Goal: Task Accomplishment & Management: Use online tool/utility

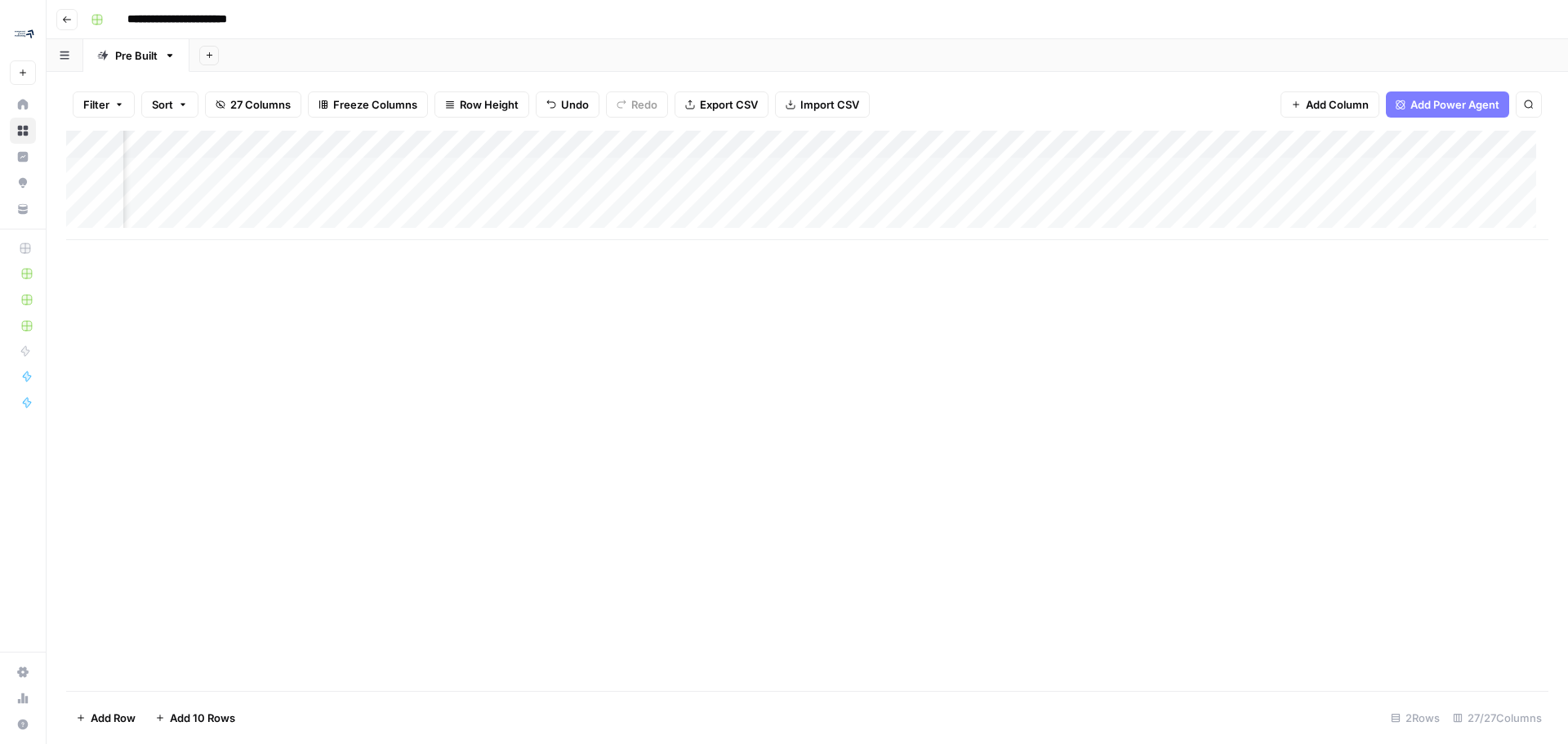
scroll to position [0, 3003]
click at [855, 169] on div "Add Column" at bounding box center [807, 184] width 1482 height 109
click at [898, 169] on div "Add Column" at bounding box center [807, 184] width 1482 height 109
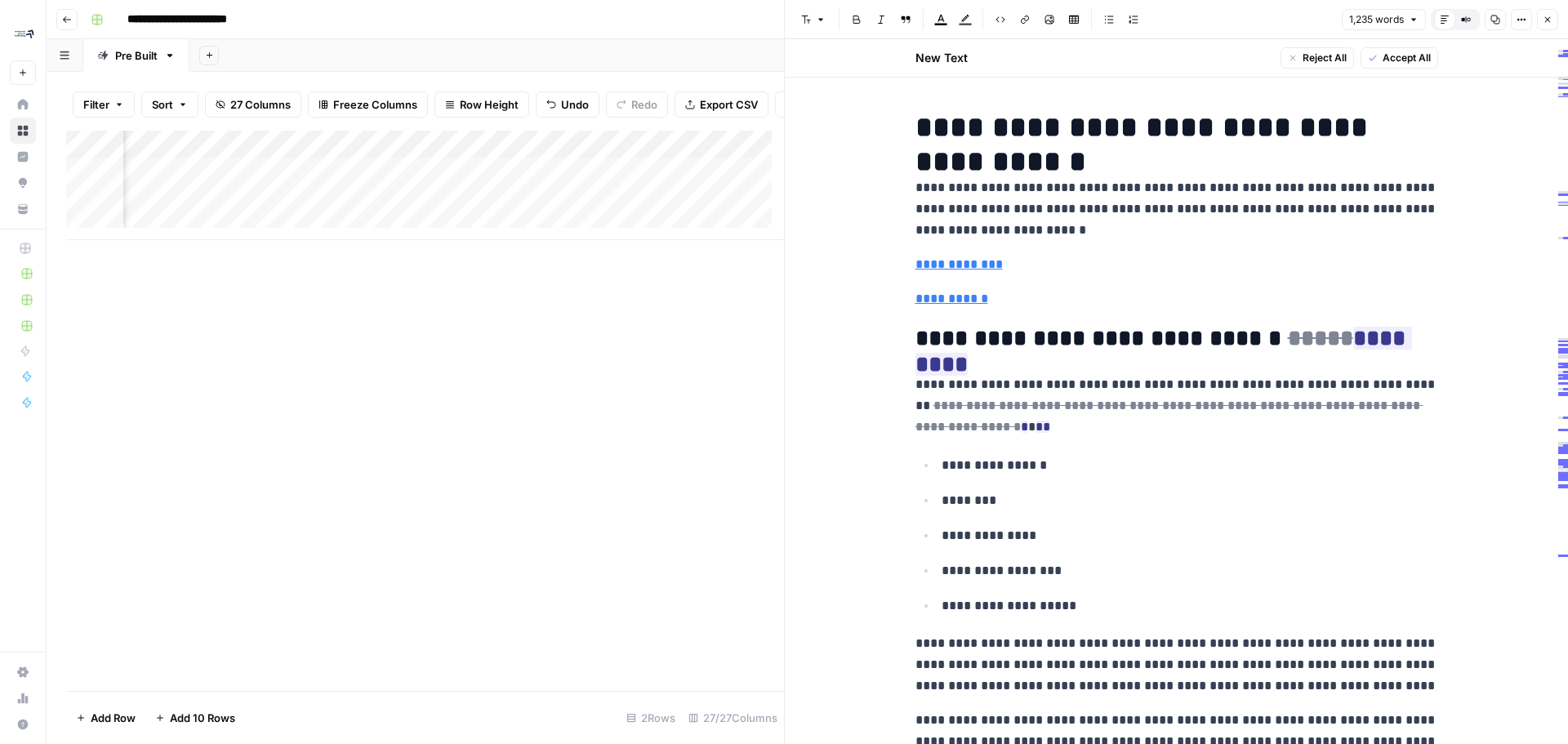
scroll to position [0, 1836]
click at [354, 182] on div "Add Column" at bounding box center [425, 184] width 718 height 109
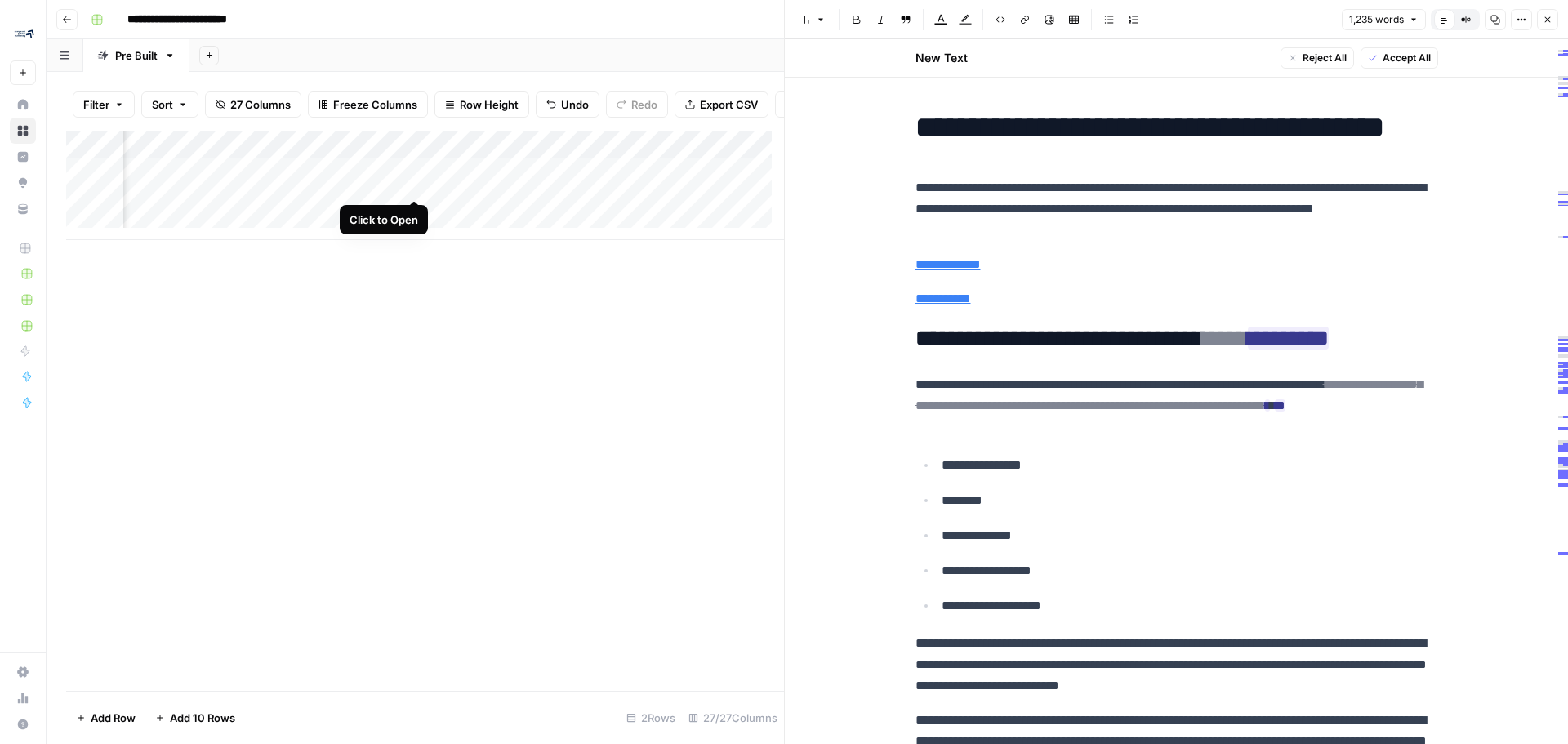
click at [414, 183] on div "Add Column" at bounding box center [425, 184] width 718 height 109
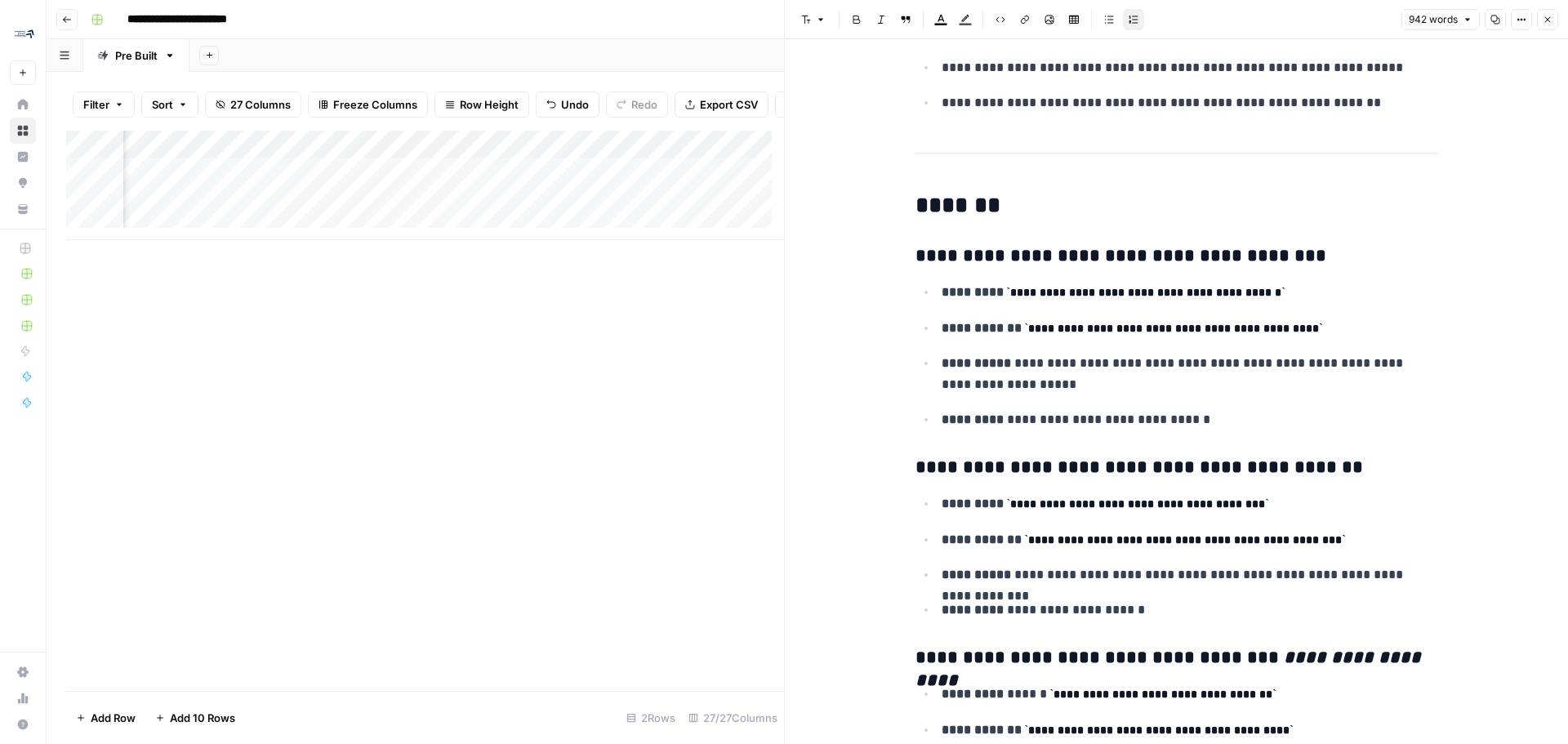
scroll to position [0, 2384]
click at [443, 179] on div "Add Column" at bounding box center [425, 184] width 718 height 109
click at [498, 179] on div "Add Column" at bounding box center [425, 184] width 718 height 109
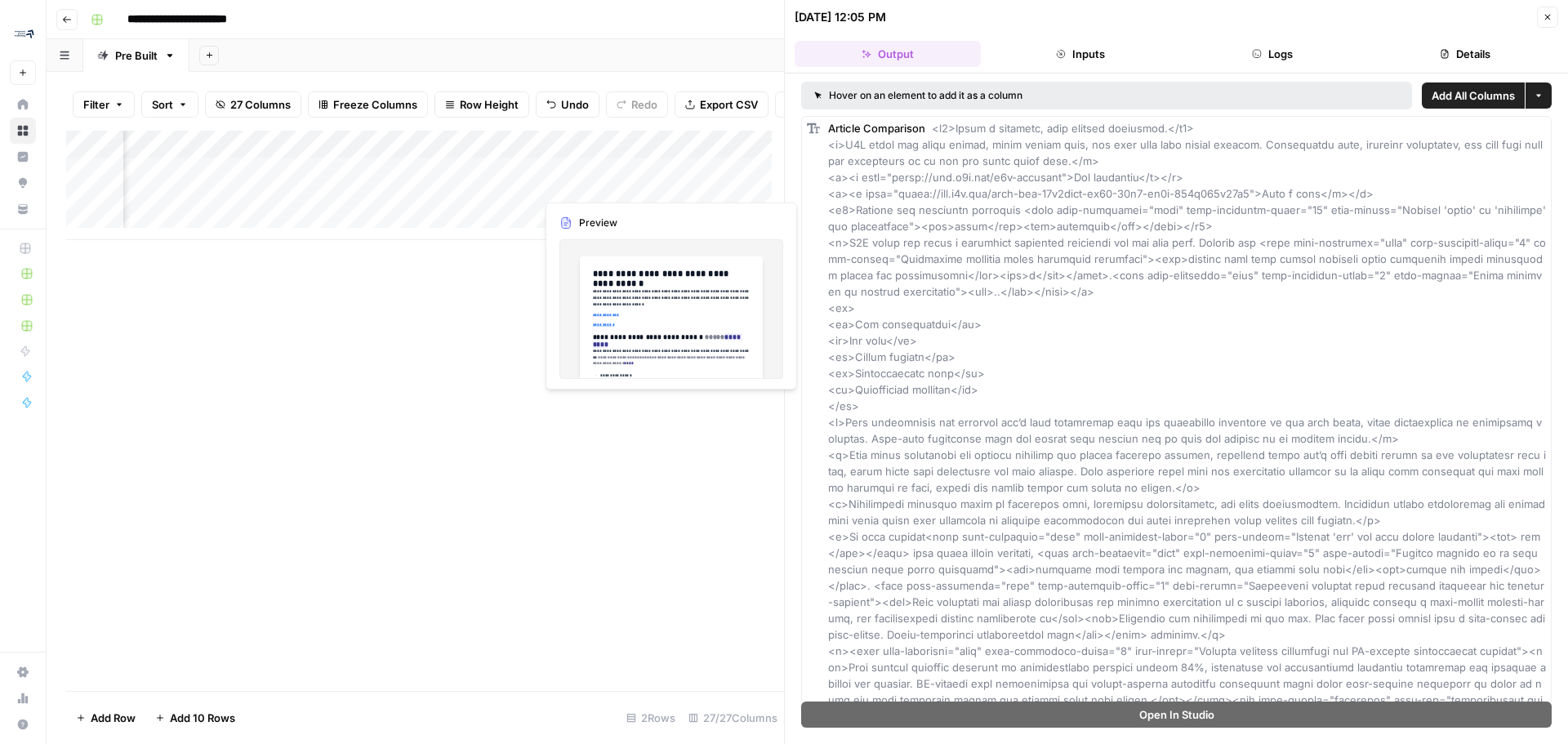
click at [578, 181] on div "Add Column" at bounding box center [425, 184] width 718 height 109
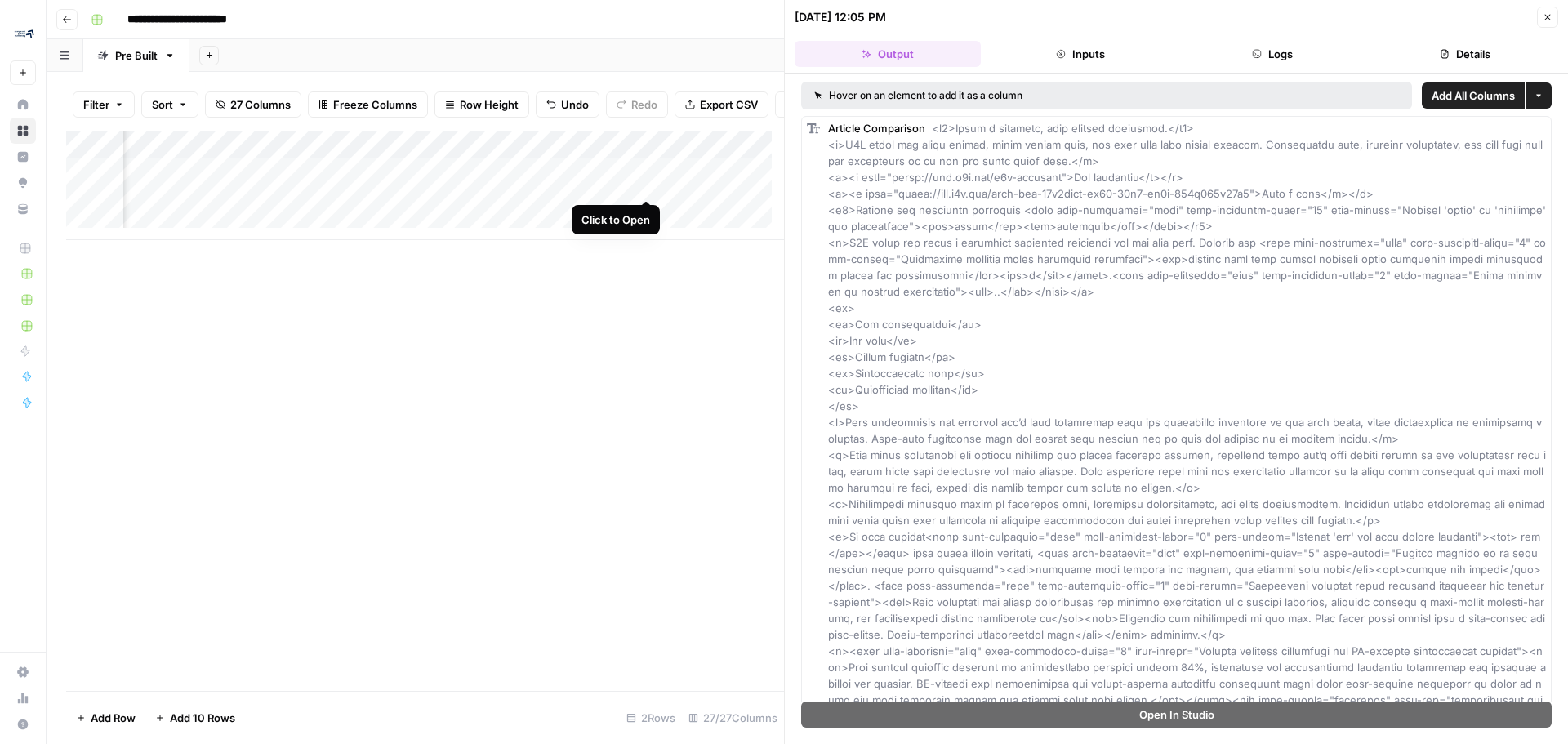
click at [648, 183] on div "Add Column" at bounding box center [425, 184] width 718 height 109
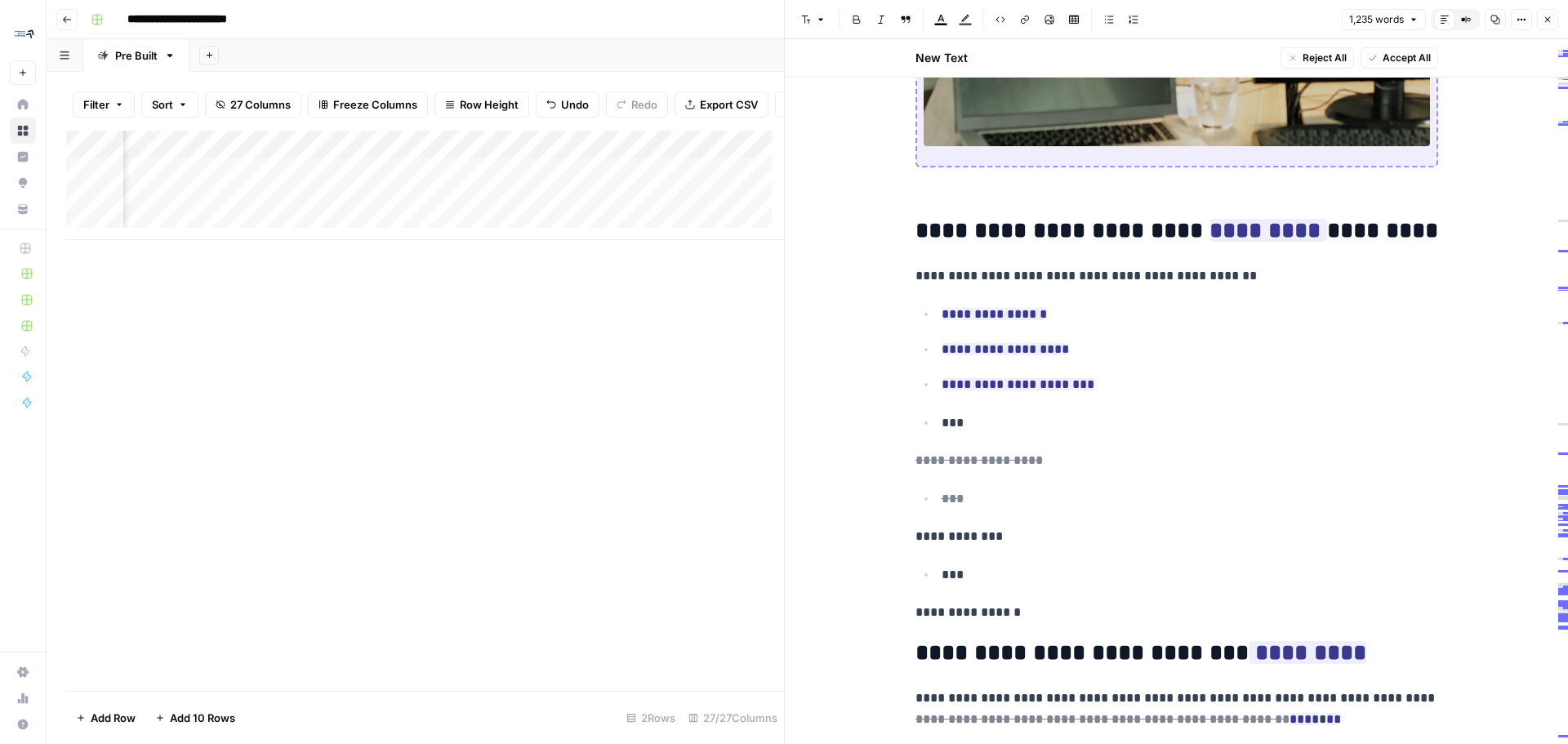
scroll to position [9877, 0]
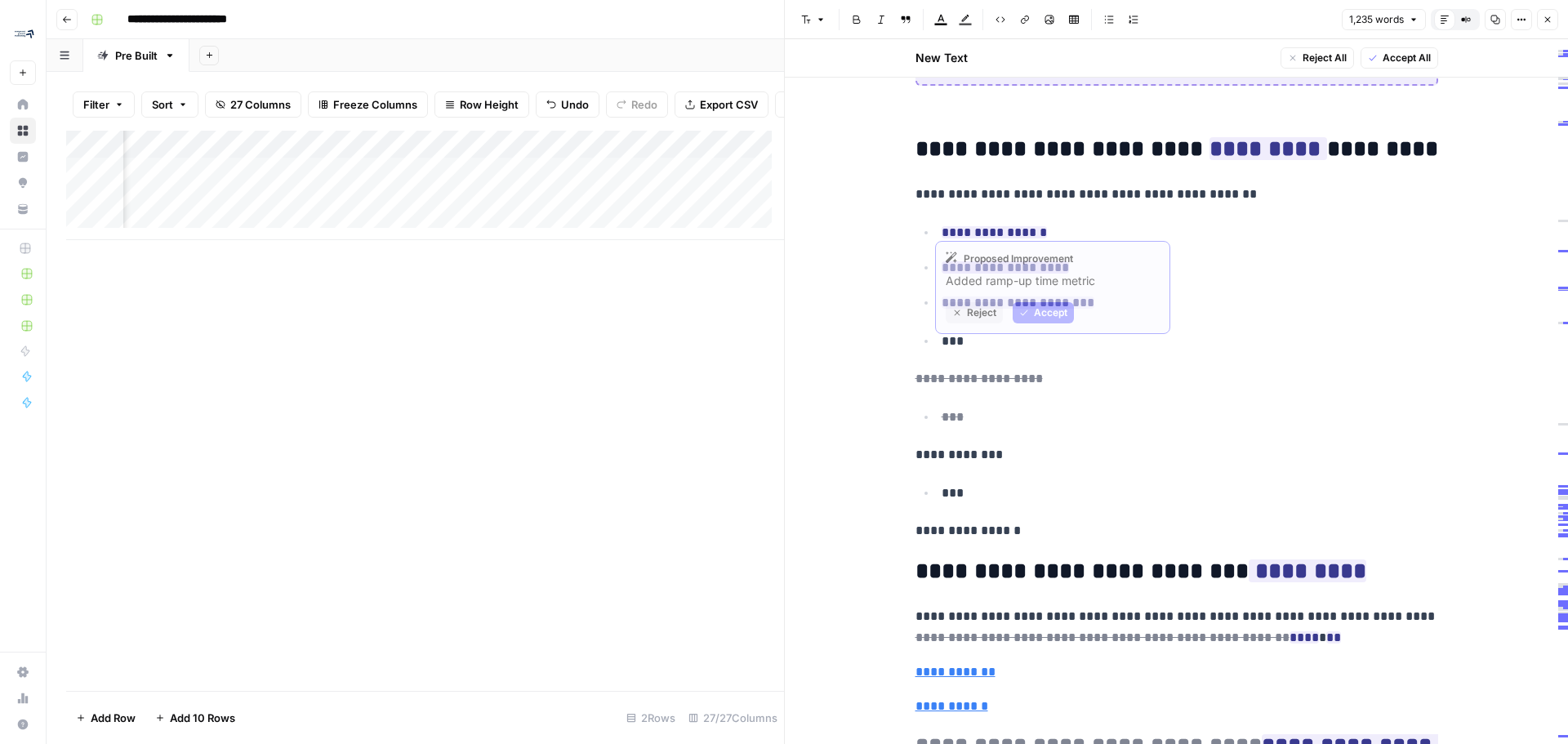
click at [989, 262] on ins "**********" at bounding box center [1005, 267] width 128 height 12
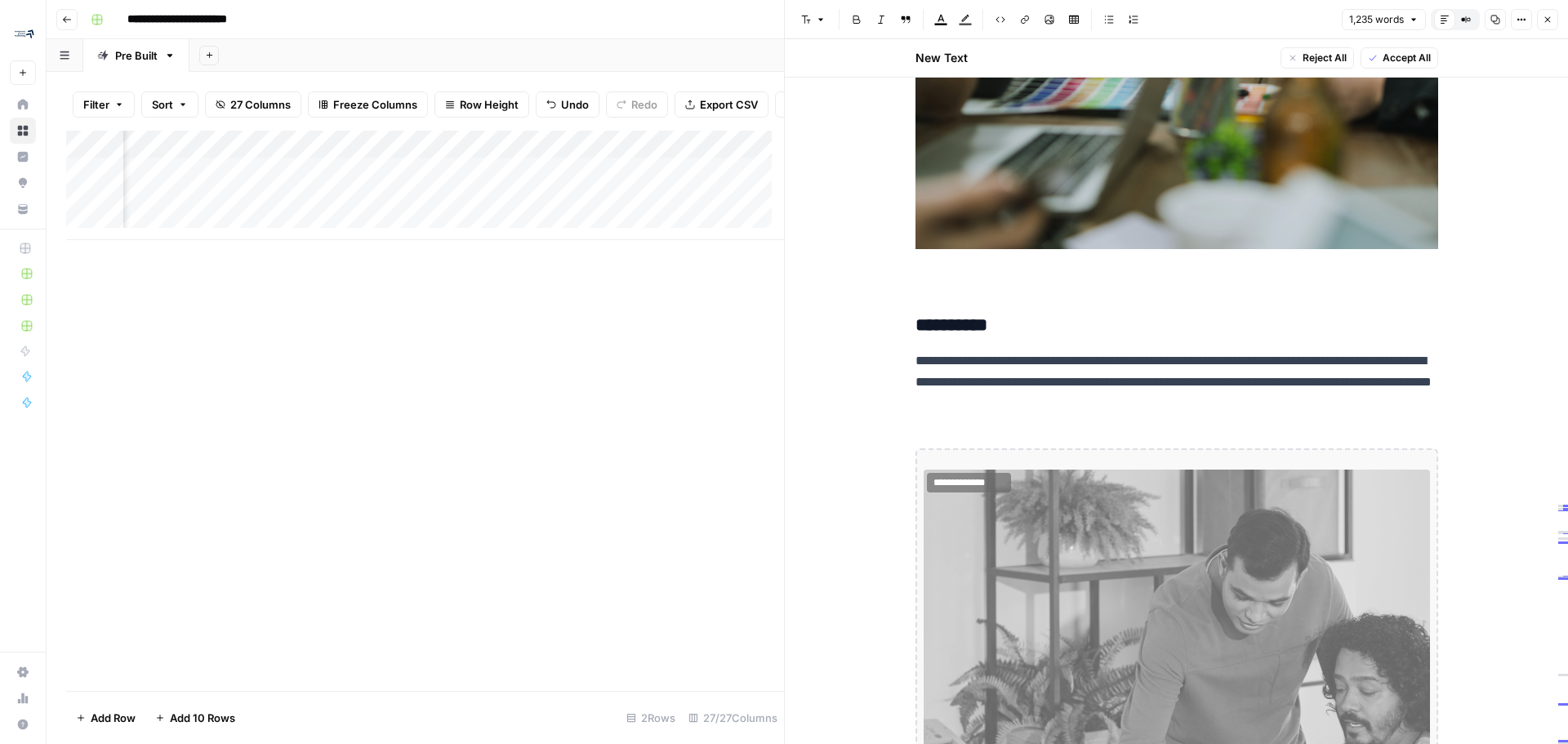
scroll to position [0, 1860]
click at [347, 185] on div "Add Column" at bounding box center [425, 184] width 718 height 109
click at [390, 182] on div "Add Column" at bounding box center [425, 184] width 718 height 109
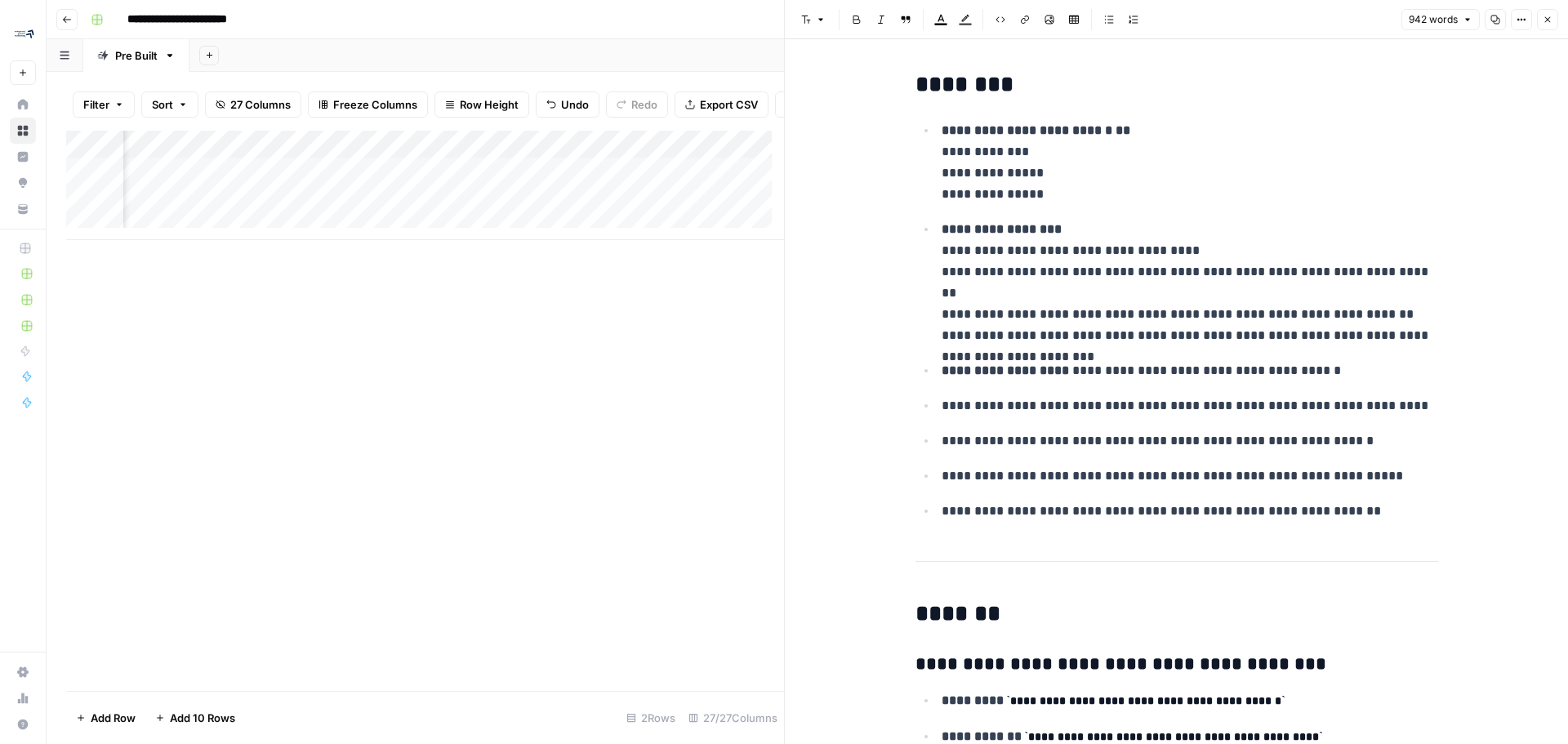
scroll to position [327, 0]
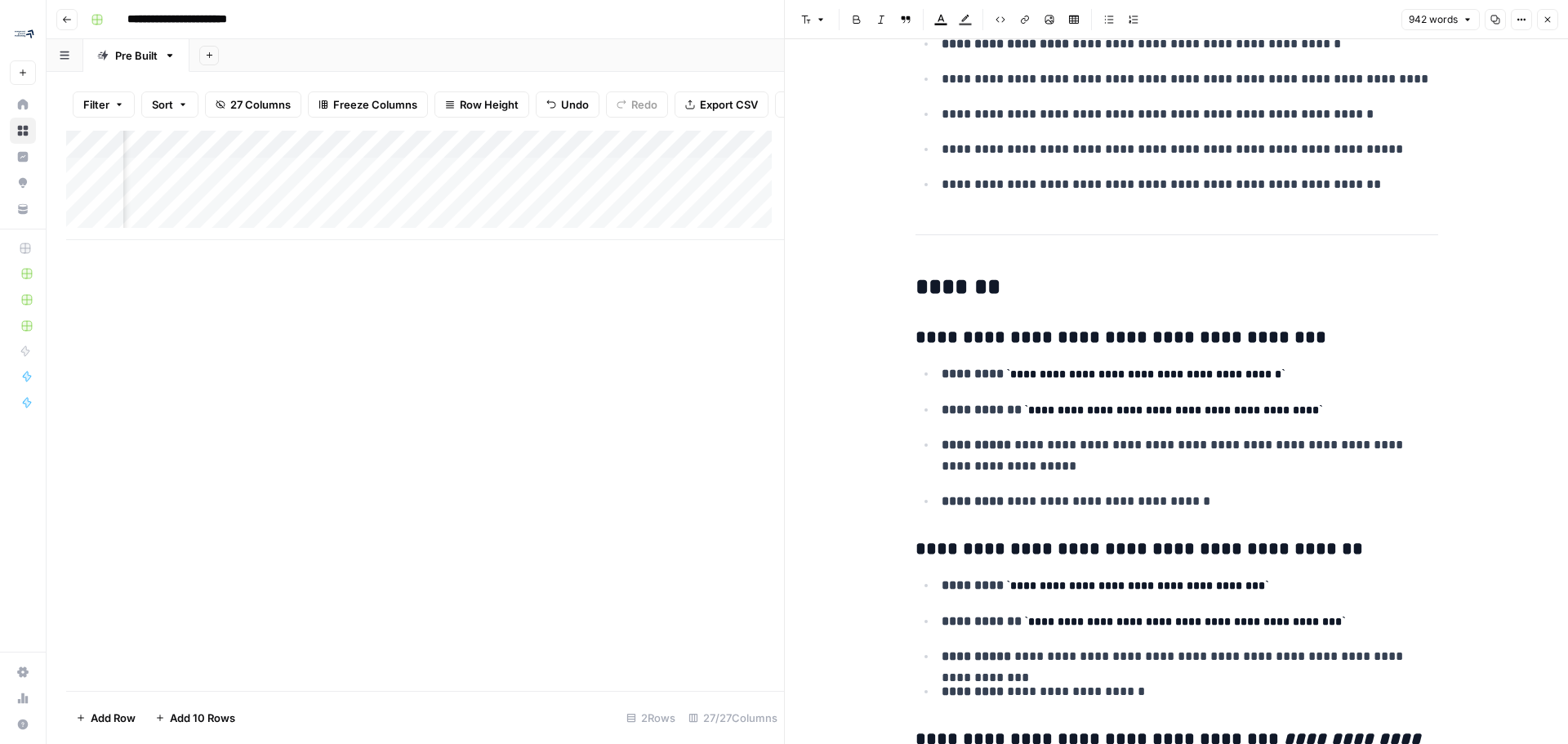
click at [1552, 24] on button "Close" at bounding box center [1548, 20] width 21 height 21
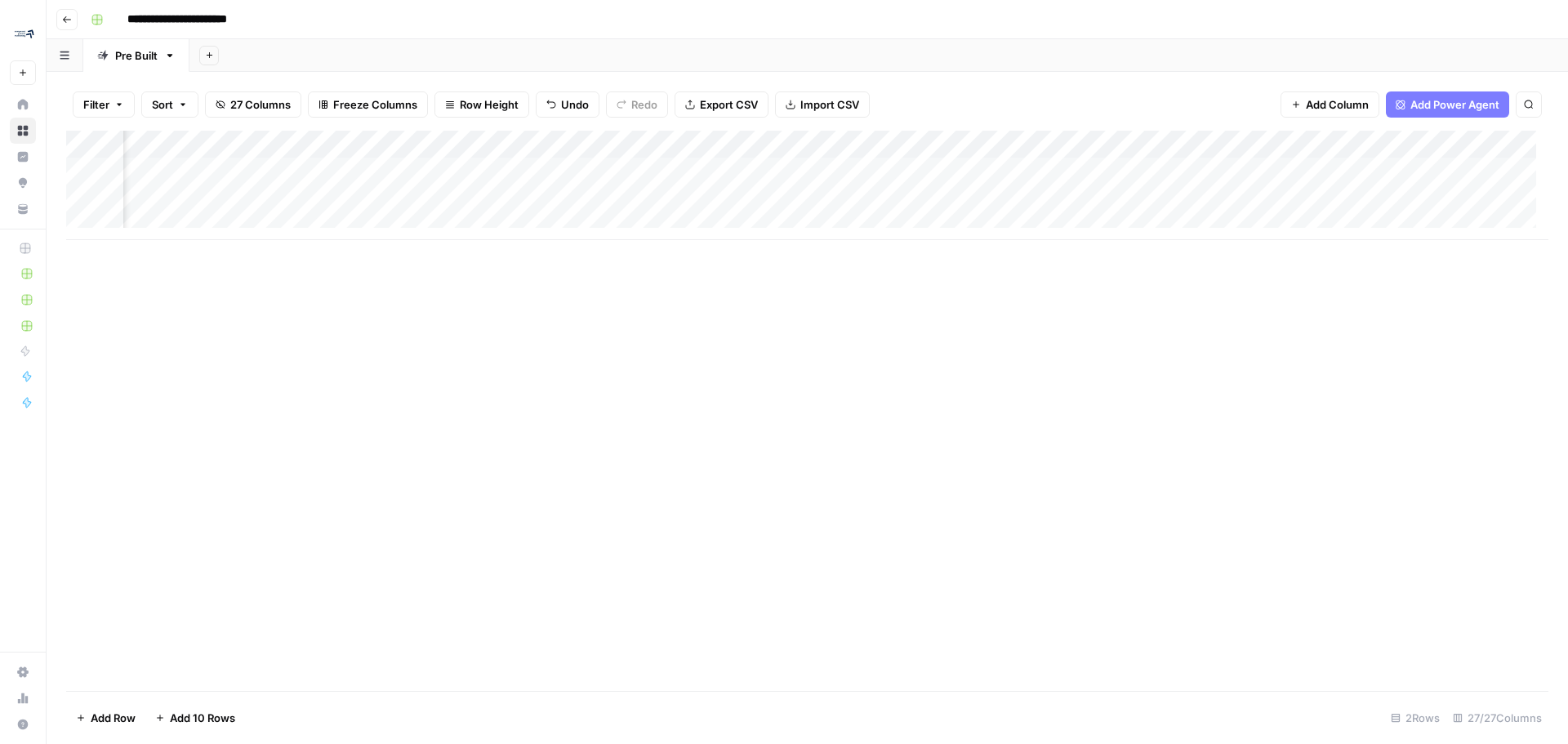
click at [338, 141] on div "Add Column" at bounding box center [807, 184] width 1482 height 109
click at [338, 141] on div at bounding box center [334, 146] width 148 height 33
click at [530, 372] on div "Add Column" at bounding box center [807, 410] width 1482 height 560
click at [389, 169] on div "Add Column" at bounding box center [807, 184] width 1482 height 109
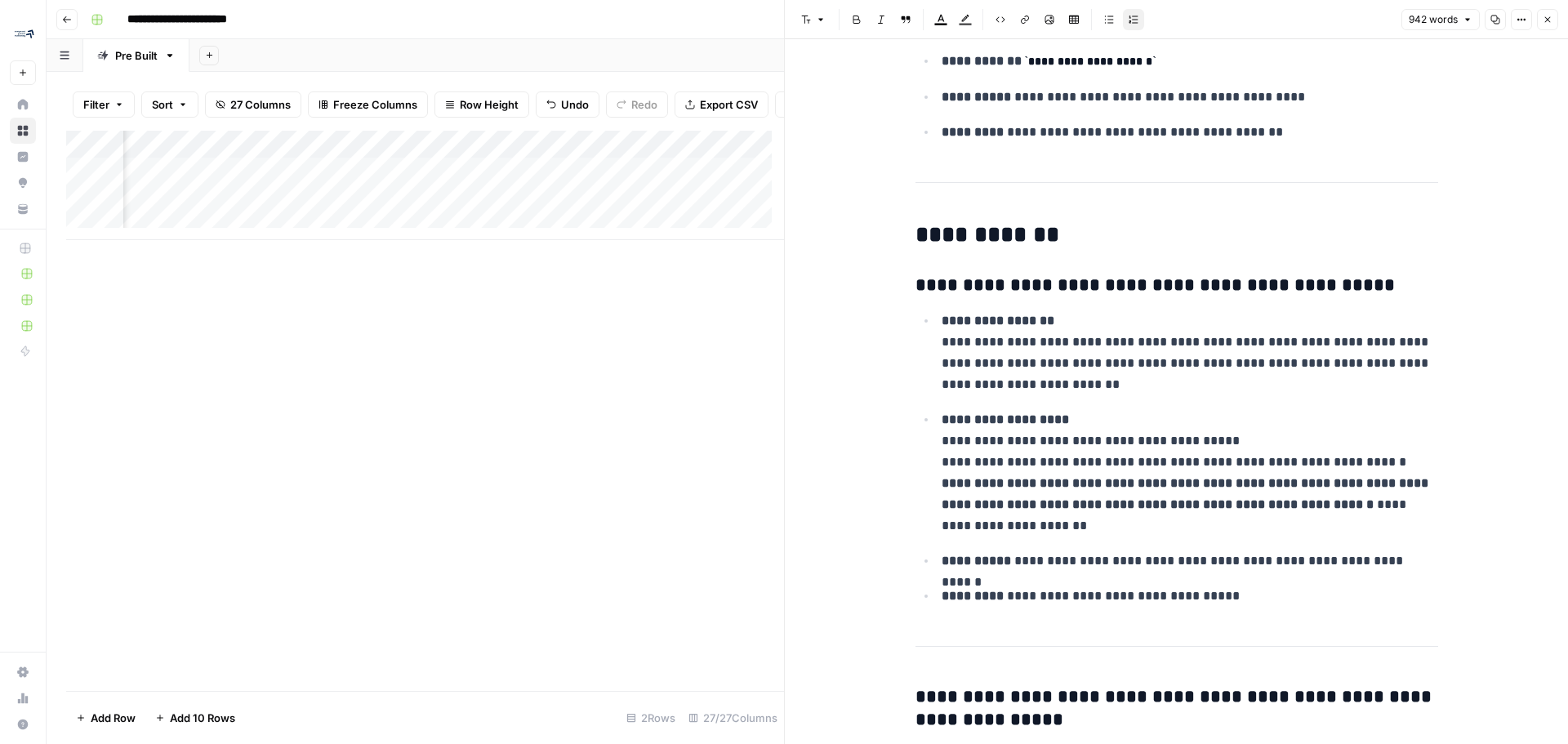
scroll to position [1551, 0]
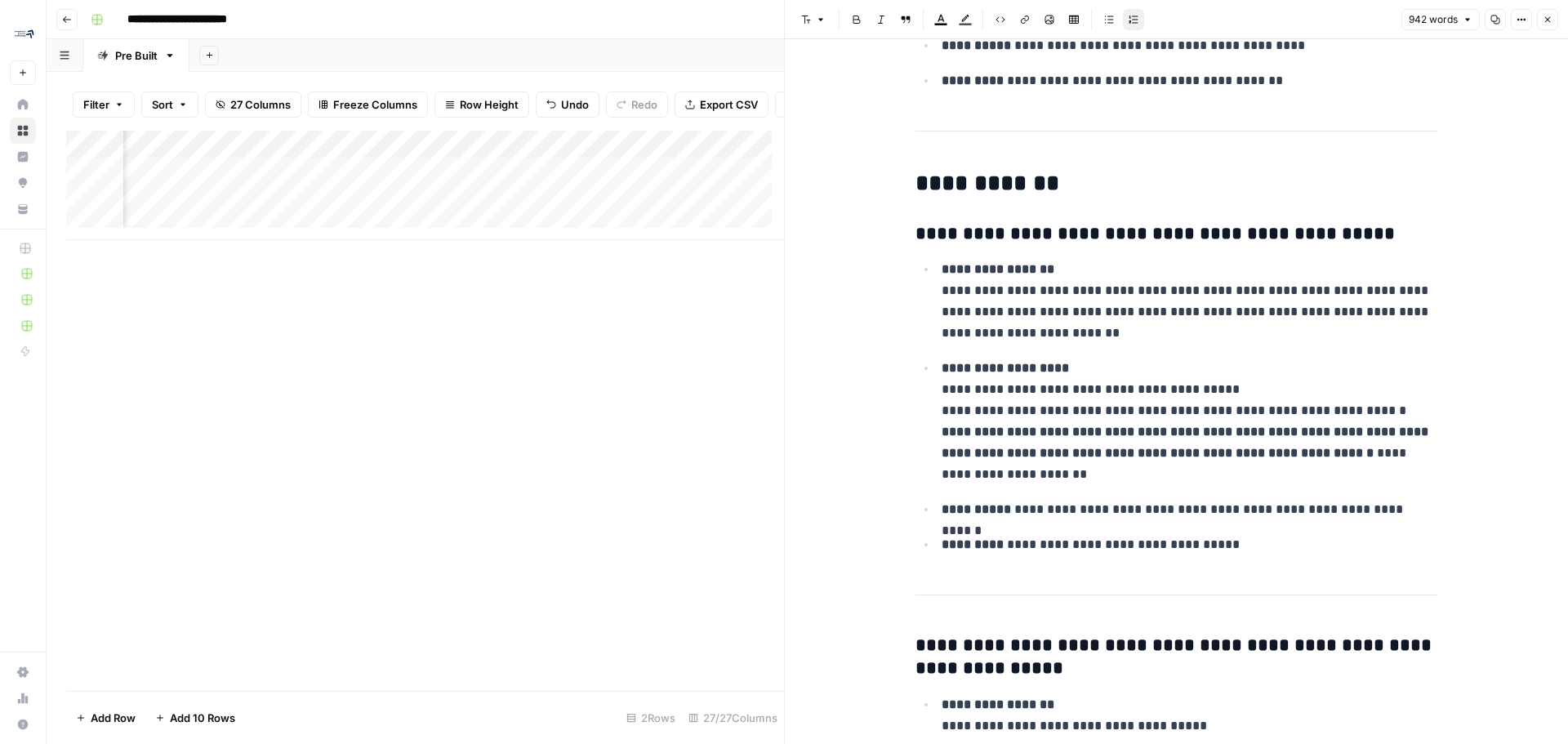
click at [963, 479] on p "**********" at bounding box center [1190, 421] width 497 height 128
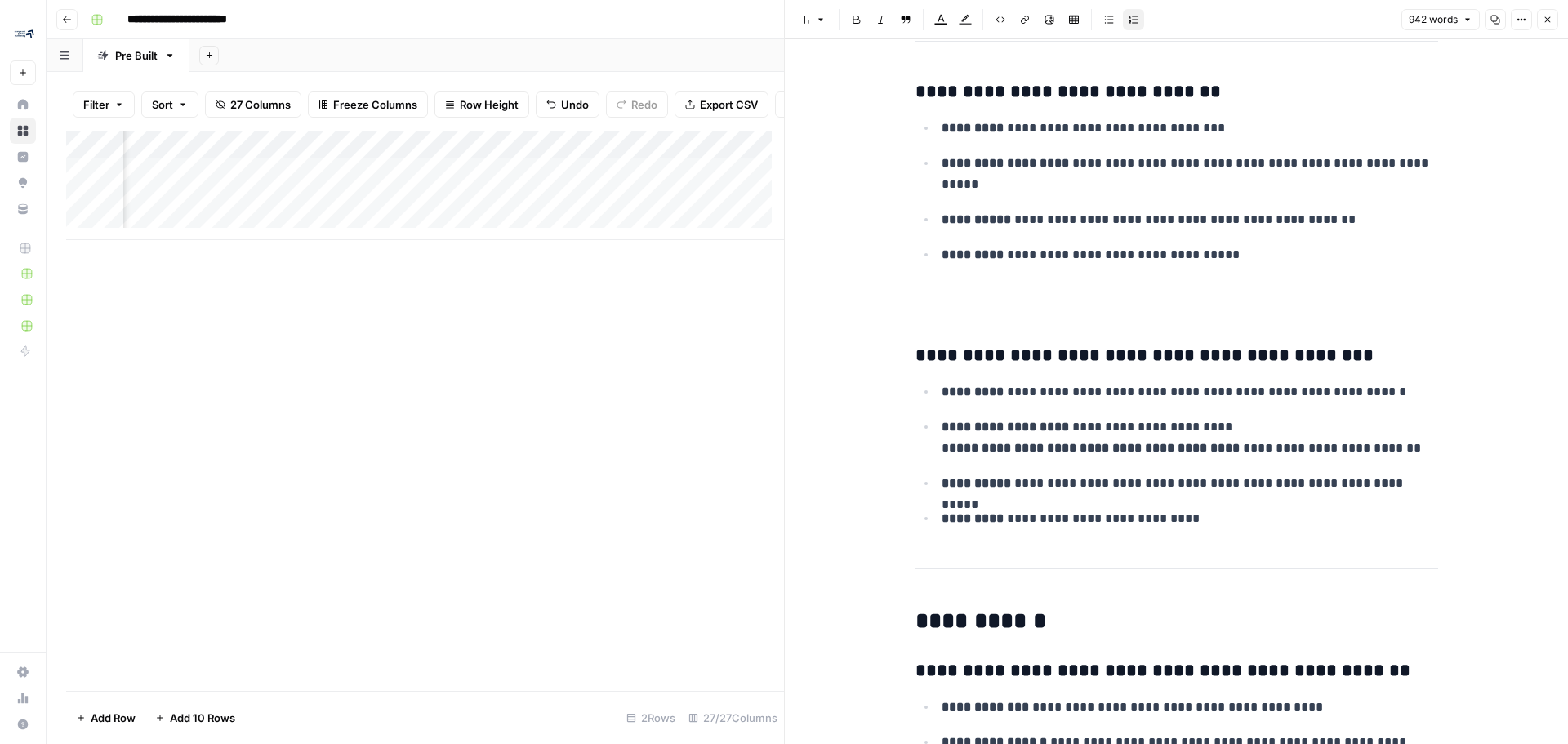
scroll to position [3020, 0]
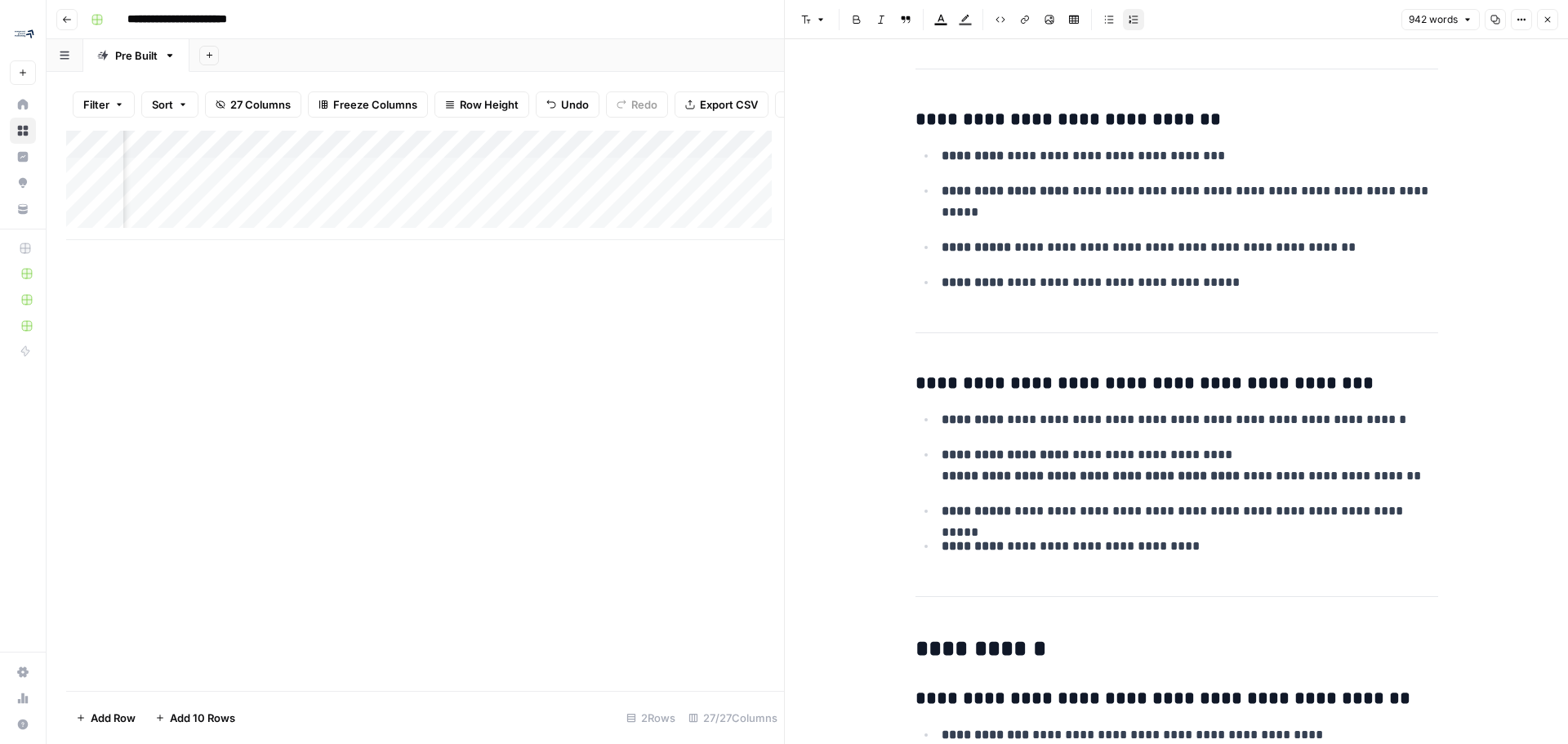
click at [1552, 13] on button "Close" at bounding box center [1548, 20] width 21 height 21
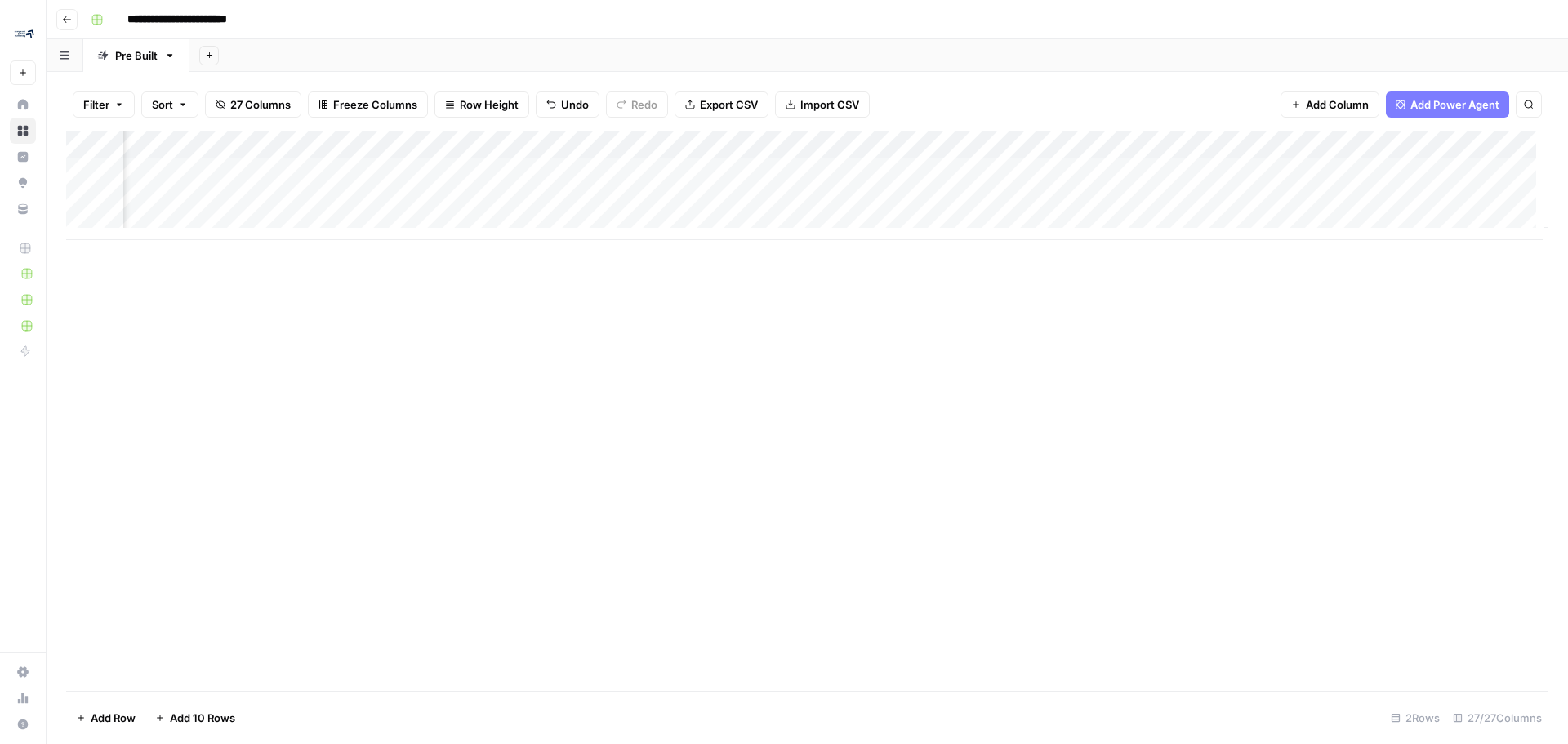
scroll to position [0, 3403]
click at [617, 174] on div "Add Column" at bounding box center [807, 184] width 1482 height 109
click at [1181, 176] on div "Add Column" at bounding box center [807, 184] width 1482 height 109
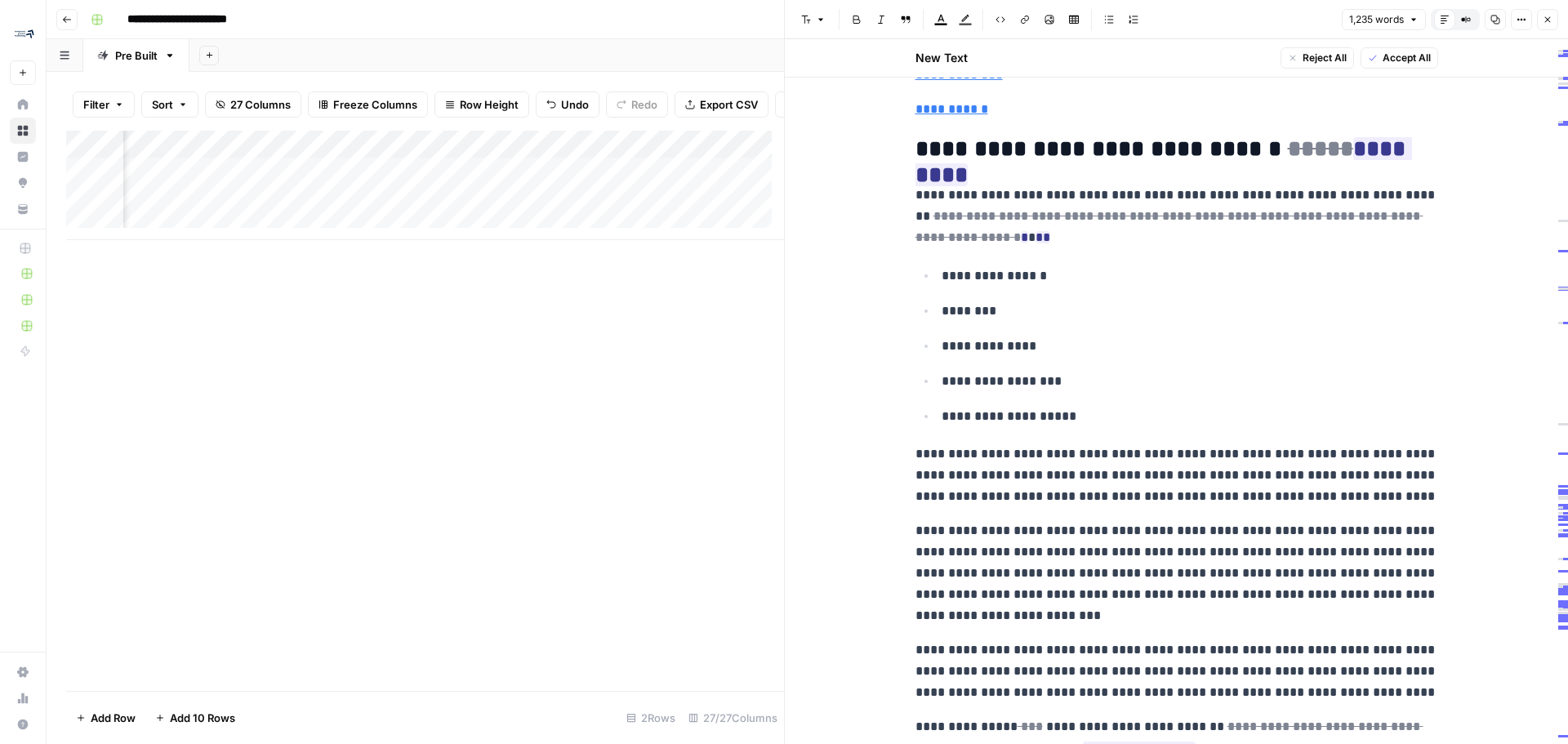
scroll to position [163, 0]
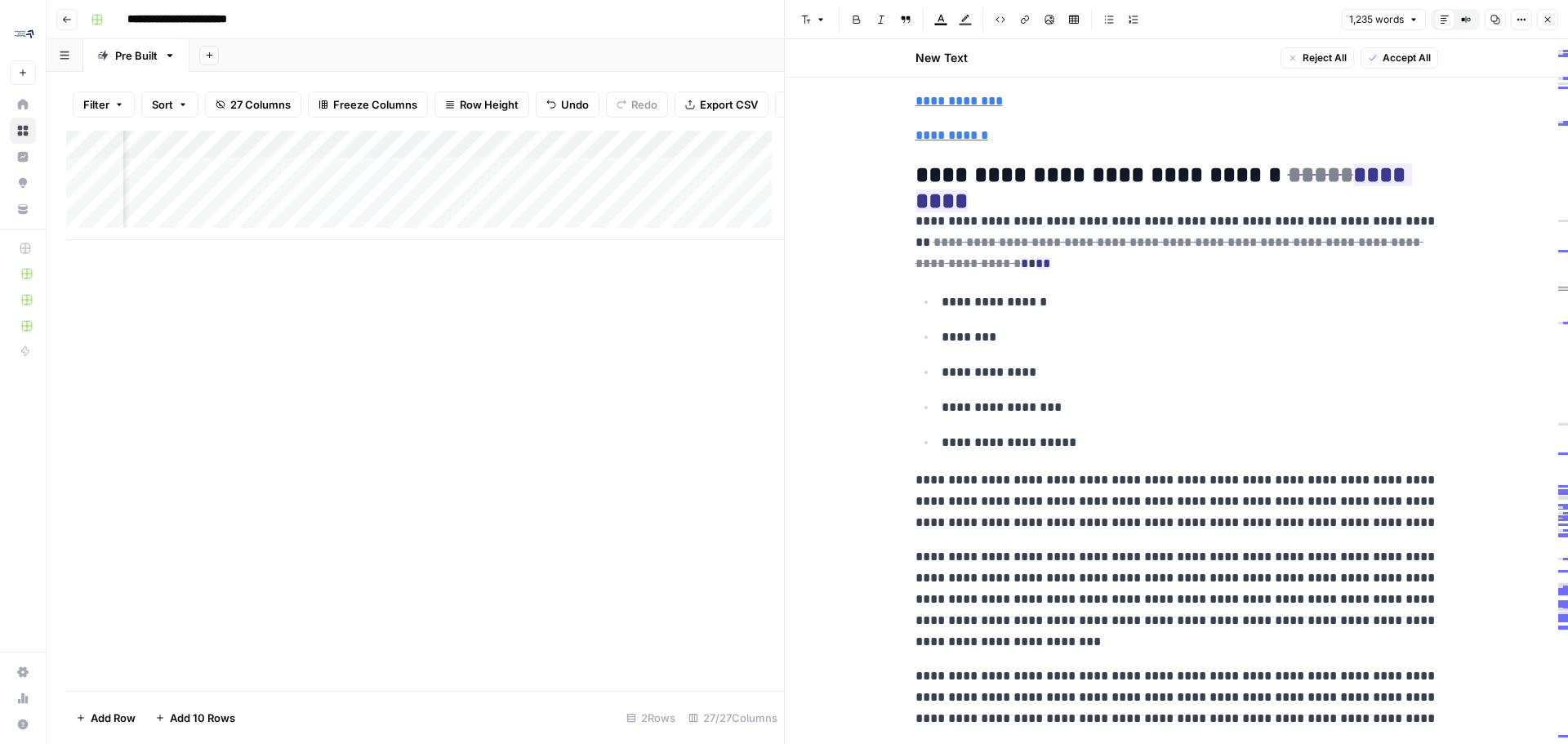
click at [1221, 257] on p "**********" at bounding box center [1177, 242] width 523 height 63
click at [1064, 308] on p "**********" at bounding box center [1190, 302] width 497 height 21
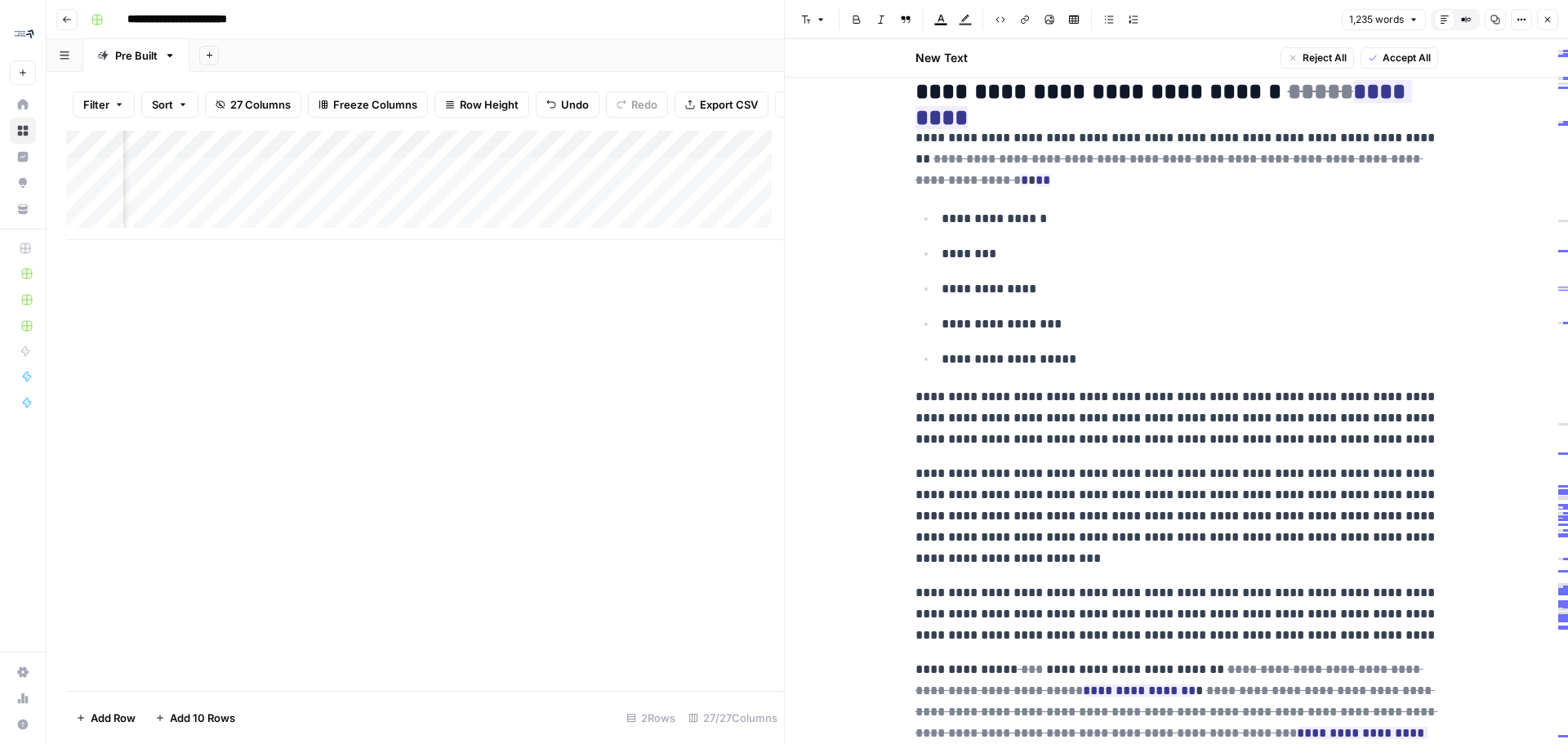
scroll to position [0, 0]
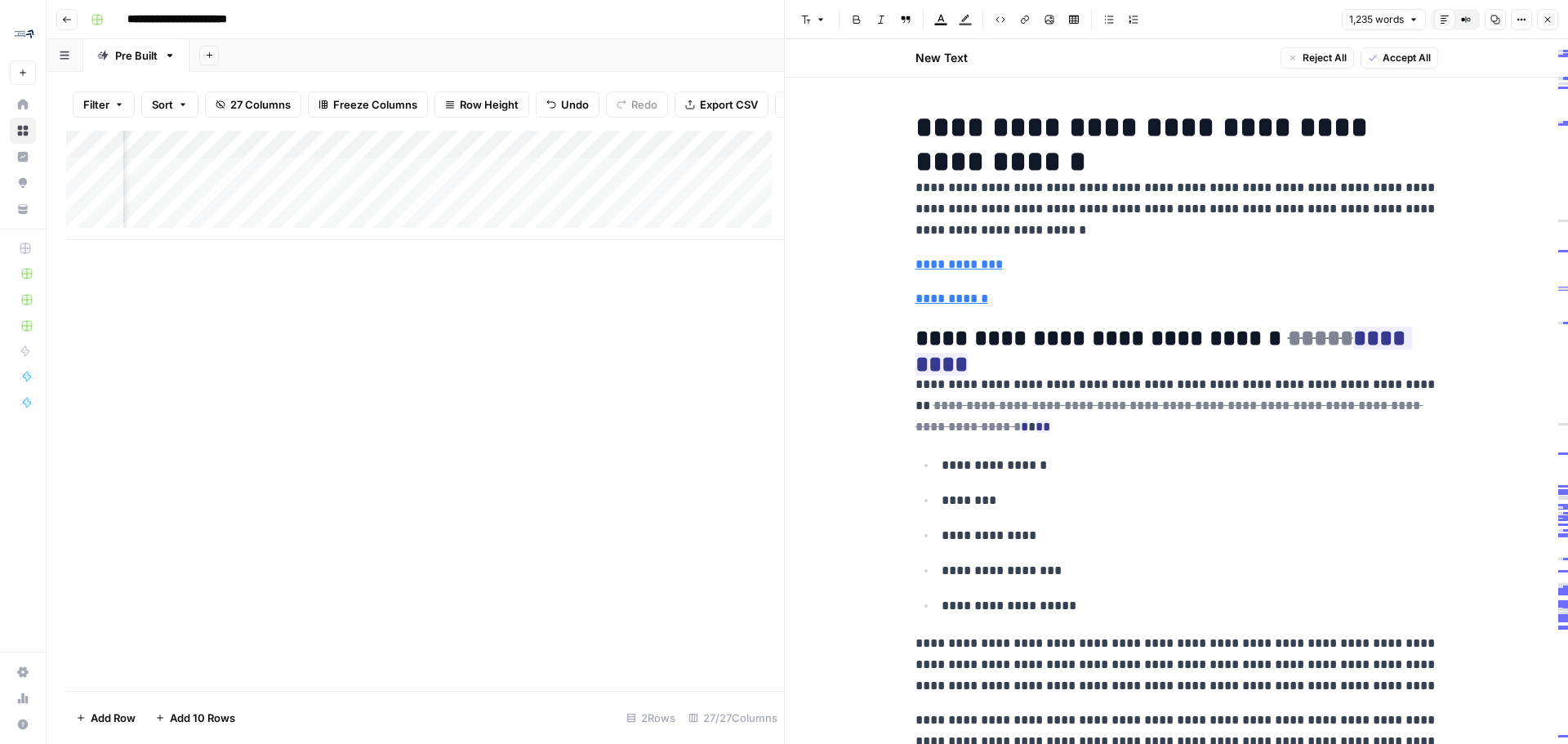
click at [1550, 22] on icon "button" at bounding box center [1548, 20] width 6 height 6
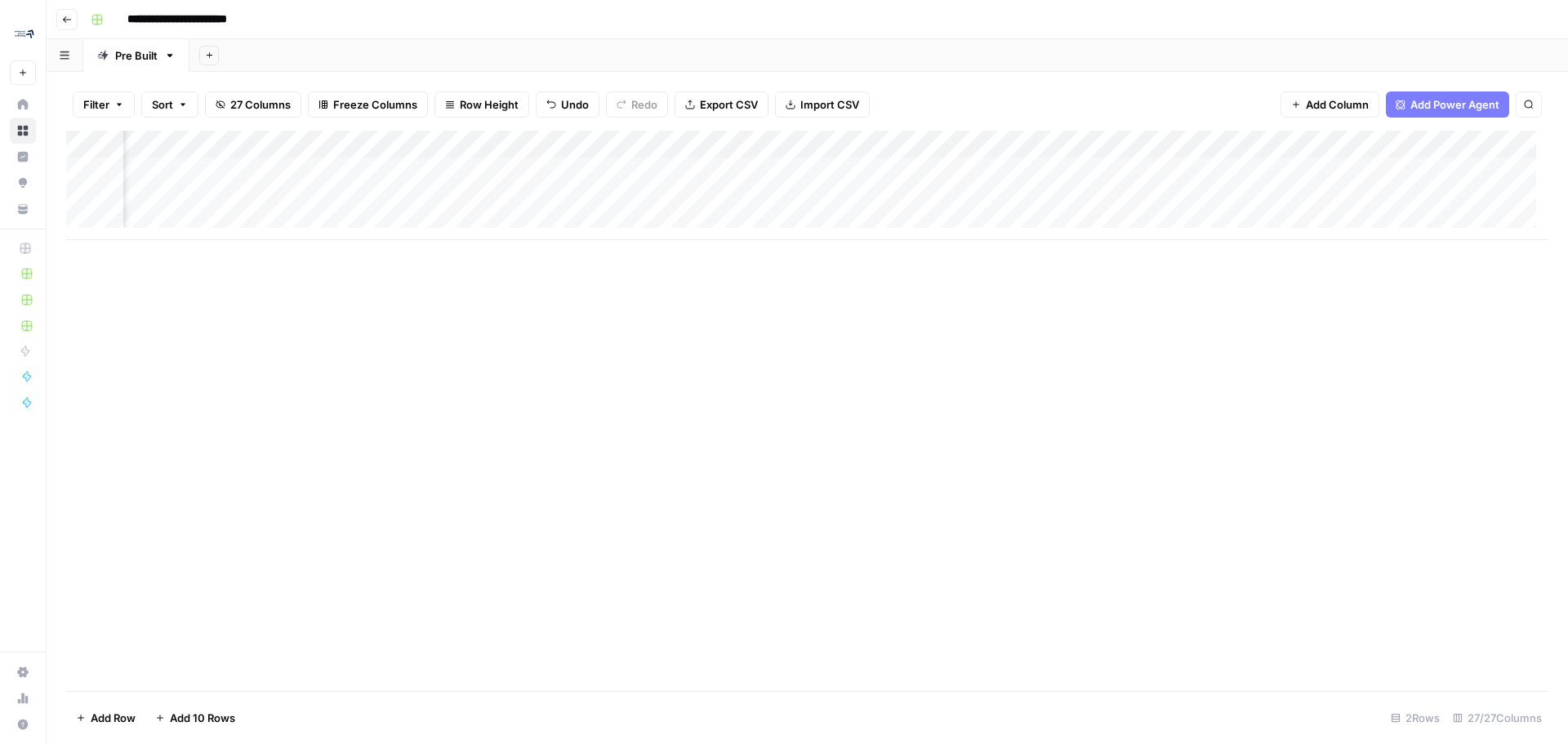
scroll to position [0, 2986]
click at [936, 169] on div "Add Column" at bounding box center [807, 184] width 1482 height 109
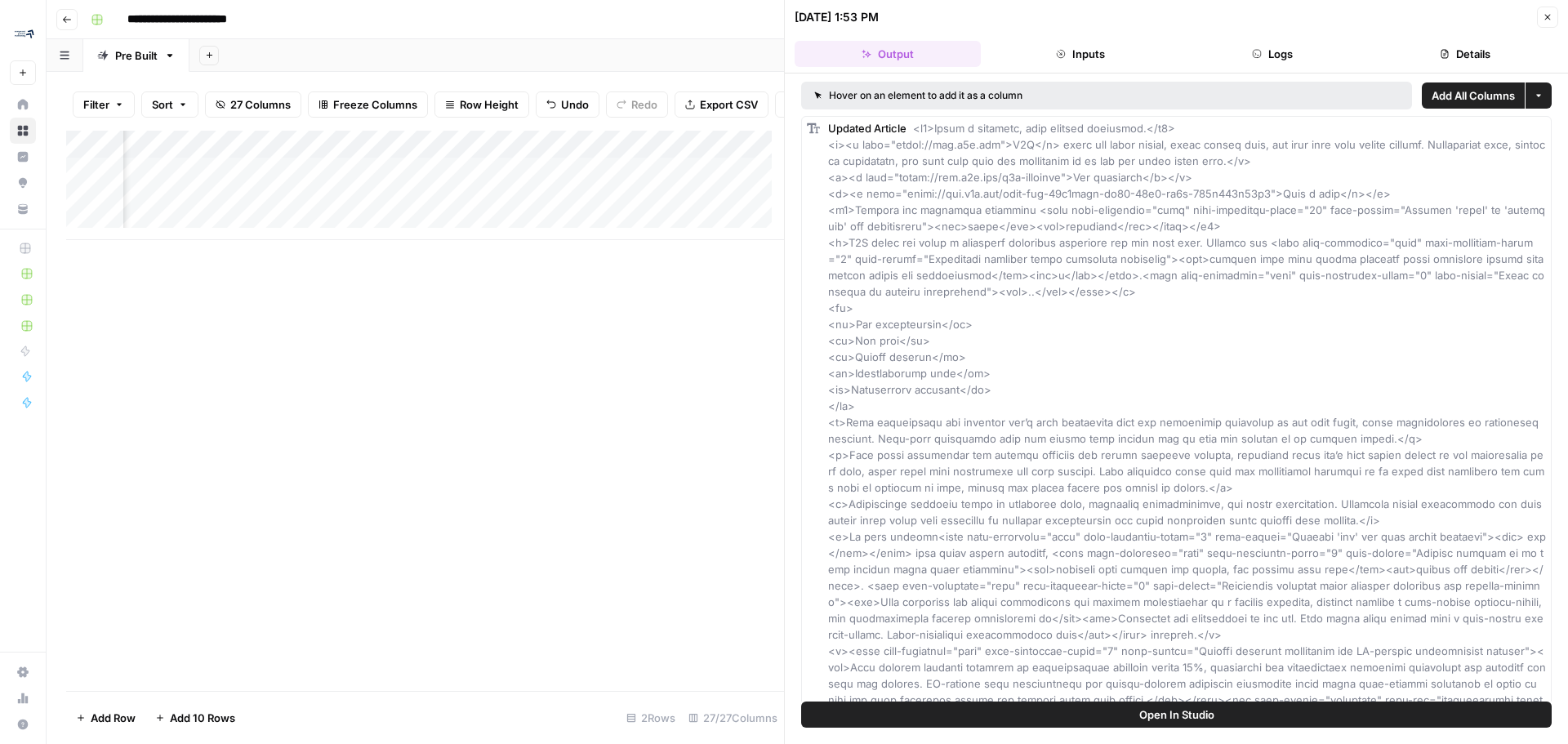
click at [1551, 23] on button "Close" at bounding box center [1548, 17] width 21 height 21
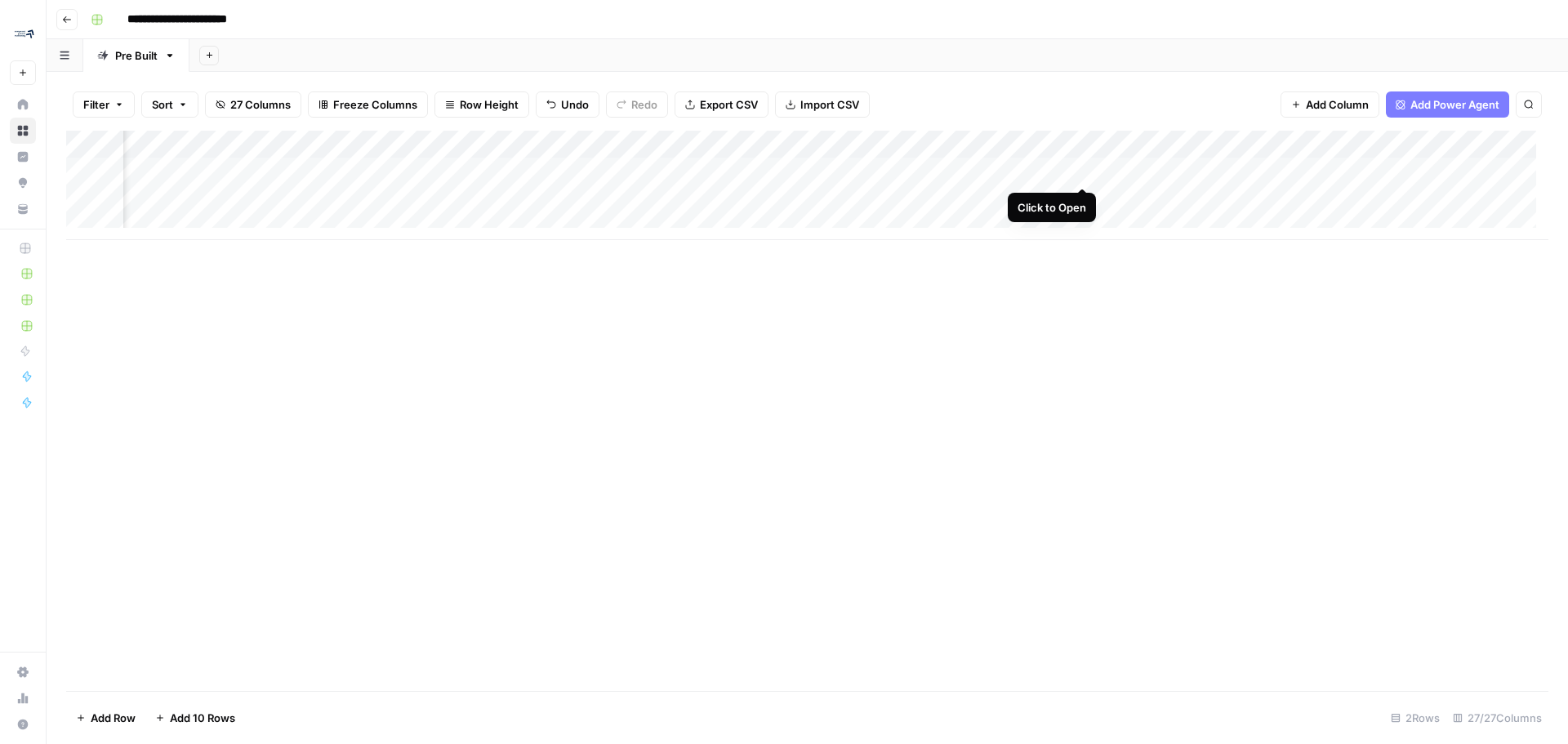
click at [1084, 170] on div "Add Column" at bounding box center [807, 184] width 1482 height 109
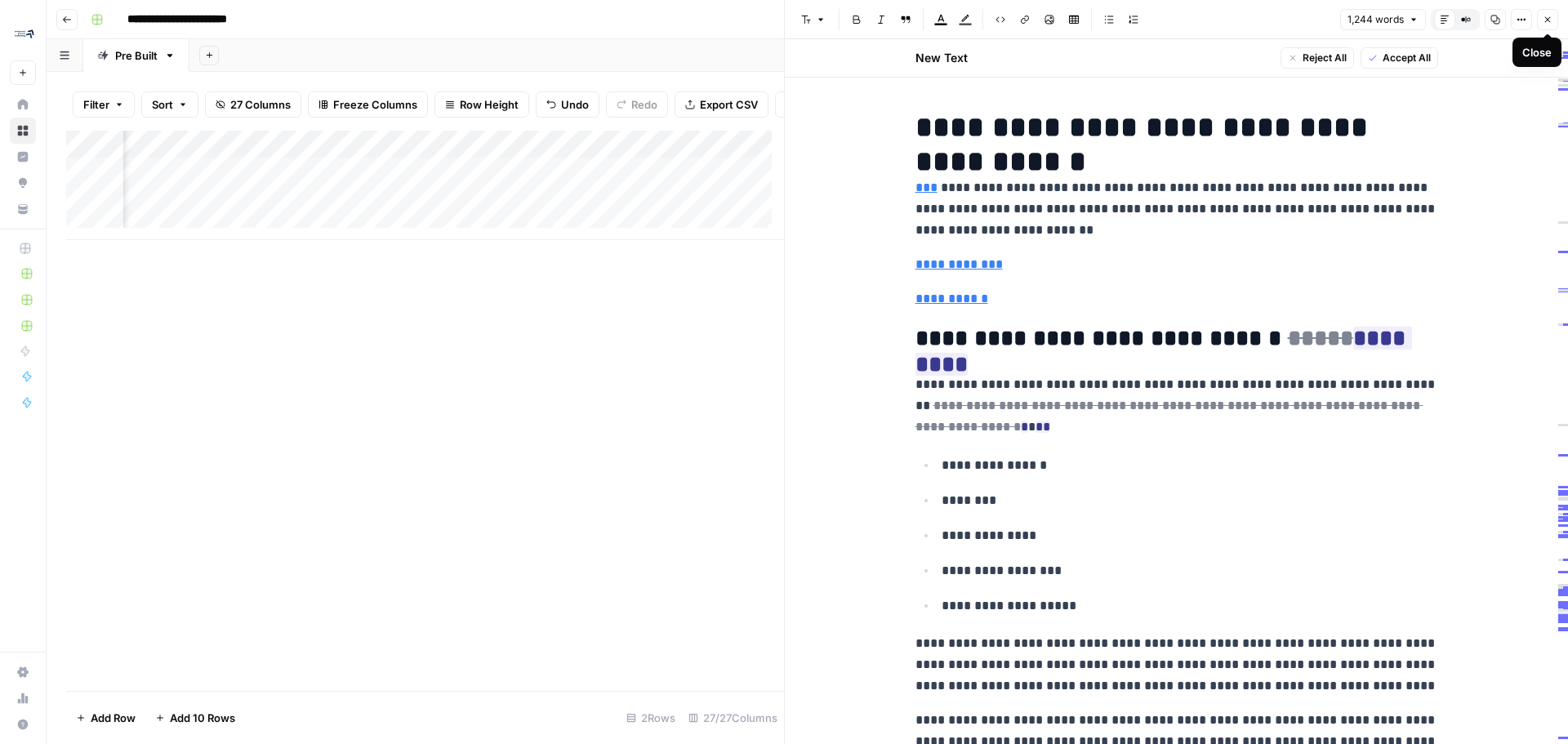
click at [1560, 17] on header "Font style Bold Italic Block quote Text color Highlight color Code block Link I…" at bounding box center [1176, 20] width 784 height 39
click at [1547, 25] on button "Close" at bounding box center [1548, 20] width 21 height 21
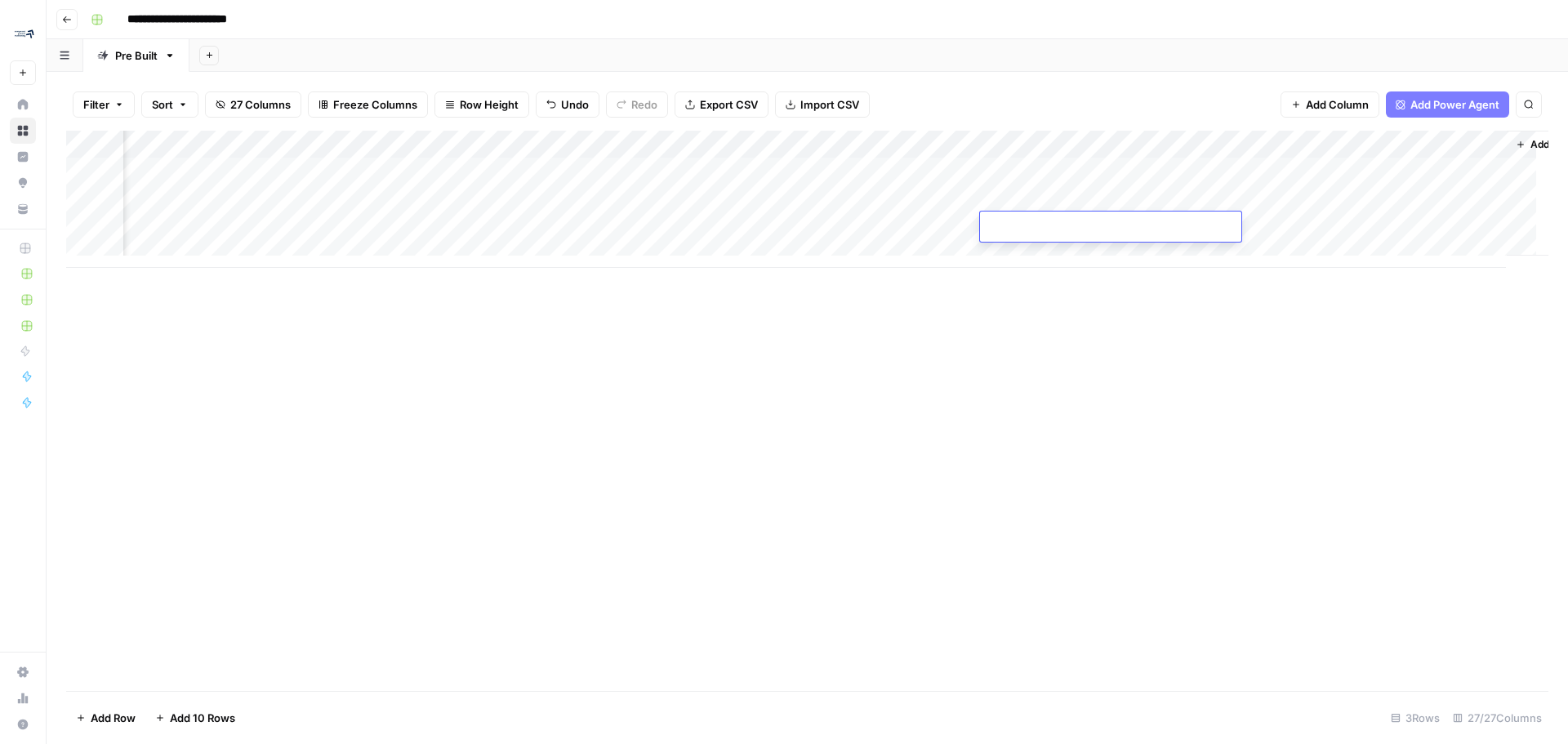
scroll to position [0, 3403]
click at [810, 541] on div "Add Column" at bounding box center [807, 410] width 1482 height 560
click at [803, 621] on div "Add Column" at bounding box center [807, 410] width 1482 height 560
click at [164, 56] on icon "button" at bounding box center [170, 55] width 11 height 11
click at [418, 21] on div "**********" at bounding box center [817, 20] width 1467 height 26
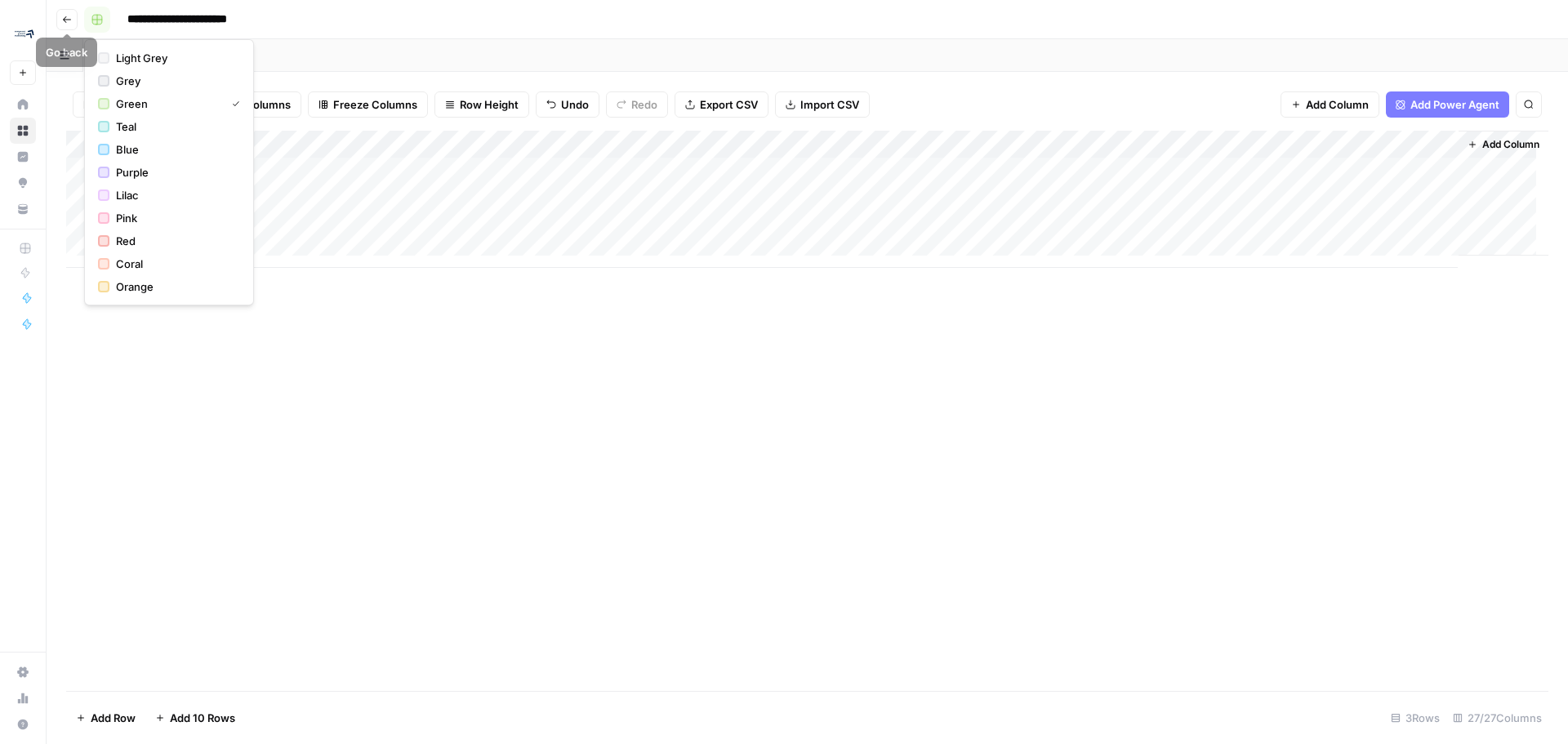
click at [93, 13] on button "button" at bounding box center [97, 20] width 26 height 26
click at [380, 34] on header "**********" at bounding box center [807, 20] width 1521 height 39
click at [61, 16] on button "Go back" at bounding box center [66, 20] width 21 height 21
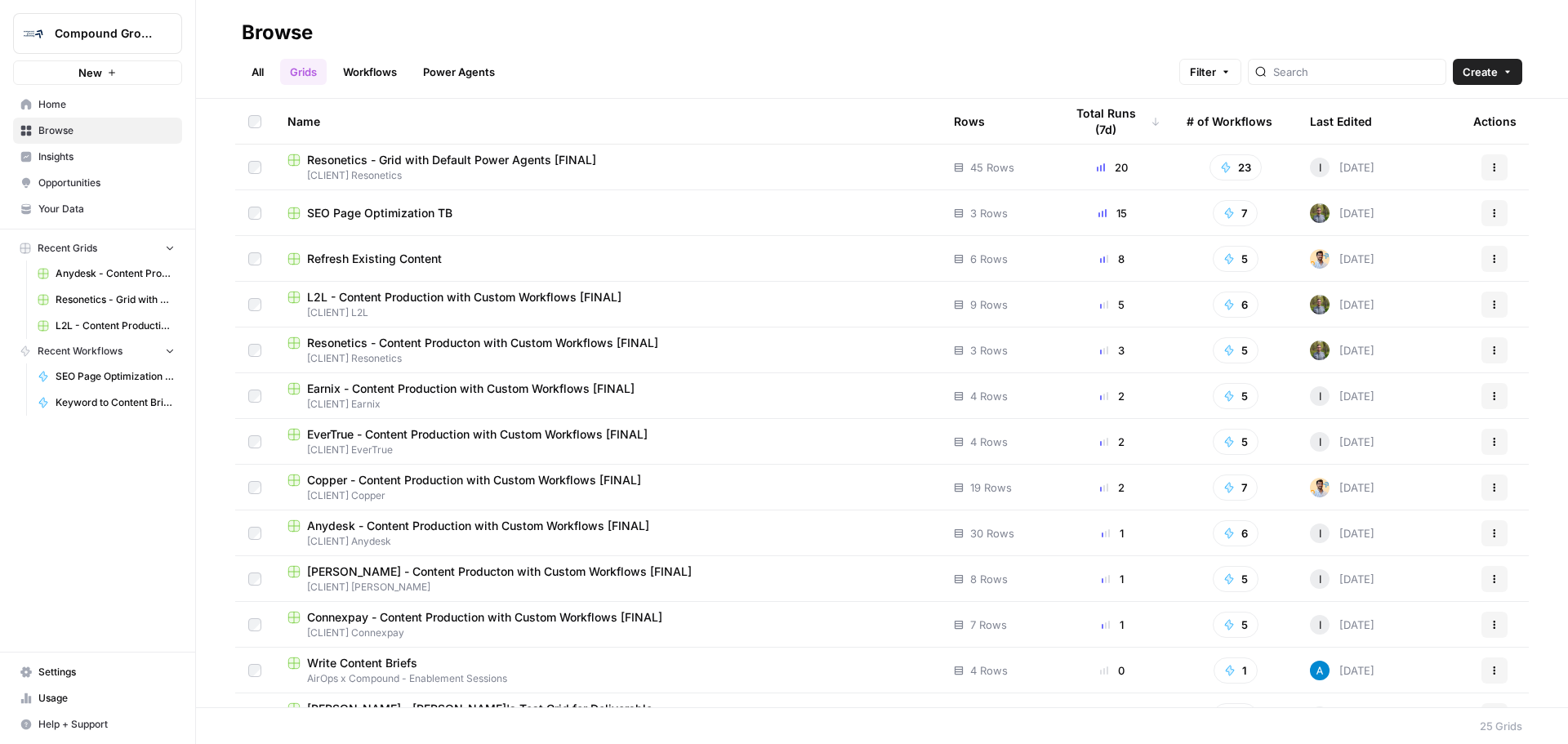
click at [100, 324] on span "L2L - Content Production with Custom Workflows [FINAL]" at bounding box center [116, 326] width 119 height 15
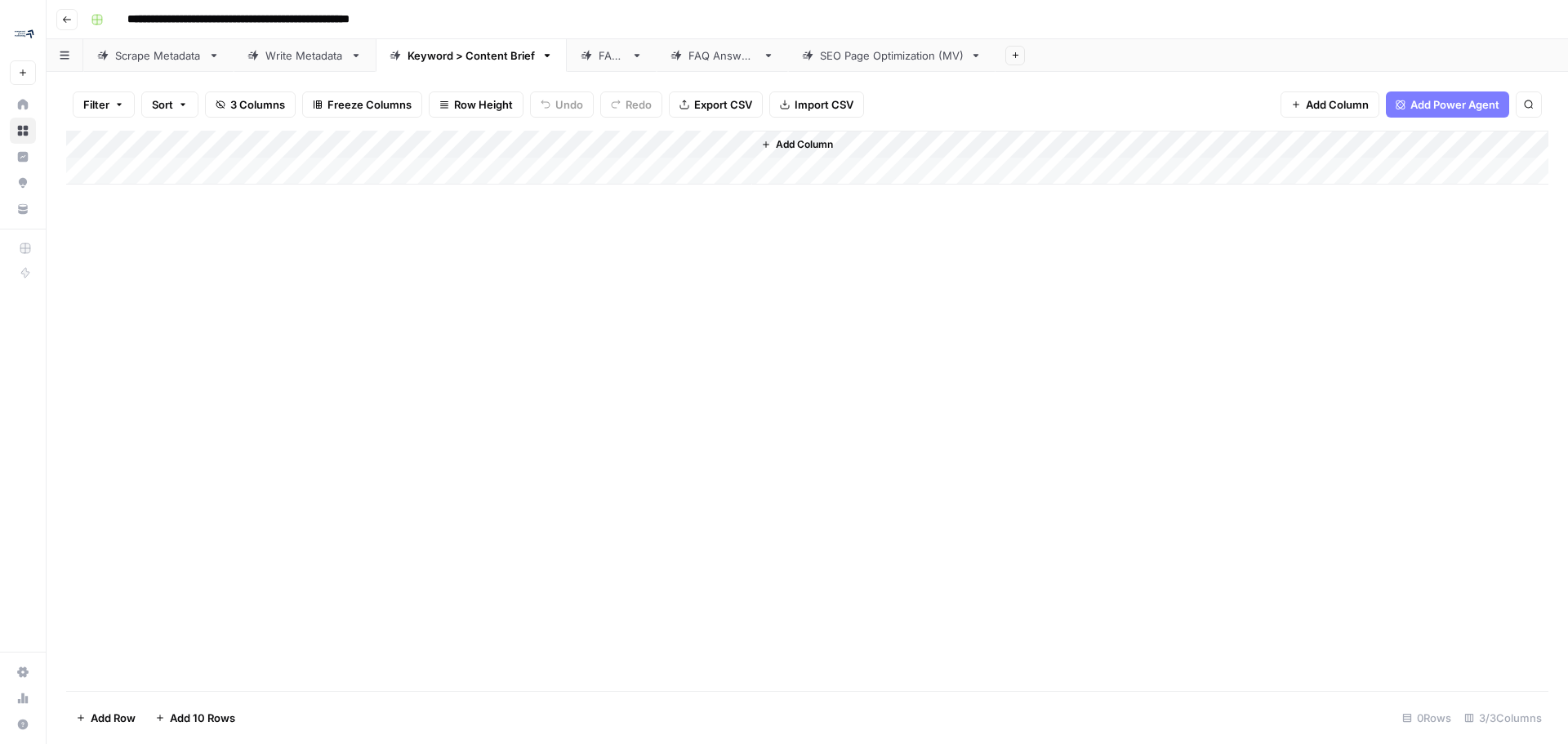
click at [1016, 52] on icon "button" at bounding box center [1016, 55] width 9 height 9
click at [1085, 128] on span "From Workflow" at bounding box center [1100, 135] width 120 height 17
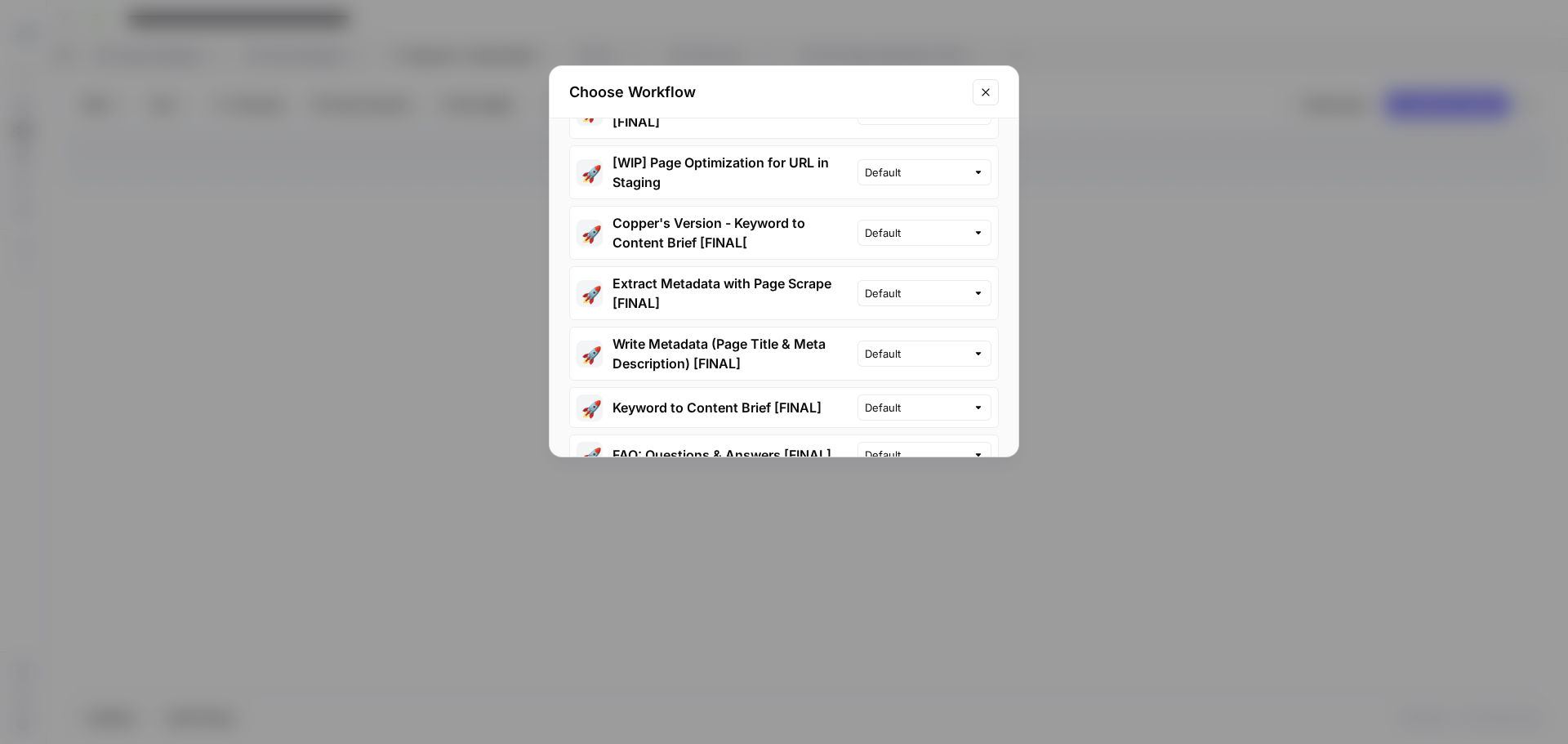
scroll to position [18, 0]
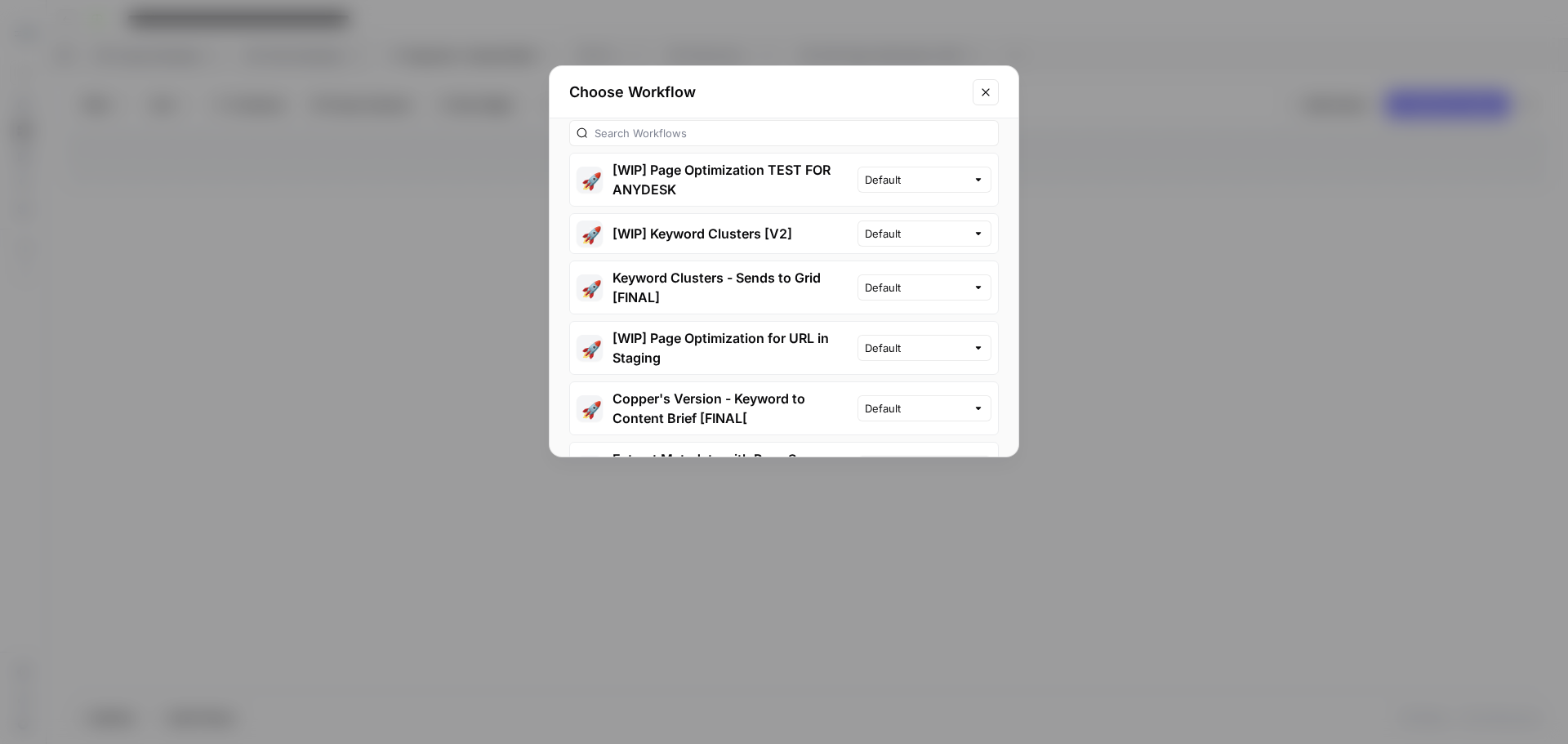
click at [989, 86] on icon "Close modal" at bounding box center [986, 92] width 13 height 13
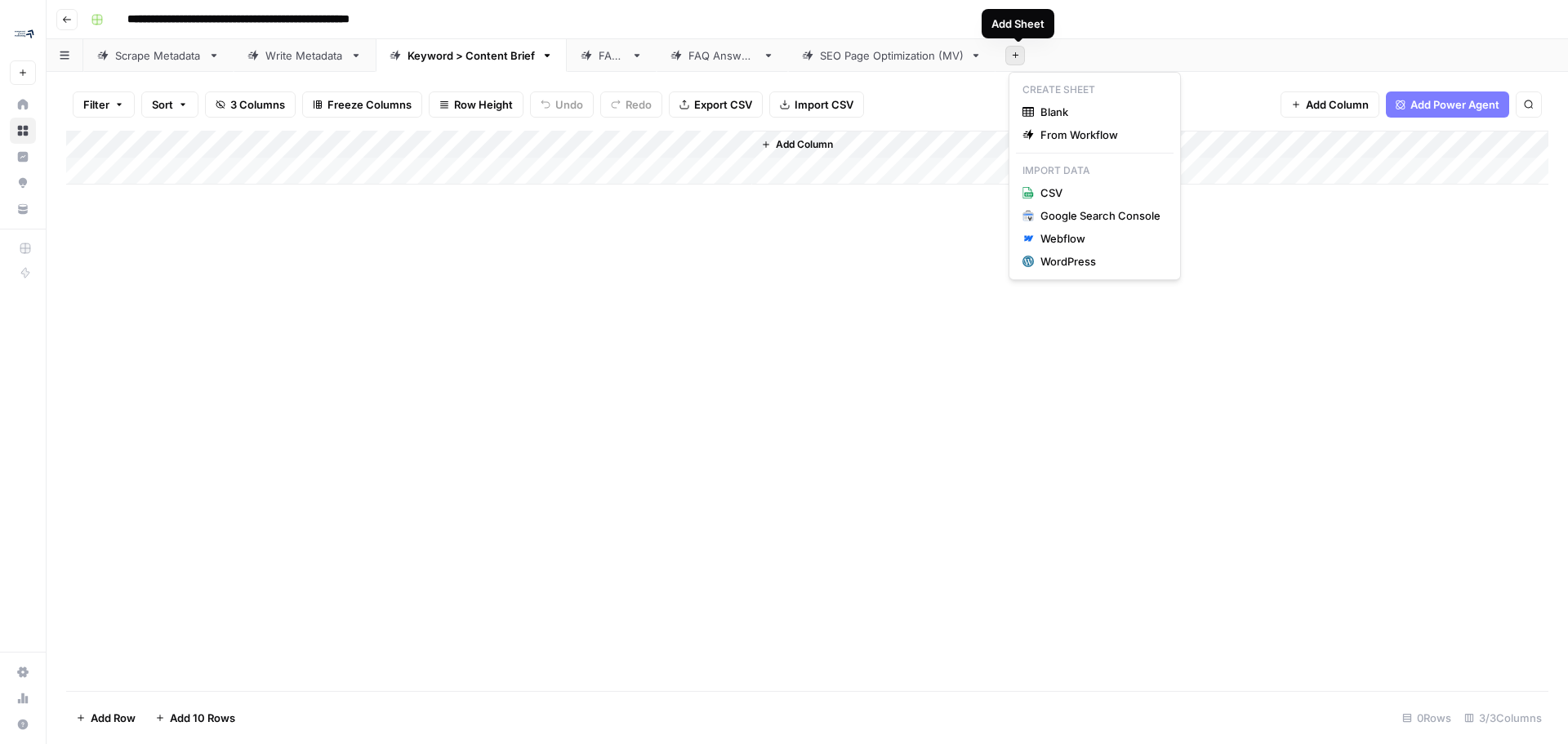
click at [1020, 53] on icon "button" at bounding box center [1016, 55] width 9 height 9
click at [1084, 114] on span "Blank" at bounding box center [1100, 112] width 120 height 17
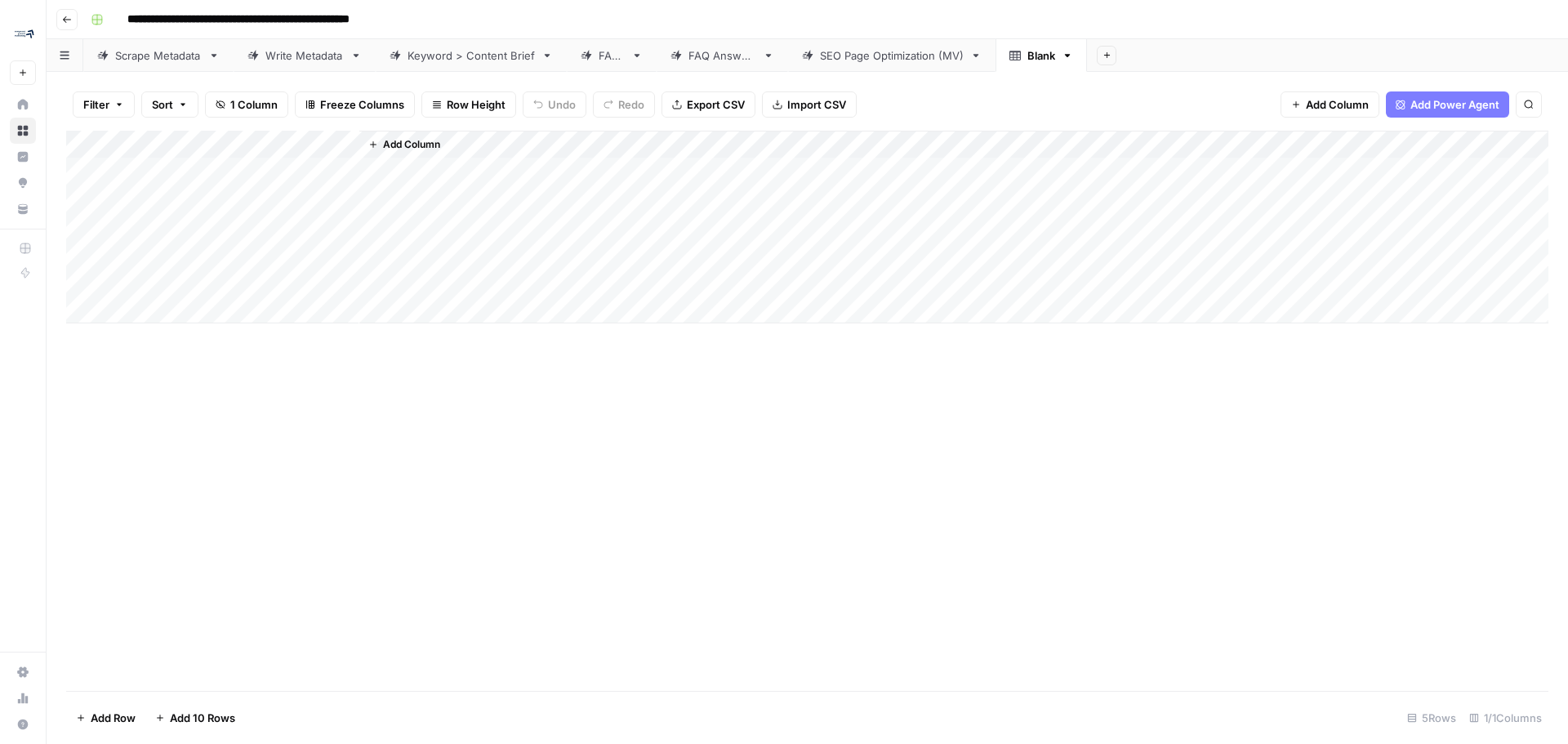
click at [294, 62] on div "Write Metadata" at bounding box center [305, 56] width 78 height 17
click at [1033, 55] on div "Blank" at bounding box center [1042, 56] width 28 height 17
click at [1070, 55] on icon "button" at bounding box center [1068, 56] width 6 height 4
click at [1131, 84] on span "Rename Sheet" at bounding box center [1137, 87] width 78 height 17
type input "*"
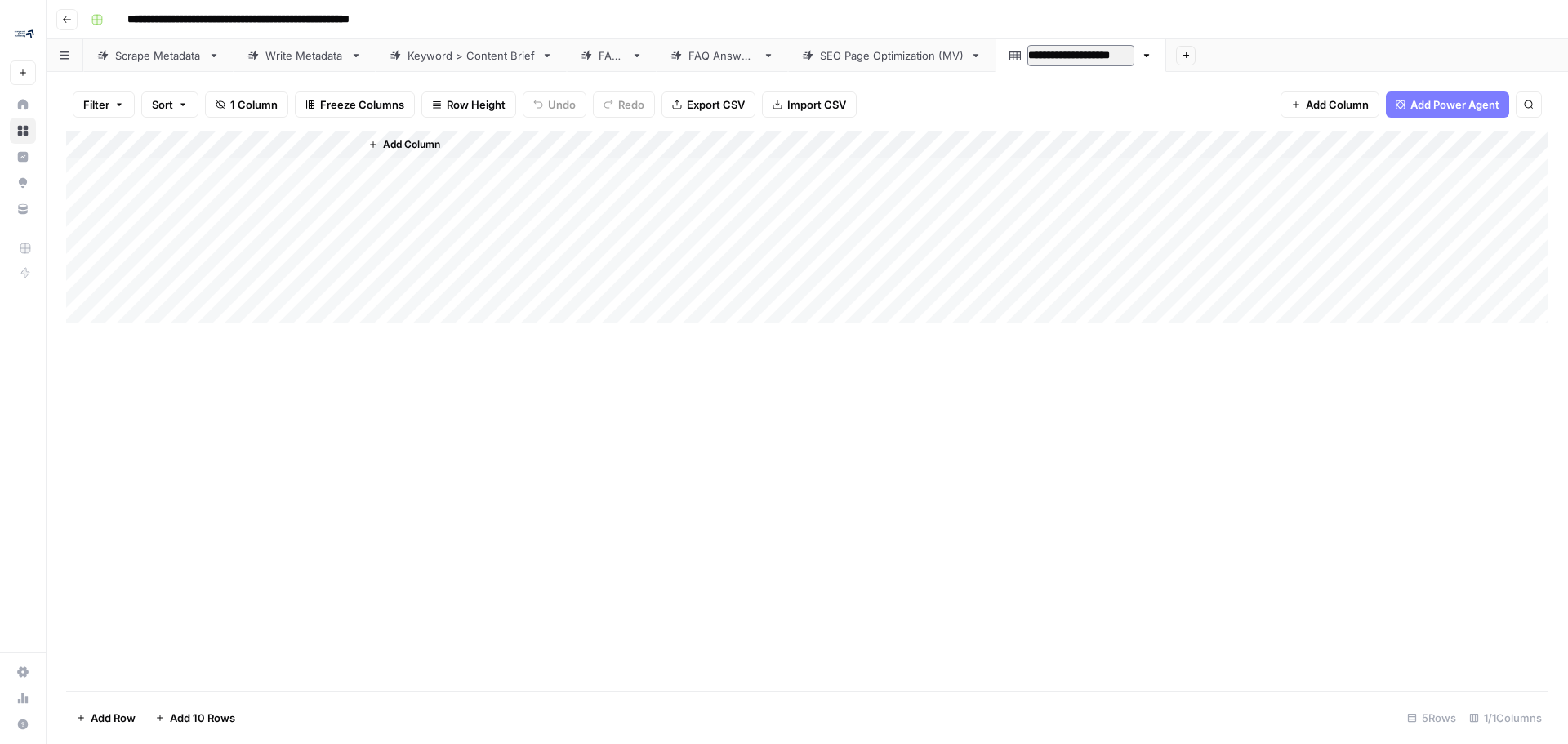
type input "**********"
click at [179, 142] on div "Add Column" at bounding box center [807, 226] width 1482 height 193
click at [209, 186] on input "Title" at bounding box center [221, 183] width 166 height 17
type input "T"
type input "I"
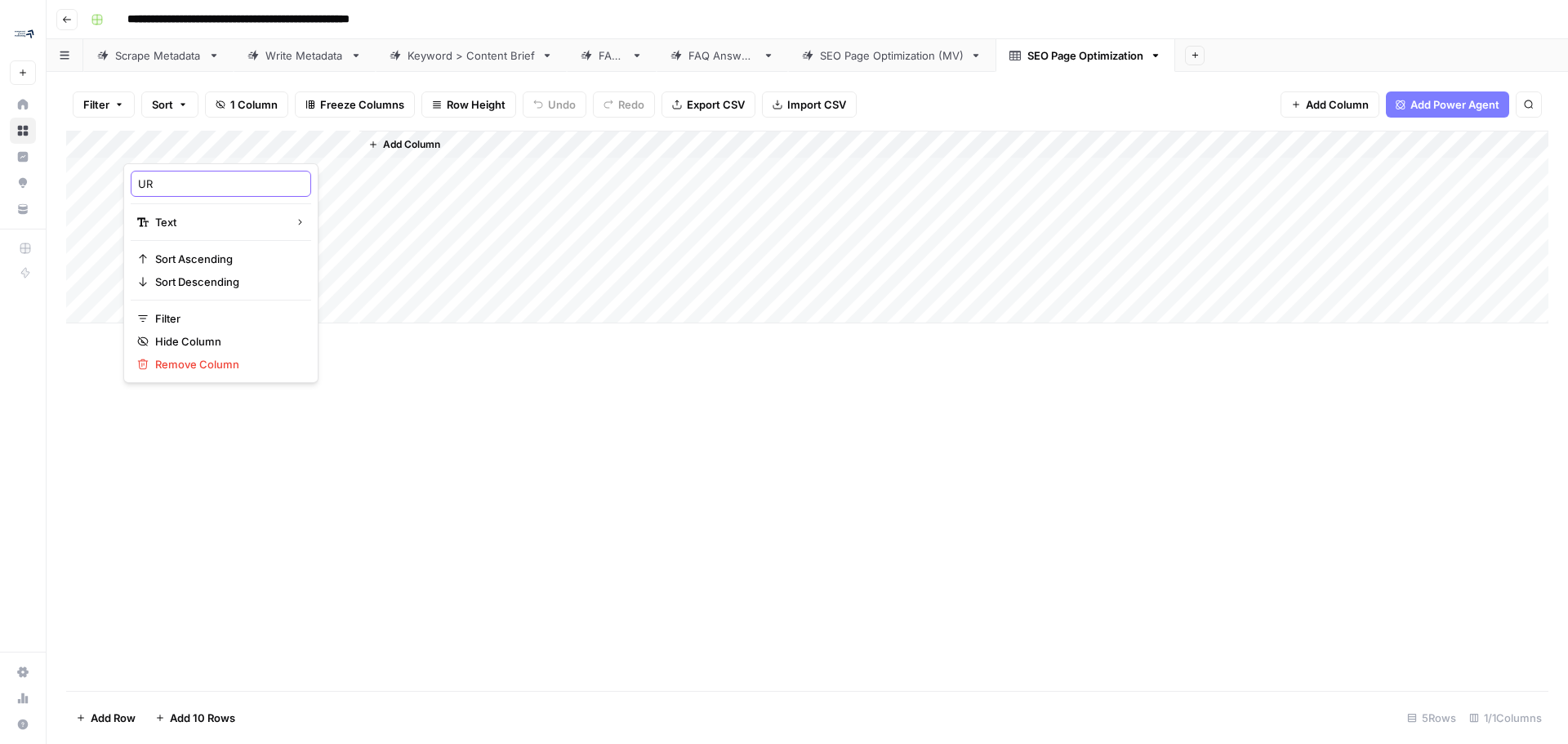
type input "URL"
click at [415, 141] on span "Add Column" at bounding box center [411, 144] width 57 height 15
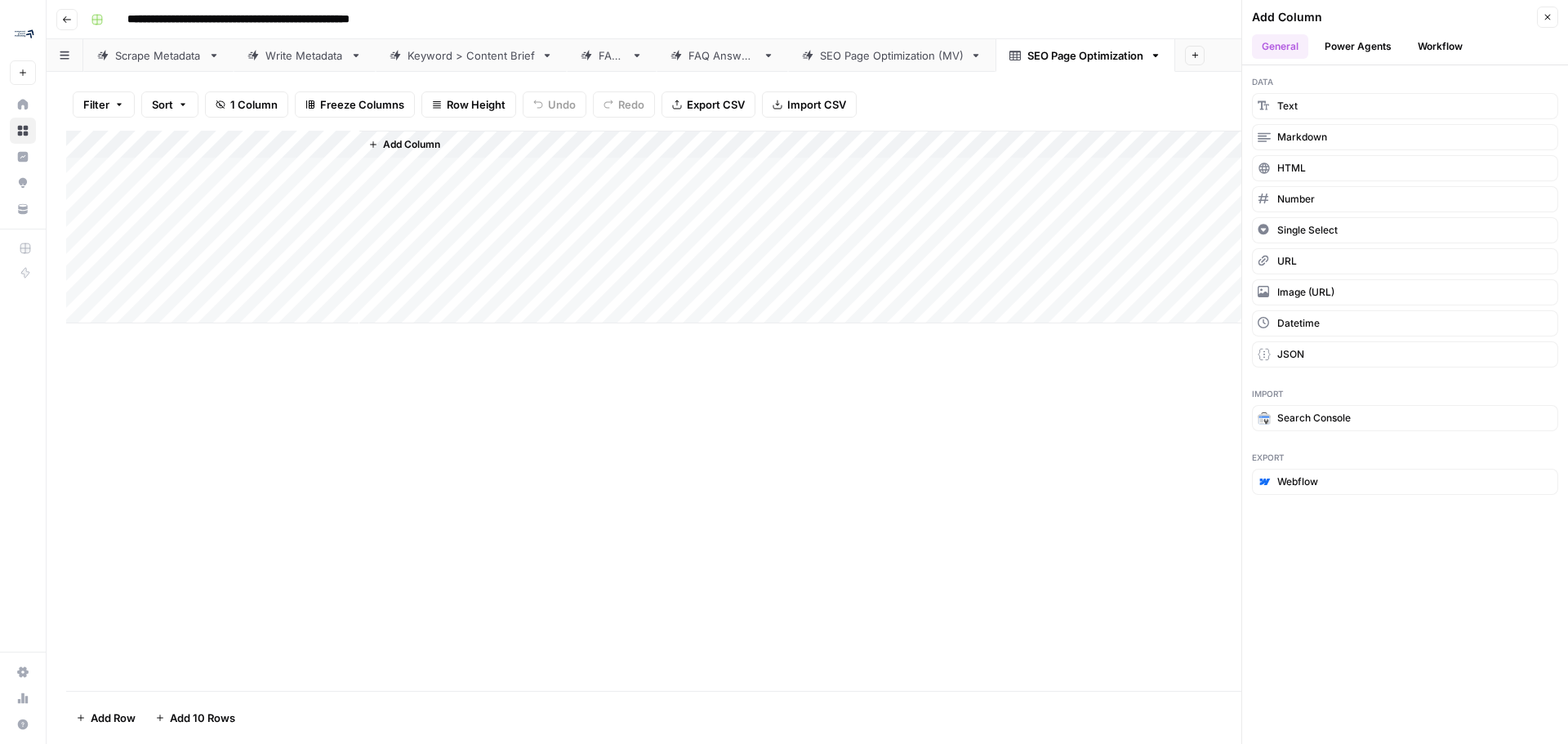
click at [1350, 46] on button "Power Agents" at bounding box center [1357, 47] width 87 height 24
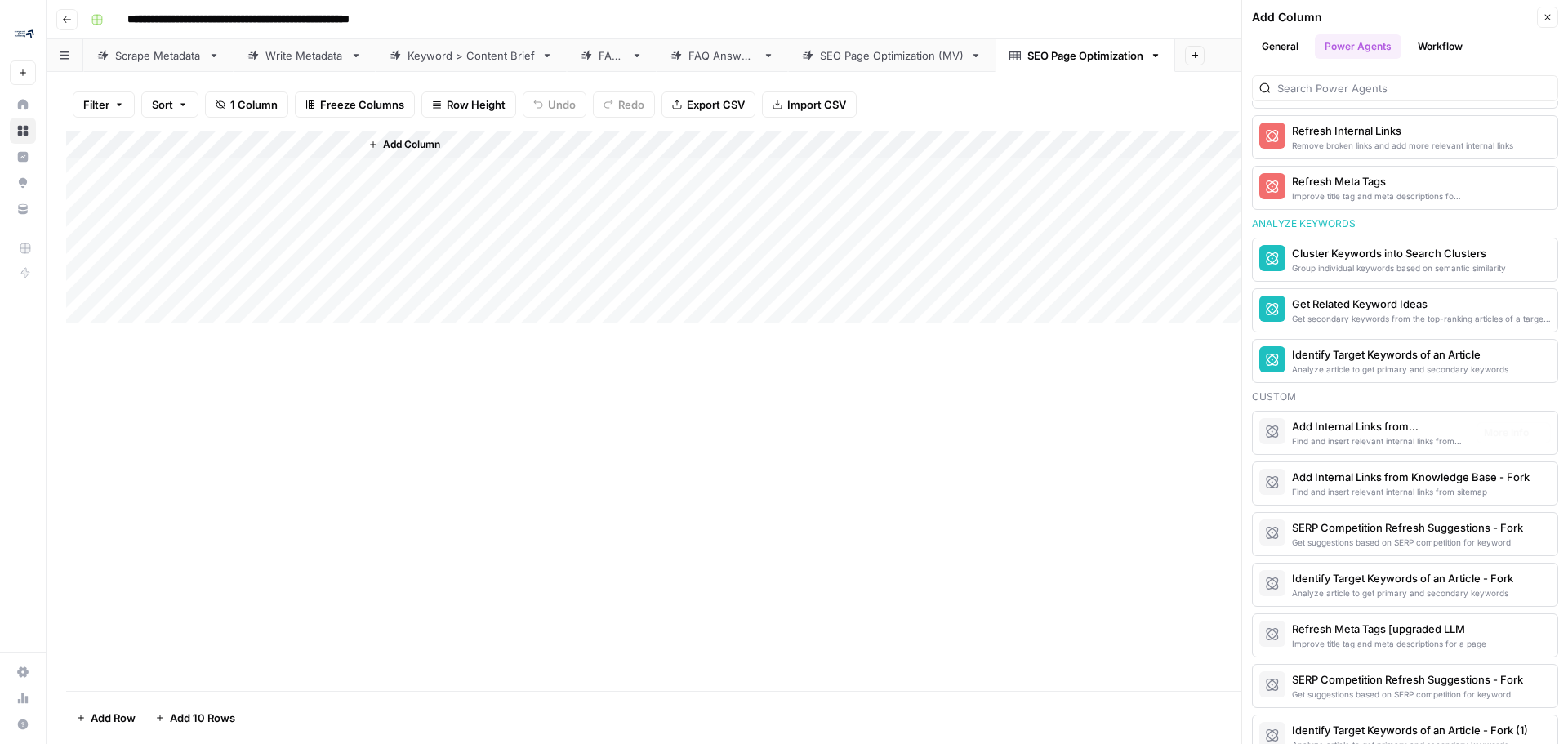
scroll to position [970, 0]
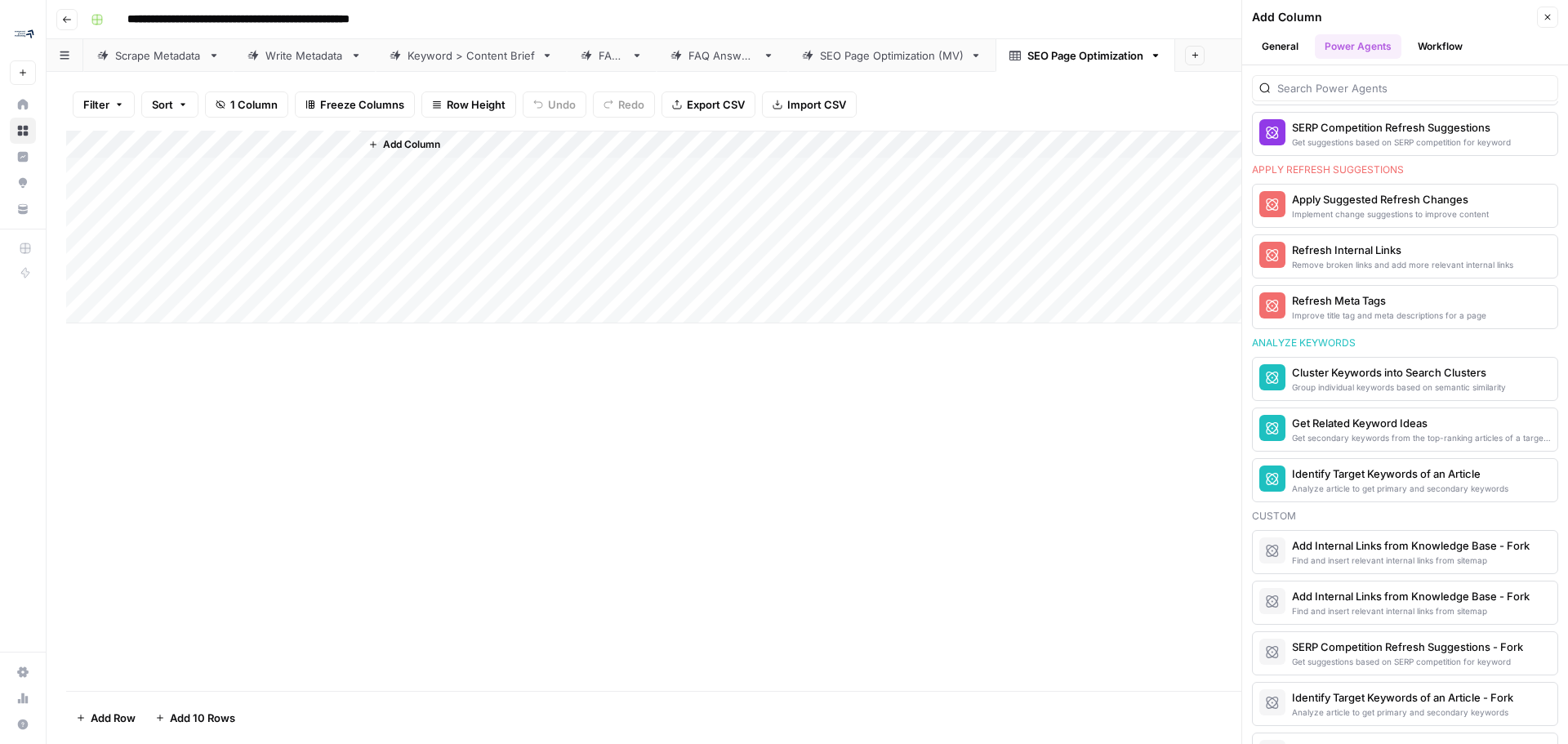
click at [1373, 96] on div at bounding box center [1405, 88] width 307 height 26
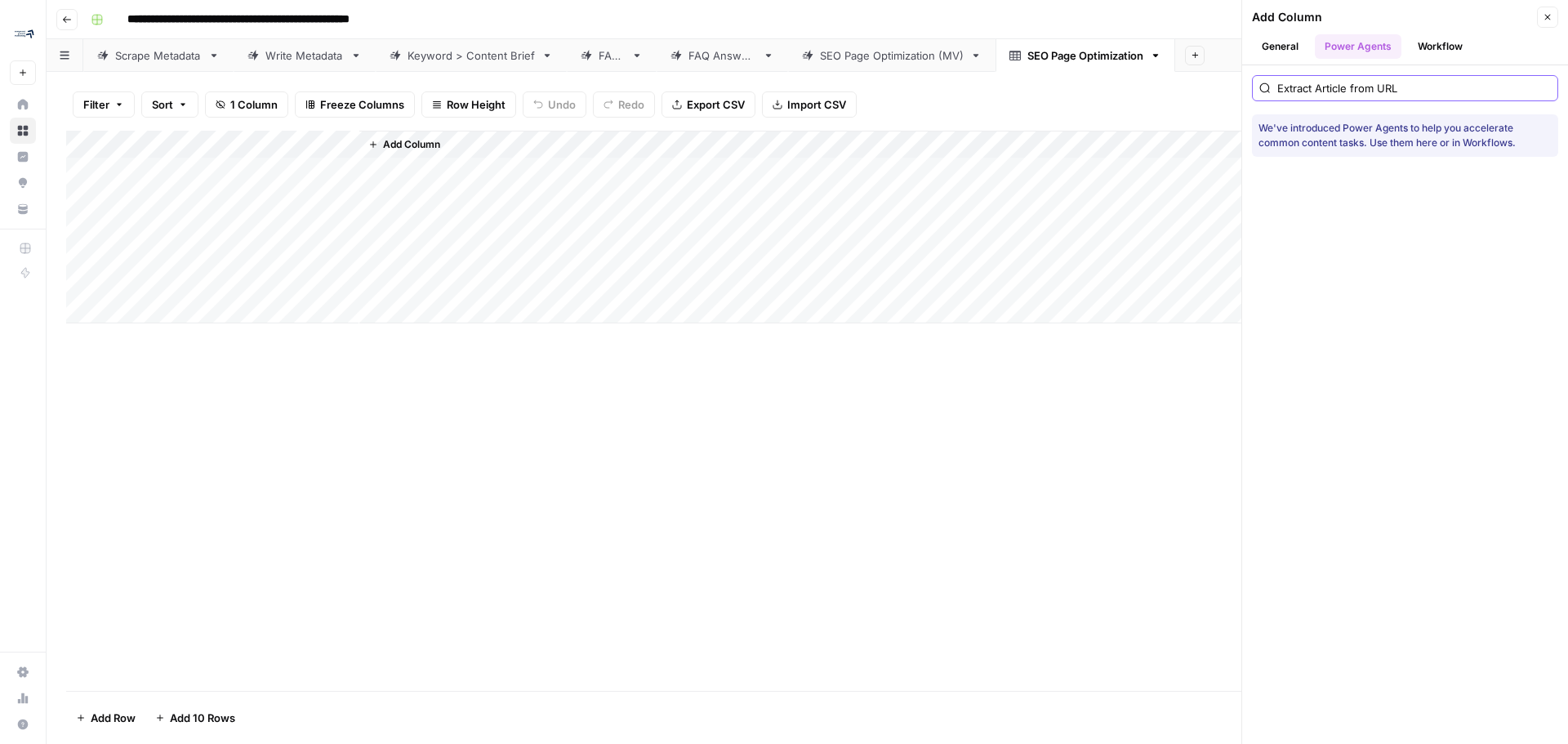
type input "Extract Article from URL"
drag, startPoint x: 1544, startPoint y: 86, endPoint x: 1499, endPoint y: 109, distance: 50.5
click at [1541, 86] on input "Extract Article from URL" at bounding box center [1414, 88] width 274 height 17
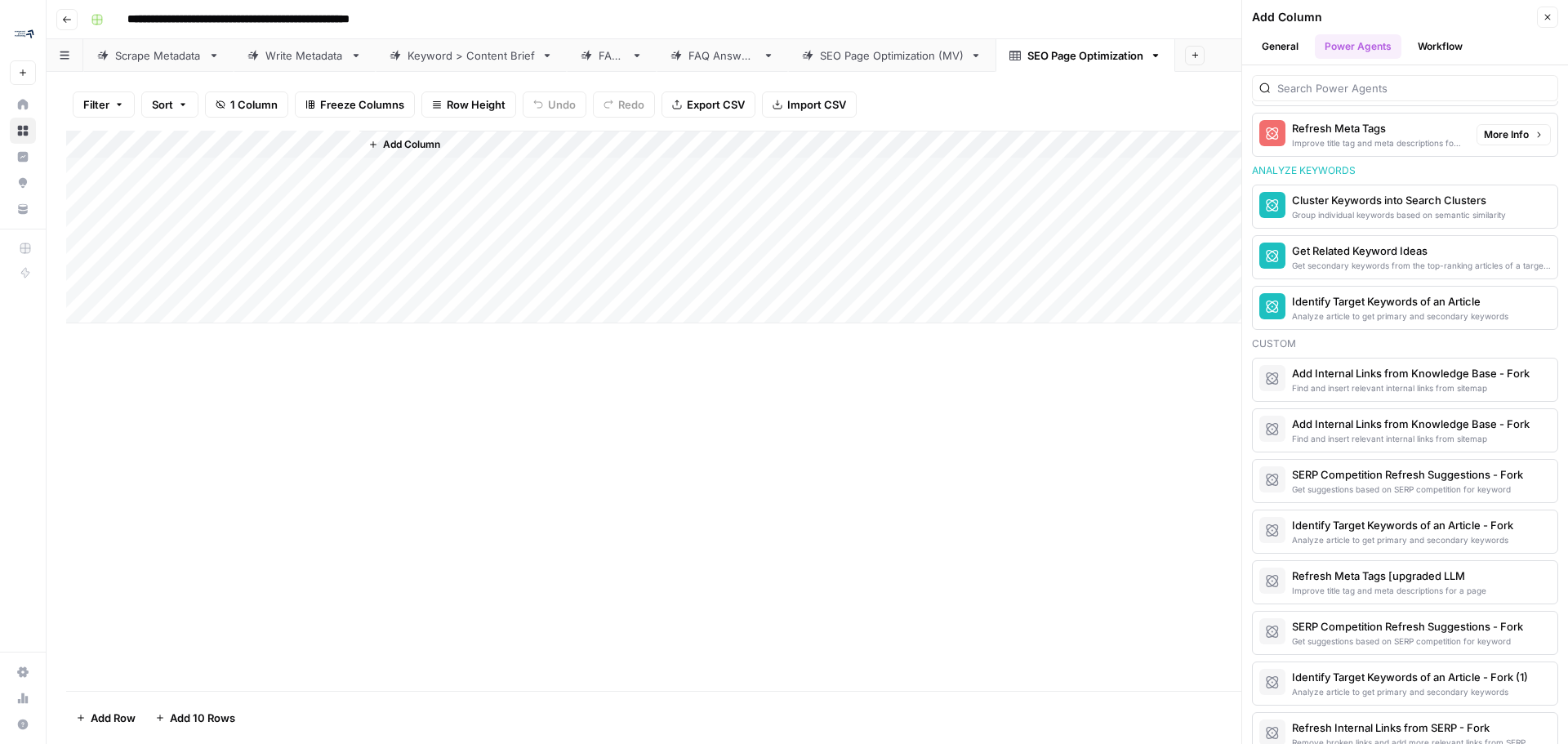
scroll to position [1215, 0]
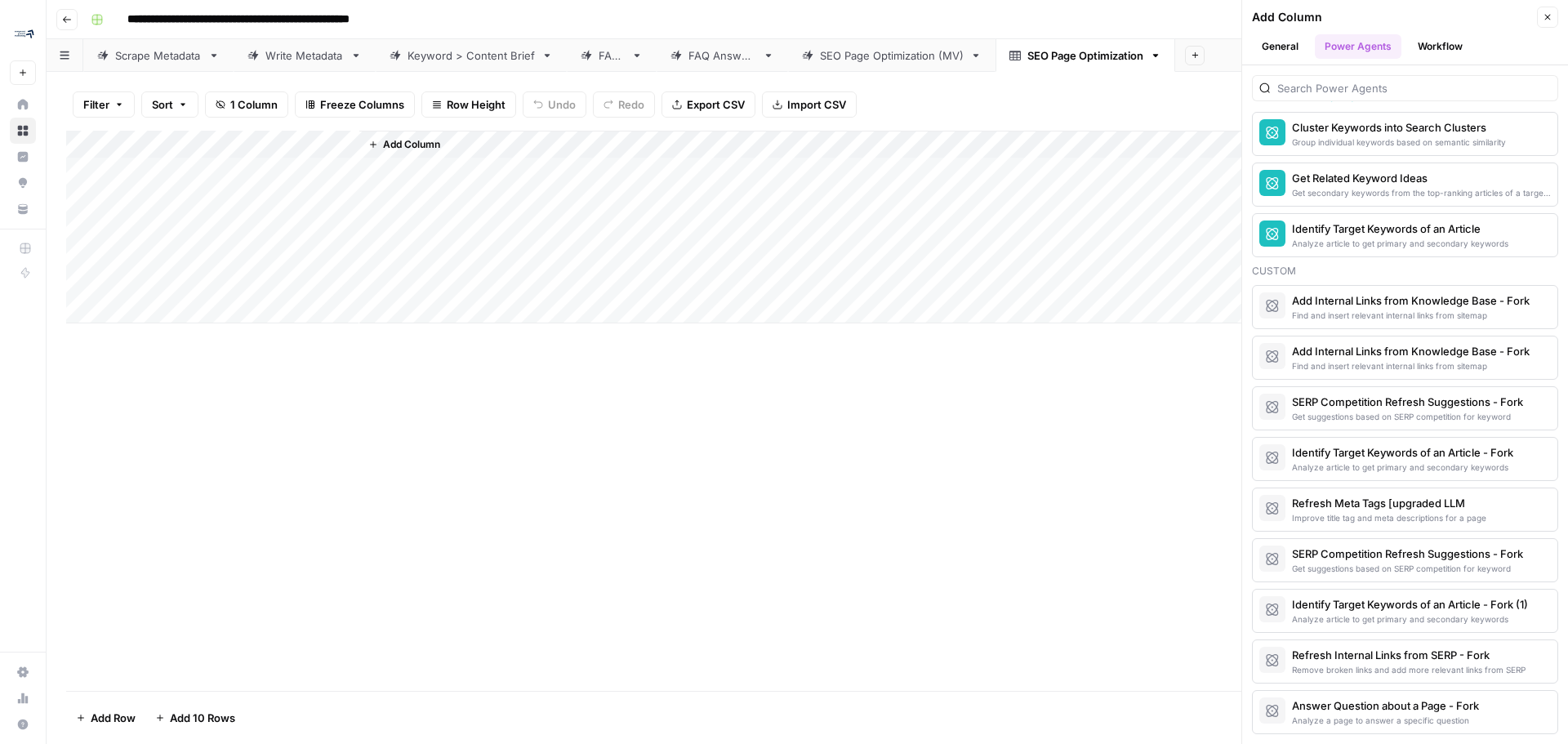
click at [1439, 41] on button "Workflow" at bounding box center [1439, 47] width 64 height 24
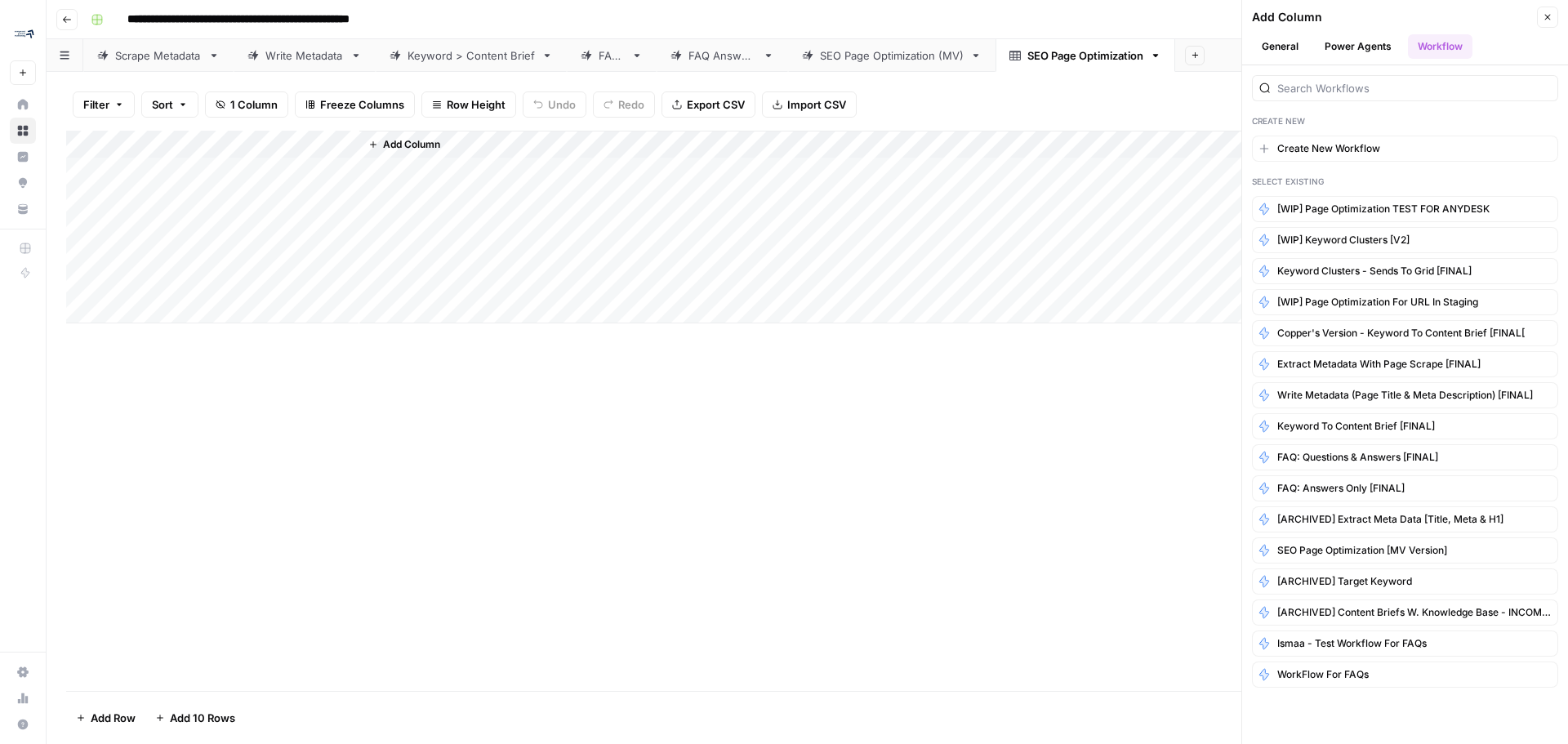
click at [1280, 43] on button "General" at bounding box center [1280, 47] width 56 height 24
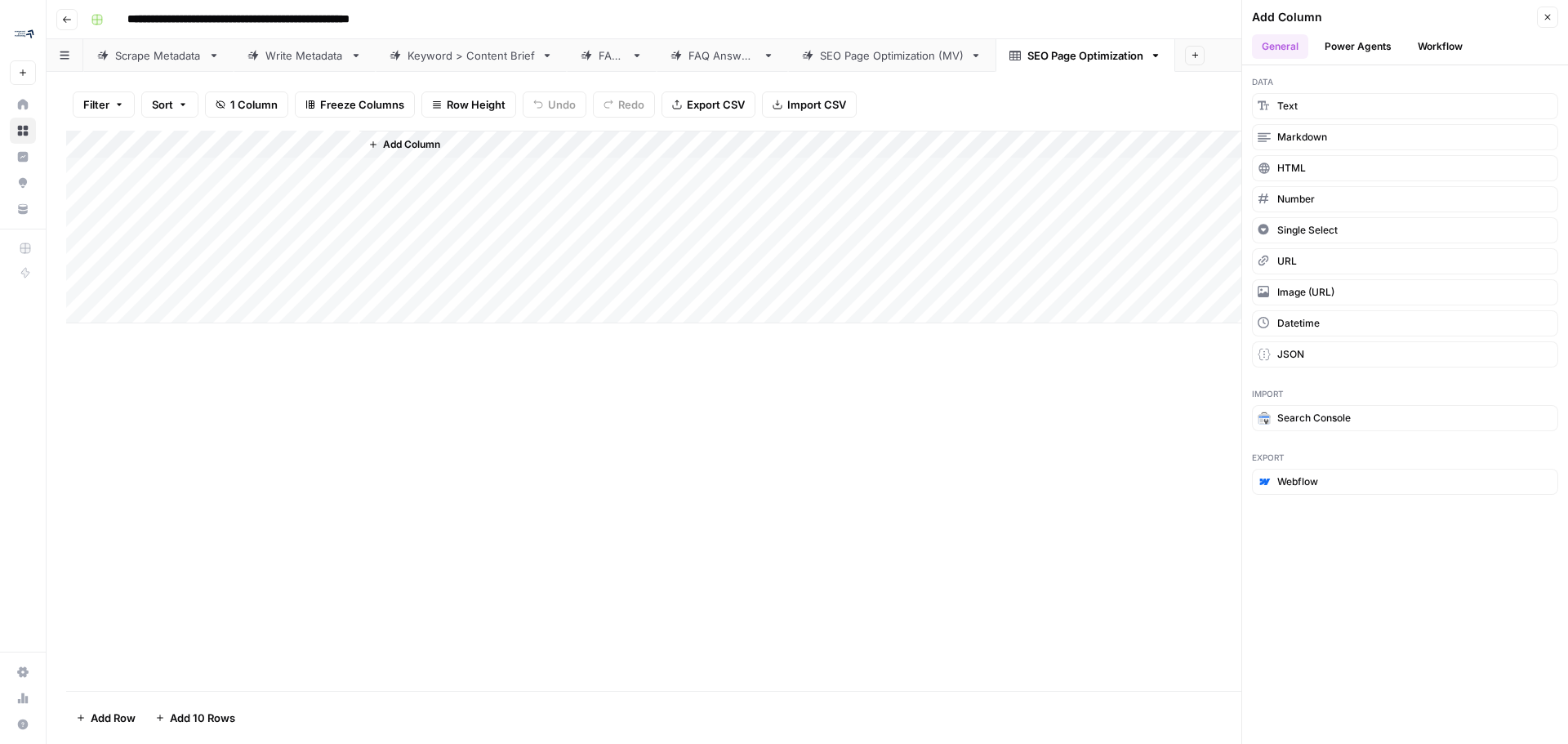
click at [1351, 45] on button "Power Agents" at bounding box center [1357, 47] width 87 height 24
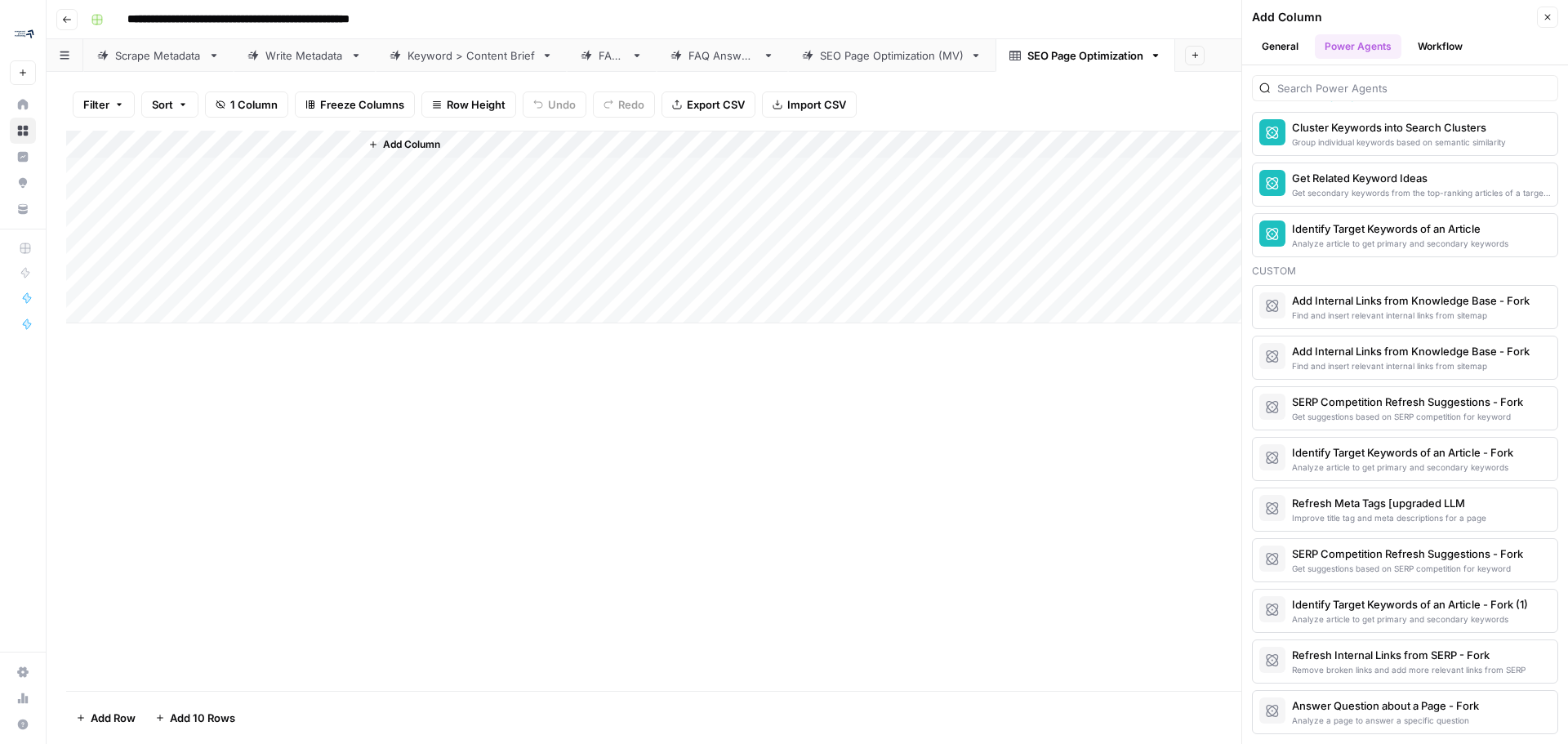
click at [1293, 47] on button "General" at bounding box center [1280, 47] width 56 height 24
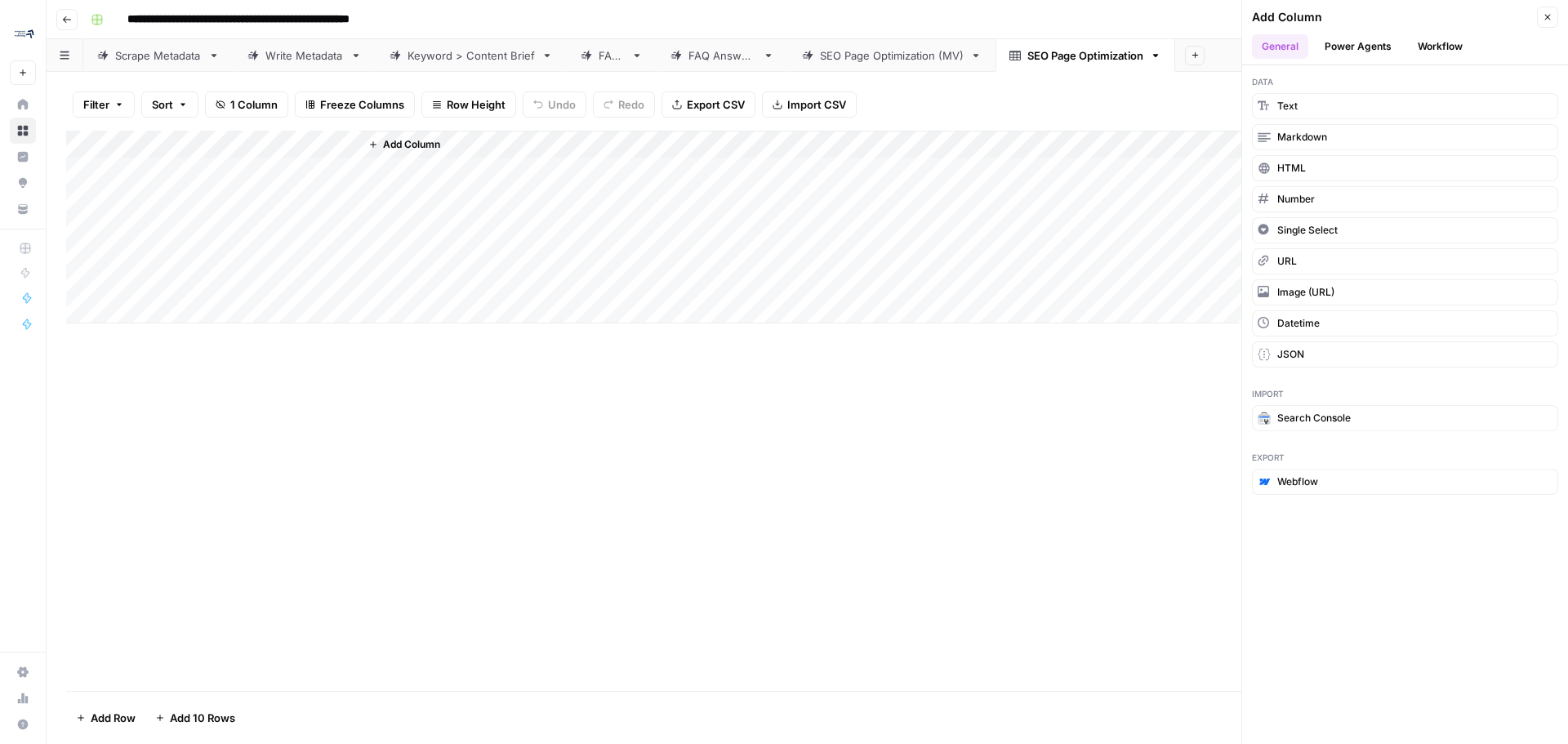
click at [1373, 51] on button "Power Agents" at bounding box center [1357, 47] width 87 height 24
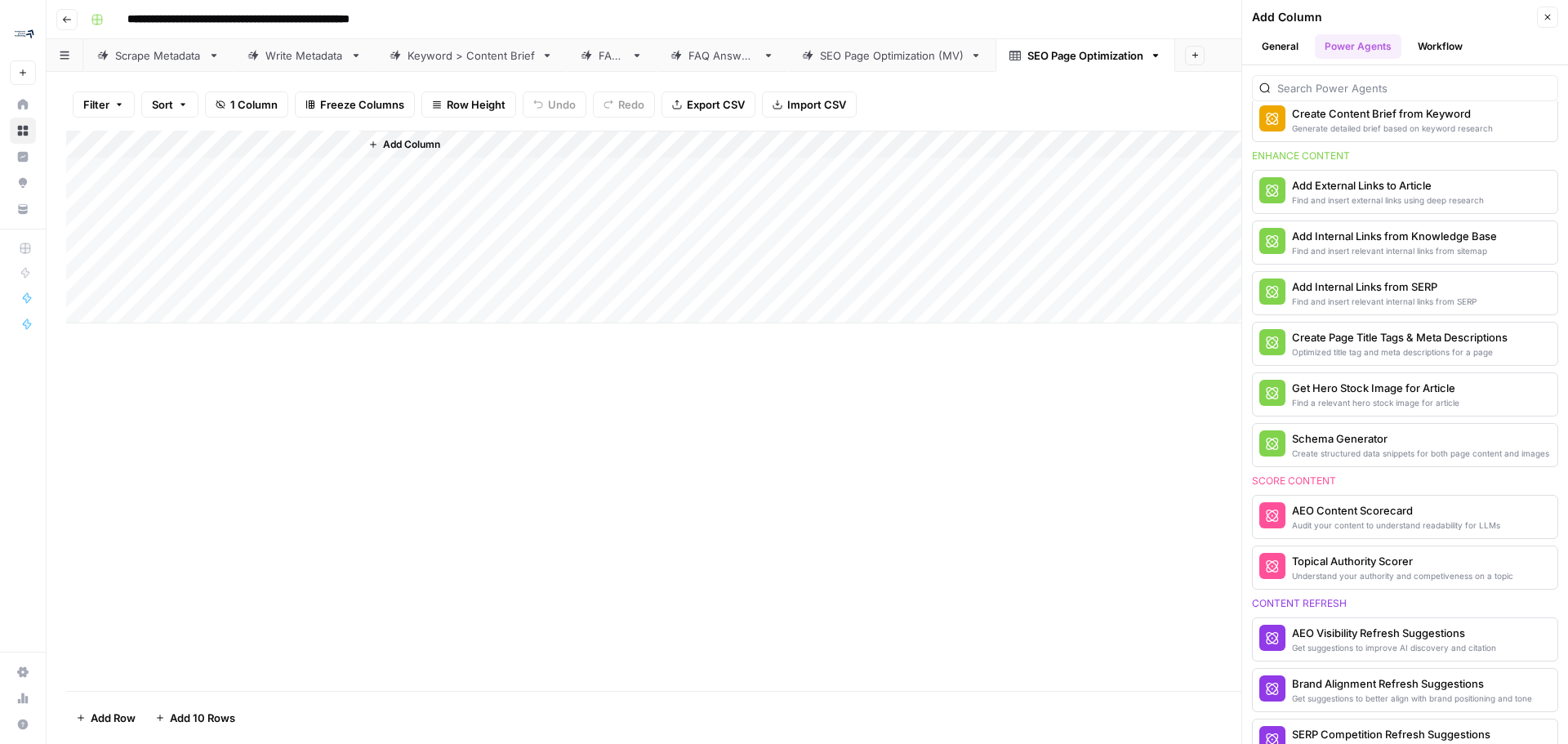
scroll to position [408, 0]
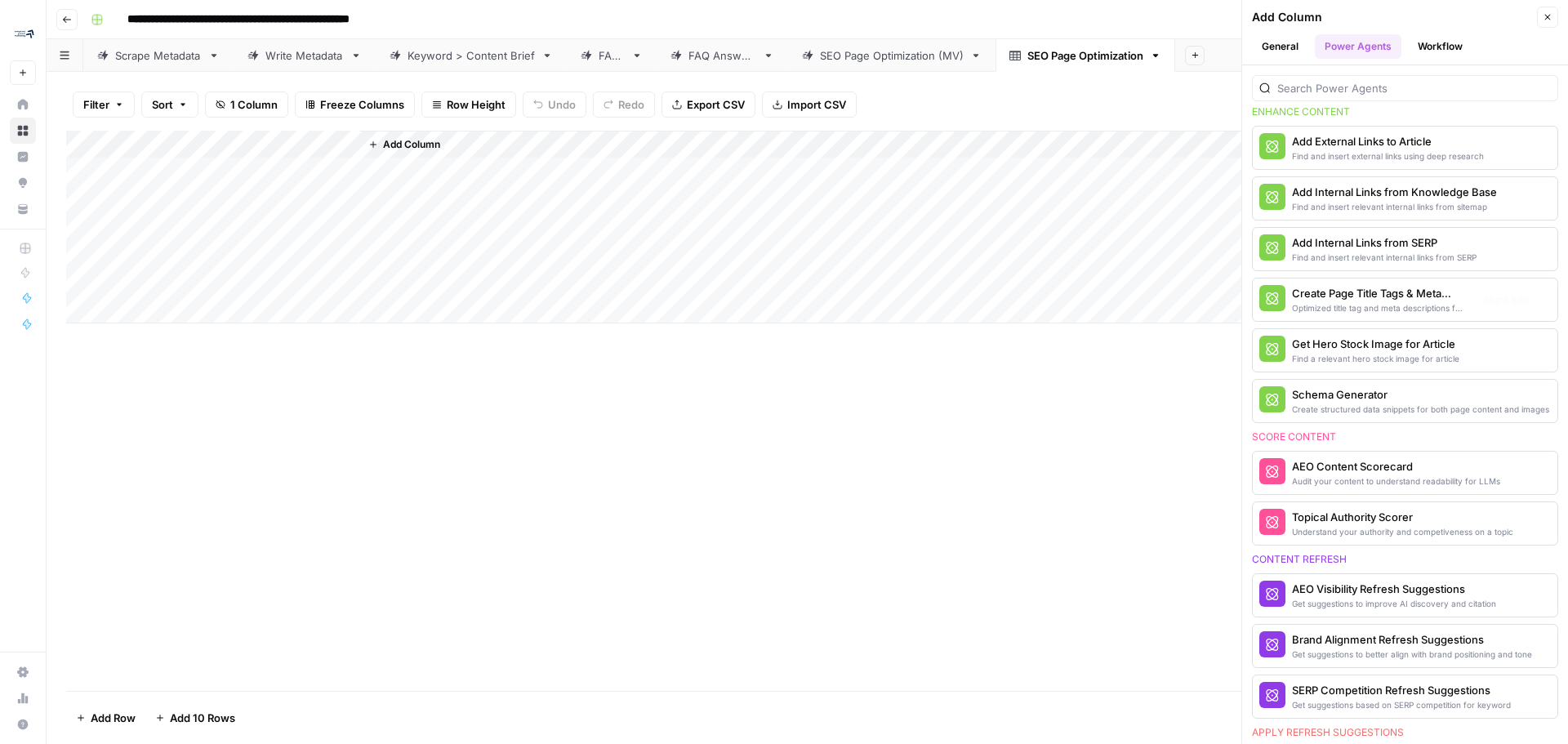
click at [1434, 39] on button "Workflow" at bounding box center [1439, 47] width 64 height 24
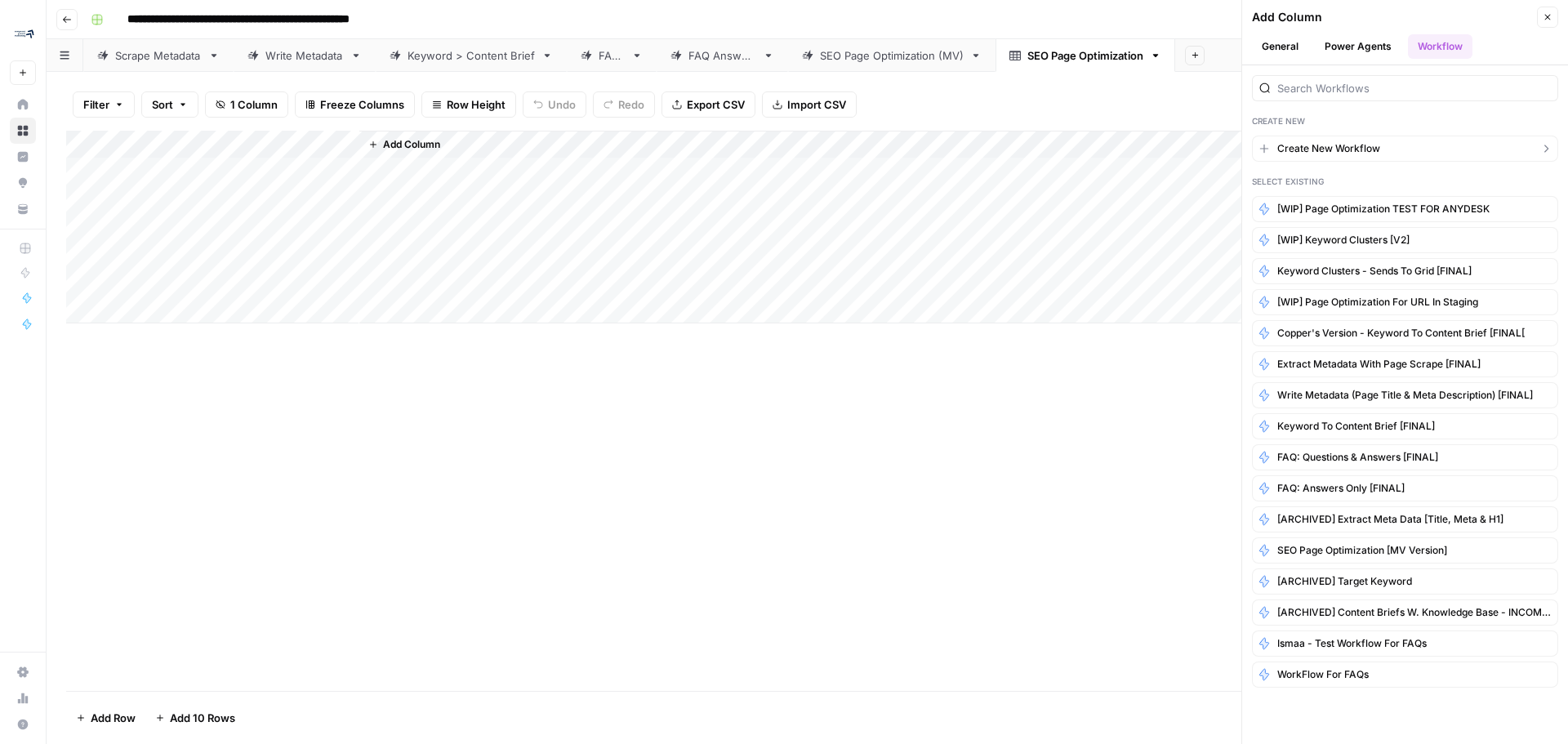
click at [1341, 142] on span "Create New Workflow" at bounding box center [1329, 149] width 102 height 15
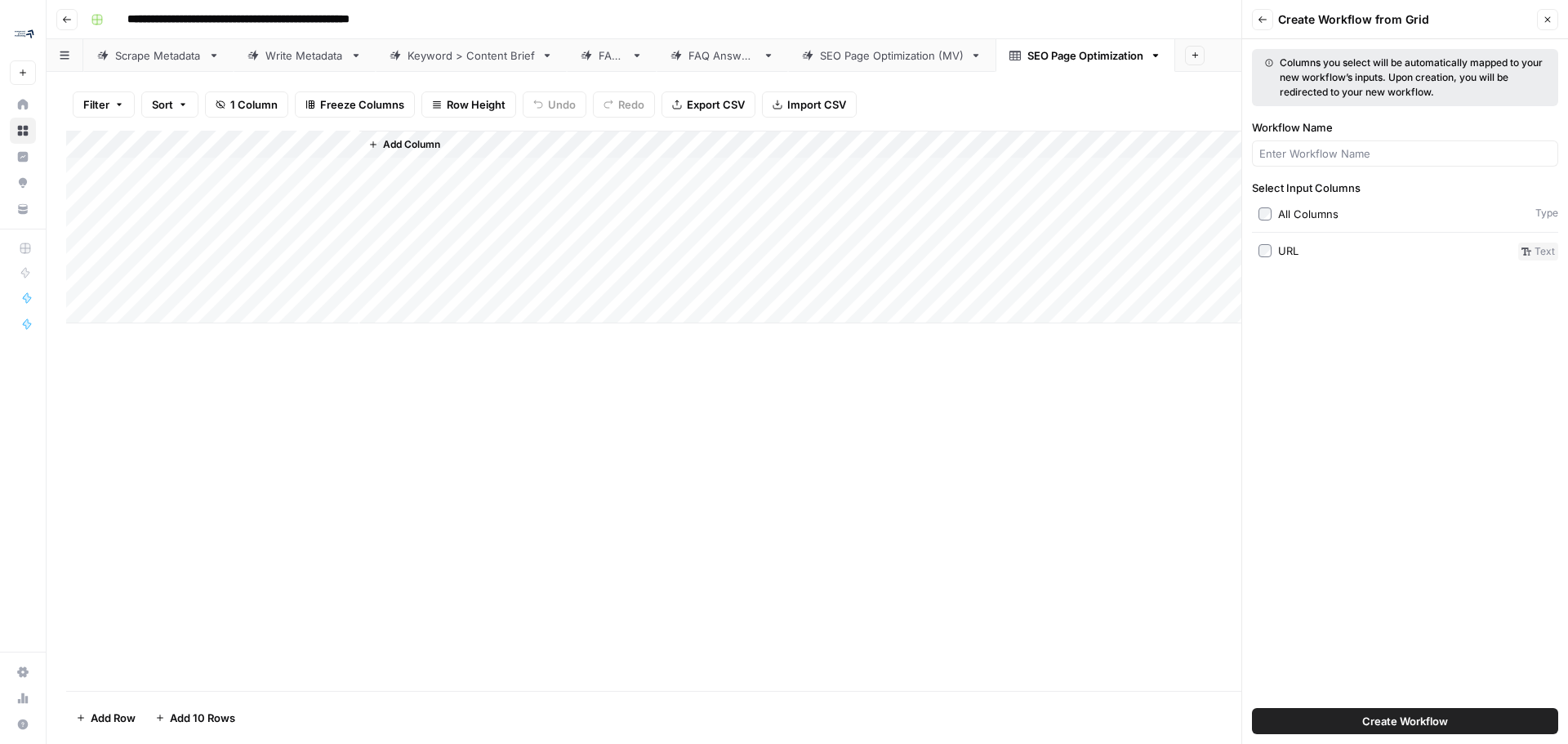
click at [1262, 18] on icon "button" at bounding box center [1262, 20] width 10 height 10
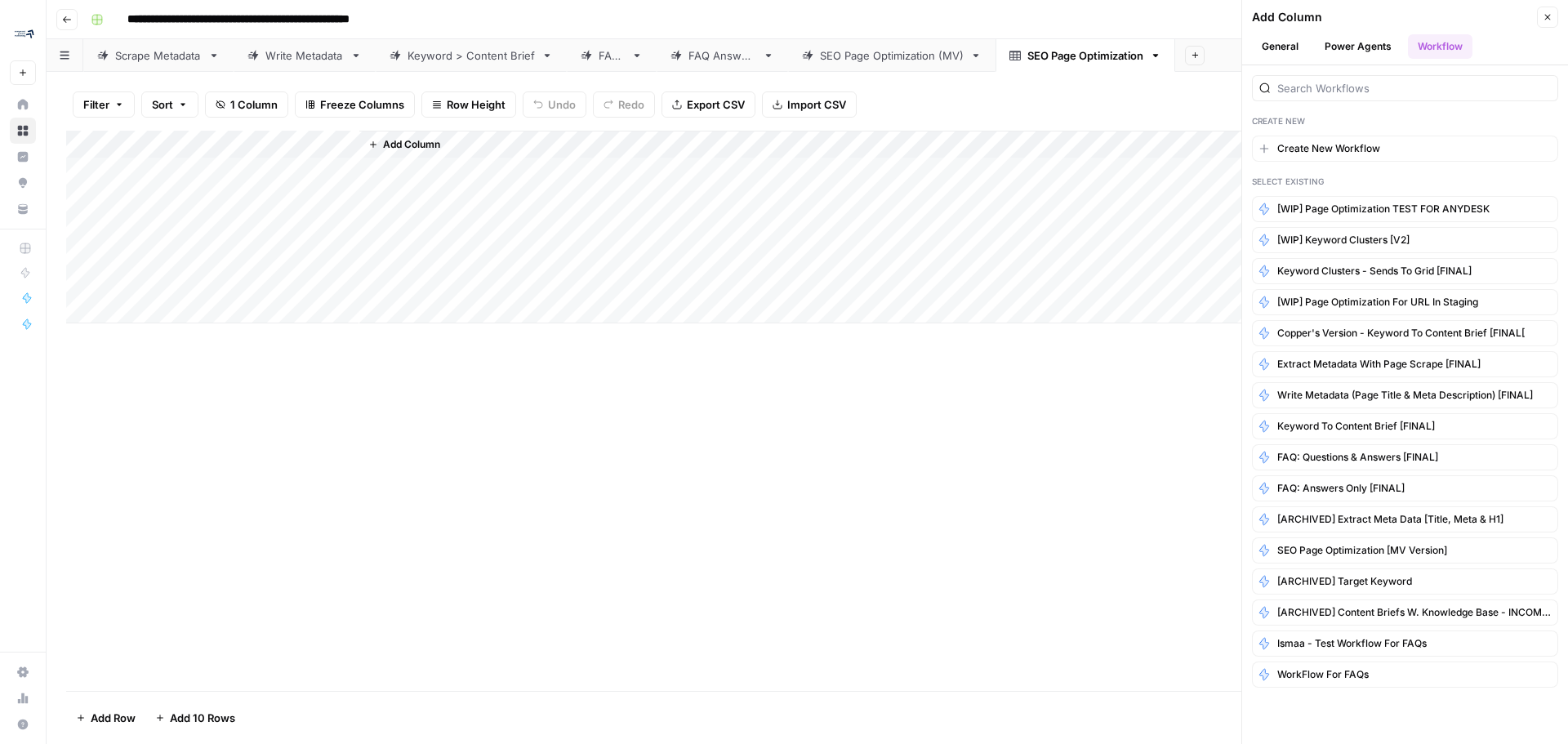
click at [1380, 102] on div "Create New Create New Workflow Select Existing [WIP] Page Optimization TEST FOR…" at bounding box center [1405, 381] width 326 height 631
click at [1379, 88] on input "search" at bounding box center [1414, 88] width 274 height 17
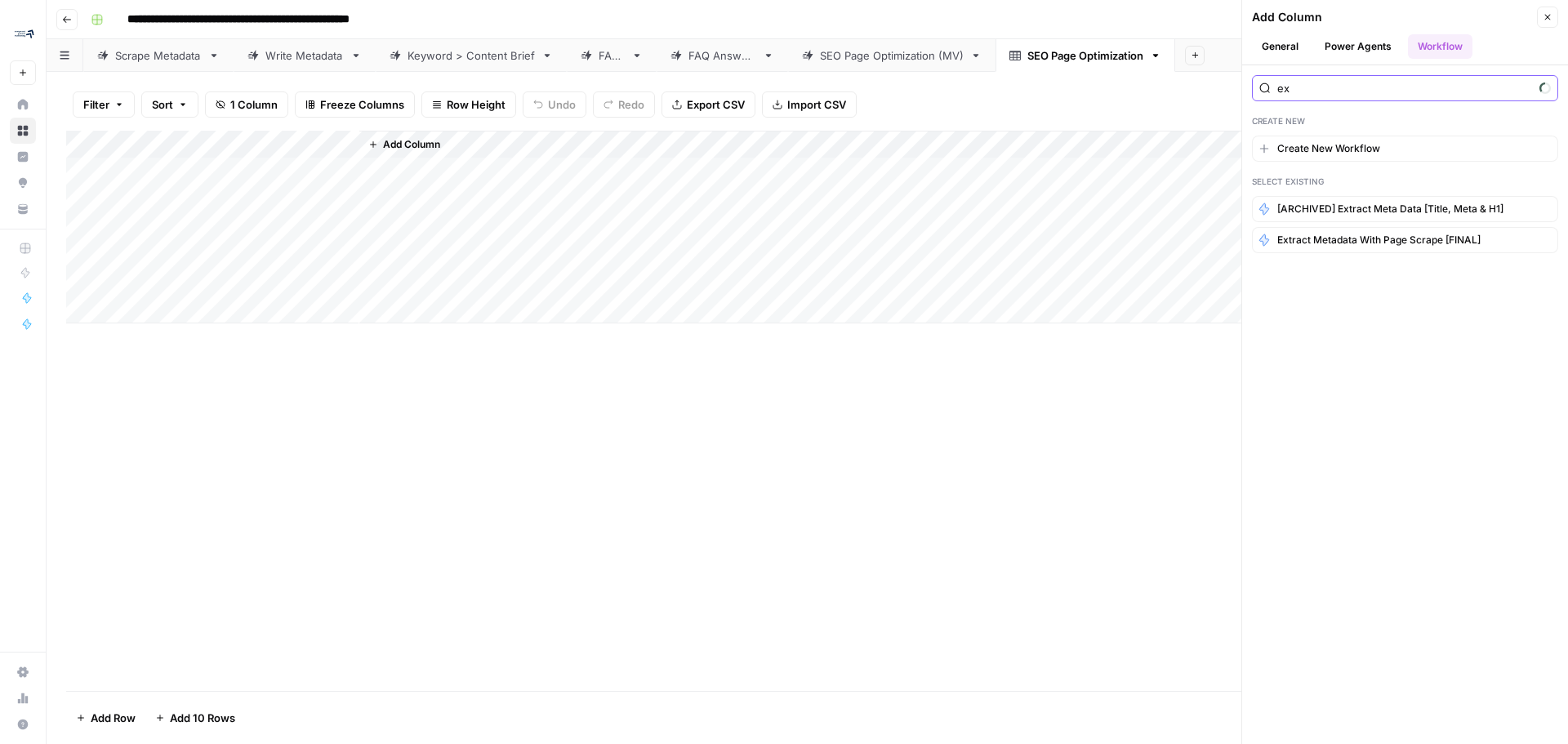
type input "e"
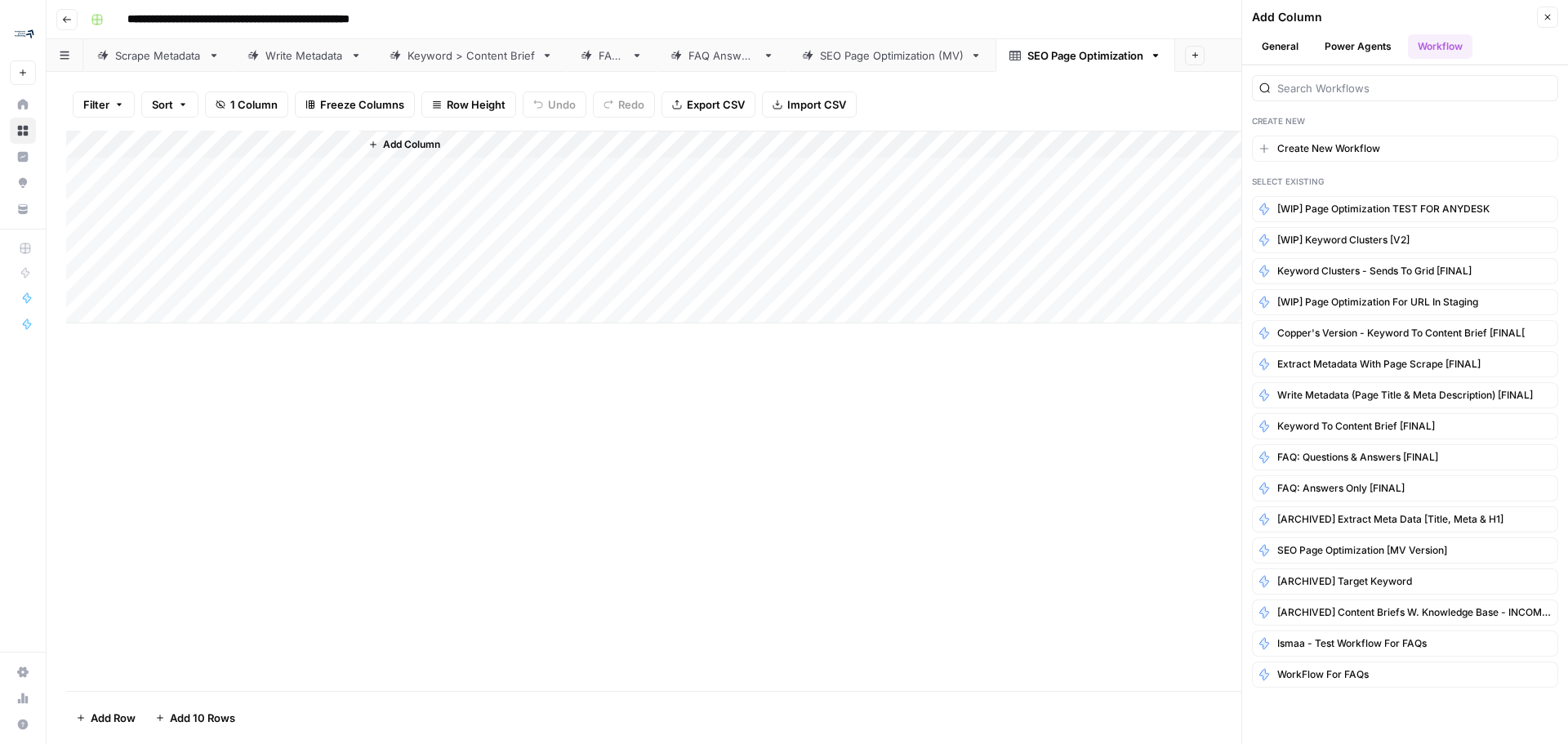
click at [1372, 26] on div "Add Column Close" at bounding box center [1405, 17] width 307 height 21
click at [1368, 49] on button "Power Agents" at bounding box center [1357, 47] width 87 height 24
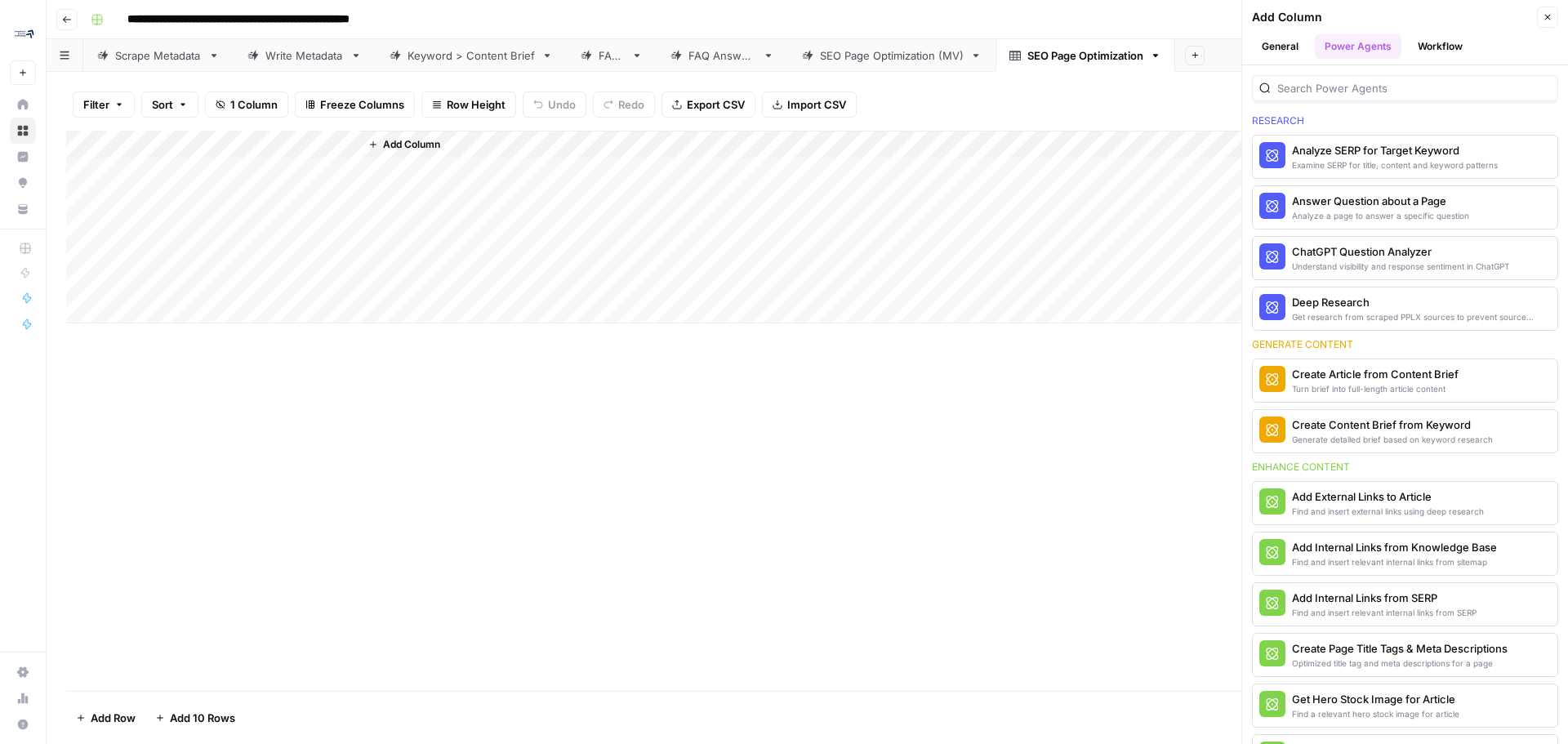
scroll to position [82, 0]
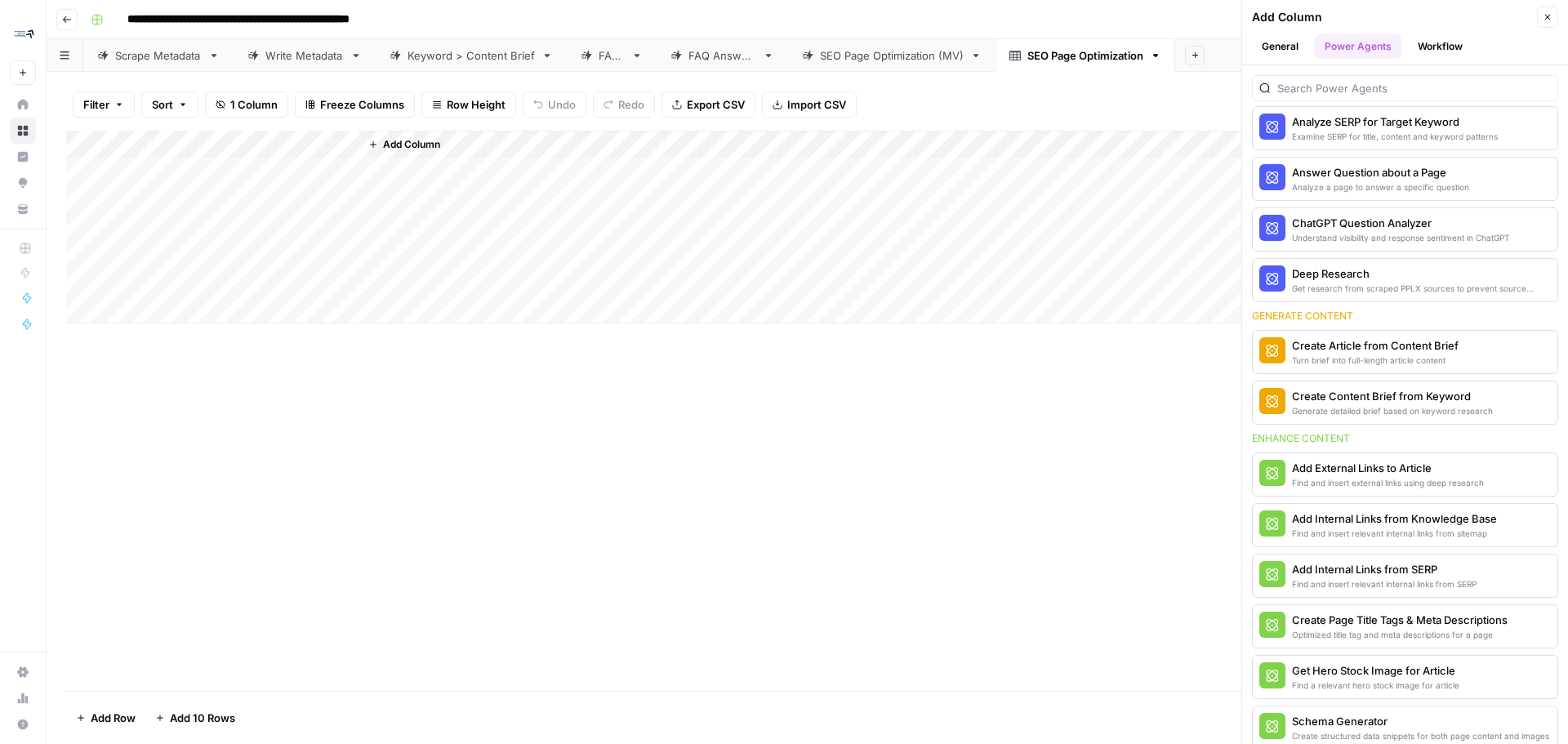
click at [1552, 17] on span "Close" at bounding box center [1552, 17] width 1 height 1
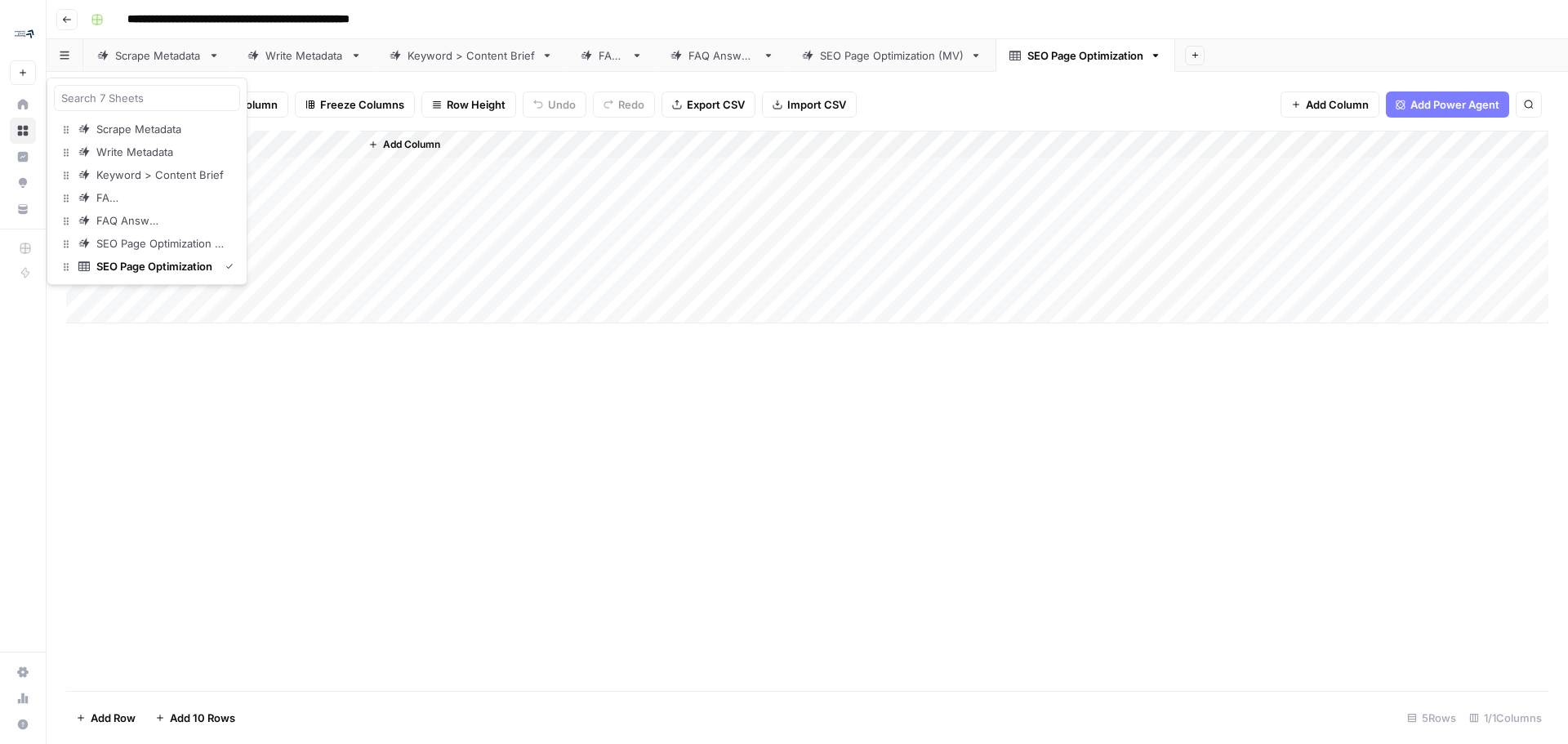
click at [58, 56] on button "button" at bounding box center [64, 55] width 36 height 32
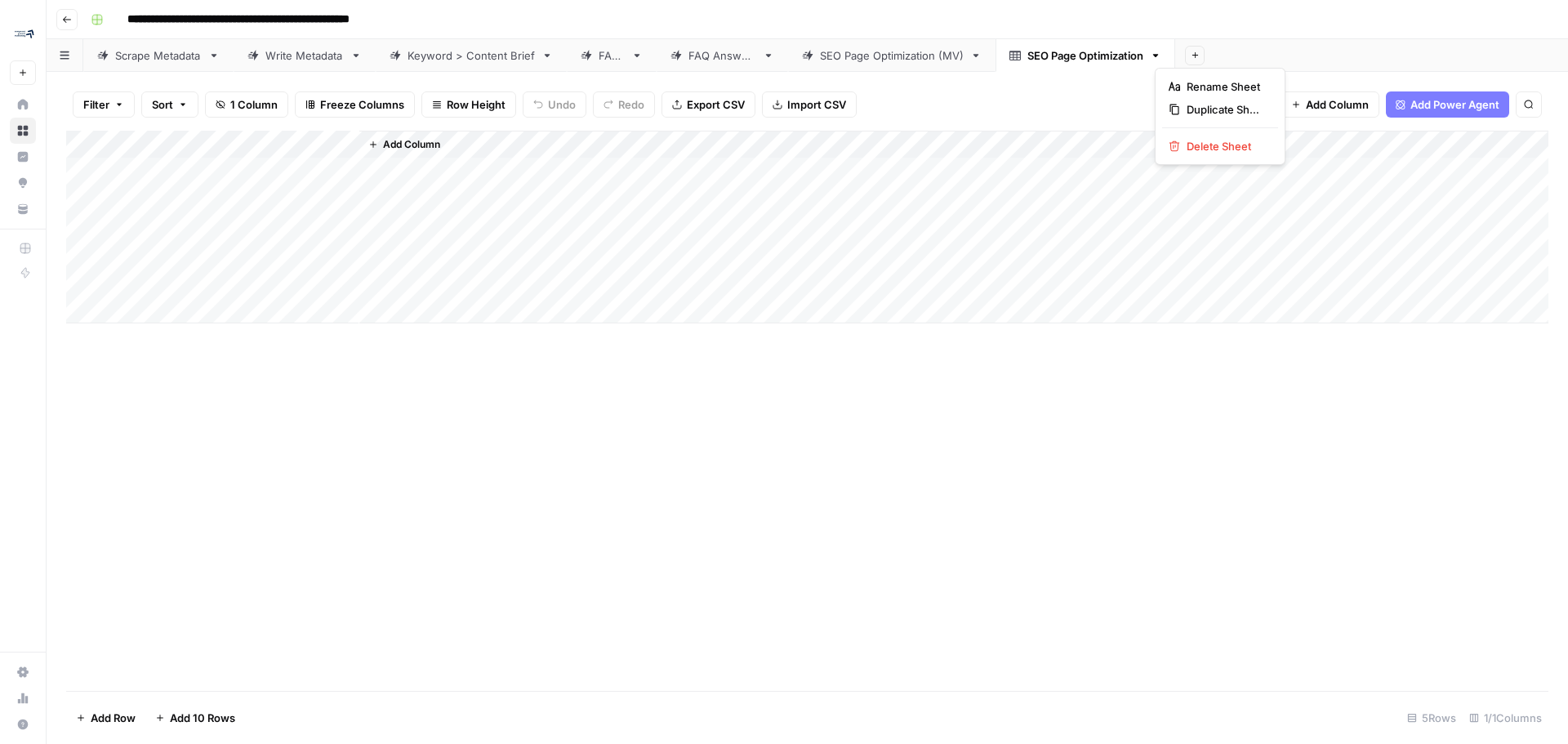
click at [1159, 56] on icon "button" at bounding box center [1156, 56] width 6 height 4
click at [1233, 37] on header "**********" at bounding box center [807, 20] width 1521 height 39
click at [1199, 58] on icon "button" at bounding box center [1195, 55] width 9 height 9
click at [1273, 135] on span "From Workflow" at bounding box center [1281, 135] width 120 height 17
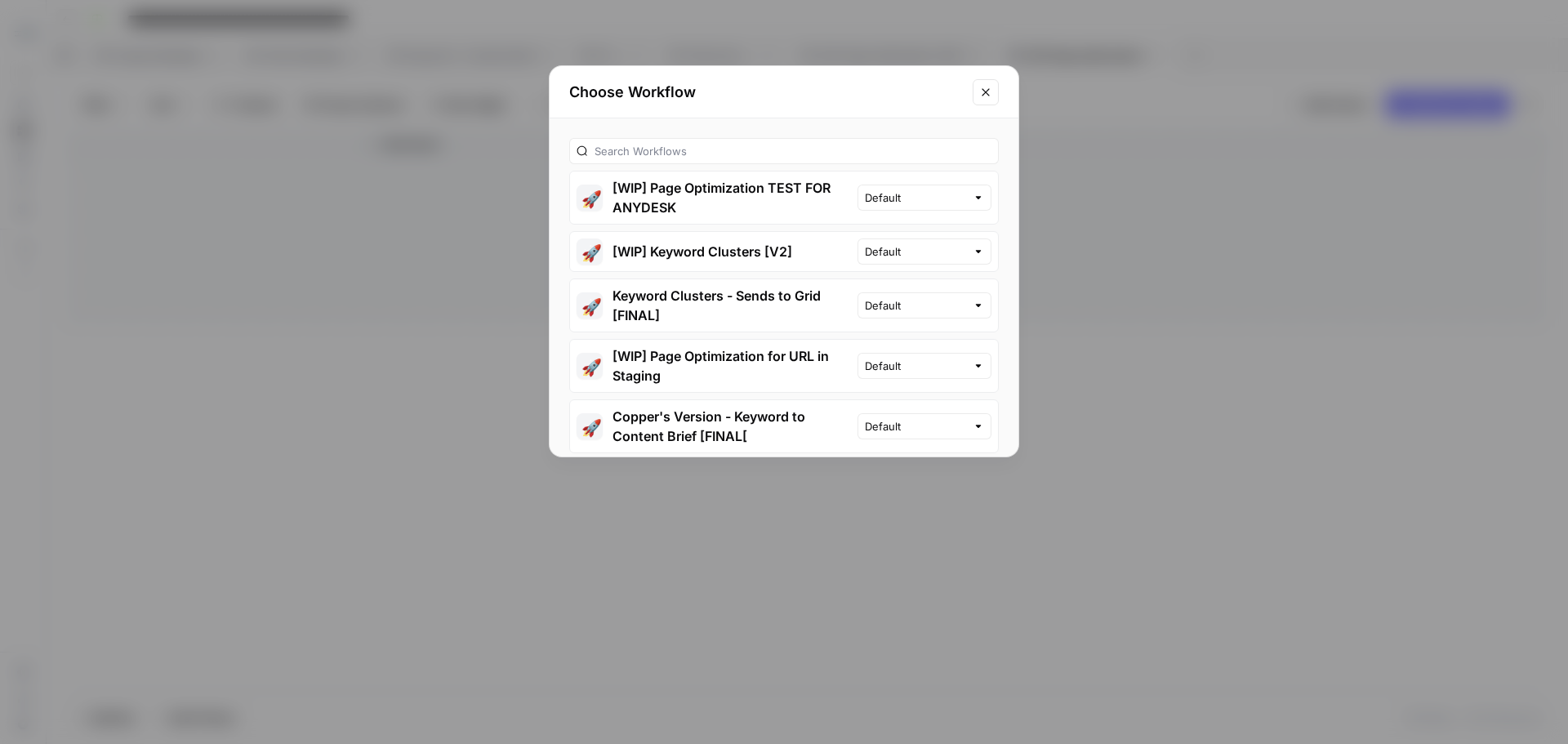
click at [689, 138] on div at bounding box center [784, 151] width 429 height 26
type input "s"
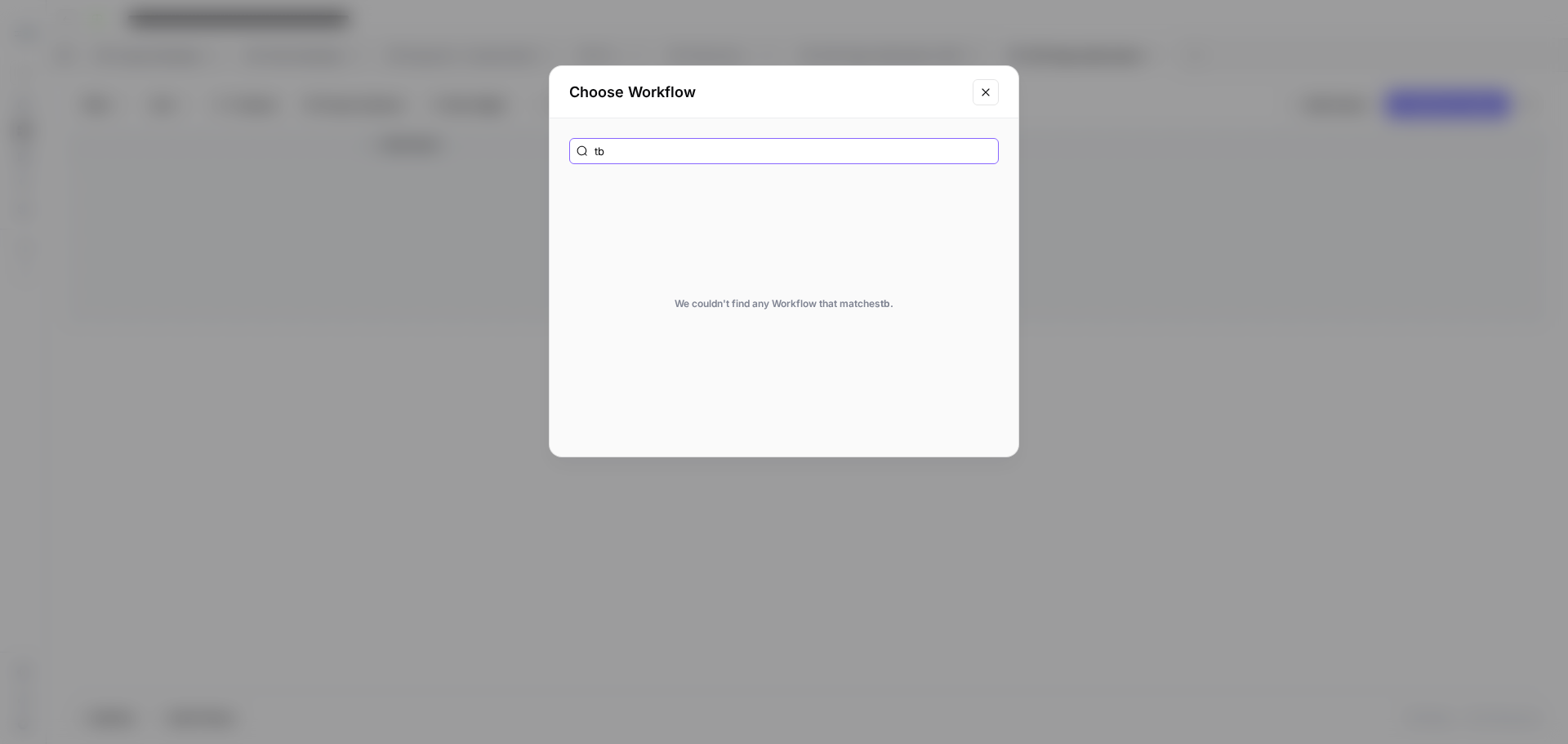
type input "tb"
click at [981, 96] on icon "Close modal" at bounding box center [986, 92] width 13 height 13
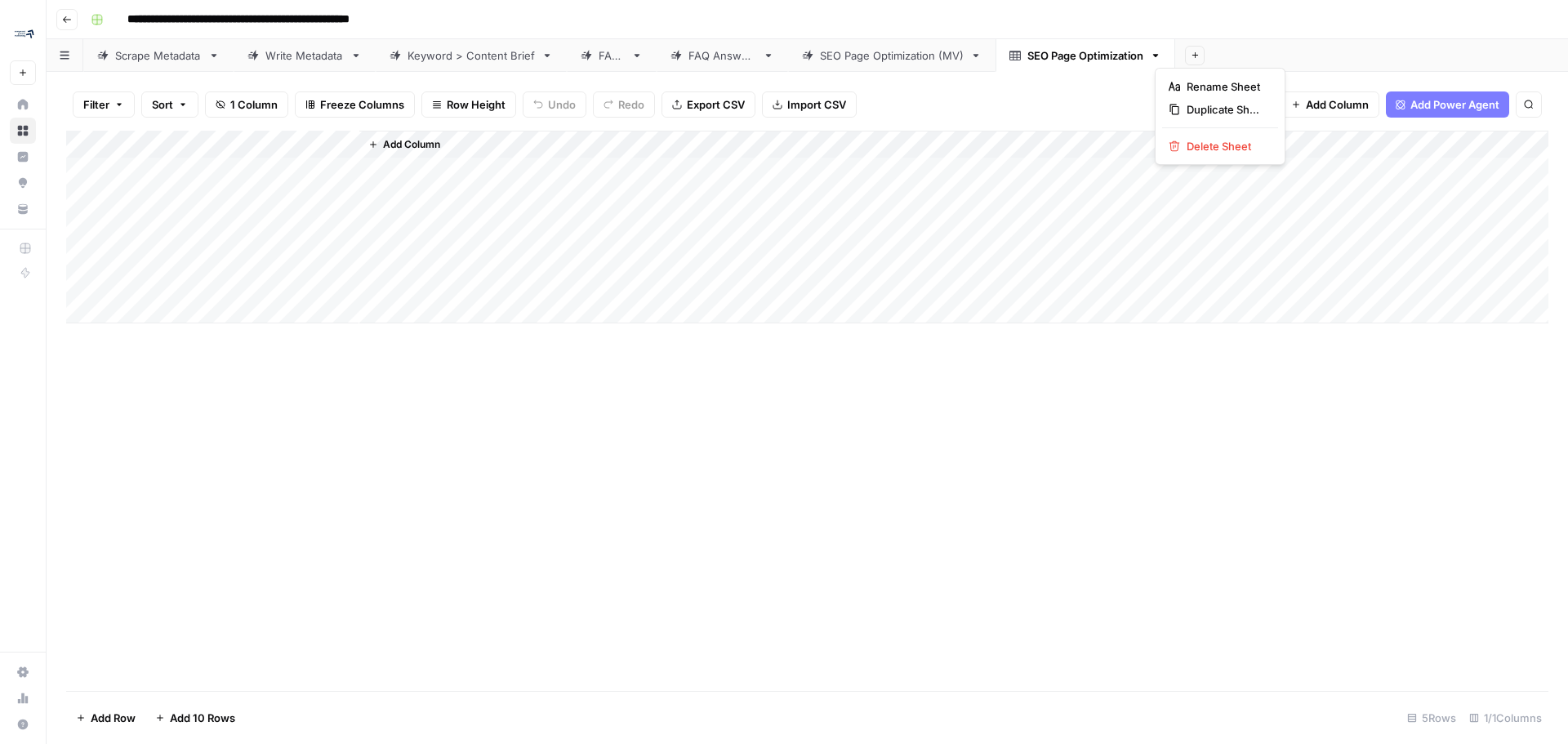
click at [1161, 51] on icon "button" at bounding box center [1155, 55] width 11 height 11
click at [1261, 38] on header "**********" at bounding box center [807, 20] width 1521 height 39
click at [1205, 49] on button "Add Sheet" at bounding box center [1194, 55] width 20 height 20
click at [812, 532] on div "Add Column" at bounding box center [807, 410] width 1482 height 560
click at [1398, 104] on icon "button" at bounding box center [1400, 104] width 10 height 10
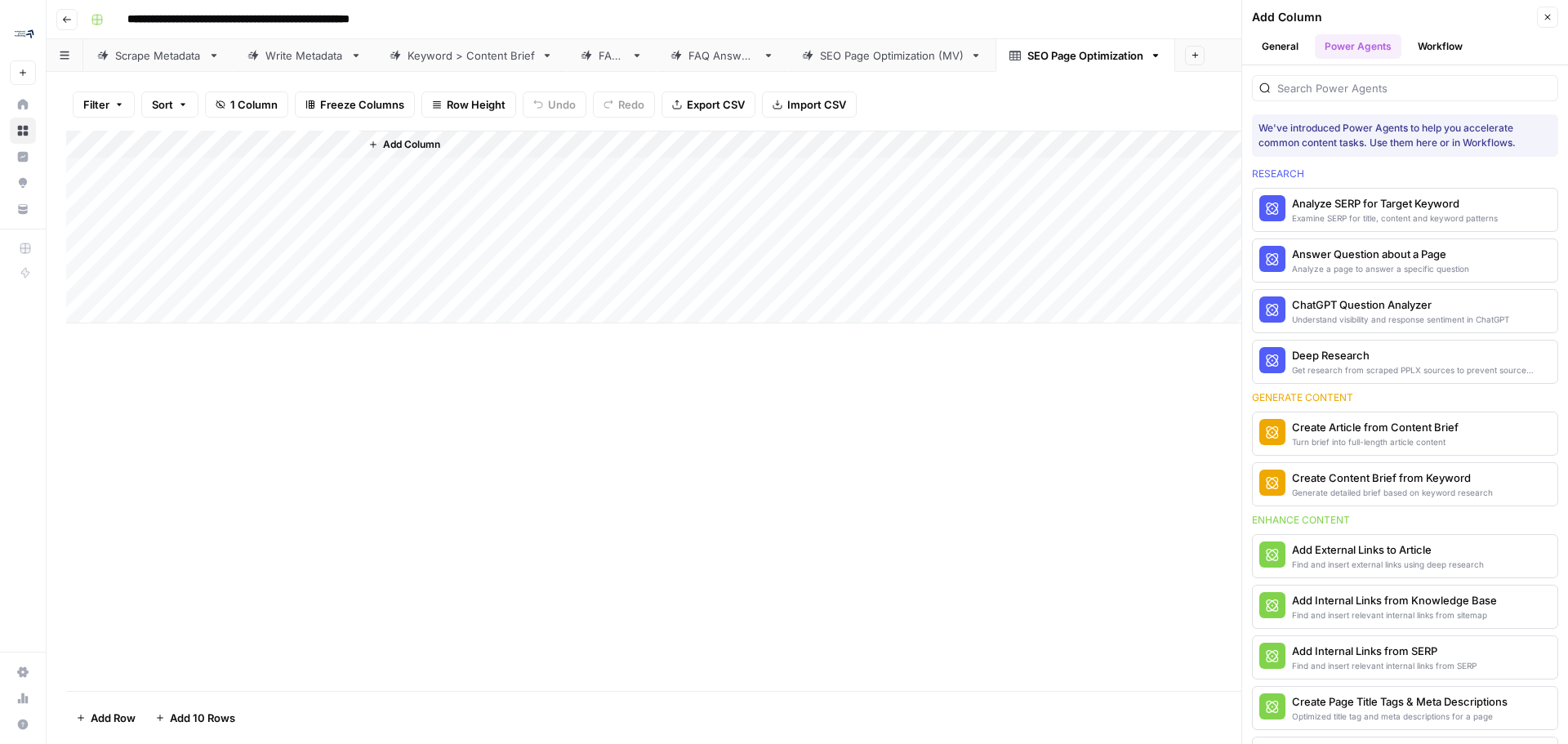
click at [1548, 21] on icon "button" at bounding box center [1548, 17] width 10 height 10
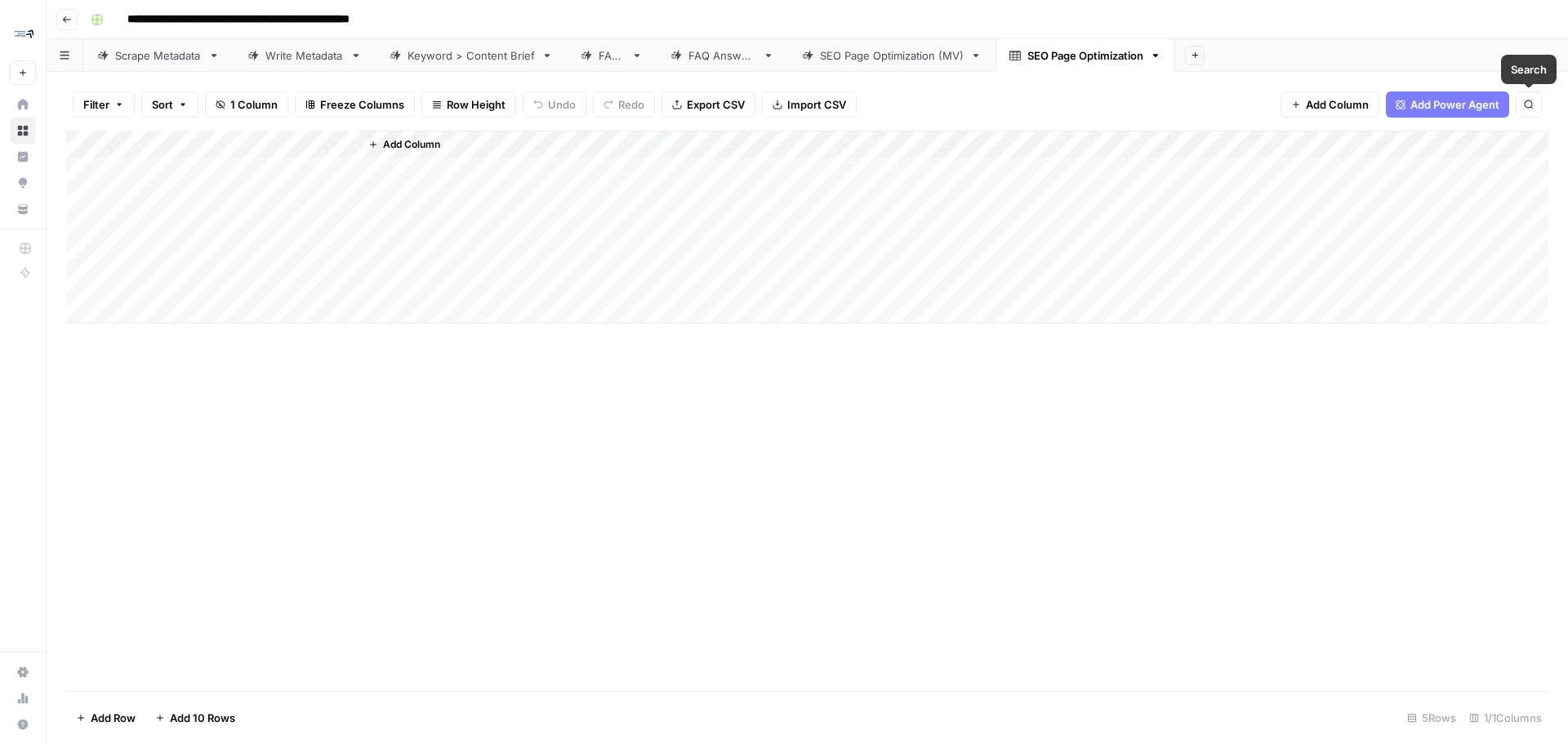
click at [1532, 101] on icon "button" at bounding box center [1529, 104] width 10 height 10
click at [360, 568] on div "Add Column Type to search" at bounding box center [807, 410] width 1482 height 560
click at [1160, 58] on icon "button" at bounding box center [1155, 55] width 11 height 11
click at [1211, 143] on span "Delete Sheet" at bounding box center [1226, 146] width 78 height 17
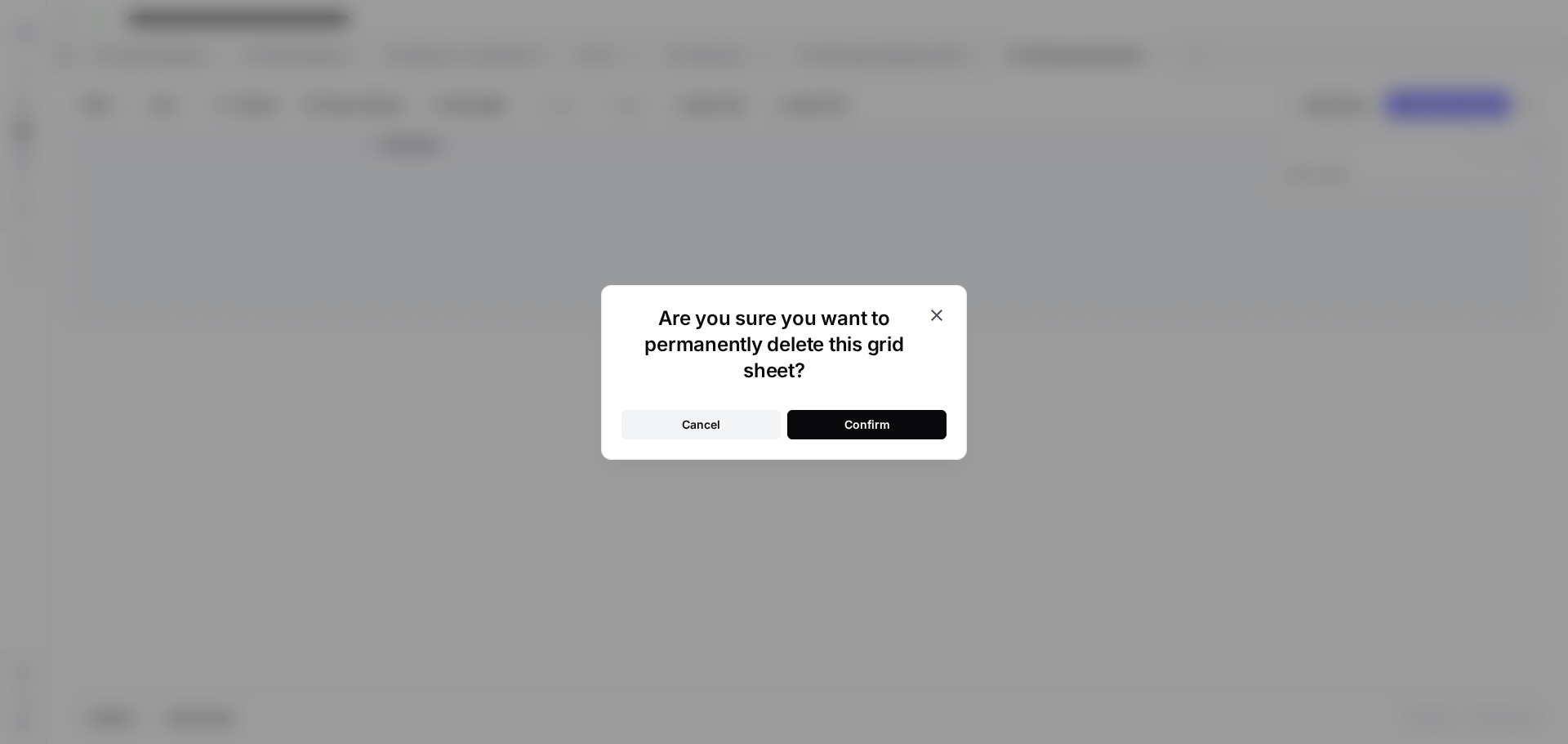
click at [917, 421] on button "Confirm" at bounding box center [866, 425] width 159 height 30
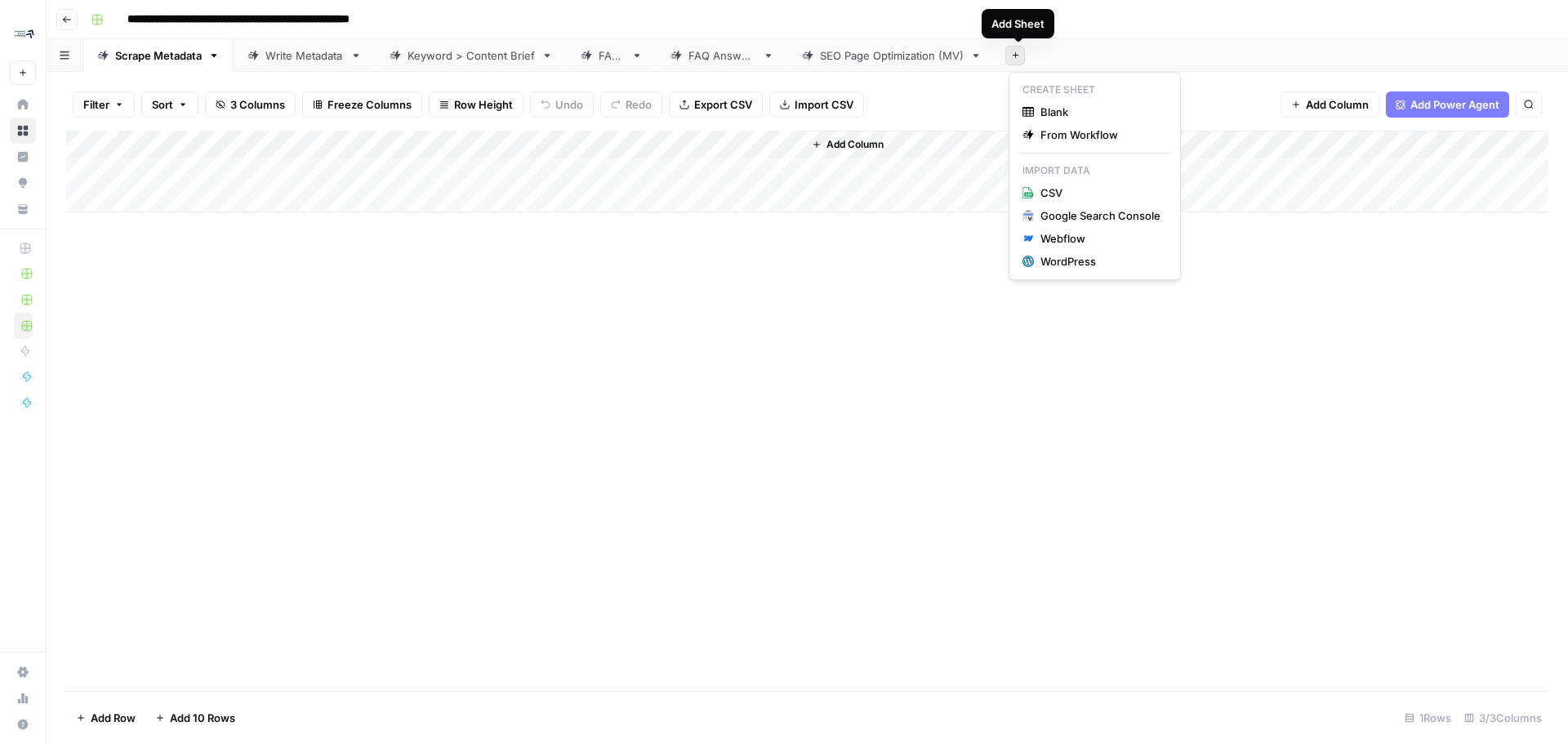
click at [1025, 50] on button "Add Sheet" at bounding box center [1015, 55] width 20 height 20
click at [1057, 134] on span "From Workflow" at bounding box center [1100, 135] width 120 height 17
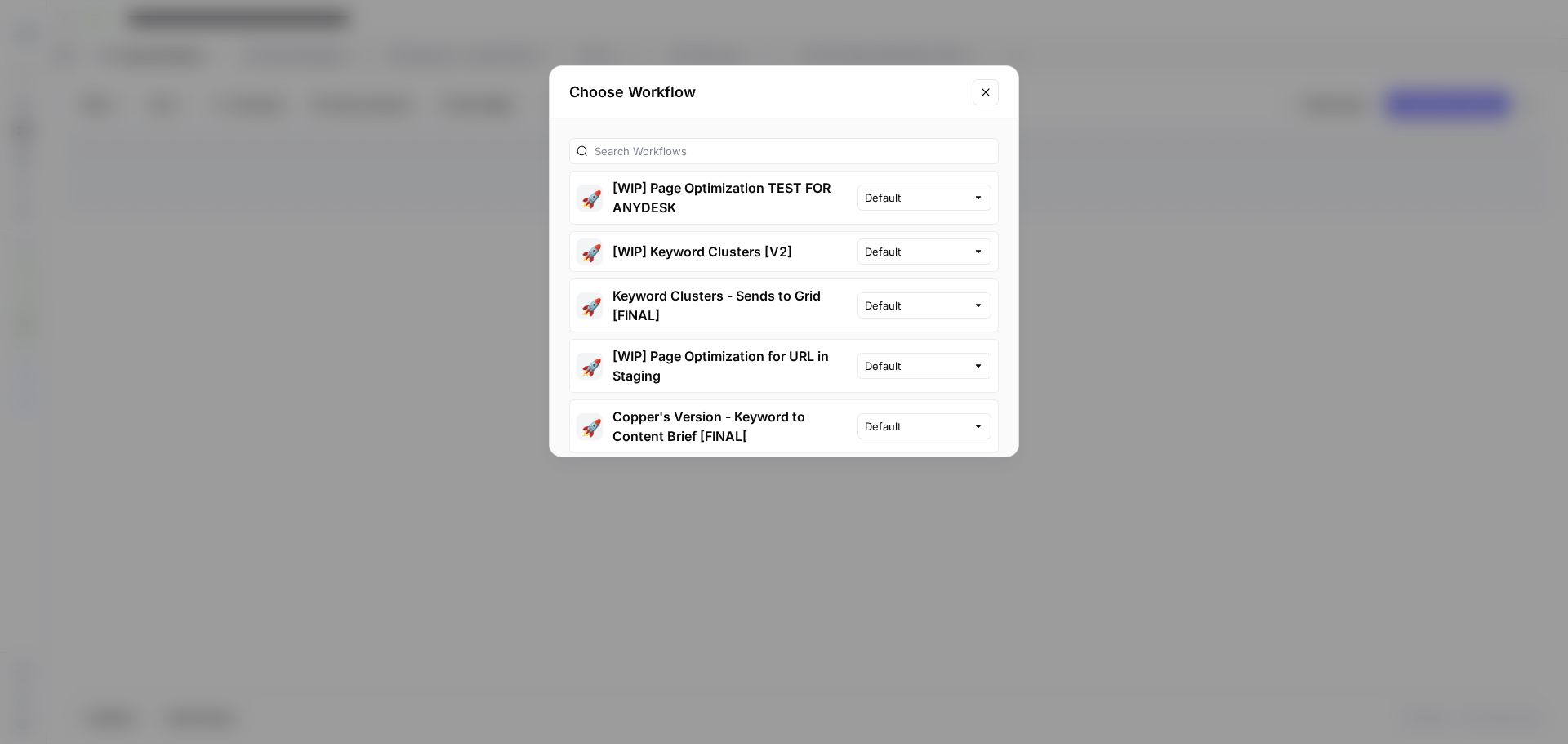
click at [976, 89] on button "Close modal" at bounding box center [986, 92] width 26 height 26
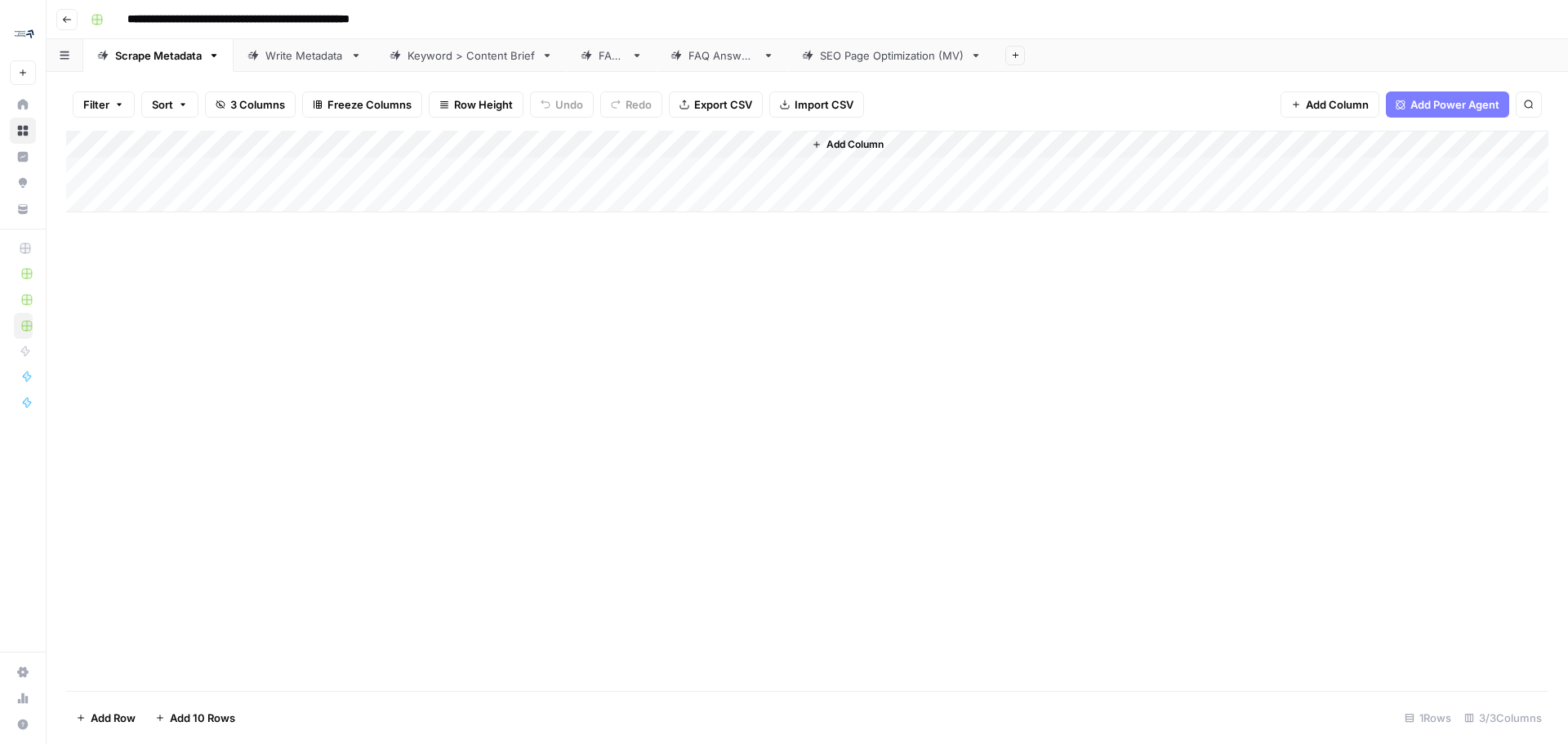
click at [1024, 49] on div "Add Sheet" at bounding box center [1282, 55] width 572 height 33
click at [1020, 57] on icon "button" at bounding box center [1016, 55] width 9 height 9
click at [1067, 114] on span "Blank" at bounding box center [1100, 112] width 120 height 17
click at [142, 147] on div "Add Column" at bounding box center [807, 226] width 1482 height 193
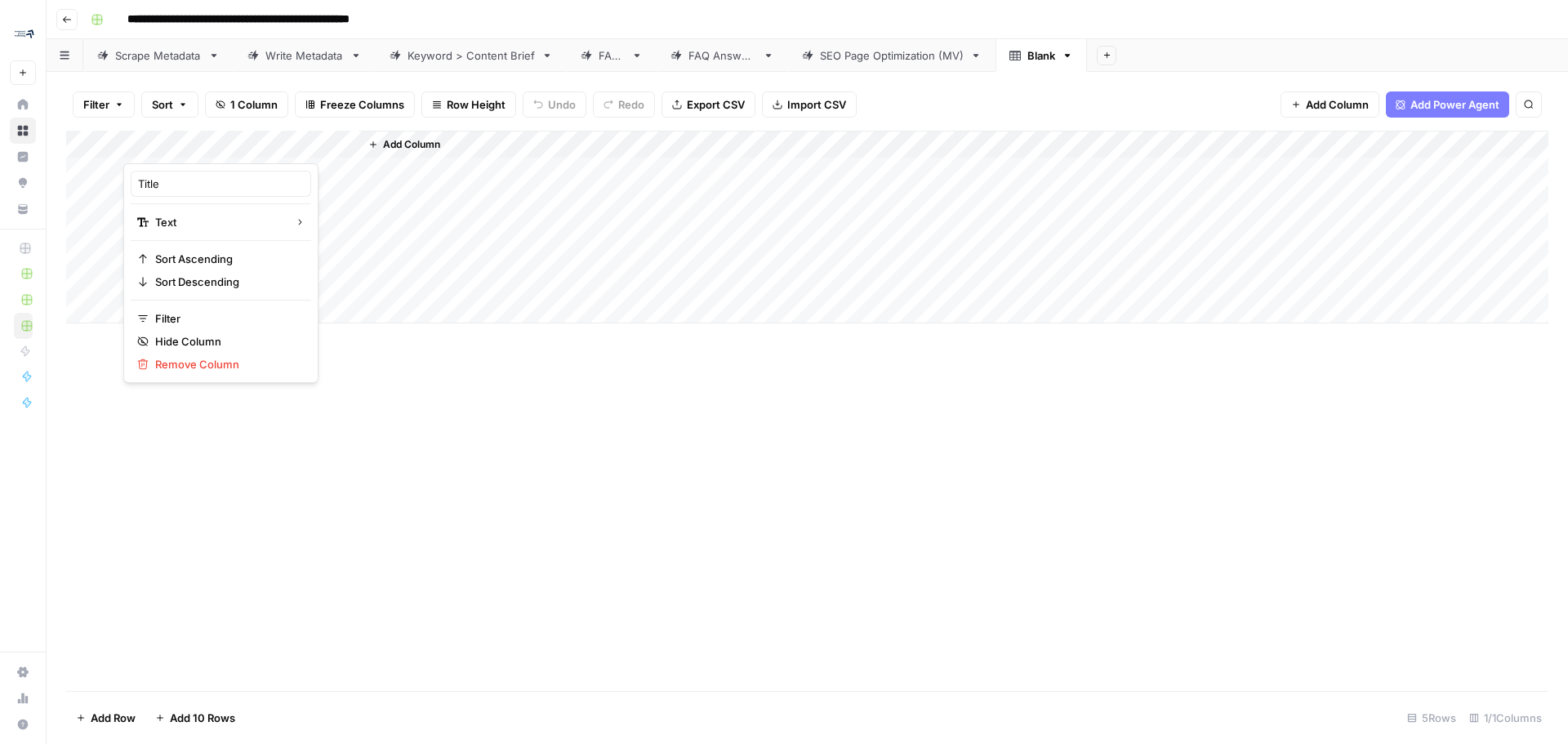
click at [160, 192] on div "Title" at bounding box center [221, 183] width 181 height 26
type input "T"
type input "R"
type input "URL"
click at [426, 548] on div "Add Column" at bounding box center [807, 410] width 1482 height 560
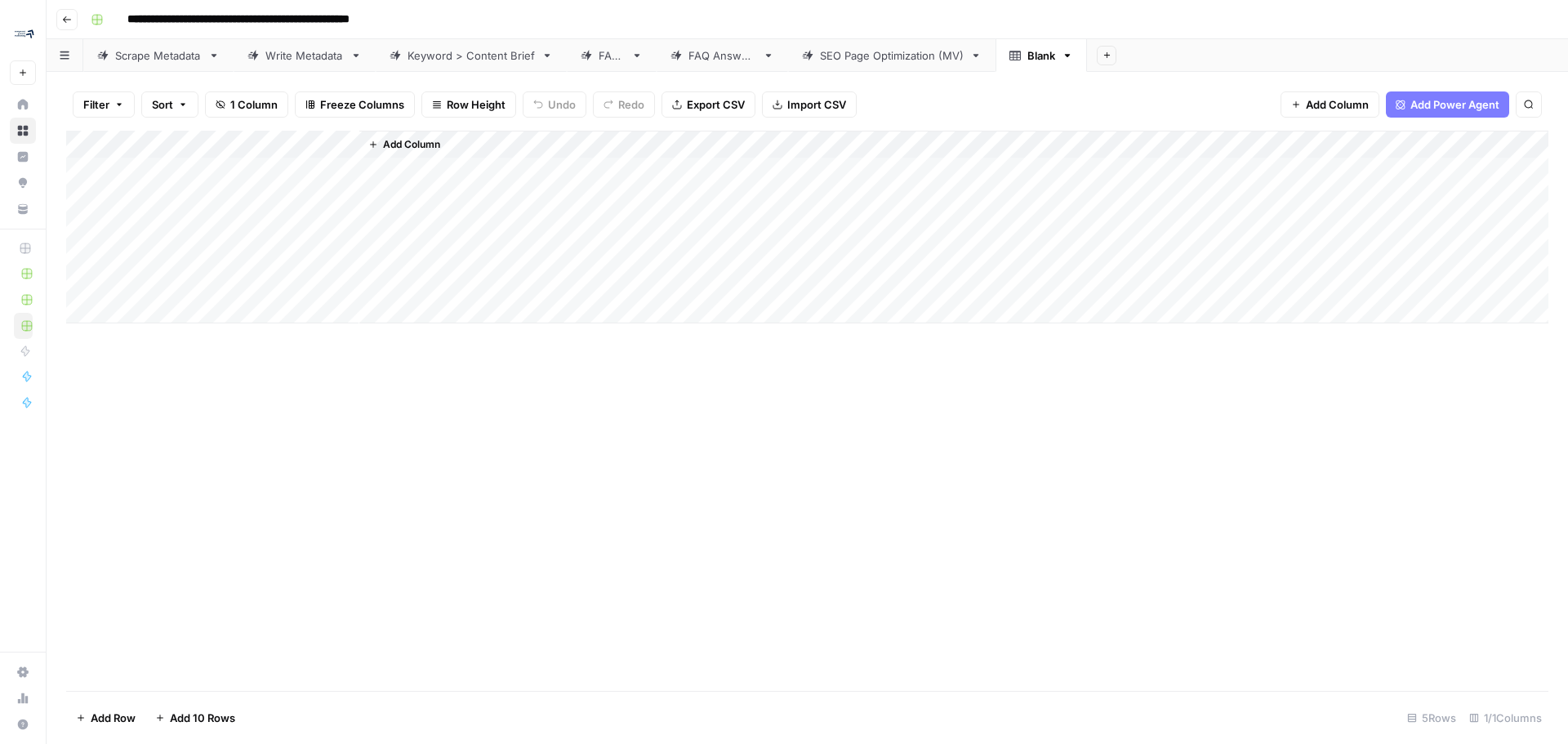
click at [154, 147] on div "Add Column" at bounding box center [807, 226] width 1482 height 193
click at [183, 194] on div "Title" at bounding box center [221, 183] width 181 height 26
type input "T"
type input "URL"
click at [348, 142] on div "Add Column" at bounding box center [807, 226] width 1482 height 193
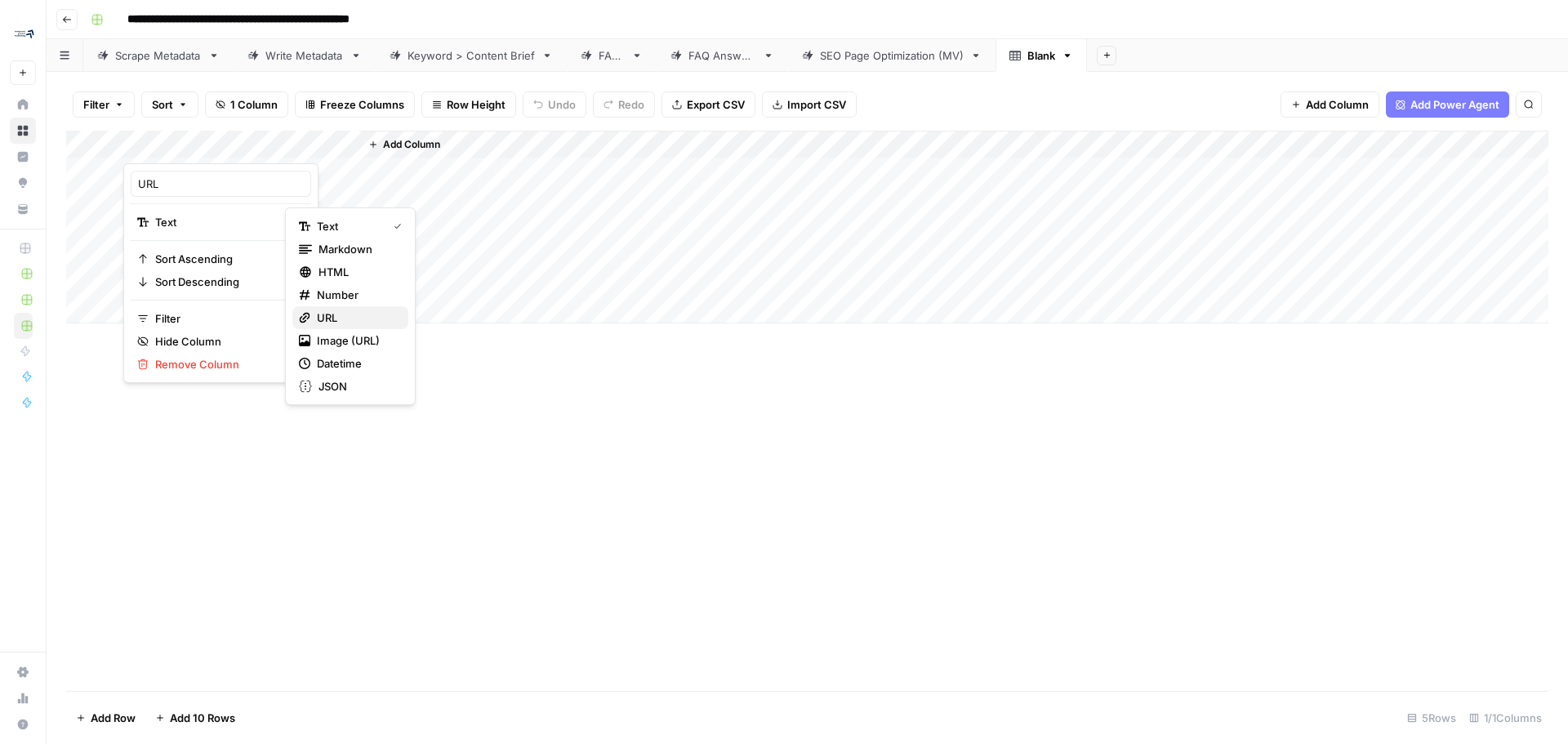
click at [351, 328] on button "URL" at bounding box center [350, 318] width 116 height 23
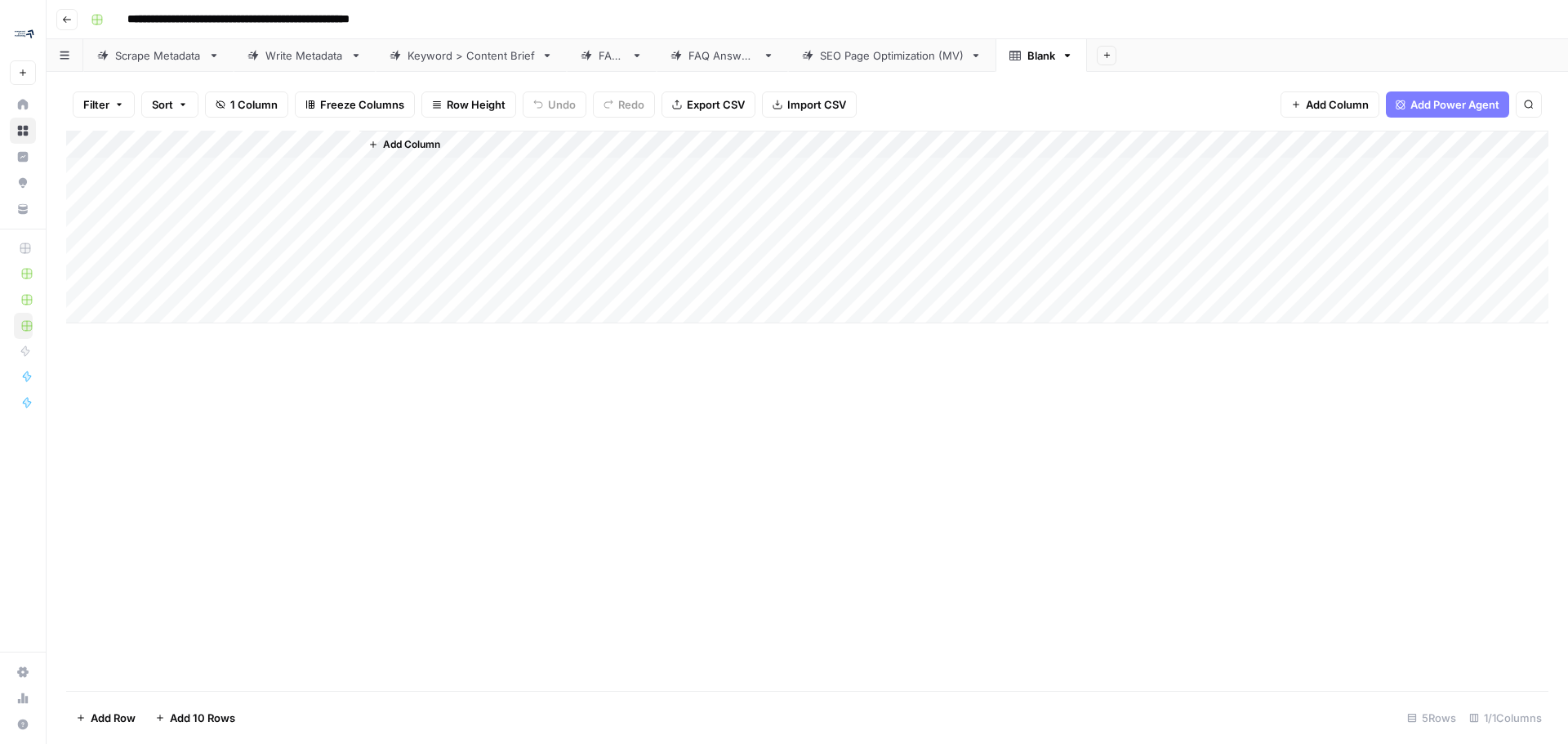
click at [403, 142] on span "Add Column" at bounding box center [411, 144] width 57 height 15
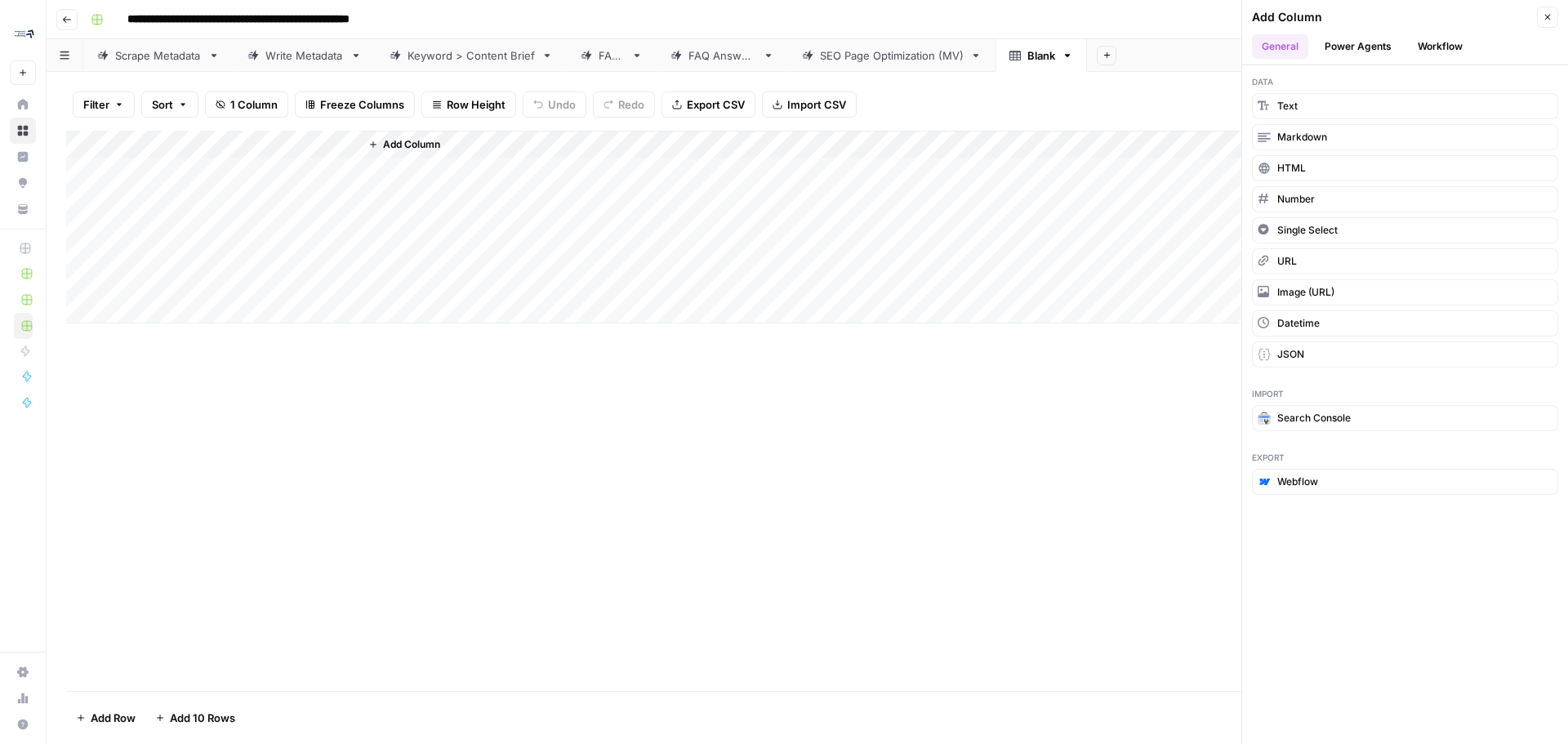
click at [1354, 52] on button "Power Agents" at bounding box center [1357, 47] width 87 height 24
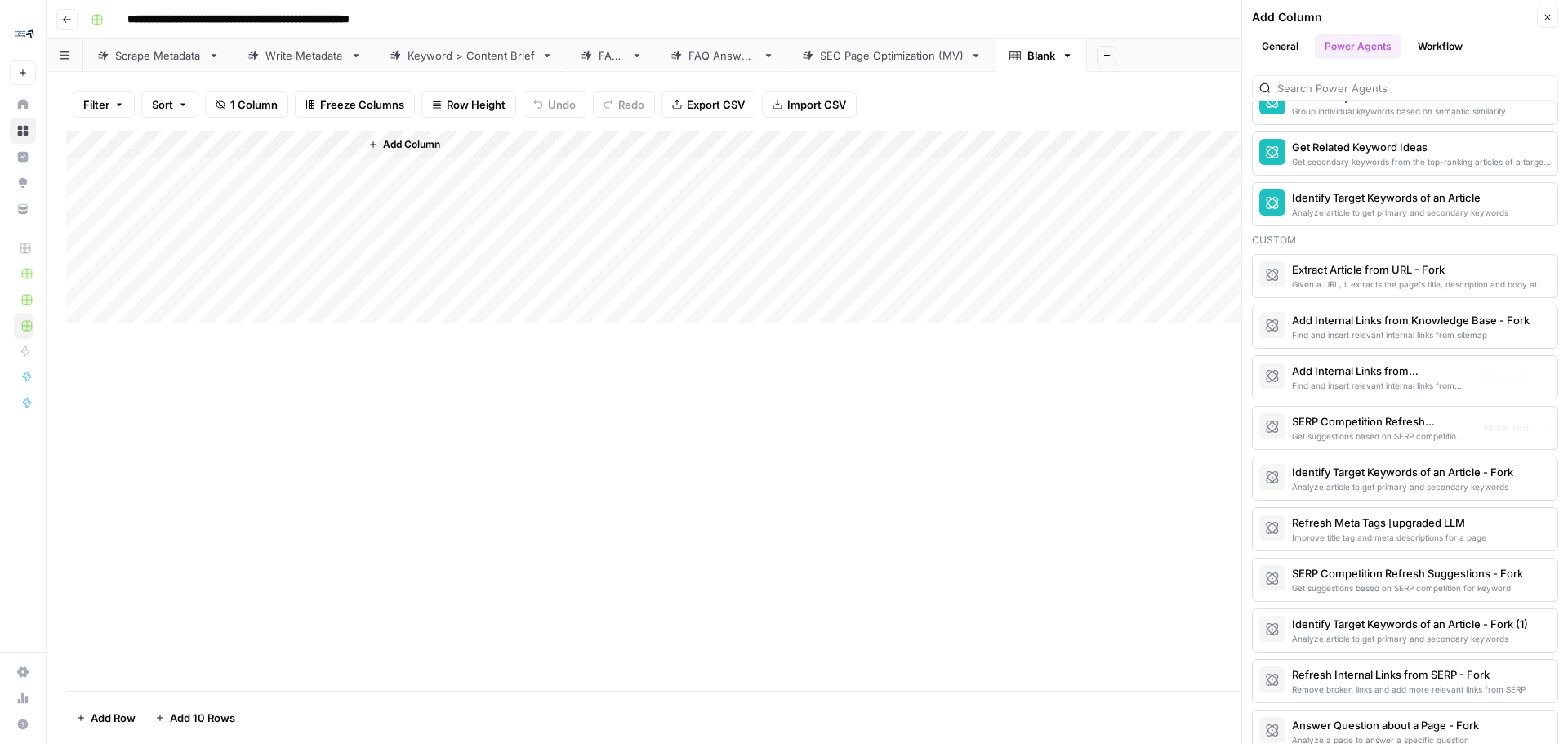
scroll to position [1266, 0]
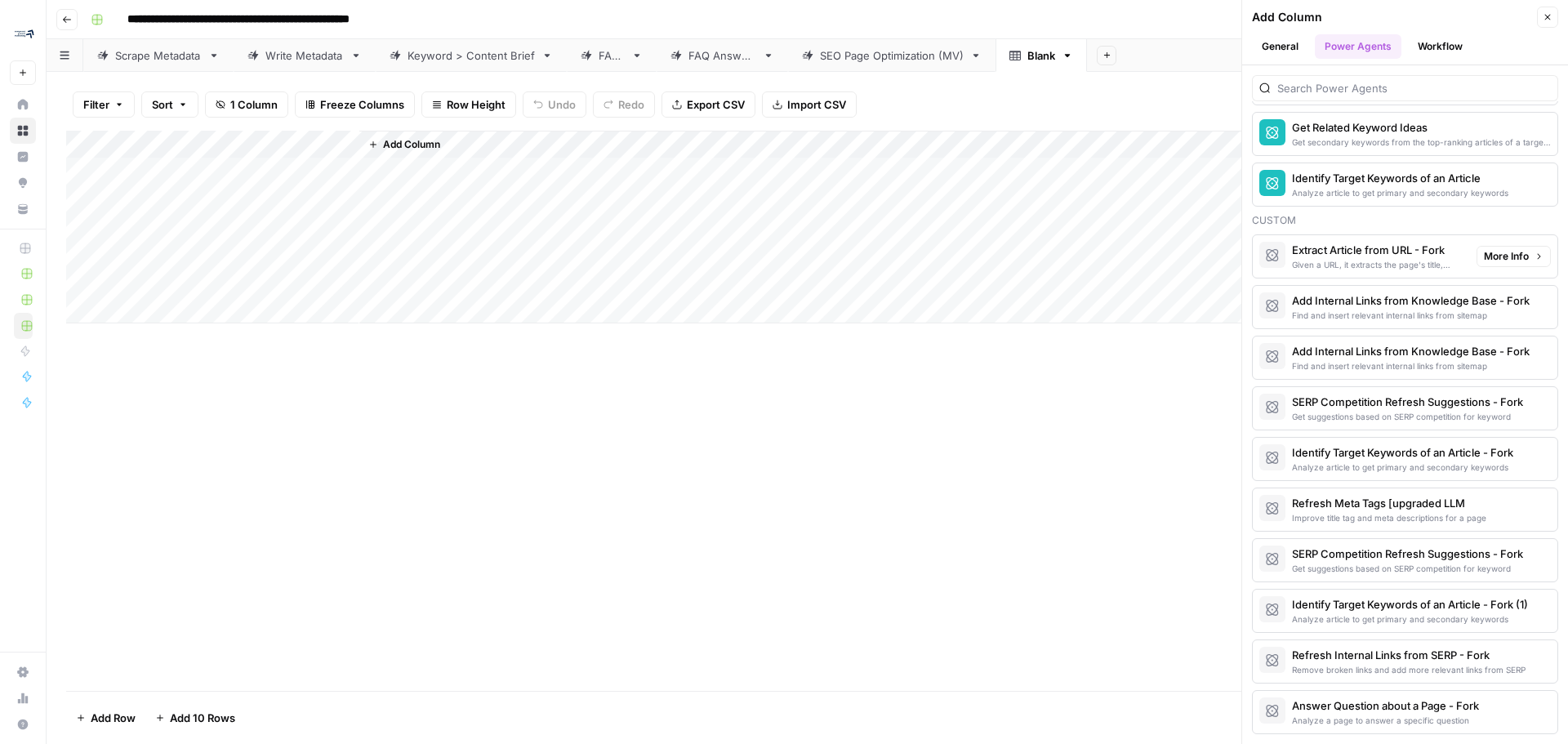
click at [1414, 259] on div "Given a URL, it extracts the page's title, description and body at once." at bounding box center [1378, 264] width 171 height 13
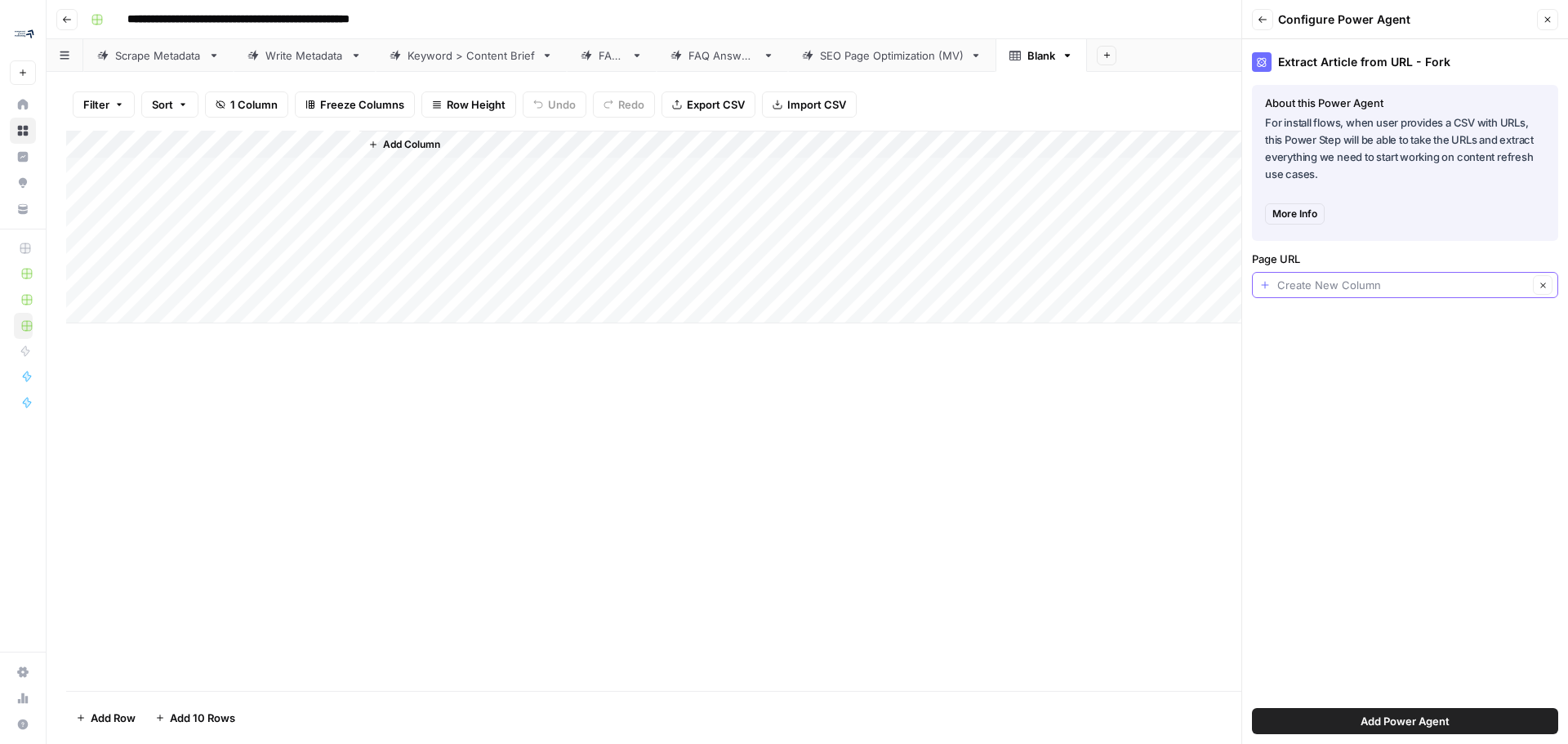
click at [1405, 281] on input "Page URL" at bounding box center [1402, 285] width 251 height 17
click at [1410, 280] on input "Page URL" at bounding box center [1402, 285] width 251 height 17
type input "Create New Column"
click at [1400, 215] on div "More Info" at bounding box center [1405, 213] width 280 height 34
click at [1262, 19] on icon "button" at bounding box center [1262, 20] width 10 height 10
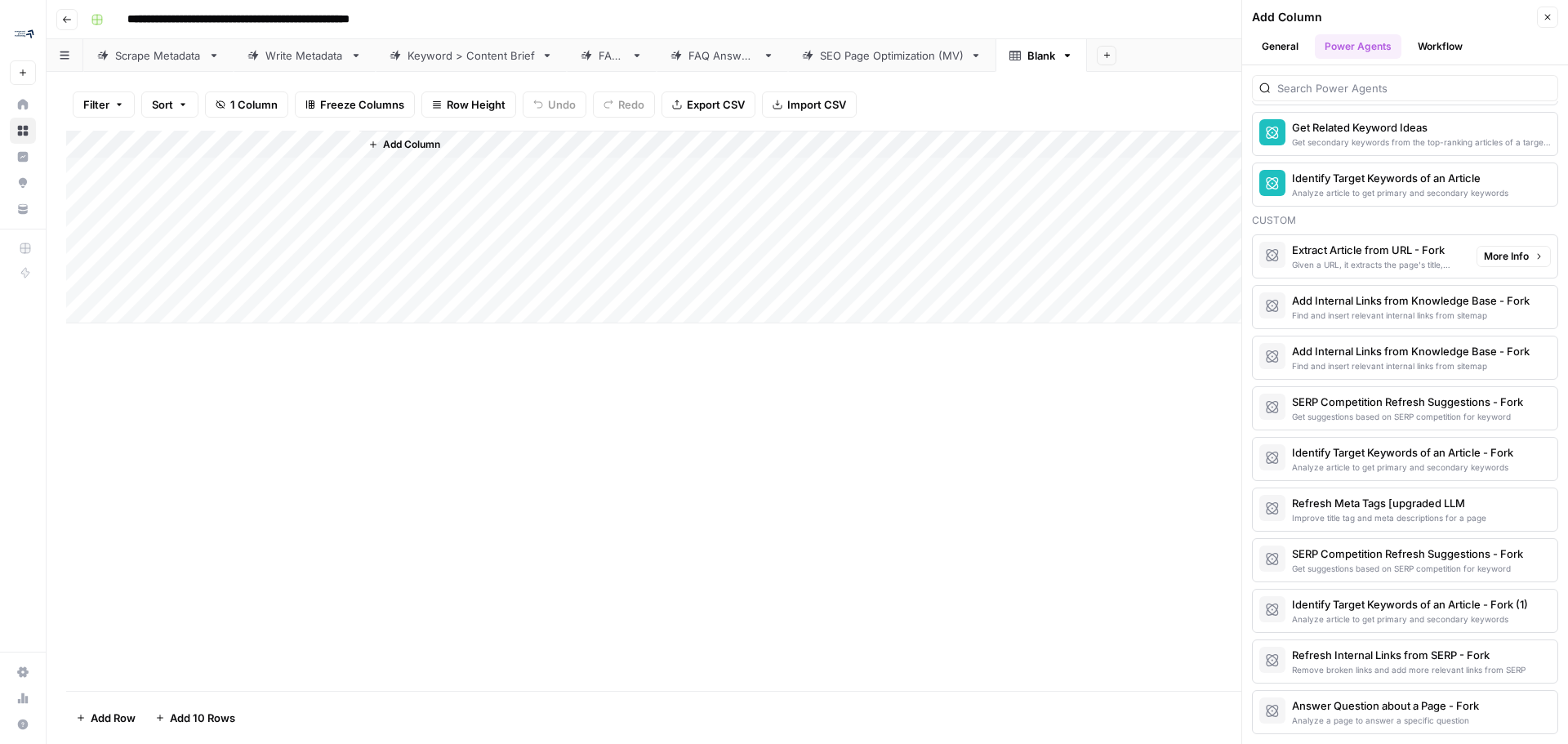
scroll to position [1184, 0]
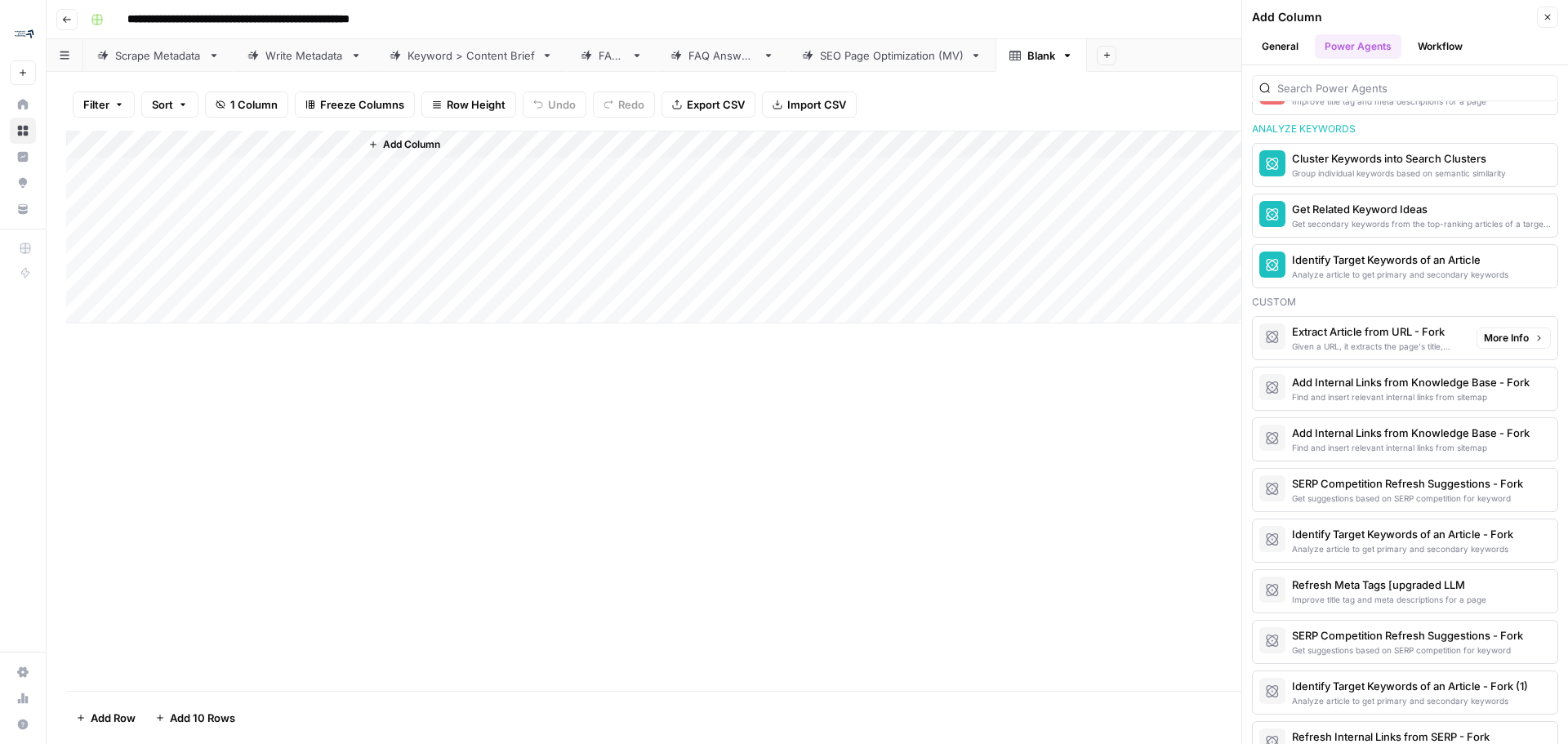
click at [1520, 341] on button "More Info" at bounding box center [1514, 338] width 75 height 21
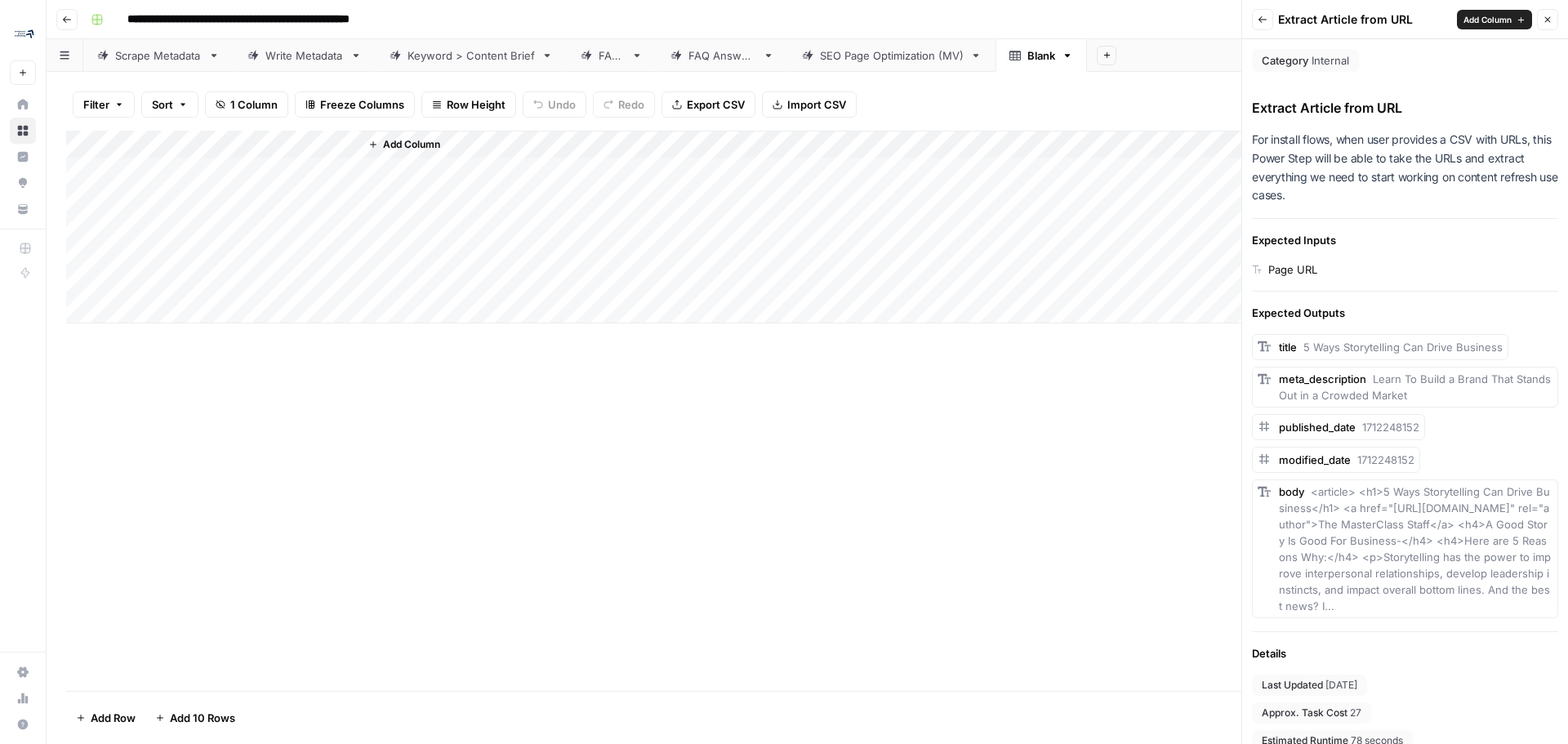
click at [1493, 19] on span "Add Column" at bounding box center [1488, 20] width 48 height 13
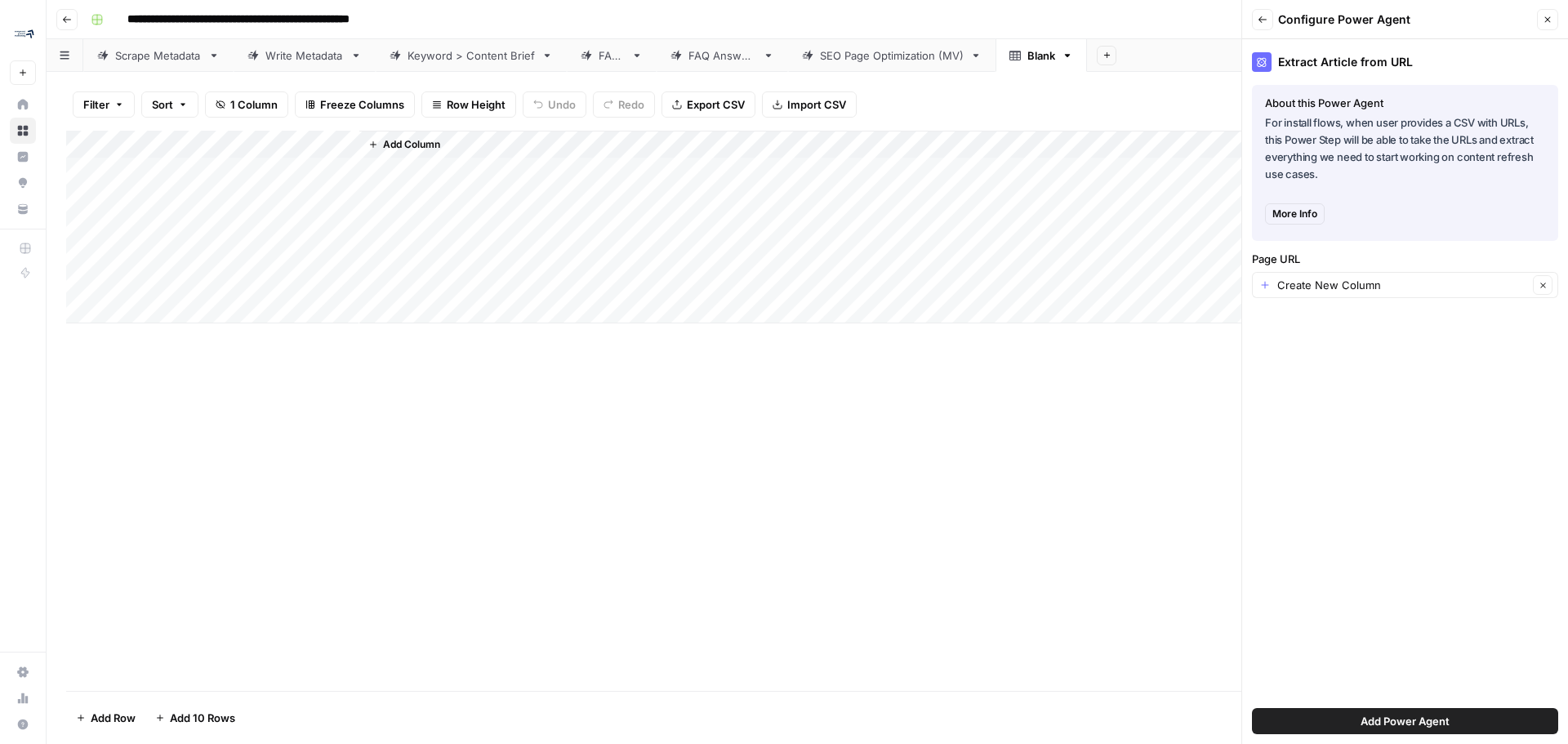
click at [1405, 723] on span "Add Power Agent" at bounding box center [1405, 721] width 89 height 17
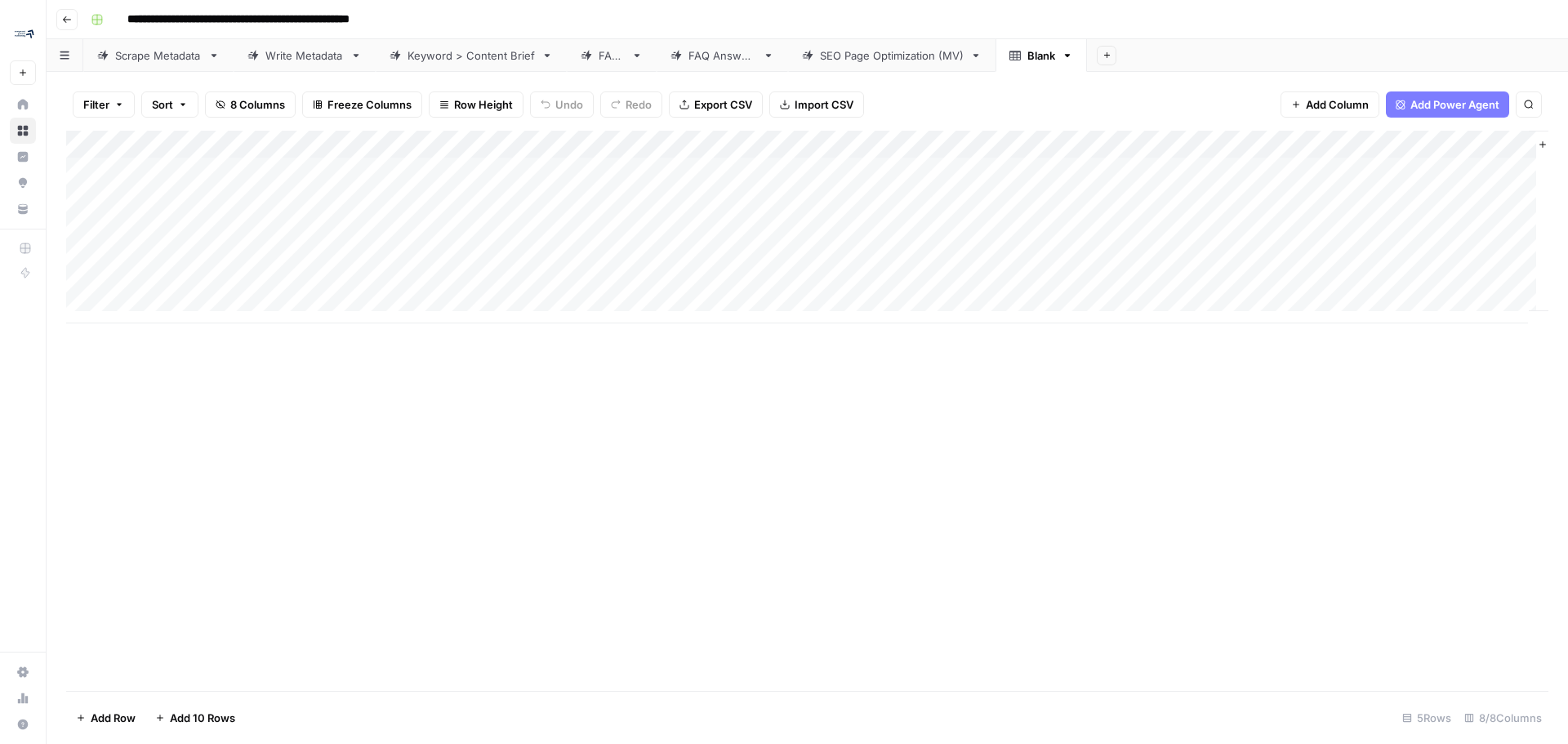
click at [344, 143] on div "Add Column" at bounding box center [807, 226] width 1482 height 193
click at [202, 367] on span "Remove Column" at bounding box center [226, 364] width 143 height 17
click at [724, 166] on span "Delete" at bounding box center [726, 169] width 35 height 17
click at [1073, 59] on icon "button" at bounding box center [1068, 55] width 11 height 11
click at [1105, 92] on span "Rename Sheet" at bounding box center [1137, 87] width 78 height 17
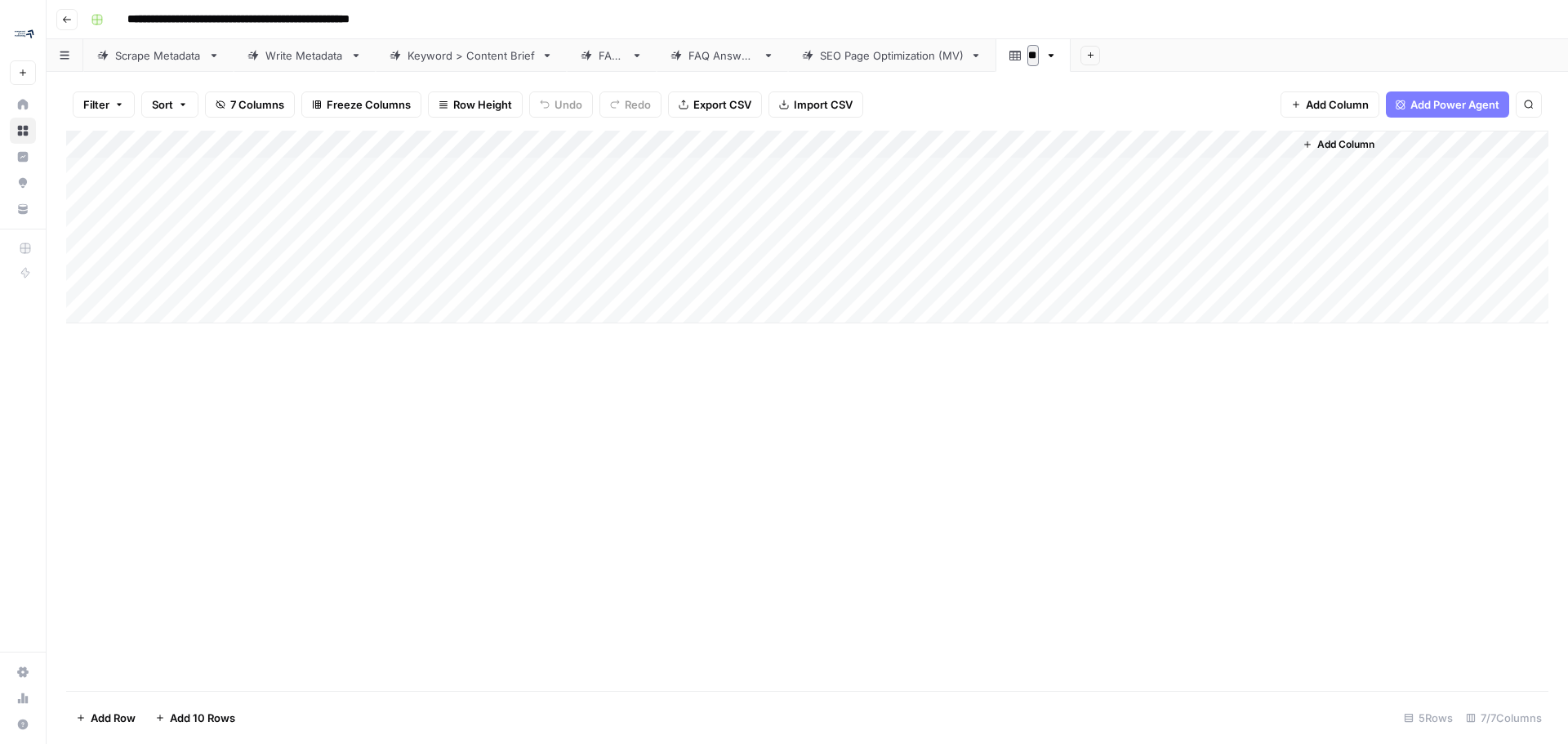
type input "*"
type input "**********"
click at [1105, 92] on div "Filter Sort 7 Columns Freeze Columns Row Height Undo Redo Export CSV Import CSV…" at bounding box center [807, 104] width 1482 height 52
click at [1178, 59] on icon "button" at bounding box center [1172, 55] width 11 height 11
click at [1233, 77] on button "Rename Sheet" at bounding box center [1236, 87] width 116 height 23
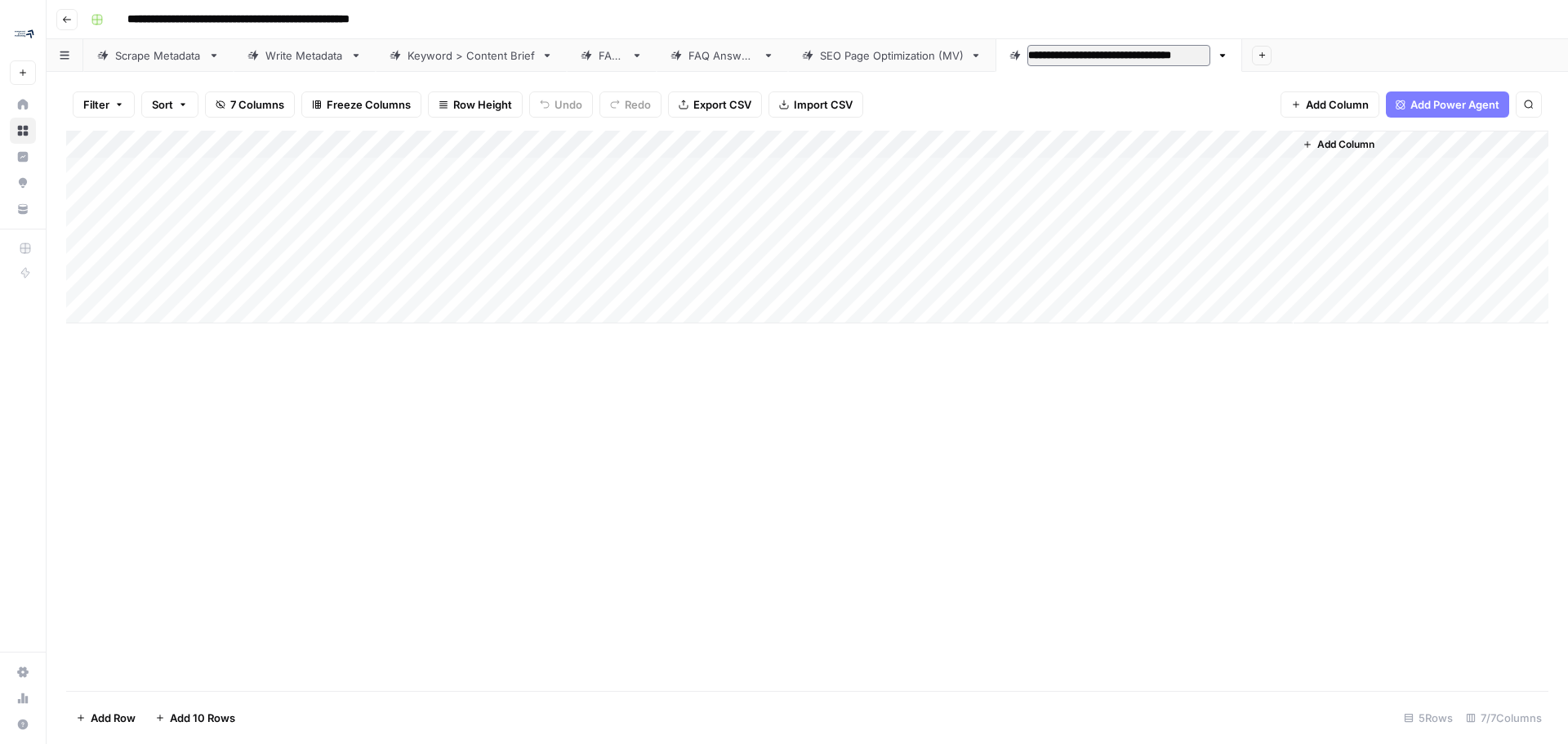
type input "**********"
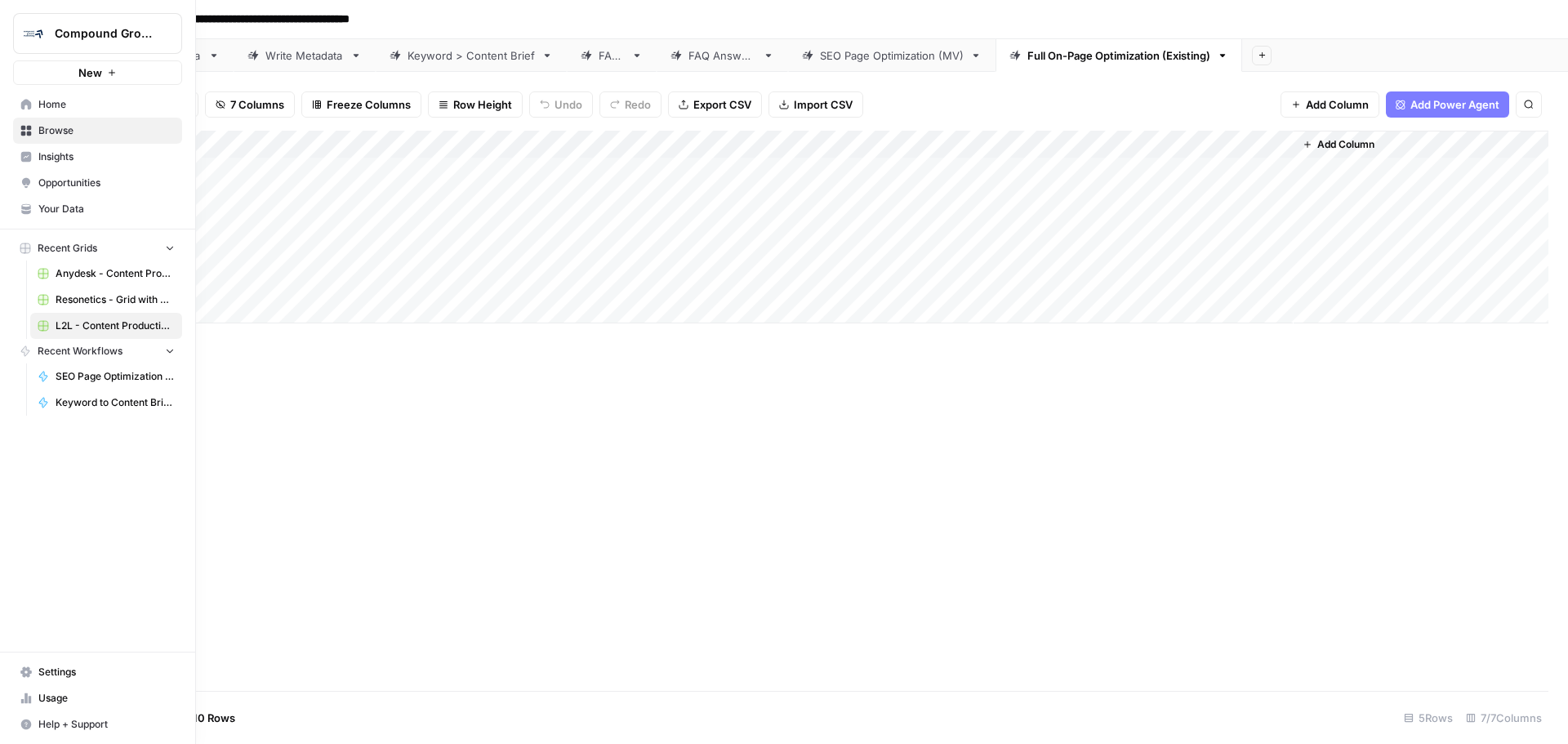
click at [89, 214] on span "Your Data" at bounding box center [106, 210] width 136 height 15
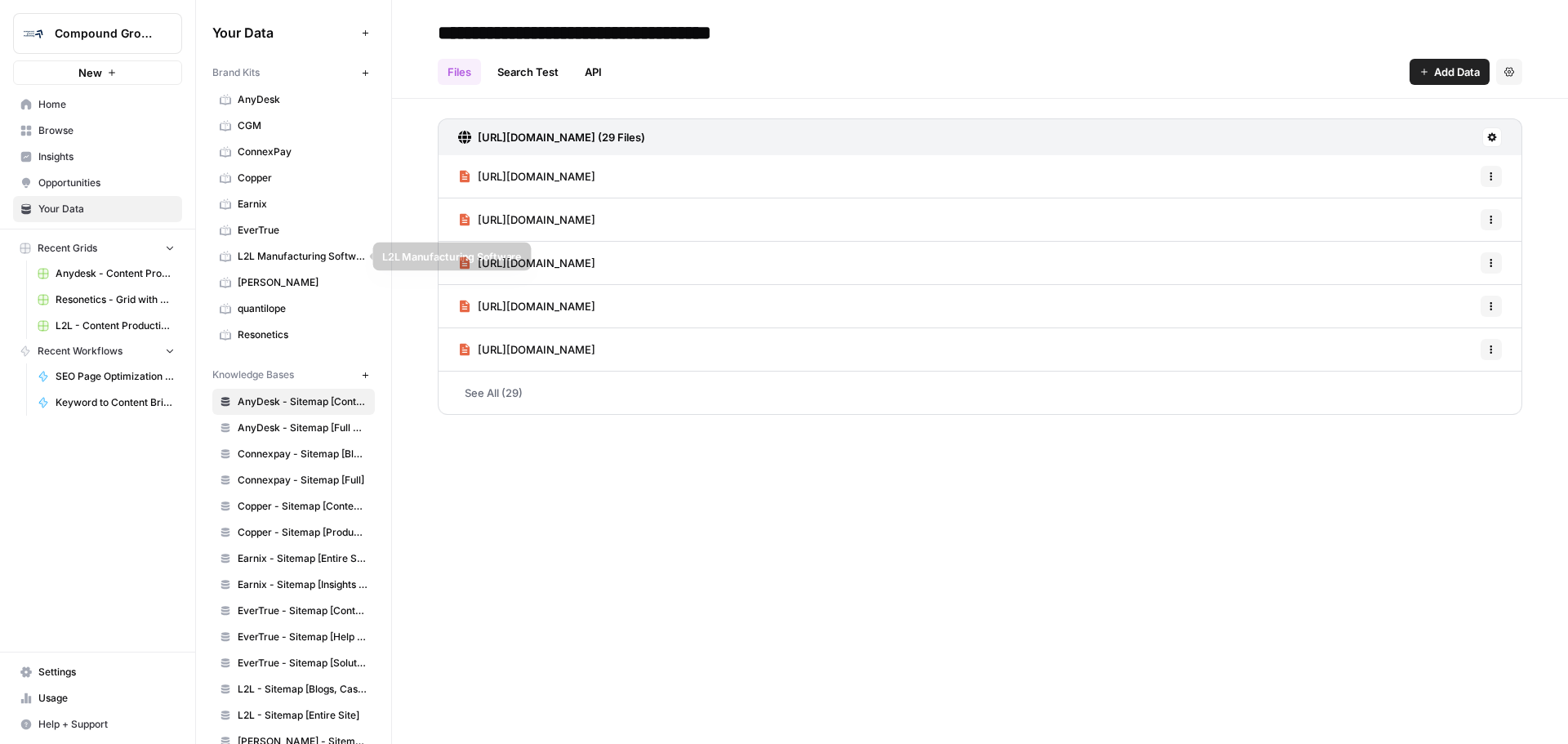
click at [271, 251] on span "L2L Manufacturing Software" at bounding box center [302, 256] width 130 height 15
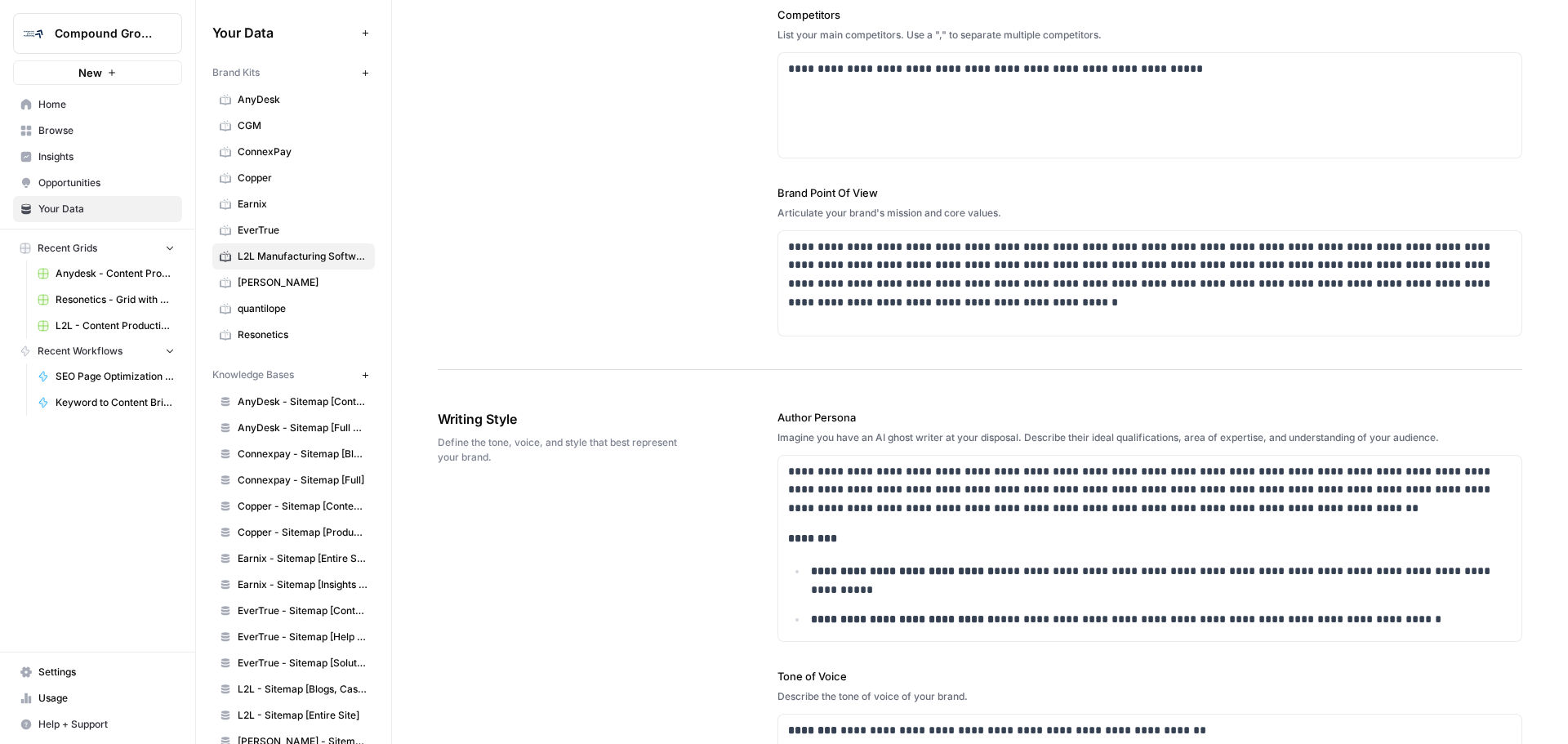
scroll to position [490, 0]
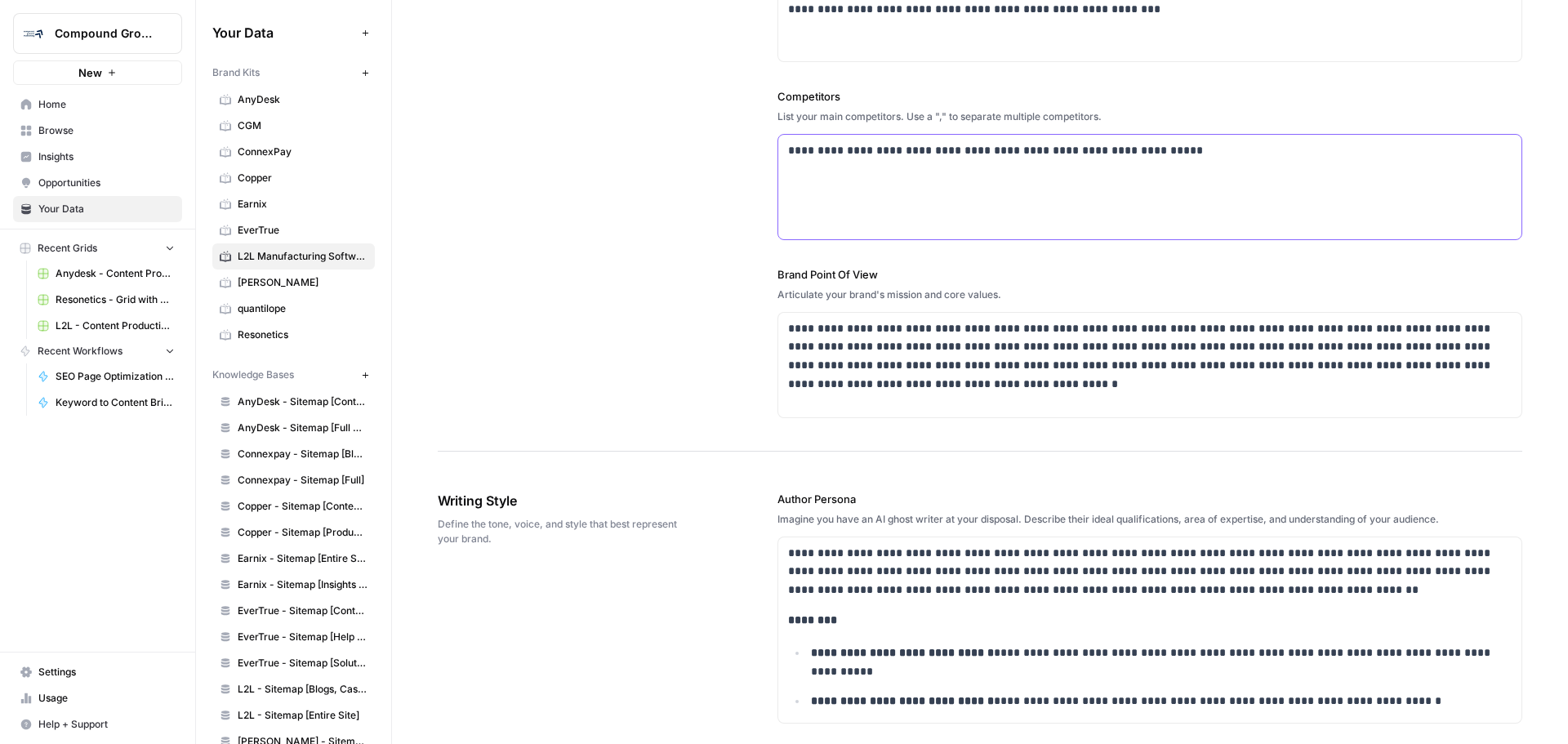
click at [829, 154] on p "**********" at bounding box center [1145, 151] width 715 height 19
click at [1232, 150] on p "**********" at bounding box center [1145, 151] width 715 height 19
click at [677, 300] on div "**********" at bounding box center [980, 14] width 1084 height 875
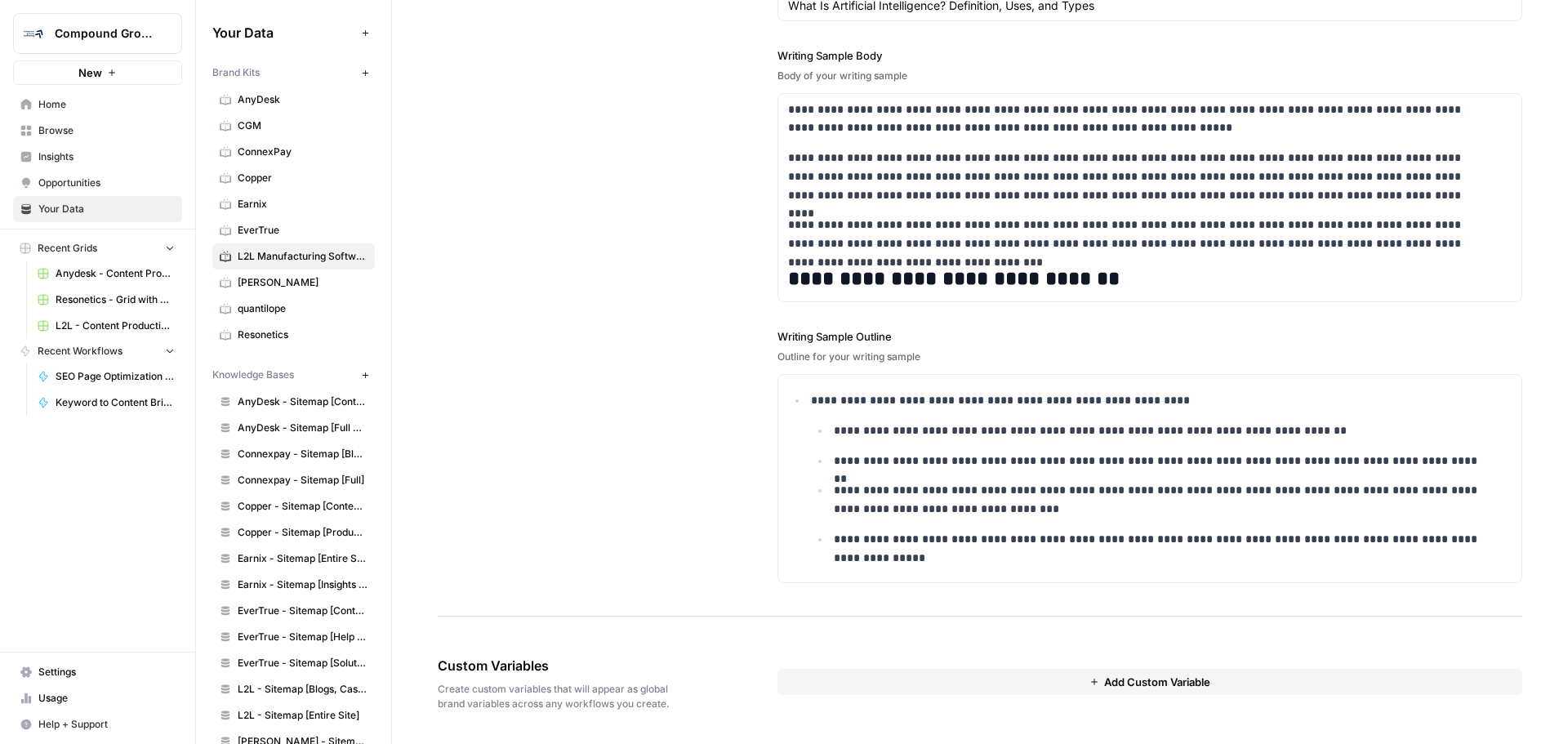
scroll to position [1711, 0]
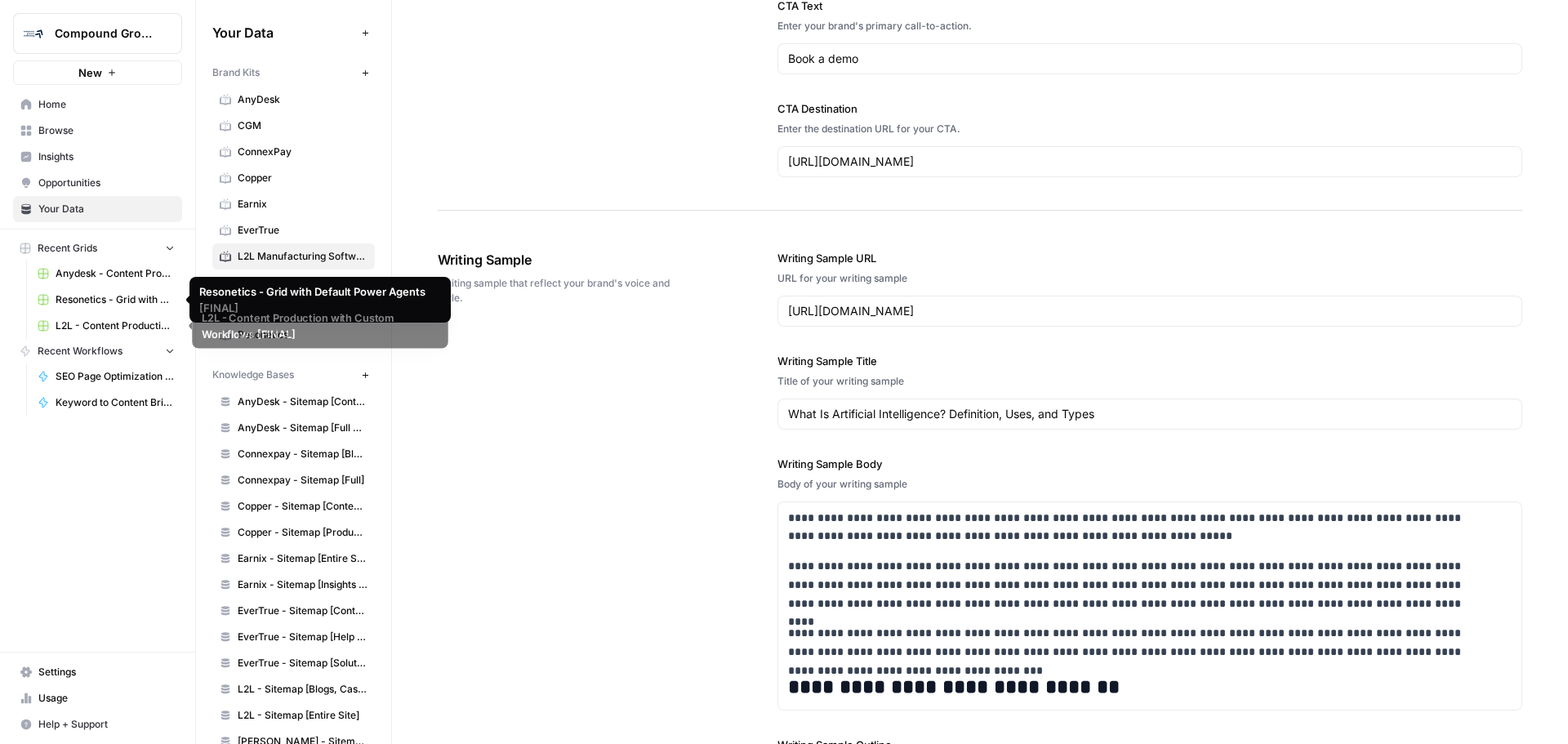
click at [81, 317] on link "L2L - Content Production with Custom Workflows [FINAL]" at bounding box center [105, 326] width 152 height 26
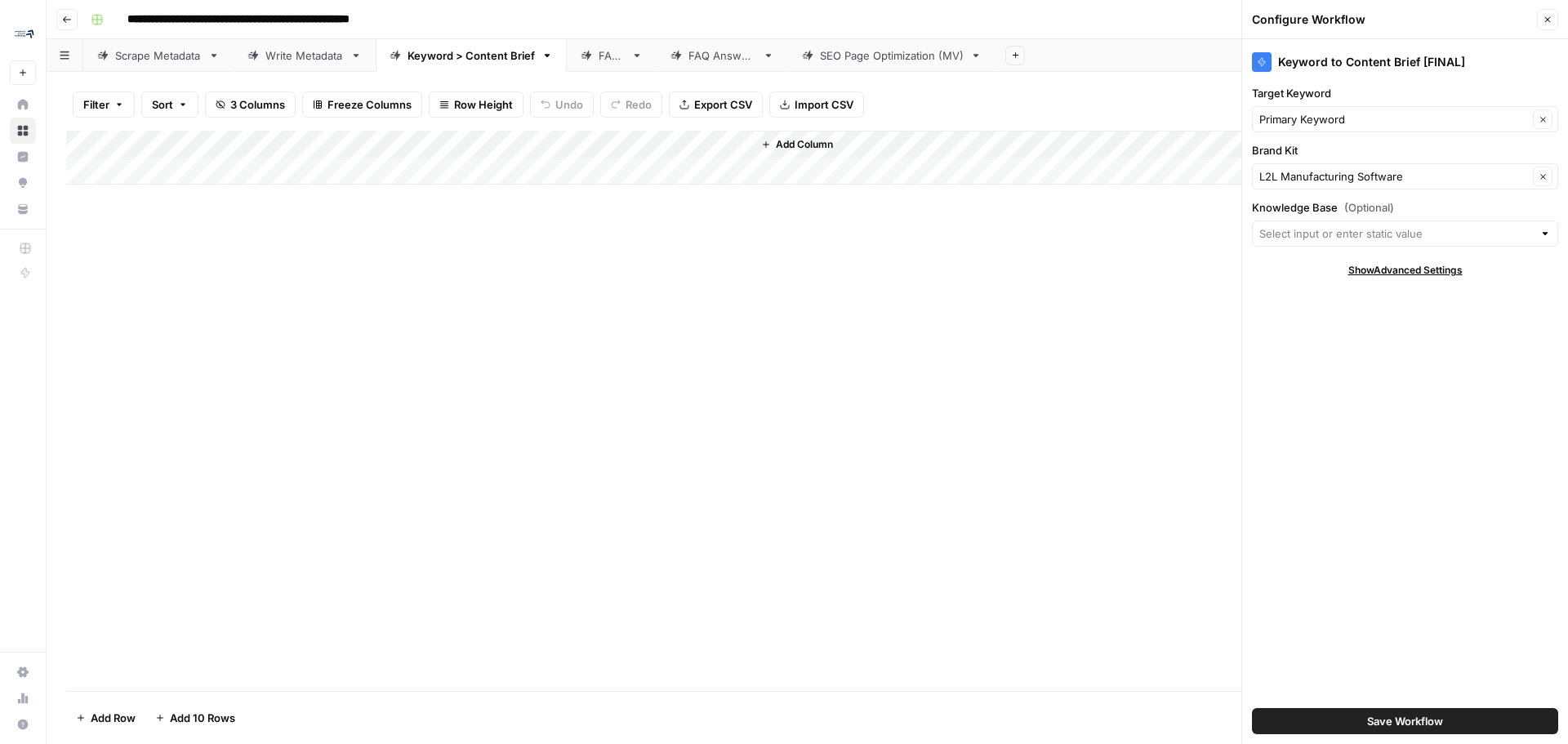
click at [1549, 14] on button "Close" at bounding box center [1548, 20] width 21 height 21
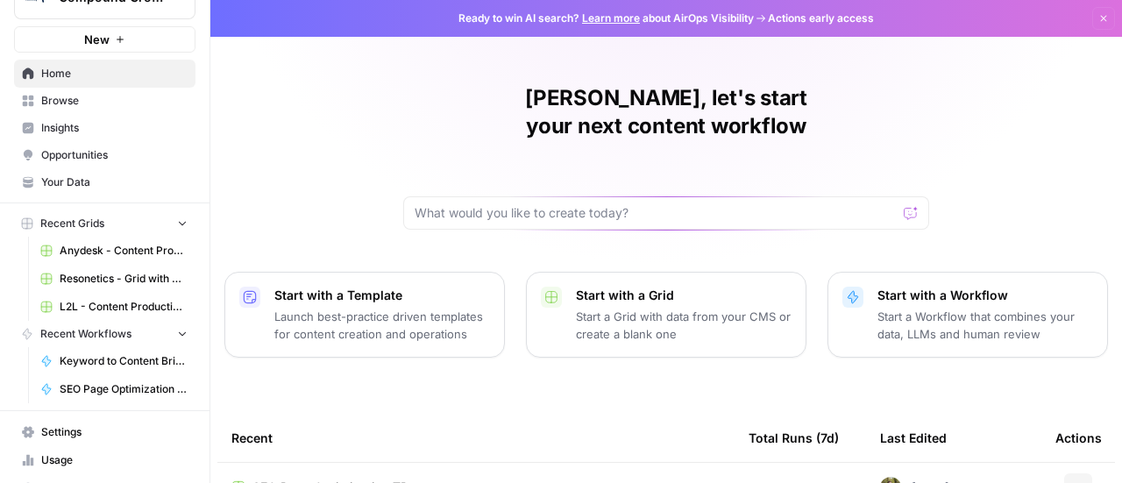
scroll to position [60, 0]
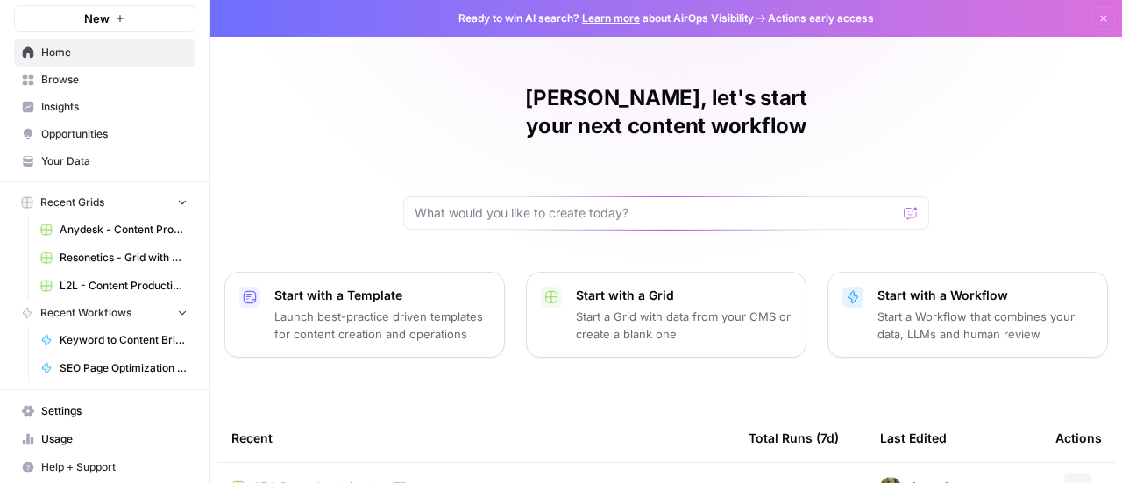
click at [46, 72] on span "Browse" at bounding box center [114, 80] width 146 height 16
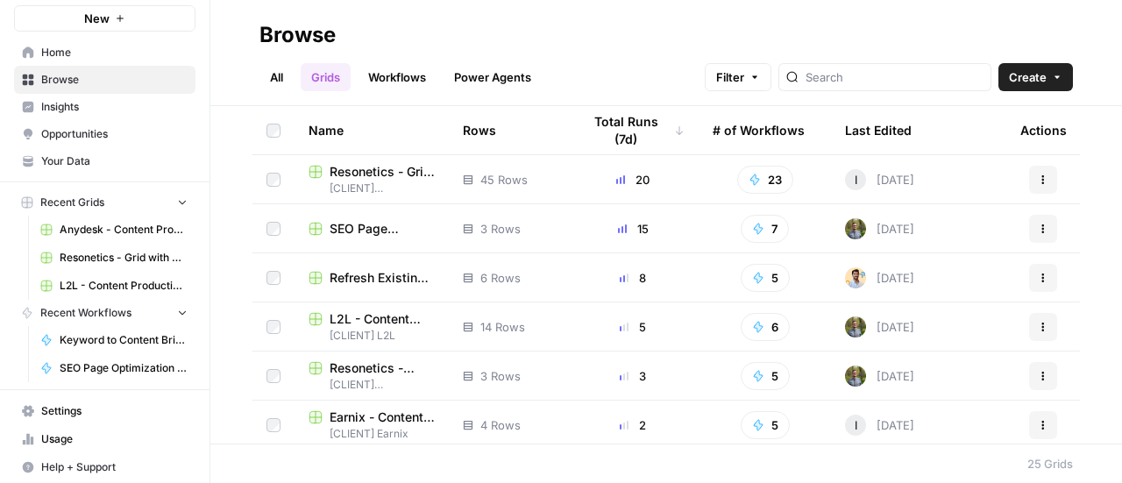
click at [377, 228] on span "SEO Page Optimization TB" at bounding box center [382, 229] width 105 height 18
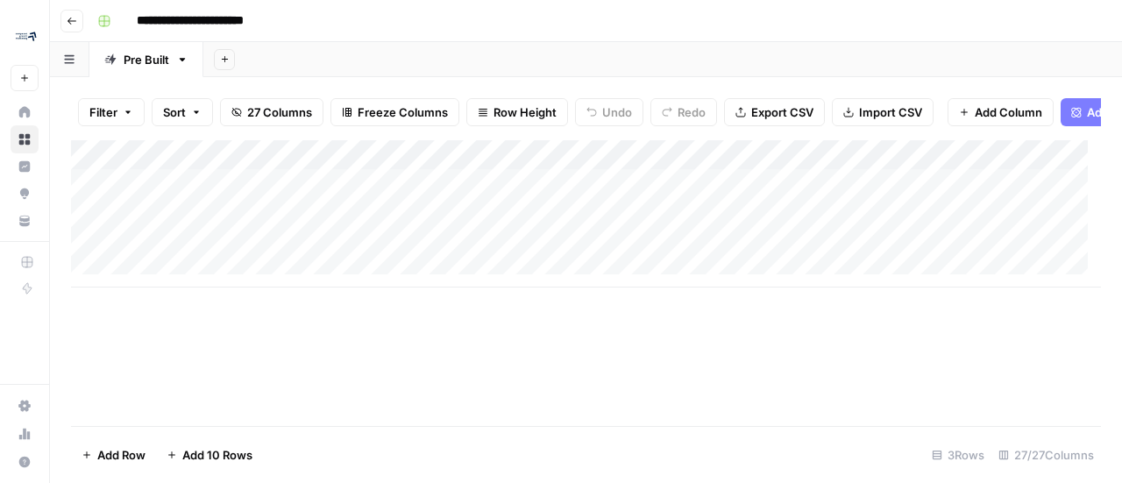
click at [575, 168] on div "Add Column" at bounding box center [586, 213] width 1030 height 147
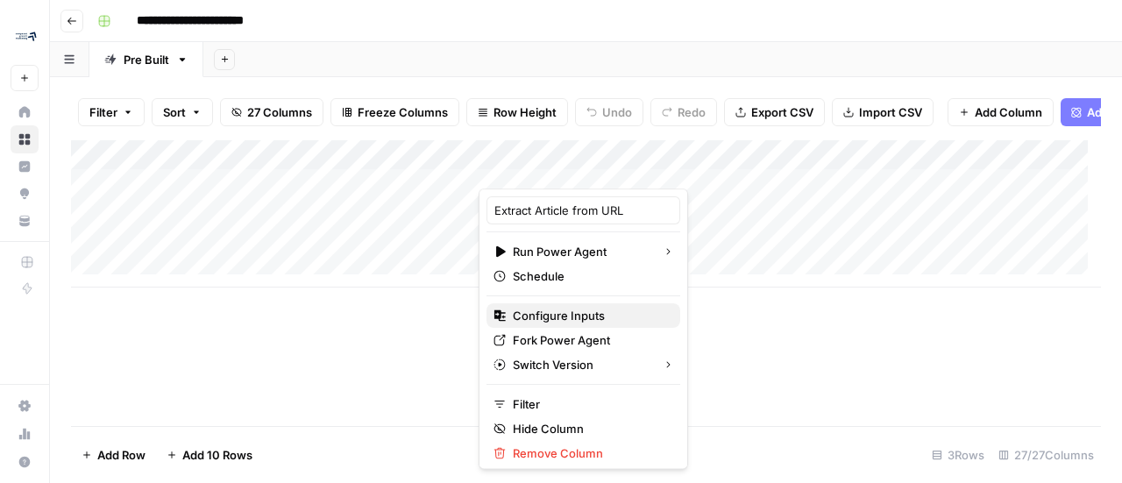
click at [594, 307] on span "Configure Inputs" at bounding box center [589, 316] width 153 height 18
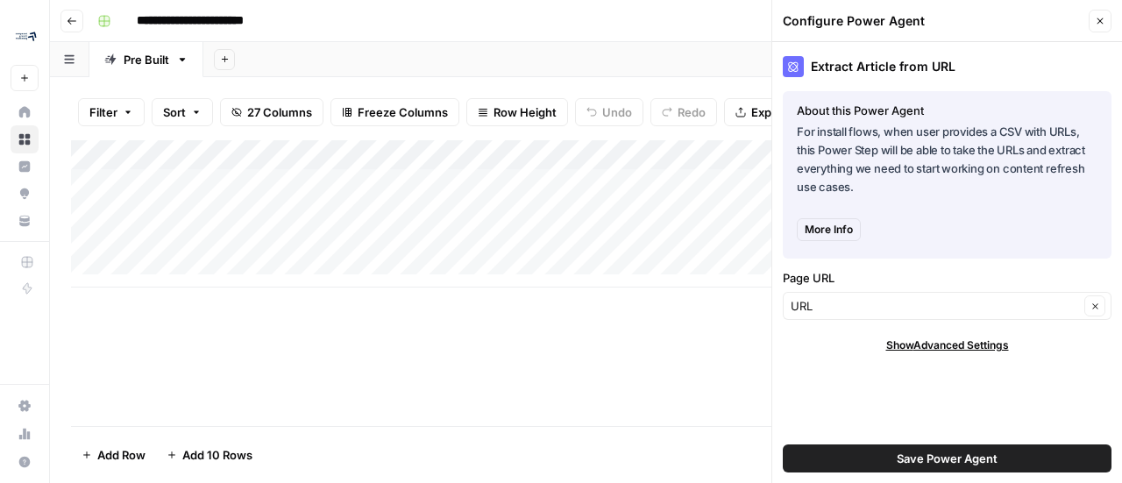
click at [1103, 27] on button "Close" at bounding box center [1100, 21] width 23 height 23
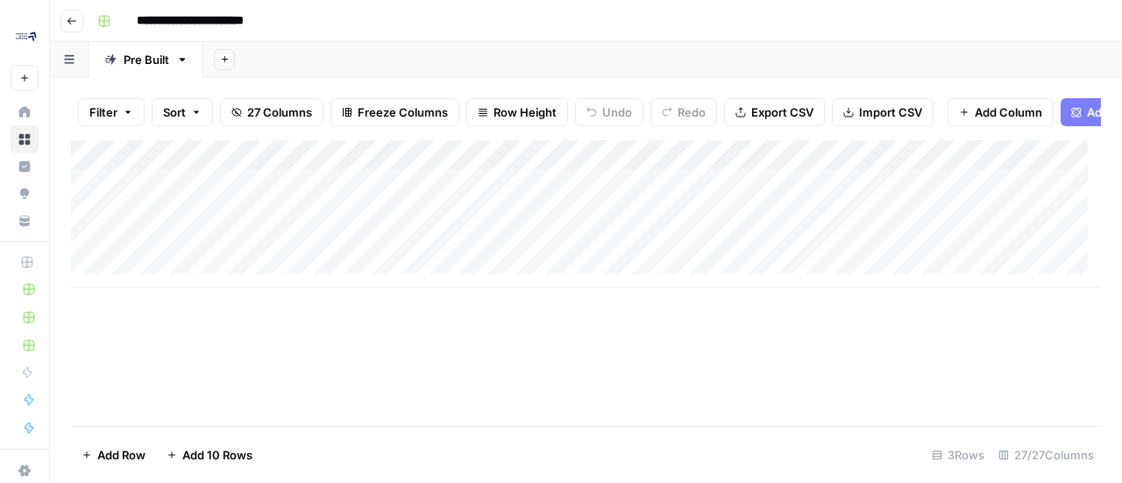
click at [572, 168] on div "Add Column" at bounding box center [586, 213] width 1030 height 147
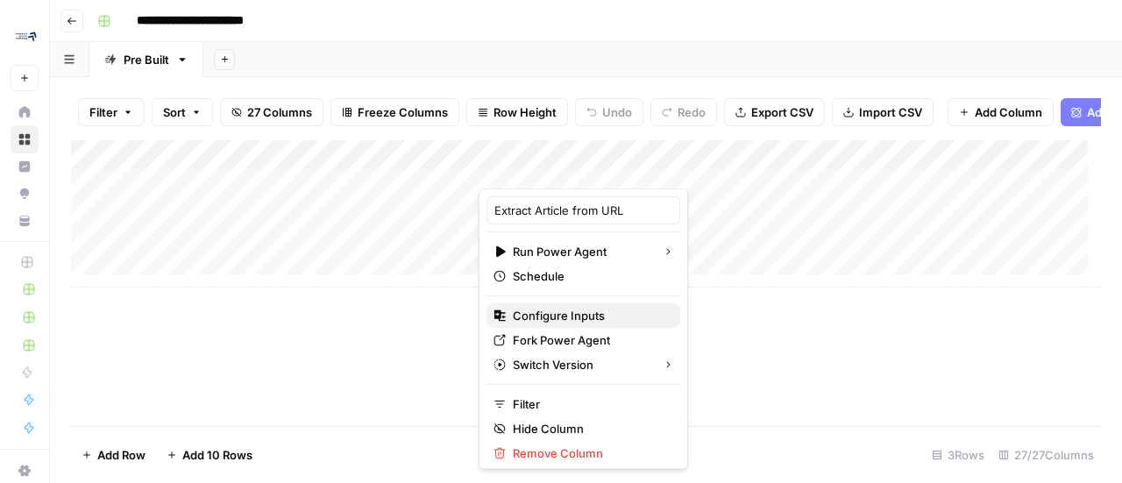
click at [593, 311] on span "Configure Inputs" at bounding box center [589, 316] width 153 height 18
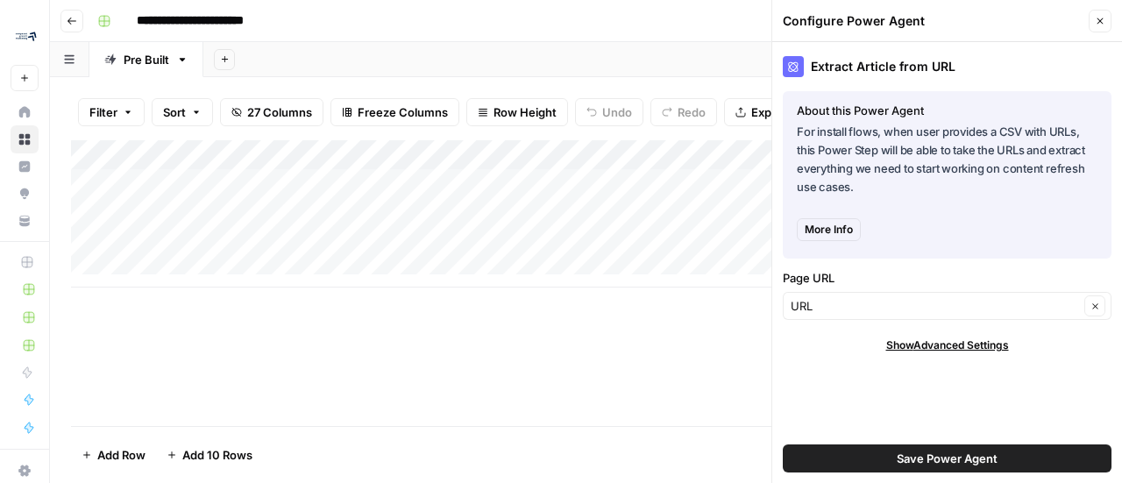
click at [1097, 21] on icon "button" at bounding box center [1100, 21] width 11 height 11
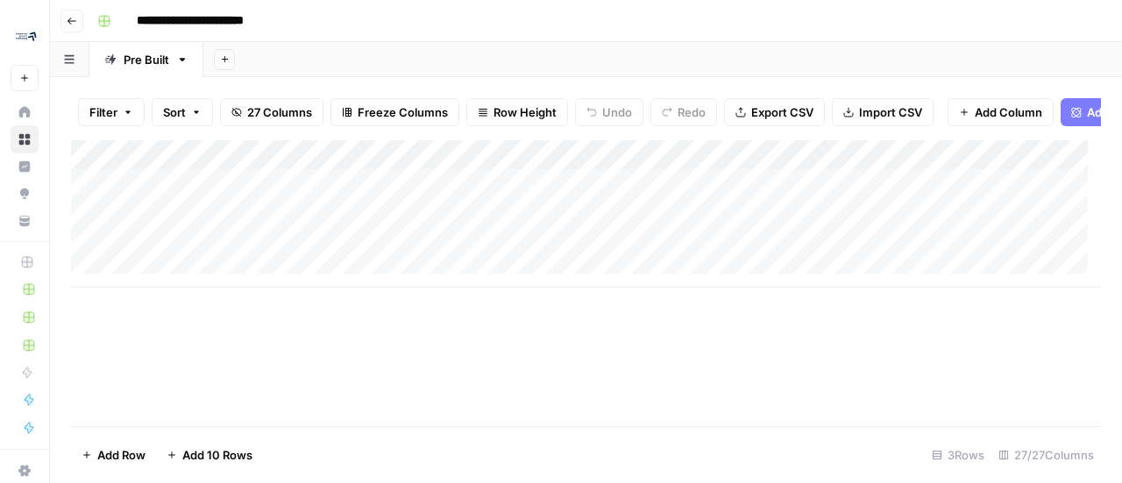
click at [652, 169] on div "Add Column" at bounding box center [586, 213] width 1030 height 147
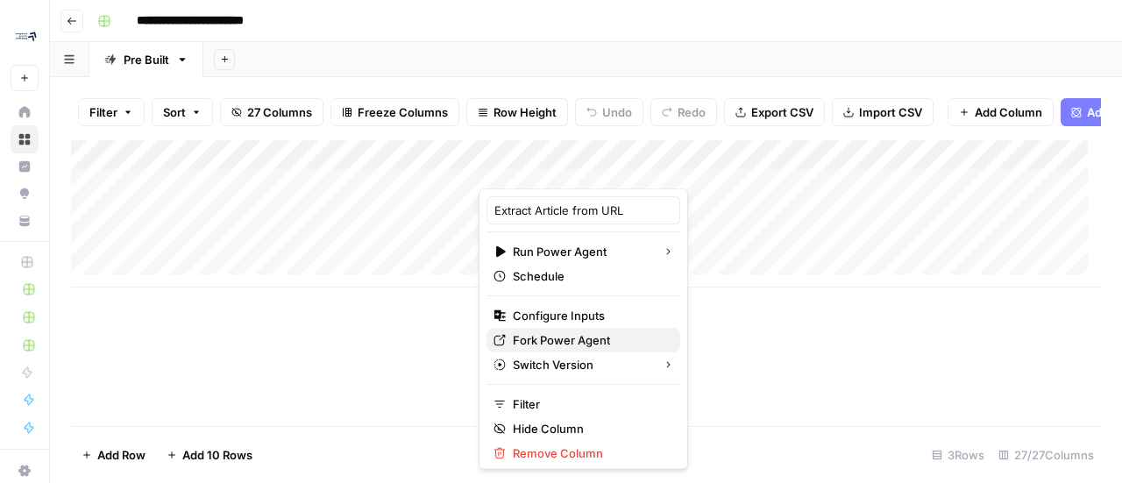
click at [607, 338] on span "Fork Power Agent" at bounding box center [589, 340] width 153 height 18
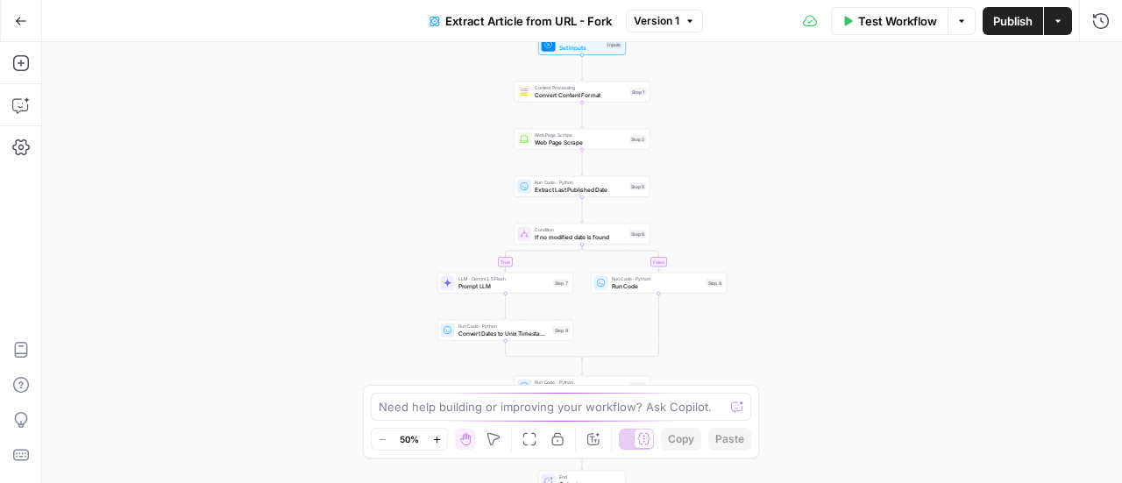
click at [1055, 26] on button "Actions" at bounding box center [1058, 21] width 28 height 28
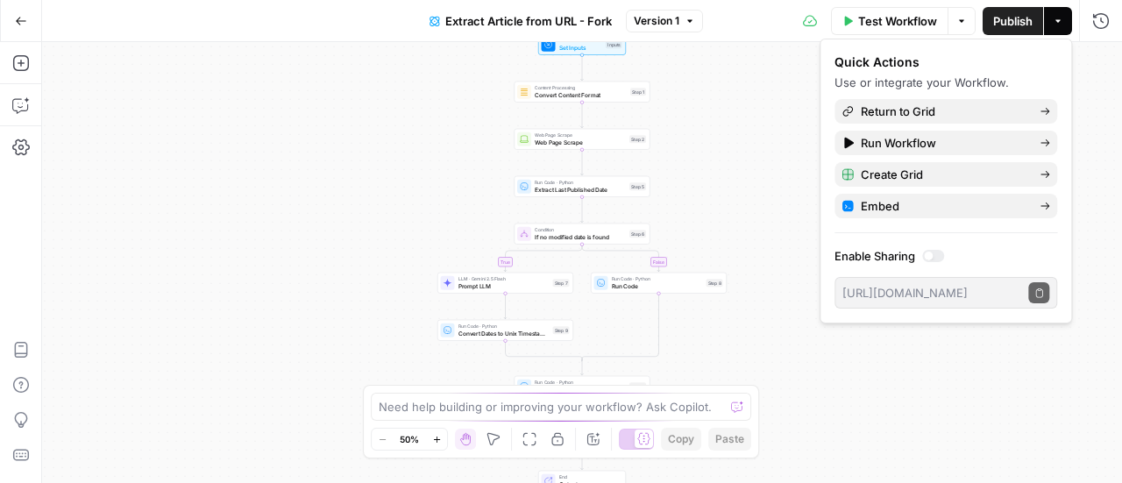
click at [926, 253] on div at bounding box center [928, 256] width 9 height 9
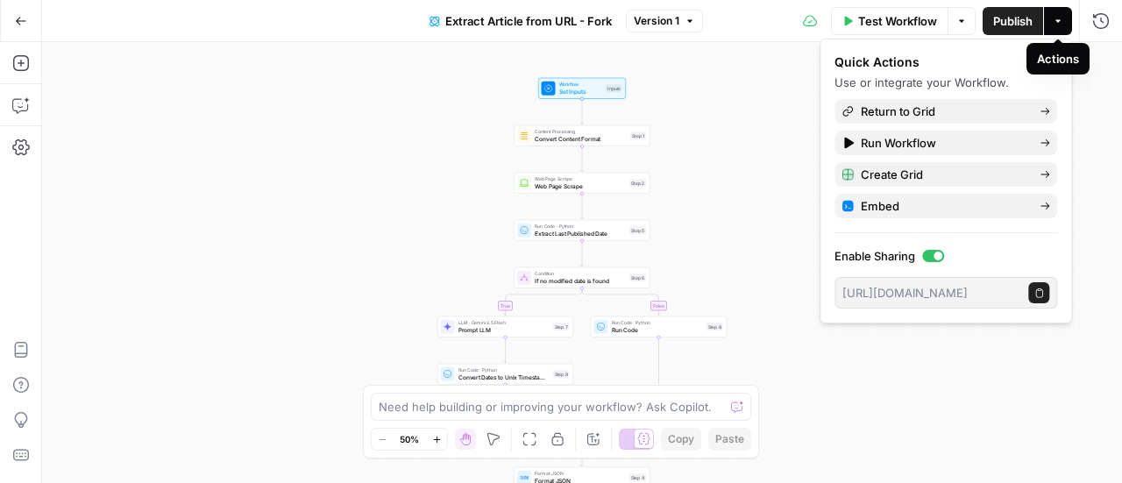
click at [1064, 20] on button "Actions" at bounding box center [1058, 21] width 28 height 28
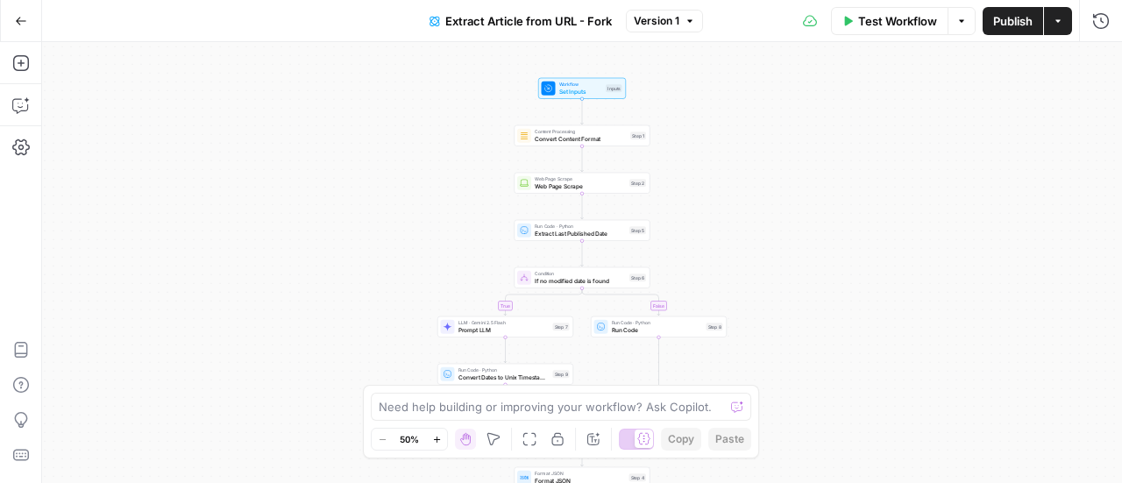
click at [1064, 20] on button "Actions" at bounding box center [1058, 21] width 28 height 28
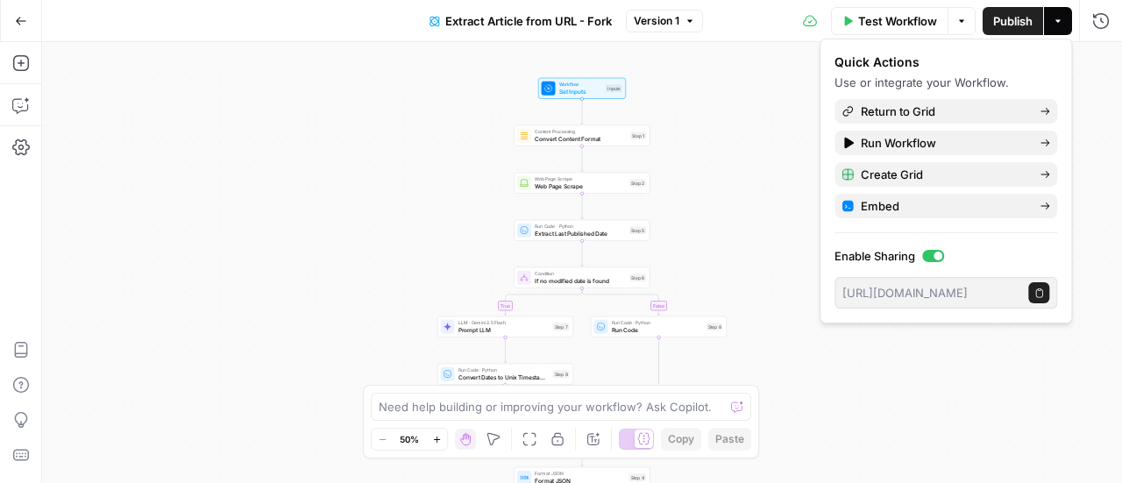
click at [1040, 289] on icon "button" at bounding box center [1039, 293] width 10 height 10
click at [26, 25] on icon "button" at bounding box center [21, 21] width 12 height 12
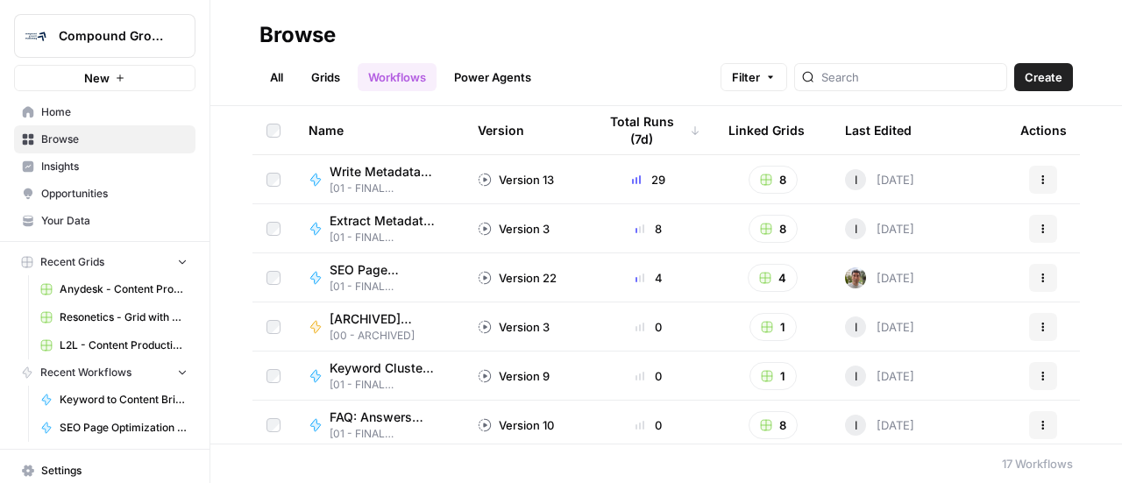
click at [61, 150] on link "Browse" at bounding box center [104, 139] width 181 height 28
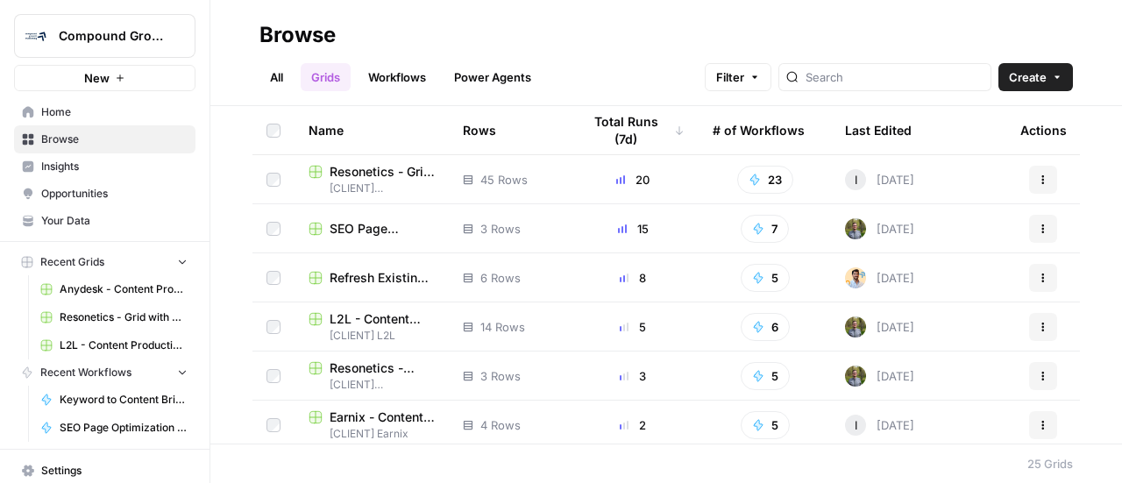
click at [361, 233] on span "SEO Page Optimization TB" at bounding box center [382, 229] width 105 height 18
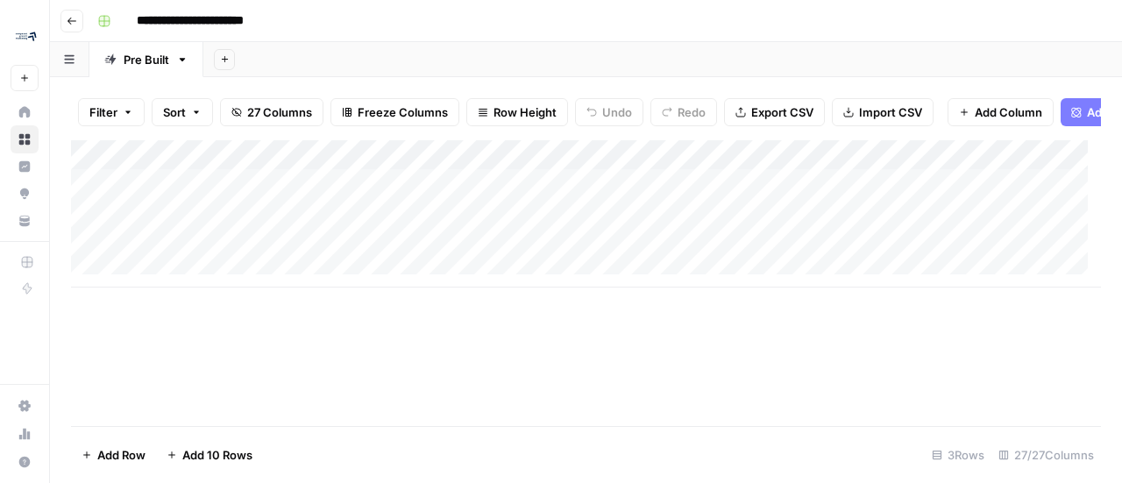
click at [555, 165] on div "Add Column" at bounding box center [586, 213] width 1030 height 147
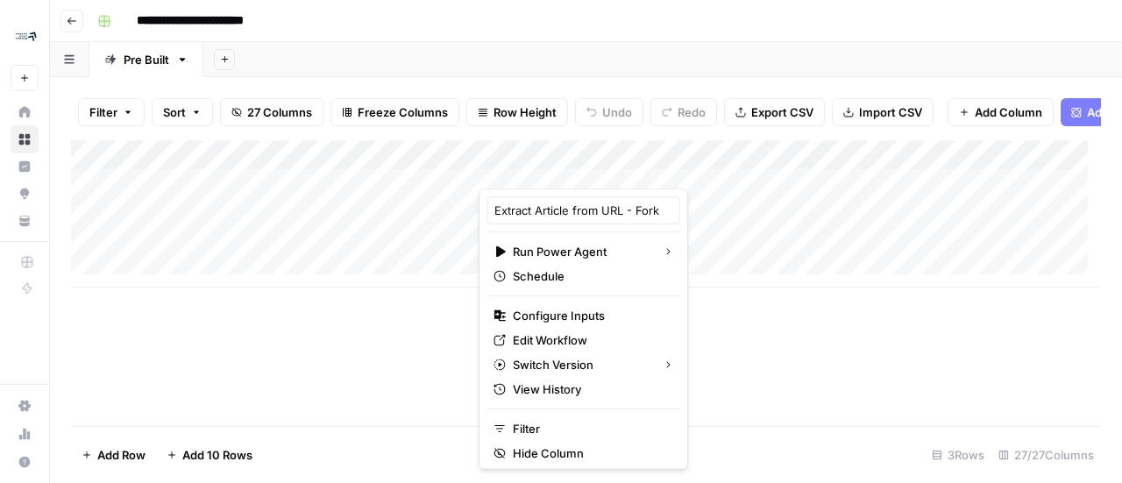
click at [814, 412] on div "Add Column" at bounding box center [586, 283] width 1030 height 286
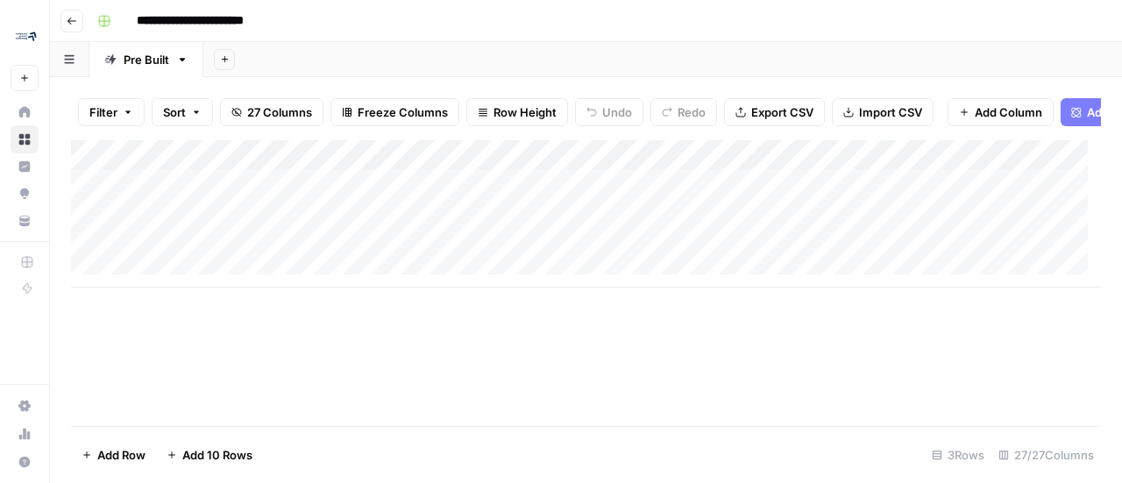
click at [694, 169] on div "Add Column" at bounding box center [586, 213] width 1030 height 147
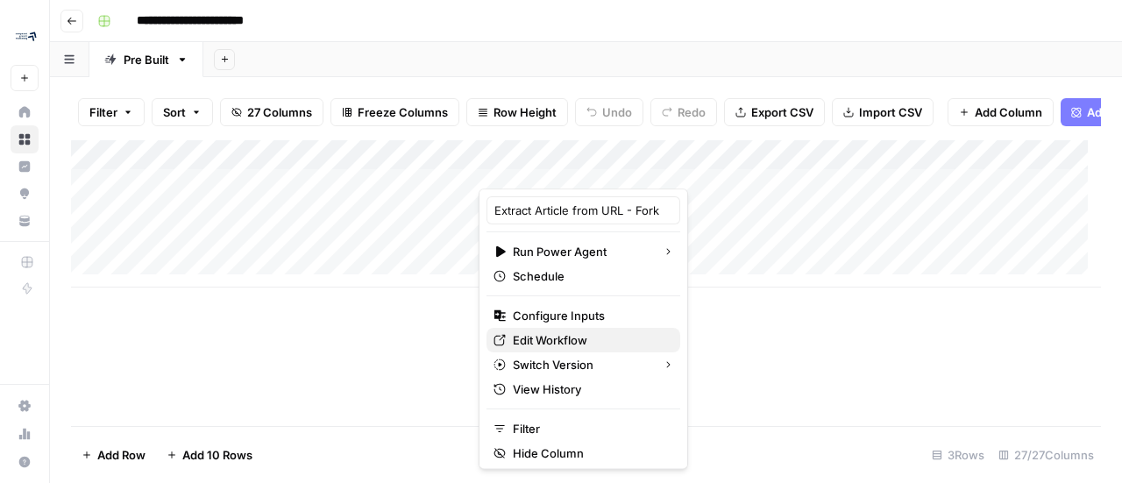
click at [569, 344] on span "Edit Workflow" at bounding box center [589, 340] width 153 height 18
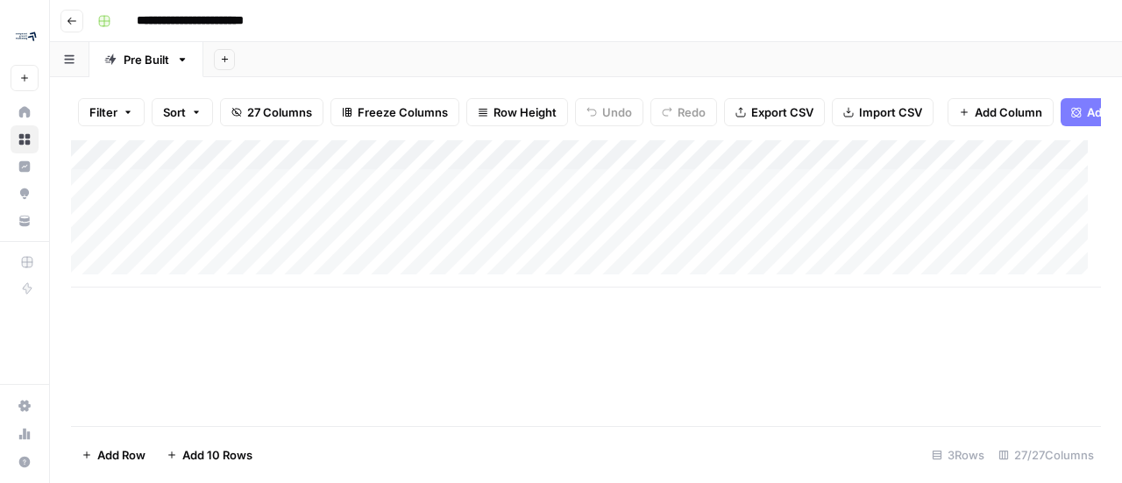
click at [522, 167] on div "Add Column" at bounding box center [586, 213] width 1030 height 147
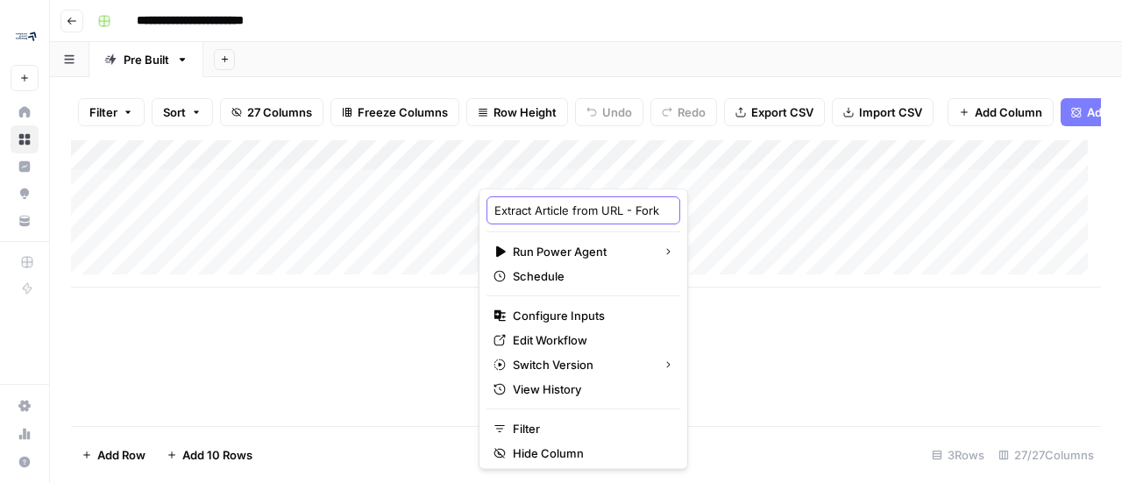
scroll to position [0, 11]
drag, startPoint x: 570, startPoint y: 210, endPoint x: 648, endPoint y: 206, distance: 78.1
click at [648, 206] on div "Extract Article from URL - Fork" at bounding box center [584, 210] width 194 height 28
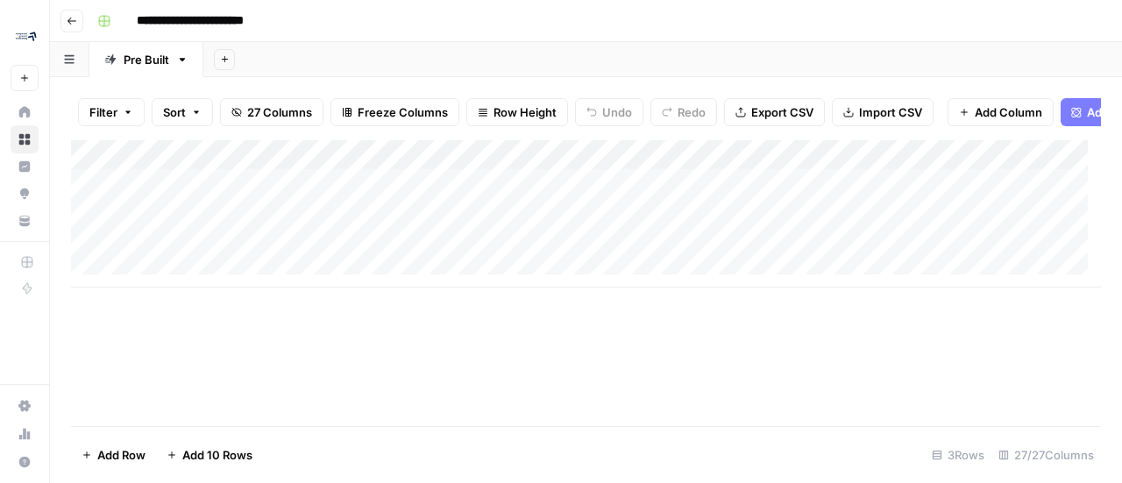
click at [664, 366] on div "Add Column" at bounding box center [586, 283] width 1030 height 286
click at [179, 61] on icon "button" at bounding box center [182, 59] width 12 height 12
click at [247, 105] on button "Duplicate Sheet" at bounding box center [246, 117] width 124 height 25
click at [296, 59] on icon "button" at bounding box center [297, 60] width 6 height 4
drag, startPoint x: 608, startPoint y: 31, endPoint x: 450, endPoint y: 41, distance: 159.0
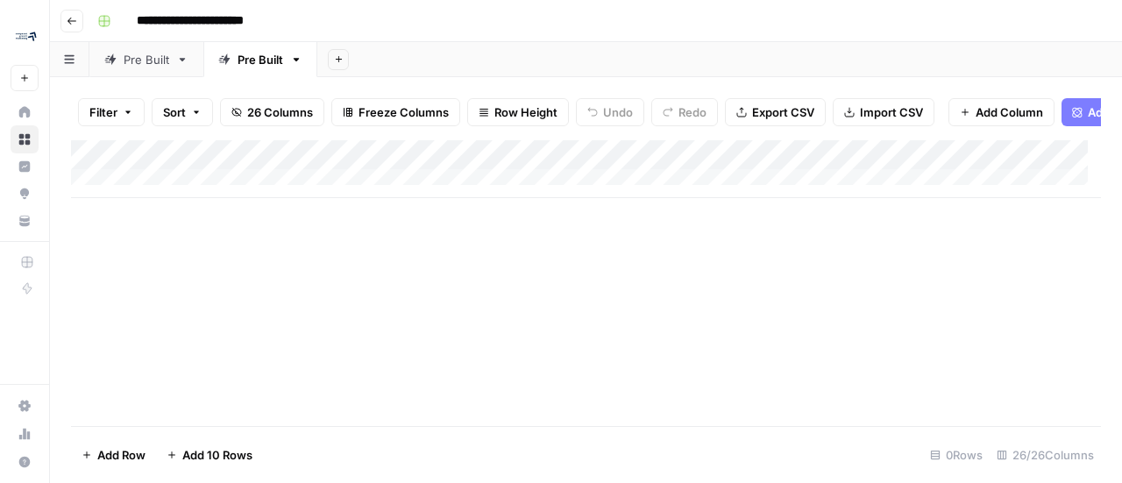
click at [608, 31] on div "**********" at bounding box center [597, 21] width 1014 height 28
click at [149, 59] on div "Pre Built" at bounding box center [147, 60] width 46 height 18
click at [68, 24] on icon "button" at bounding box center [72, 21] width 11 height 11
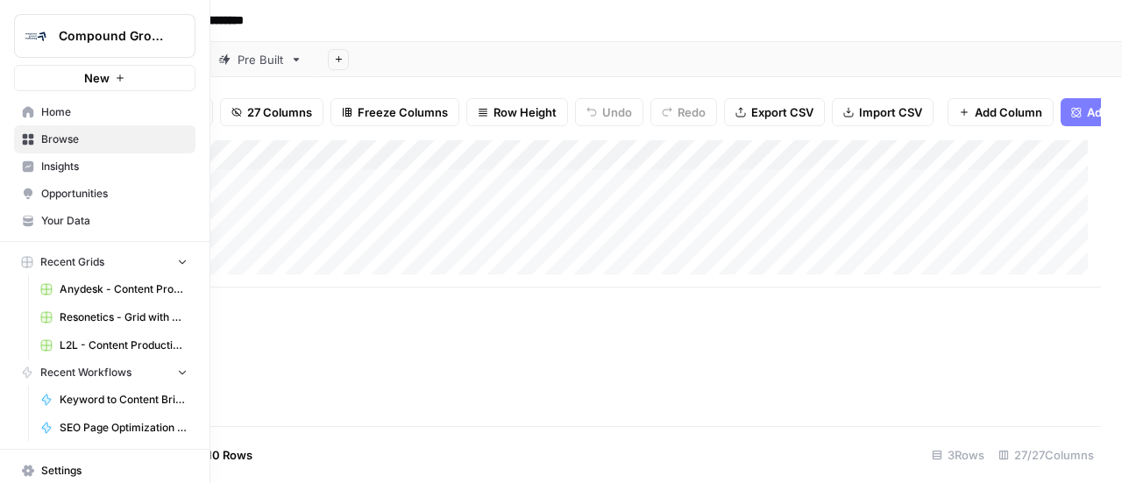
click at [84, 115] on span "Home" at bounding box center [114, 112] width 146 height 16
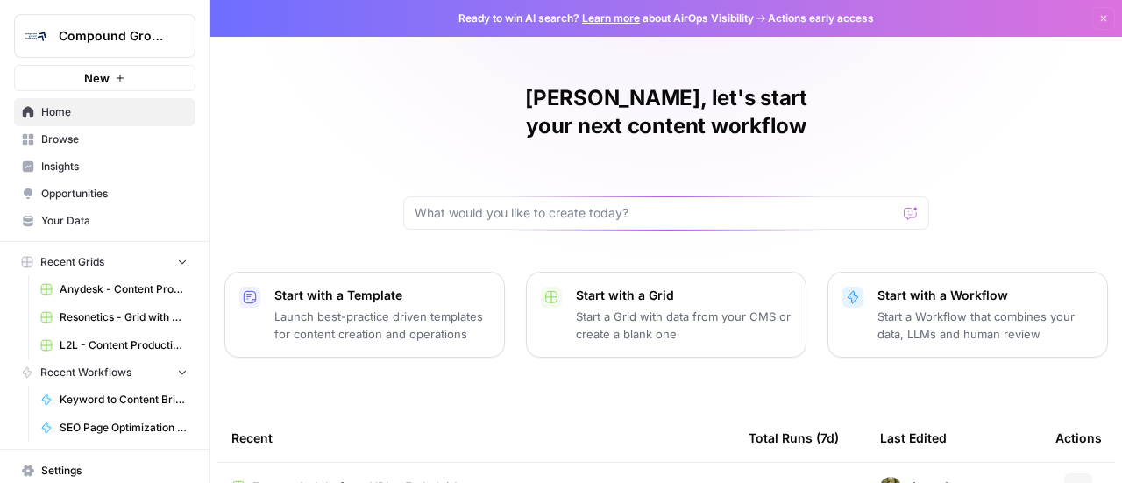
click at [106, 82] on button "New" at bounding box center [104, 78] width 181 height 26
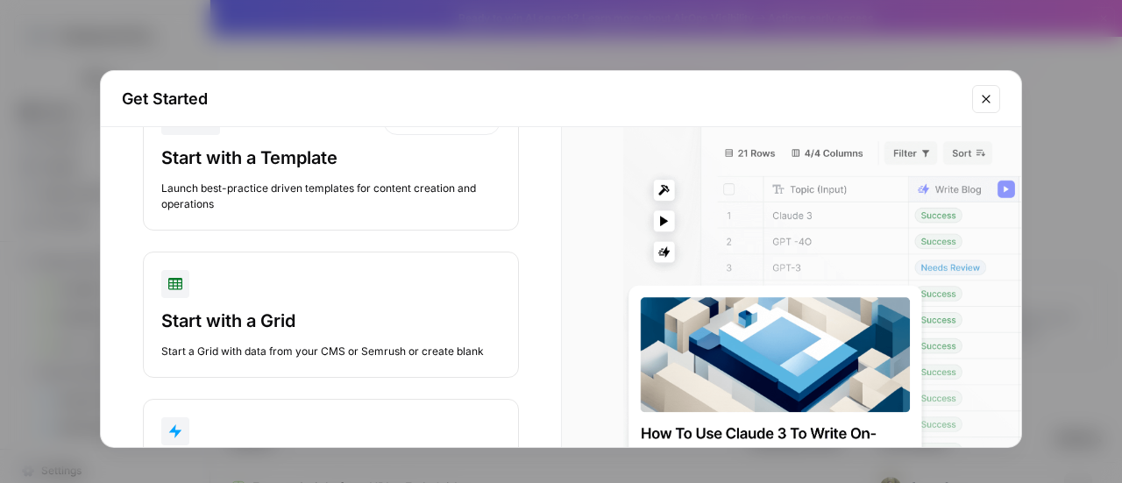
scroll to position [88, 0]
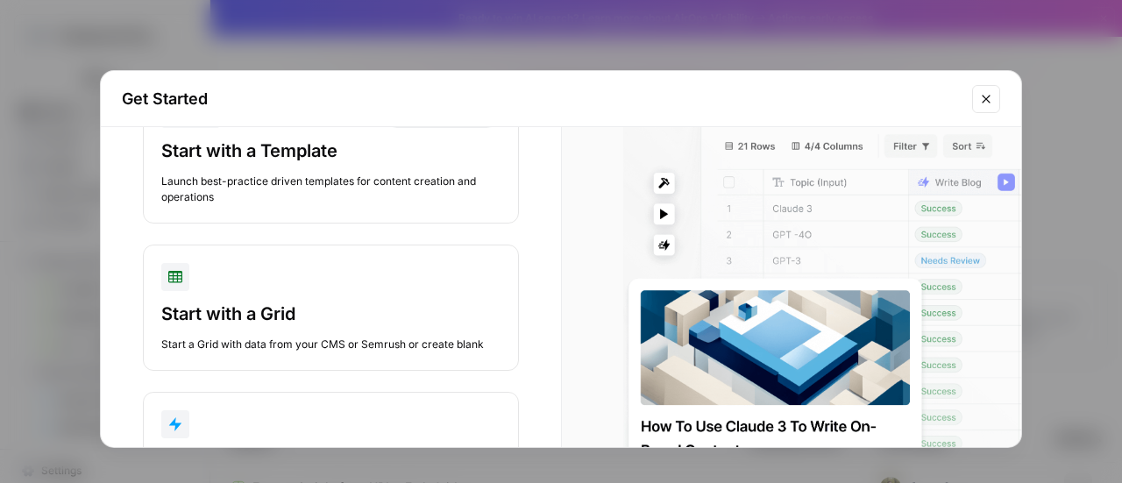
click at [987, 97] on icon "Close modal" at bounding box center [986, 99] width 8 height 8
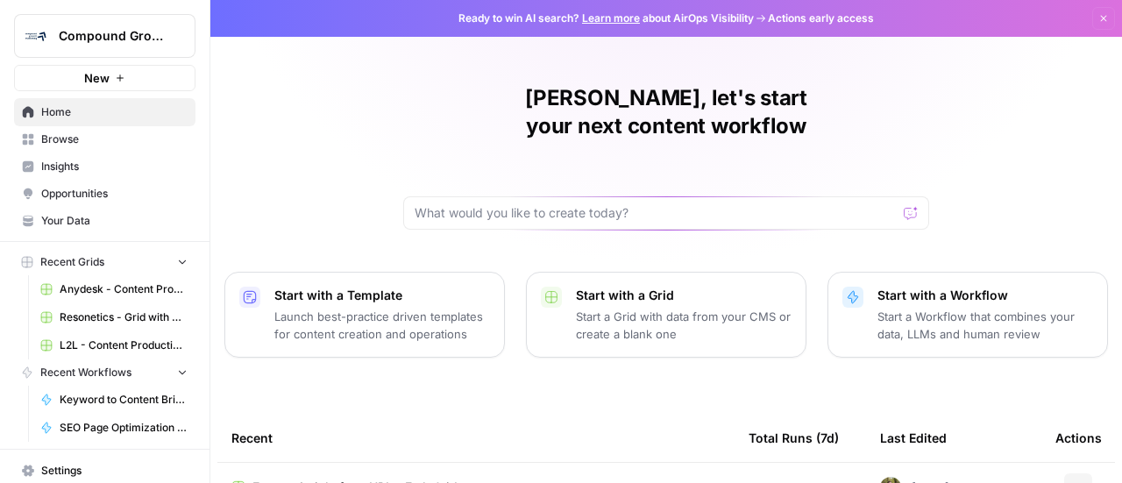
click at [56, 132] on span "Browse" at bounding box center [114, 139] width 146 height 16
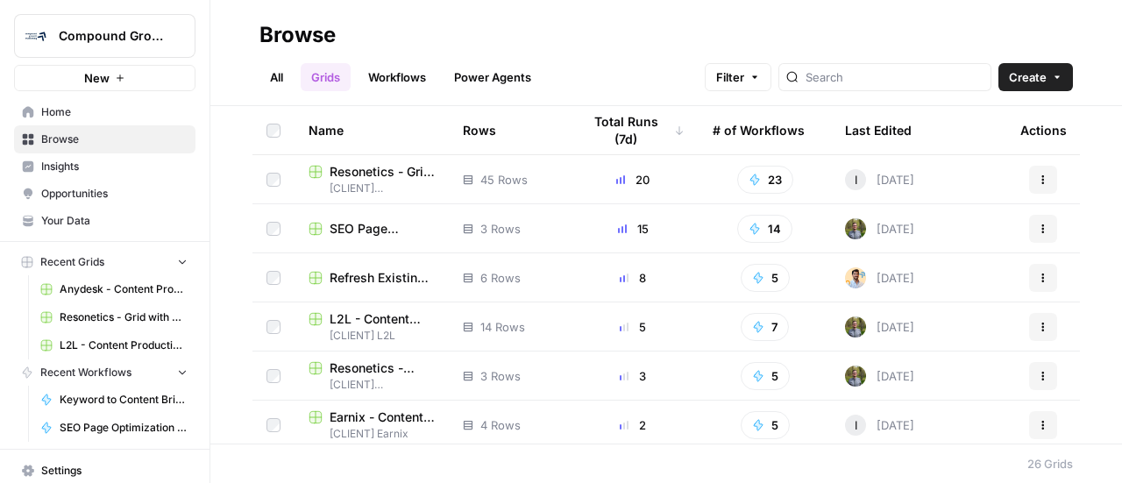
click at [64, 176] on link "Insights" at bounding box center [104, 167] width 181 height 28
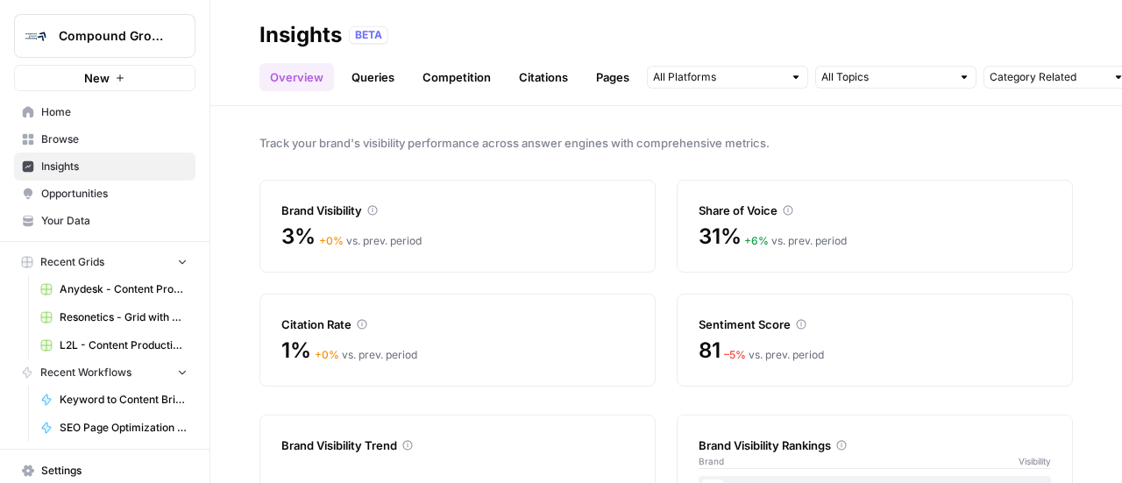
click at [86, 202] on link "Opportunities" at bounding box center [104, 194] width 181 height 28
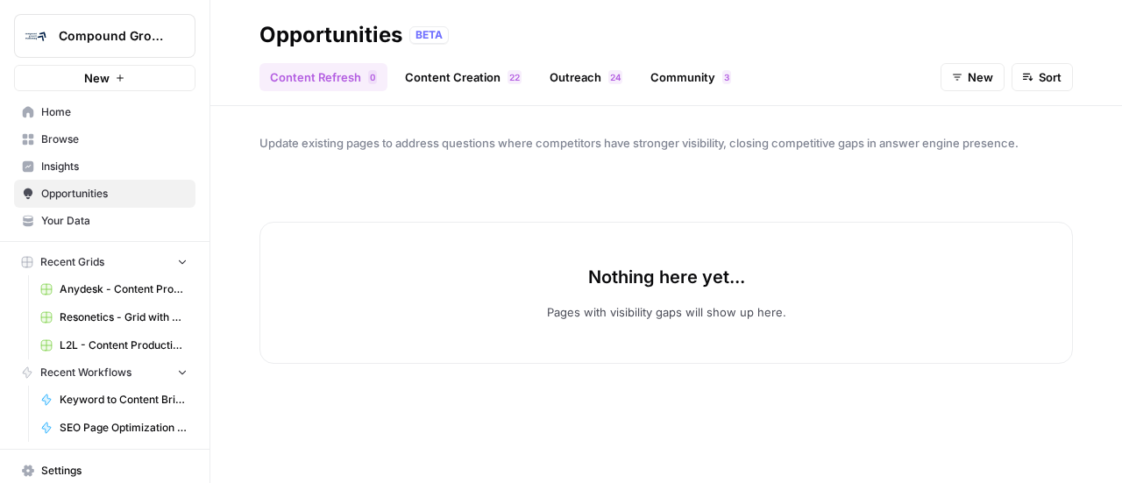
click at [78, 210] on link "Your Data" at bounding box center [104, 221] width 181 height 28
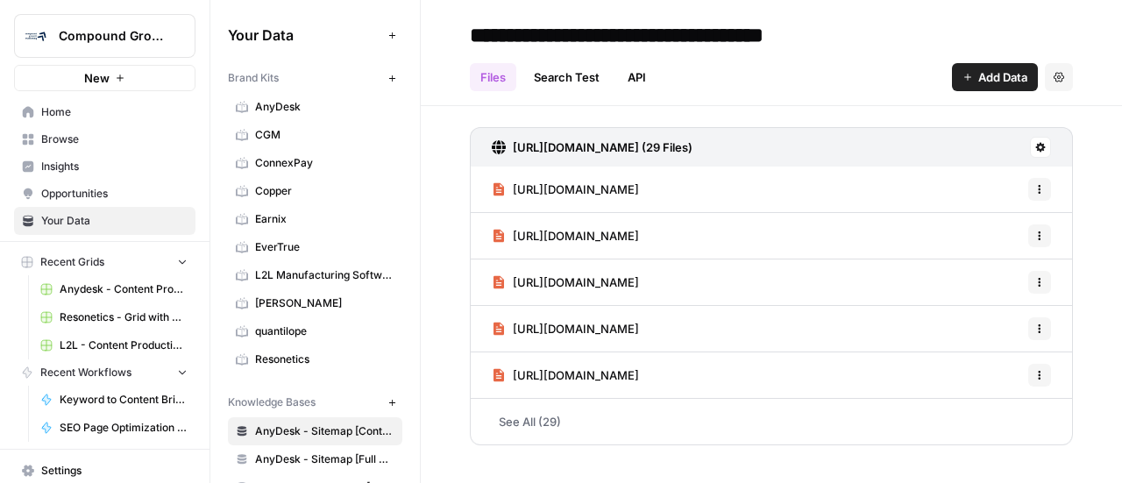
click at [381, 83] on button "New" at bounding box center [391, 77] width 21 height 21
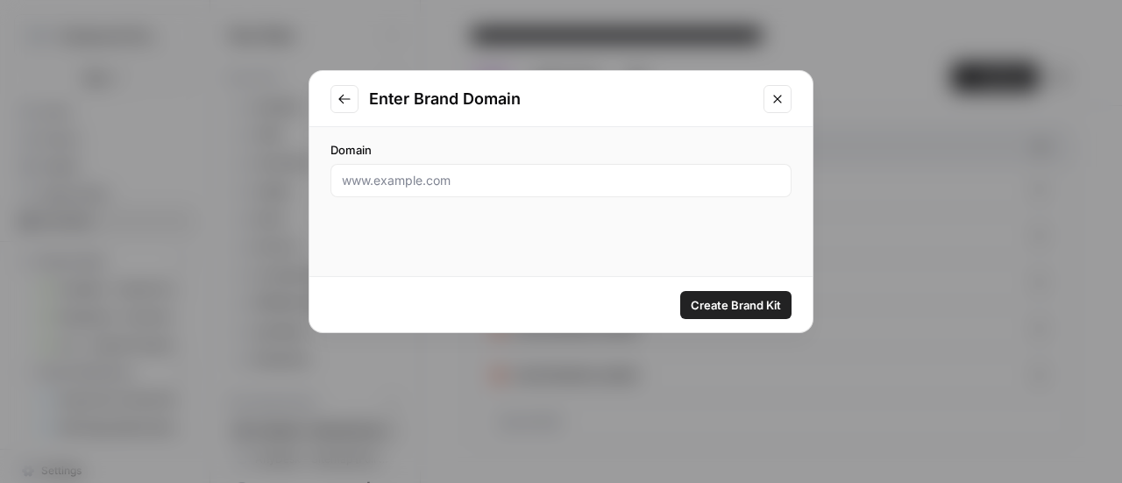
click at [338, 97] on icon "Go to previous step" at bounding box center [344, 99] width 14 height 14
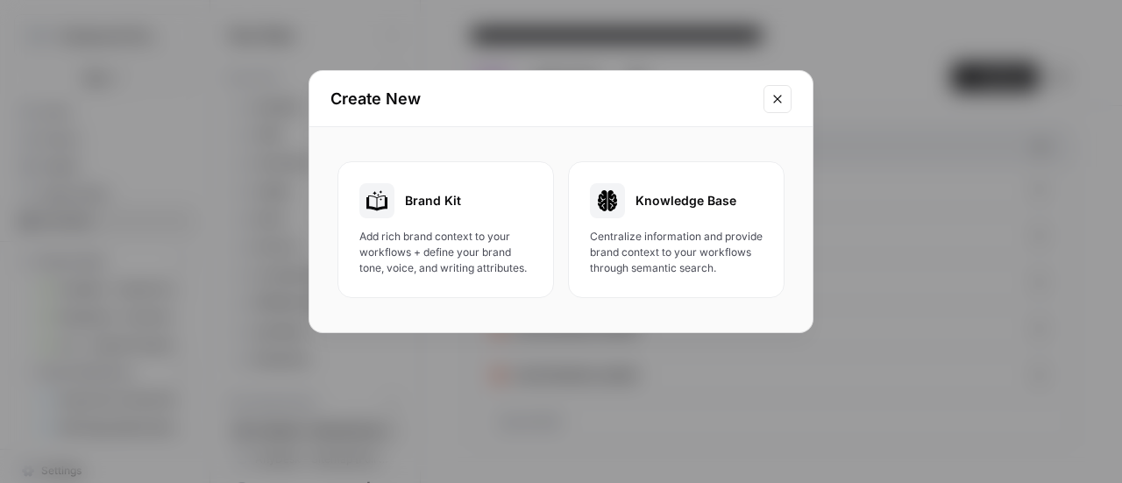
click at [780, 99] on icon "Close modal" at bounding box center [778, 99] width 14 height 14
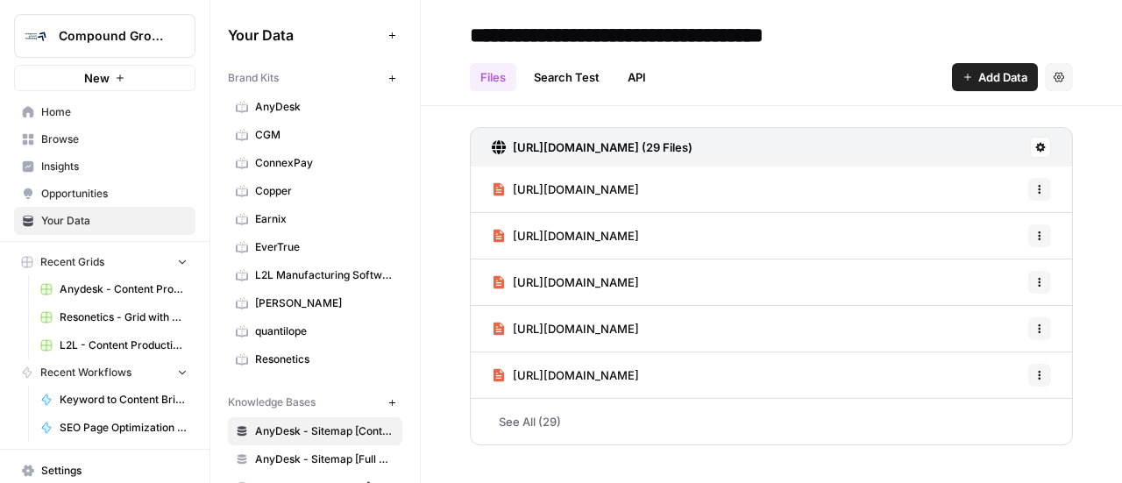
click at [66, 113] on span "Home" at bounding box center [114, 112] width 146 height 16
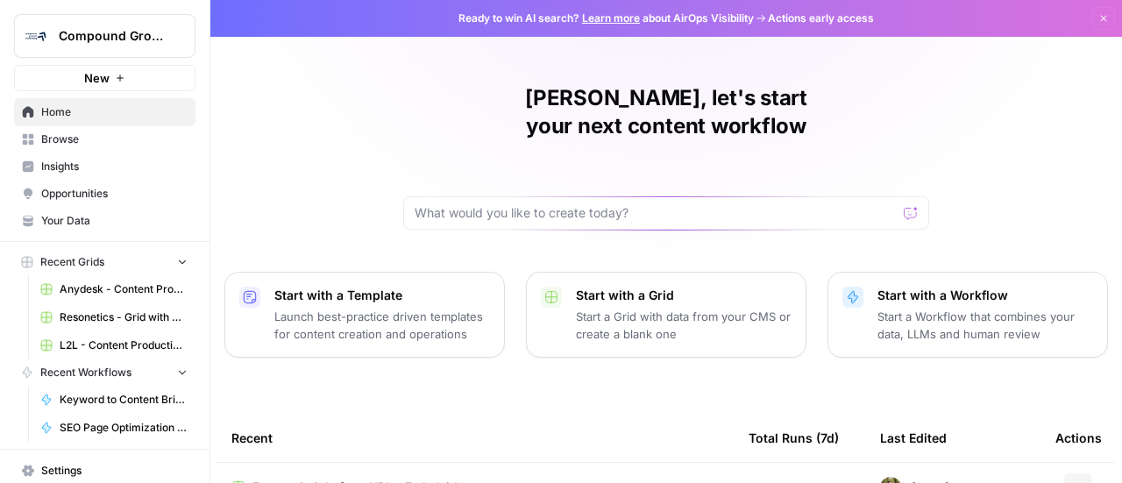
click at [74, 150] on link "Browse" at bounding box center [104, 139] width 181 height 28
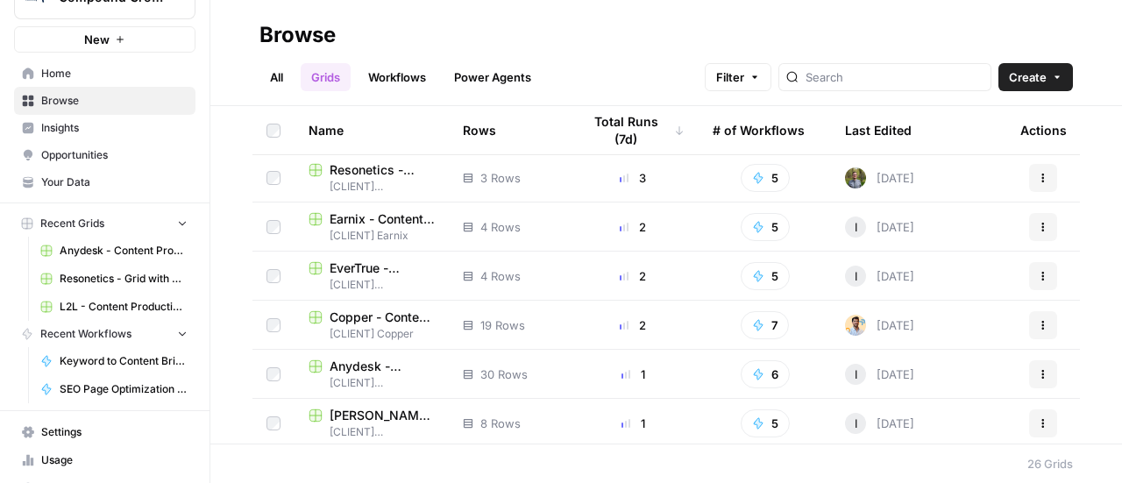
scroll to position [60, 0]
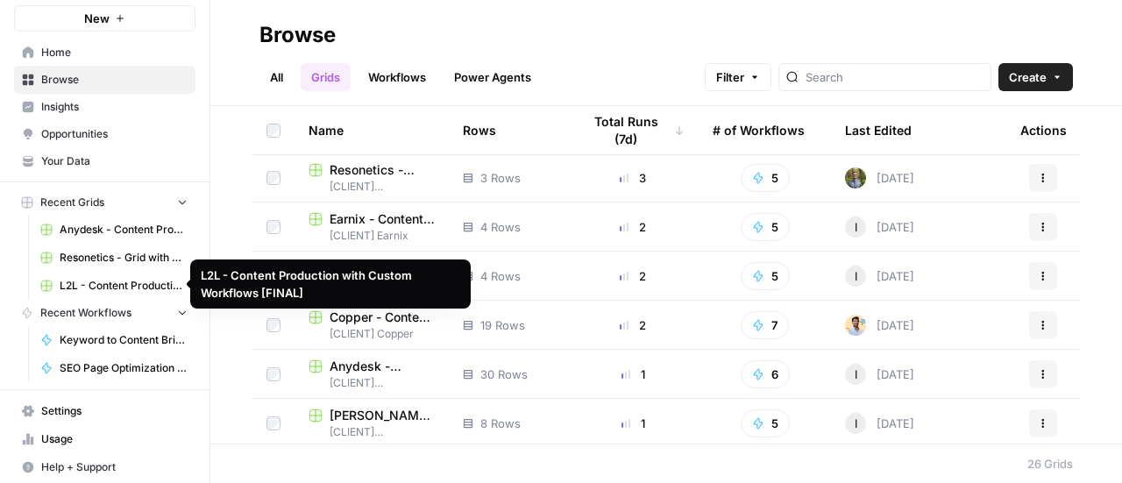
click at [91, 284] on span "L2L - Content Production with Custom Workflows [FINAL]" at bounding box center [124, 286] width 128 height 16
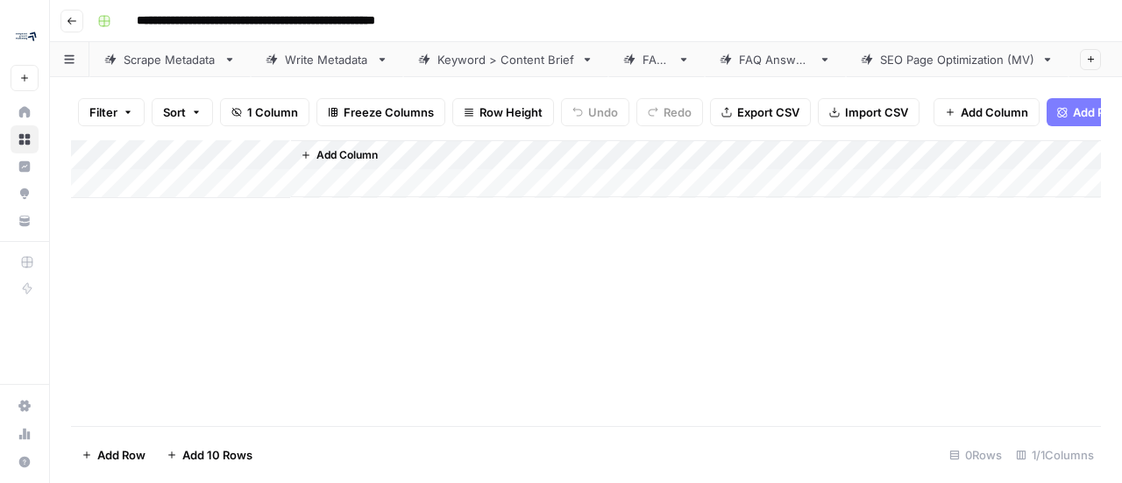
click at [73, 55] on icon "button" at bounding box center [69, 59] width 10 height 9
drag, startPoint x: 690, startPoint y: 315, endPoint x: 681, endPoint y: 344, distance: 31.1
click at [689, 315] on div "Add Column" at bounding box center [586, 283] width 1030 height 286
click at [514, 24] on div "**********" at bounding box center [597, 21] width 1014 height 28
click at [55, 24] on header "**********" at bounding box center [586, 21] width 1072 height 42
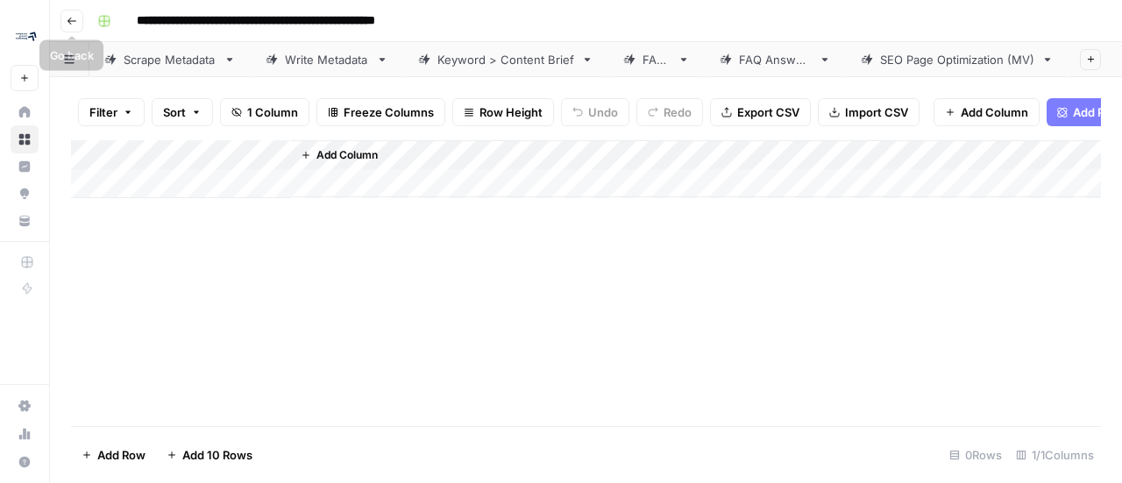
click at [75, 18] on icon "button" at bounding box center [72, 21] width 11 height 11
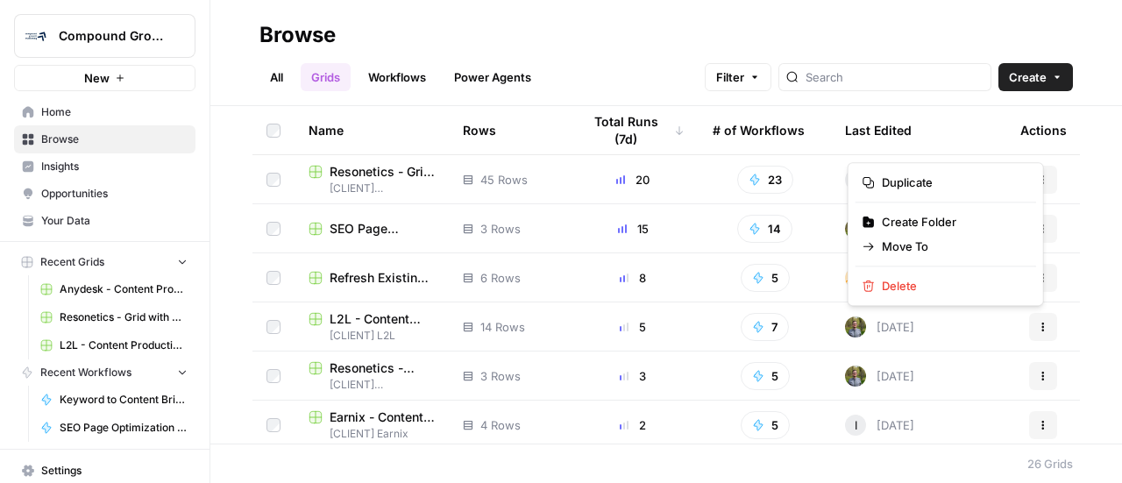
click at [1038, 323] on icon "button" at bounding box center [1043, 327] width 11 height 11
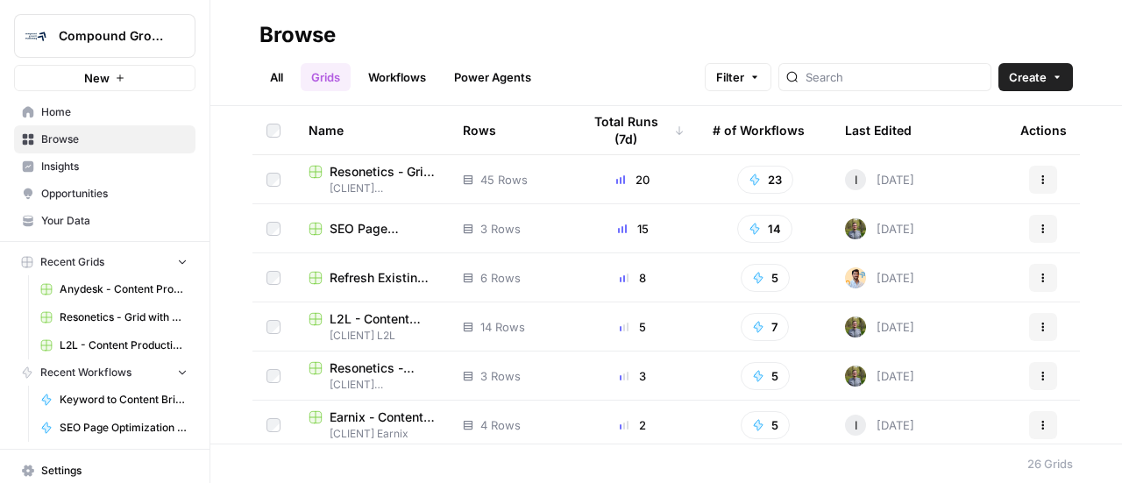
click at [672, 22] on div "Browse" at bounding box center [665, 35] width 813 height 28
click at [68, 219] on span "Your Data" at bounding box center [114, 221] width 146 height 16
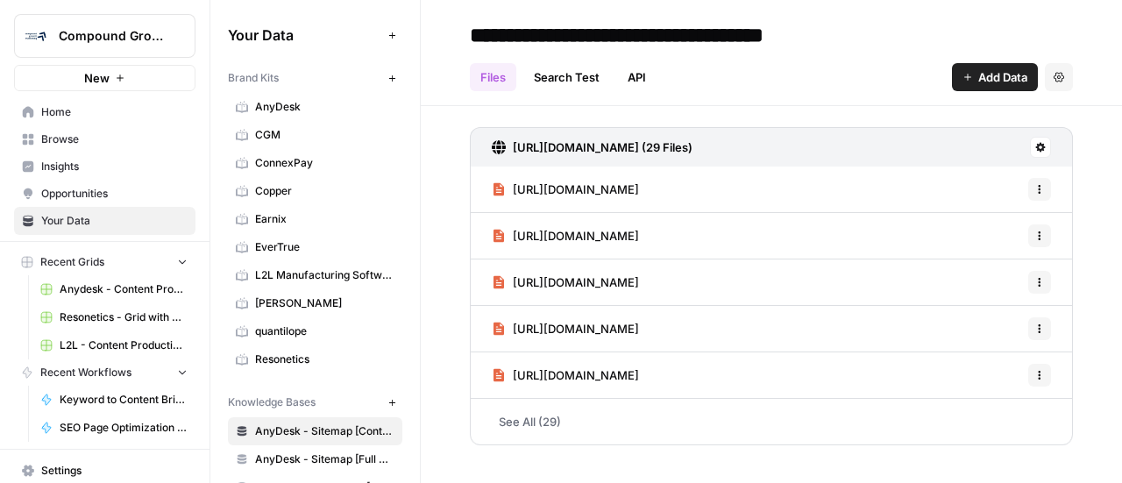
click at [283, 274] on span "L2L Manufacturing Software" at bounding box center [324, 275] width 139 height 16
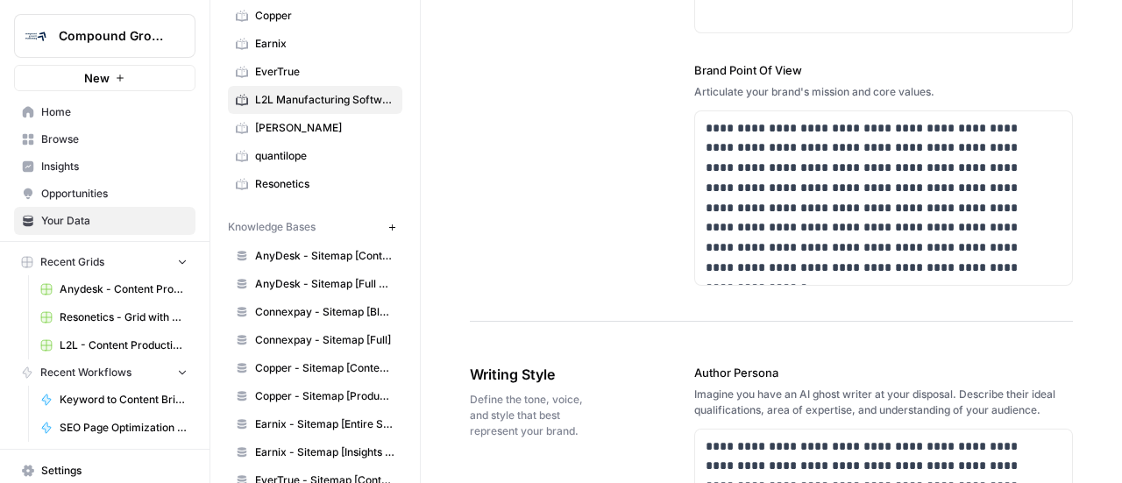
scroll to position [88, 0]
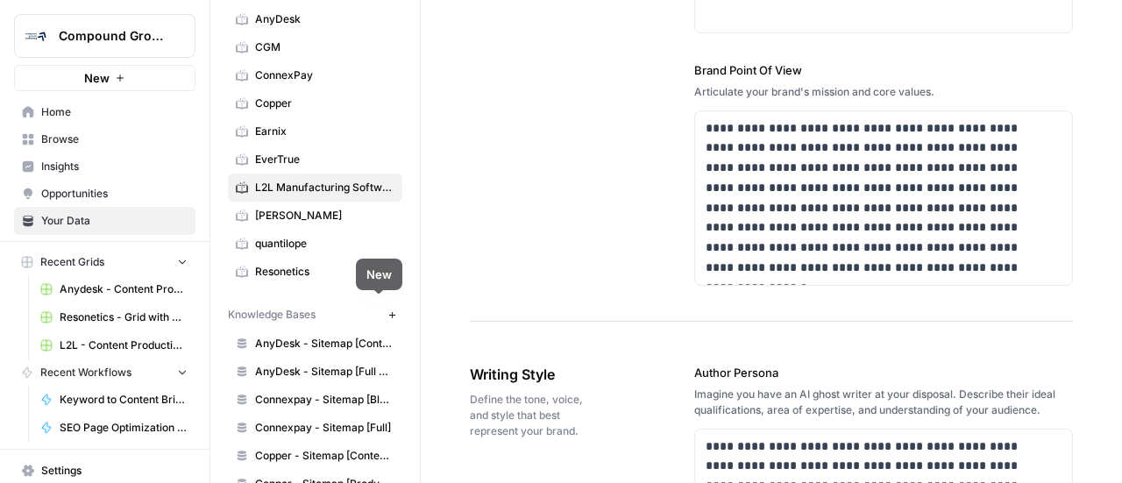
click at [387, 310] on icon "button" at bounding box center [392, 315] width 10 height 10
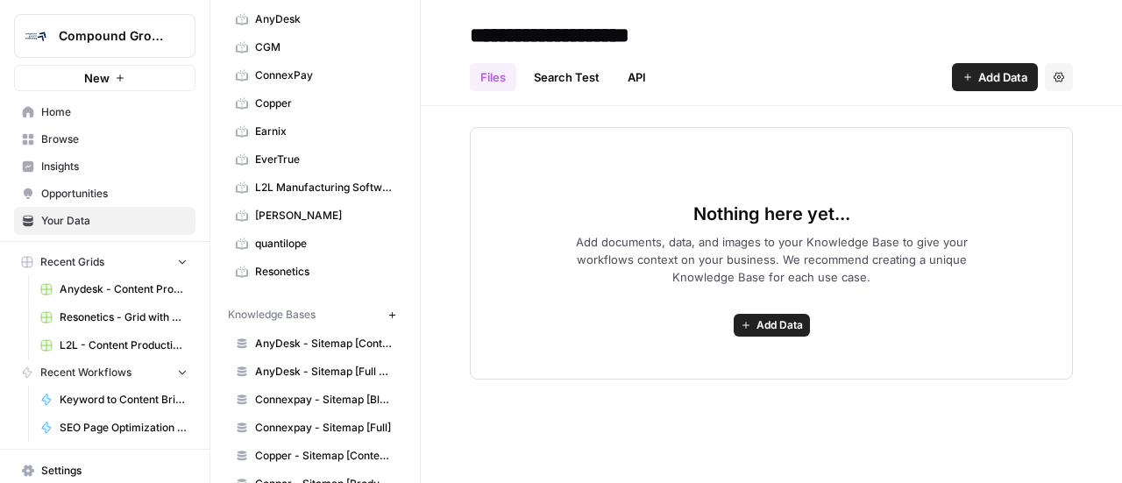
type input "**********"
click at [984, 91] on header "**********" at bounding box center [771, 53] width 701 height 106
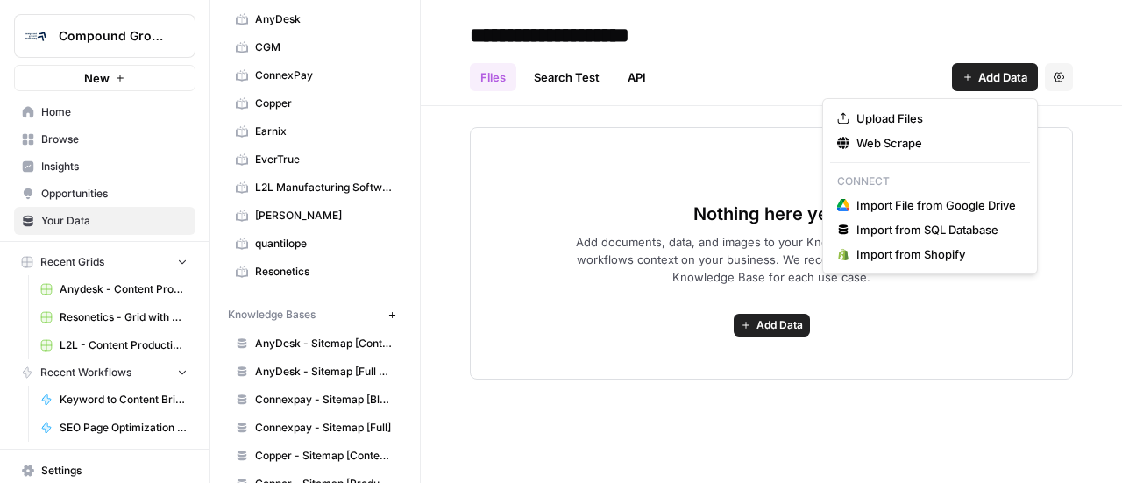
click at [988, 77] on span "Add Data" at bounding box center [1002, 77] width 49 height 18
click at [901, 113] on span "Upload Files" at bounding box center [936, 119] width 160 height 18
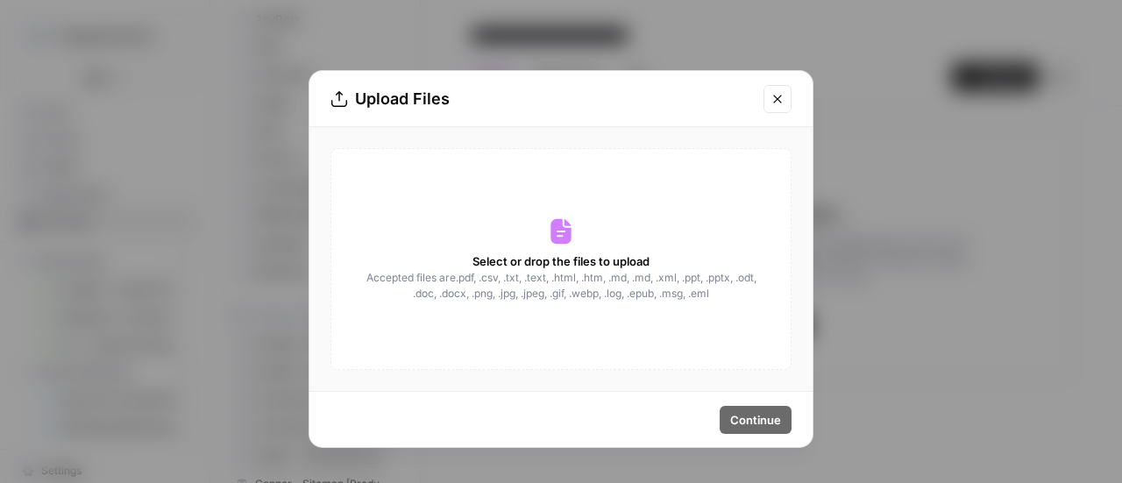
click at [514, 245] on div "Select or drop the files to upload Accepted files are .pdf, .csv, .txt, .text, …" at bounding box center [560, 259] width 461 height 222
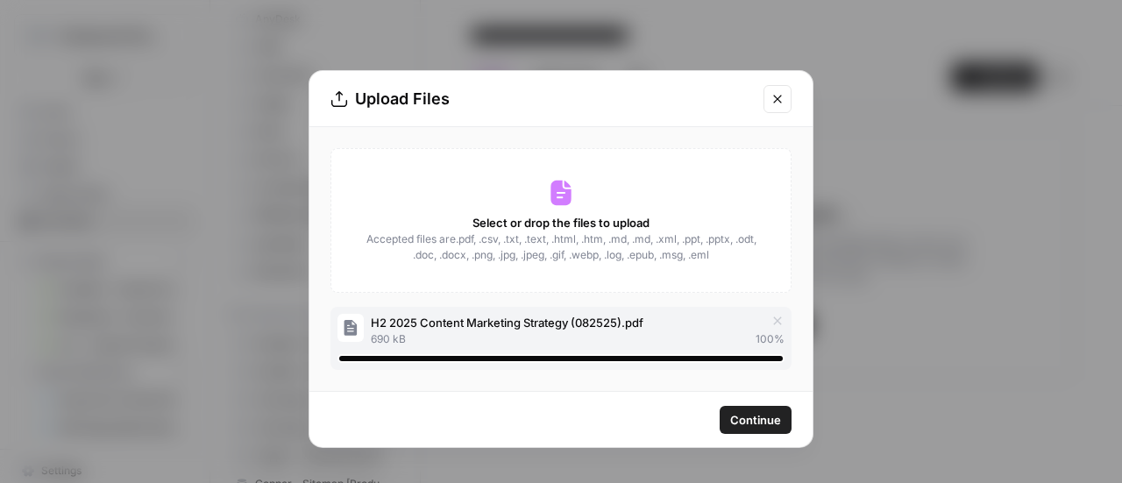
click at [742, 430] on button "Continue" at bounding box center [756, 420] width 72 height 28
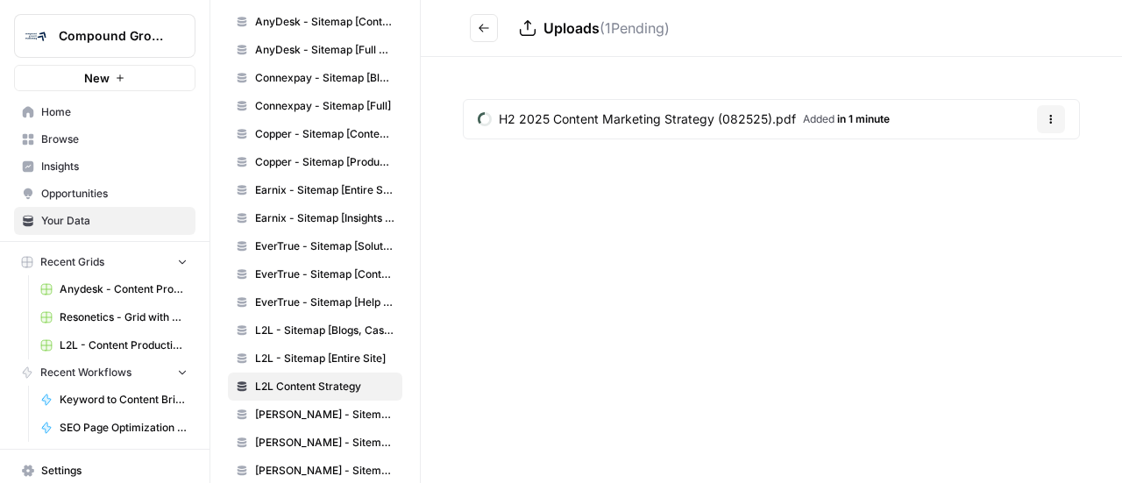
scroll to position [438, 0]
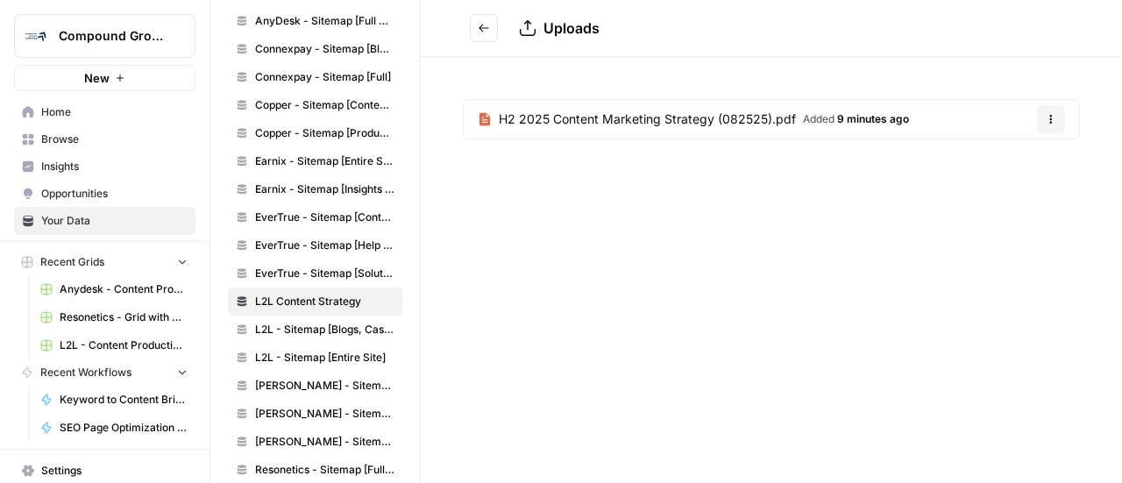
click at [64, 143] on span "Browse" at bounding box center [114, 139] width 146 height 16
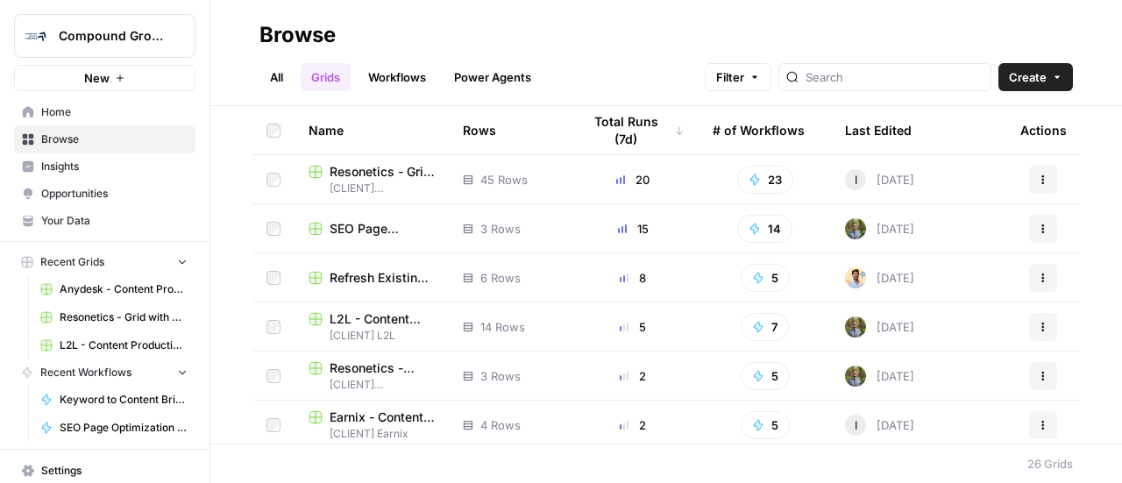
click at [362, 231] on span "SEO Page Optimization TB" at bounding box center [382, 229] width 105 height 18
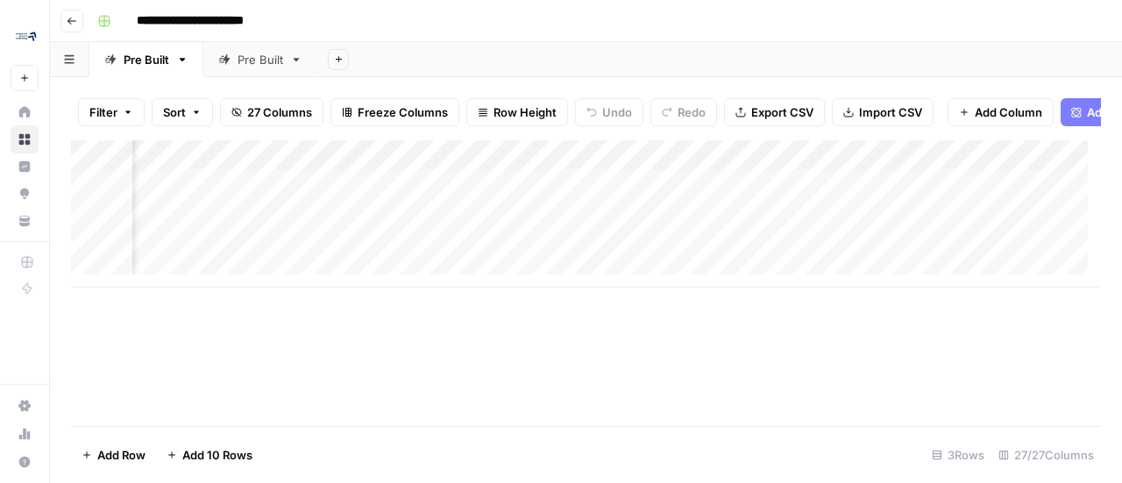
scroll to position [0, 1765]
click at [508, 194] on div "Add Column" at bounding box center [586, 213] width 1030 height 147
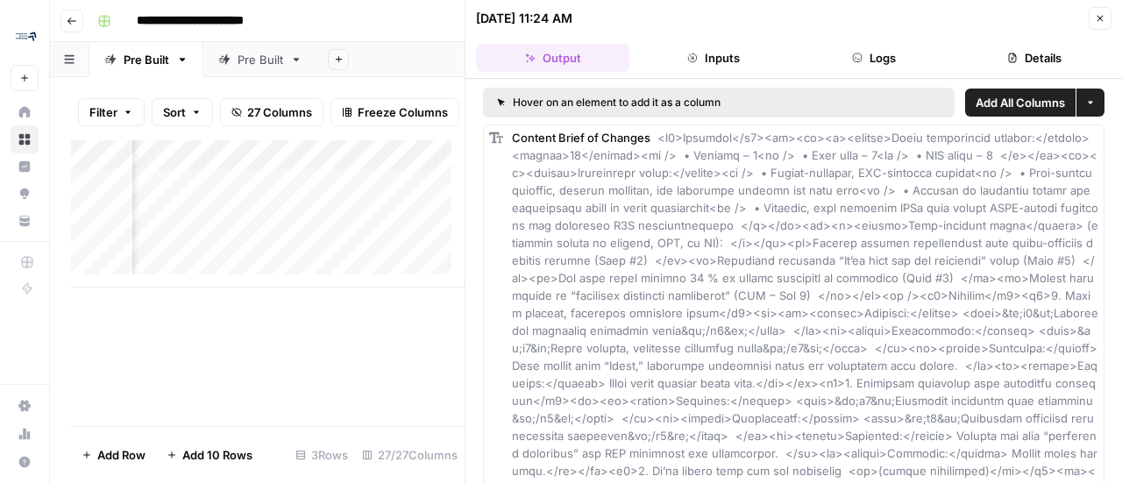
click at [1096, 13] on icon "button" at bounding box center [1100, 18] width 11 height 11
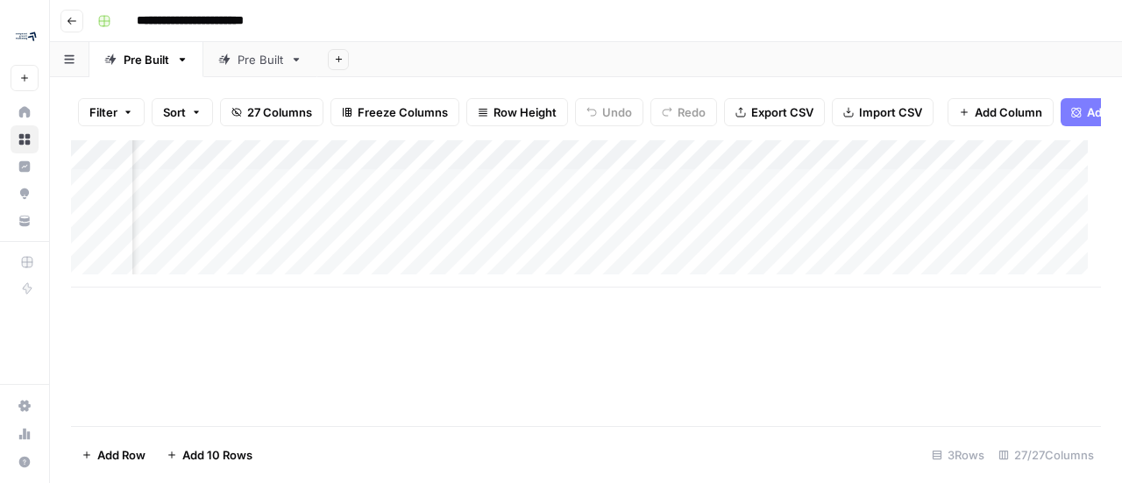
scroll to position [0, 1344]
click at [928, 199] on div "Add Column" at bounding box center [586, 213] width 1030 height 147
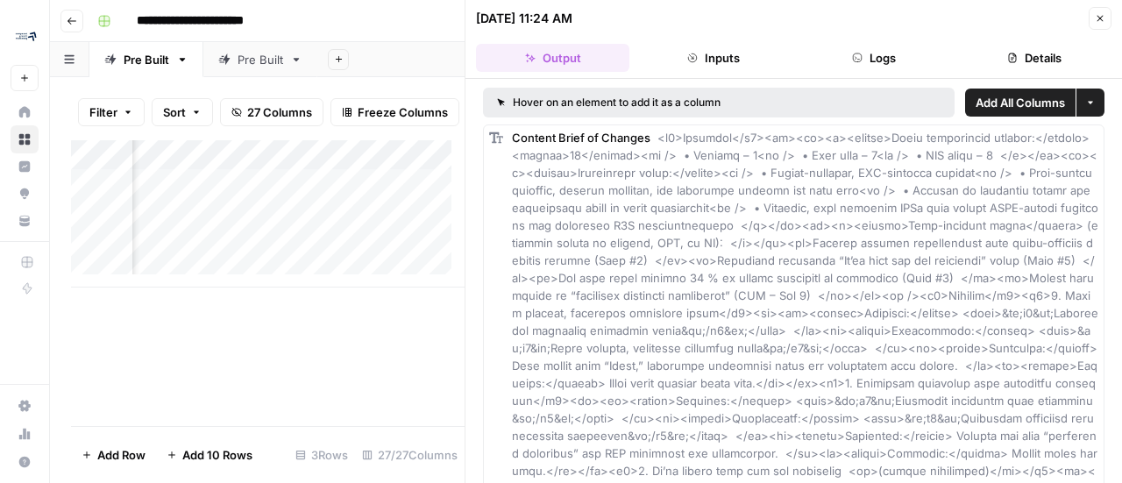
click at [728, 58] on button "Inputs" at bounding box center [712, 58] width 153 height 28
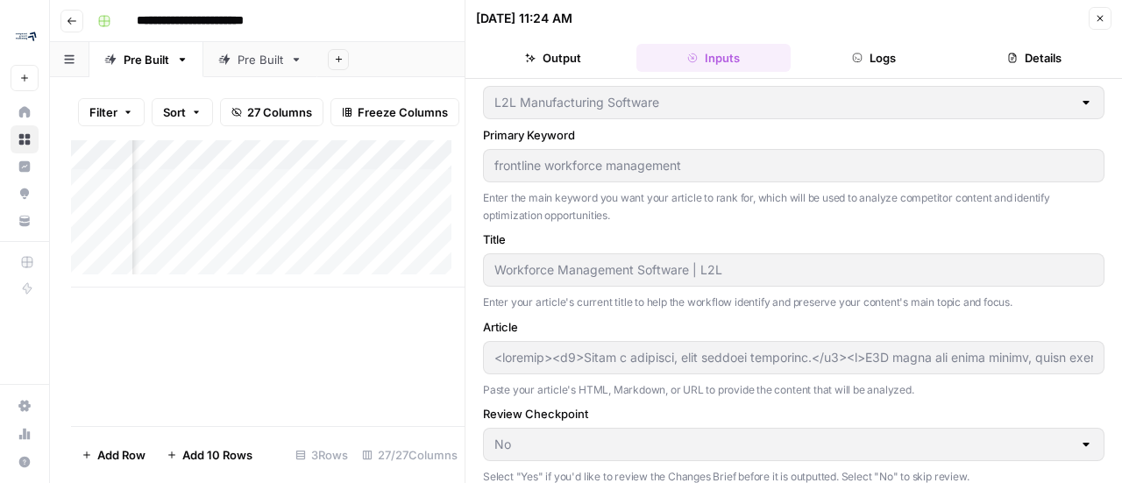
scroll to position [32, 0]
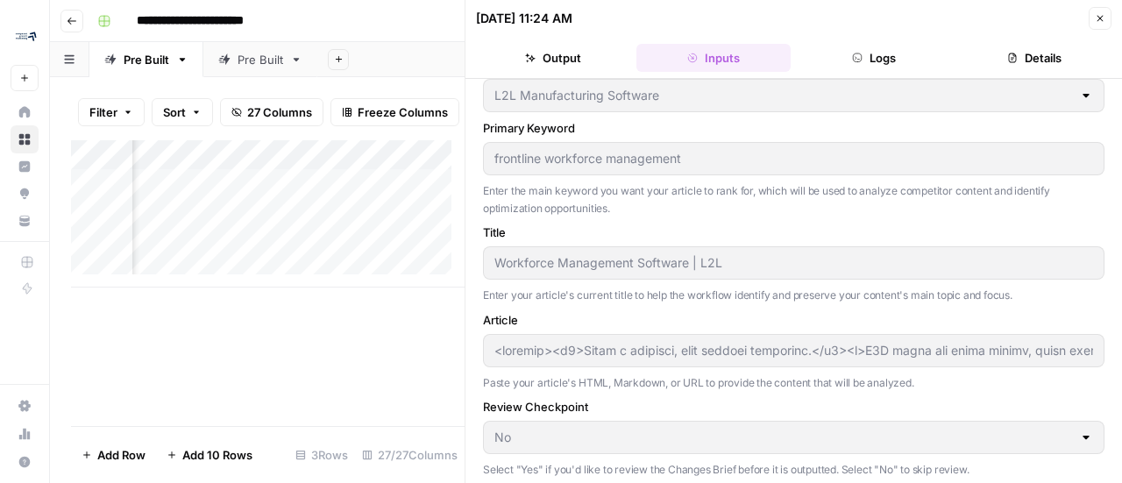
click at [1079, 437] on div at bounding box center [1086, 438] width 14 height 18
click at [545, 71] on button "Output" at bounding box center [552, 58] width 153 height 28
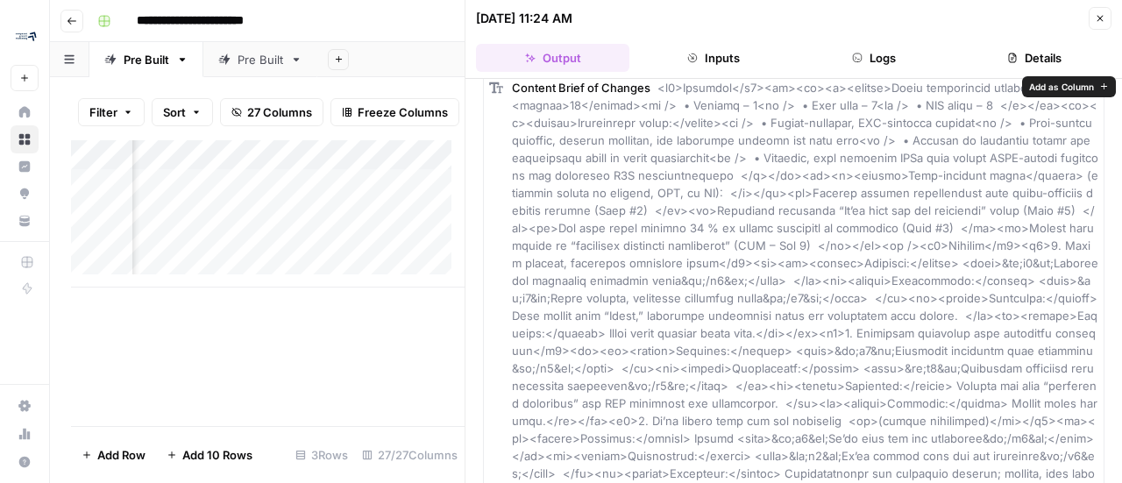
scroll to position [0, 0]
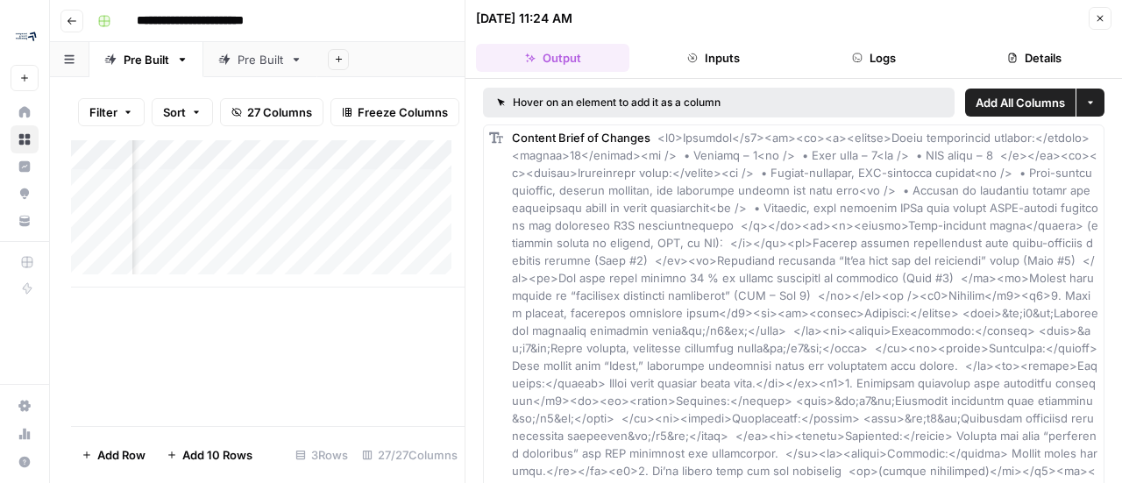
click at [1110, 12] on button "Close" at bounding box center [1100, 18] width 23 height 23
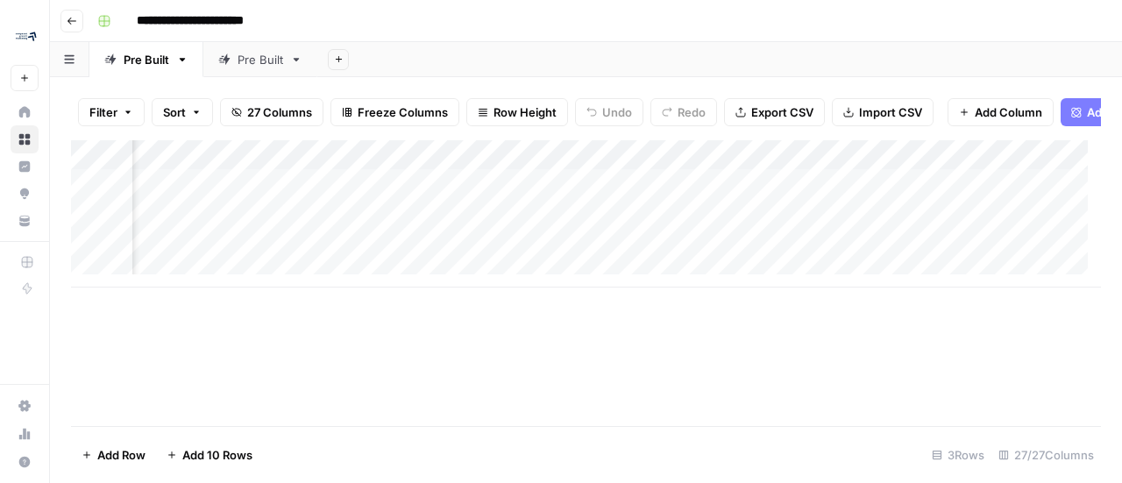
scroll to position [0, 1737]
click at [637, 164] on div "Add Column" at bounding box center [586, 213] width 1030 height 147
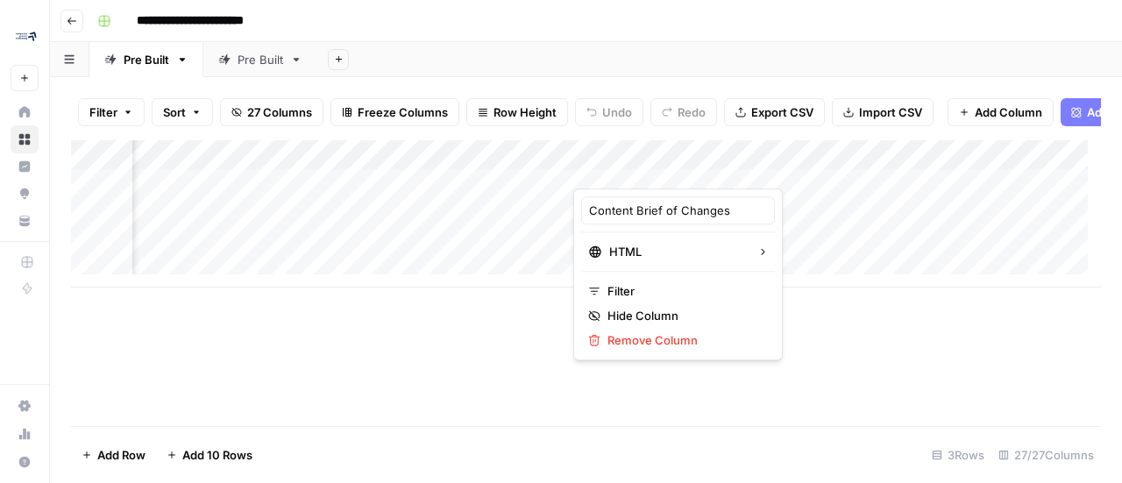
click at [386, 376] on div "Add Column" at bounding box center [586, 283] width 1030 height 286
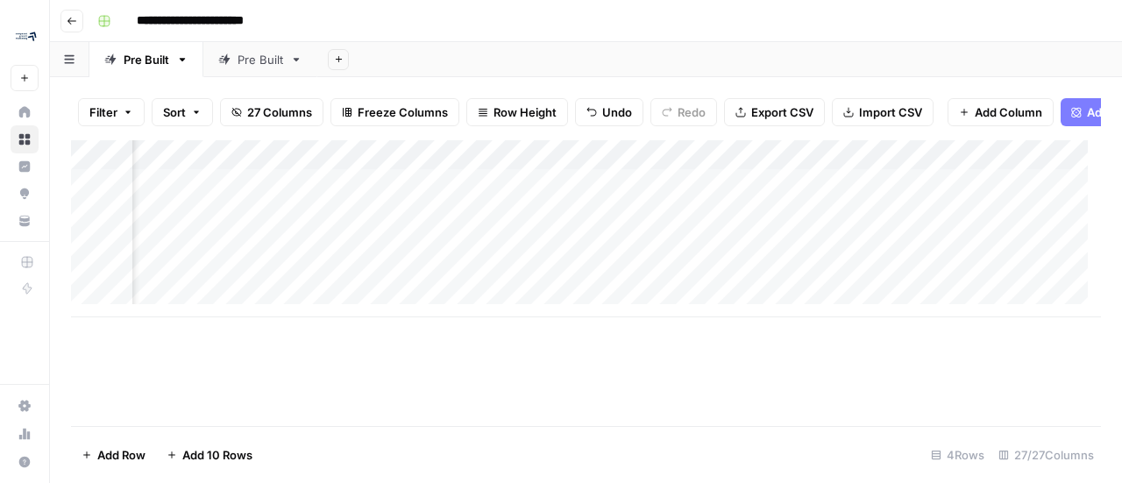
scroll to position [0, 1099]
click at [558, 198] on div "Add Column" at bounding box center [586, 228] width 1030 height 177
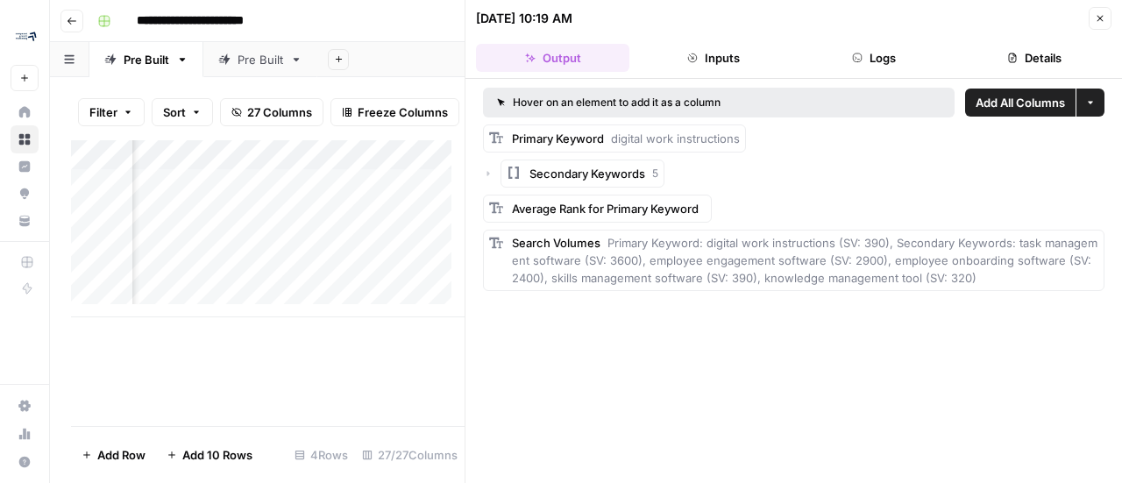
click at [480, 173] on div "Hover on an element to add it as a column Add All Columns More options Primary …" at bounding box center [793, 281] width 657 height 404
click at [492, 169] on icon "button" at bounding box center [488, 173] width 11 height 11
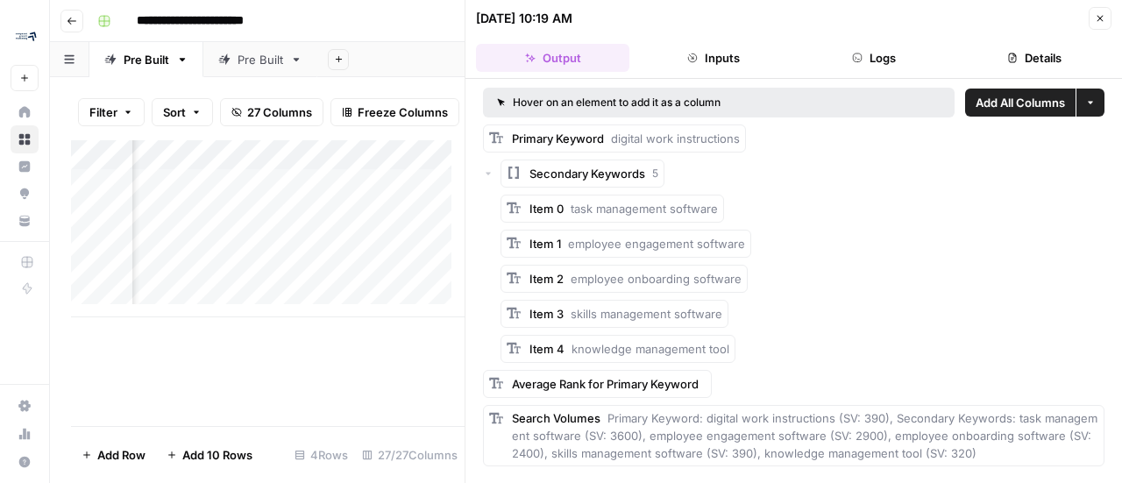
click at [492, 169] on icon "button" at bounding box center [488, 173] width 11 height 11
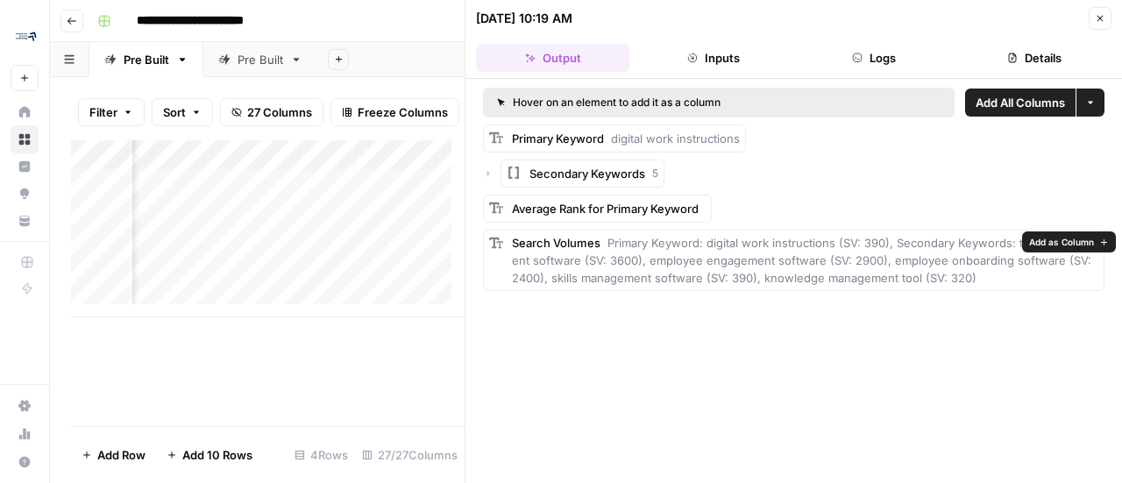
click at [531, 262] on span "Primary Keyword: digital work instructions (SV: 390), Secondary Keywords: task …" at bounding box center [805, 260] width 586 height 49
click at [1099, 14] on icon "button" at bounding box center [1100, 18] width 11 height 11
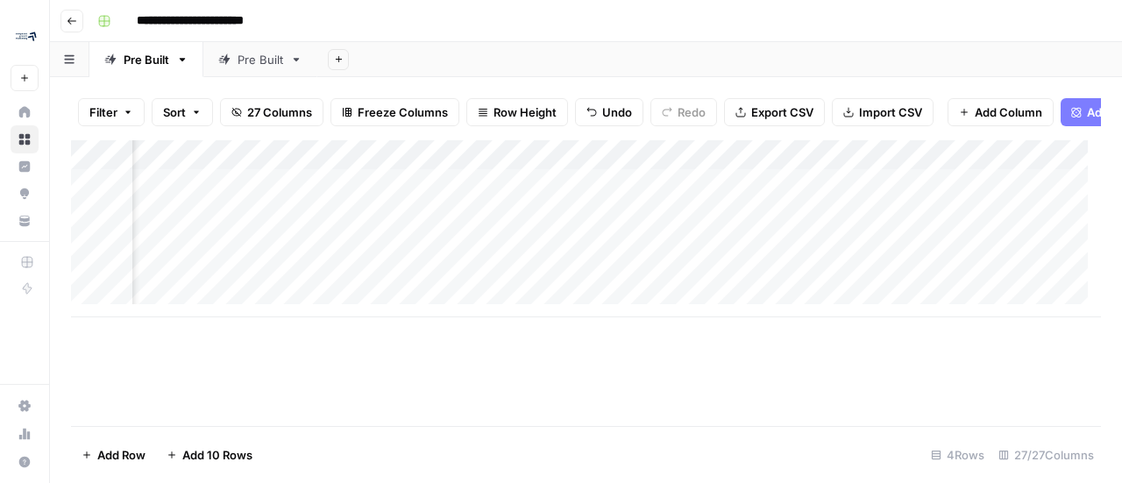
scroll to position [0, 778]
click at [830, 167] on div "Add Column" at bounding box center [586, 228] width 1030 height 177
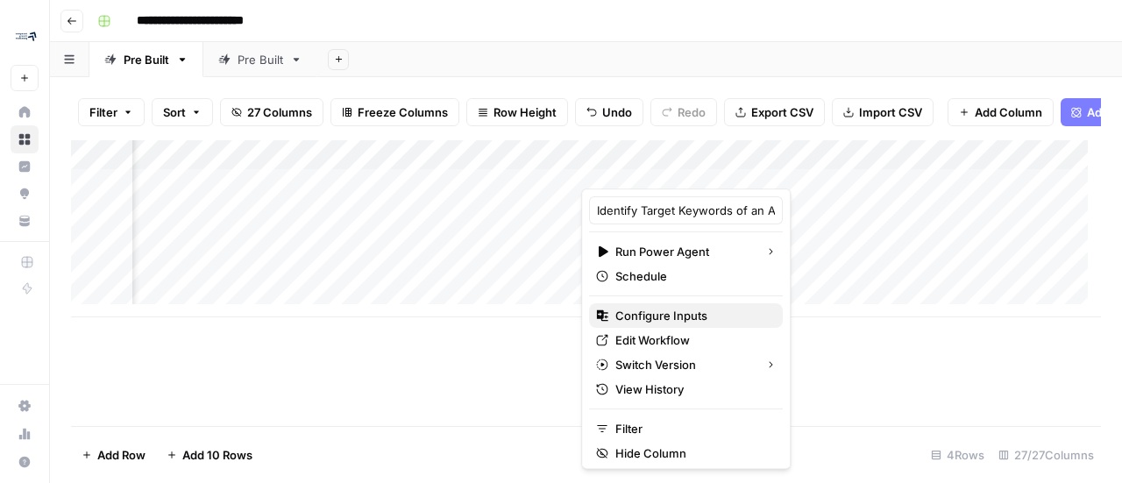
click at [704, 318] on span "Configure Inputs" at bounding box center [691, 316] width 153 height 18
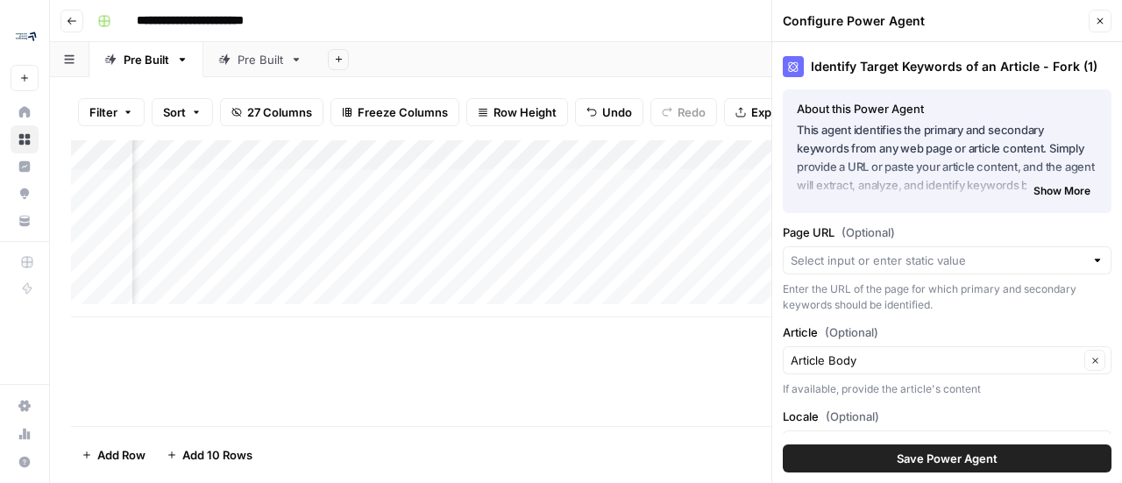
scroll to position [0, 0]
click at [1101, 18] on icon "button" at bounding box center [1100, 21] width 11 height 11
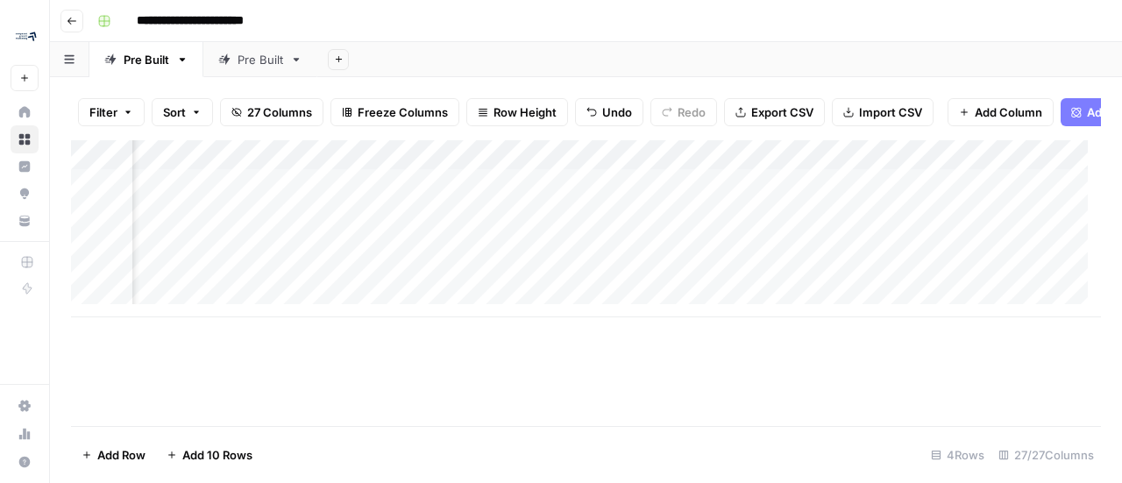
click at [882, 171] on div "Add Column" at bounding box center [586, 228] width 1030 height 177
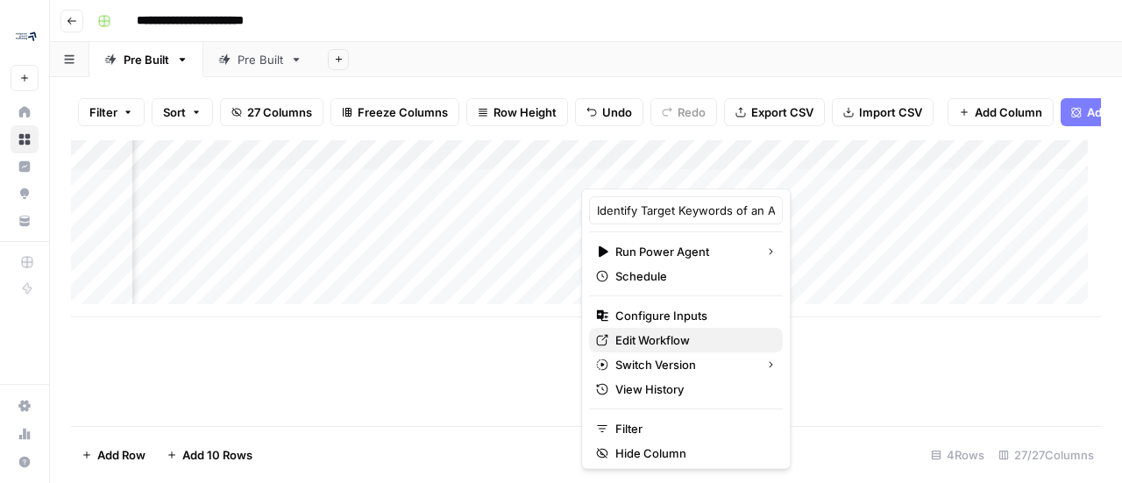
click at [697, 344] on span "Edit Workflow" at bounding box center [691, 340] width 153 height 18
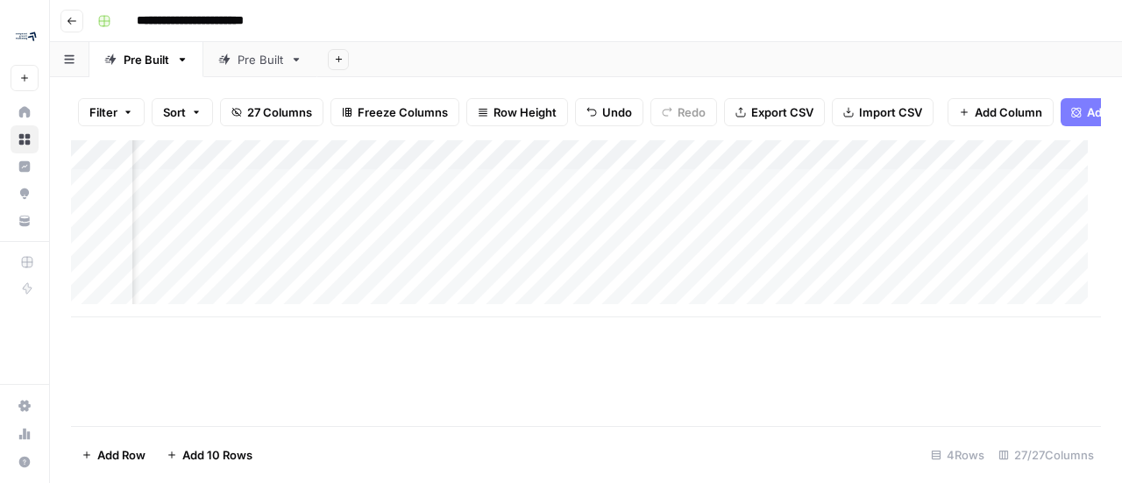
scroll to position [0, 321]
click at [480, 195] on div "Add Column" at bounding box center [586, 228] width 1030 height 177
click at [282, 202] on div "Add Column" at bounding box center [586, 228] width 1030 height 177
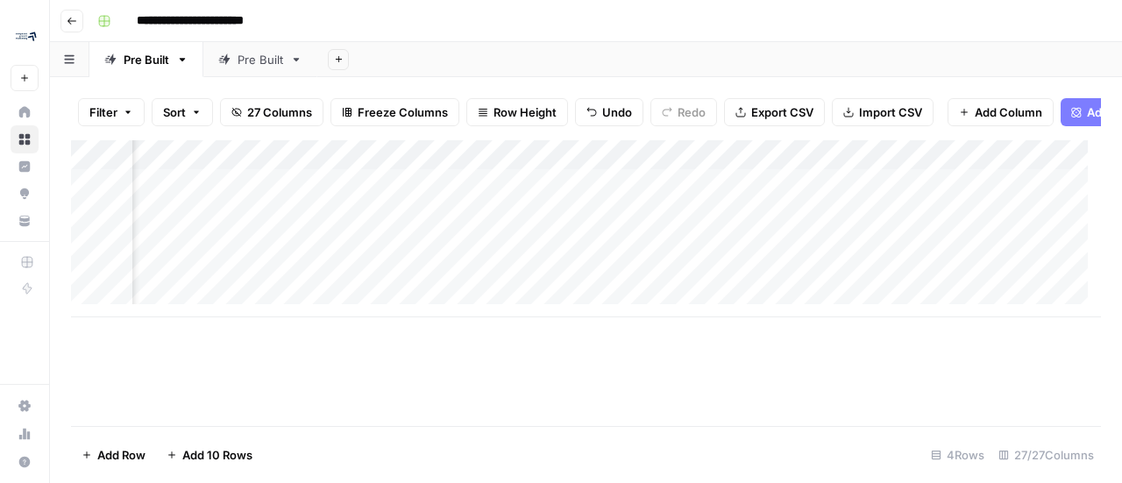
click at [282, 202] on div "Add Column" at bounding box center [586, 228] width 1030 height 177
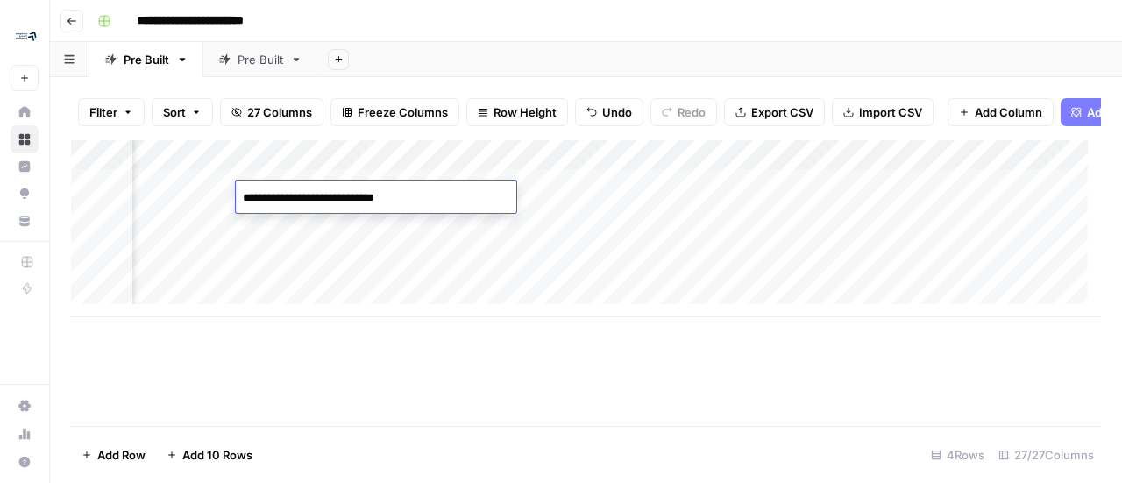
click at [299, 195] on textarea "**********" at bounding box center [376, 198] width 281 height 25
drag, startPoint x: 484, startPoint y: 375, endPoint x: 394, endPoint y: 309, distance: 112.2
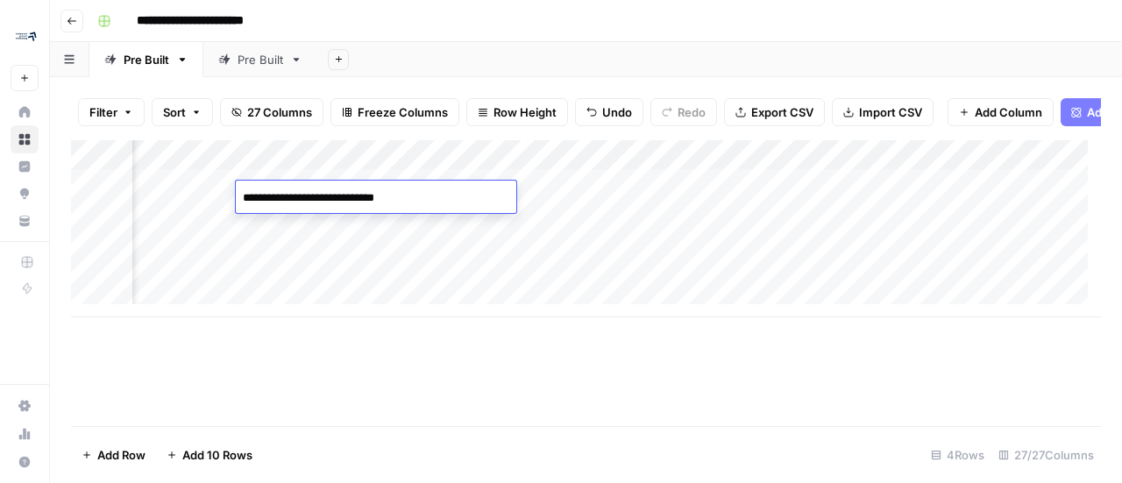
click at [484, 375] on div "Add Column" at bounding box center [586, 283] width 1030 height 286
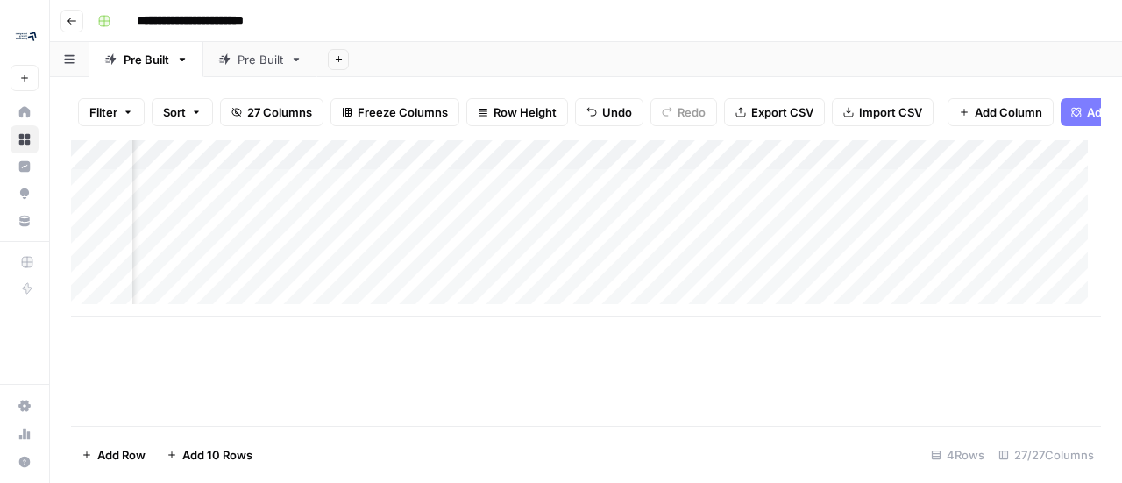
click at [446, 199] on div "Add Column" at bounding box center [586, 228] width 1030 height 177
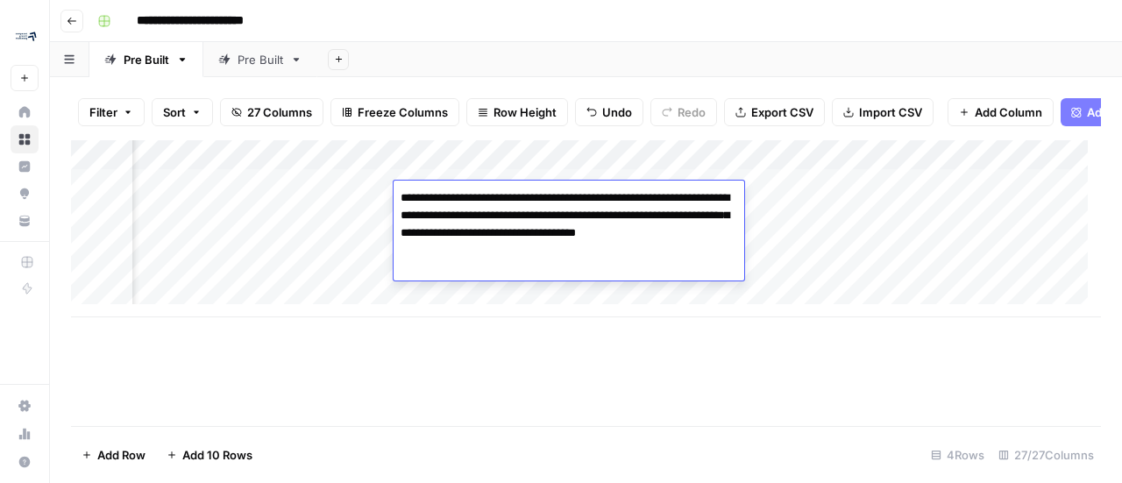
drag, startPoint x: 535, startPoint y: 250, endPoint x: 387, endPoint y: 198, distance: 156.1
click at [387, 198] on body "**********" at bounding box center [561, 241] width 1122 height 483
click at [714, 390] on div "Add Column" at bounding box center [586, 283] width 1030 height 286
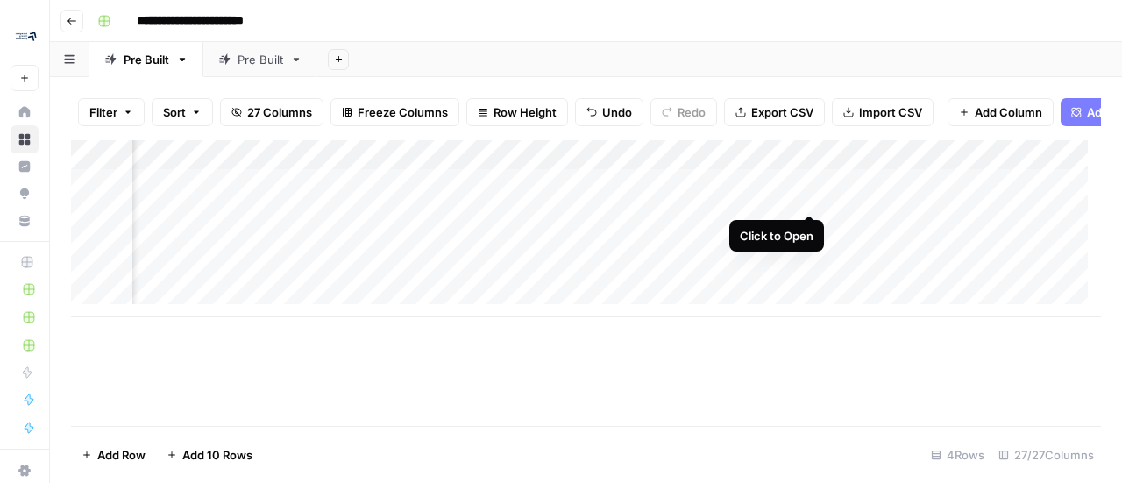
click at [808, 192] on div "Add Column" at bounding box center [586, 228] width 1030 height 177
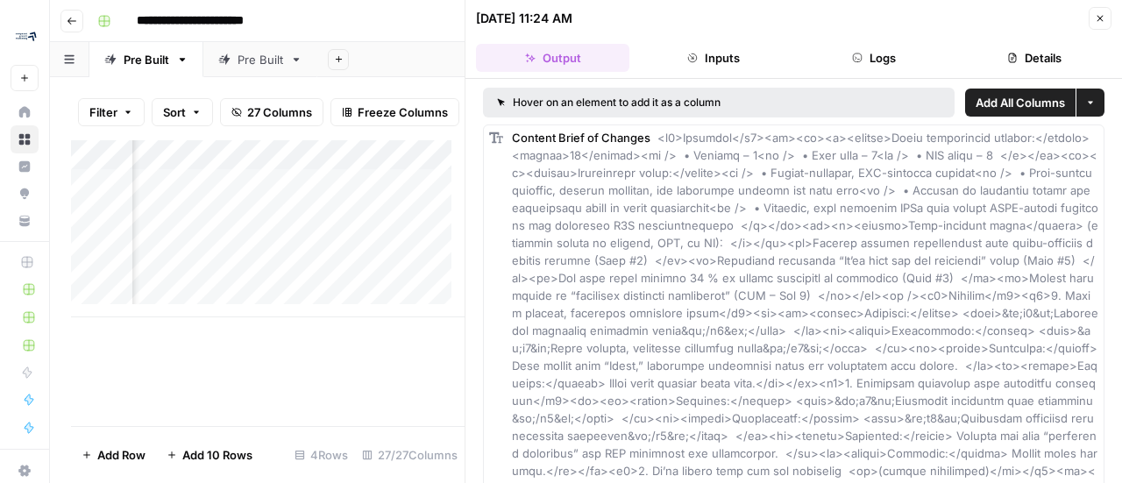
click at [708, 44] on button "Inputs" at bounding box center [712, 58] width 153 height 28
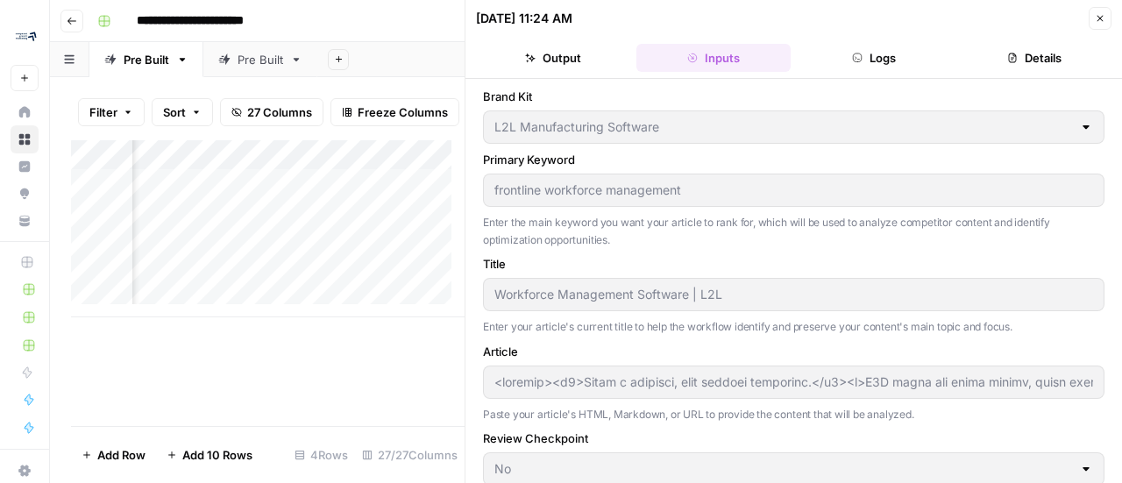
click at [1103, 17] on icon "button" at bounding box center [1100, 18] width 11 height 11
type input "<article><h1>Build a stronger, more skilled frontline.</h1><p>L2L helps you tra…"
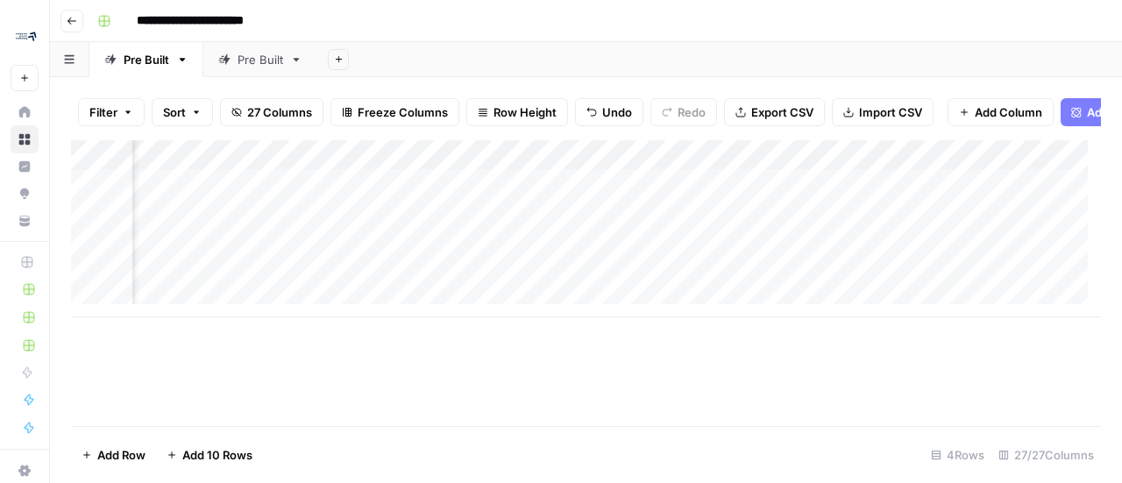
click at [929, 166] on div "Add Column" at bounding box center [586, 228] width 1030 height 177
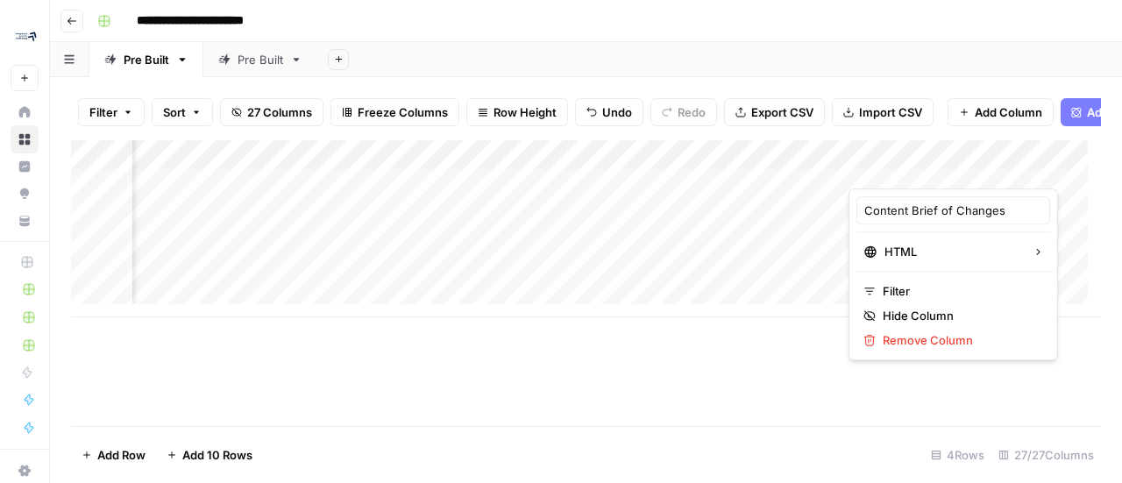
click at [991, 168] on div at bounding box center [928, 170] width 159 height 35
drag, startPoint x: 944, startPoint y: 412, endPoint x: 940, endPoint y: 313, distance: 99.2
click at [943, 412] on div "Add Column" at bounding box center [586, 283] width 1030 height 286
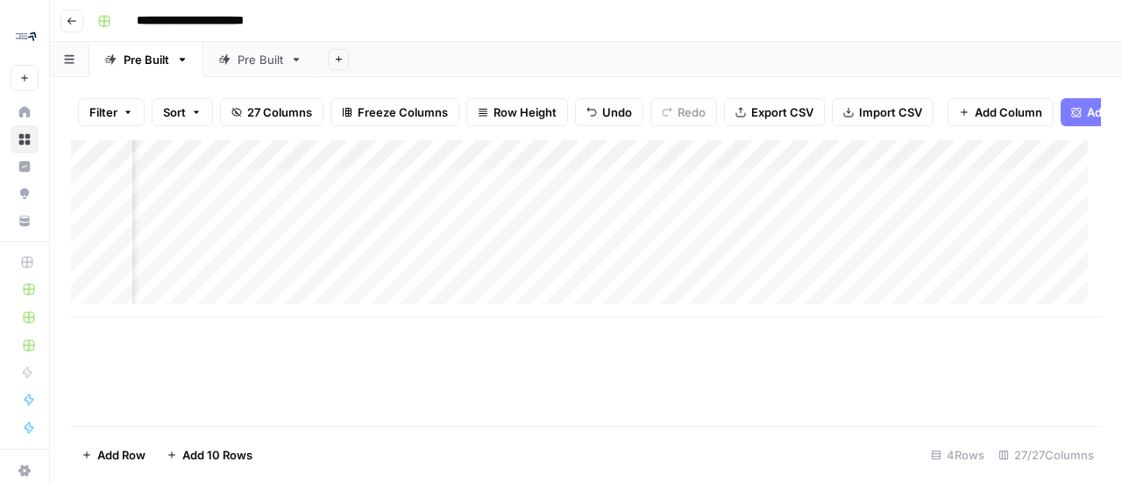
click at [994, 166] on div "Add Column" at bounding box center [586, 228] width 1030 height 177
click at [952, 397] on div "Add Column" at bounding box center [586, 283] width 1030 height 286
click at [720, 173] on div "Add Column" at bounding box center [586, 228] width 1030 height 177
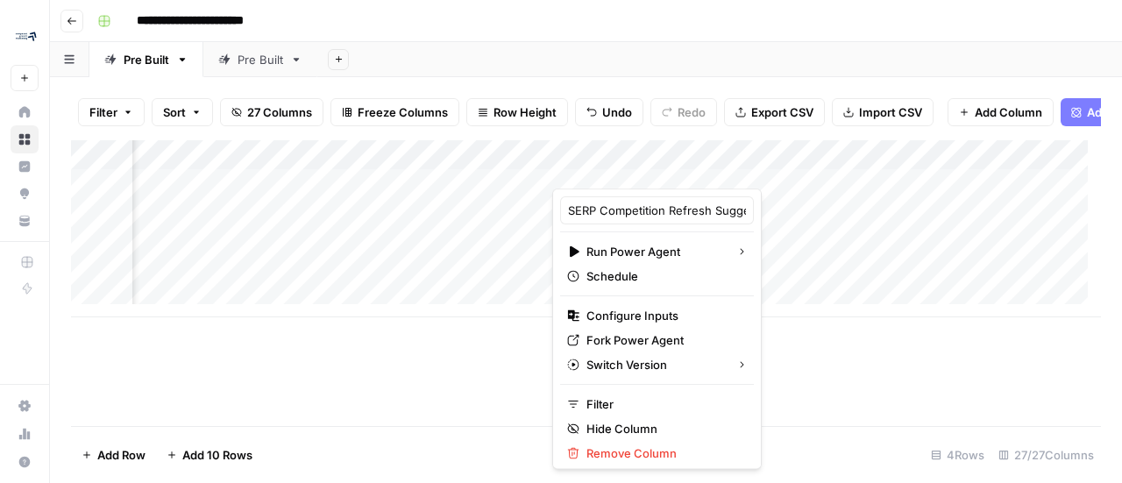
drag, startPoint x: 892, startPoint y: 360, endPoint x: 825, endPoint y: 353, distance: 67.9
click at [892, 360] on div "Add Column" at bounding box center [586, 283] width 1030 height 286
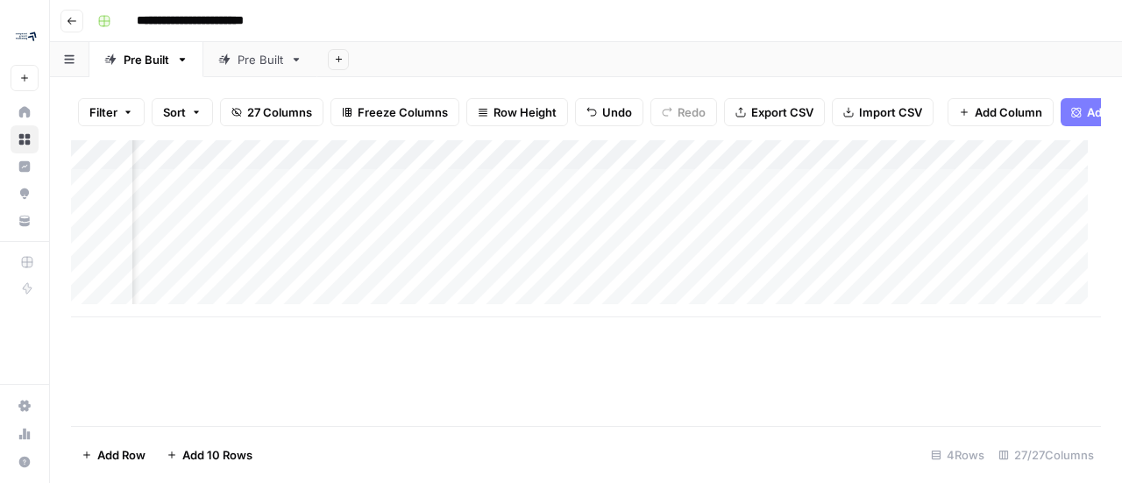
scroll to position [0, 1434]
click at [326, 190] on div "Add Column" at bounding box center [586, 228] width 1030 height 177
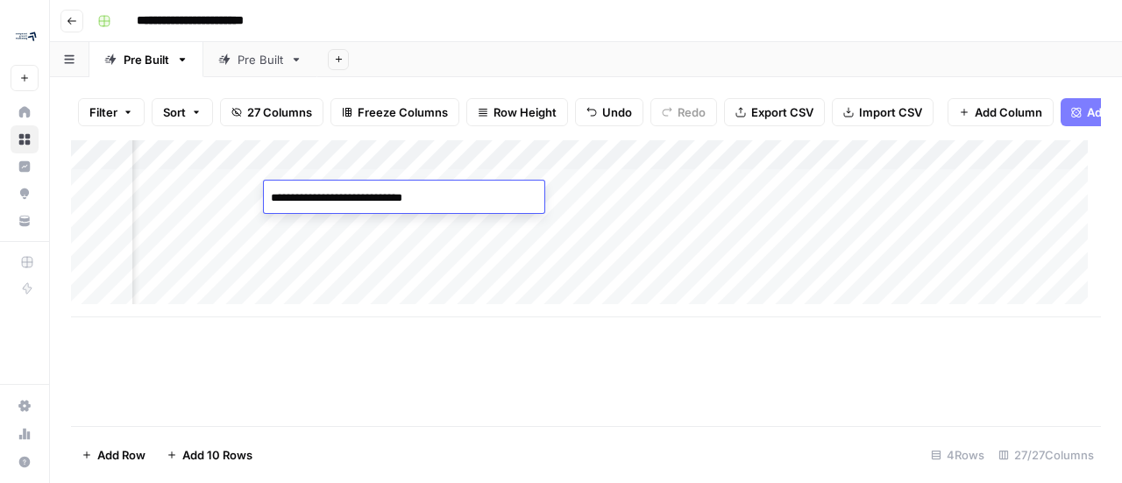
drag, startPoint x: 487, startPoint y: 197, endPoint x: 268, endPoint y: 206, distance: 218.4
click at [268, 206] on textarea "**********" at bounding box center [404, 198] width 281 height 25
click at [603, 411] on div "Add Column" at bounding box center [586, 283] width 1030 height 286
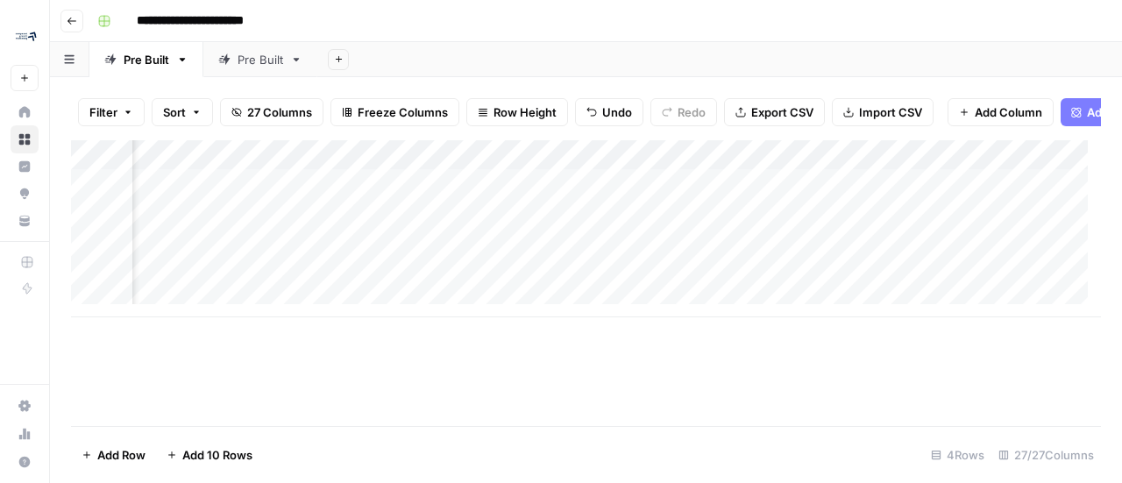
click at [495, 195] on div "Add Column" at bounding box center [586, 228] width 1030 height 177
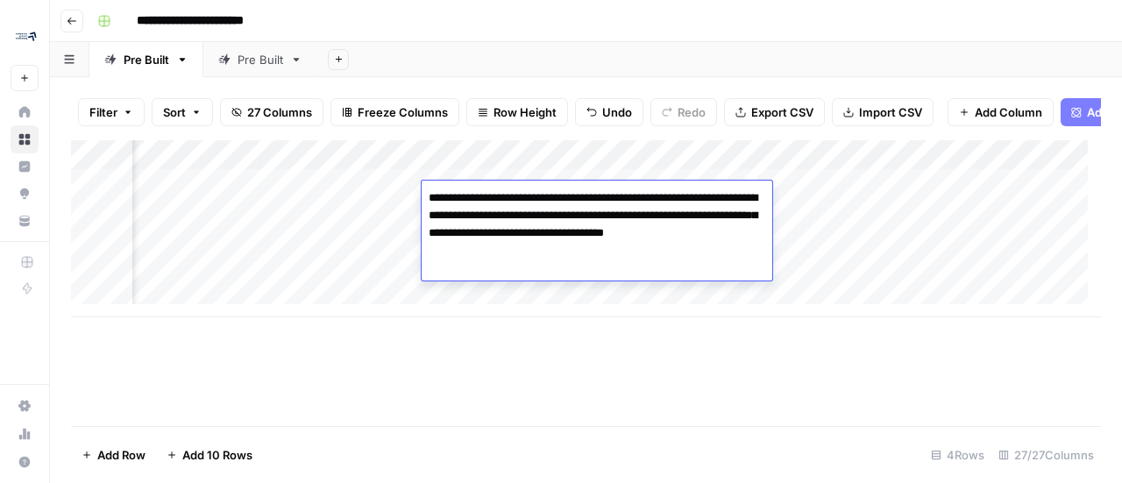
drag, startPoint x: 549, startPoint y: 250, endPoint x: 426, endPoint y: 190, distance: 136.4
click at [426, 190] on textarea "**********" at bounding box center [597, 224] width 351 height 77
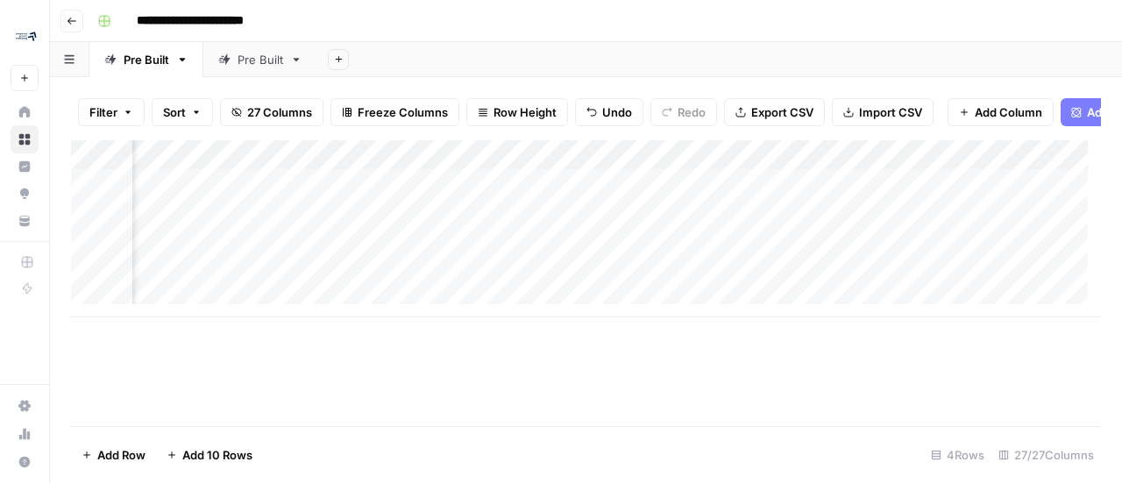
click at [600, 379] on div "Add Column" at bounding box center [586, 283] width 1030 height 286
click at [584, 200] on div "Add Column" at bounding box center [586, 228] width 1030 height 177
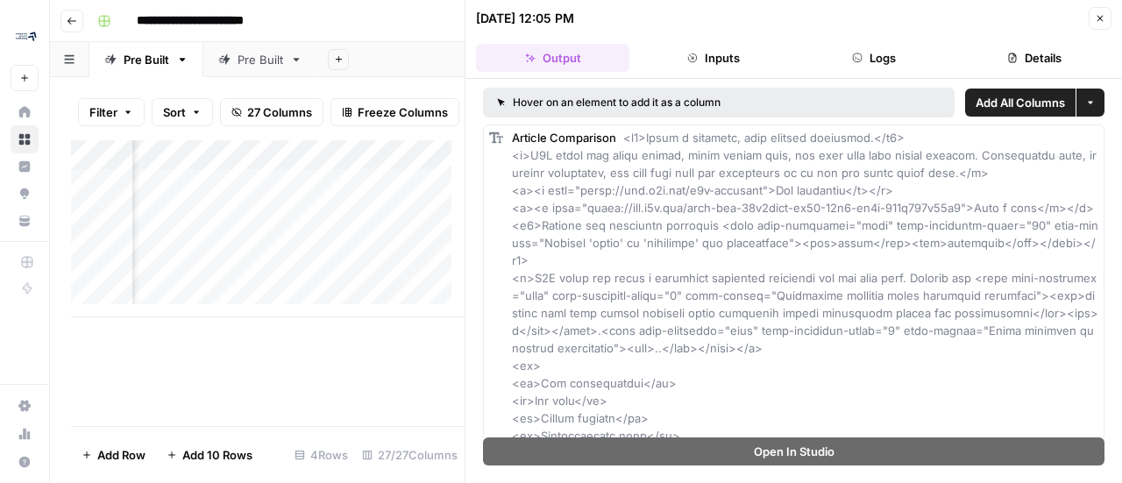
click at [1098, 15] on icon "button" at bounding box center [1100, 18] width 11 height 11
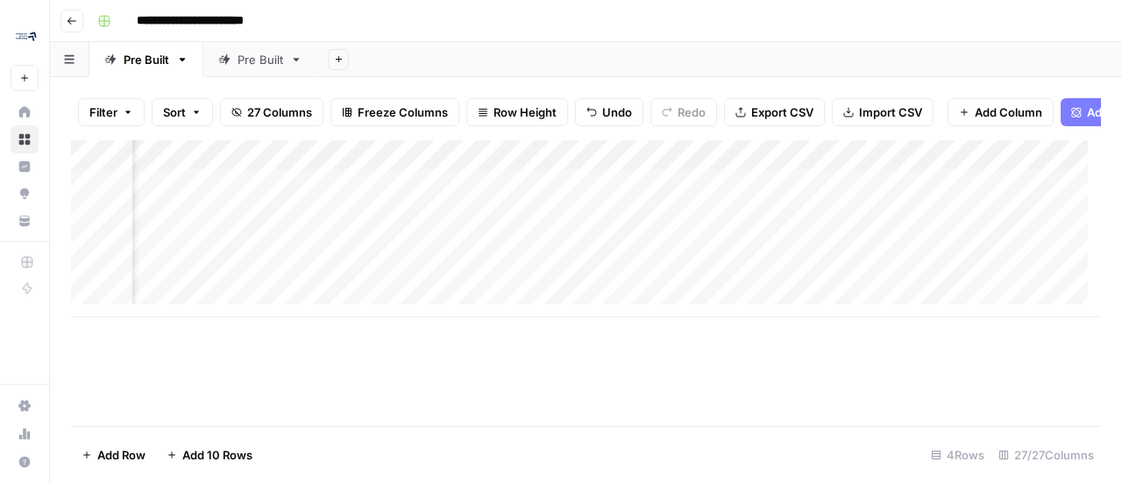
click at [689, 167] on div "Add Column" at bounding box center [586, 228] width 1030 height 177
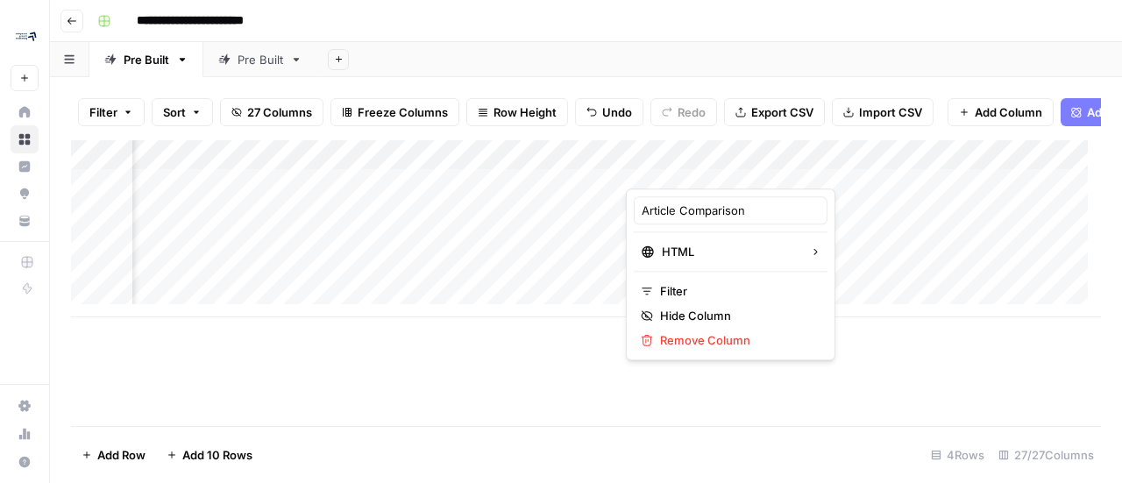
click at [401, 344] on div "Add Column" at bounding box center [586, 283] width 1030 height 286
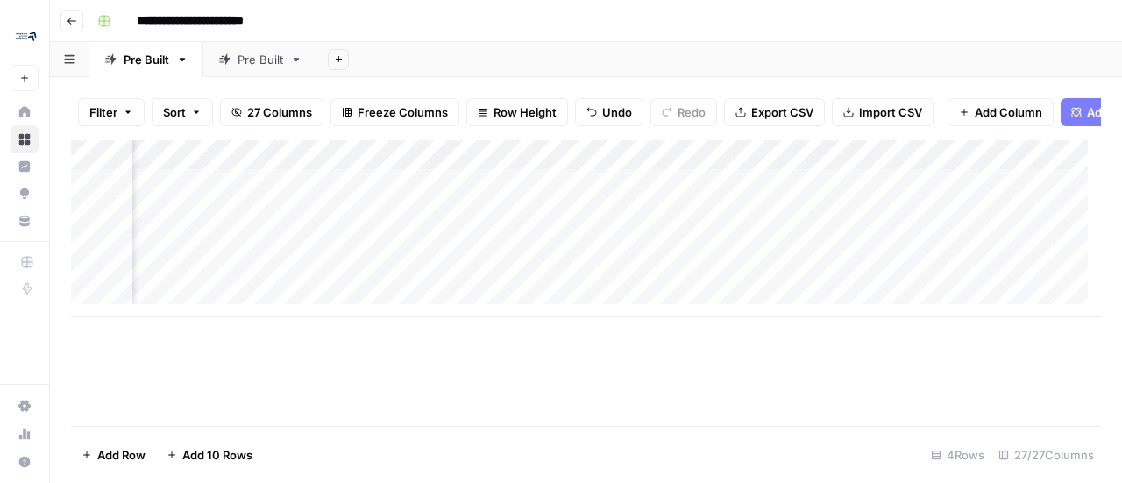
scroll to position [0, 2666]
click at [71, 20] on icon "button" at bounding box center [72, 21] width 11 height 11
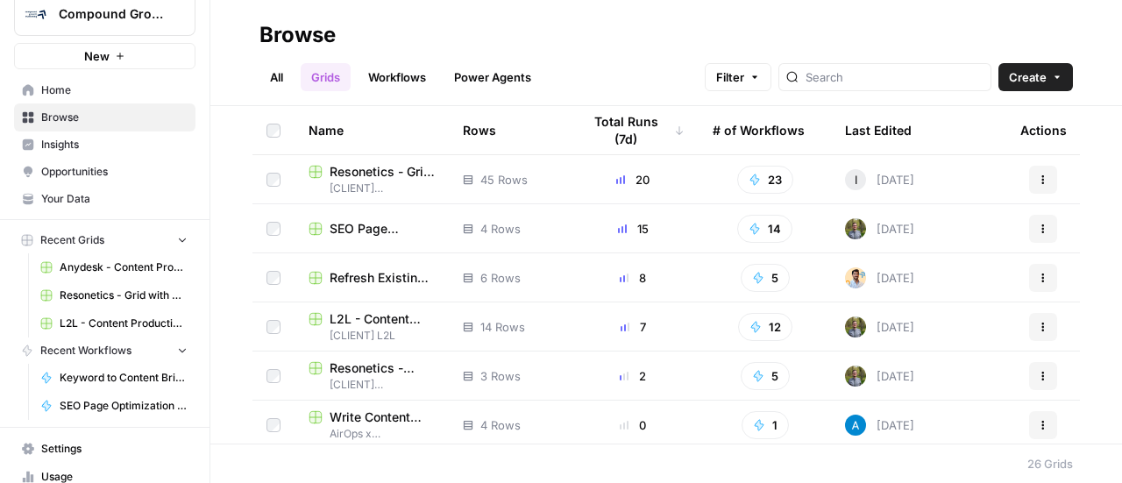
scroll to position [60, 0]
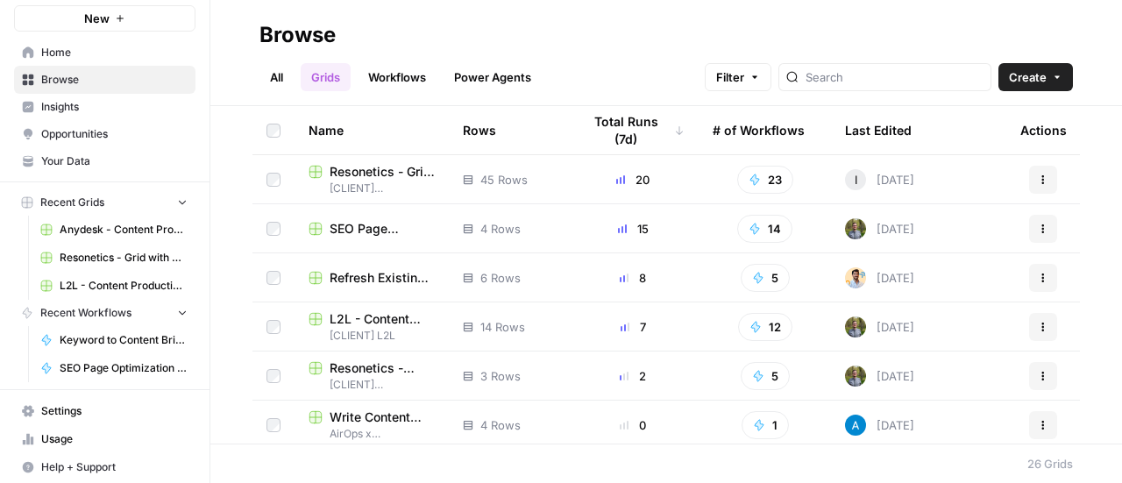
click at [63, 159] on span "Your Data" at bounding box center [114, 161] width 146 height 16
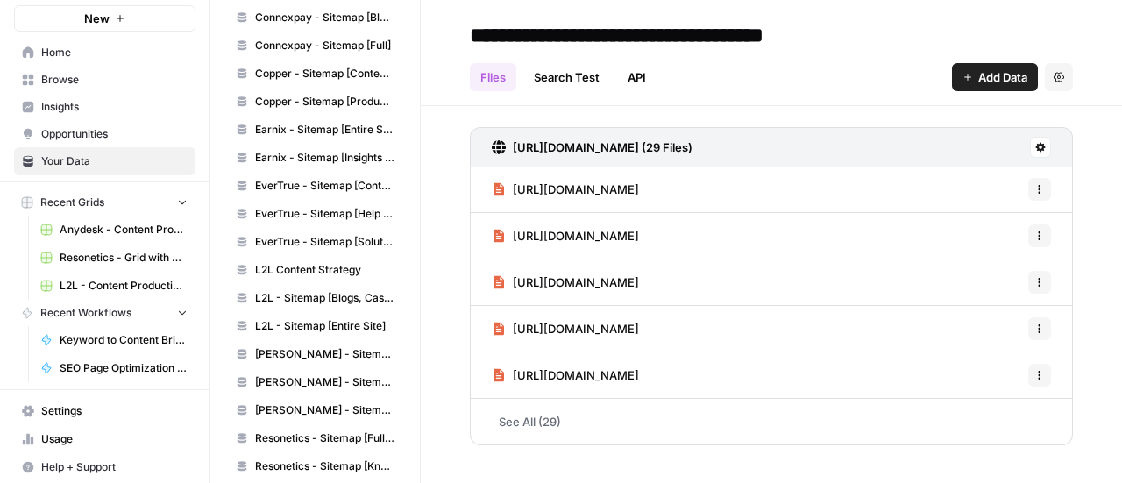
scroll to position [471, 0]
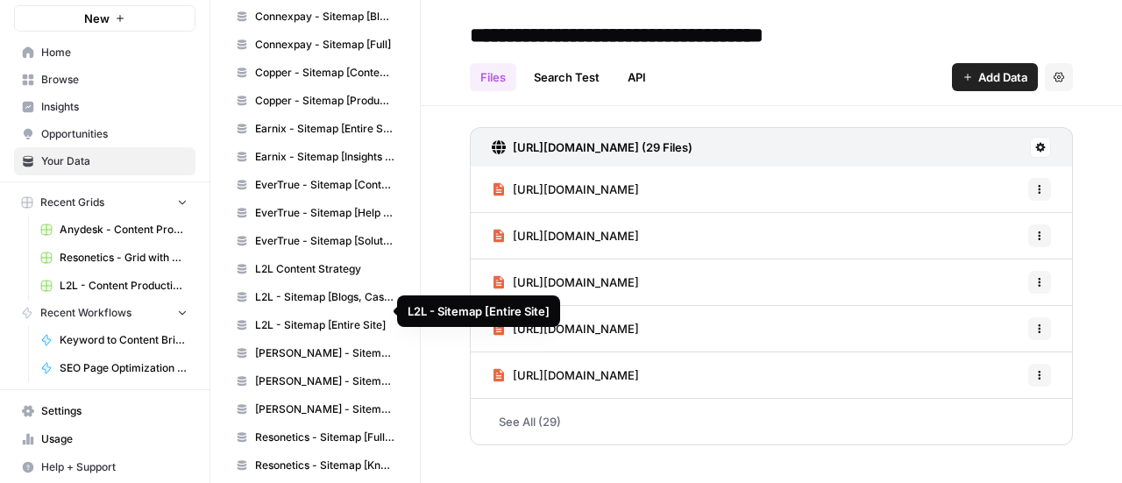
click at [327, 317] on span "L2L - Sitemap [Entire Site]" at bounding box center [324, 325] width 139 height 16
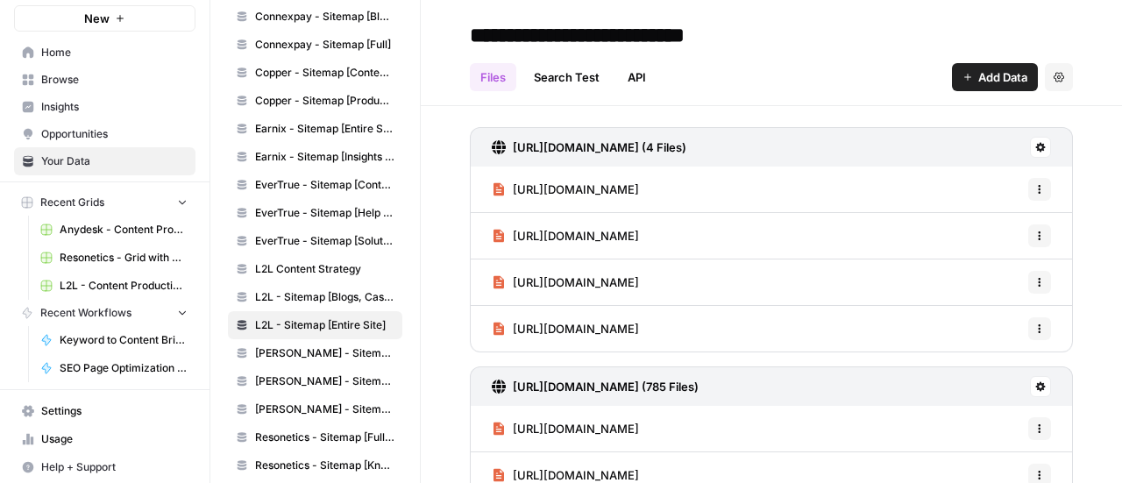
click at [1045, 83] on button "Settings" at bounding box center [1059, 77] width 28 height 28
click at [818, 46] on div "**********" at bounding box center [771, 35] width 603 height 28
click at [577, 78] on link "Search Test" at bounding box center [566, 77] width 87 height 28
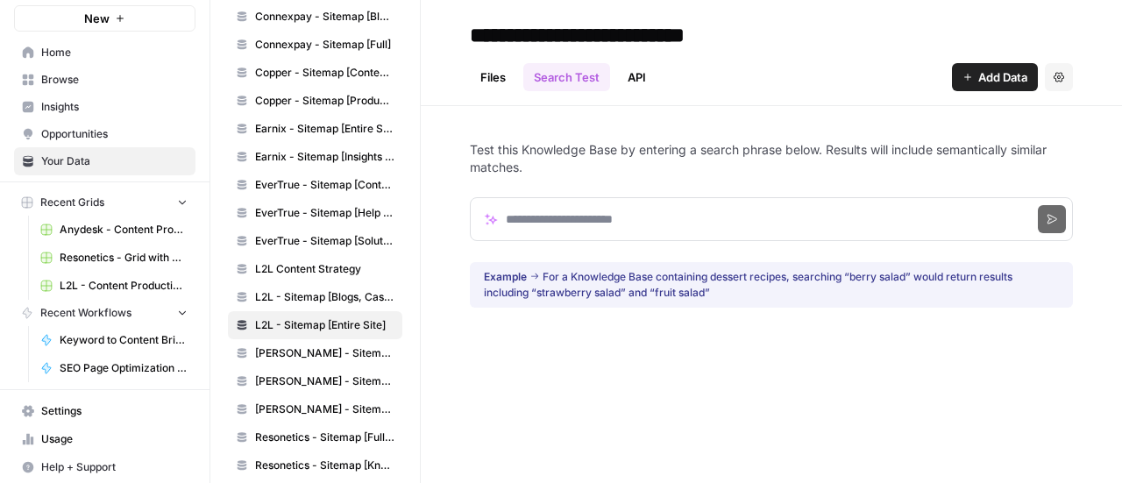
click at [640, 83] on link "API" at bounding box center [636, 77] width 39 height 28
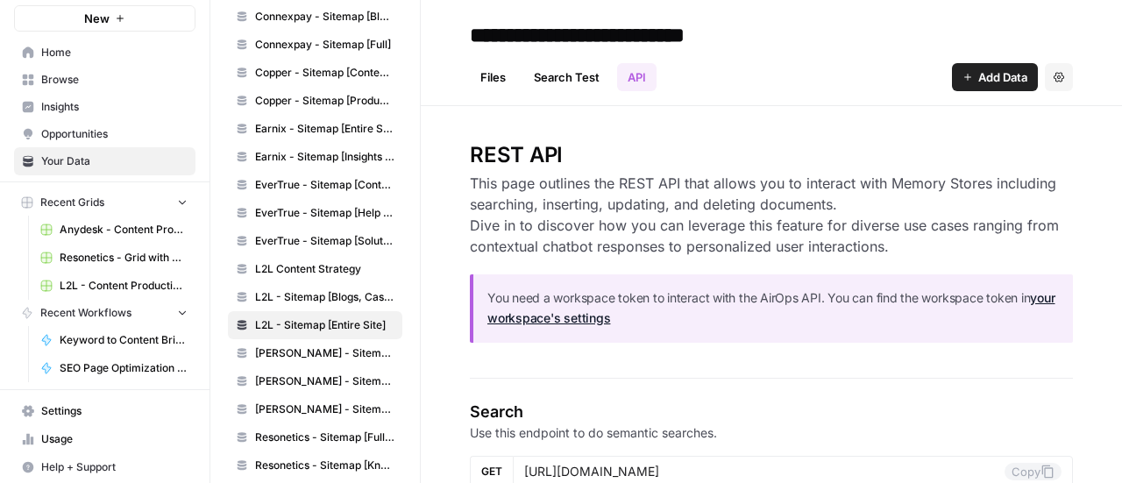
click at [742, 34] on input "**********" at bounding box center [603, 35] width 281 height 35
drag, startPoint x: 742, startPoint y: 34, endPoint x: 452, endPoint y: 34, distance: 289.3
click at [452, 34] on header "**********" at bounding box center [771, 53] width 701 height 106
click at [498, 78] on link "Files" at bounding box center [493, 77] width 46 height 28
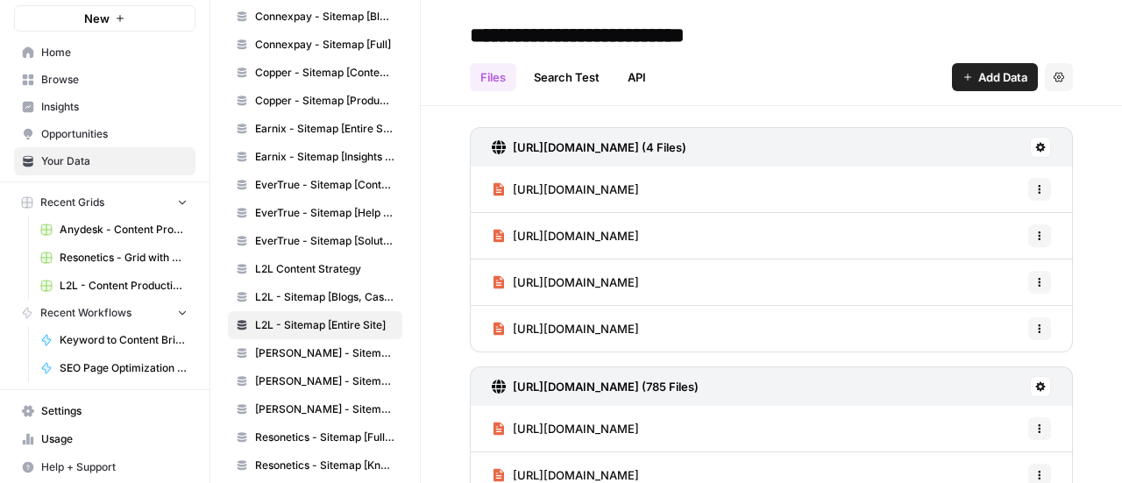
scroll to position [211, 0]
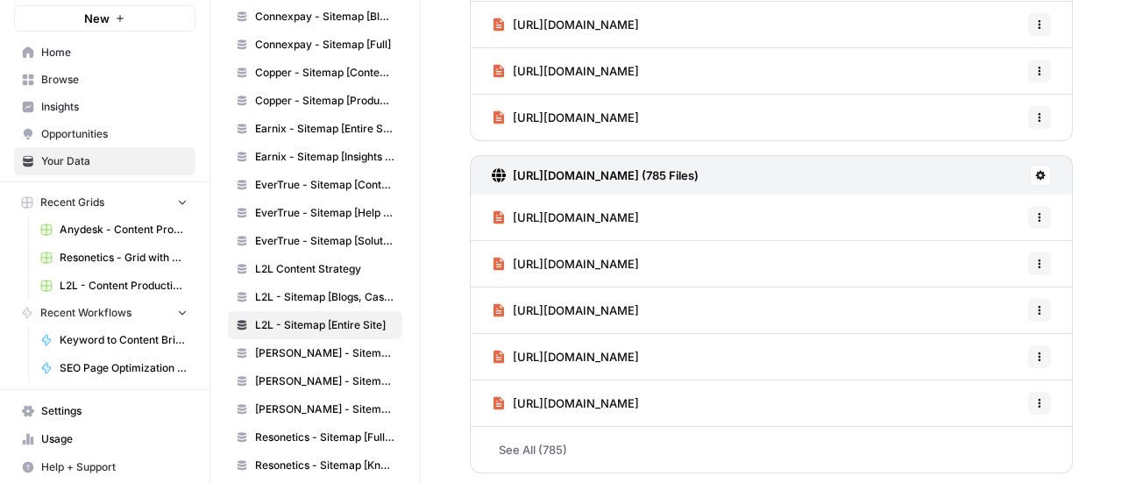
click at [46, 78] on span "Browse" at bounding box center [114, 80] width 146 height 16
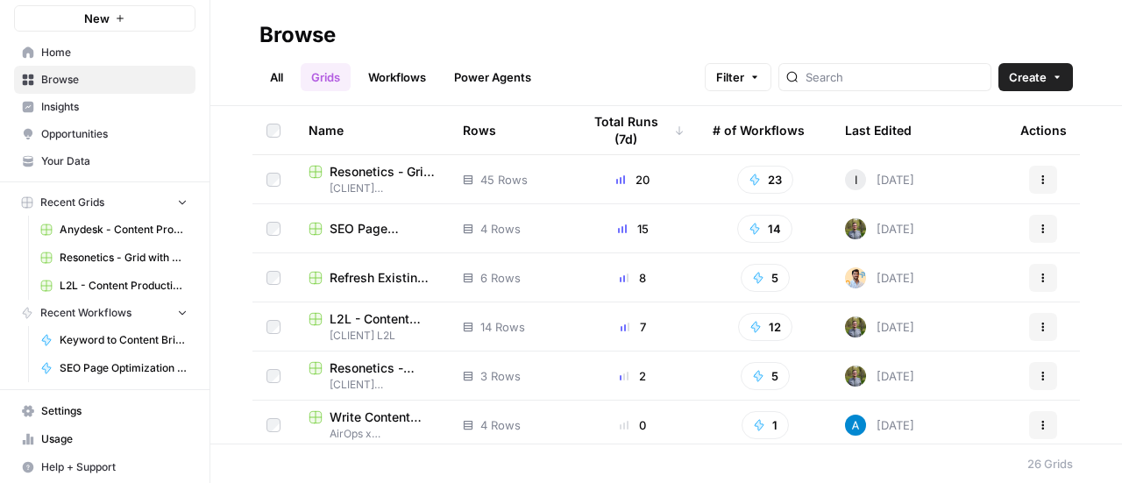
click at [356, 218] on td "SEO Page Optimization TB" at bounding box center [372, 228] width 154 height 48
click at [363, 225] on span "SEO Page Optimization TB" at bounding box center [382, 229] width 105 height 18
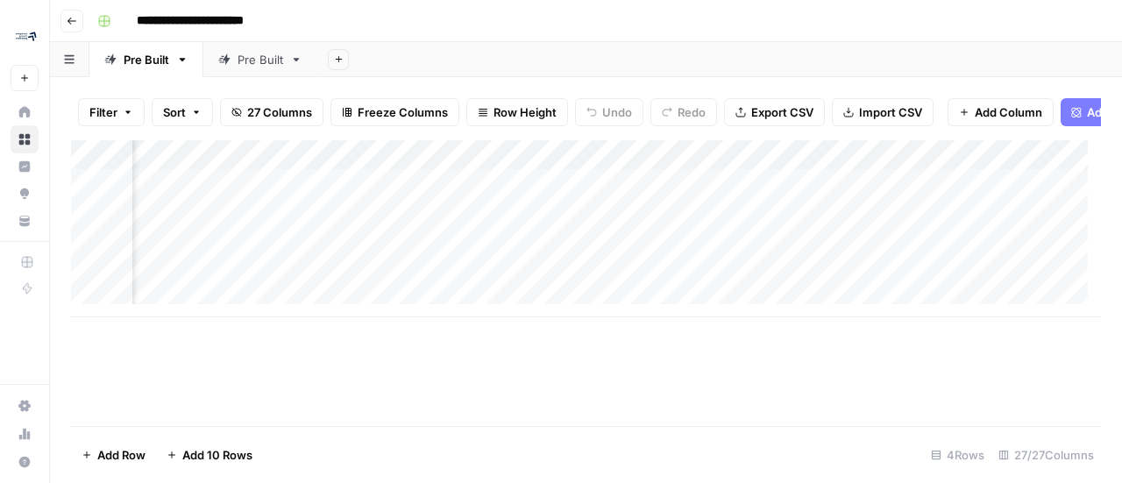
scroll to position [0, 2497]
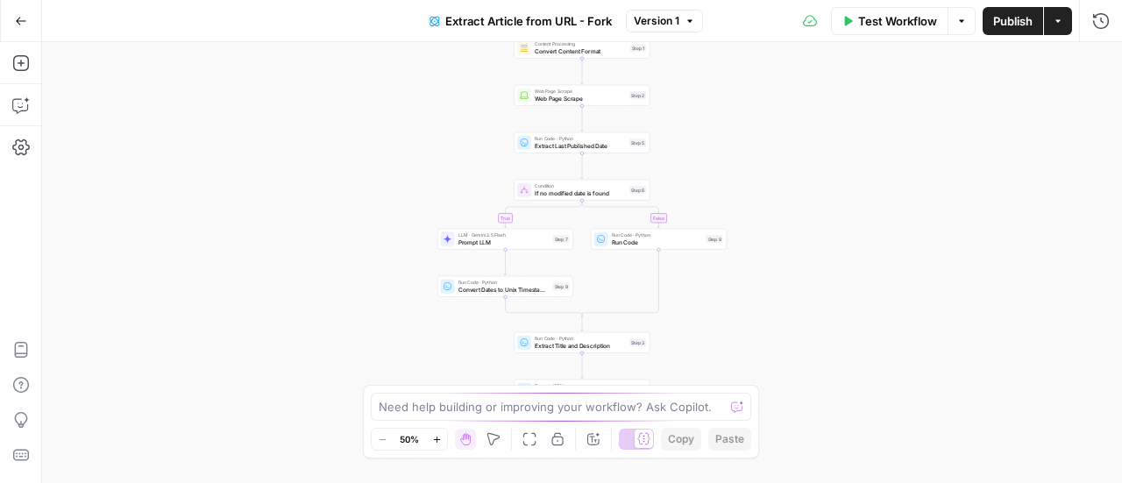
click at [1059, 27] on button "Actions" at bounding box center [1058, 21] width 28 height 28
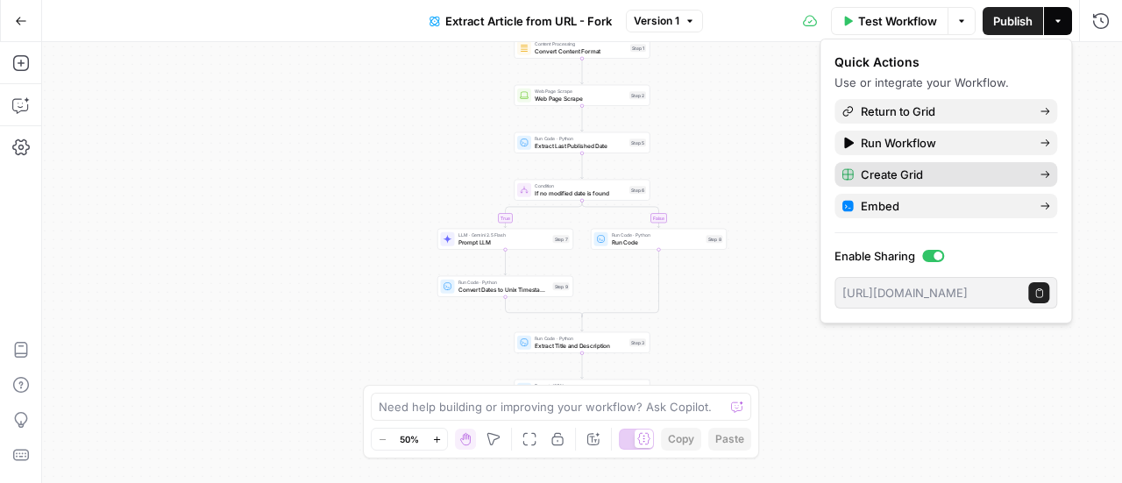
click at [954, 165] on button "Create Grid" at bounding box center [946, 174] width 223 height 25
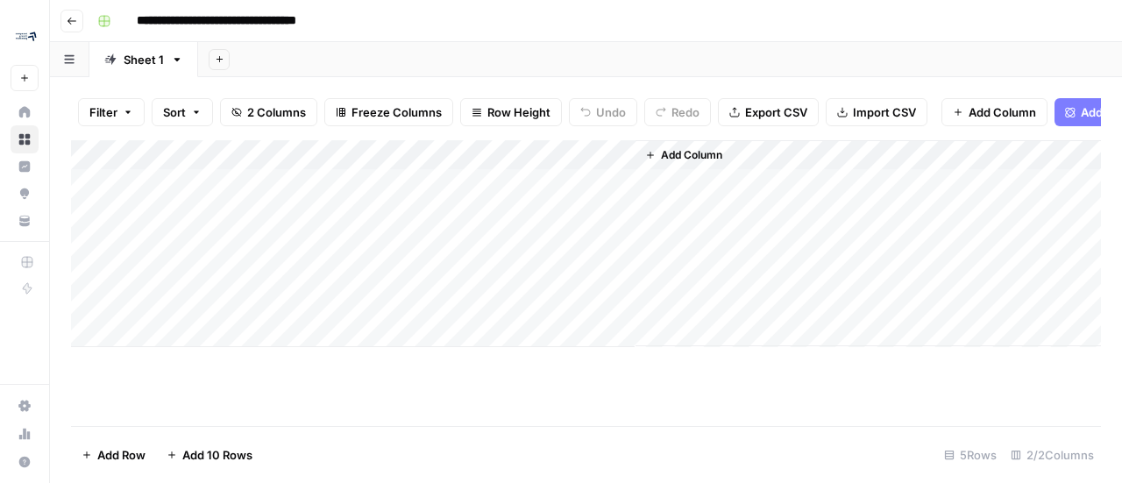
click at [81, 24] on button "Go back" at bounding box center [71, 21] width 23 height 23
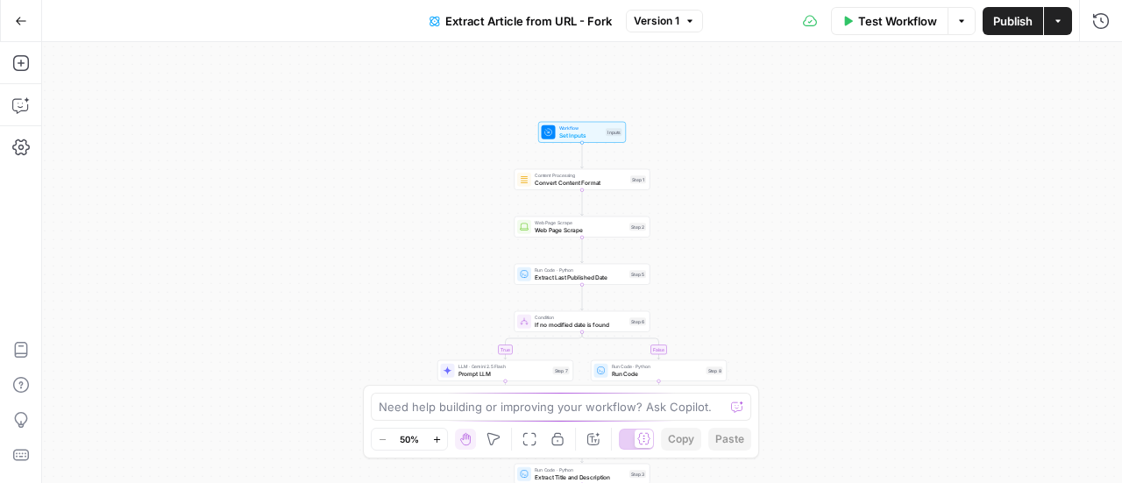
click at [649, 17] on span "Version 1" at bounding box center [657, 21] width 46 height 16
click at [1057, 255] on div "true false Workflow Set Inputs Inputs Content Processing Convert Content Format…" at bounding box center [582, 262] width 1080 height 441
click at [21, 23] on icon "button" at bounding box center [21, 21] width 12 height 12
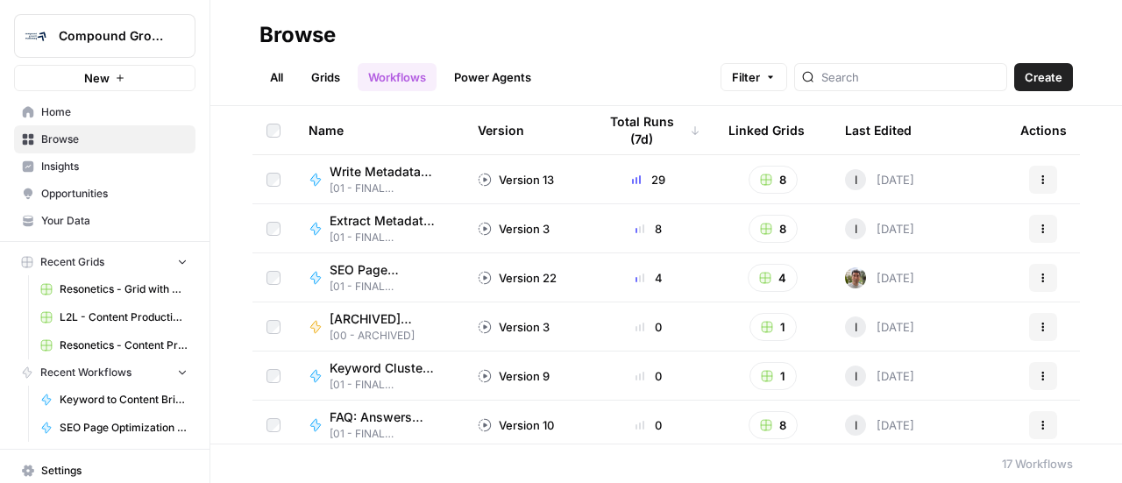
click at [402, 273] on span "SEO Page Optimization [MV Version]" at bounding box center [383, 270] width 106 height 18
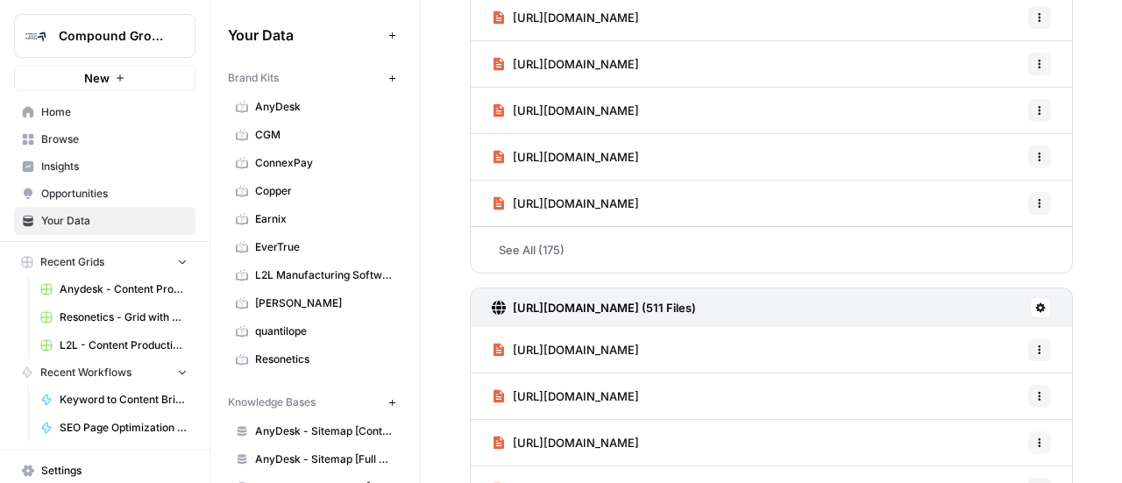
scroll to position [2109, 0]
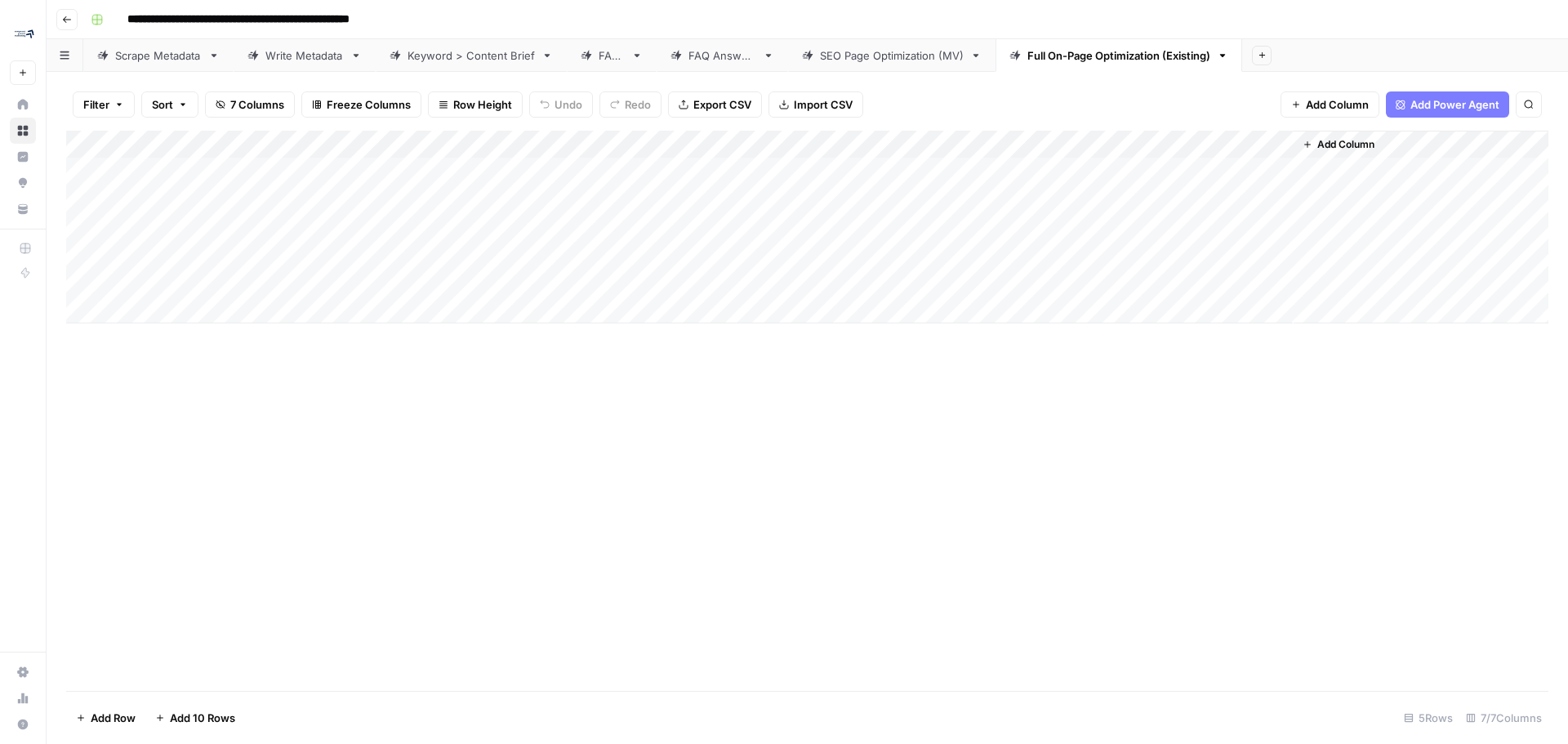
click at [1308, 140] on icon "button" at bounding box center [1307, 144] width 10 height 10
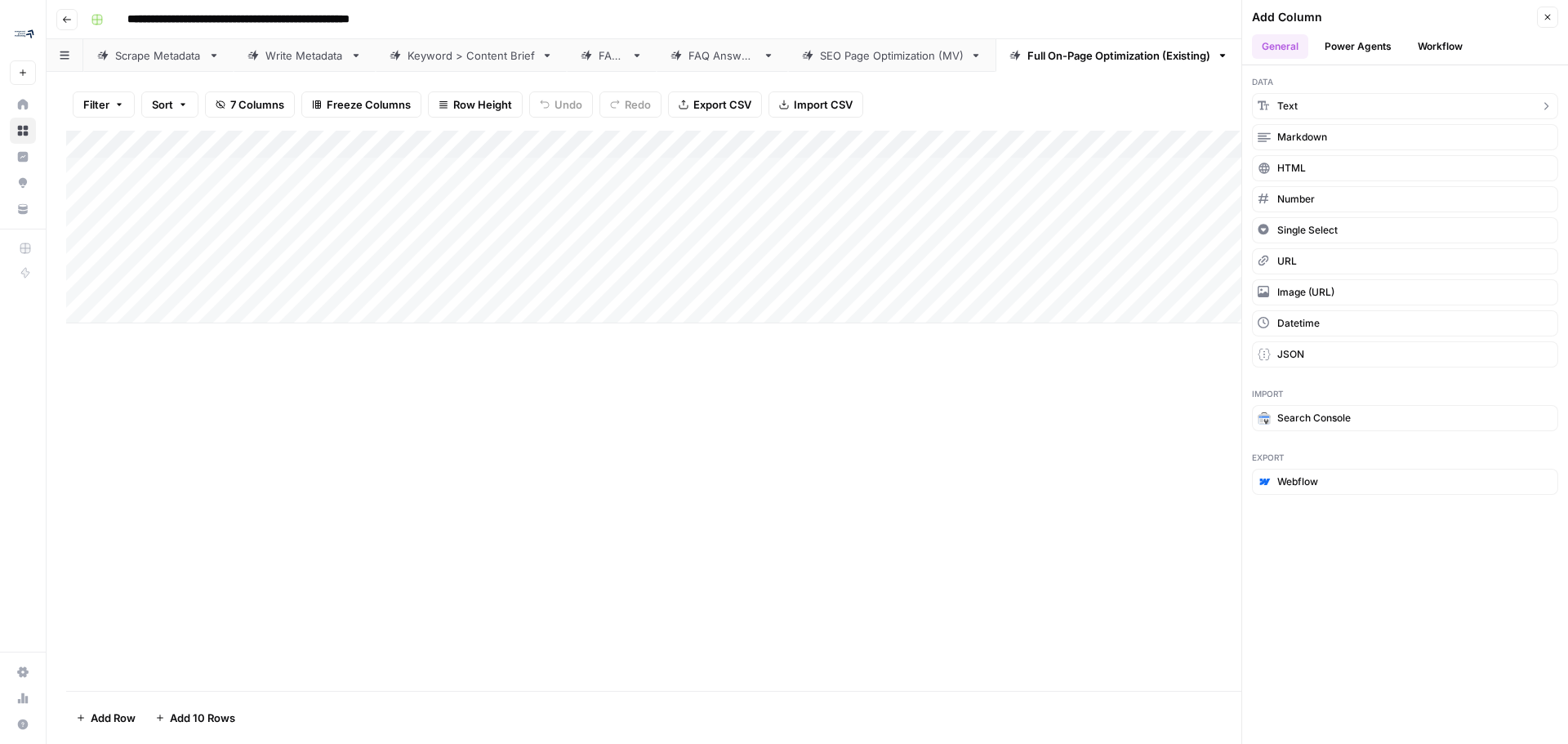
click at [1321, 116] on button "Text" at bounding box center [1405, 106] width 307 height 26
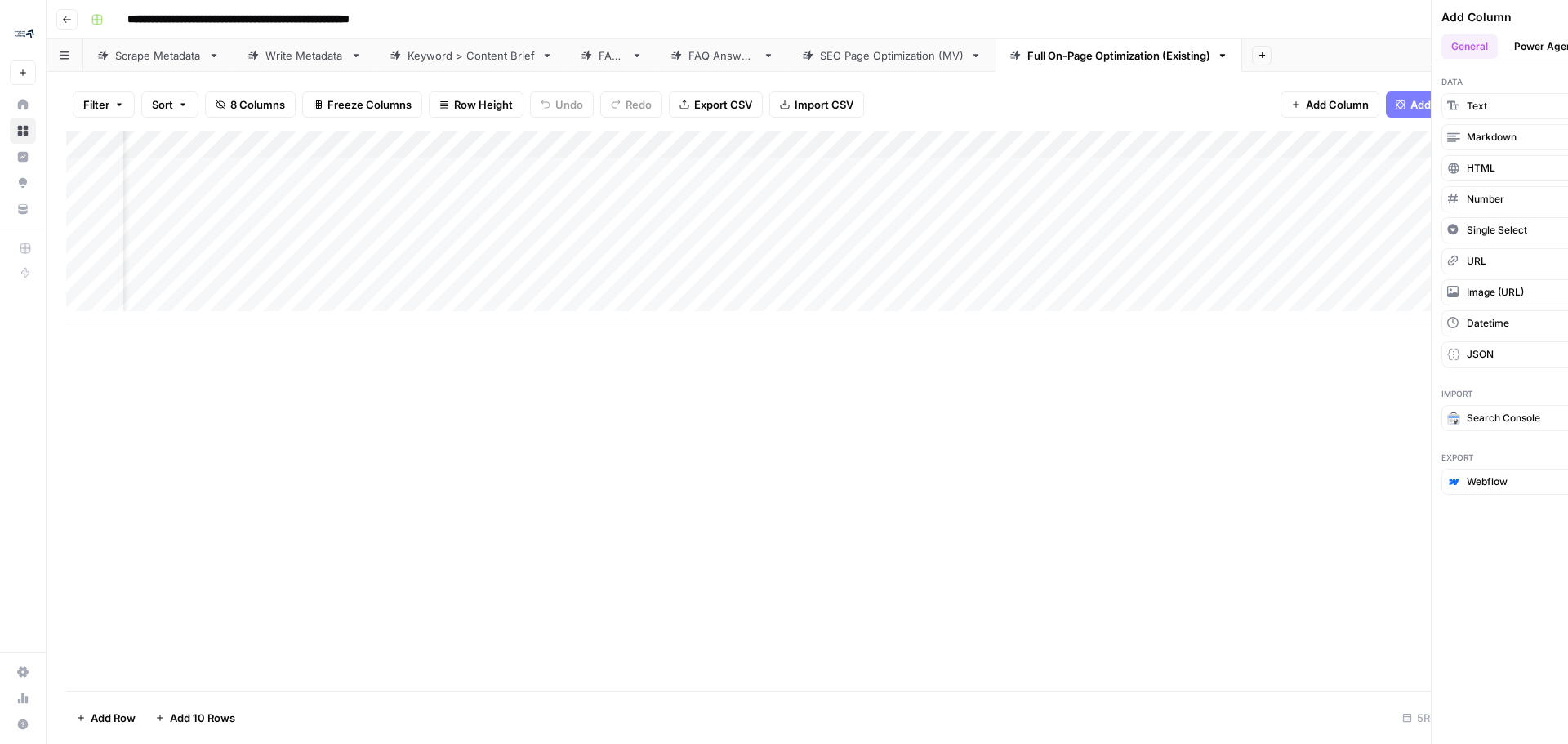
scroll to position [0, 83]
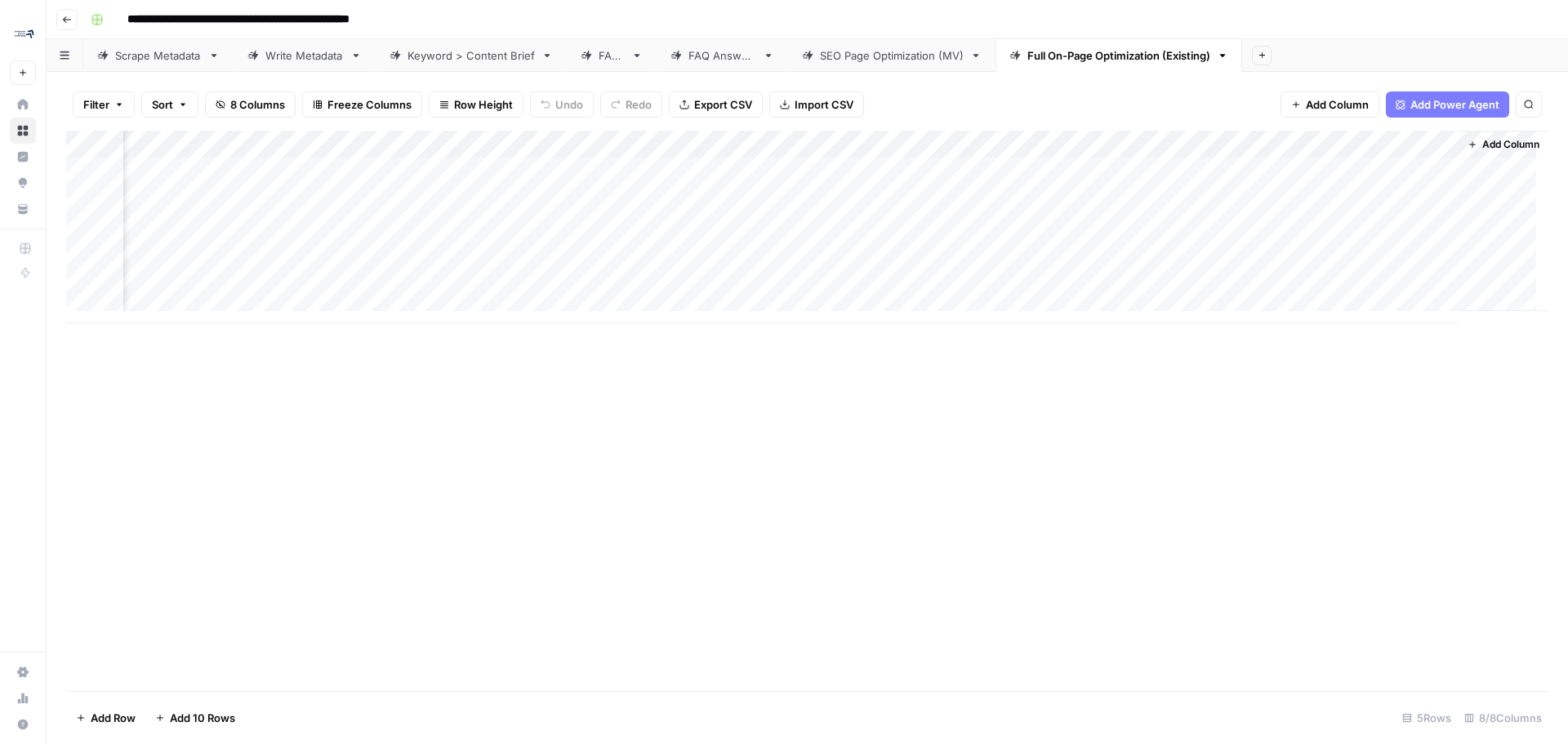
click at [1288, 143] on div "Add Column" at bounding box center [807, 226] width 1482 height 193
click at [1275, 179] on input "New Column" at bounding box center [1307, 183] width 166 height 17
type input "Primary Keyword"
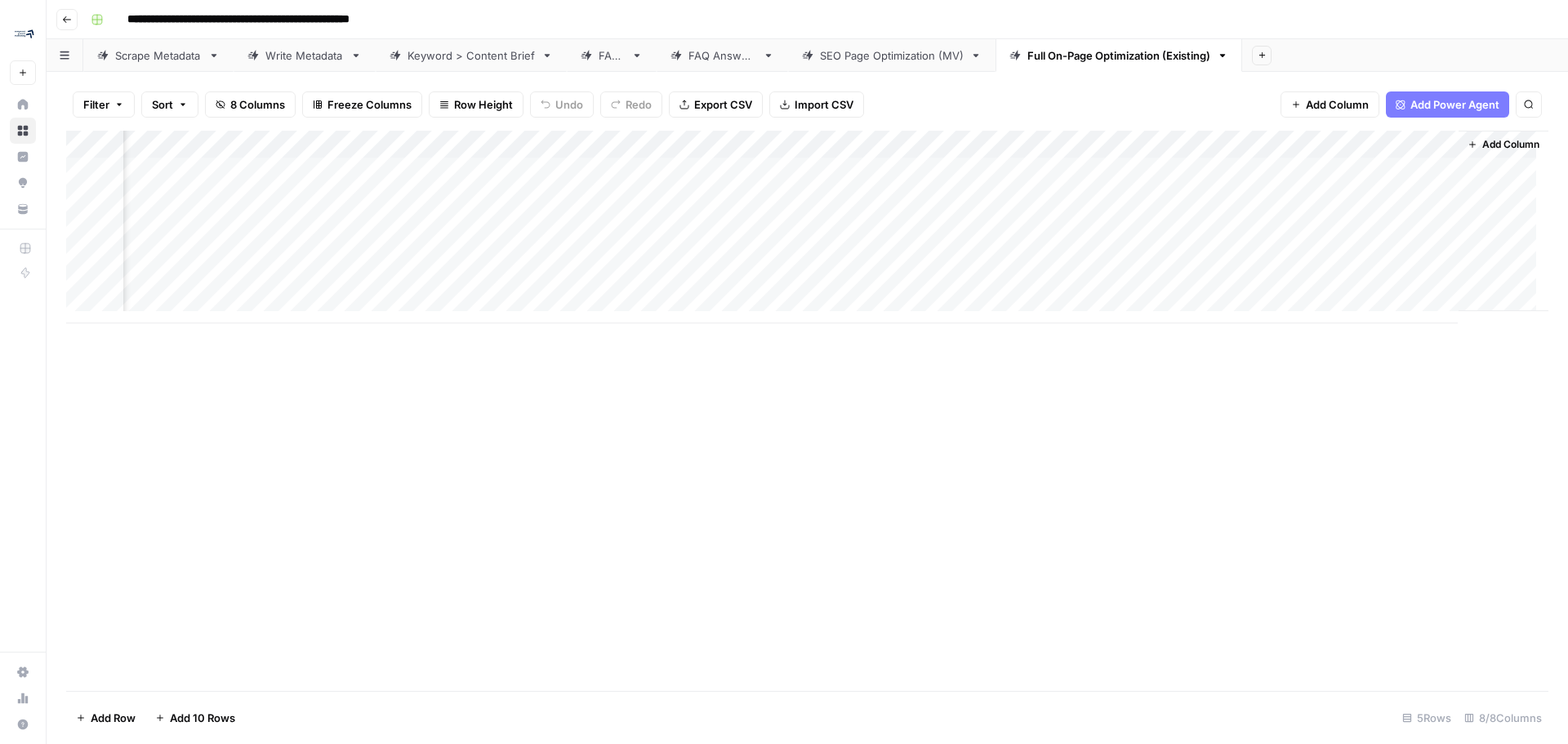
click at [920, 614] on div "Add Column" at bounding box center [807, 410] width 1482 height 560
click at [1484, 141] on span "Add Column" at bounding box center [1510, 144] width 57 height 15
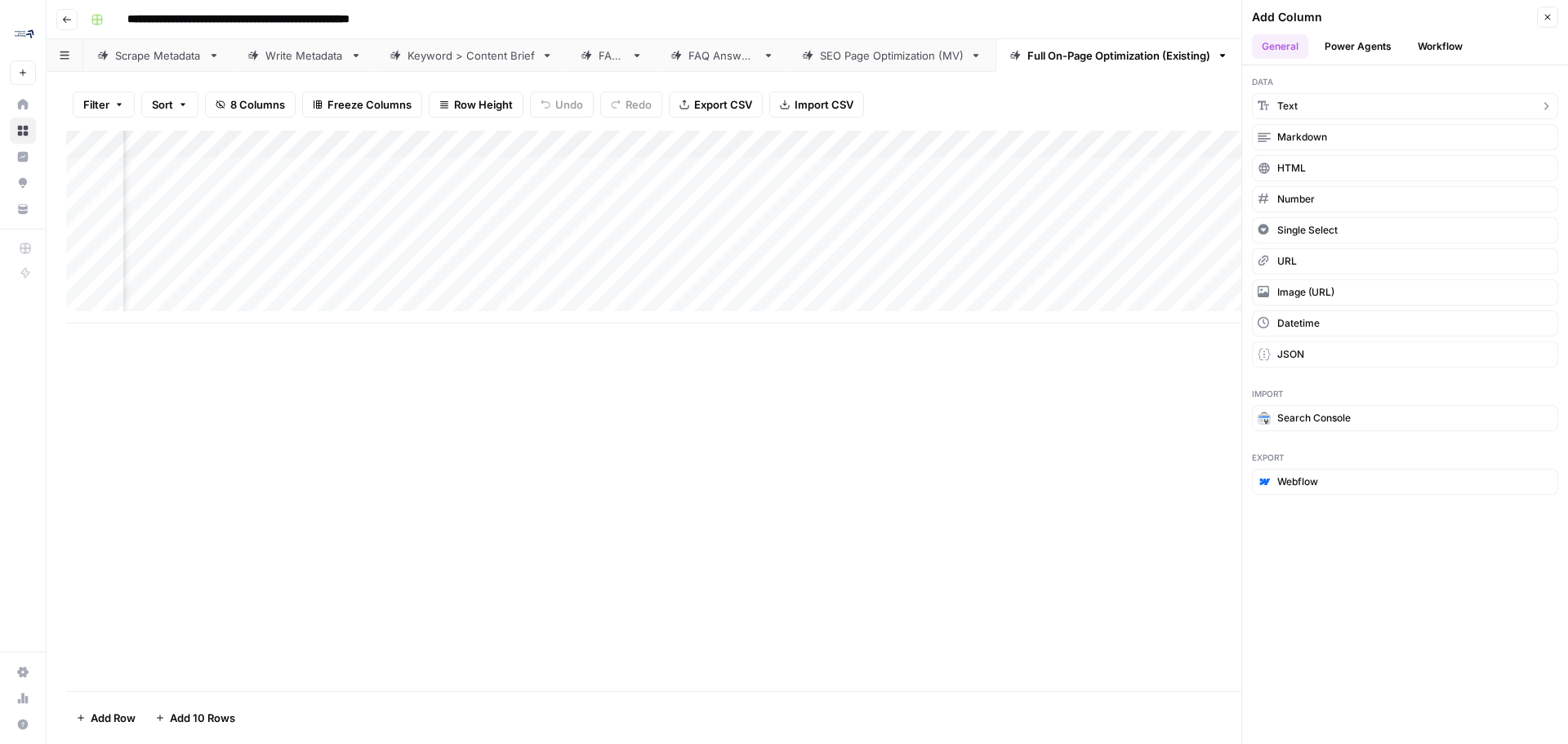
click at [1320, 109] on button "Text" at bounding box center [1405, 106] width 307 height 26
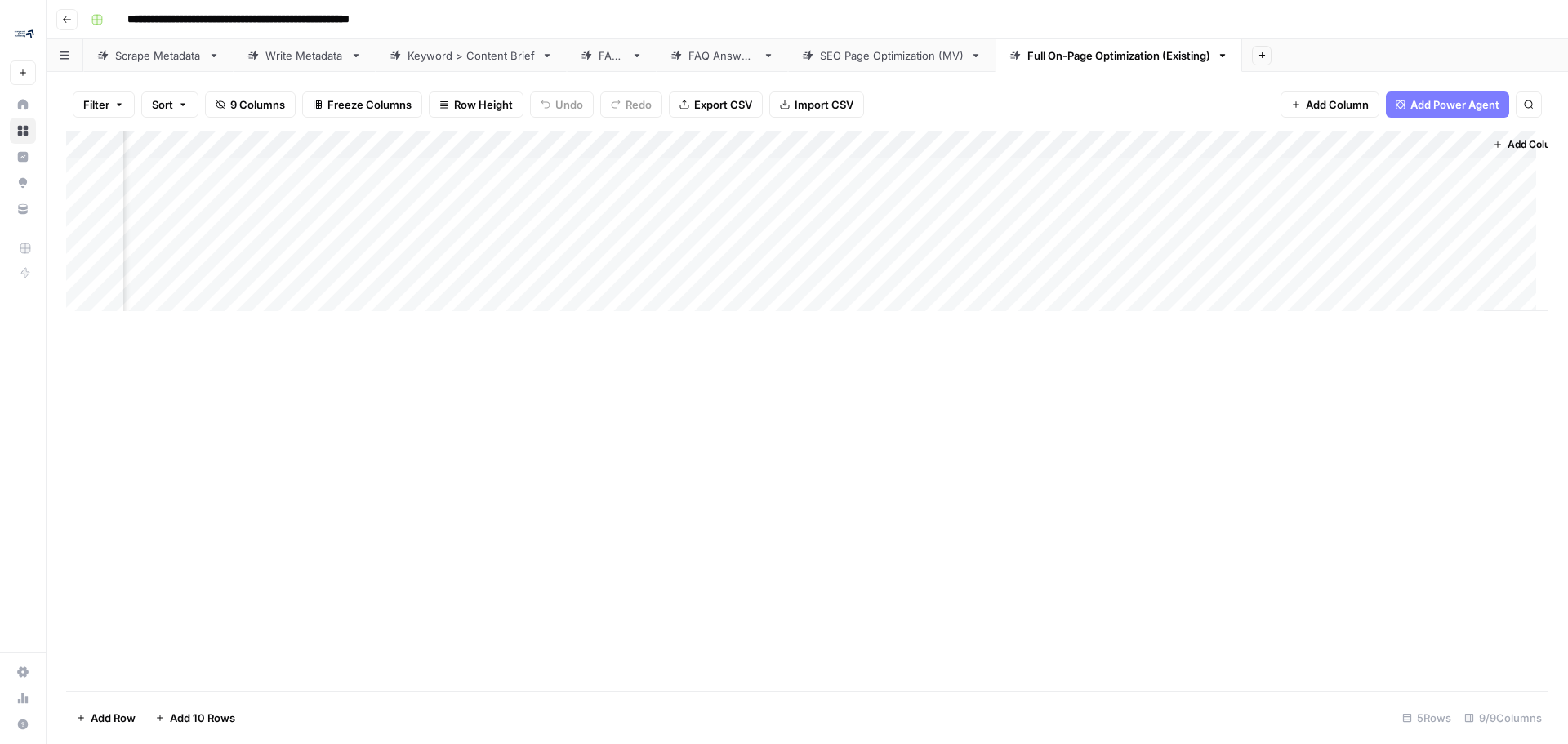
scroll to position [0, 319]
click at [1302, 154] on div "Add Column" at bounding box center [807, 226] width 1482 height 193
click at [1294, 195] on div "New Column" at bounding box center [1307, 183] width 181 height 26
click at [1301, 148] on div "Add Column" at bounding box center [807, 226] width 1482 height 193
click at [1289, 183] on input "New Column" at bounding box center [1307, 183] width 166 height 17
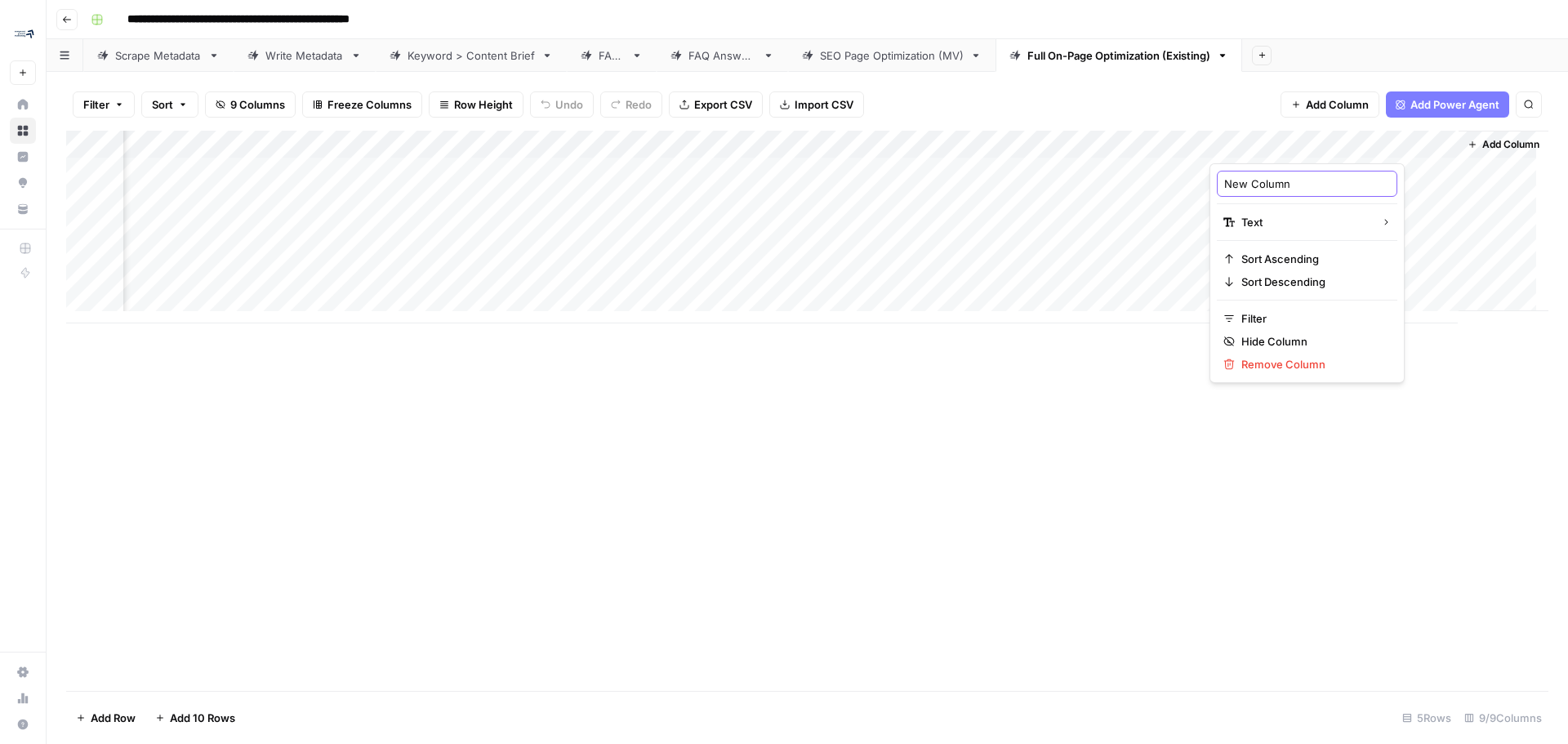
drag, startPoint x: 1310, startPoint y: 181, endPoint x: 1220, endPoint y: 183, distance: 90.0
click at [1220, 183] on div "New Column" at bounding box center [1307, 183] width 181 height 26
type input "Secondary Keyword"
click at [1267, 136] on div "Add Column" at bounding box center [807, 226] width 1482 height 193
drag, startPoint x: 1280, startPoint y: 188, endPoint x: 1222, endPoint y: 186, distance: 58.0
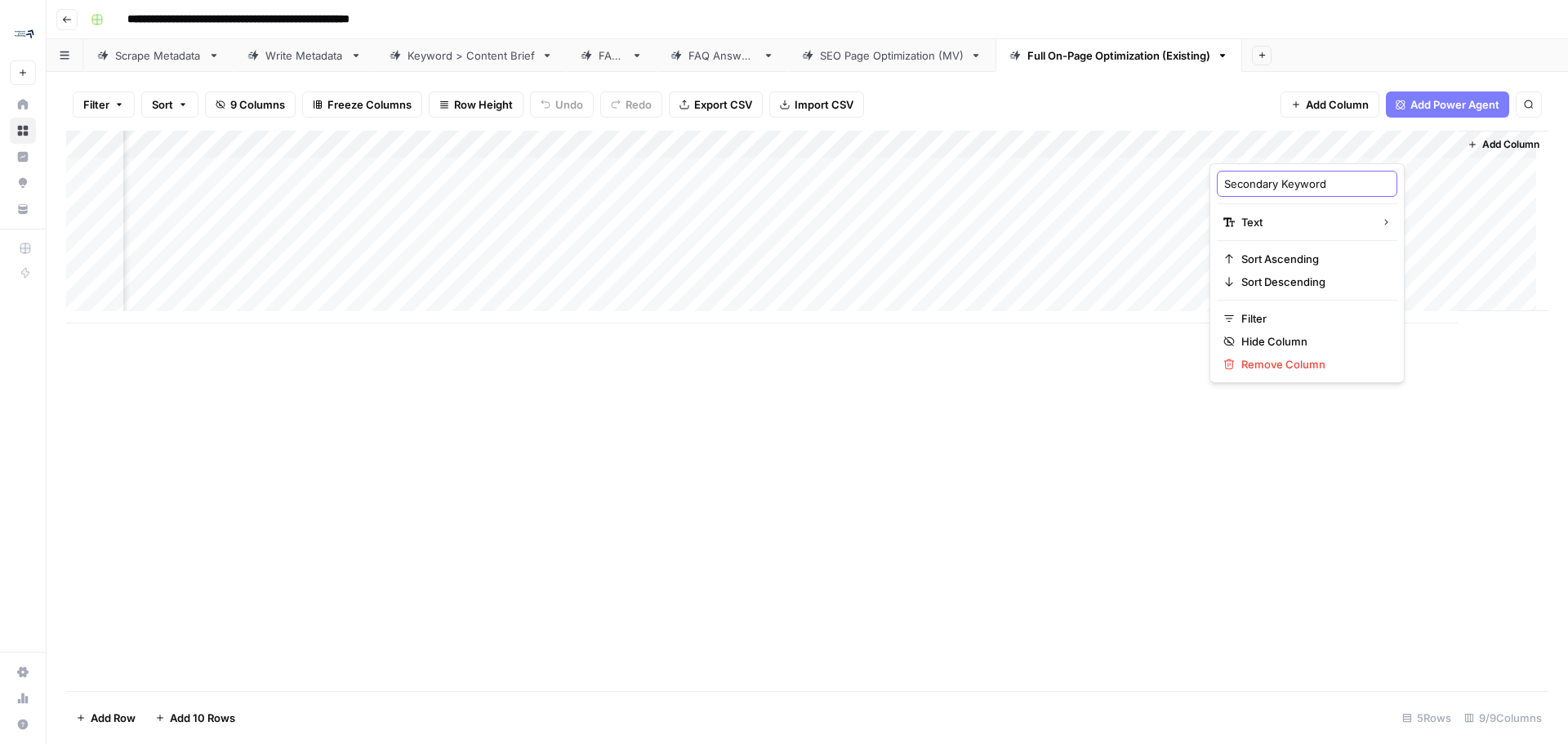
click at [1222, 186] on div "Secondary Keyword" at bounding box center [1307, 183] width 181 height 26
type input "Supporting Keyword(s)"
click at [1042, 735] on footer "Add Row Add 10 Rows 5 Rows 9/9 Columns" at bounding box center [807, 717] width 1482 height 53
click at [305, 145] on div "Add Column" at bounding box center [807, 226] width 1482 height 193
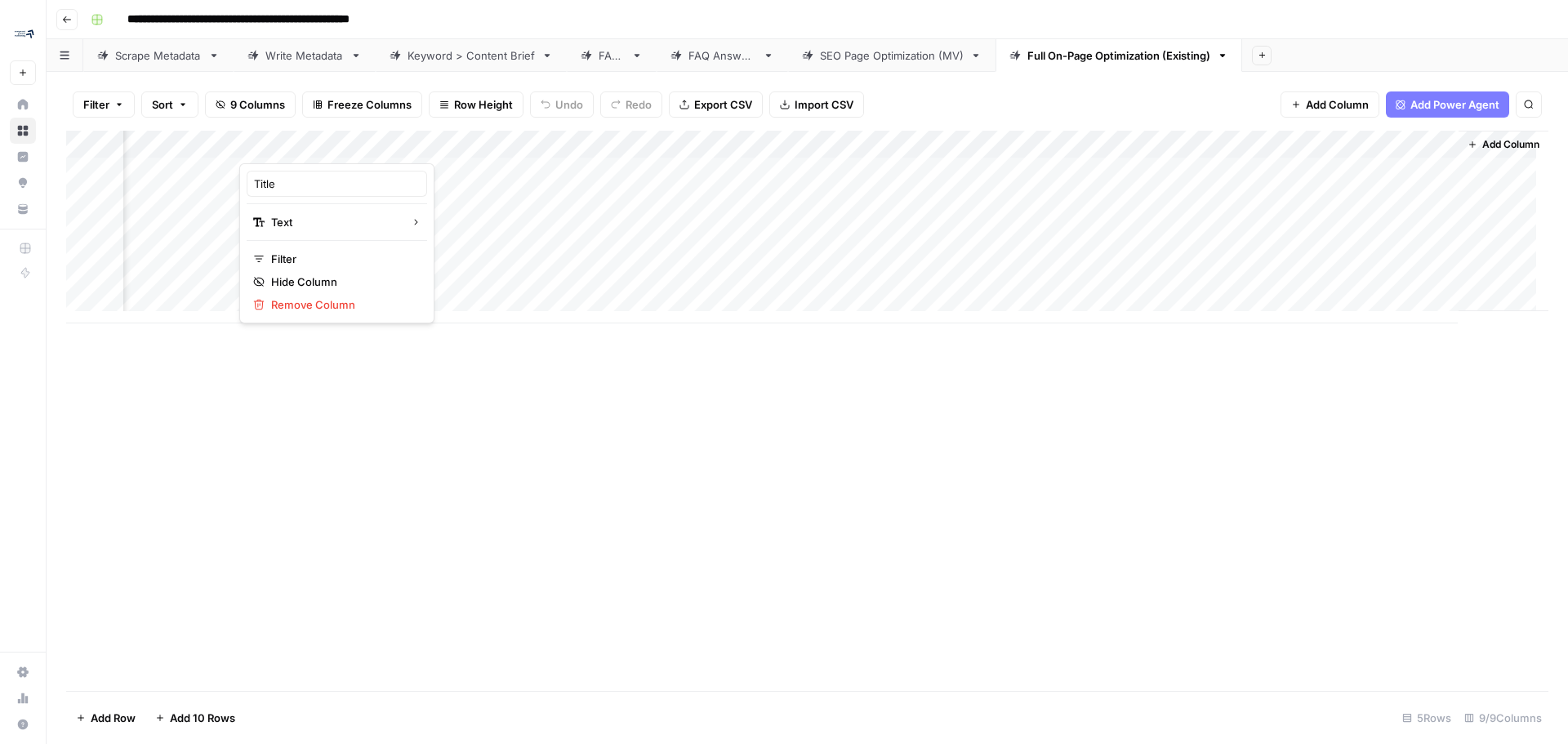
click at [514, 510] on div "Add Column" at bounding box center [807, 410] width 1482 height 560
click at [1502, 145] on span "Add Column" at bounding box center [1510, 144] width 57 height 15
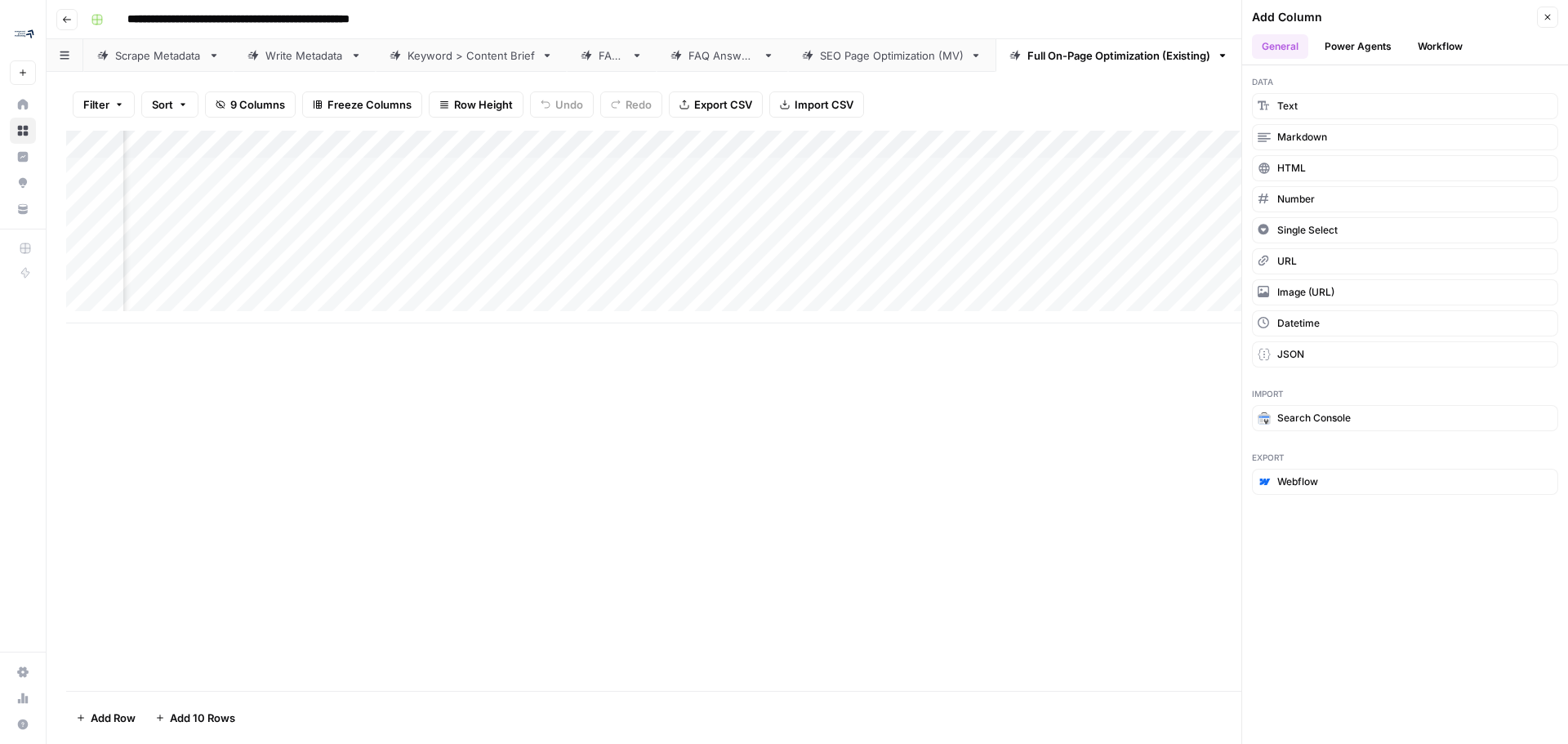
click at [1412, 62] on header "Add Column Close General Power Agents Workflow" at bounding box center [1405, 33] width 326 height 65
click at [1436, 45] on button "Workflow" at bounding box center [1439, 47] width 64 height 24
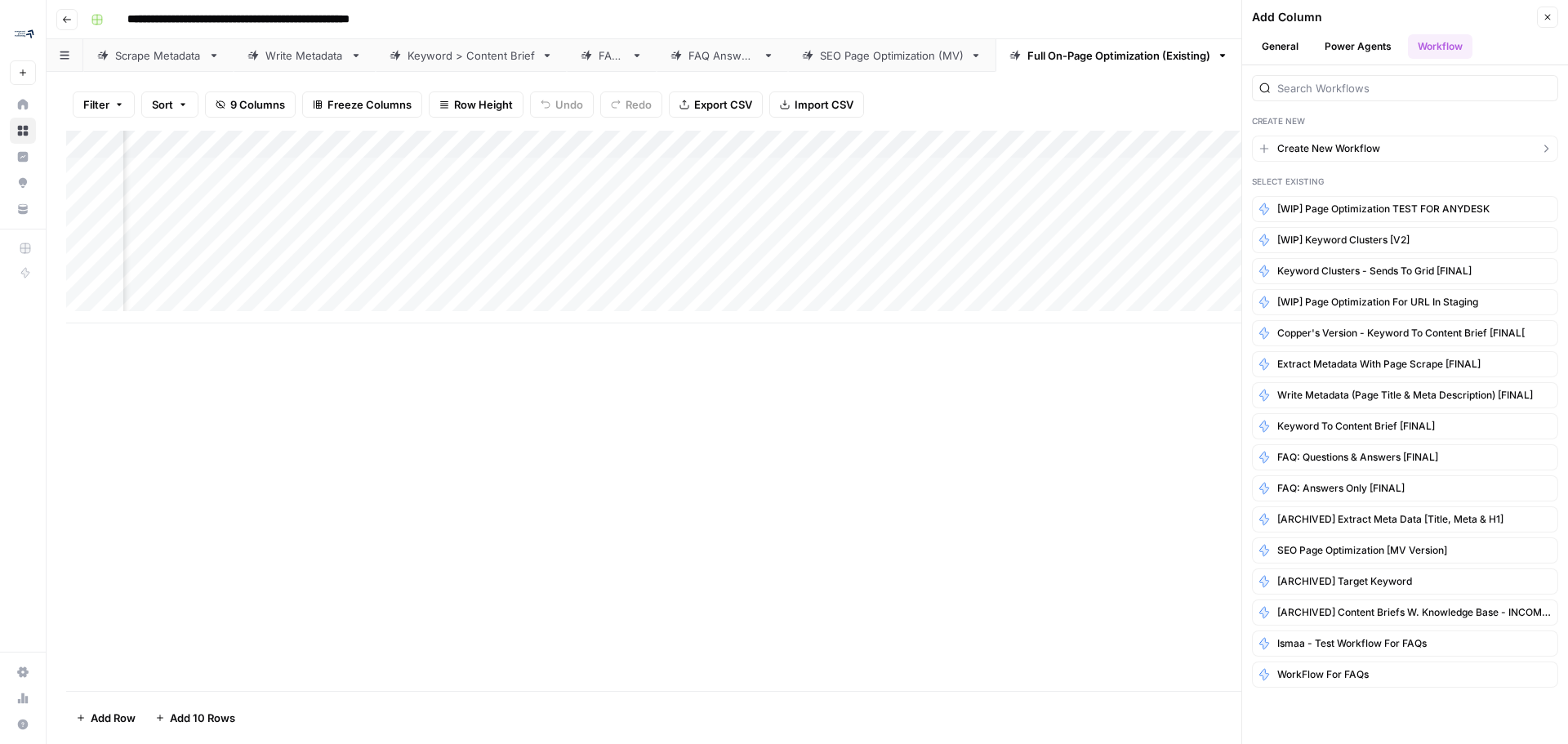
click at [1350, 150] on span "Create New Workflow" at bounding box center [1329, 149] width 102 height 15
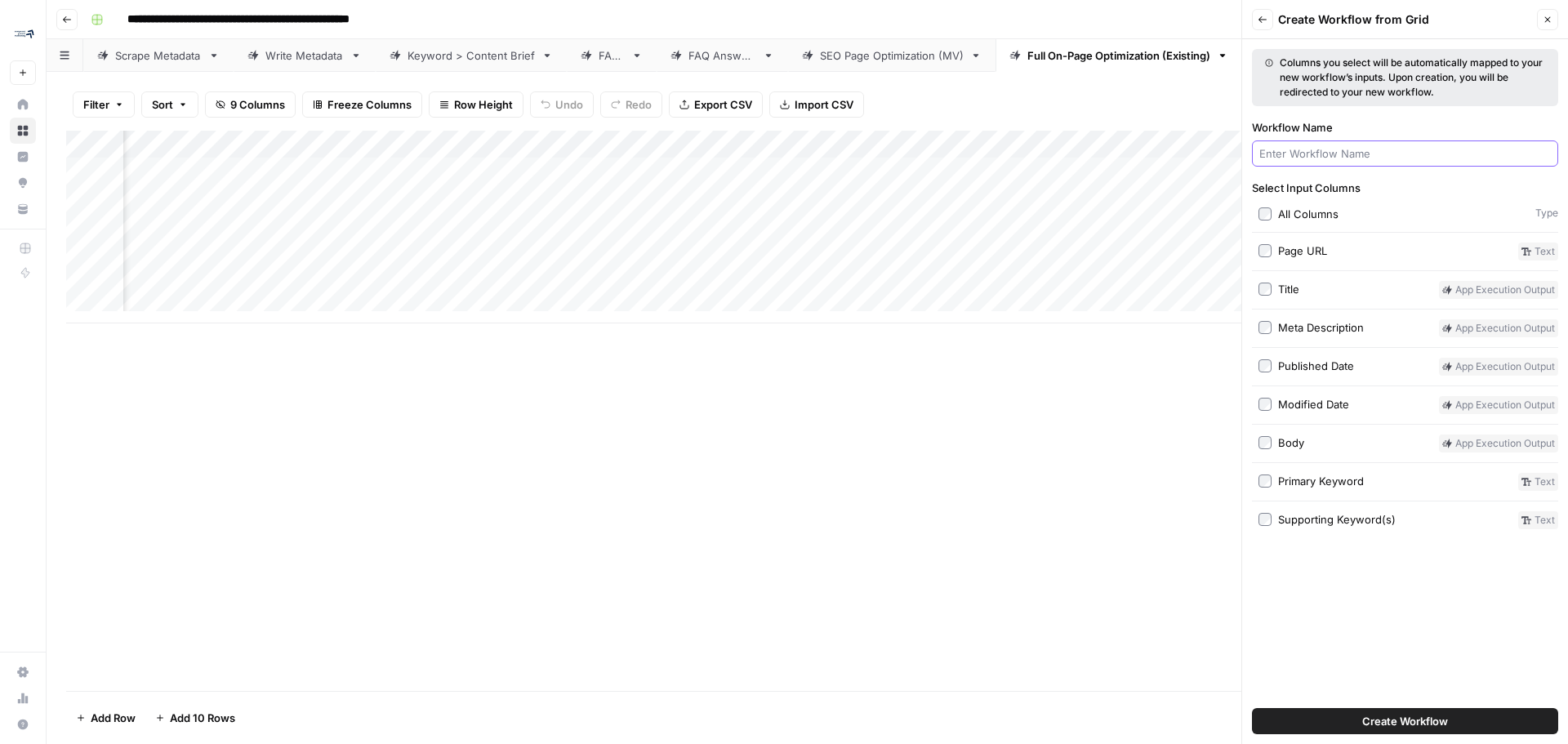
click at [1350, 150] on input "Workflow Name" at bounding box center [1405, 154] width 292 height 17
type input "g"
type input "Get Keyword Data"
click at [1272, 479] on label "Primary Keyword" at bounding box center [1385, 481] width 253 height 18
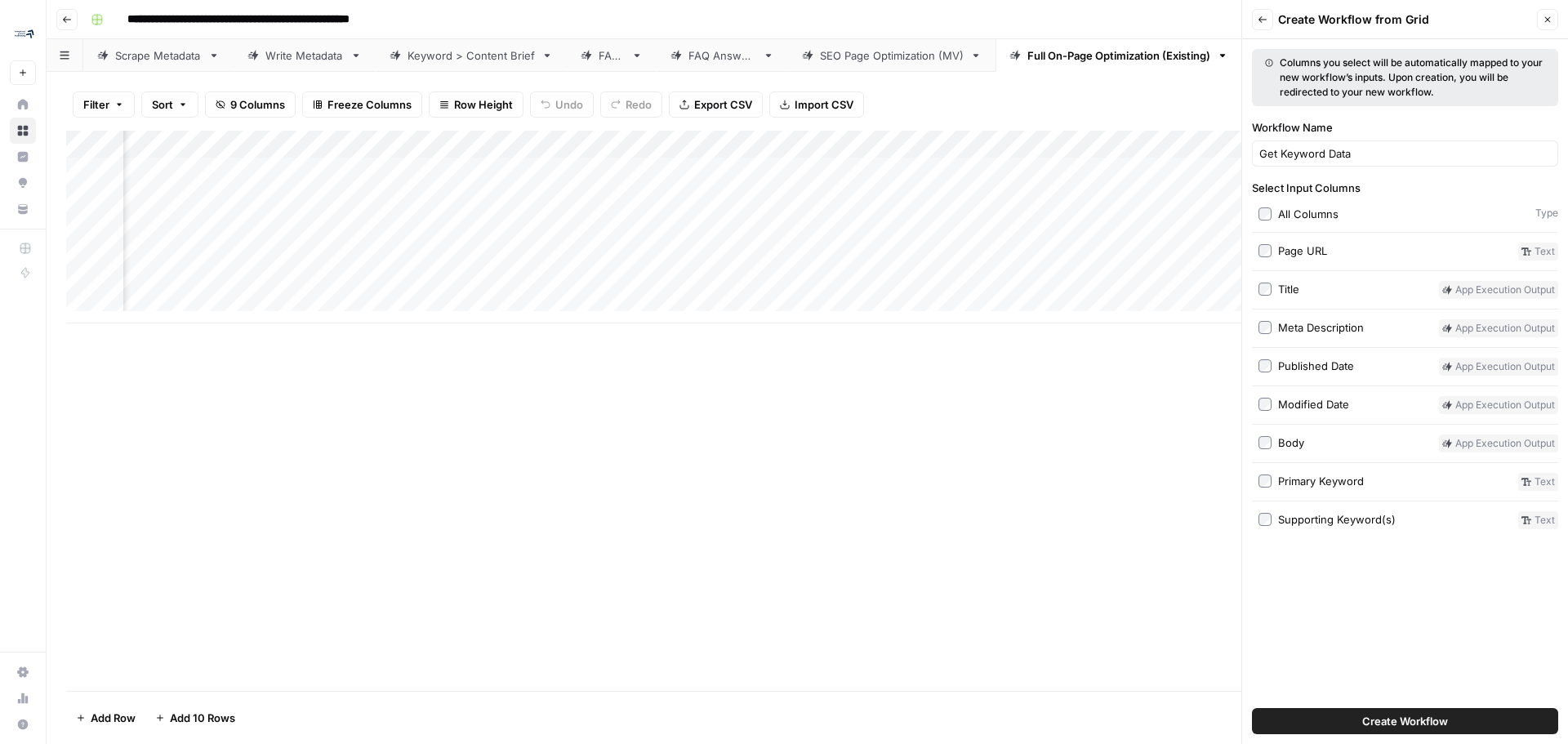
click at [1402, 724] on span "Create Workflow" at bounding box center [1405, 721] width 86 height 17
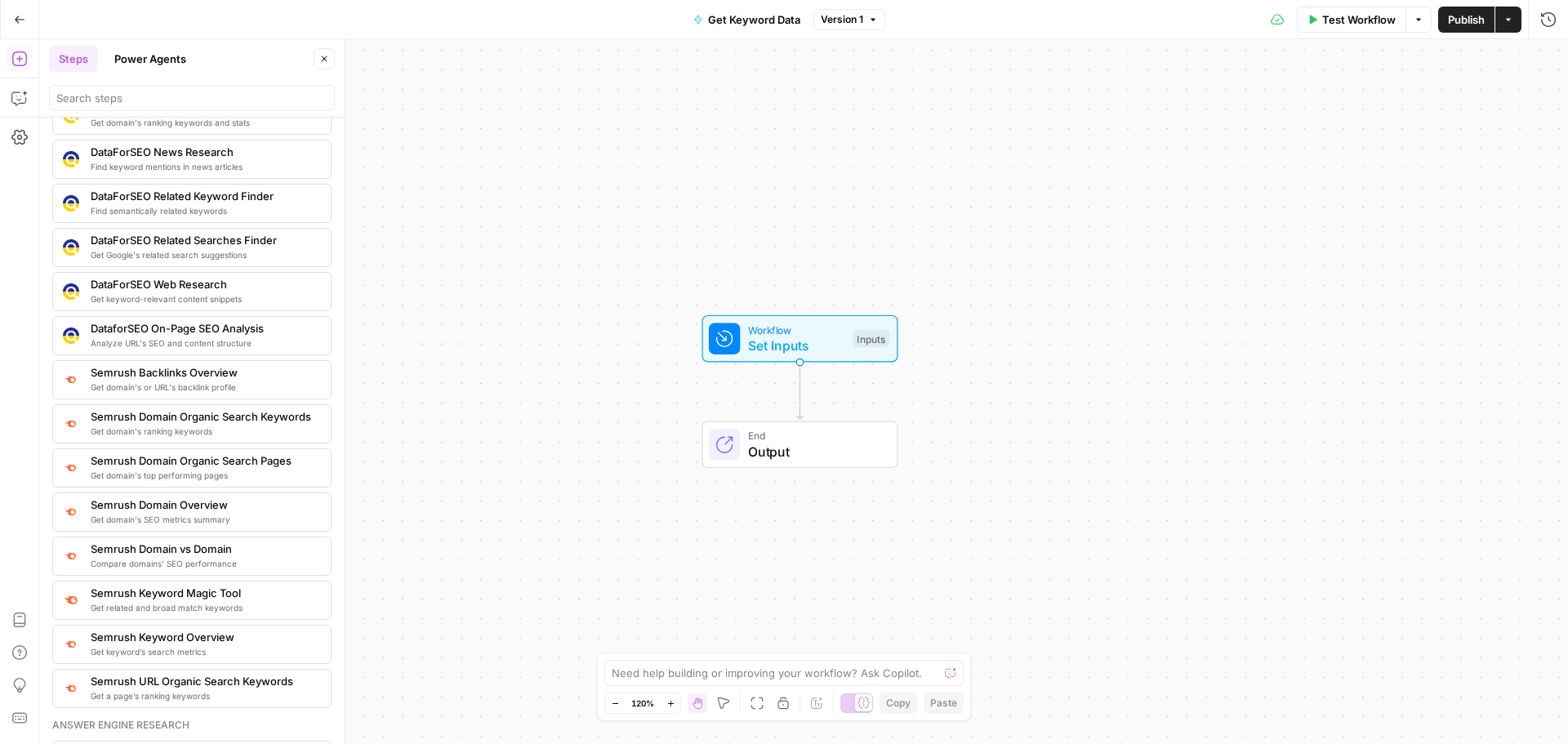
scroll to position [1544, 0]
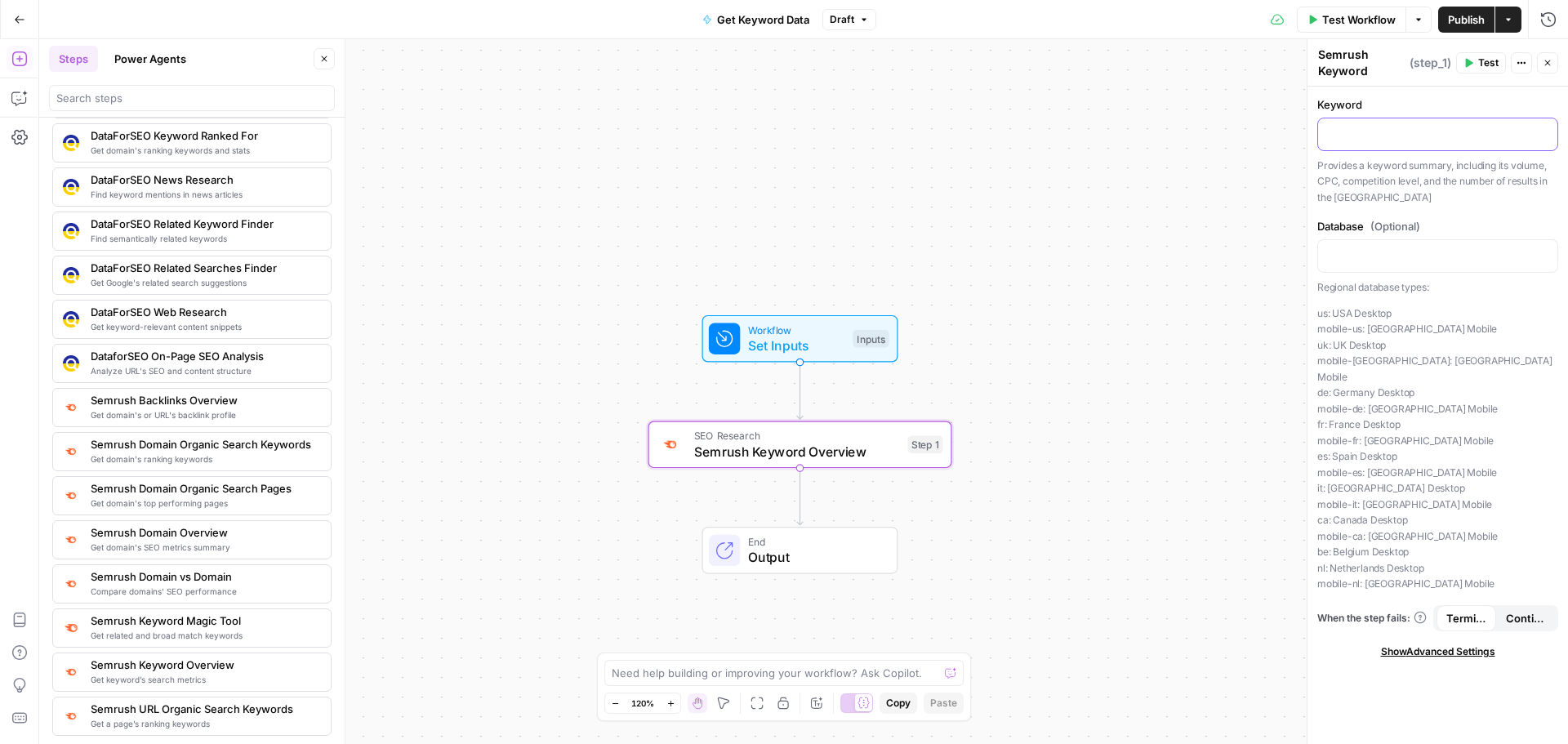
click at [1429, 131] on p at bounding box center [1438, 133] width 220 height 17
click at [1450, 262] on p at bounding box center [1438, 255] width 220 height 17
click at [825, 328] on span "Workflow" at bounding box center [797, 329] width 97 height 16
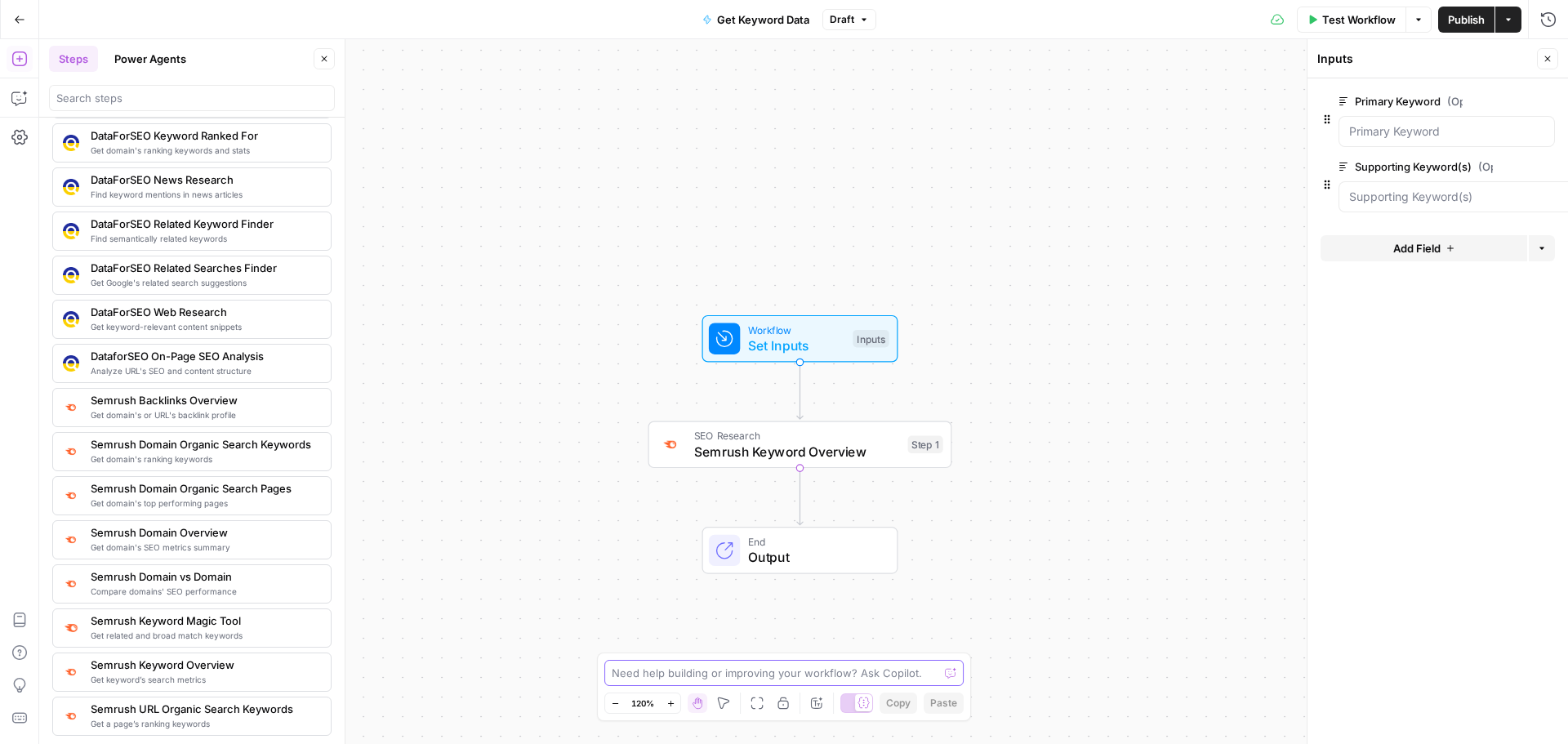
click at [738, 671] on textarea at bounding box center [775, 673] width 327 height 17
type textarea "I"
type textarea "Create workflow that gets the keyword search volume data from SEMrush from the …"
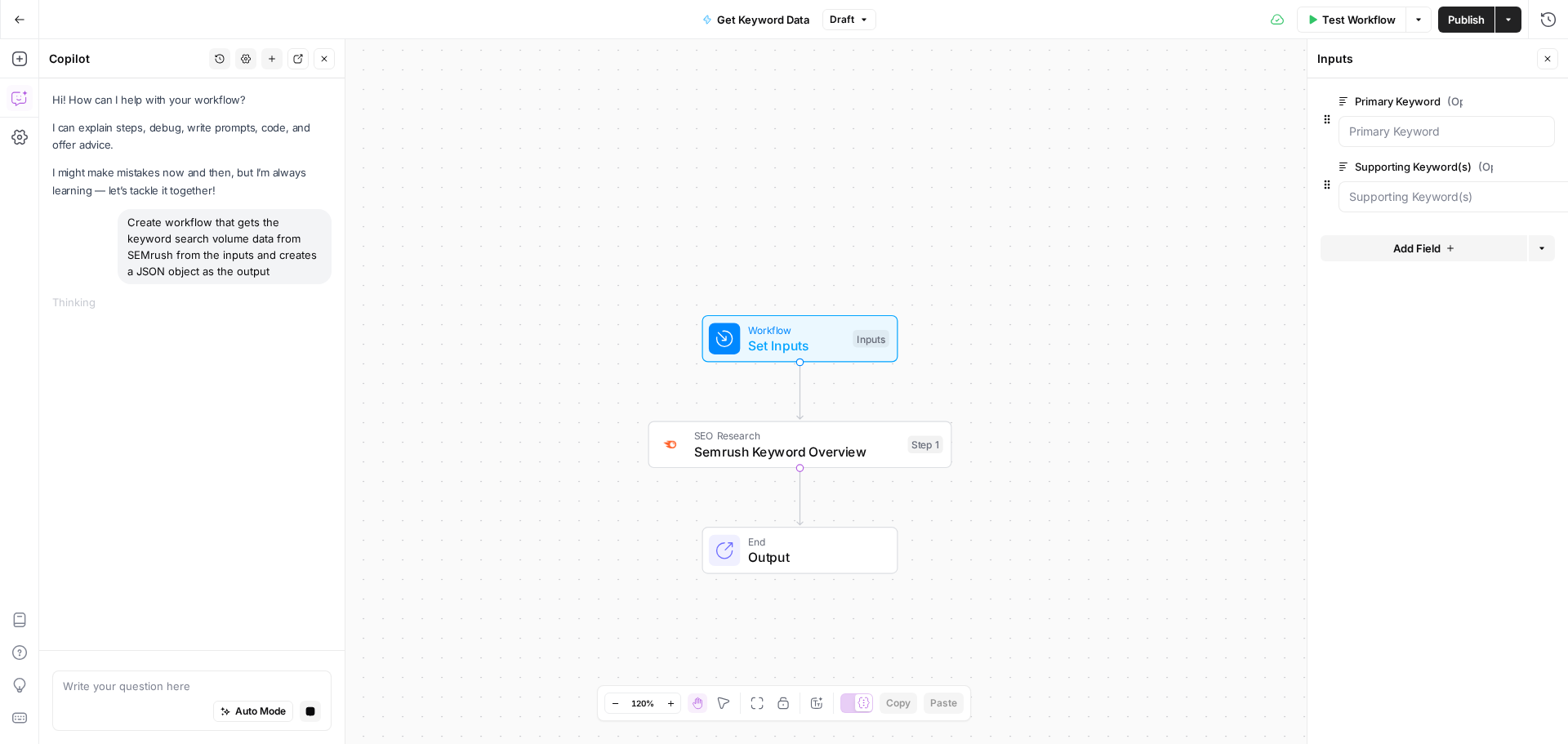
click at [171, 680] on textarea at bounding box center [191, 686] width 258 height 17
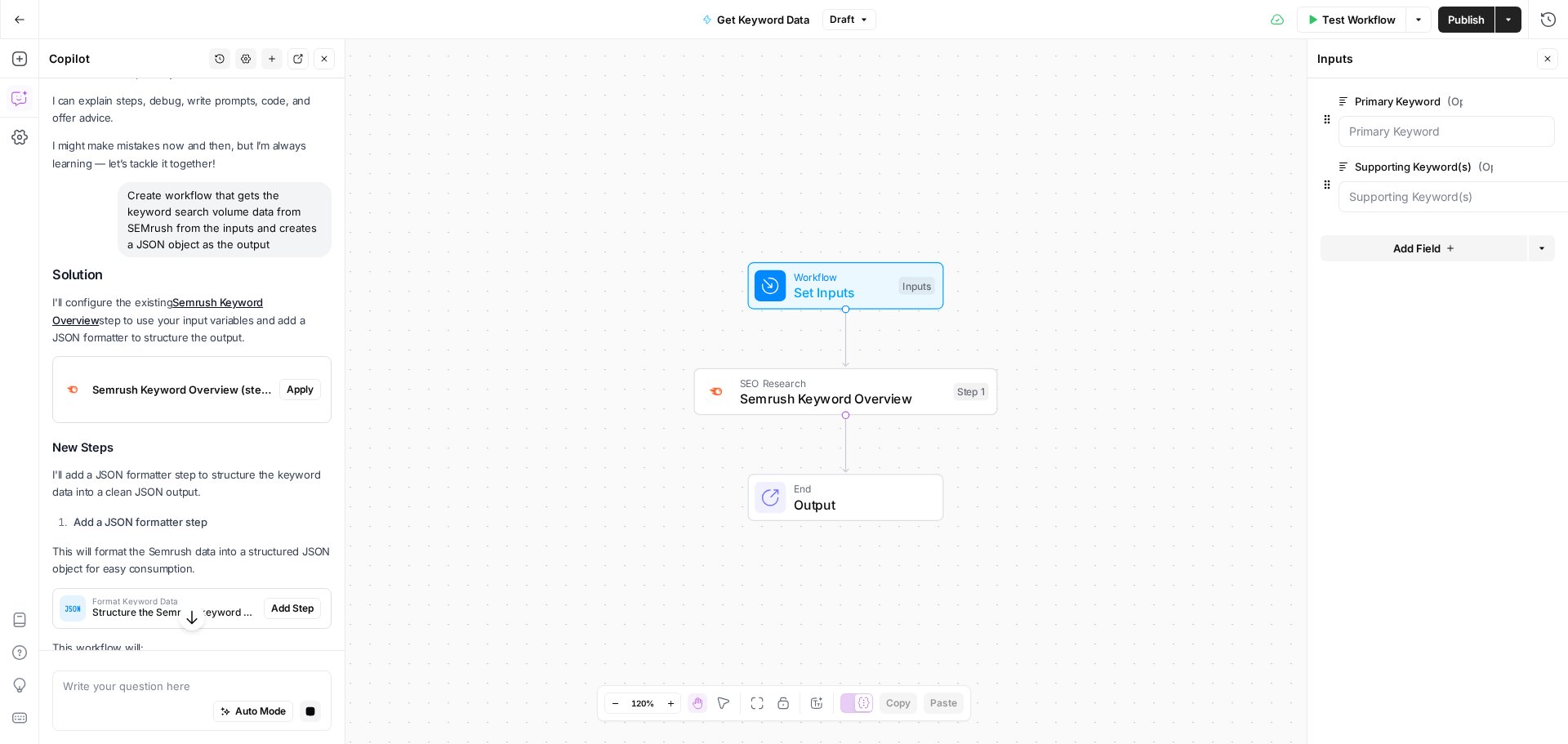
scroll to position [4, 0]
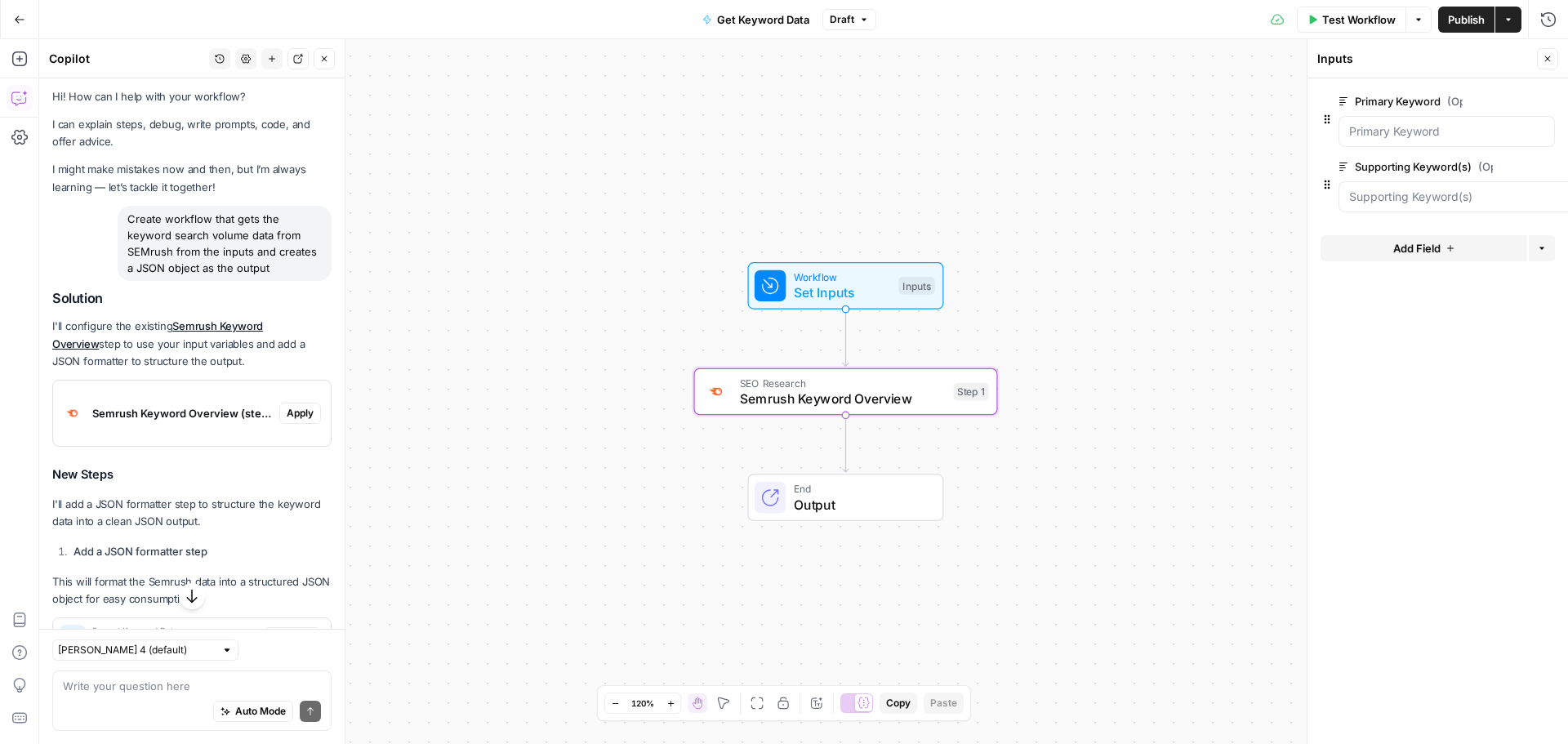
click at [296, 412] on span "Apply" at bounding box center [300, 413] width 27 height 15
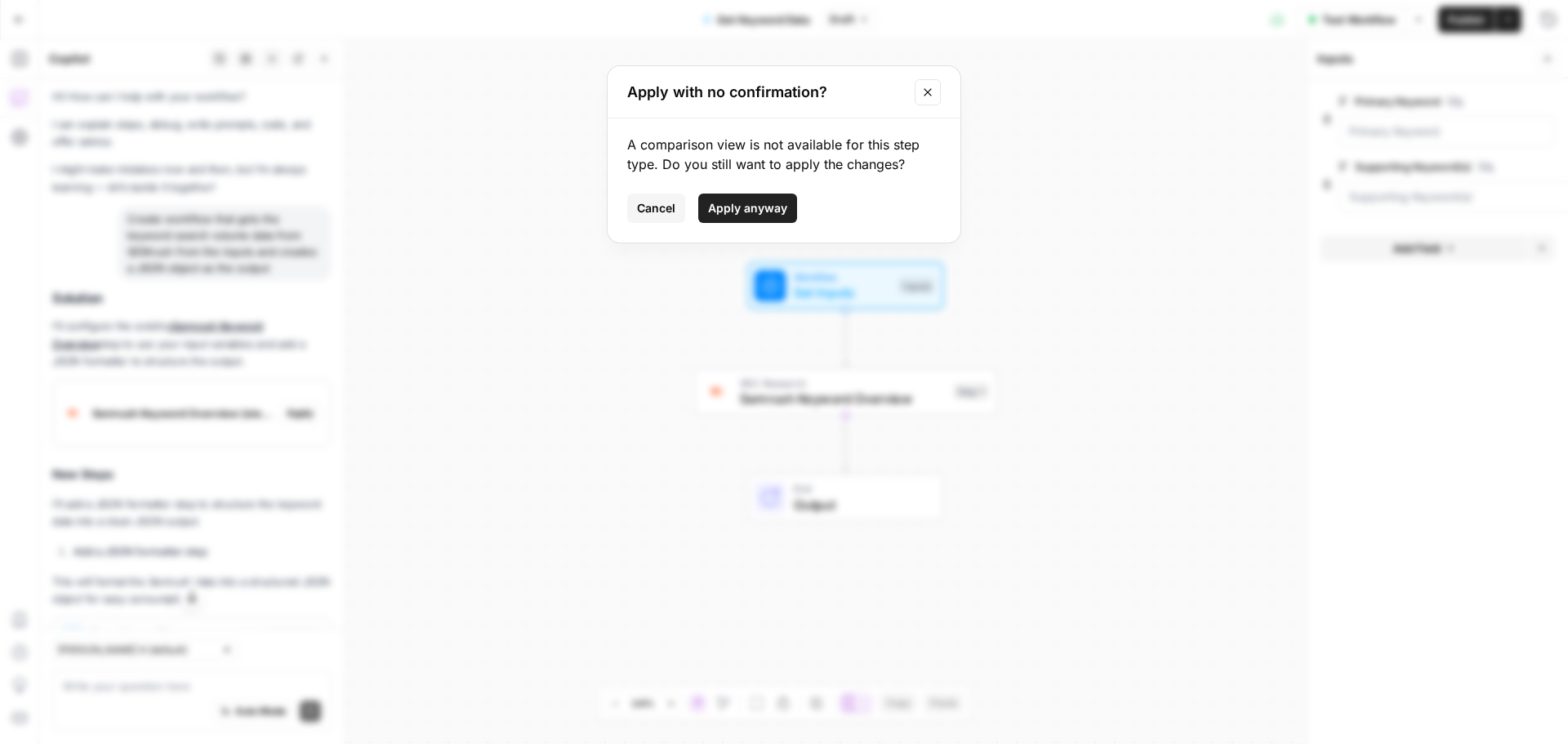
click at [742, 212] on span "Apply anyway" at bounding box center [747, 209] width 79 height 17
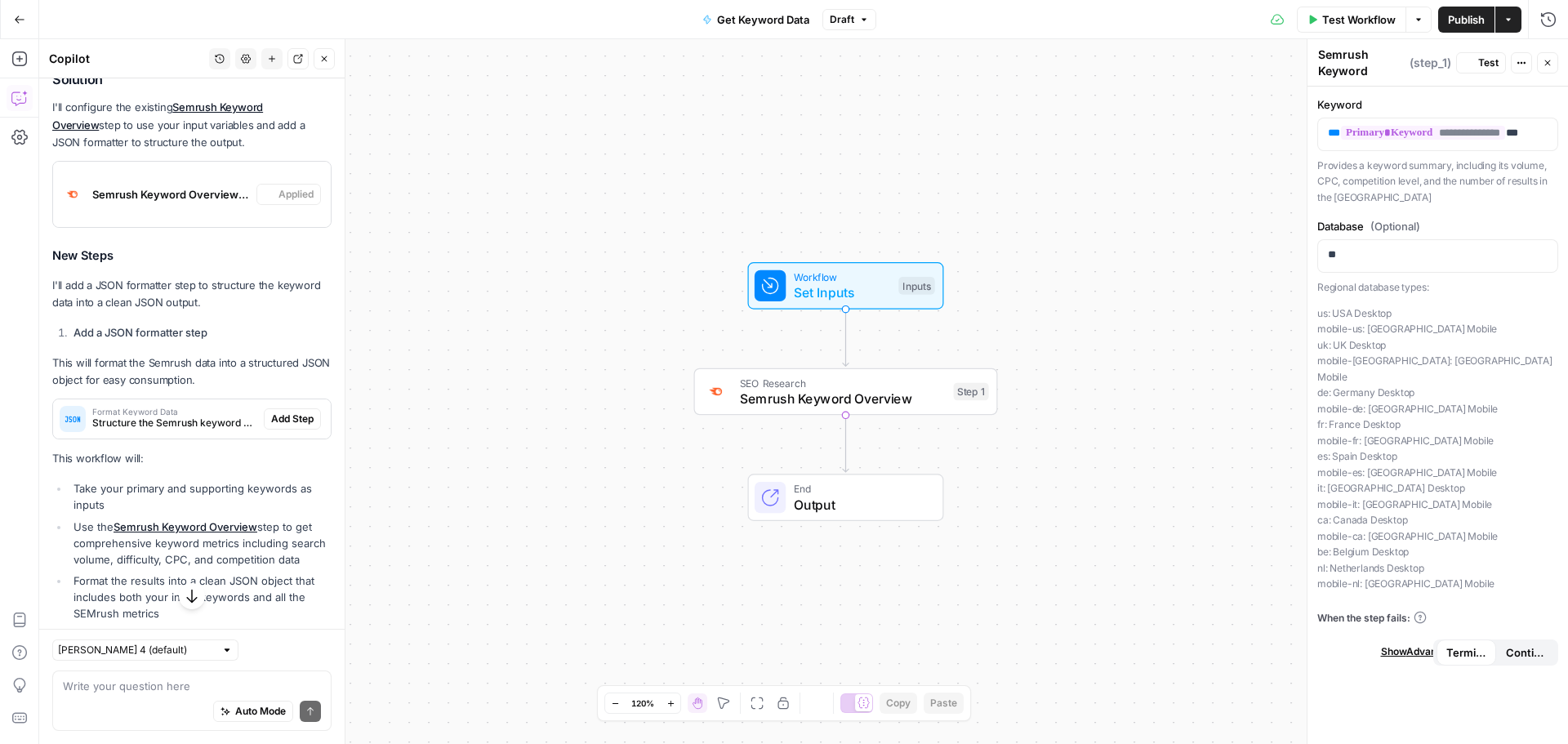
scroll to position [275, 0]
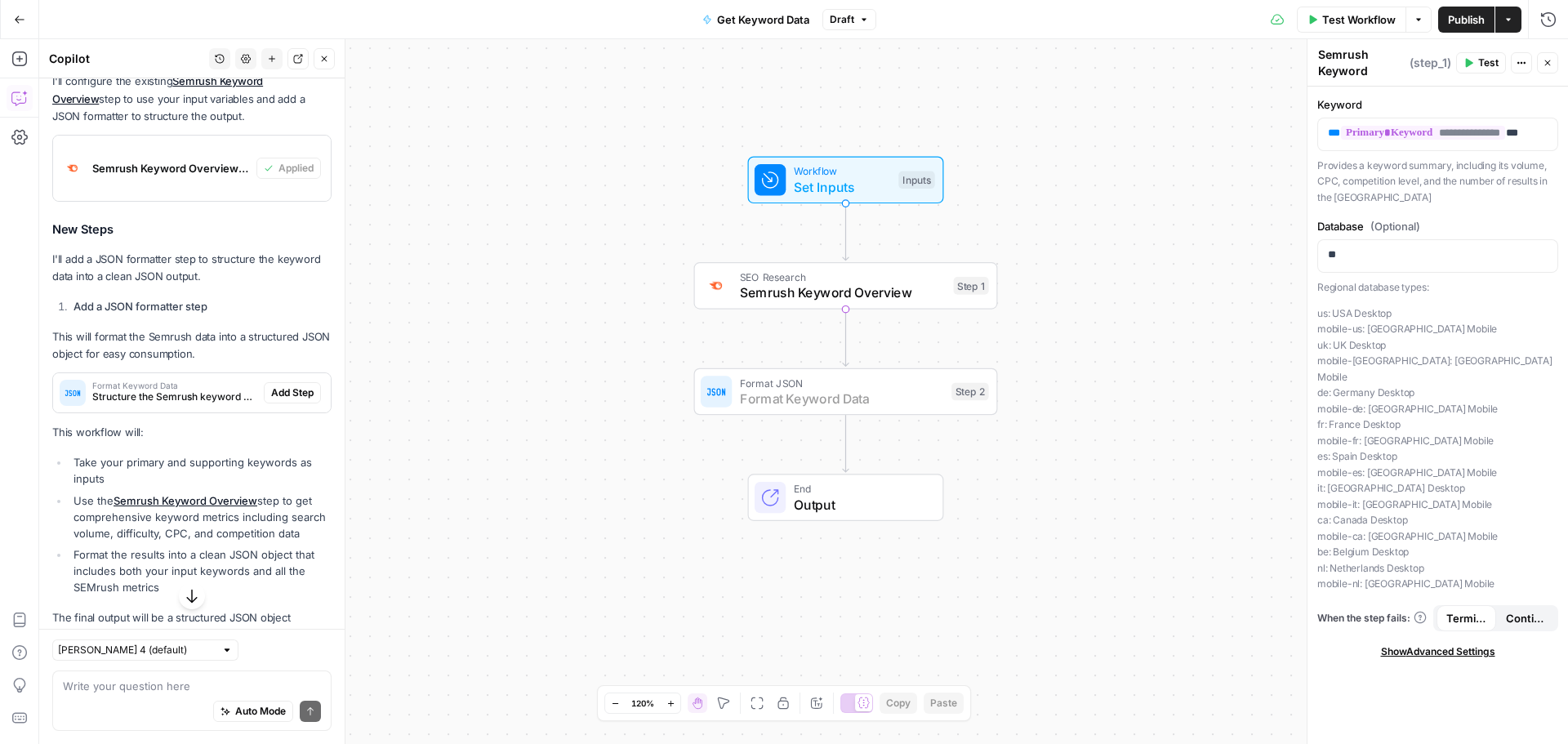
click at [289, 391] on span "Add Step" at bounding box center [293, 393] width 43 height 15
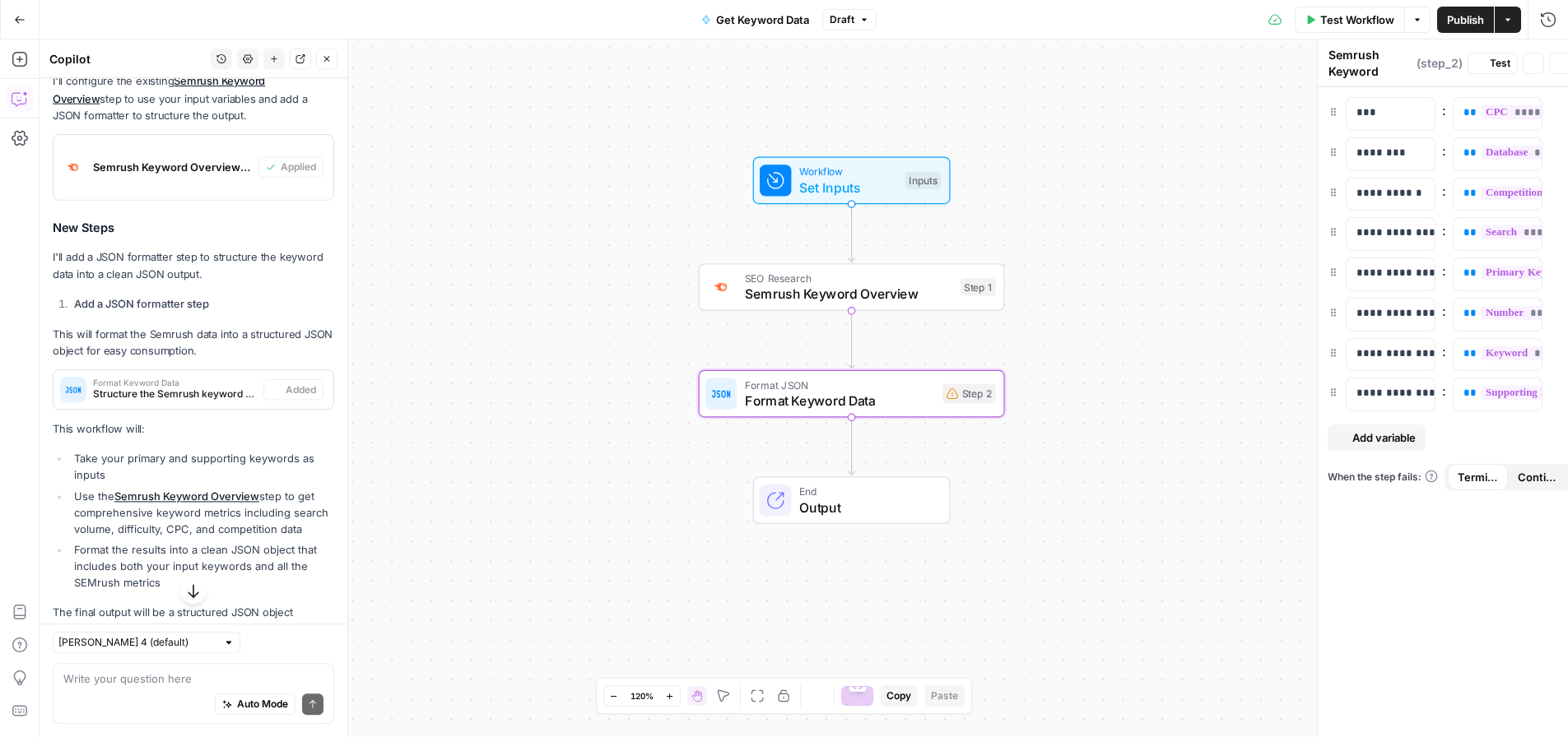
type textarea "Format Keyword Data"
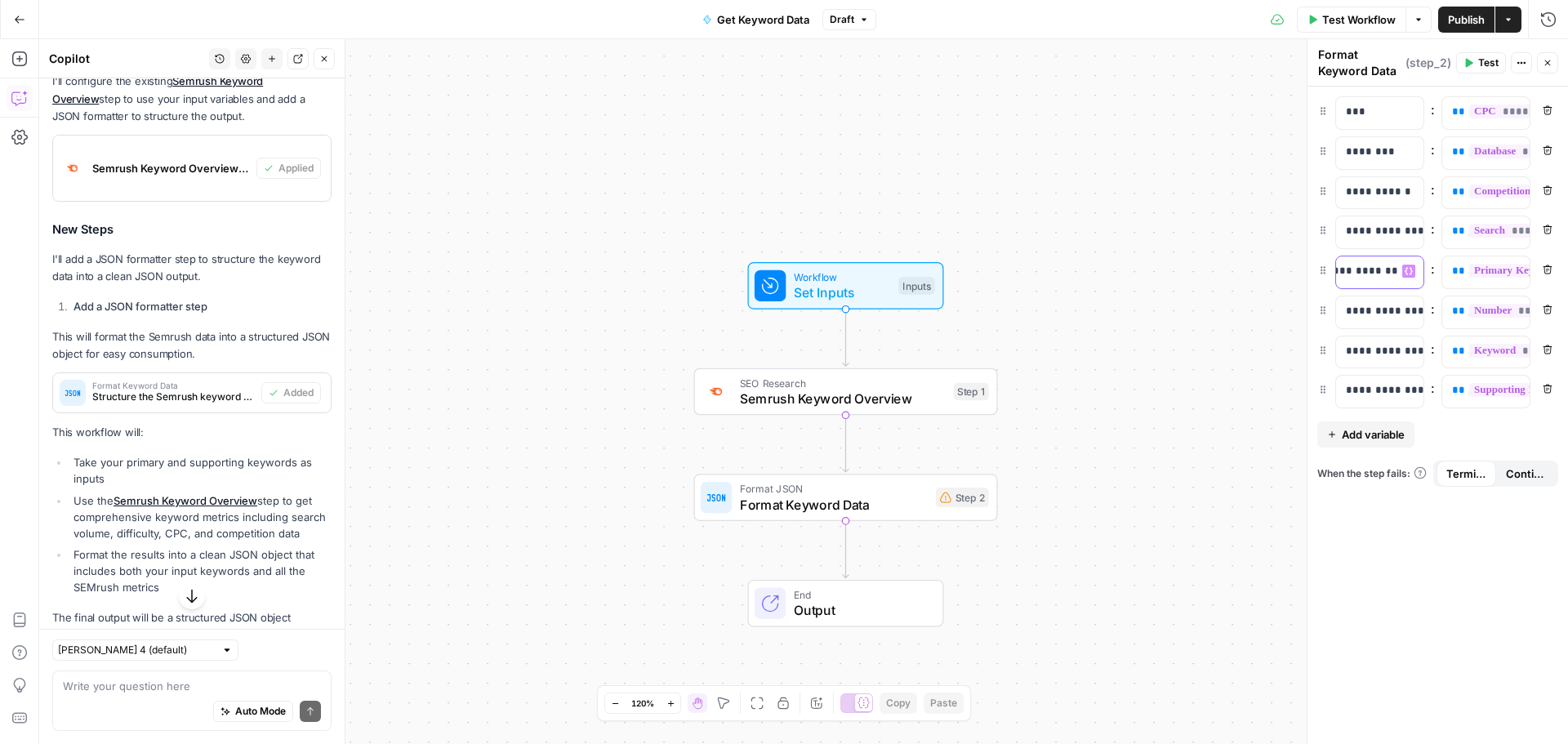
scroll to position [0, 34]
drag, startPoint x: 1369, startPoint y: 268, endPoint x: 1439, endPoint y: 263, distance: 70.2
click at [1439, 263] on div "**********" at bounding box center [1438, 272] width 241 height 34
click at [1416, 571] on div "**********" at bounding box center [1438, 415] width 261 height 657
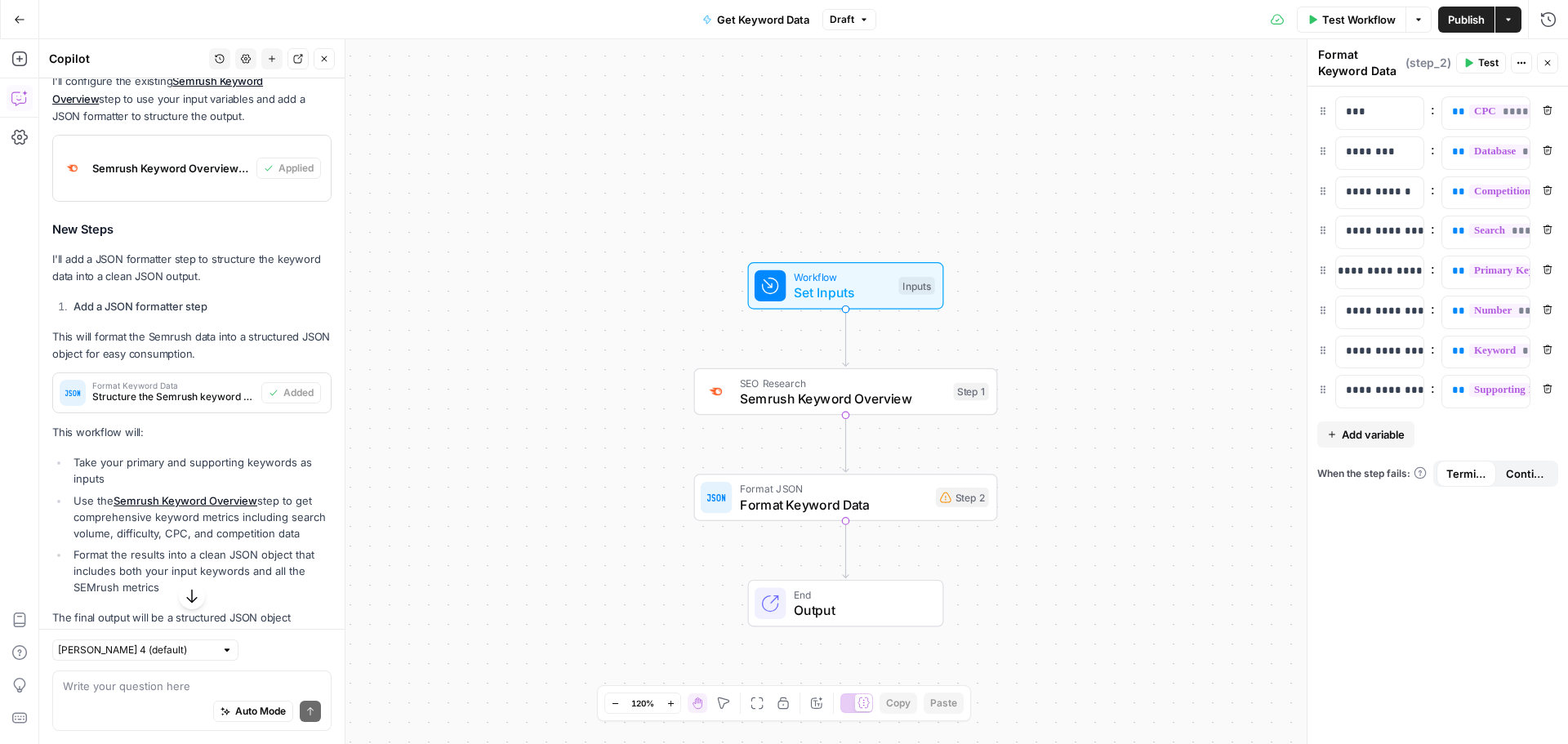
click at [1519, 479] on span "Continue" at bounding box center [1525, 474] width 40 height 17
click at [1452, 474] on span "Terminate Workflow" at bounding box center [1466, 474] width 40 height 17
click at [1533, 476] on span "Continue" at bounding box center [1525, 474] width 40 height 17
click at [1466, 472] on span "Terminate Workflow" at bounding box center [1466, 474] width 40 height 17
click at [1520, 465] on button "Continue" at bounding box center [1526, 473] width 60 height 26
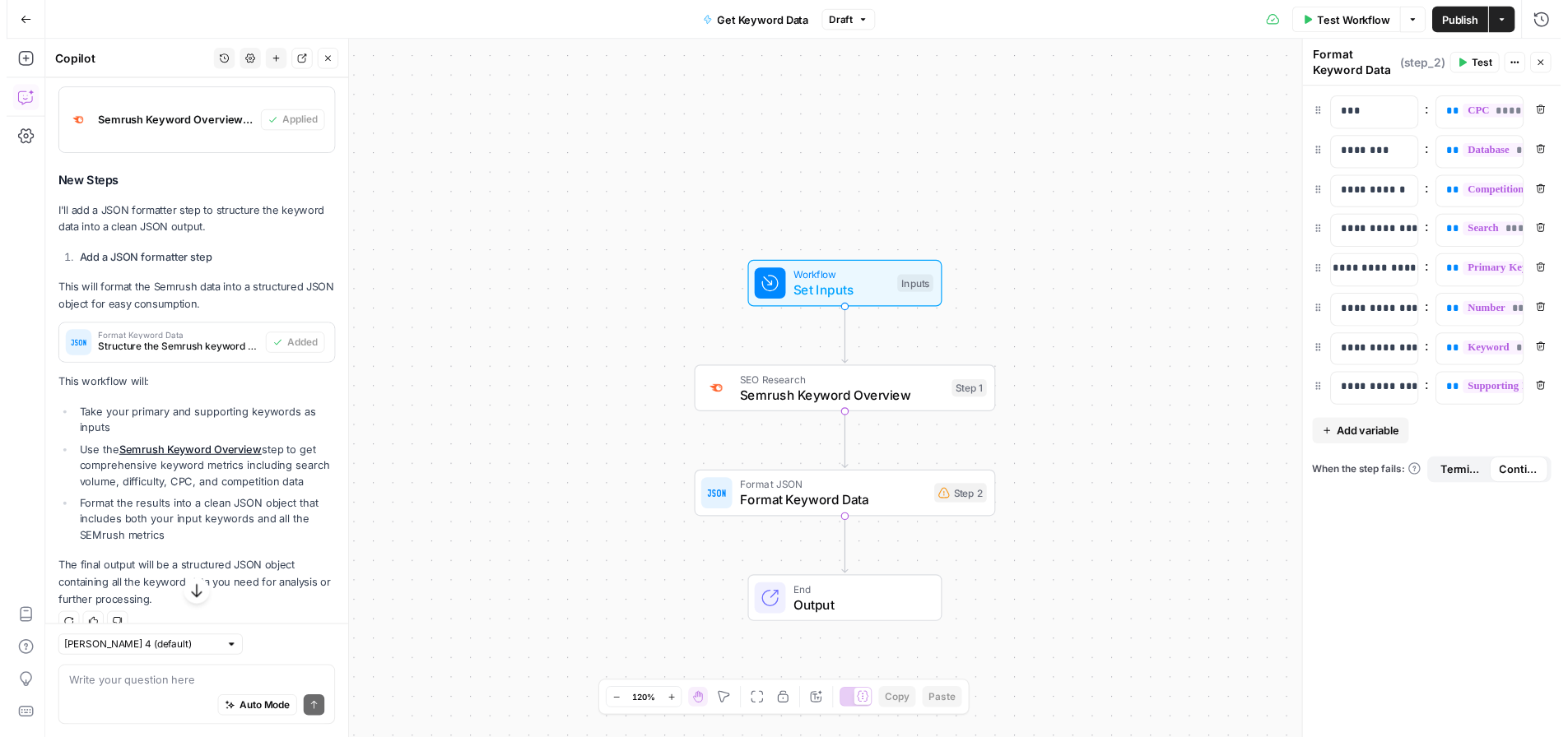
scroll to position [364, 0]
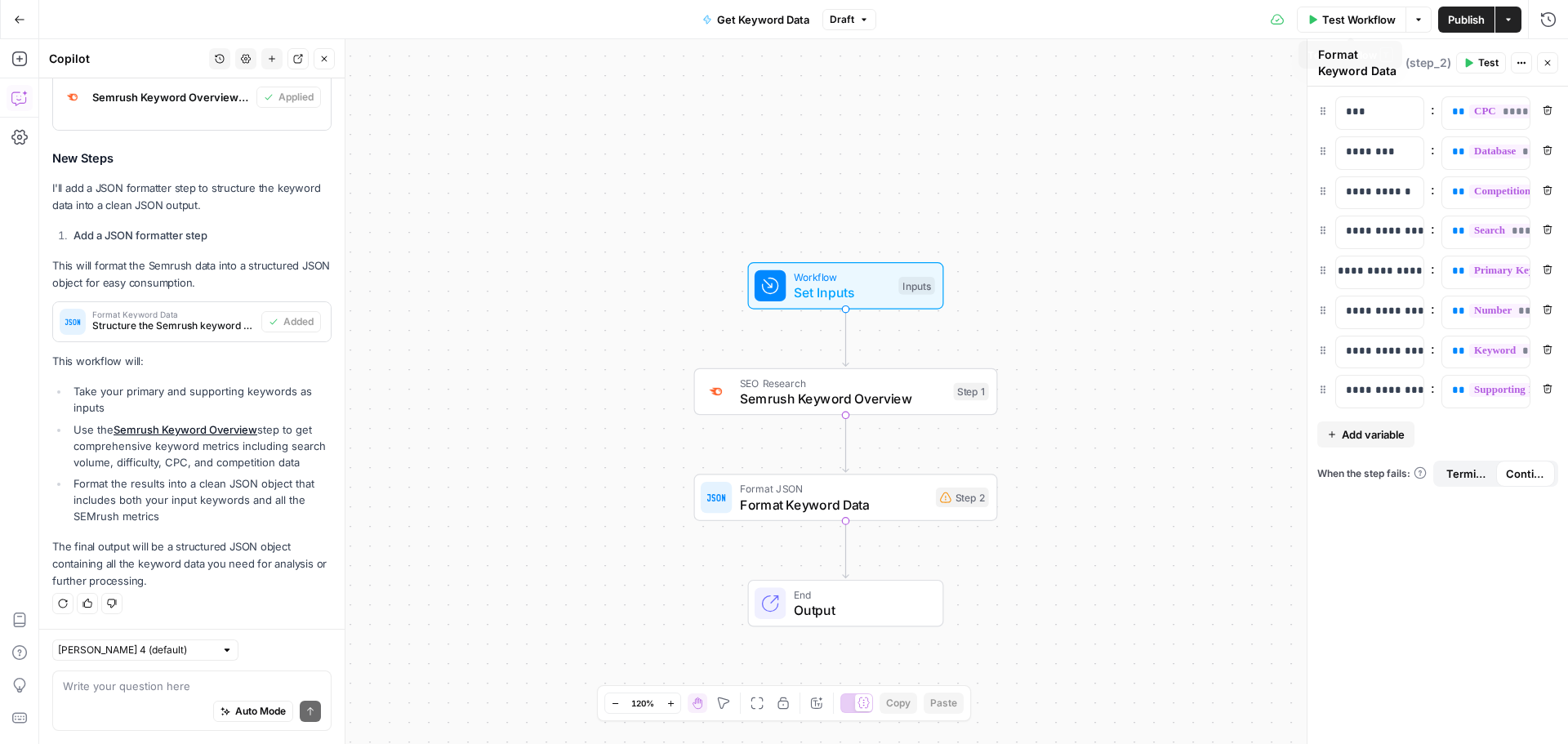
click at [1322, 23] on span "Test Workflow" at bounding box center [1358, 20] width 74 height 17
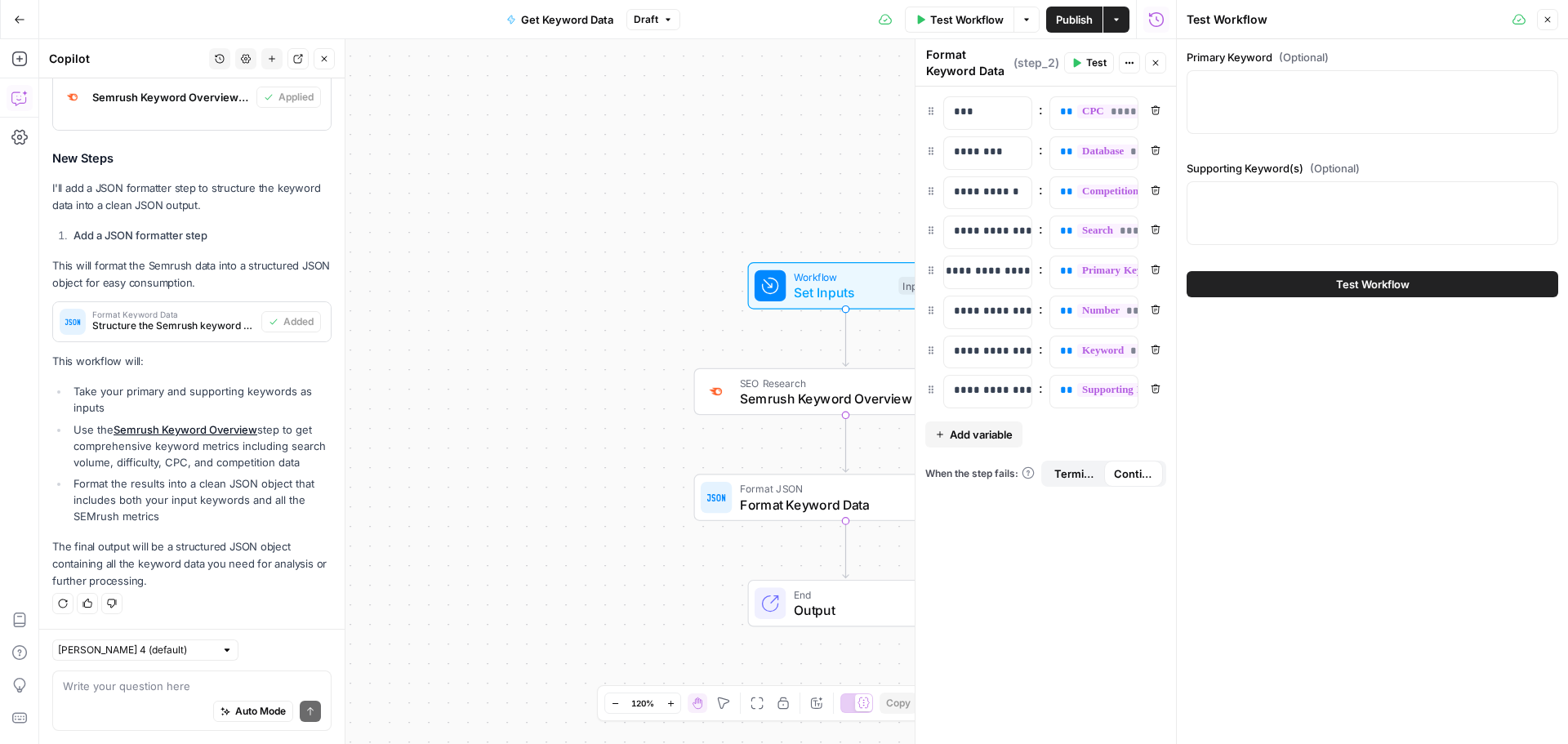
click at [1325, 114] on div at bounding box center [1372, 101] width 372 height 63
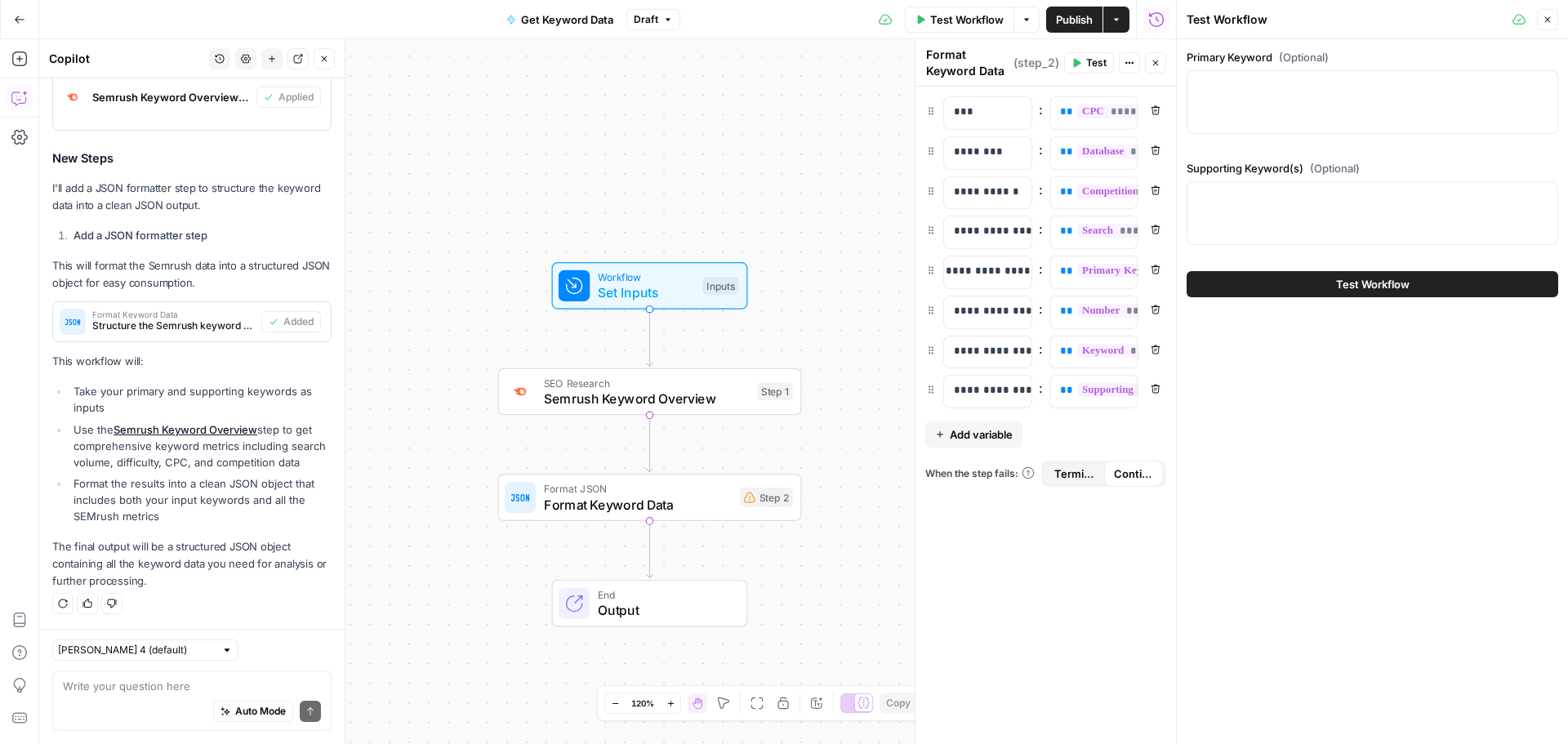
click at [1264, 99] on div at bounding box center [1372, 101] width 372 height 63
paste textarea "frontline workforce management"
type textarea "frontline workforce management"
click at [1228, 208] on div at bounding box center [1372, 213] width 372 height 63
paste textarea "["manufacturing workforce management software","workforce management software f…"
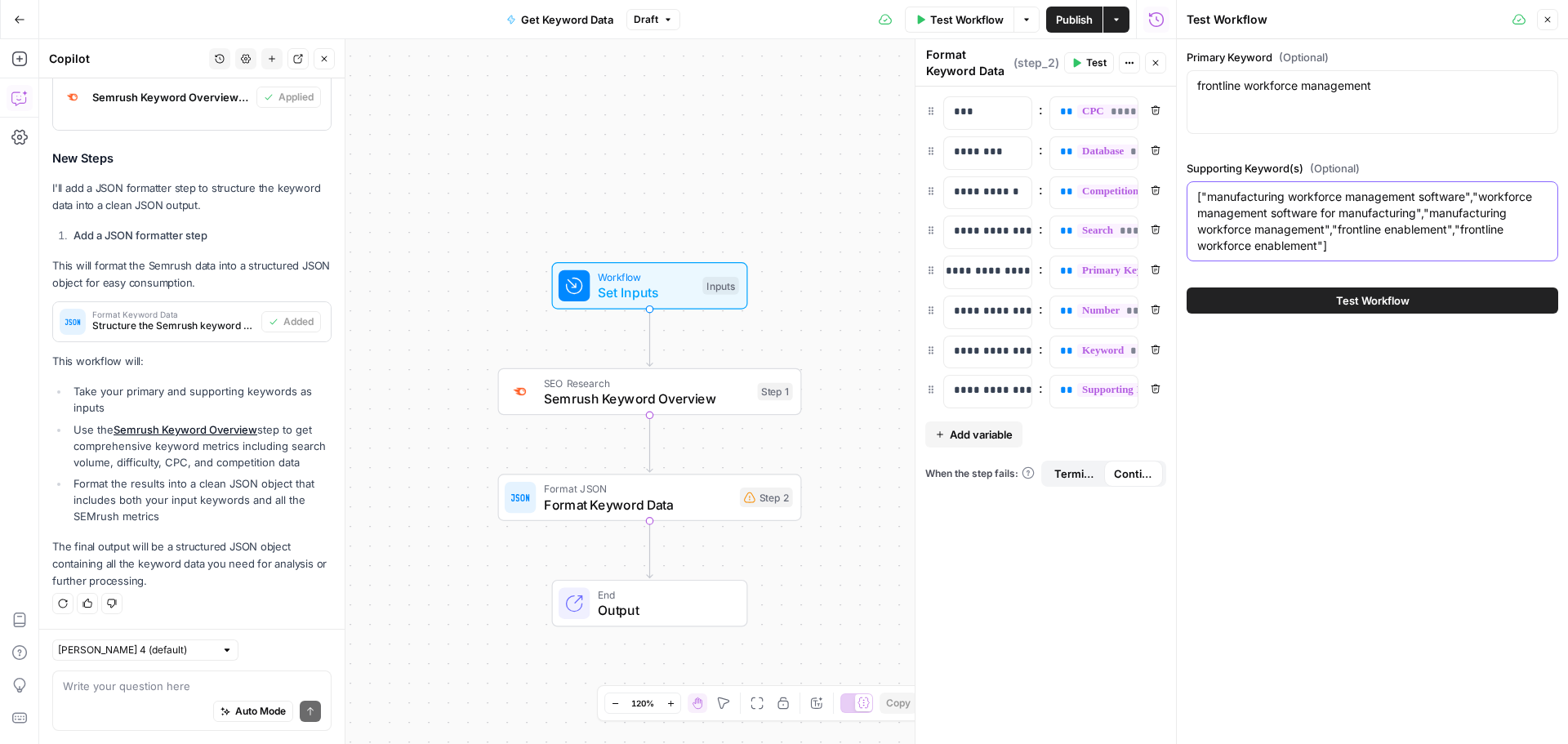
click at [1211, 196] on textarea "["manufacturing workforce management software","workforce management software f…" at bounding box center [1372, 221] width 350 height 65
click at [1470, 193] on textarea "manufacturing workforce management software","workforce management software for…" at bounding box center [1372, 221] width 350 height 65
drag, startPoint x: 1429, startPoint y: 210, endPoint x: 1419, endPoint y: 213, distance: 10.4
click at [1419, 213] on textarea "manufacturing workforce management software, workforce management software for …" at bounding box center [1372, 221] width 350 height 65
drag, startPoint x: 1340, startPoint y: 228, endPoint x: 1327, endPoint y: 229, distance: 13.0
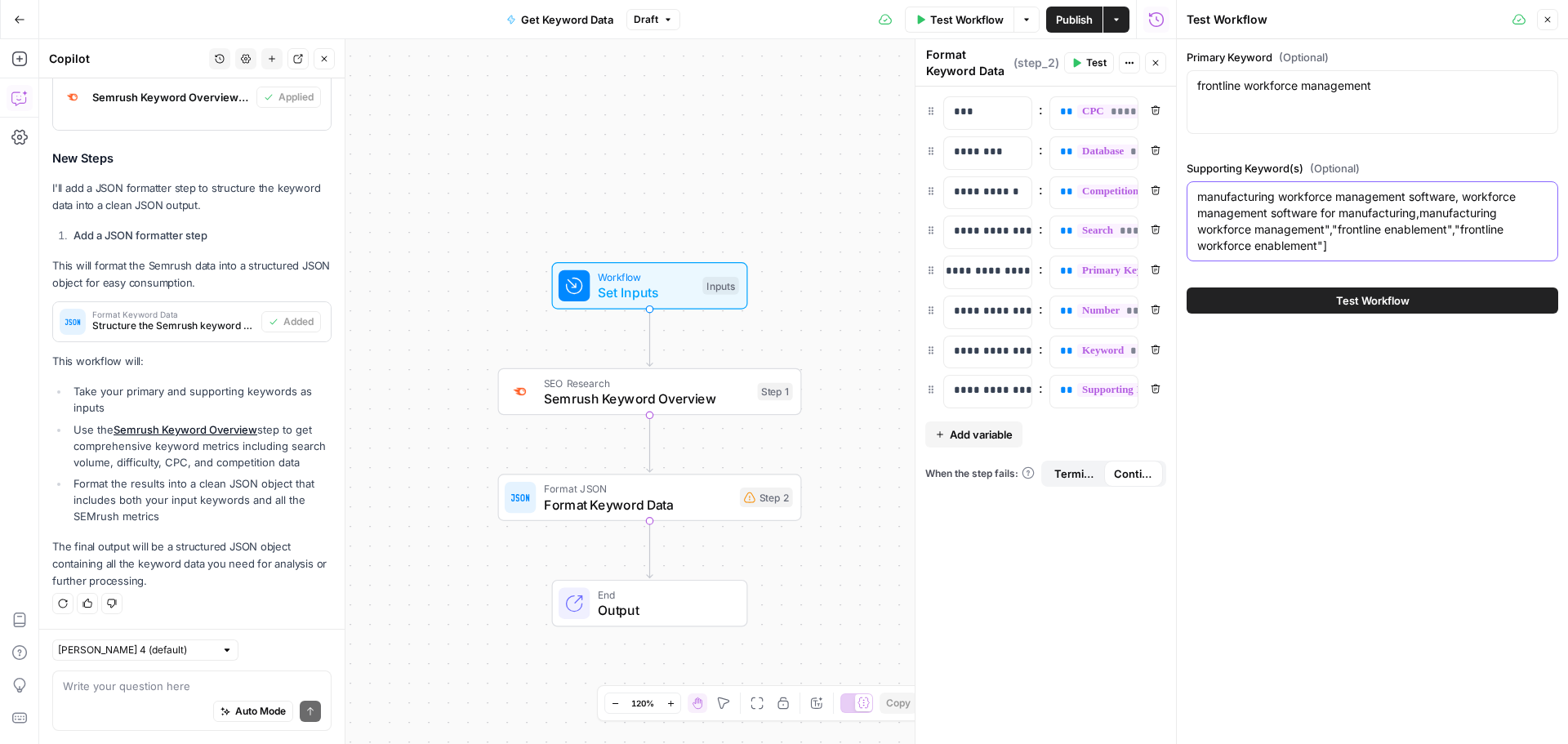
click at [1327, 229] on textarea "manufacturing workforce management software, workforce management software for …" at bounding box center [1372, 221] width 350 height 65
click at [1455, 228] on textarea "manufacturing workforce management software, workforce management software for …" at bounding box center [1372, 221] width 350 height 65
type textarea "manufacturing workforce management software, workforce management software for …"
click at [1497, 307] on button "Test Workflow" at bounding box center [1372, 301] width 372 height 26
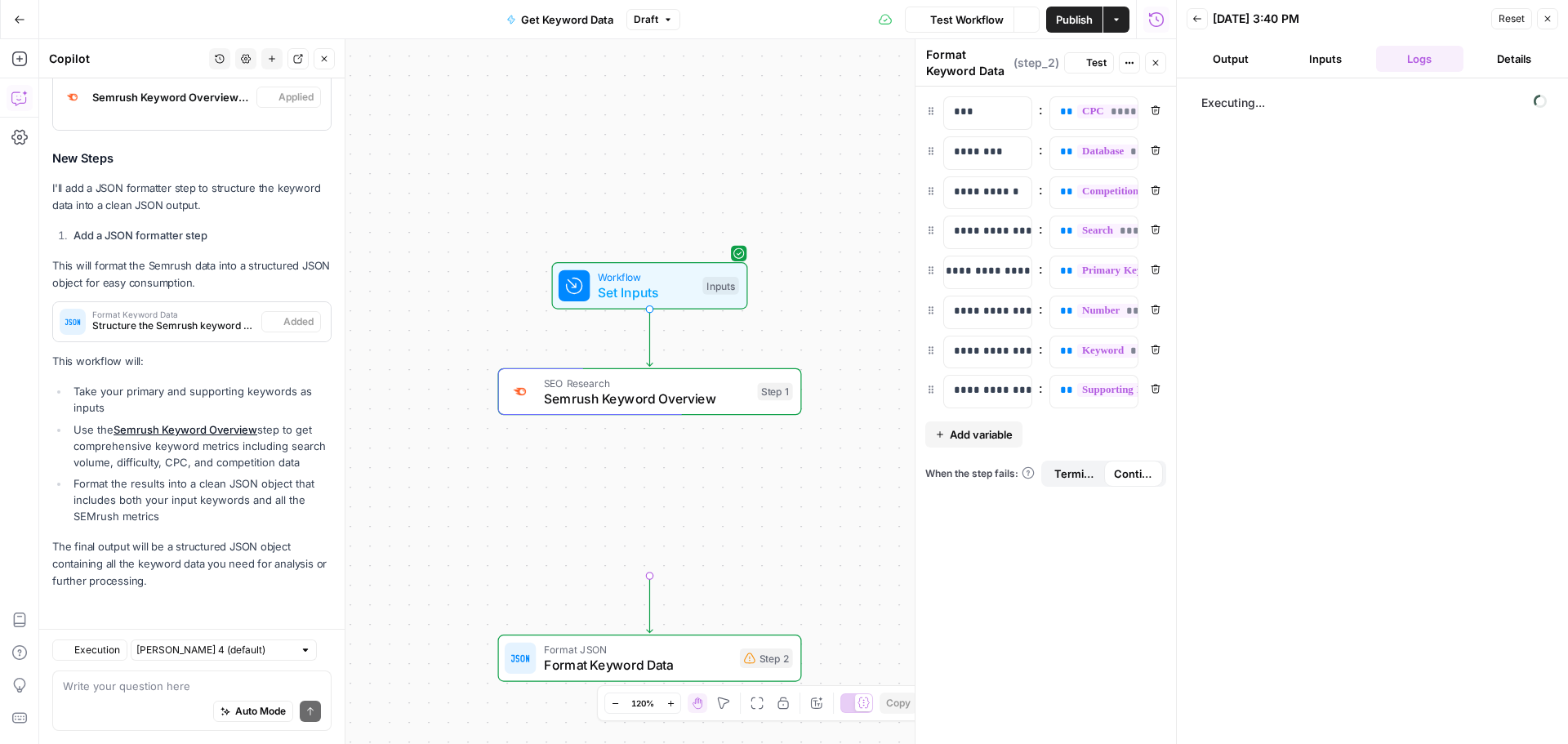
scroll to position [361, 0]
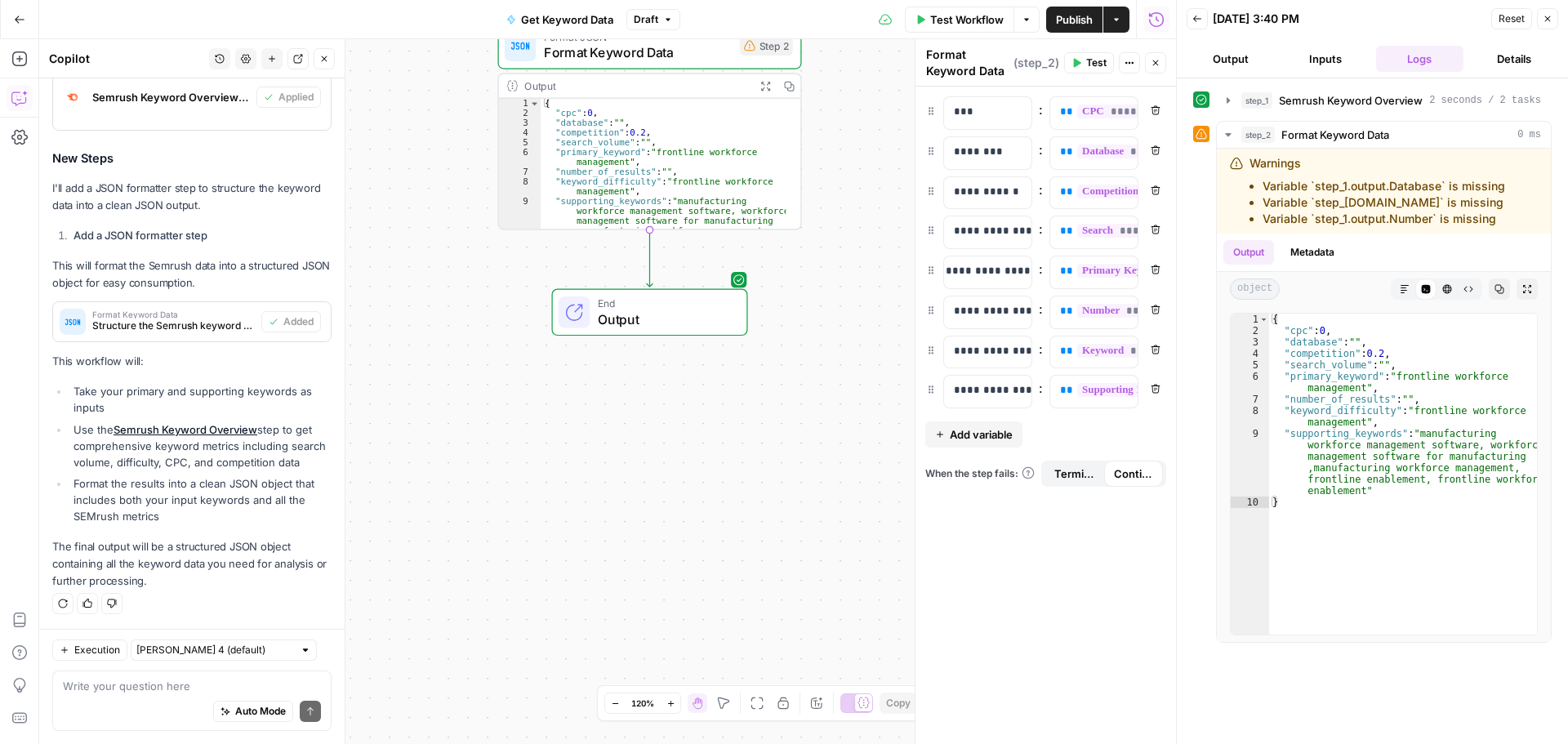
click at [685, 317] on span "Output" at bounding box center [664, 318] width 133 height 20
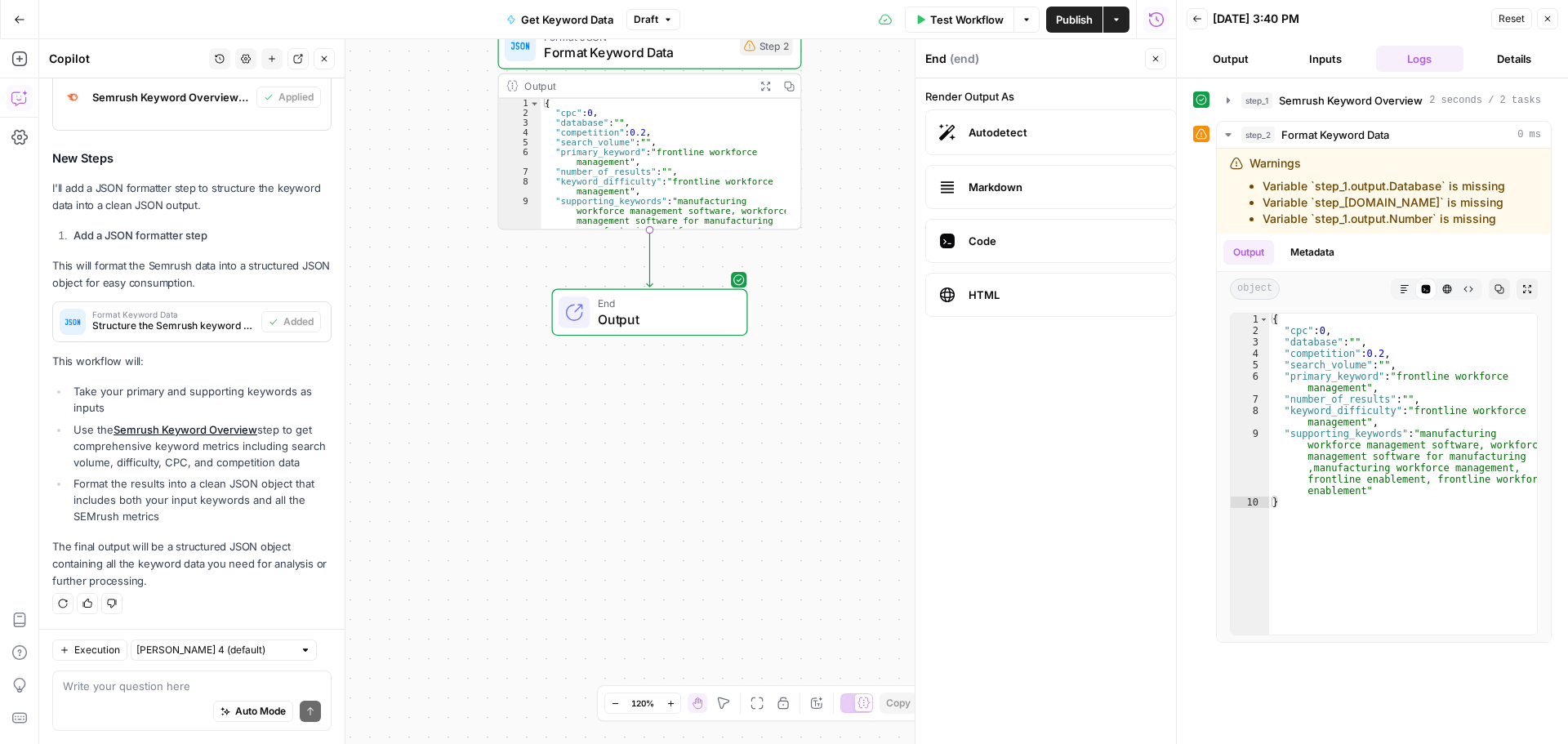
click at [1227, 58] on button "Output" at bounding box center [1231, 59] width 89 height 26
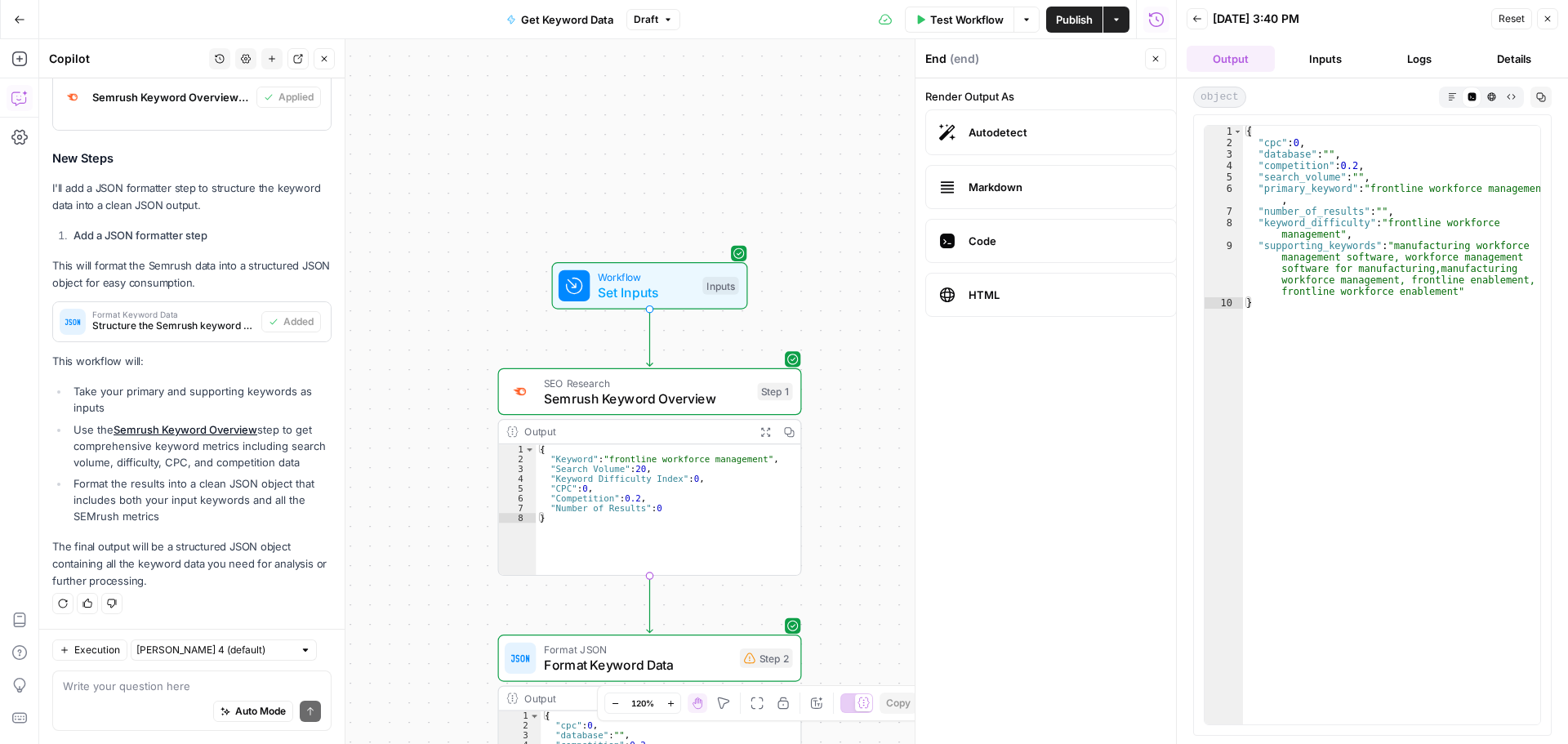
click at [158, 694] on div "Auto Mode Send" at bounding box center [191, 711] width 258 height 36
click at [995, 176] on label "Markdown" at bounding box center [1051, 186] width 252 height 44
click at [1072, 237] on span "Code" at bounding box center [1066, 241] width 195 height 17
click at [1028, 129] on span "Autodetect" at bounding box center [1066, 132] width 195 height 17
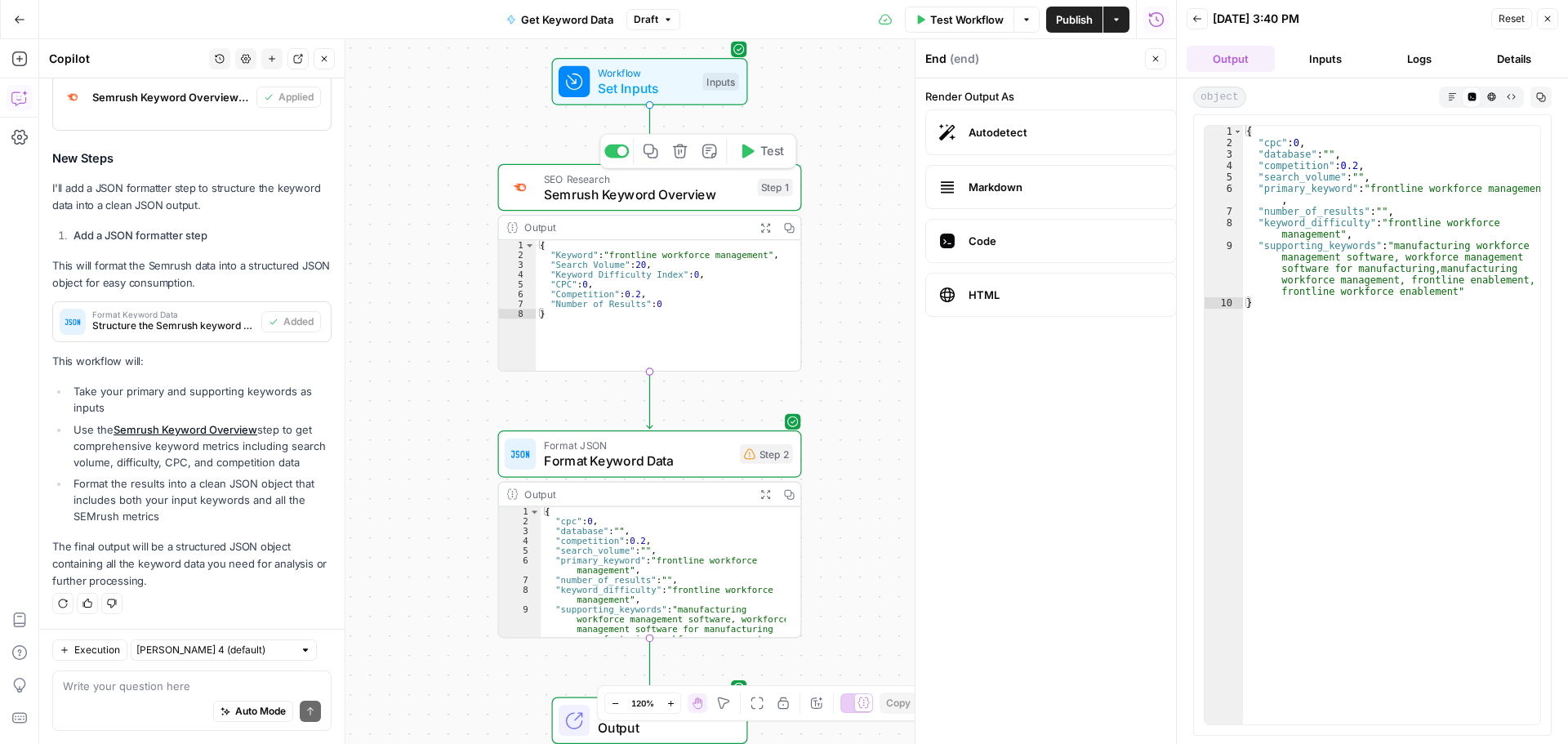
click at [686, 193] on span "Semrush Keyword Overview" at bounding box center [647, 194] width 206 height 20
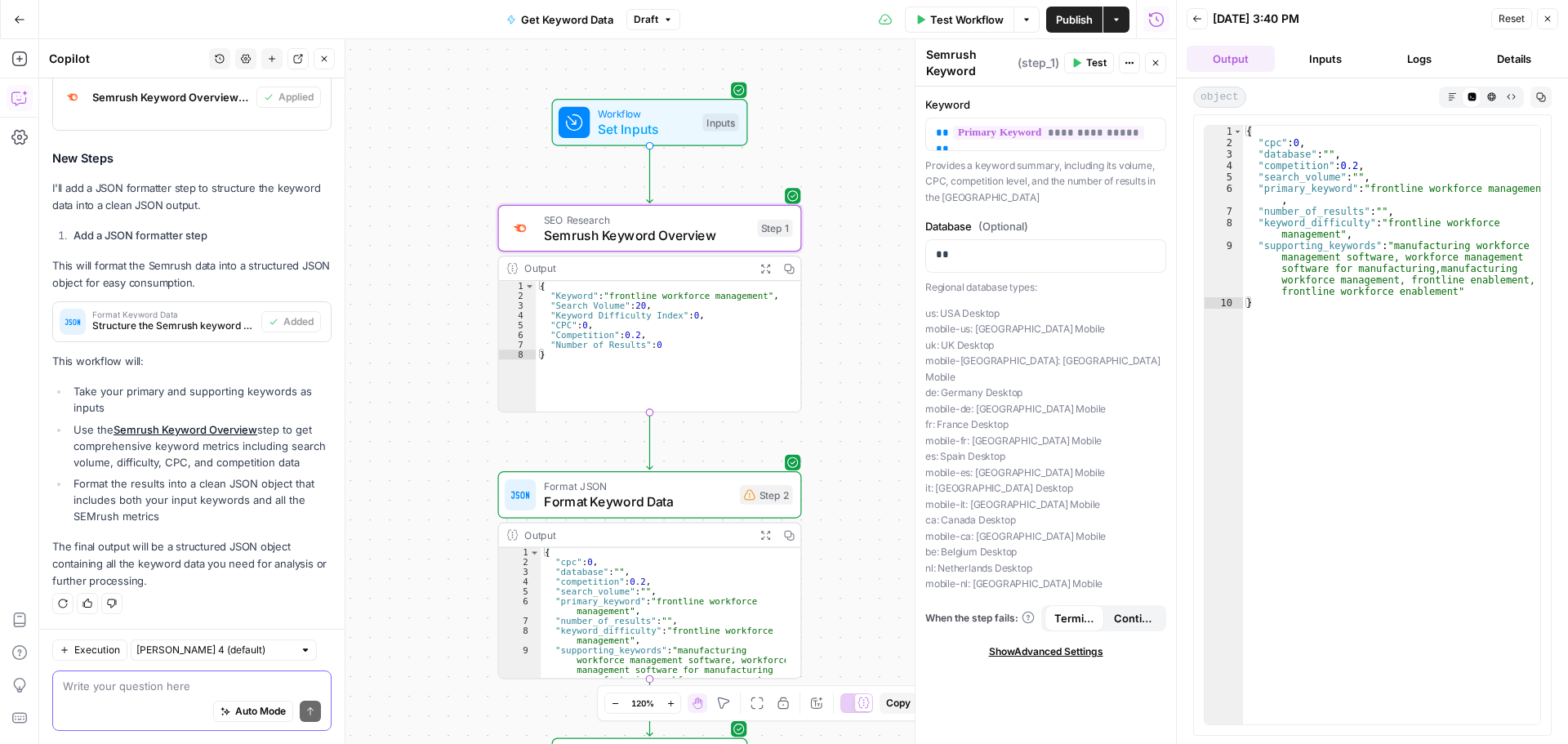
click at [156, 683] on textarea at bounding box center [191, 686] width 258 height 17
type textarea "T"
type textarea "R"
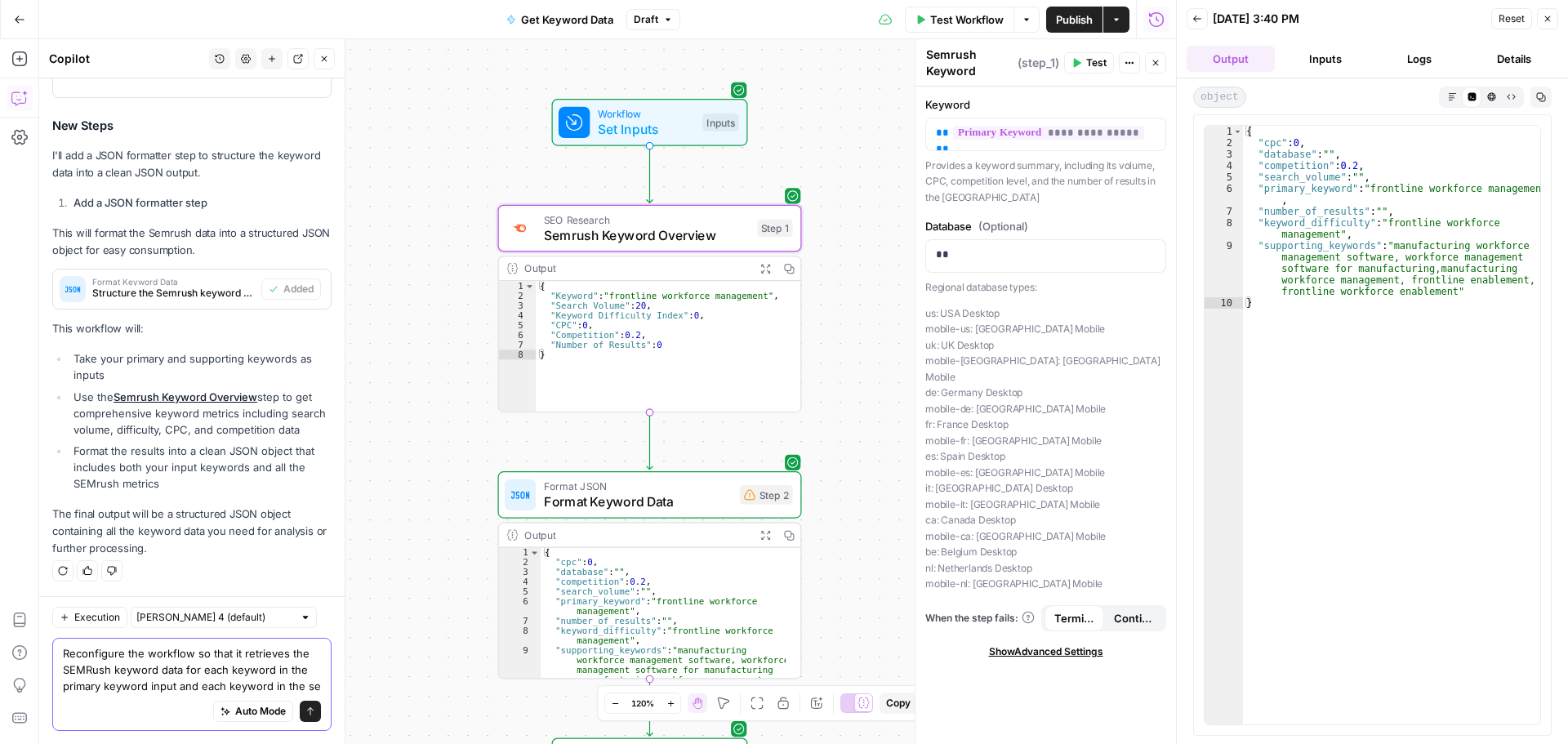
scroll to position [411, 0]
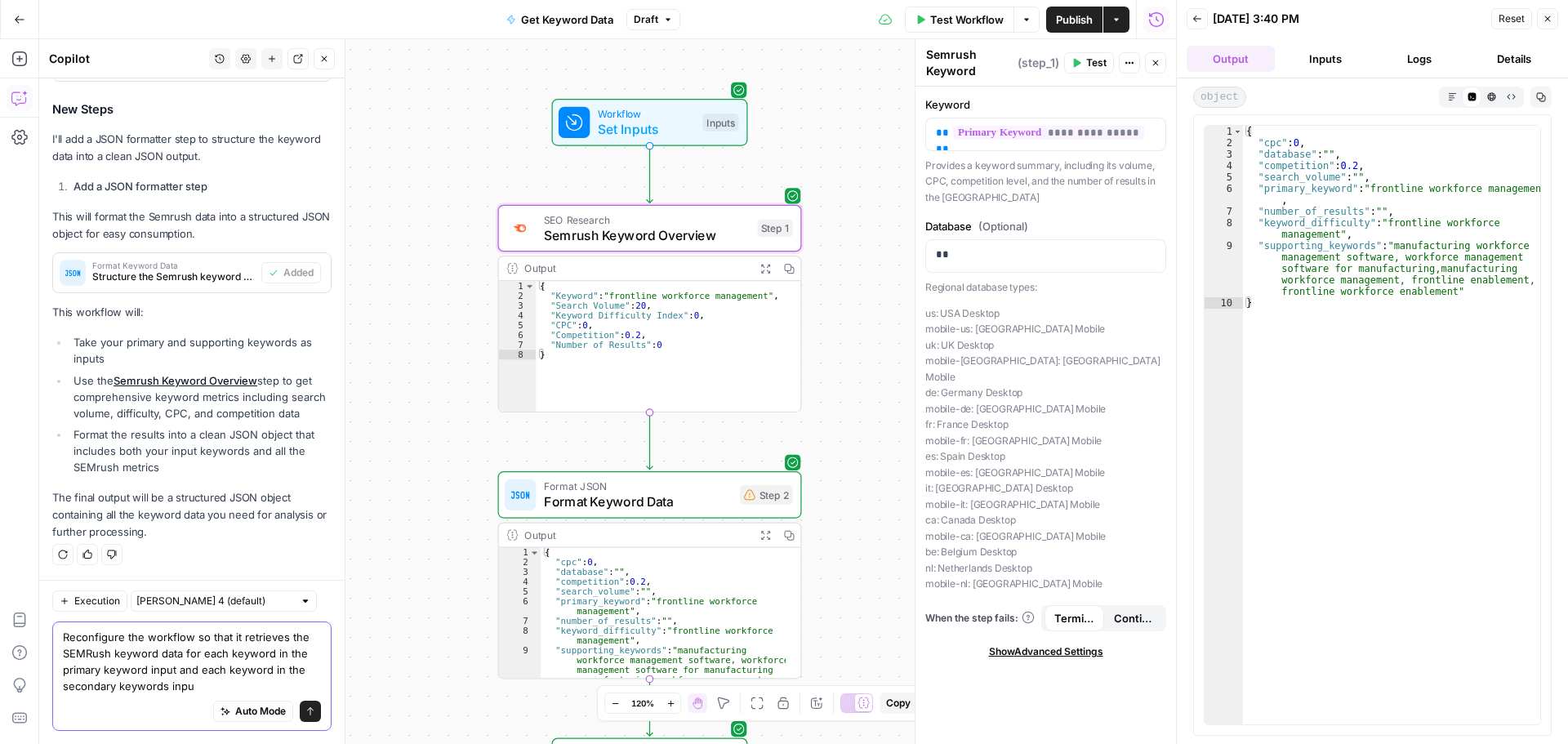
type textarea "Reconfigure the workflow so that it retrieves the SEMRush keyword data for each…"
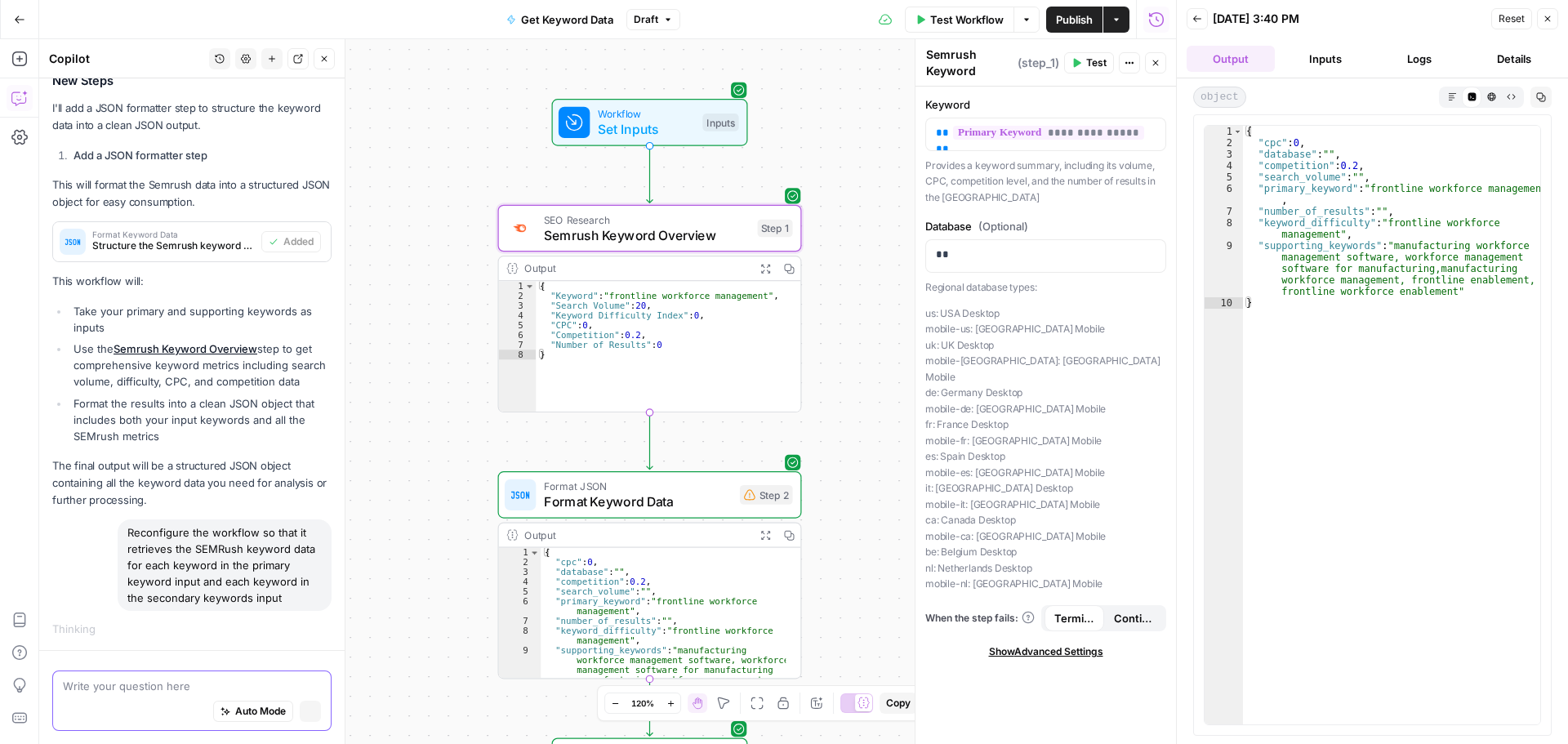
scroll to position [426, 0]
click at [1548, 16] on icon "button" at bounding box center [1548, 19] width 10 height 10
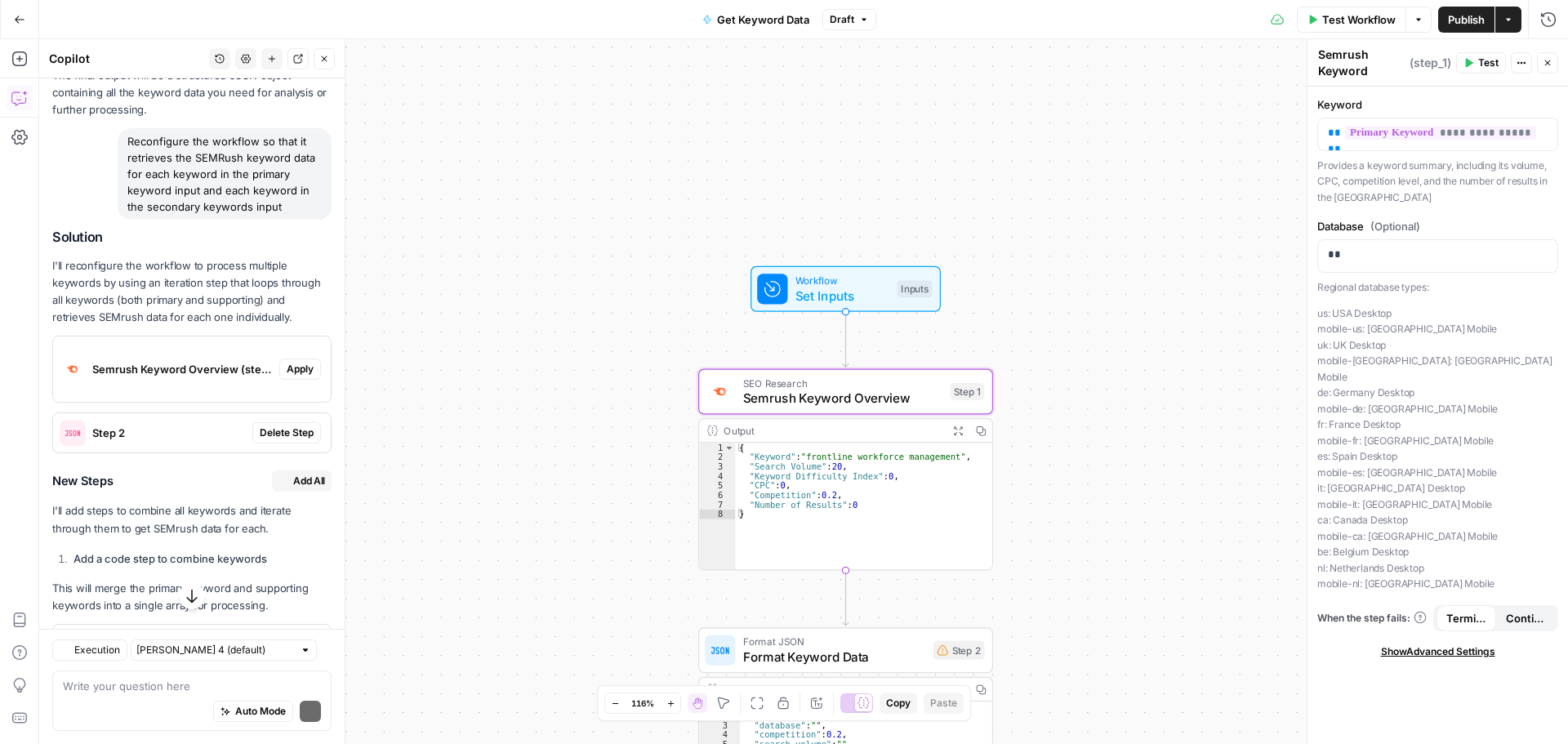
scroll to position [849, 0]
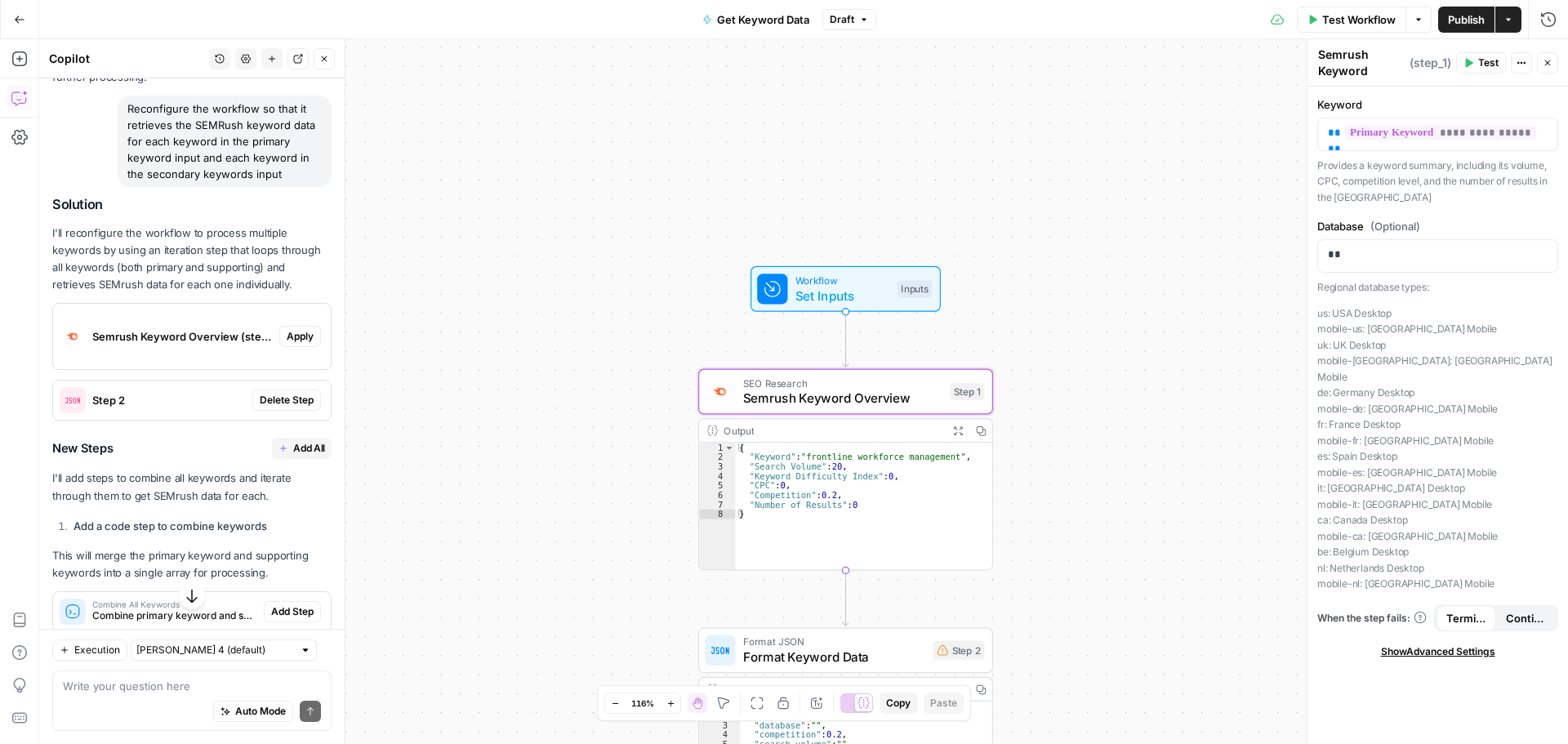
click at [287, 344] on span "Apply" at bounding box center [300, 336] width 27 height 15
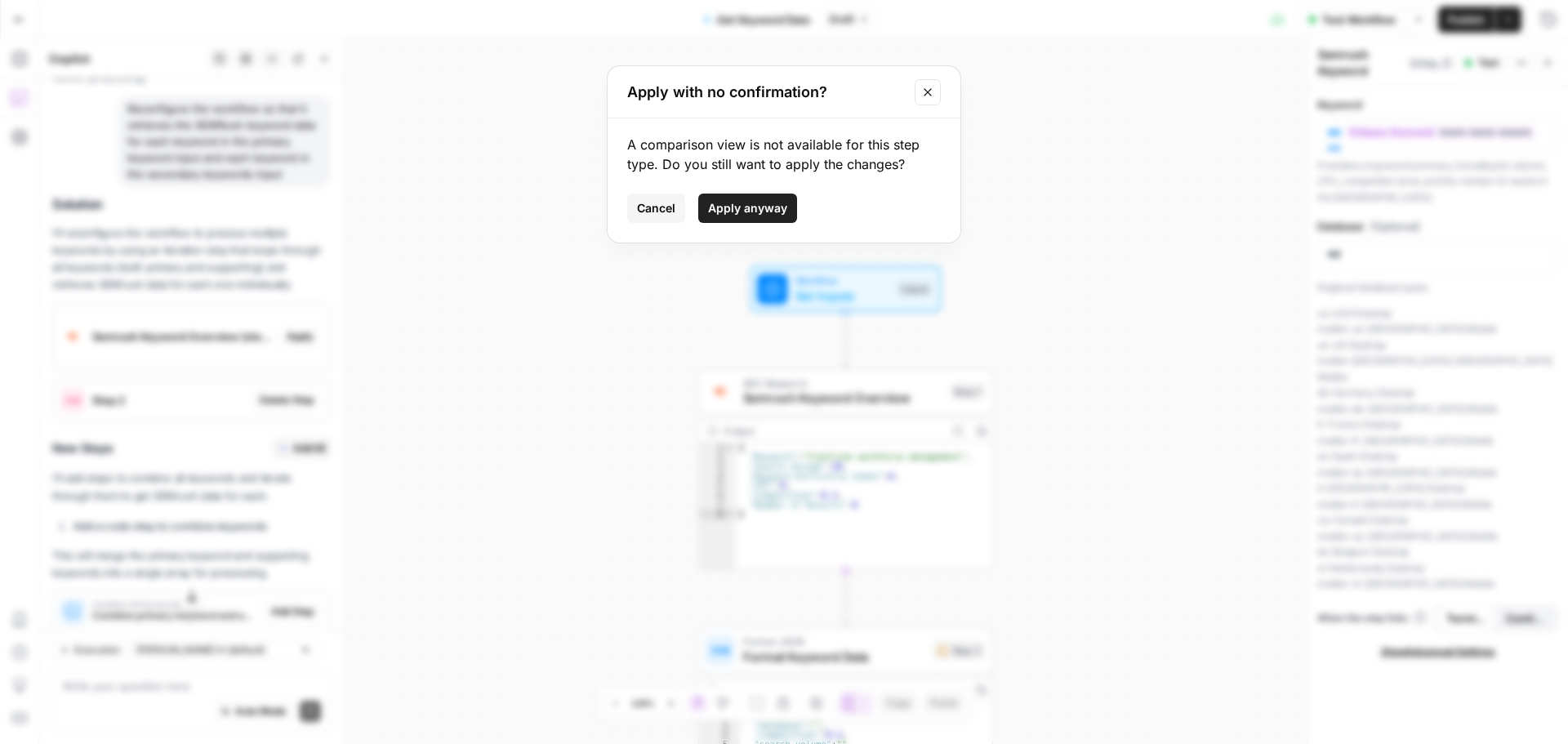
click at [738, 198] on button "Apply anyway" at bounding box center [747, 209] width 99 height 30
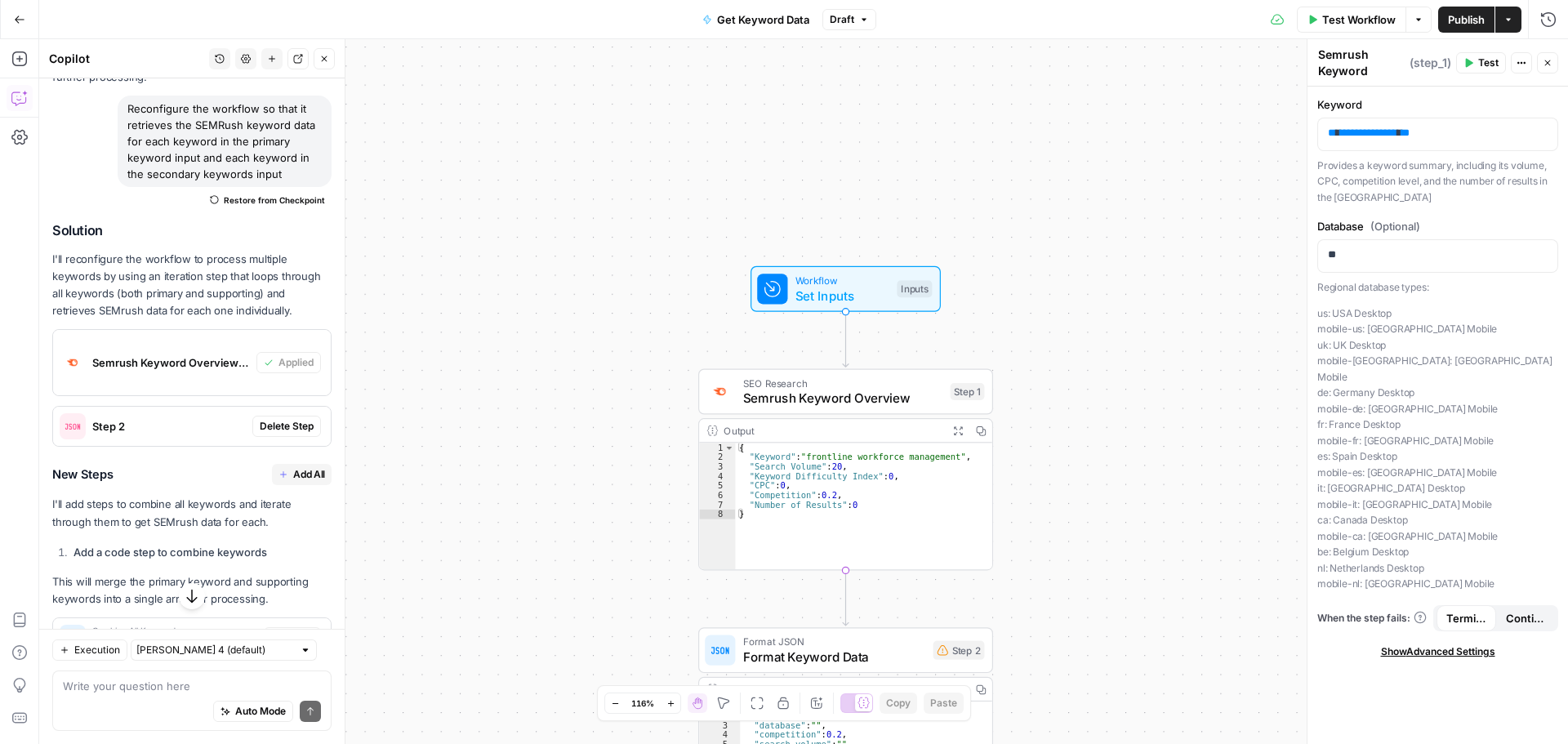
scroll to position [930, 0]
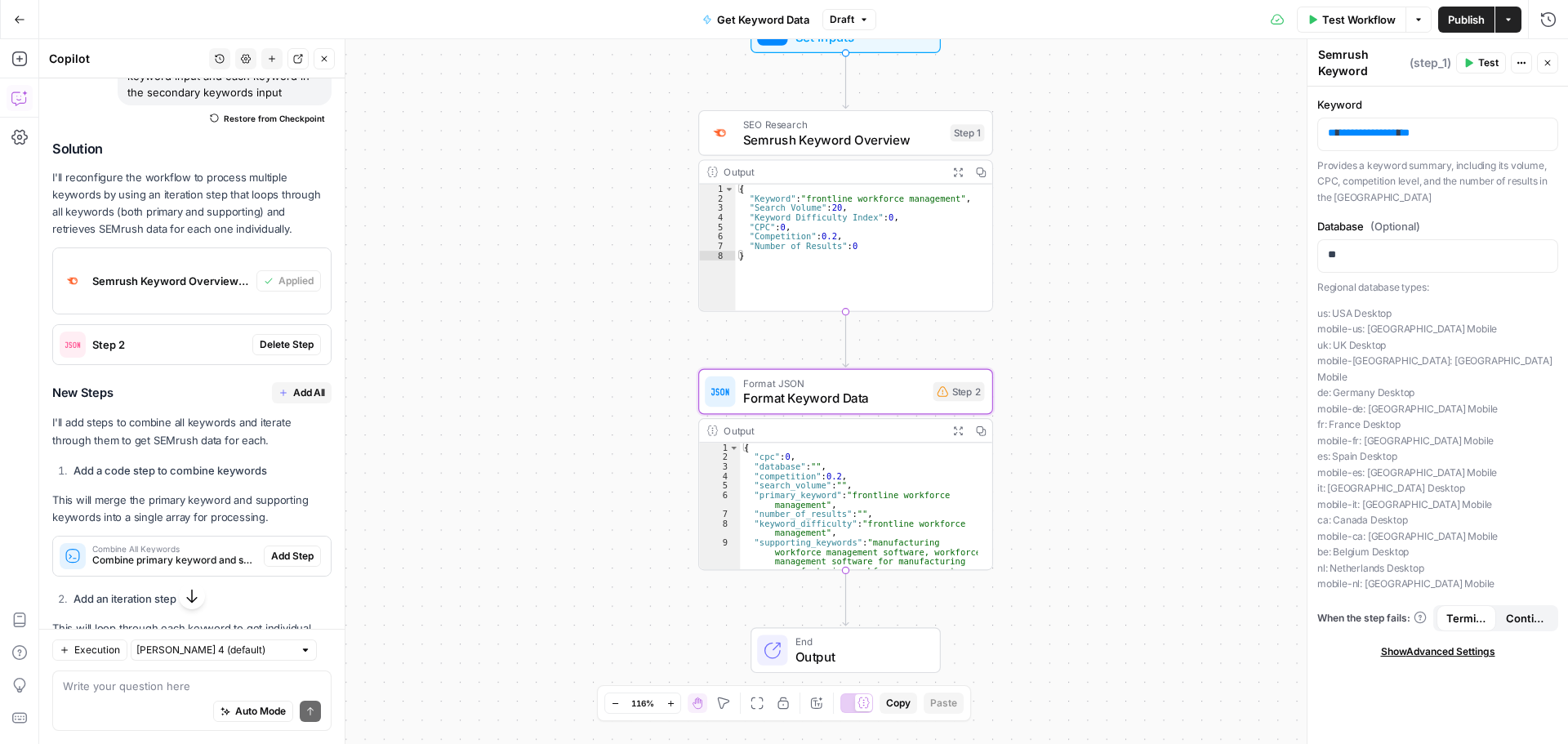
click at [273, 352] on span "Delete Step" at bounding box center [287, 345] width 54 height 15
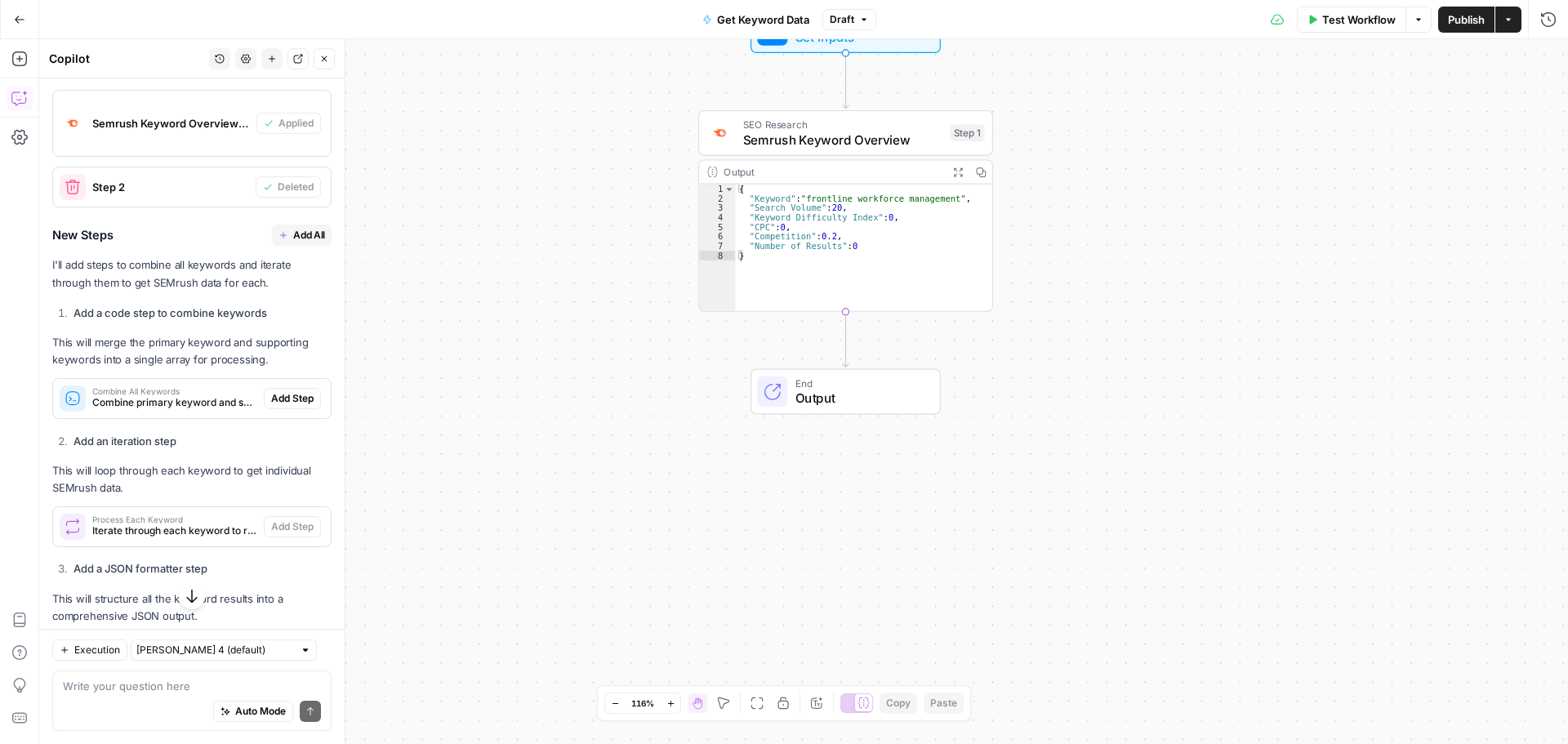
scroll to position [1094, 0]
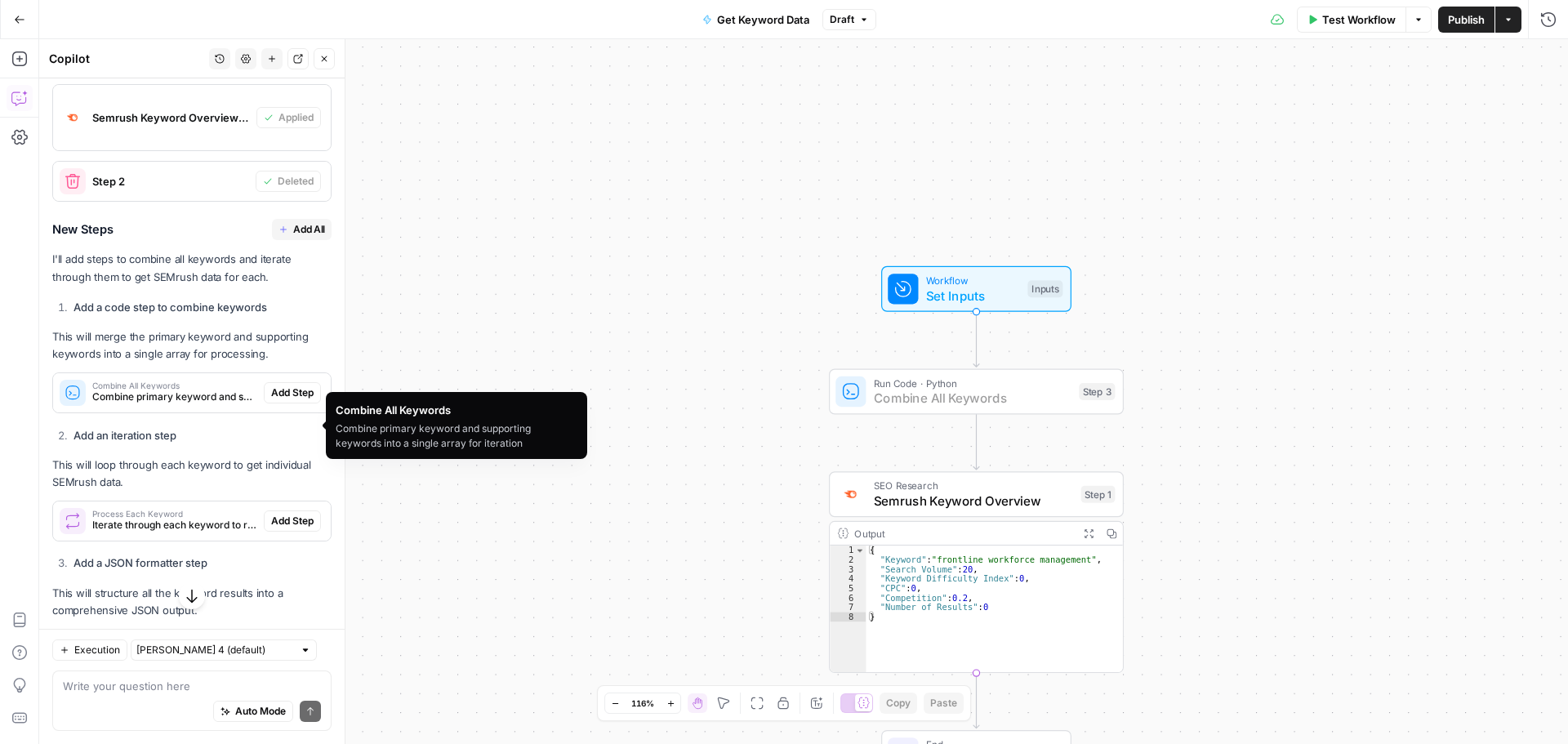
click at [275, 400] on span "Add Step" at bounding box center [293, 393] width 43 height 15
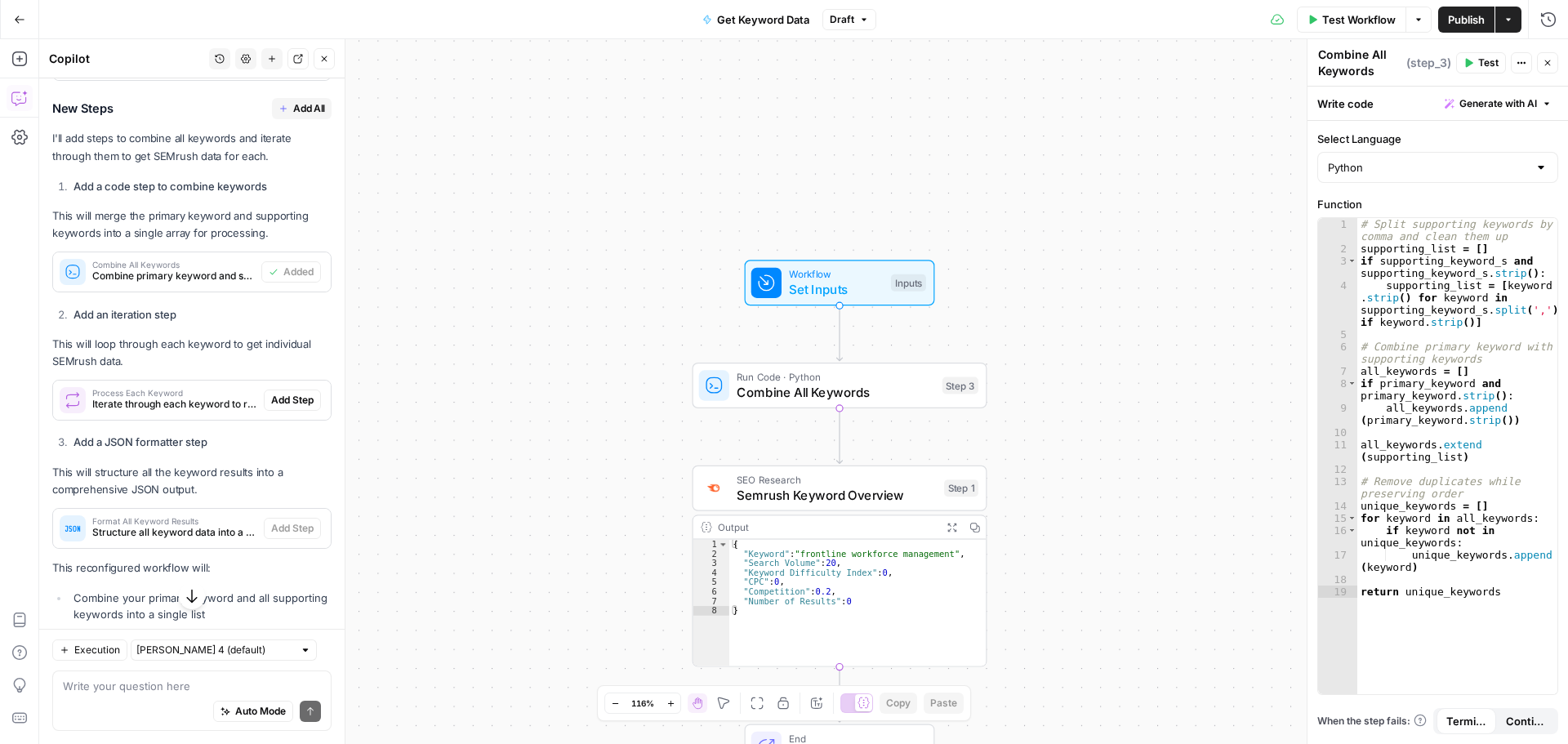
scroll to position [1257, 0]
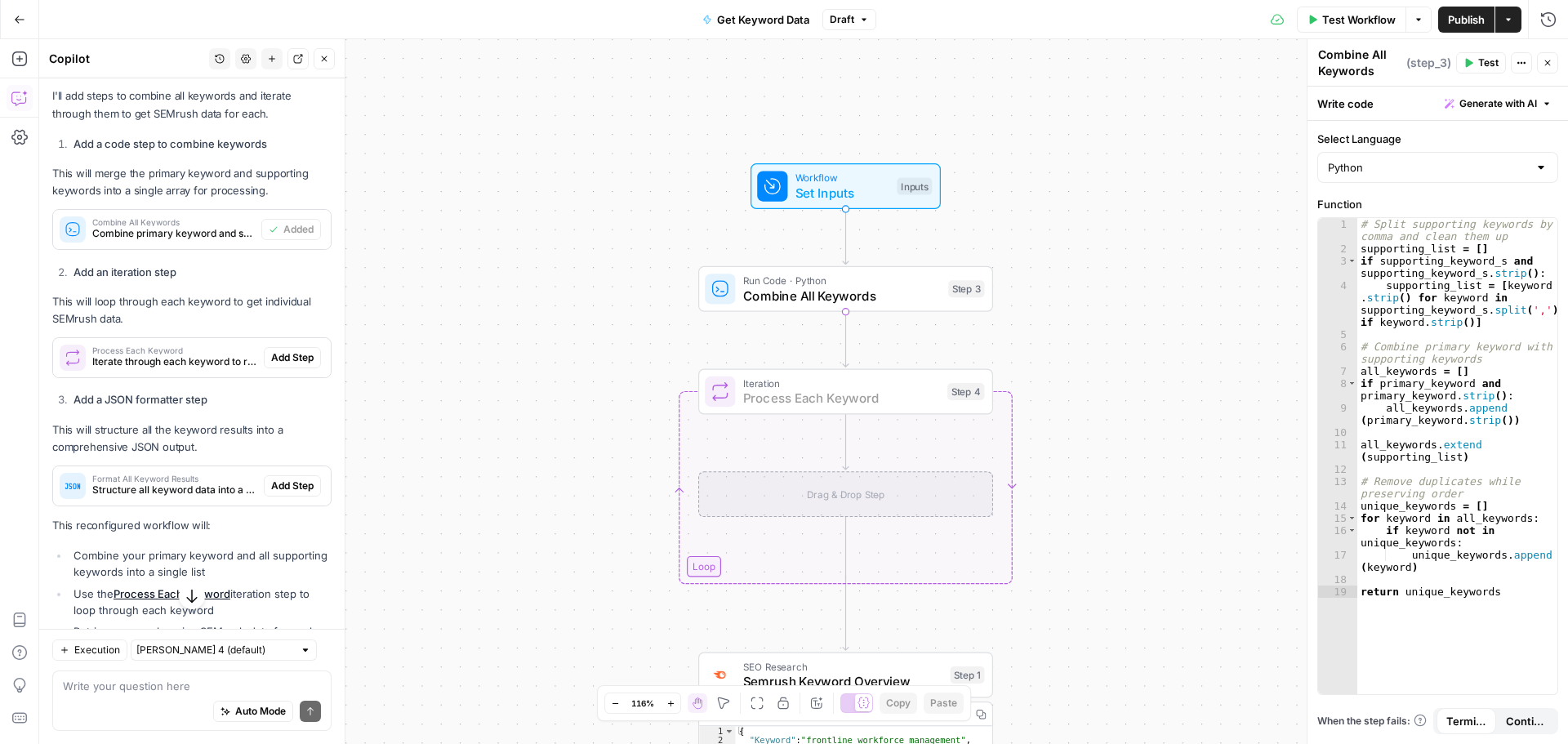
click at [281, 365] on span "Add Step" at bounding box center [293, 358] width 43 height 15
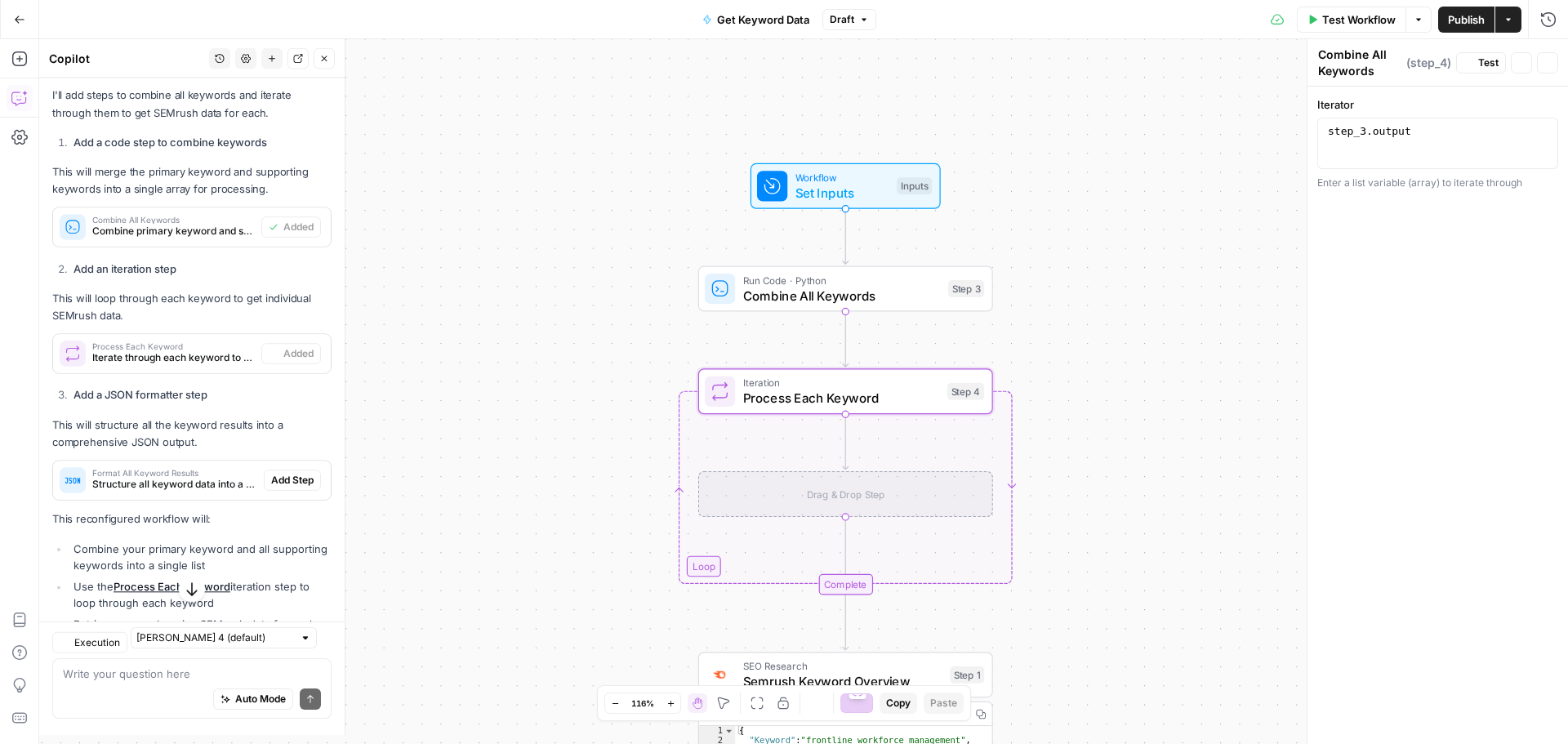
type textarea "Process Each Keyword"
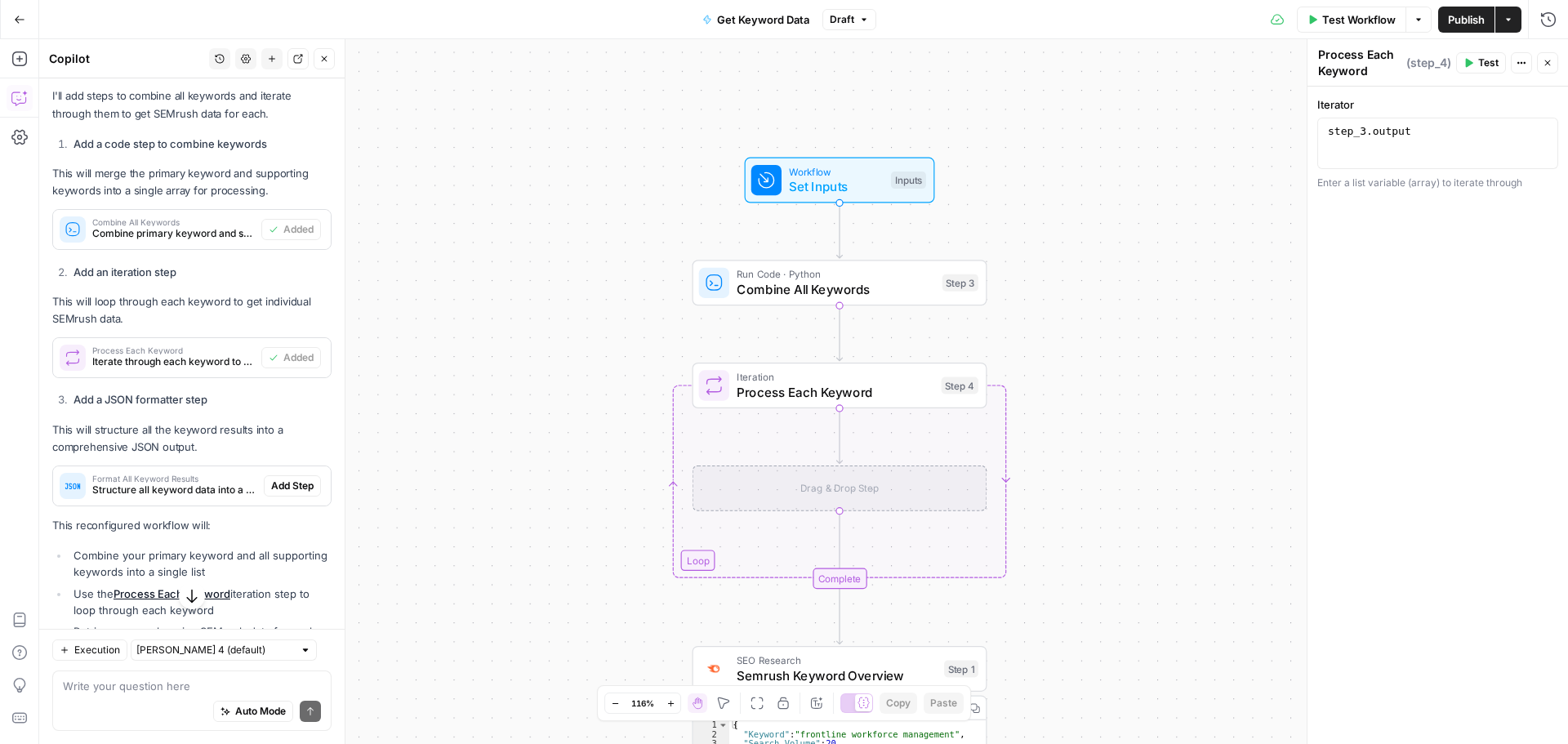
scroll to position [1339, 0]
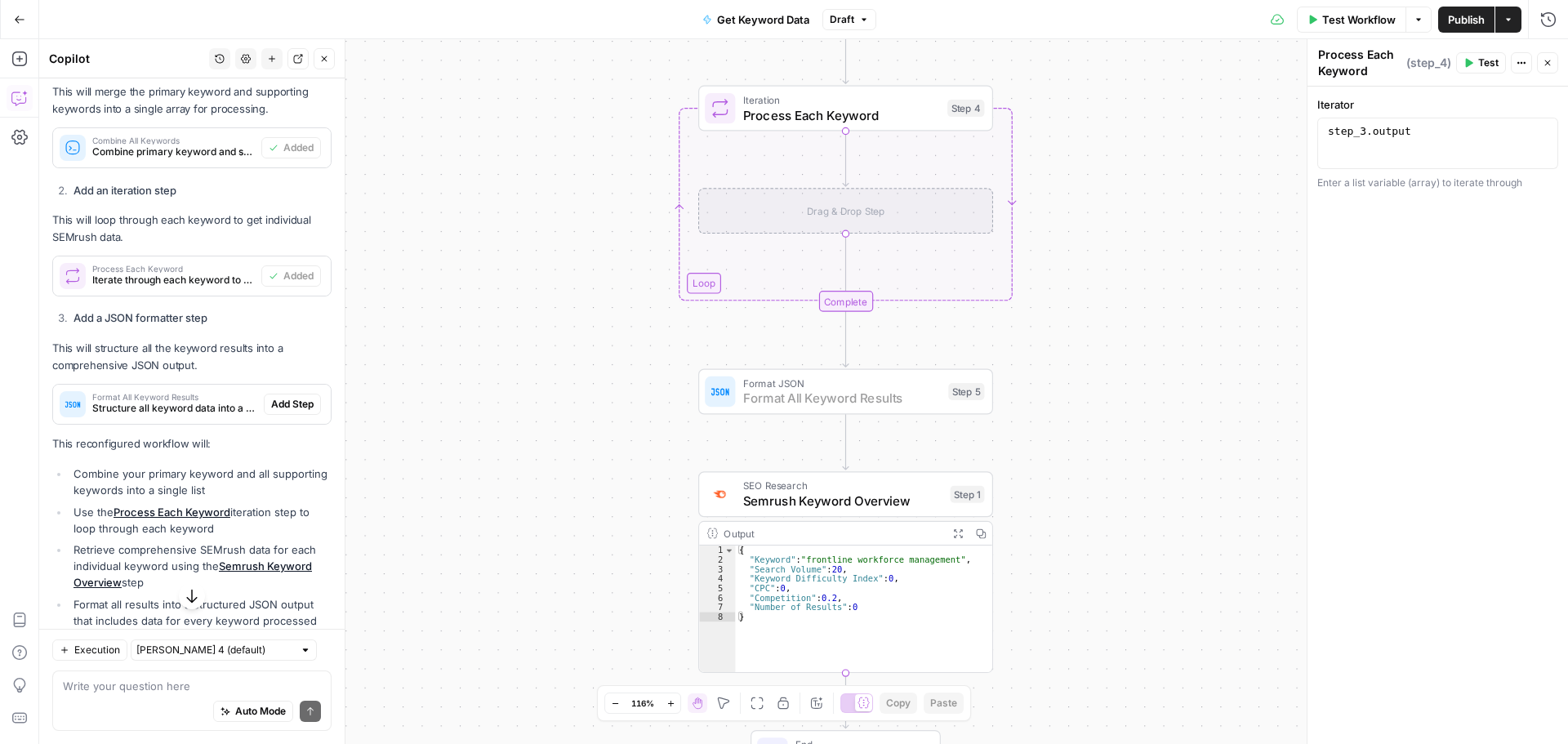
click at [281, 412] on span "Add Step" at bounding box center [293, 404] width 43 height 15
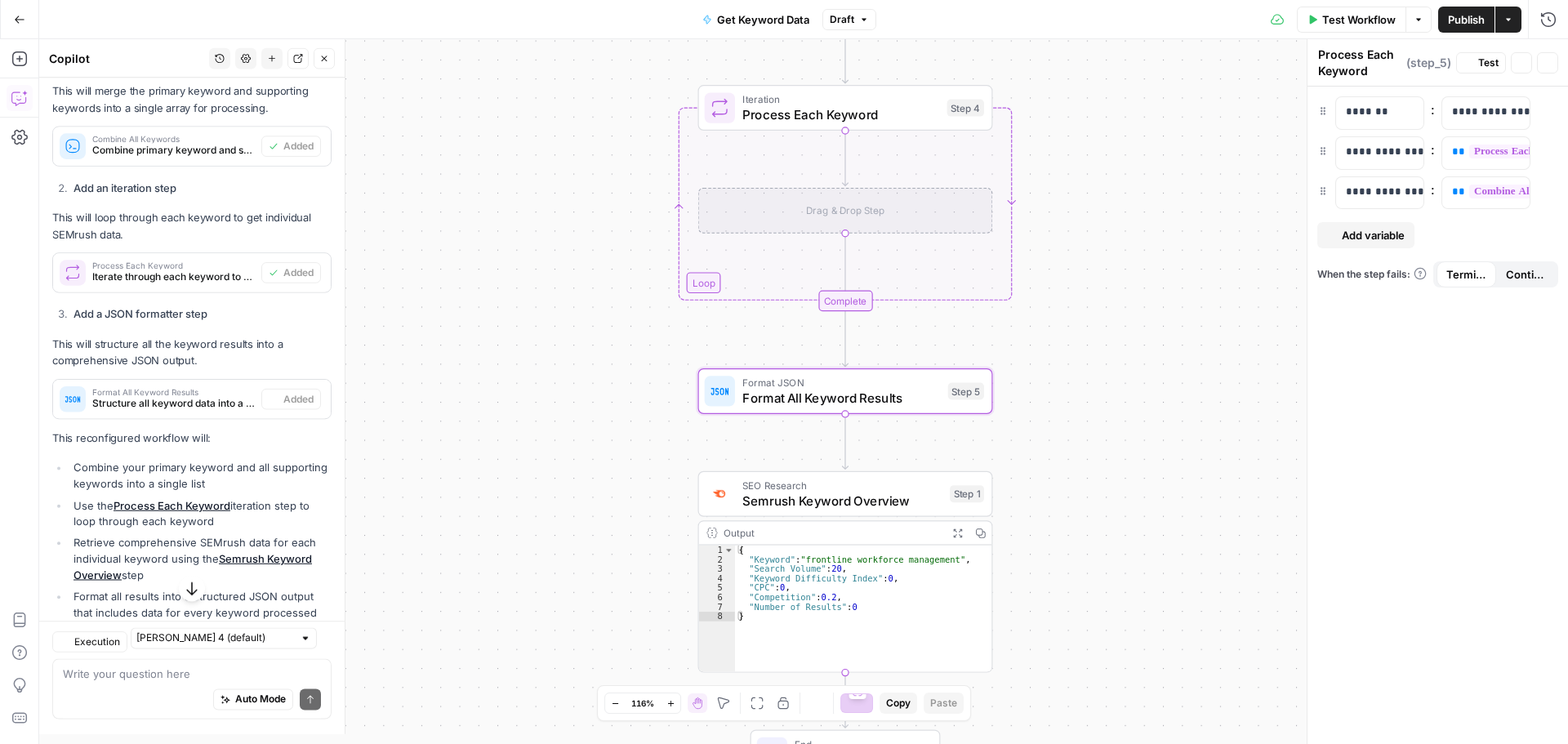
type textarea "Format All Keyword Results"
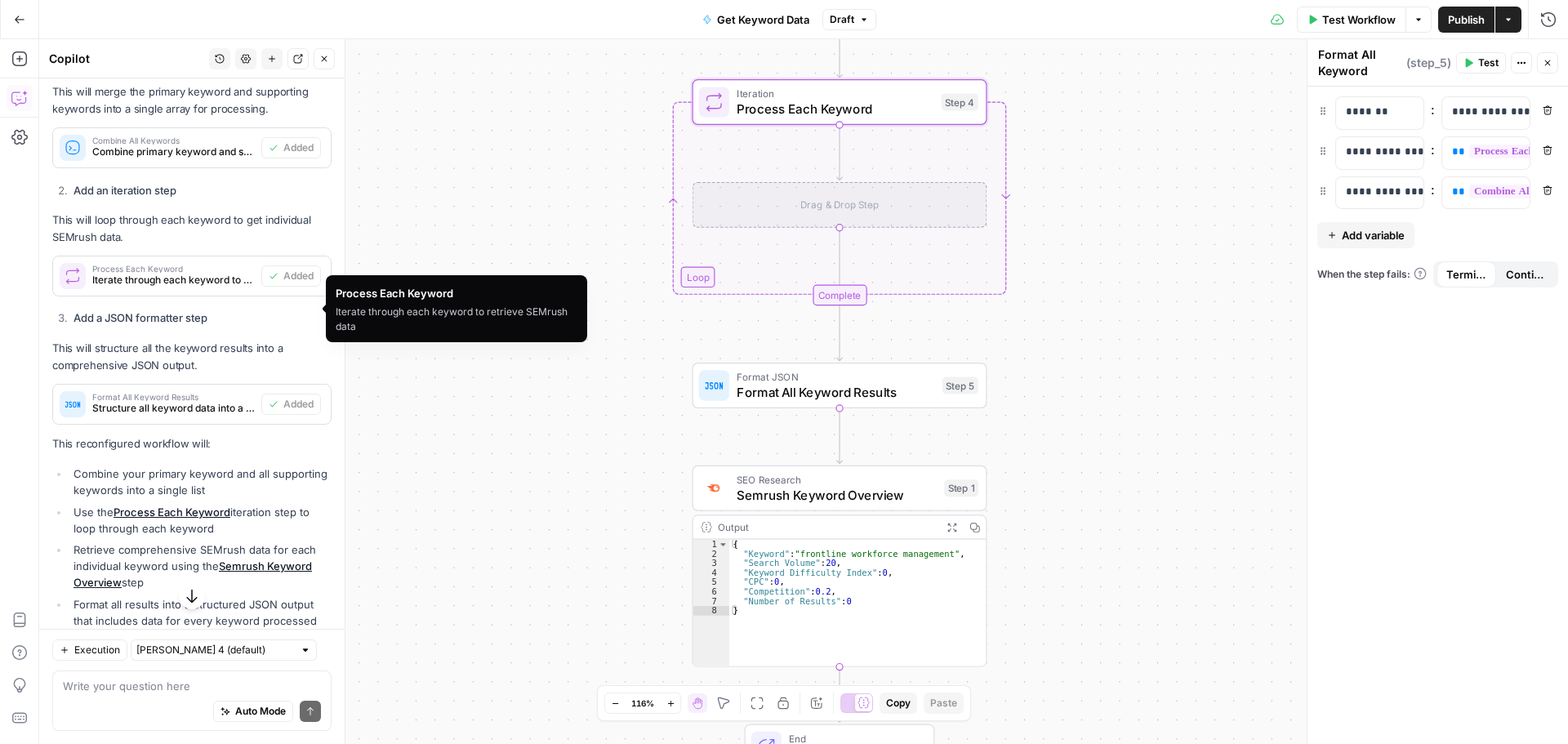
click at [162, 288] on span "Iterate through each keyword to retrieve SEMrush data" at bounding box center [173, 280] width 162 height 15
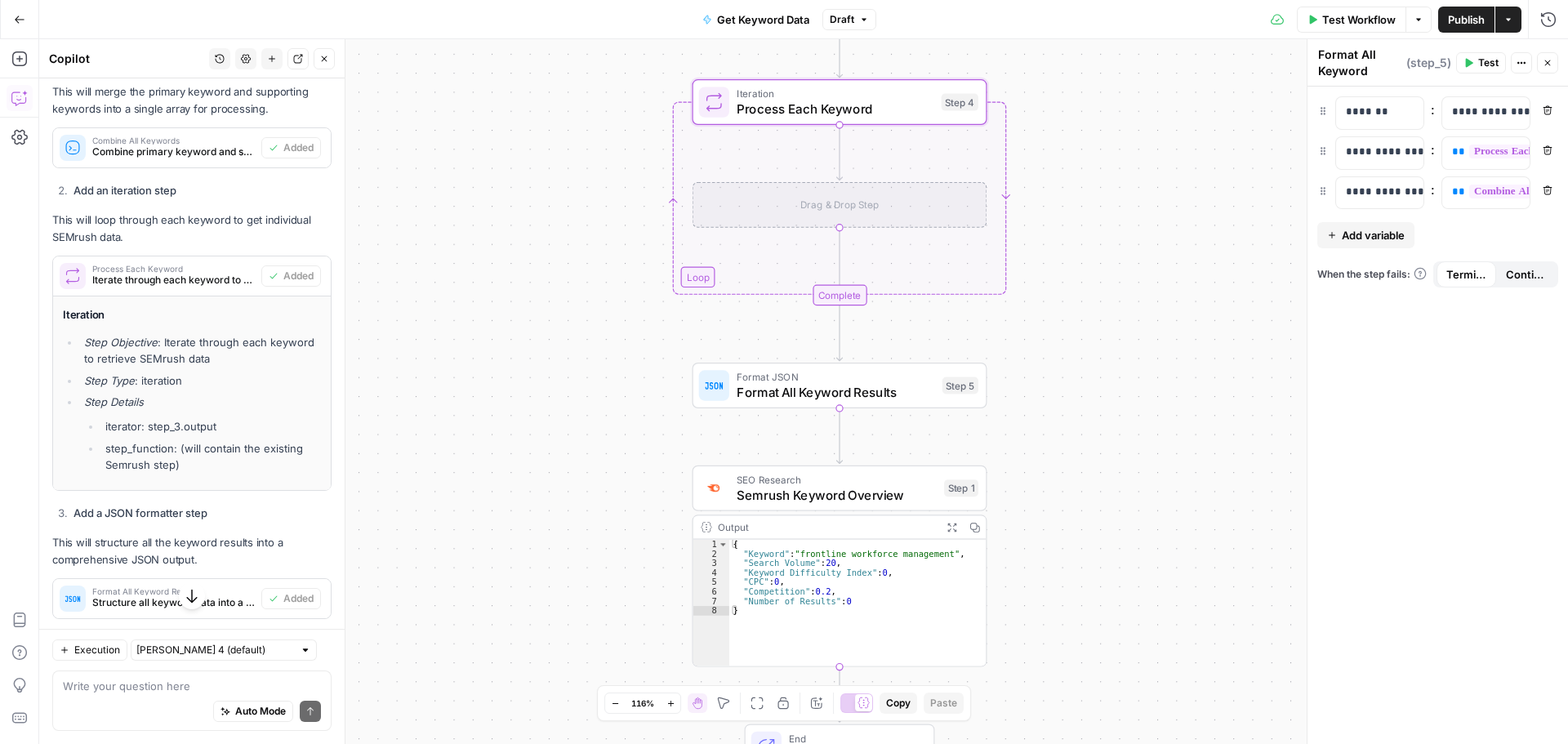
click at [162, 288] on span "Iterate through each keyword to retrieve SEMrush data" at bounding box center [173, 280] width 162 height 15
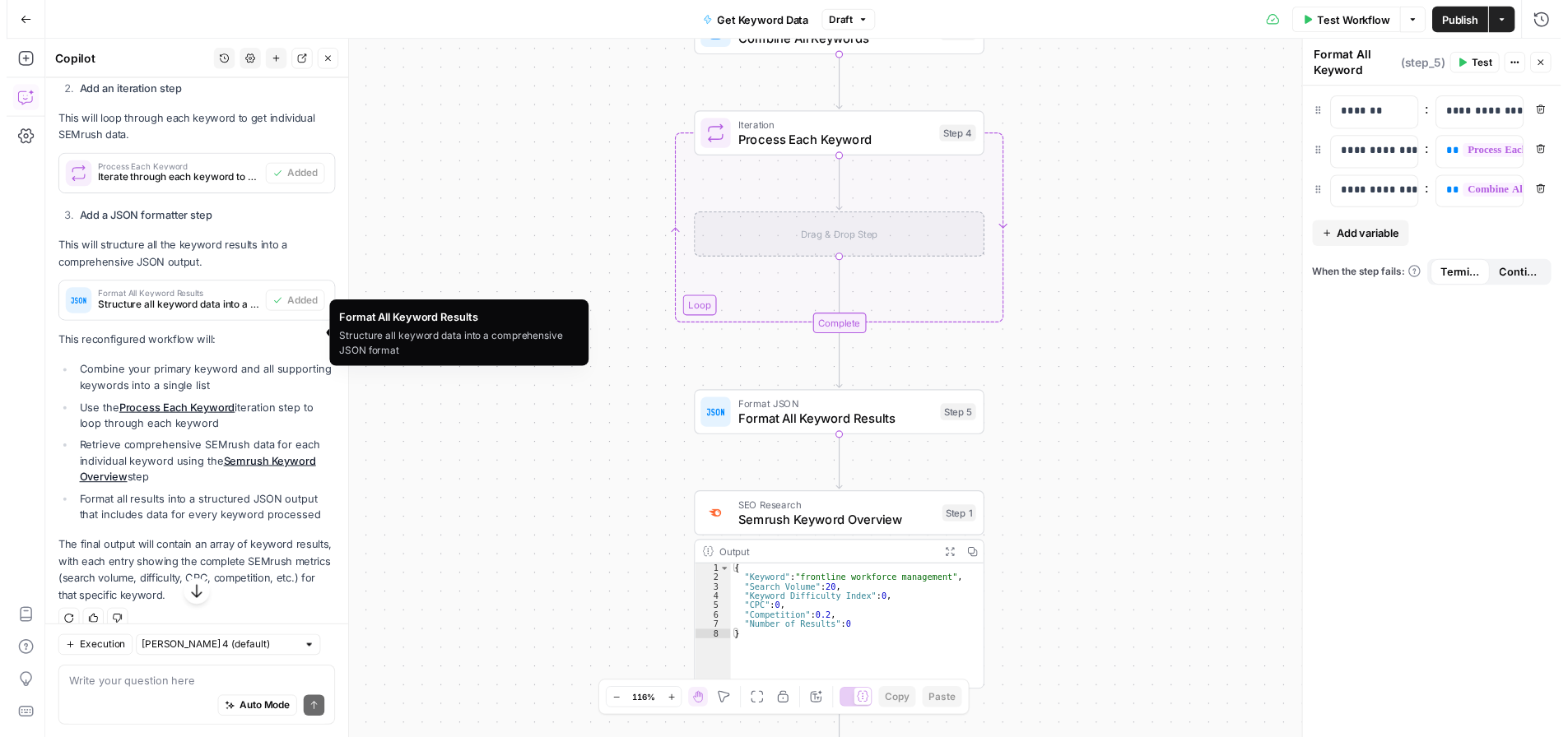
scroll to position [1505, 0]
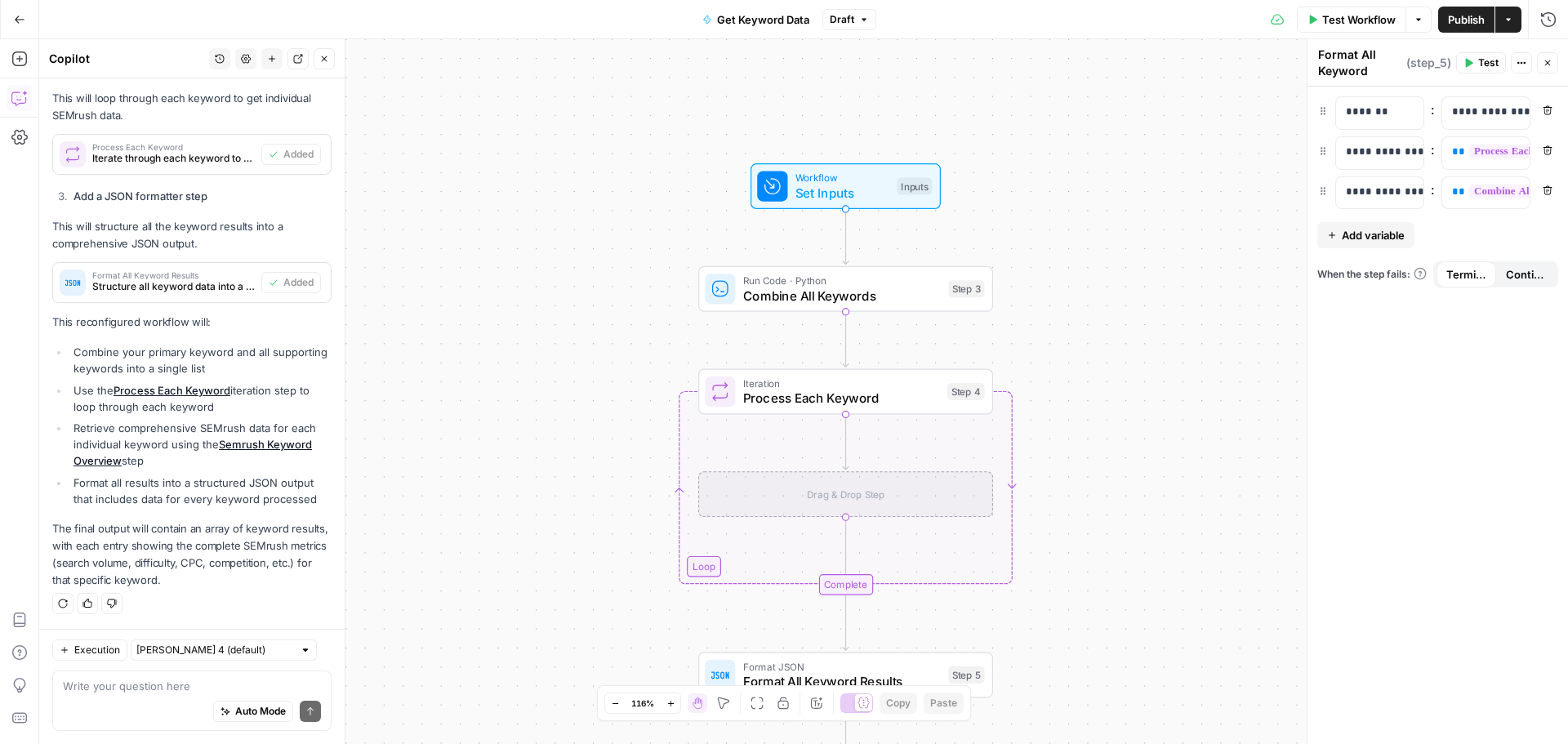
click at [1340, 23] on span "Test Workflow" at bounding box center [1358, 20] width 74 height 17
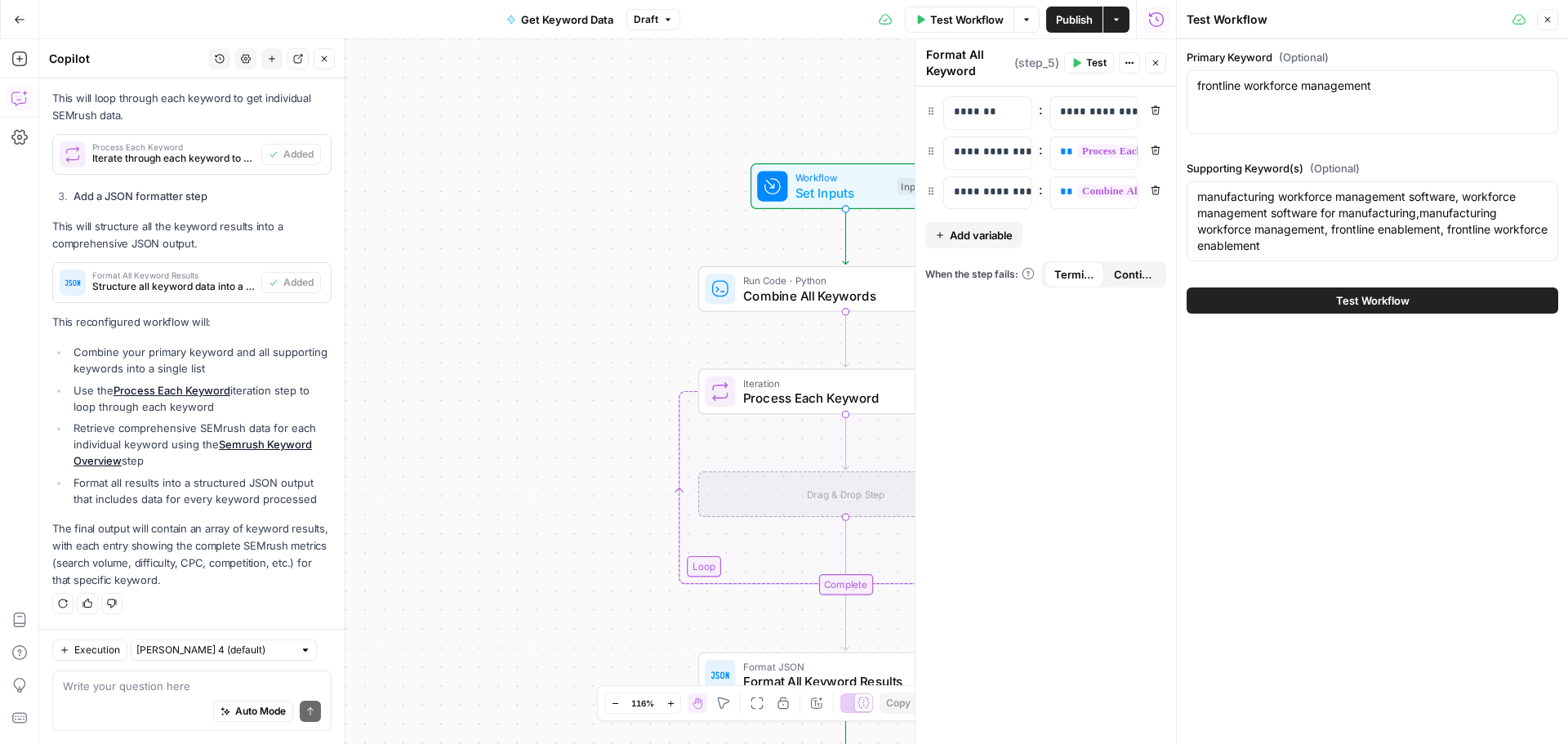
click at [1287, 291] on button "Test Workflow" at bounding box center [1372, 301] width 372 height 26
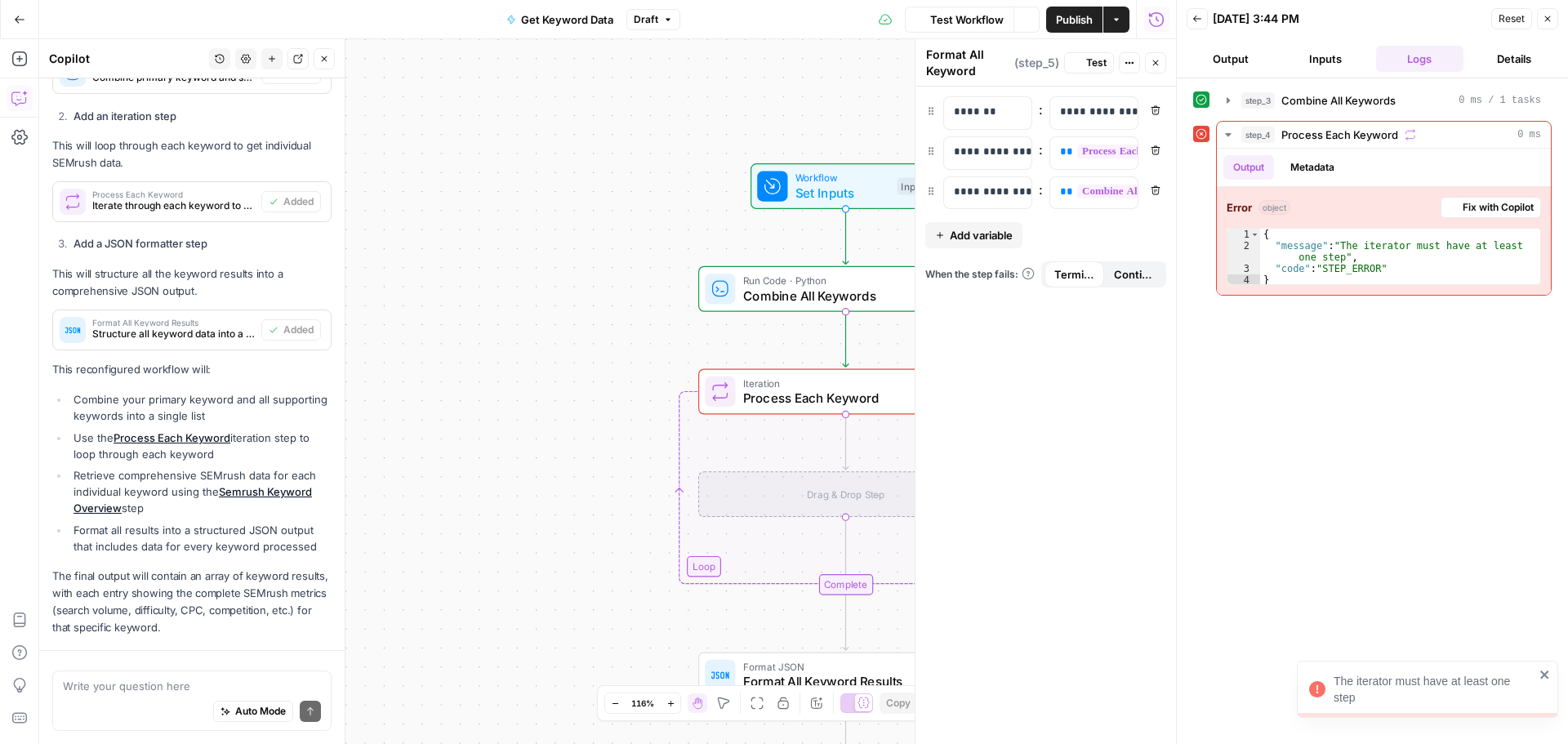
scroll to position [1493, 0]
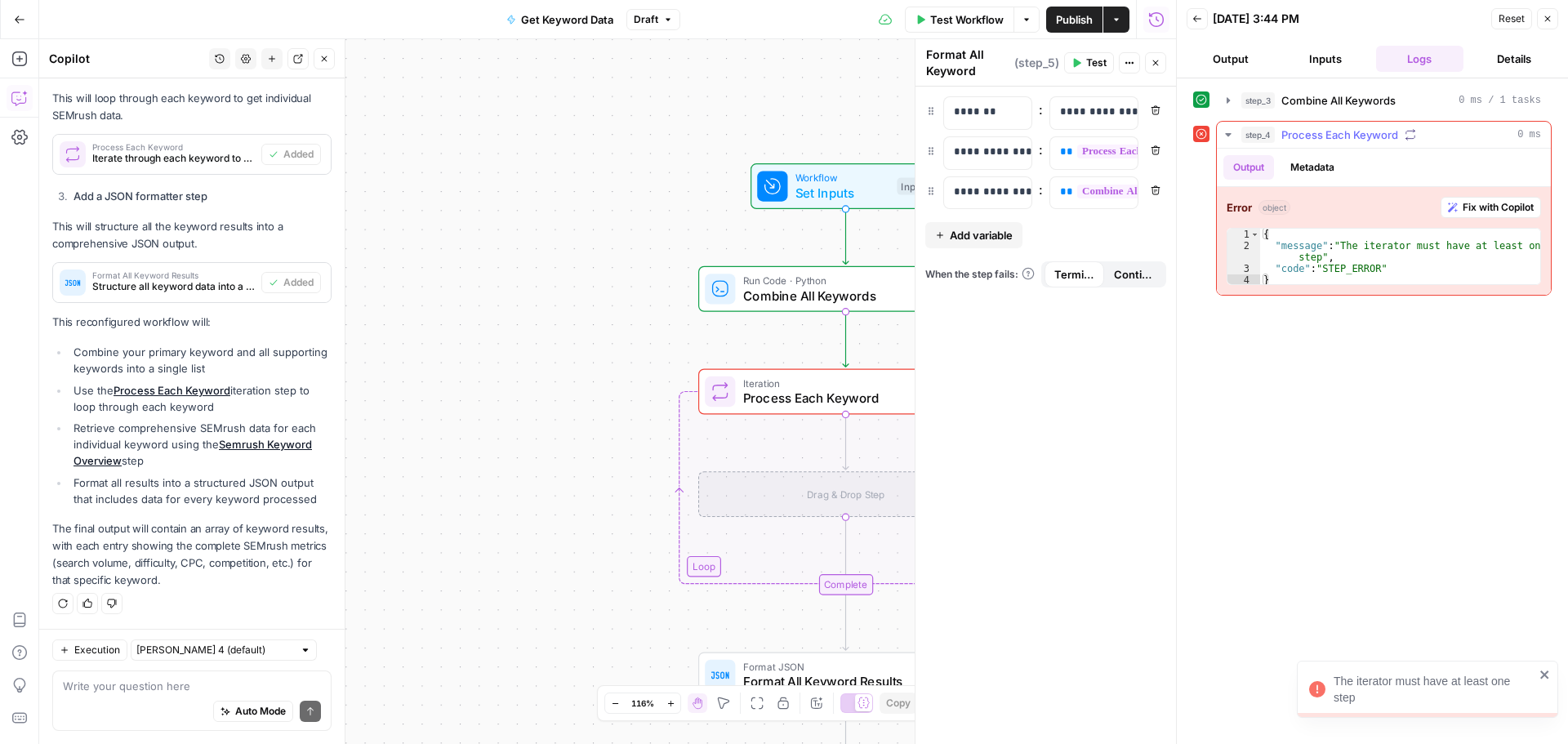
click at [1335, 166] on button "Metadata" at bounding box center [1312, 168] width 63 height 24
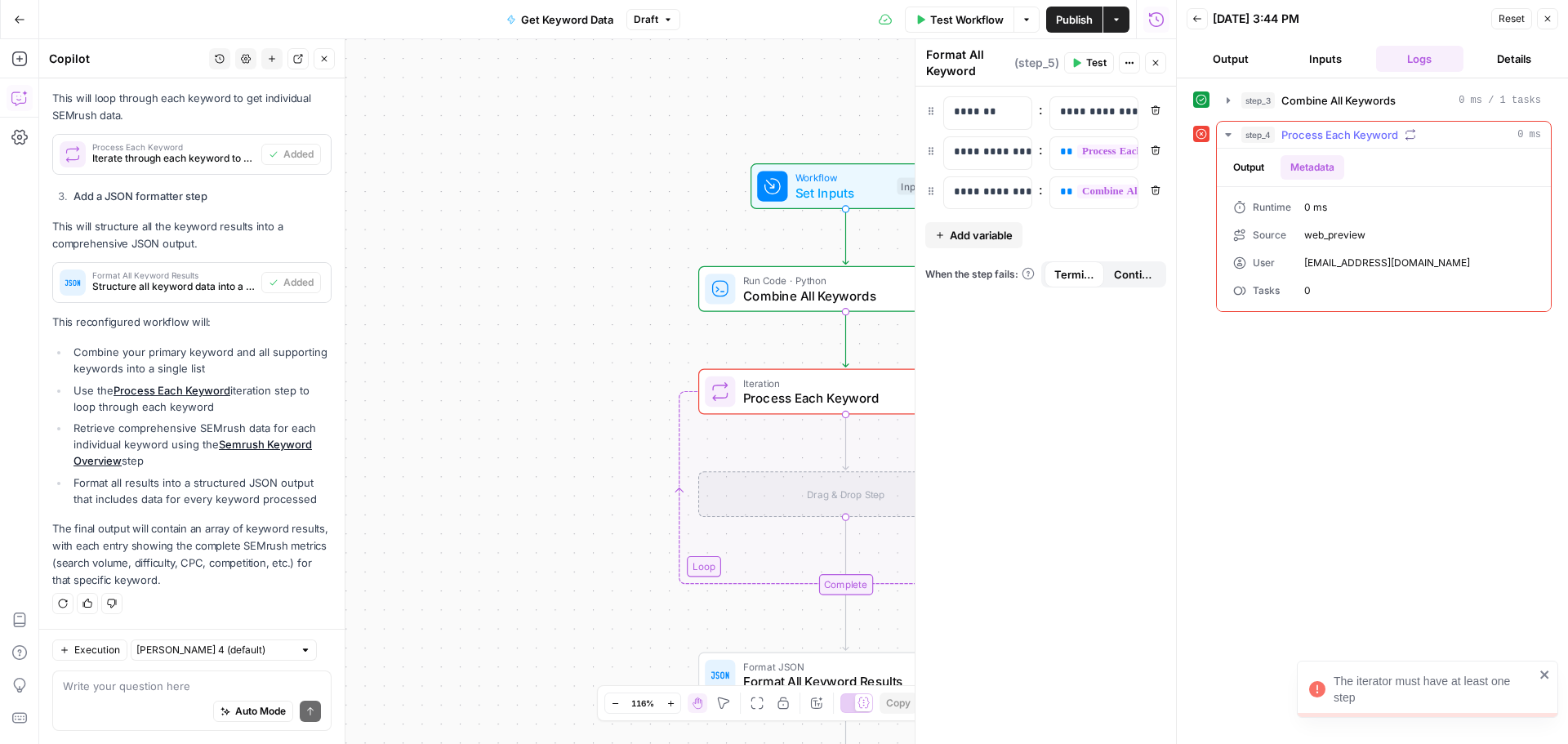
click at [1242, 169] on button "Output" at bounding box center [1248, 168] width 50 height 24
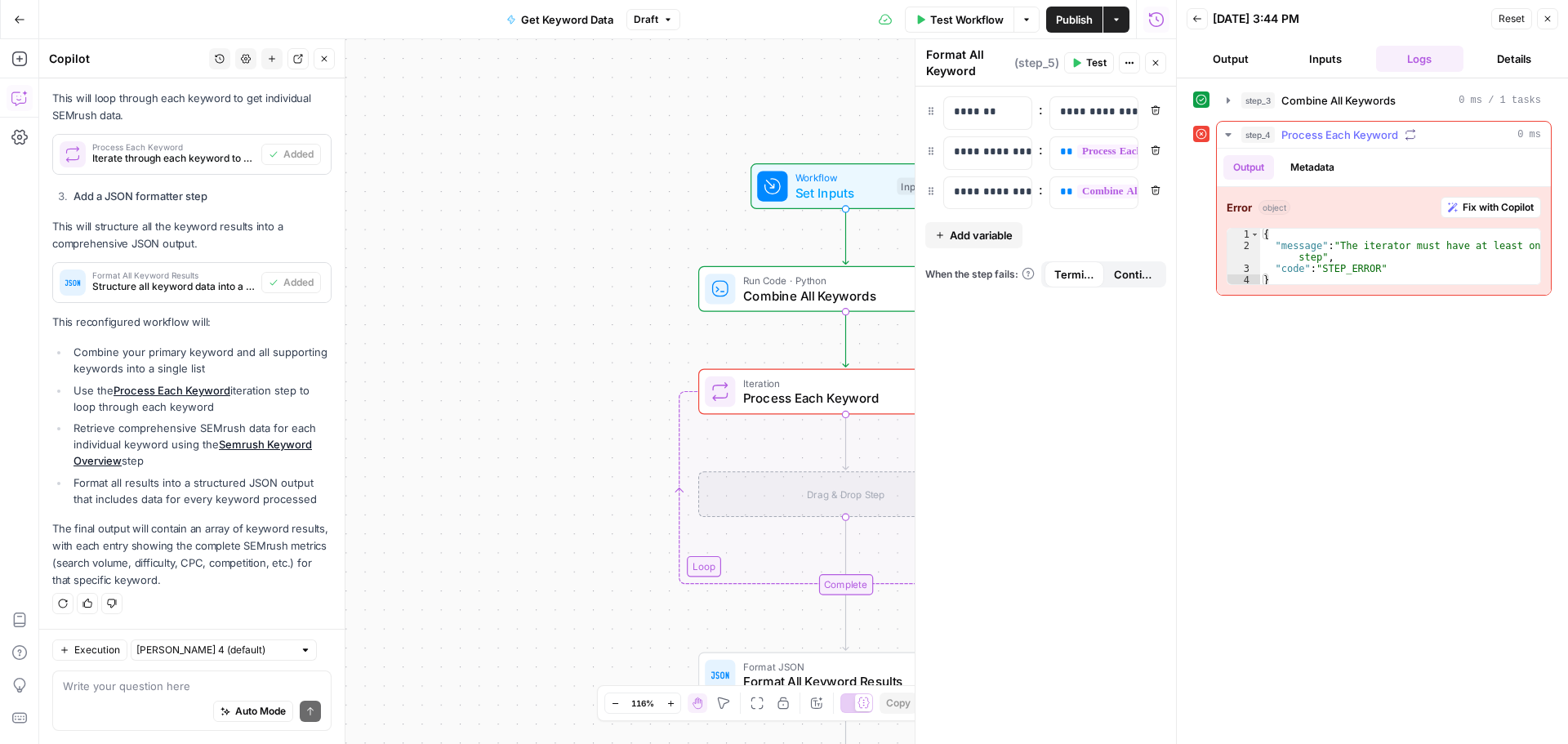
click at [1486, 210] on span "Fix with Copilot" at bounding box center [1498, 208] width 71 height 15
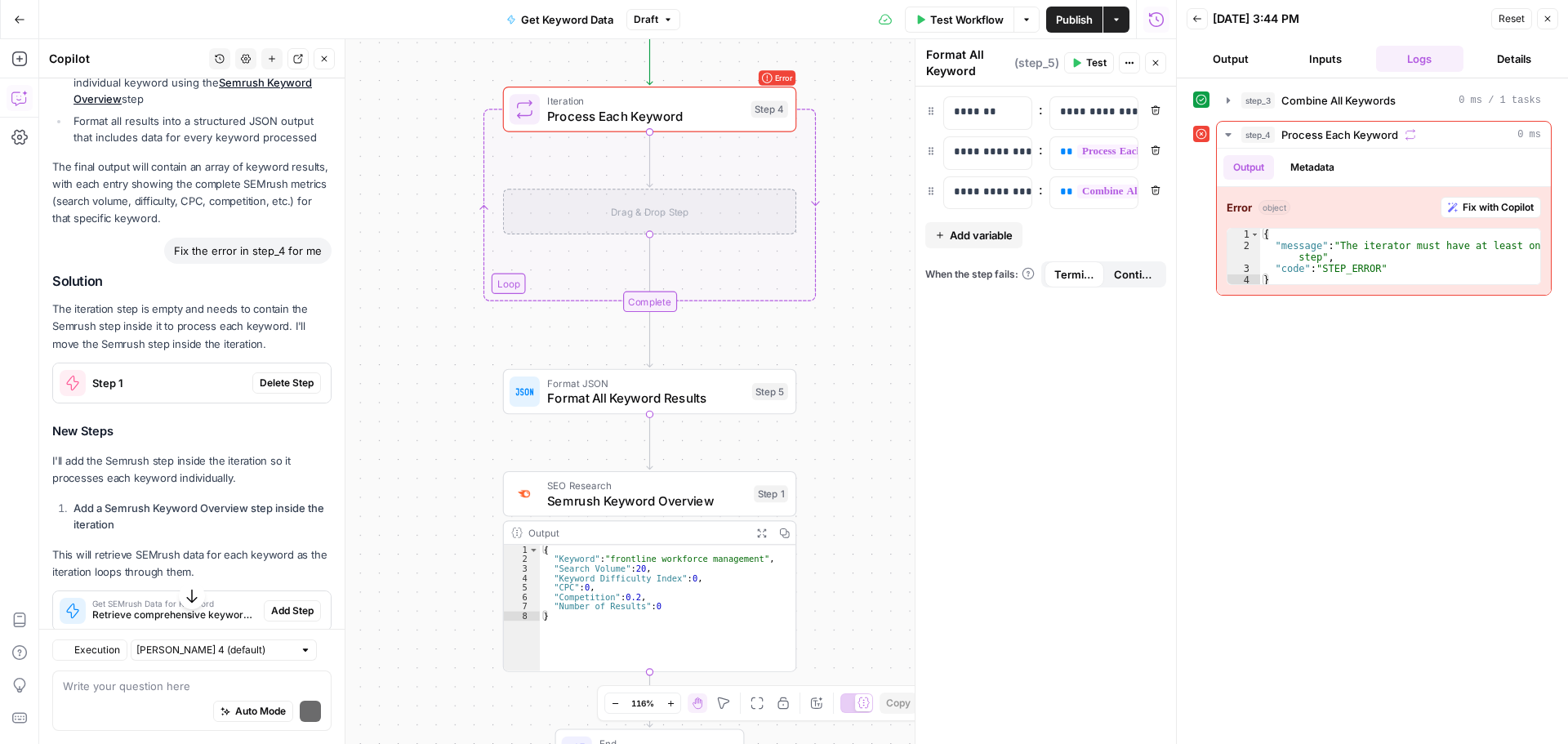
scroll to position [1823, 0]
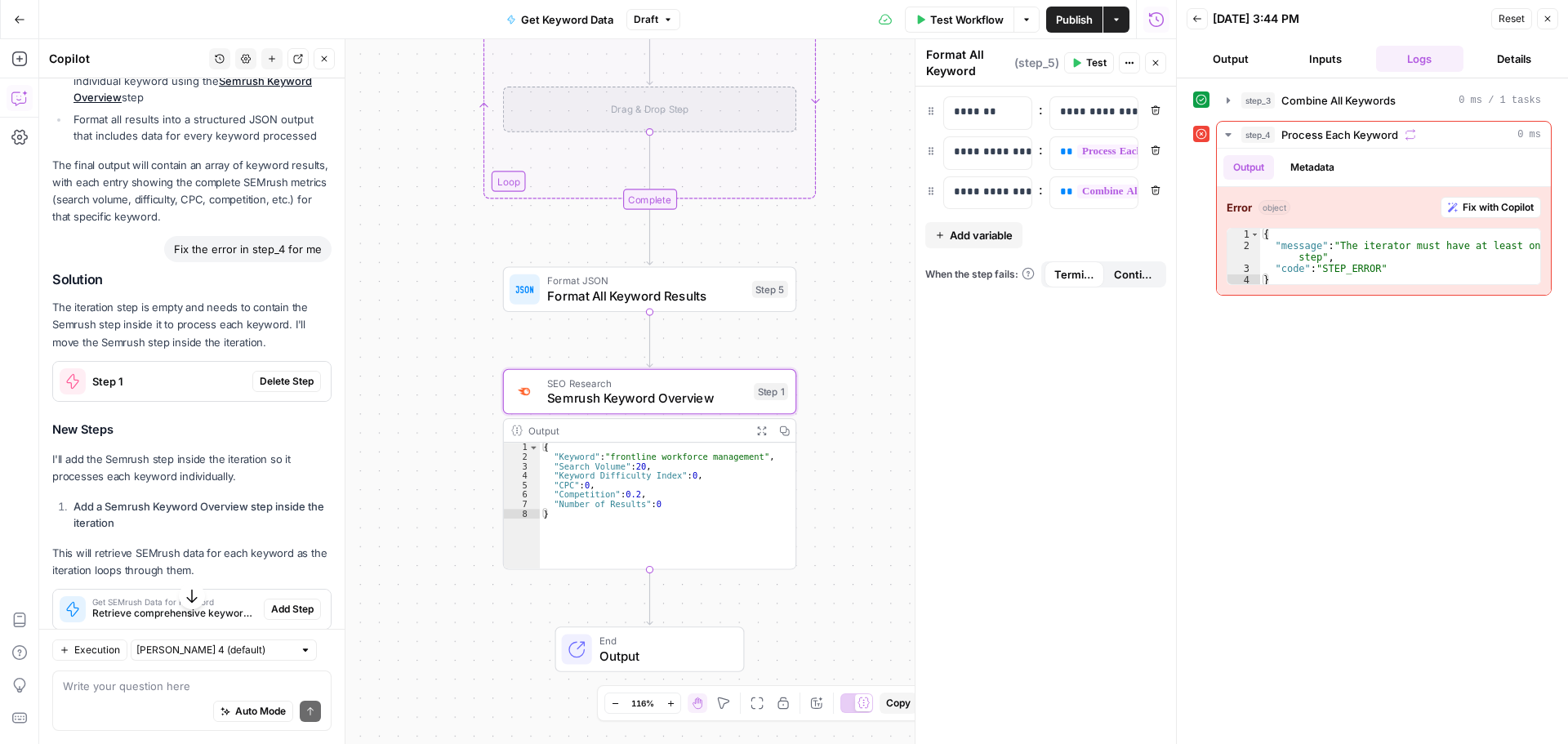
click at [281, 388] on span "Delete Step" at bounding box center [287, 381] width 54 height 15
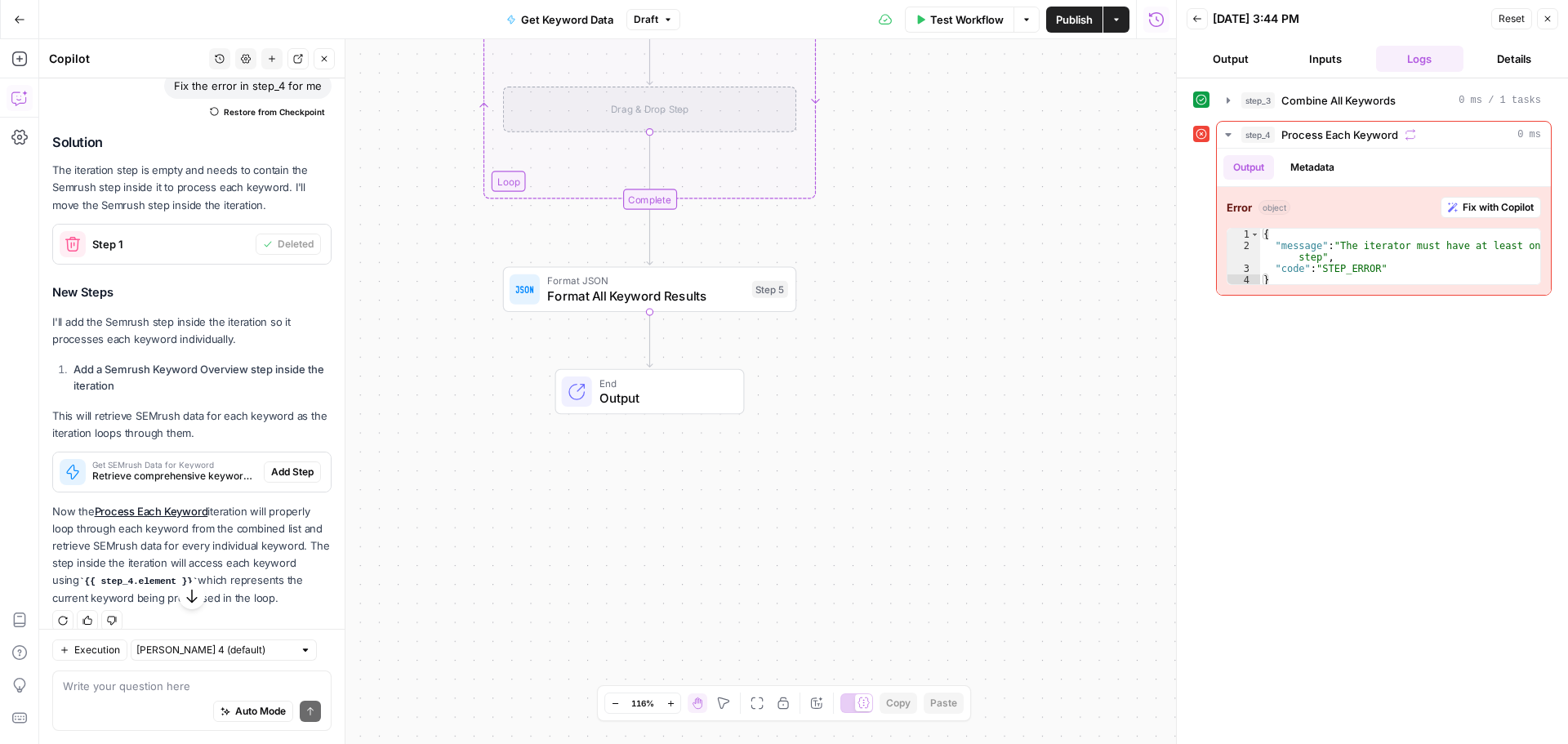
scroll to position [1965, 0]
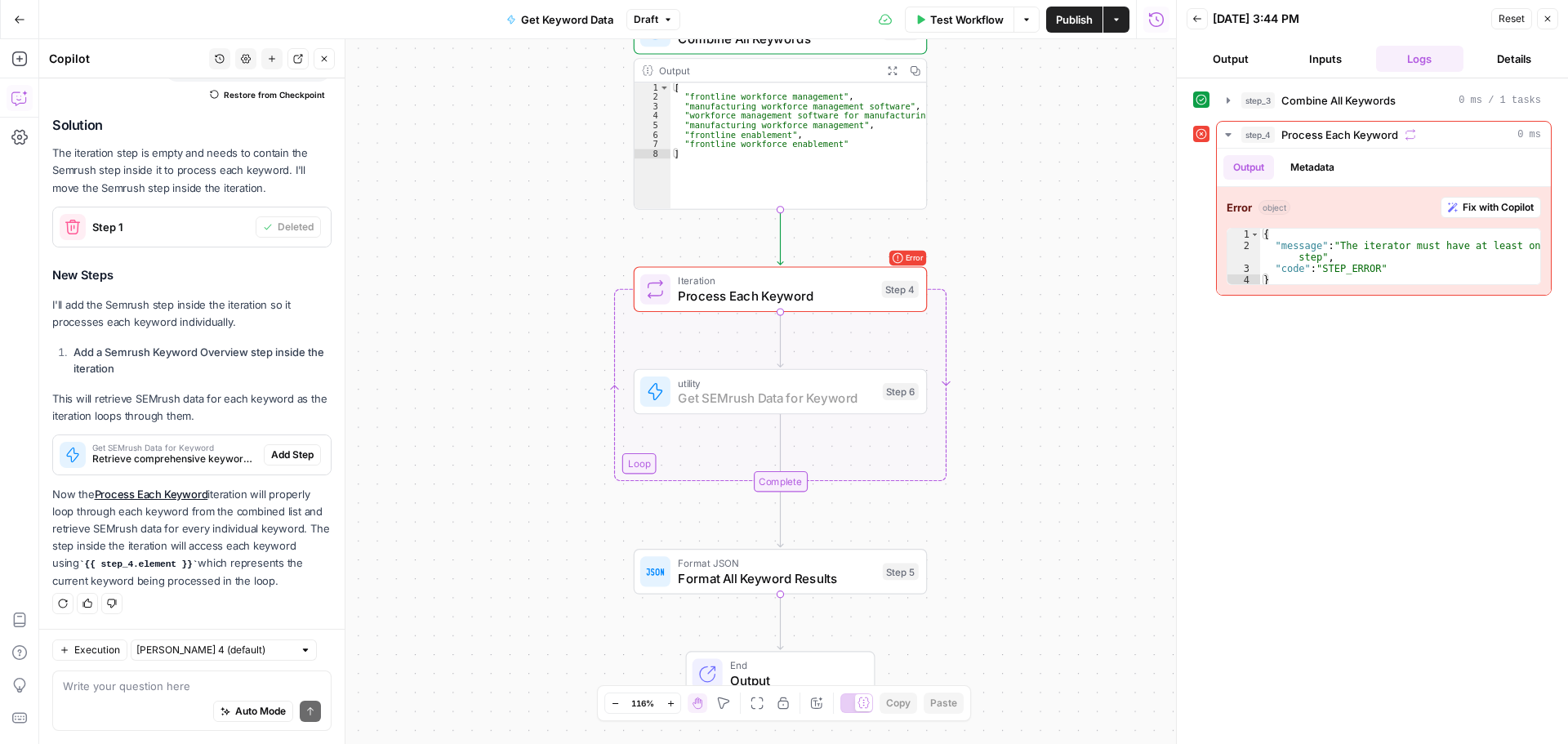
click at [282, 453] on span "Add Step" at bounding box center [293, 454] width 43 height 15
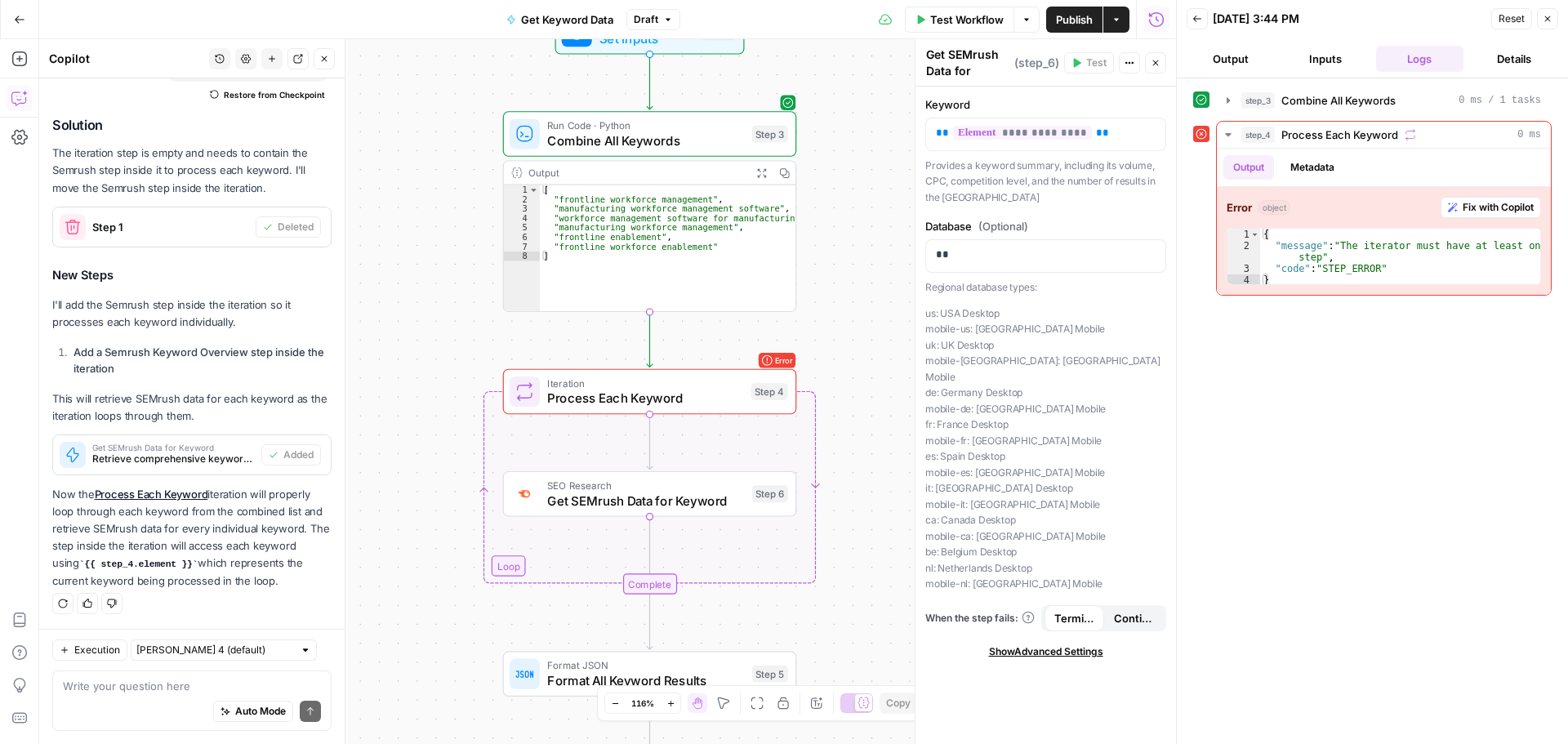
click at [1546, 25] on button "Close" at bounding box center [1548, 19] width 21 height 21
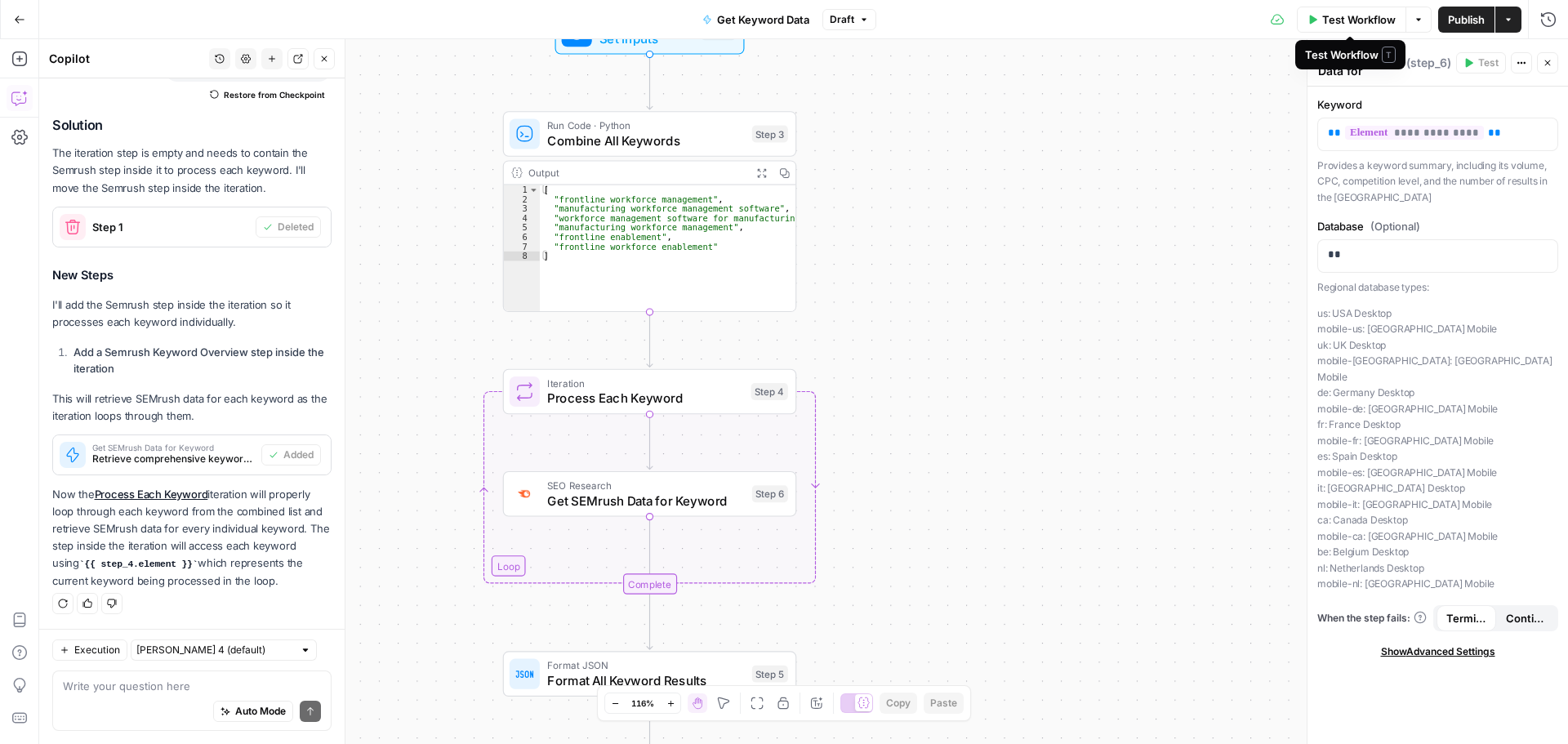
click at [1336, 18] on span "Test Workflow" at bounding box center [1358, 20] width 74 height 17
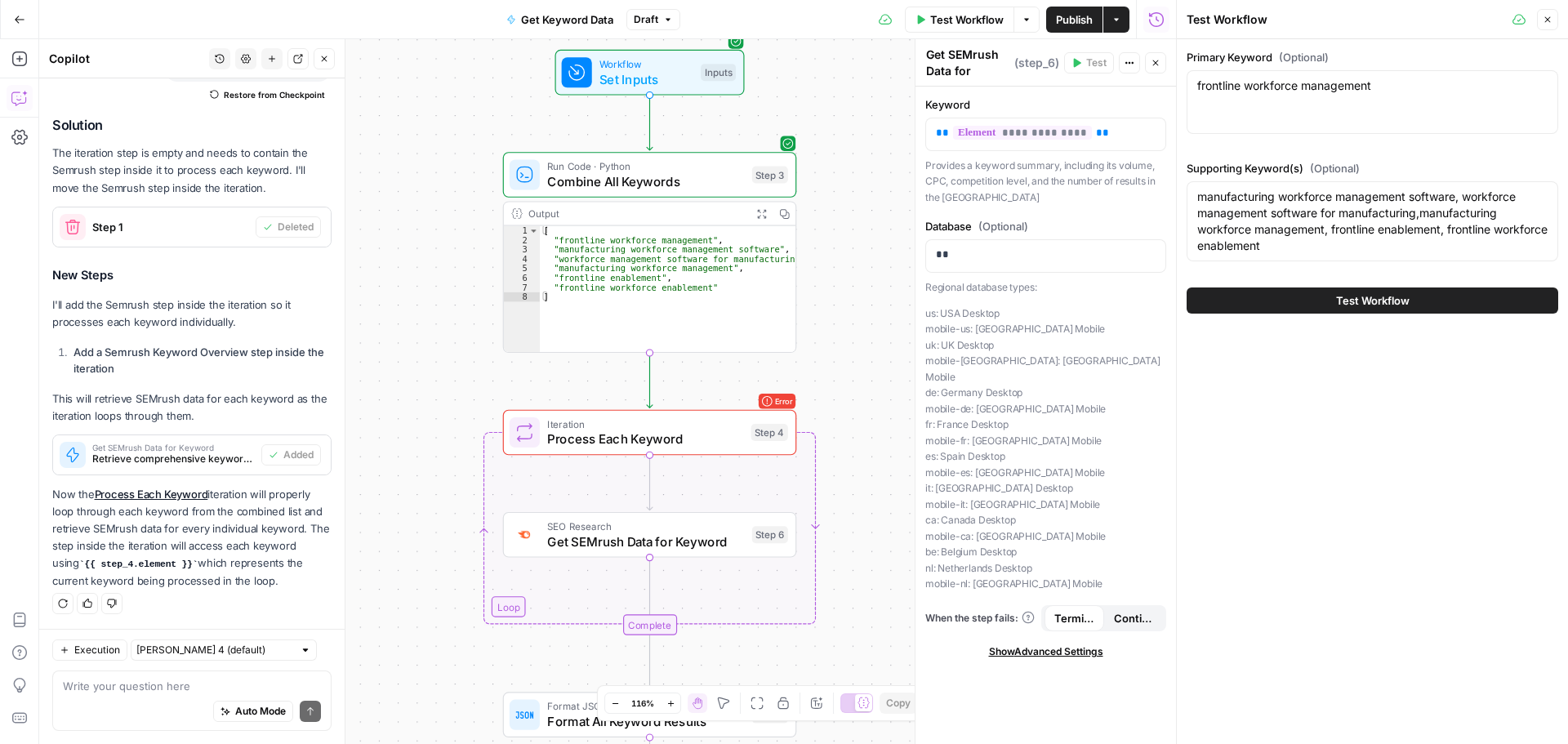
click at [1323, 291] on button "Test Workflow" at bounding box center [1372, 301] width 372 height 26
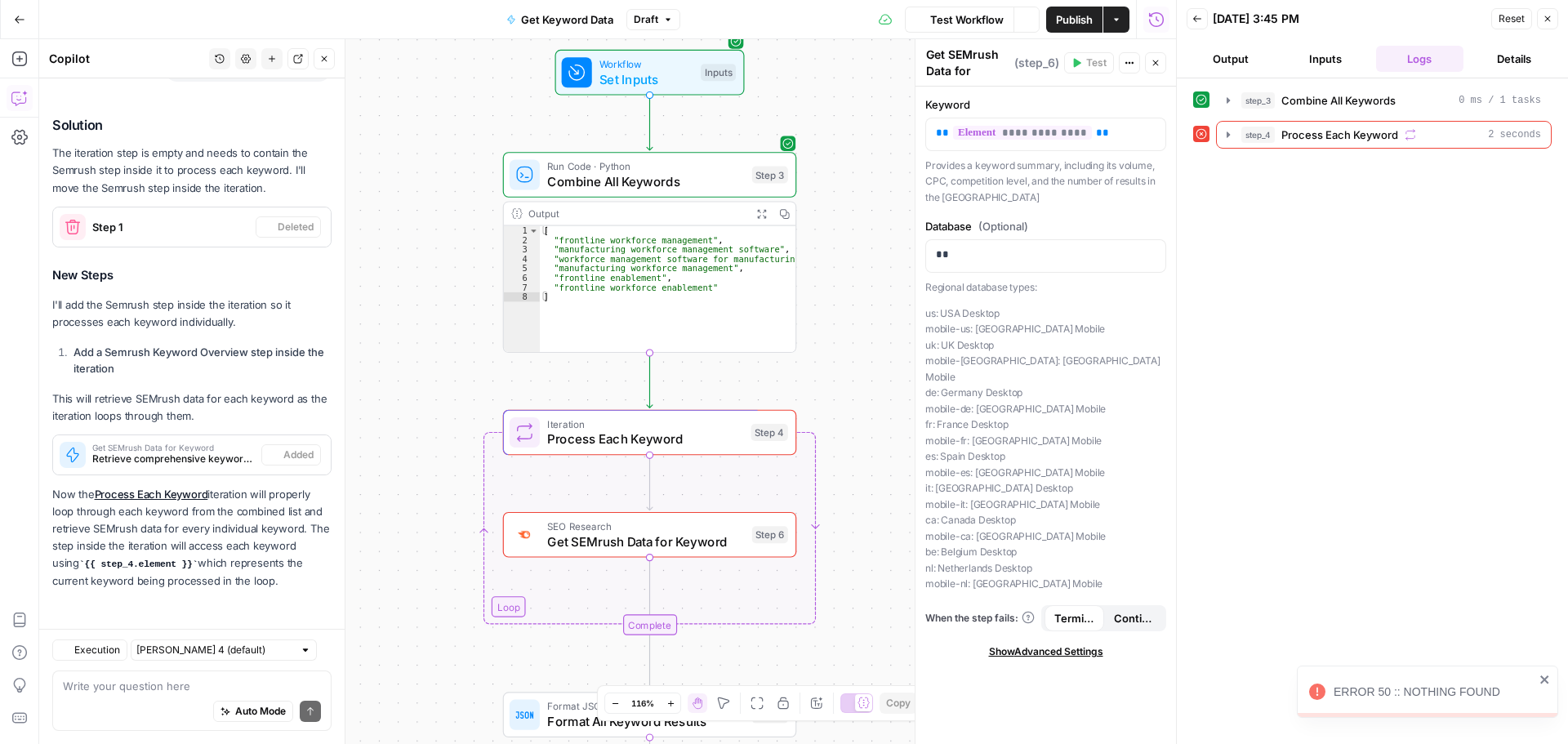
scroll to position [1965, 0]
click at [1228, 138] on icon "button" at bounding box center [1228, 135] width 13 height 13
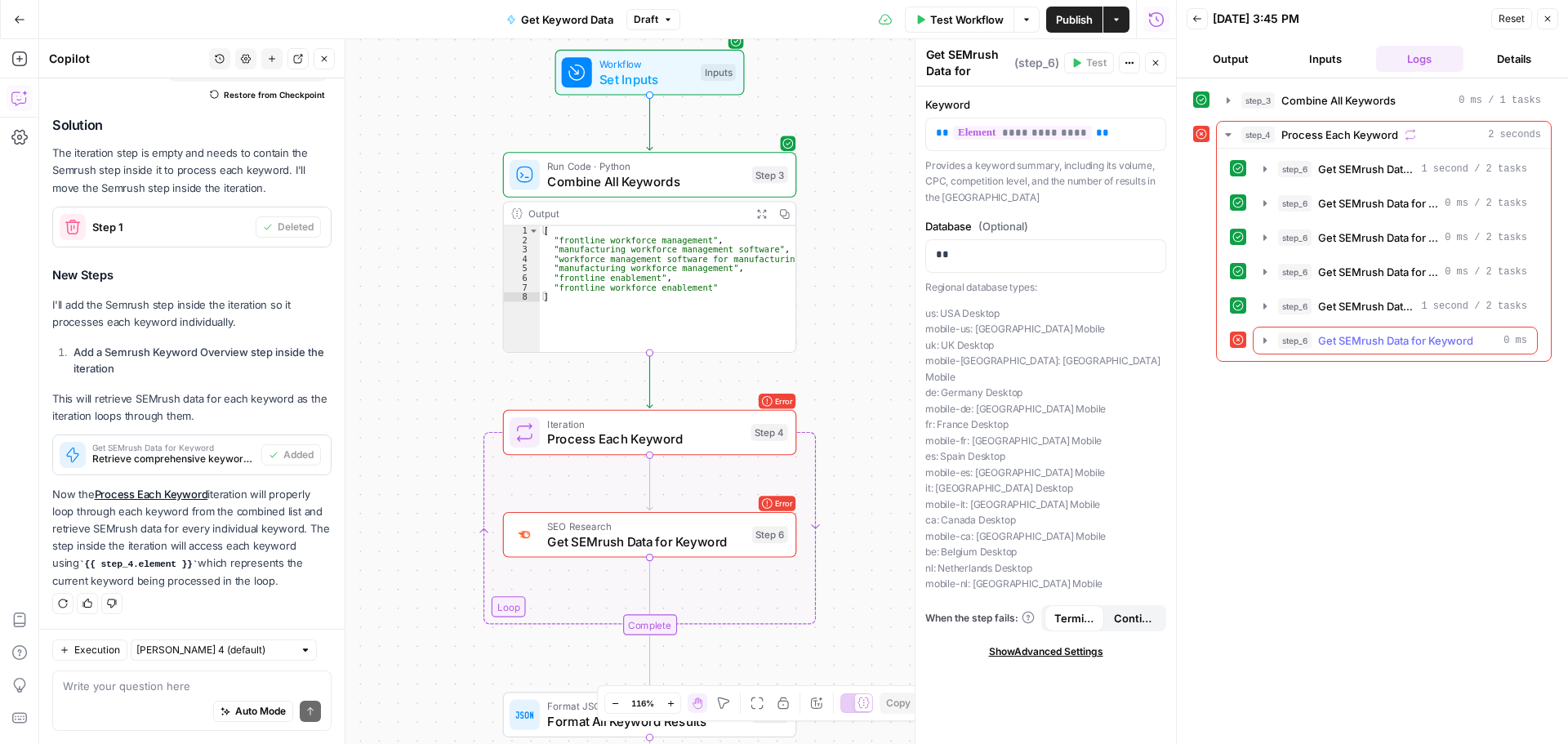
click at [1270, 340] on icon "button" at bounding box center [1265, 341] width 13 height 13
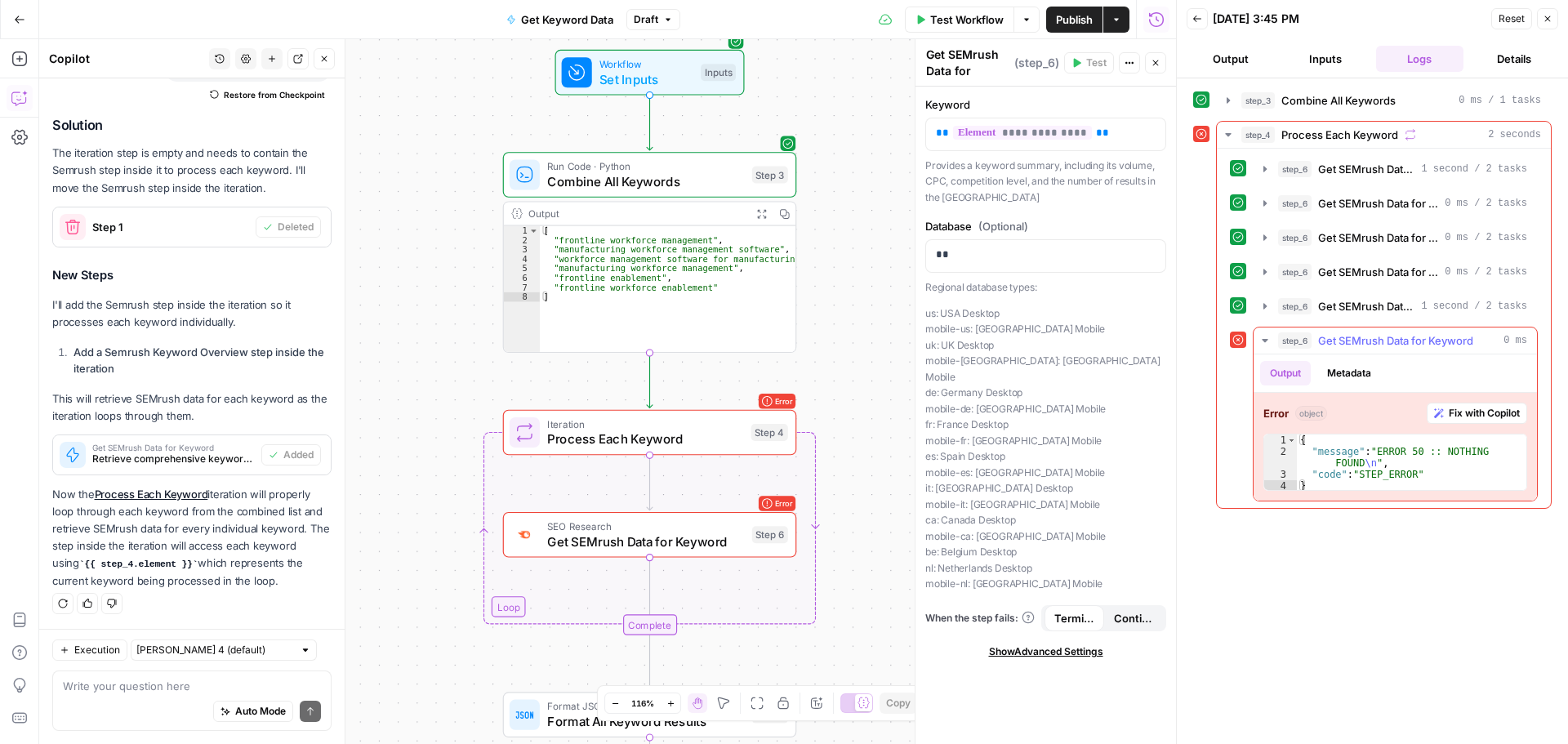
click at [1466, 414] on span "Fix with Copilot" at bounding box center [1484, 413] width 71 height 15
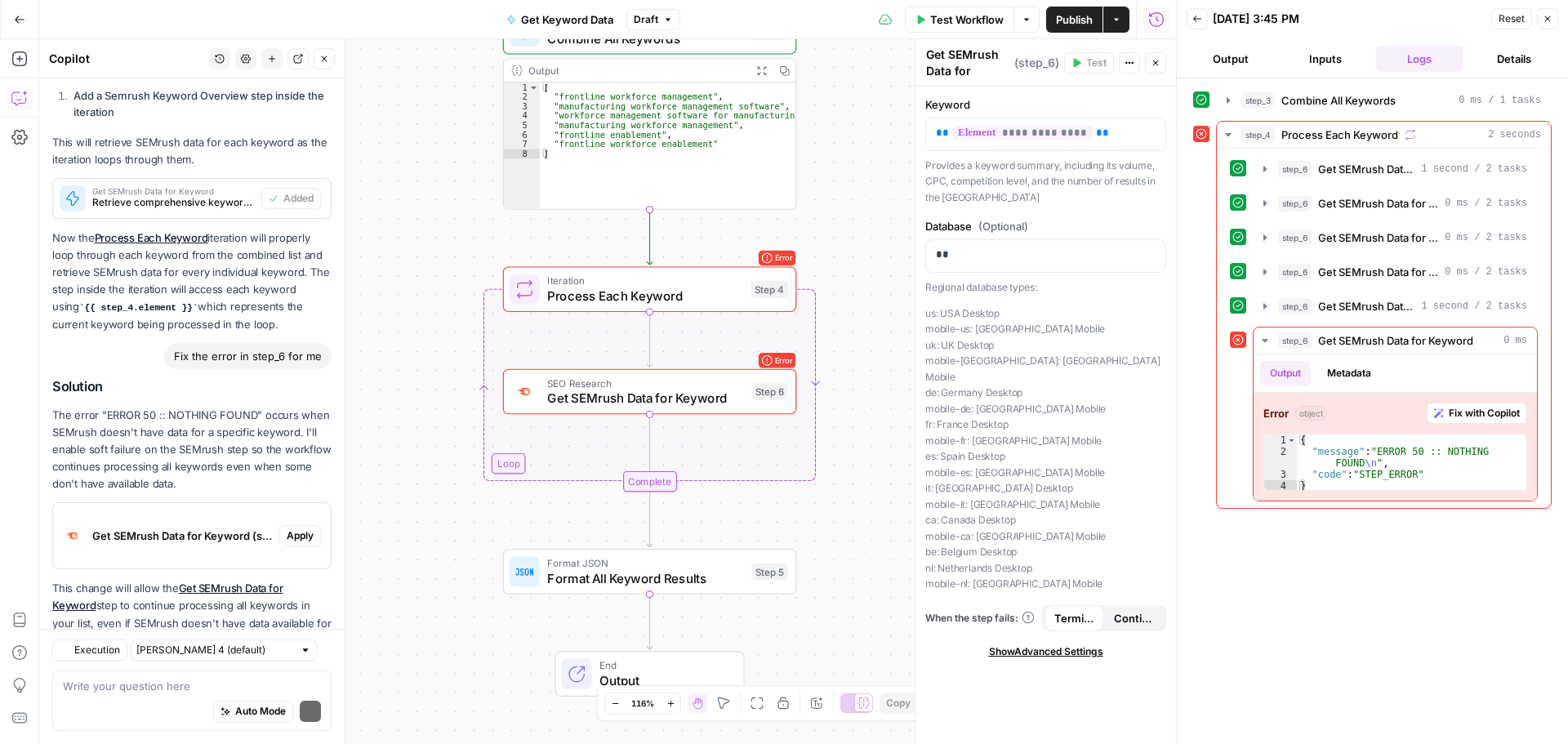
scroll to position [2332, 0]
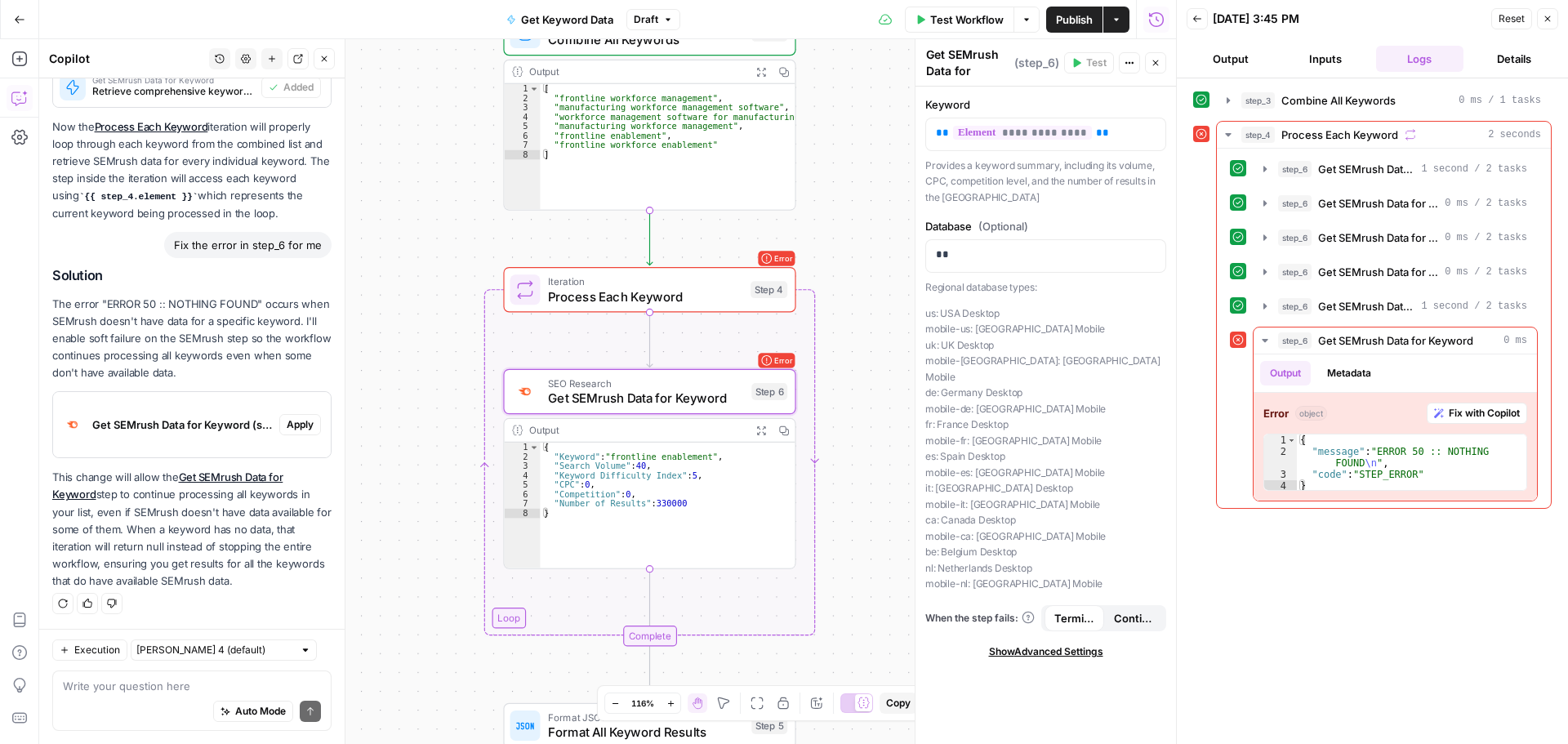
click at [296, 417] on span "Apply" at bounding box center [300, 425] width 27 height 15
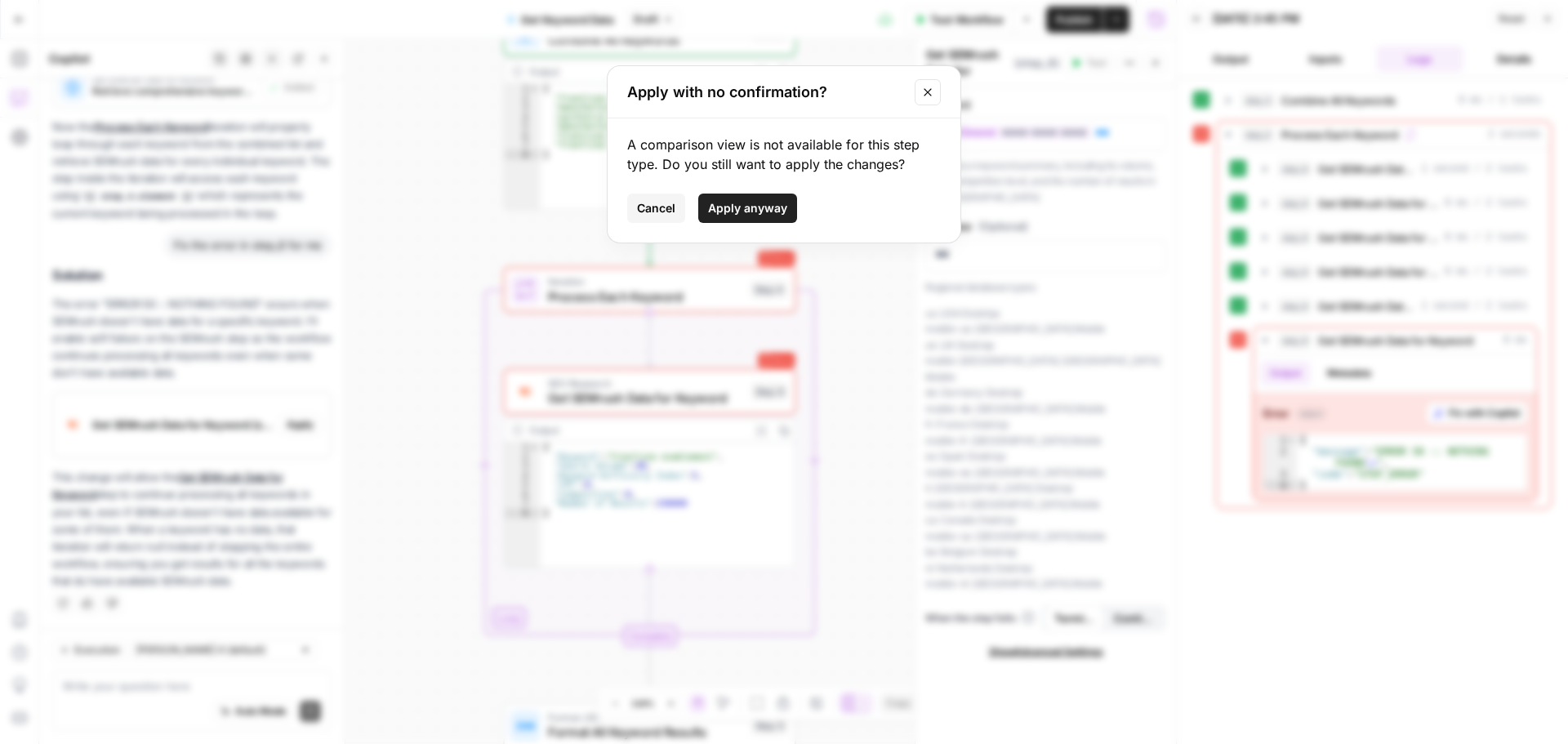
click at [752, 208] on span "Apply anyway" at bounding box center [747, 209] width 79 height 17
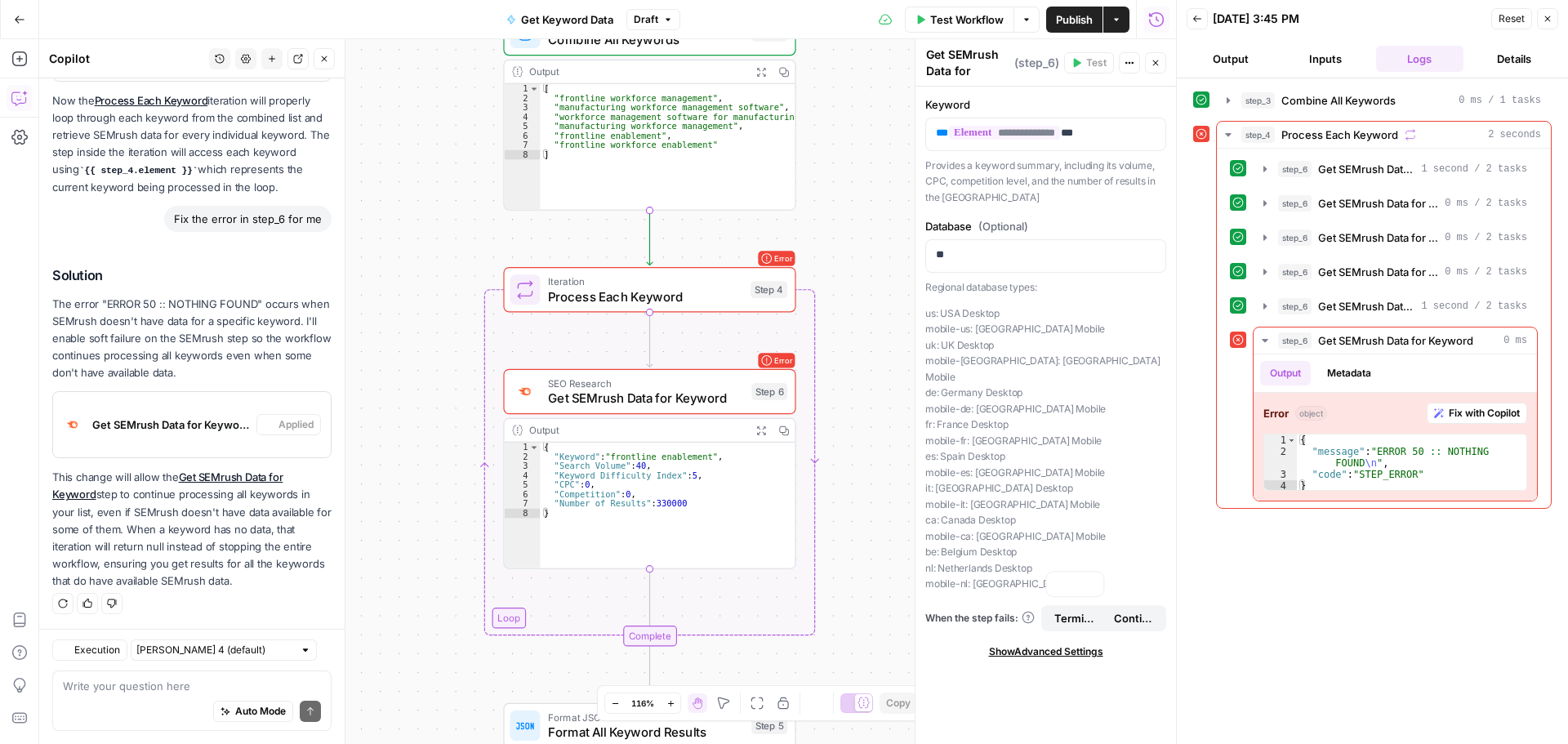
scroll to position [2358, 0]
click at [1545, 24] on button "Close" at bounding box center [1548, 19] width 21 height 21
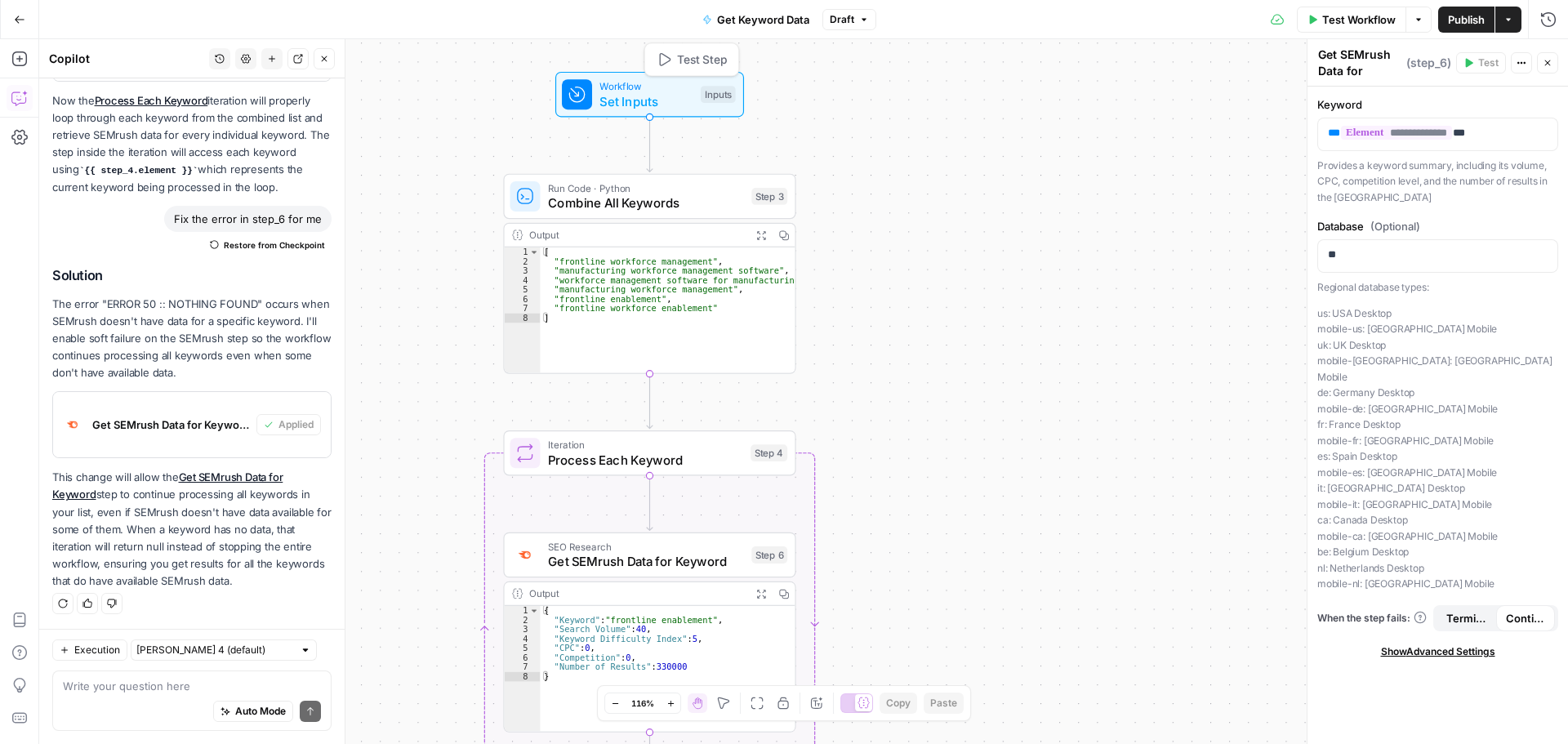
click at [692, 62] on span "Test Step" at bounding box center [702, 59] width 49 height 17
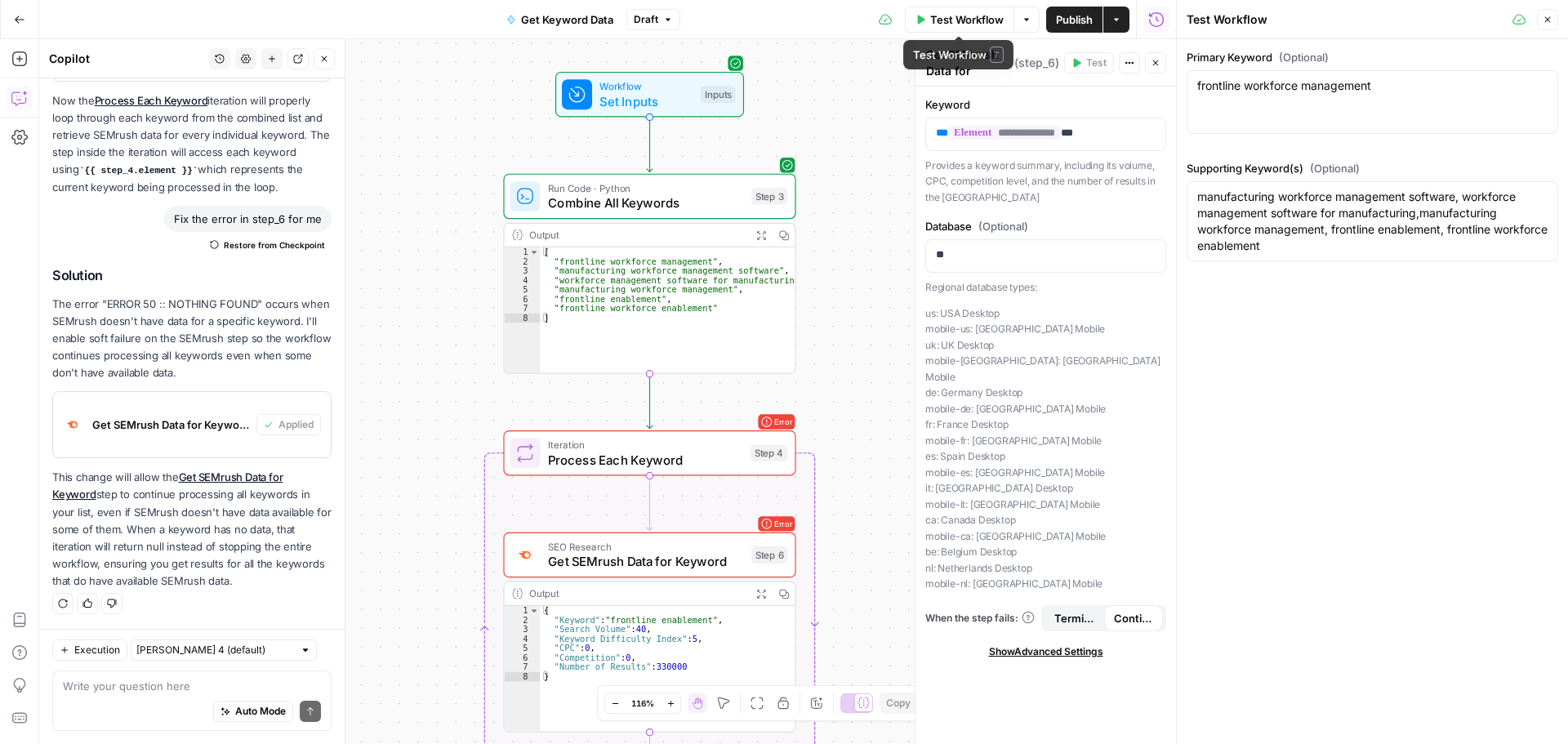
click at [949, 26] on span "Test Workflow" at bounding box center [966, 20] width 74 height 17
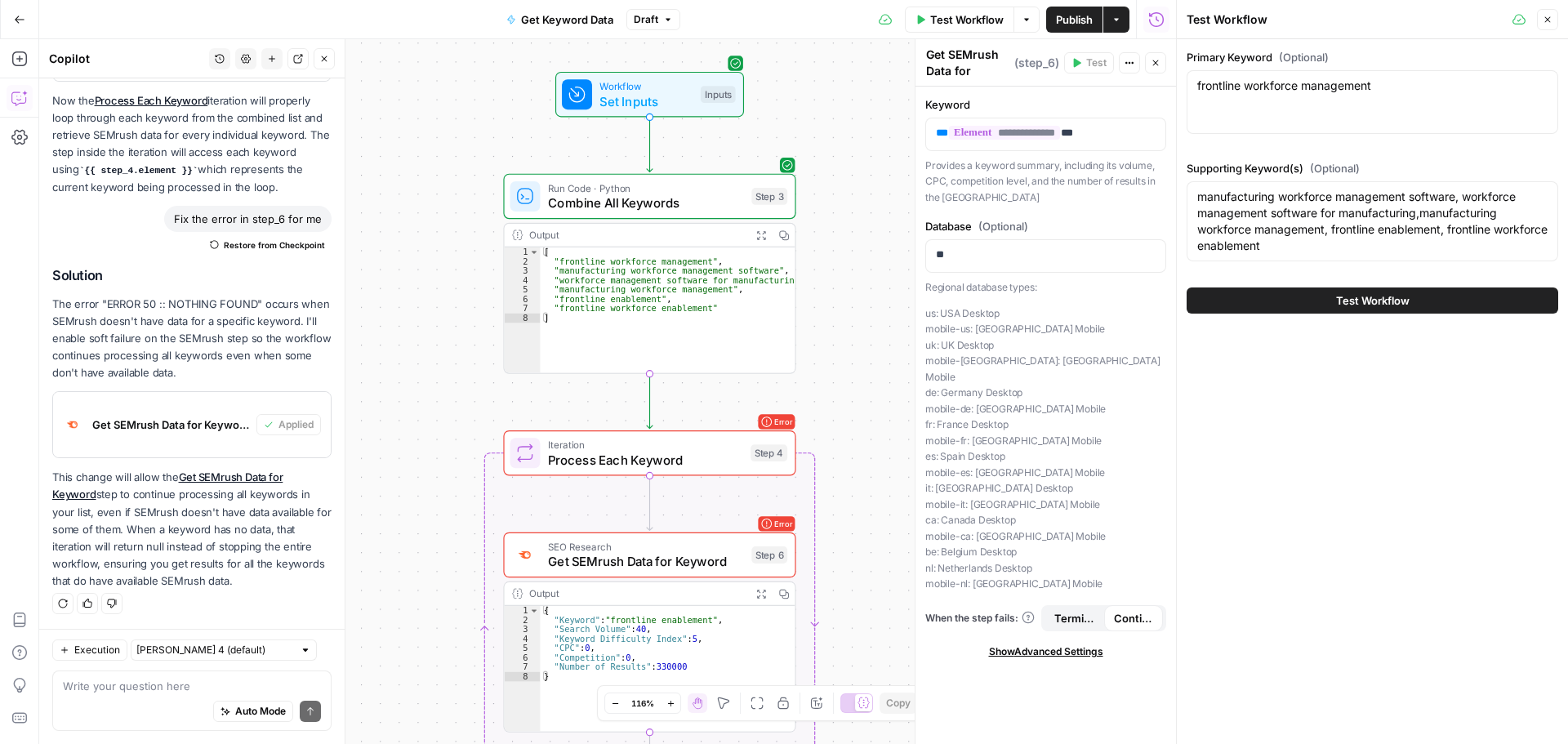
click at [1343, 294] on span "Test Workflow" at bounding box center [1372, 301] width 74 height 17
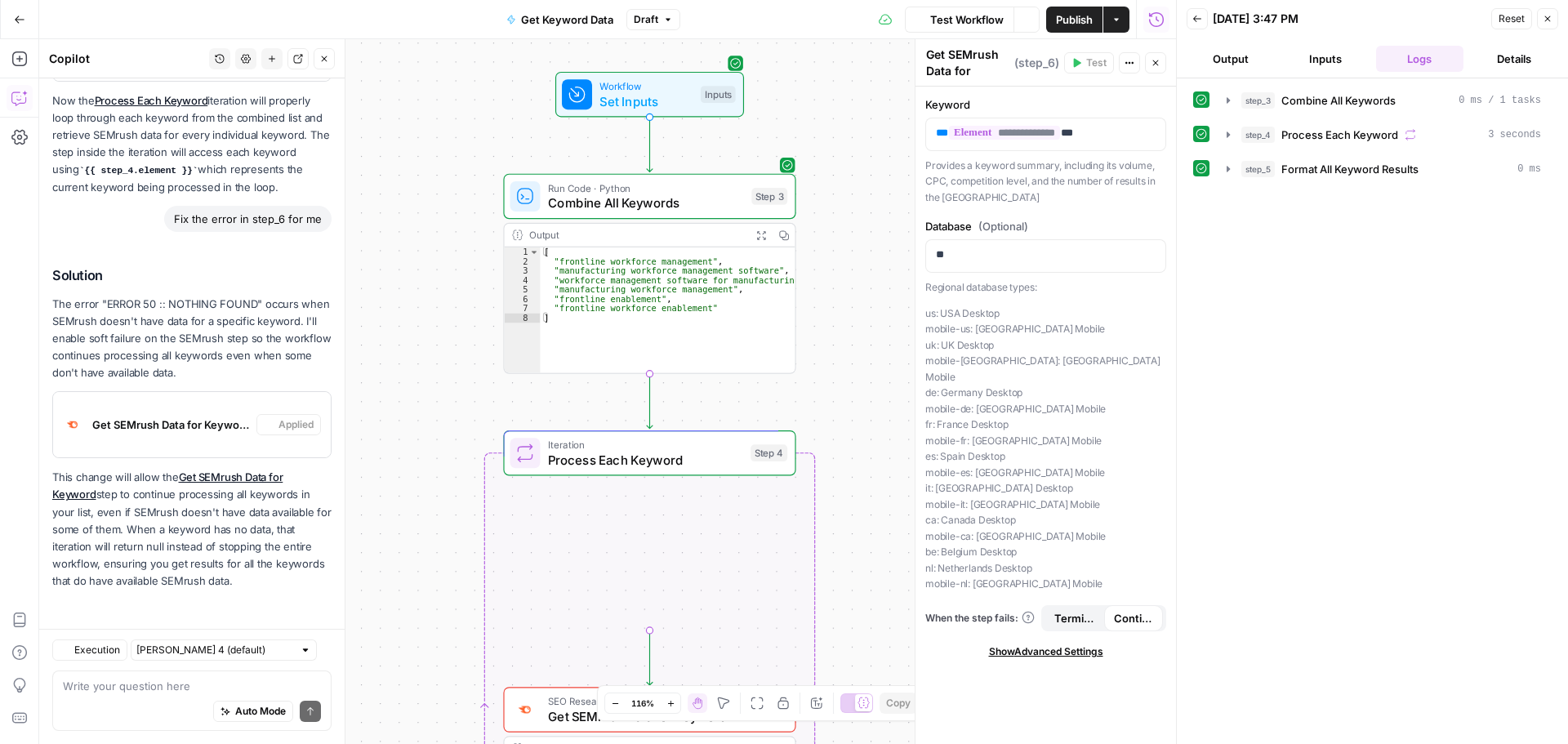
scroll to position [2358, 0]
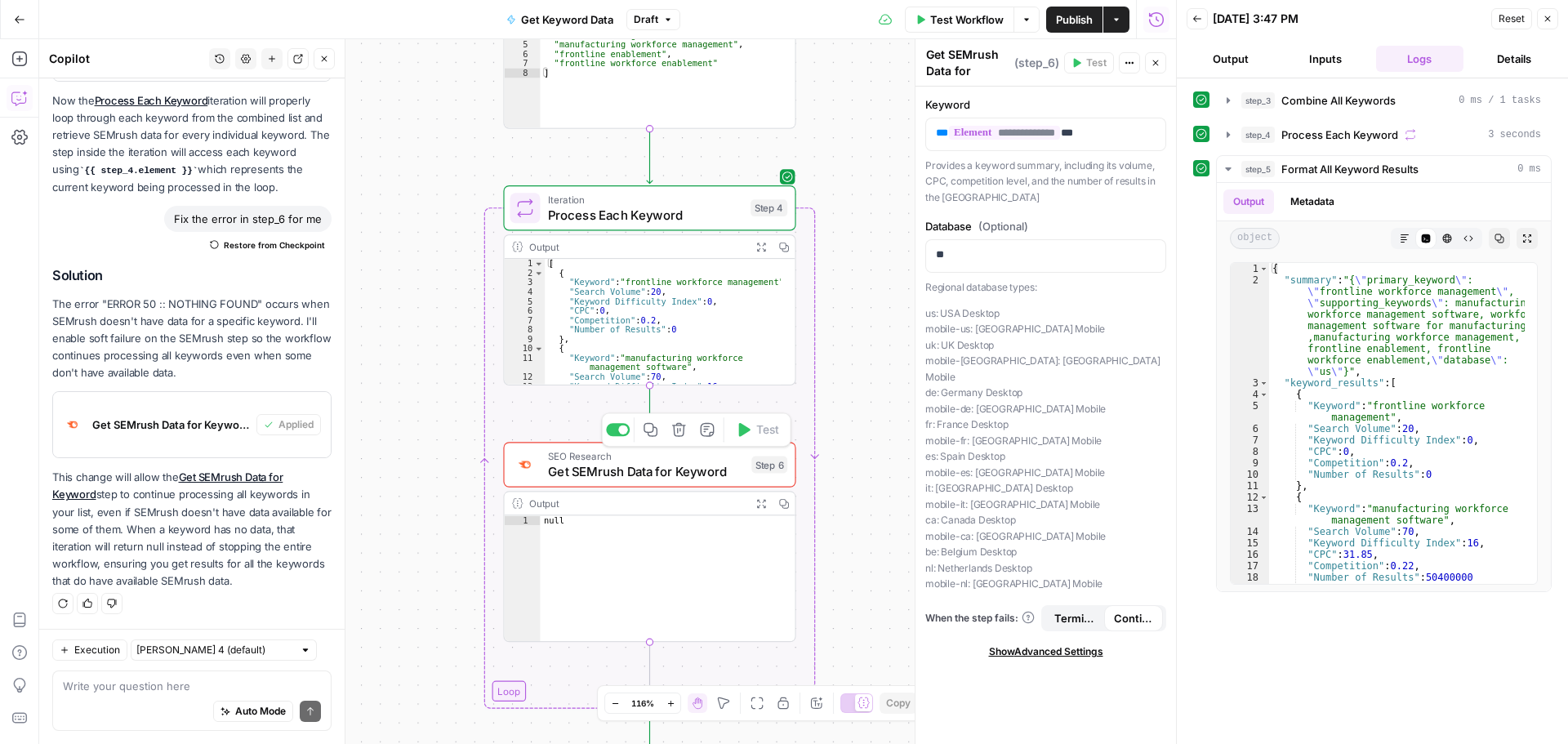
click at [690, 453] on span "SEO Research" at bounding box center [646, 455] width 196 height 15
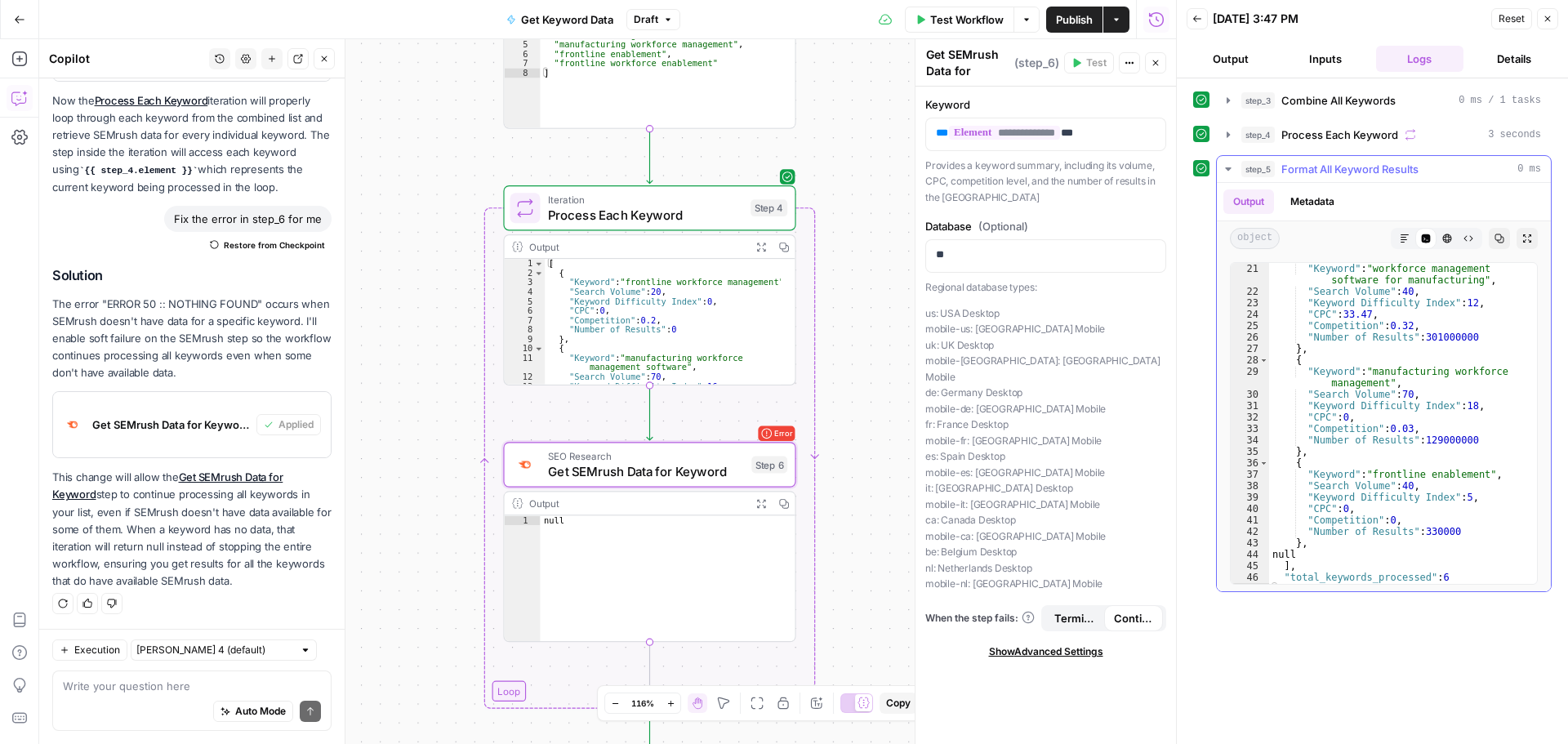
scroll to position [354, 0]
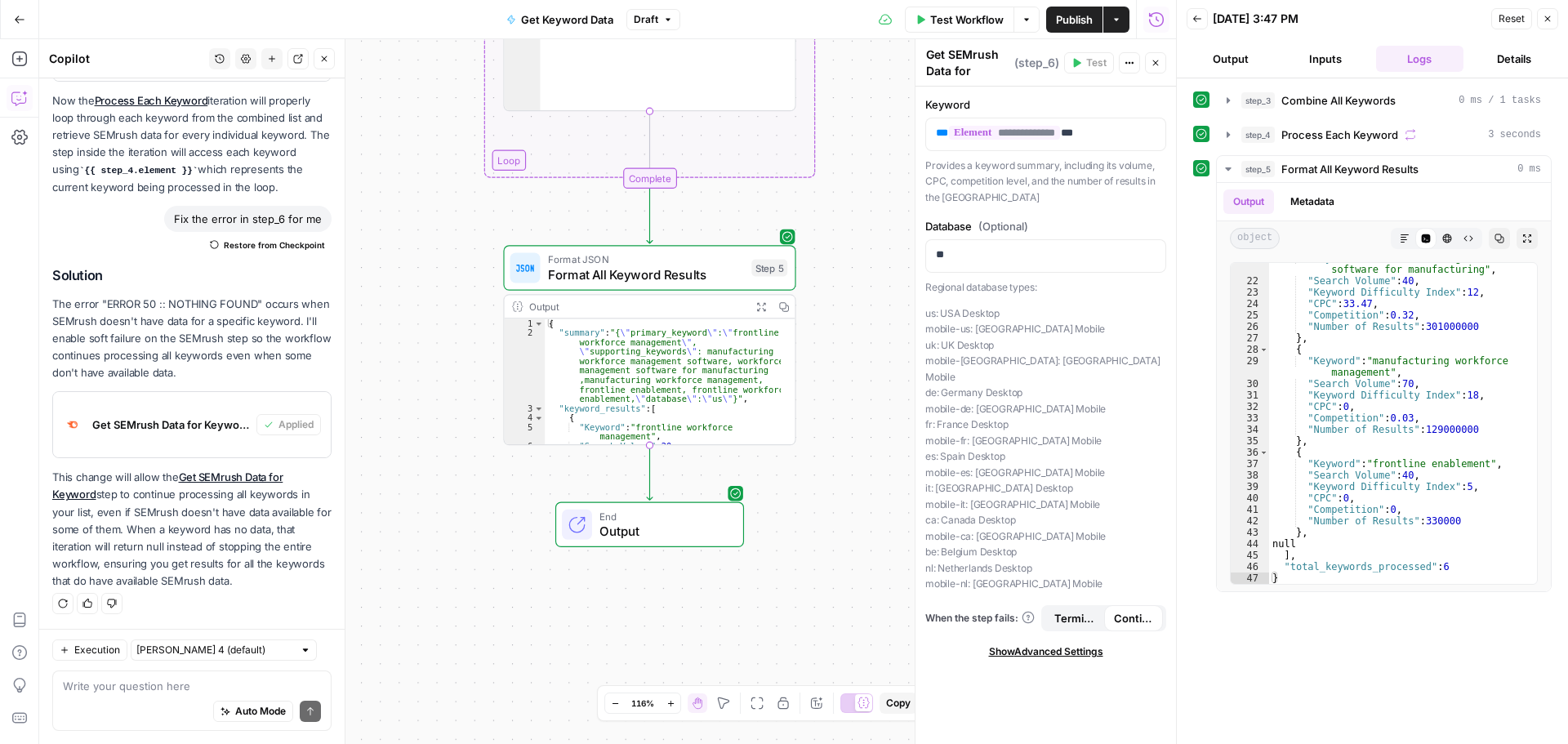
click at [675, 521] on span "Output" at bounding box center [663, 531] width 129 height 19
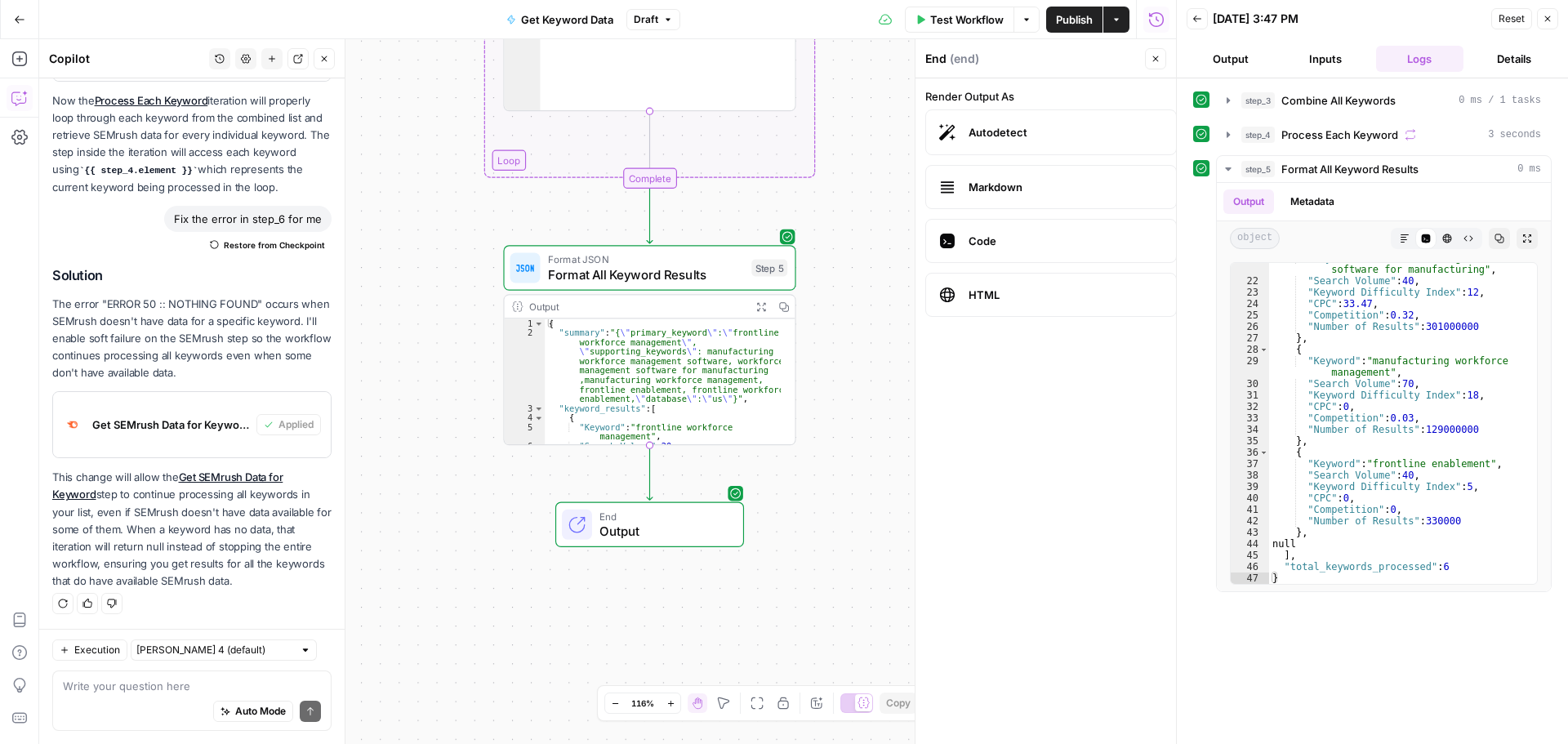
click at [1039, 129] on span "Autodetect" at bounding box center [1066, 132] width 195 height 17
click at [1288, 58] on button "Inputs" at bounding box center [1325, 59] width 89 height 26
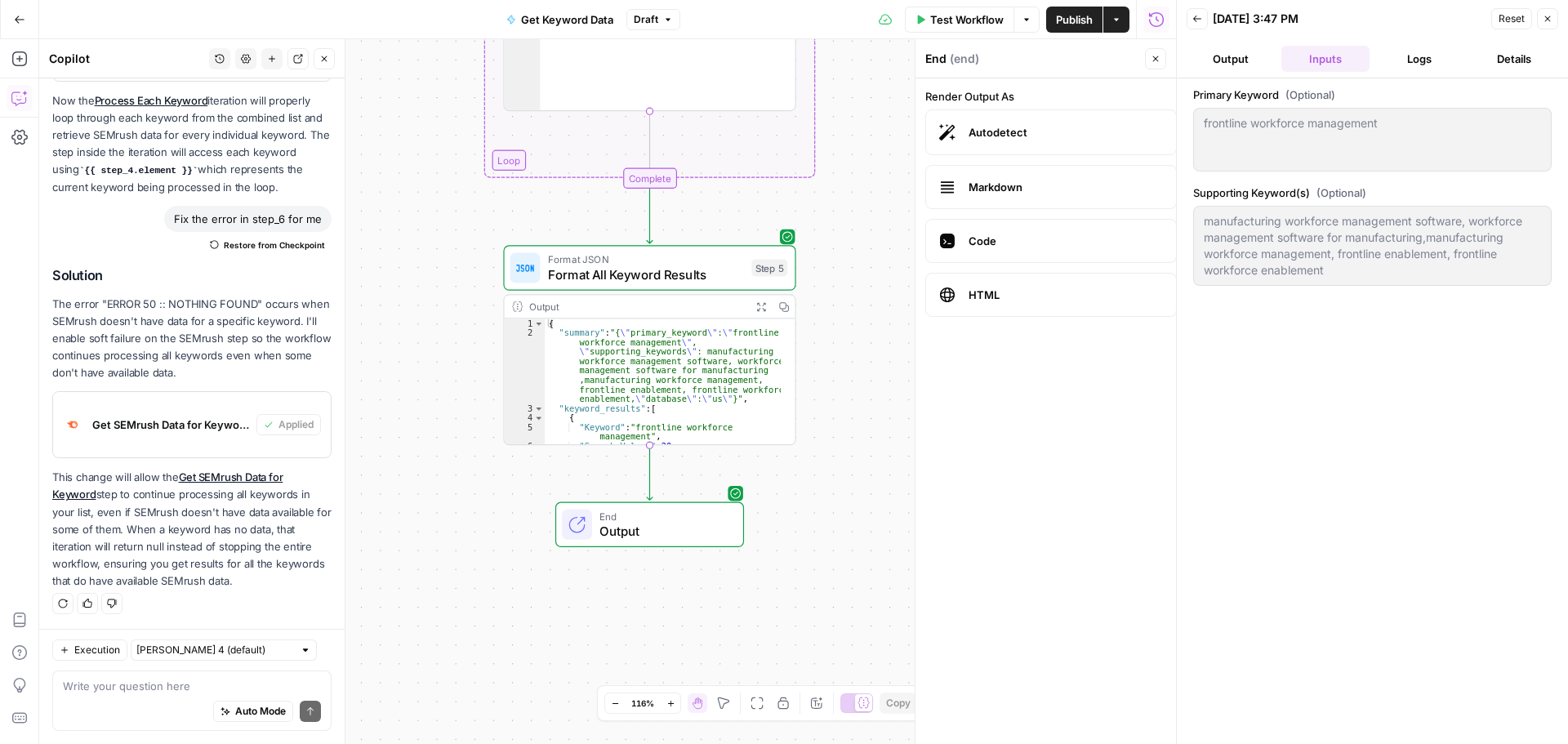
click at [1244, 61] on button "Output" at bounding box center [1231, 59] width 89 height 26
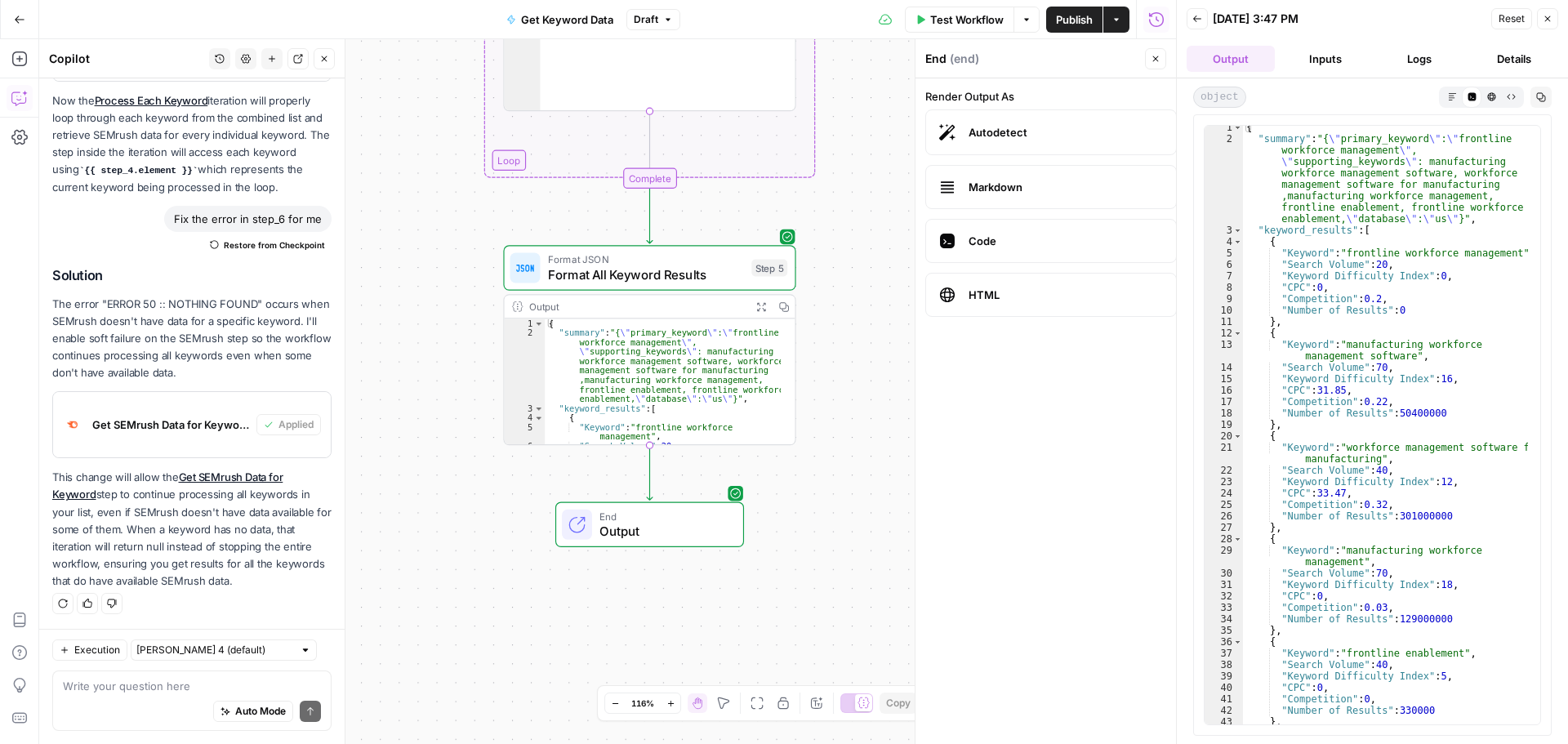
scroll to position [0, 0]
click at [1113, 304] on label "HTML" at bounding box center [1051, 294] width 252 height 44
click at [1062, 304] on label "HTML" at bounding box center [1051, 294] width 252 height 44
click at [700, 528] on span "Output" at bounding box center [663, 531] width 129 height 19
click at [1002, 293] on span "HTML" at bounding box center [1066, 295] width 195 height 17
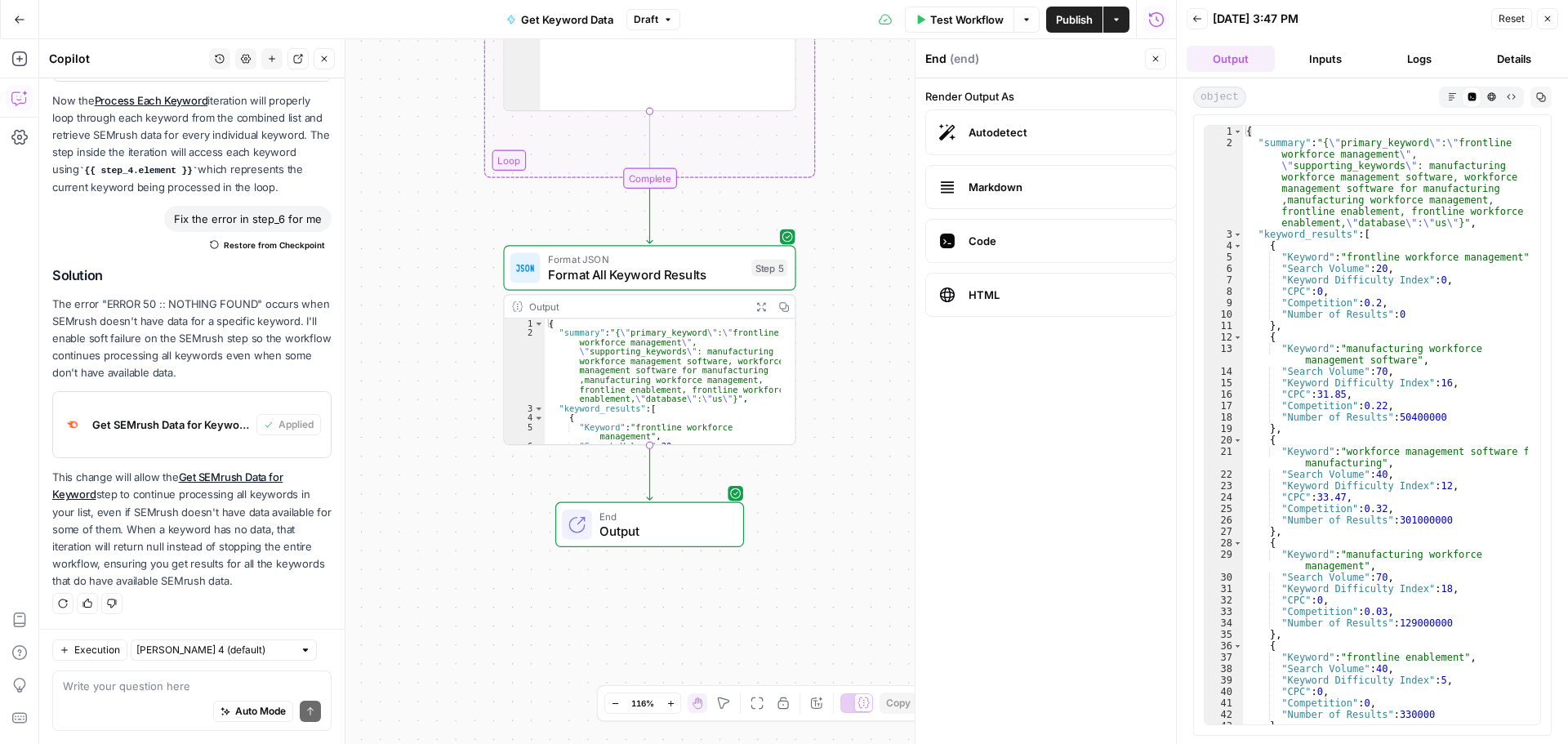
click at [1011, 164] on div "Autodetect Markdown Code HTML" at bounding box center [1045, 212] width 241 height 208
click at [1002, 192] on span "Markdown" at bounding box center [1066, 187] width 195 height 17
click at [1049, 129] on span "Autodetect" at bounding box center [1066, 132] width 195 height 17
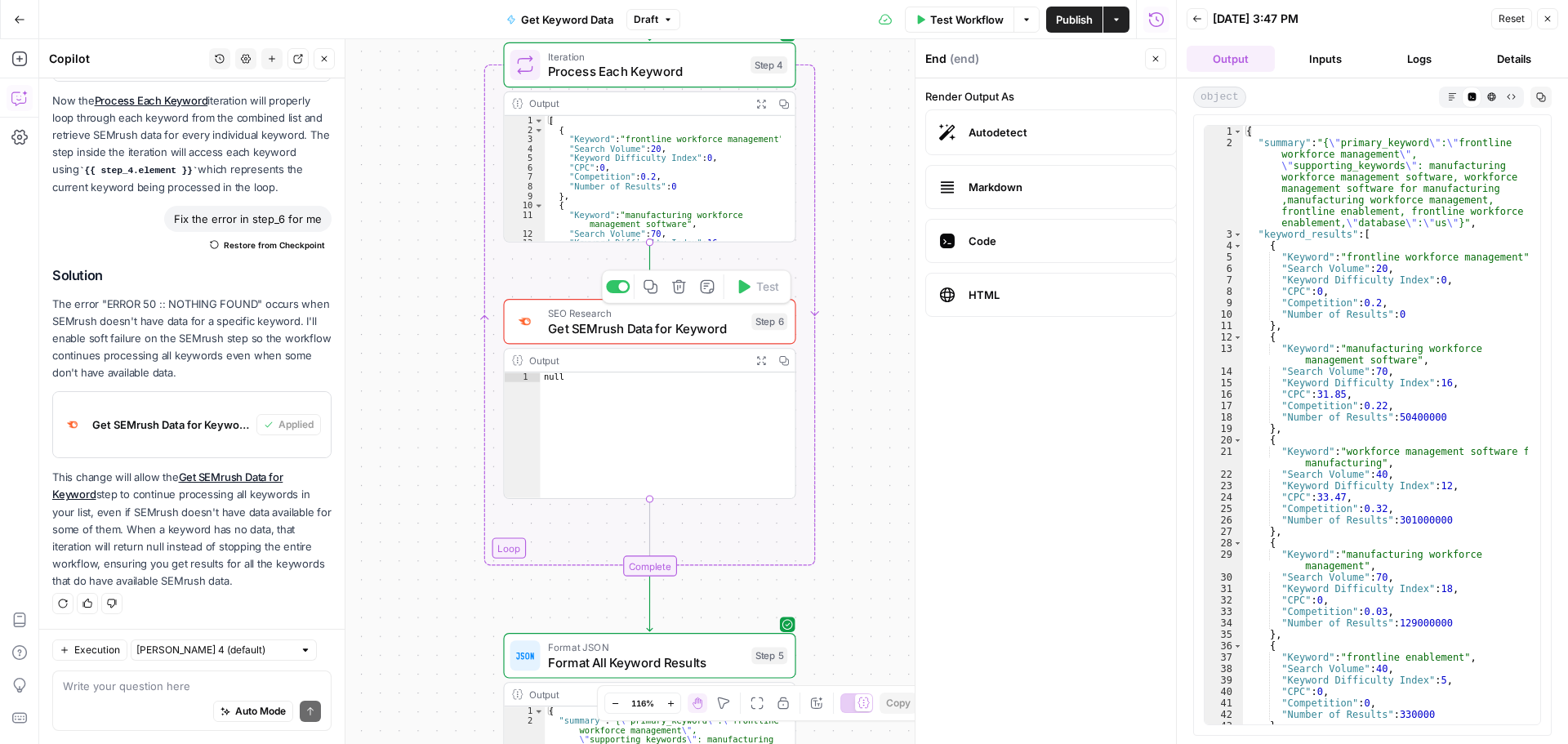
click at [637, 334] on span "Get SEMrush Data for Keyword" at bounding box center [646, 328] width 196 height 19
type textarea "Get SEMrush Data for Keyword"
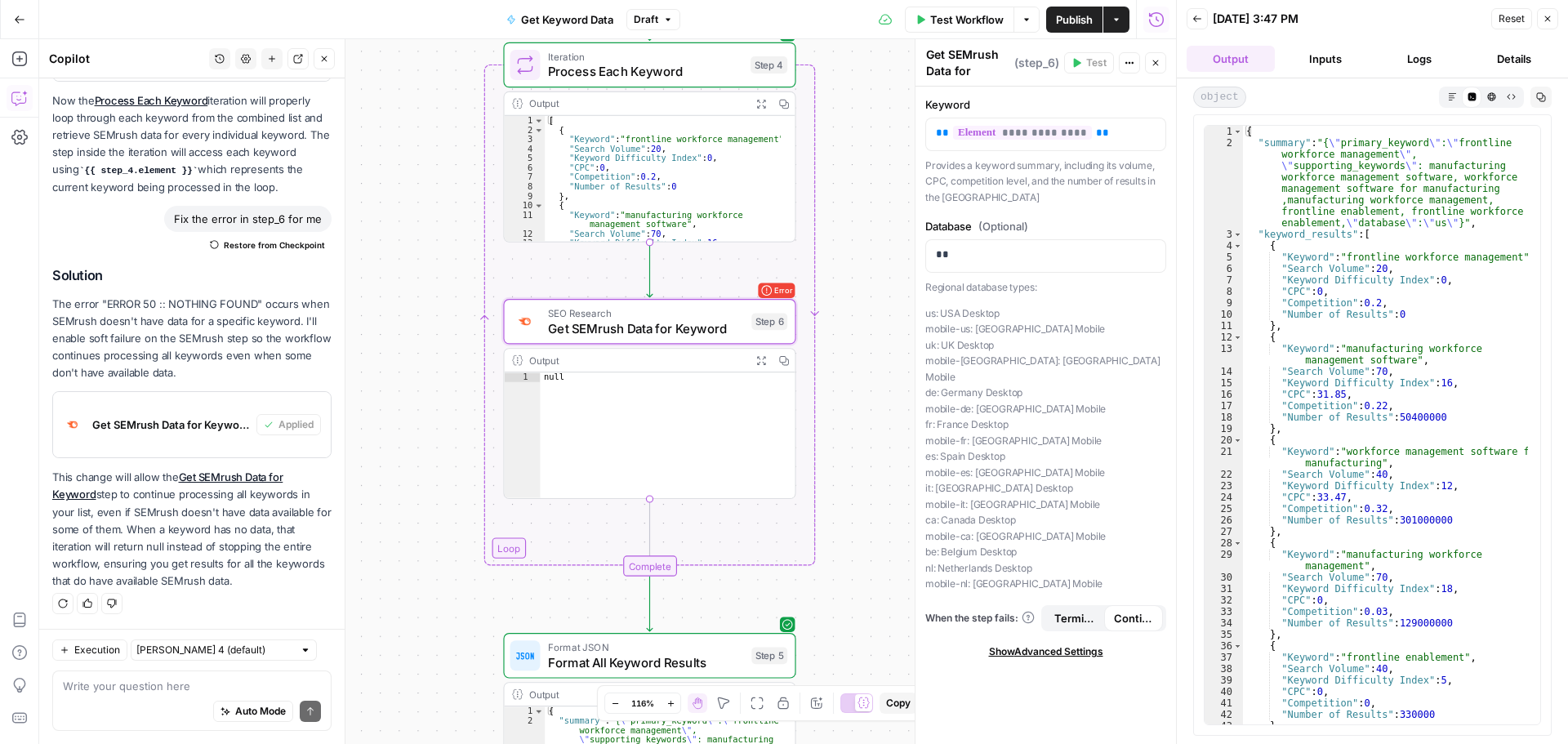
click at [1292, 56] on button "Inputs" at bounding box center [1325, 59] width 89 height 26
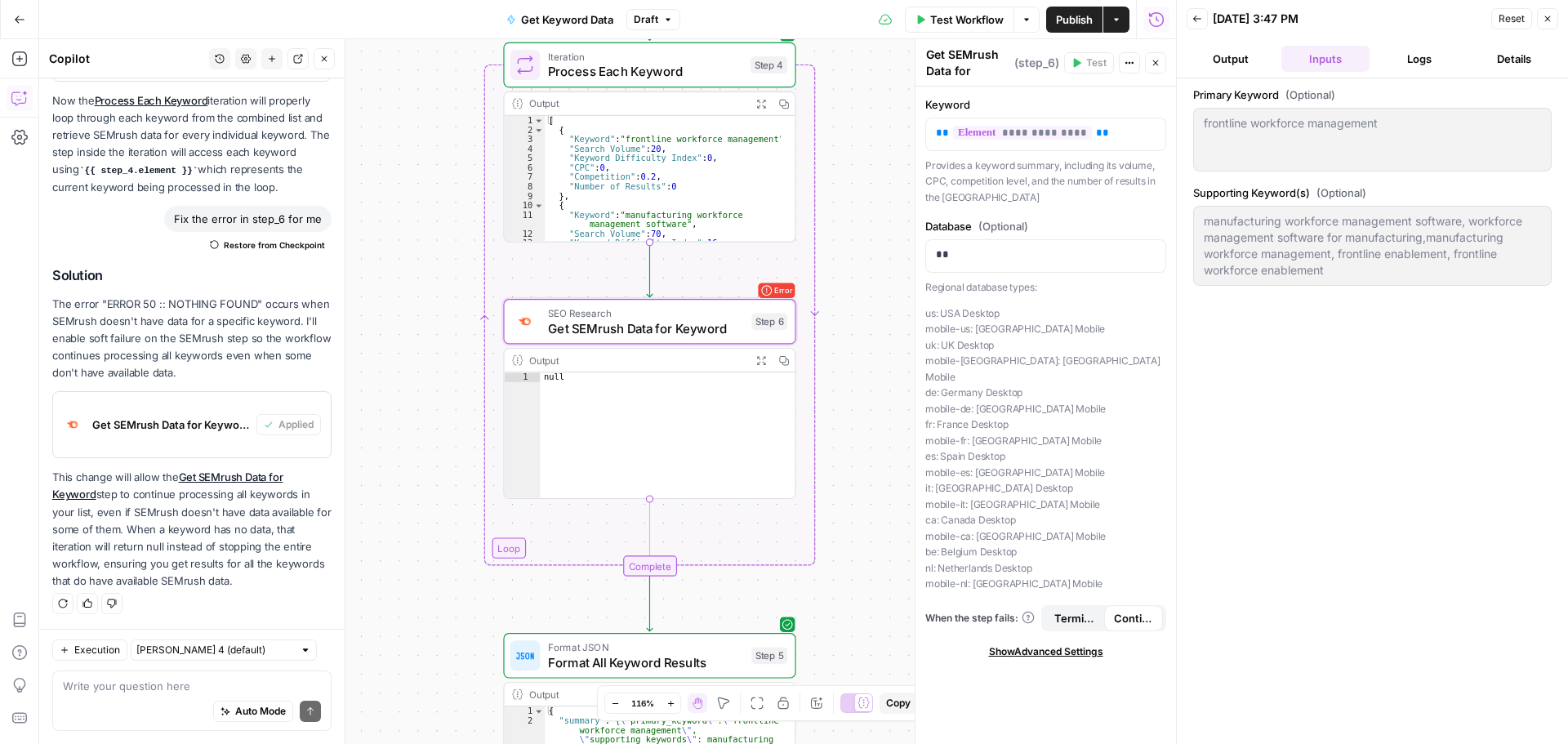
click at [1428, 58] on button "Logs" at bounding box center [1420, 59] width 89 height 26
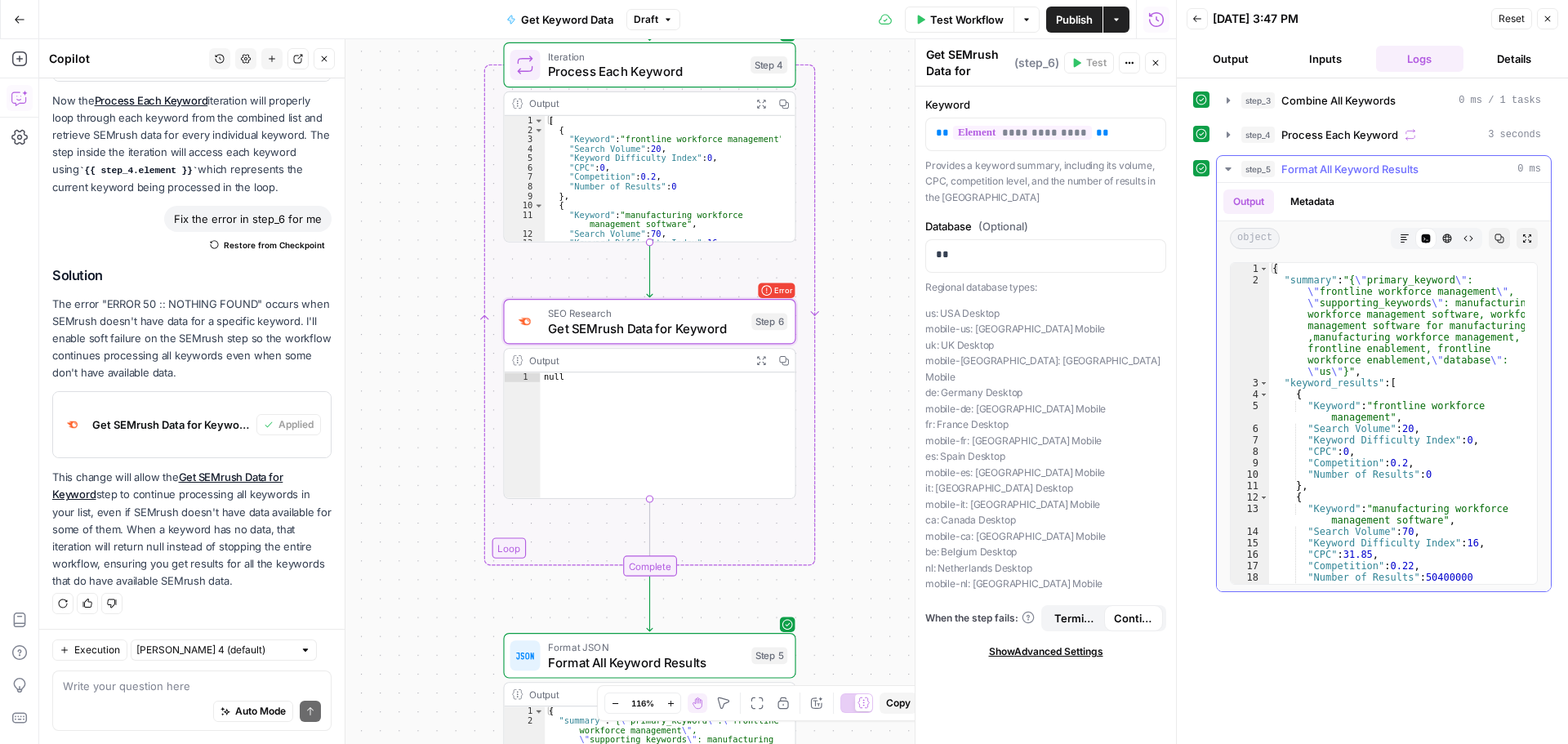
click at [1221, 168] on icon "button" at bounding box center [1228, 169] width 13 height 13
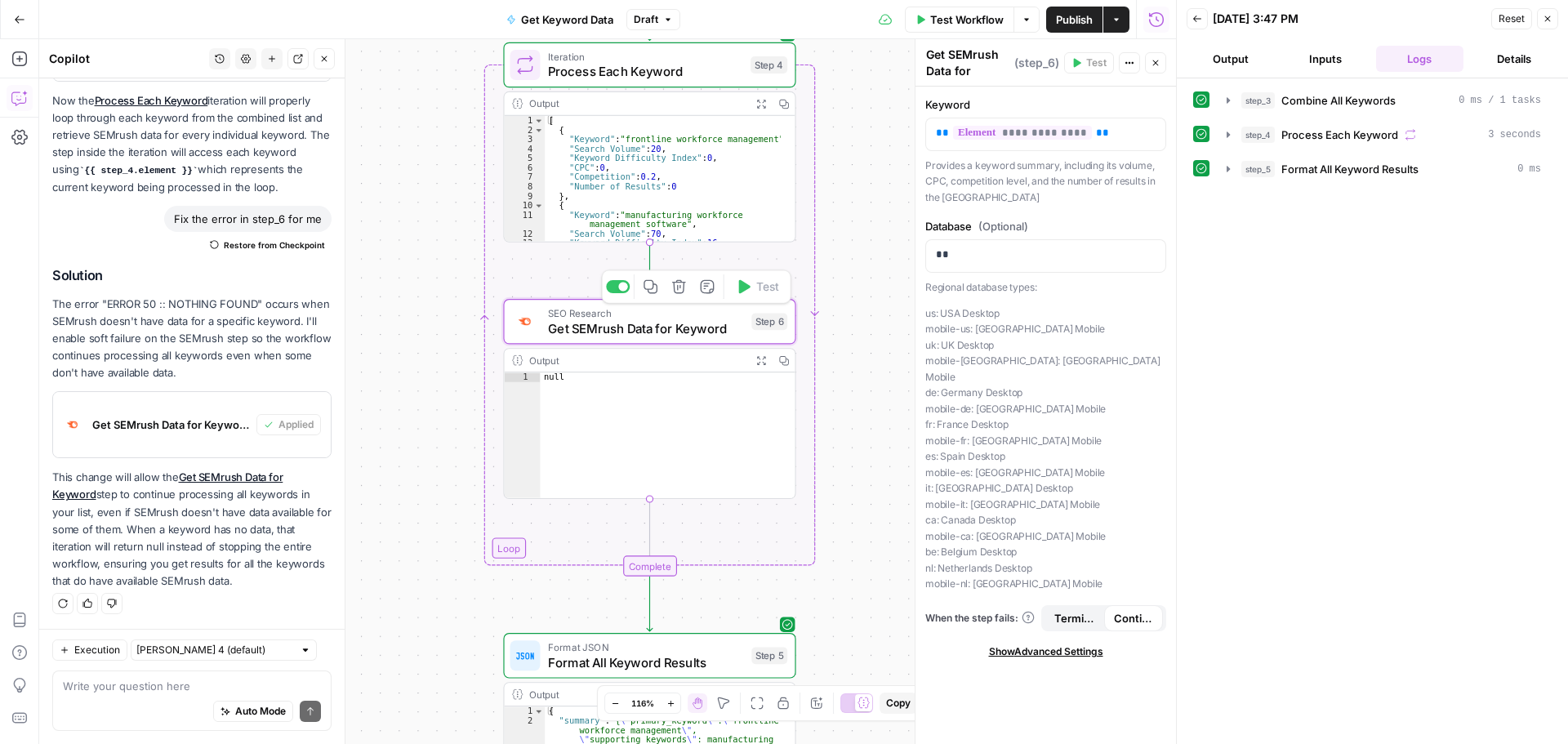
click at [651, 327] on span "Get SEMrush Data for Keyword" at bounding box center [646, 328] width 196 height 19
click at [1543, 21] on icon "button" at bounding box center [1548, 19] width 10 height 10
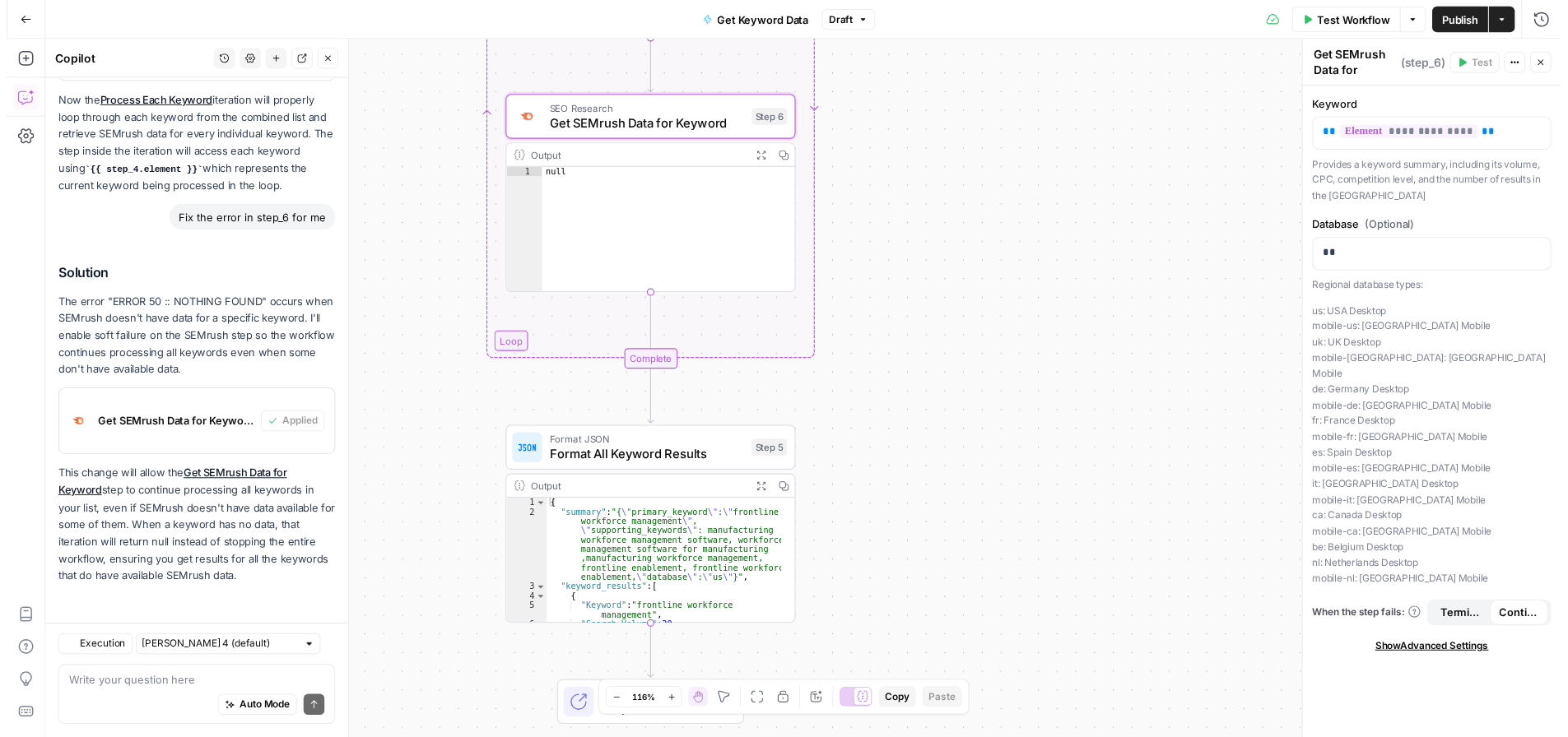
scroll to position [2377, 0]
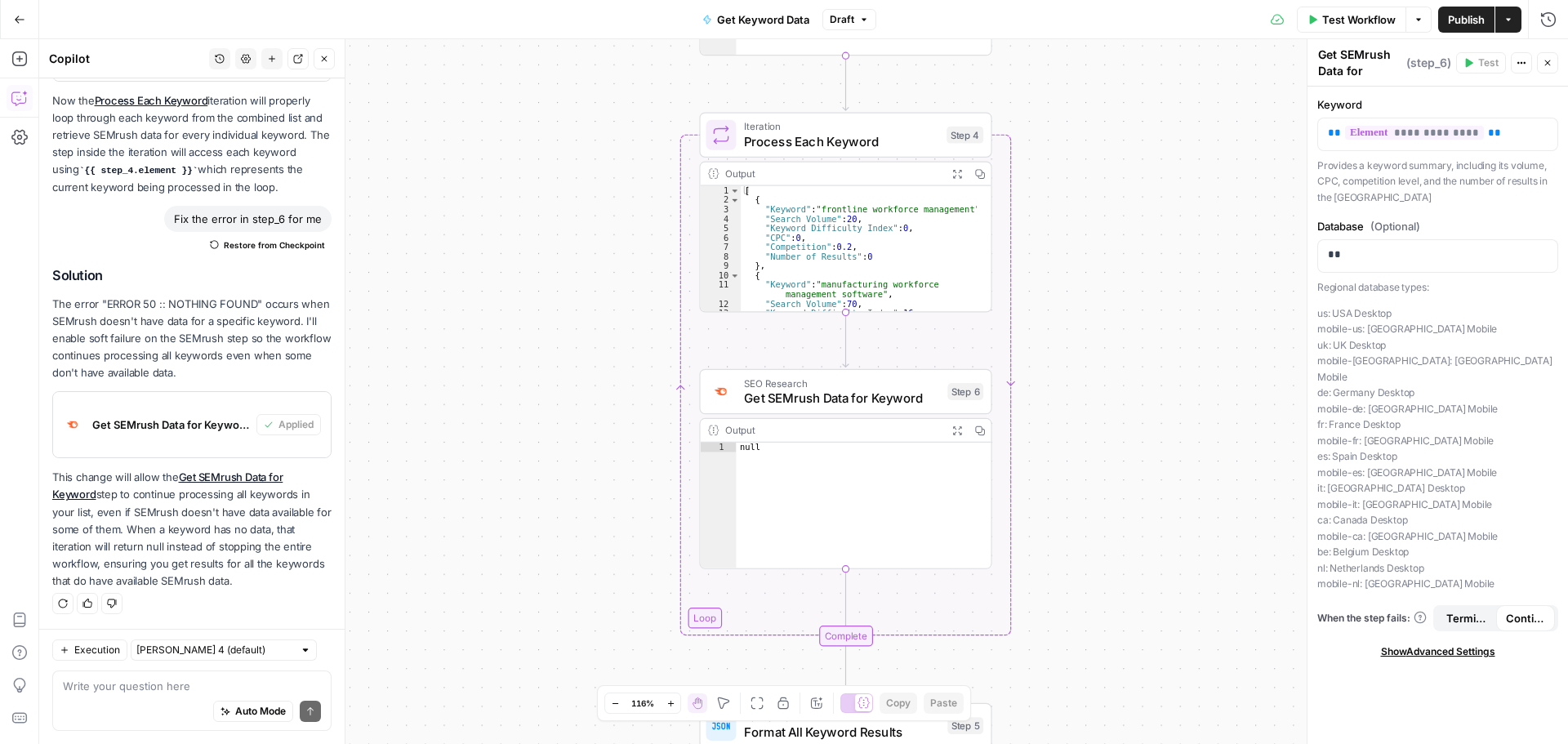
click at [1349, 23] on span "Test Workflow" at bounding box center [1358, 20] width 74 height 17
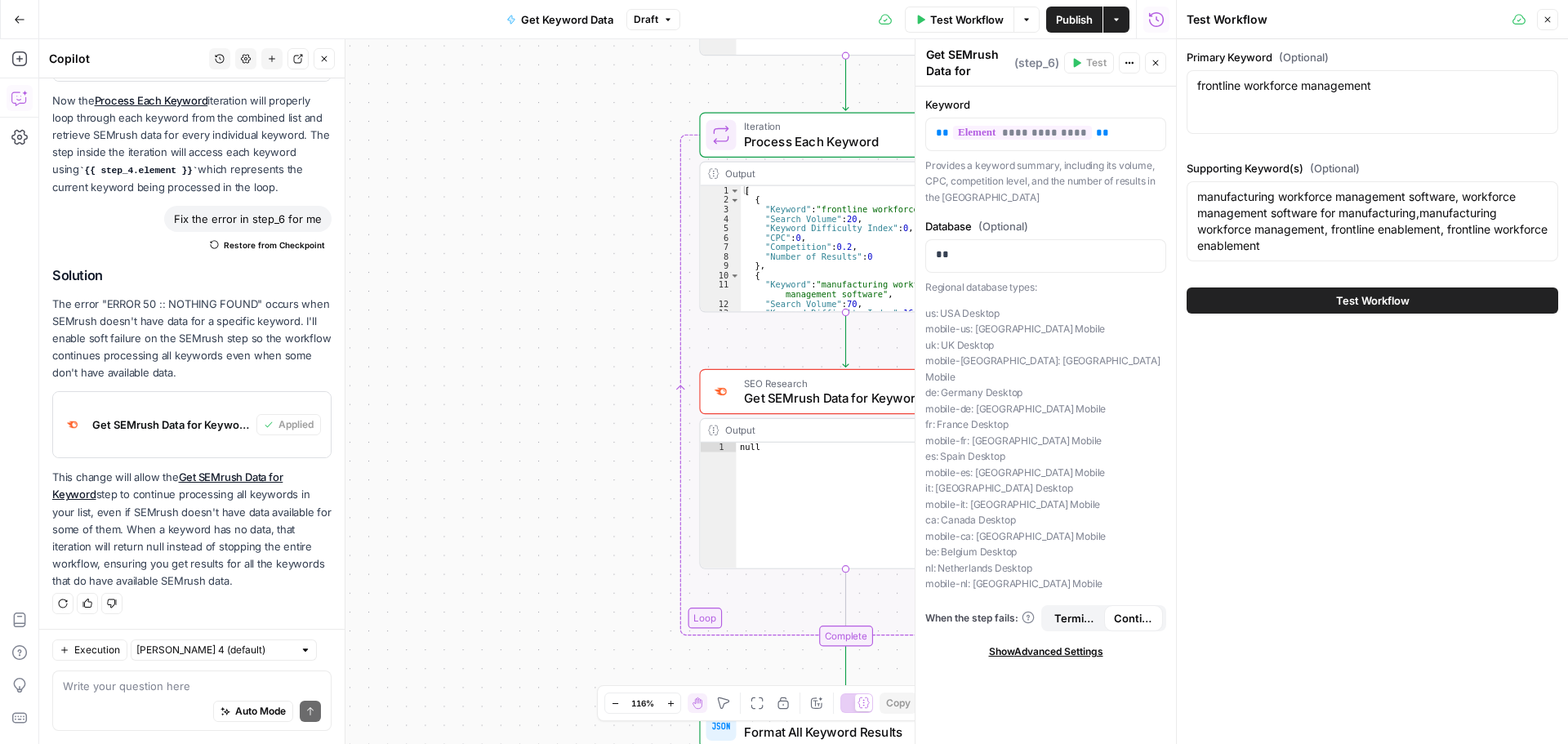
click at [1363, 306] on span "Test Workflow" at bounding box center [1372, 301] width 74 height 17
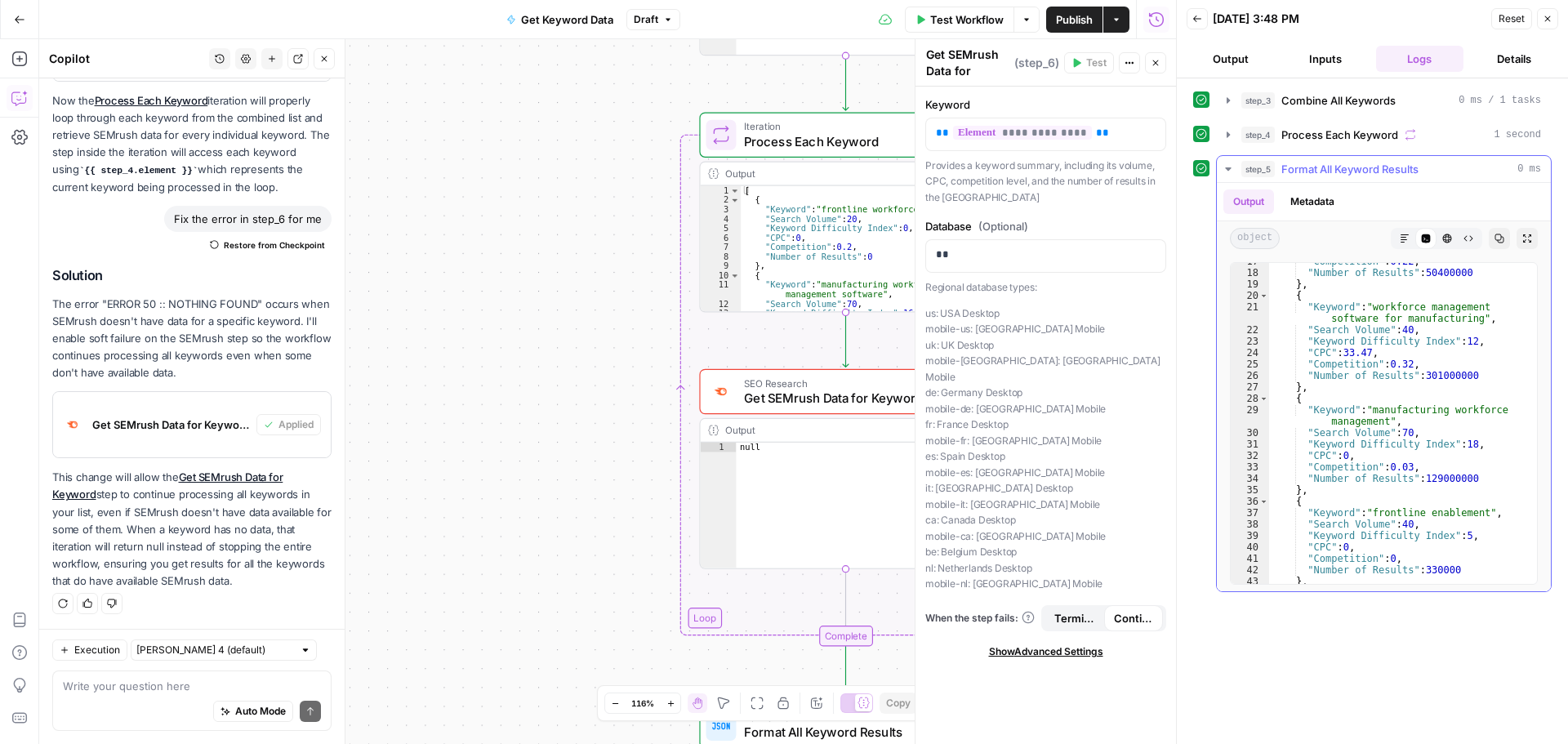
scroll to position [354, 0]
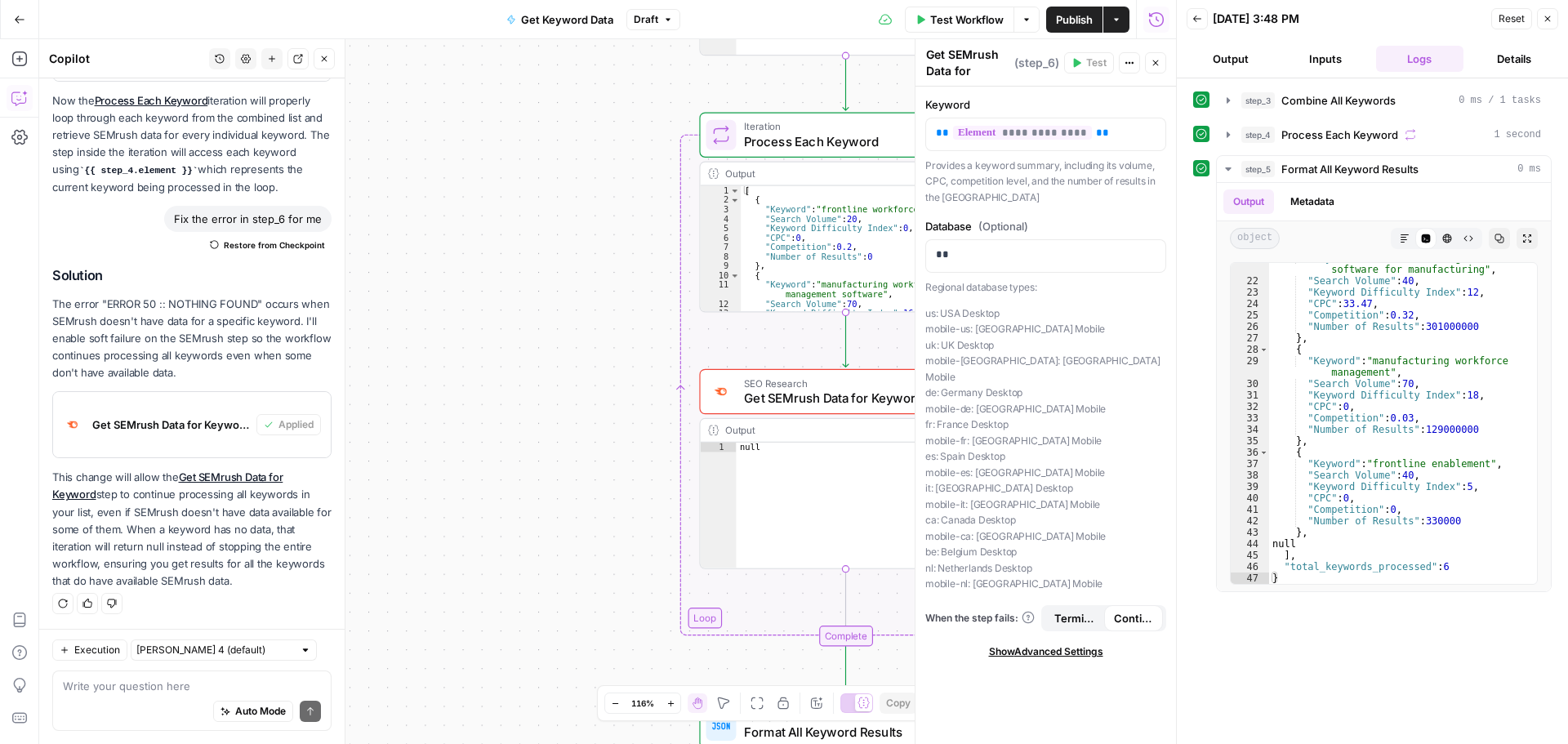
click at [1216, 63] on button "Output" at bounding box center [1231, 59] width 89 height 26
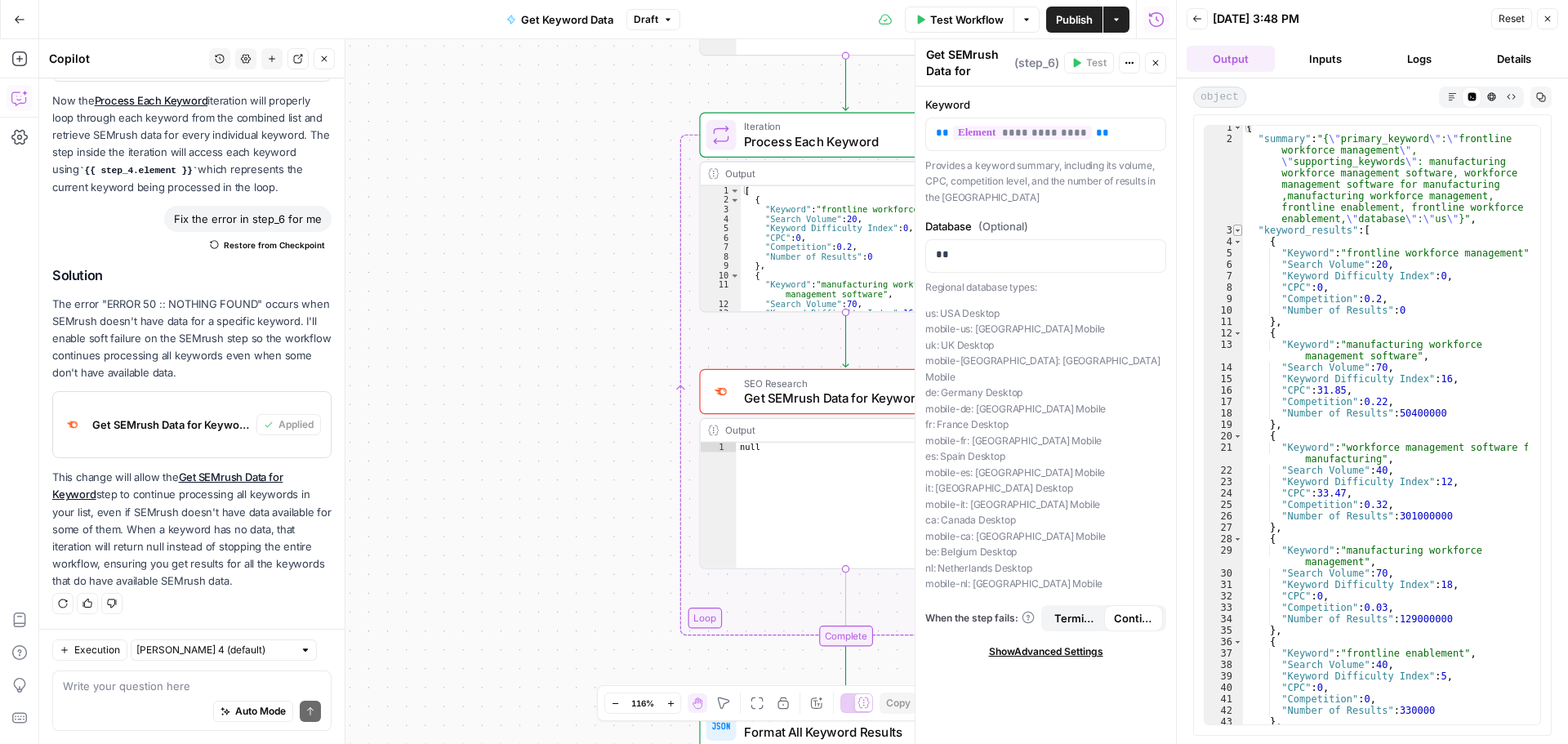
scroll to position [0, 0]
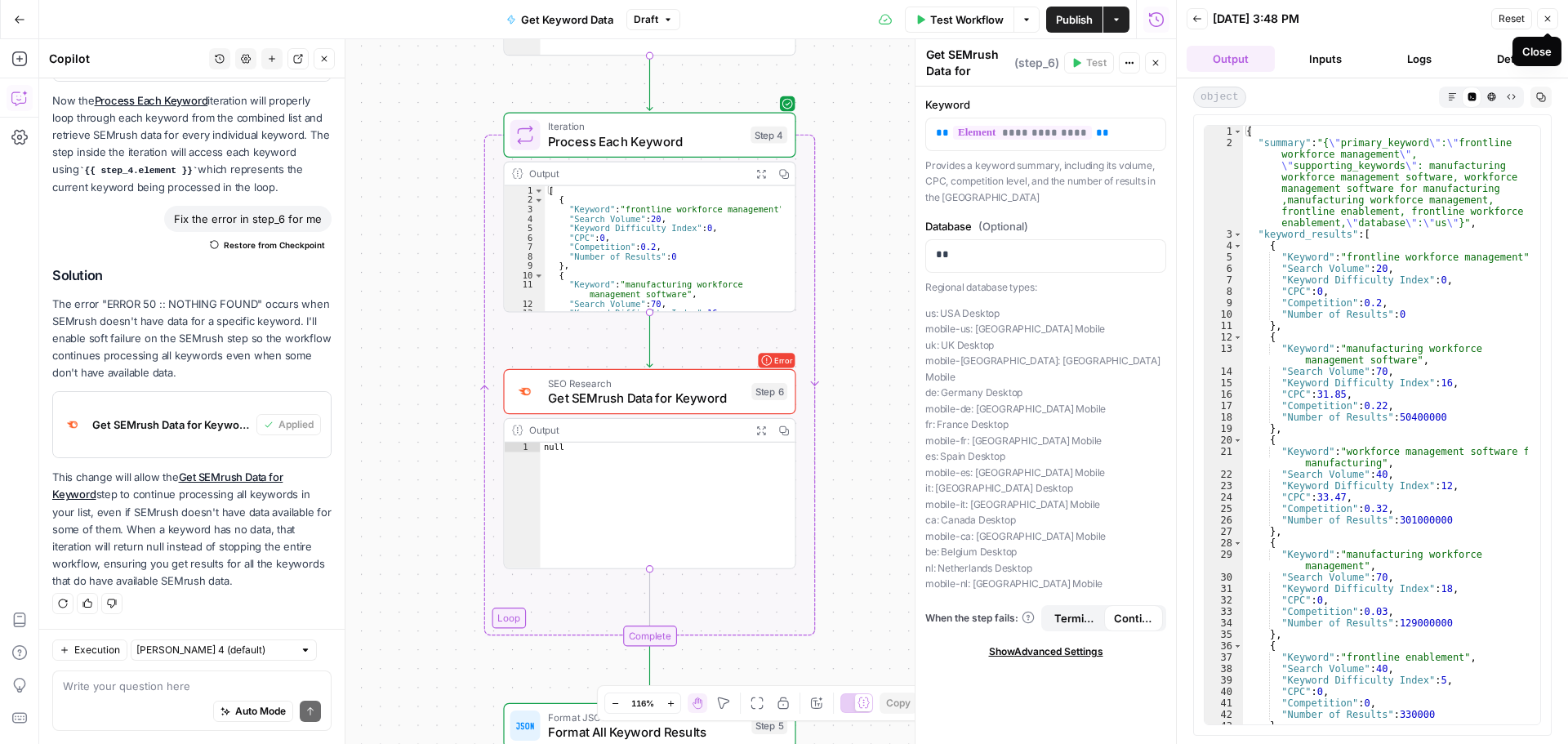
click at [1545, 15] on icon "button" at bounding box center [1548, 19] width 10 height 10
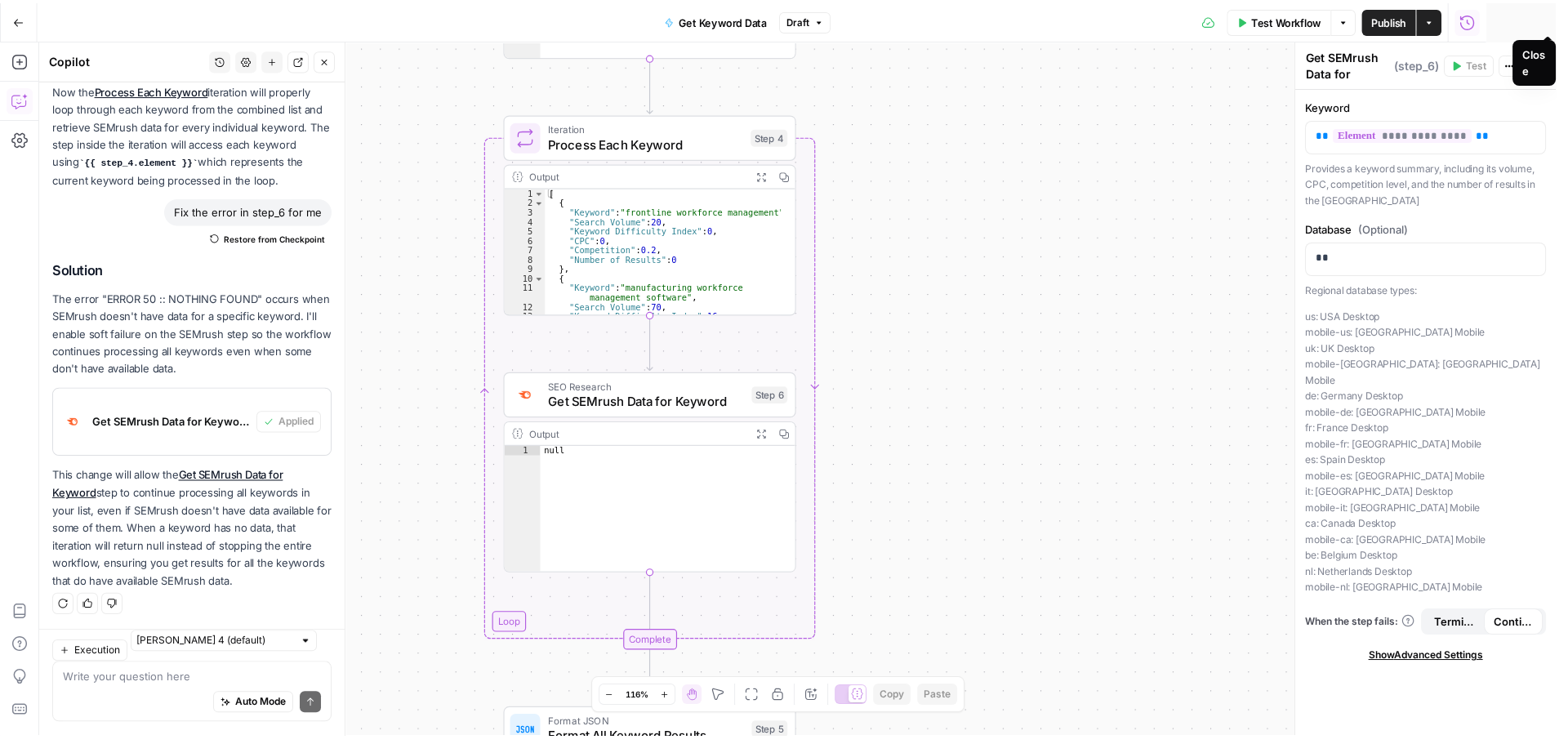
scroll to position [2358, 0]
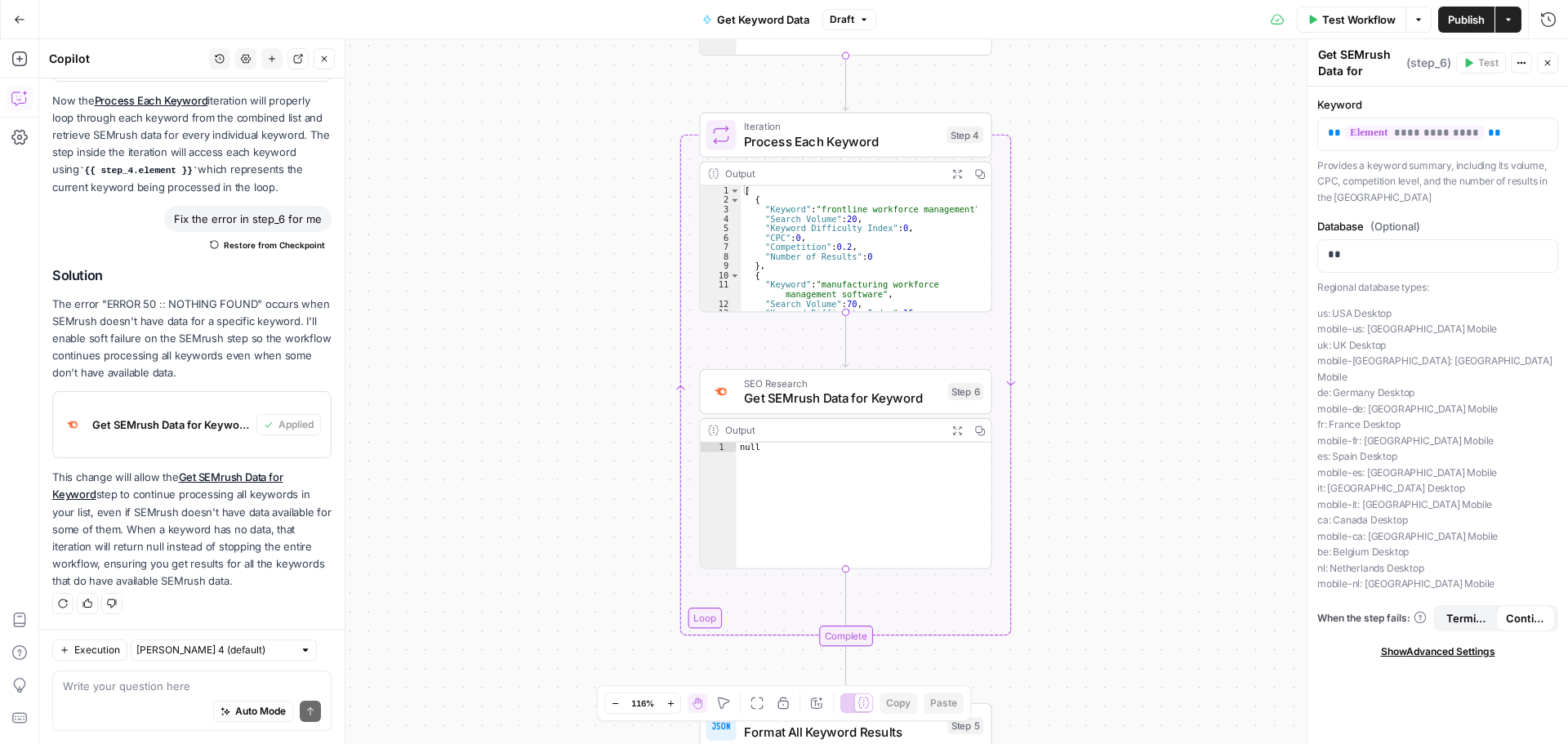
click at [152, 704] on div "Auto Mode Send" at bounding box center [191, 711] width 258 height 36
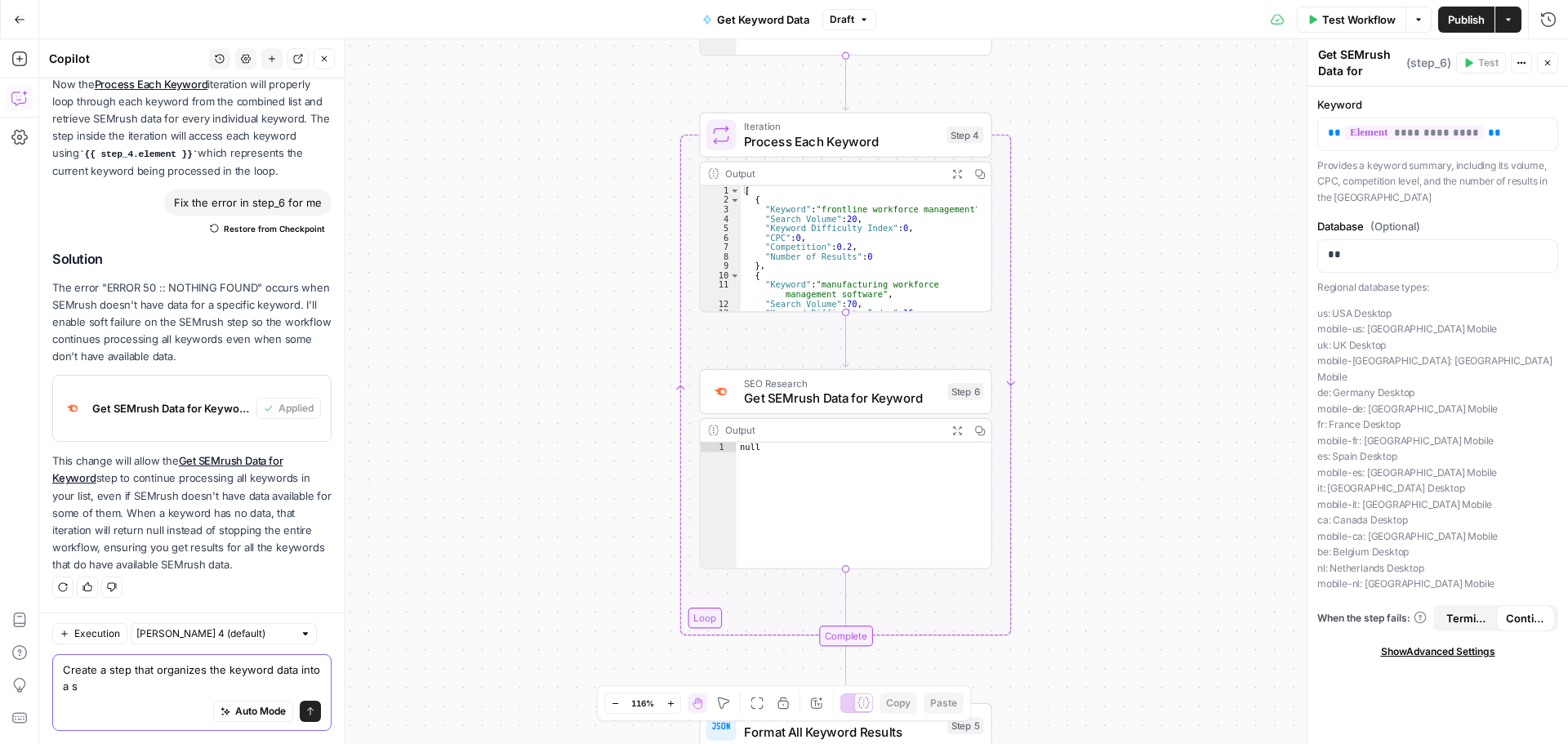
type textarea "Create a step that organizes the keyword data into a s"
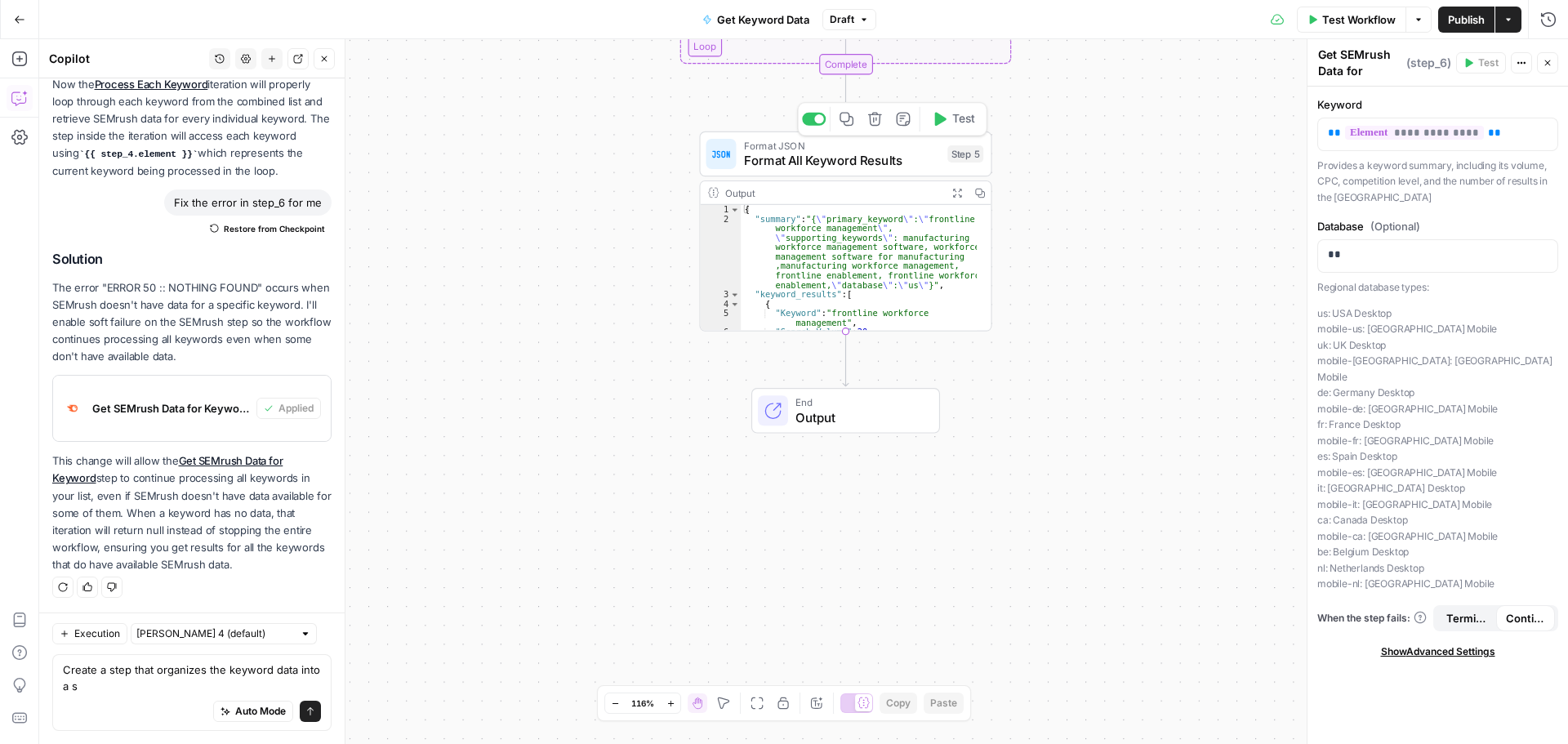
click at [899, 154] on span "Format All Keyword Results" at bounding box center [842, 160] width 196 height 19
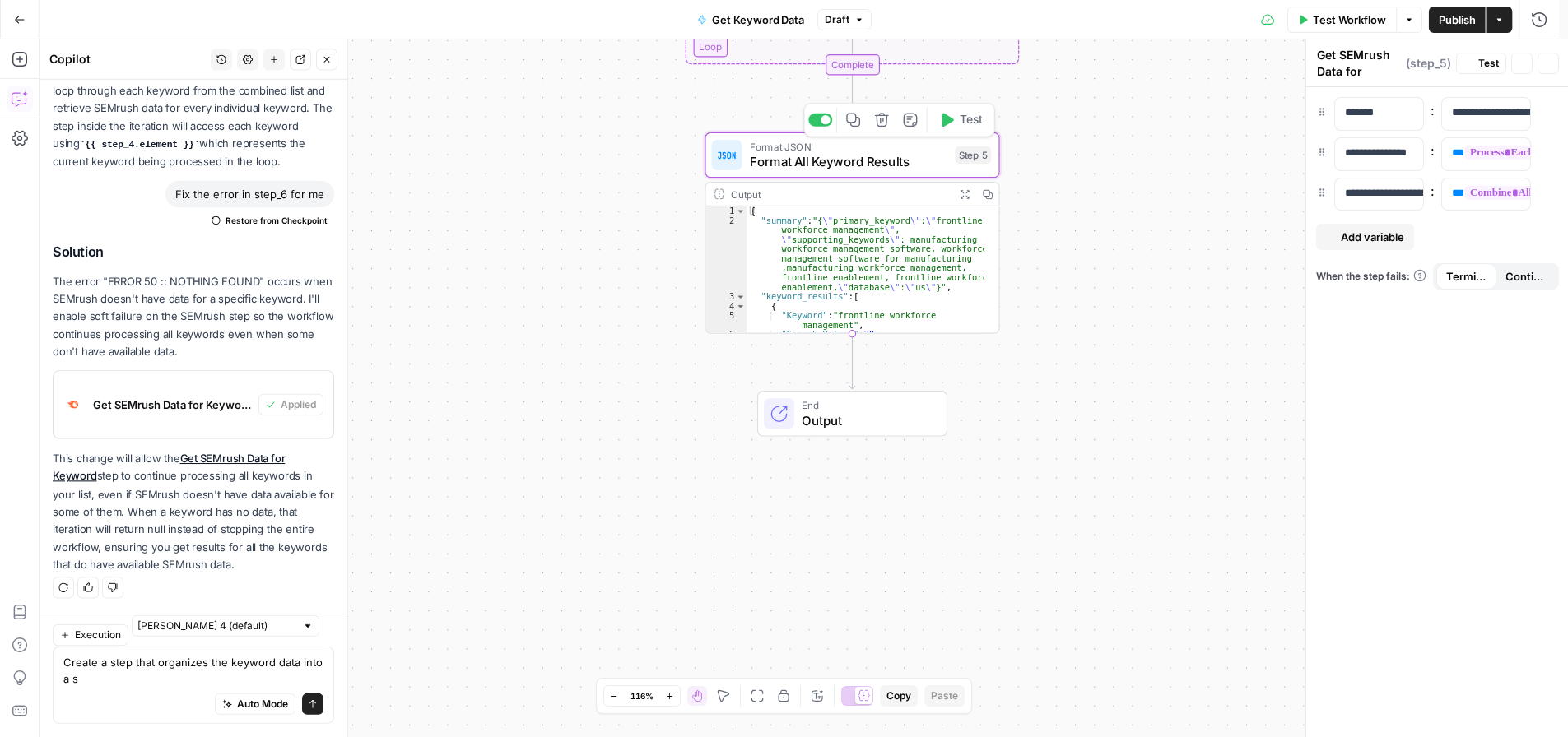
type textarea "Format All Keyword Results"
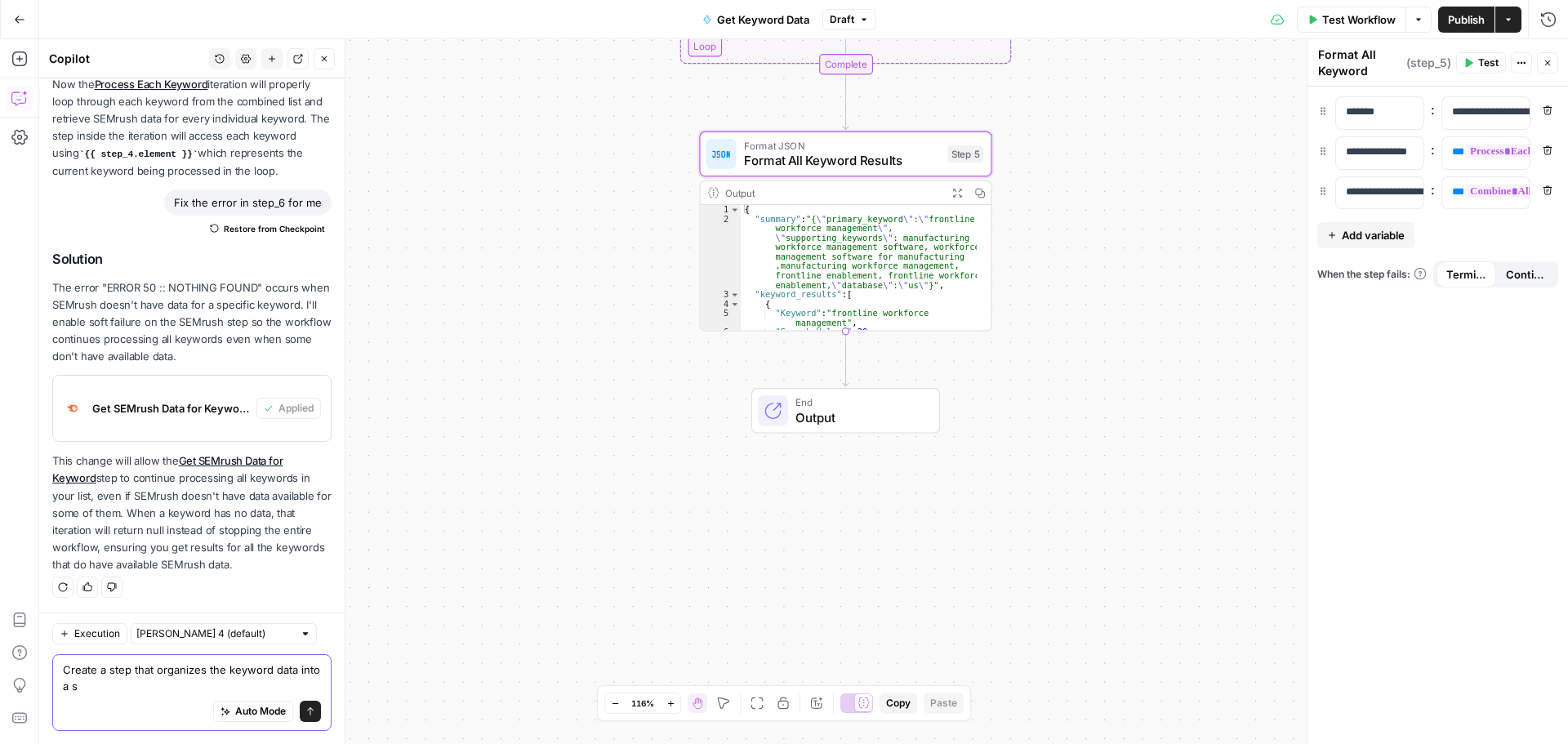
click at [127, 674] on textarea "Create a step that organizes the keyword data into a s" at bounding box center [191, 677] width 258 height 33
type textarea "Create a step after step 5 that organizes the keyword data into a spreadsheet f…"
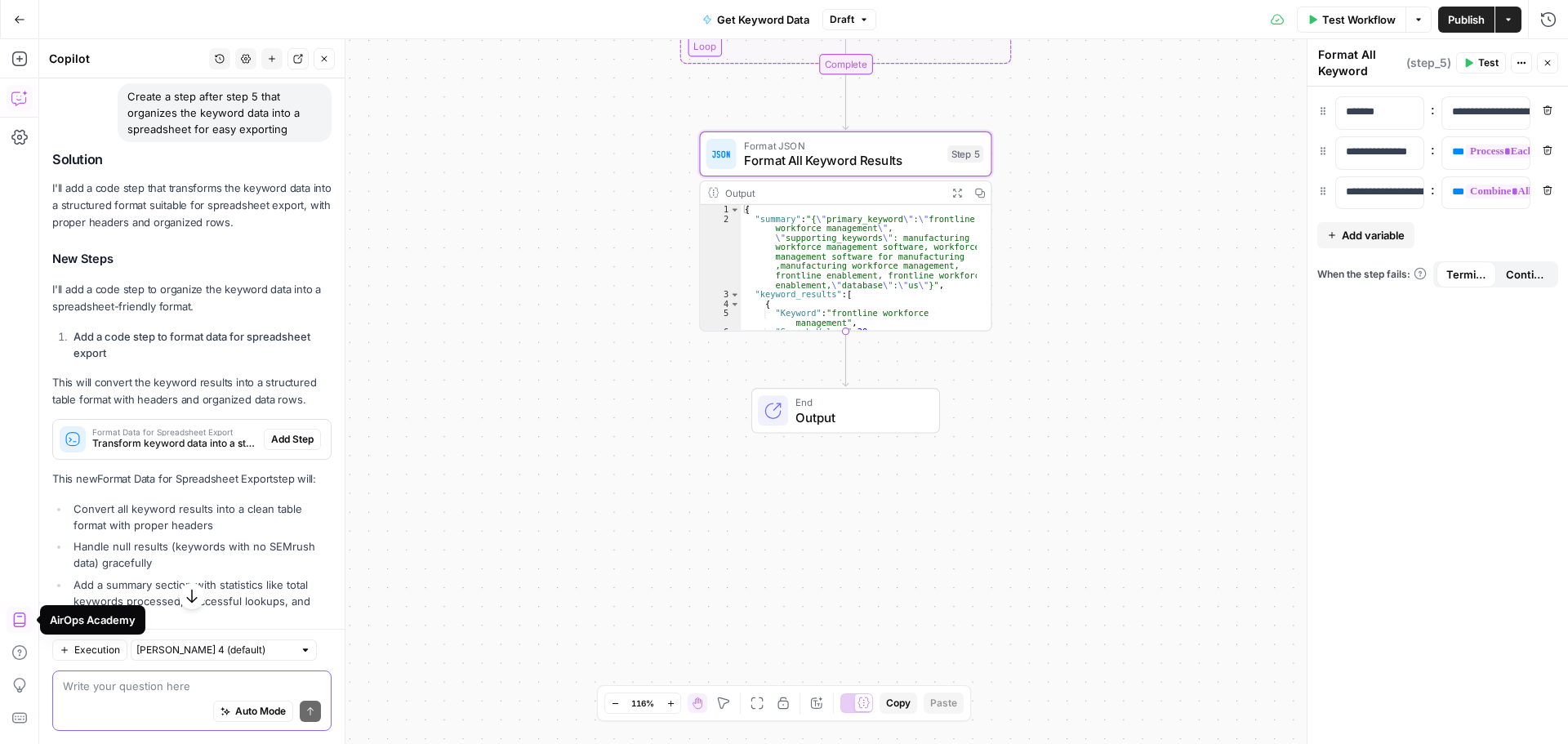
scroll to position [3051, 0]
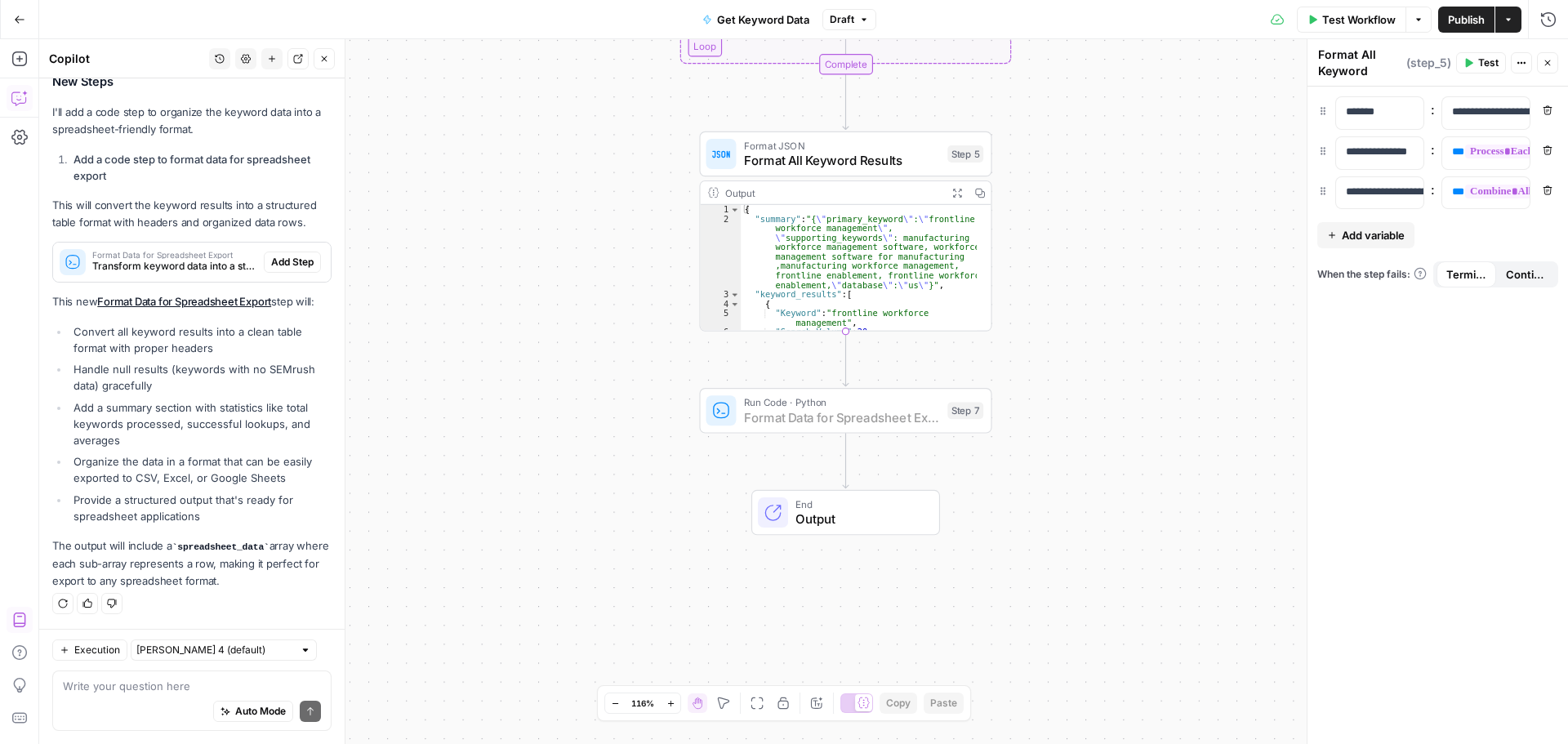
click at [277, 254] on span "Add Step" at bounding box center [293, 262] width 43 height 15
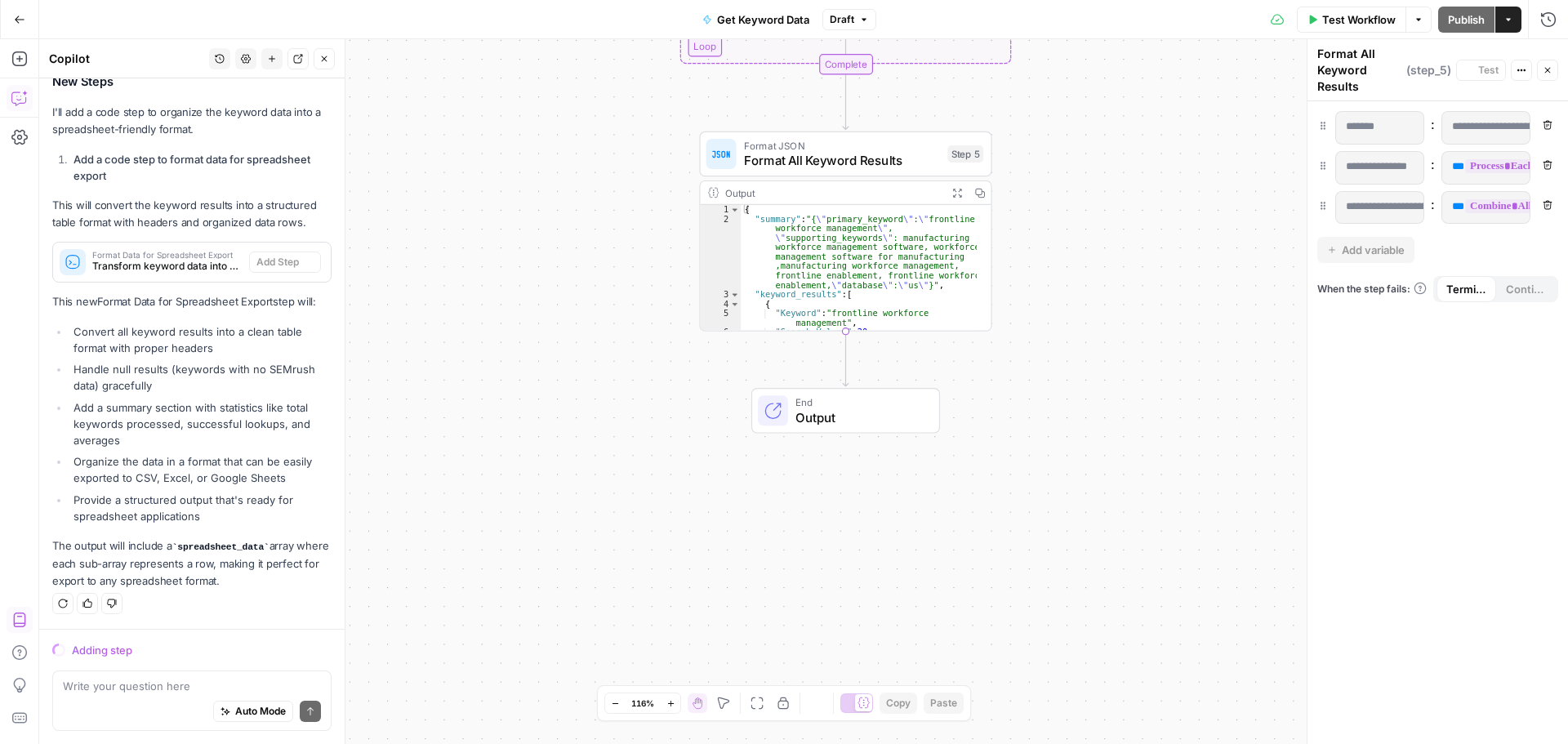
scroll to position [2946, 0]
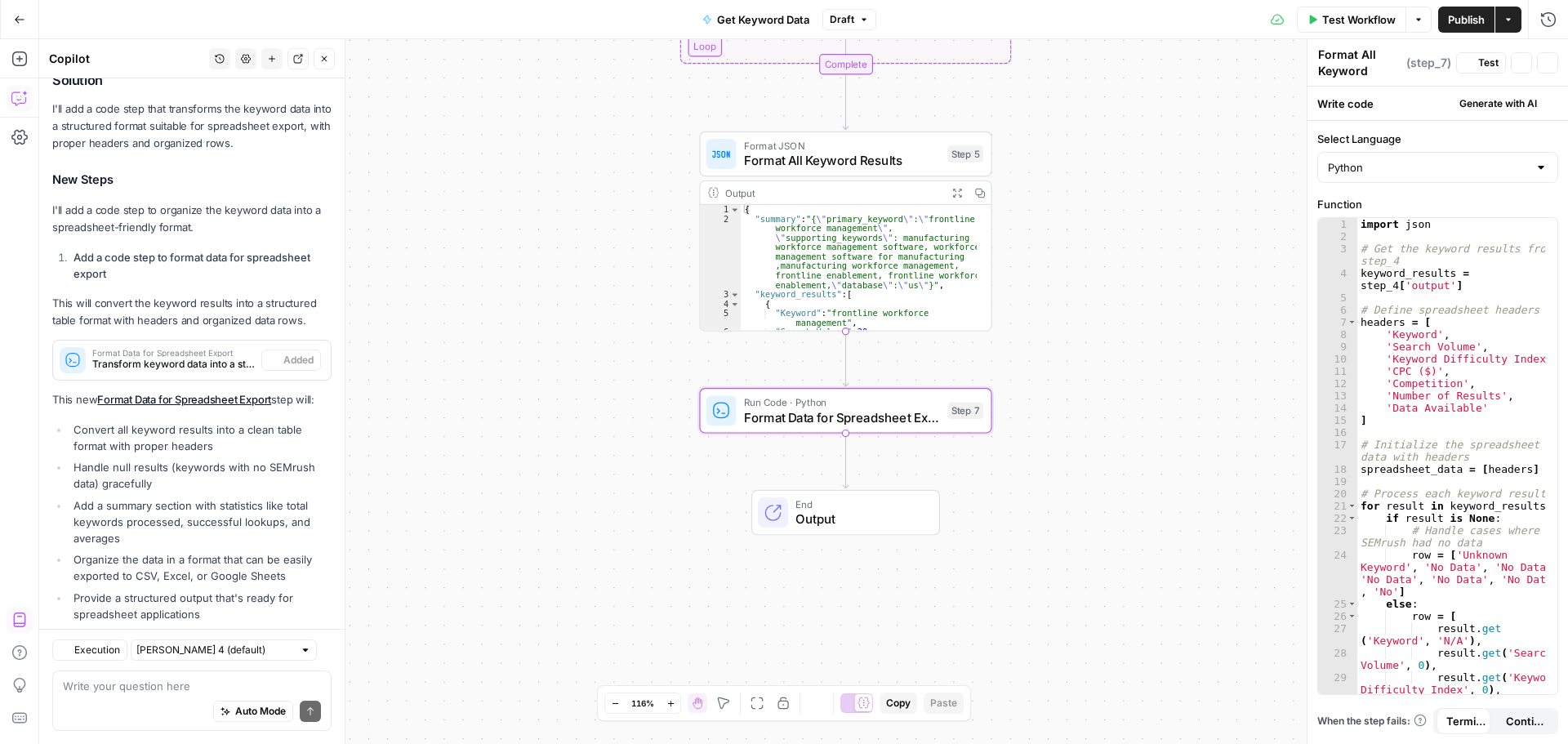
type textarea "Format Data for Spreadsheet Export"
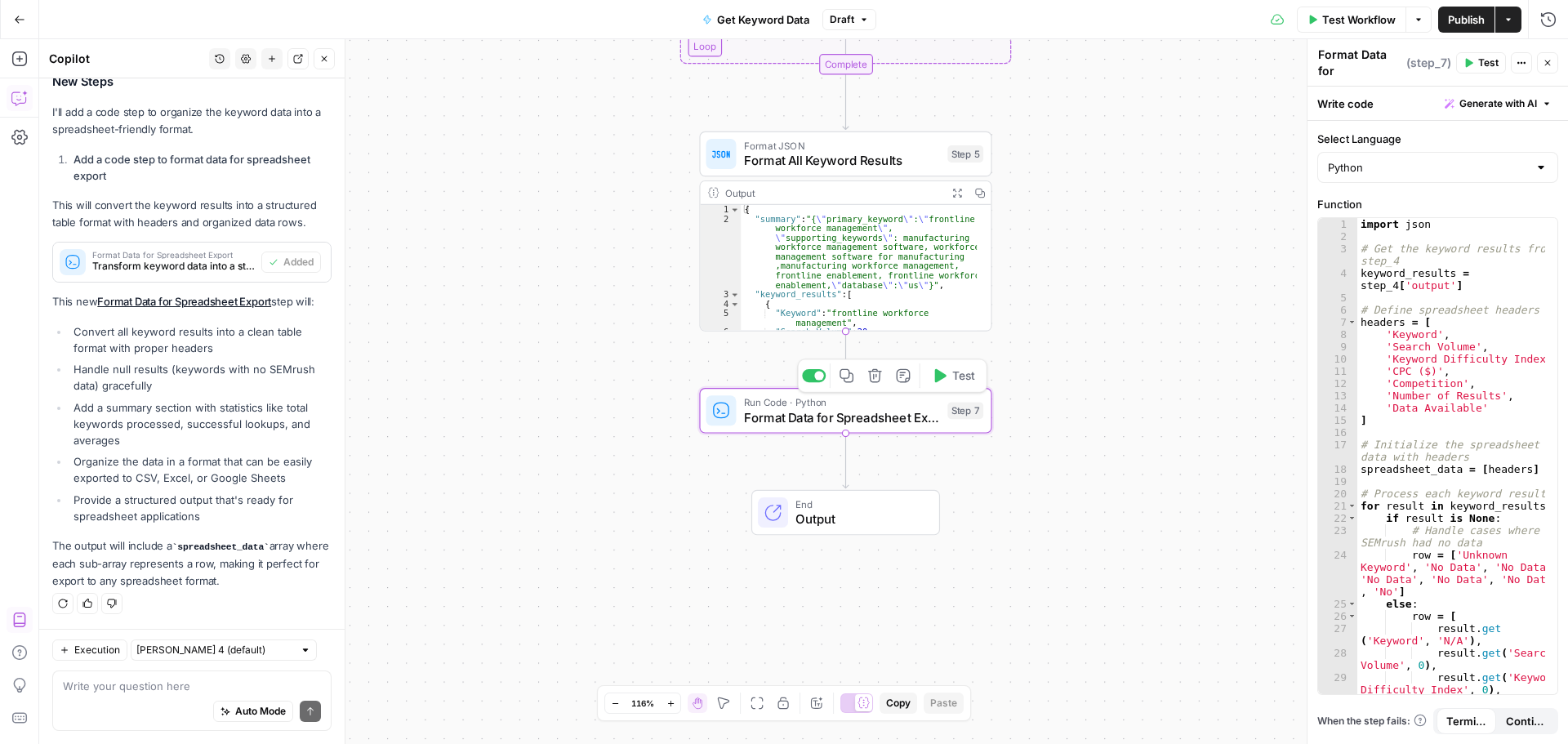
click at [955, 379] on span "Test" at bounding box center [963, 375] width 23 height 17
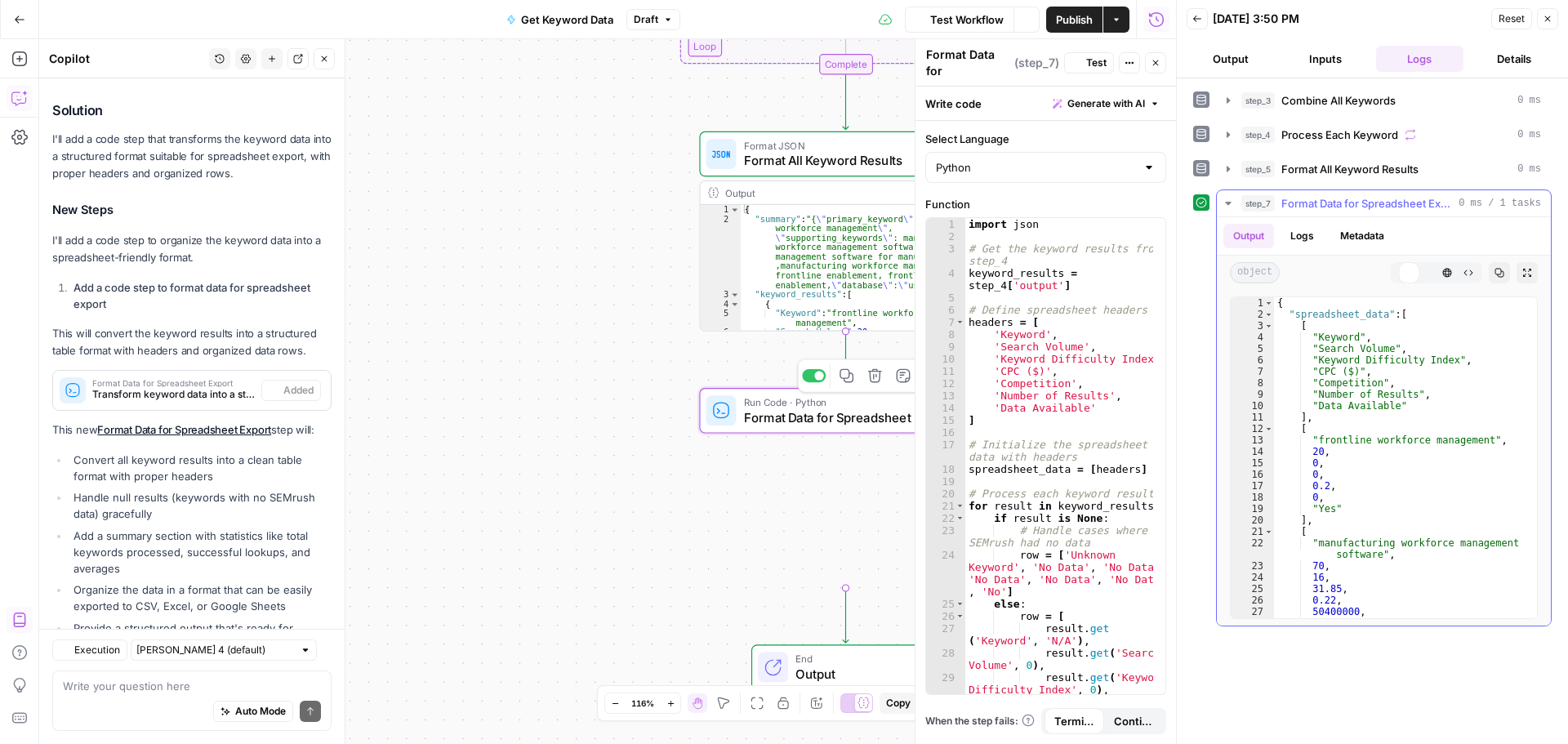
scroll to position [3094, 0]
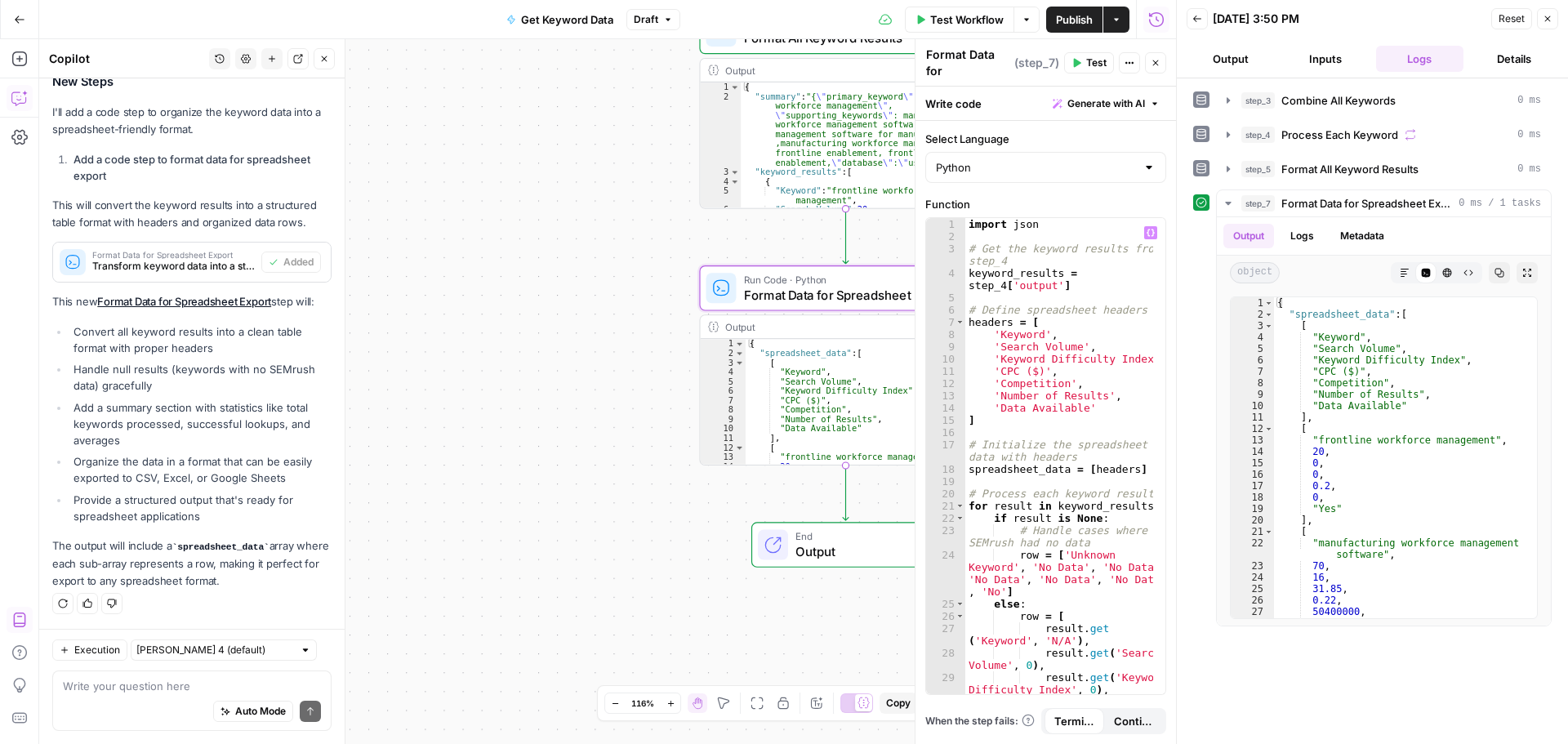
click at [880, 540] on span "End" at bounding box center [860, 535] width 129 height 15
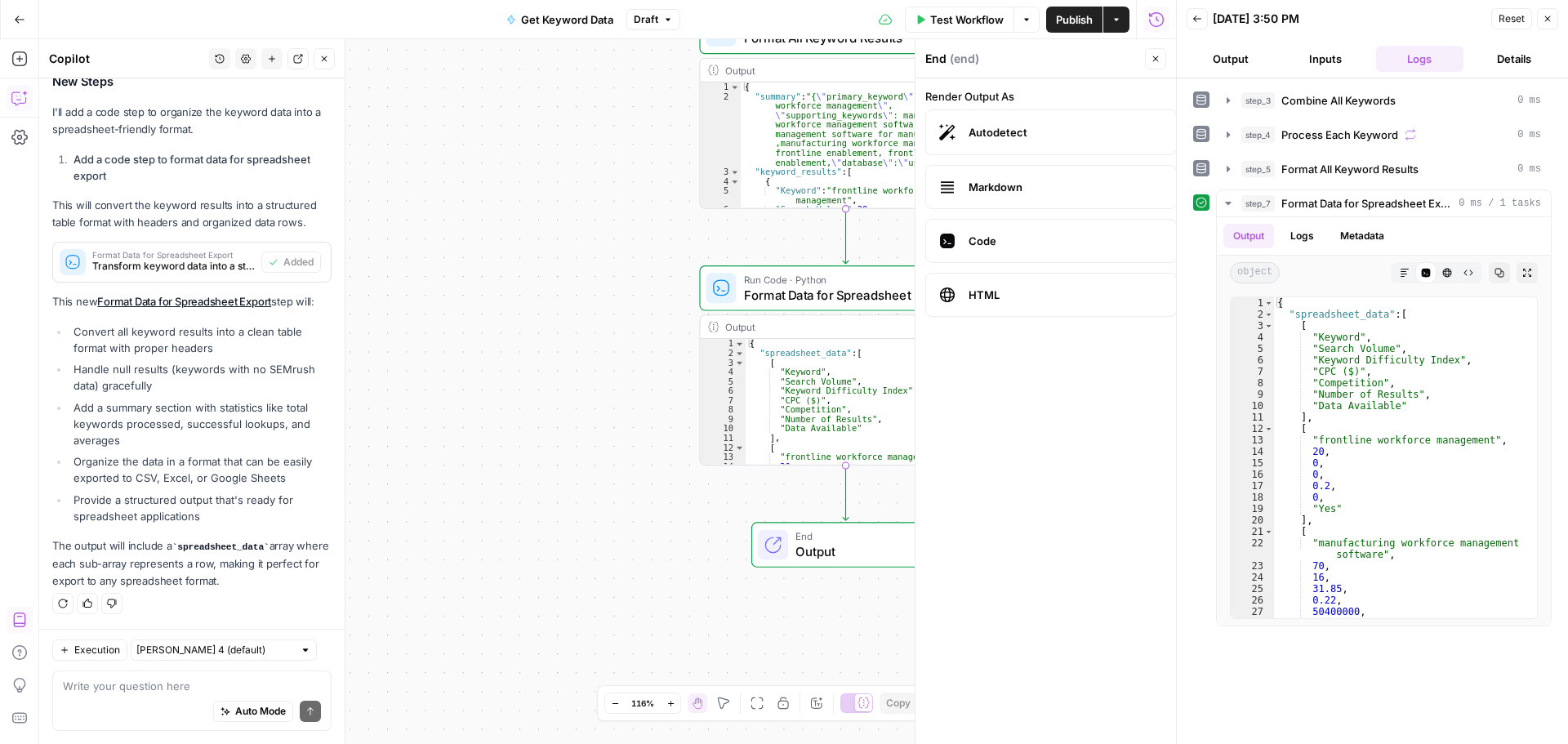
click at [1548, 20] on icon "button" at bounding box center [1548, 19] width 10 height 10
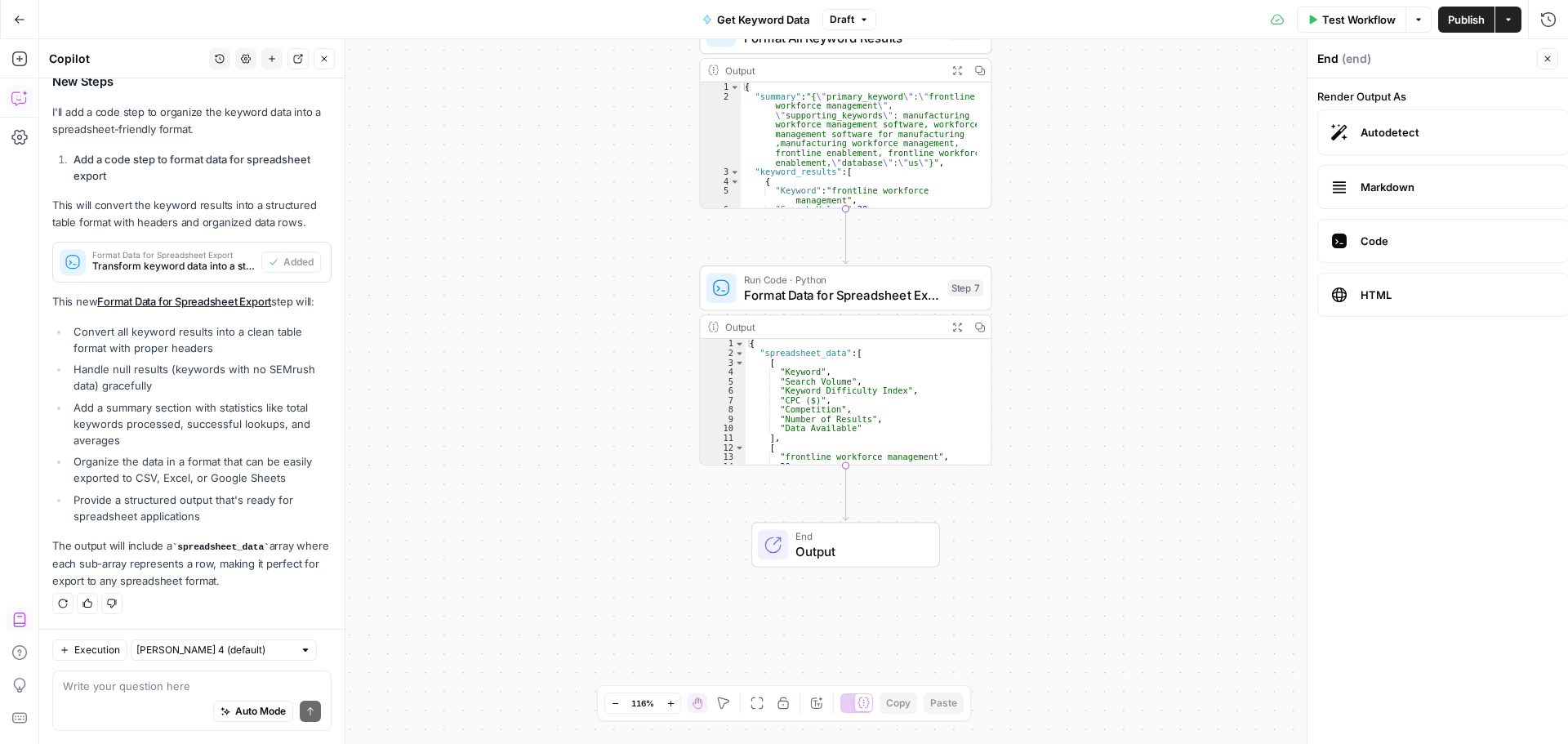
click at [1365, 202] on label "Markdown" at bounding box center [1443, 186] width 252 height 44
click at [1359, 117] on label "Autodetect" at bounding box center [1443, 131] width 252 height 46
click at [873, 526] on div "End Output" at bounding box center [845, 544] width 188 height 45
click at [1548, 49] on button "Close" at bounding box center [1548, 59] width 21 height 21
click at [862, 542] on span "Output" at bounding box center [860, 551] width 129 height 19
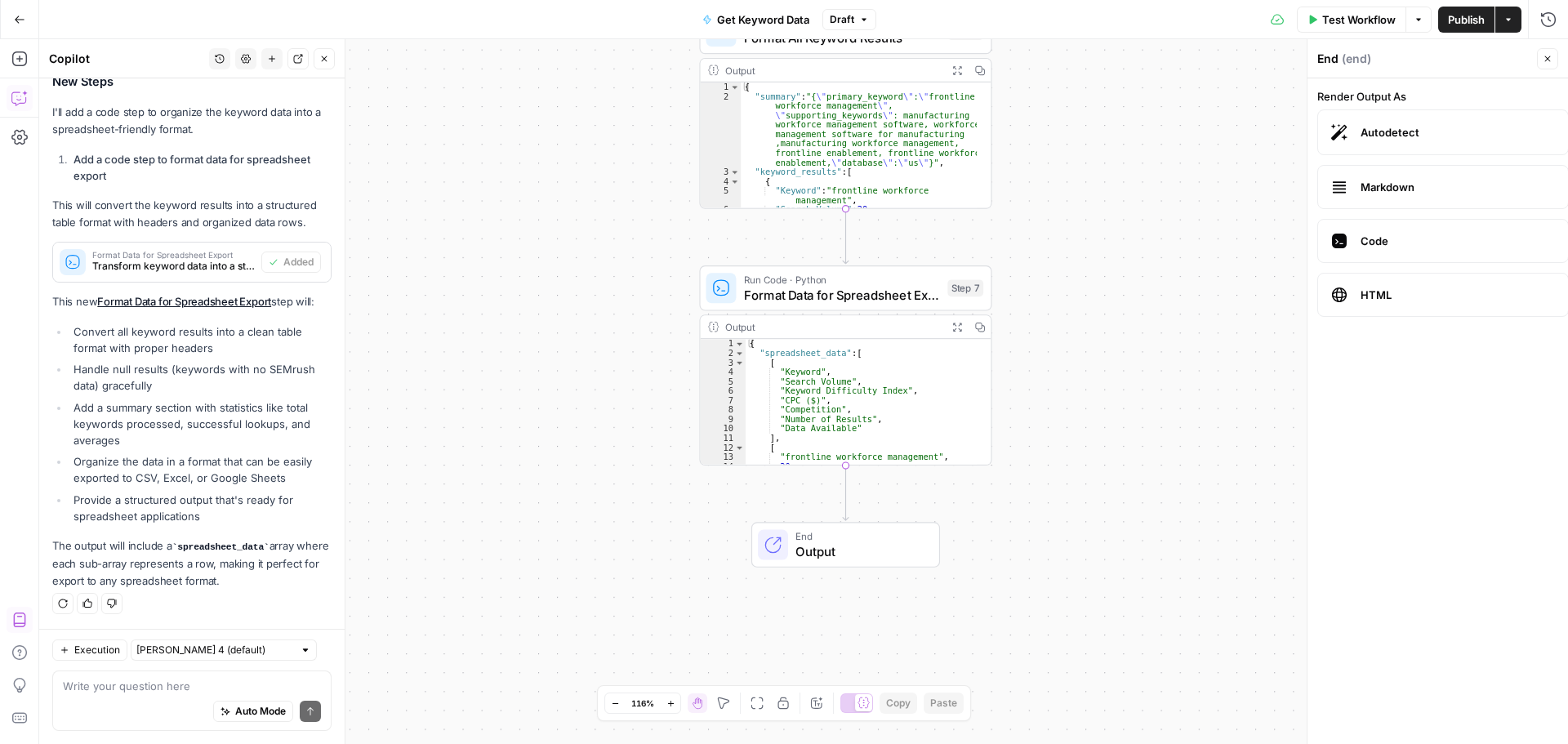
click at [1412, 122] on label "Autodetect" at bounding box center [1443, 131] width 252 height 46
click at [1419, 27] on button "Options" at bounding box center [1419, 20] width 26 height 26
click at [1510, 25] on button "Actions" at bounding box center [1508, 20] width 26 height 26
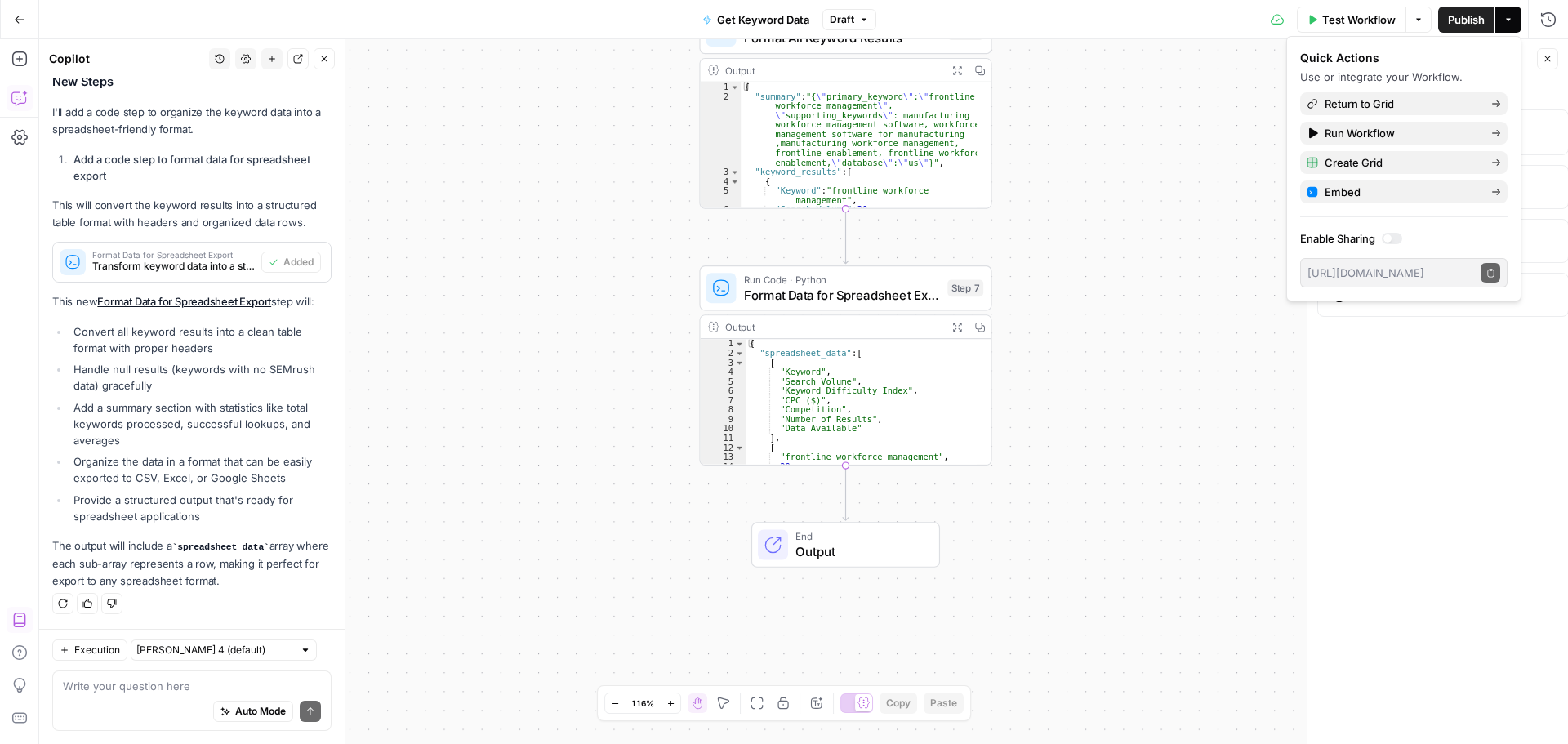
click at [1078, 501] on div "Workflow Set Inputs Inputs Run Code · Python Combine All Keywords Step 3 Output…" at bounding box center [803, 391] width 1529 height 704
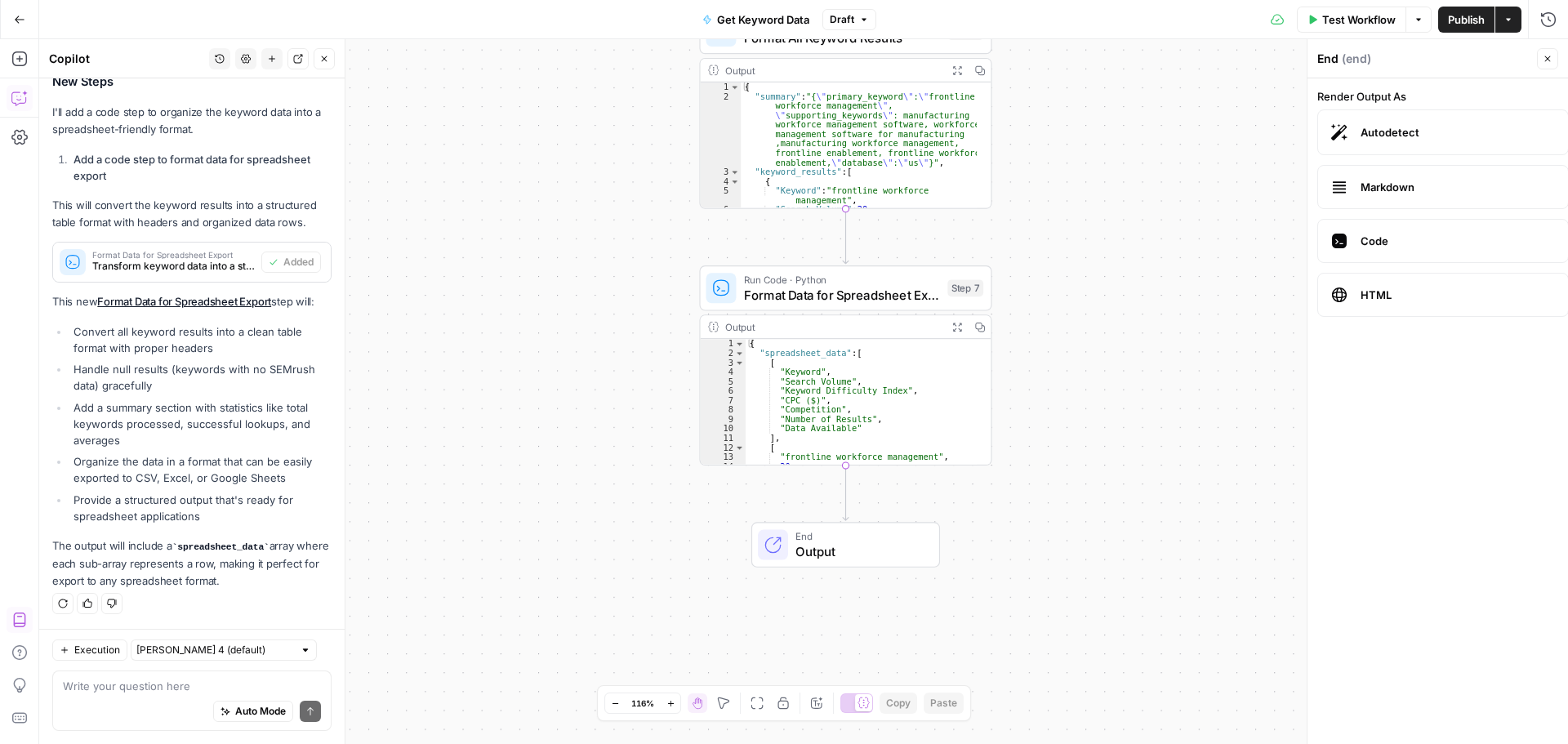
click at [1463, 22] on span "Publish" at bounding box center [1466, 20] width 36 height 17
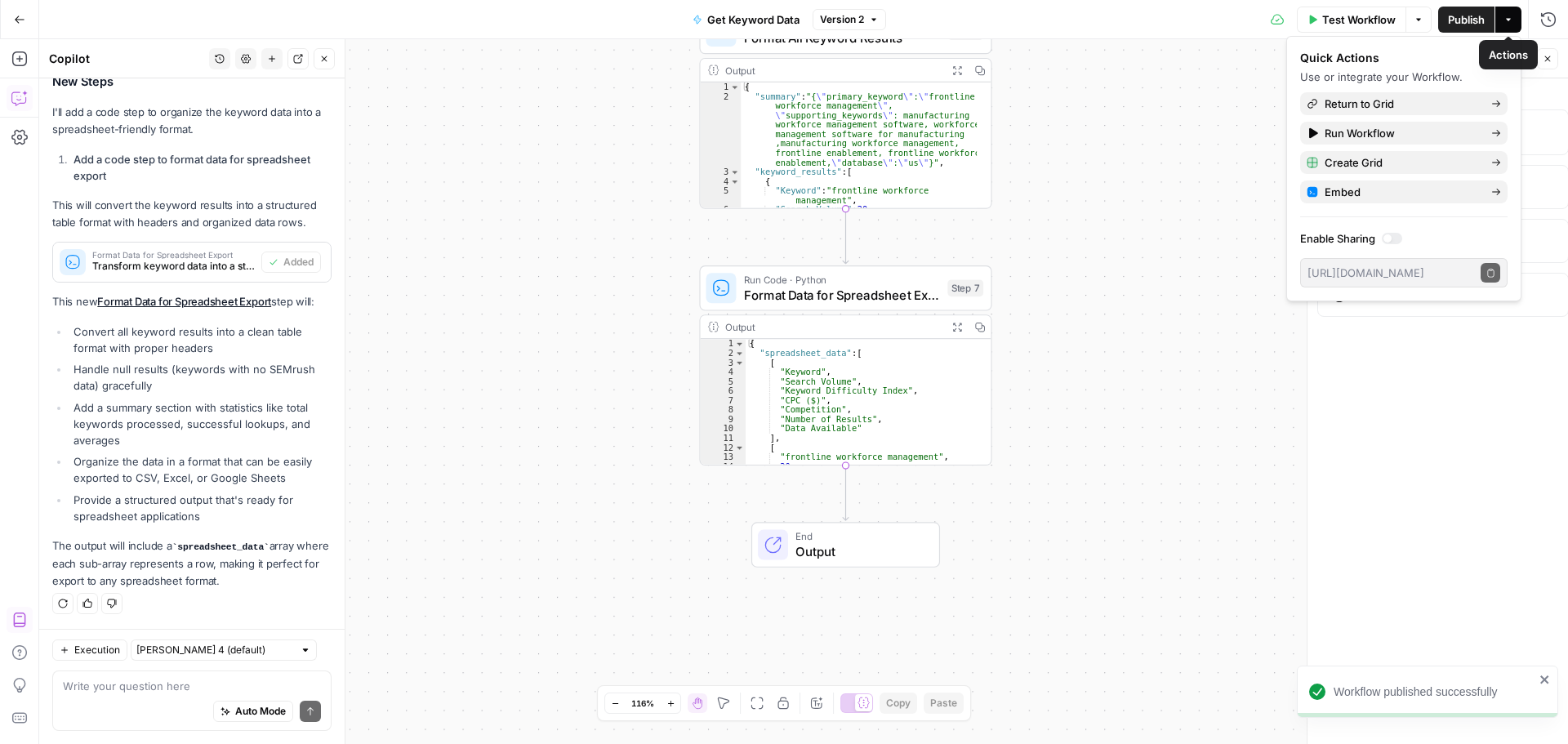
click at [1511, 22] on icon "button" at bounding box center [1508, 20] width 10 height 10
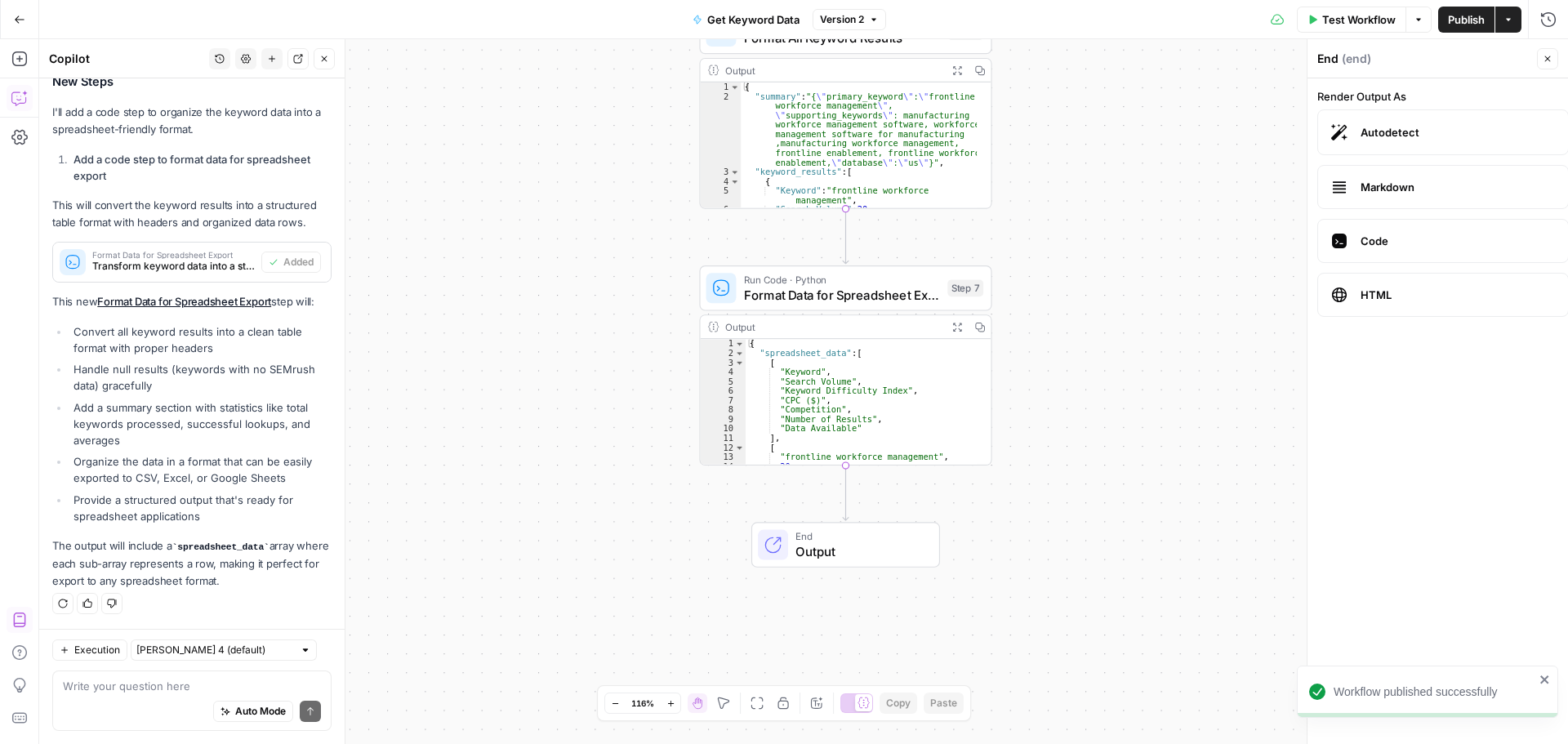
click at [1503, 18] on button "Actions" at bounding box center [1508, 20] width 26 height 26
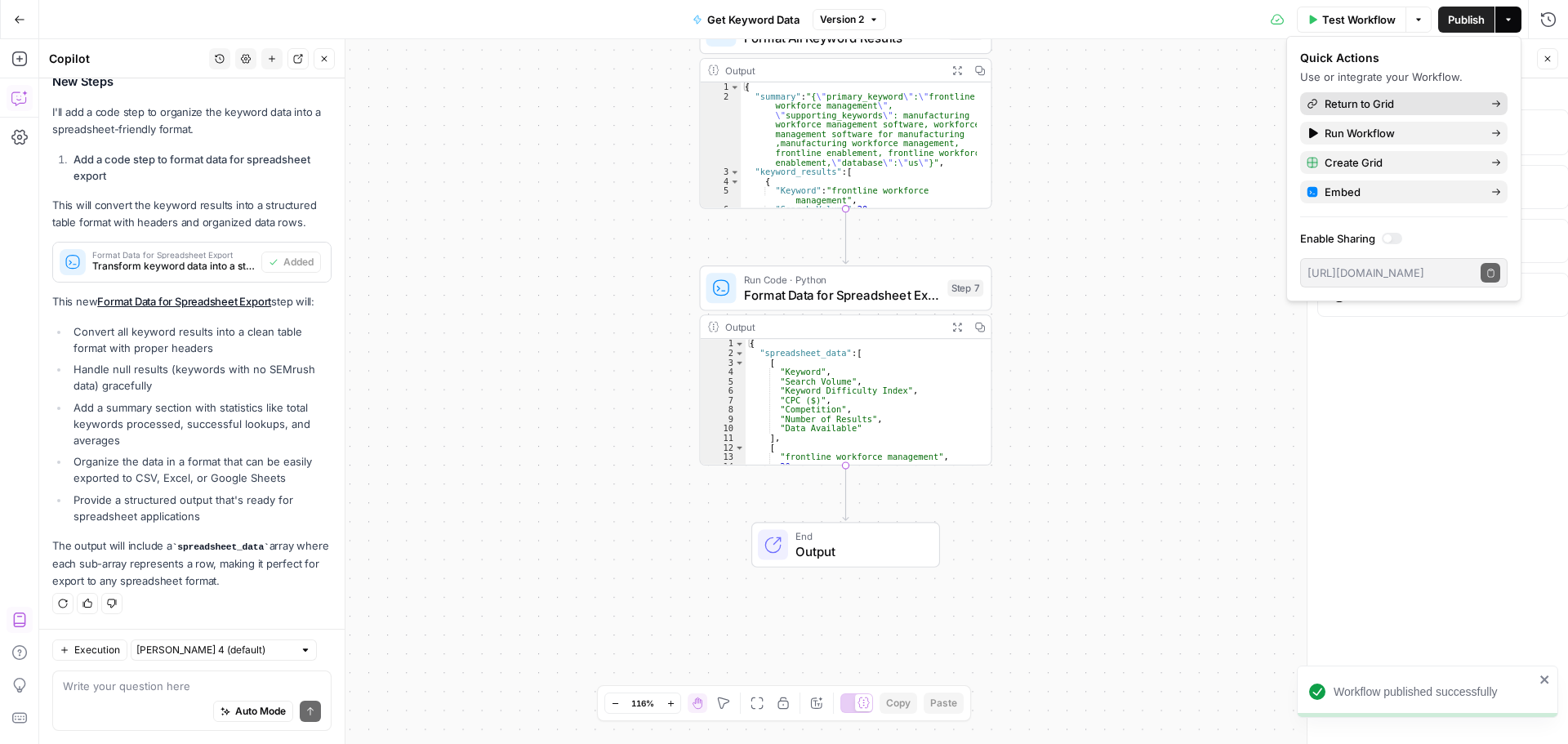
click at [1408, 107] on span "Return to Grid" at bounding box center [1401, 104] width 154 height 17
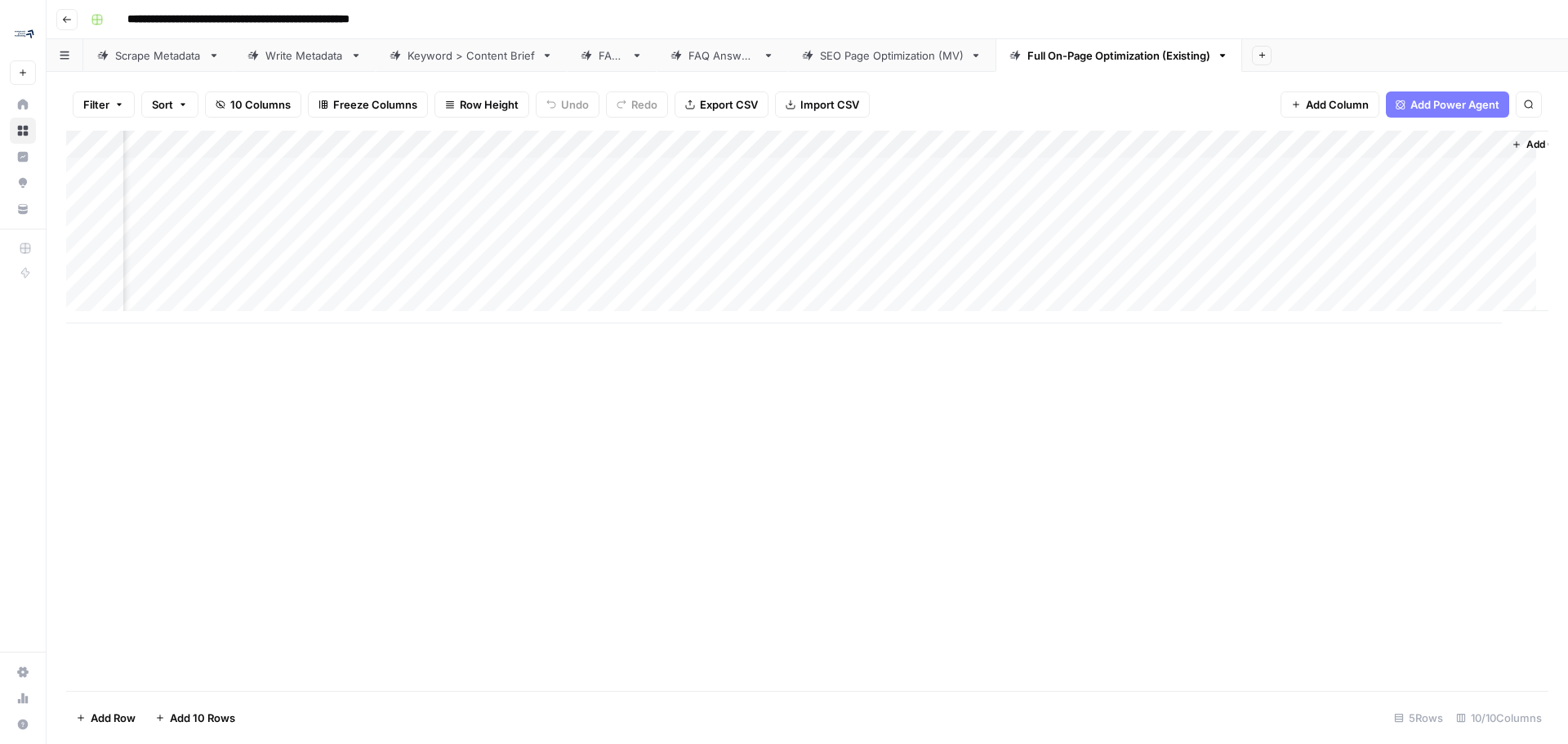
scroll to position [0, 487]
drag, startPoint x: 951, startPoint y: 448, endPoint x: 1214, endPoint y: 104, distance: 433.0
click at [952, 446] on div "Add Column" at bounding box center [807, 410] width 1482 height 560
click at [1459, 101] on span "Add Power Agent" at bounding box center [1455, 104] width 89 height 17
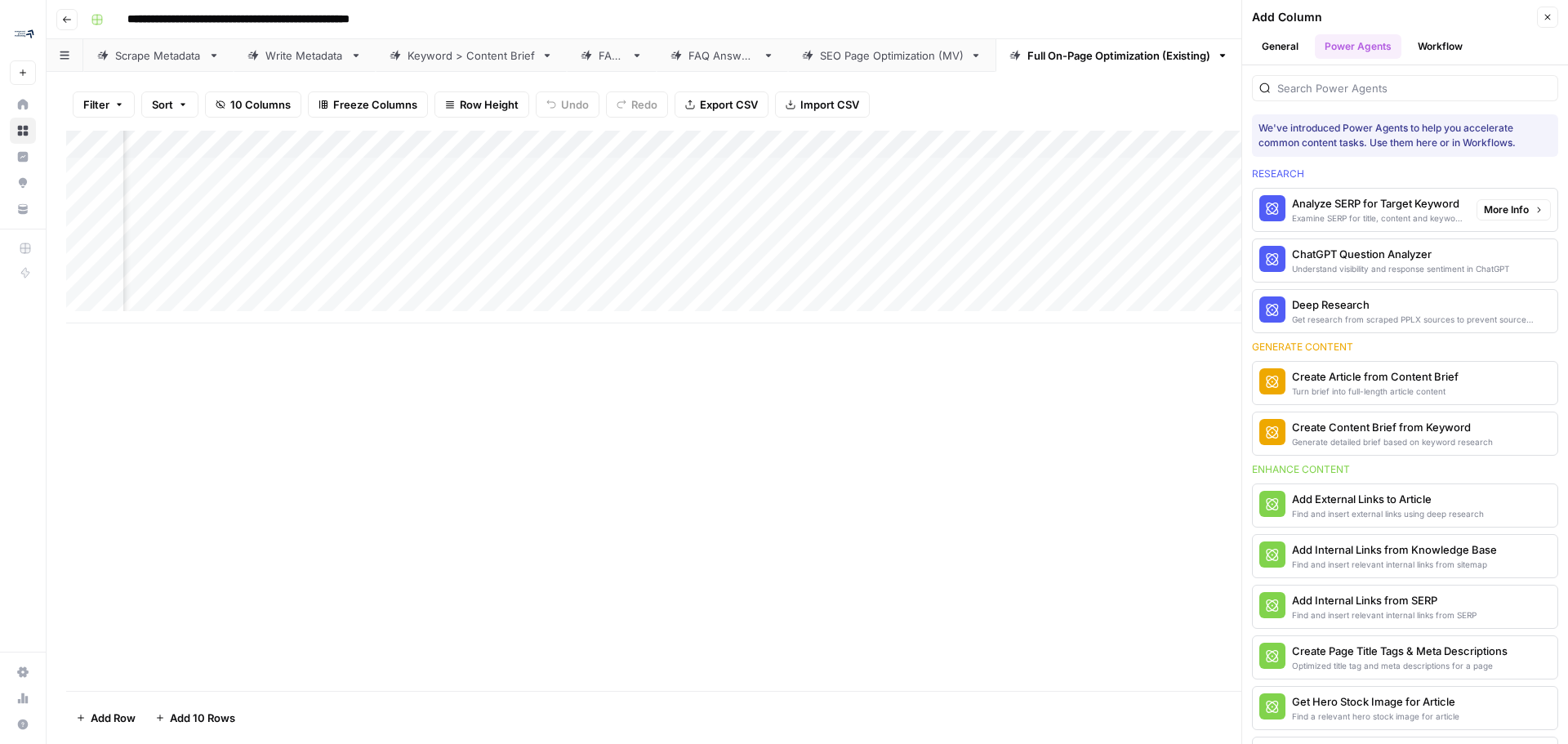
click at [1511, 210] on span "More Info" at bounding box center [1507, 210] width 45 height 15
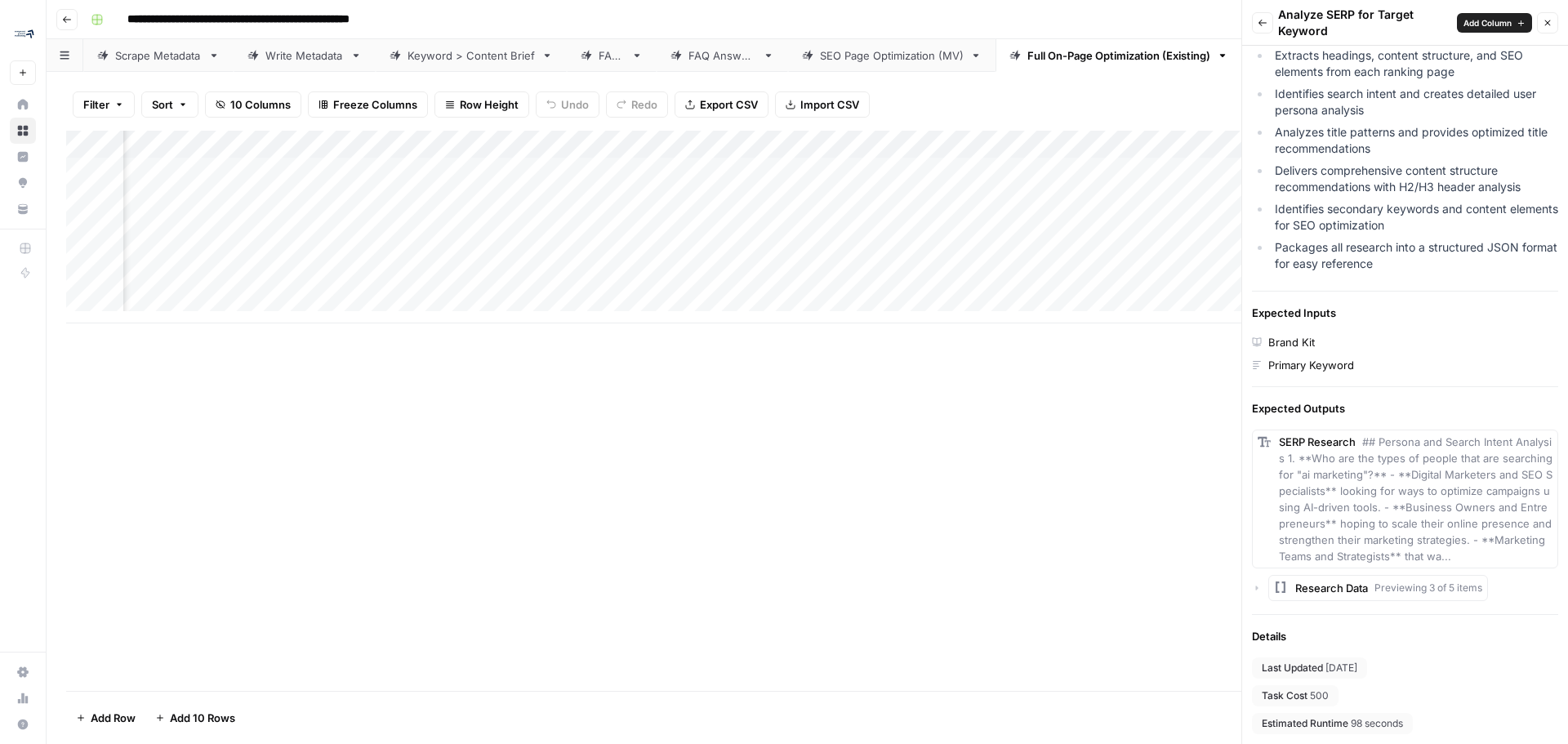
scroll to position [0, 0]
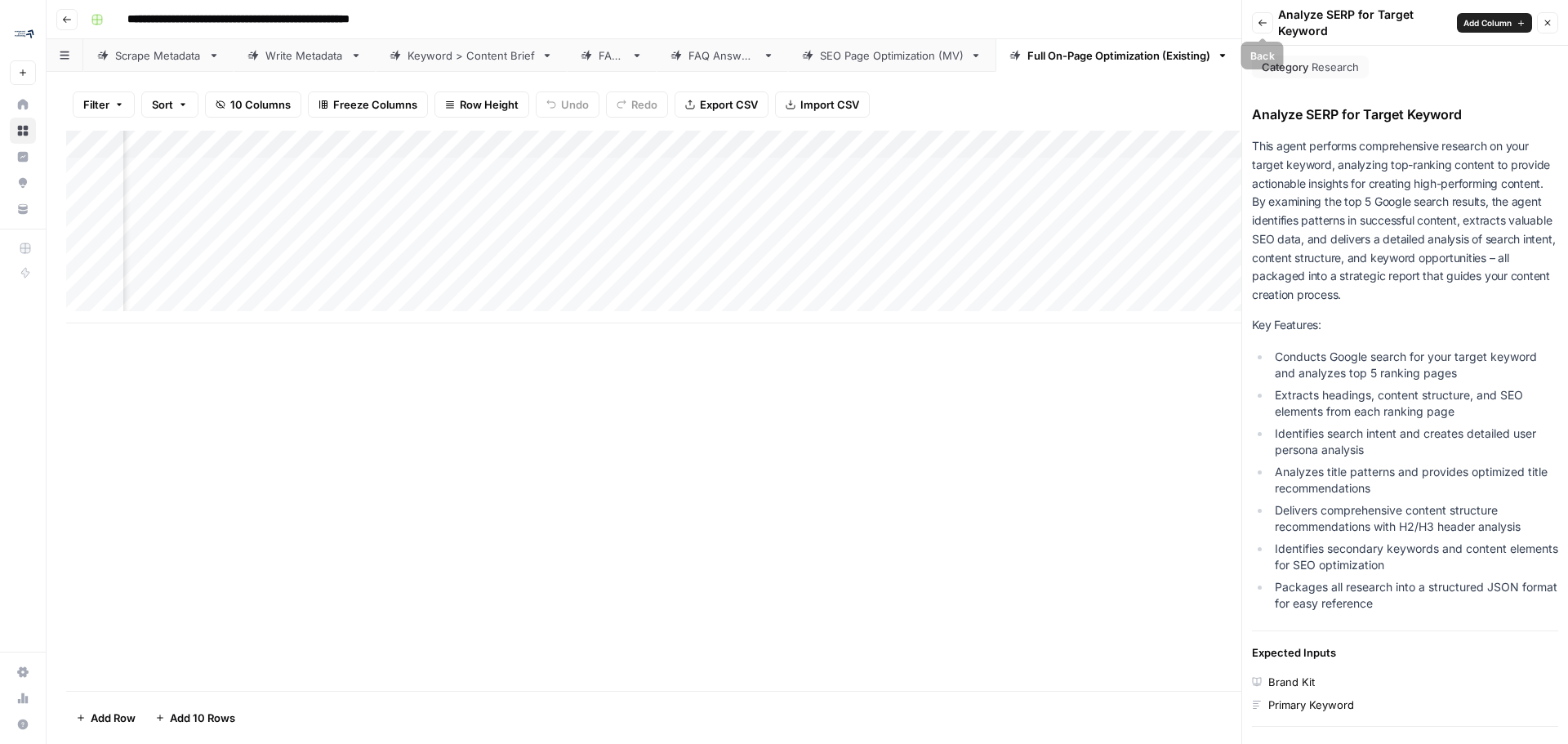
click at [1260, 20] on icon "button" at bounding box center [1262, 22] width 10 height 10
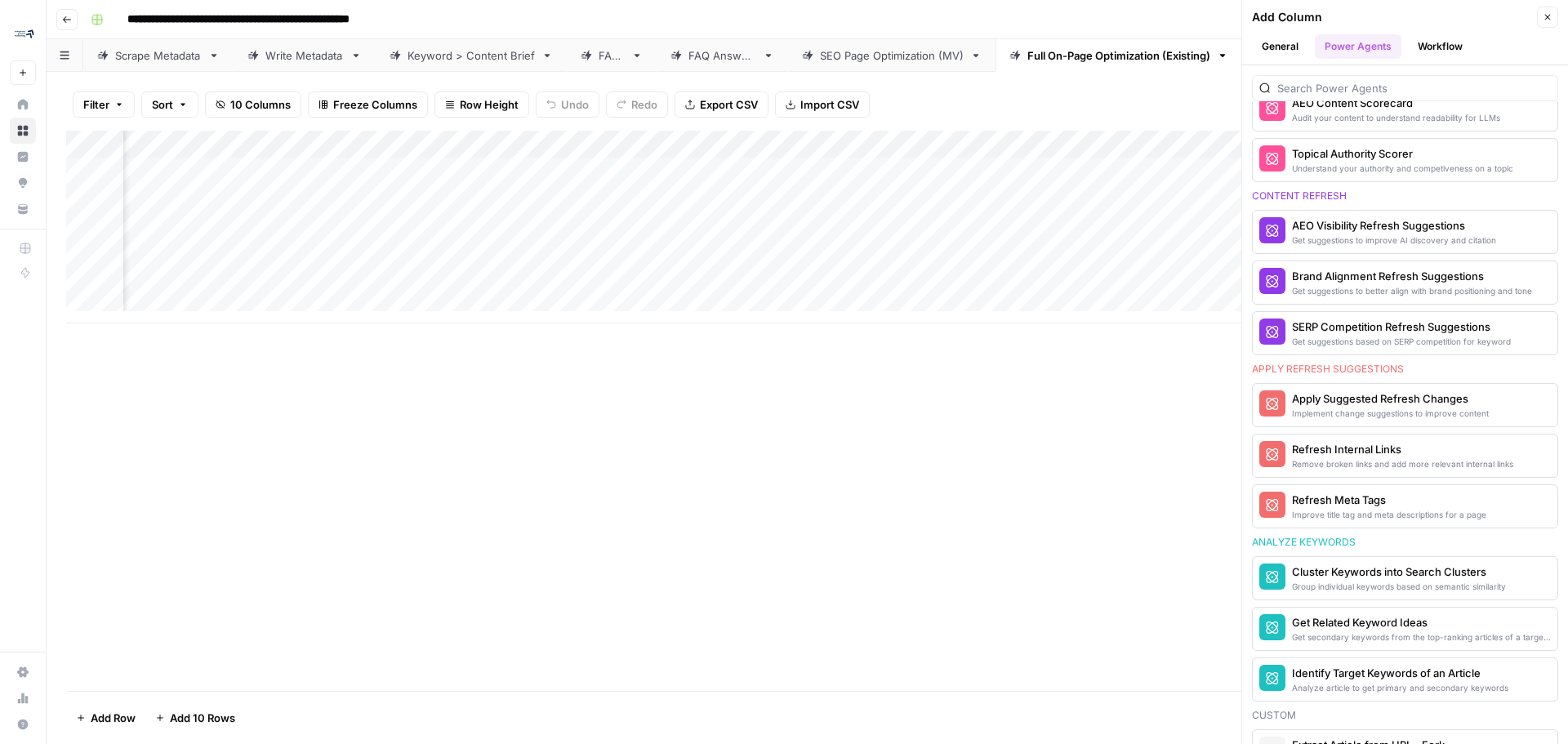
scroll to position [735, 0]
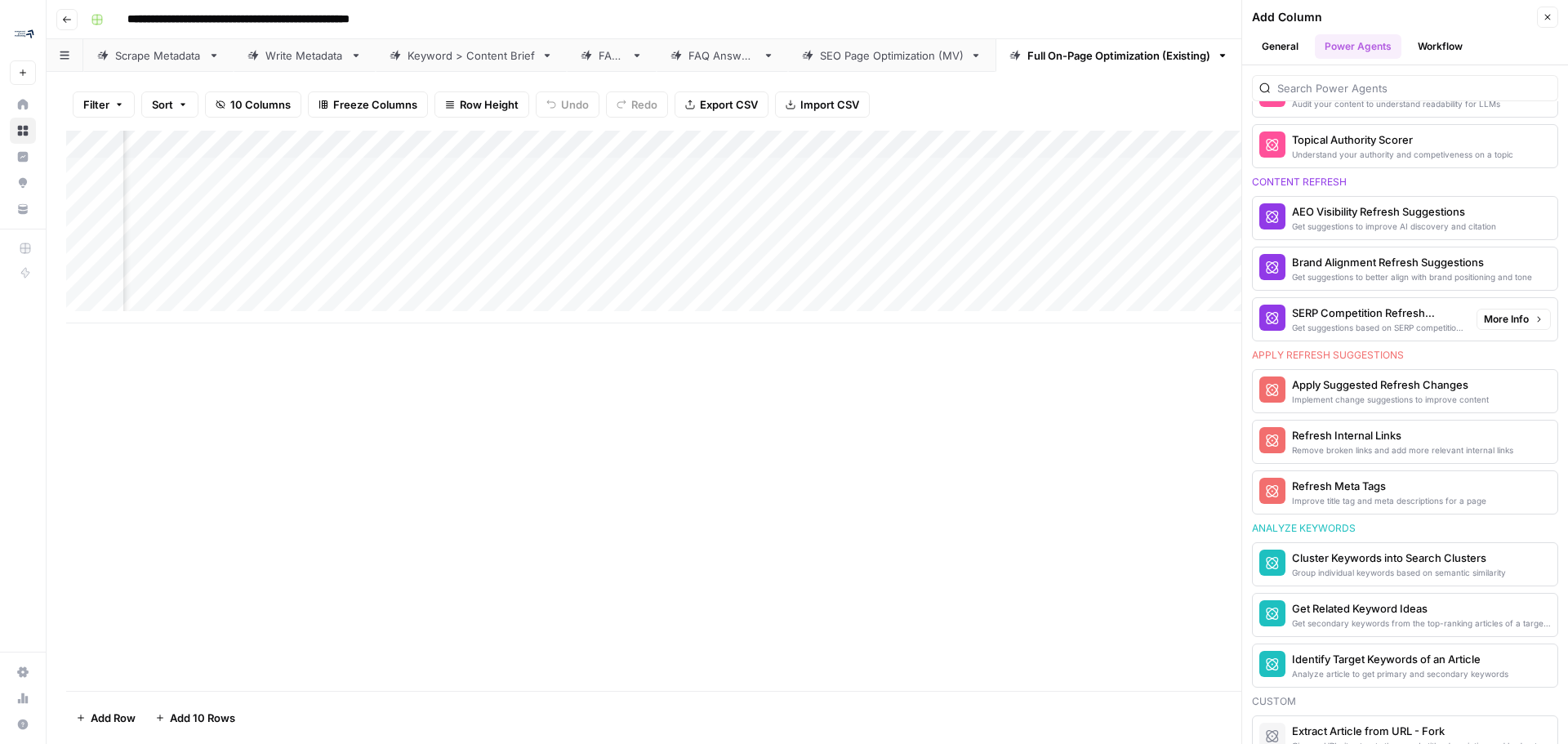
click at [1504, 318] on span "More Info" at bounding box center [1507, 319] width 45 height 15
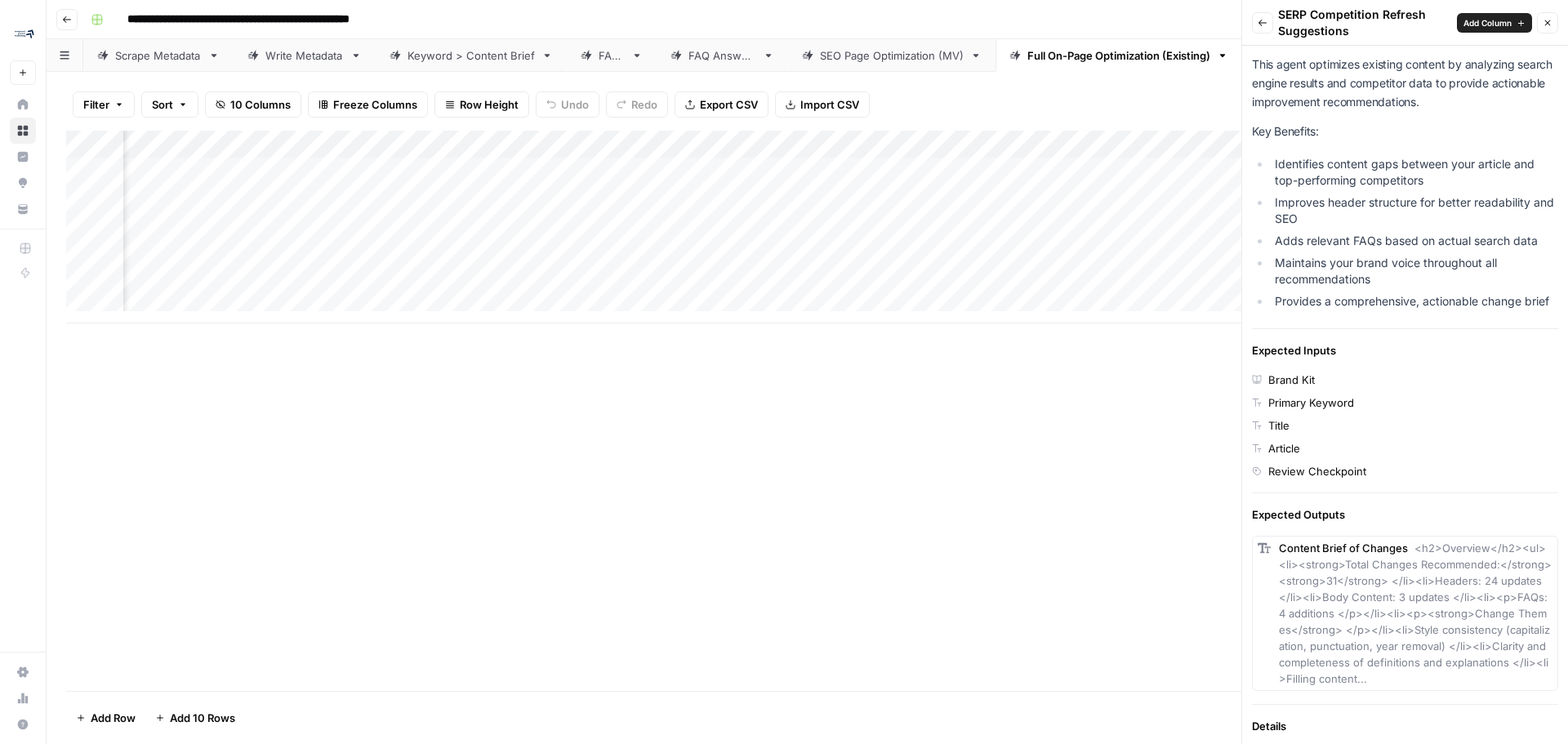
scroll to position [0, 724]
click at [1491, 21] on span "Add Column" at bounding box center [1488, 23] width 48 height 13
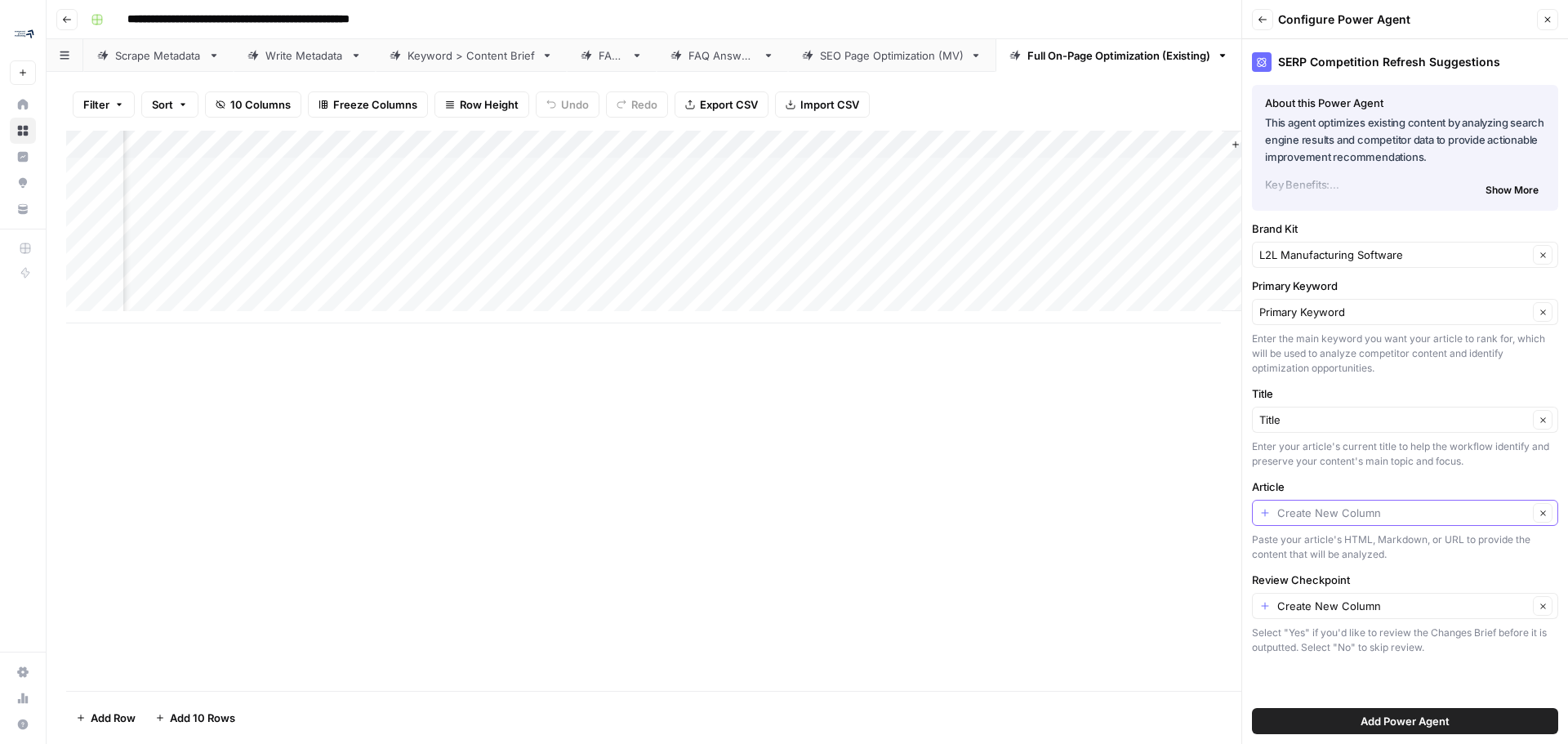
click at [1472, 511] on input "Article" at bounding box center [1402, 513] width 251 height 17
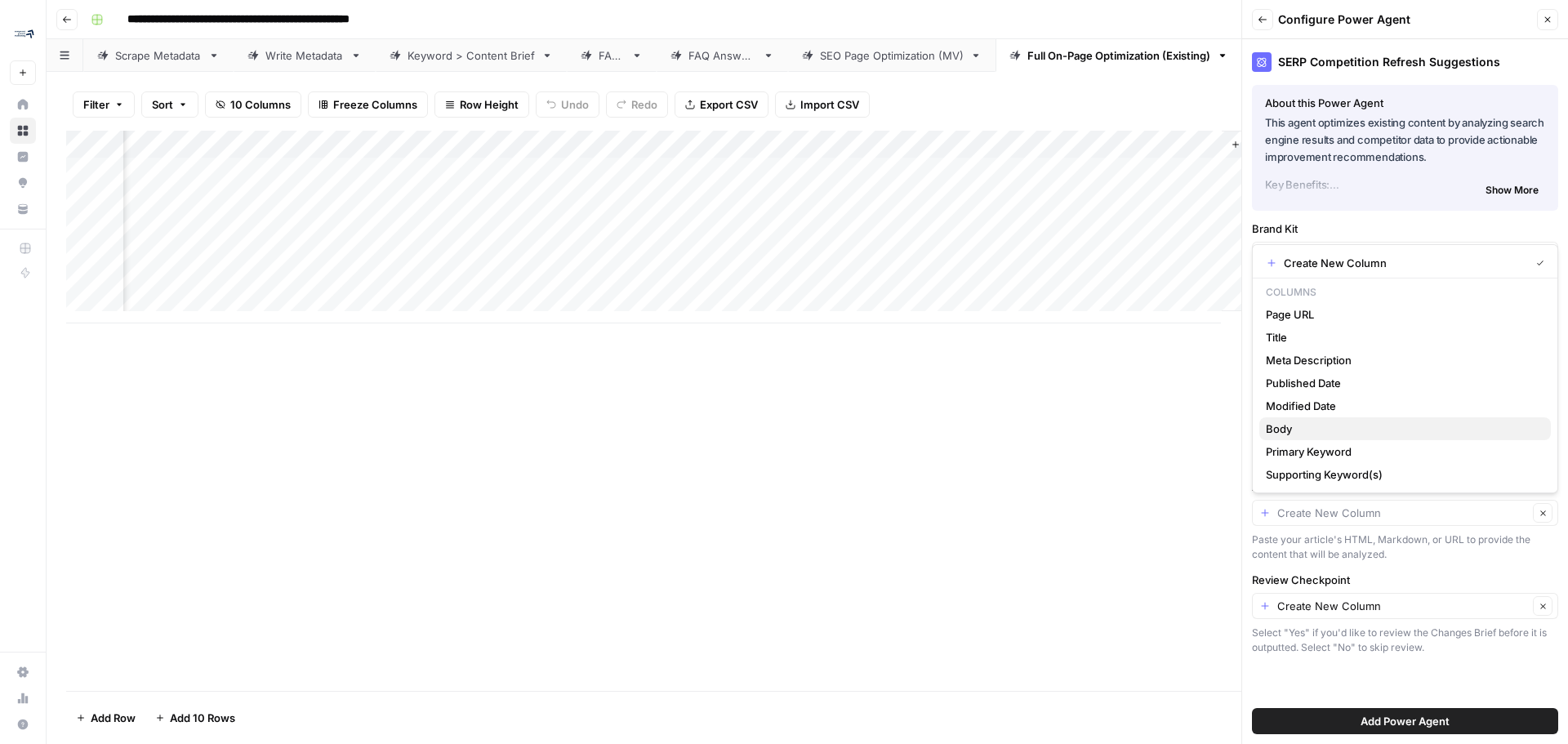
click at [1357, 426] on span "Body" at bounding box center [1402, 428] width 272 height 17
type input "Body"
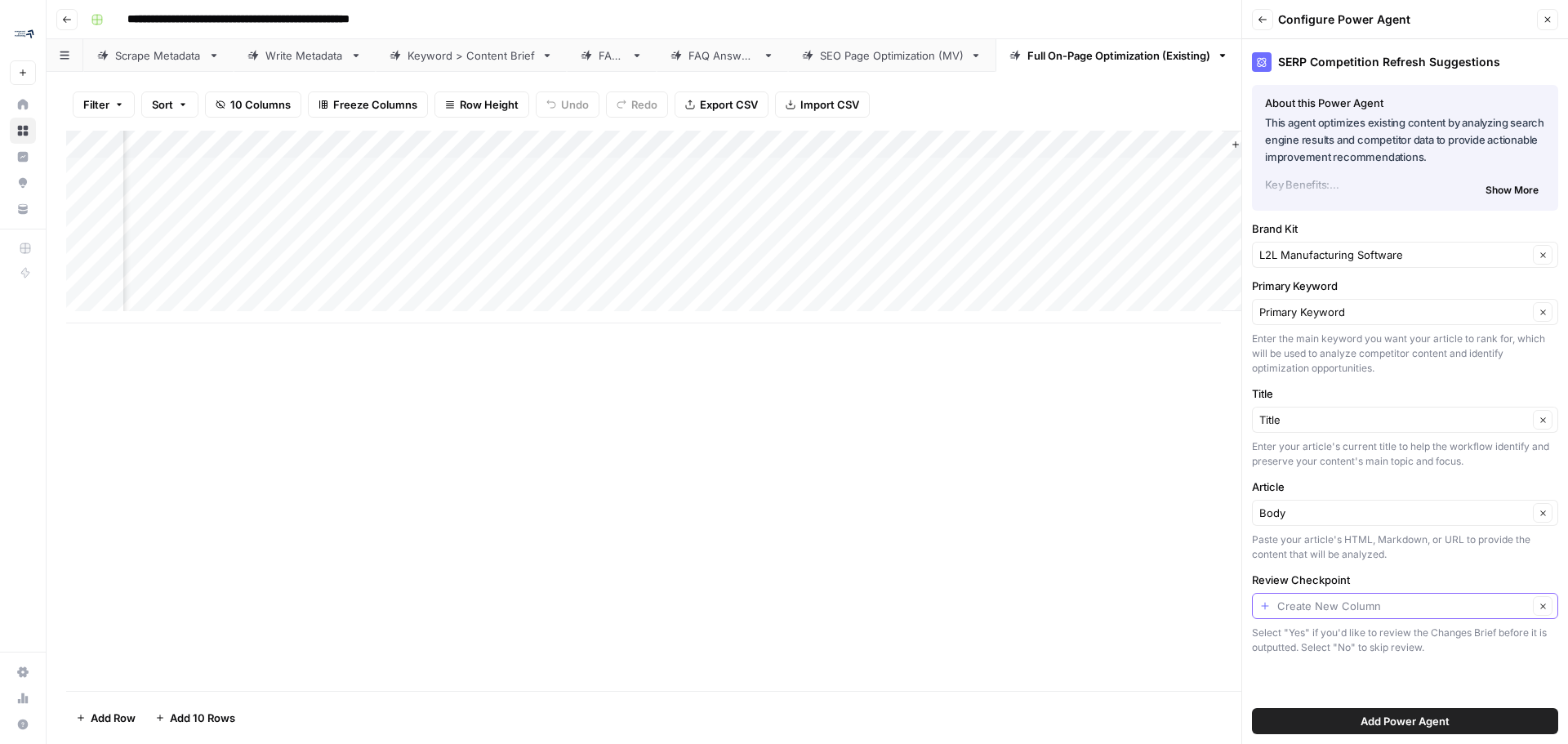
click at [1382, 609] on input "Review Checkpoint" at bounding box center [1402, 606] width 251 height 17
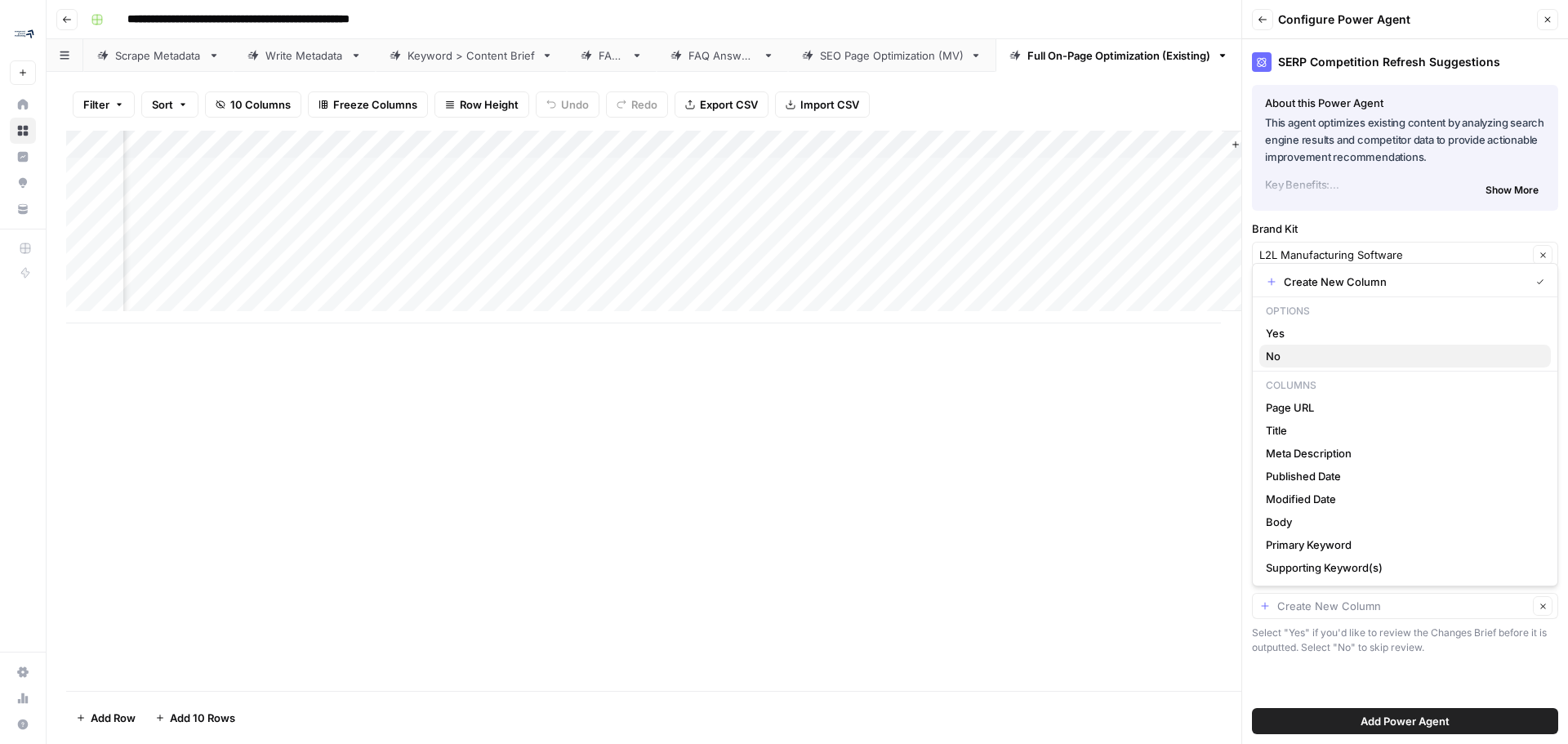
click at [1279, 358] on span "No" at bounding box center [1402, 356] width 272 height 17
type input "No"
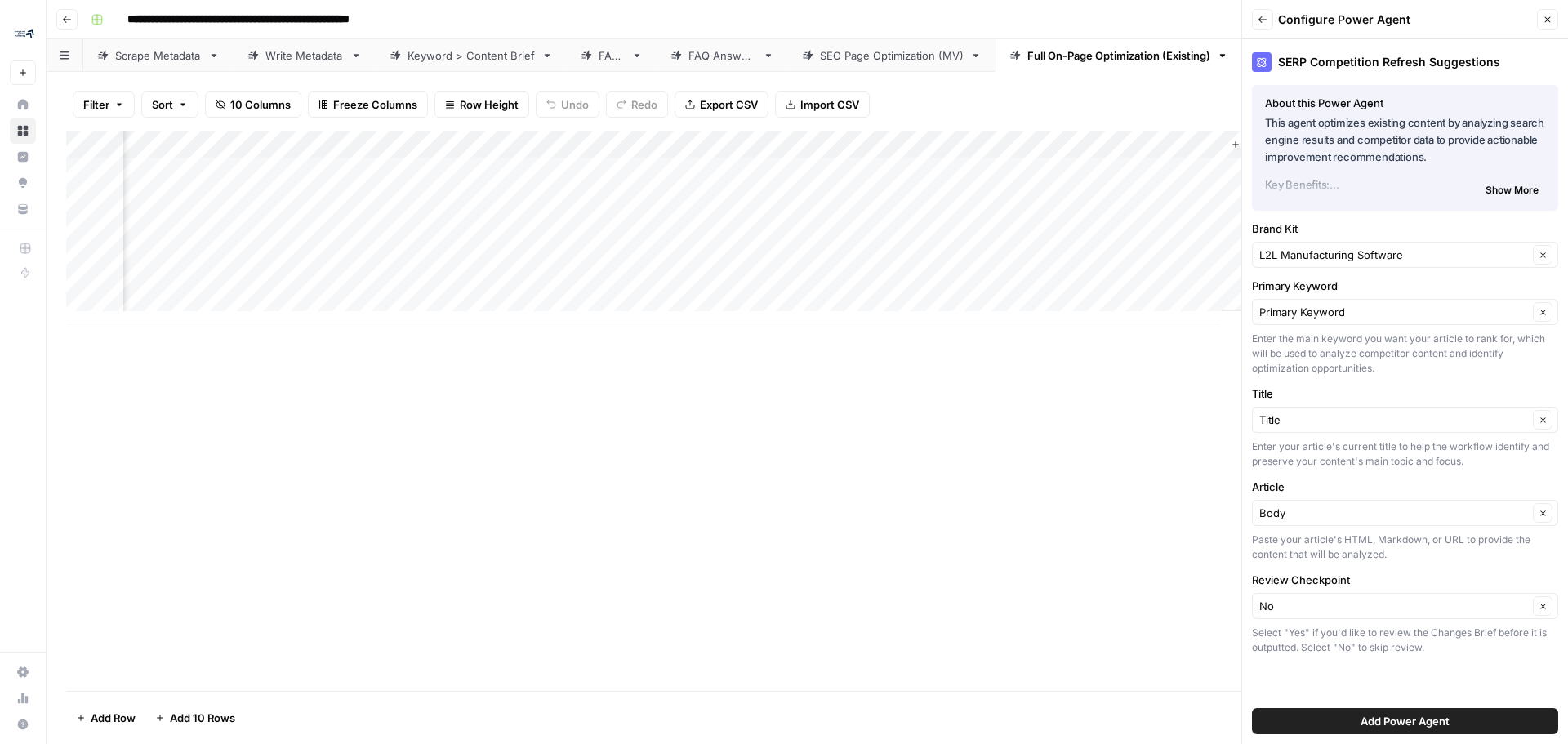
click at [1357, 592] on div "Review Checkpoint No Clear Select "Yes" if you'd like to review the Changes Bri…" at bounding box center [1405, 613] width 307 height 83
click at [1543, 606] on icon "button" at bounding box center [1543, 606] width 9 height 9
click at [1402, 593] on div at bounding box center [1405, 605] width 307 height 26
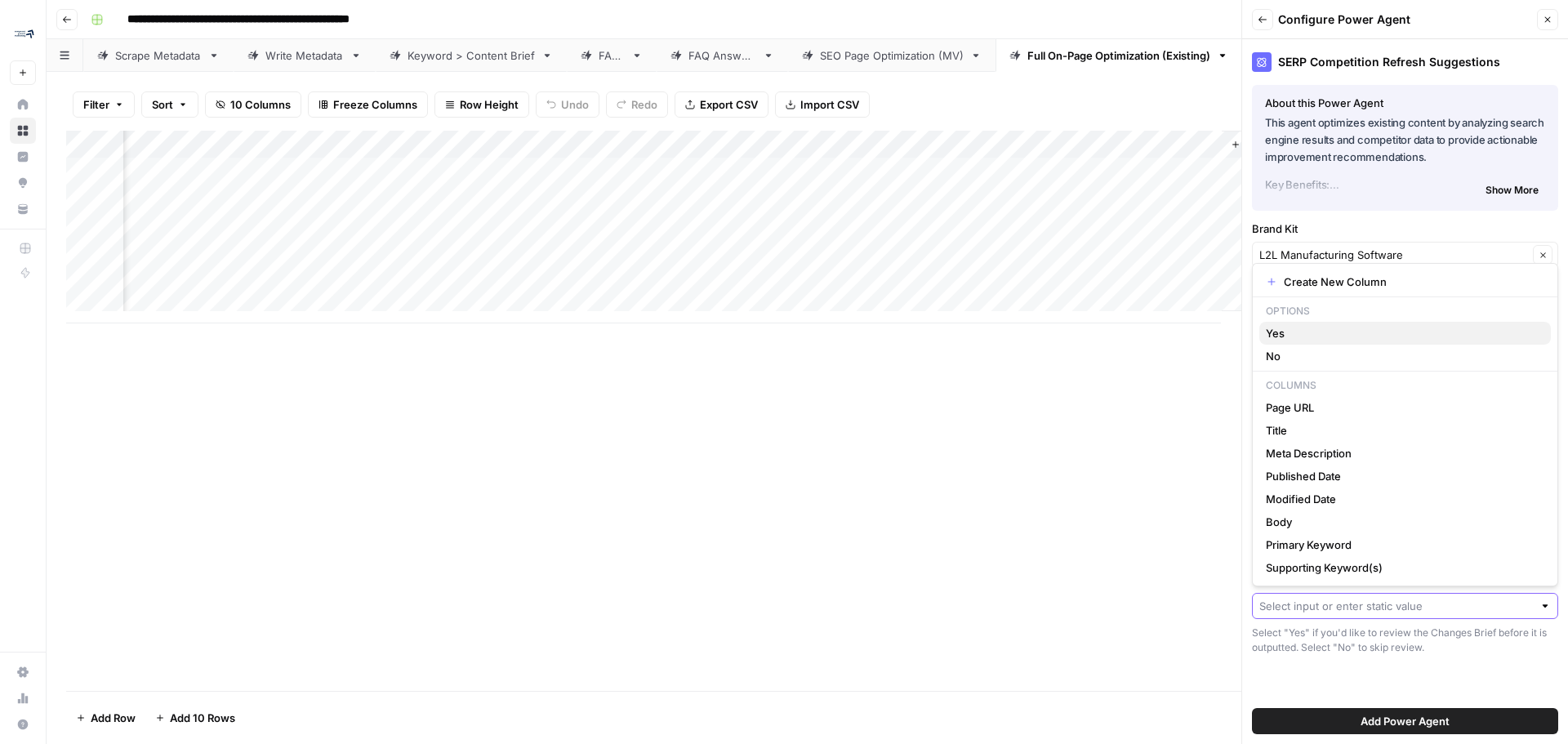
click at [1327, 338] on span "Yes" at bounding box center [1402, 333] width 272 height 17
type input "Yes"
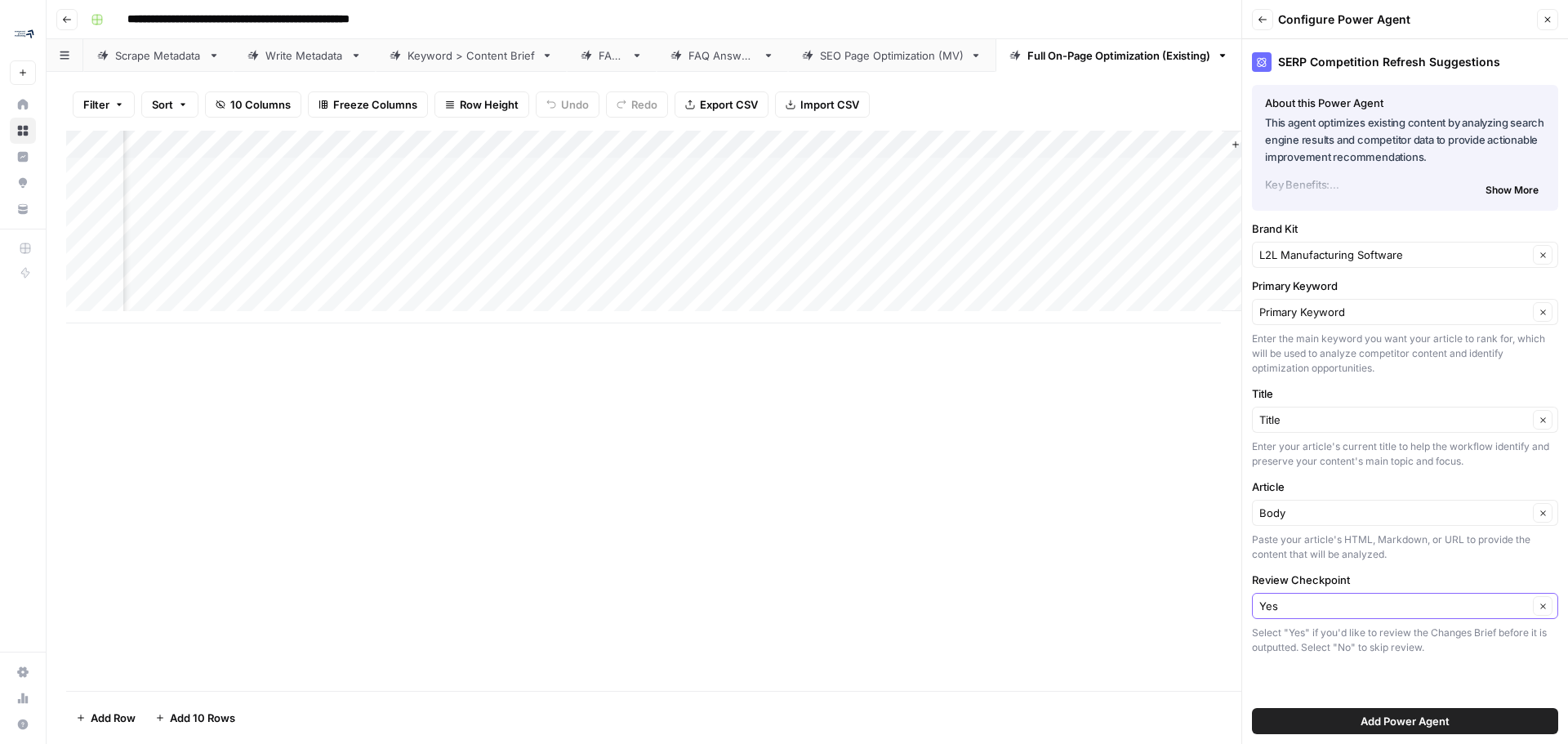
click at [1406, 733] on button "Add Power Agent" at bounding box center [1405, 721] width 307 height 26
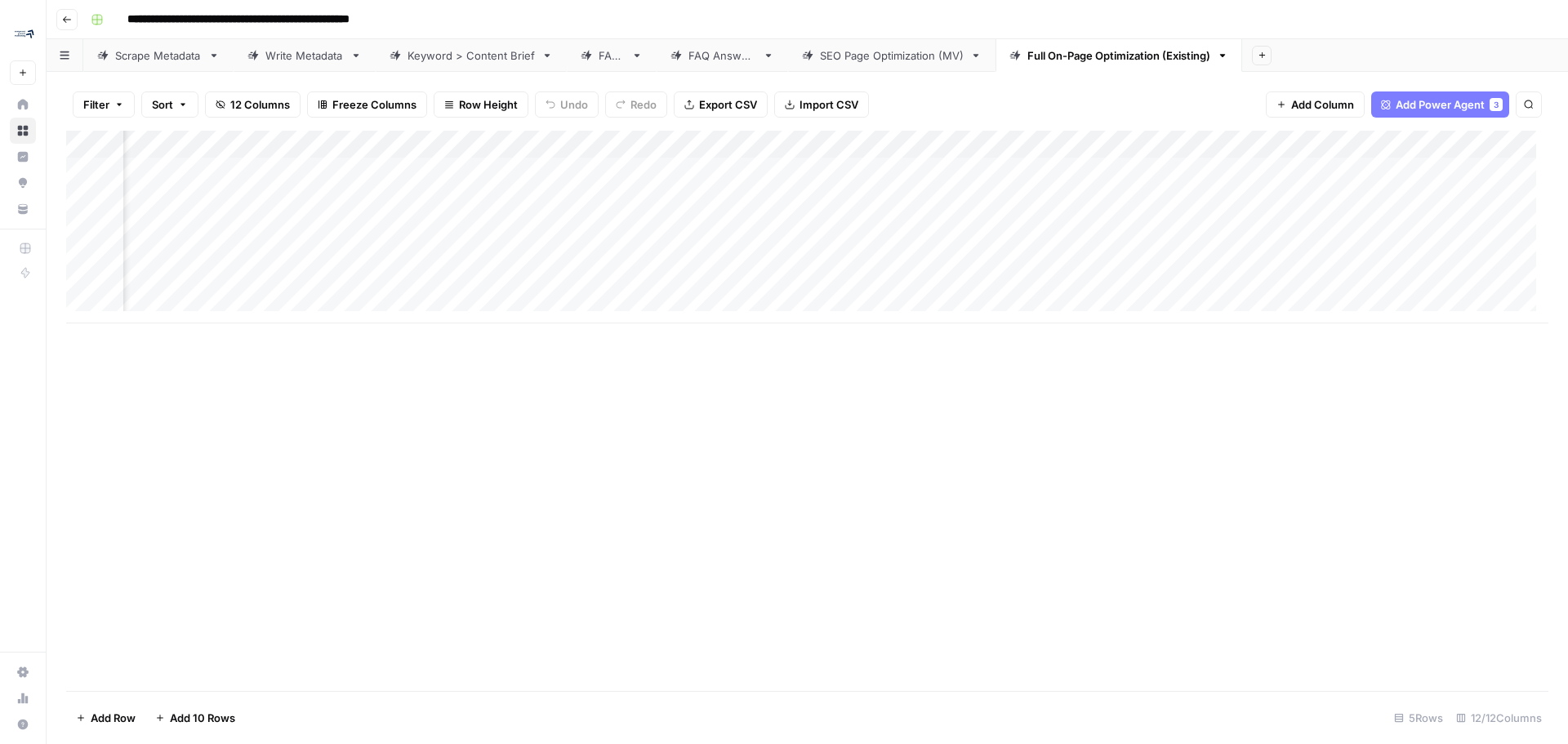
scroll to position [0, 910]
click at [1370, 146] on div "Add Column" at bounding box center [807, 226] width 1482 height 193
click at [1263, 474] on div "Add Column" at bounding box center [807, 410] width 1482 height 560
click at [175, 169] on div "Add Column" at bounding box center [807, 226] width 1482 height 193
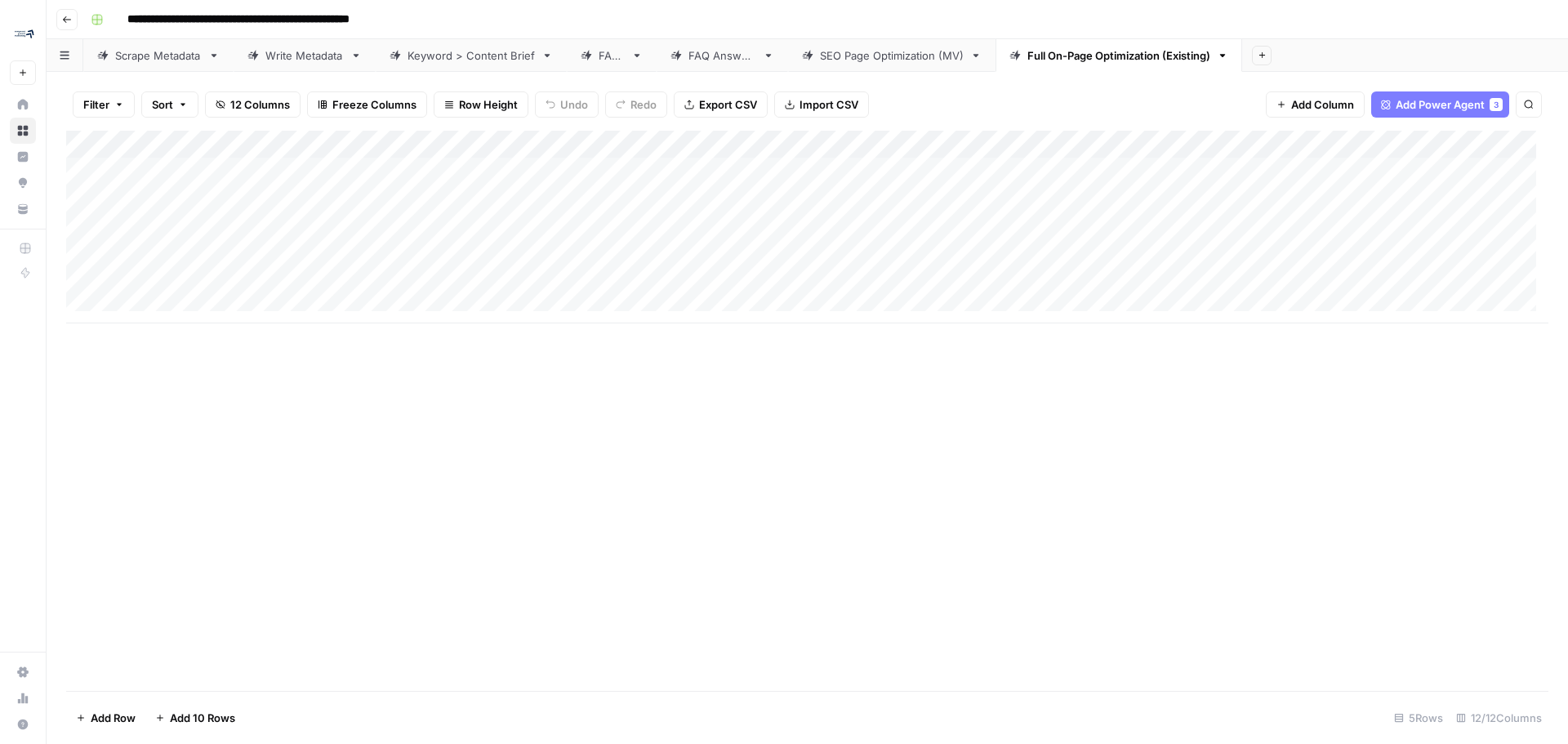
click at [175, 169] on div "Add Column" at bounding box center [807, 226] width 1482 height 193
type textarea "**********"
click at [433, 403] on div "Add Column" at bounding box center [807, 410] width 1482 height 560
click at [604, 176] on div "Add Column" at bounding box center [807, 226] width 1482 height 193
click at [1373, 173] on div "Add Column" at bounding box center [807, 226] width 1482 height 193
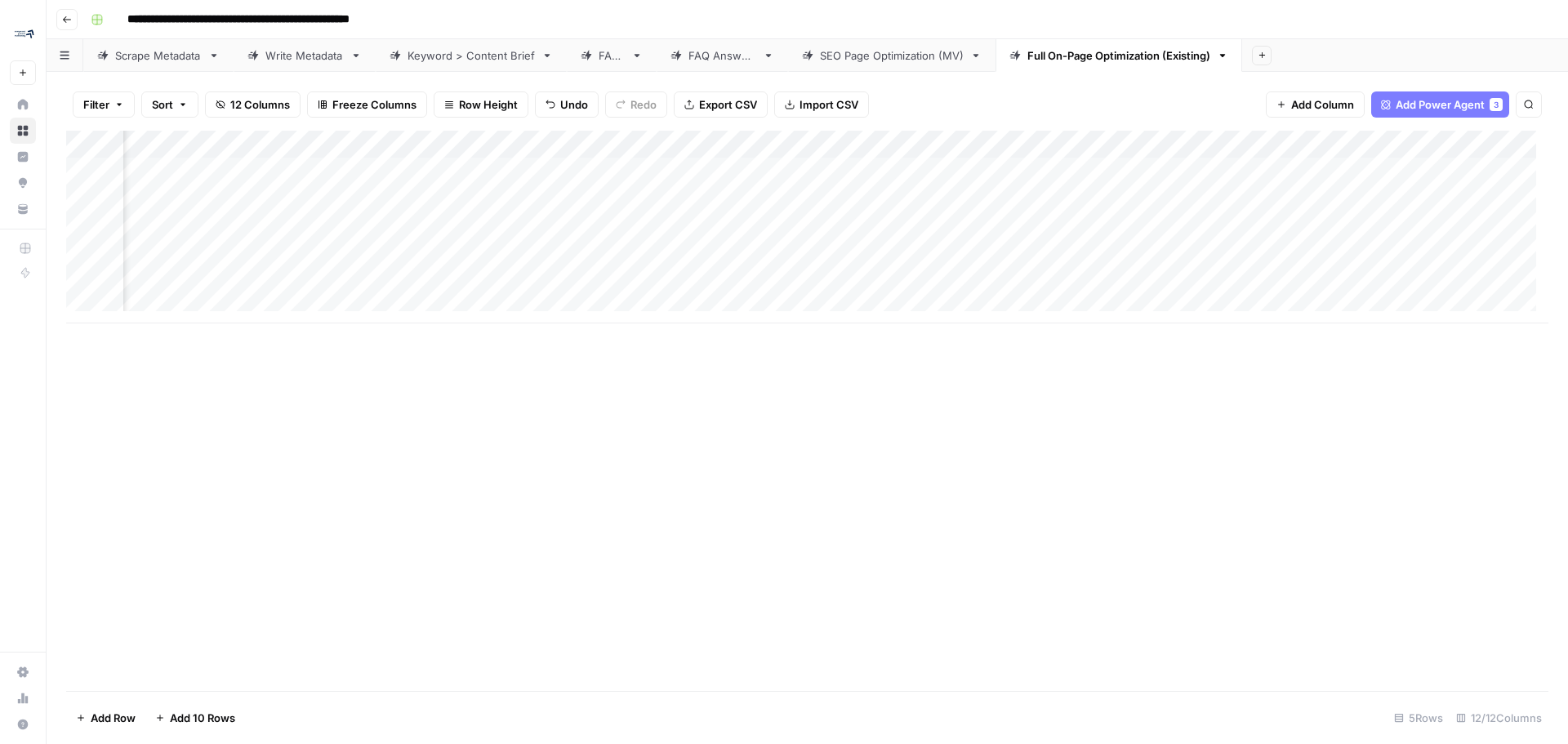
scroll to position [0, 662]
click at [901, 175] on div "Add Column" at bounding box center [807, 226] width 1482 height 193
click at [951, 168] on div "Add Column" at bounding box center [807, 226] width 1482 height 193
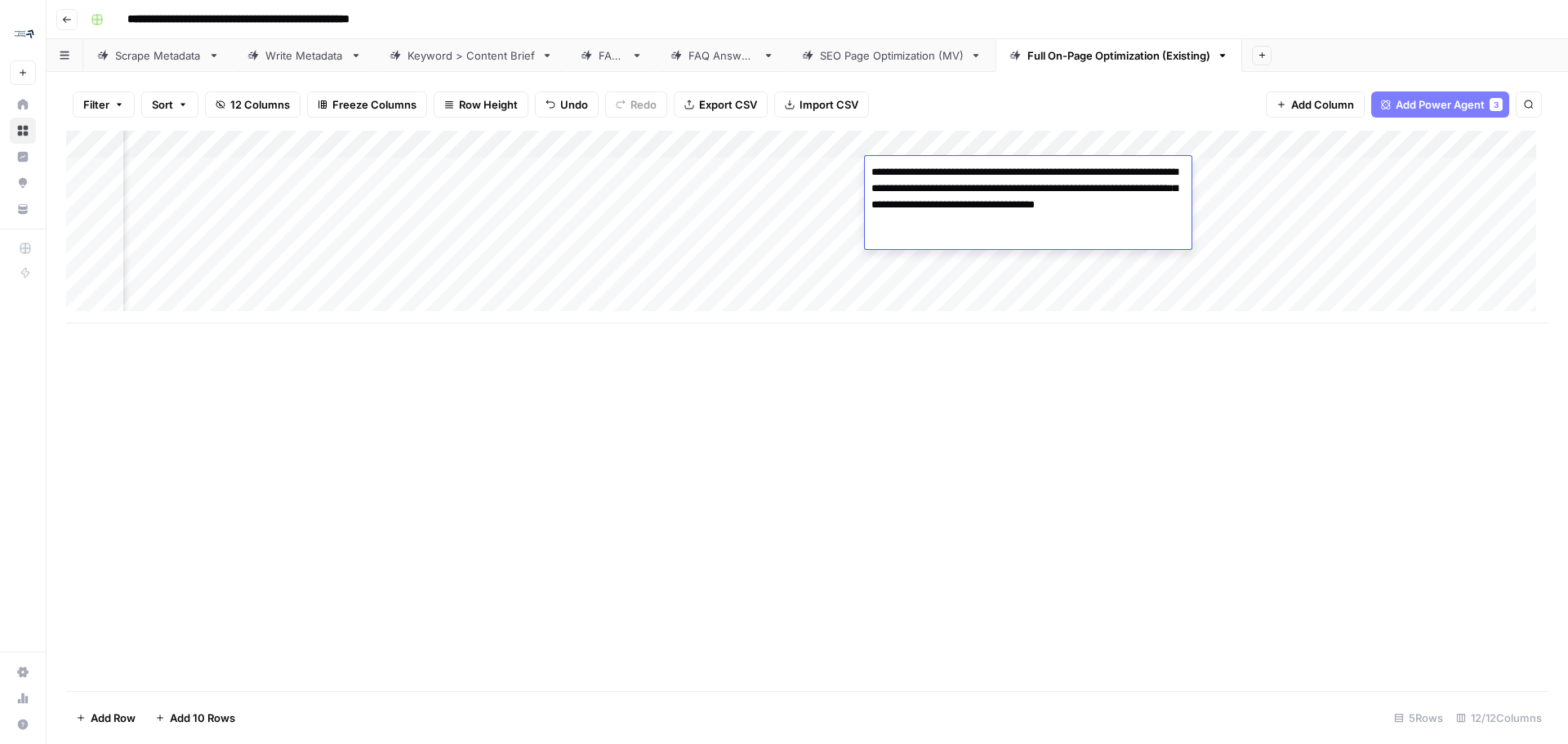
click at [879, 173] on textarea "**********" at bounding box center [1028, 196] width 327 height 72
click at [1016, 220] on textarea "**********" at bounding box center [1028, 196] width 327 height 72
type textarea "**********"
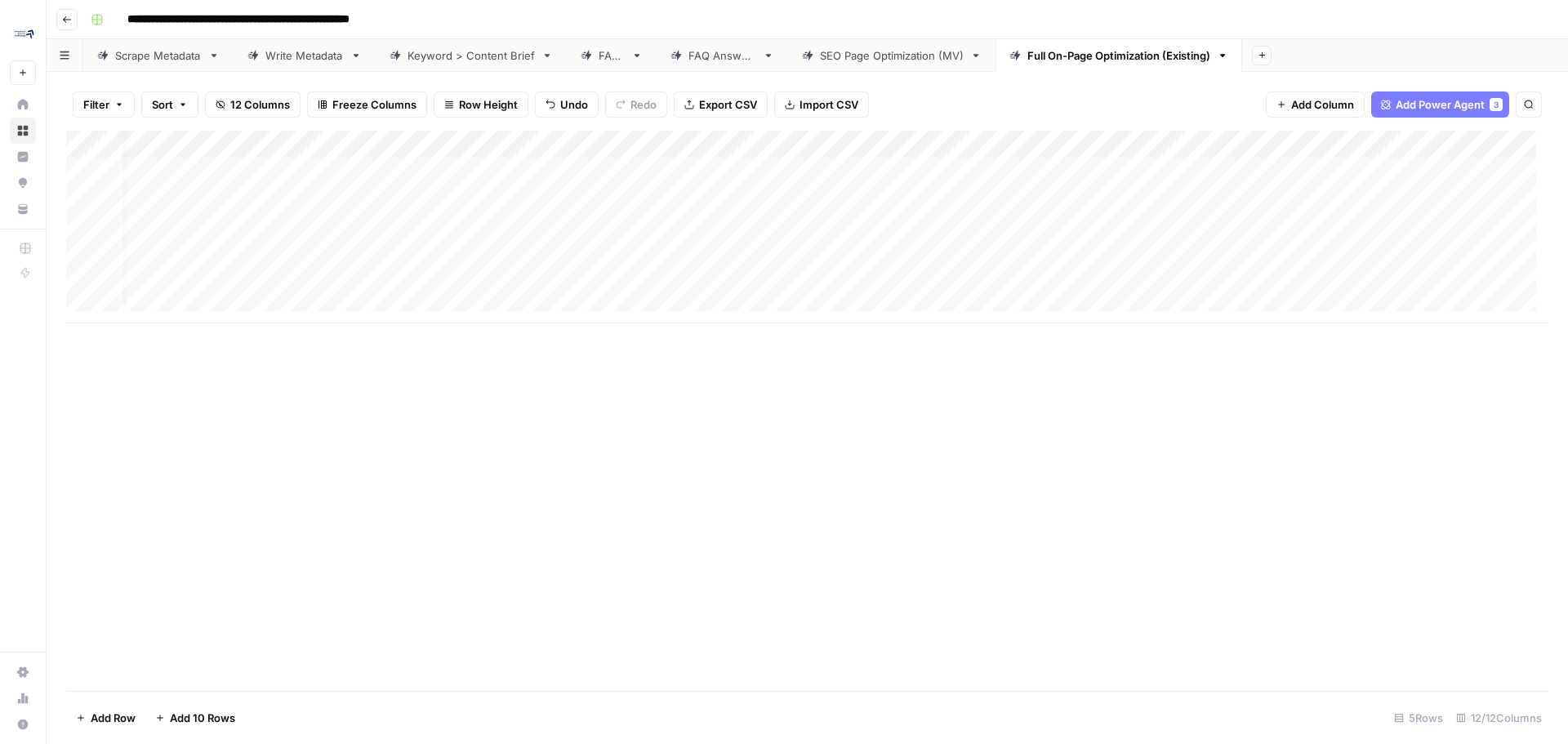
scroll to position [0, 0]
click at [393, 167] on div "Add Column" at bounding box center [807, 226] width 1482 height 193
click at [897, 166] on div "Add Column" at bounding box center [807, 226] width 1482 height 193
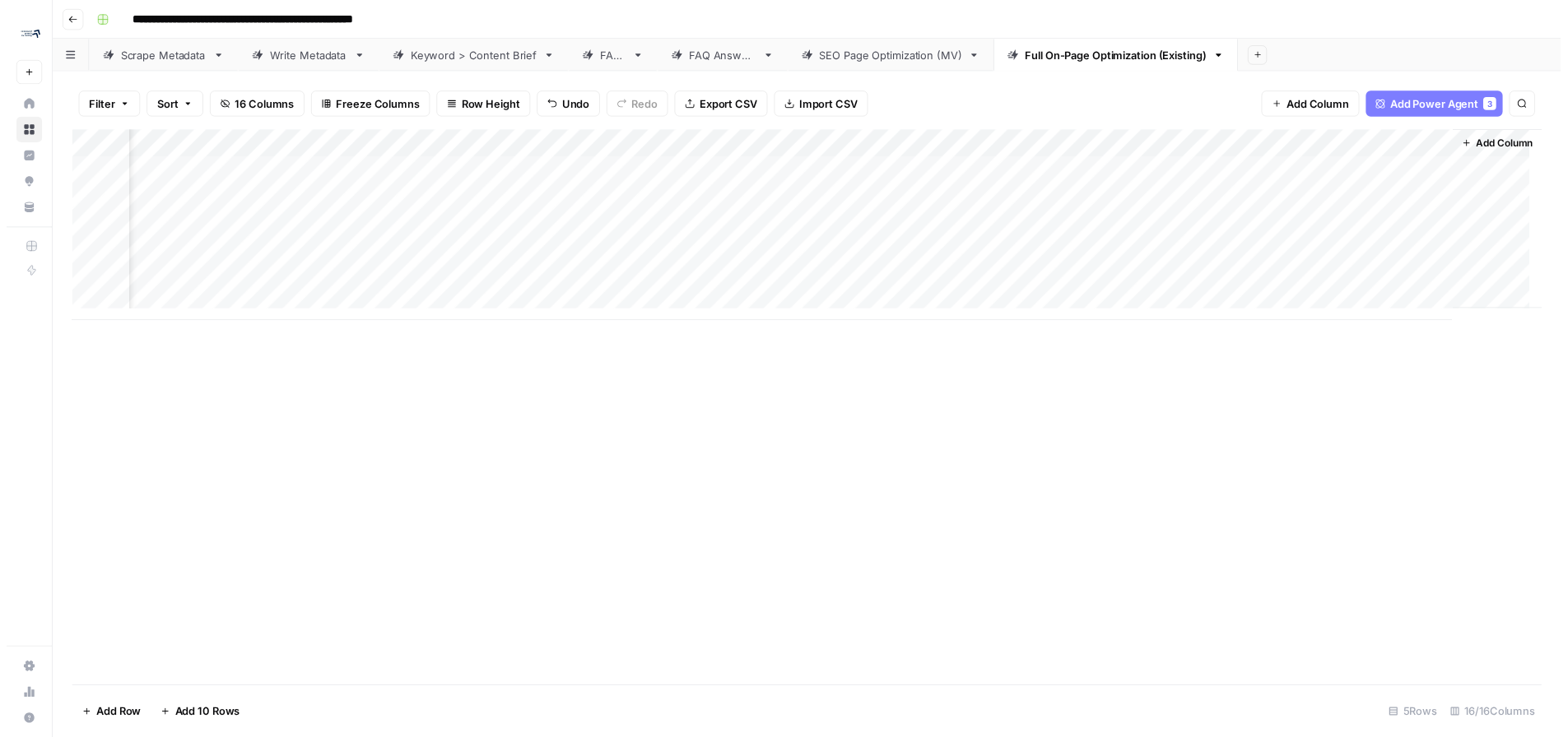
scroll to position [0, 1511]
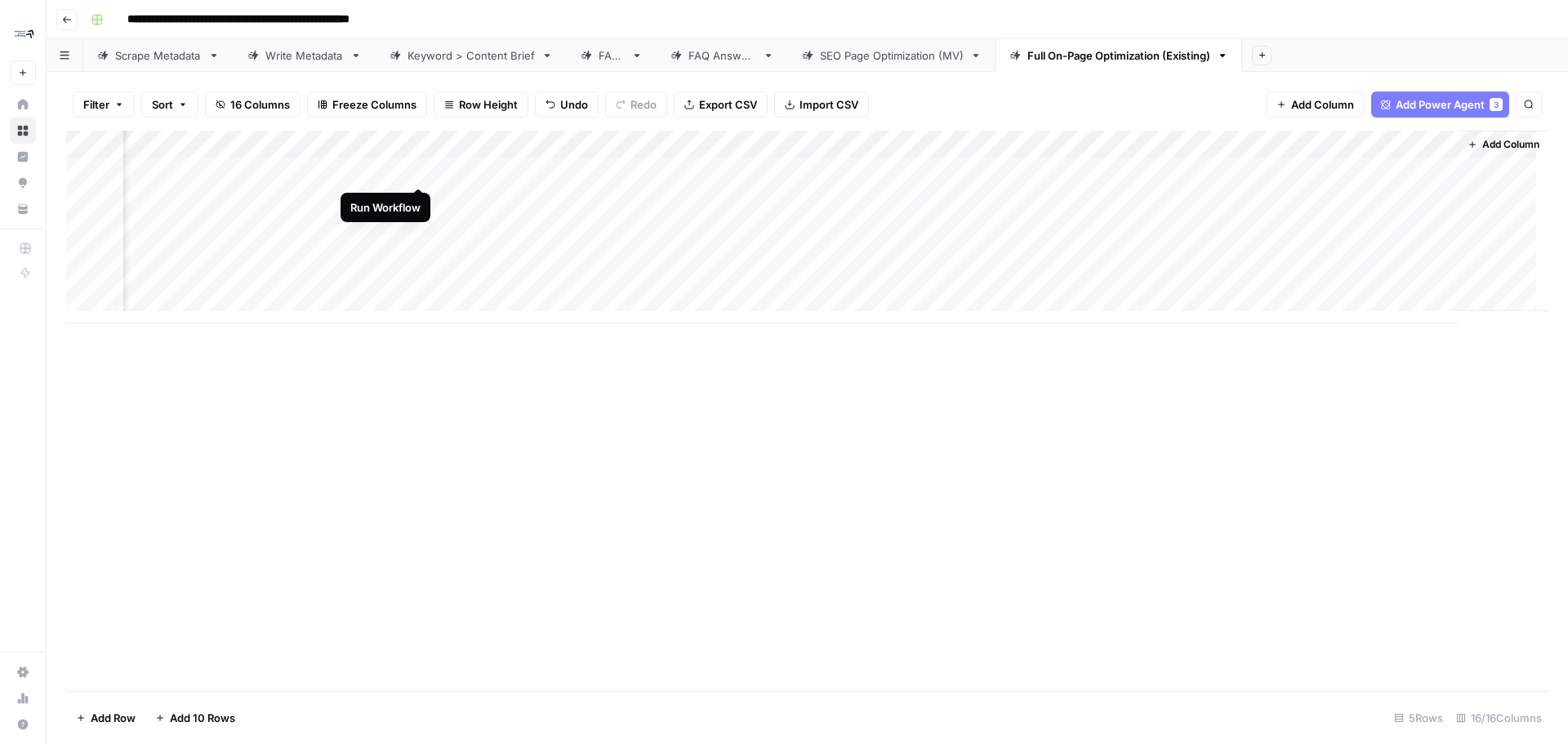
click at [420, 173] on div "Add Column" at bounding box center [807, 226] width 1482 height 193
click at [420, 169] on div "Add Column" at bounding box center [807, 226] width 1482 height 193
click at [416, 175] on div "Add Column" at bounding box center [807, 226] width 1482 height 193
click at [394, 169] on div "Add Column" at bounding box center [807, 226] width 1482 height 193
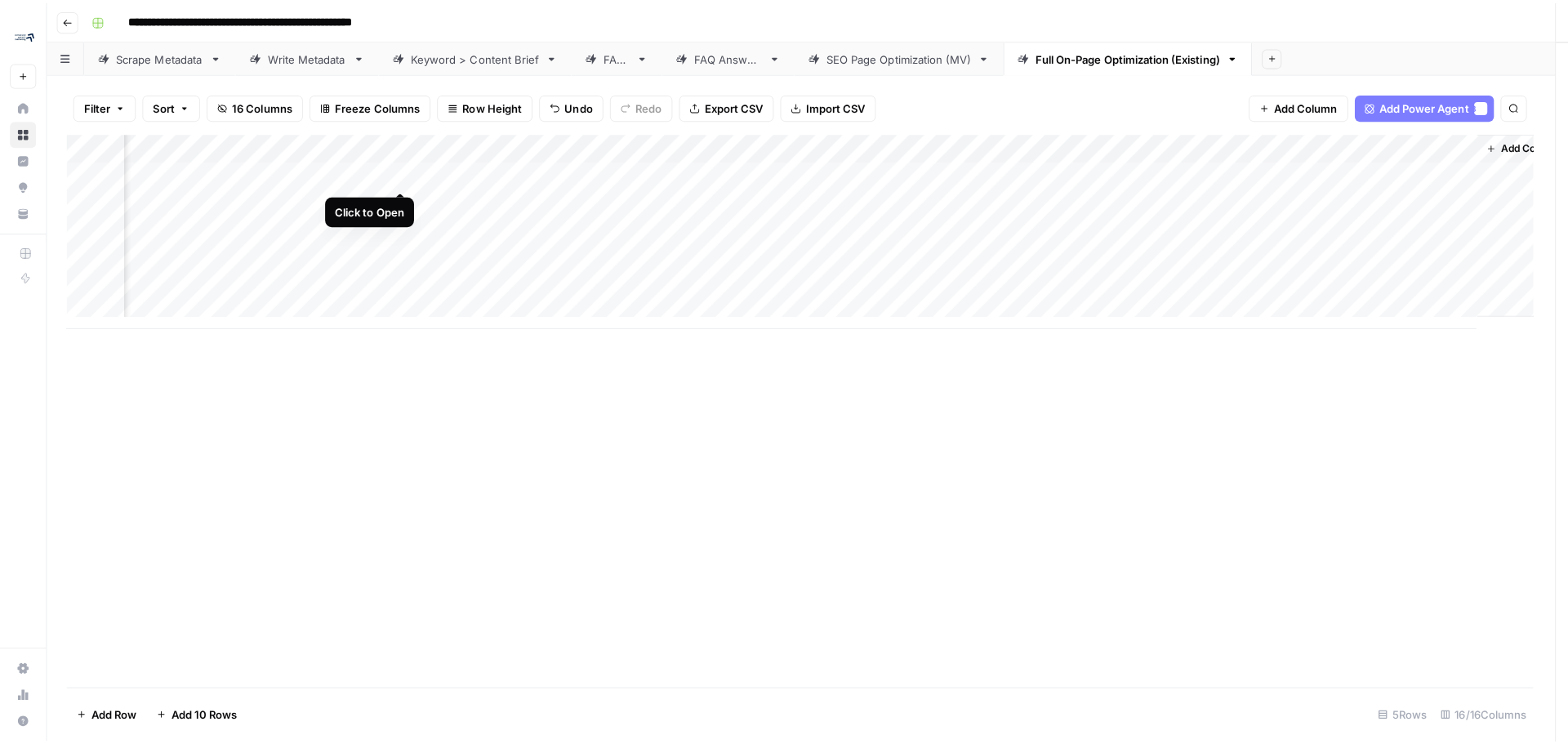
scroll to position [0, 1492]
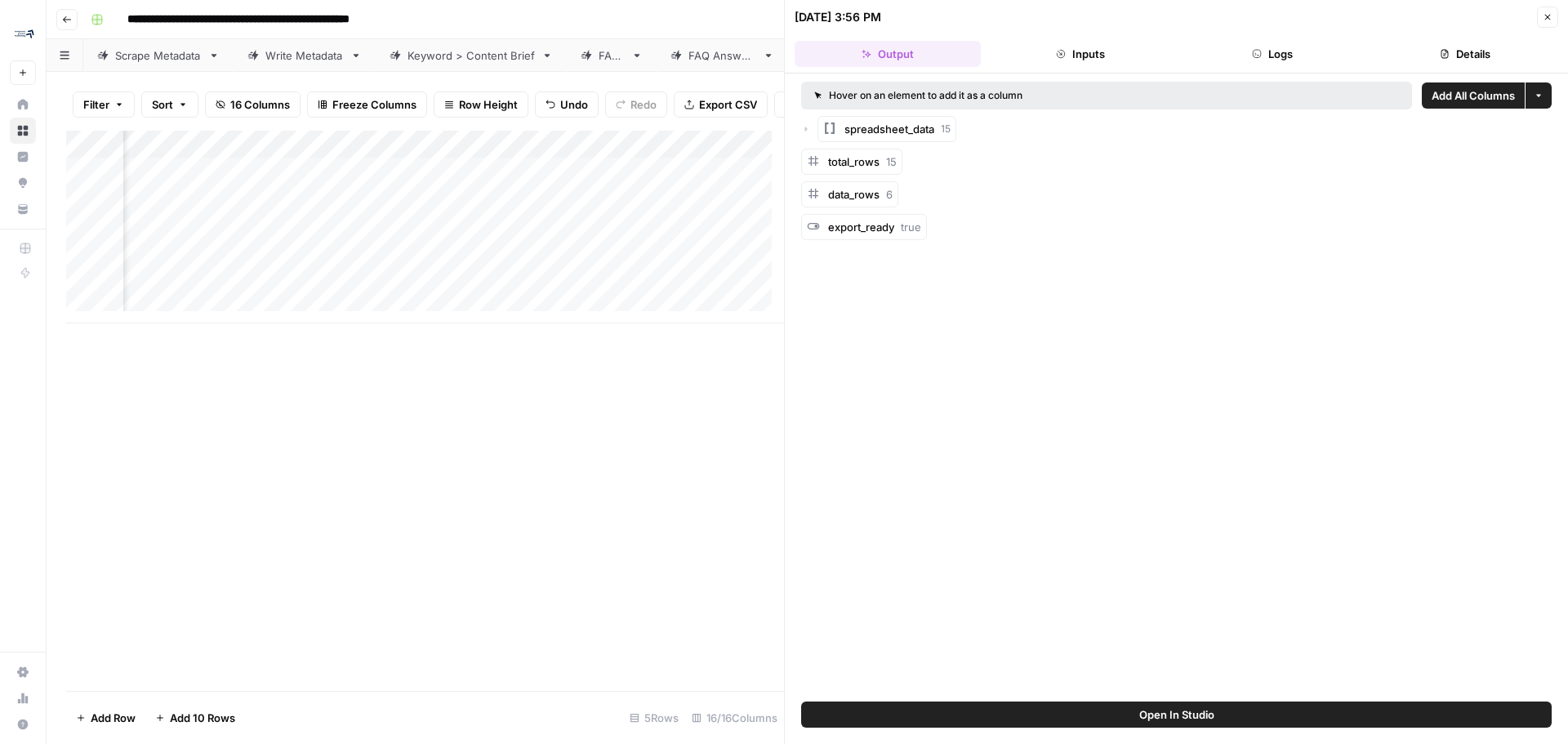
click at [877, 126] on span "spreadsheet_data" at bounding box center [889, 129] width 89 height 17
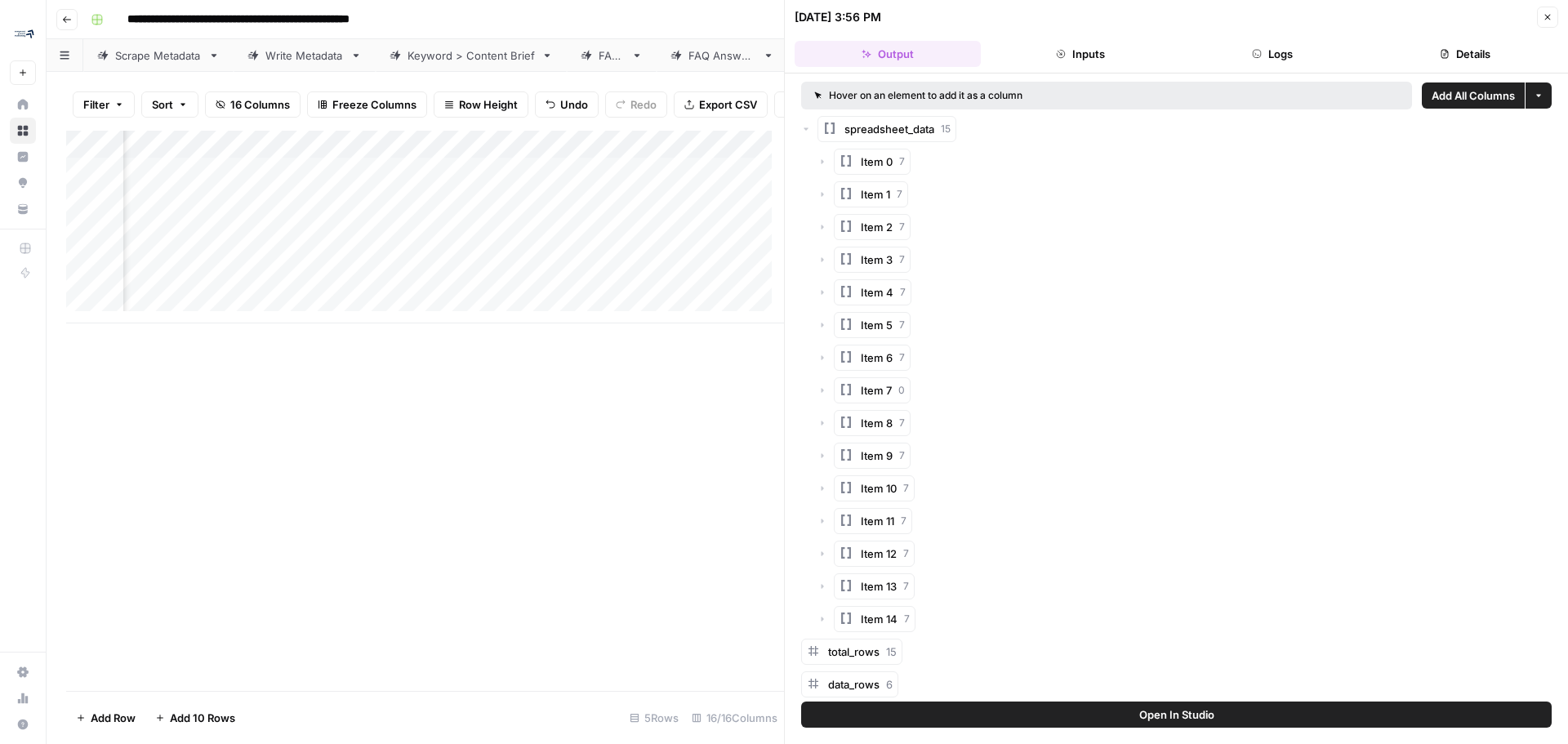
click at [877, 126] on span "spreadsheet_data" at bounding box center [889, 129] width 89 height 17
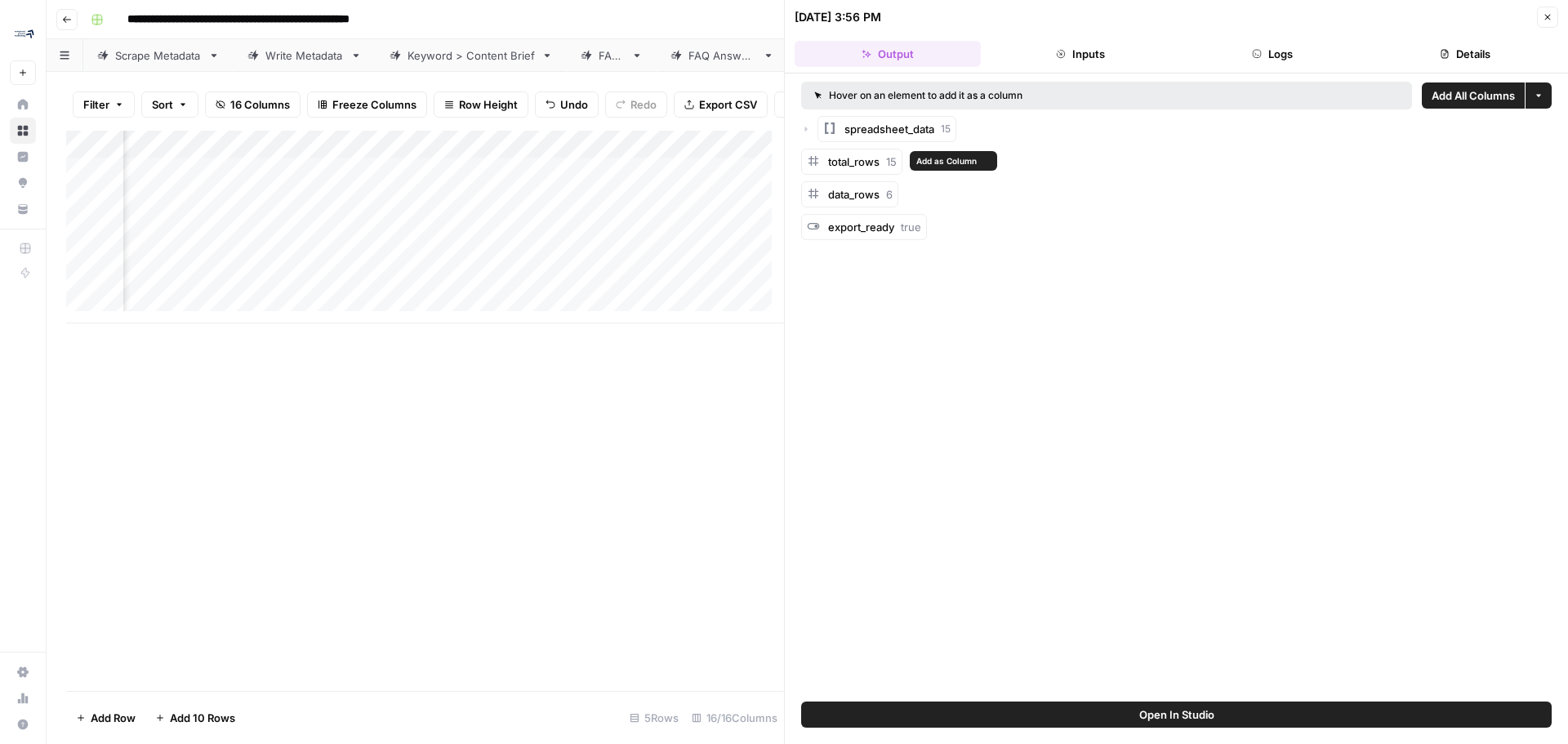
click at [829, 158] on span "total_rows" at bounding box center [853, 162] width 51 height 13
click at [856, 136] on span "spreadsheet_data" at bounding box center [889, 129] width 89 height 17
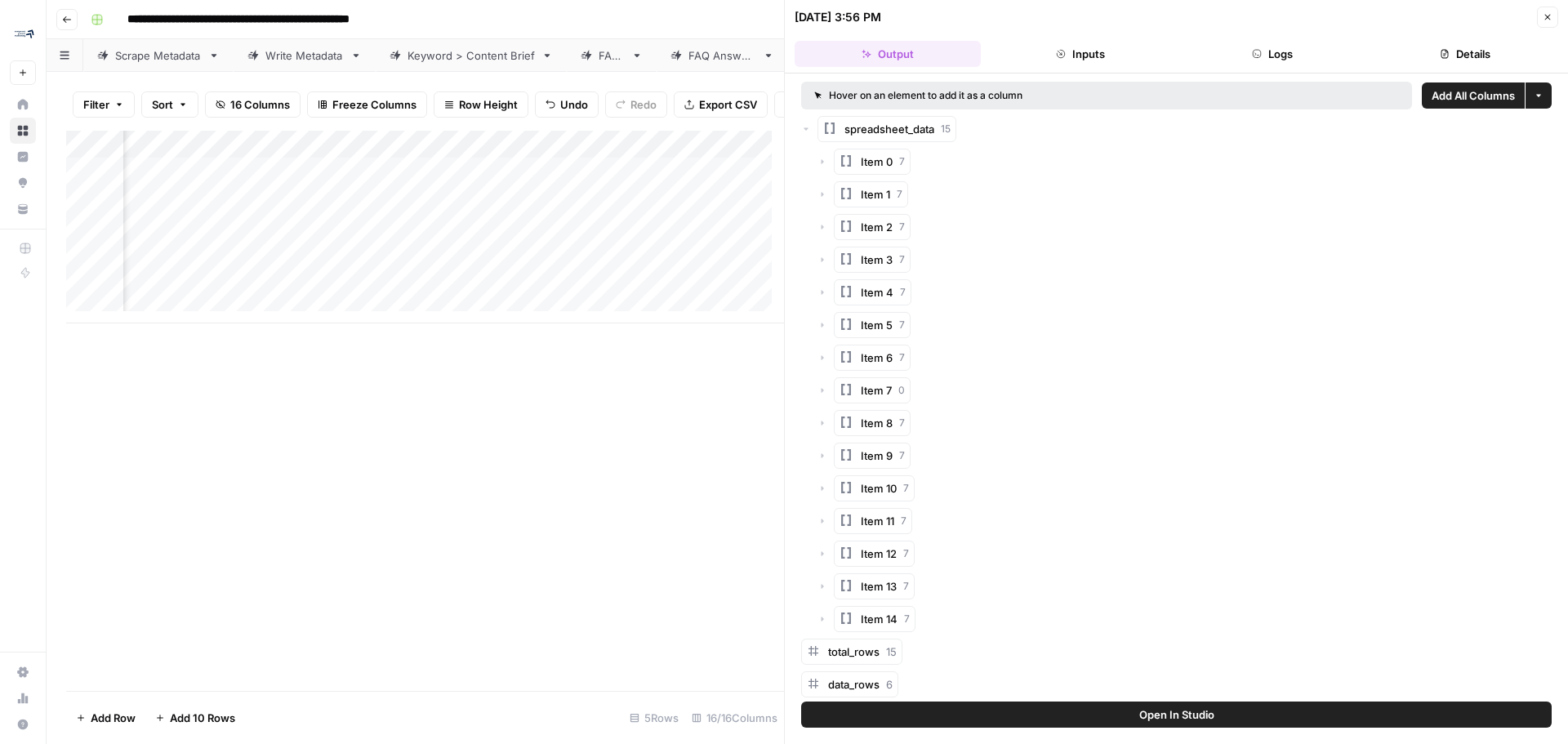
click at [852, 158] on icon "button" at bounding box center [846, 161] width 17 height 17
click at [853, 158] on icon "button" at bounding box center [846, 161] width 17 height 17
click at [805, 128] on icon "button" at bounding box center [806, 129] width 10 height 10
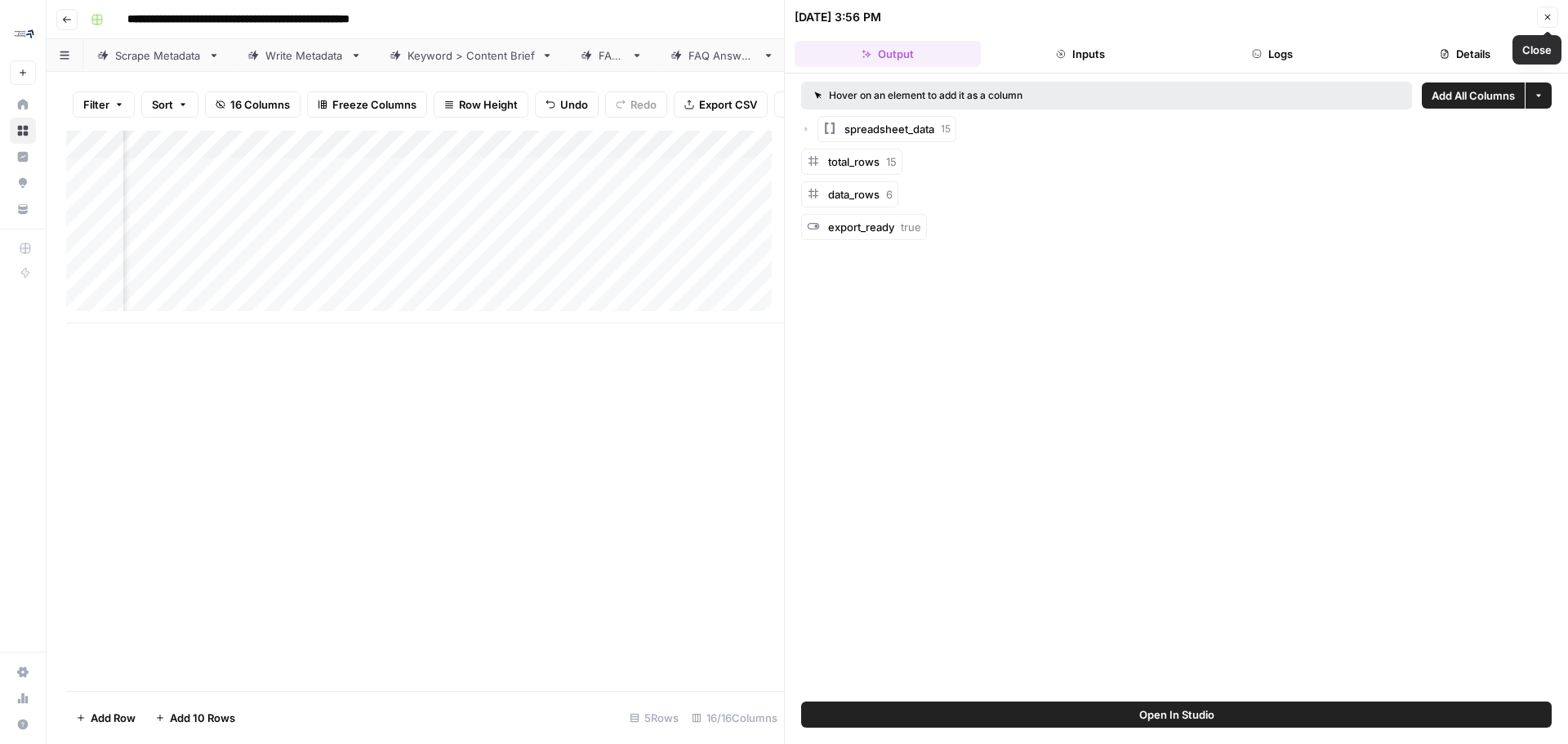
click at [1544, 18] on icon "button" at bounding box center [1548, 17] width 10 height 10
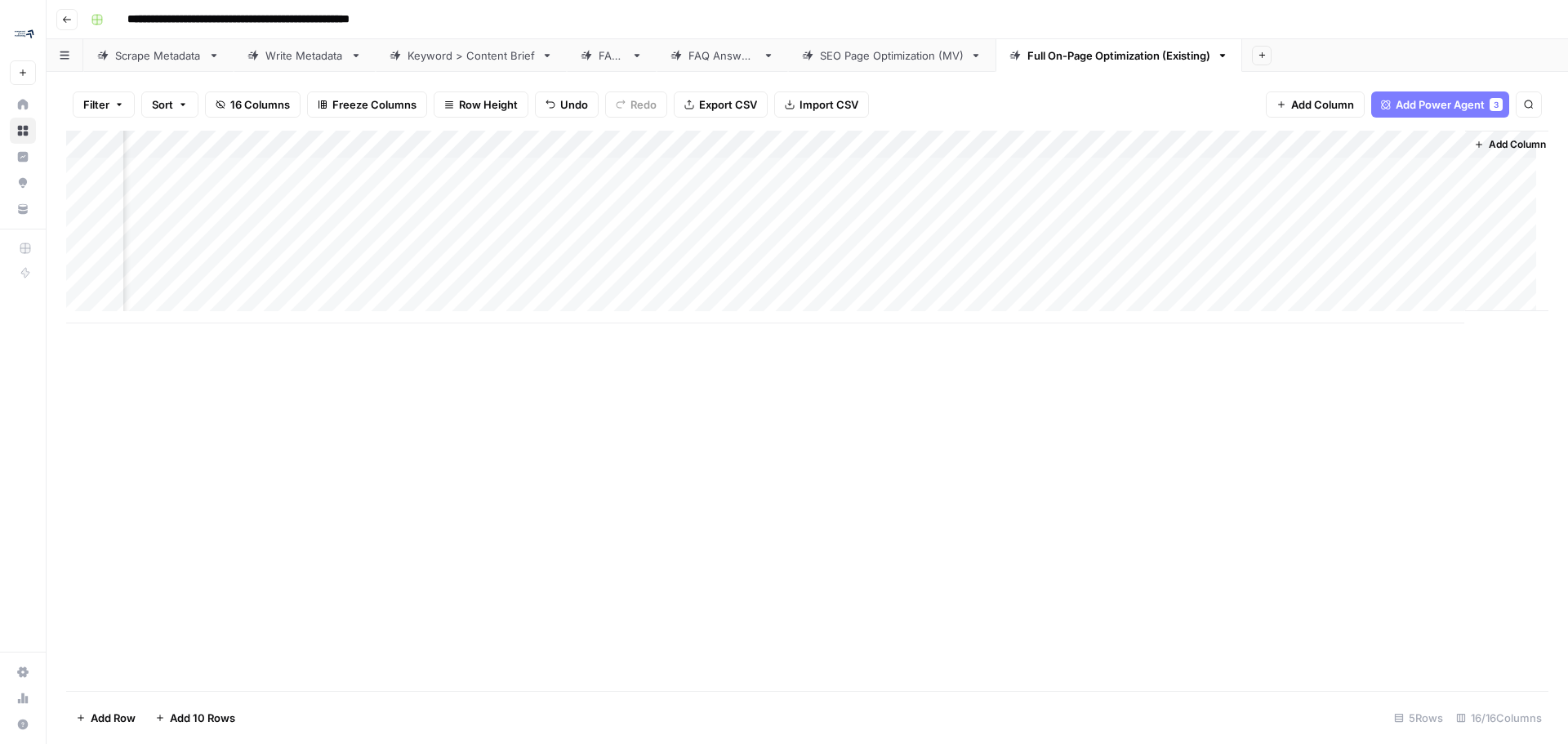
scroll to position [0, 1499]
click at [937, 165] on div "Add Column" at bounding box center [807, 226] width 1482 height 193
click at [525, 165] on div "Add Column" at bounding box center [807, 226] width 1482 height 193
click at [561, 168] on div "Add Column" at bounding box center [807, 226] width 1482 height 193
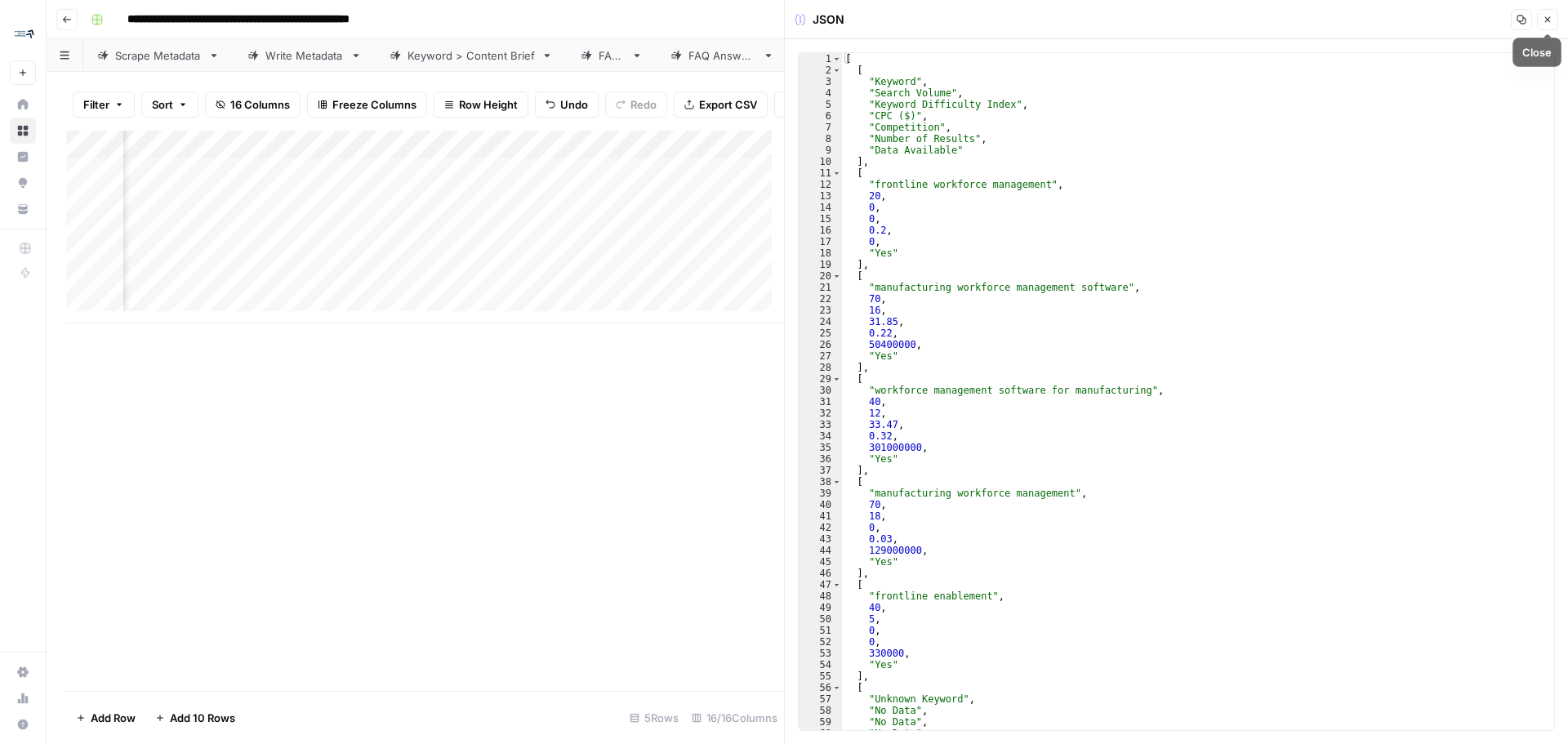
click at [1544, 20] on icon "button" at bounding box center [1548, 20] width 10 height 10
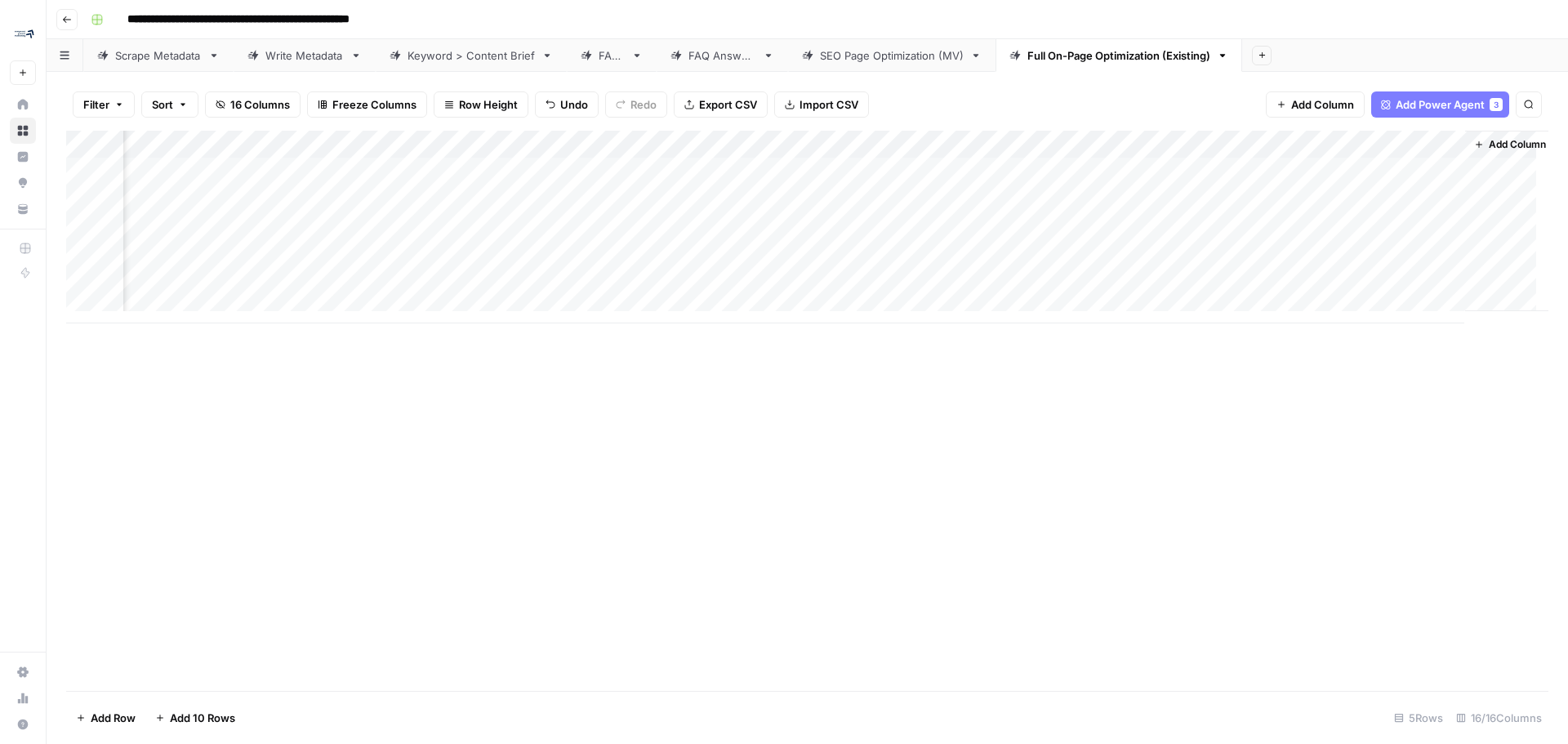
scroll to position [0, 1499]
click at [402, 142] on div "Add Column" at bounding box center [807, 226] width 1482 height 193
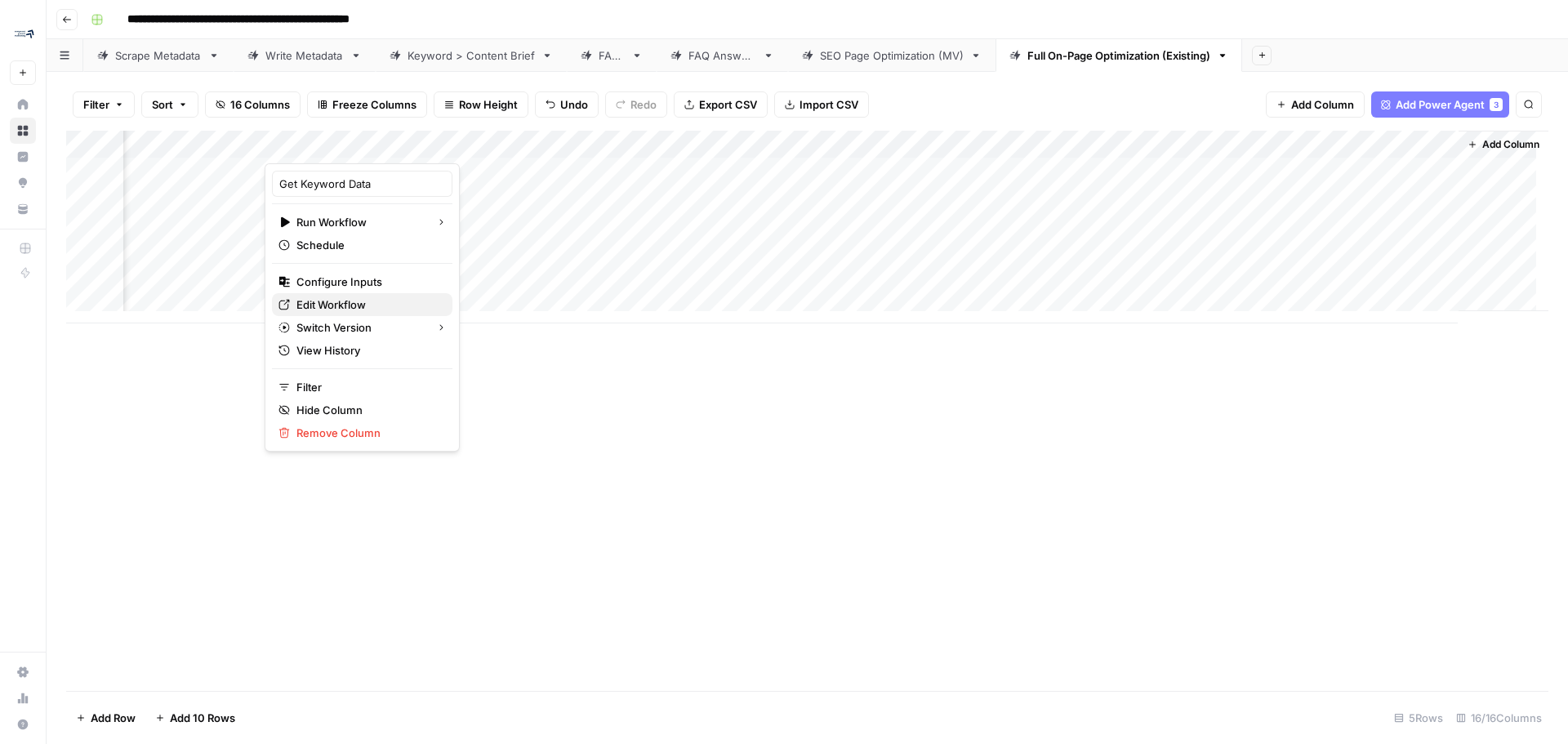
click at [361, 301] on span "Edit Workflow" at bounding box center [367, 304] width 143 height 17
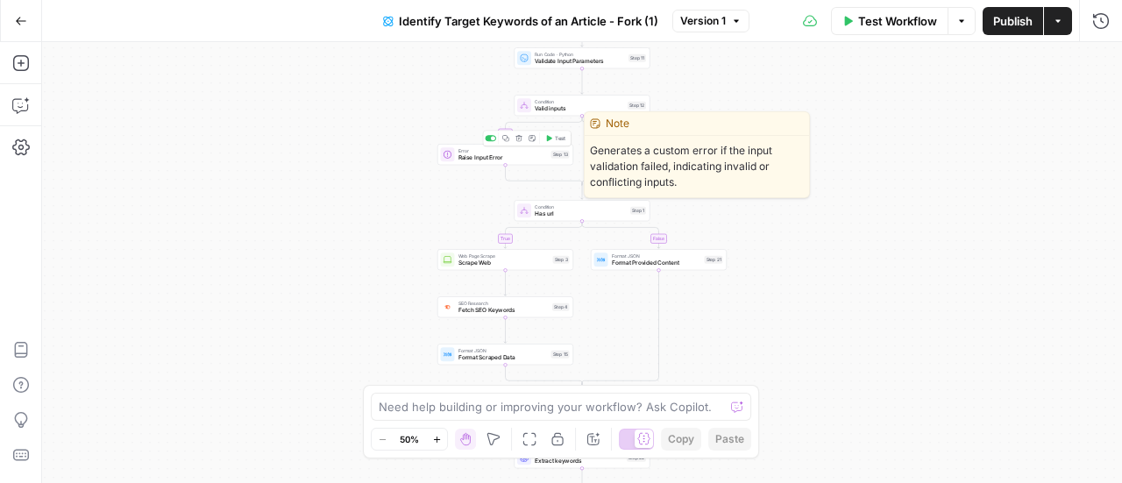
click at [517, 160] on span "Raise Input Error" at bounding box center [502, 157] width 89 height 9
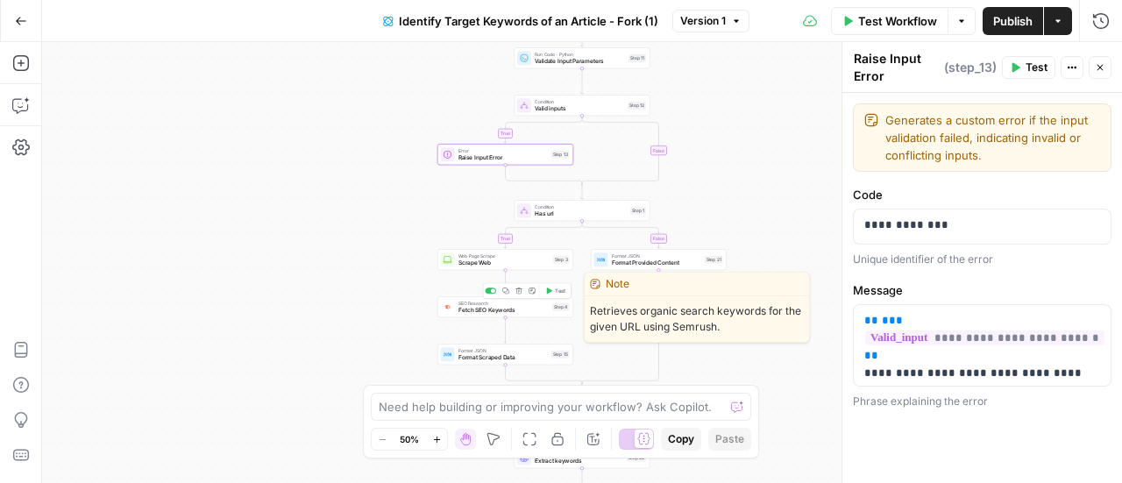
click at [515, 314] on span "Fetch SEO Keywords" at bounding box center [503, 310] width 91 height 9
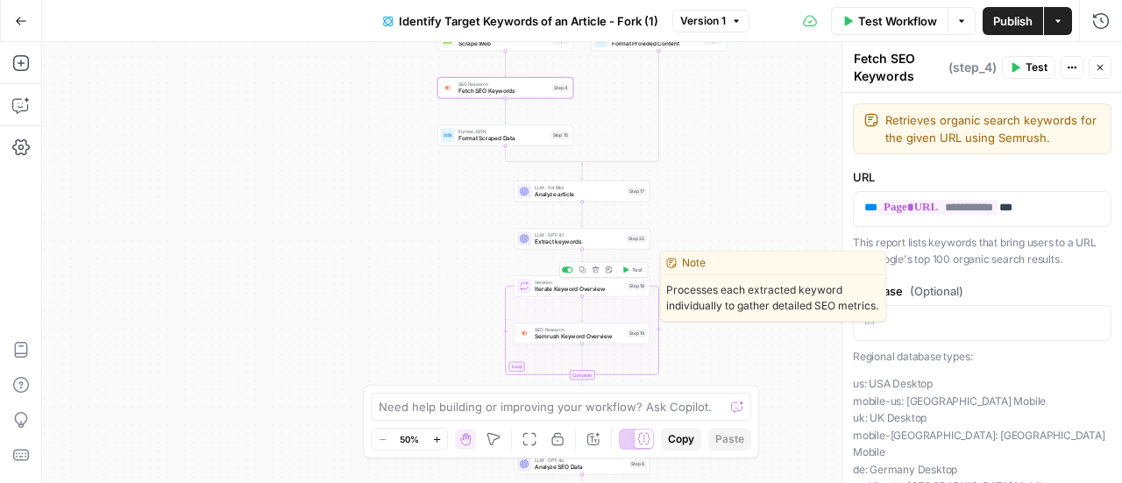
click at [570, 285] on span "Iterate Keyword Overview" at bounding box center [579, 289] width 89 height 9
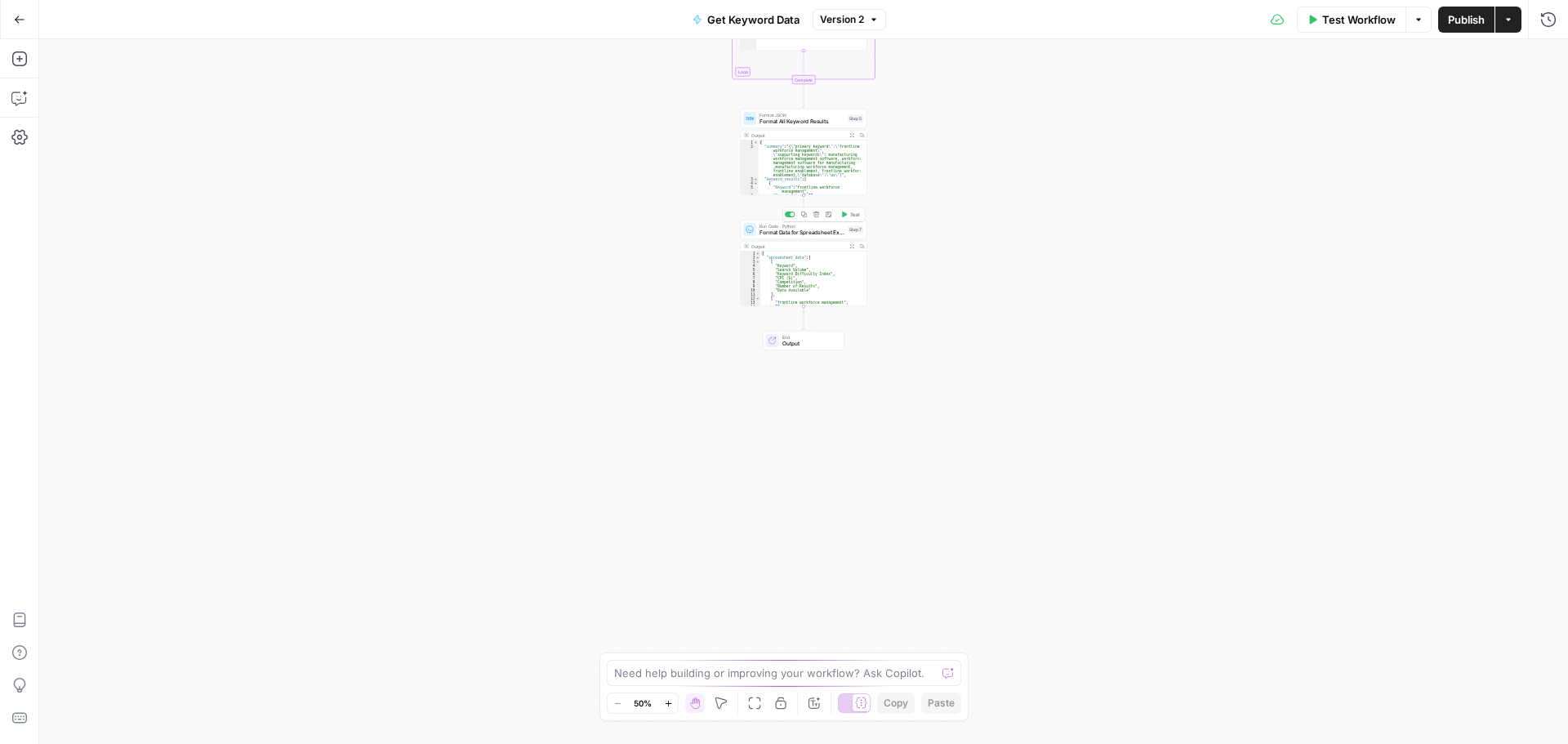
click at [810, 228] on span "Format Data for Spreadsheet Export" at bounding box center [801, 232] width 85 height 8
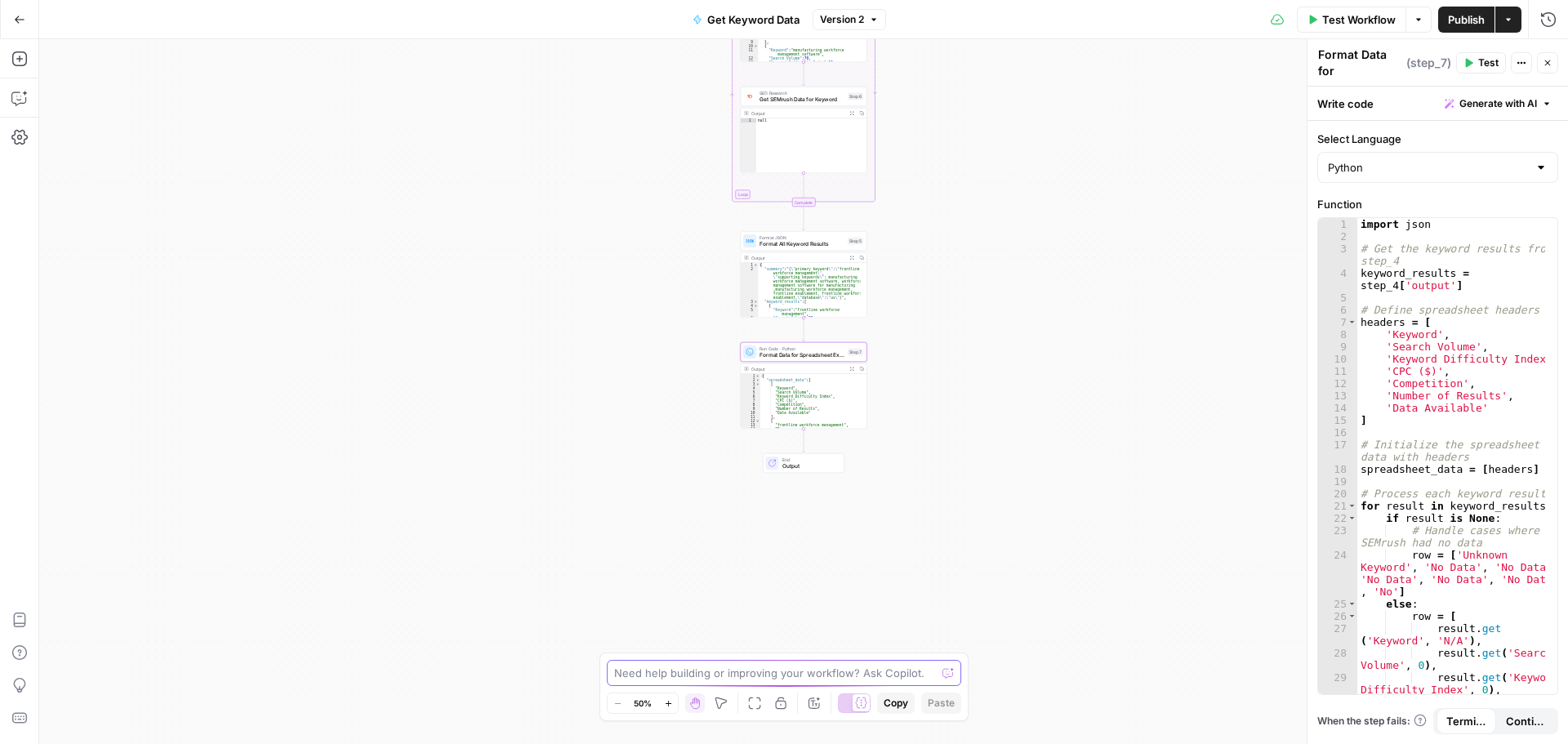
click at [791, 670] on textarea at bounding box center [774, 673] width 321 height 17
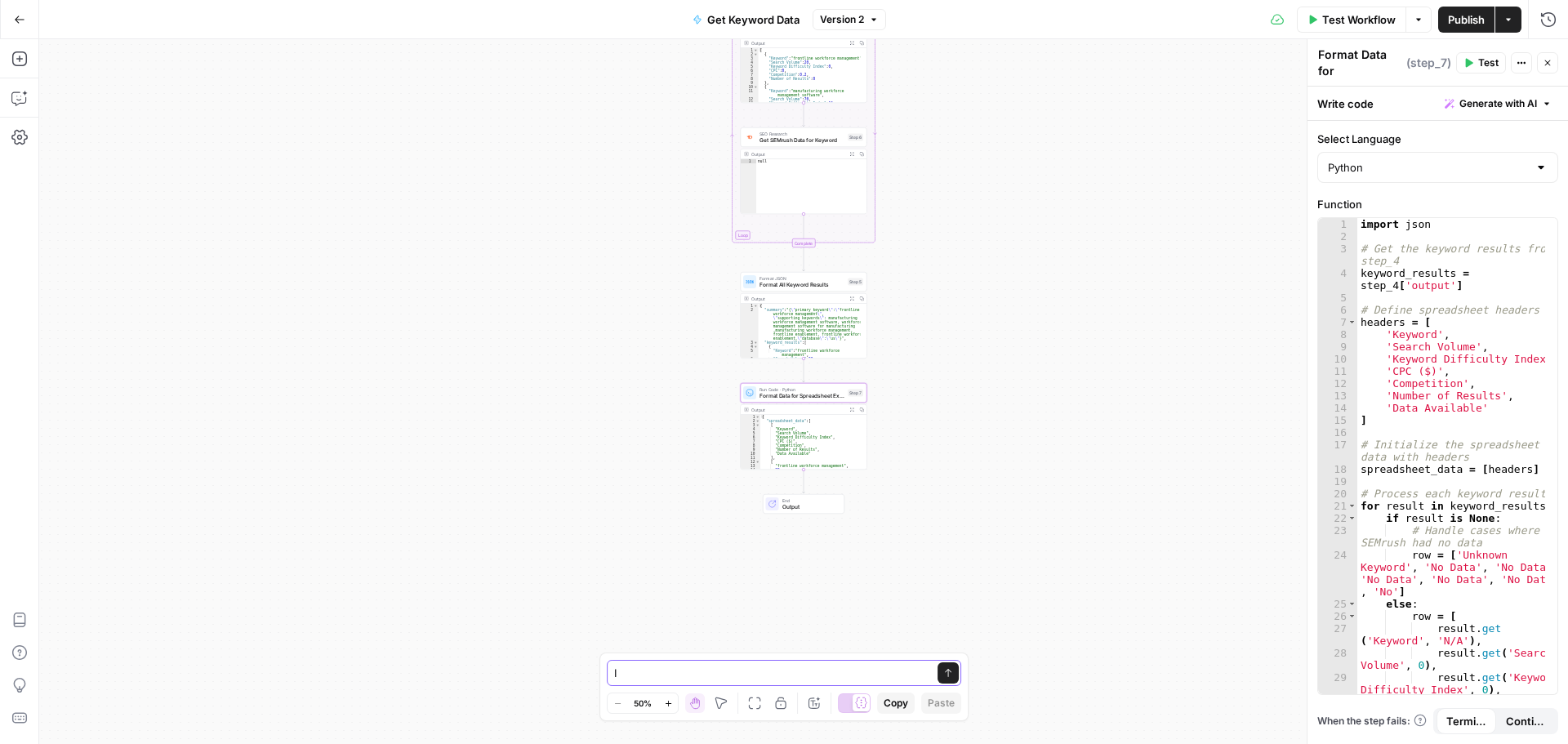
type textarea "I"
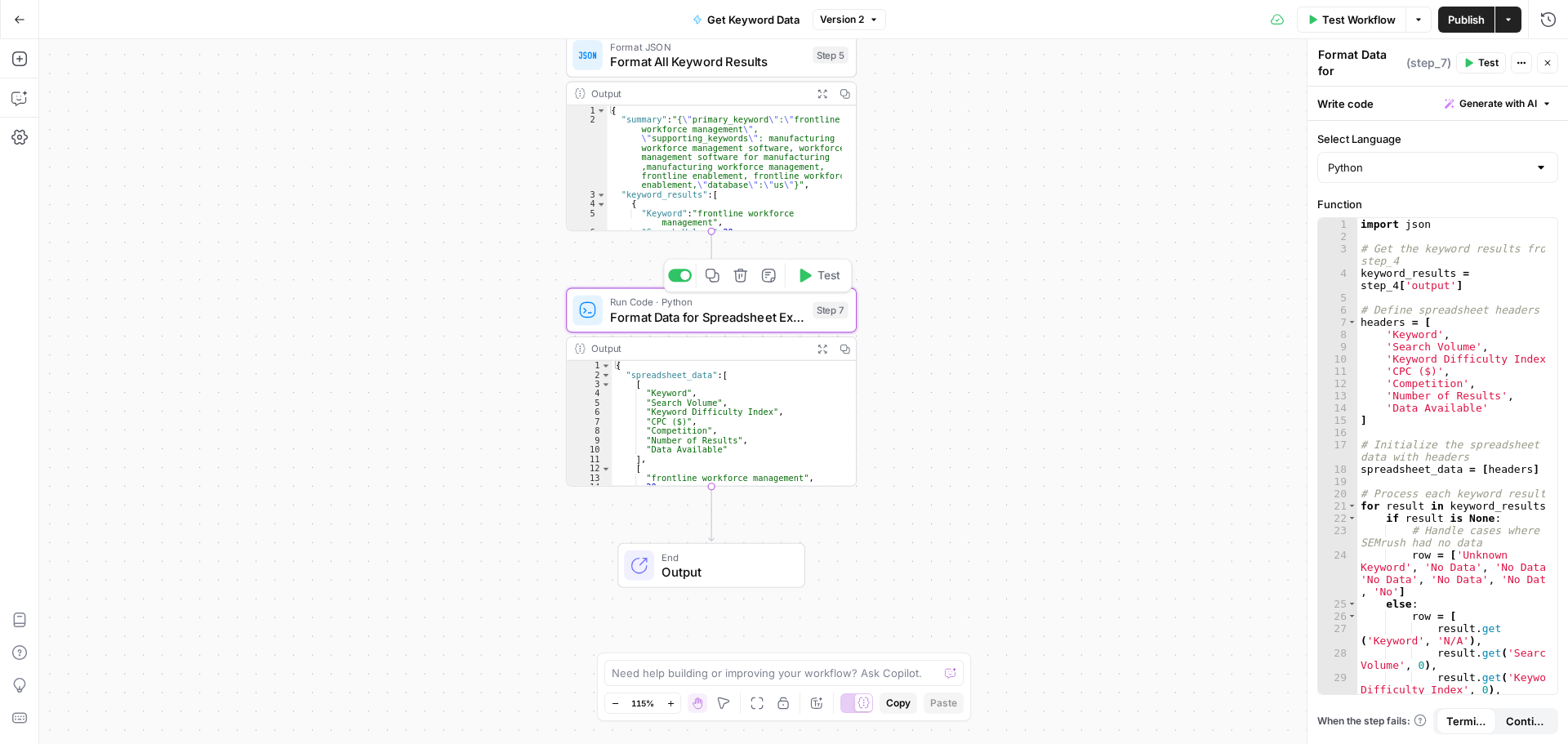
click at [737, 309] on span "Format Data for Spreadsheet Export" at bounding box center [708, 317] width 196 height 19
click at [744, 315] on span "Format Data for Spreadsheet Export" at bounding box center [708, 317] width 196 height 19
click at [1551, 64] on icon "button" at bounding box center [1548, 62] width 10 height 10
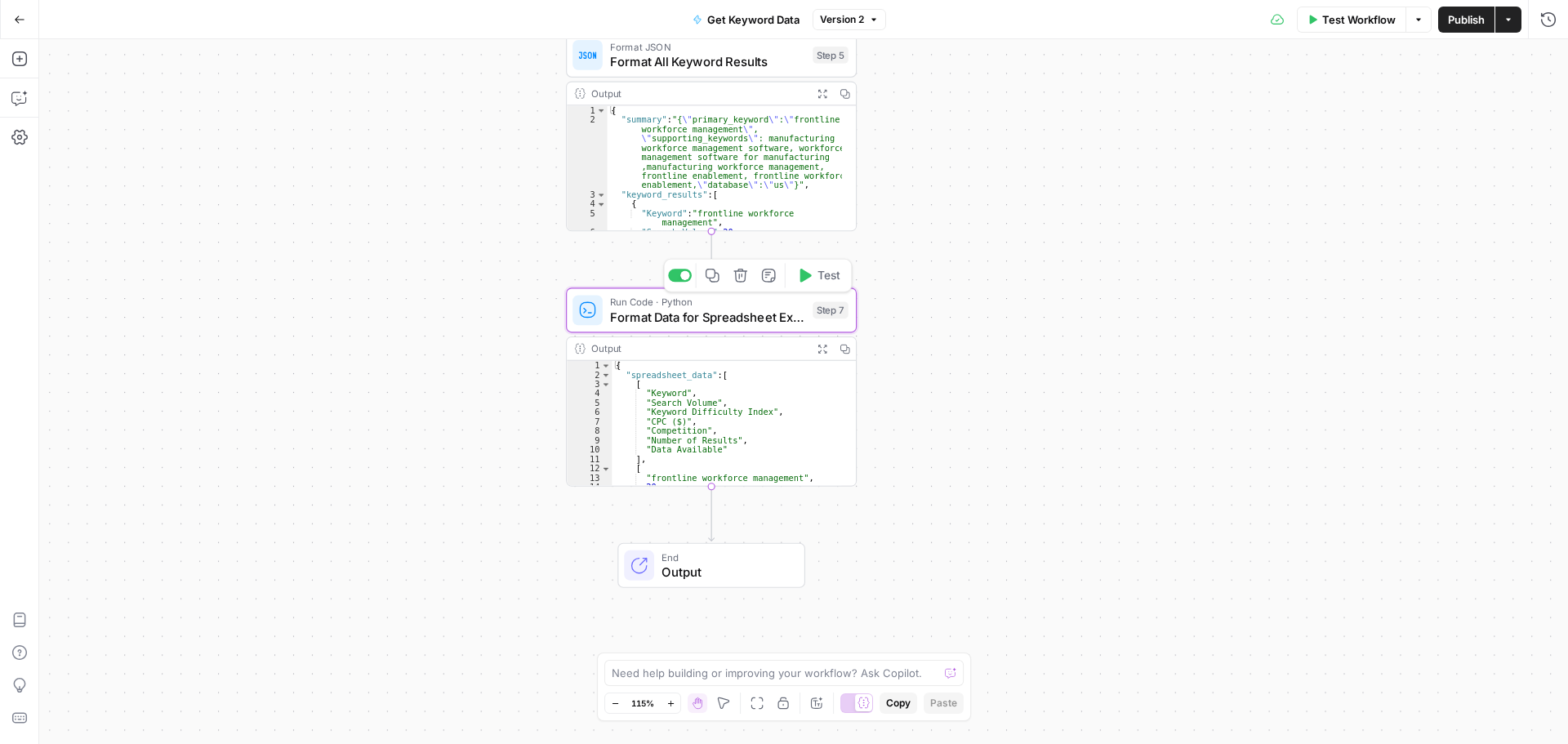
click at [738, 313] on span "Format Data for Spreadsheet Export" at bounding box center [708, 317] width 196 height 19
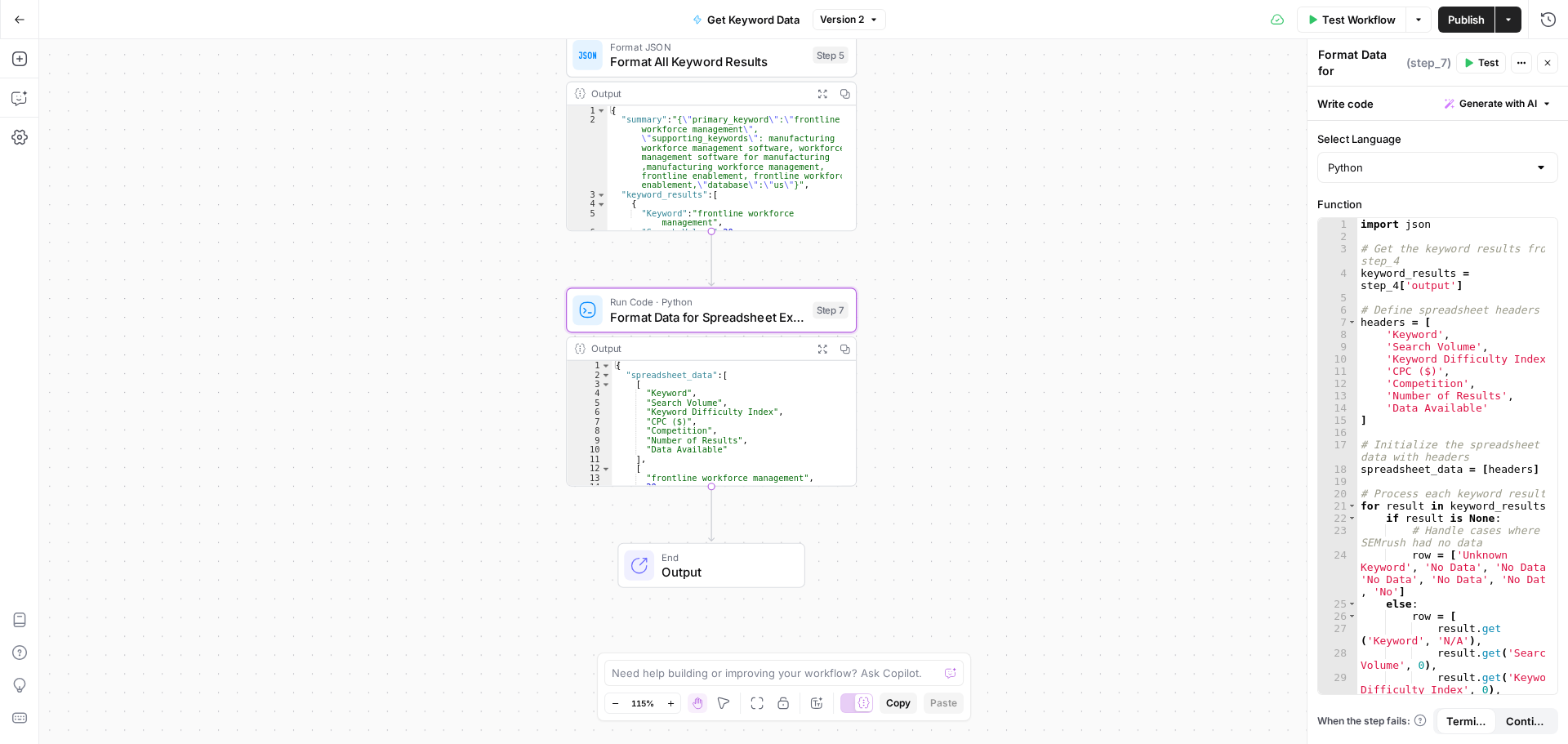
click at [1382, 73] on textarea "Format Data for Spreadsheet Export" at bounding box center [1360, 79] width 84 height 65
click at [1442, 169] on input "Select Language" at bounding box center [1427, 168] width 200 height 17
type input "Python"
click at [1191, 183] on div "Workflow Set Inputs Inputs Run Code · Python Combine All Keywords Step 3 Output…" at bounding box center [803, 391] width 1529 height 704
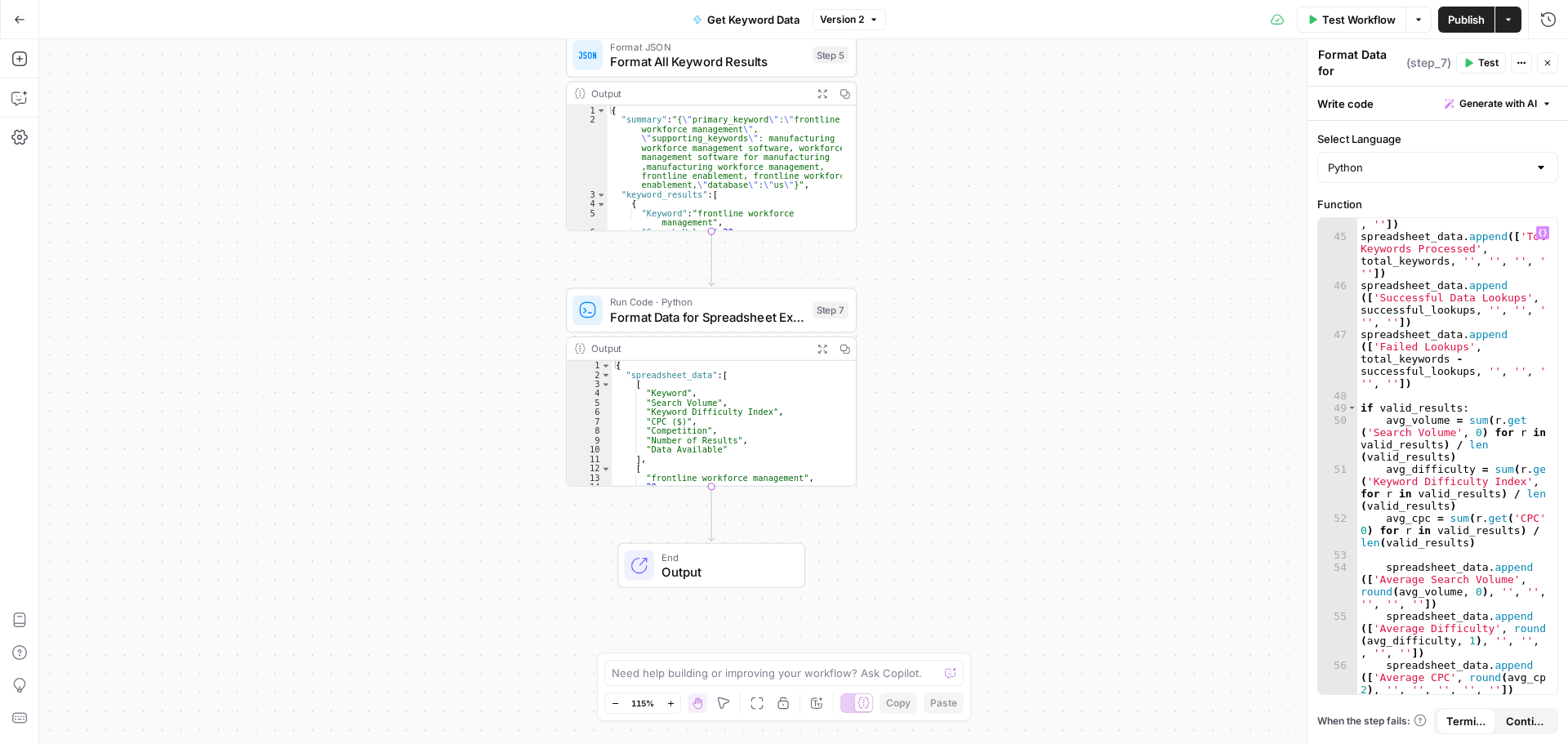
scroll to position [920, 0]
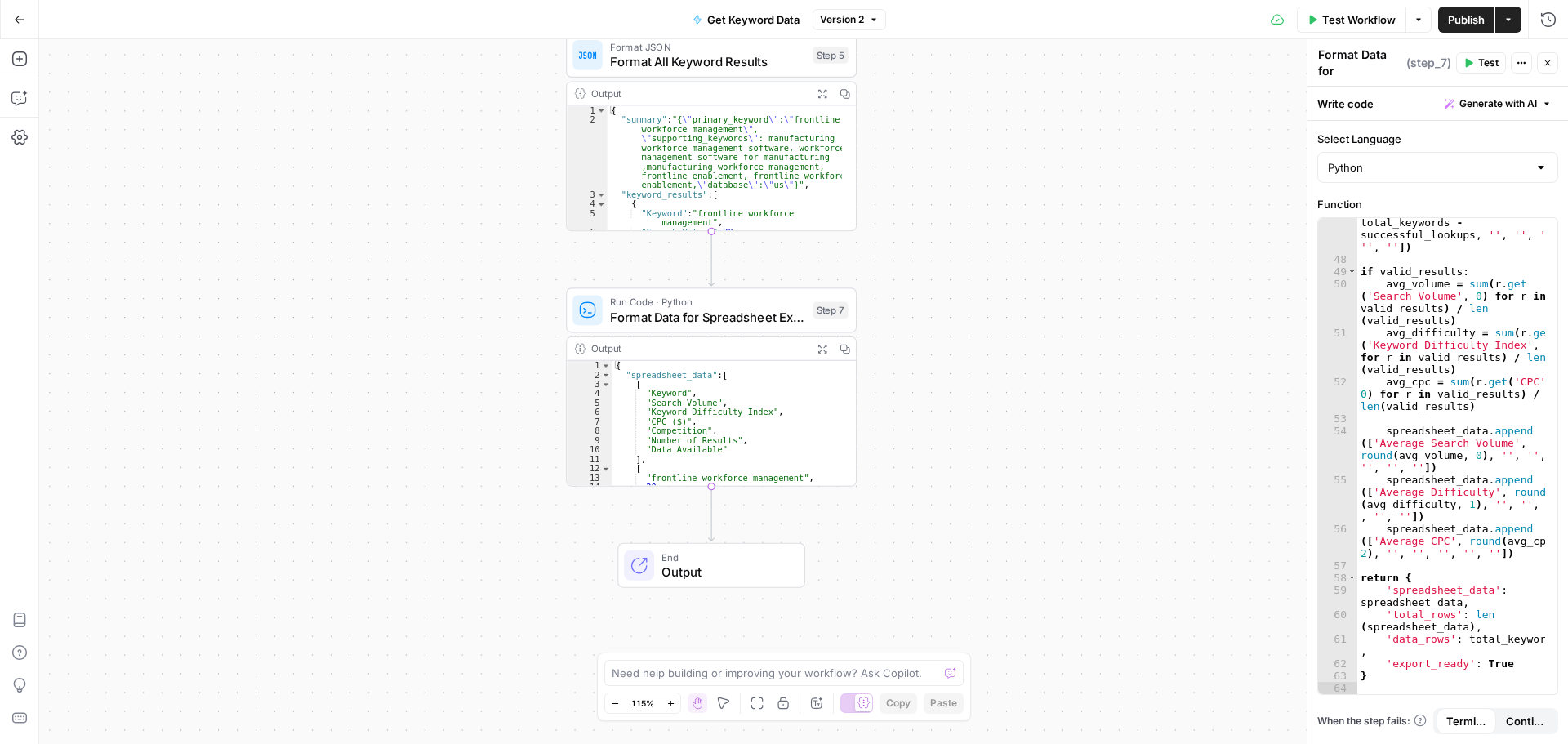
click at [755, 570] on span "Output" at bounding box center [725, 572] width 128 height 19
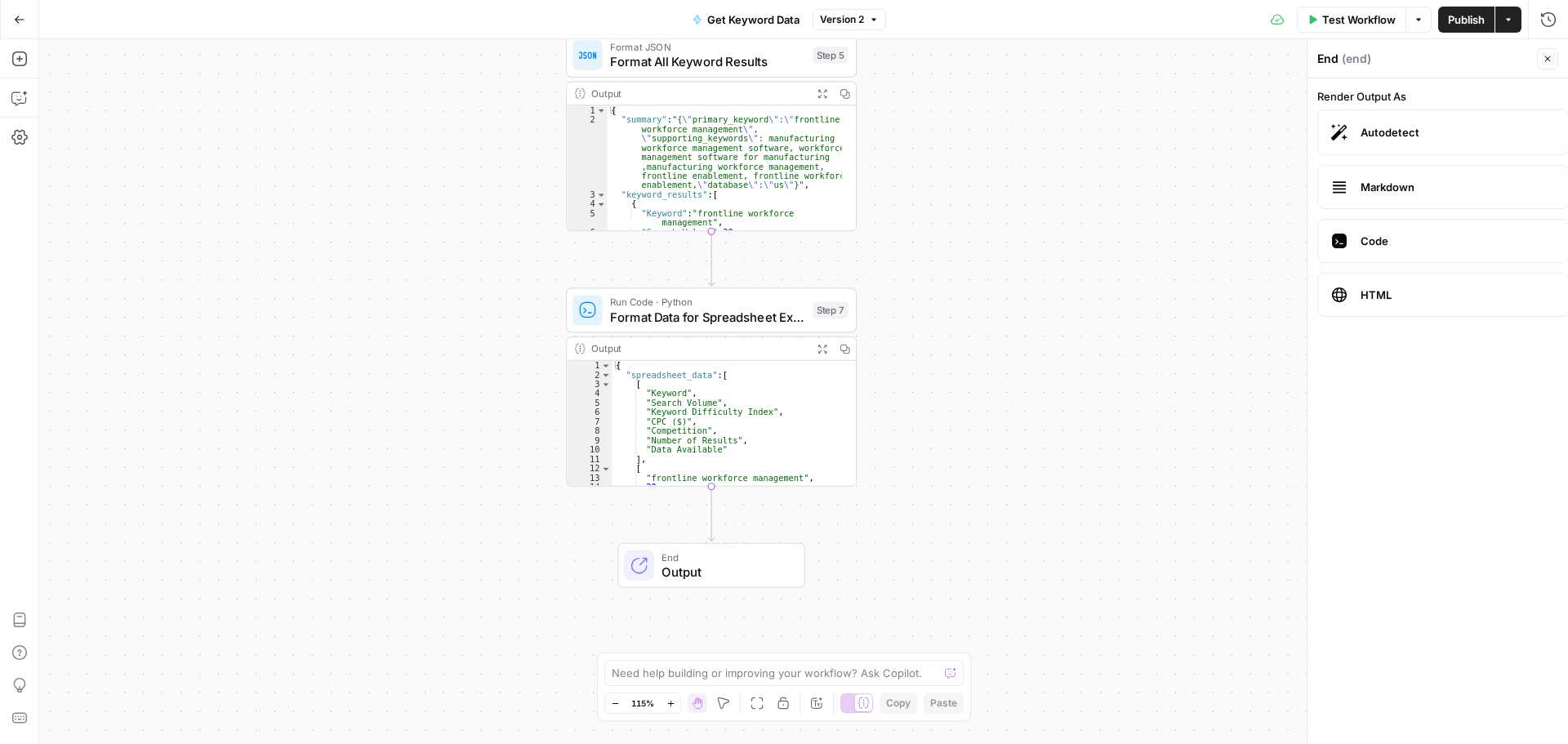
click at [1353, 129] on label "Autodetect" at bounding box center [1443, 131] width 252 height 46
click at [1390, 294] on span "HTML" at bounding box center [1457, 295] width 195 height 17
click at [811, 275] on icon "button" at bounding box center [805, 276] width 15 height 15
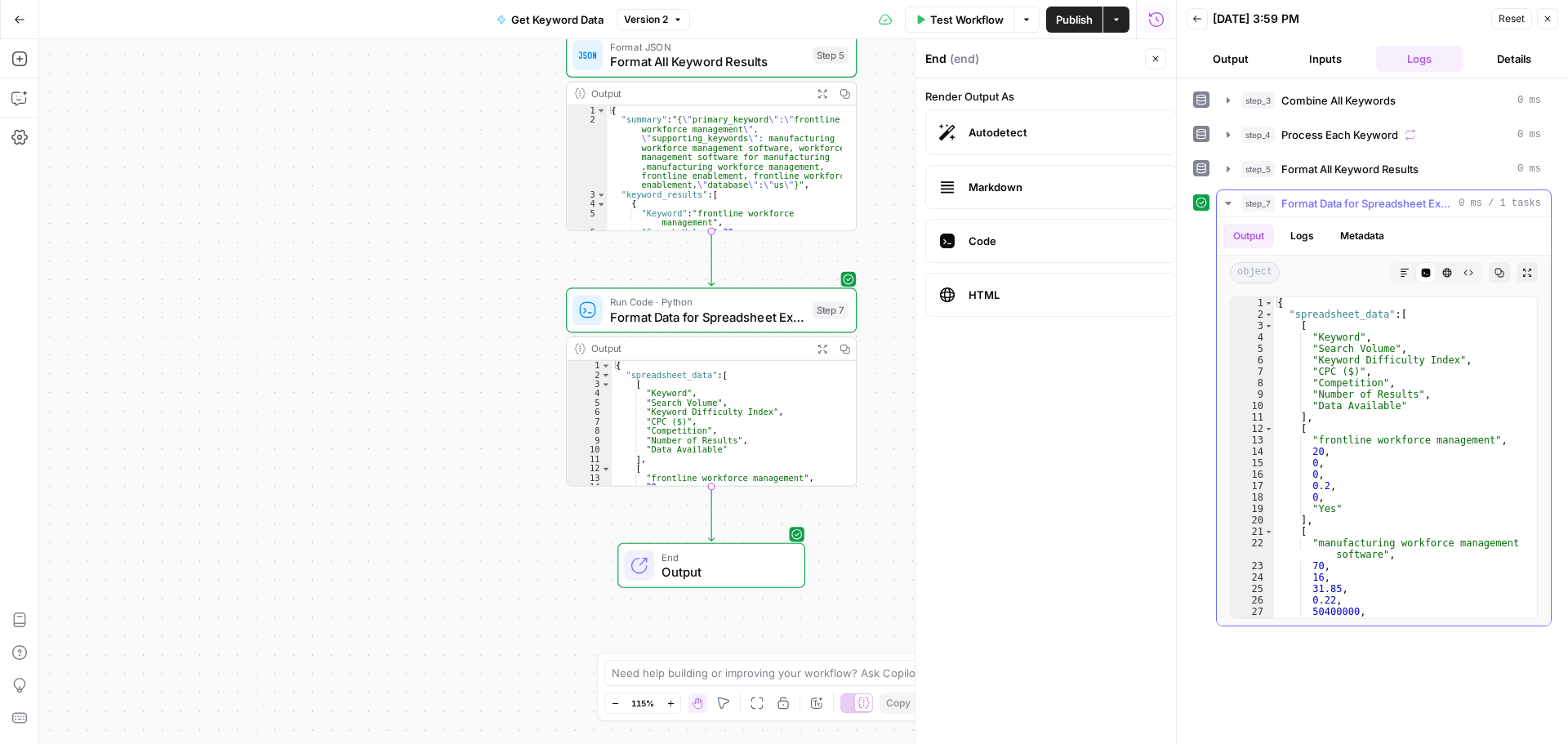
click at [1357, 241] on button "Metadata" at bounding box center [1362, 236] width 63 height 24
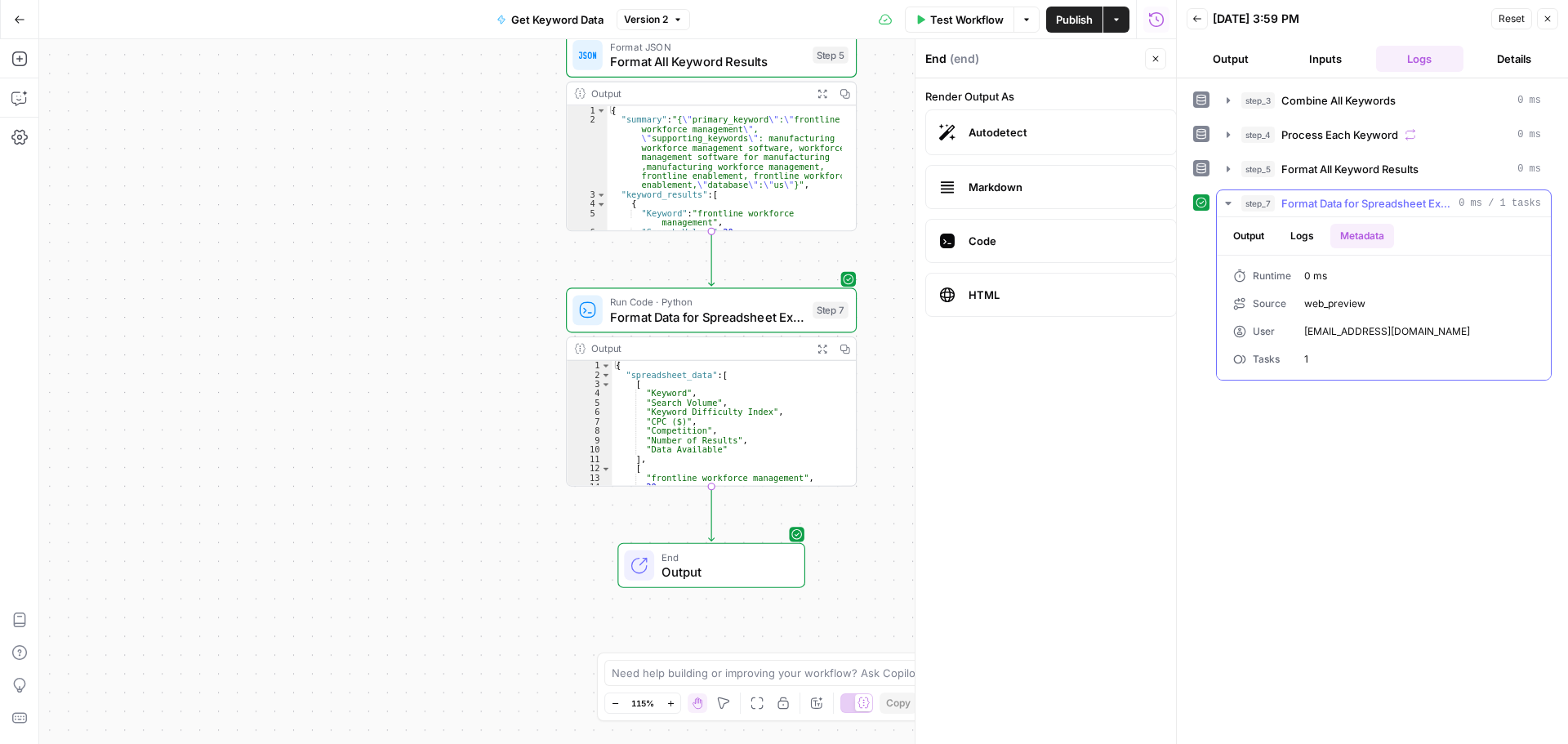
click at [1248, 240] on button "Output" at bounding box center [1248, 236] width 50 height 24
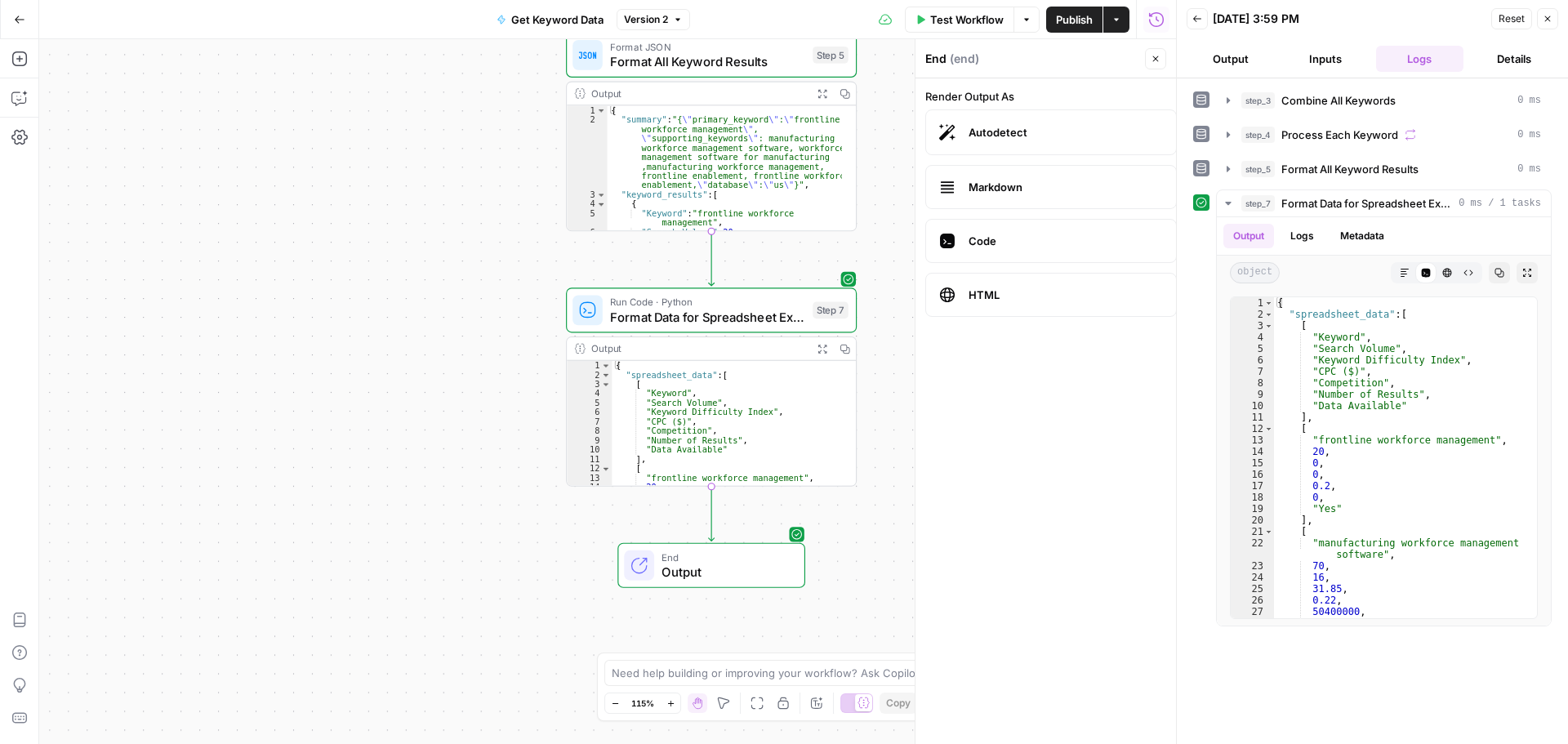
click at [1029, 250] on label "Code" at bounding box center [1051, 240] width 252 height 44
click at [1030, 303] on label "HTML" at bounding box center [1051, 294] width 252 height 44
click at [757, 679] on textarea at bounding box center [775, 673] width 327 height 17
type textarea "I need the final output to be a spreadsheet of the keyword data"
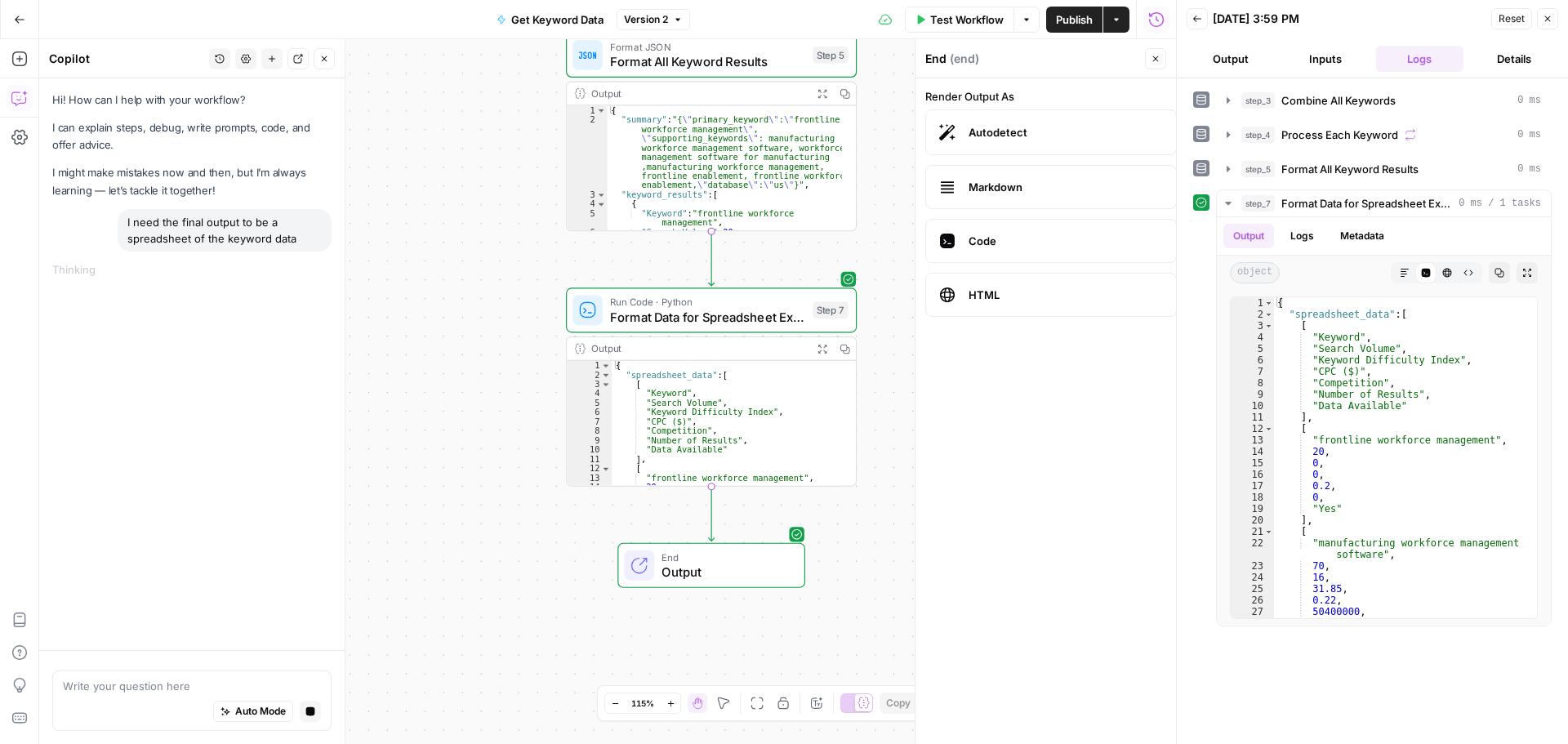
click at [1549, 18] on icon "button" at bounding box center [1548, 19] width 10 height 10
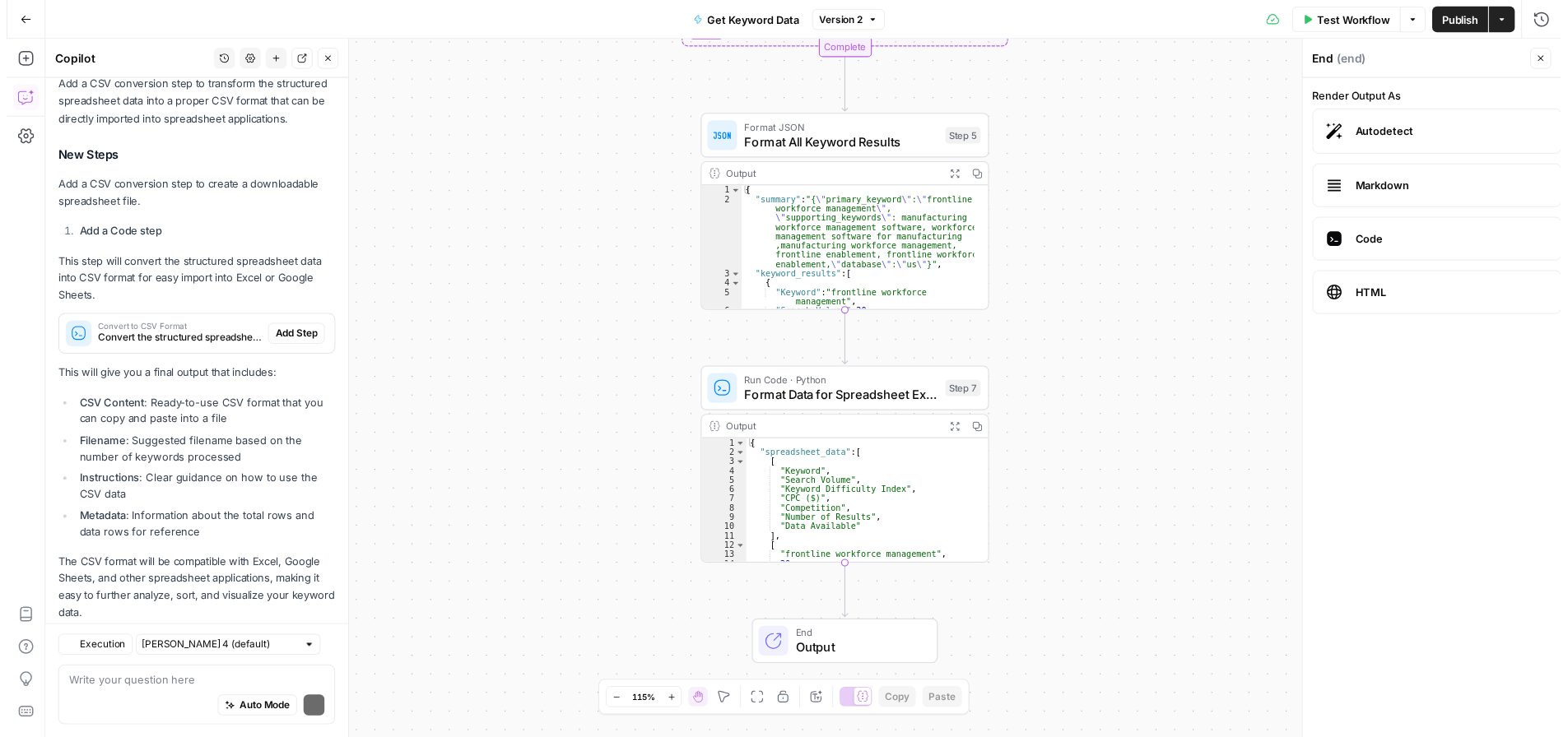
scroll to position [668, 0]
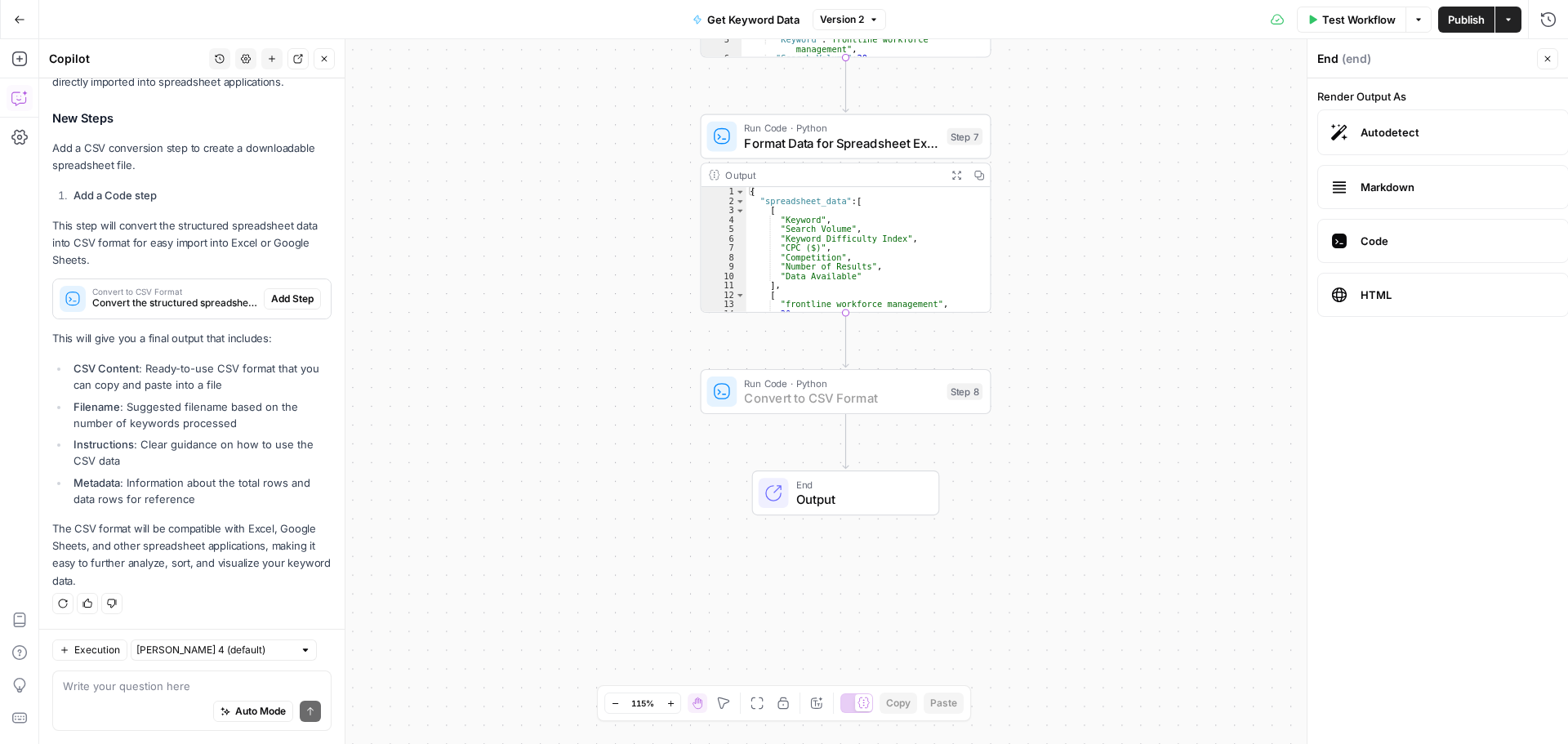
click at [275, 294] on span "Add Step" at bounding box center [293, 299] width 43 height 15
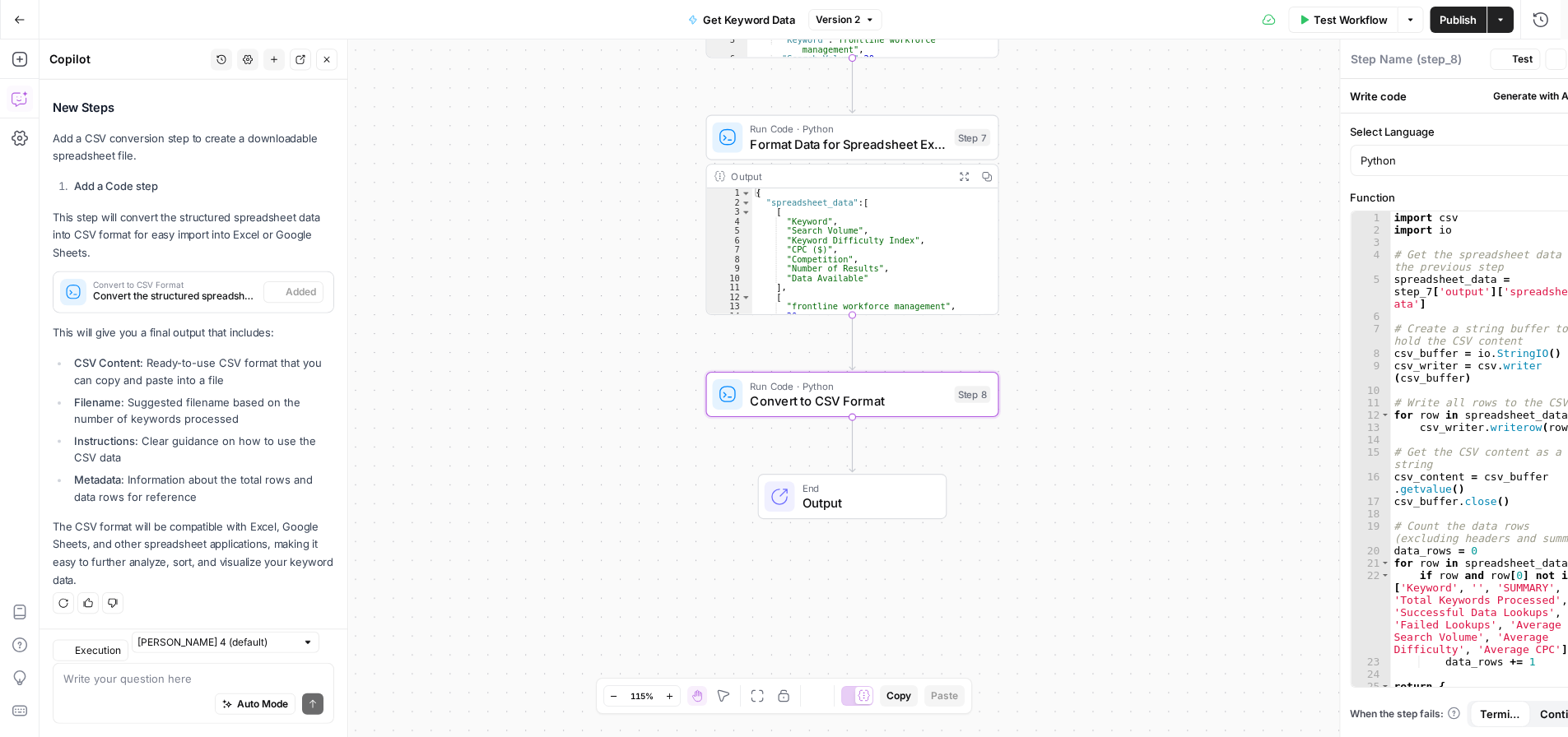
type textarea "Convert to CSV Format"
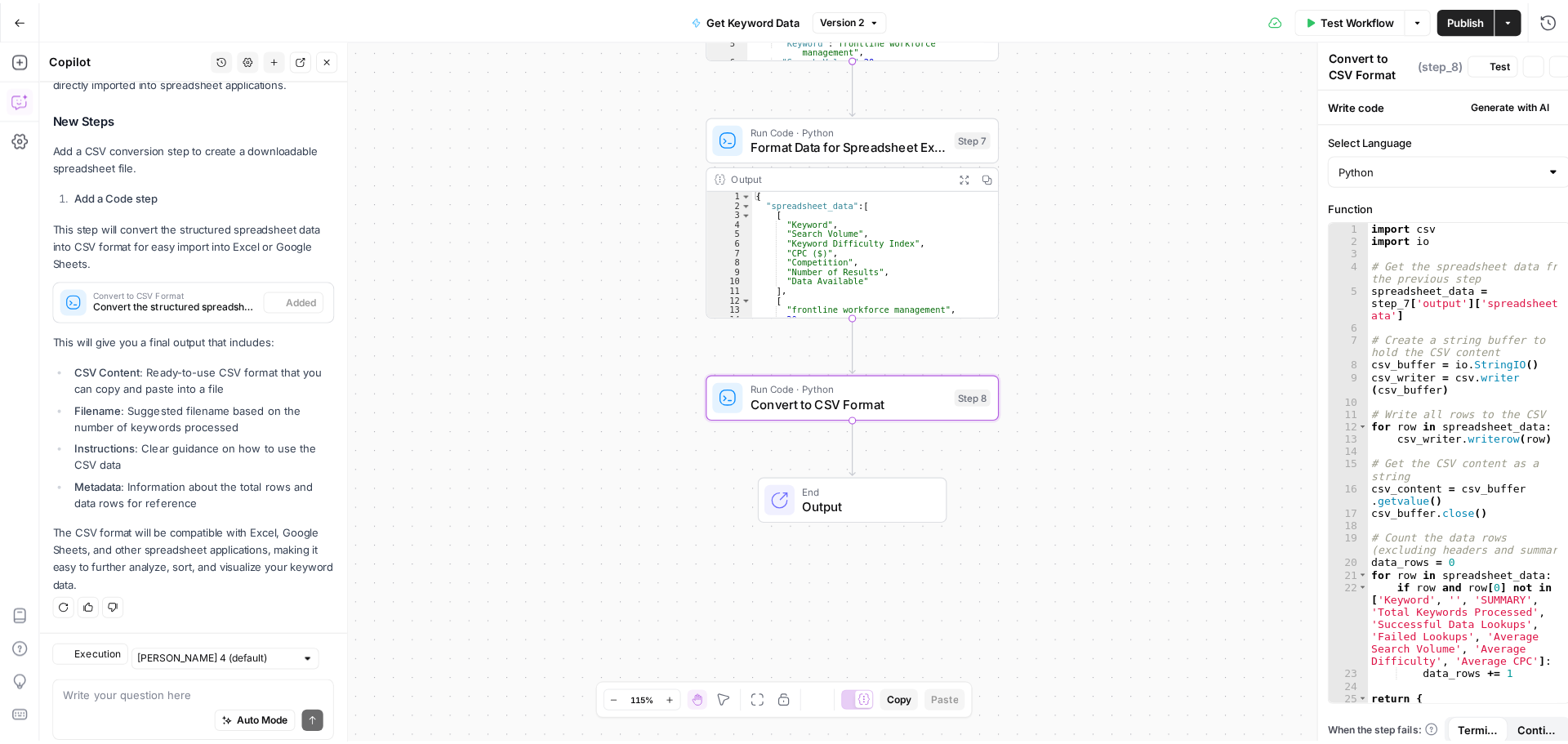
scroll to position [688, 0]
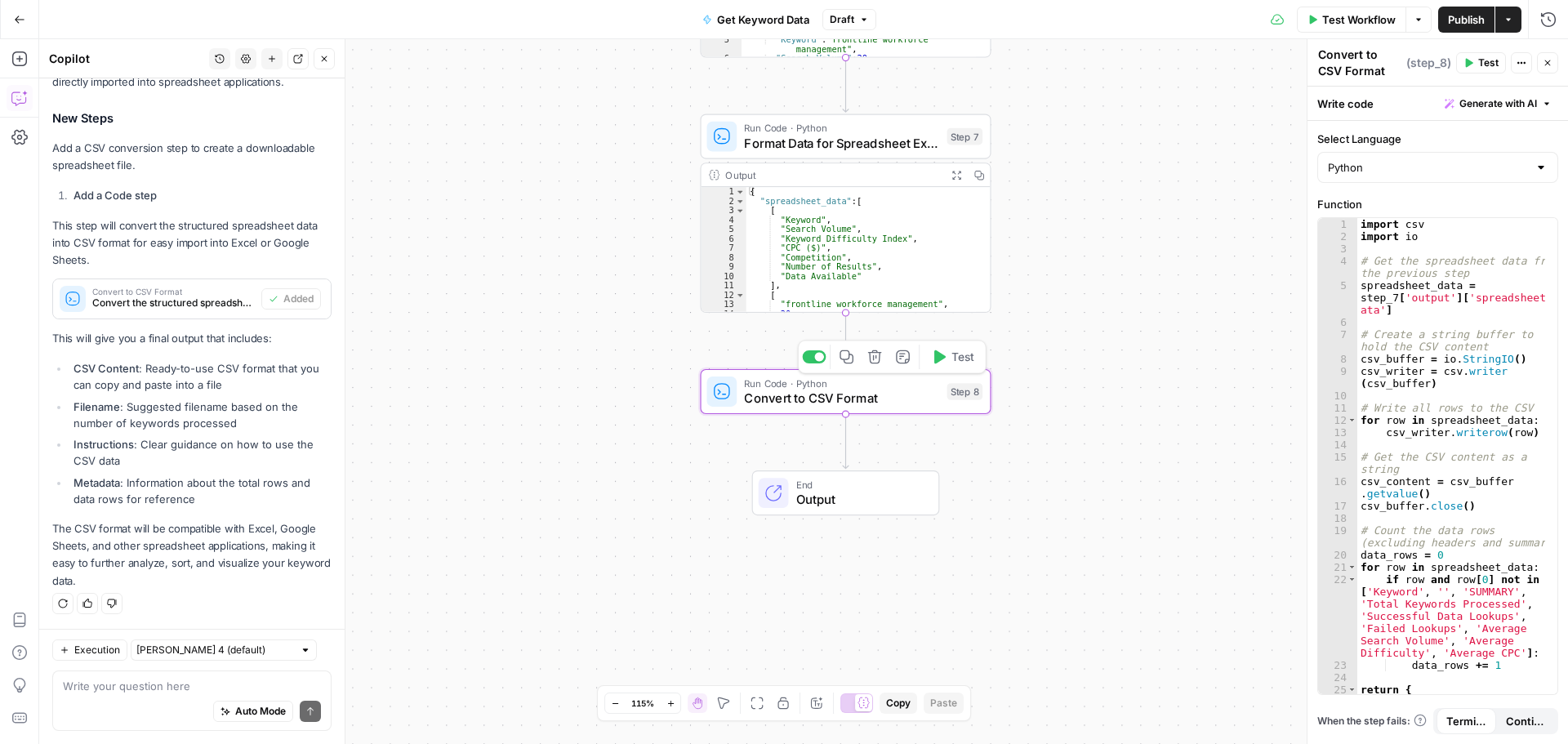
click at [941, 355] on icon "button" at bounding box center [940, 357] width 11 height 13
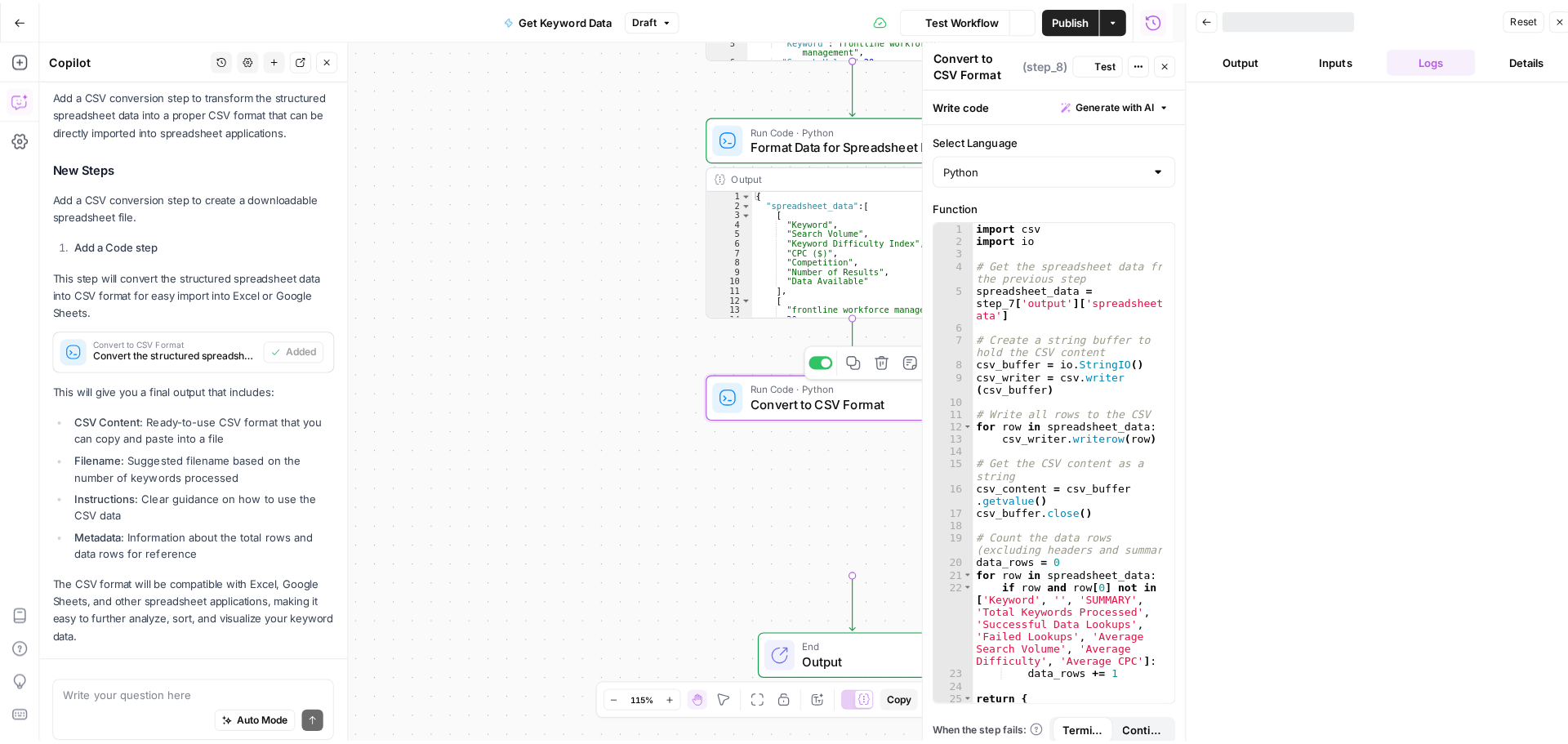
scroll to position [688, 0]
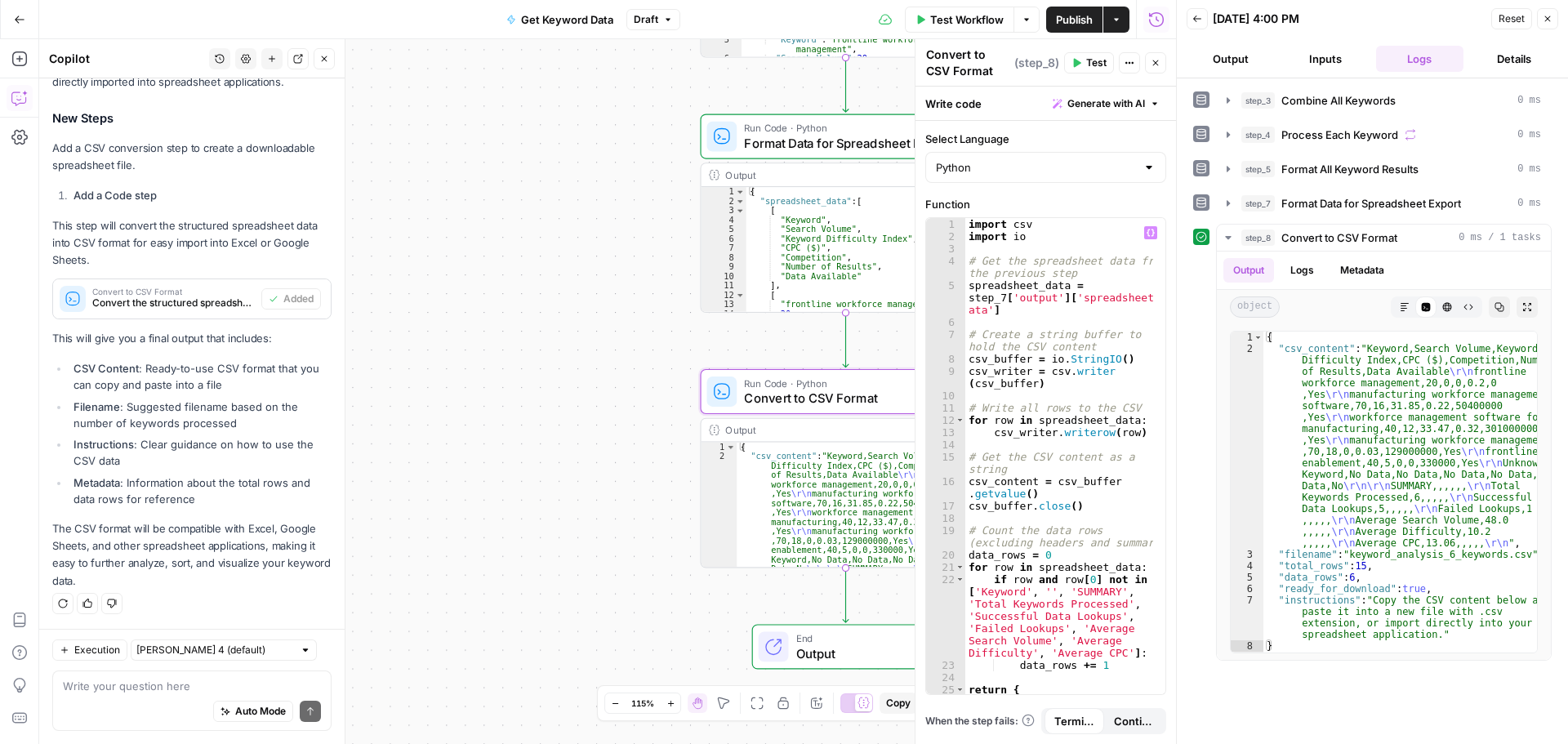
click at [875, 642] on span "End" at bounding box center [860, 638] width 128 height 15
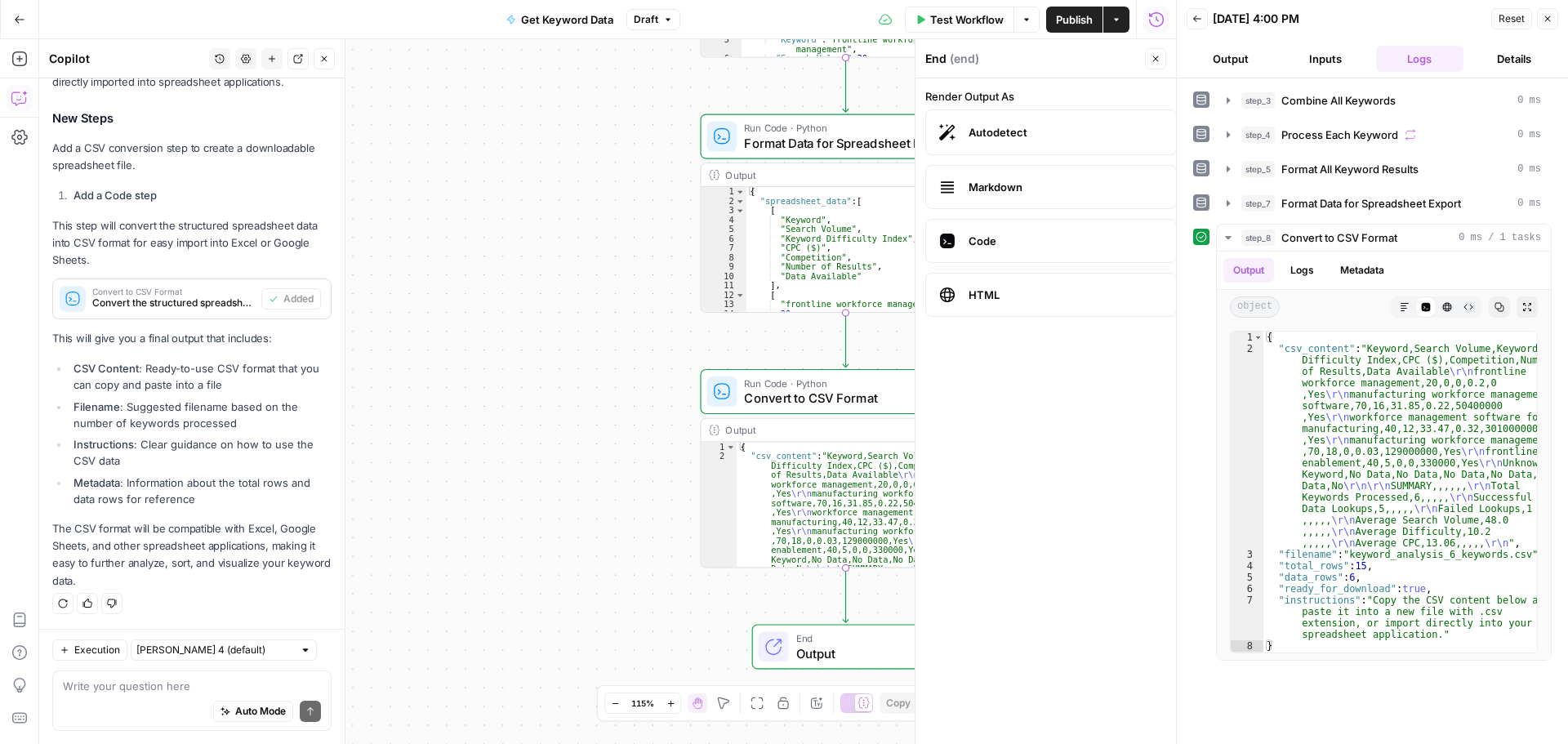
click at [1043, 127] on span "Autodetect" at bounding box center [1066, 132] width 195 height 17
click at [1235, 60] on button "Output" at bounding box center [1231, 59] width 89 height 26
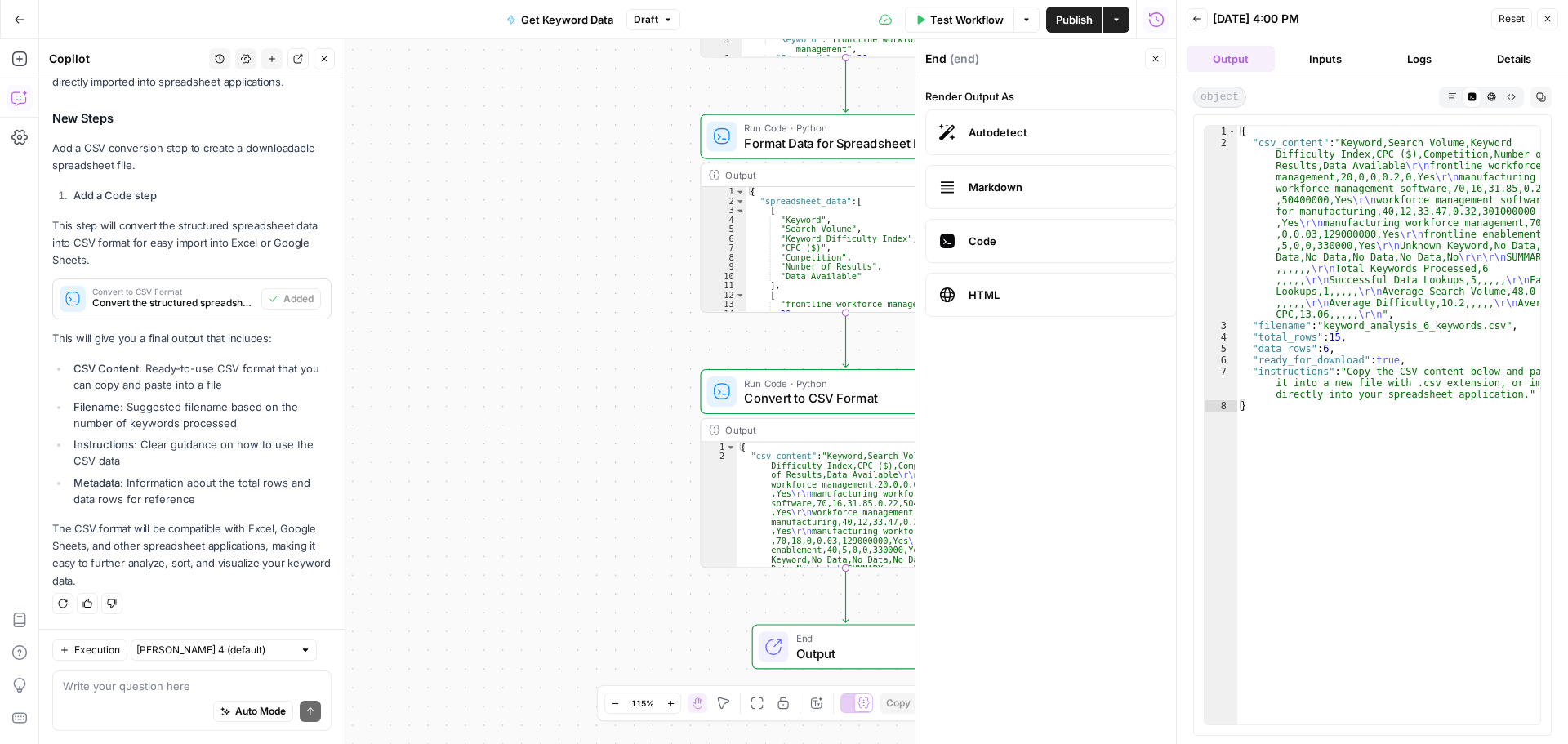
click at [1550, 17] on icon "button" at bounding box center [1548, 19] width 10 height 10
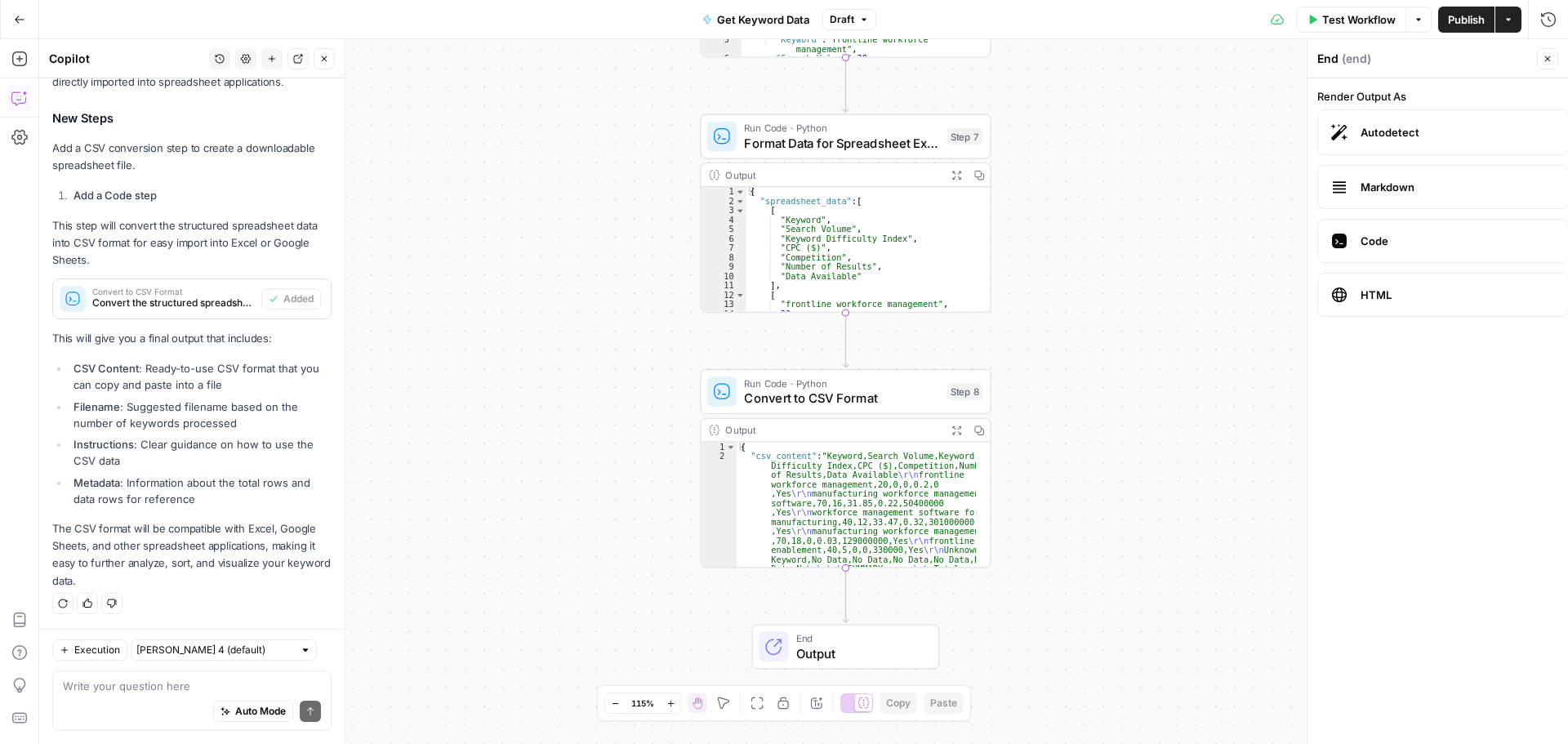
click at [1468, 19] on span "Publish" at bounding box center [1466, 20] width 36 height 17
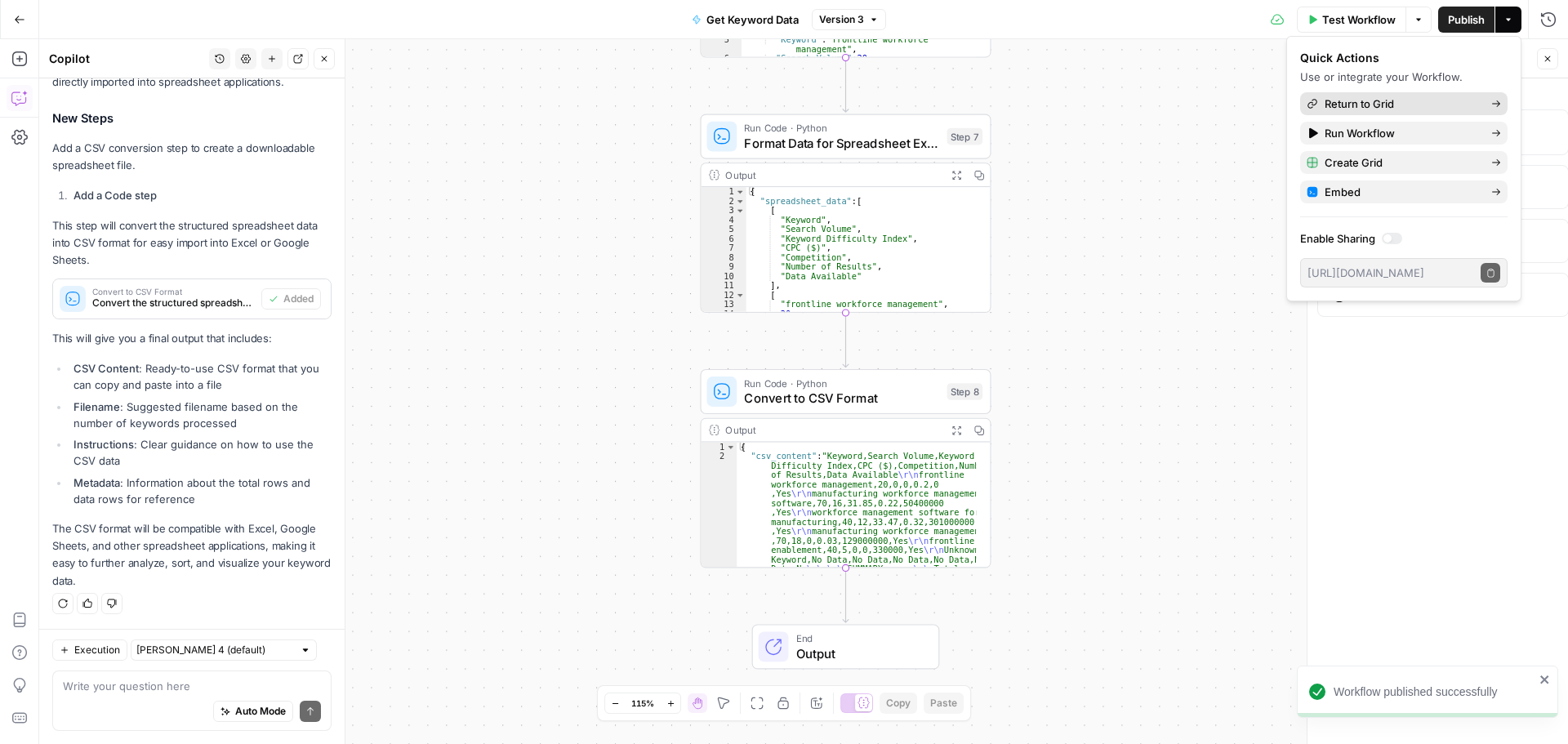
click at [1423, 101] on span "Return to Grid" at bounding box center [1401, 104] width 154 height 17
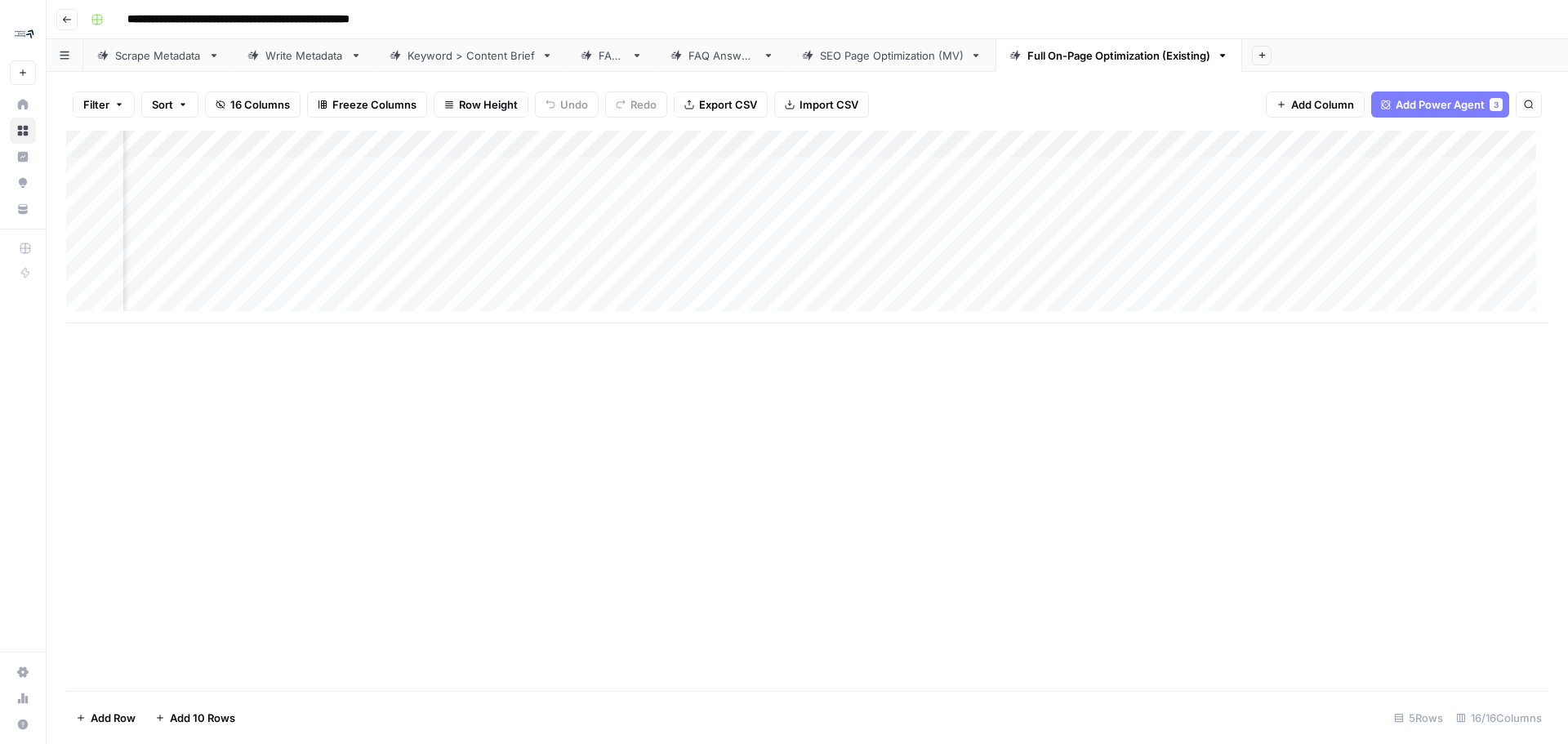
scroll to position [0, 1320]
click at [598, 172] on div "Add Column" at bounding box center [807, 226] width 1482 height 193
click at [1069, 169] on div "Add Column" at bounding box center [807, 226] width 1482 height 193
click at [1149, 407] on div "Add Column" at bounding box center [807, 410] width 1482 height 560
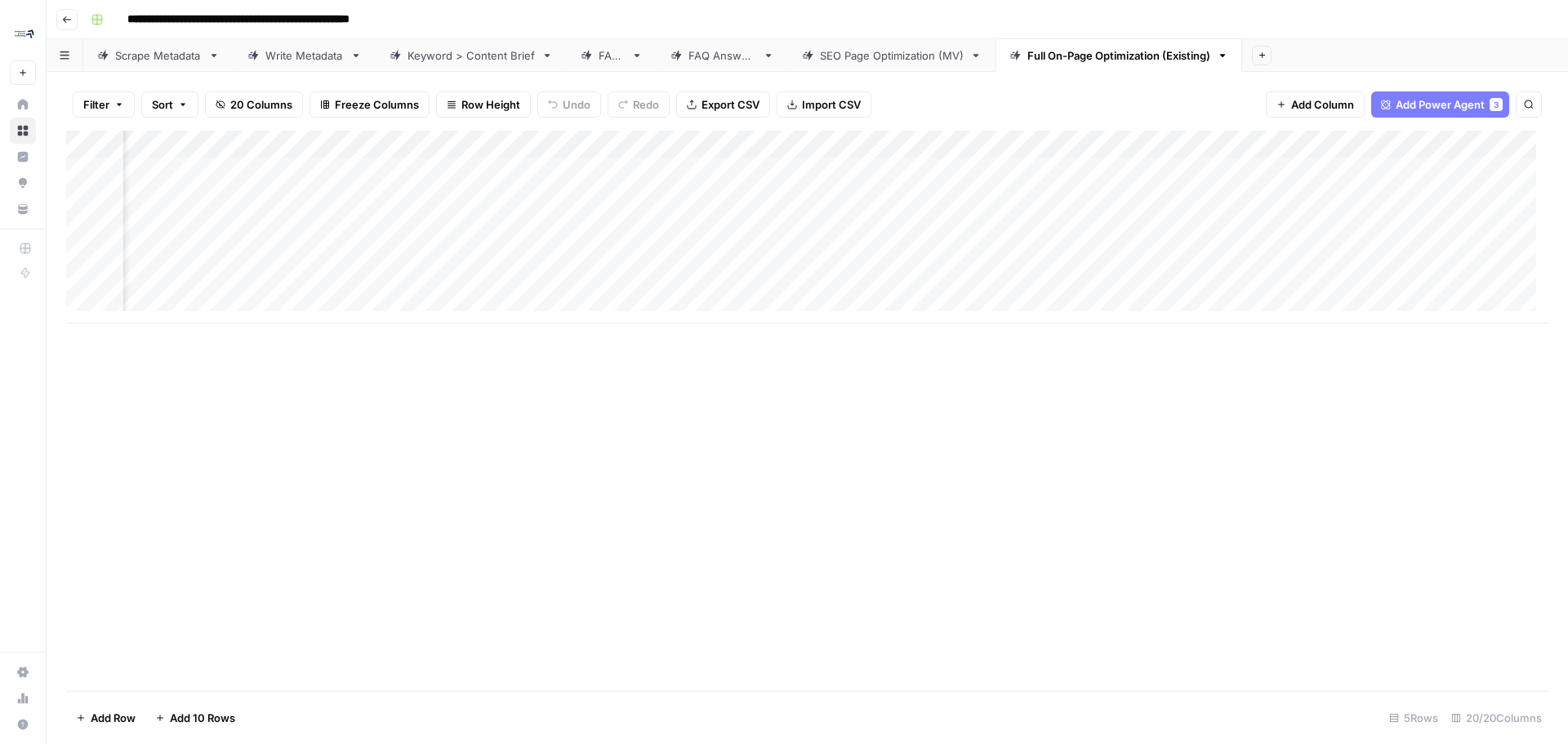
click at [1089, 175] on div "Add Column" at bounding box center [807, 226] width 1482 height 193
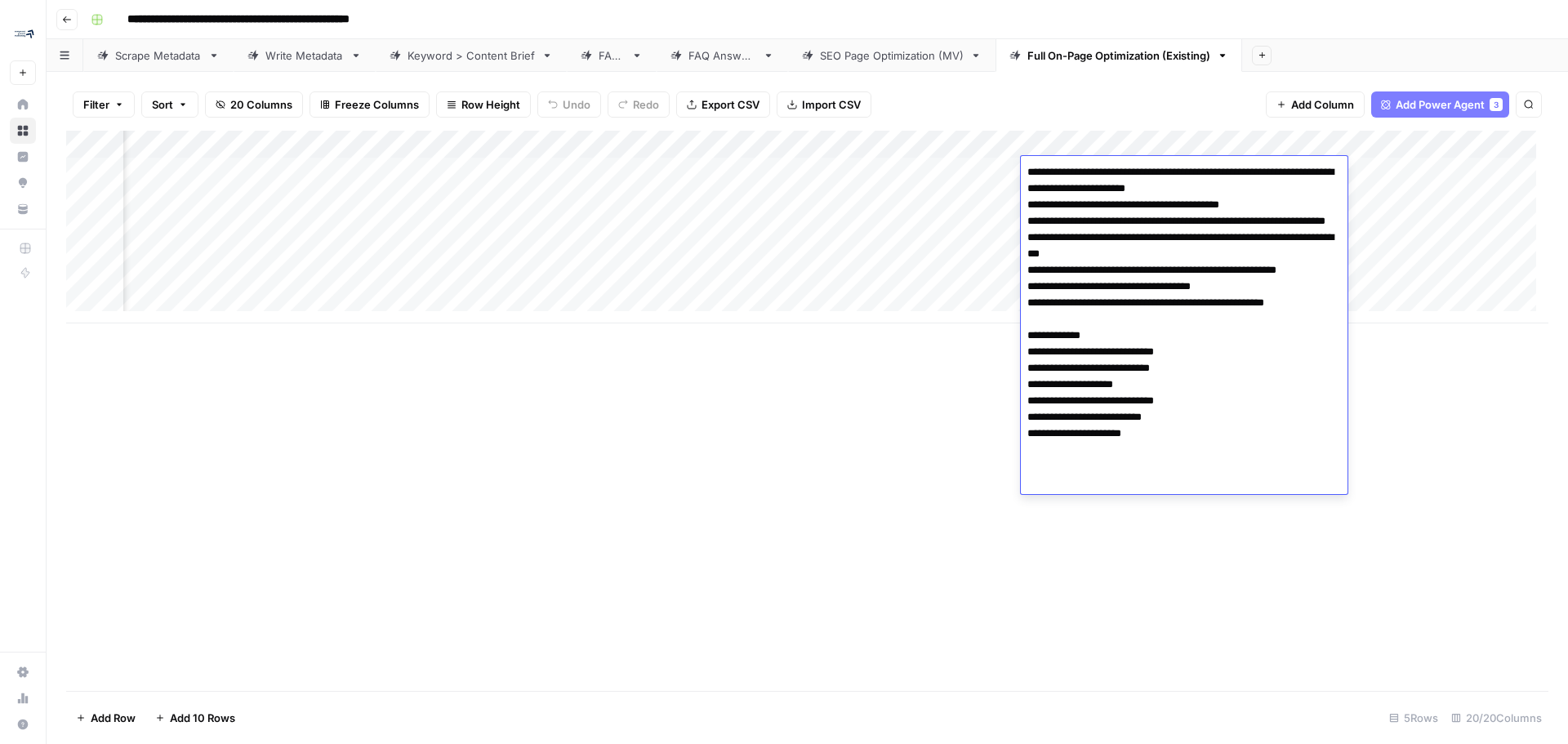
click at [822, 571] on div "Add Column" at bounding box center [807, 410] width 1482 height 560
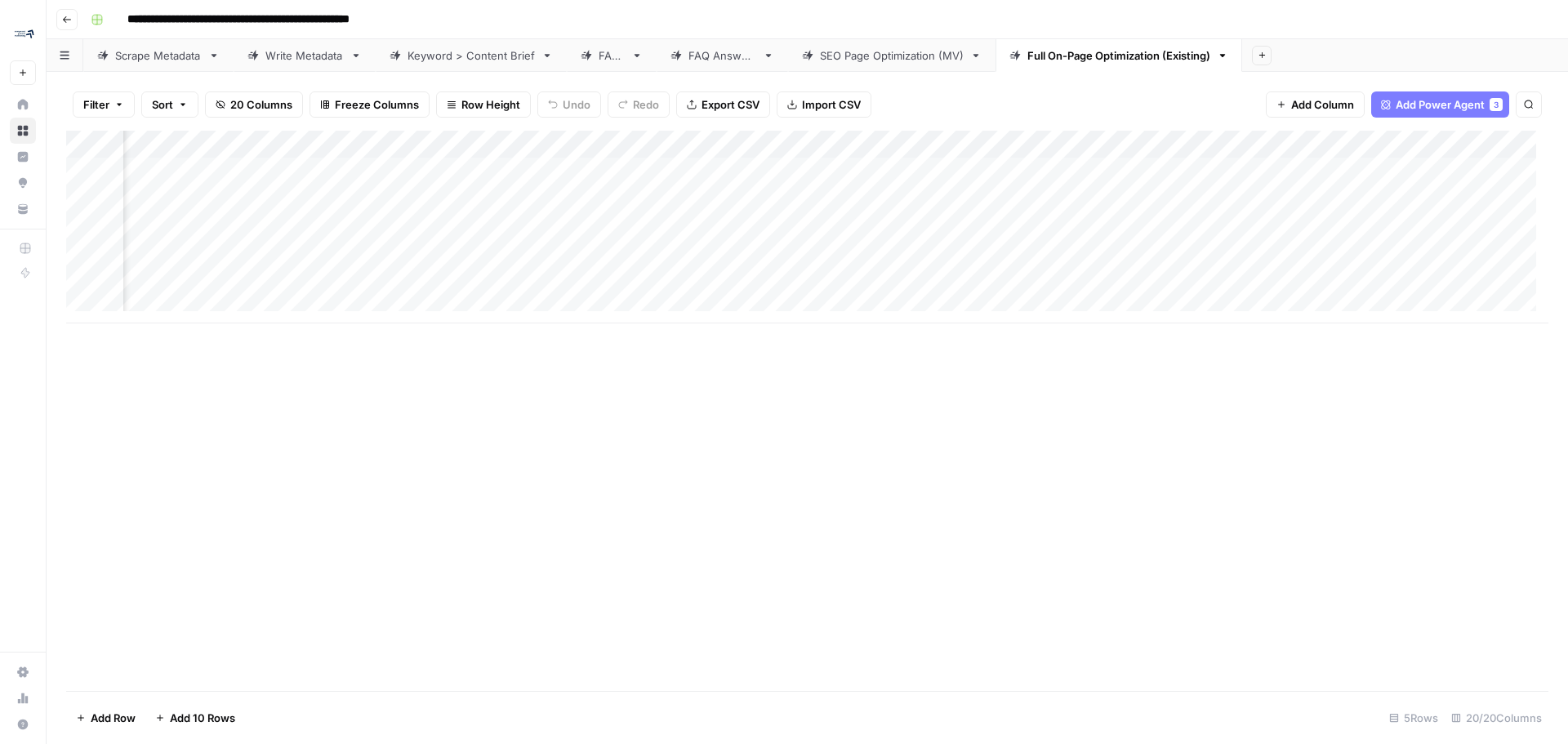
click at [713, 146] on div "Add Column" at bounding box center [807, 226] width 1482 height 193
click at [697, 281] on span "Hide Column" at bounding box center [683, 282] width 143 height 17
click at [719, 145] on div "Add Column" at bounding box center [807, 226] width 1482 height 193
click at [683, 276] on span "Hide Column" at bounding box center [683, 282] width 143 height 17
click at [713, 142] on div "Add Column" at bounding box center [807, 226] width 1482 height 193
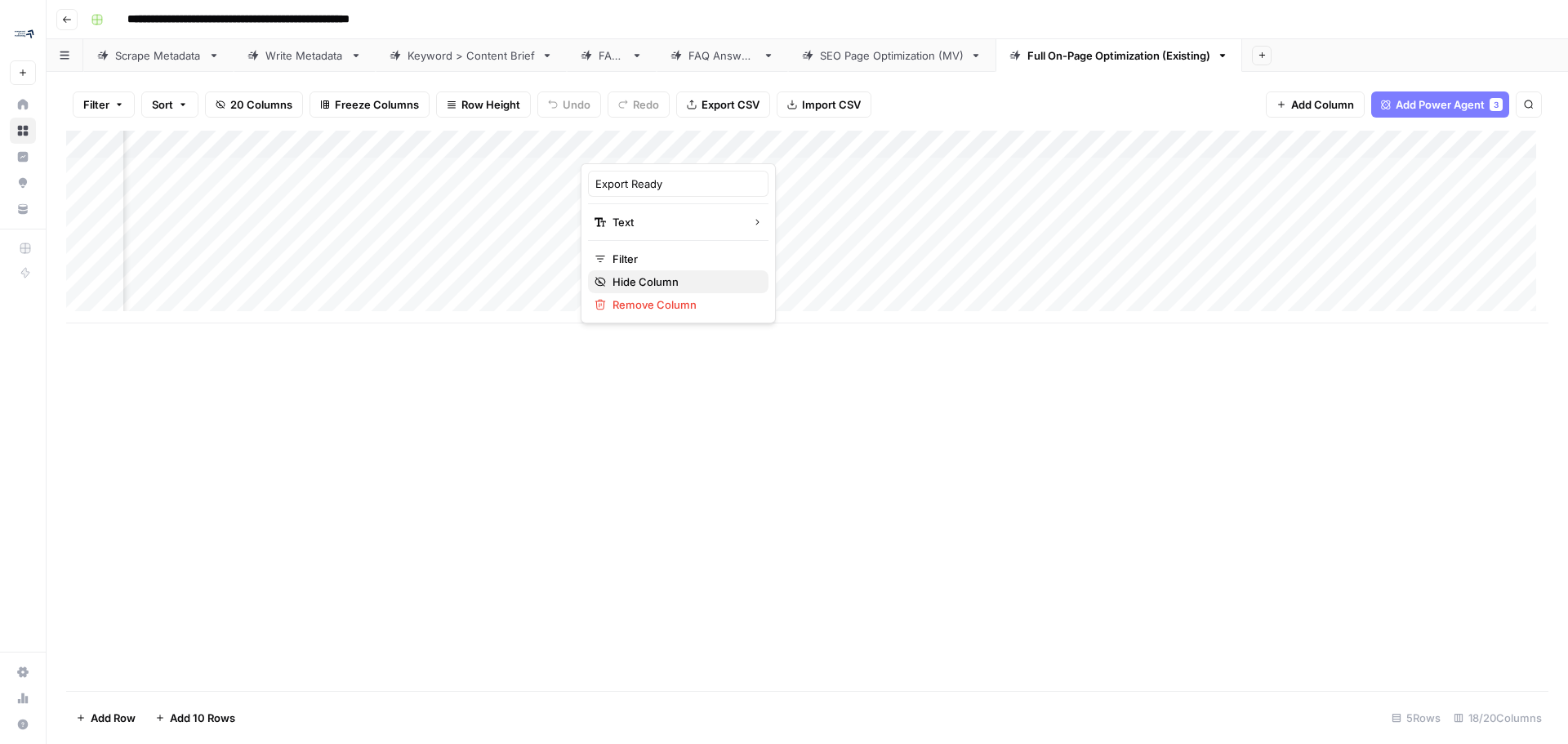
click at [655, 281] on span "Hide Column" at bounding box center [683, 282] width 143 height 17
click at [1007, 167] on div "Add Column" at bounding box center [807, 226] width 1482 height 193
click at [1220, 160] on div "Add Column" at bounding box center [807, 226] width 1482 height 193
click at [1223, 149] on div "Add Column" at bounding box center [807, 226] width 1482 height 193
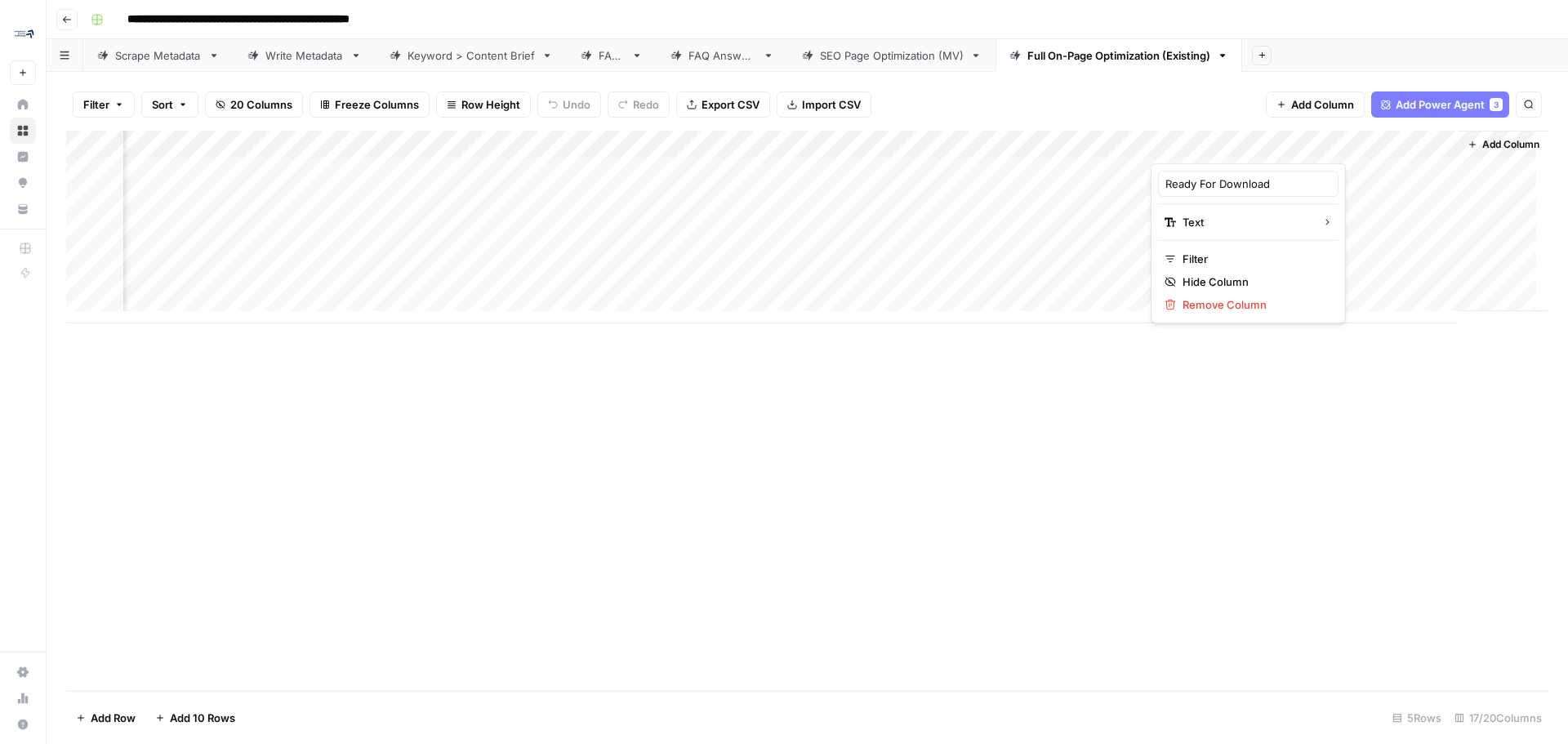
click at [1069, 375] on div "Add Column" at bounding box center [807, 410] width 1482 height 560
click at [1381, 169] on div "Add Column" at bounding box center [807, 226] width 1482 height 193
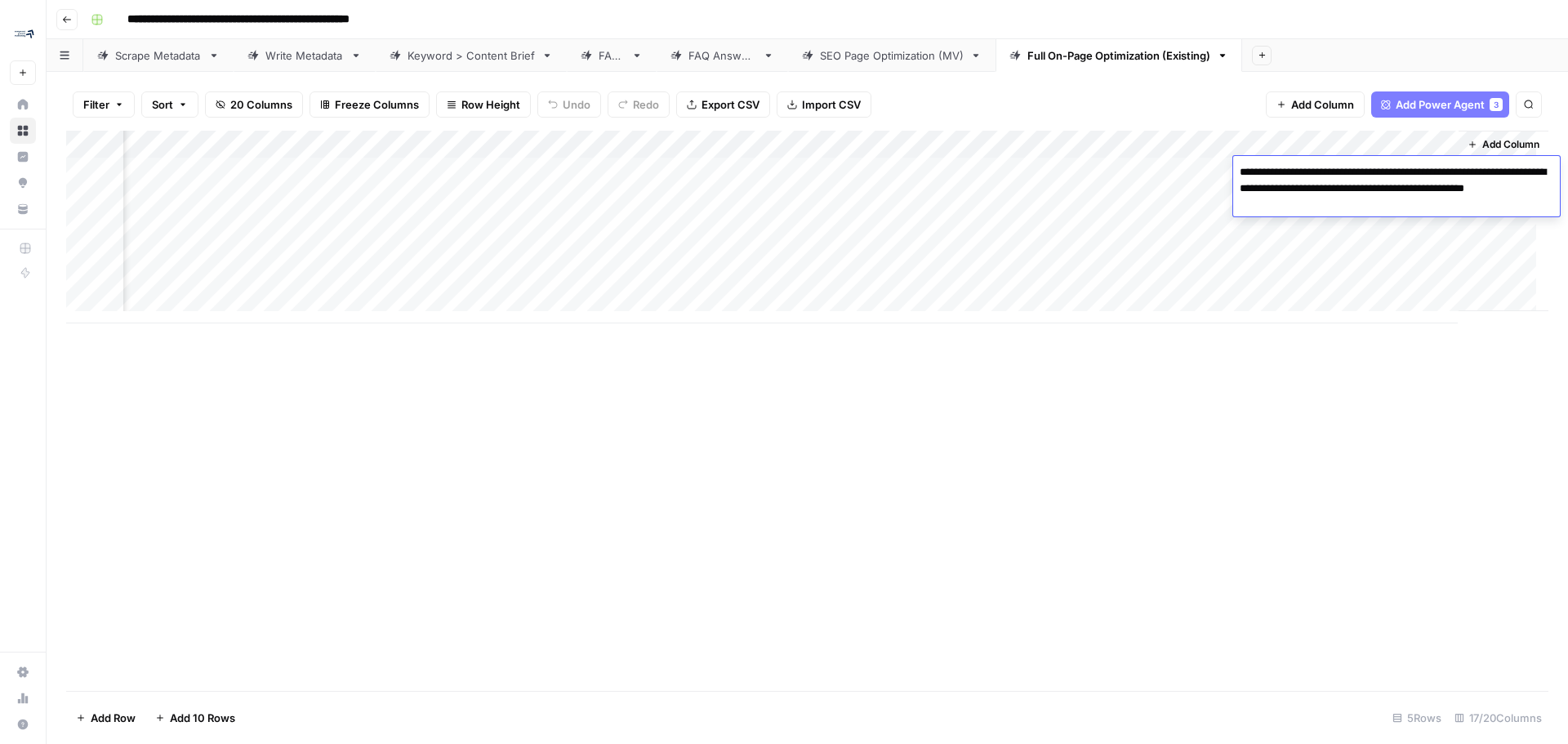
click at [1041, 625] on div "Add Column" at bounding box center [807, 410] width 1482 height 560
click at [1288, 143] on div "Add Column" at bounding box center [807, 226] width 1482 height 193
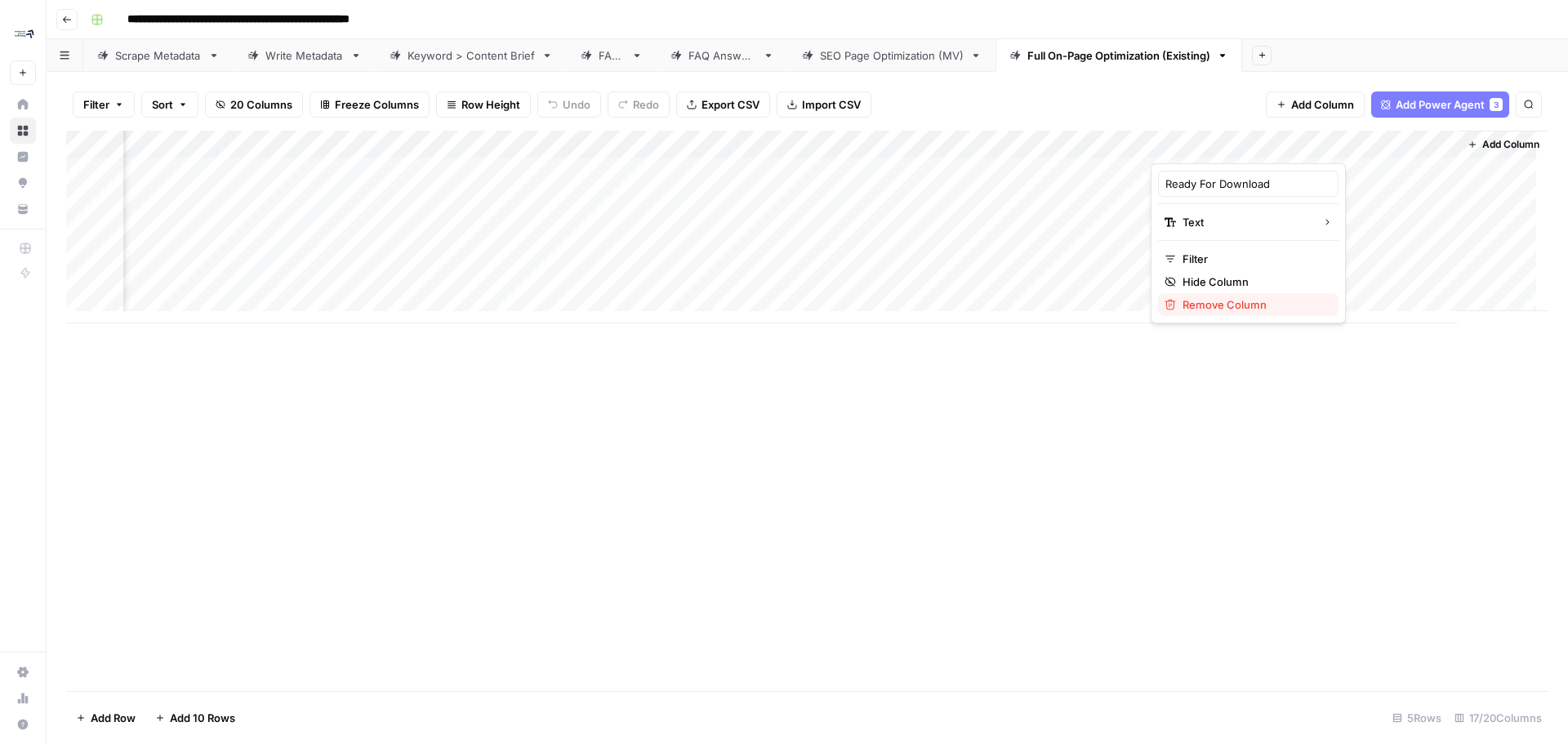
click at [1273, 302] on span "Remove Column" at bounding box center [1253, 304] width 143 height 17
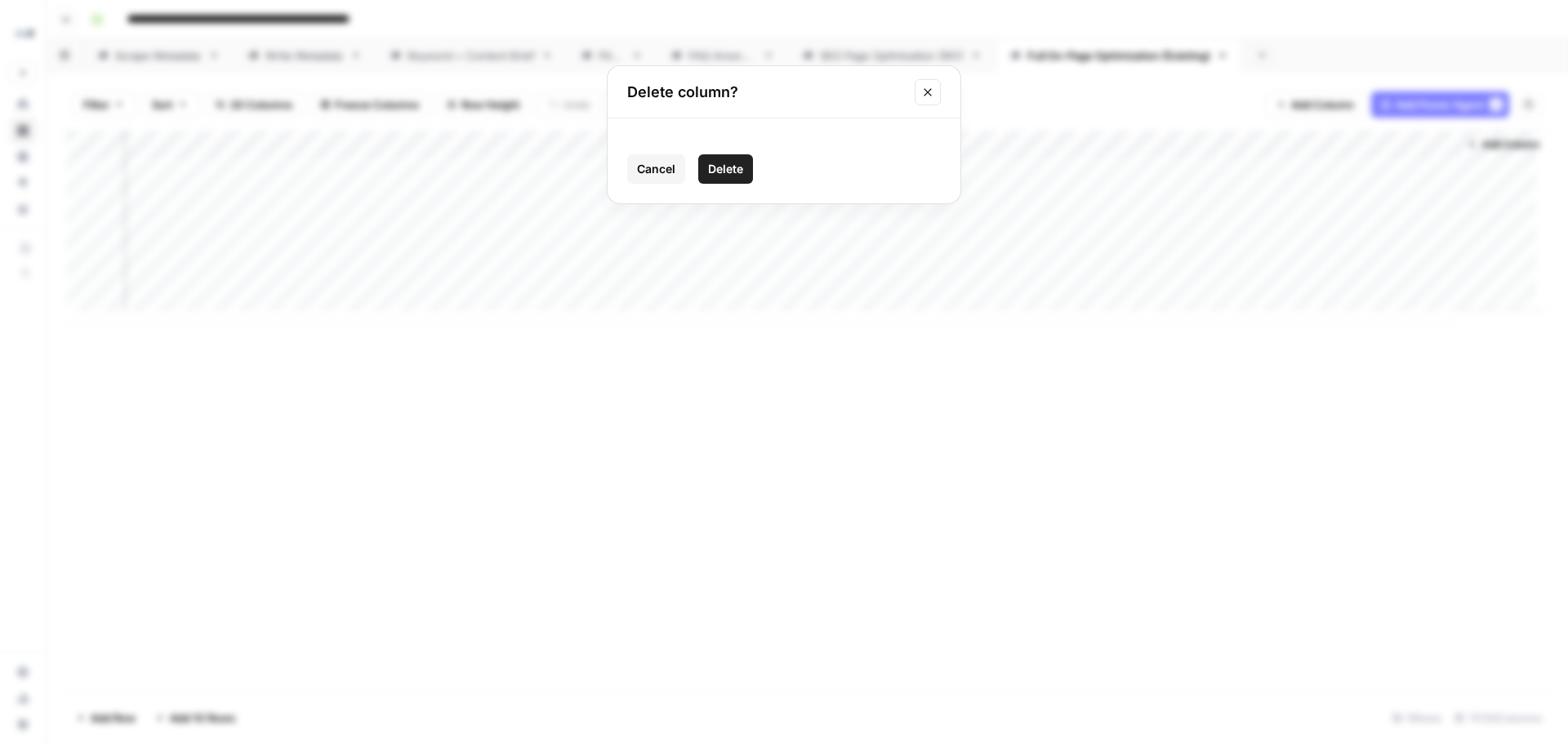
click at [719, 171] on span "Delete" at bounding box center [726, 169] width 35 height 17
click at [1433, 145] on div "Add Column" at bounding box center [807, 226] width 1482 height 193
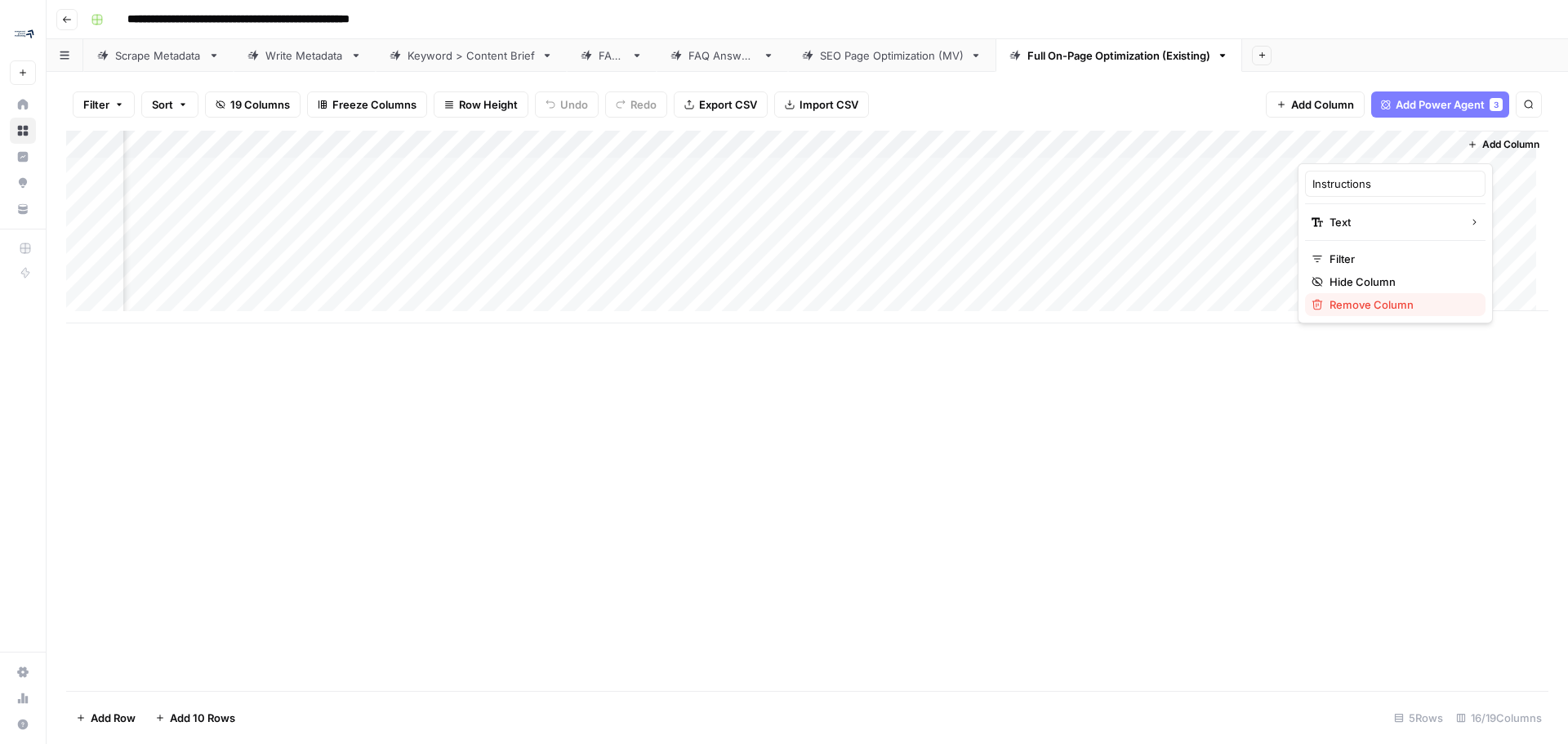
click at [1384, 305] on span "Remove Column" at bounding box center [1400, 304] width 143 height 17
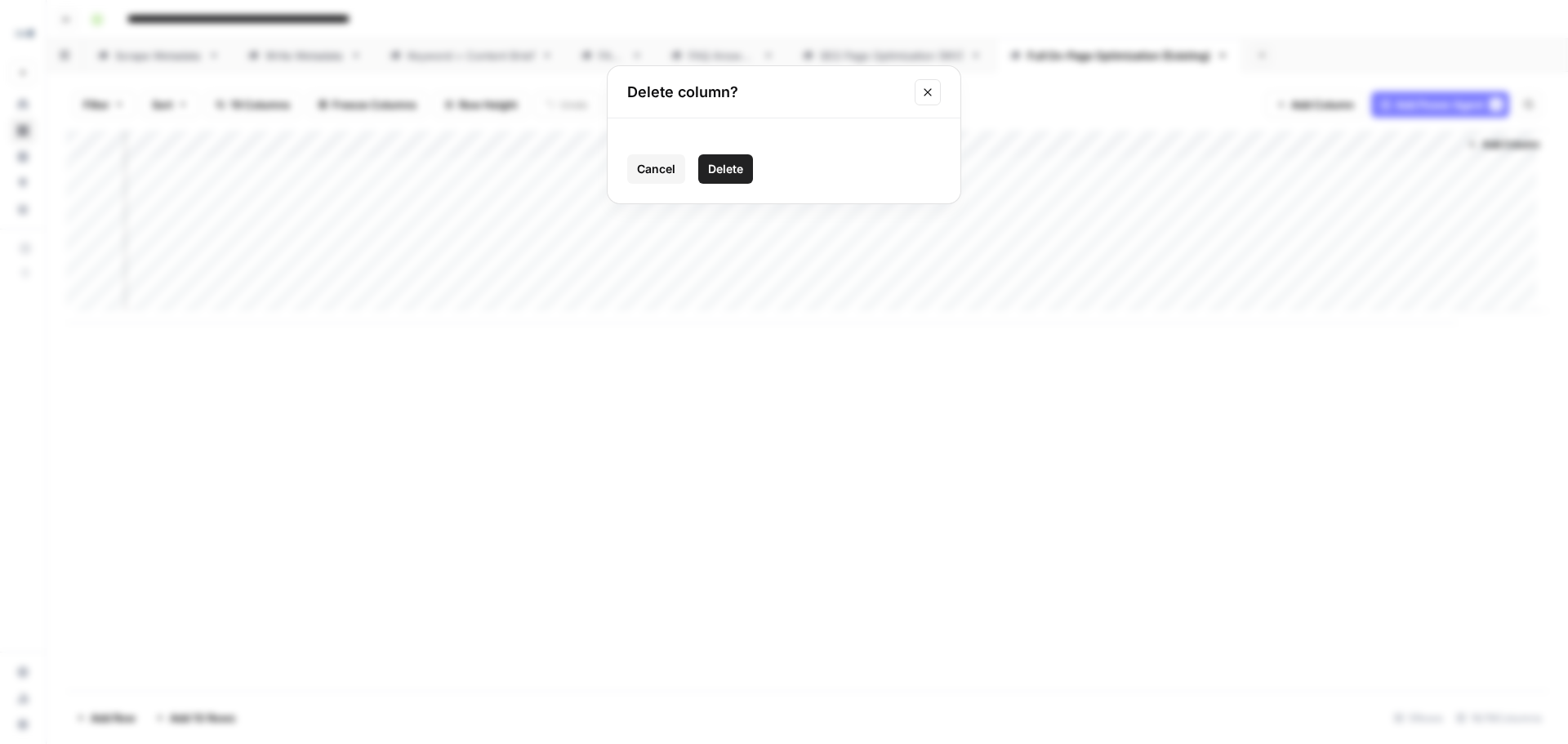
drag, startPoint x: 727, startPoint y: 166, endPoint x: 744, endPoint y: 181, distance: 22.7
click at [729, 165] on span "Delete" at bounding box center [726, 169] width 35 height 17
click at [244, 106] on span "18 Columns" at bounding box center [260, 104] width 60 height 17
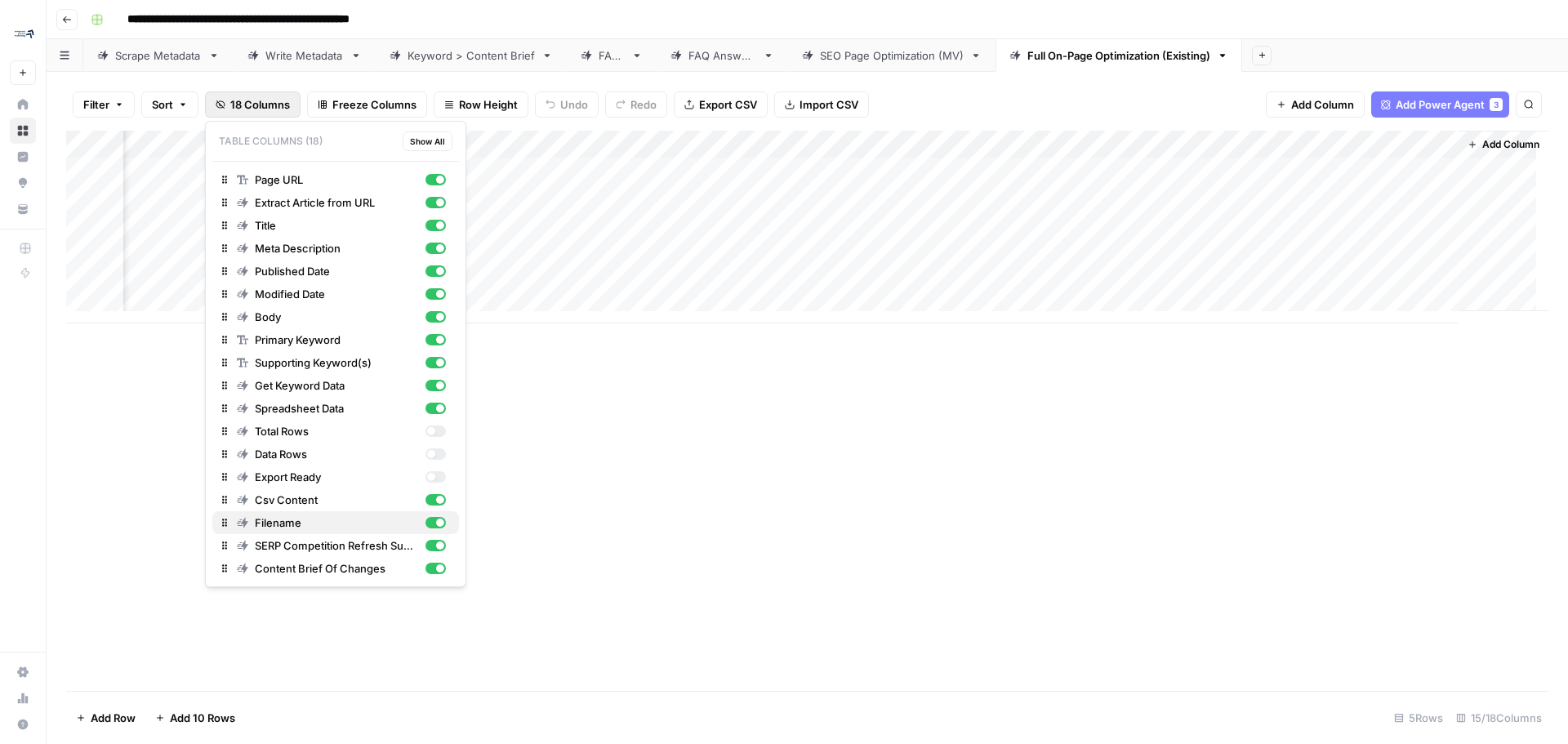
click at [435, 524] on div "button" at bounding box center [436, 522] width 20 height 11
click at [437, 501] on div "button" at bounding box center [440, 499] width 8 height 8
click at [422, 410] on div "Spreadsheet Data" at bounding box center [341, 409] width 209 height 17
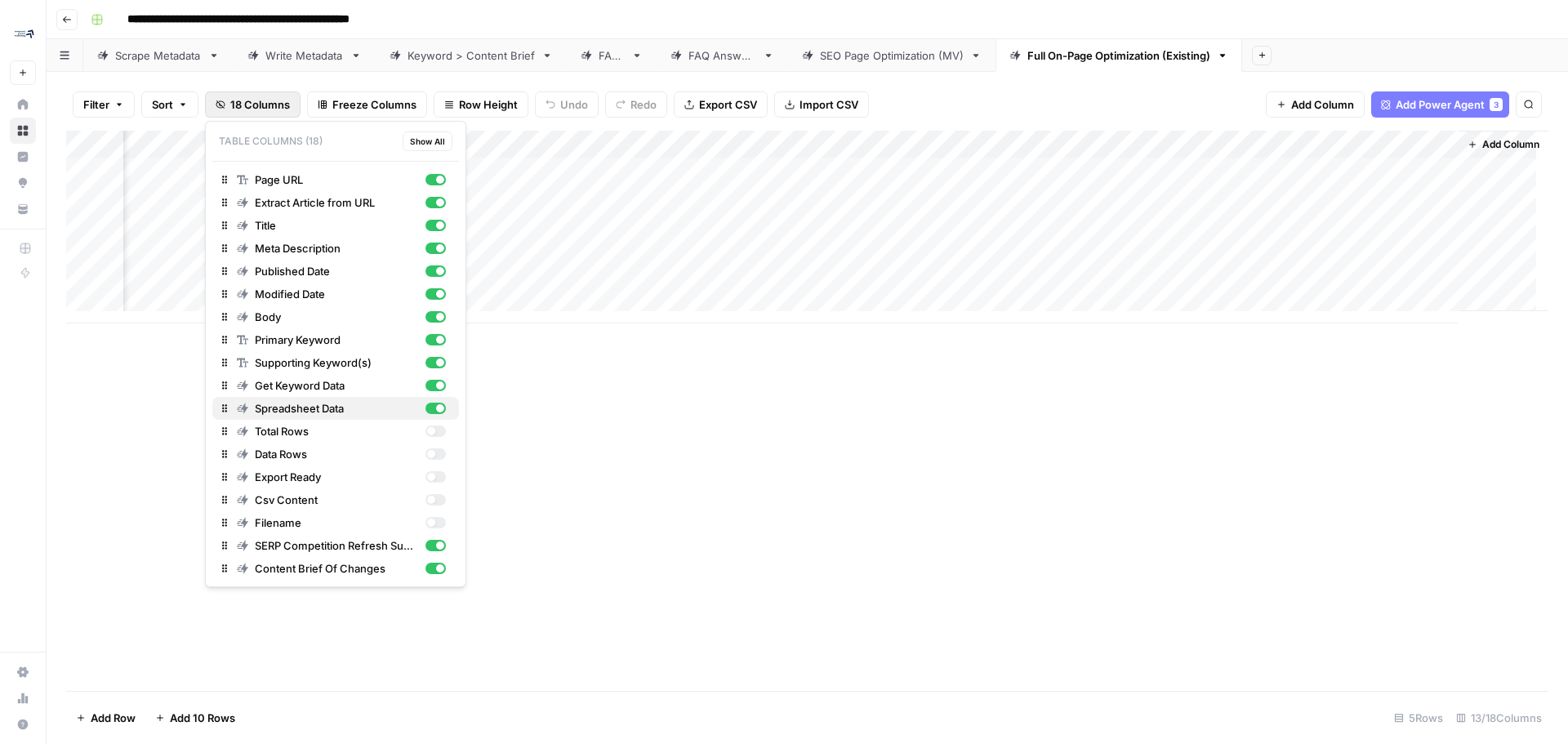
scroll to position [0, 910]
click at [1190, 654] on div "Add Column" at bounding box center [807, 410] width 1482 height 560
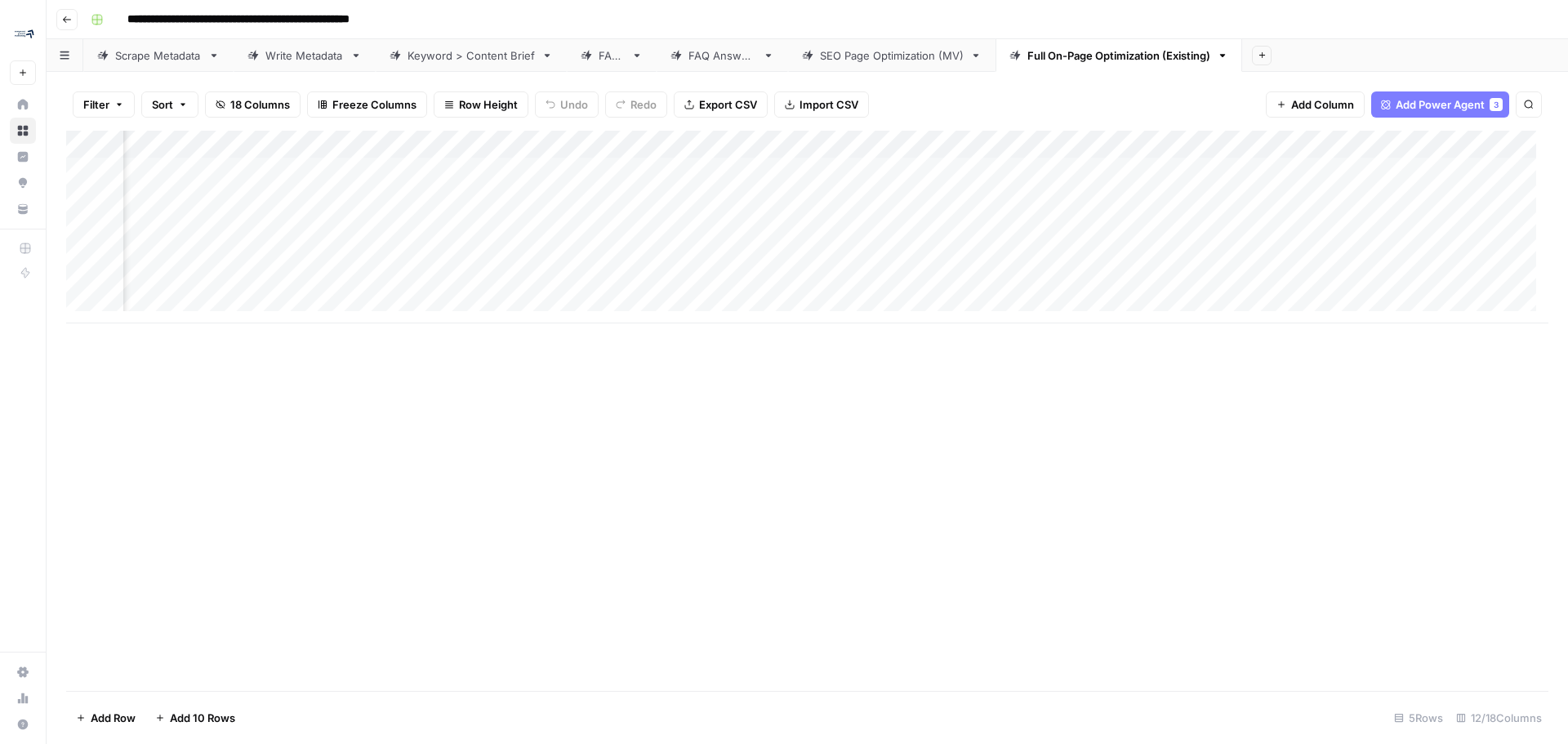
scroll to position [0, 0]
click at [1532, 103] on icon "button" at bounding box center [1529, 104] width 8 height 8
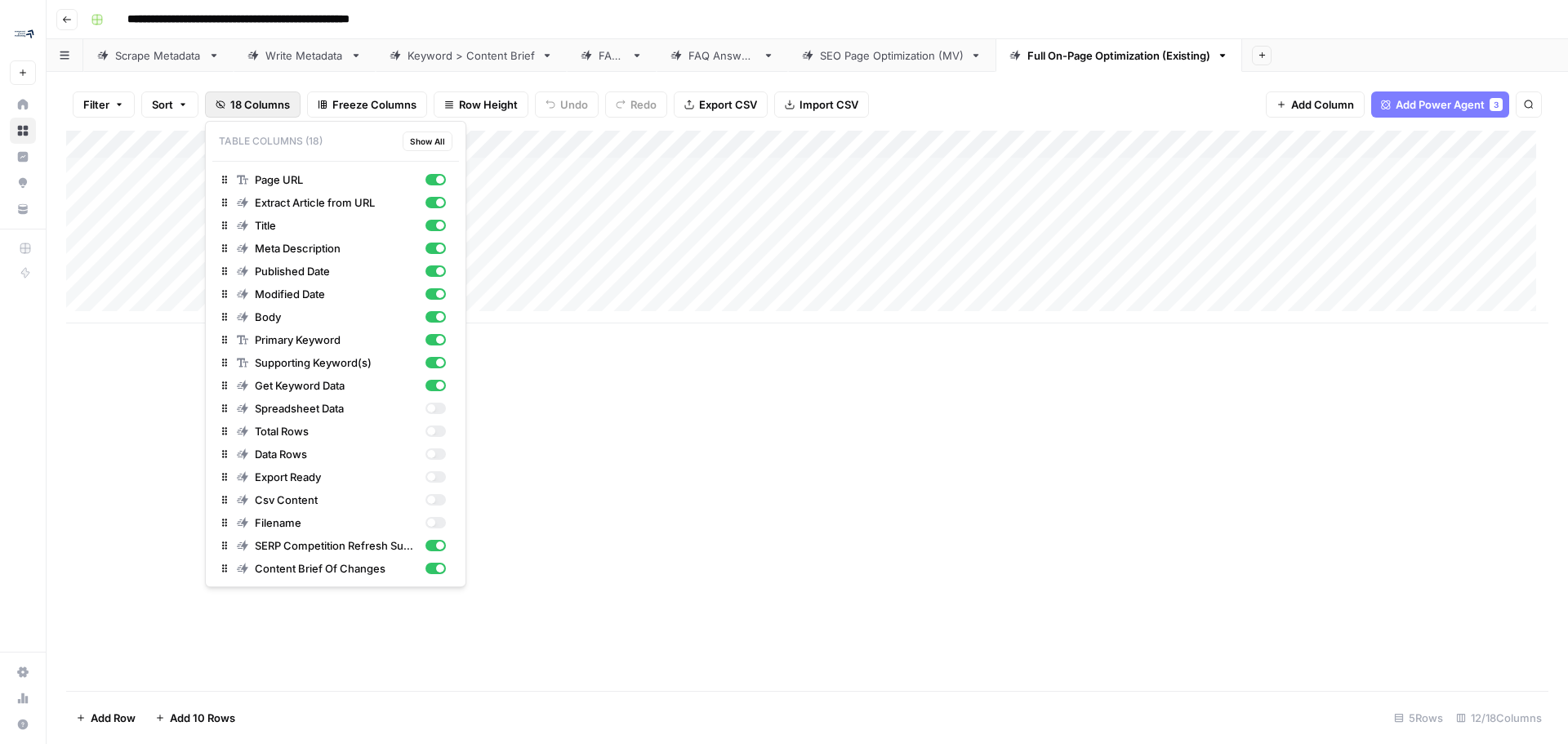
click at [252, 95] on button "18 Columns" at bounding box center [252, 104] width 96 height 26
click at [253, 95] on button "18 Columns" at bounding box center [252, 104] width 96 height 26
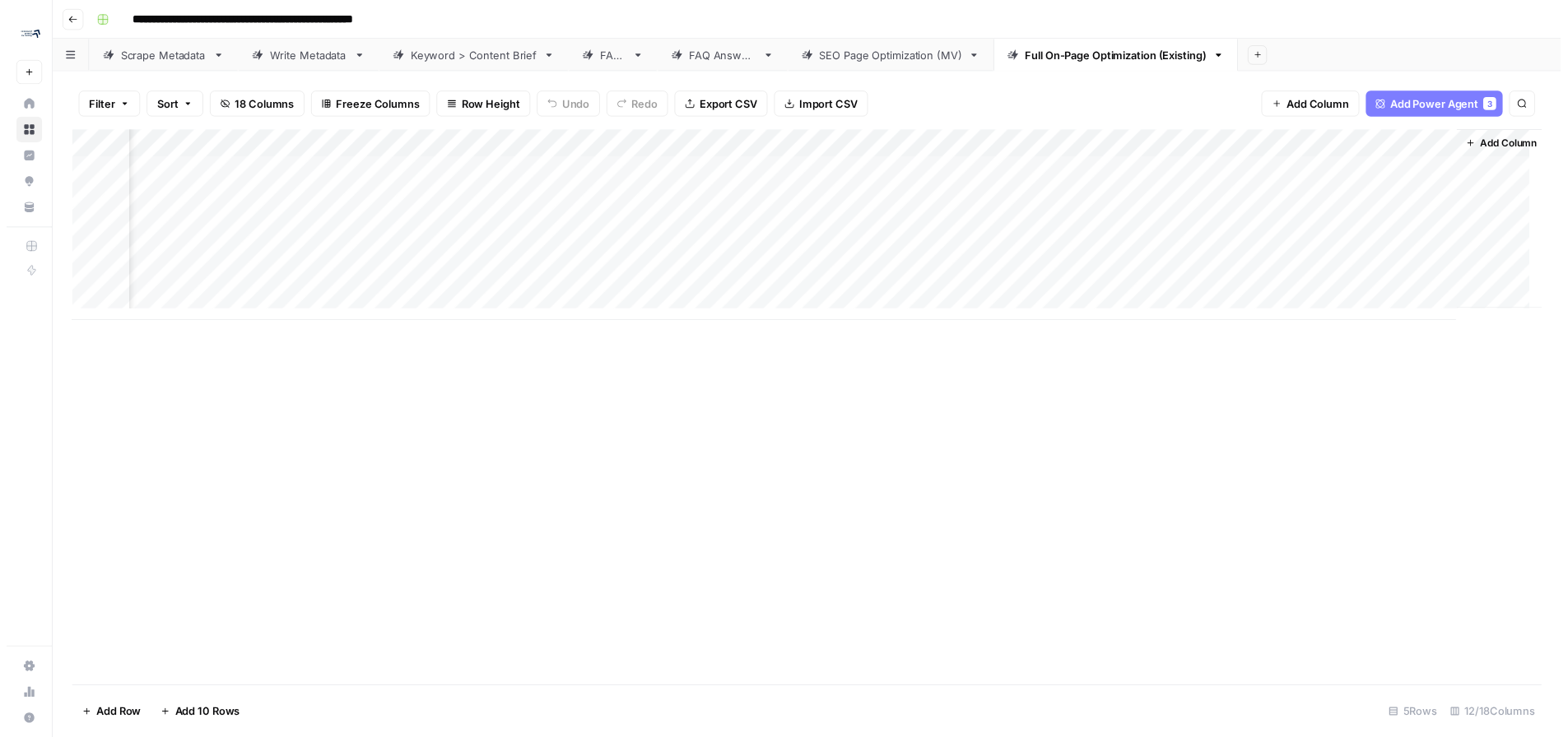
scroll to position [0, 917]
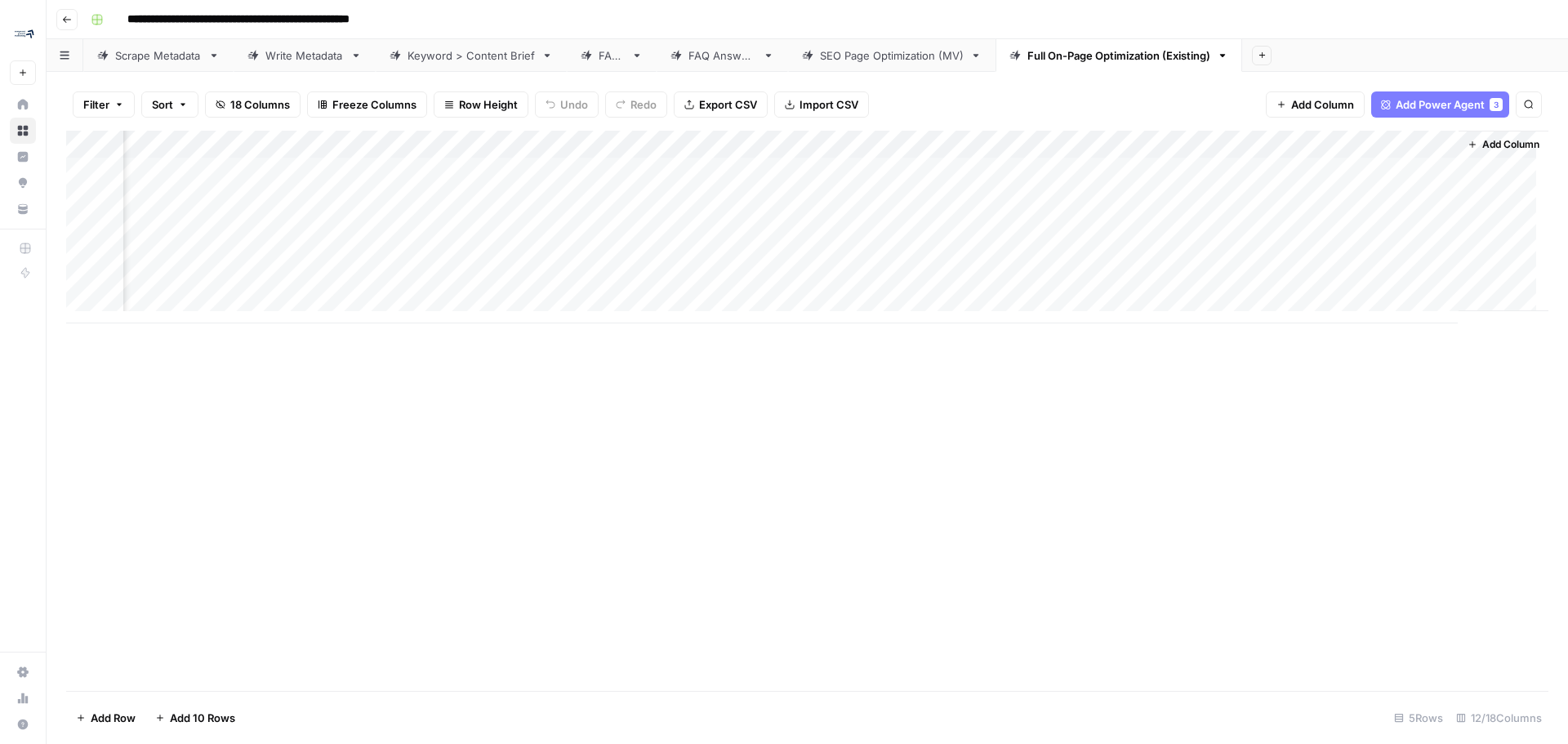
click at [1106, 174] on div "Add Column" at bounding box center [807, 226] width 1482 height 193
click at [1281, 168] on div "Add Column" at bounding box center [807, 226] width 1482 height 193
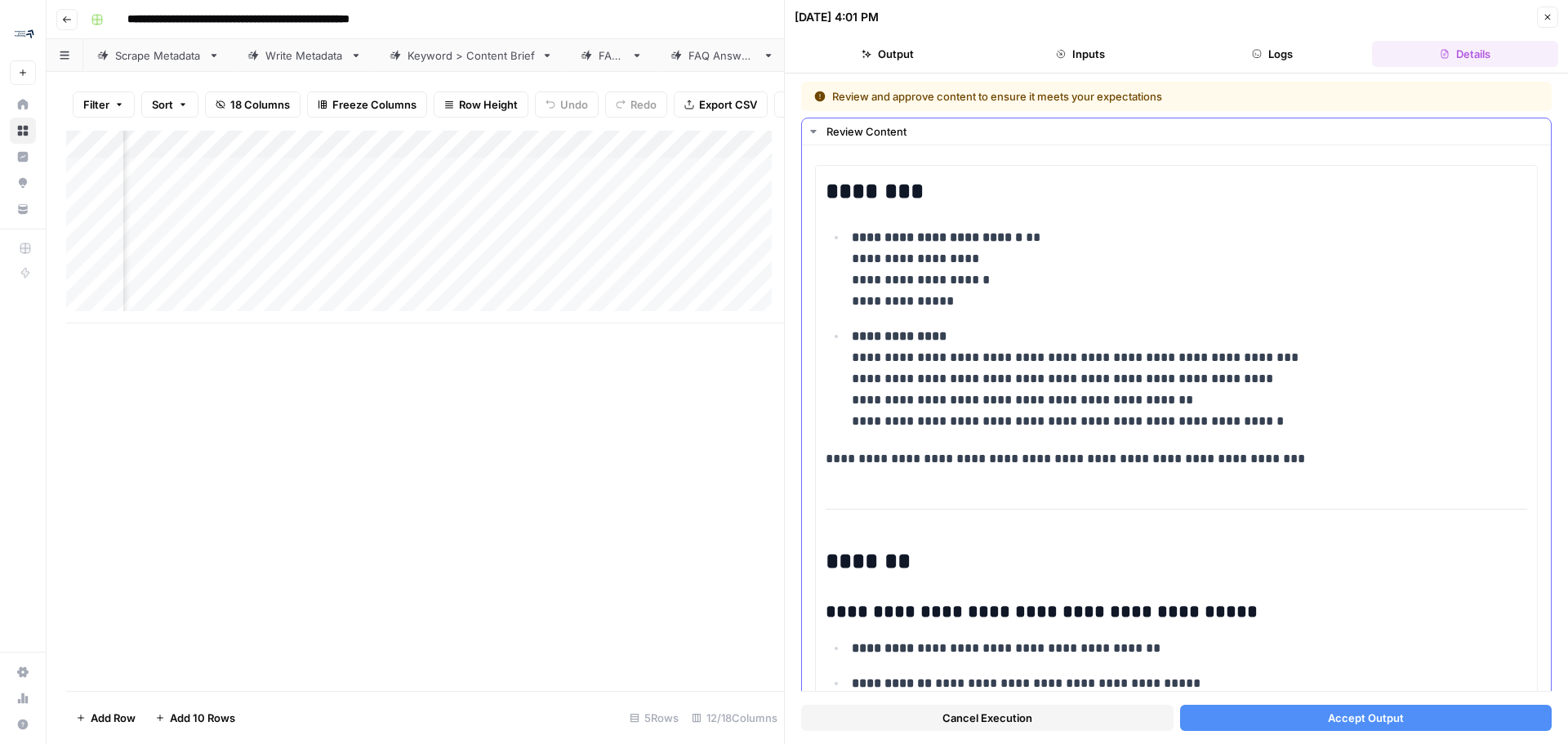
click at [813, 132] on icon "button" at bounding box center [813, 131] width 6 height 4
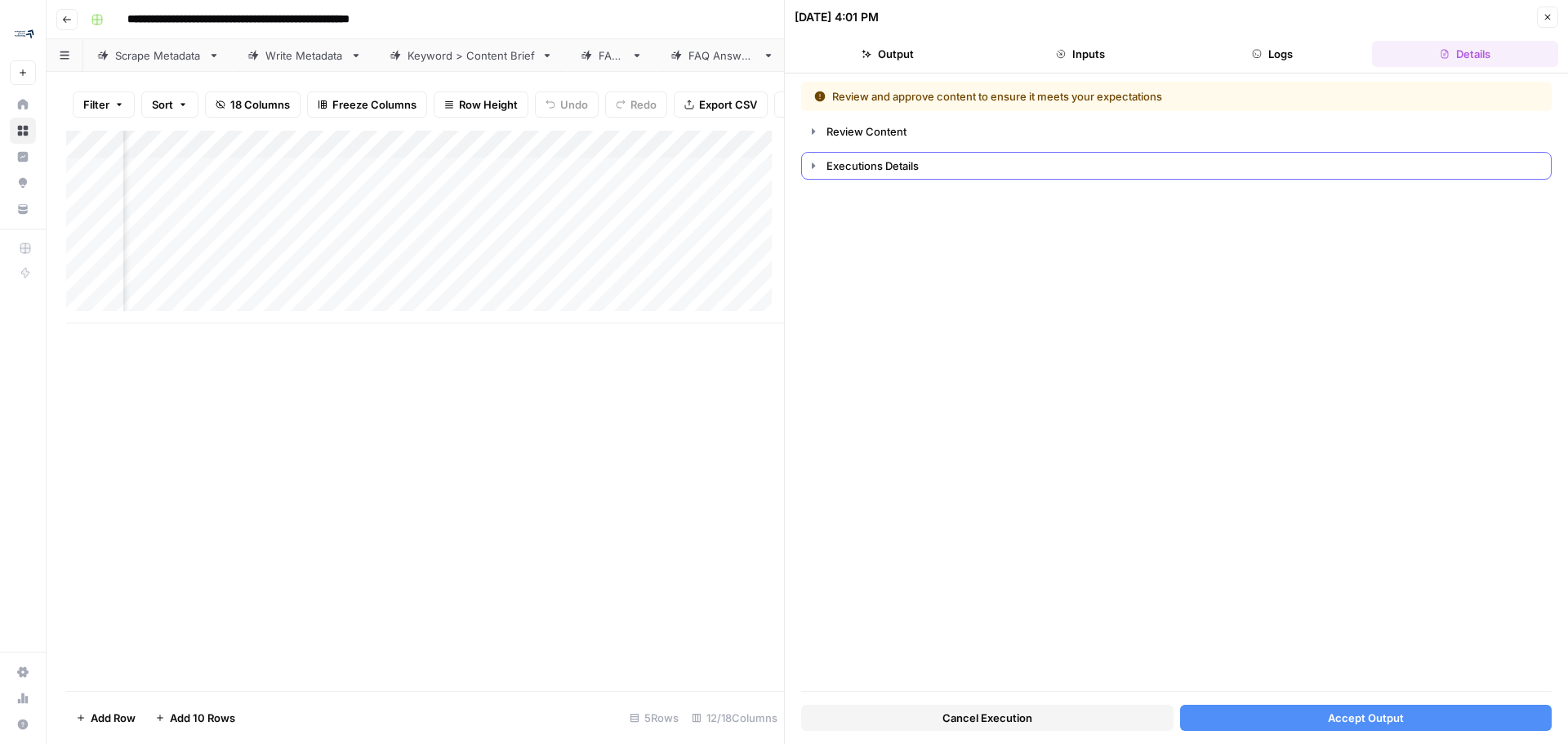
click at [807, 167] on icon "button" at bounding box center [813, 166] width 13 height 13
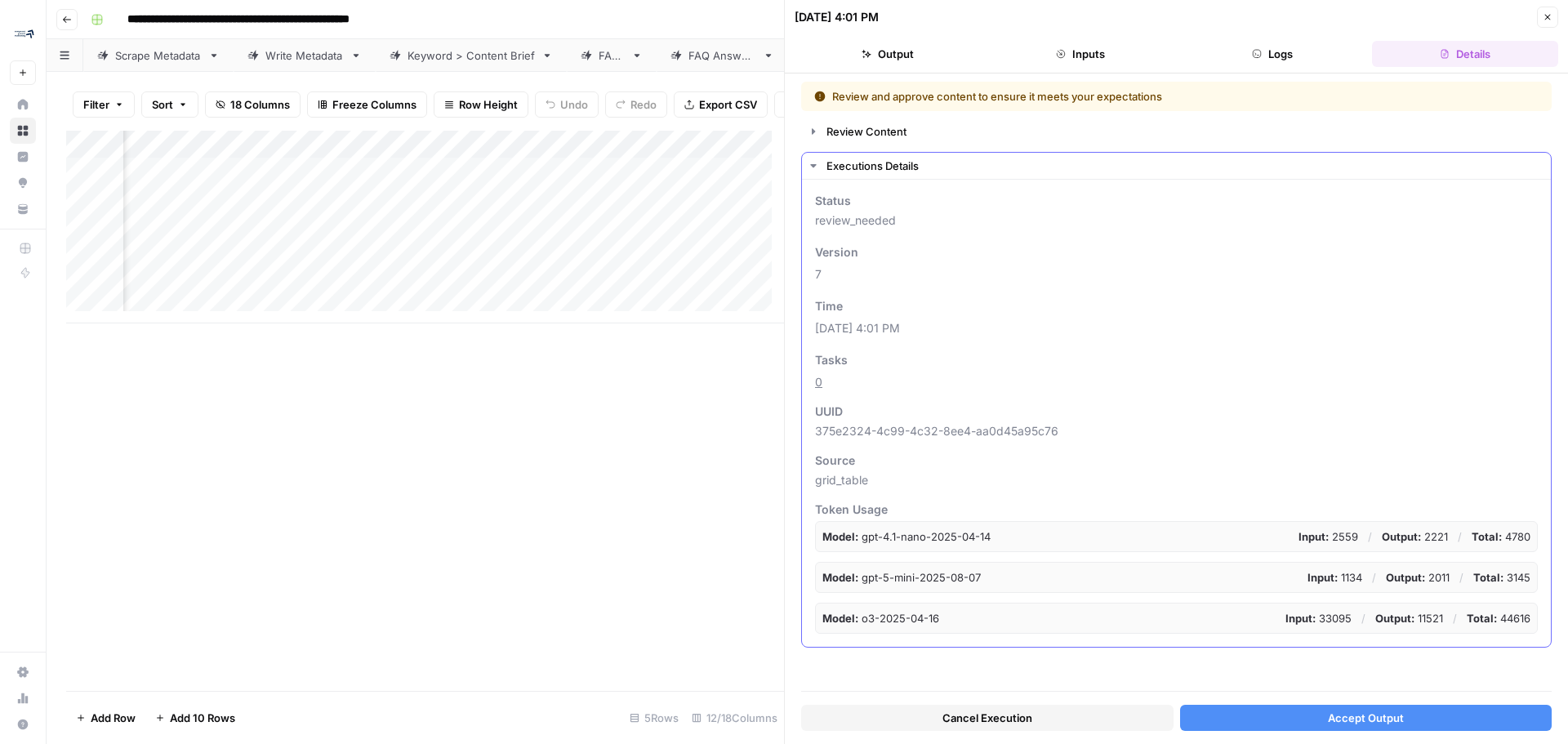
click at [807, 167] on icon "button" at bounding box center [813, 166] width 13 height 13
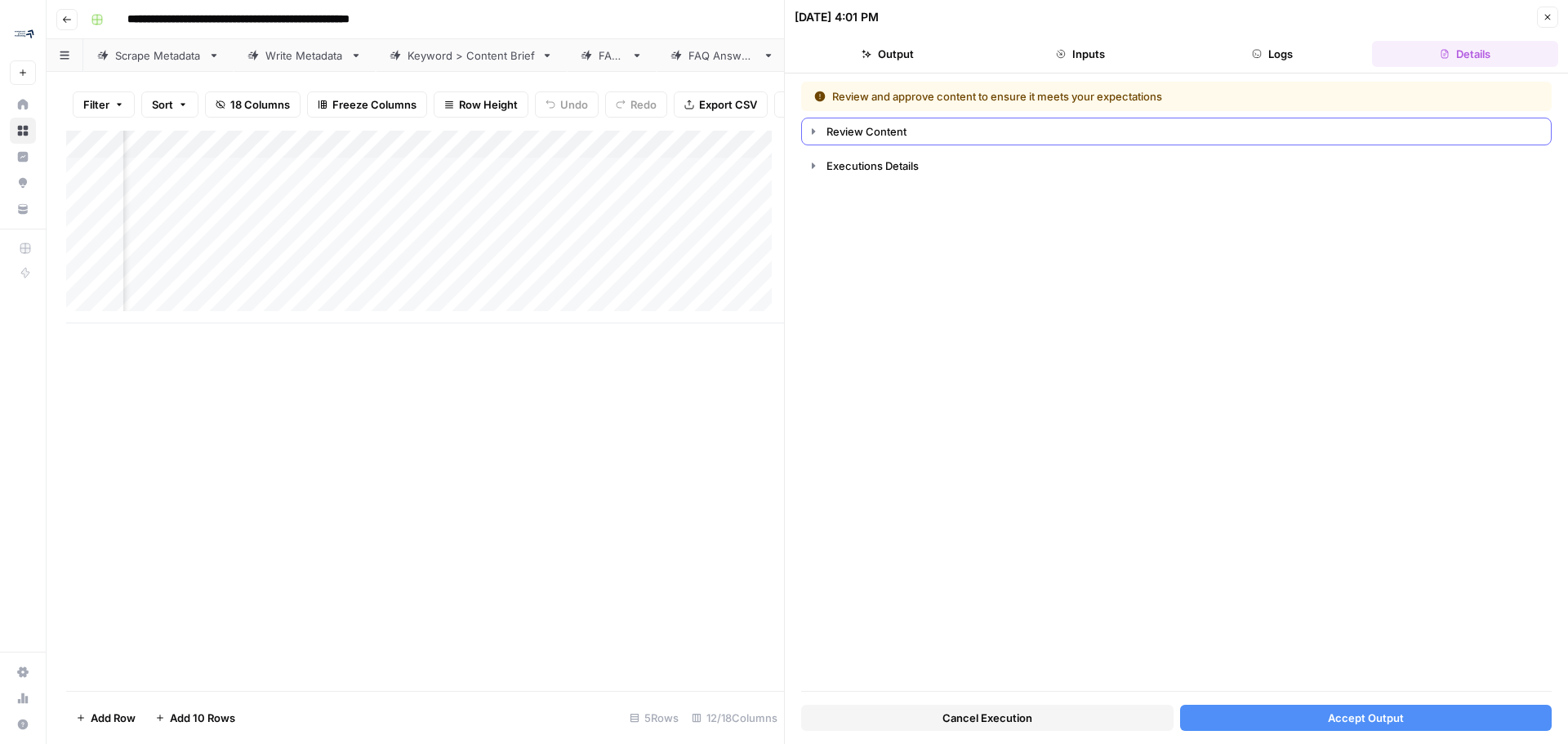
click at [818, 130] on icon "button" at bounding box center [813, 131] width 13 height 13
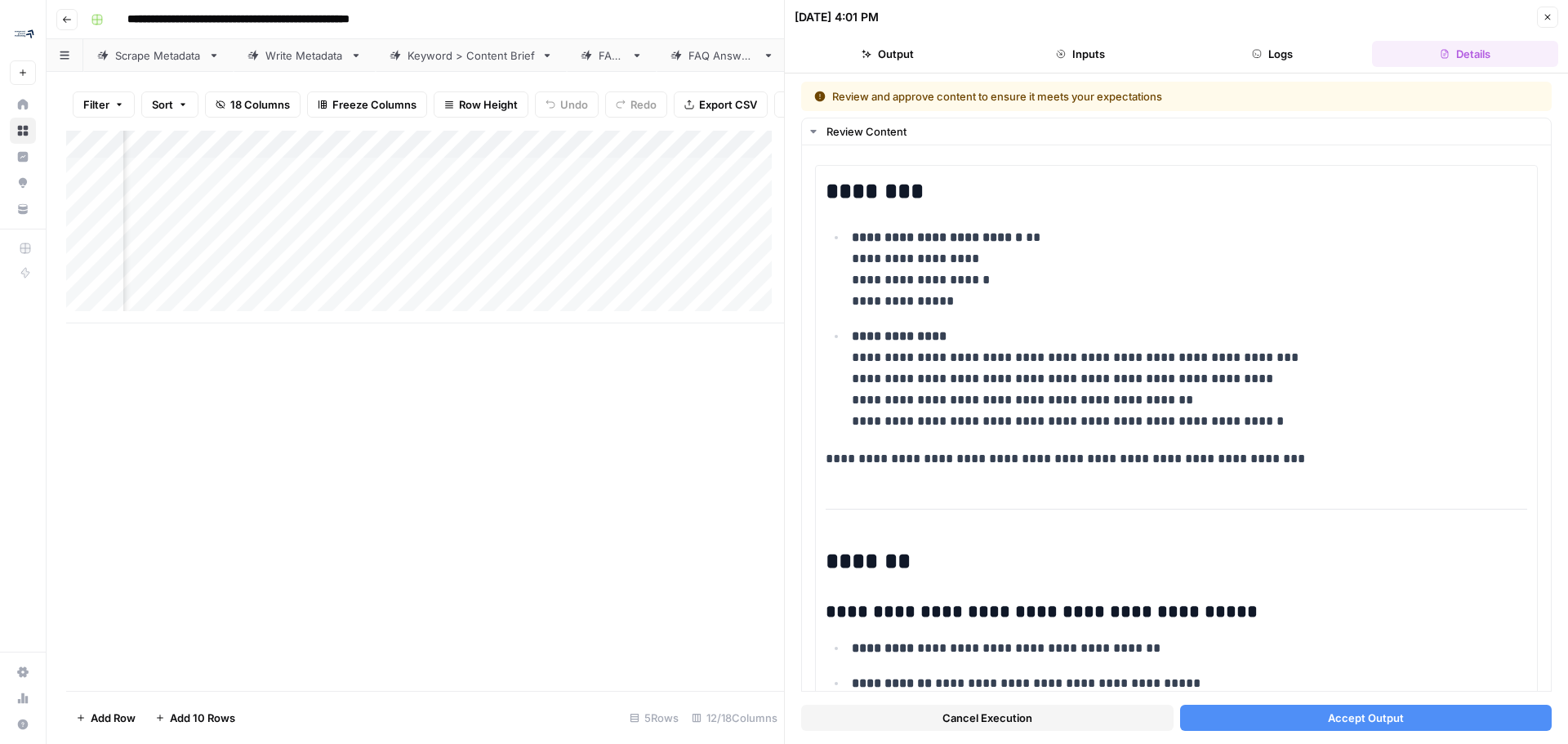
click at [1302, 714] on button "Accept Output" at bounding box center [1367, 717] width 373 height 26
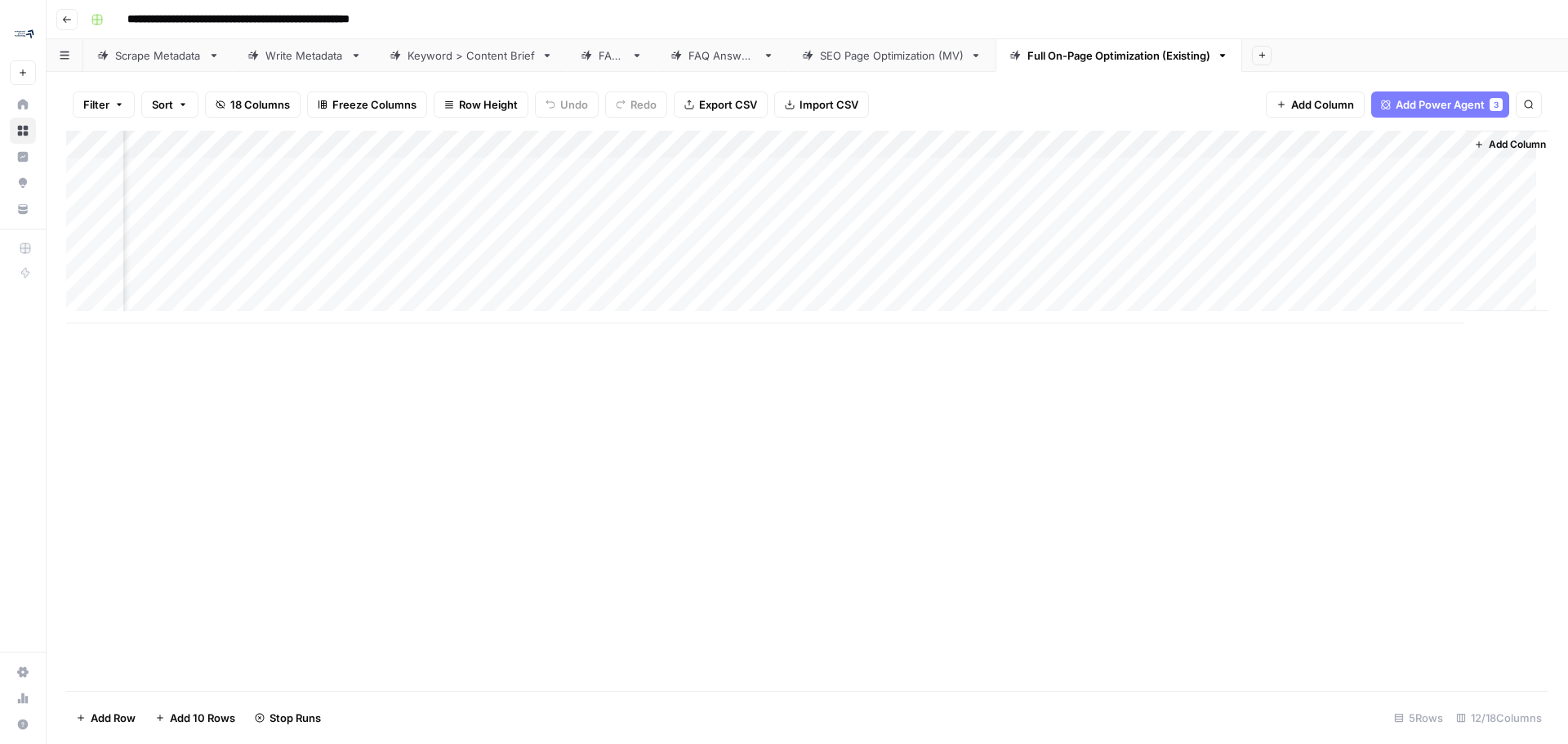
scroll to position [0, 910]
click at [1429, 171] on div "Add Column" at bounding box center [807, 226] width 1482 height 193
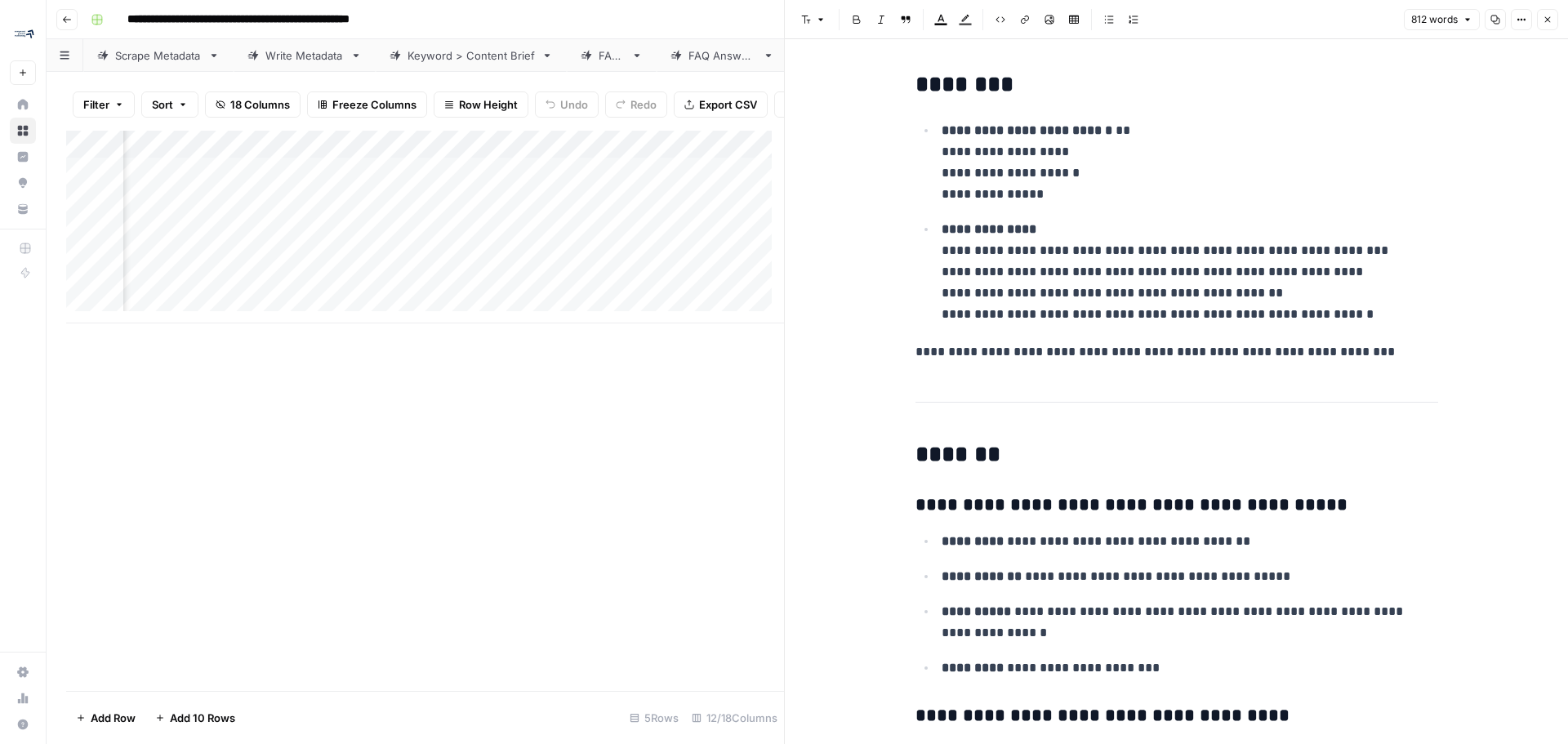
click at [1545, 22] on icon "button" at bounding box center [1548, 20] width 10 height 10
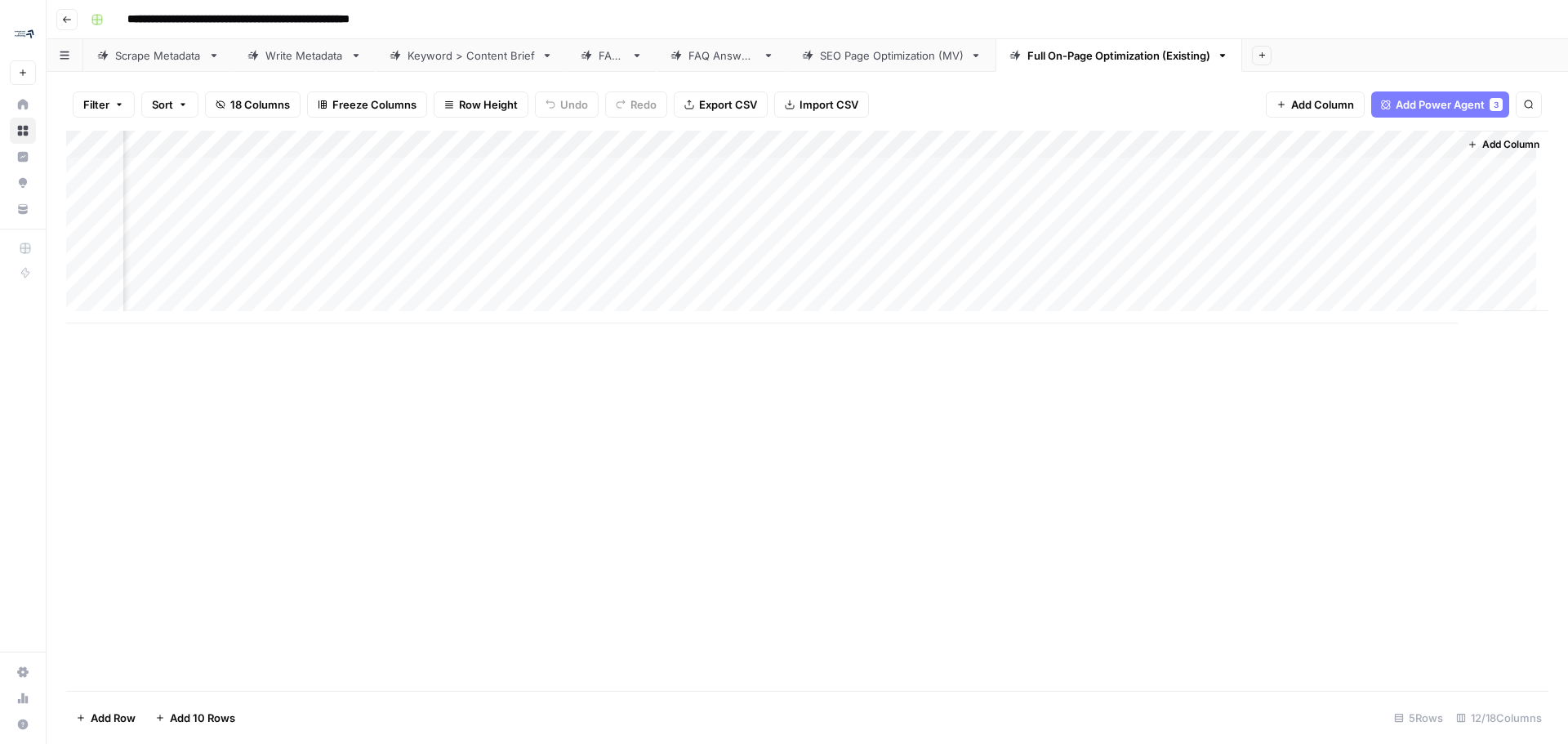
scroll to position [0, 910]
click at [1493, 151] on span "Add Column" at bounding box center [1510, 144] width 57 height 15
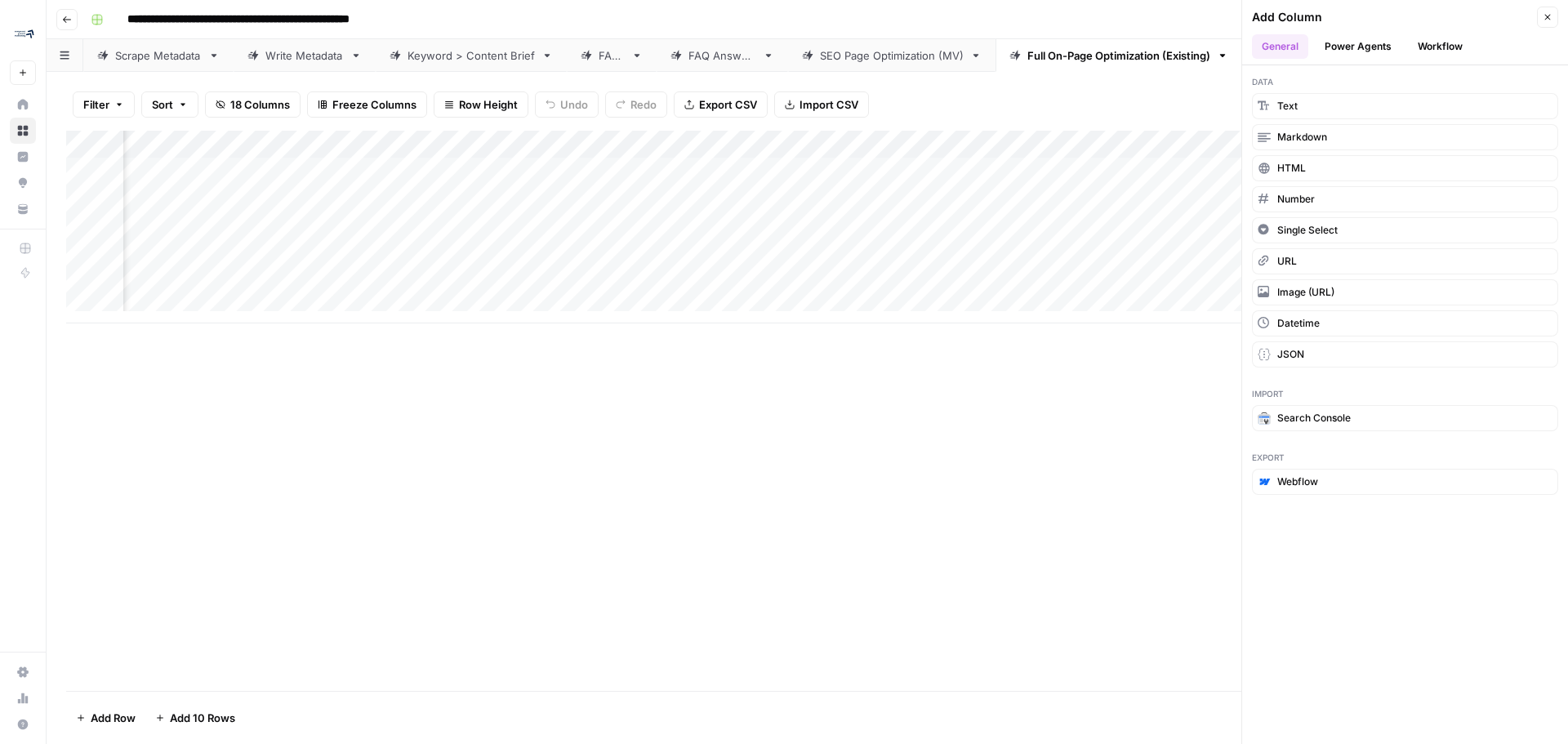
click at [1346, 38] on button "Power Agents" at bounding box center [1357, 47] width 87 height 24
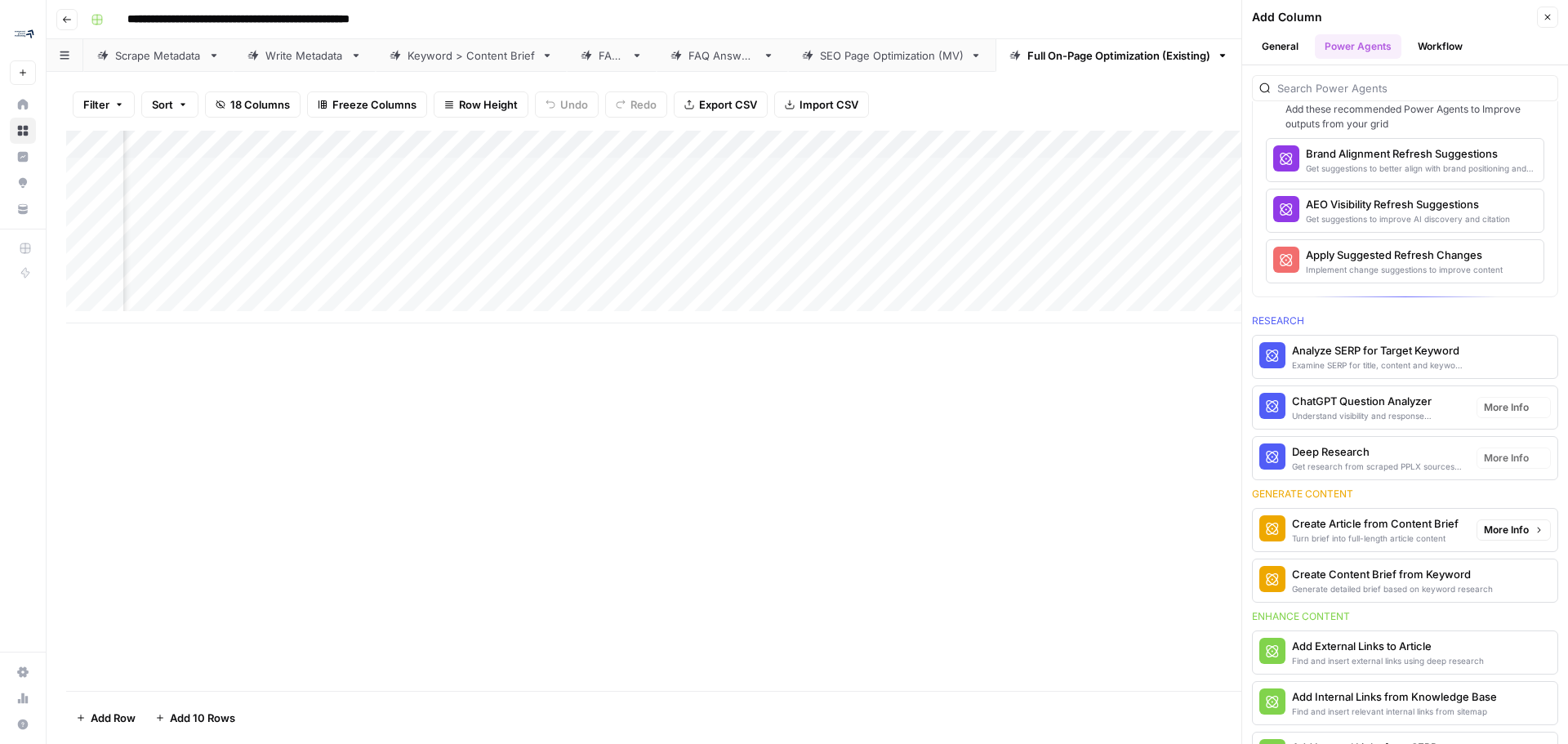
scroll to position [82, 0]
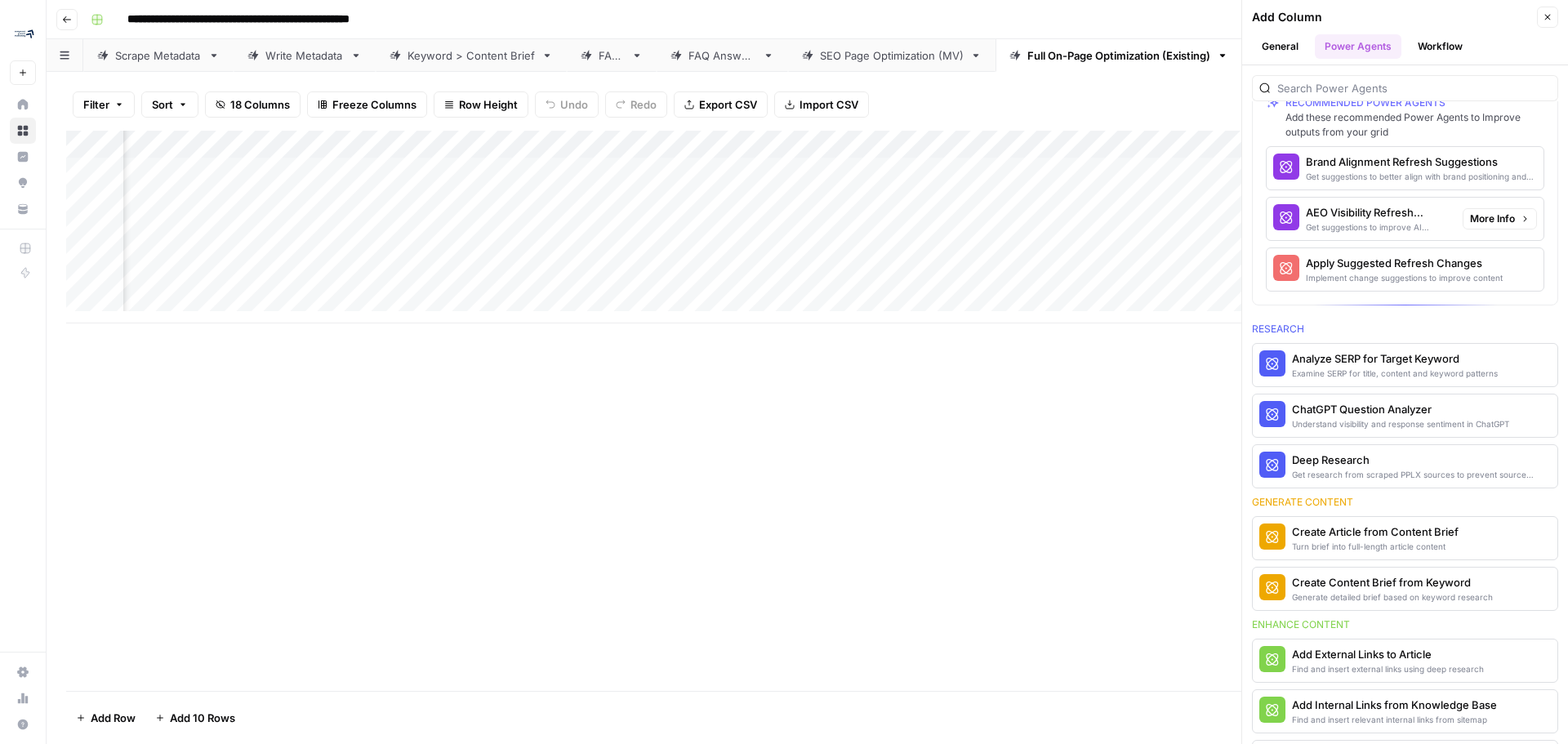
click at [1360, 220] on div "AEO Visibility Refresh Suggestions" at bounding box center [1378, 212] width 143 height 17
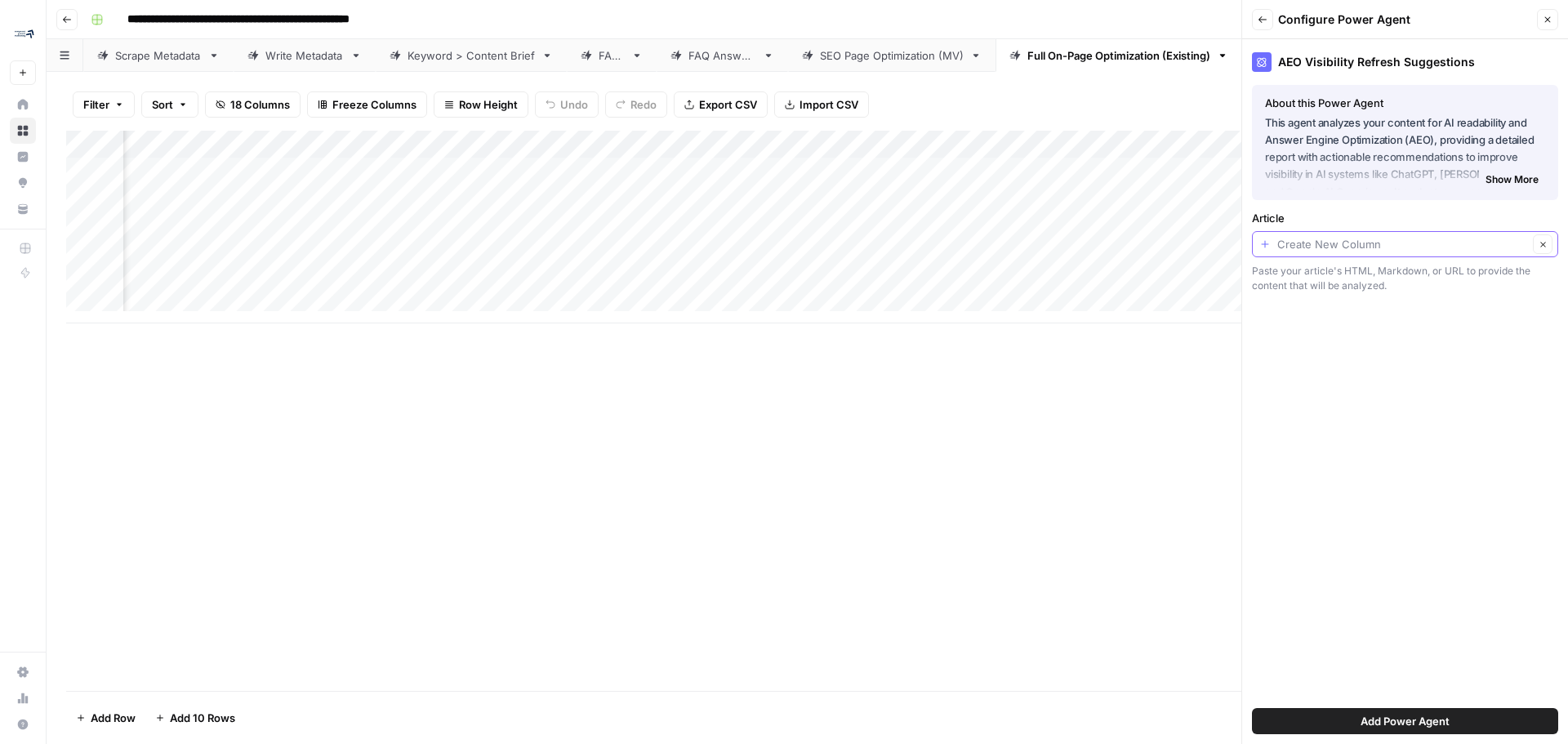
click at [1413, 241] on input "Article" at bounding box center [1402, 244] width 251 height 17
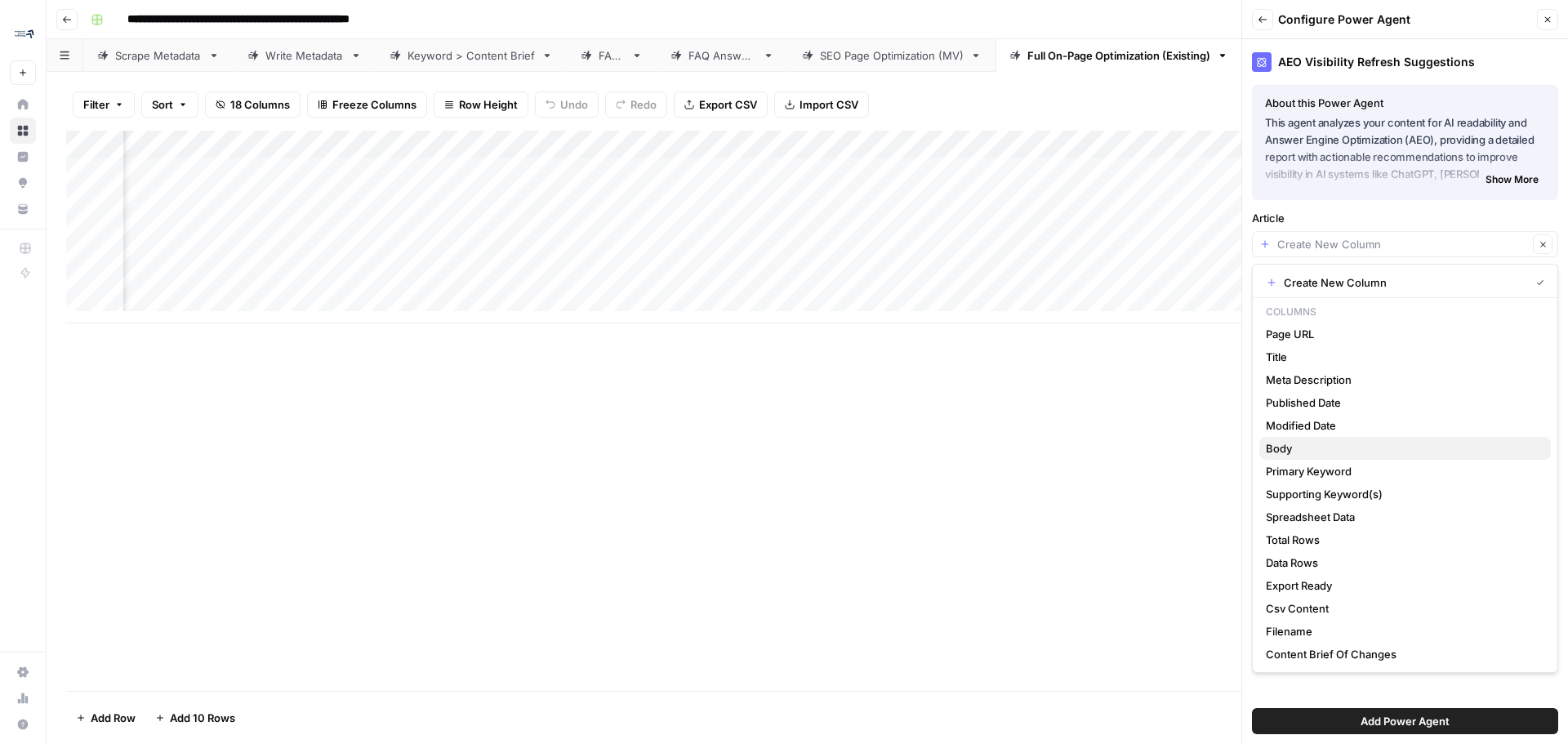
click at [1313, 459] on button "Body" at bounding box center [1405, 448] width 292 height 23
type input "Body"
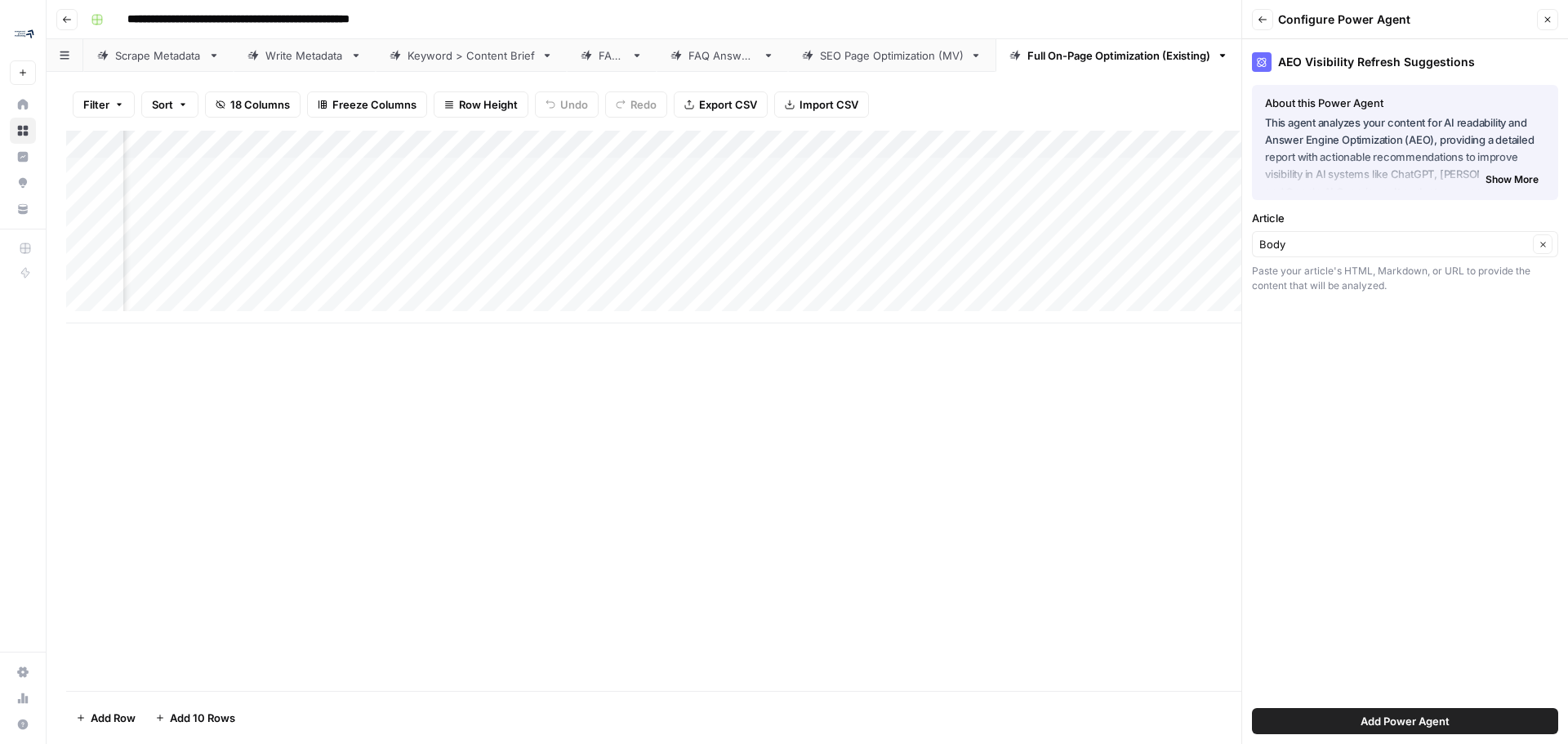
click at [1385, 252] on div "Body Clear" at bounding box center [1405, 244] width 307 height 26
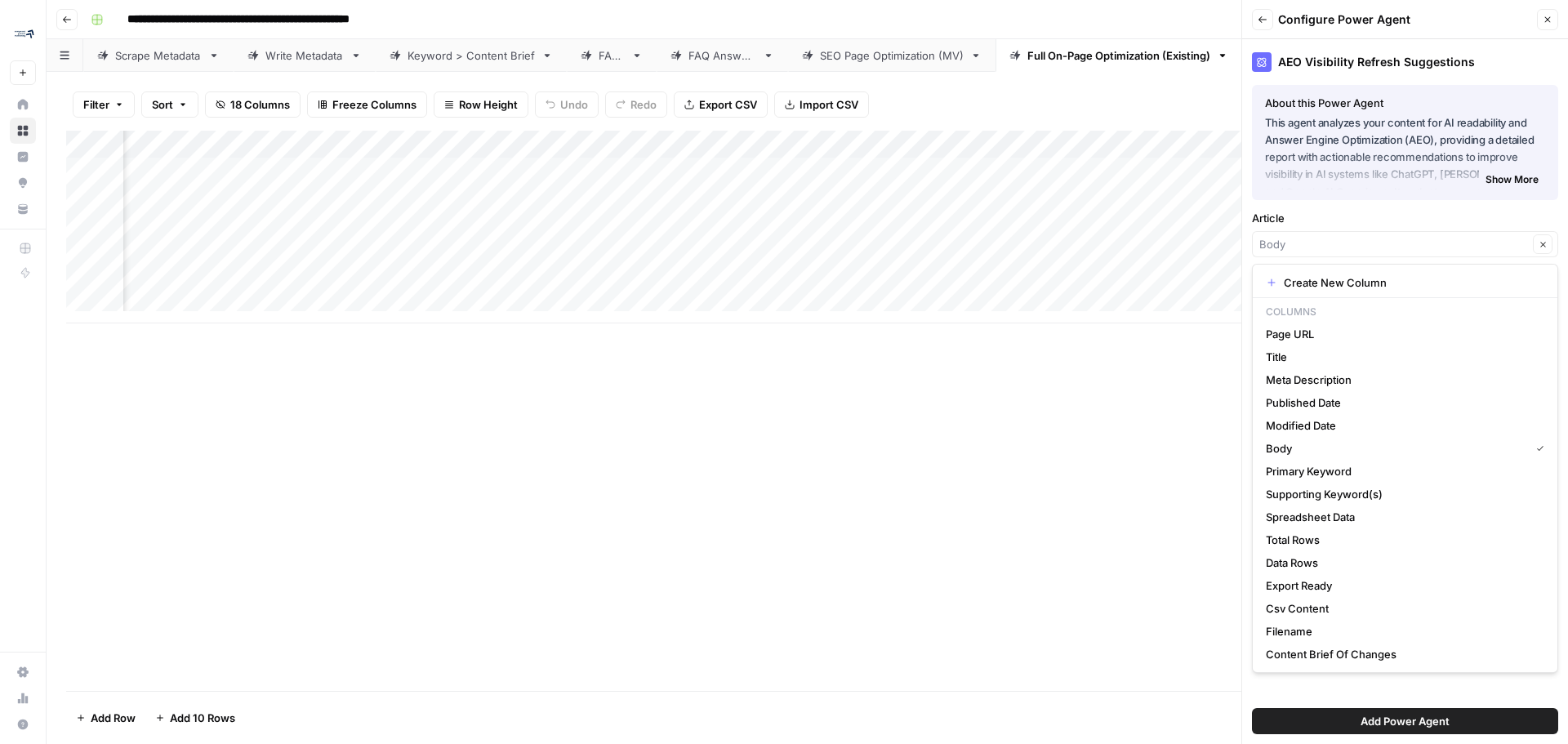
type input "Body"
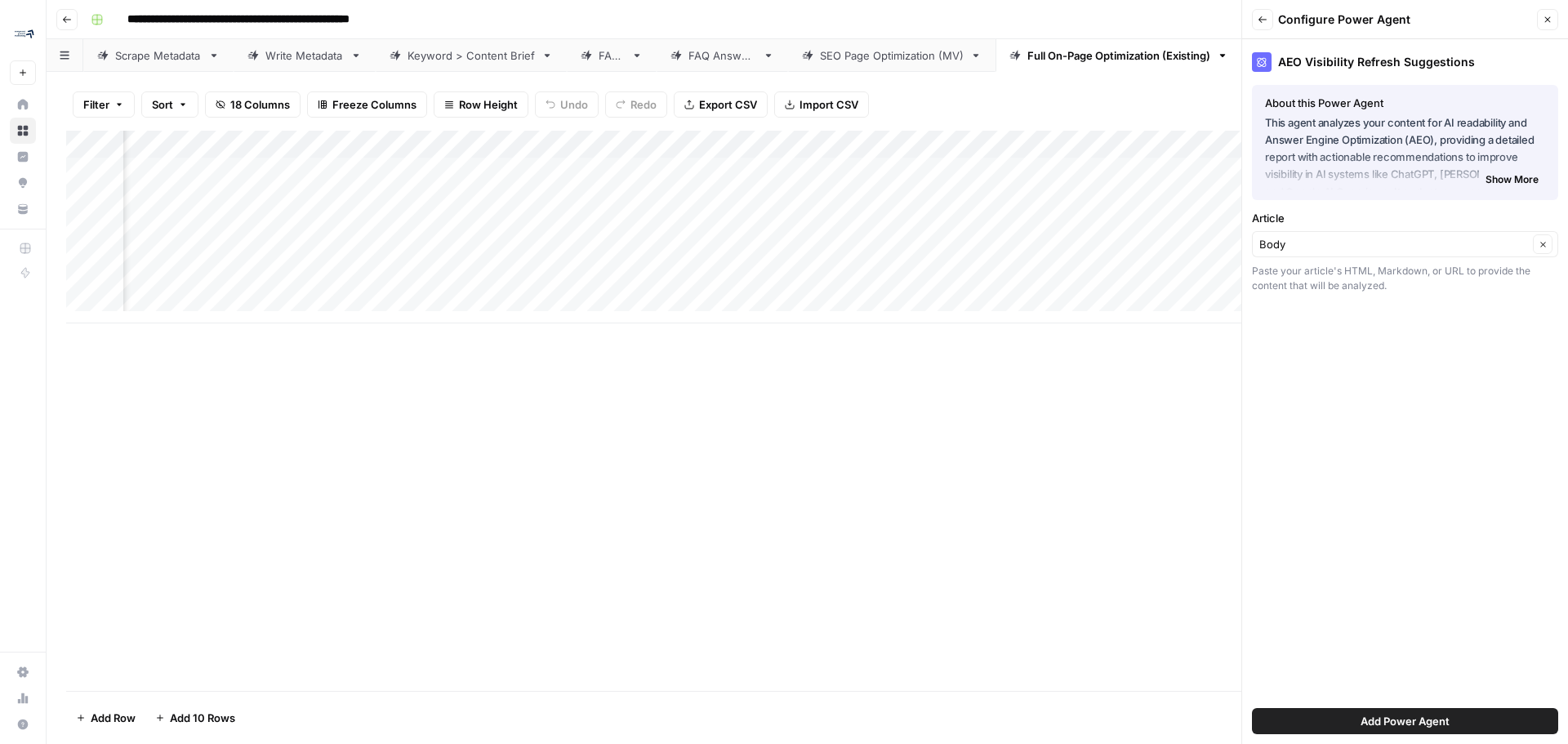
click at [1387, 202] on div "AEO Visibility Refresh Suggestions About this Power Agent This agent analyzes y…" at bounding box center [1405, 391] width 326 height 704
click at [1362, 231] on div "Body Clear" at bounding box center [1405, 244] width 307 height 26
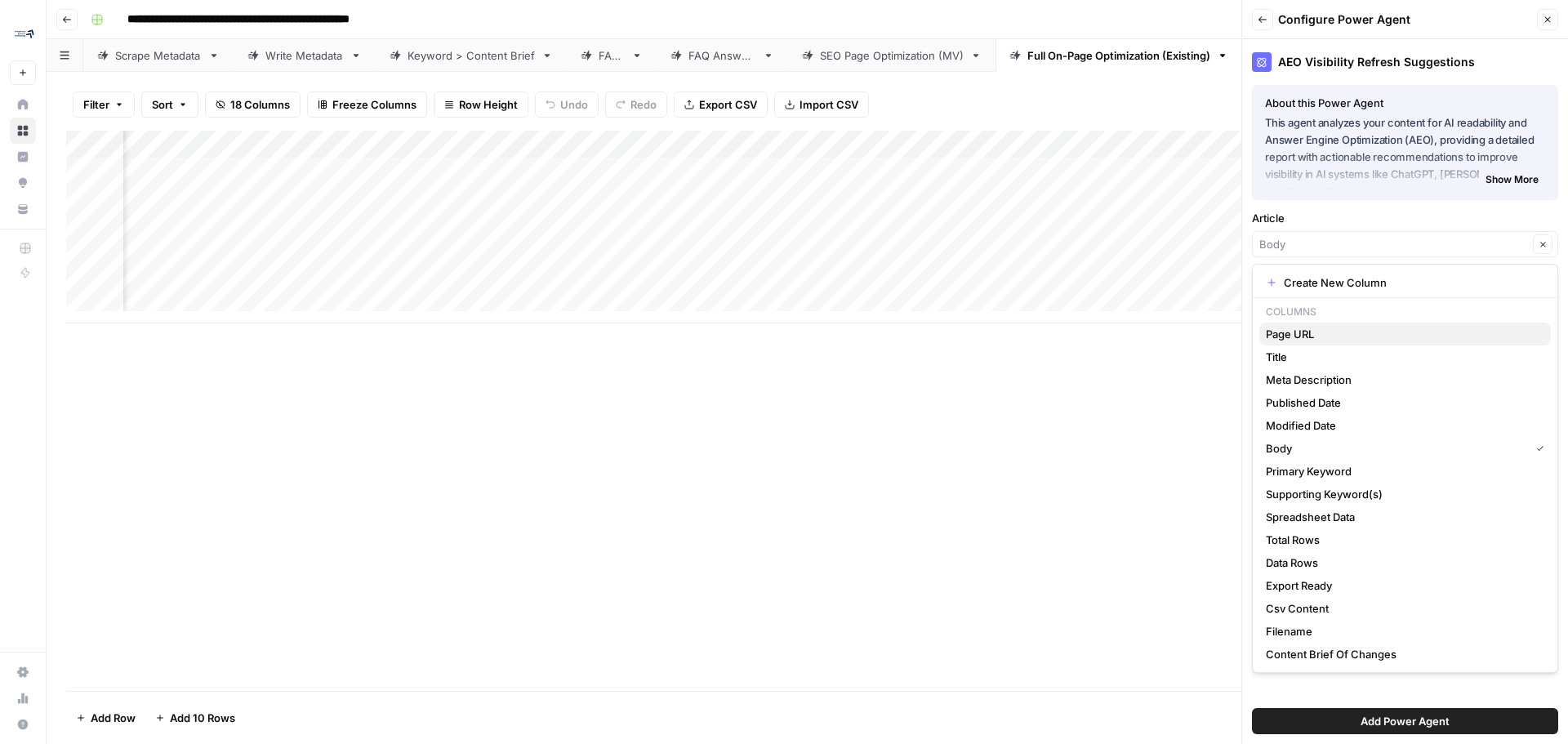
click at [1288, 334] on span "Page URL" at bounding box center [1402, 334] width 272 height 17
type input "Page URL"
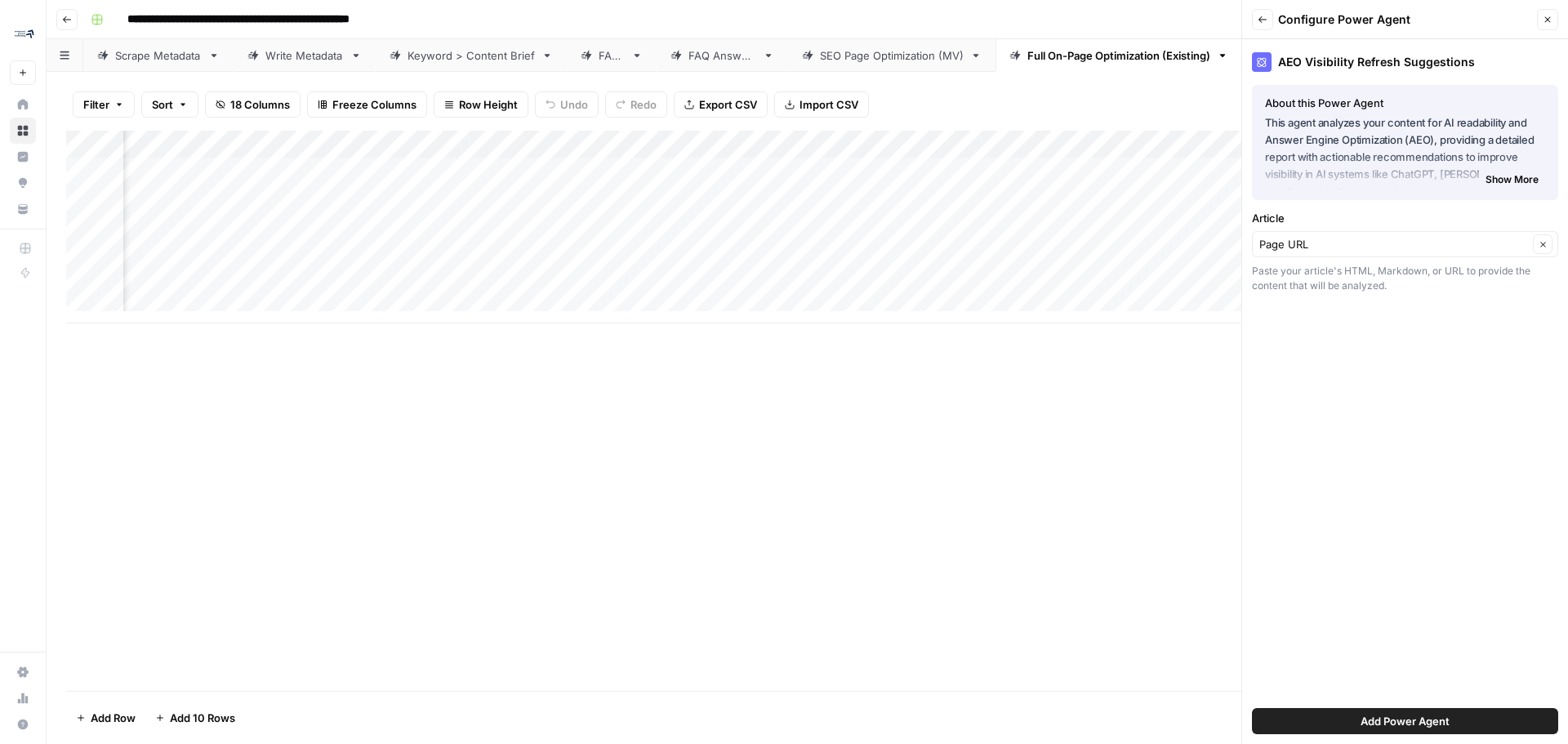
click at [1438, 716] on span "Add Power Agent" at bounding box center [1405, 721] width 89 height 17
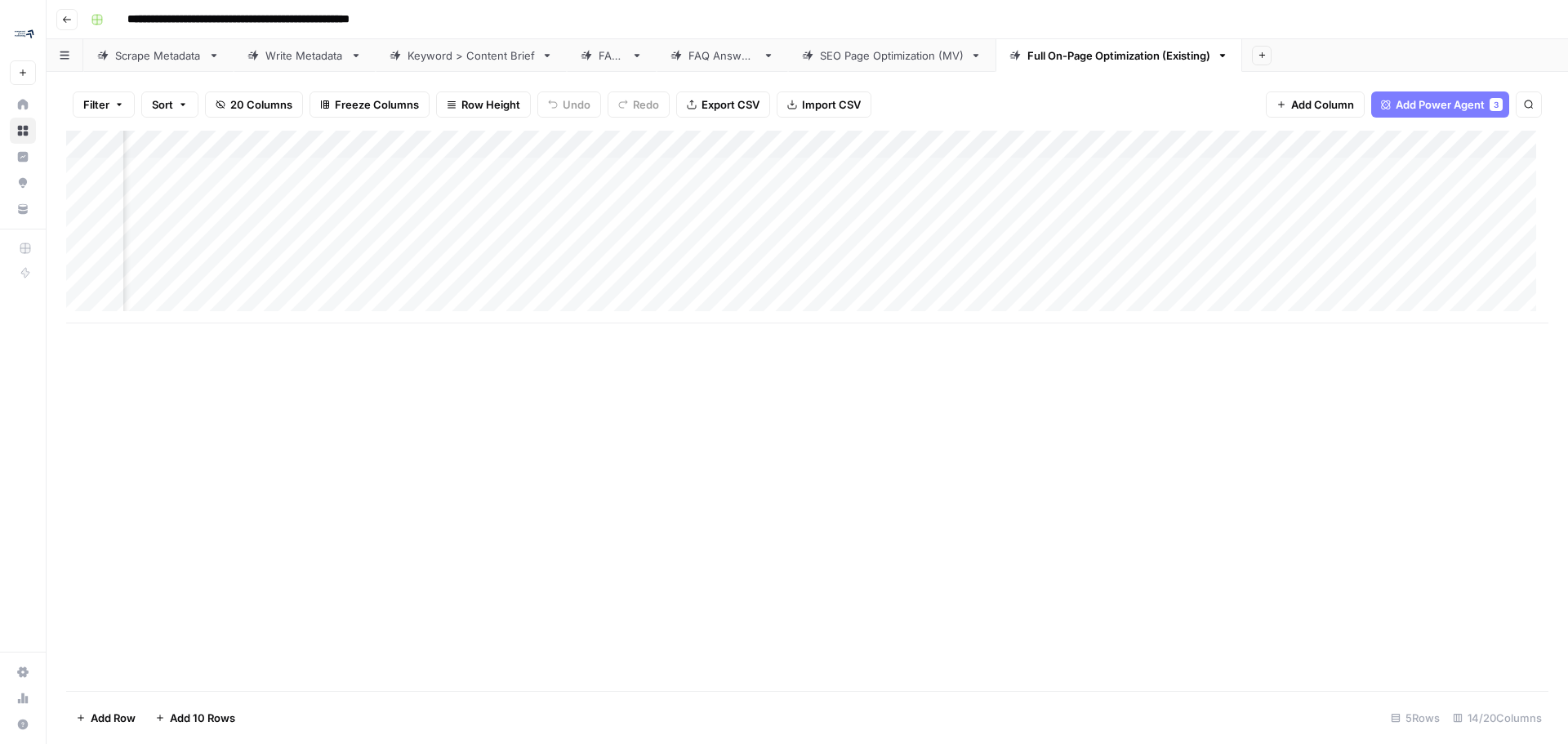
scroll to position [0, 1194]
click at [1277, 166] on div "Add Column" at bounding box center [807, 226] width 1482 height 193
click at [1452, 106] on span "Add Power Agent" at bounding box center [1440, 104] width 89 height 17
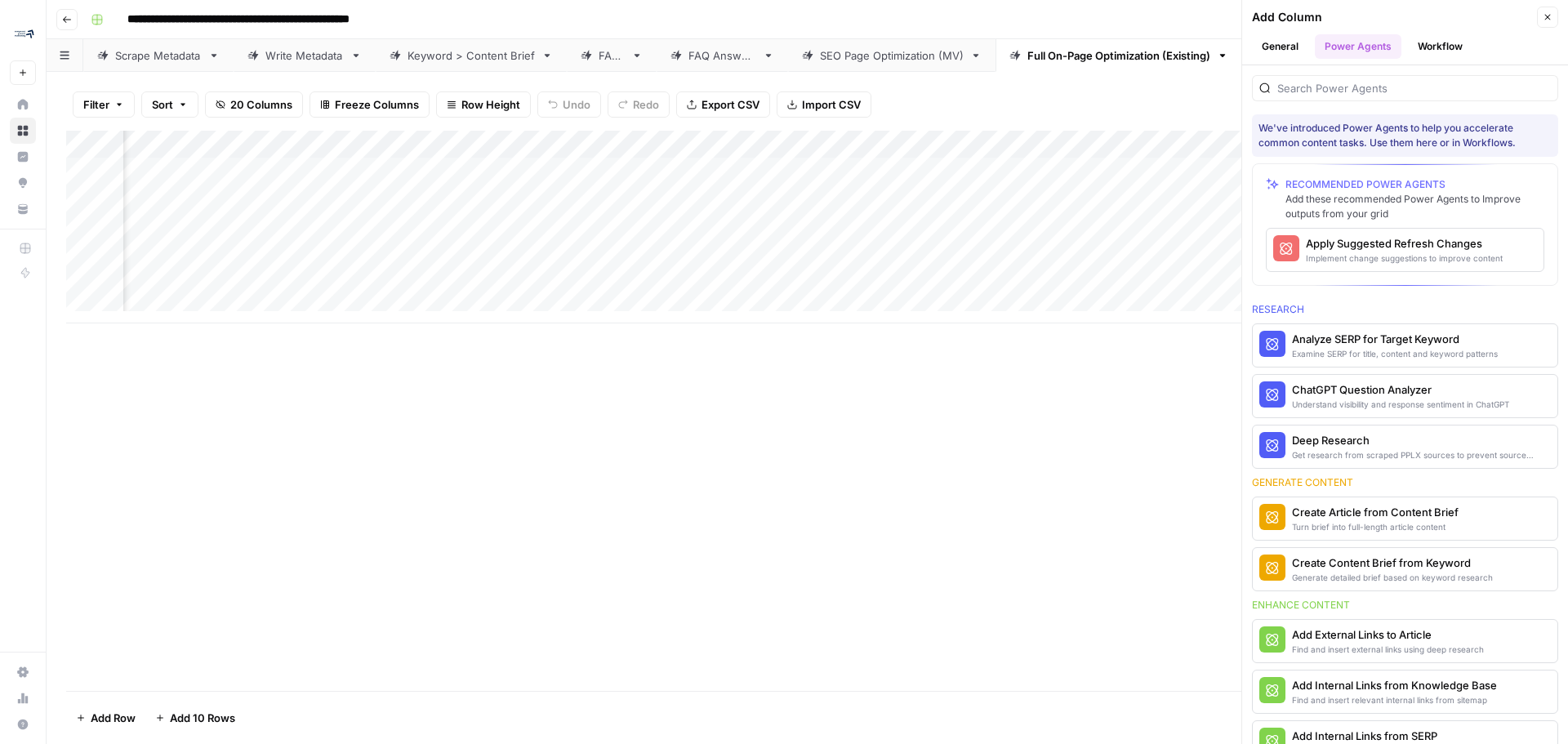
click at [1549, 10] on button "Close" at bounding box center [1548, 17] width 21 height 21
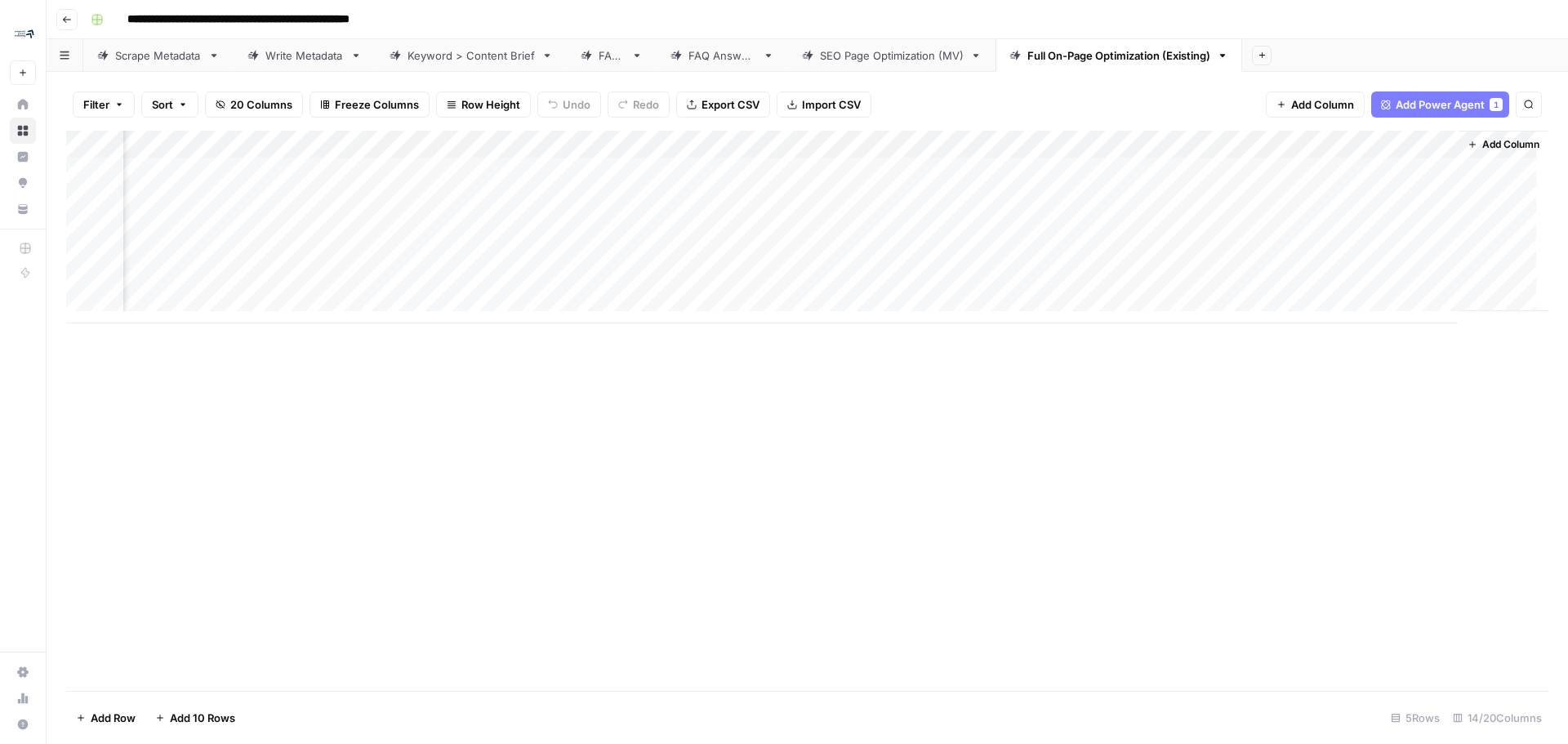
click at [884, 158] on div "Add Column" at bounding box center [807, 226] width 1482 height 193
click at [821, 165] on div "Add Column" at bounding box center [807, 226] width 1482 height 193
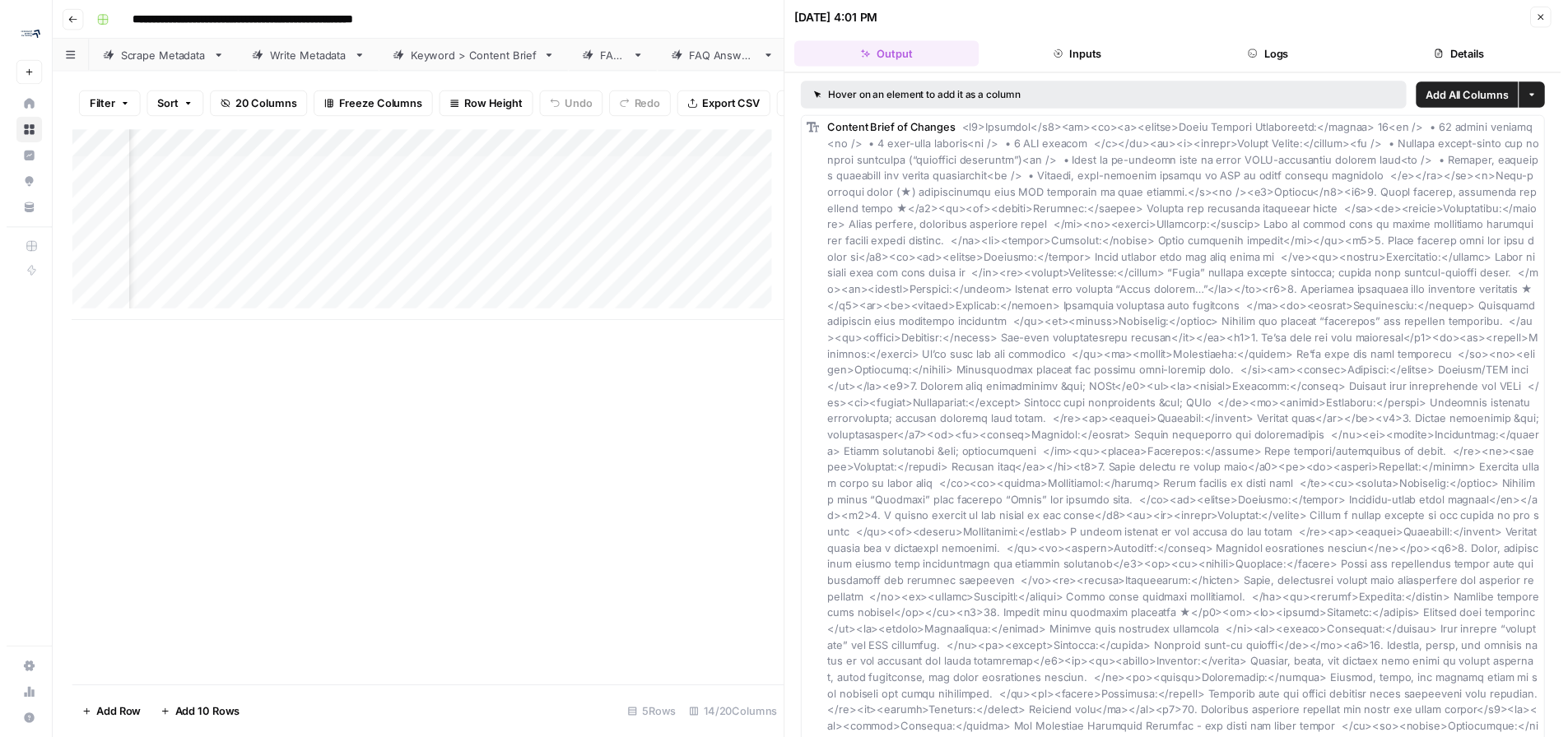
scroll to position [0, 2019]
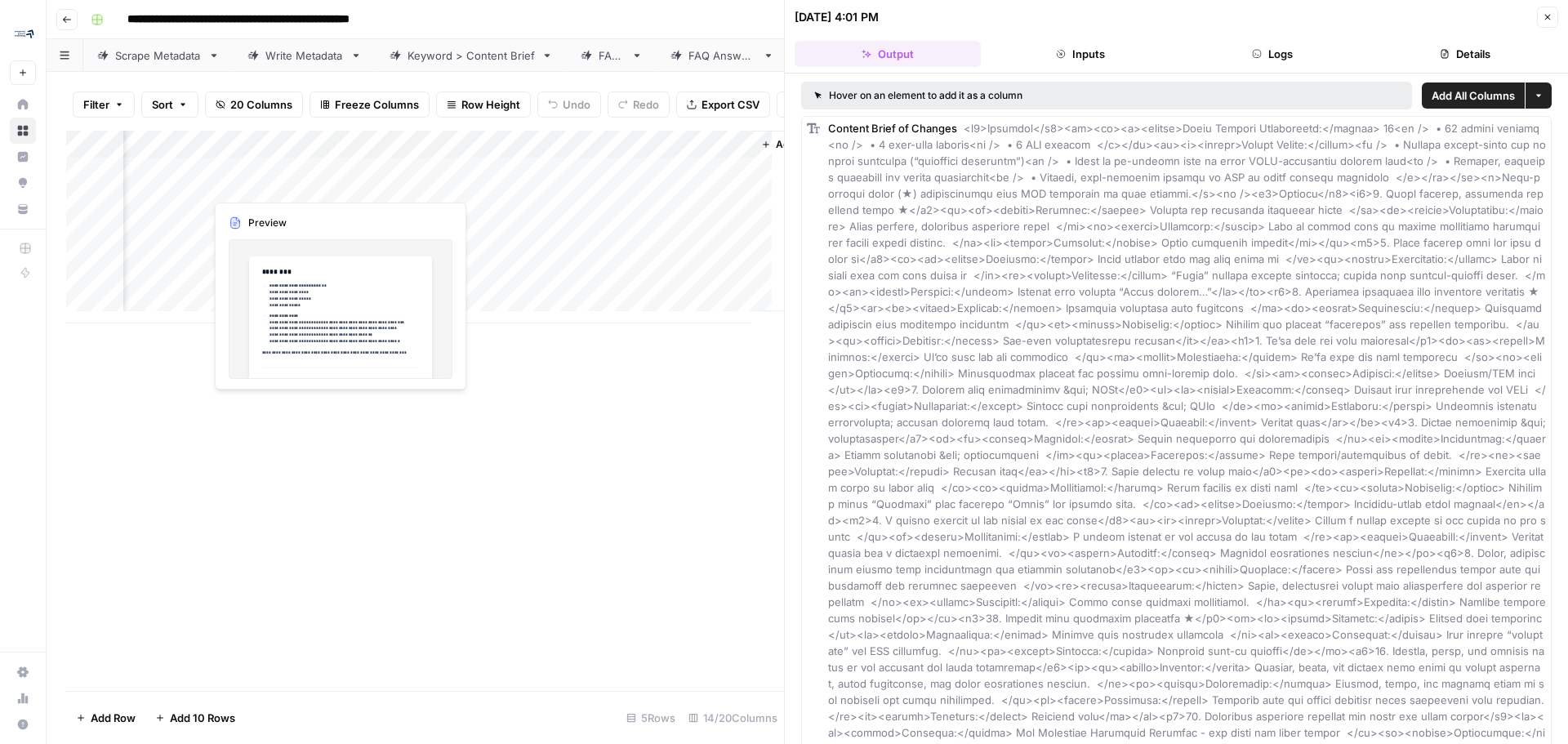
click at [276, 177] on div "Add Column" at bounding box center [425, 226] width 718 height 193
click at [1552, 16] on icon "button" at bounding box center [1548, 17] width 10 height 10
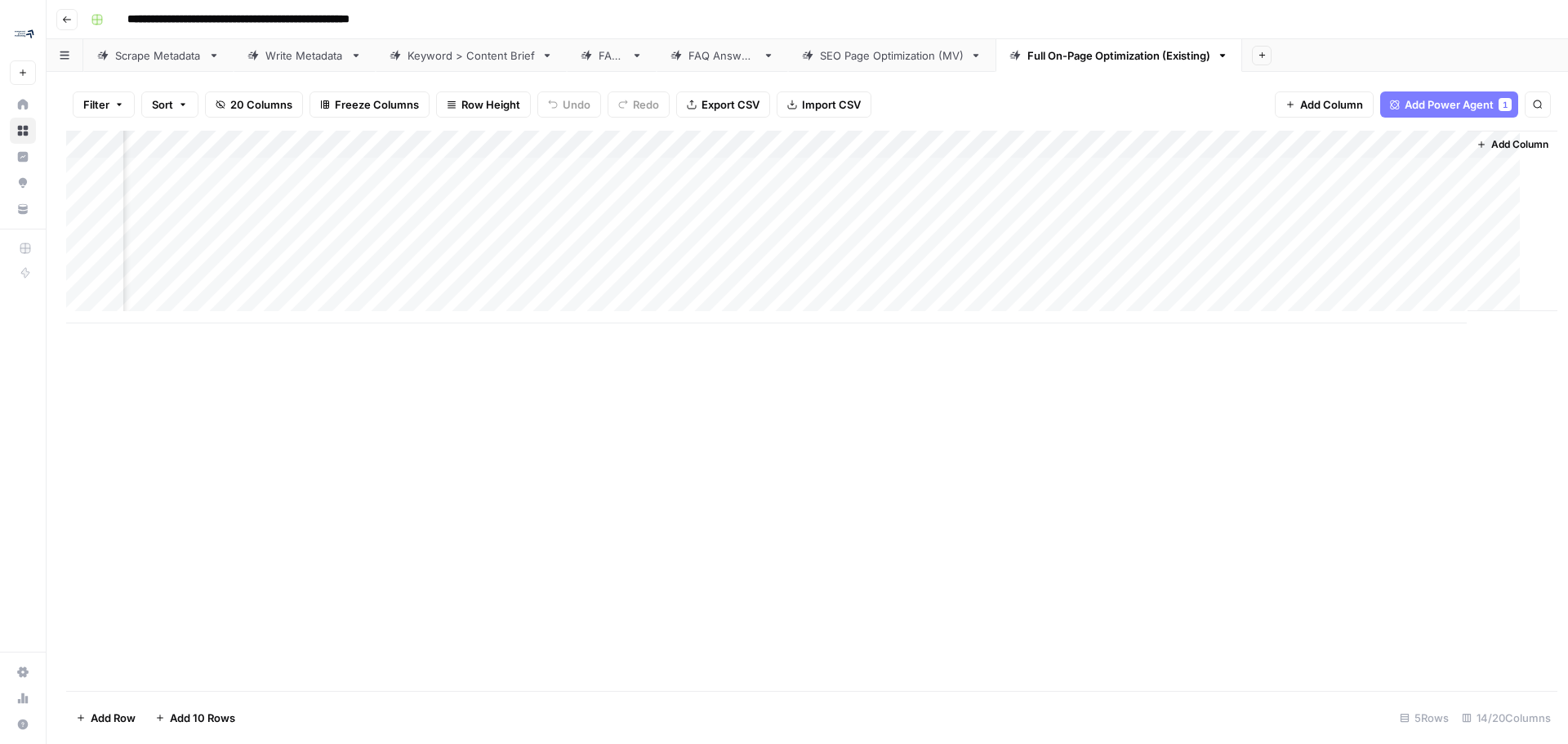
scroll to position [0, 1290]
click at [1016, 175] on div "Add Column" at bounding box center [807, 226] width 1482 height 193
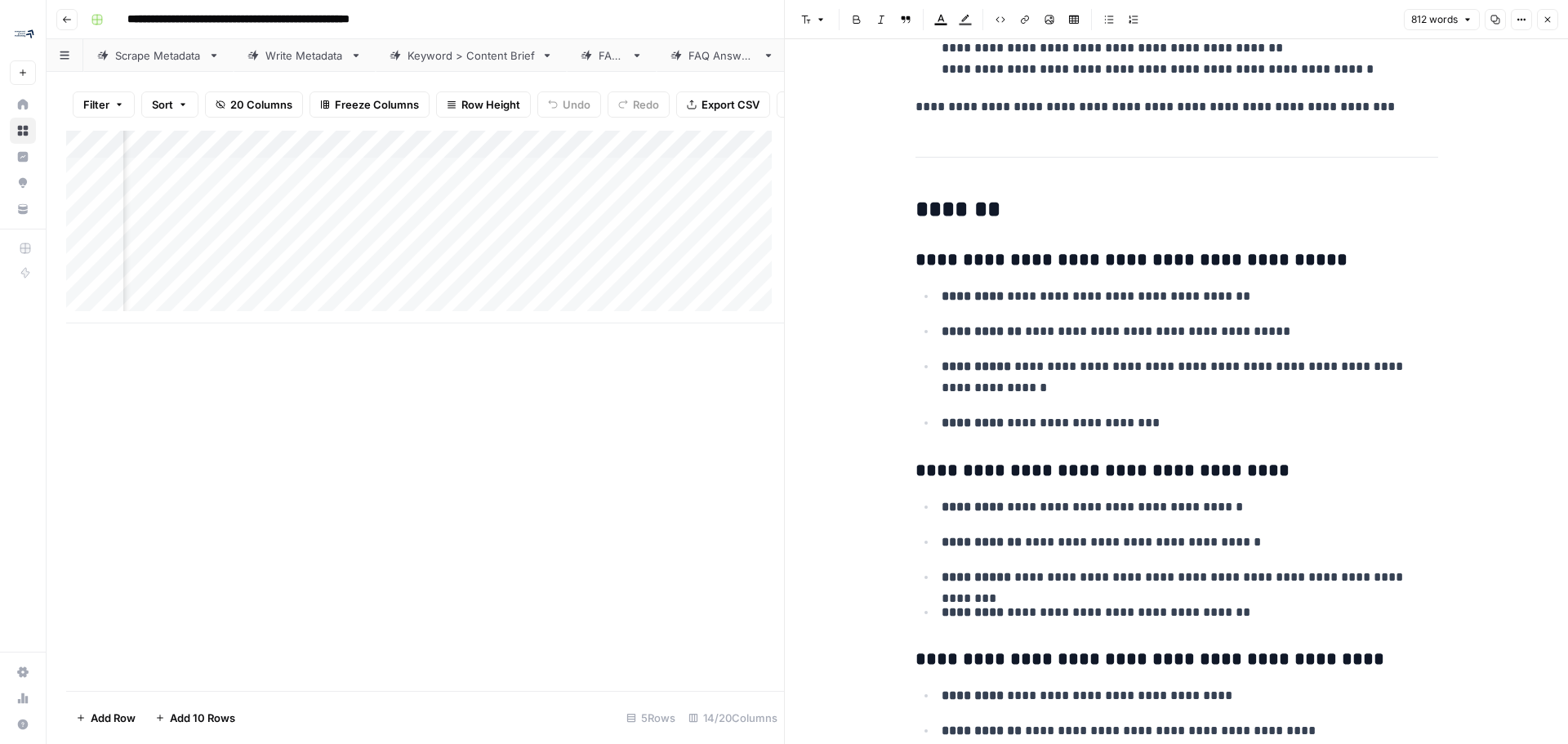
scroll to position [572, 0]
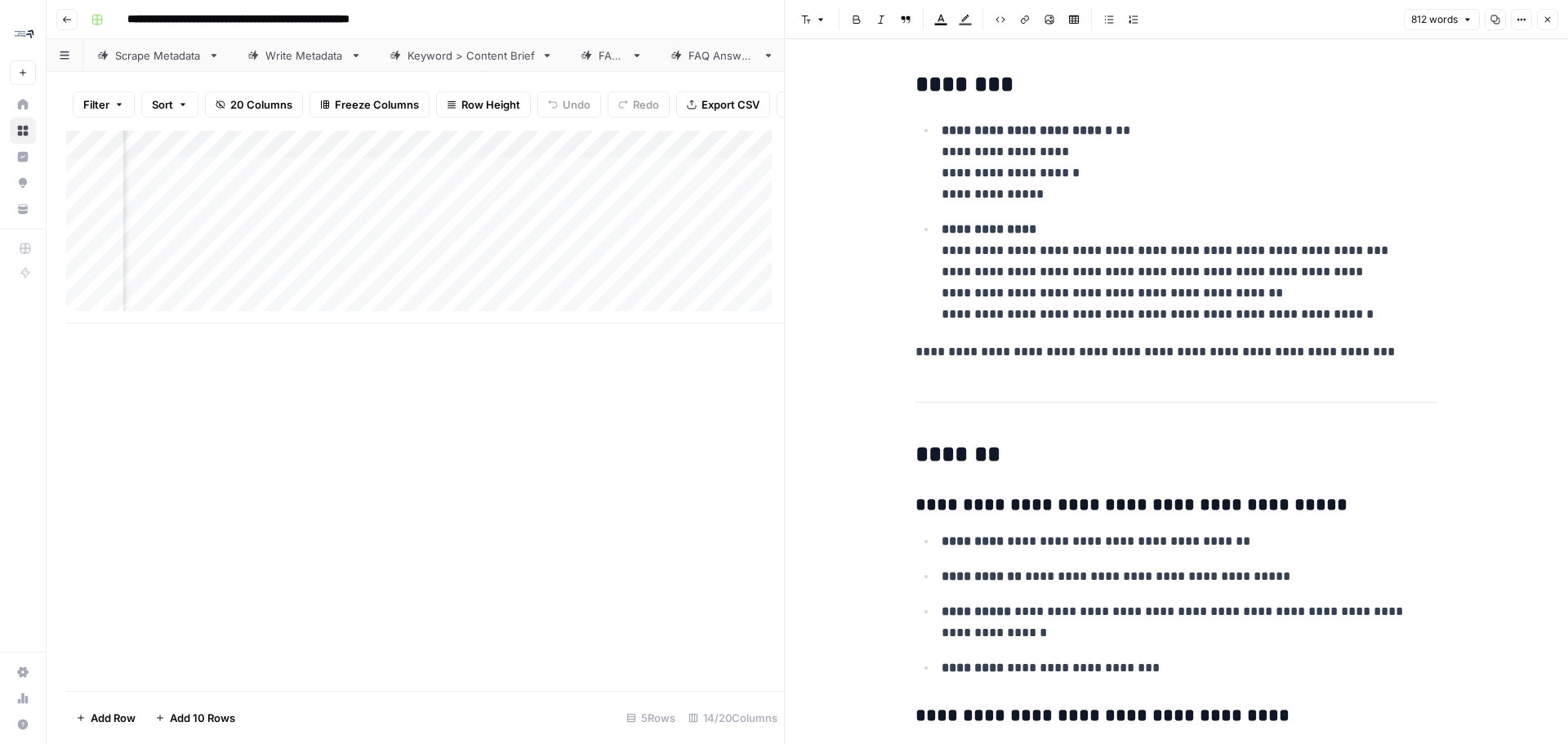
click at [1545, 20] on icon "button" at bounding box center [1548, 20] width 10 height 10
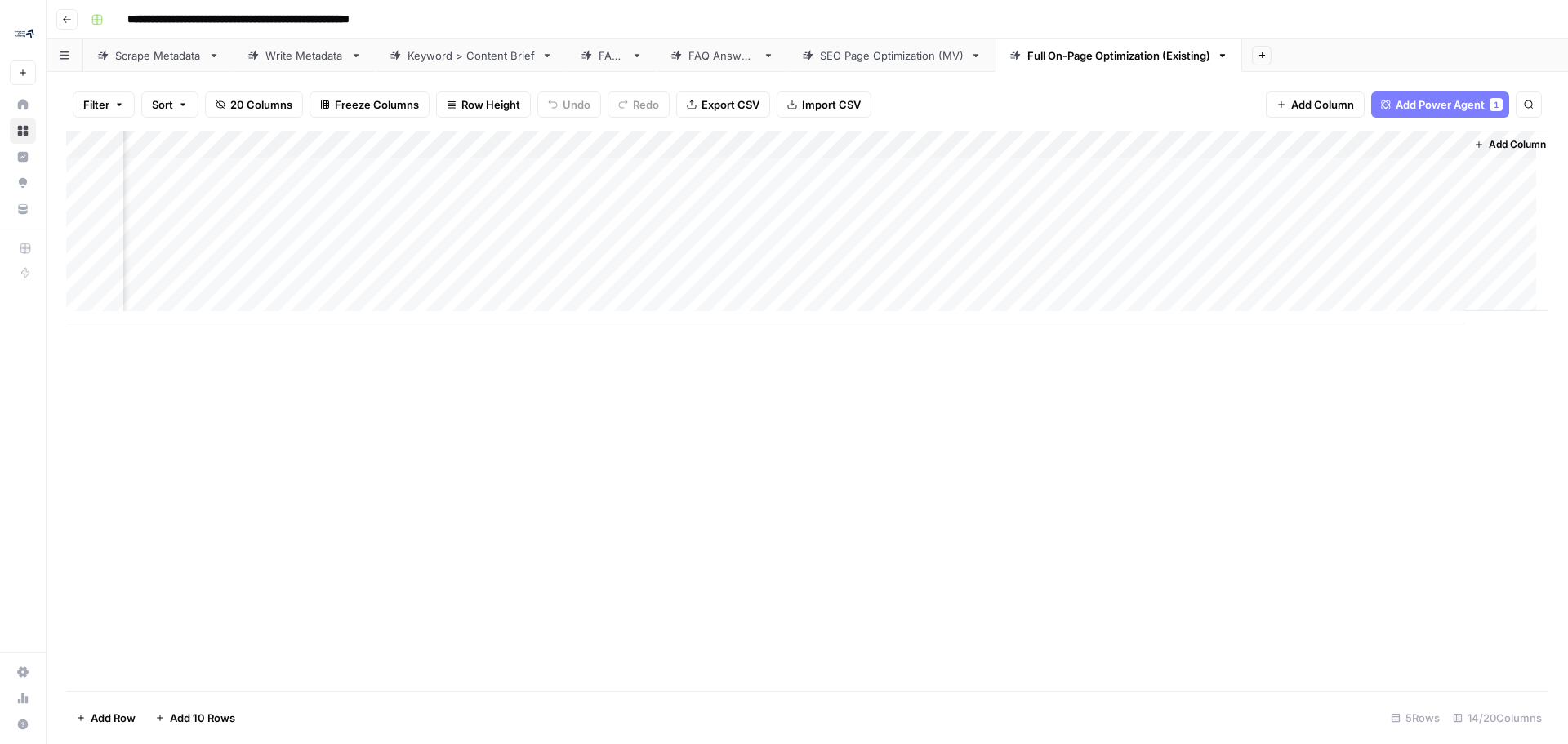
scroll to position [0, 1310]
click at [1452, 112] on span "Add Power Agent" at bounding box center [1440, 104] width 89 height 17
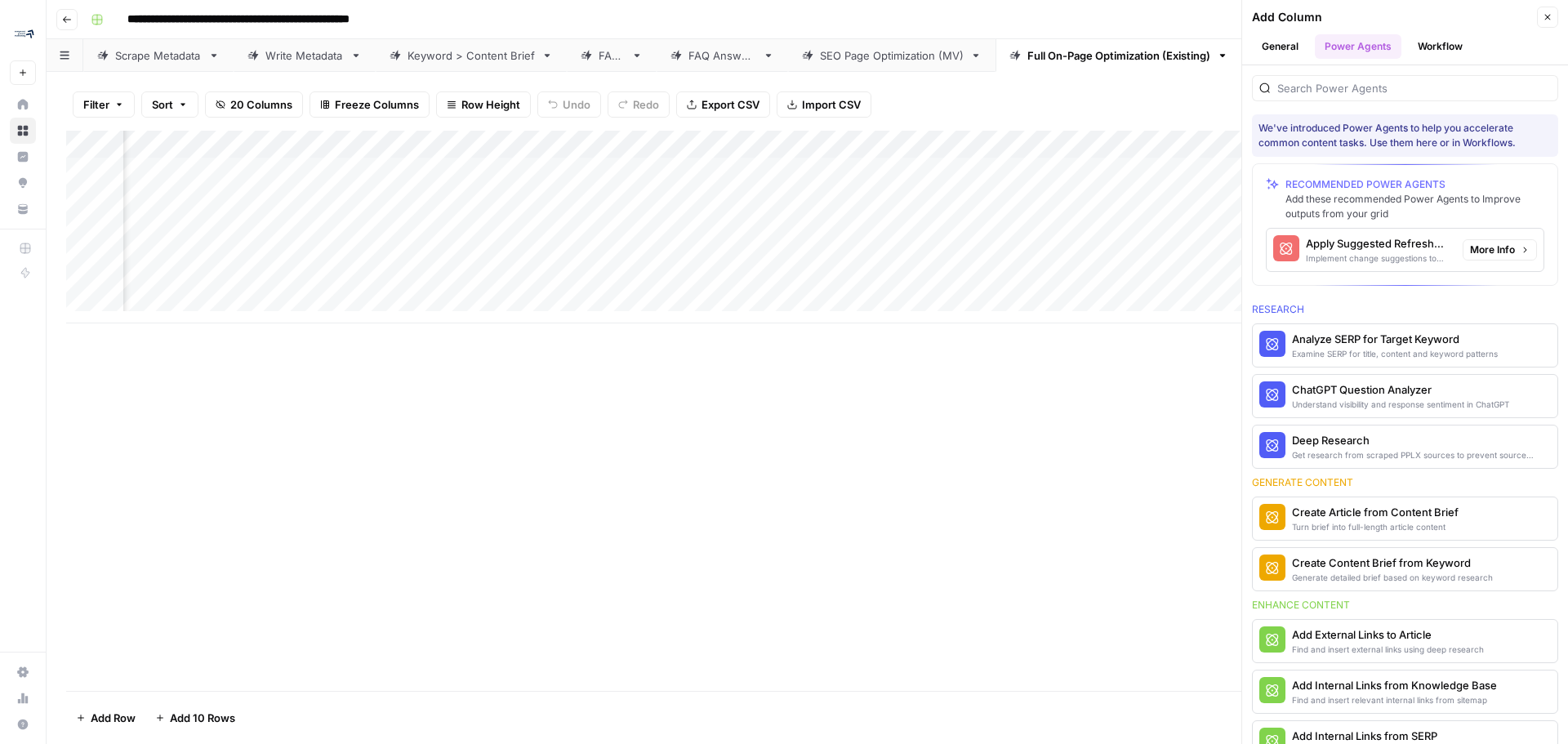
click at [1486, 254] on span "More Info" at bounding box center [1493, 250] width 45 height 15
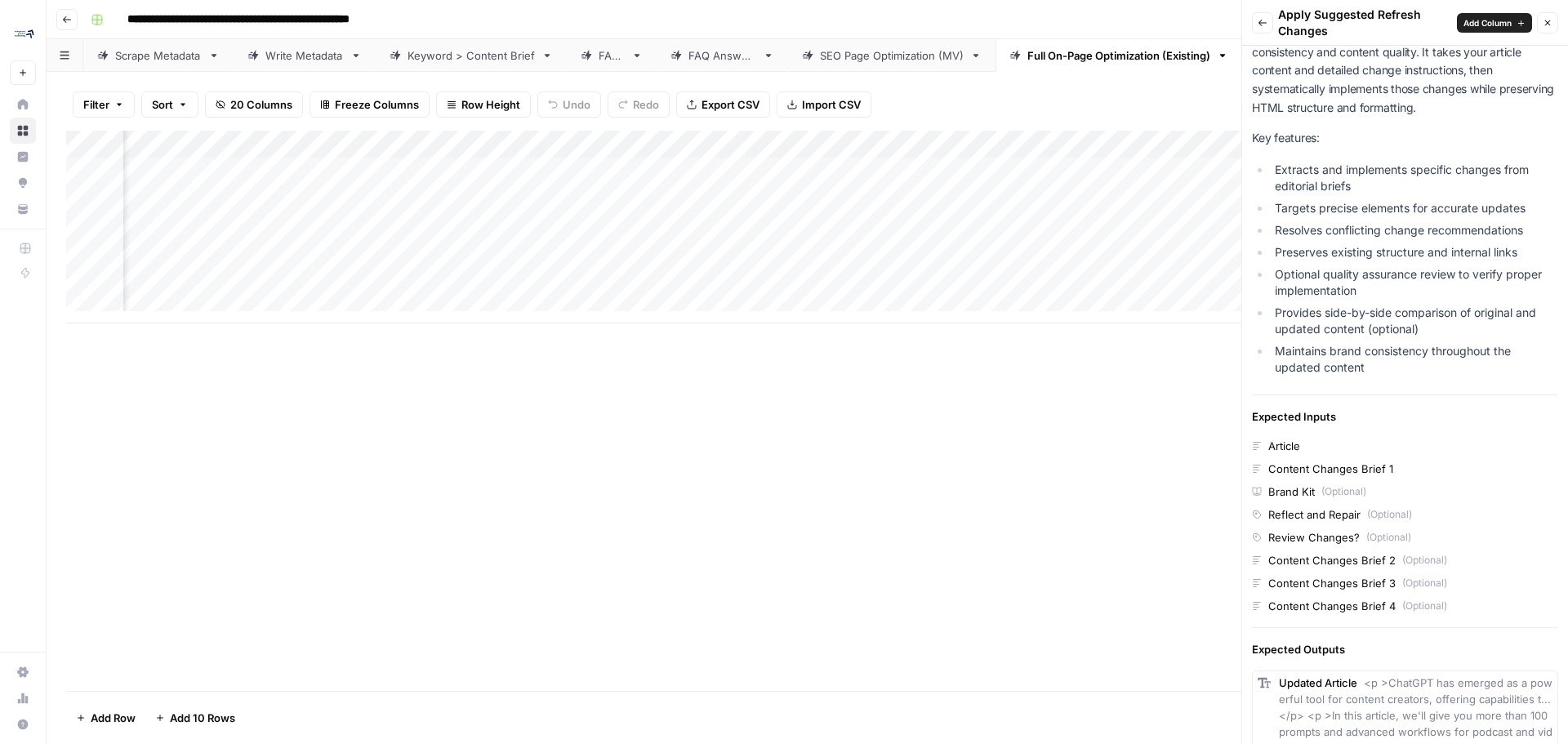
scroll to position [0, 0]
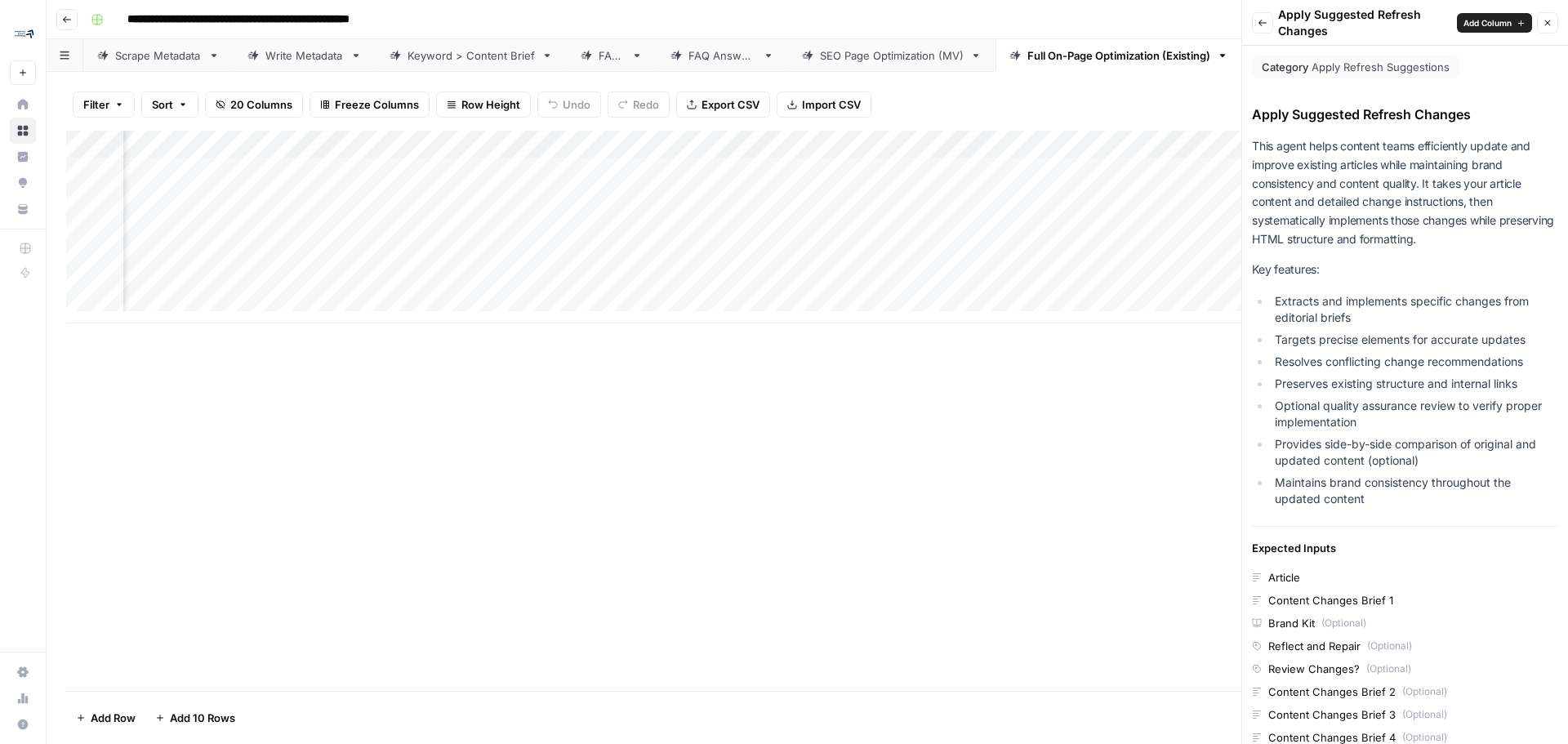
click at [1261, 17] on button "Back" at bounding box center [1262, 22] width 21 height 21
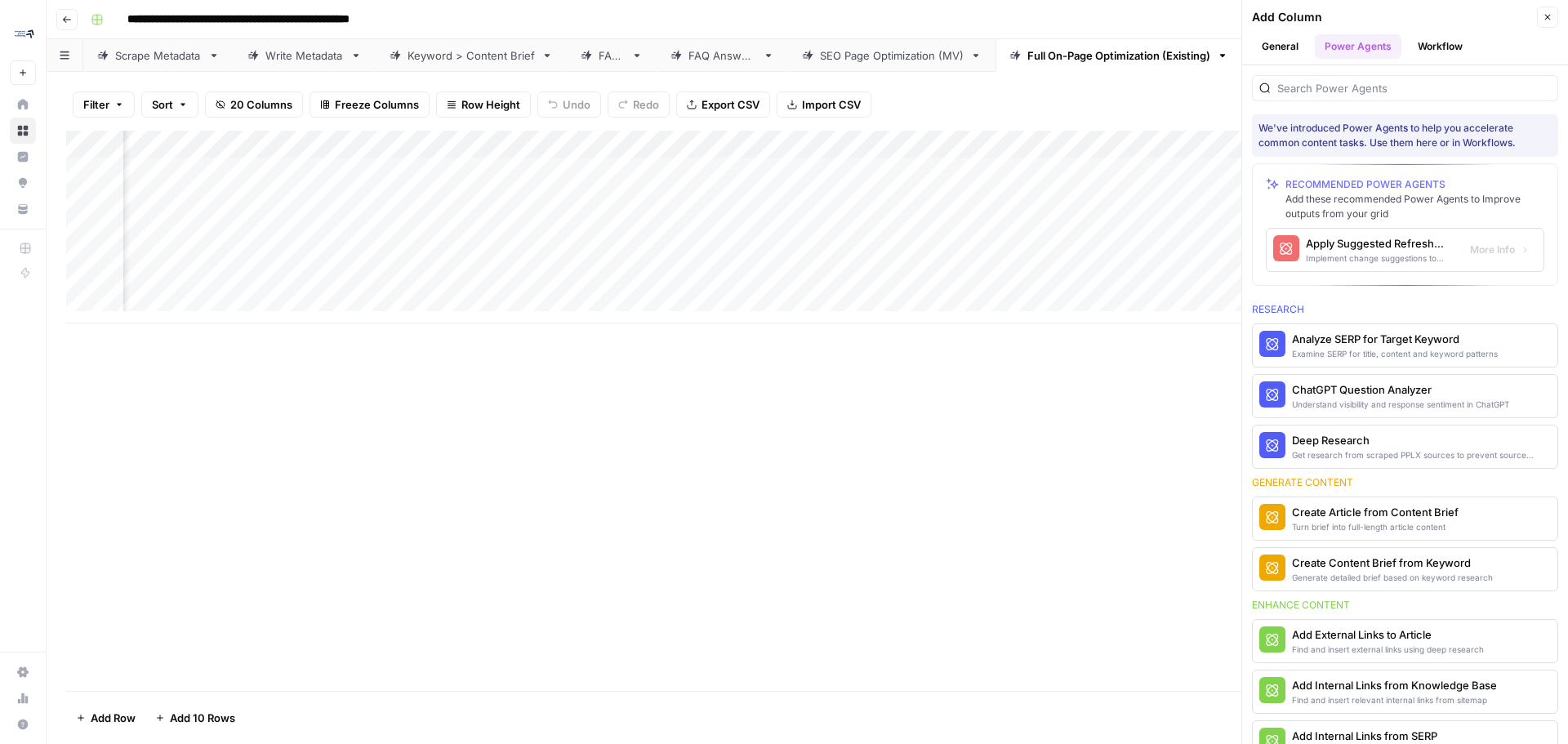
click at [1380, 255] on div "Implement change suggestions to improve content" at bounding box center [1378, 258] width 143 height 13
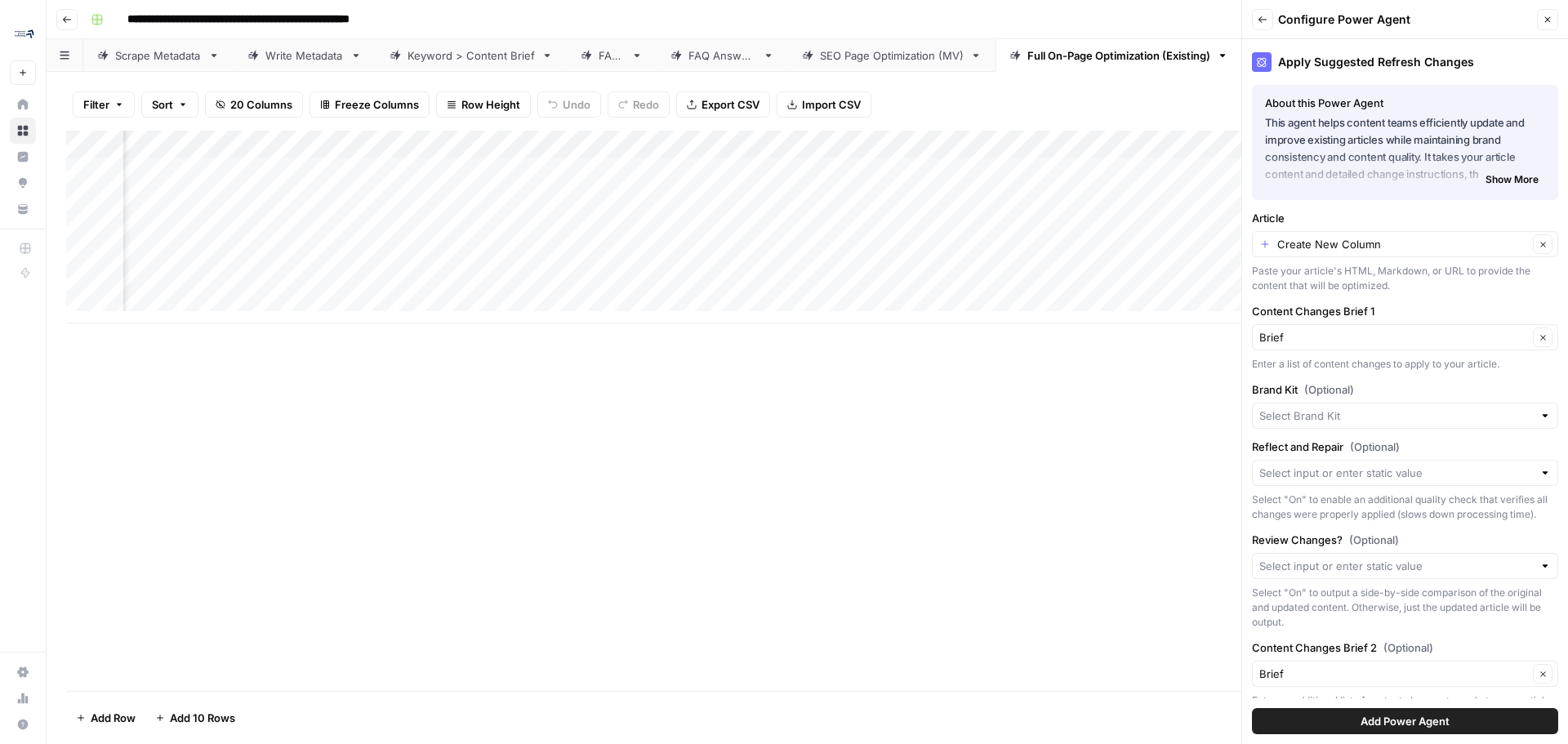
click at [1459, 233] on div "Create New Column Clear" at bounding box center [1405, 244] width 307 height 26
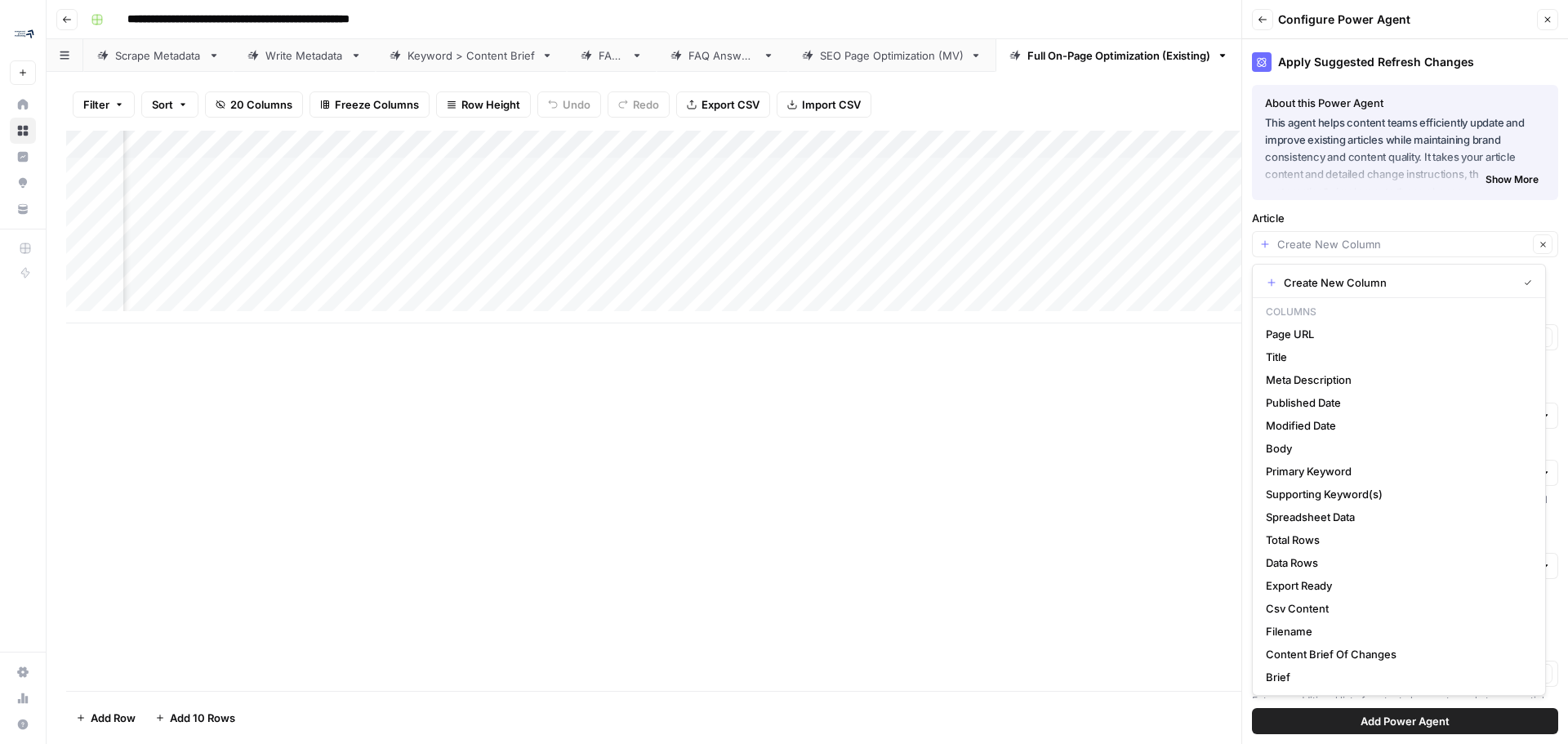
type input "Create New Column"
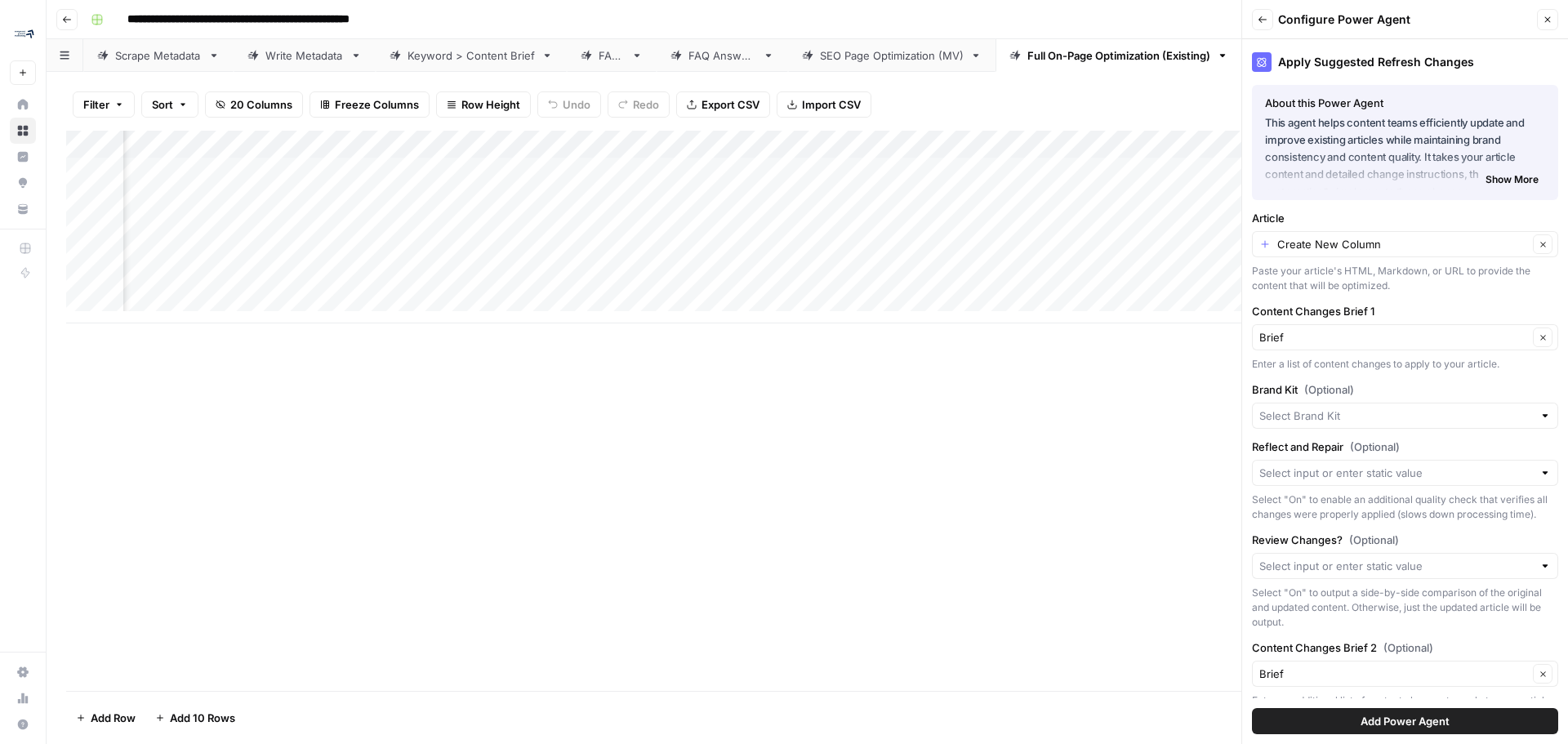
click at [1180, 553] on div "Add Column" at bounding box center [807, 410] width 1482 height 560
click at [1539, 472] on div at bounding box center [1545, 473] width 11 height 17
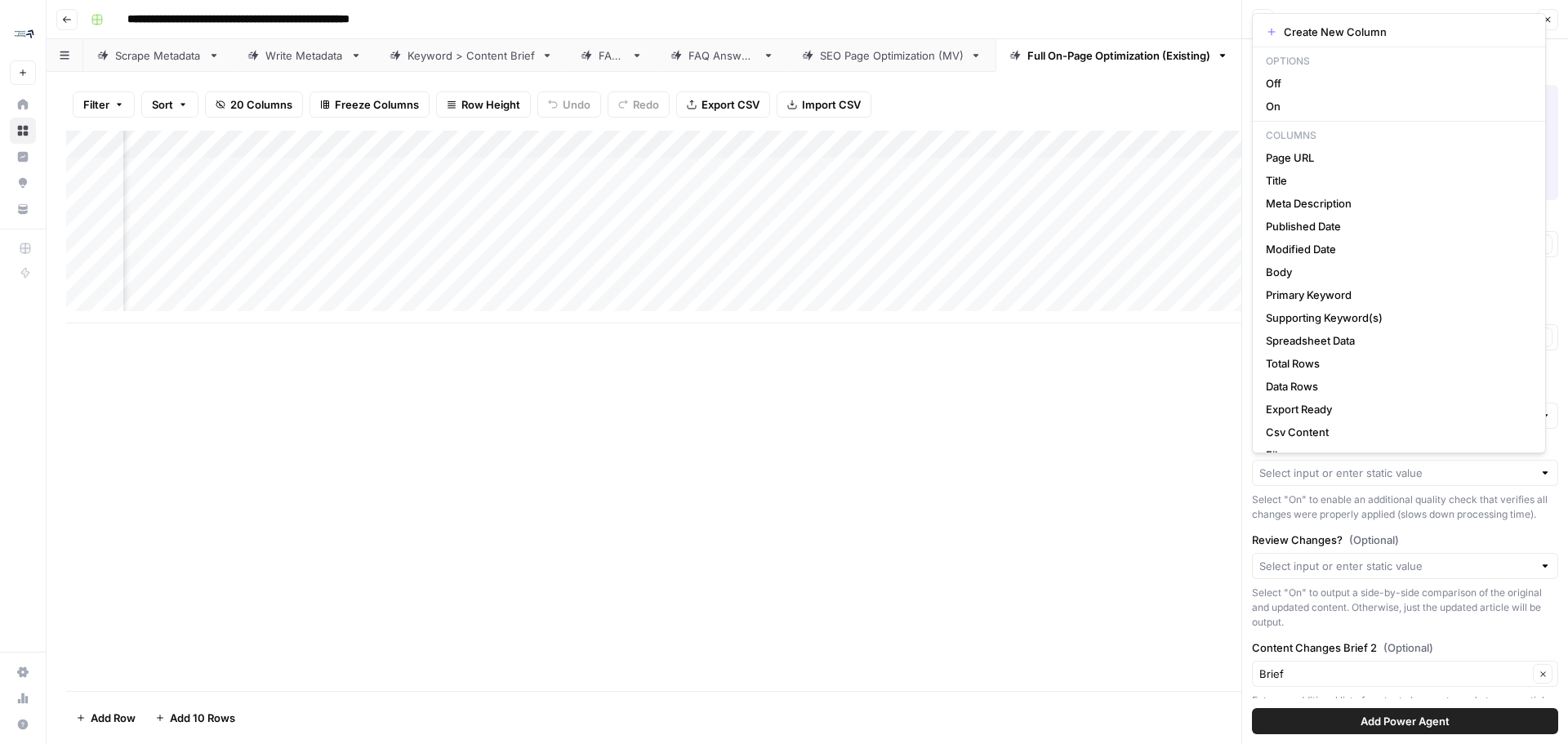
click at [1539, 472] on div at bounding box center [1545, 473] width 11 height 17
click at [1415, 521] on div "Select "On" to enable an additional quality check that verifies all changes wer…" at bounding box center [1405, 507] width 307 height 30
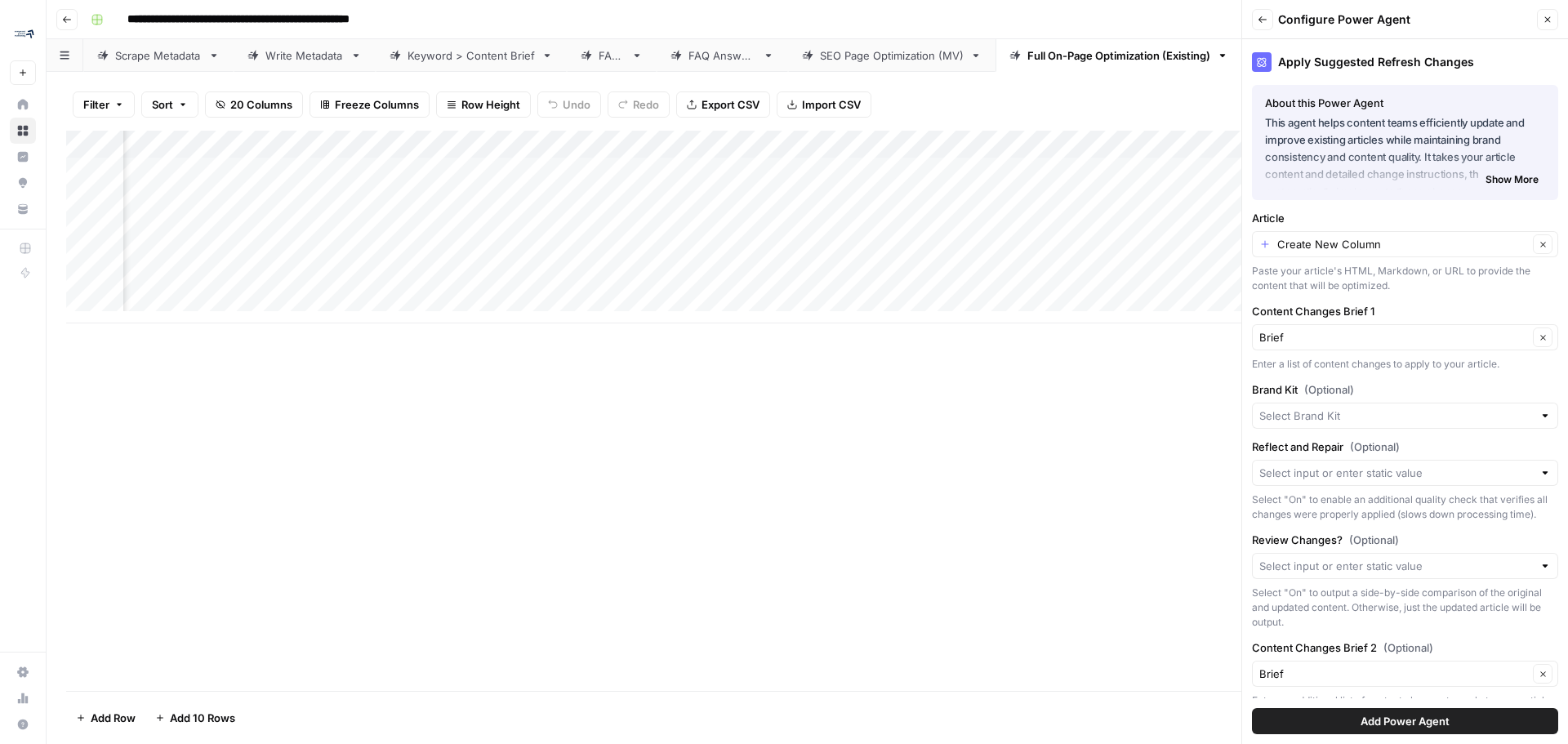
click at [1498, 183] on span "Show More" at bounding box center [1512, 180] width 53 height 15
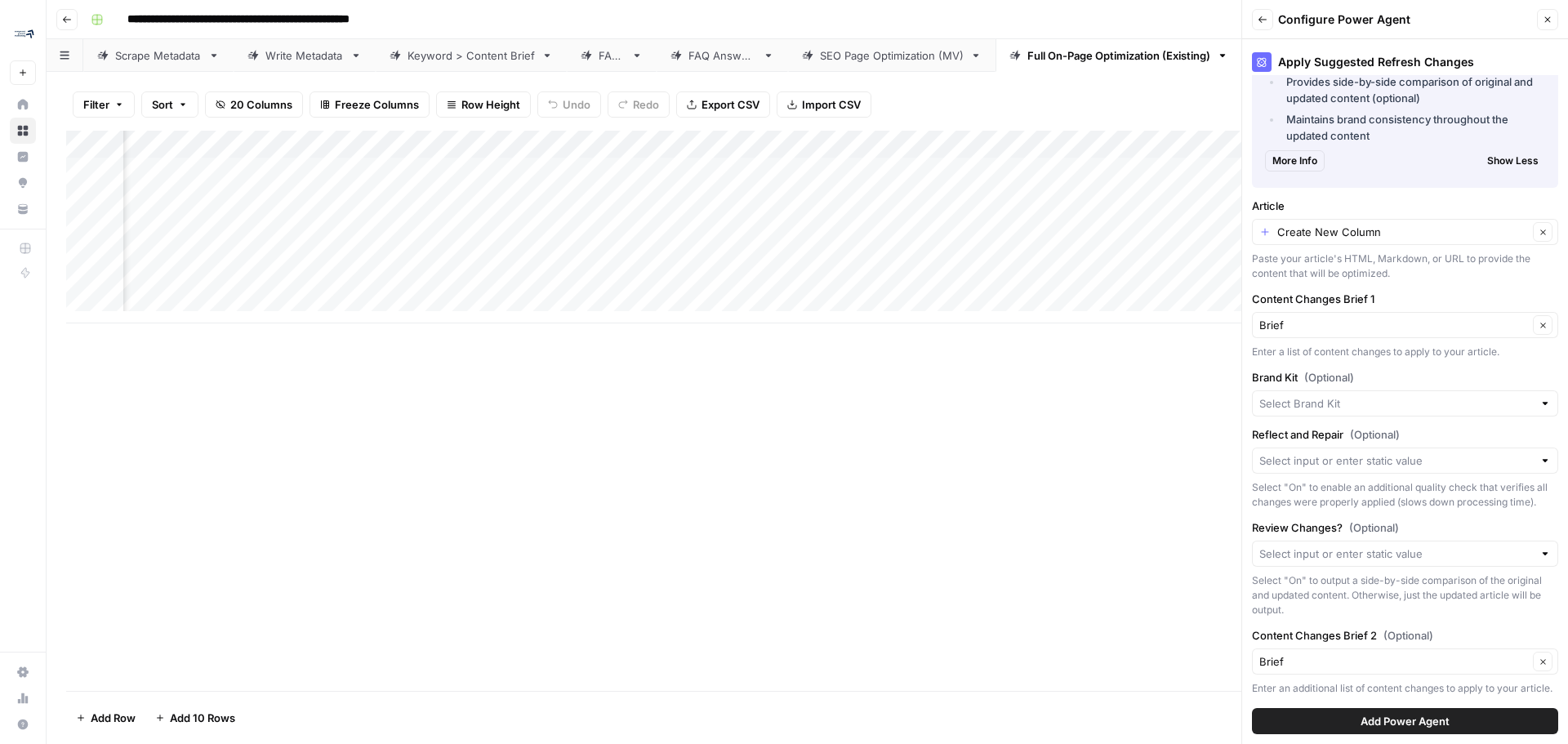
scroll to position [408, 0]
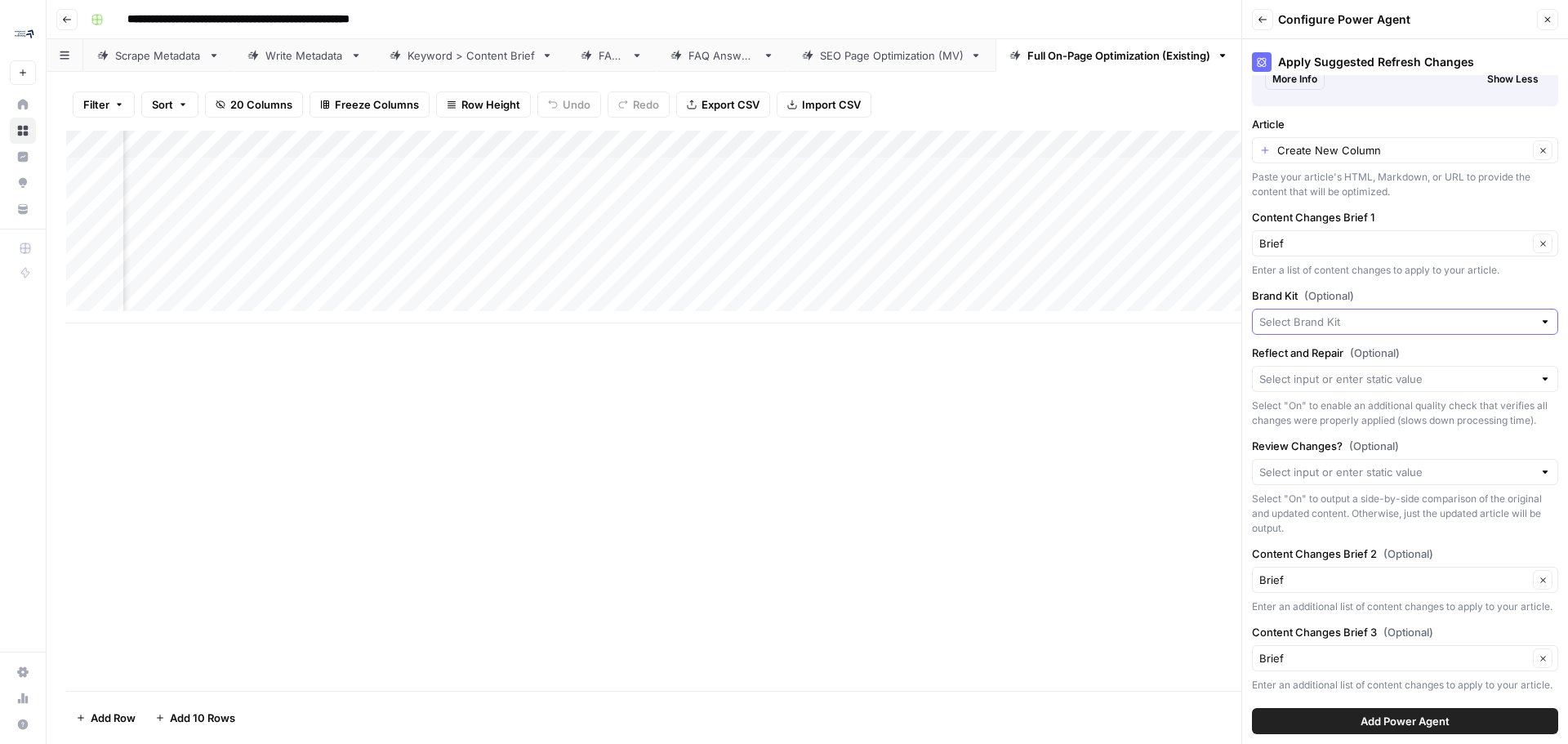
click at [1424, 323] on input "Brand Kit (Optional)" at bounding box center [1397, 322] width 274 height 17
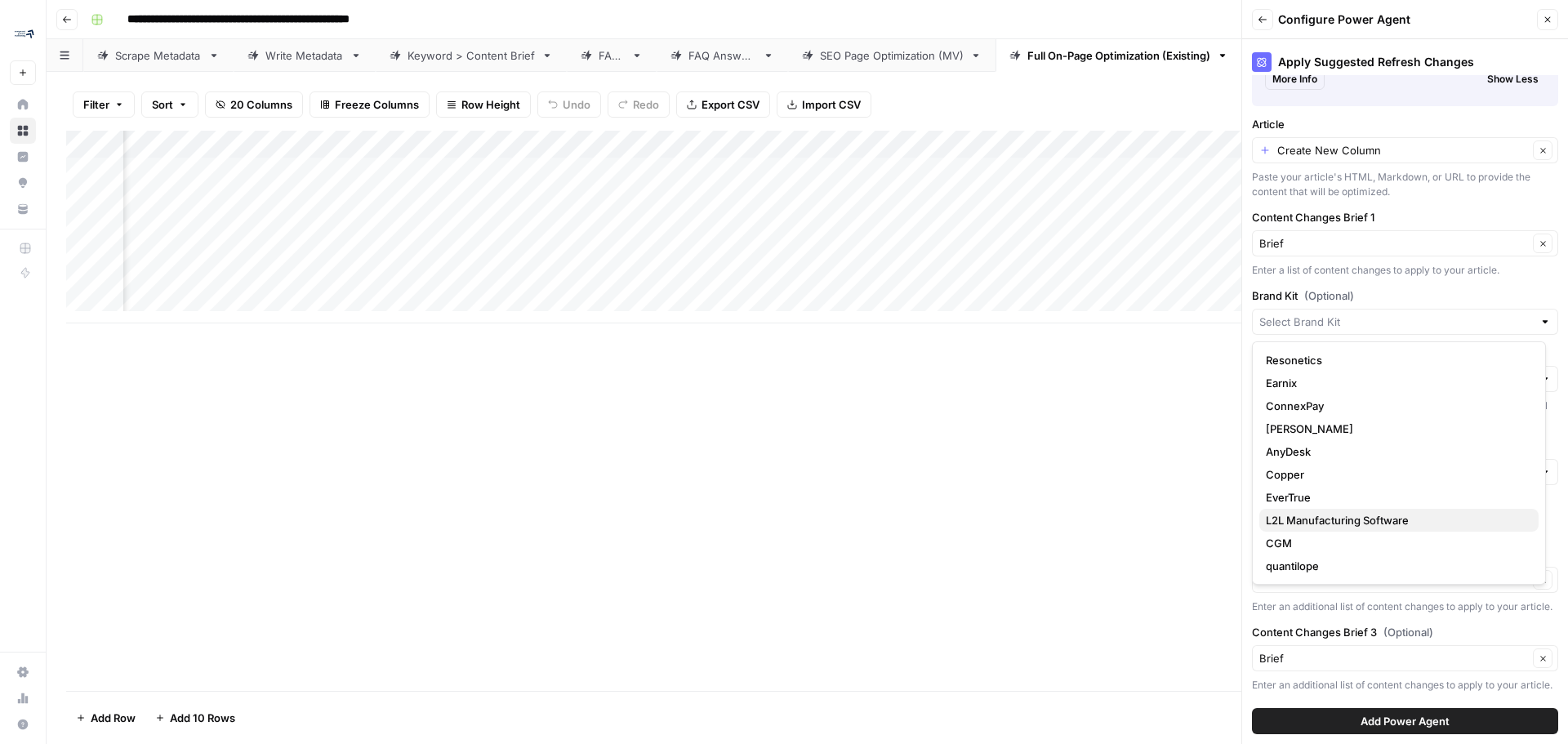
click at [1334, 520] on span "L2L Manufacturing Software" at bounding box center [1396, 521] width 260 height 17
type input "L2L Manufacturing Software"
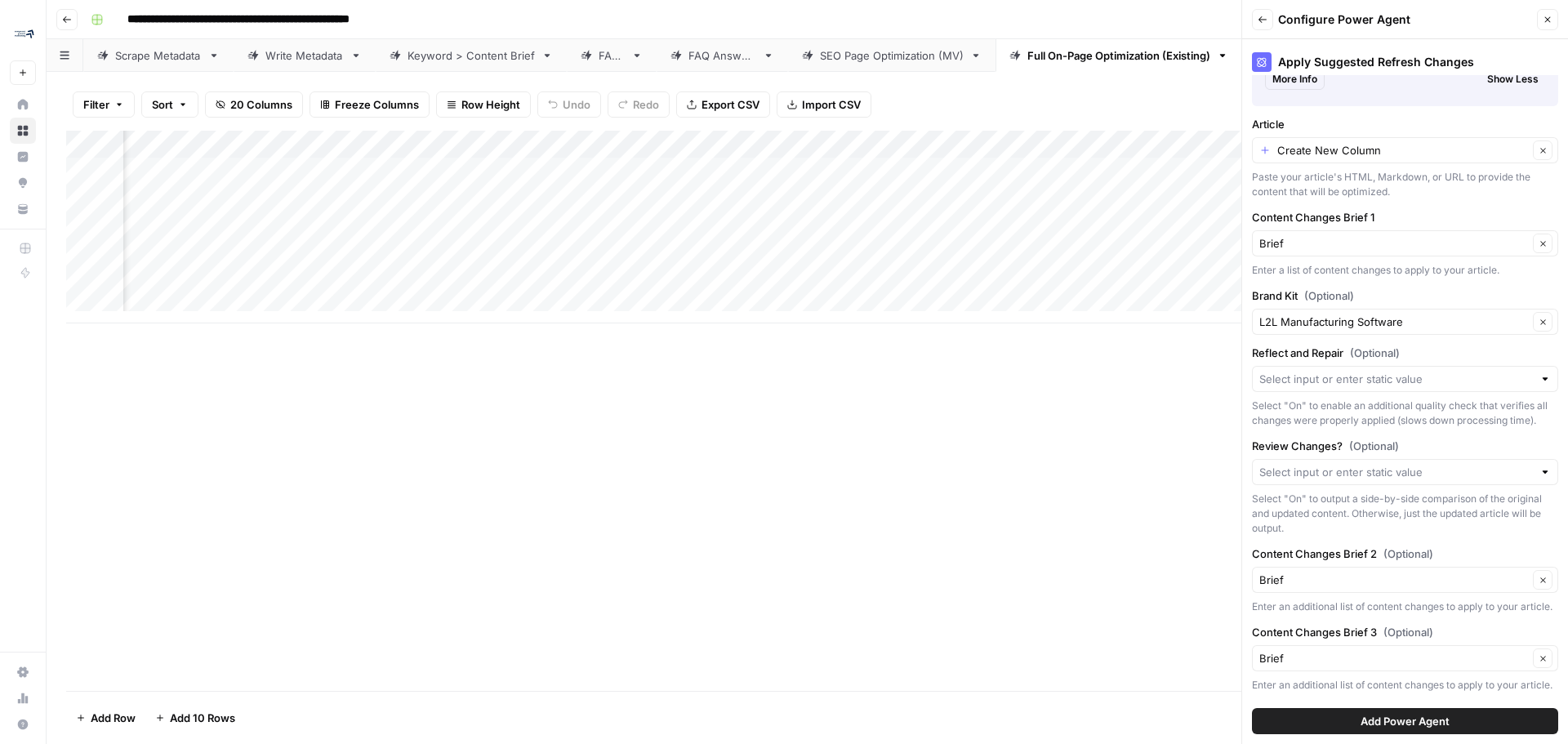
scroll to position [0, 1173]
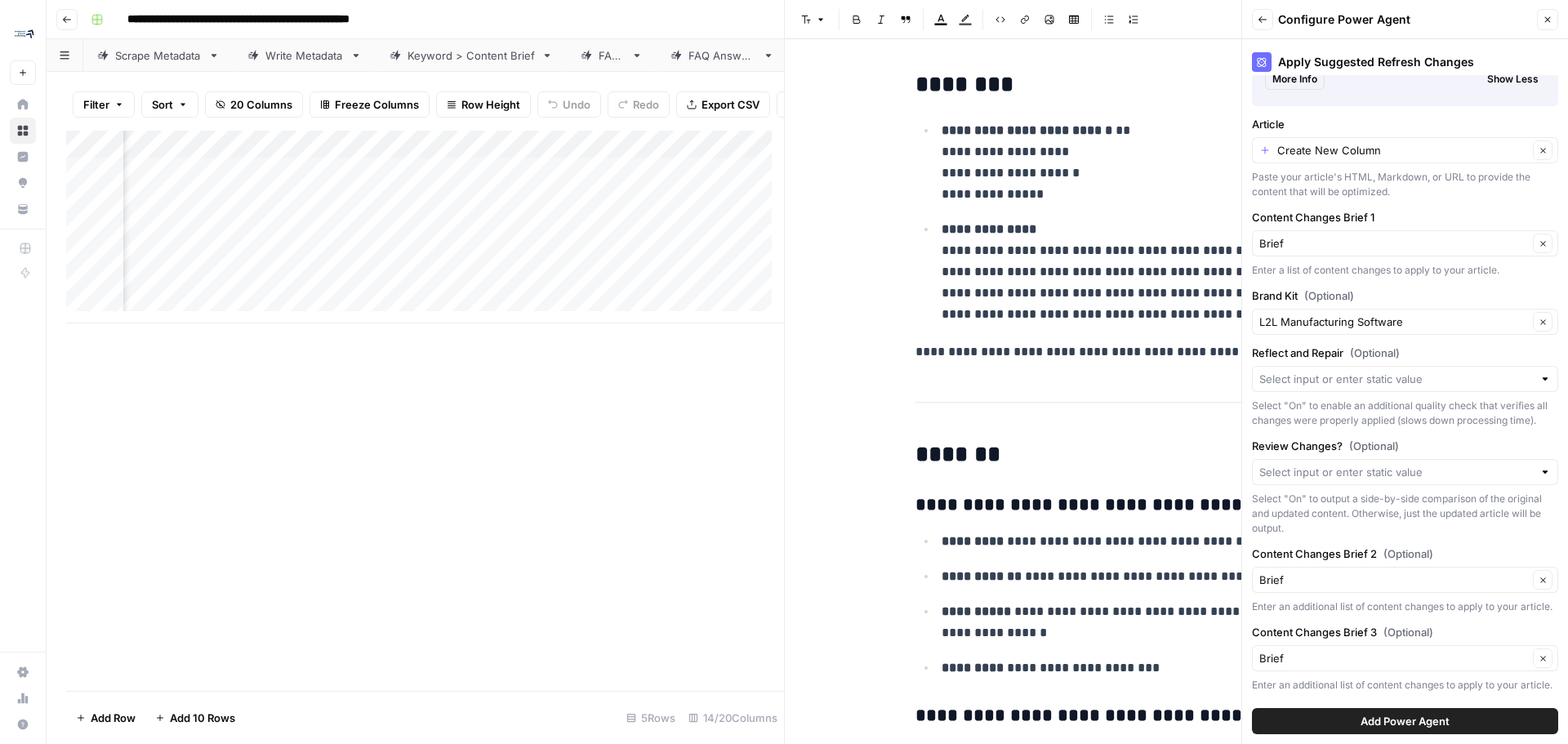
scroll to position [0, 1702]
click at [1458, 233] on div "Brief Clear" at bounding box center [1405, 243] width 307 height 26
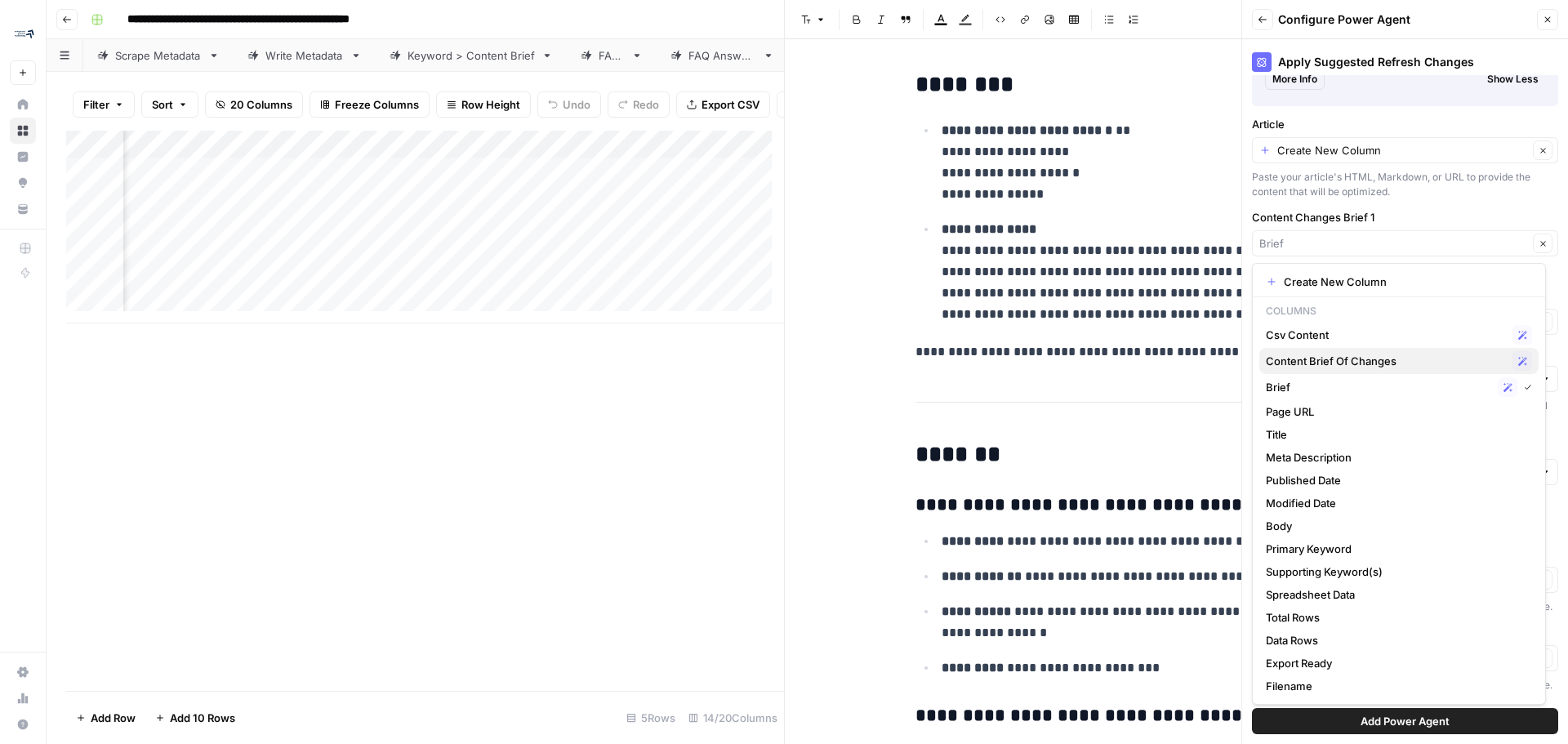
click at [1324, 359] on span "Content Brief Of Changes" at bounding box center [1386, 361] width 240 height 17
type input "Content Brief Of Changes"
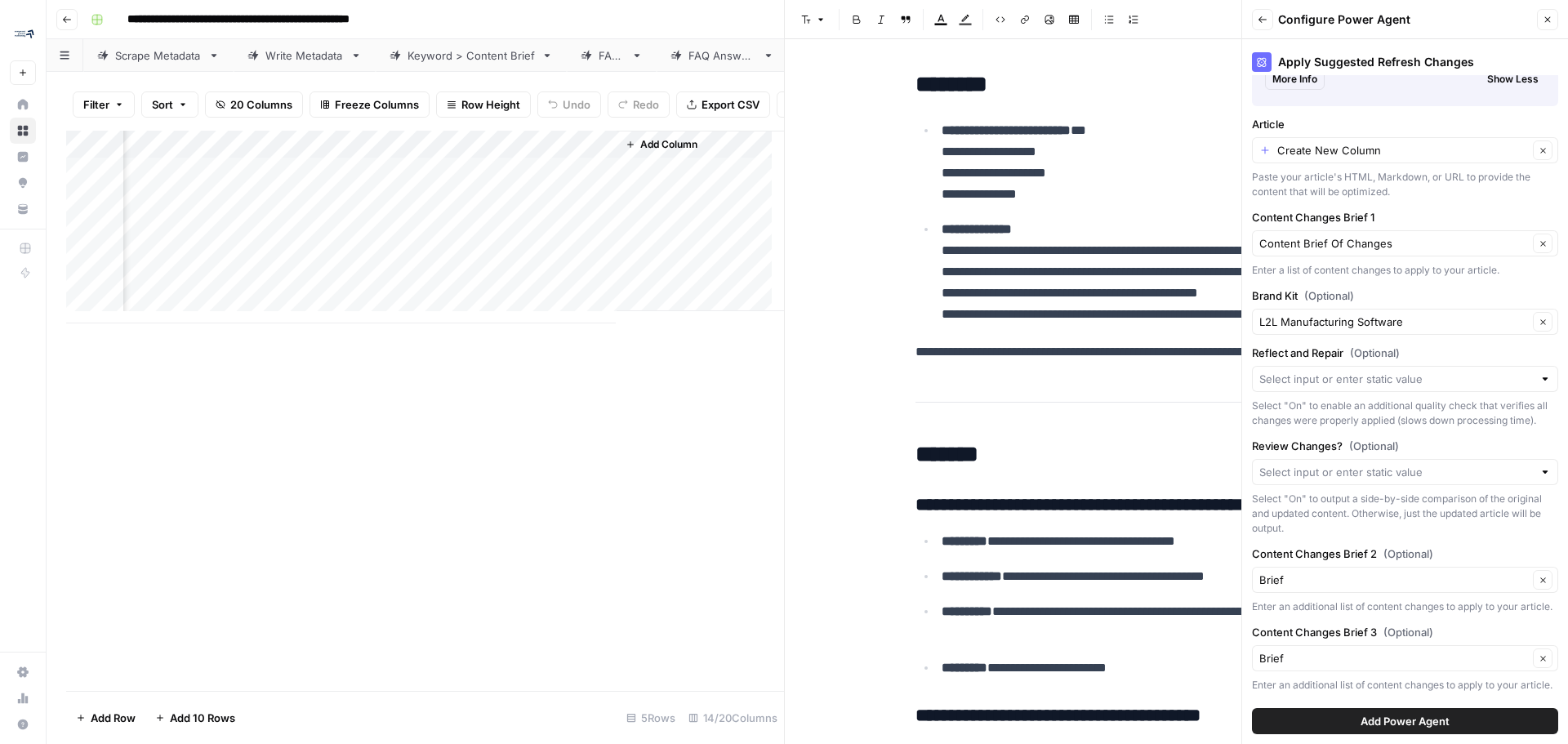
scroll to position [0, 2143]
click at [1456, 374] on input "Reflect and Repair (Optional)" at bounding box center [1397, 379] width 274 height 17
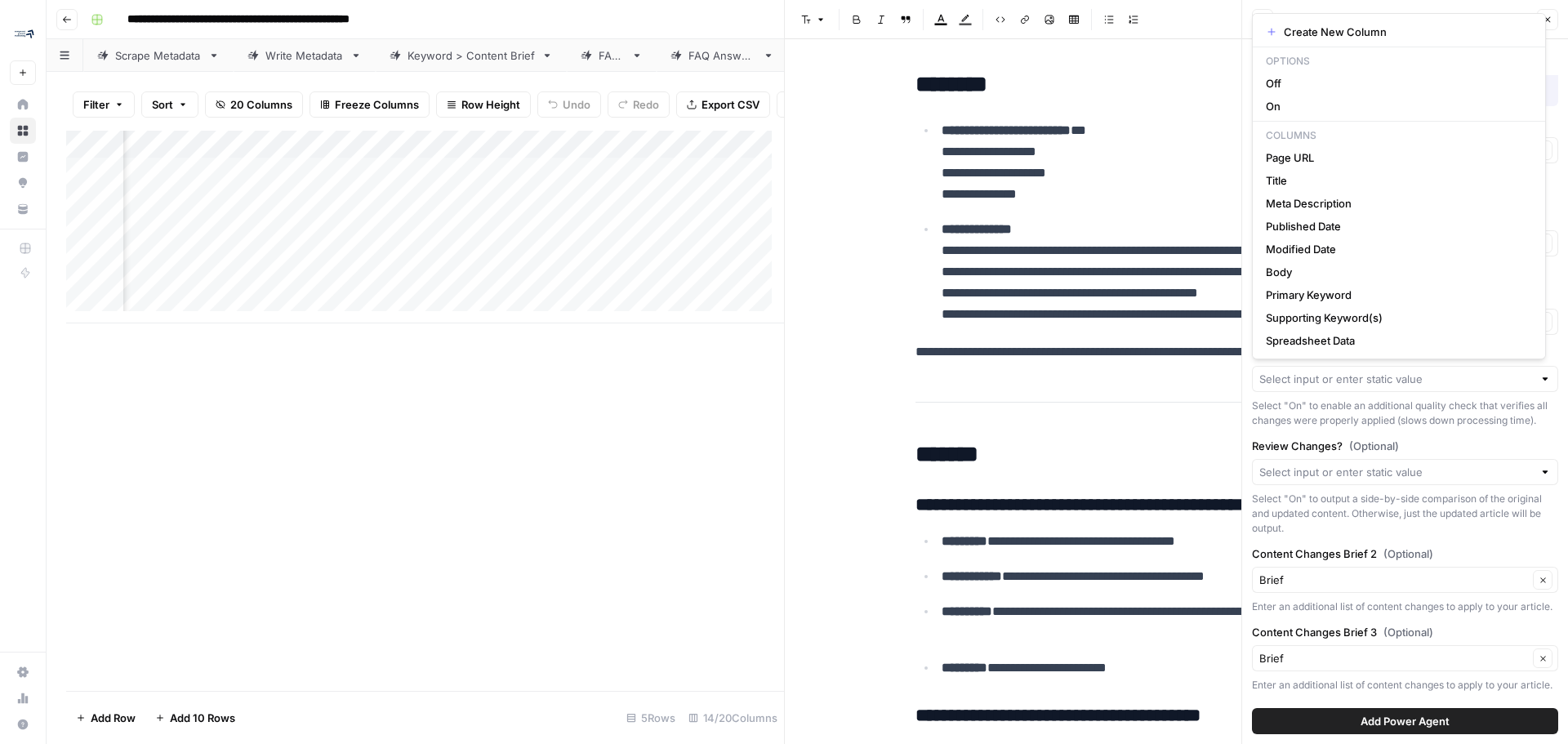
click at [1460, 425] on div "Select "On" to enable an additional quality check that verifies all changes wer…" at bounding box center [1405, 413] width 307 height 30
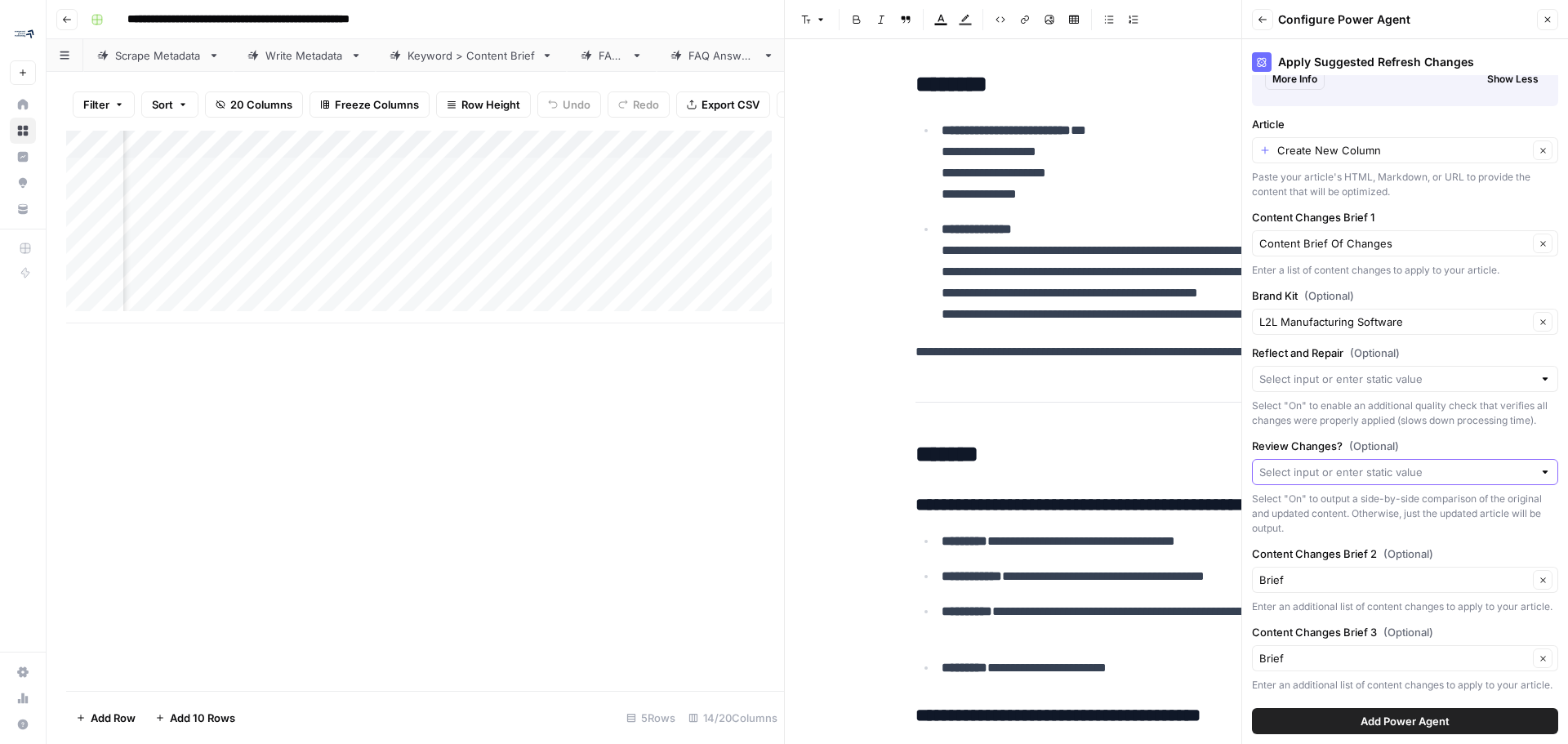
click at [1487, 480] on input "Review Changes? (Optional)" at bounding box center [1397, 472] width 274 height 17
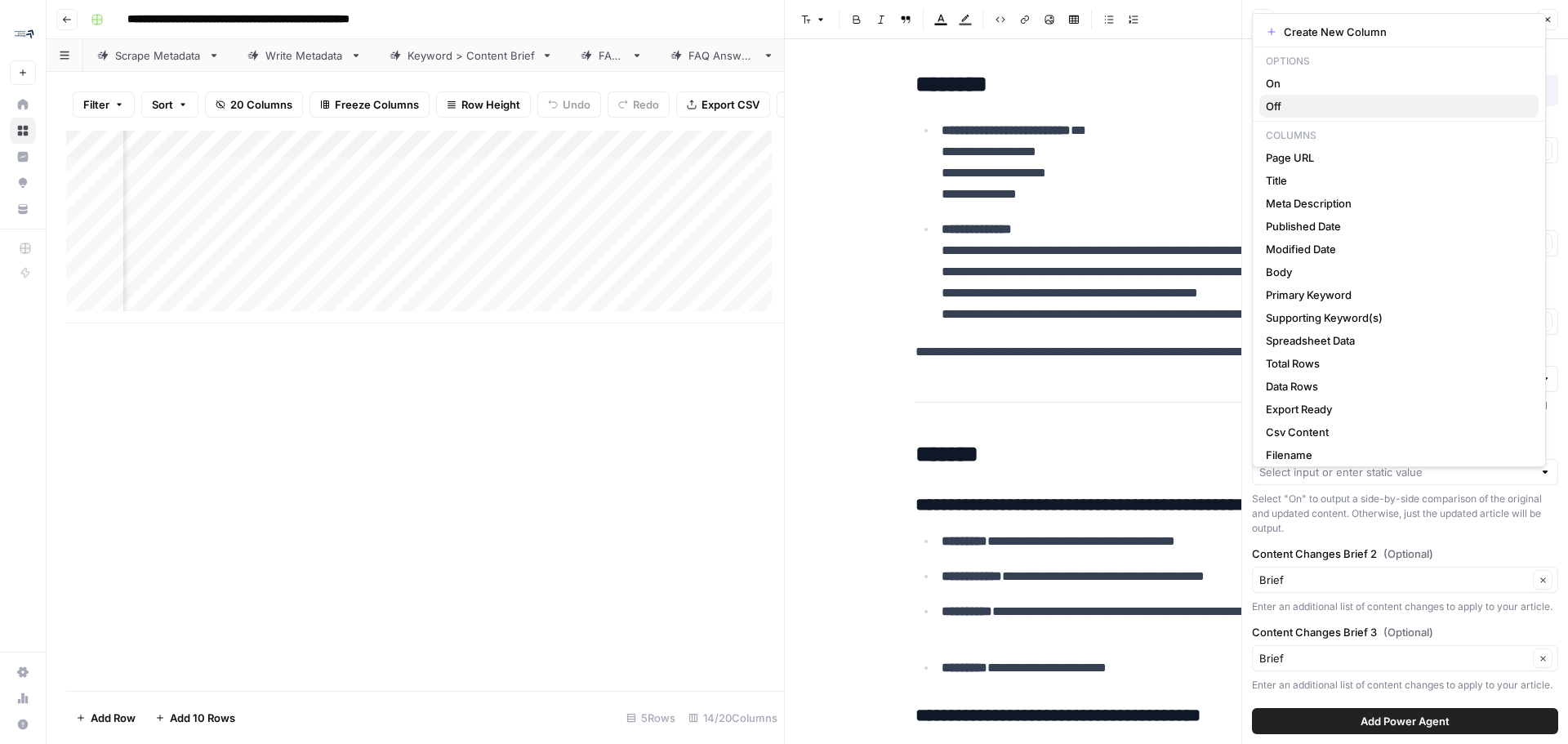
click at [1296, 103] on span "Off" at bounding box center [1396, 106] width 260 height 17
type input "Off"
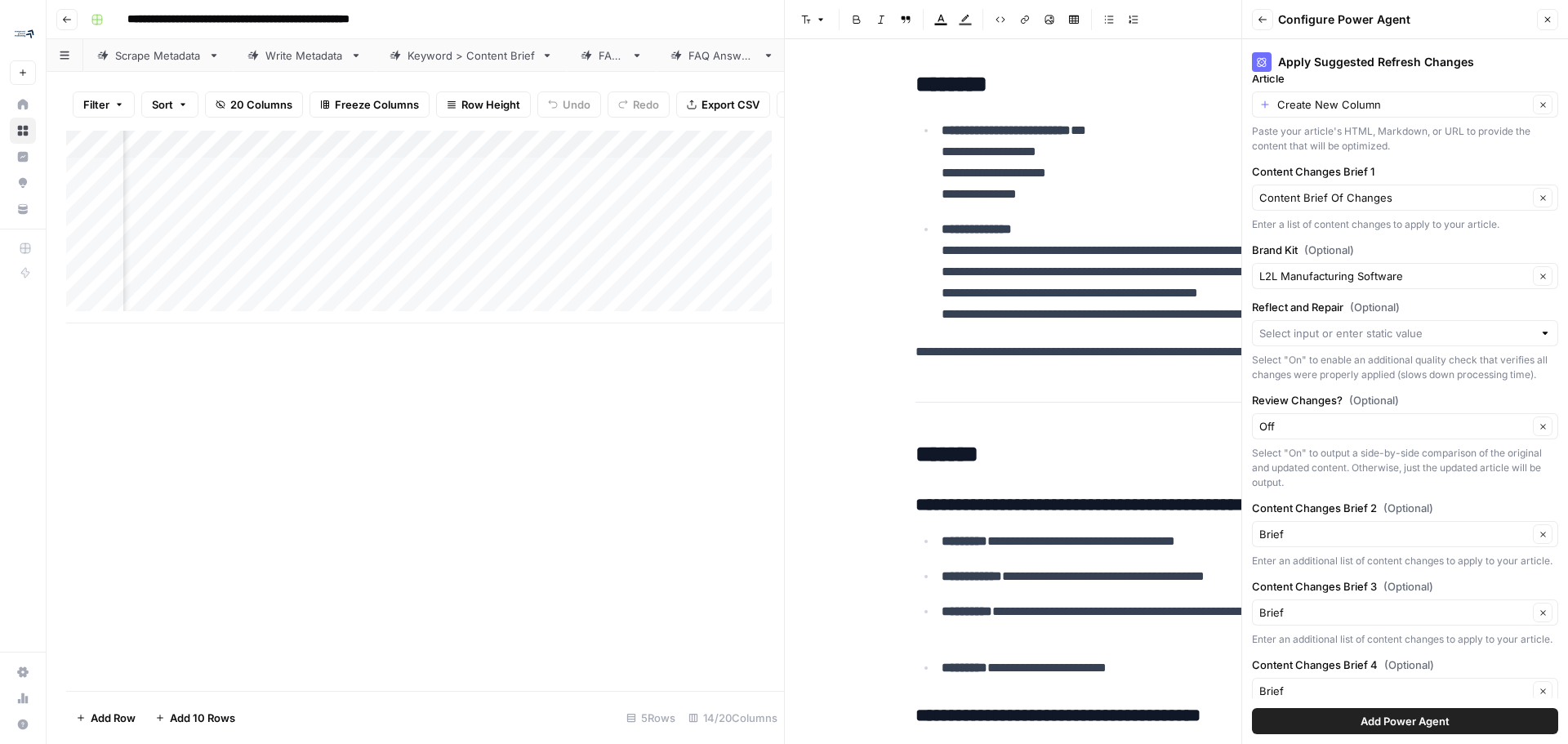
scroll to position [490, 0]
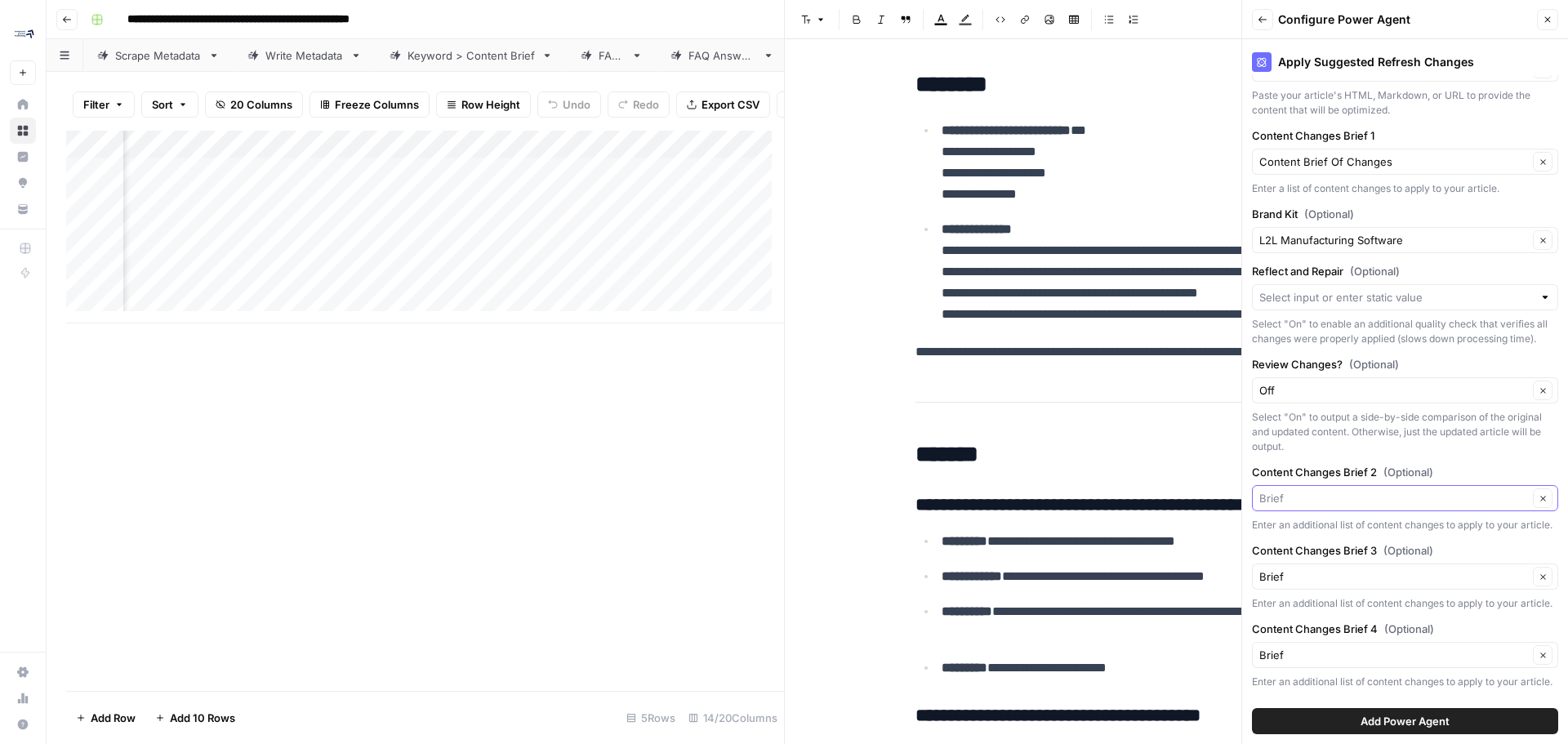
click at [1483, 506] on input "Content Changes Brief 2 (Optional)" at bounding box center [1394, 498] width 268 height 17
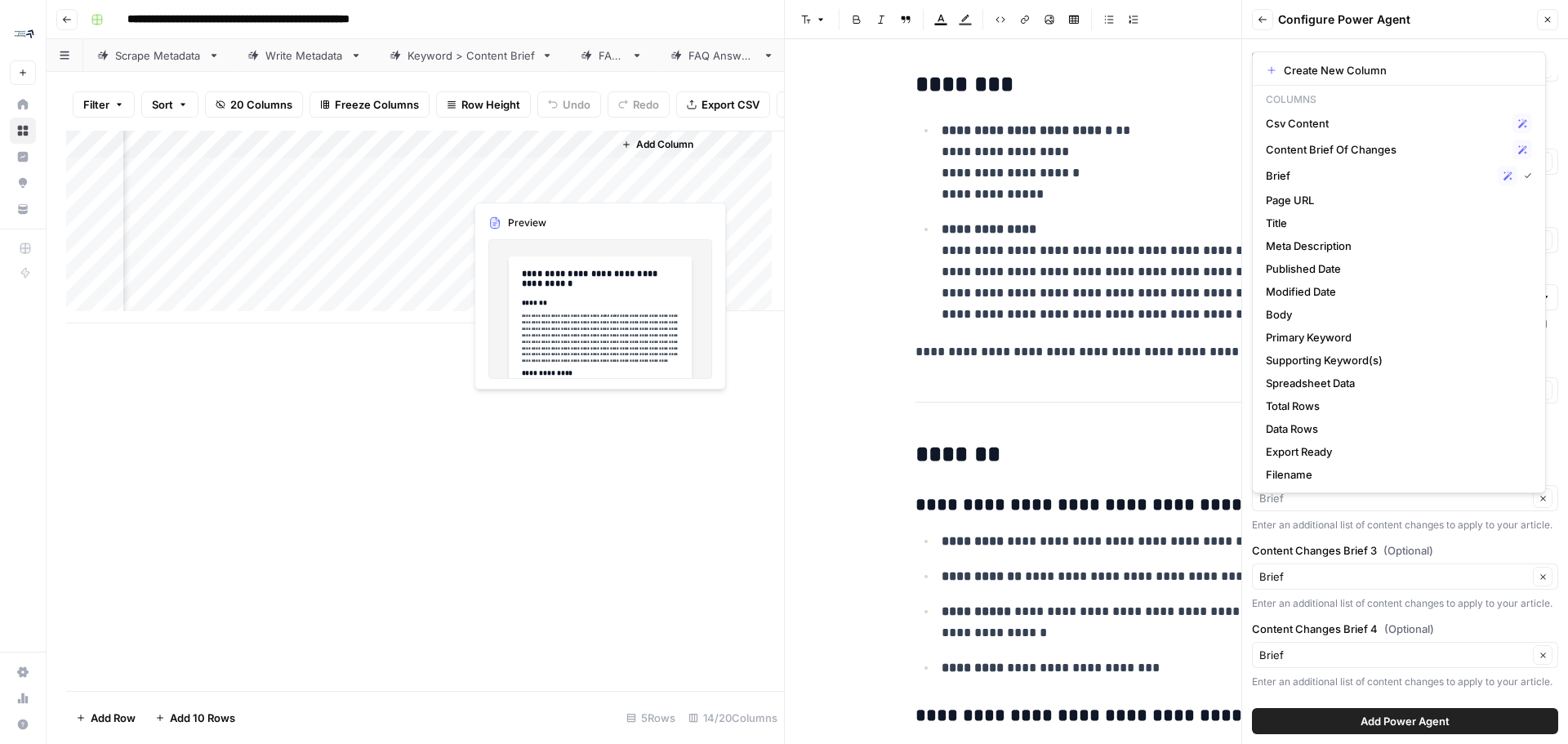
type input "Brief"
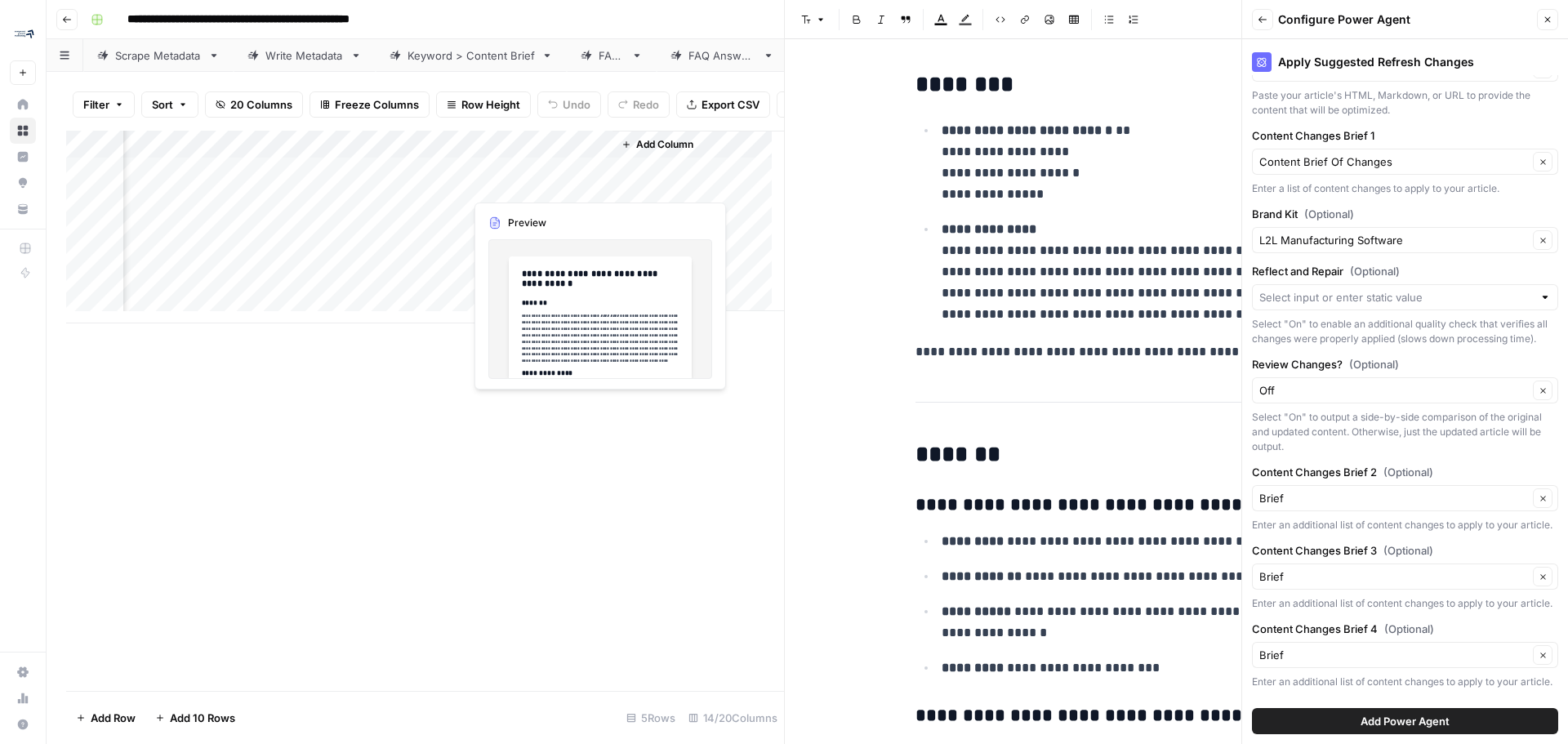
click at [527, 180] on div "Add Column" at bounding box center [425, 226] width 718 height 193
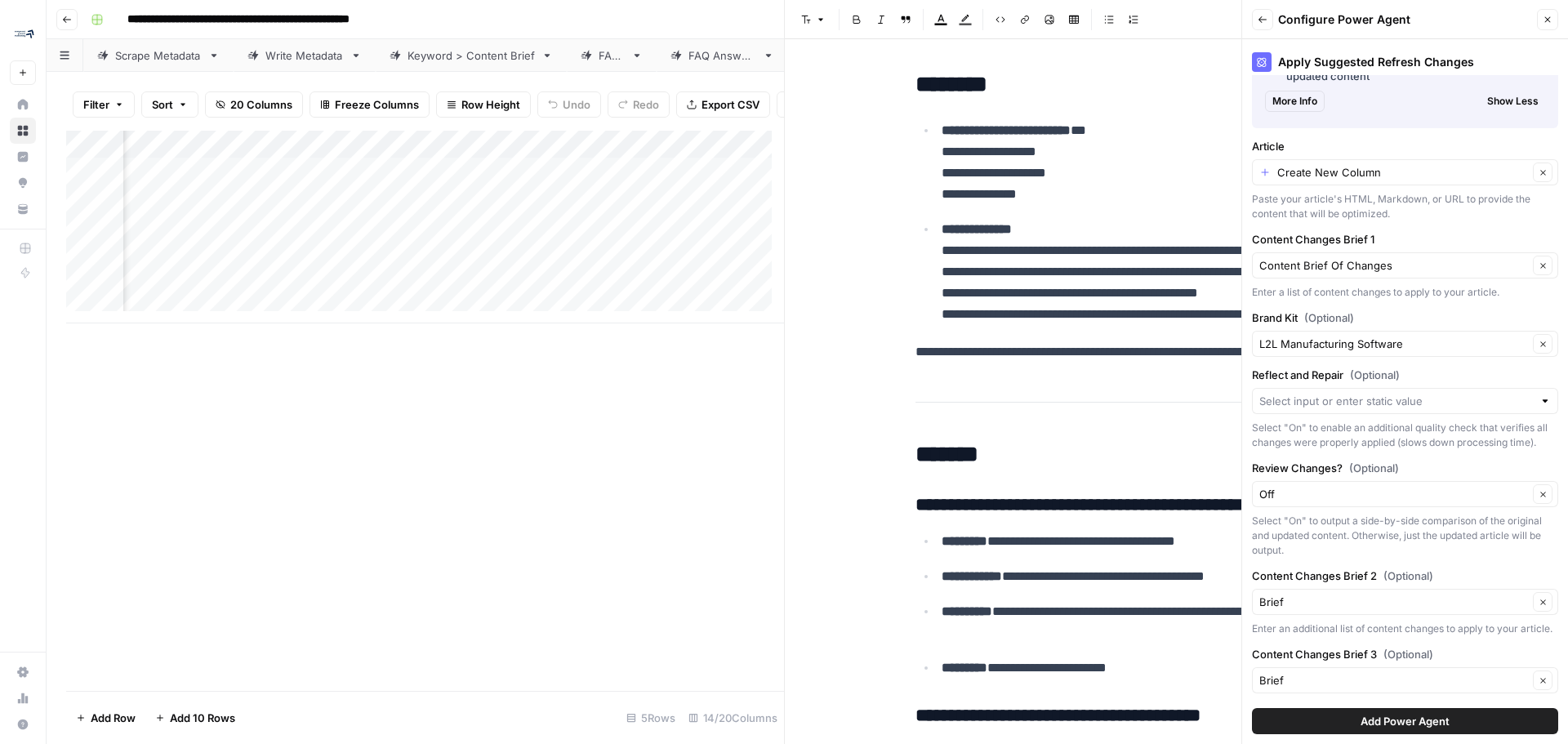
scroll to position [0, 1516]
click at [1359, 400] on input "Reflect and Repair (Optional)" at bounding box center [1397, 401] width 274 height 17
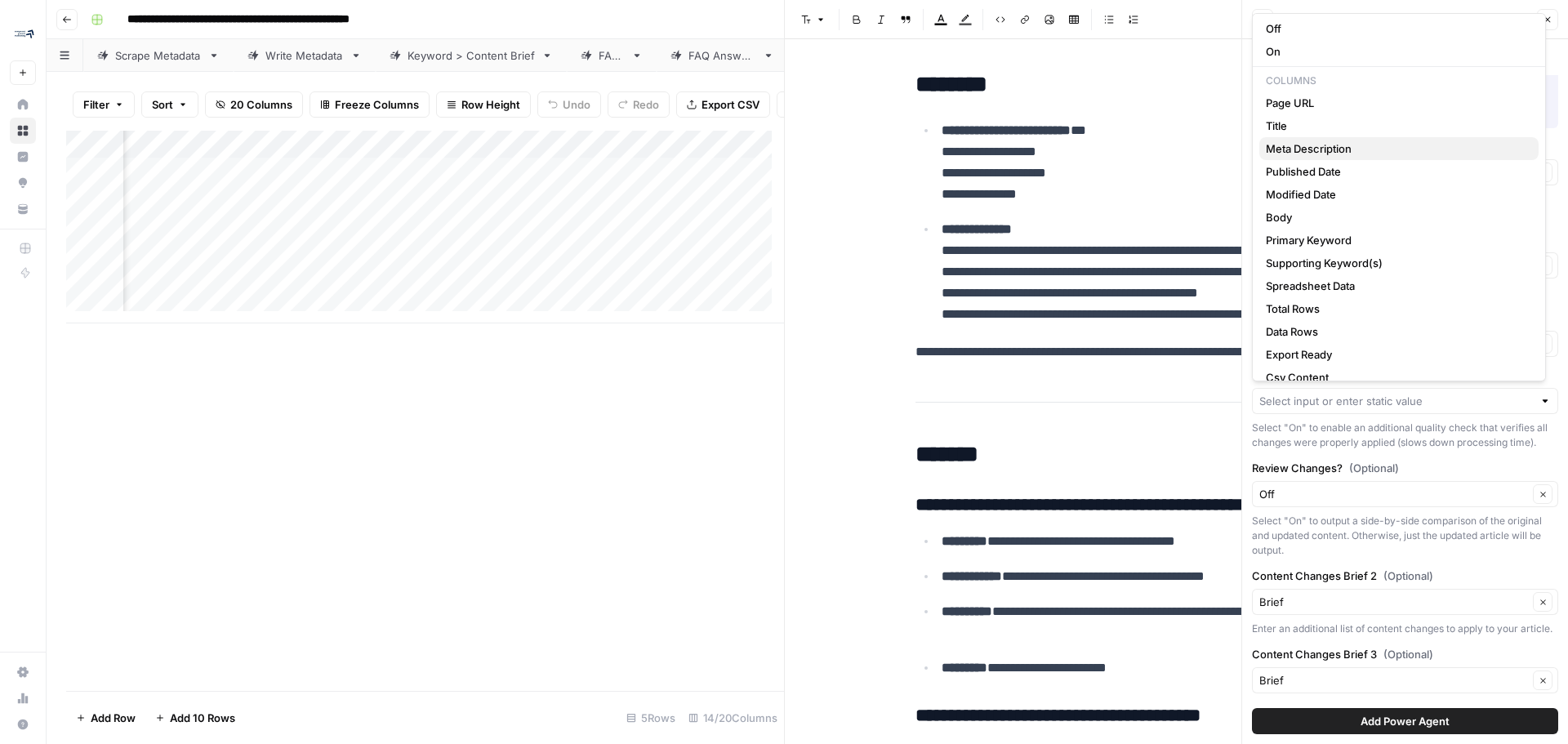
scroll to position [82, 0]
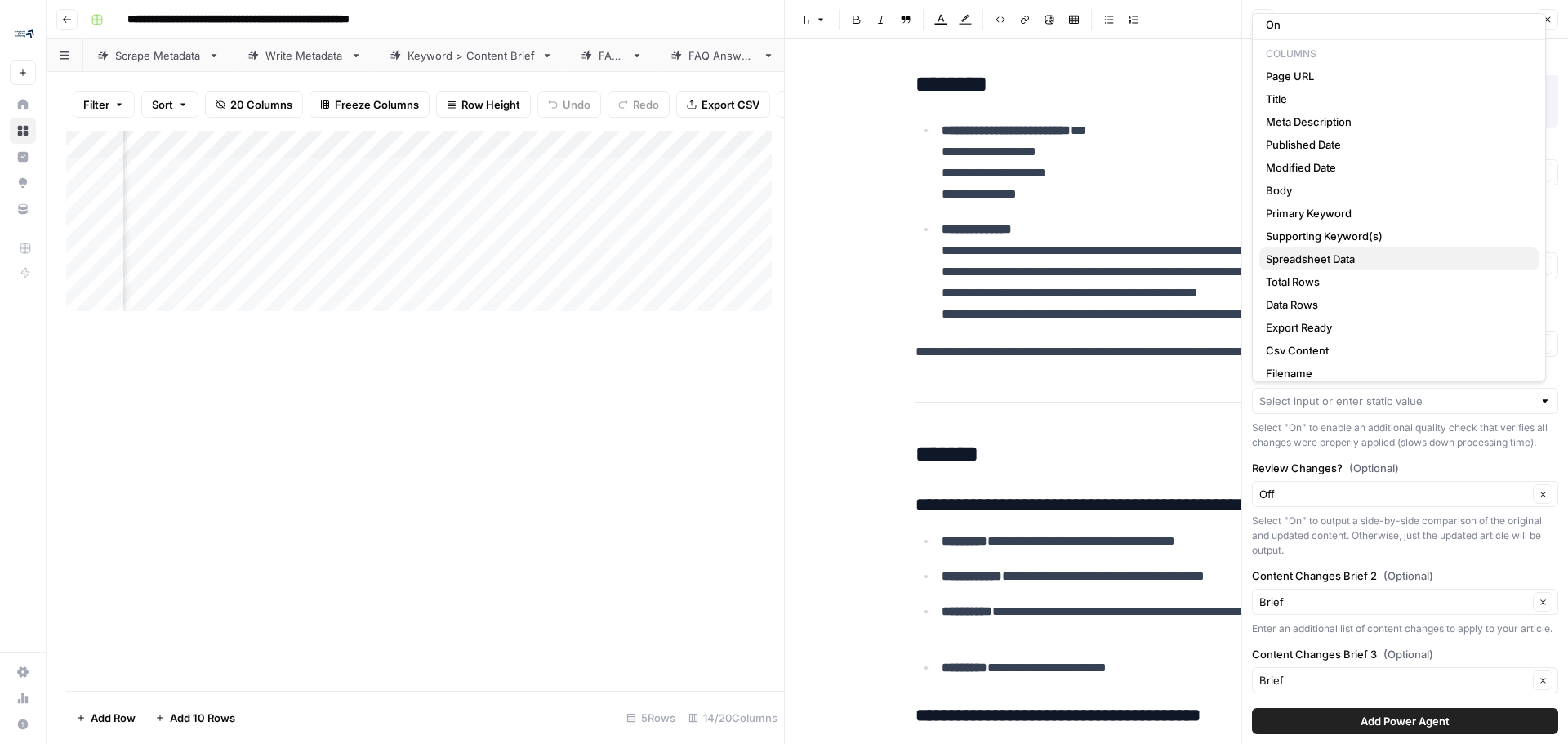
click at [1369, 256] on span "Spreadsheet Data" at bounding box center [1396, 259] width 260 height 17
type input "Spreadsheet Data"
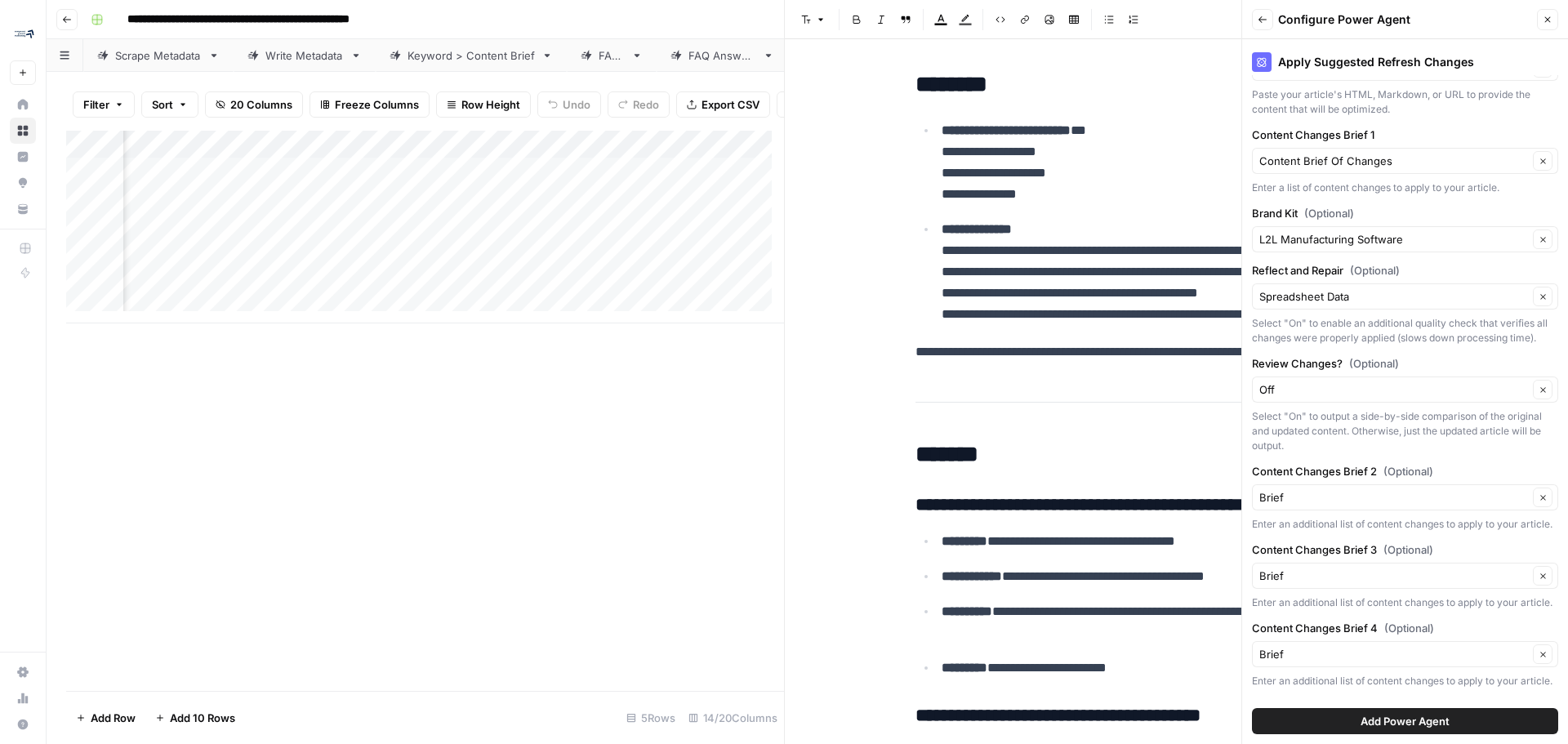
scroll to position [549, 0]
click at [1536, 487] on button "Clear" at bounding box center [1542, 496] width 20 height 20
click at [1539, 489] on div at bounding box center [1545, 497] width 11 height 17
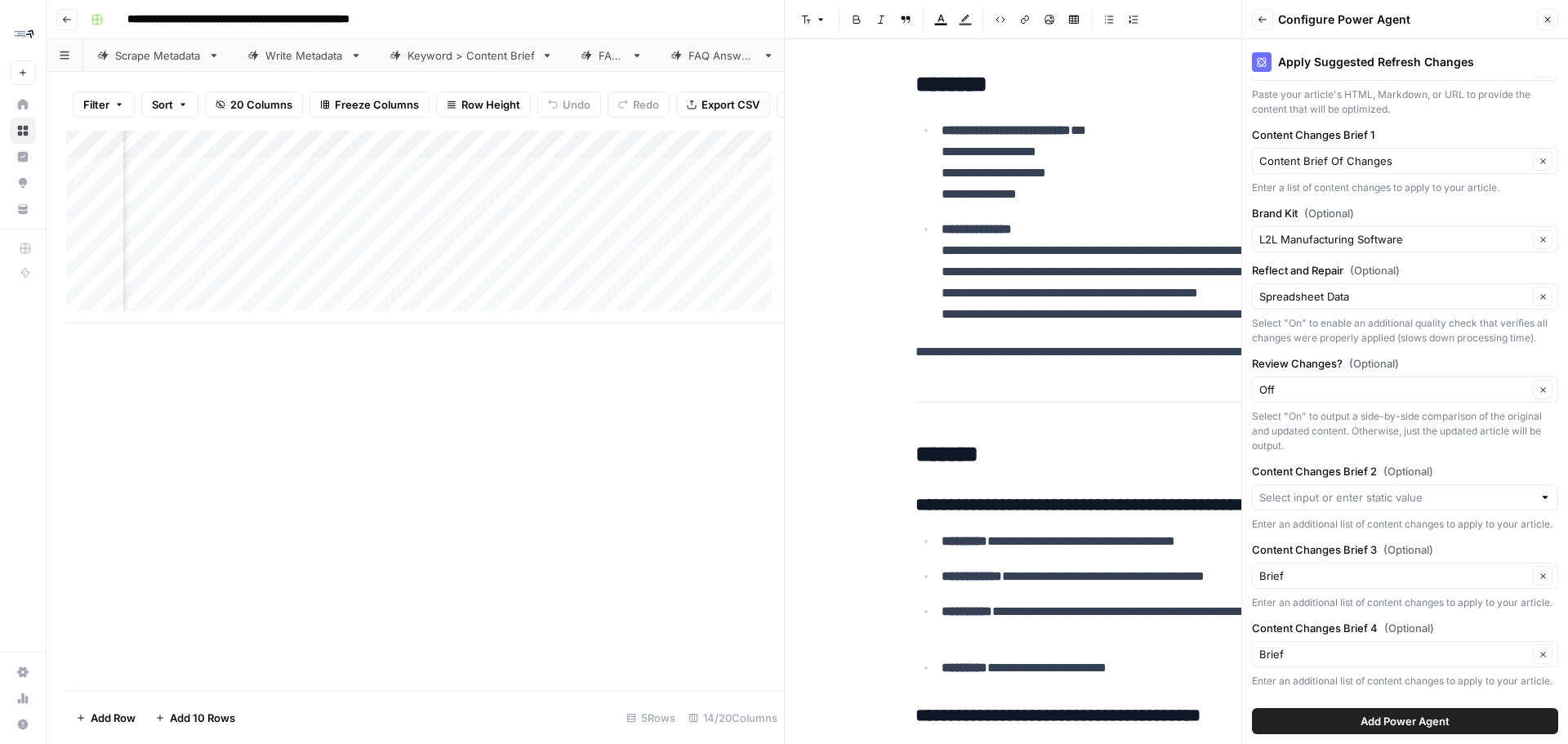
click at [1550, 17] on icon "button" at bounding box center [1548, 20] width 10 height 10
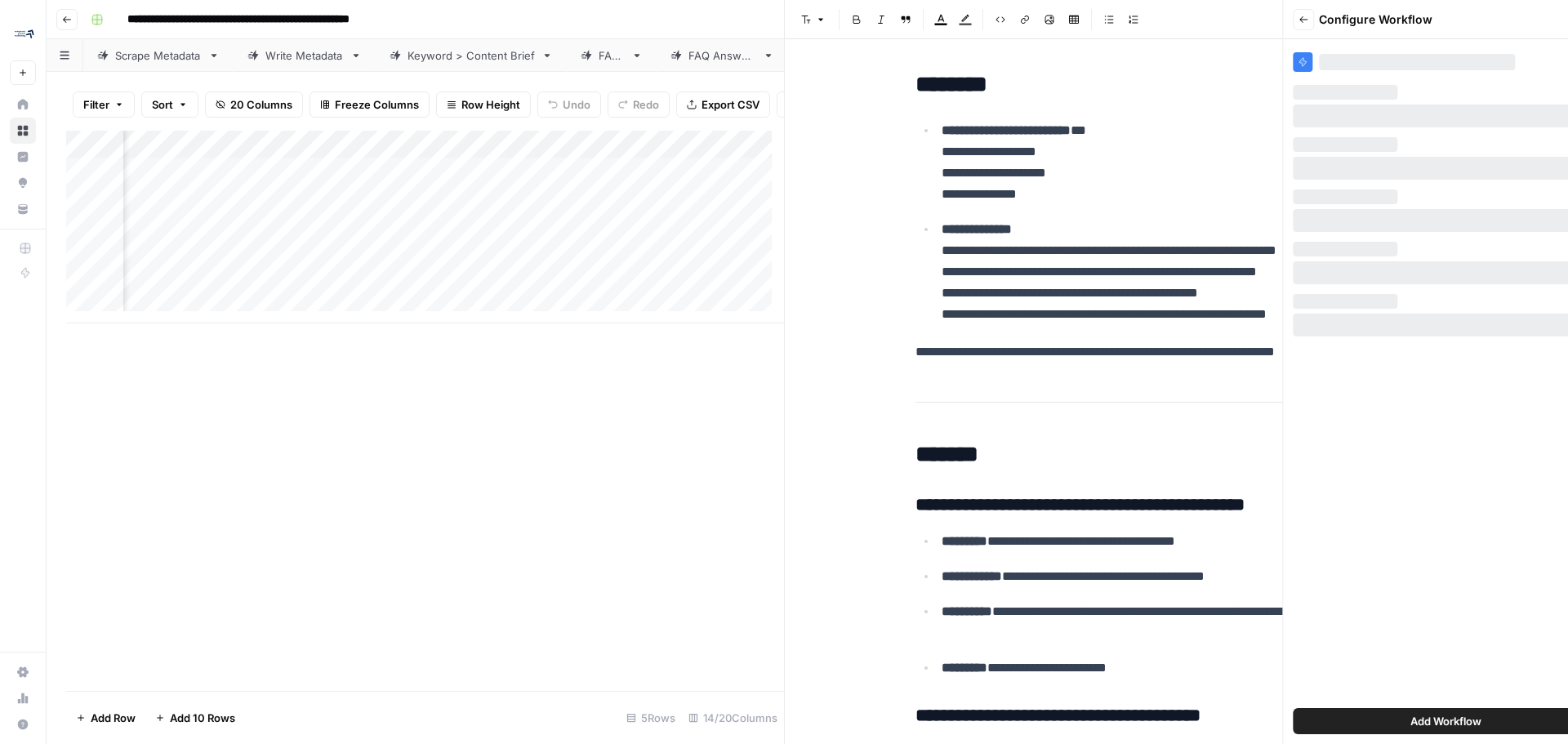
scroll to position [0, 0]
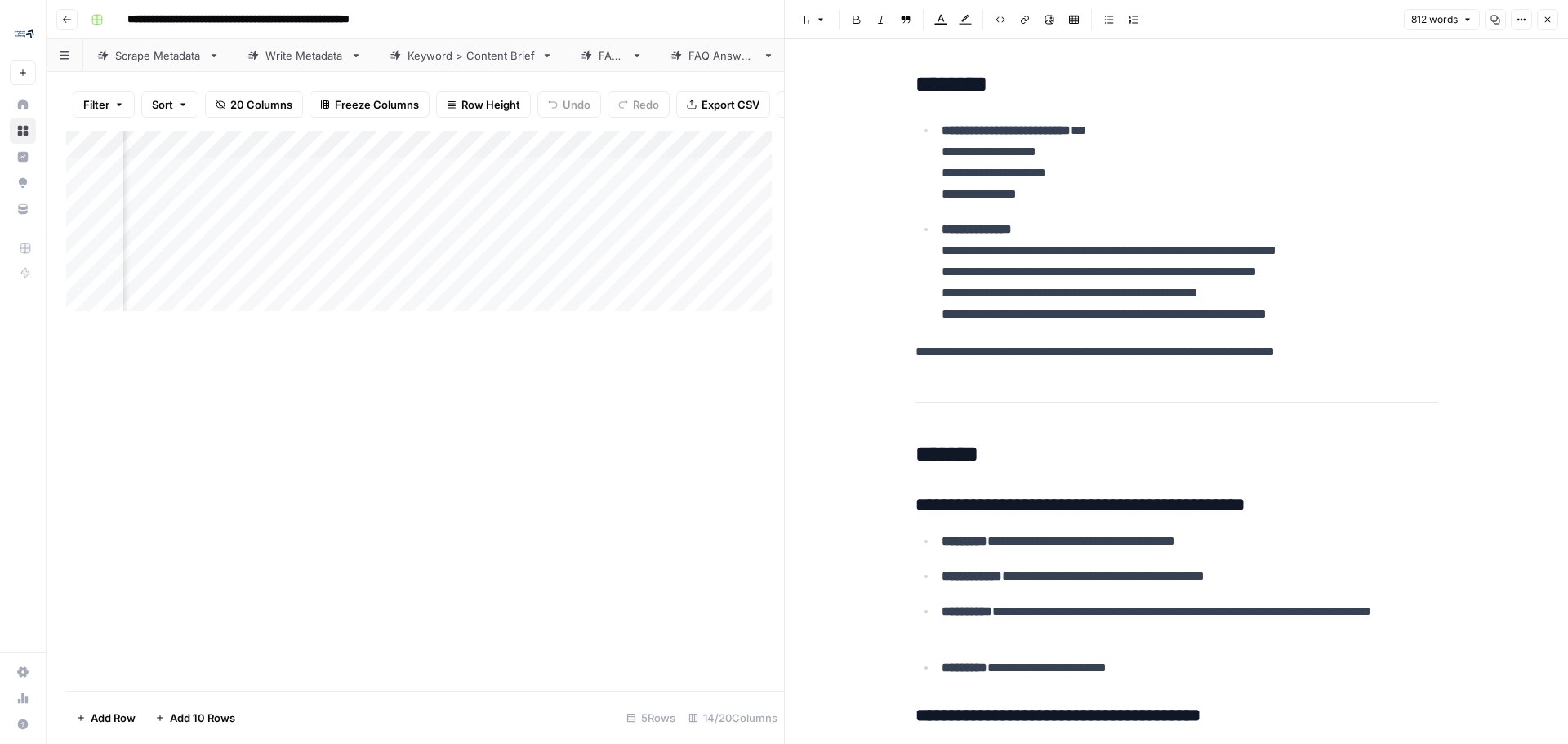
click at [1550, 17] on icon "button" at bounding box center [1548, 20] width 10 height 10
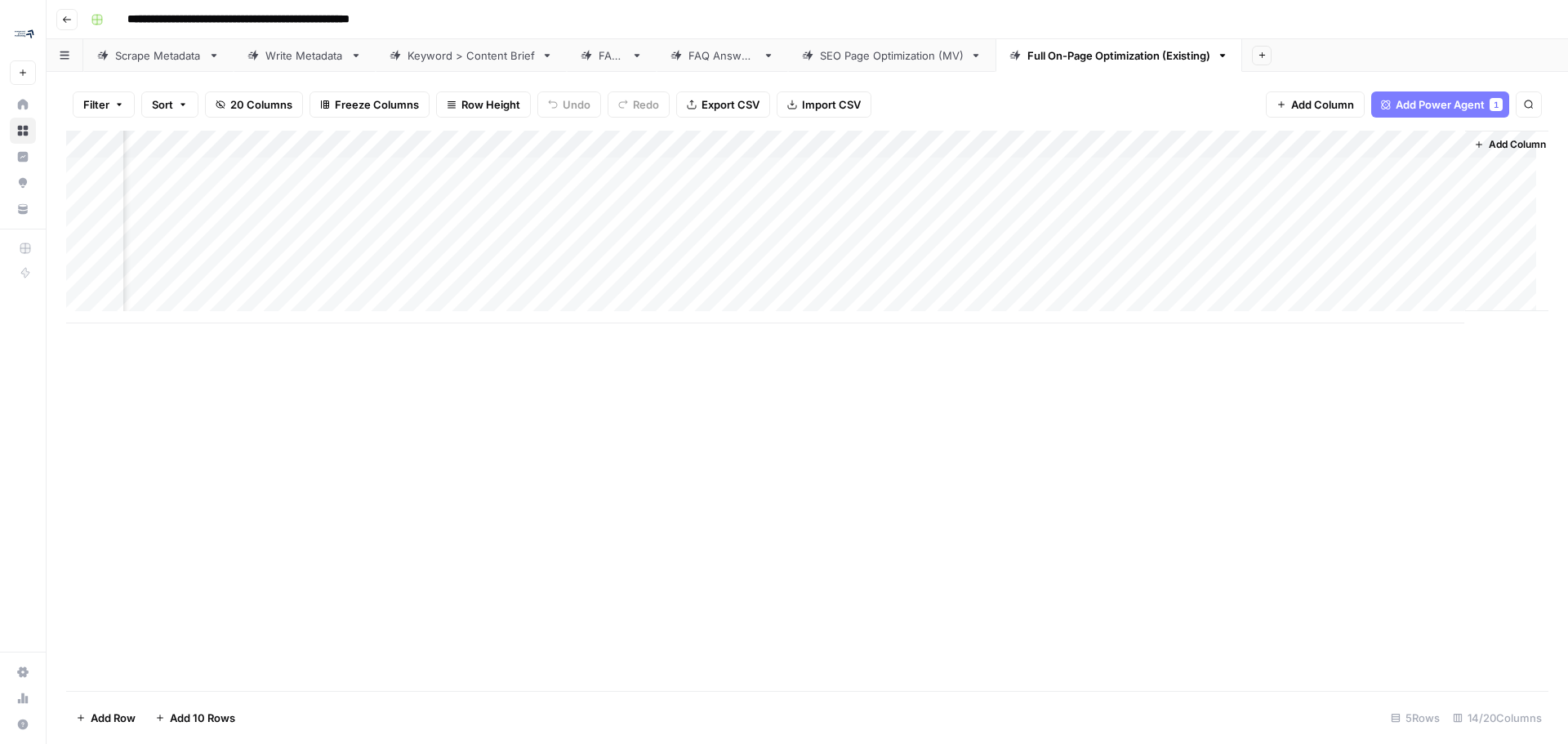
scroll to position [0, 1310]
click at [1325, 137] on div "Add Column" at bounding box center [807, 226] width 1482 height 193
click at [1303, 181] on div "Brief HTML Filter Hide Column Remove Column" at bounding box center [1396, 243] width 196 height 160
click at [1311, 186] on div "Brief" at bounding box center [1396, 183] width 181 height 26
type input "AEO Brief"
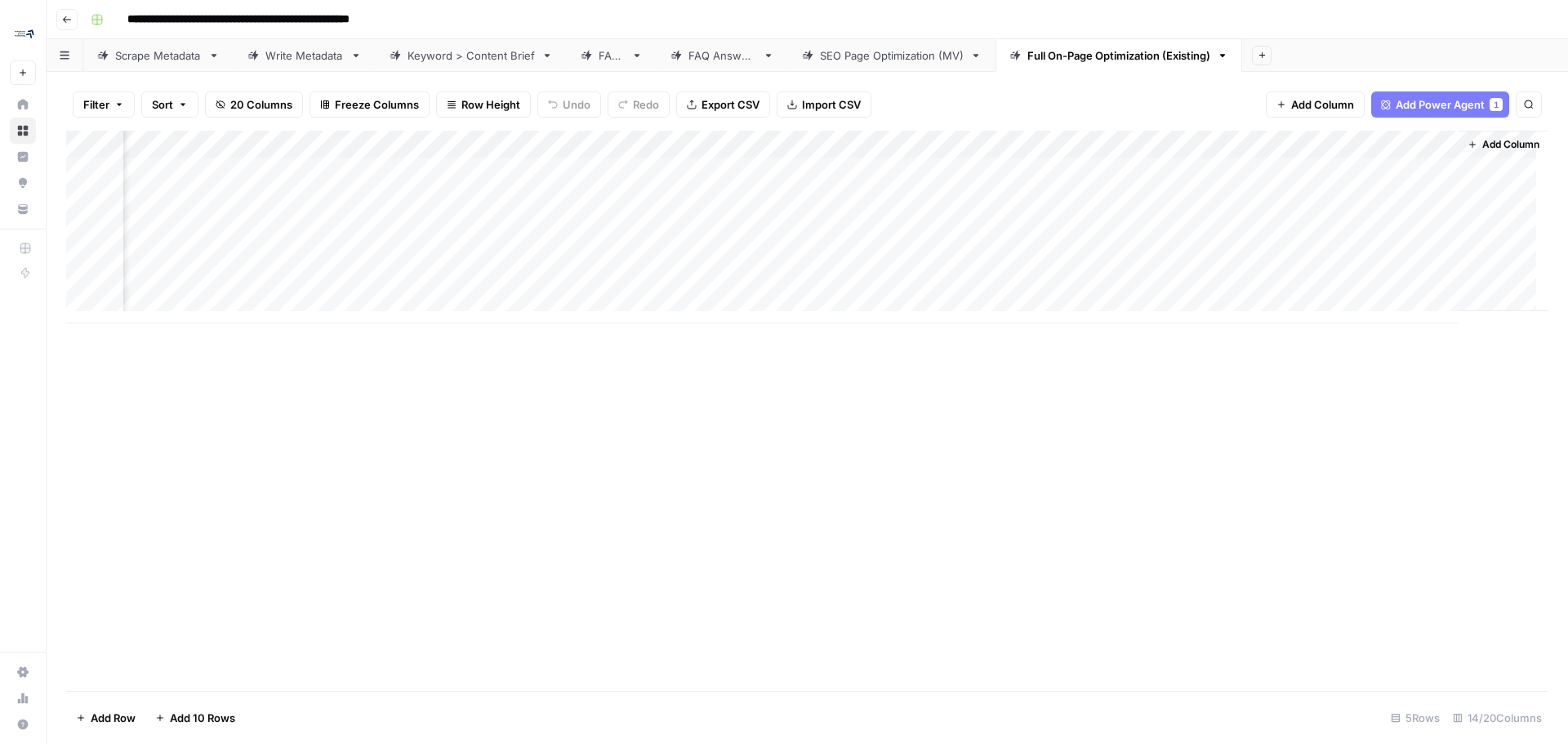
click at [929, 141] on div "Add Column" at bounding box center [807, 226] width 1482 height 193
click at [910, 183] on div "Content Brief Of Changes" at bounding box center [996, 183] width 181 height 26
type input "SEO Content Brief Of Changes"
click at [1079, 569] on div "Add Column" at bounding box center [807, 410] width 1482 height 560
click at [1338, 145] on div "Add Column" at bounding box center [807, 226] width 1482 height 193
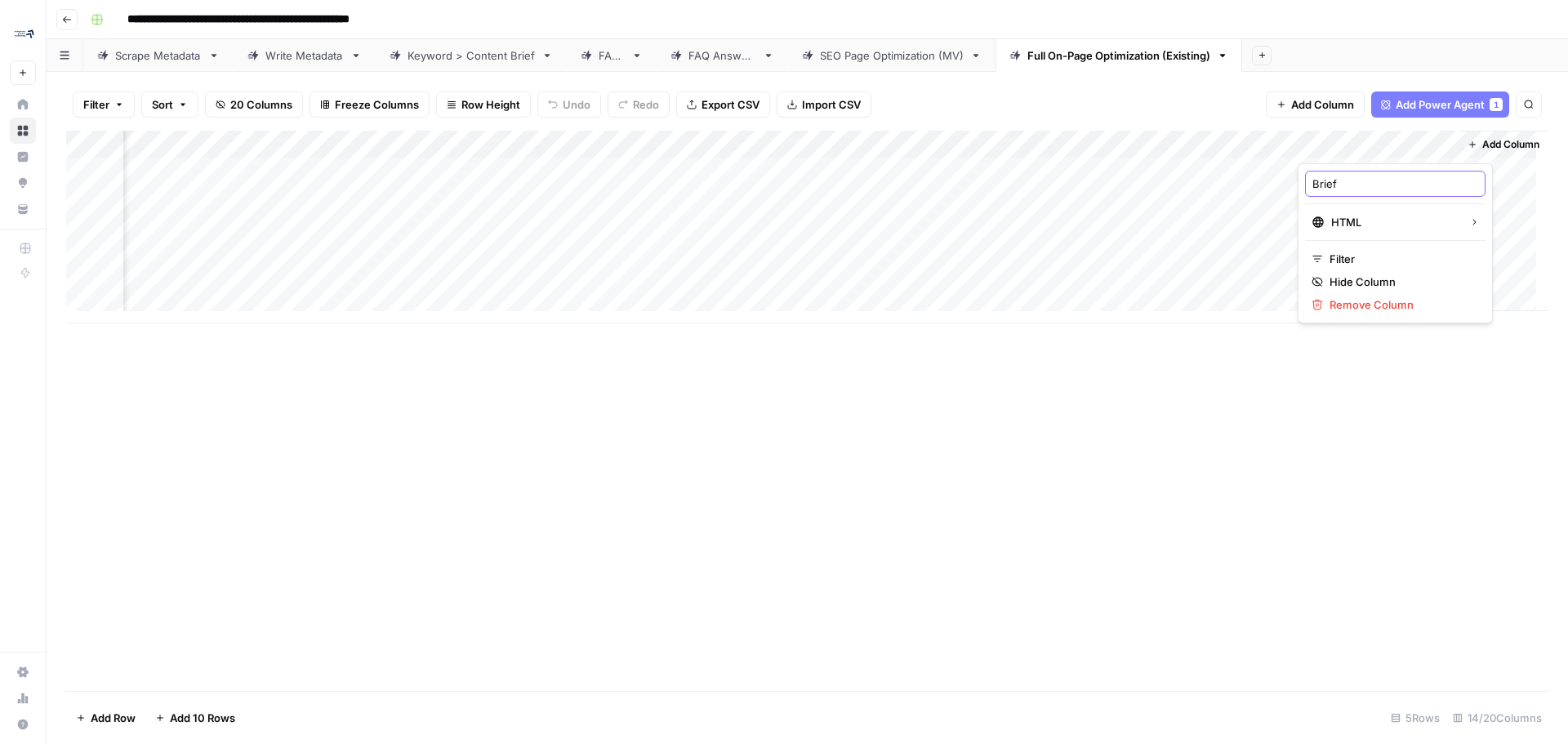
click at [1316, 182] on input "Brief" at bounding box center [1396, 183] width 166 height 17
type input "AEO Brief"
click at [1482, 145] on span "Add Column" at bounding box center [1510, 144] width 57 height 15
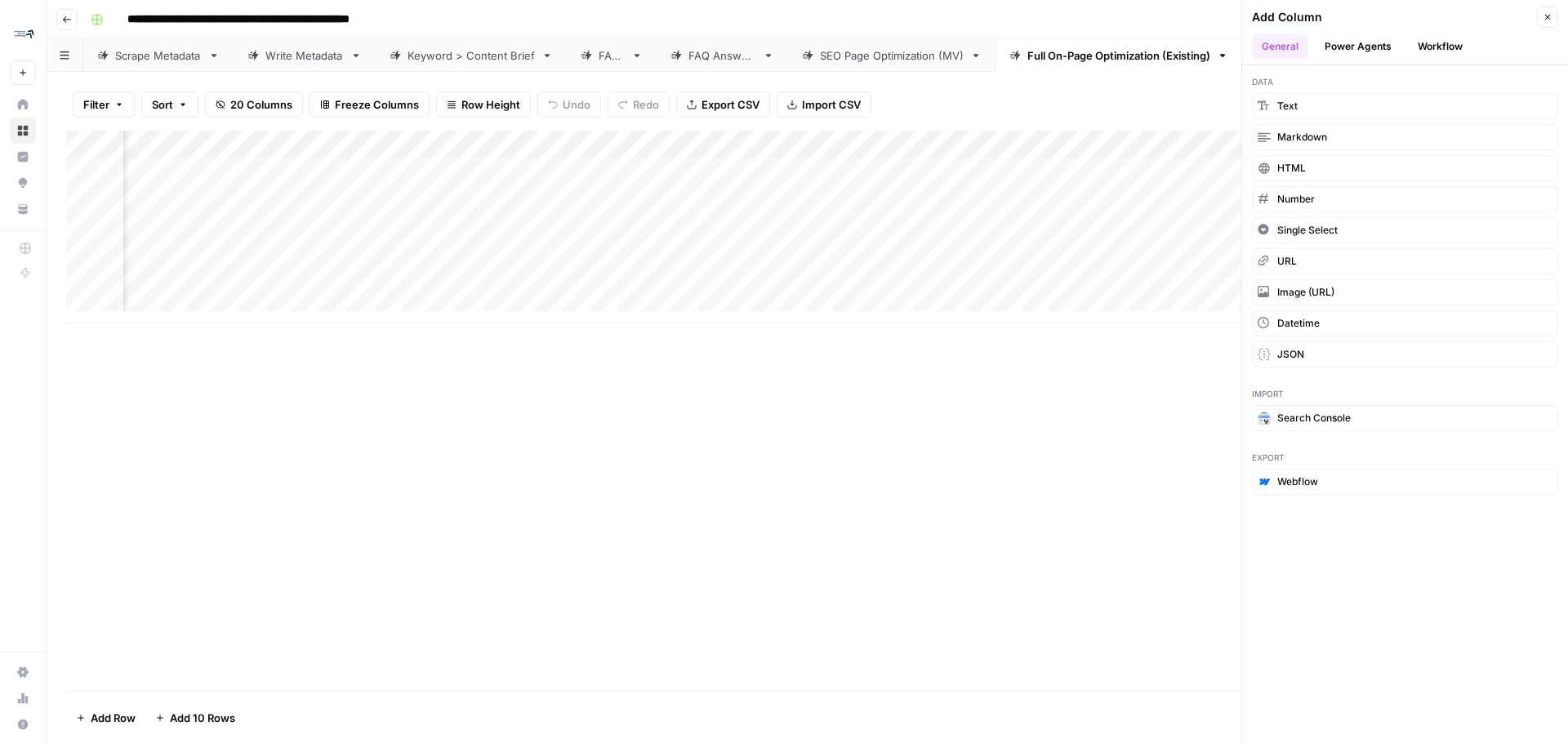
click at [1353, 49] on button "Power Agents" at bounding box center [1357, 47] width 87 height 24
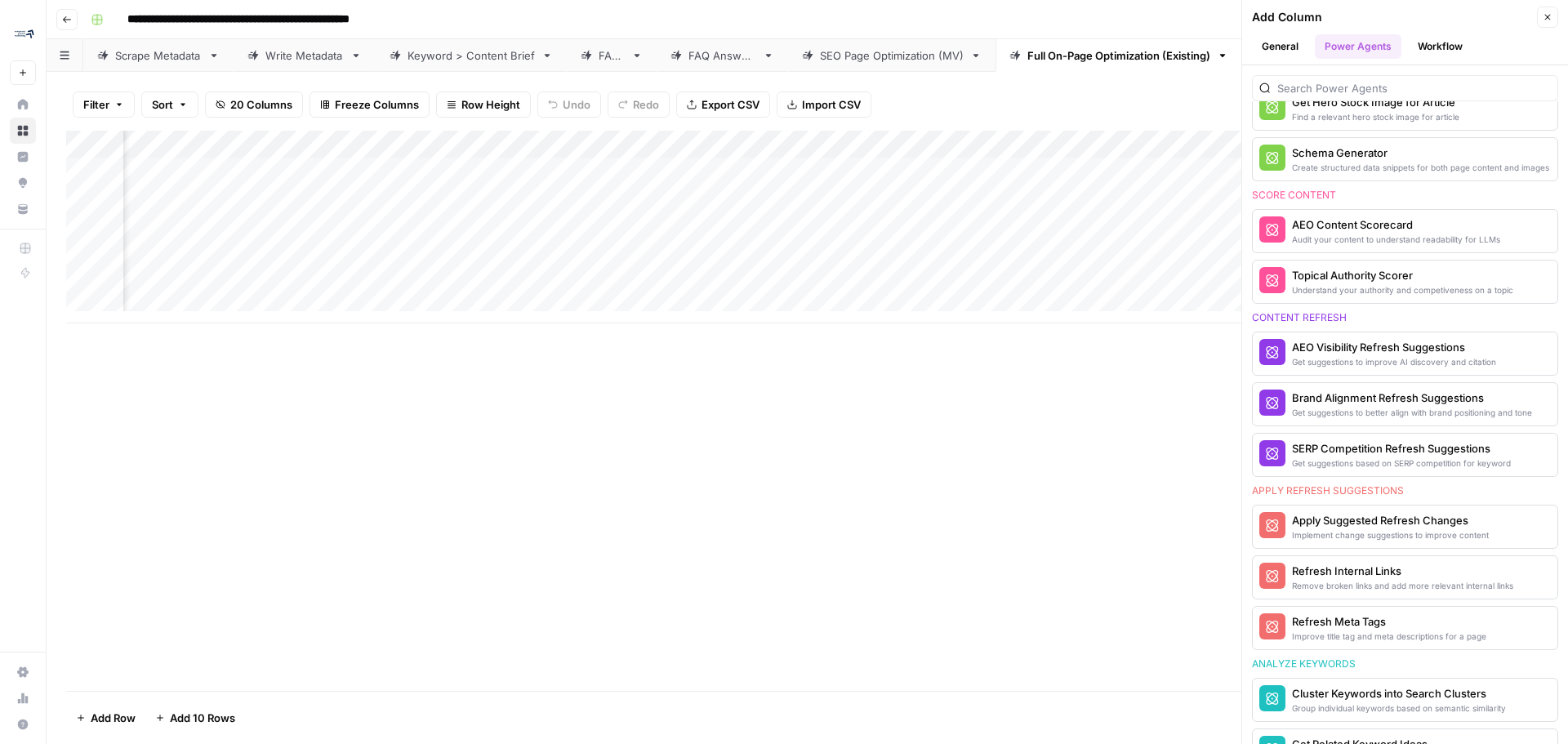
scroll to position [817, 0]
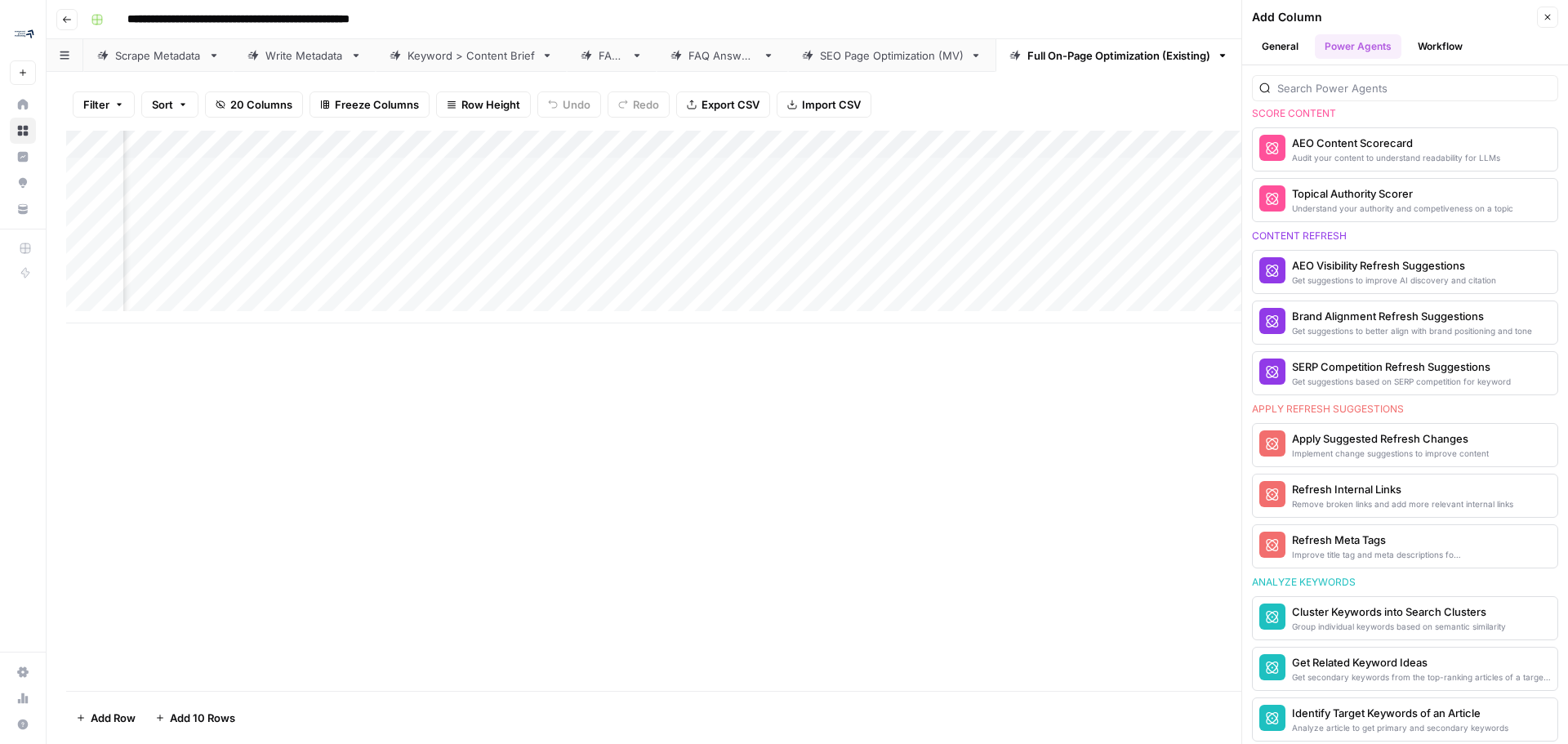
click at [1387, 539] on div "Refresh Meta Tags" at bounding box center [1378, 540] width 171 height 17
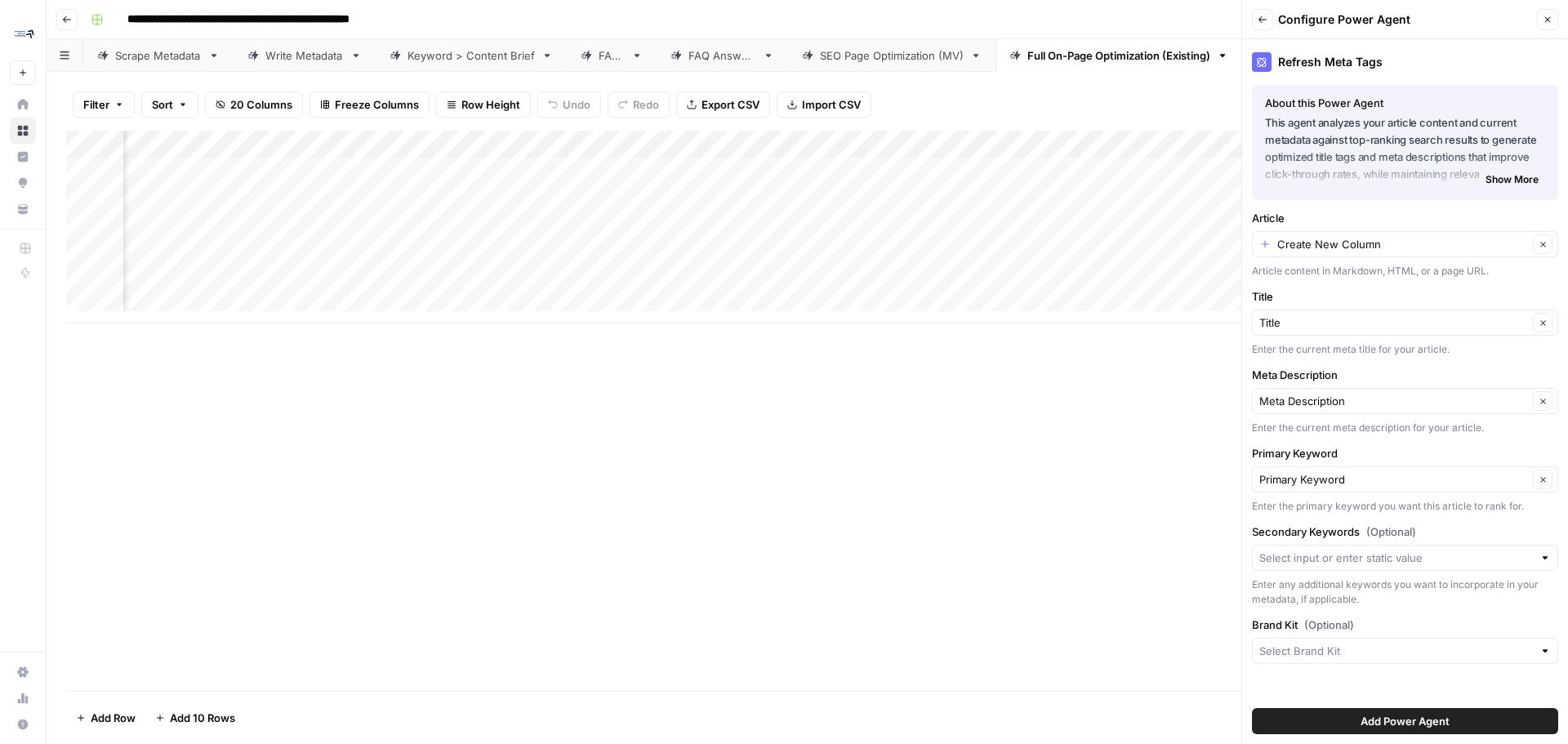
click at [1371, 254] on div "Create New Column Clear" at bounding box center [1405, 244] width 307 height 26
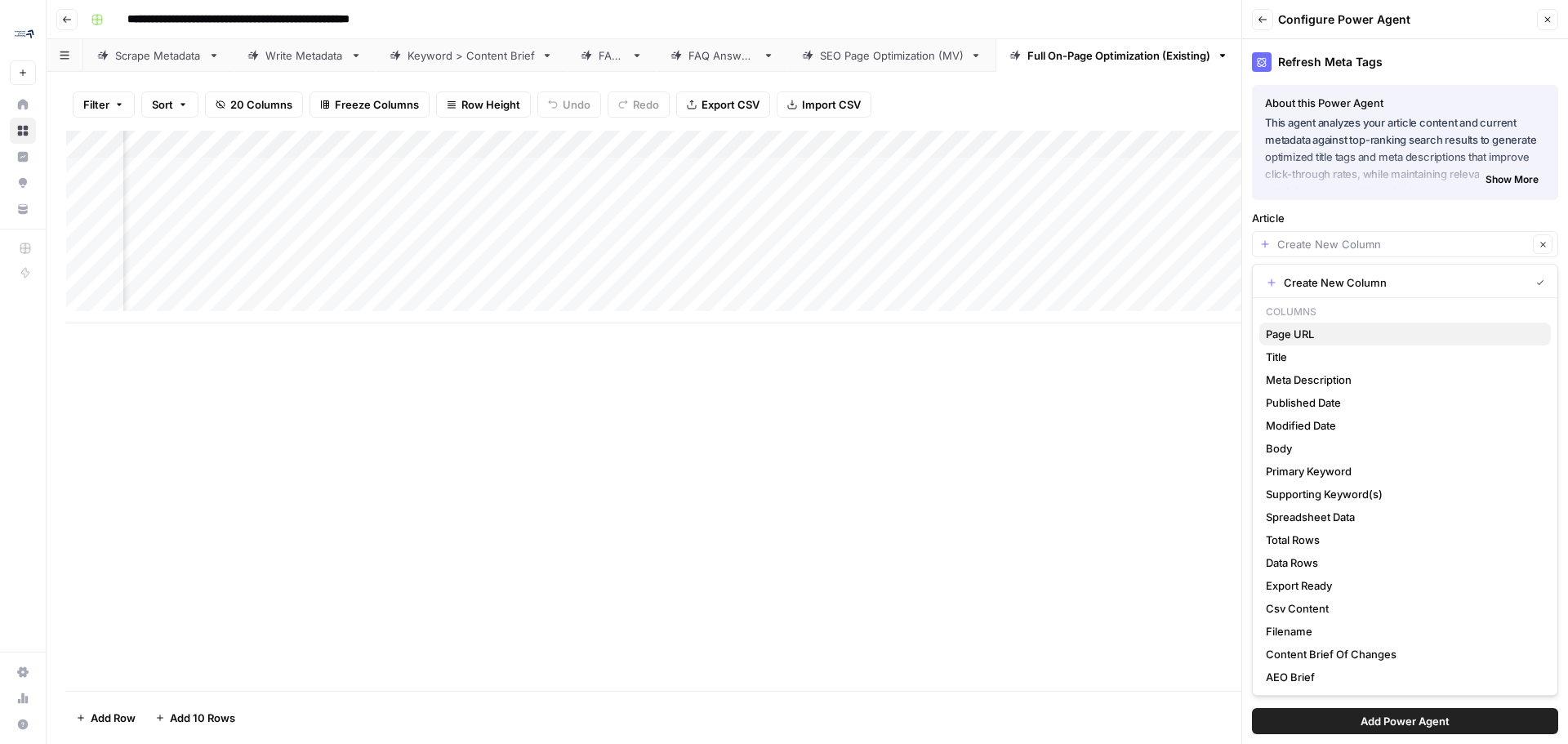
click at [1352, 338] on span "Page URL" at bounding box center [1402, 334] width 272 height 17
type input "Page URL"
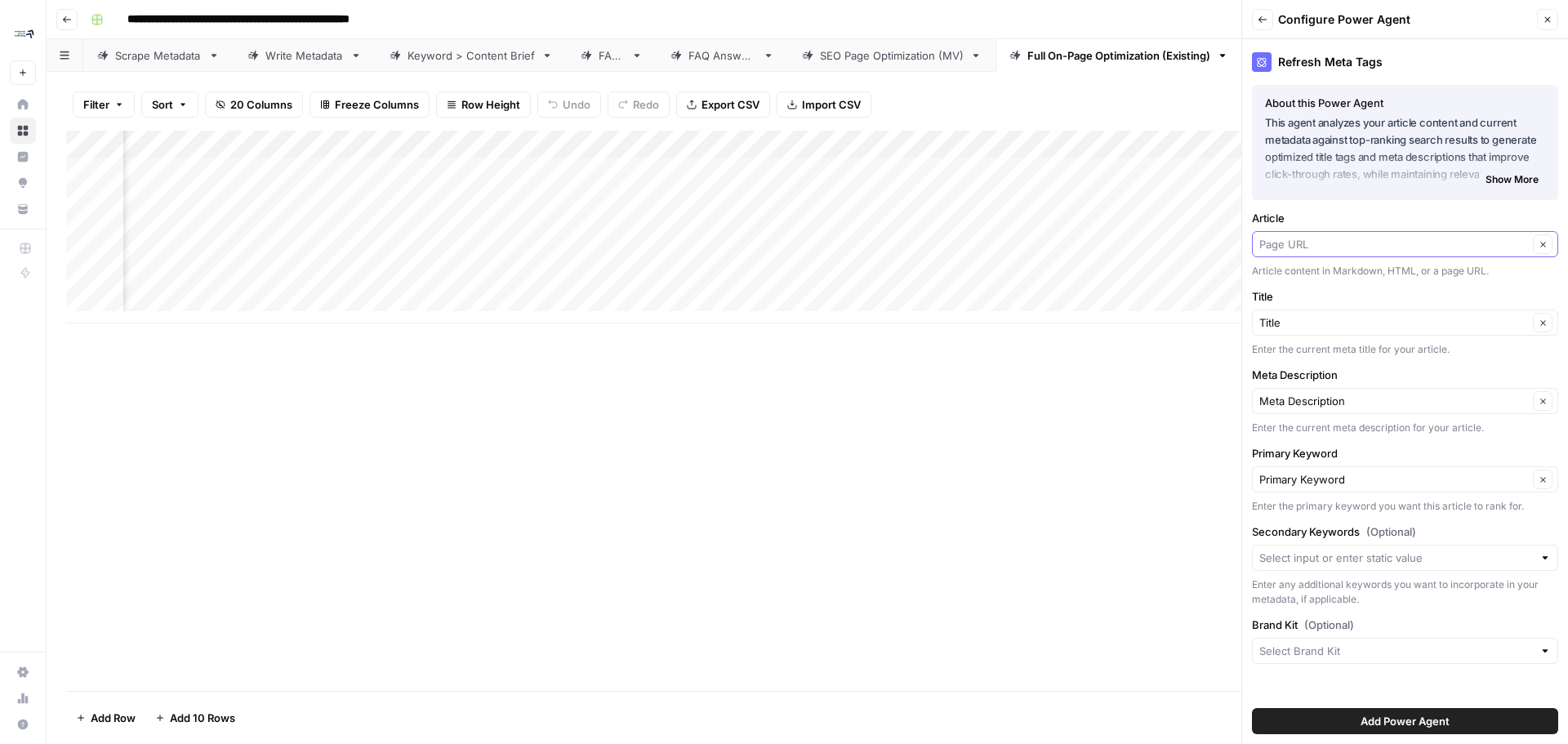
click at [1458, 239] on input "Article" at bounding box center [1394, 244] width 268 height 17
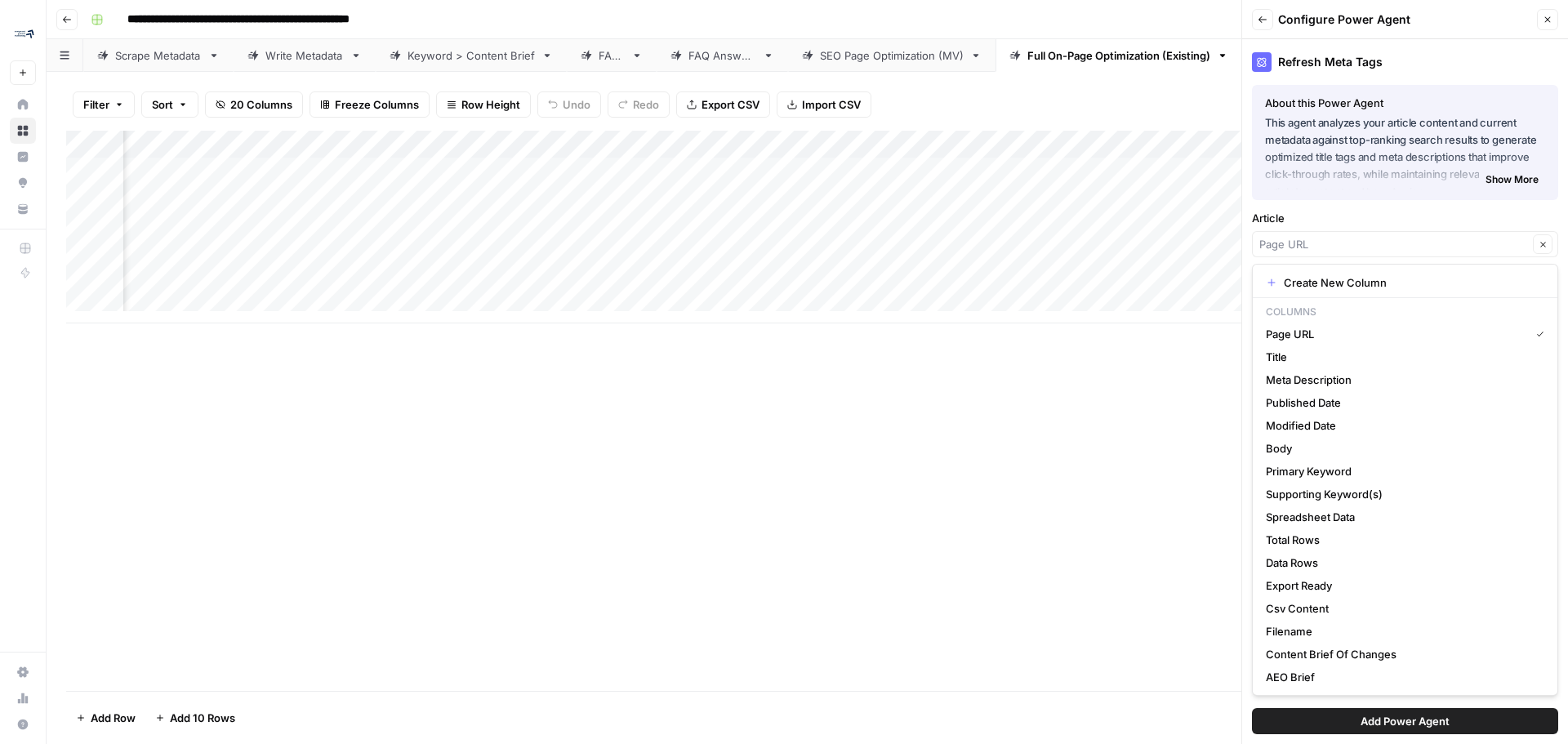
type input "Page URL"
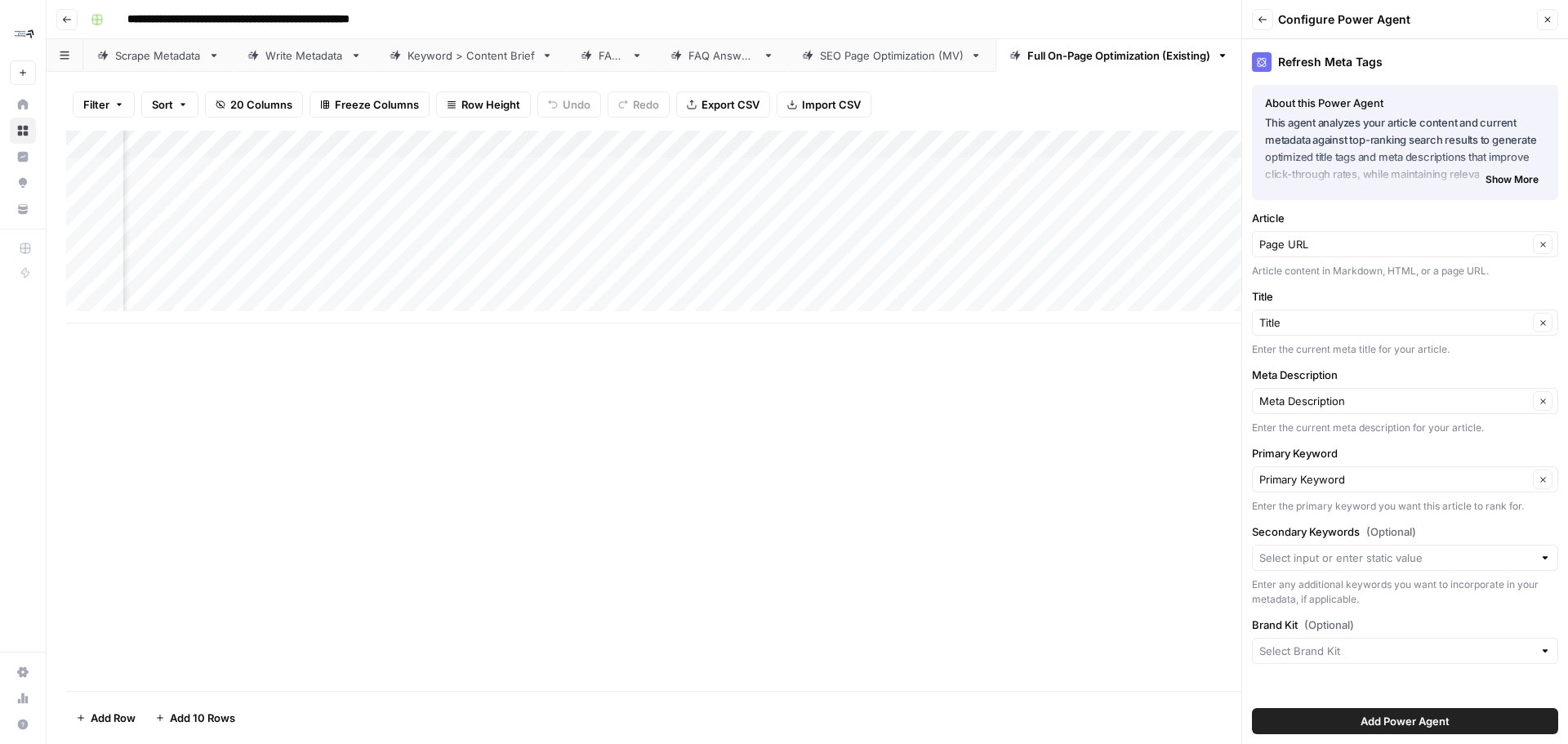
click at [1402, 205] on div "Refresh Meta Tags About this Power Agent This agent analyzes your article conte…" at bounding box center [1405, 391] width 326 height 704
click at [1398, 331] on div "Title Clear" at bounding box center [1405, 322] width 307 height 26
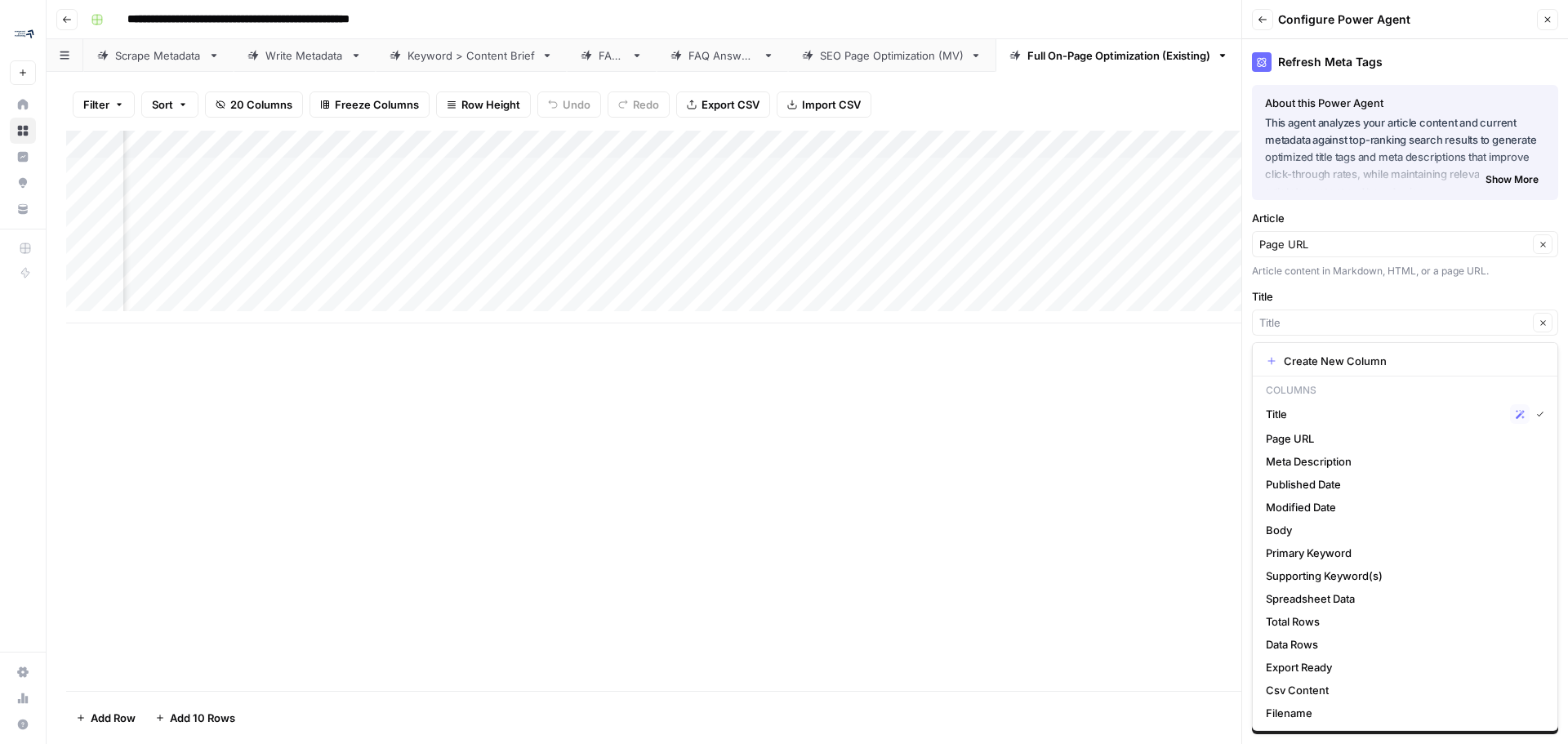
type input "Title"
click at [985, 462] on div "Add Column" at bounding box center [807, 410] width 1482 height 560
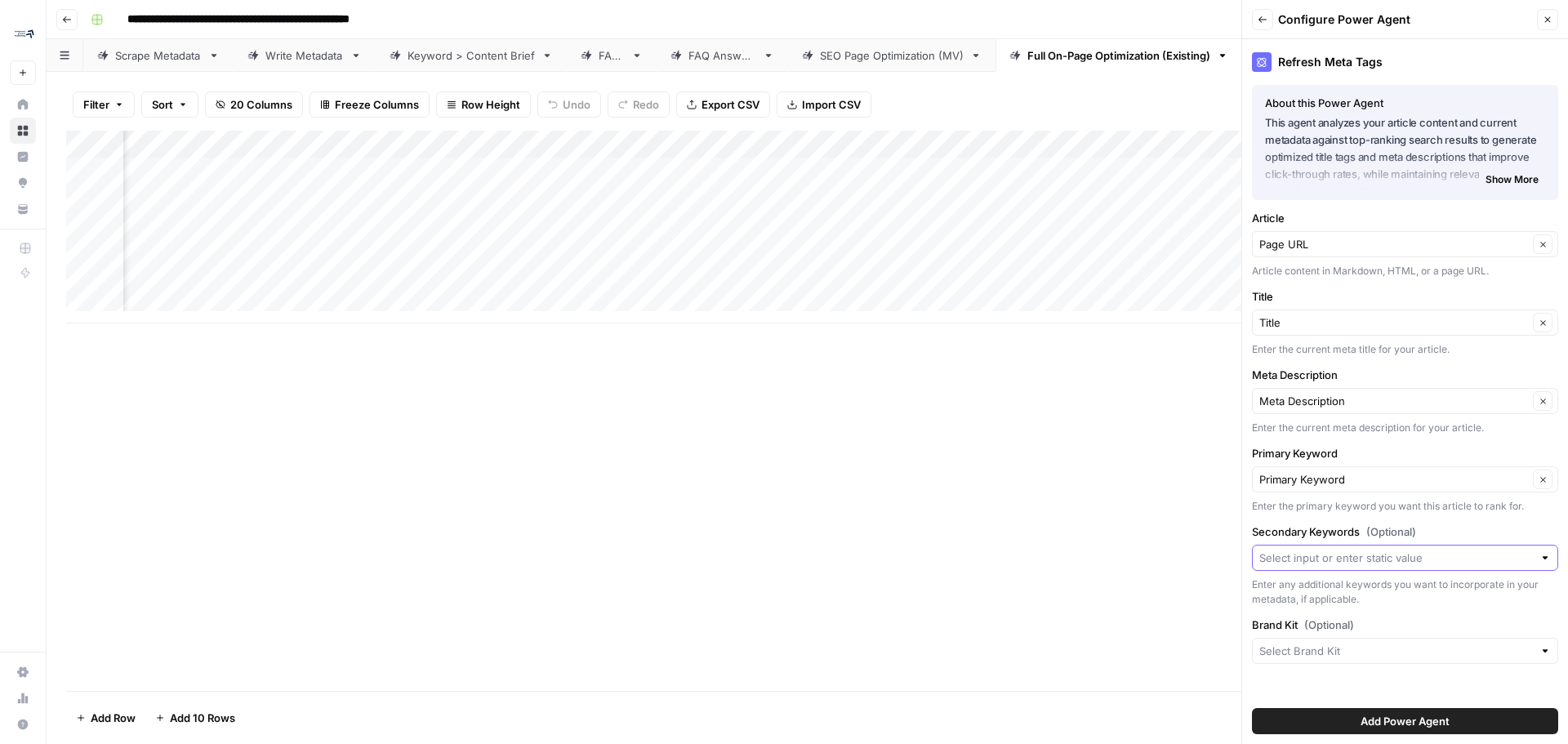
click at [1425, 559] on input "Secondary Keywords (Optional)" at bounding box center [1397, 558] width 274 height 17
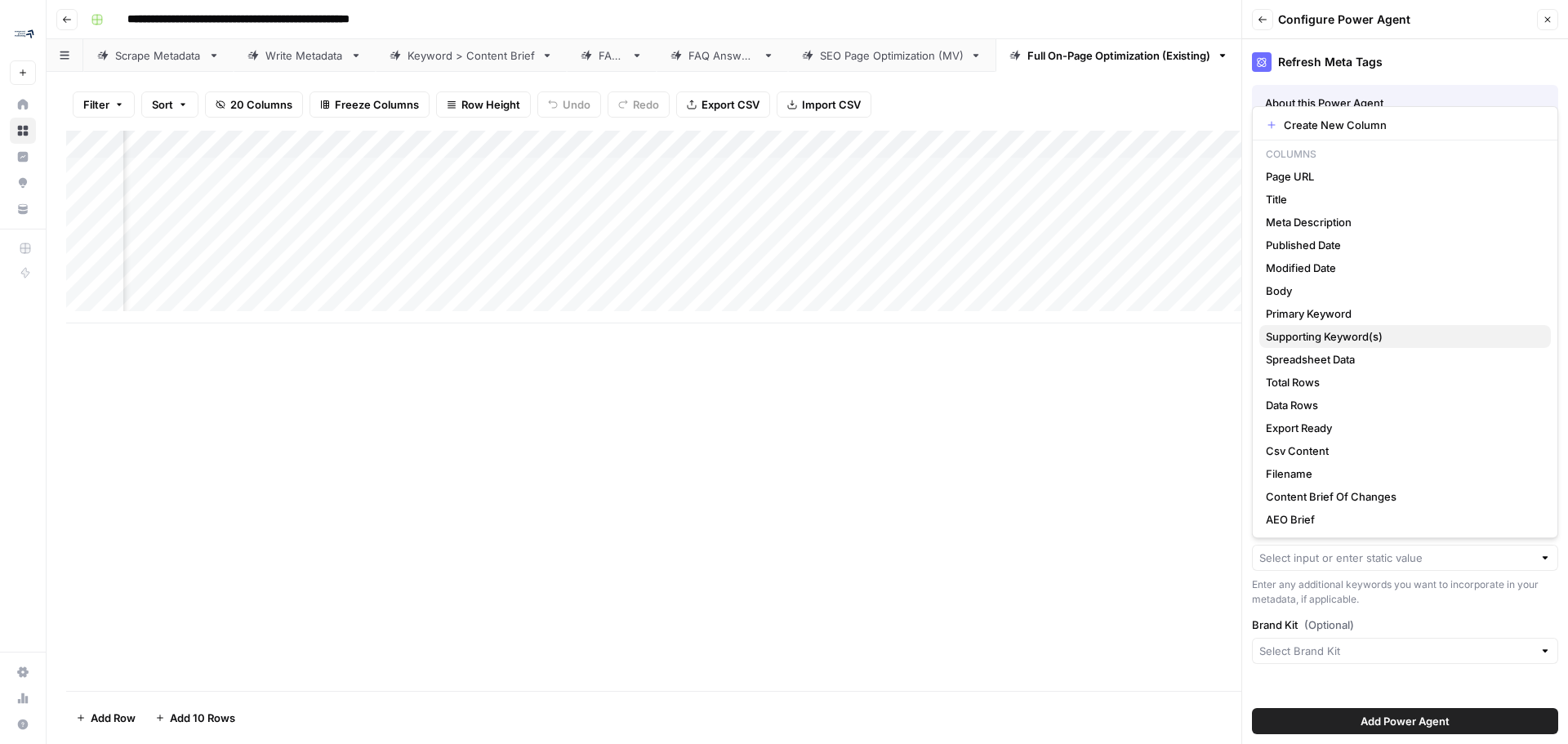
click at [1340, 334] on span "Supporting Keyword(s)" at bounding box center [1402, 336] width 272 height 17
type input "Supporting Keyword(s)"
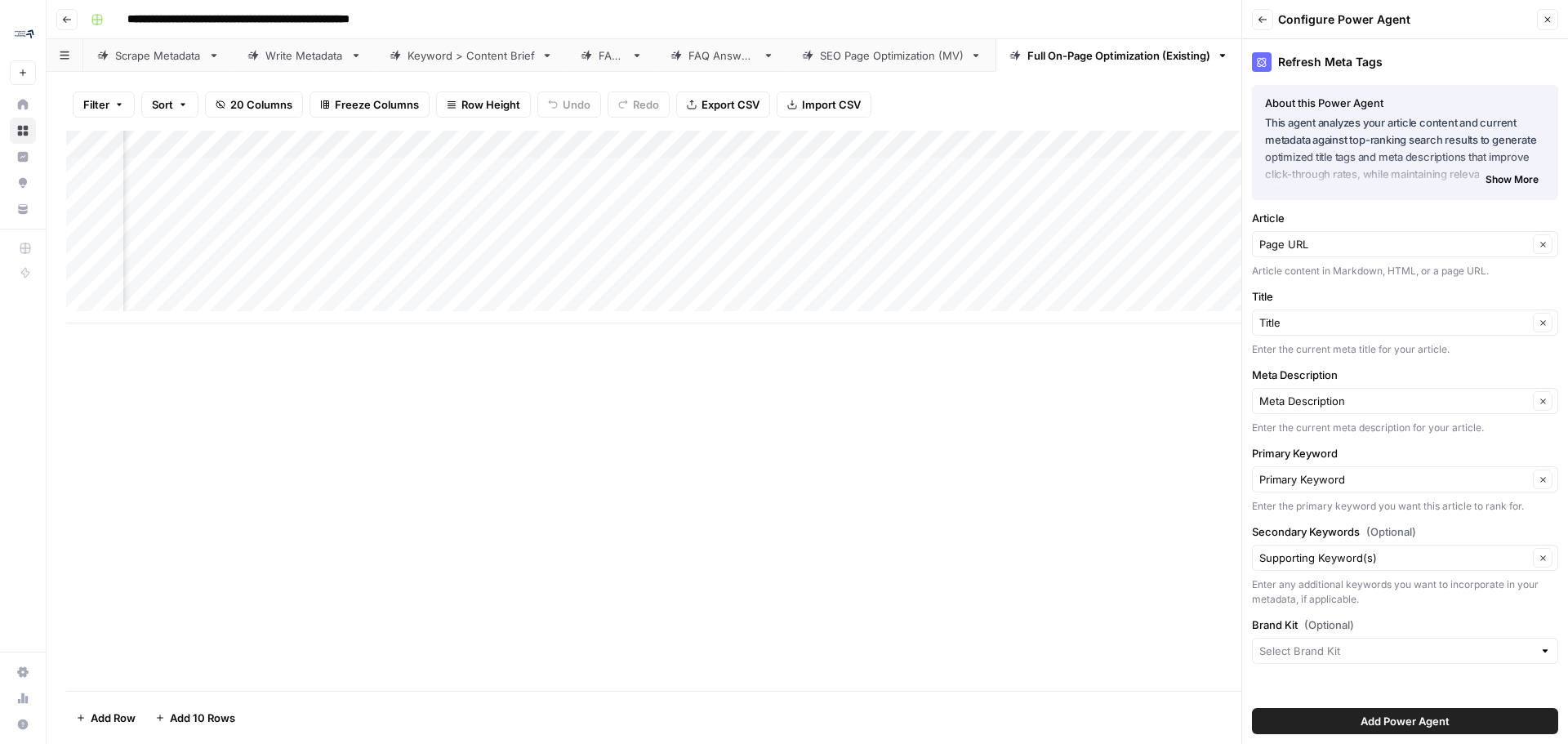
click at [1380, 661] on div at bounding box center [1405, 651] width 307 height 26
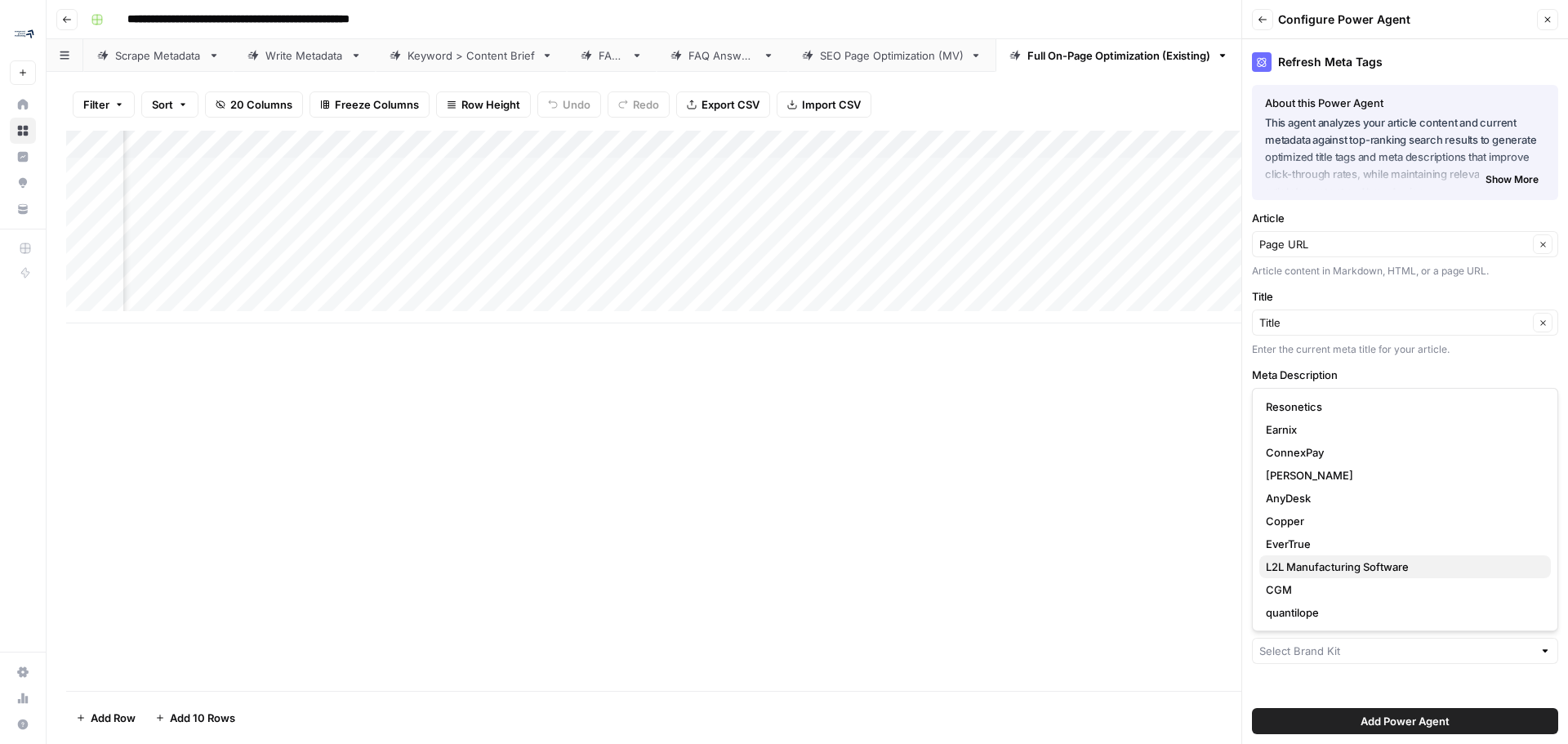
click at [1315, 563] on span "L2L Manufacturing Software" at bounding box center [1402, 567] width 272 height 17
type input "L2L Manufacturing Software"
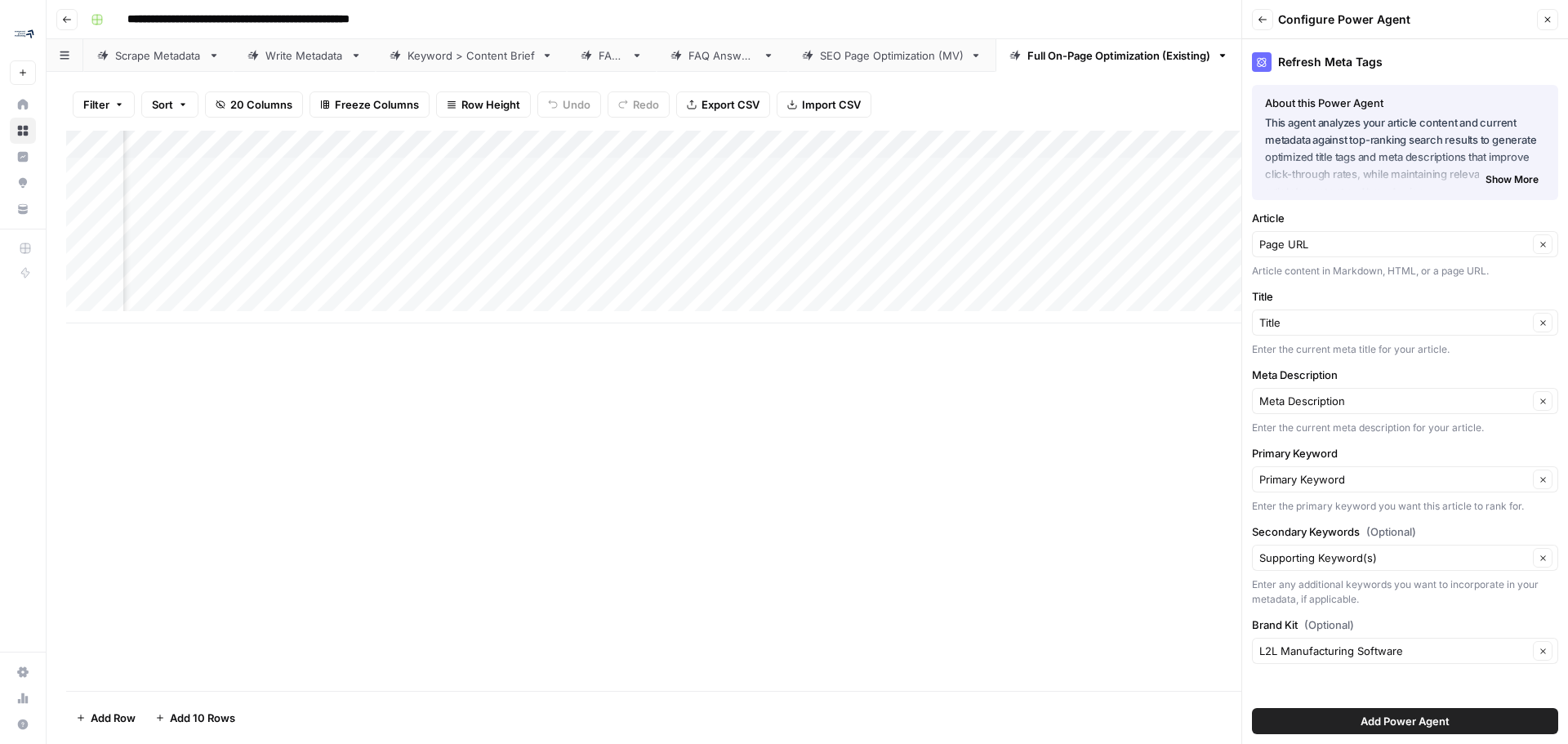
click at [1401, 726] on span "Add Power Agent" at bounding box center [1405, 721] width 89 height 17
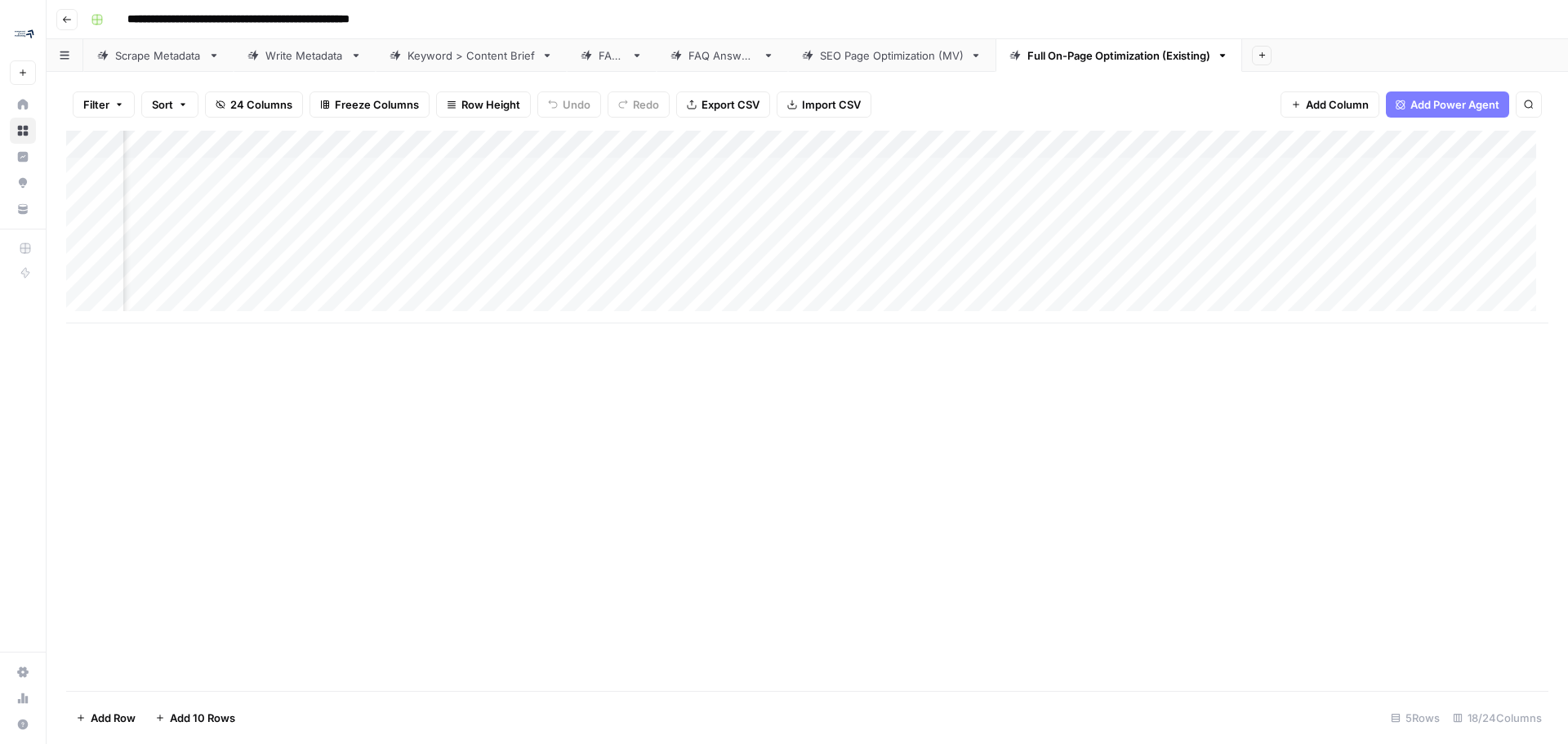
scroll to position [0, 1924]
click at [932, 156] on div "Add Column" at bounding box center [807, 226] width 1482 height 193
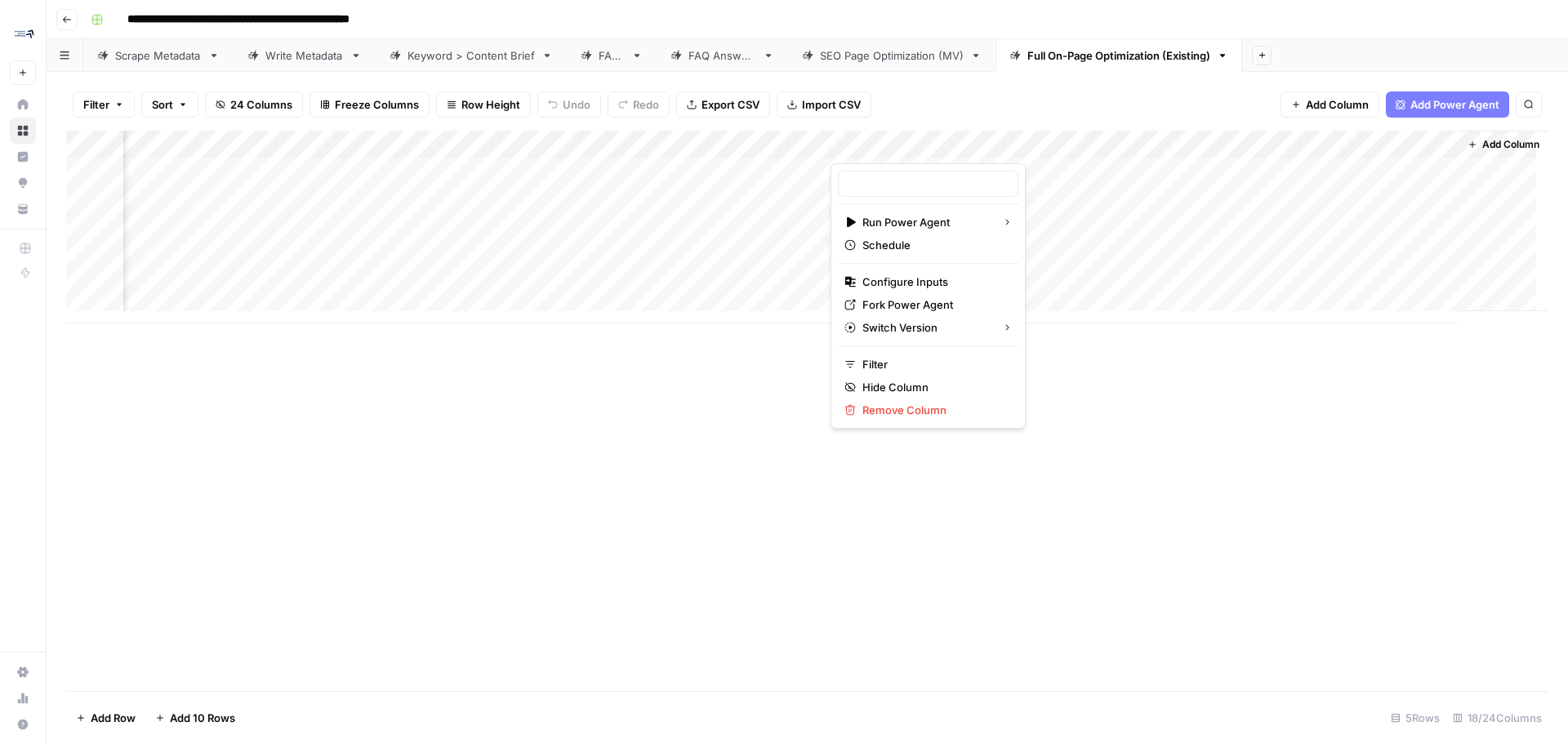
type input "Refresh Meta Tags"
click at [978, 79] on div "Filter Sort 24 Columns Freeze Columns Row Height Undo Redo Export CSV Import CS…" at bounding box center [807, 104] width 1482 height 52
click at [1462, 154] on button "Add Column" at bounding box center [1503, 144] width 85 height 21
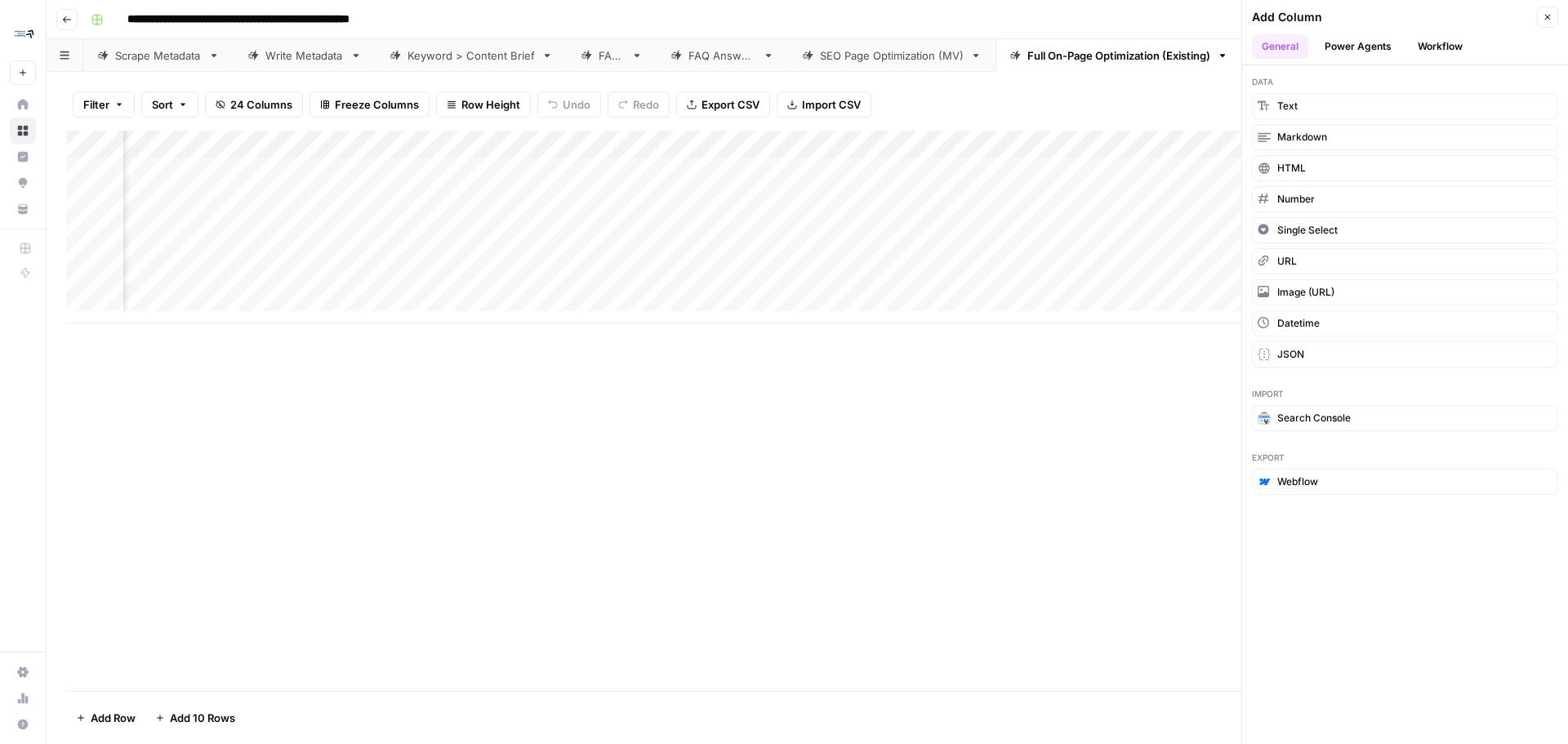
click at [1360, 51] on button "Power Agents" at bounding box center [1357, 47] width 87 height 24
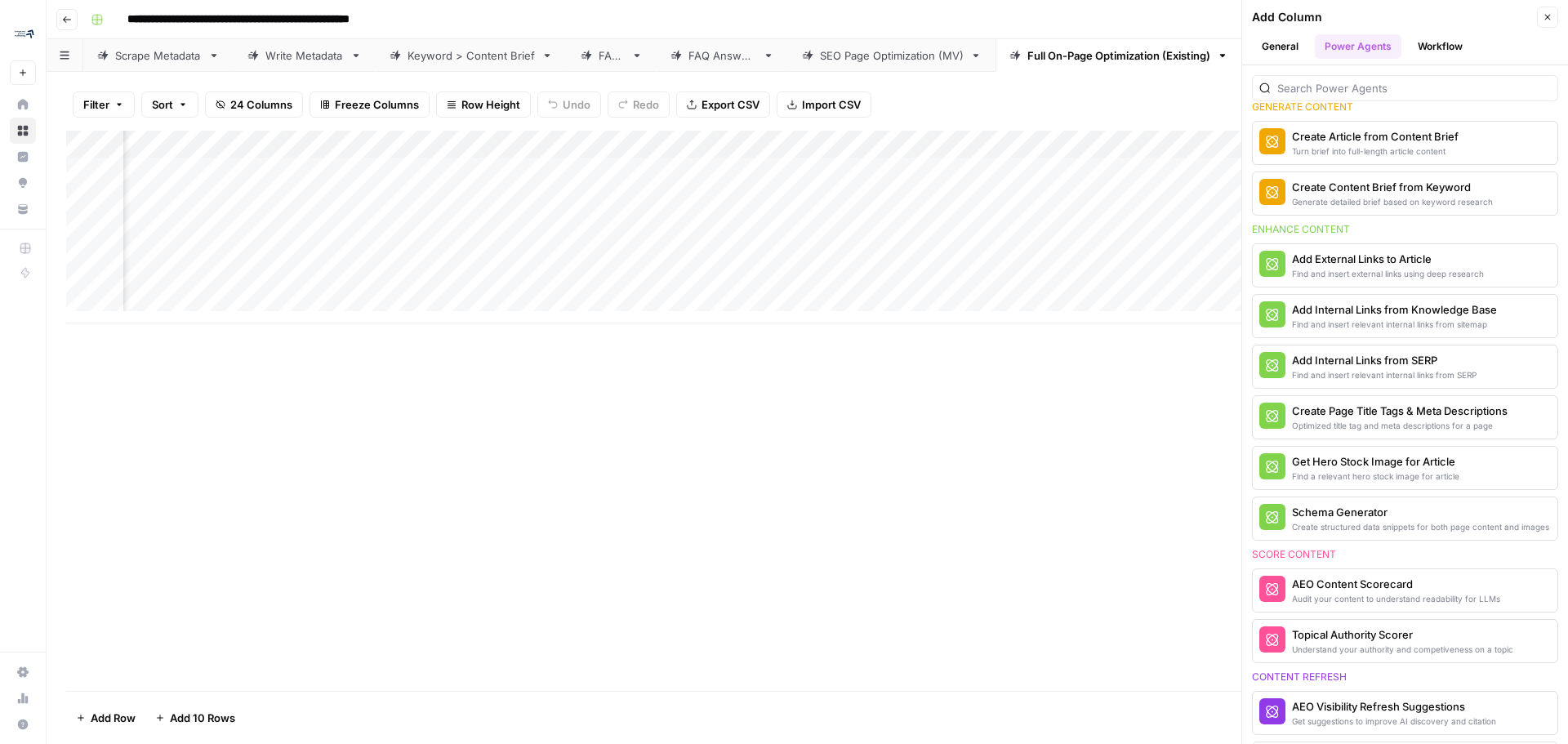
scroll to position [245, 0]
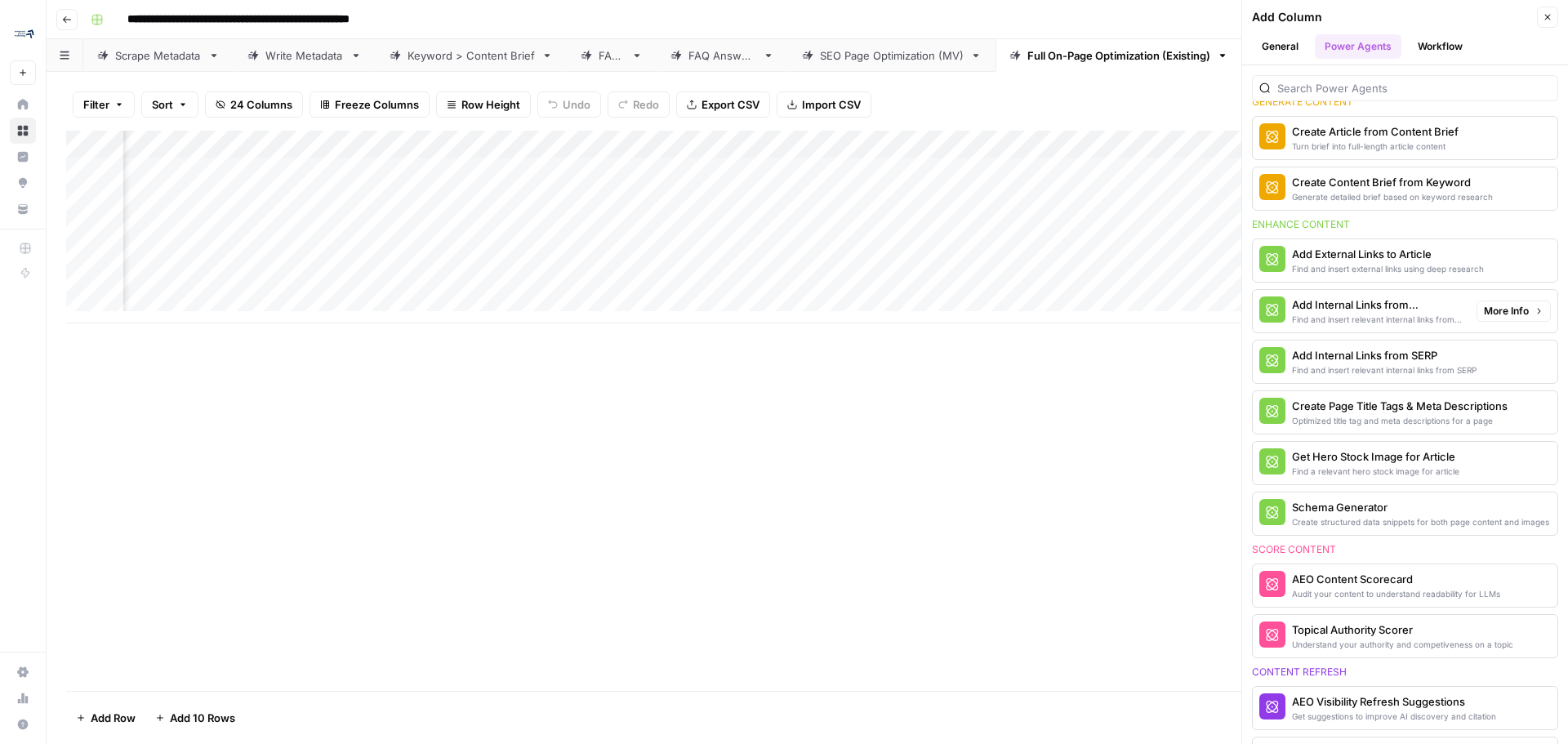
click at [1504, 311] on span "More Info" at bounding box center [1507, 311] width 45 height 15
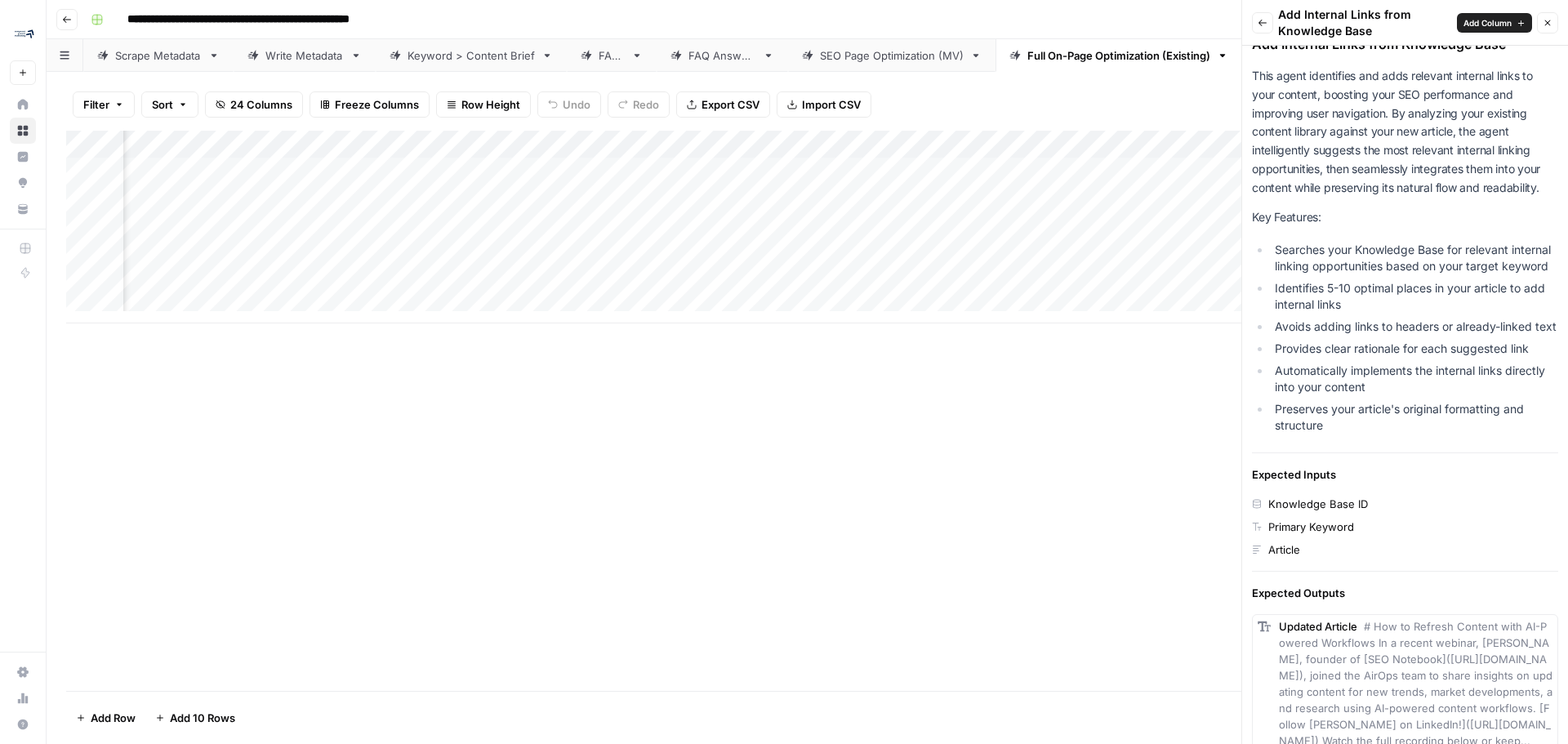
scroll to position [0, 0]
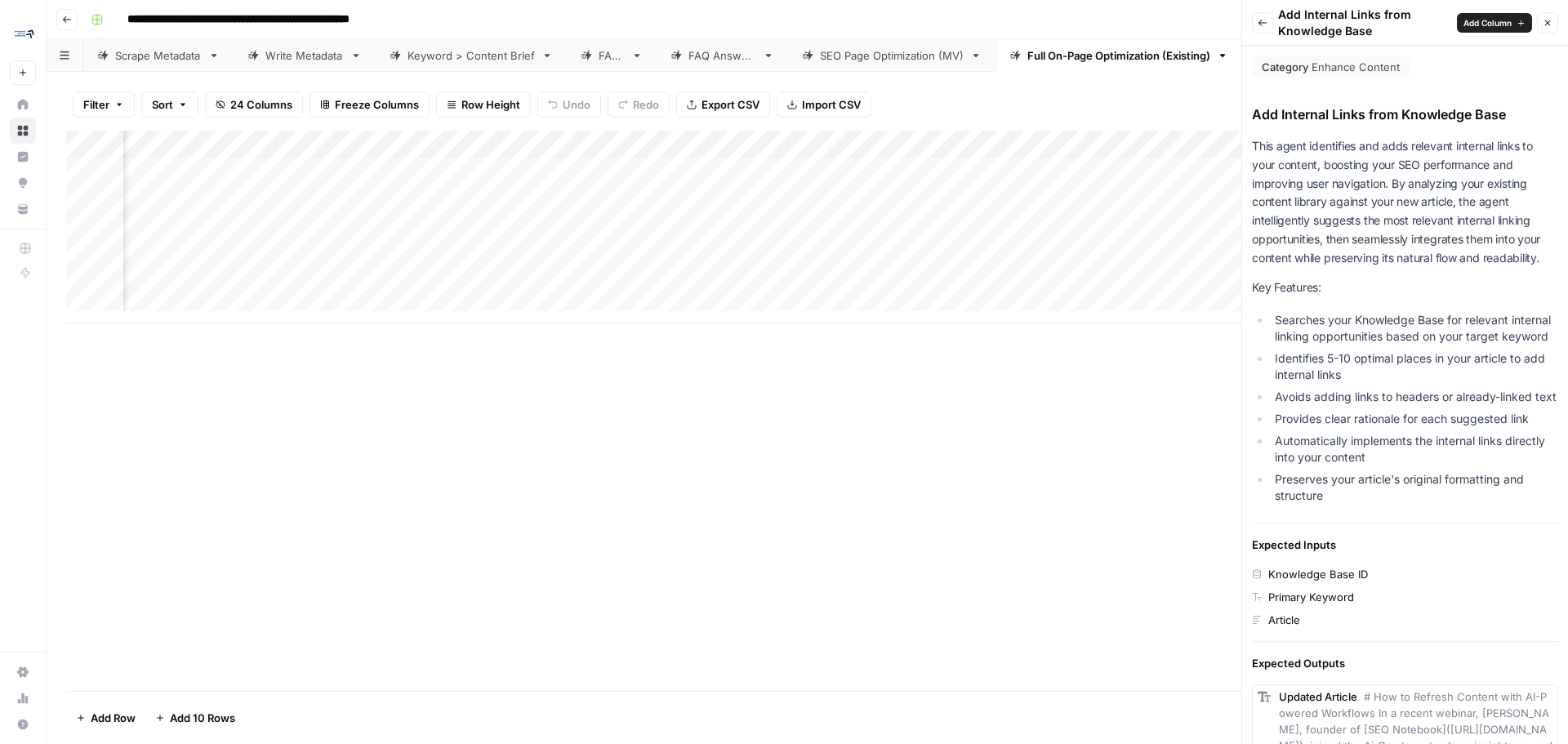
click at [1264, 27] on icon "button" at bounding box center [1262, 22] width 10 height 10
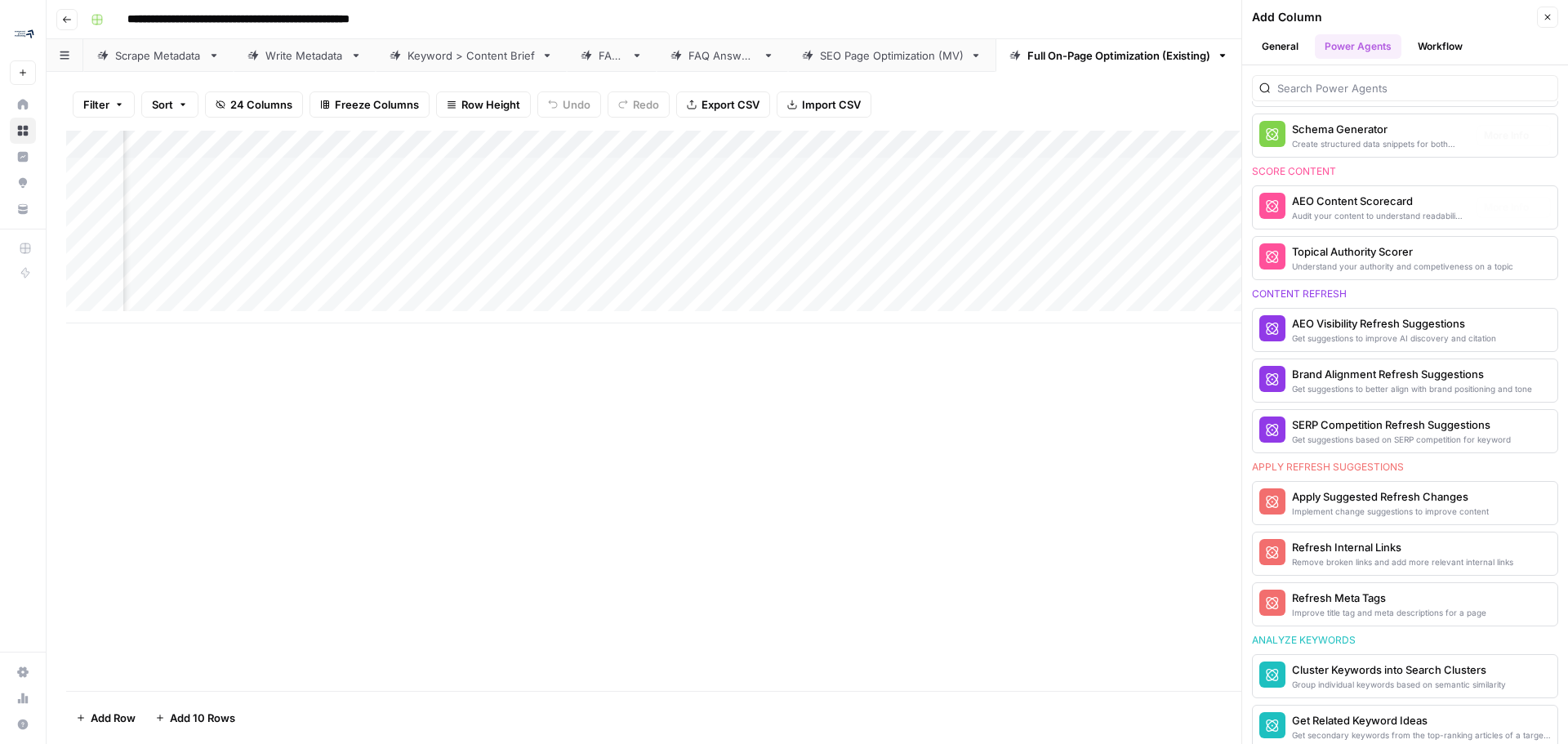
scroll to position [653, 0]
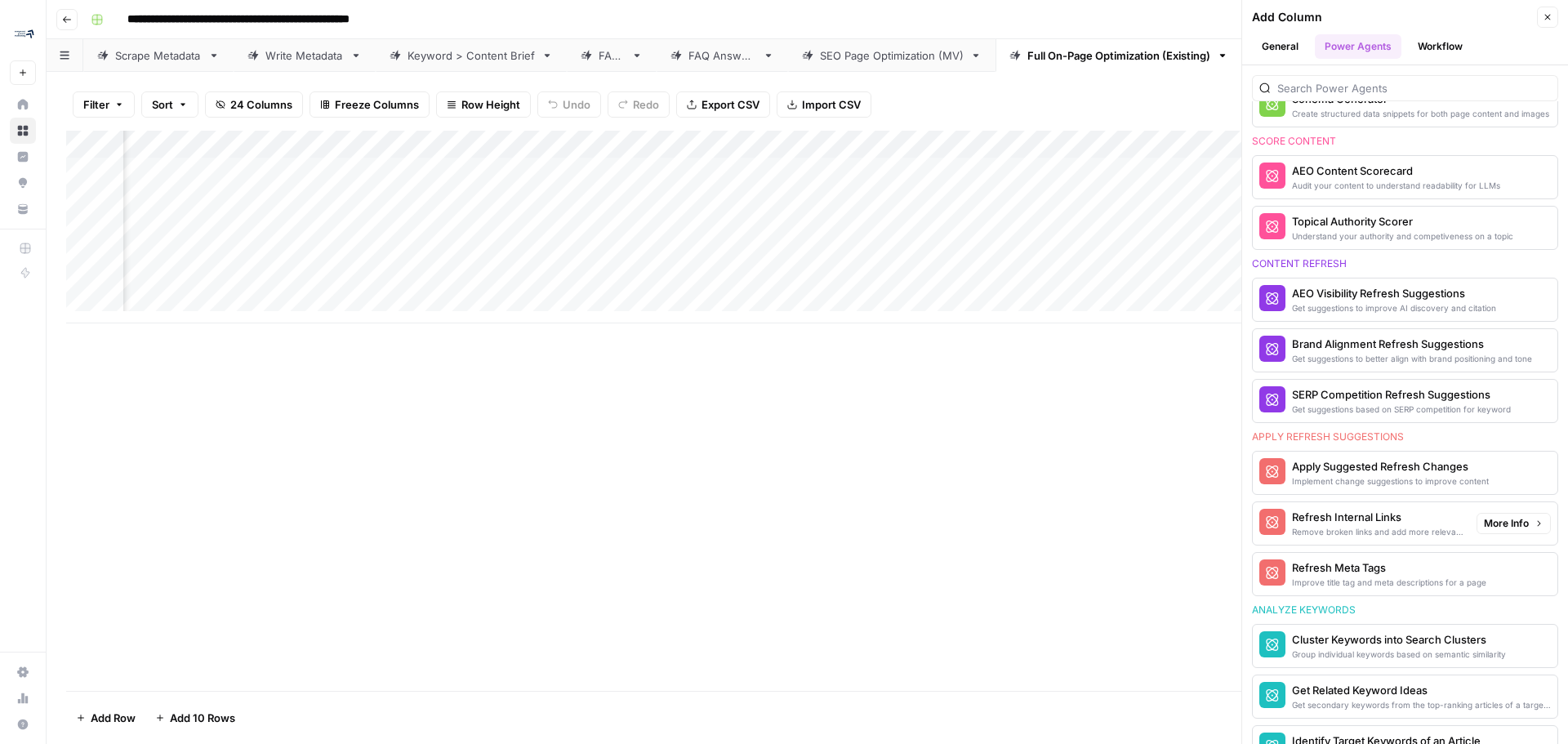
click at [1356, 520] on div "Refresh Internal Links" at bounding box center [1378, 517] width 171 height 17
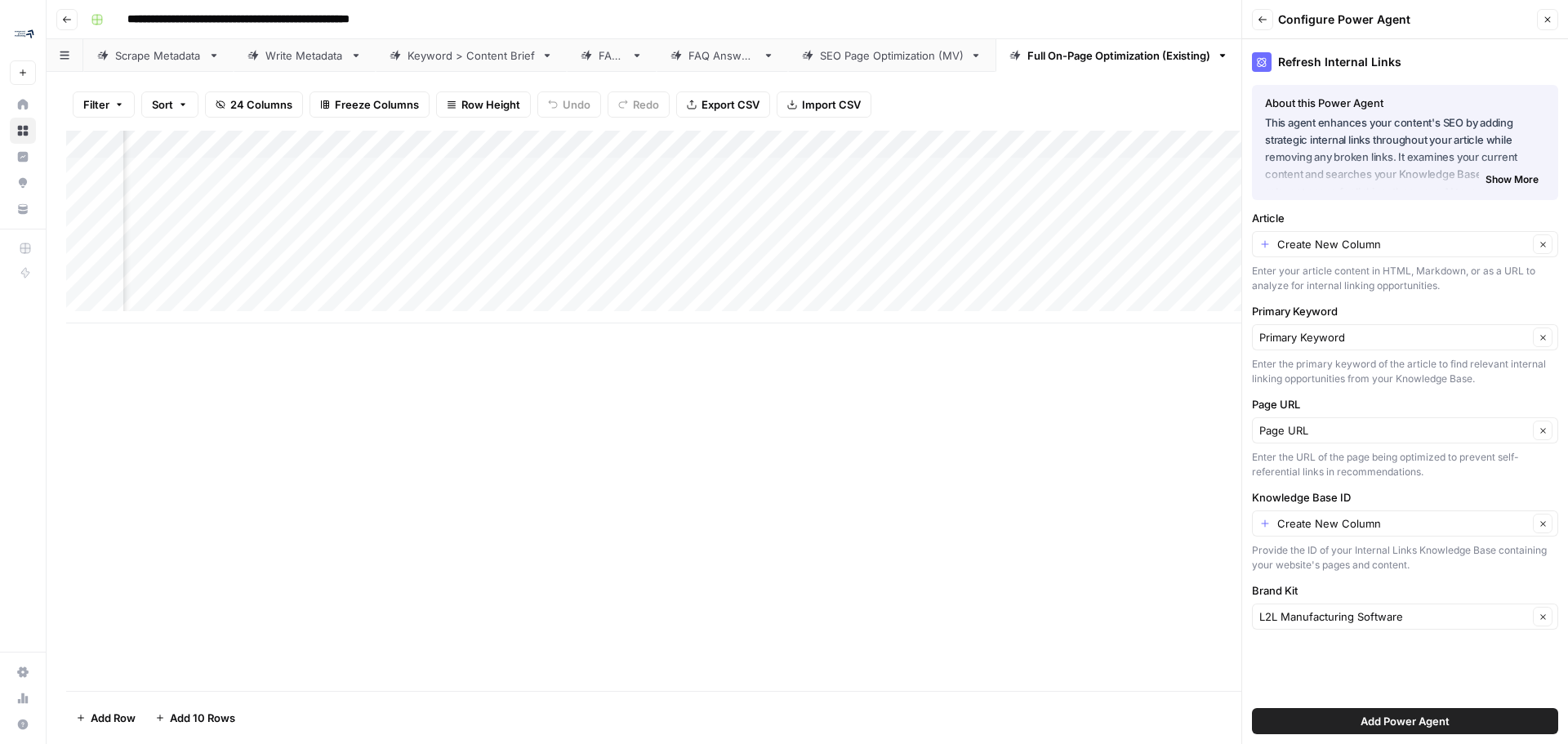
click at [1431, 235] on div "Create New Column Clear" at bounding box center [1405, 244] width 307 height 26
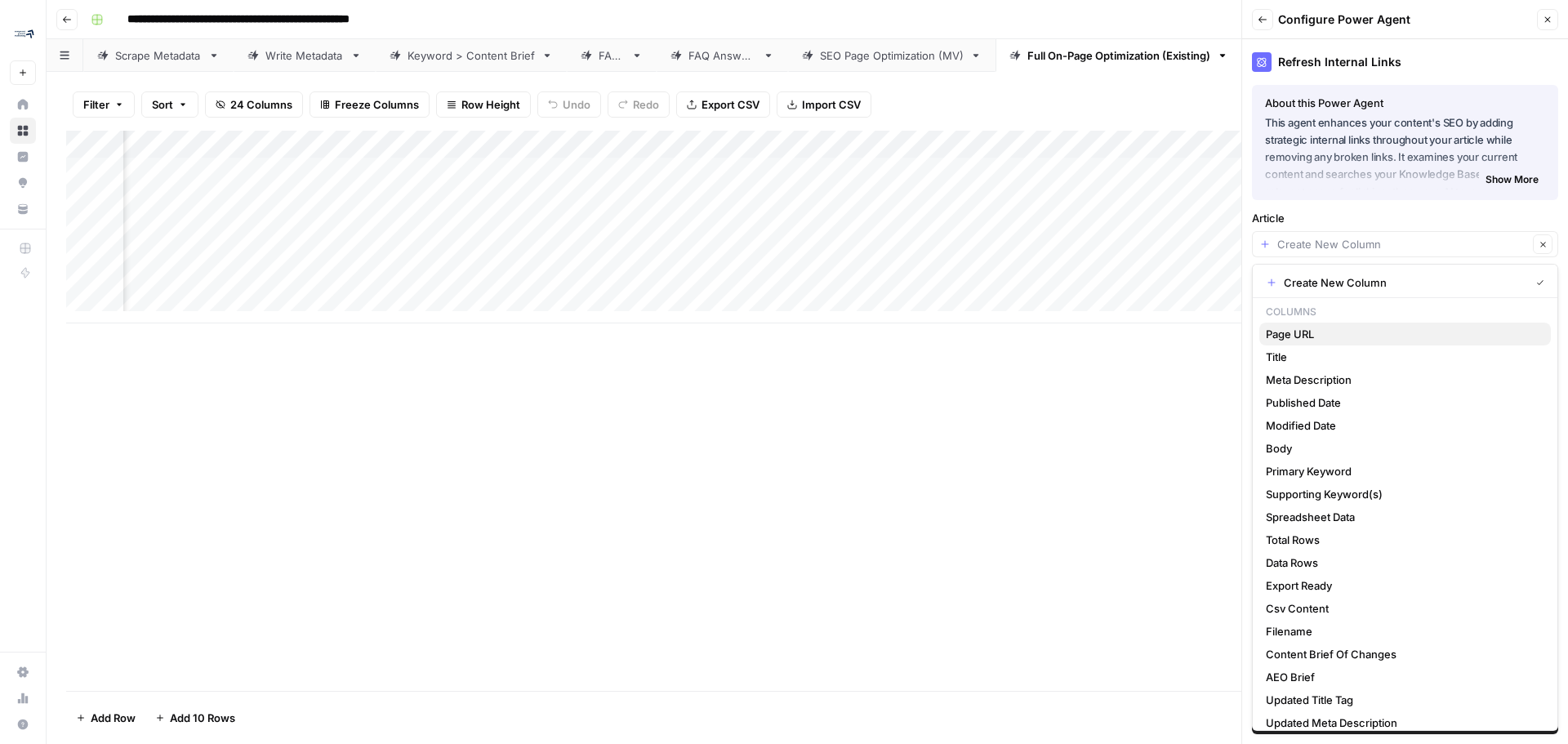
click at [1386, 334] on span "Page URL" at bounding box center [1402, 334] width 272 height 17
type input "Page URL"
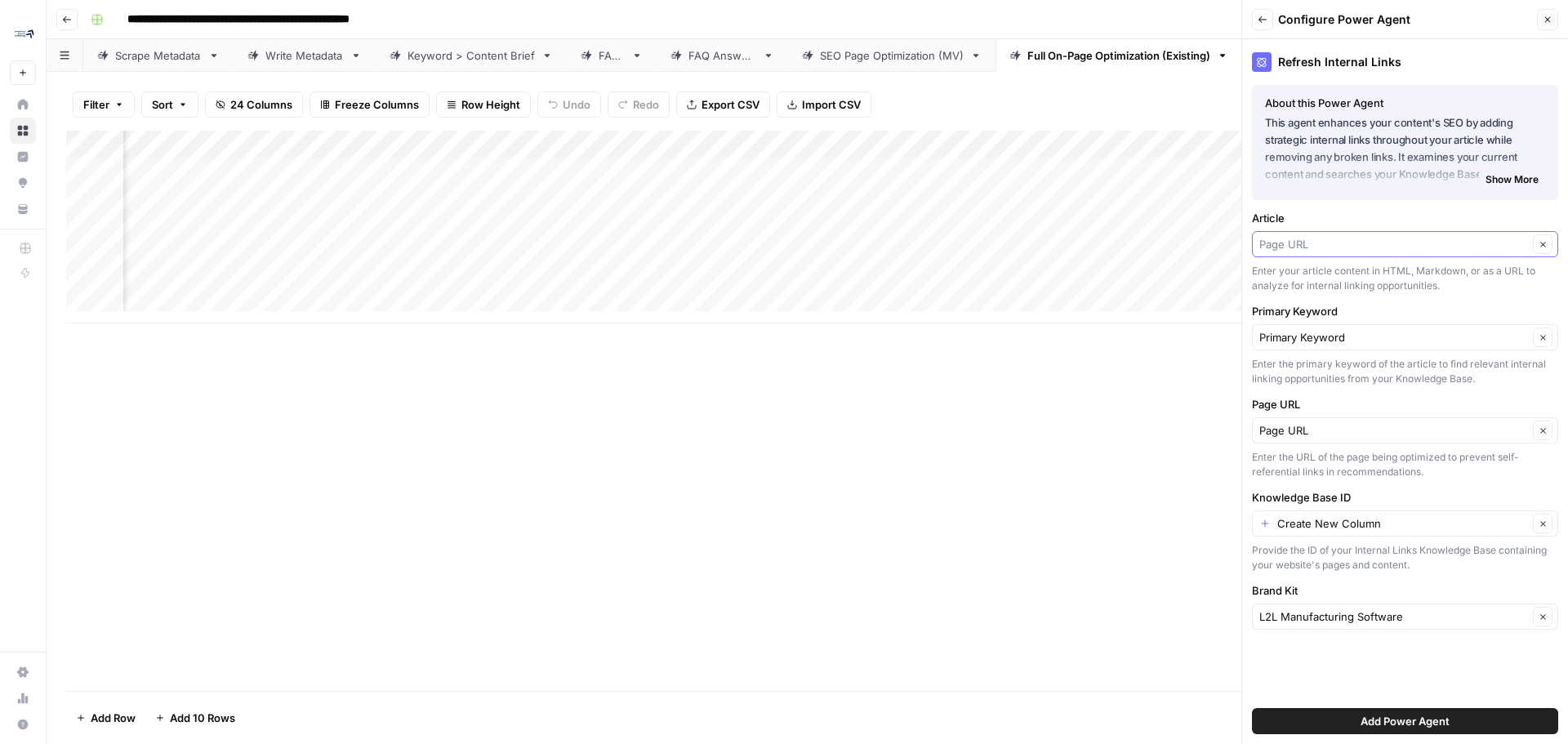
click at [1367, 249] on input "Article" at bounding box center [1394, 244] width 268 height 17
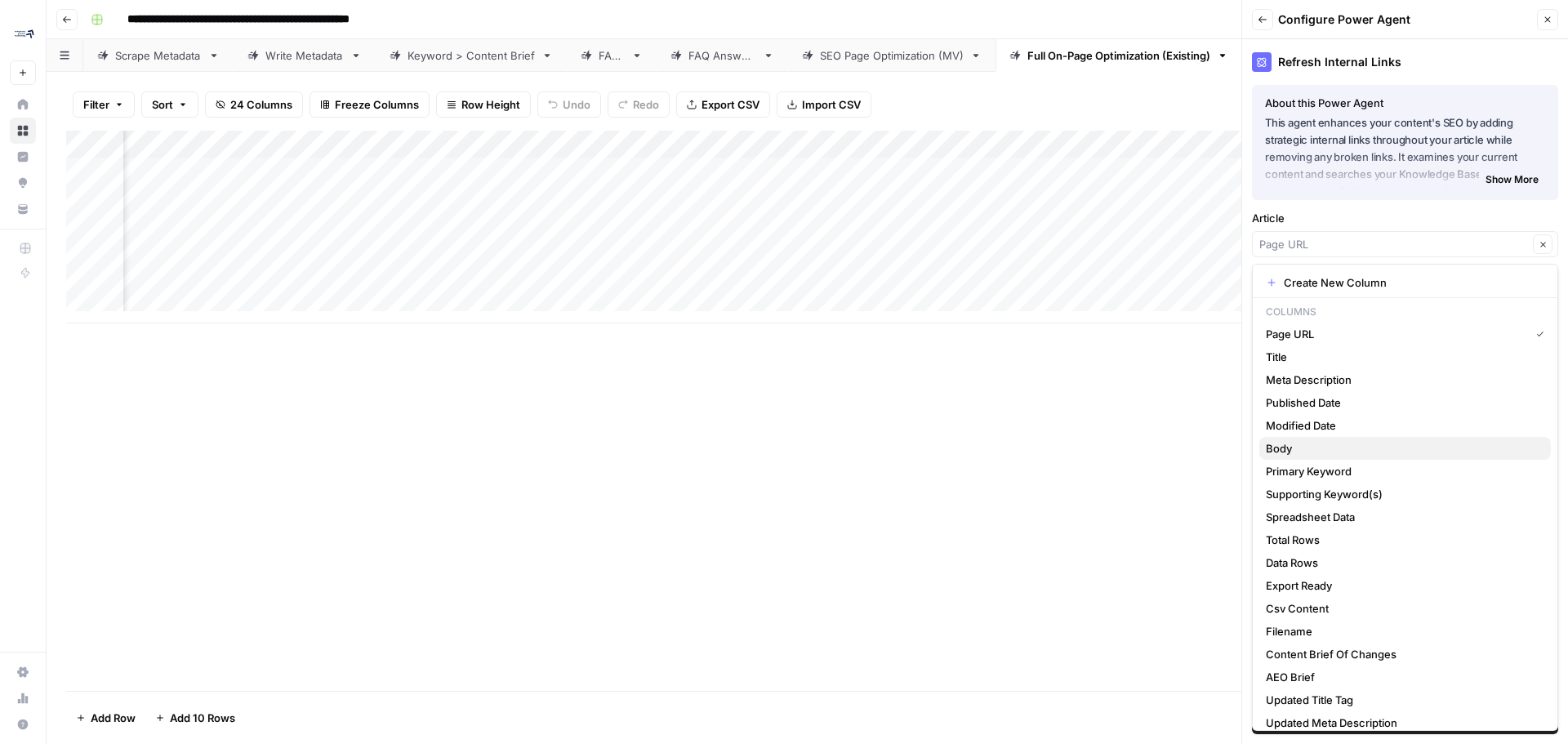
click at [1292, 446] on span "Body" at bounding box center [1402, 448] width 272 height 17
type input "Body"
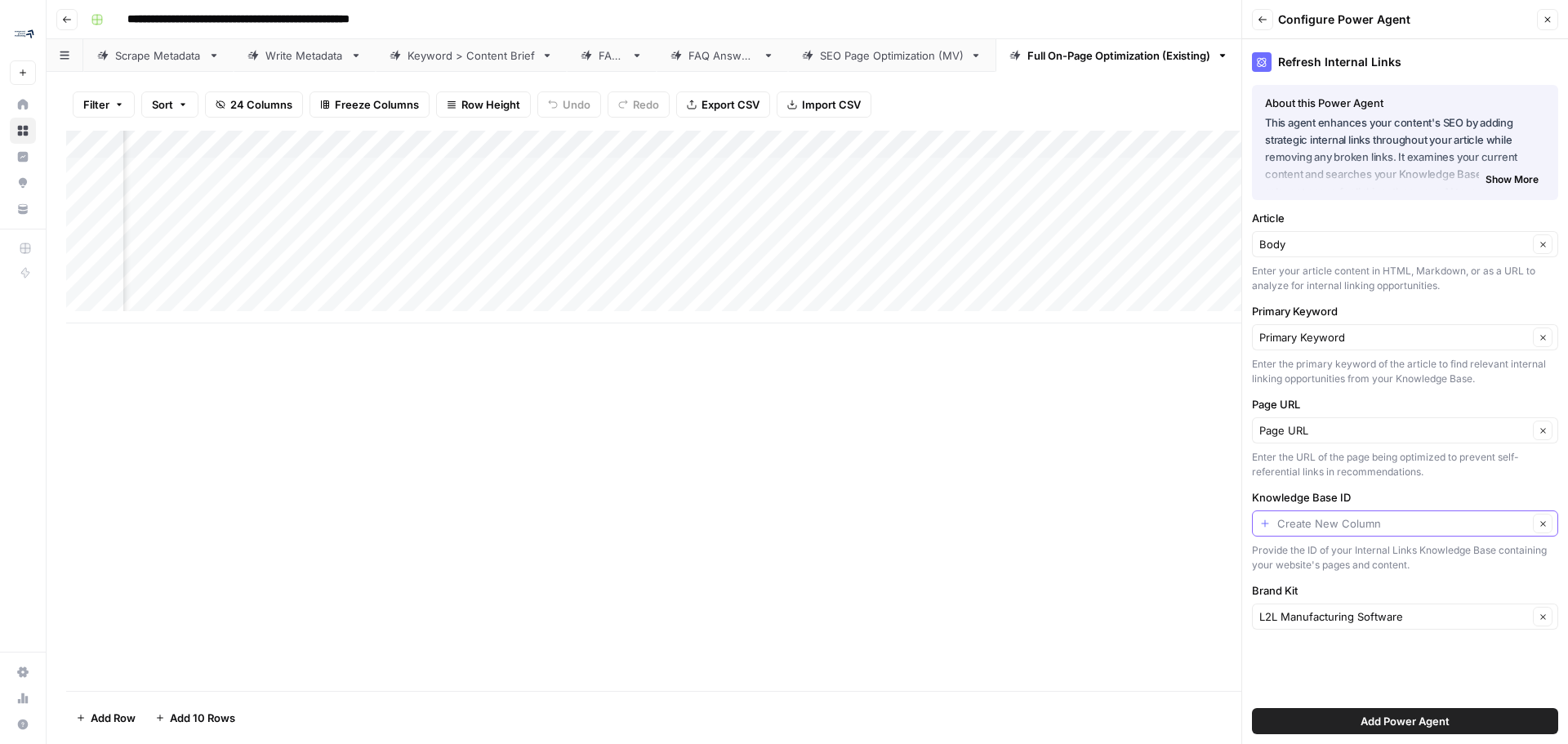
click at [1364, 526] on input "Knowledge Base ID" at bounding box center [1402, 523] width 251 height 17
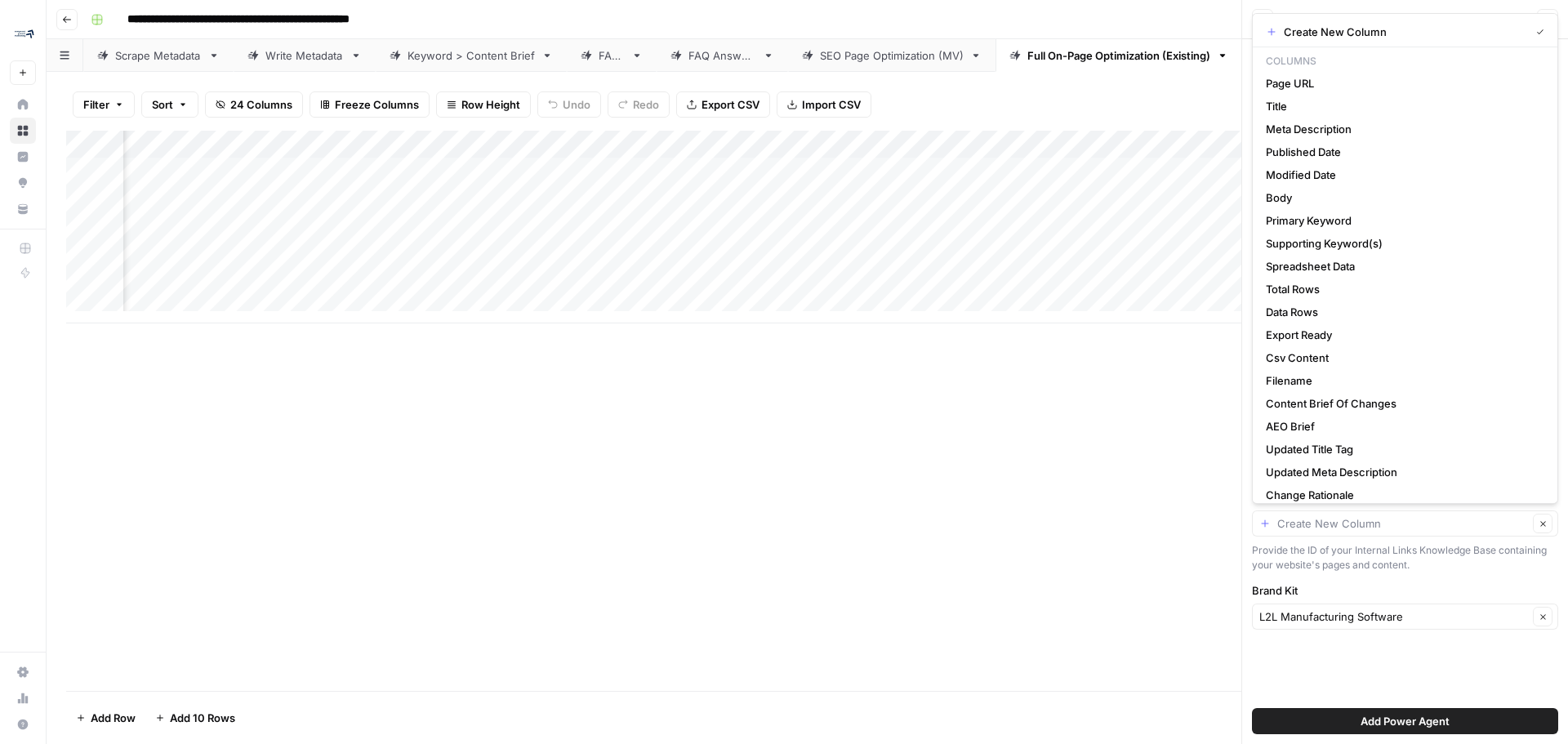
type input "Create New Column"
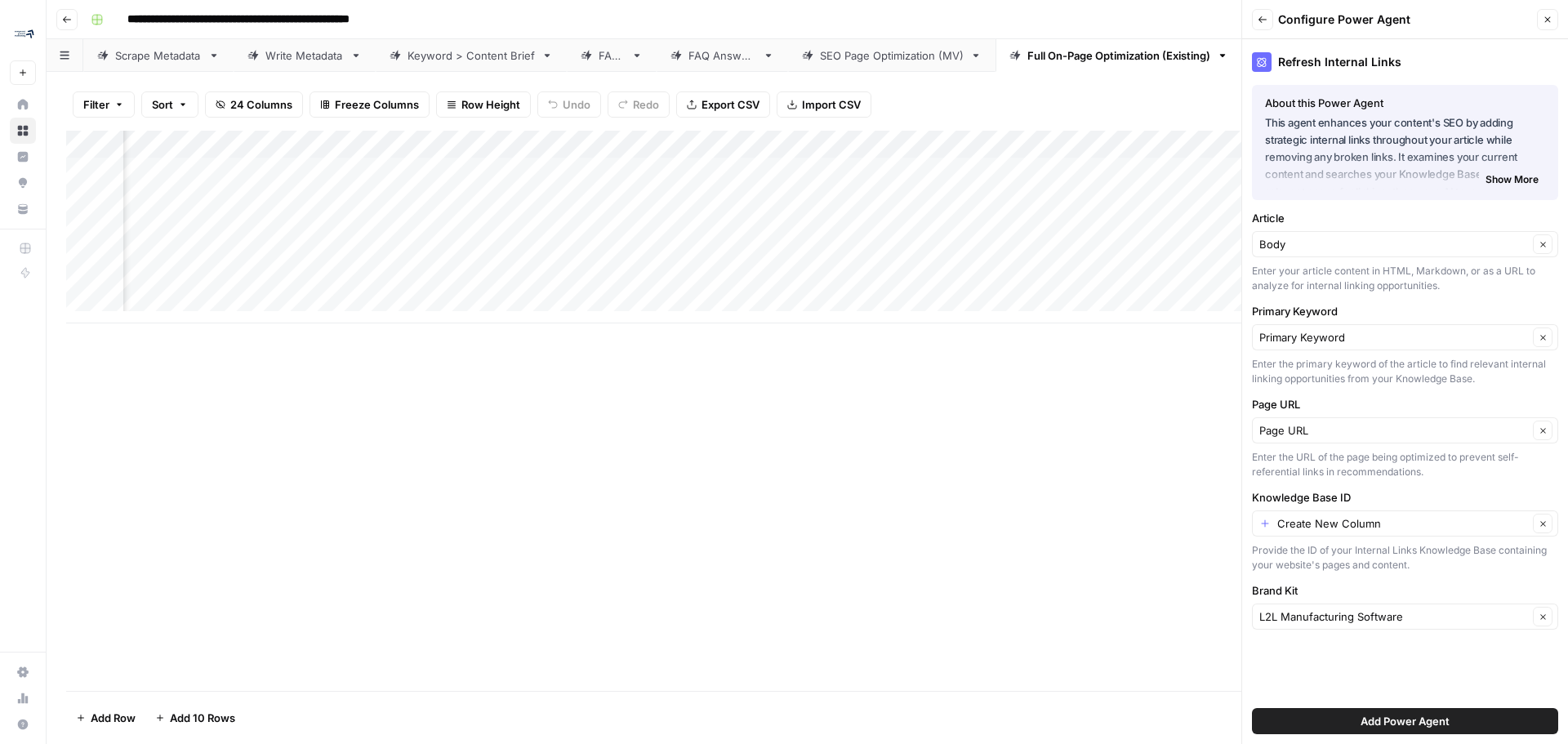
click at [1359, 576] on div "Refresh Internal Links About this Power Agent This agent enhances your content'…" at bounding box center [1405, 391] width 326 height 704
click at [1327, 548] on div "Provide the ID of your Internal Links Knowledge Base containing your website's …" at bounding box center [1405, 558] width 307 height 30
click at [1330, 534] on div "Create New Column Clear" at bounding box center [1405, 523] width 307 height 26
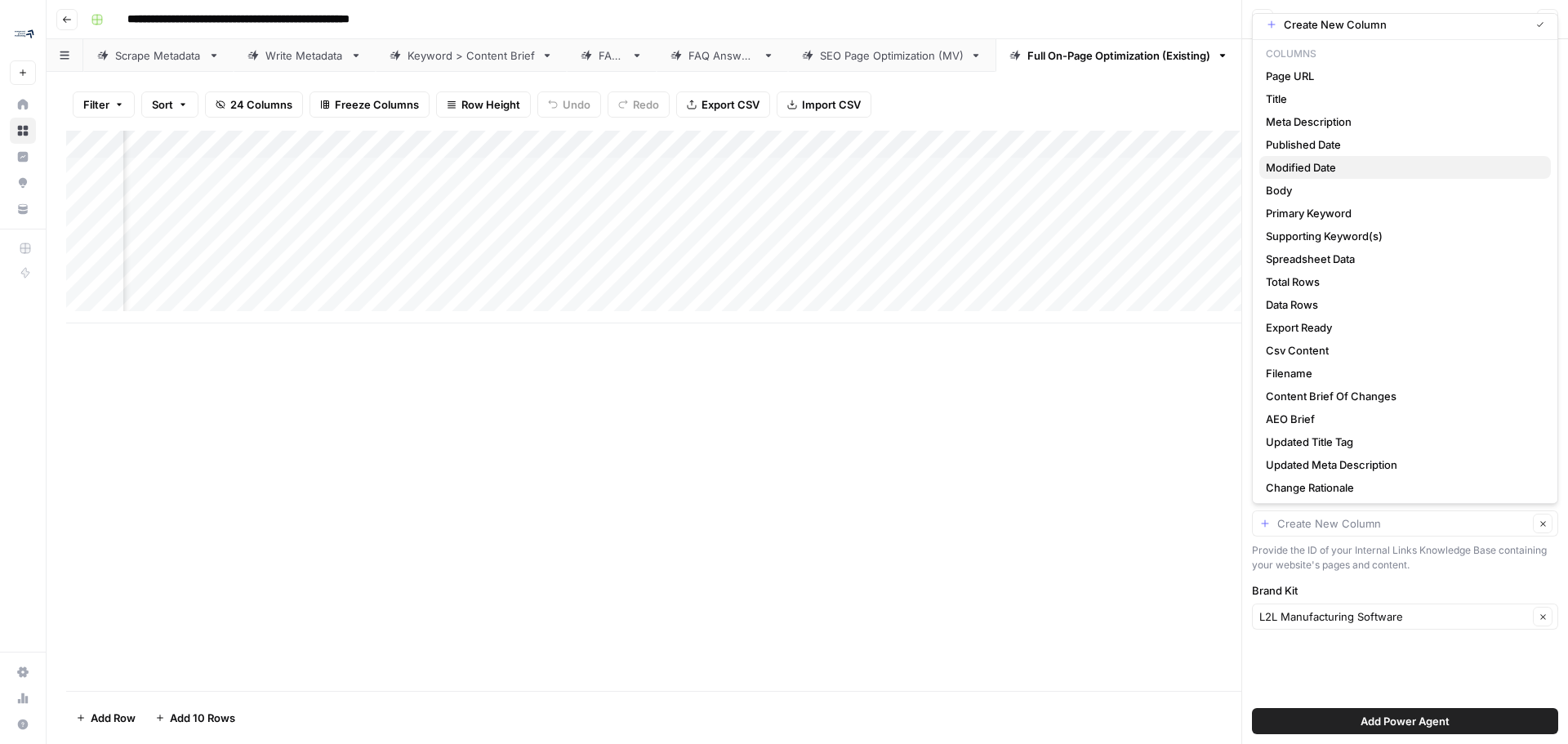
scroll to position [10, 0]
type input "Create New Column"
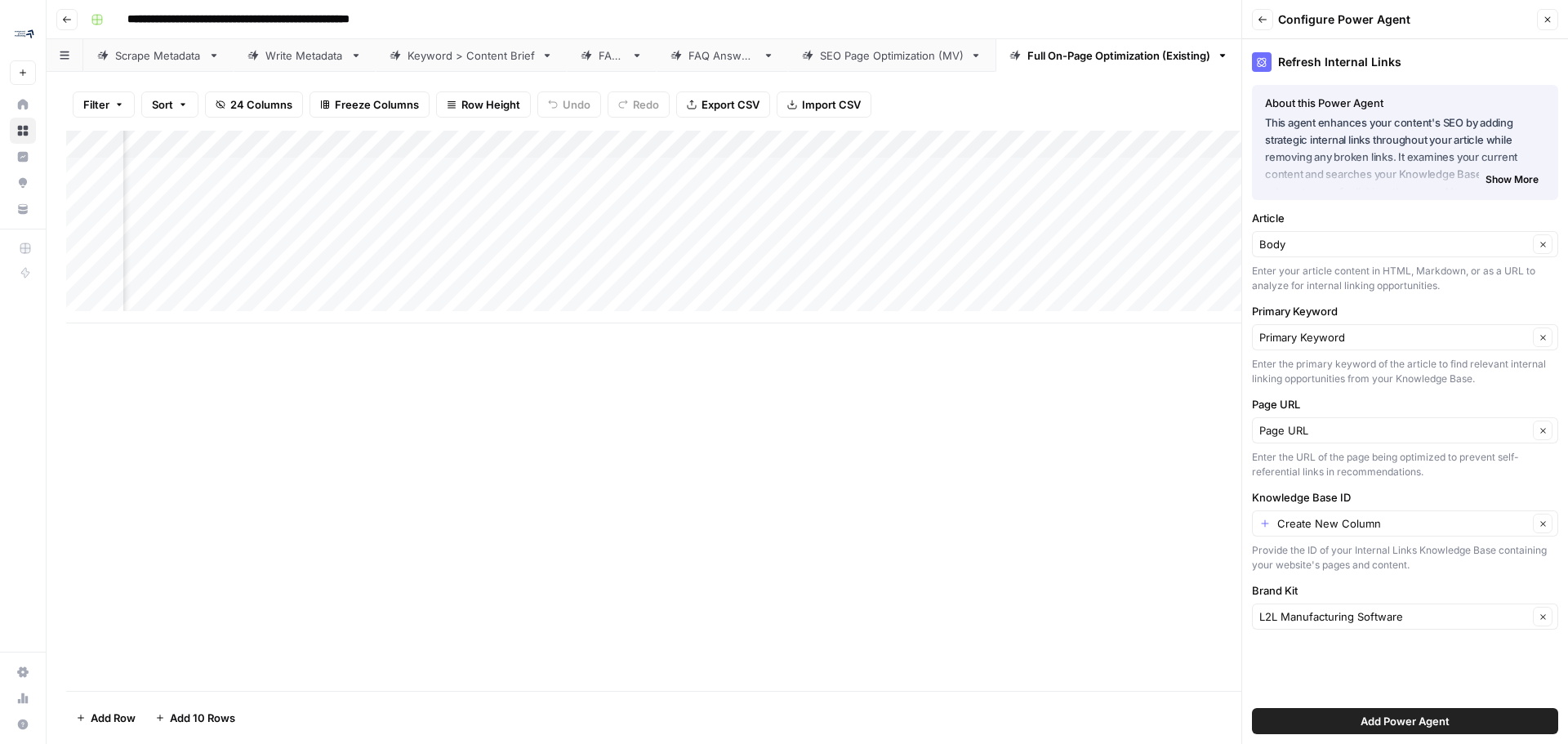
click at [1449, 559] on div "Provide the ID of your Internal Links Knowledge Base containing your website's …" at bounding box center [1405, 558] width 307 height 30
click at [1412, 521] on input "Knowledge Base ID" at bounding box center [1402, 523] width 251 height 17
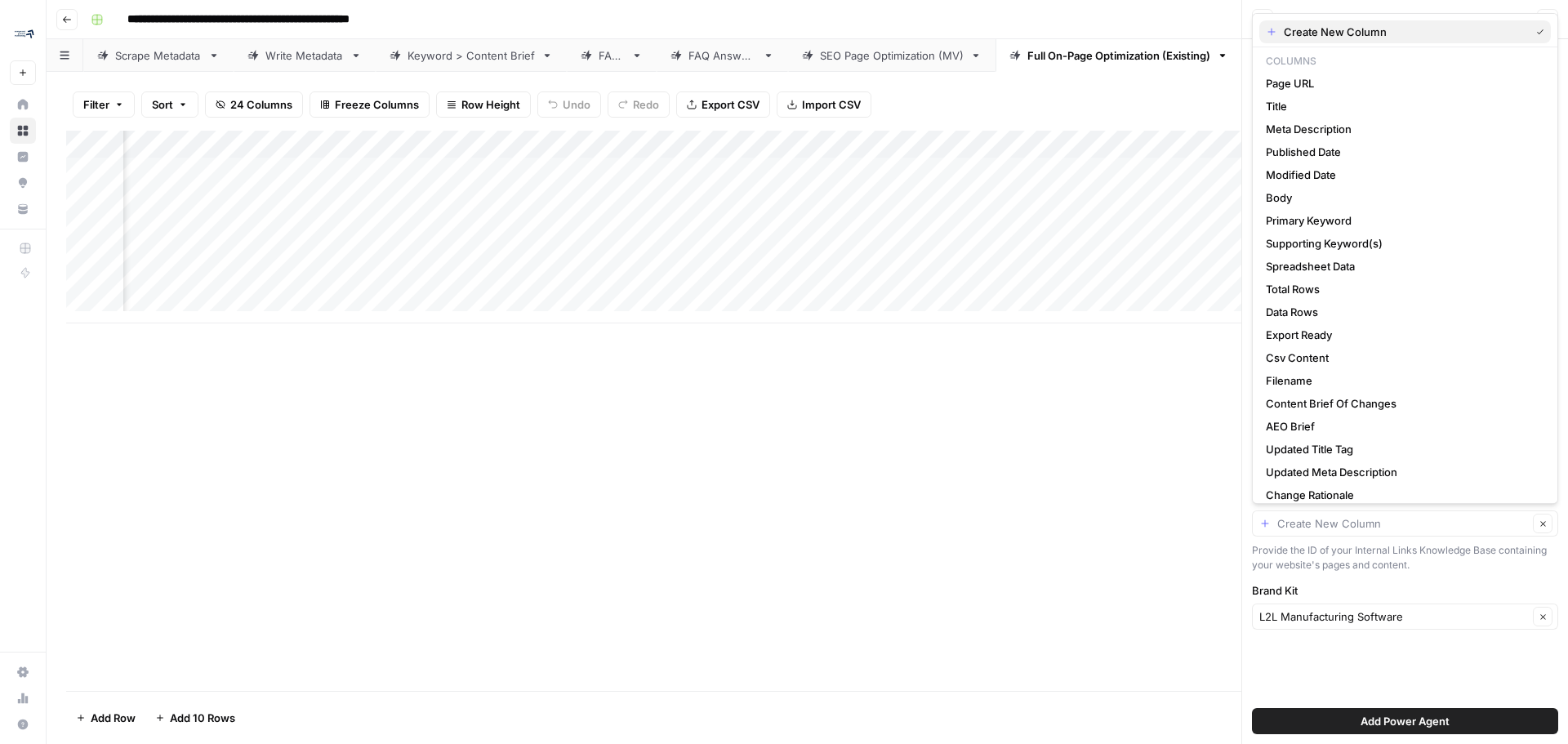
click at [1346, 32] on span "Create New Column" at bounding box center [1403, 32] width 239 height 17
type input "Create New Column"
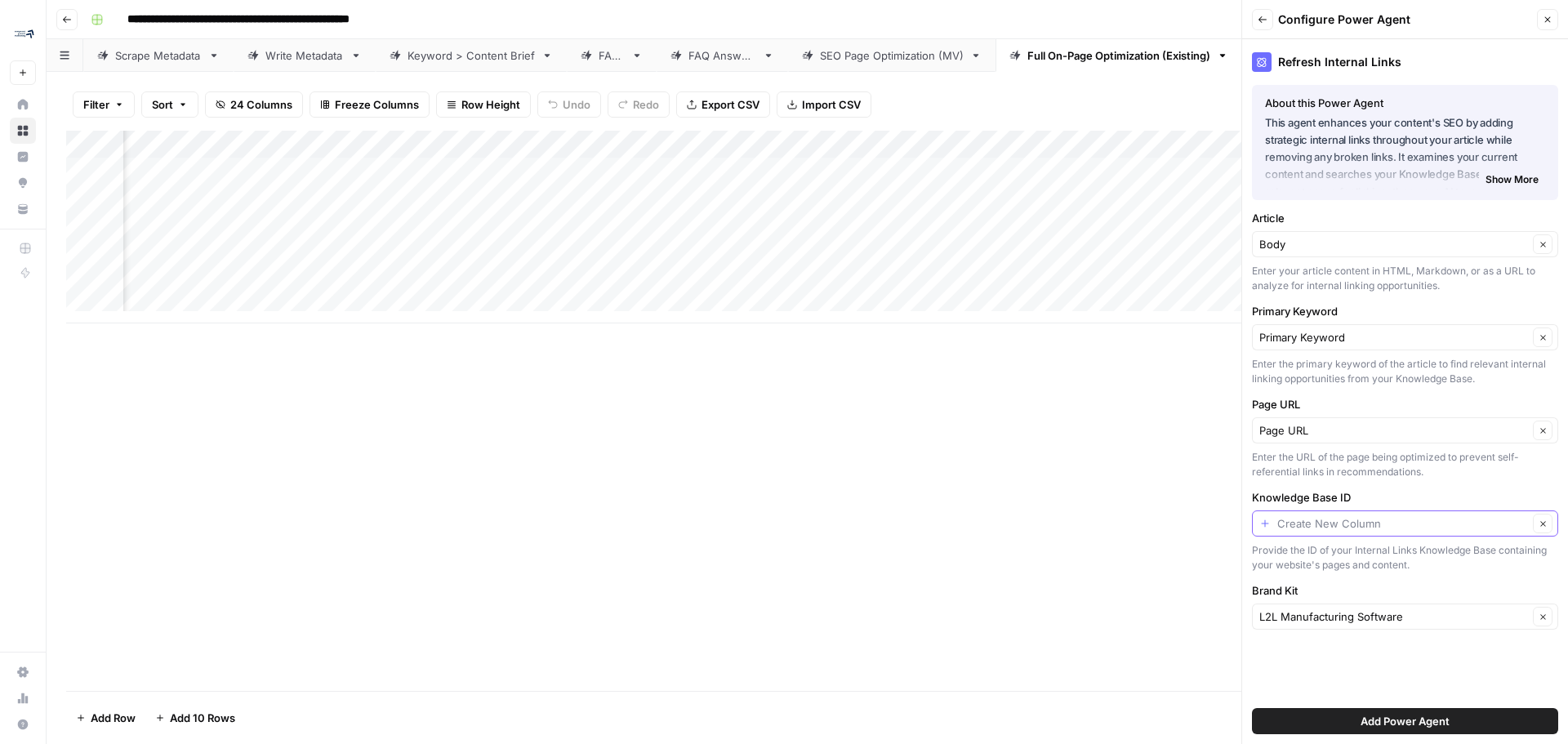
click at [1397, 520] on input "Knowledge Base ID" at bounding box center [1402, 523] width 251 height 17
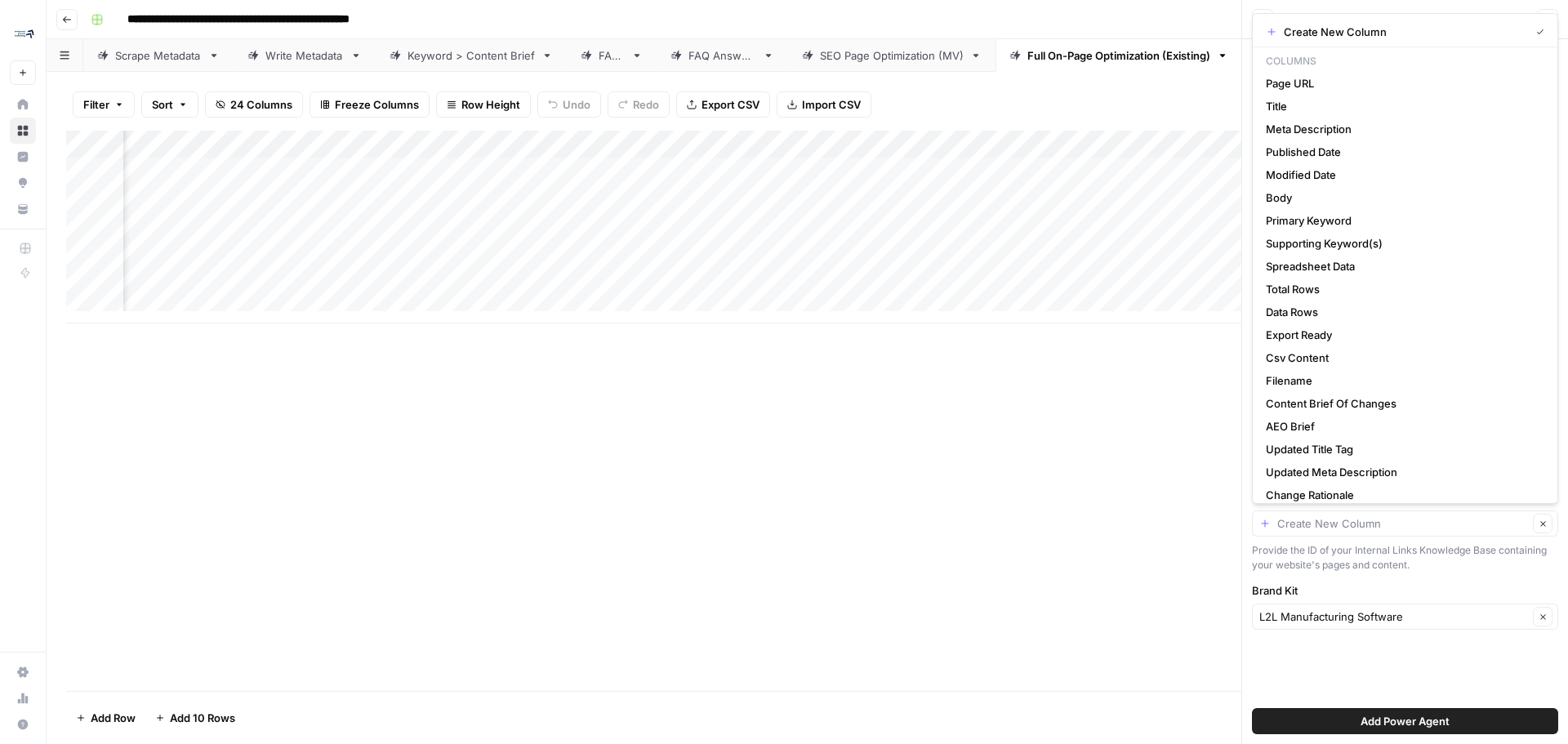
type input "Create New Column"
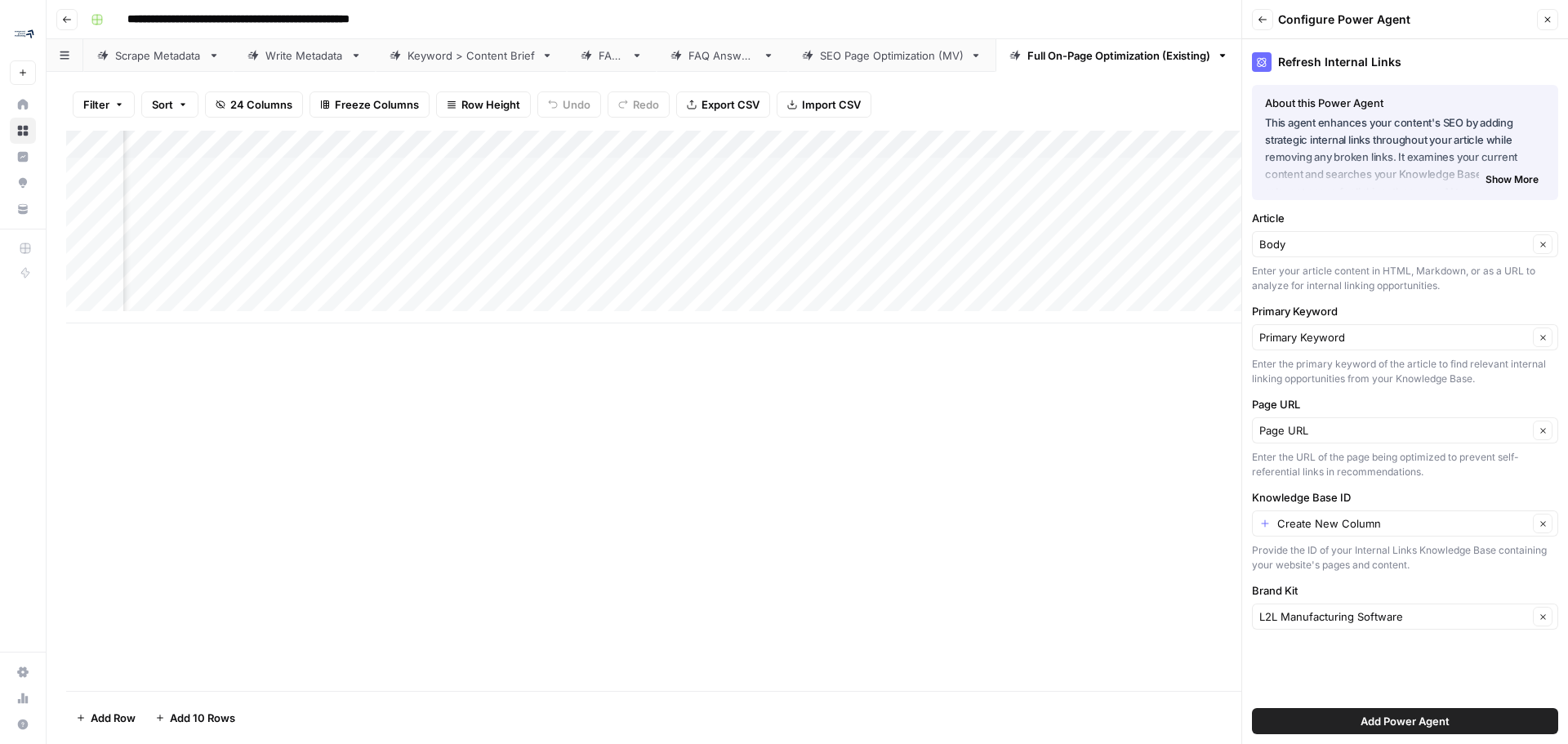
click at [1367, 575] on div "Refresh Internal Links About this Power Agent This agent enhances your content'…" at bounding box center [1405, 391] width 326 height 704
click at [1433, 719] on span "Add Power Agent" at bounding box center [1405, 721] width 89 height 17
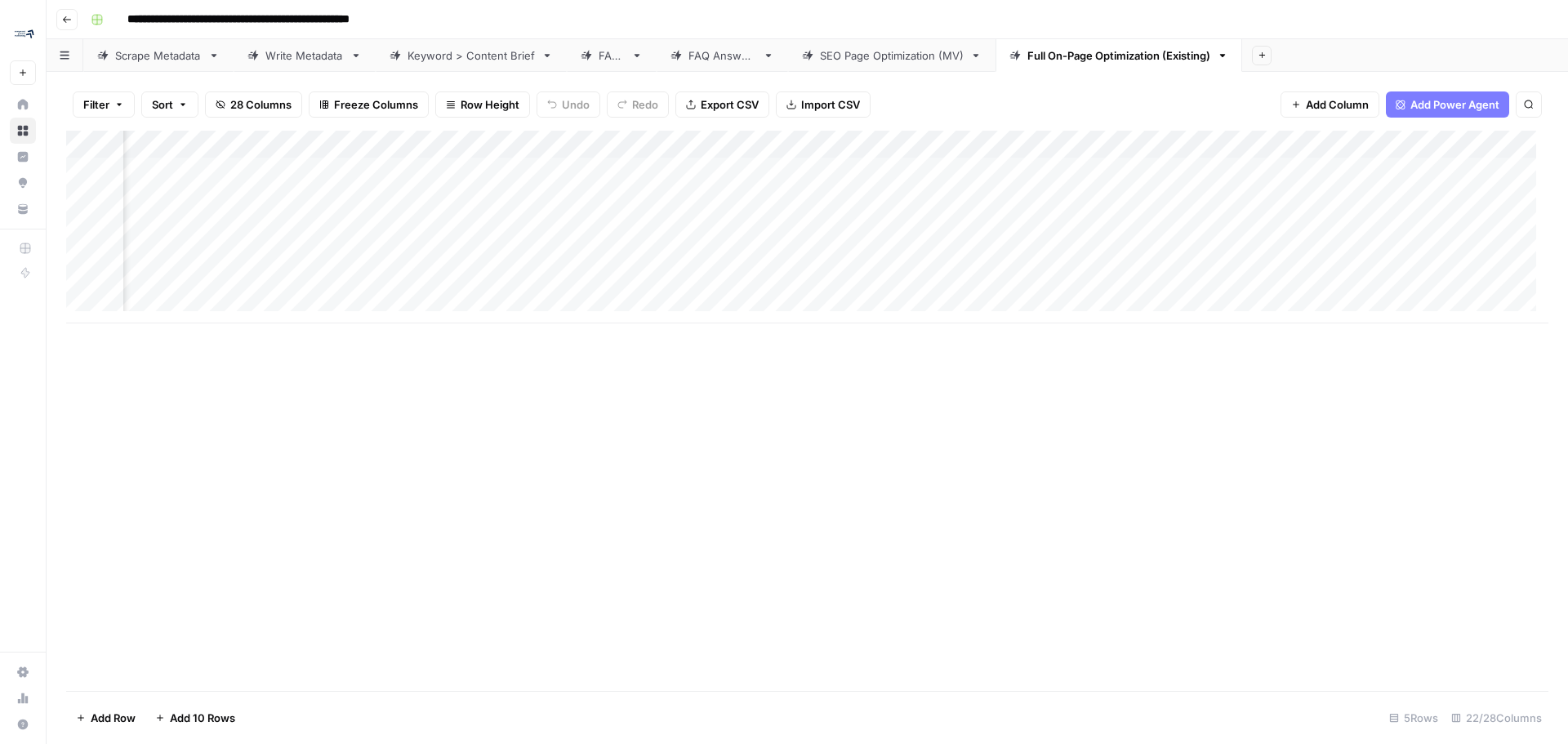
scroll to position [0, 2379]
click at [1094, 173] on div "Add Column" at bounding box center [807, 226] width 1482 height 193
click at [1033, 167] on div "Add Column" at bounding box center [807, 226] width 1482 height 193
type textarea "**********"
click at [1122, 427] on div "Add Column" at bounding box center [807, 410] width 1482 height 560
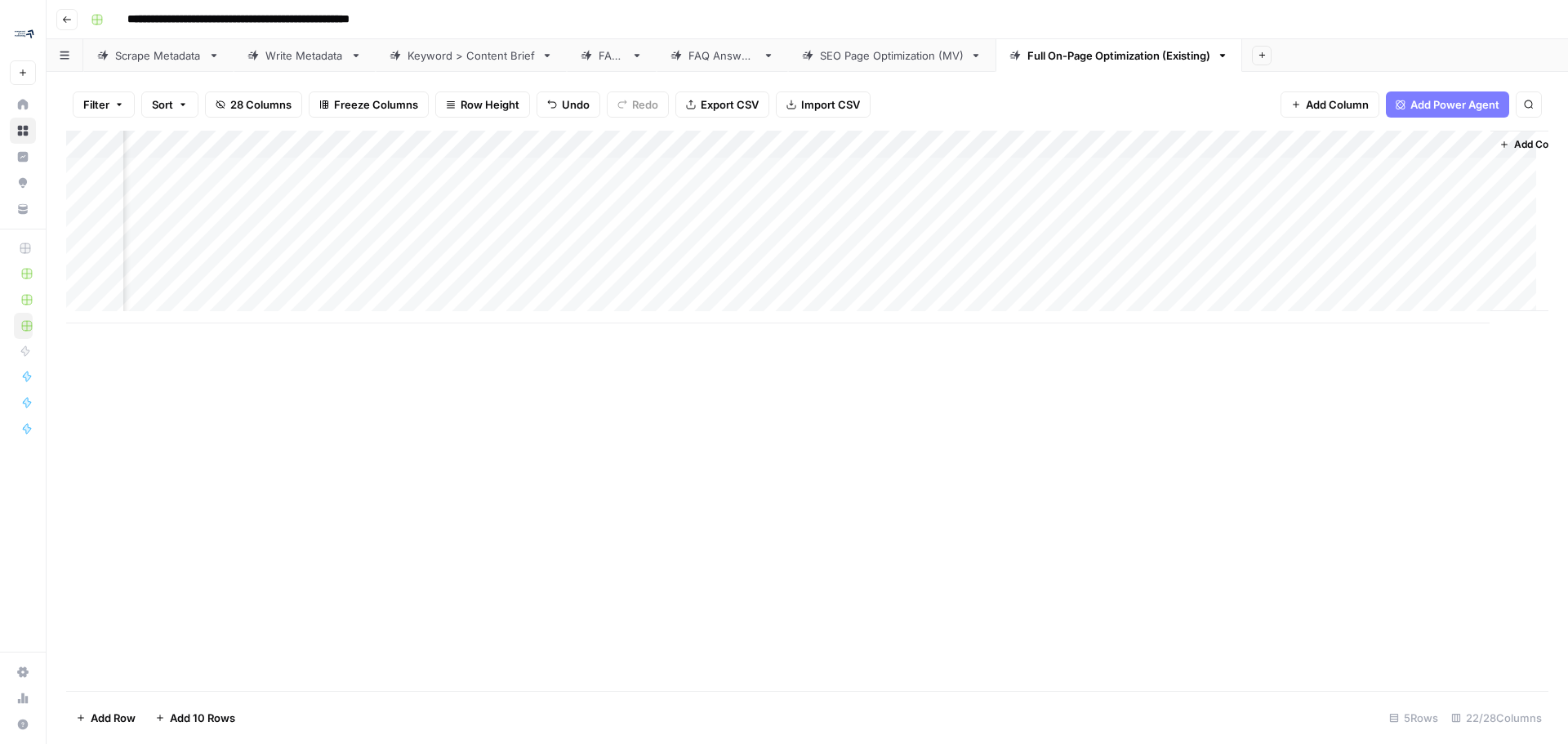
scroll to position [0, 2640]
click at [1486, 132] on div "Add Column" at bounding box center [1504, 221] width 89 height 181
click at [1486, 147] on span "Add Column" at bounding box center [1510, 144] width 57 height 15
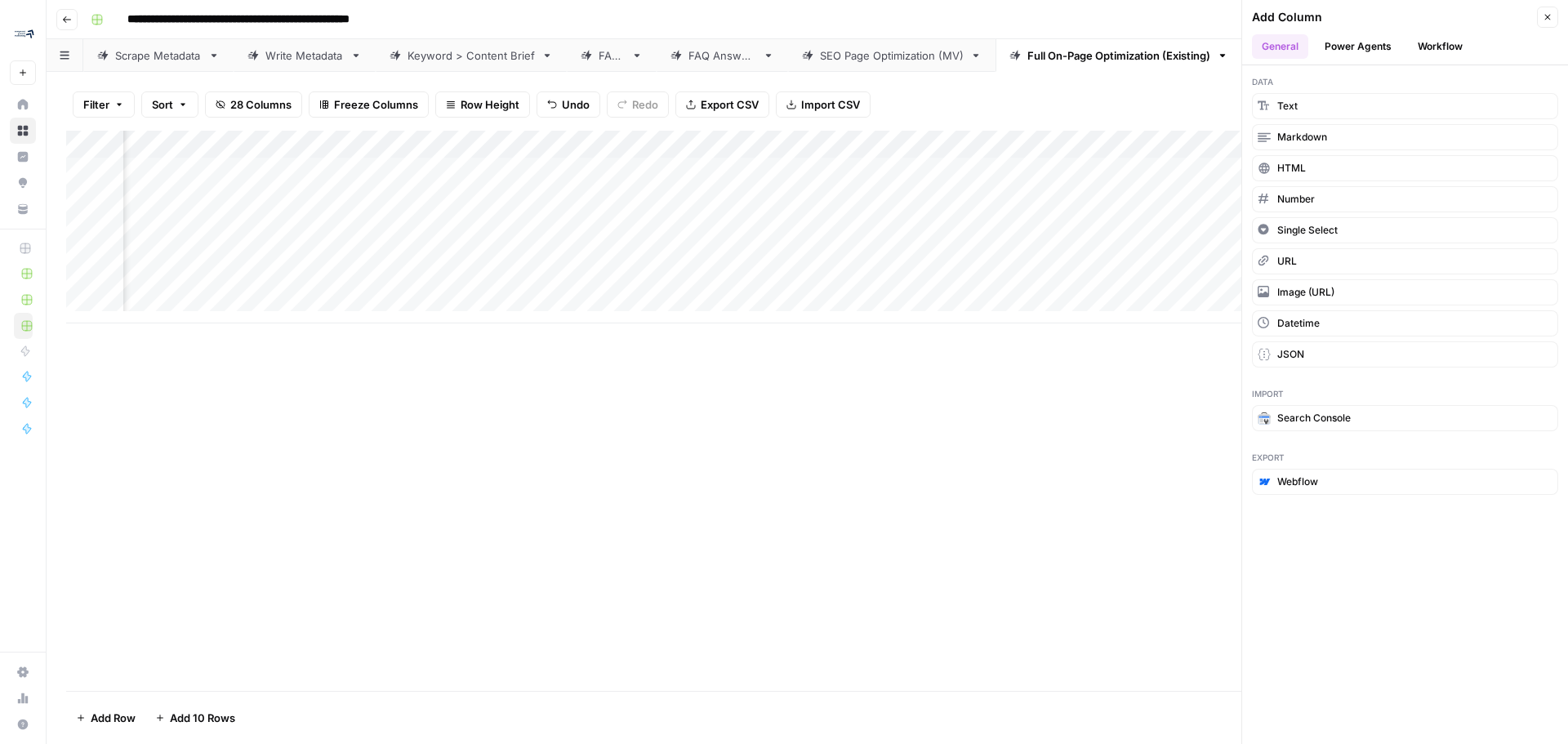
click at [1373, 51] on button "Power Agents" at bounding box center [1357, 47] width 87 height 24
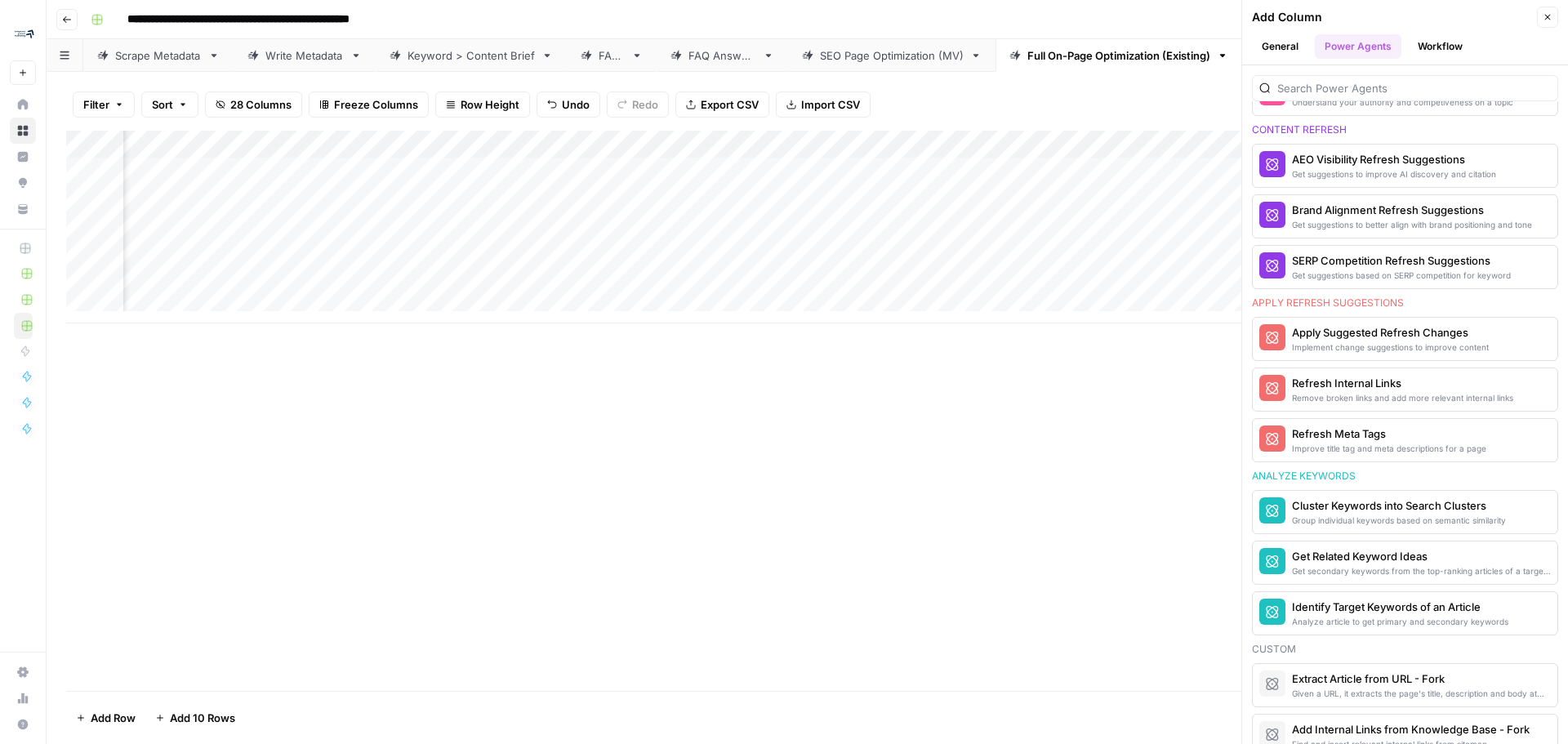
scroll to position [817, 0]
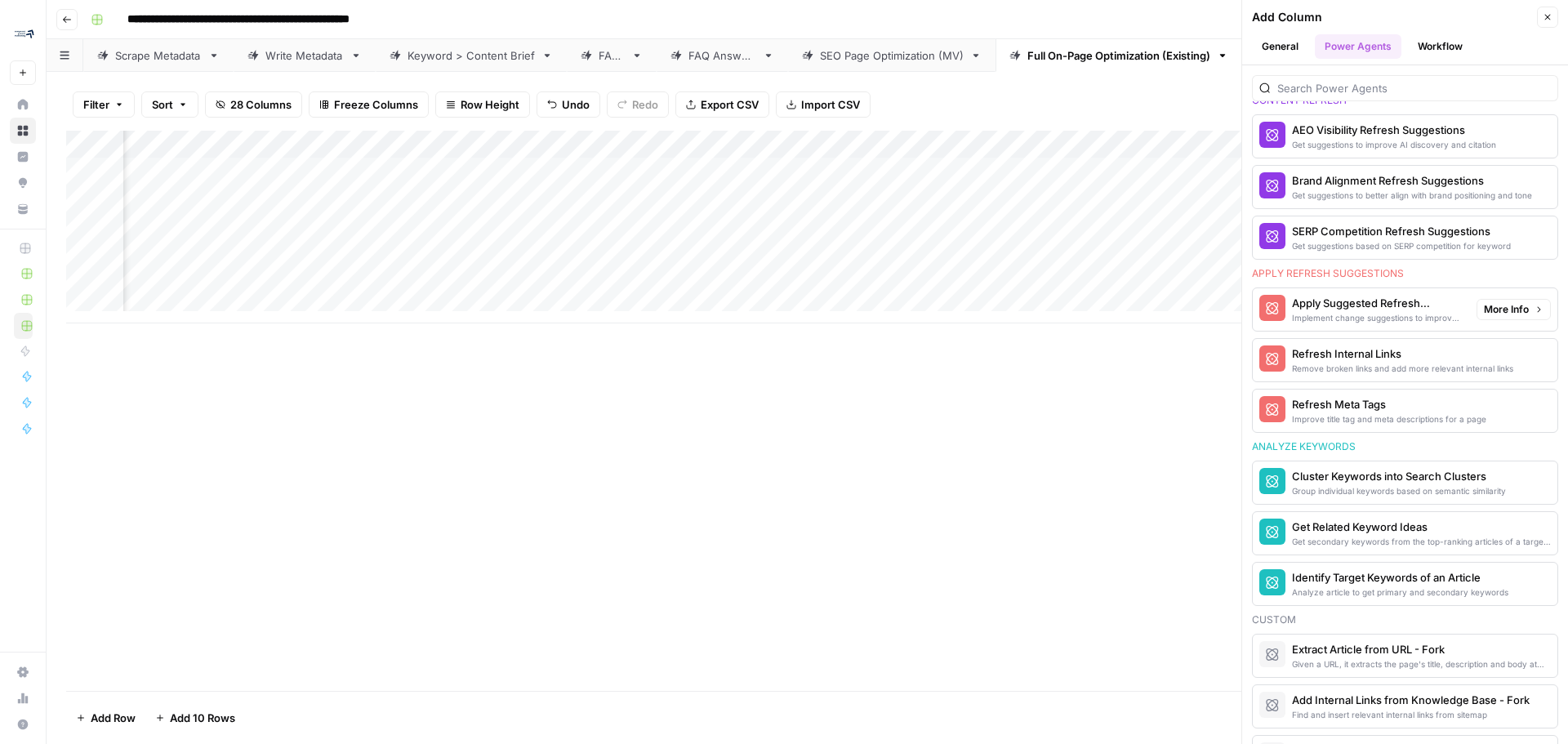
click at [1423, 310] on div "Apply Suggested Refresh Changes" at bounding box center [1378, 303] width 171 height 17
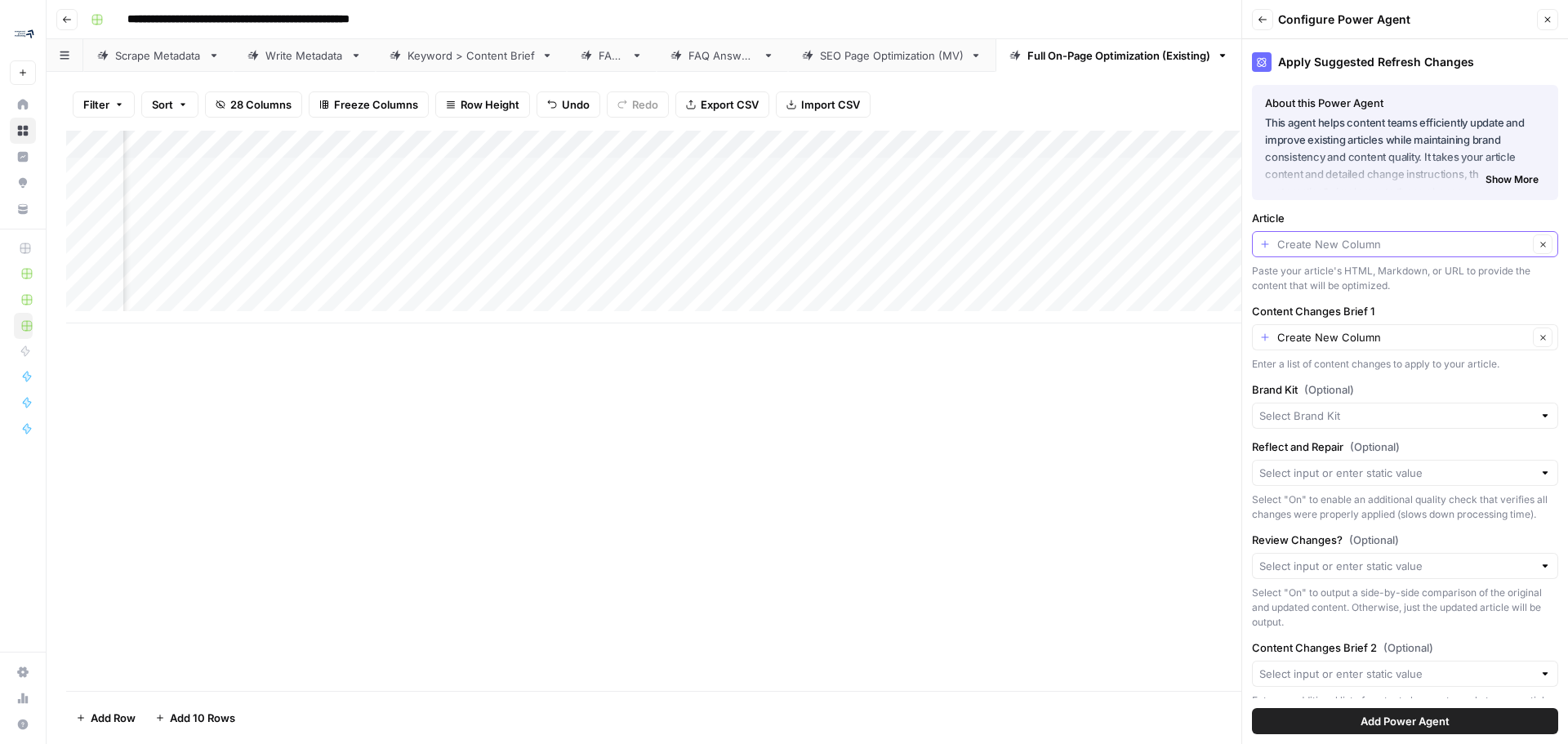
click at [1449, 245] on input "Article" at bounding box center [1402, 244] width 251 height 17
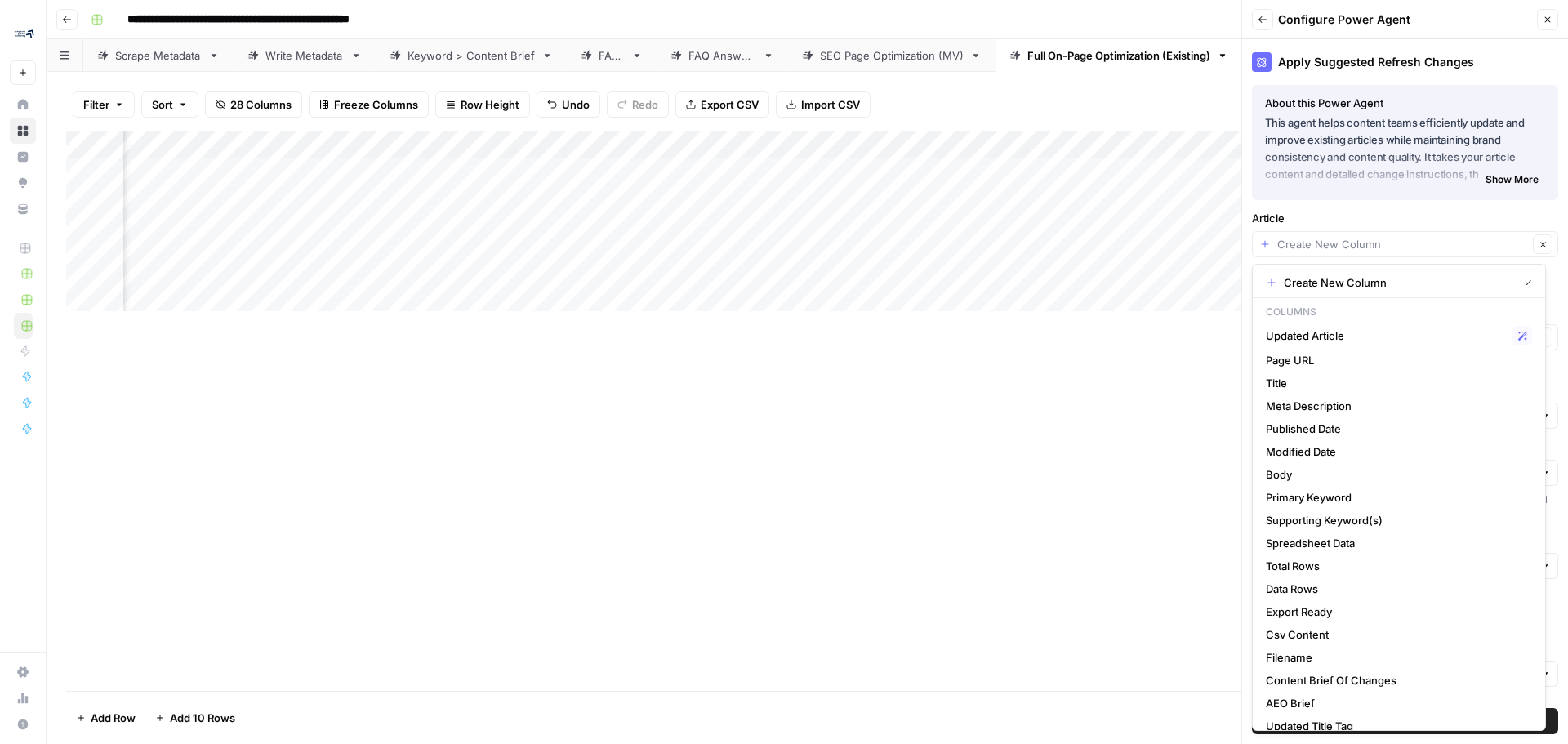
type input "Create New Column"
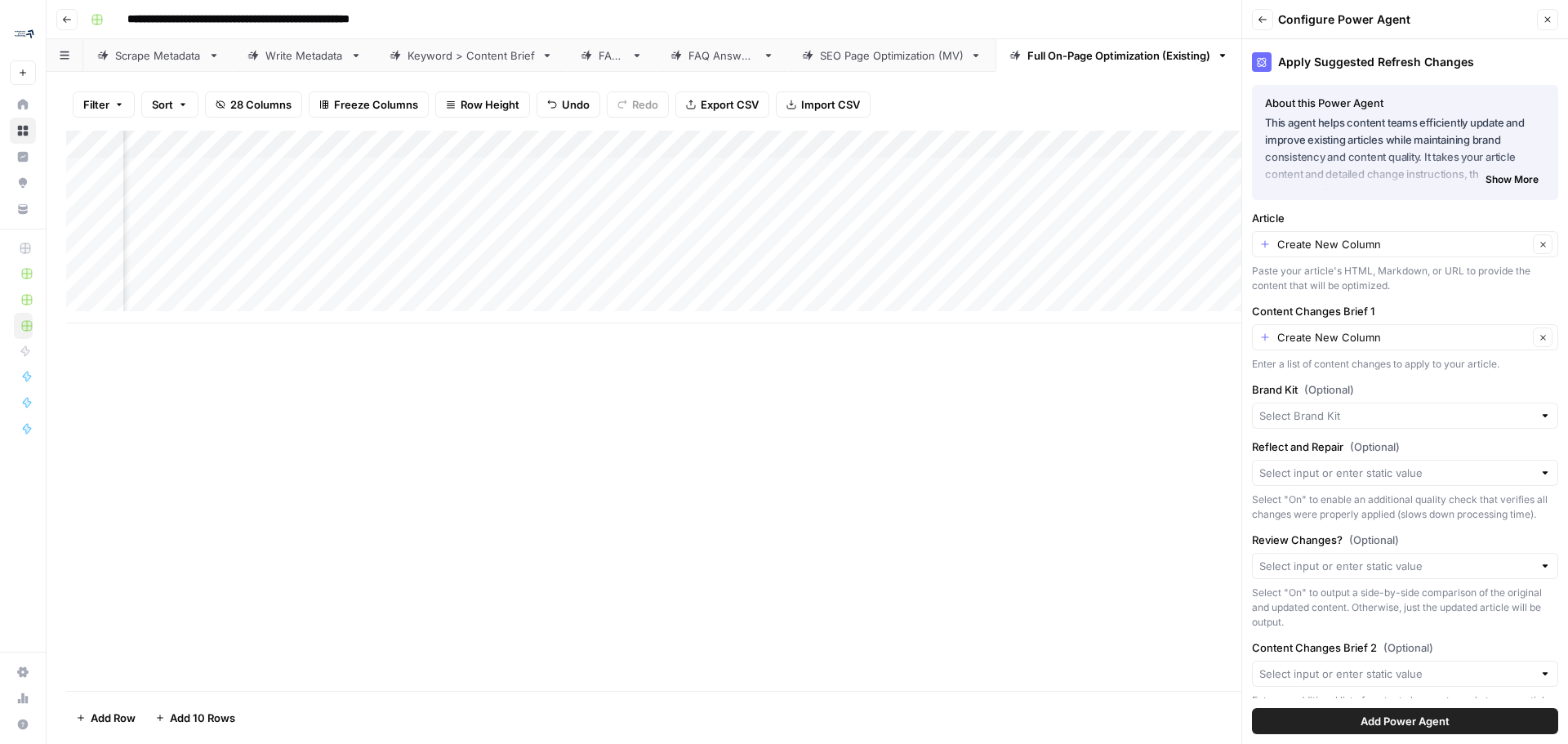
click at [930, 544] on div "Add Column" at bounding box center [807, 410] width 1482 height 560
click at [1500, 340] on input "Content Changes Brief 1" at bounding box center [1402, 337] width 251 height 17
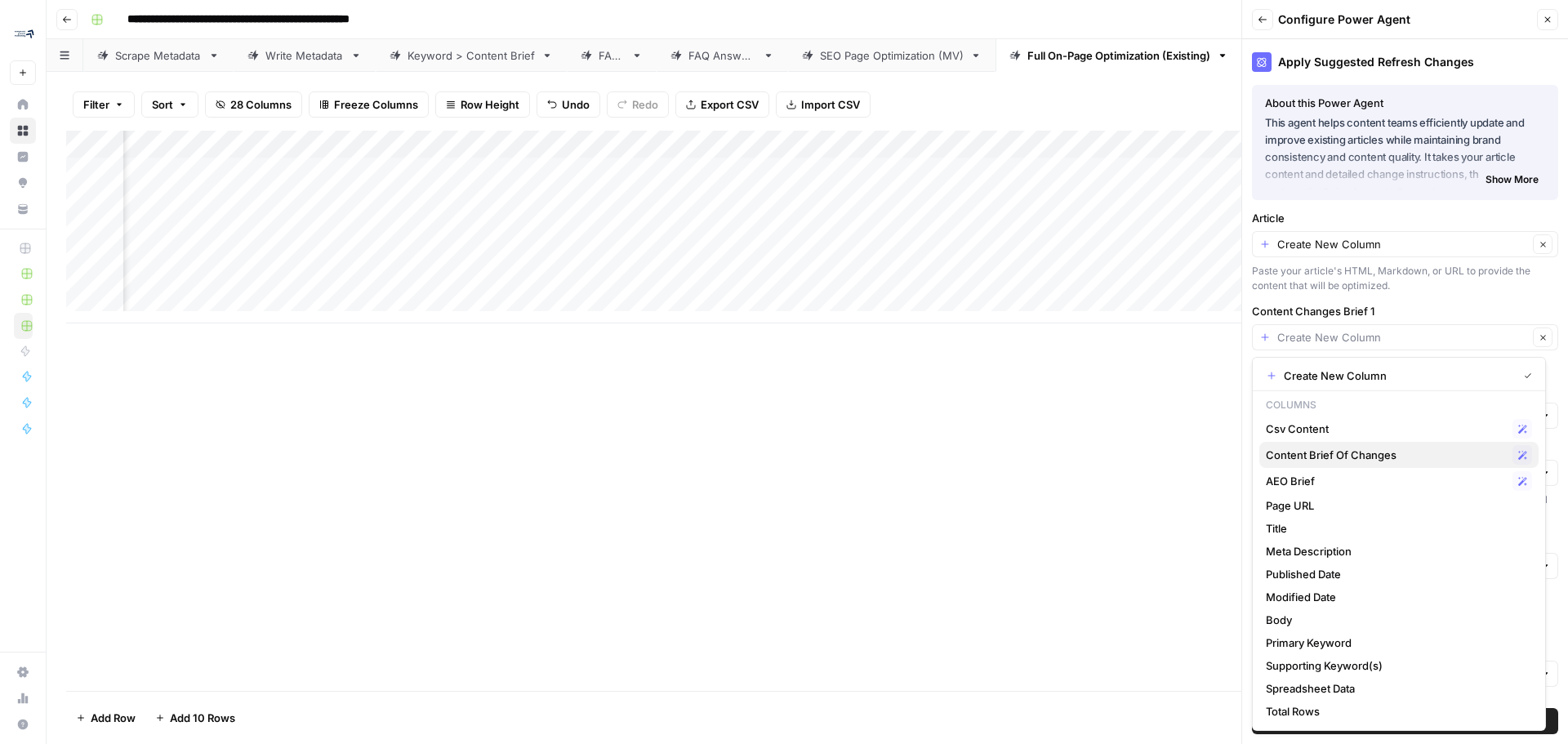
click at [1346, 458] on span "Content Brief Of Changes" at bounding box center [1386, 454] width 240 height 17
type input "Content Brief Of Changes"
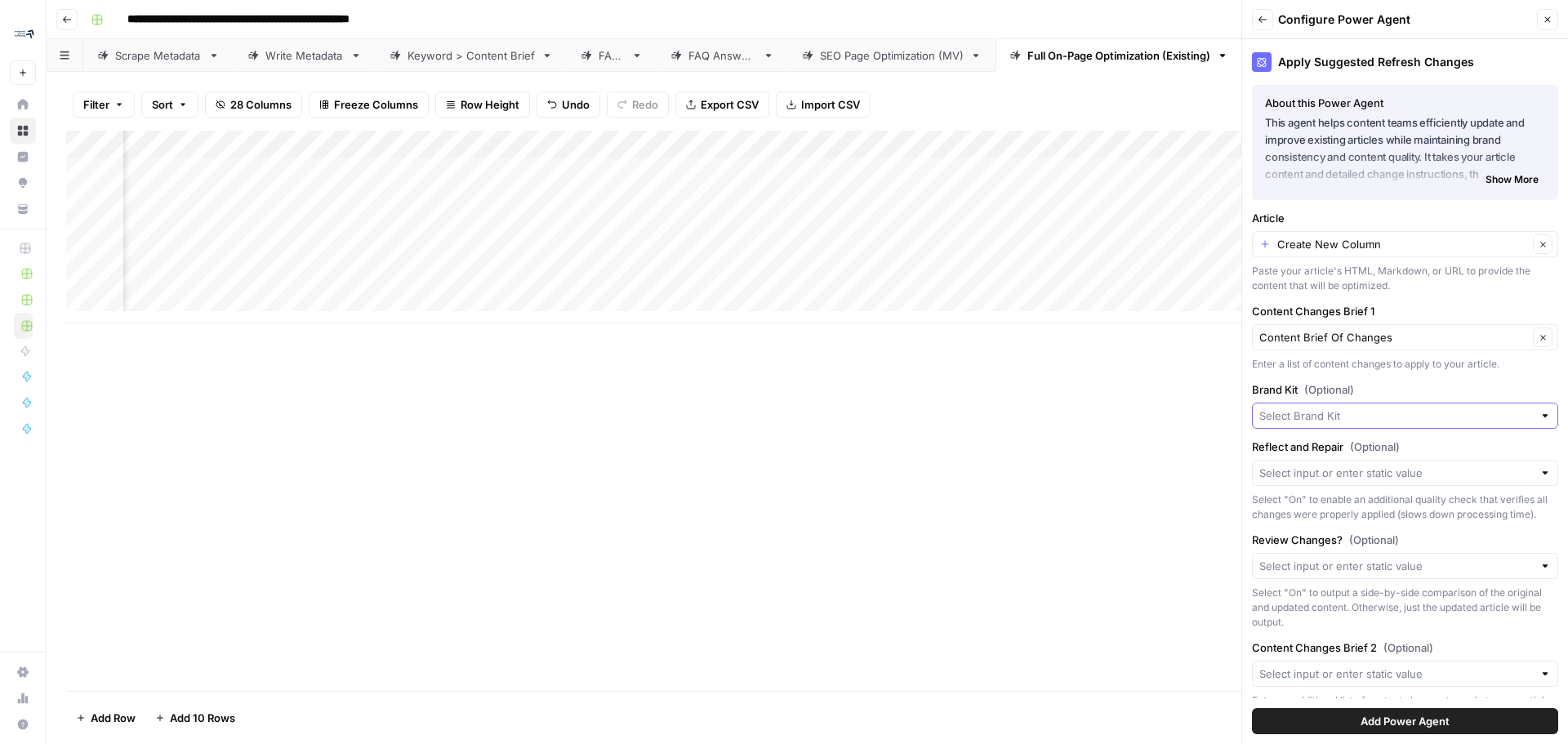
click at [1411, 411] on input "Brand Kit (Optional)" at bounding box center [1397, 415] width 274 height 17
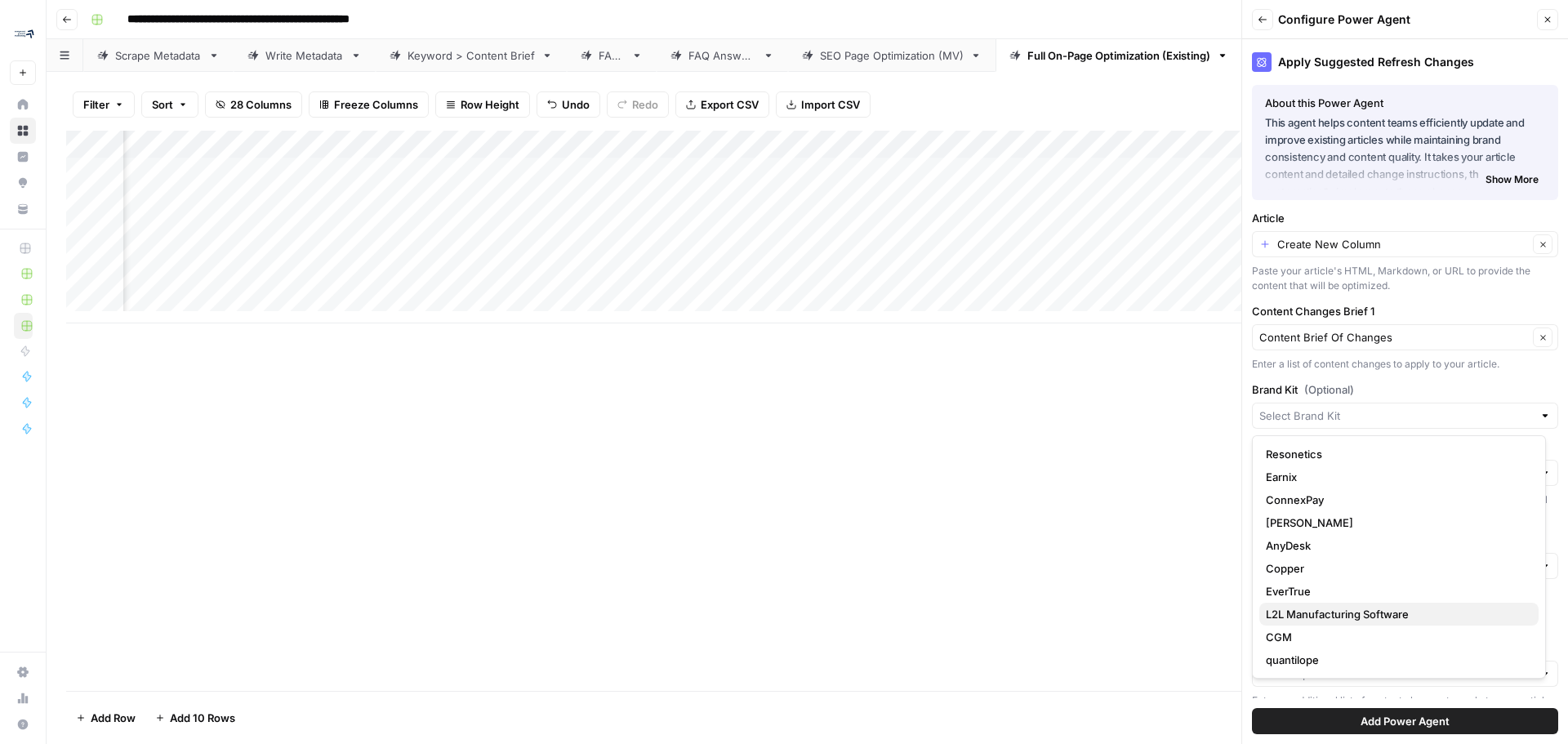
click at [1384, 612] on span "L2L Manufacturing Software" at bounding box center [1396, 614] width 260 height 17
type input "L2L Manufacturing Software"
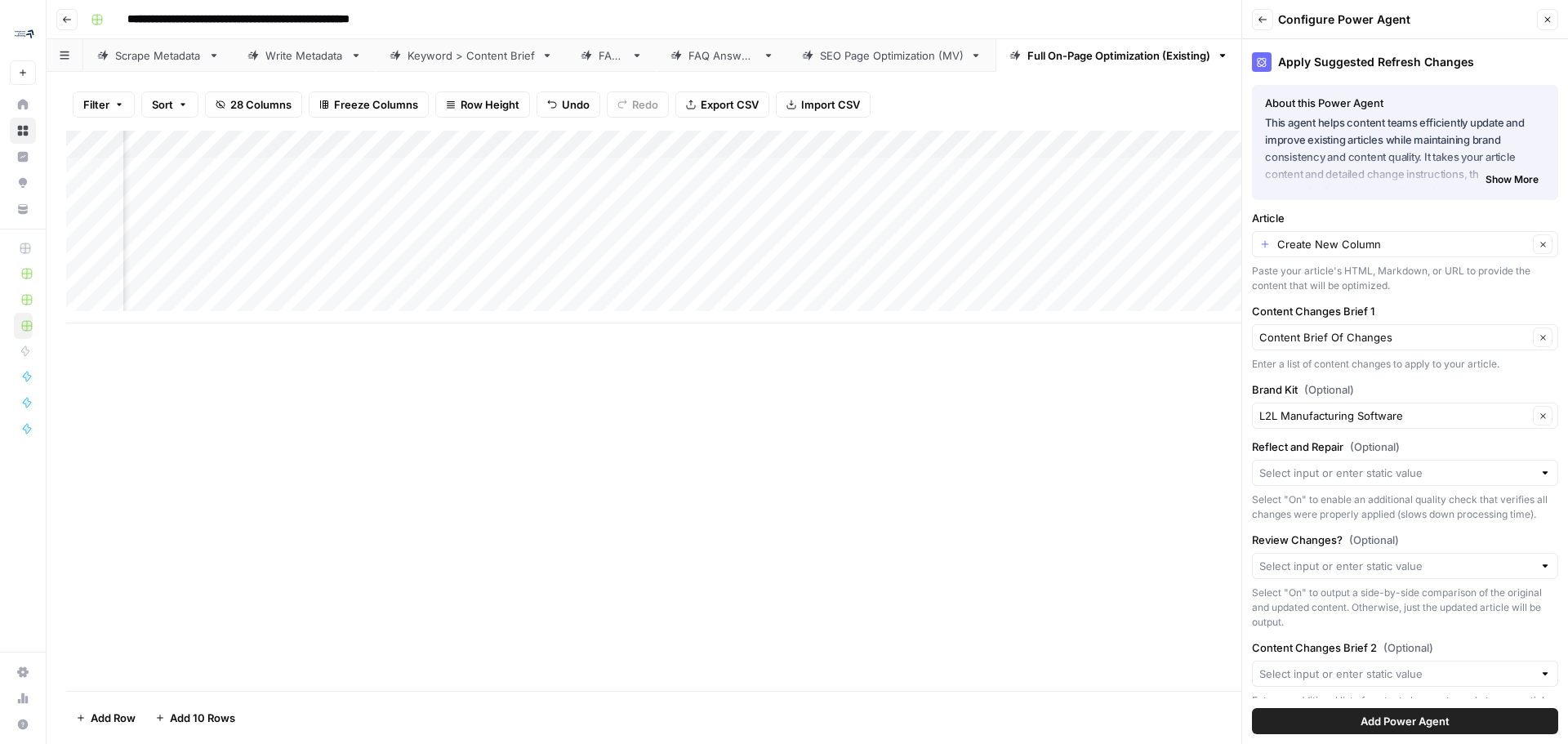
click at [1329, 483] on div at bounding box center [1405, 473] width 307 height 26
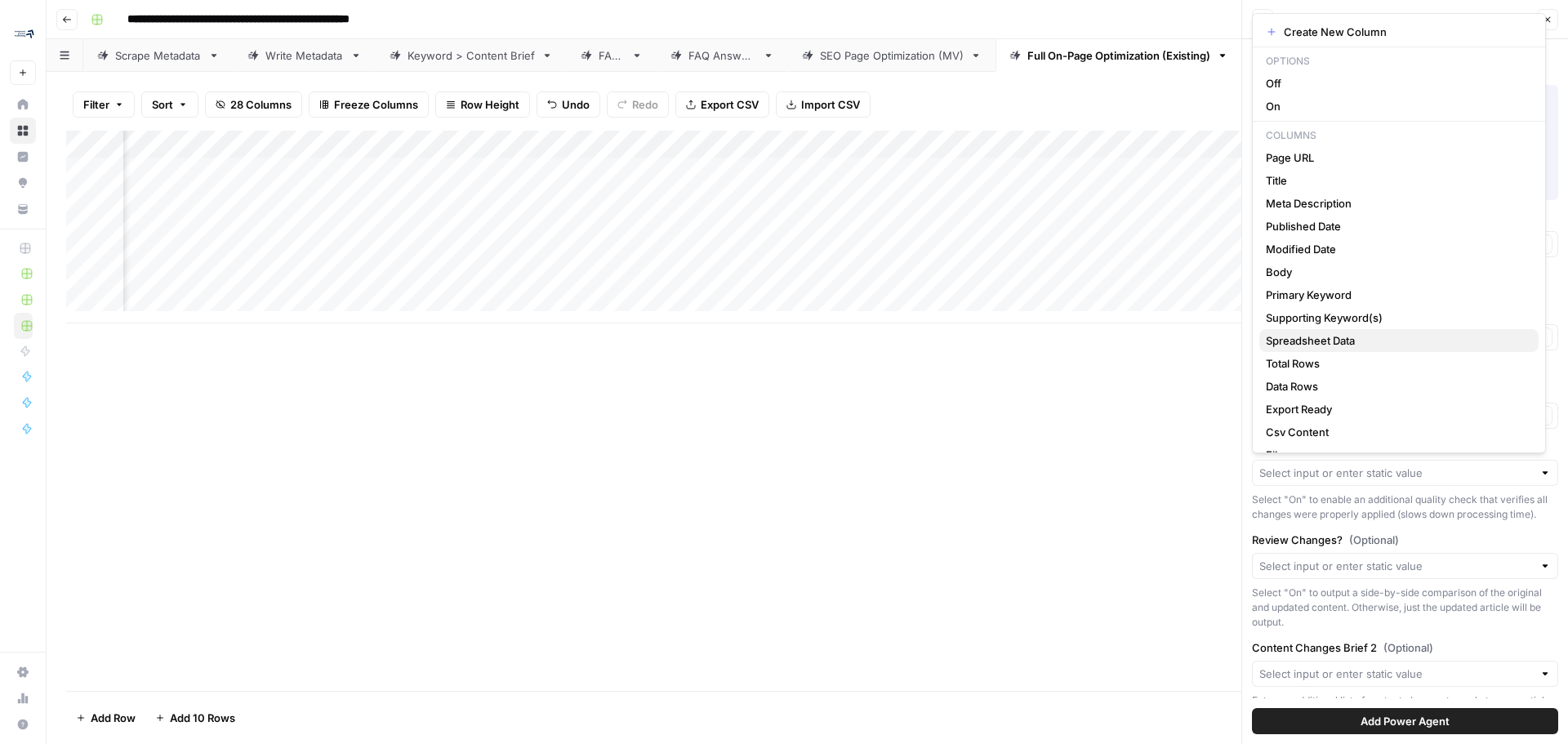
click at [1302, 340] on span "Spreadsheet Data" at bounding box center [1396, 341] width 260 height 17
type input "Spreadsheet Data"
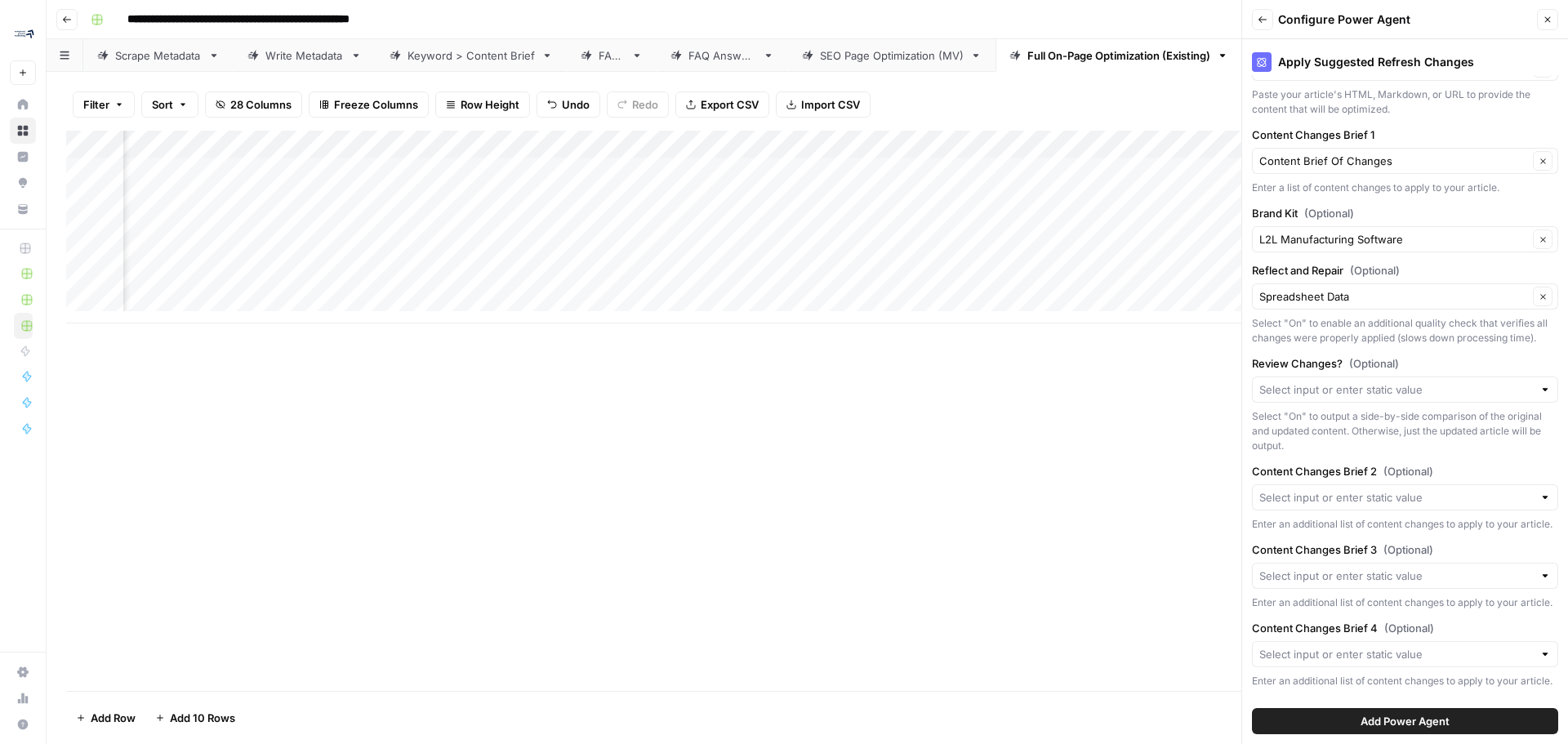
scroll to position [235, 0]
click at [1423, 489] on input "Content Changes Brief 2 (Optional)" at bounding box center [1397, 497] width 274 height 17
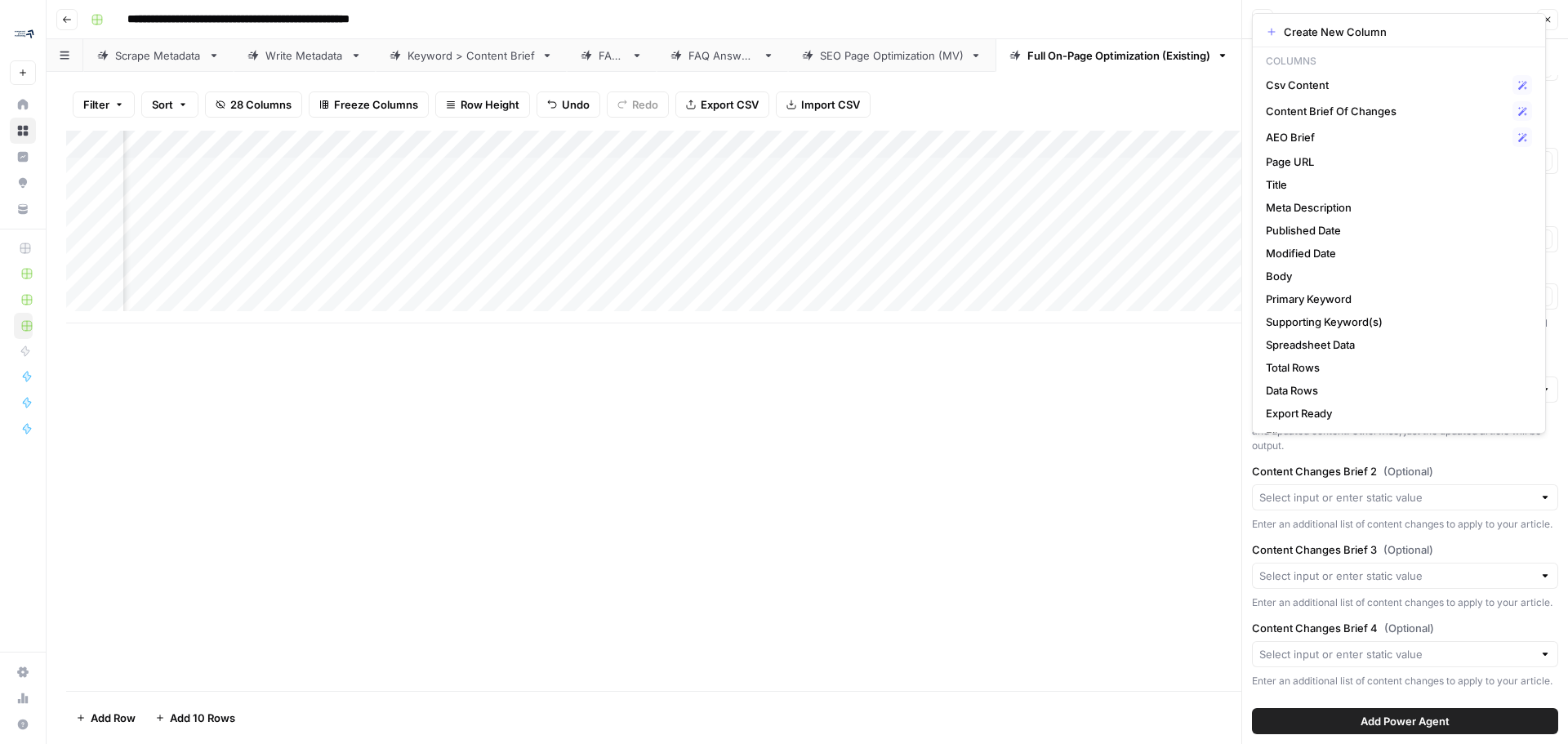
click at [1316, 141] on span "AEO Brief" at bounding box center [1386, 137] width 240 height 17
type input "AEO Brief"
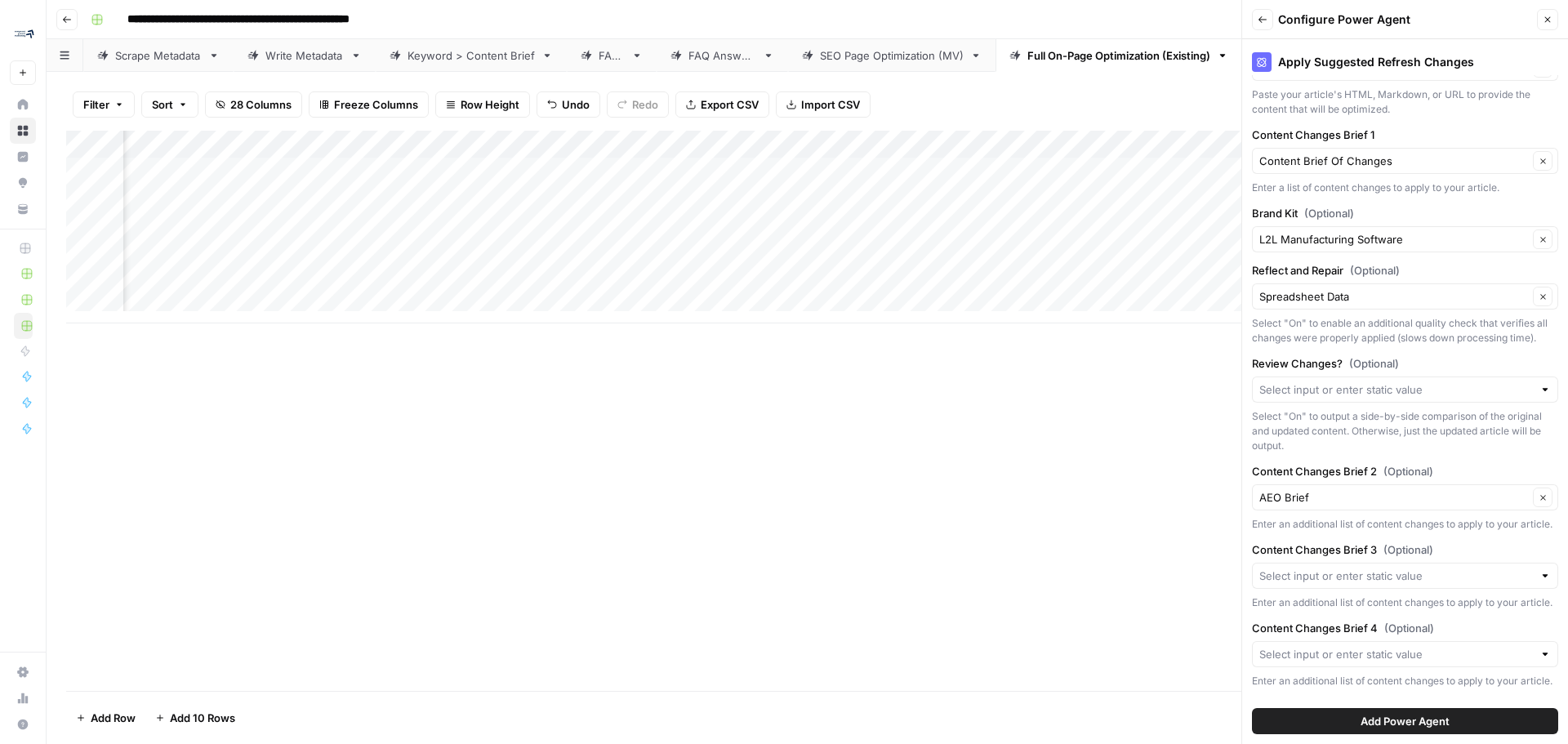
drag, startPoint x: 1357, startPoint y: 395, endPoint x: 1356, endPoint y: 429, distance: 34.0
drag, startPoint x: 1356, startPoint y: 429, endPoint x: 1379, endPoint y: 505, distance: 79.4
click at [1380, 505] on div "Apply Suggested Refresh Changes About this Power Agent This agent helps content…" at bounding box center [1405, 391] width 326 height 704
click at [1308, 567] on input "Content Changes Brief 3 (Optional)" at bounding box center [1397, 575] width 274 height 17
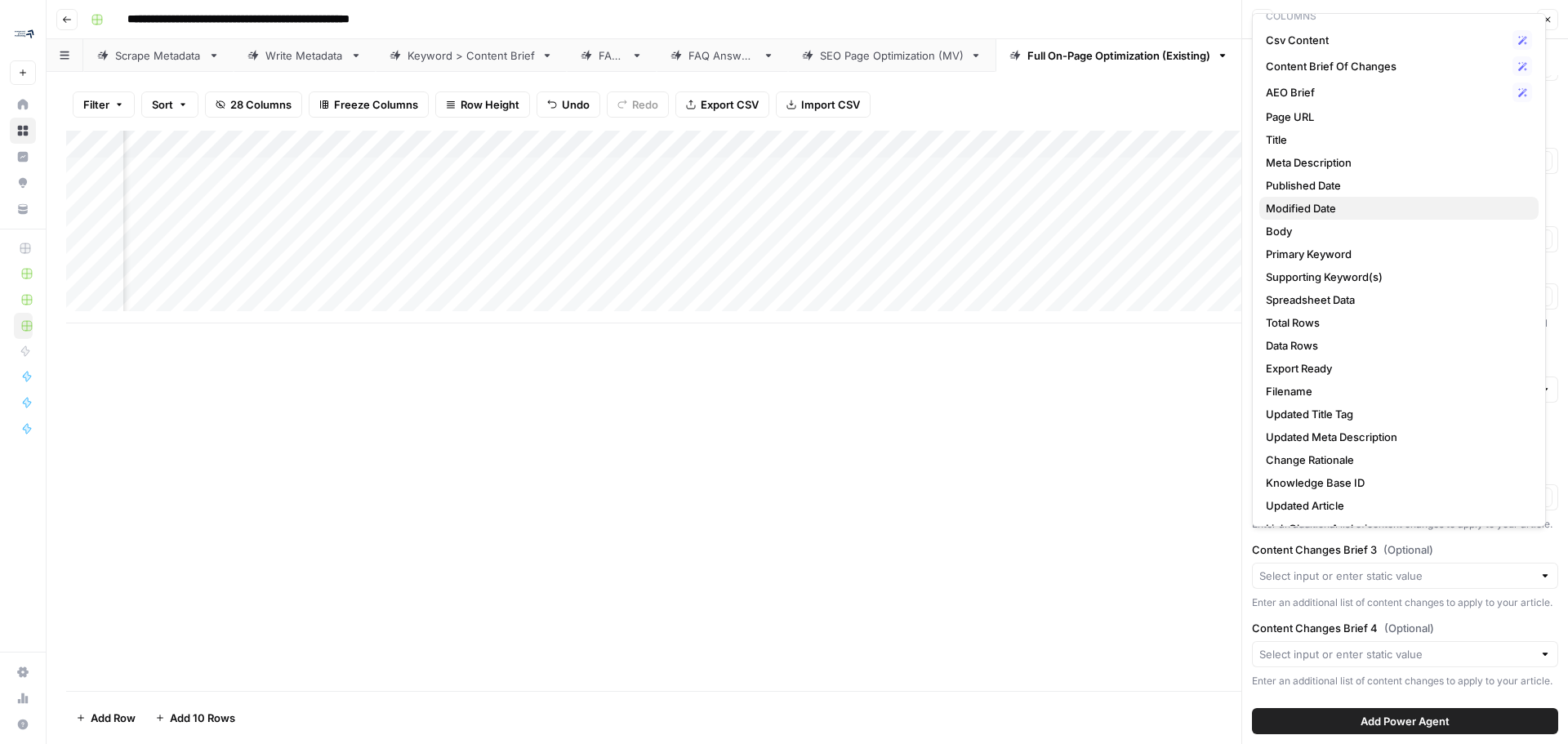
scroll to position [65, 0]
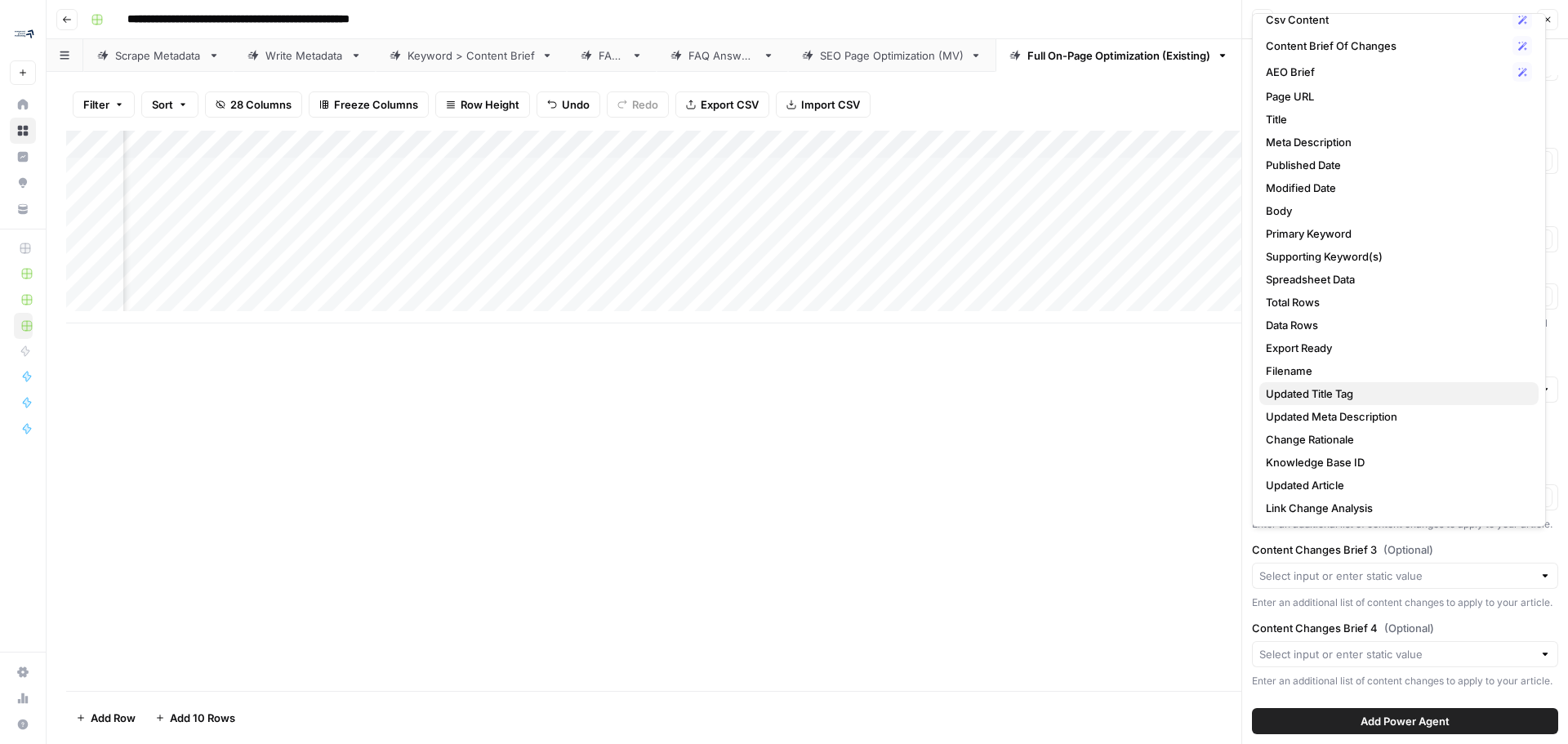
click at [1406, 391] on span "Updated Title Tag" at bounding box center [1396, 394] width 260 height 17
type input "Updated Title Tag"
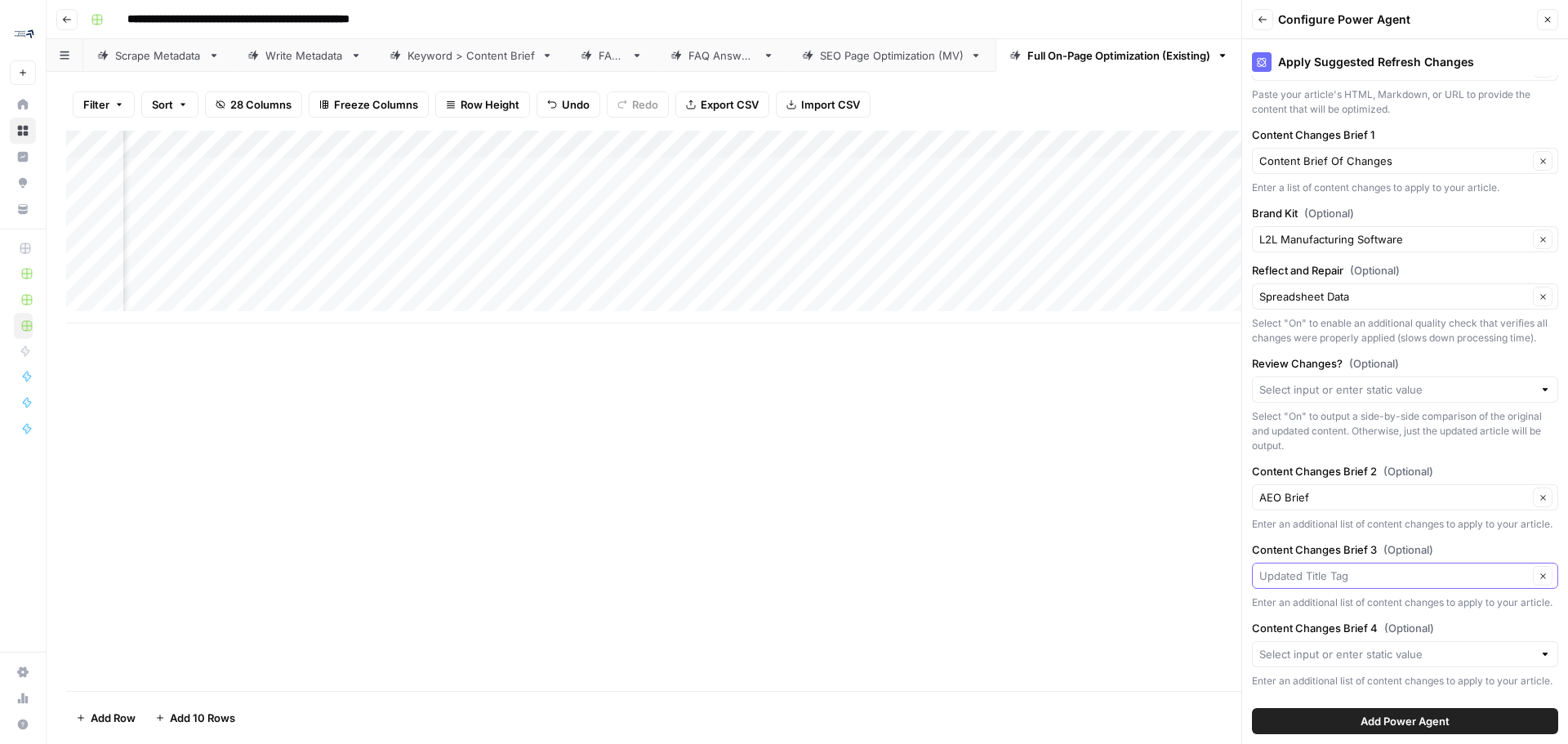
click at [1441, 567] on input "Content Changes Brief 3 (Optional)" at bounding box center [1394, 575] width 268 height 17
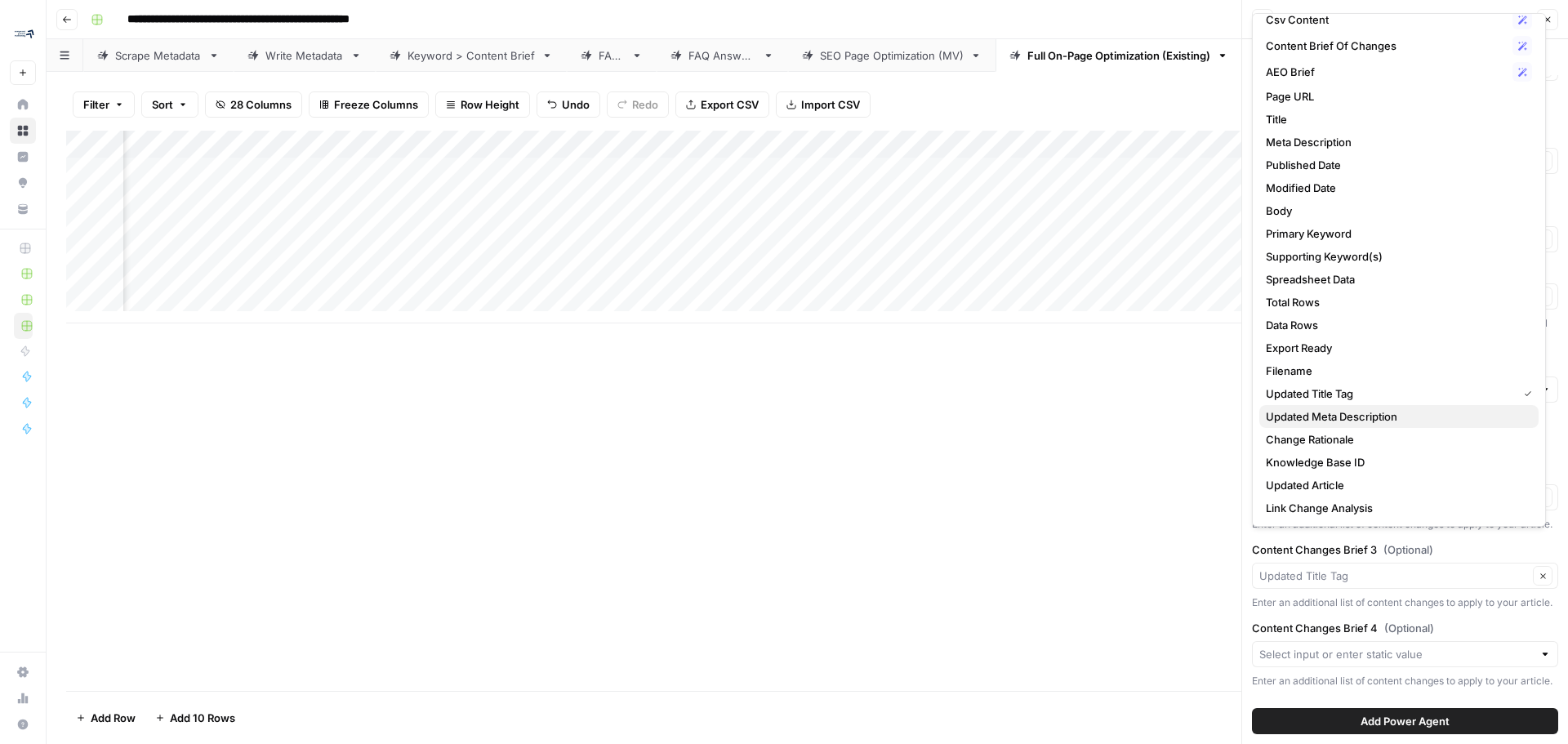
click at [1352, 418] on span "Updated Meta Description" at bounding box center [1396, 416] width 260 height 17
type input "Updated Meta Description"
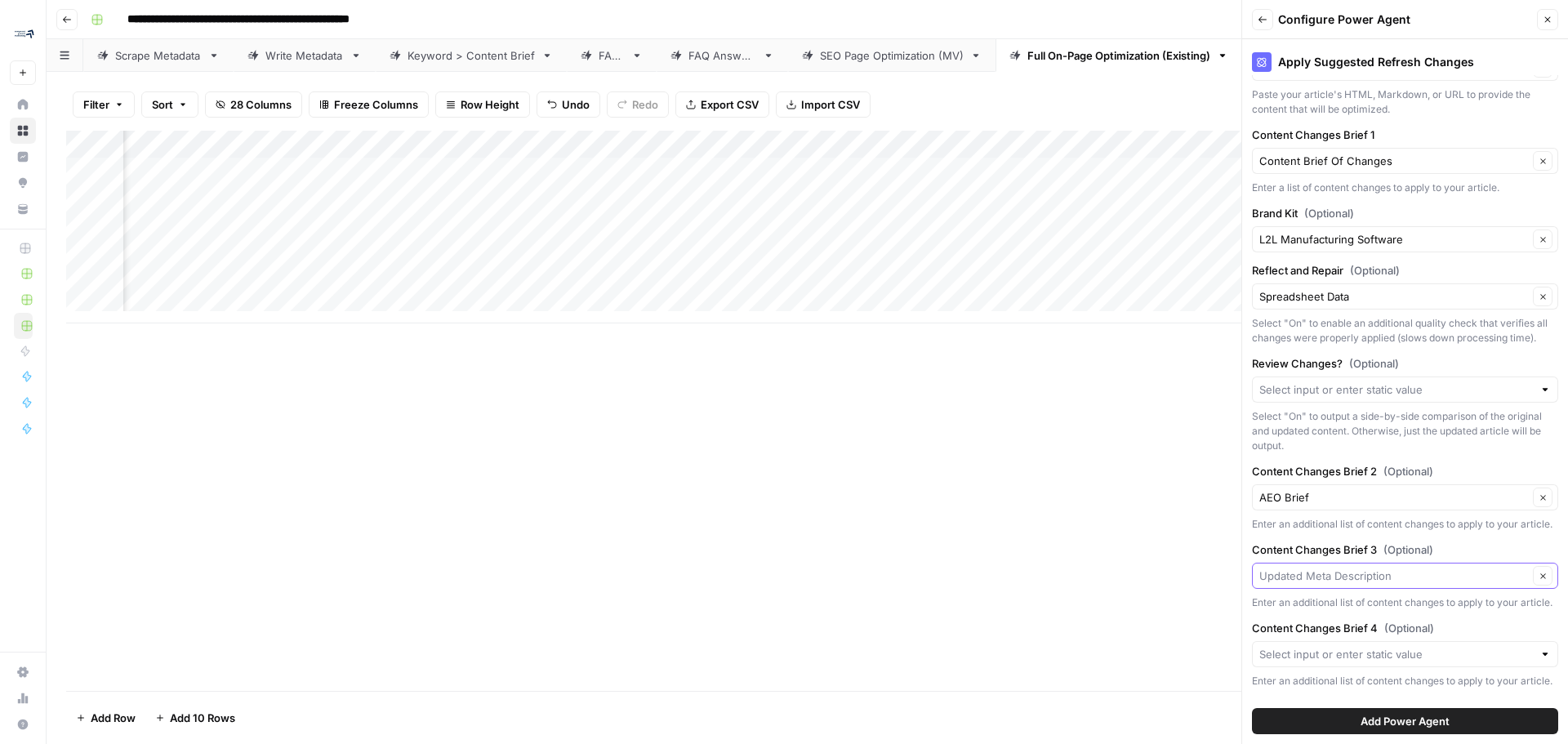
click at [1413, 567] on input "Content Changes Brief 3 (Optional)" at bounding box center [1394, 575] width 268 height 17
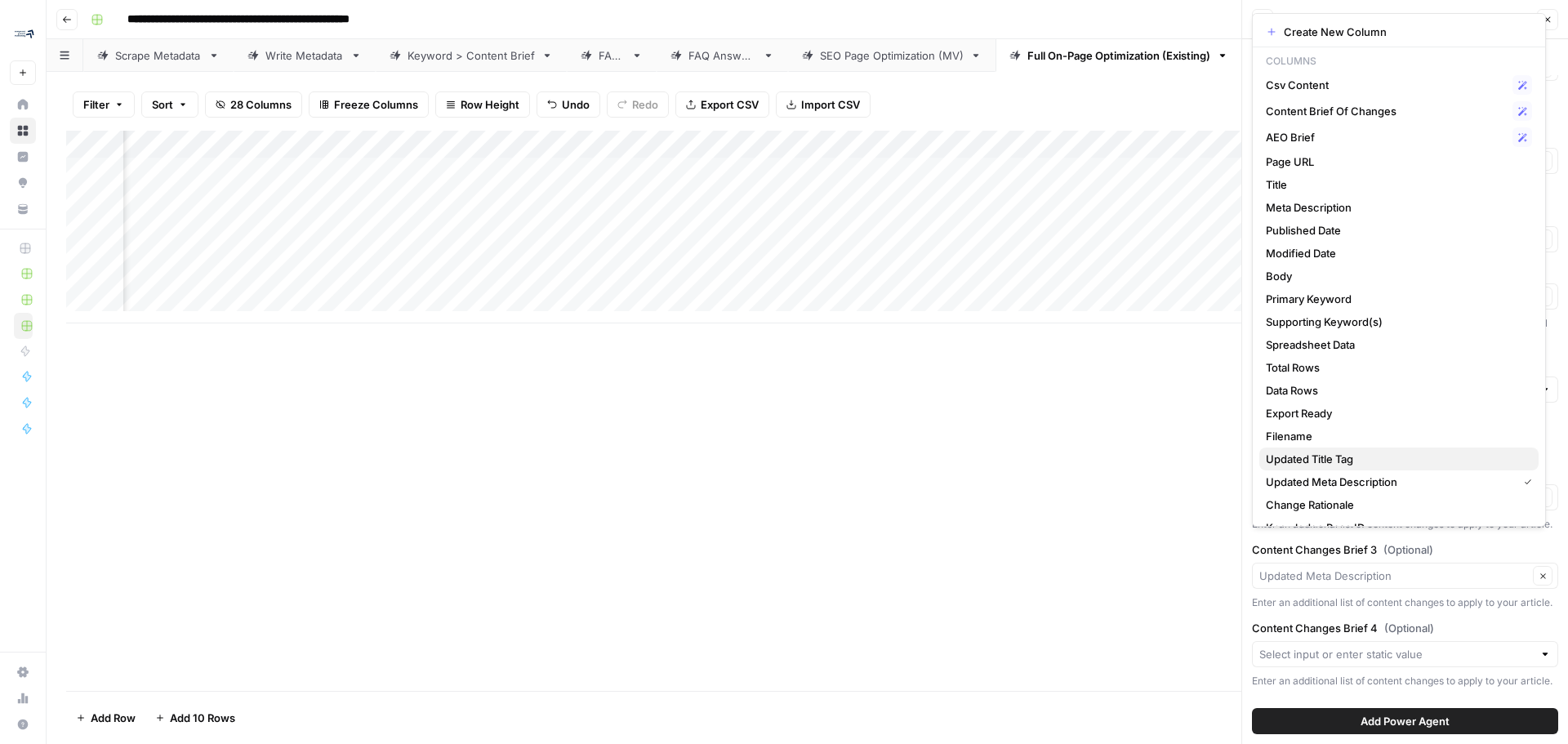
click at [1320, 467] on button "Updated Title Tag" at bounding box center [1399, 458] width 280 height 23
type input "Updated Title Tag"
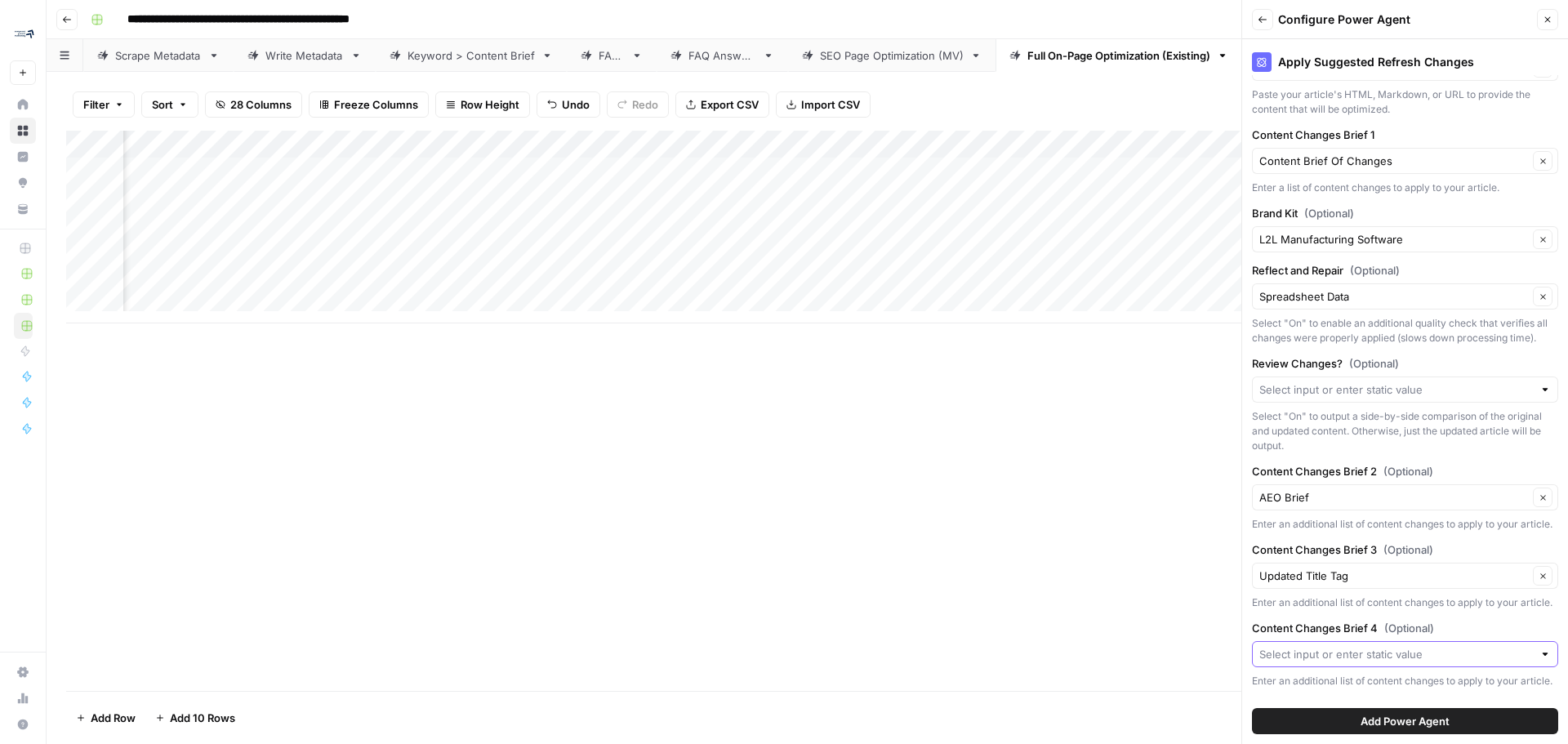
click at [1422, 645] on input "Content Changes Brief 4 (Optional)" at bounding box center [1397, 654] width 274 height 17
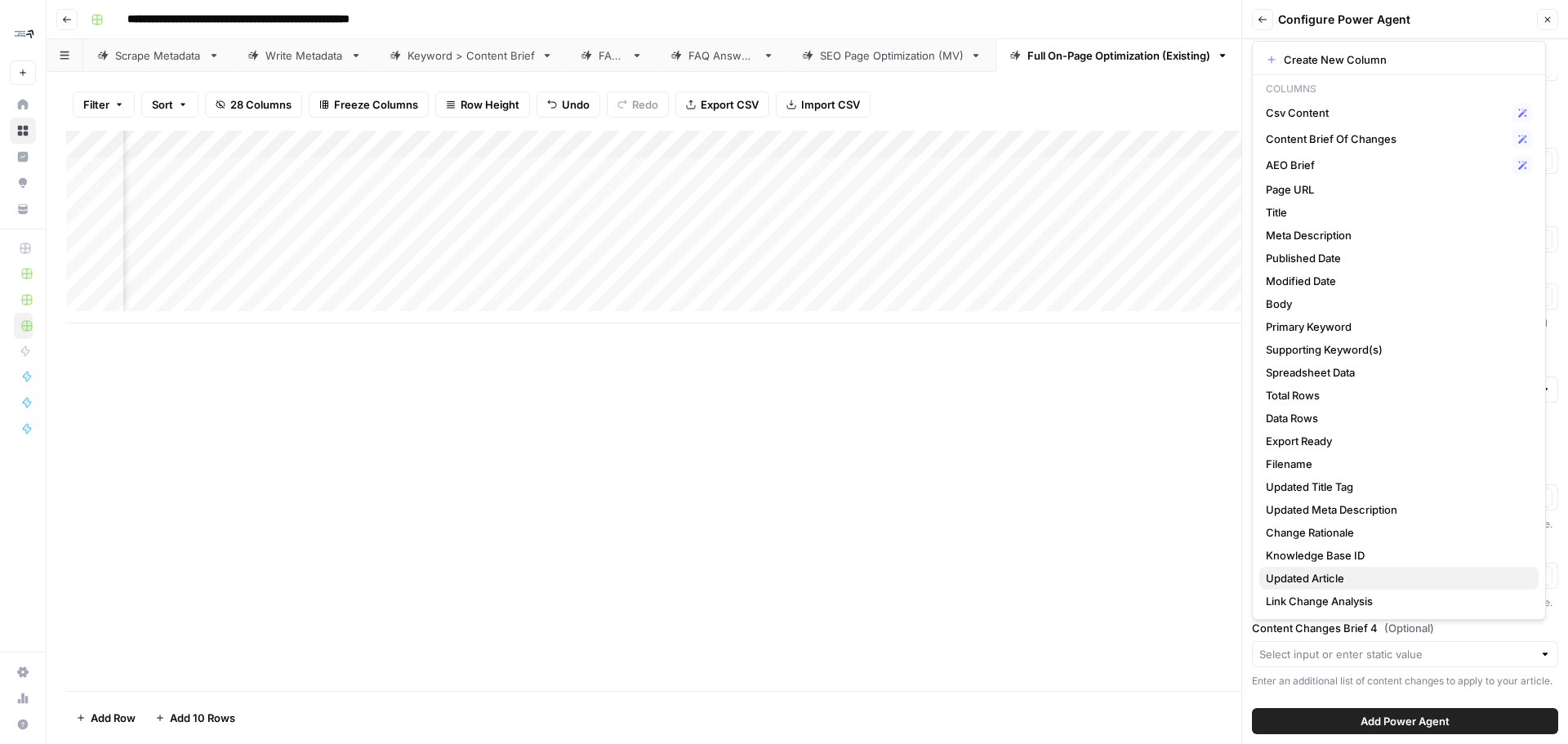
click at [1302, 577] on span "Updated Article" at bounding box center [1396, 578] width 260 height 17
type input "Updated Article"
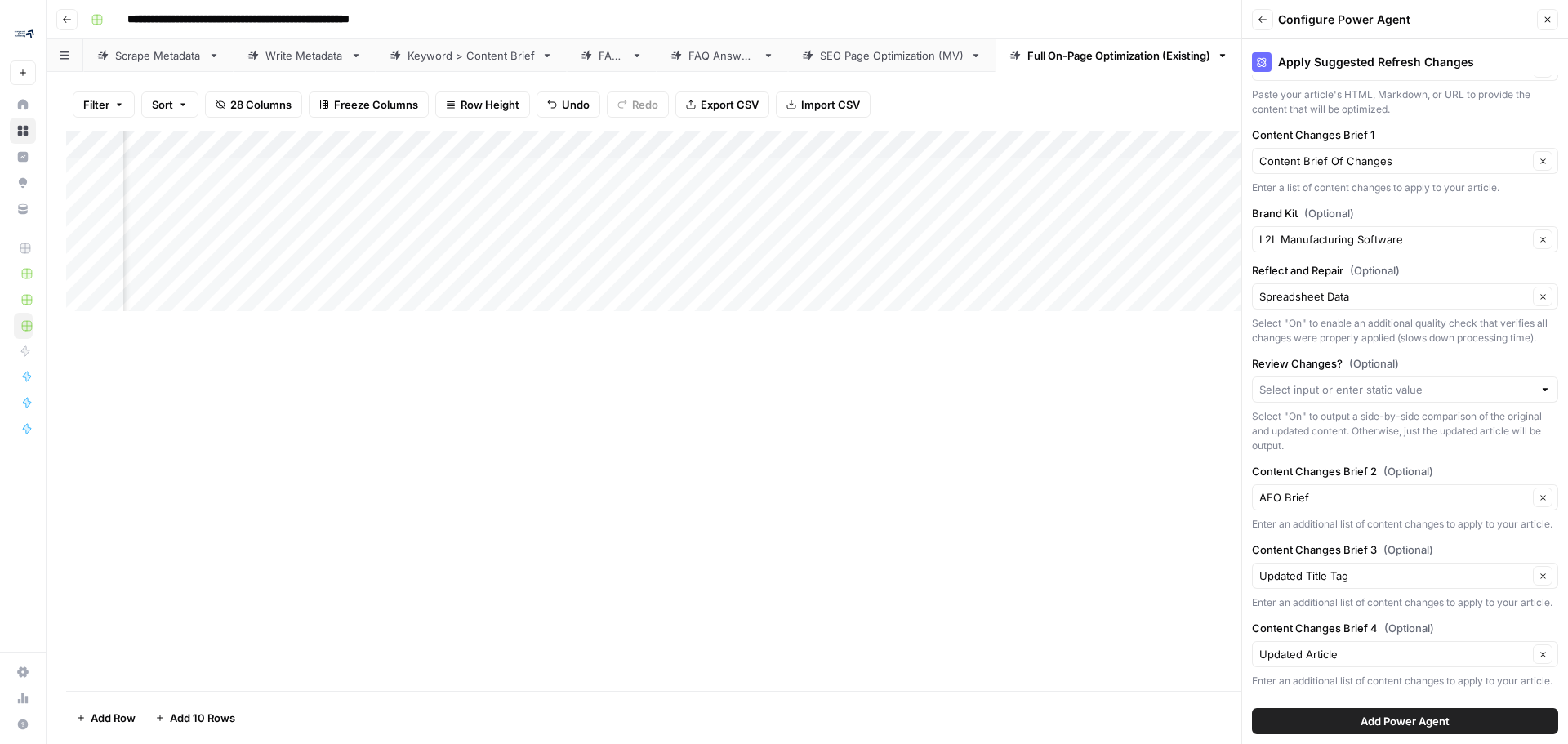
click at [1131, 652] on div "Add Column" at bounding box center [807, 410] width 1482 height 560
click at [1316, 716] on button "Add Power Agent" at bounding box center [1405, 721] width 307 height 26
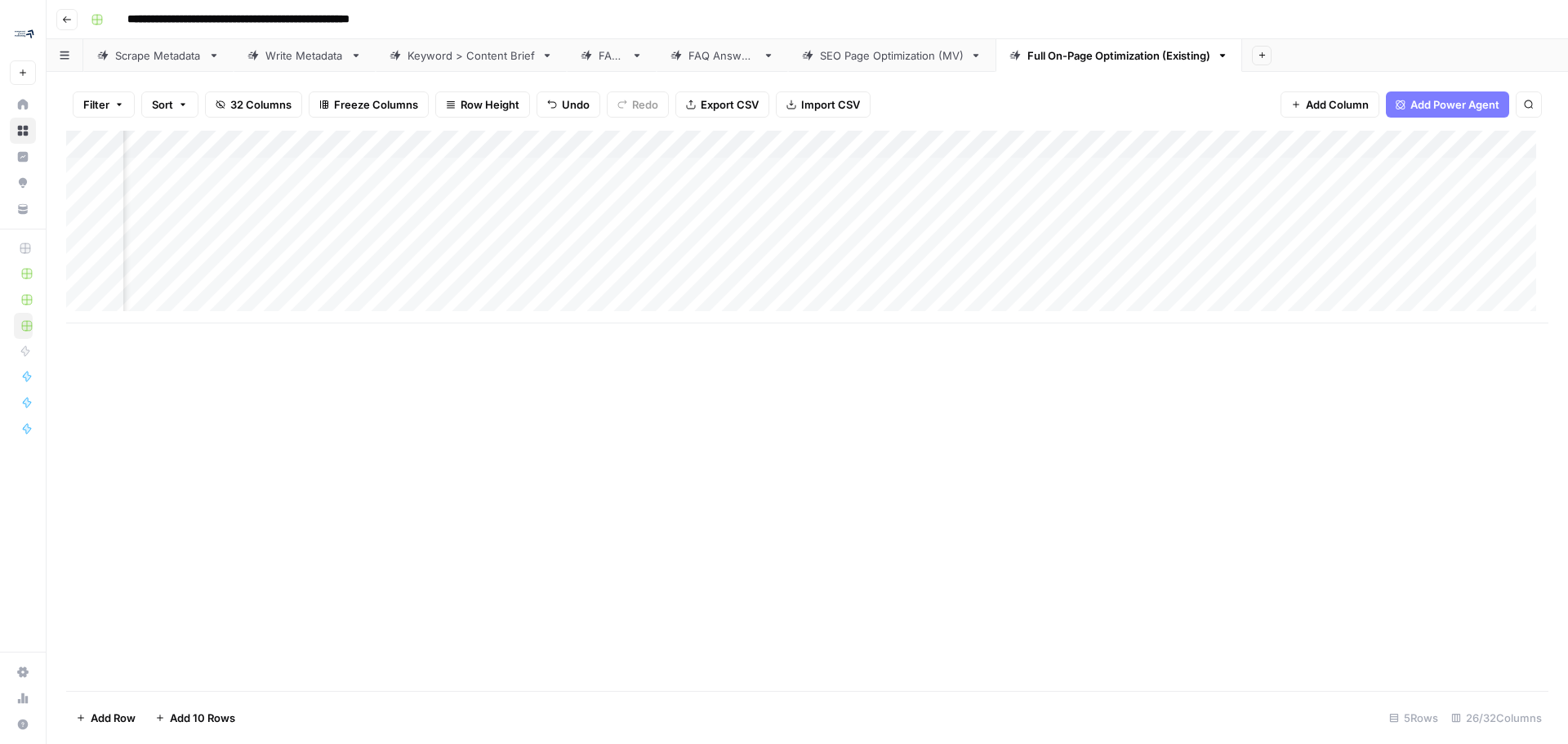
scroll to position [0, 3424]
click at [762, 148] on div "Add Column" at bounding box center [807, 226] width 1482 height 193
click at [926, 483] on div "Add Column" at bounding box center [807, 410] width 1482 height 560
click at [704, 536] on div "Add Column" at bounding box center [807, 410] width 1482 height 560
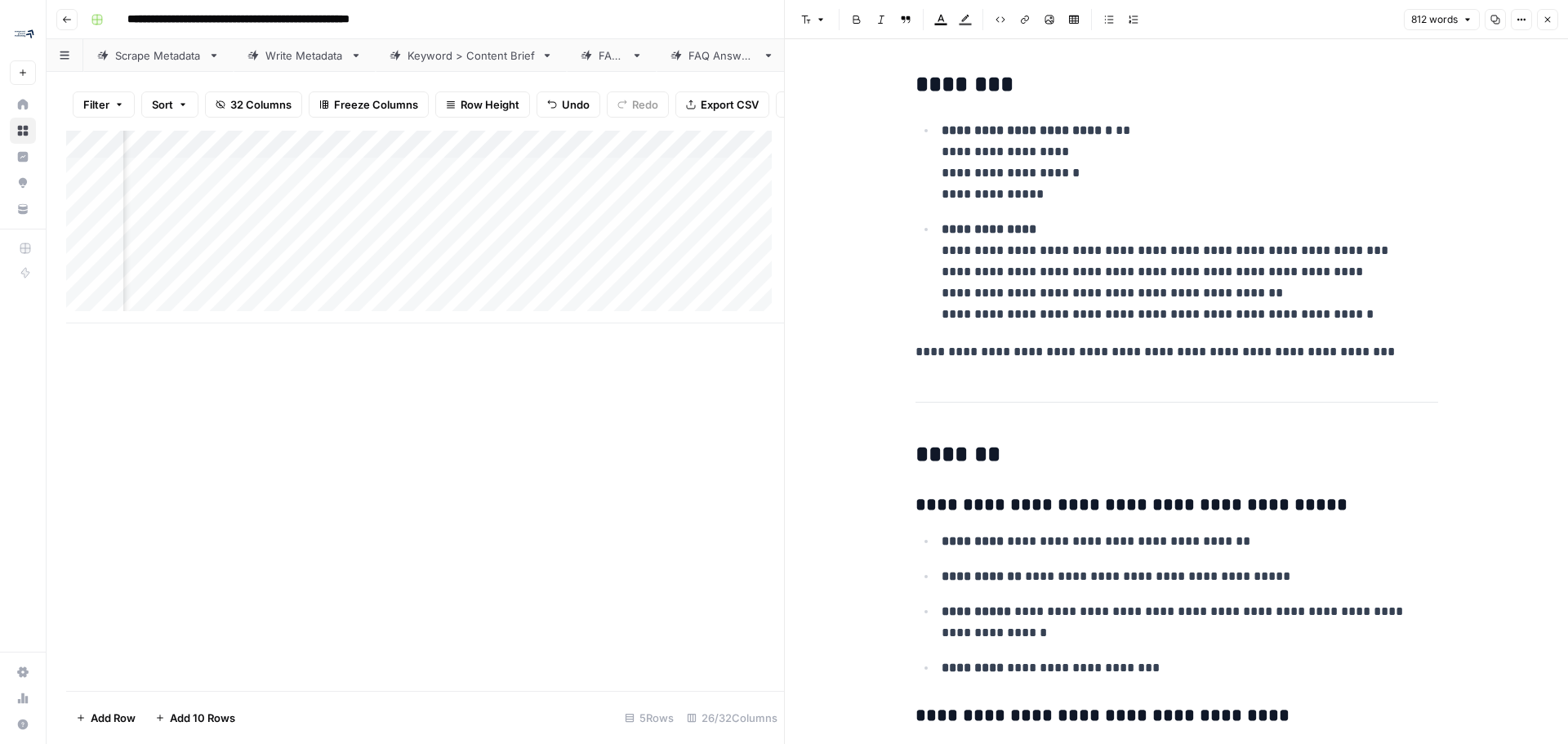
click at [1546, 25] on button "Close" at bounding box center [1548, 20] width 21 height 21
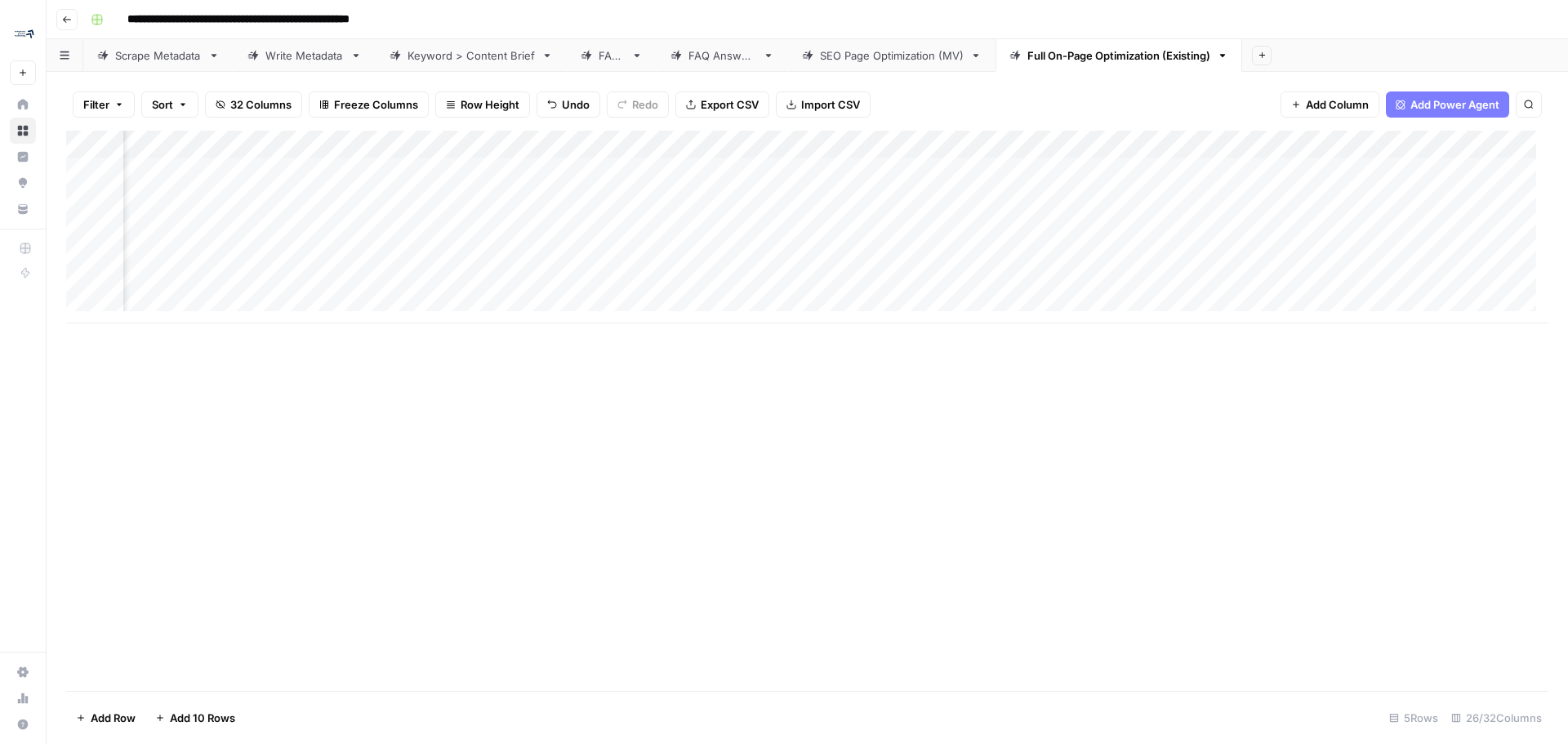
scroll to position [0, 3424]
click at [607, 52] on div "FAQs" at bounding box center [612, 56] width 26 height 17
click at [445, 142] on div "Add Column" at bounding box center [807, 157] width 1482 height 54
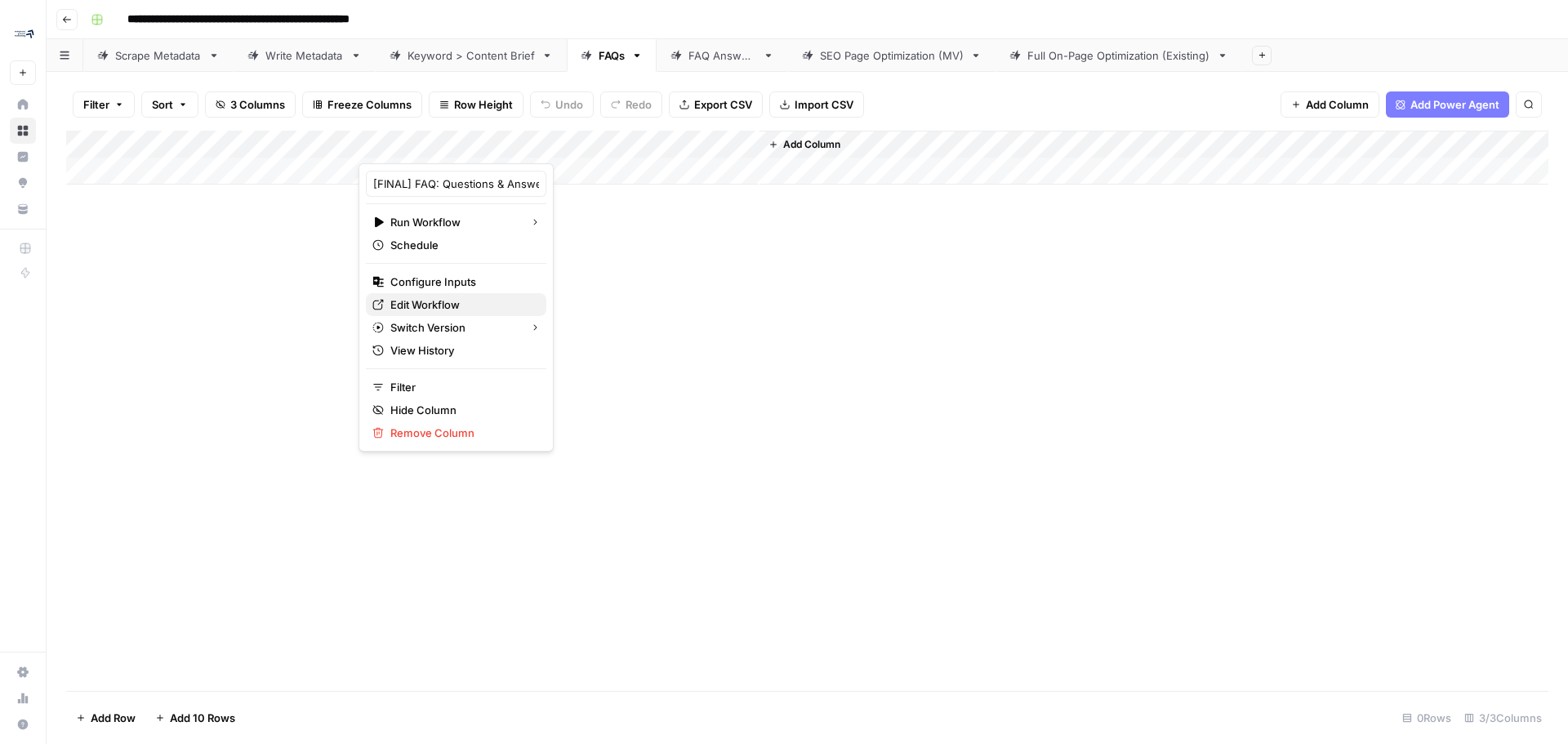
click at [433, 312] on span "Edit Workflow" at bounding box center [461, 304] width 143 height 17
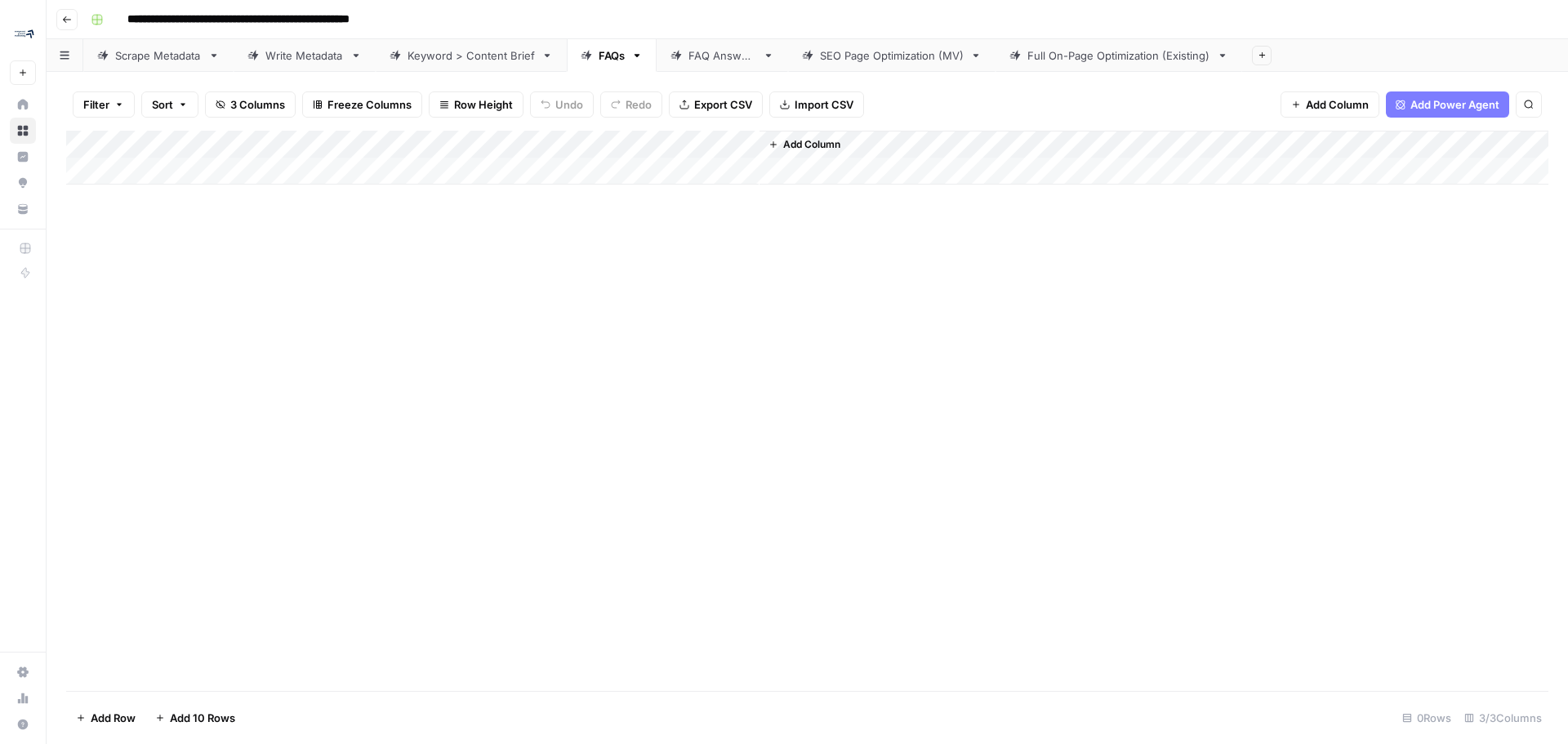
click at [1048, 62] on div "Full On-Page Optimization (Existing)" at bounding box center [1119, 56] width 183 height 17
click at [1343, 106] on span "Add Column" at bounding box center [1337, 104] width 62 height 17
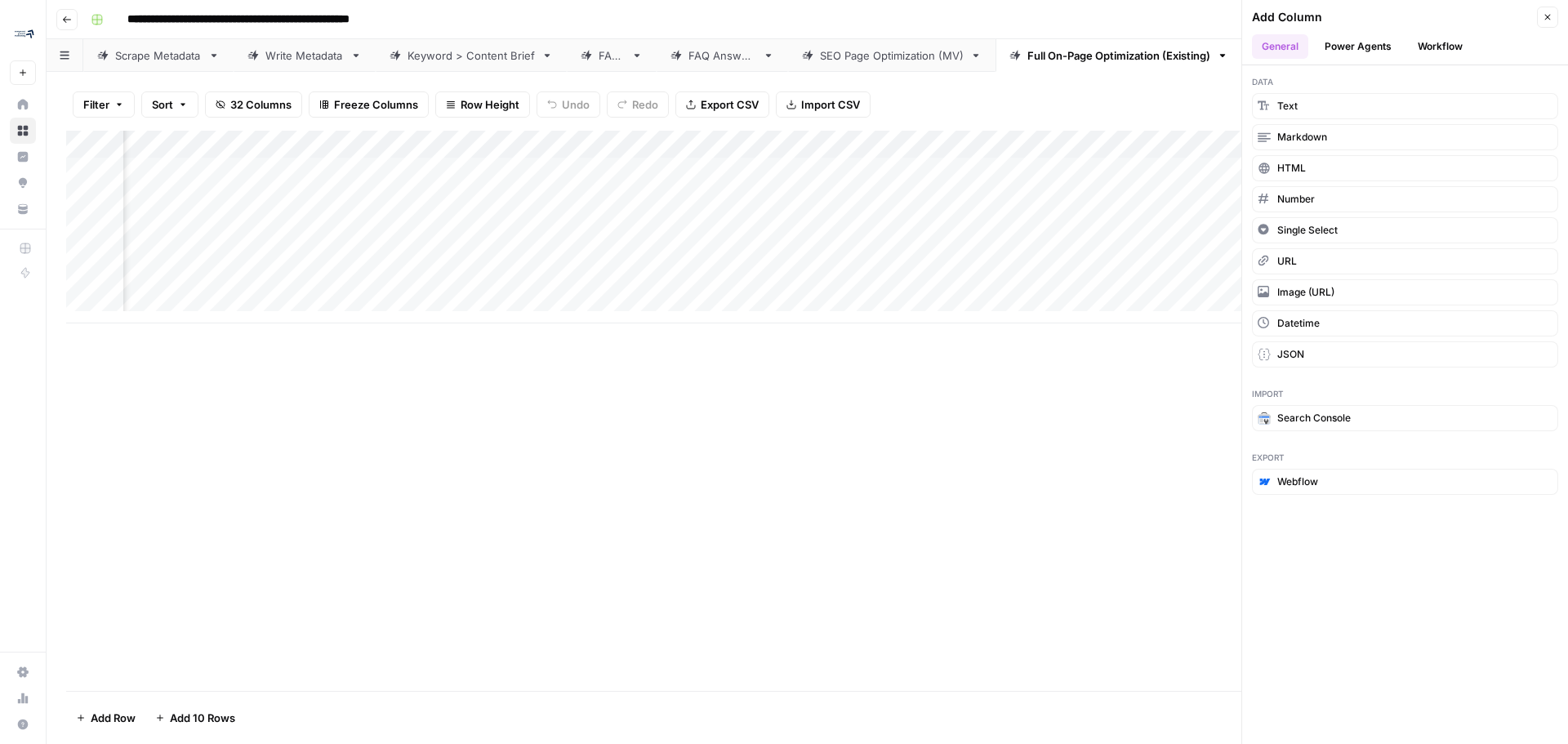
click at [1367, 41] on button "Power Agents" at bounding box center [1357, 47] width 87 height 24
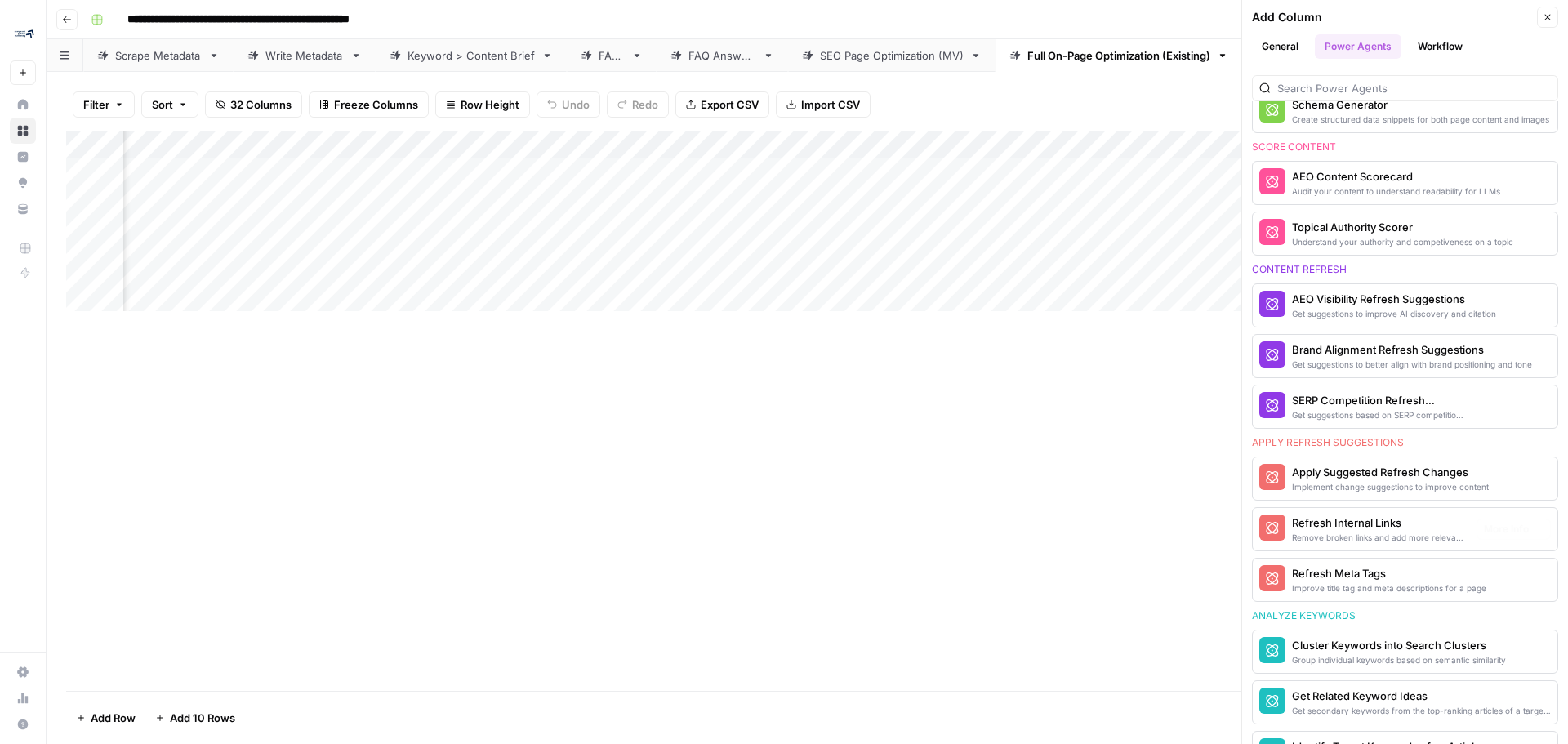
scroll to position [653, 0]
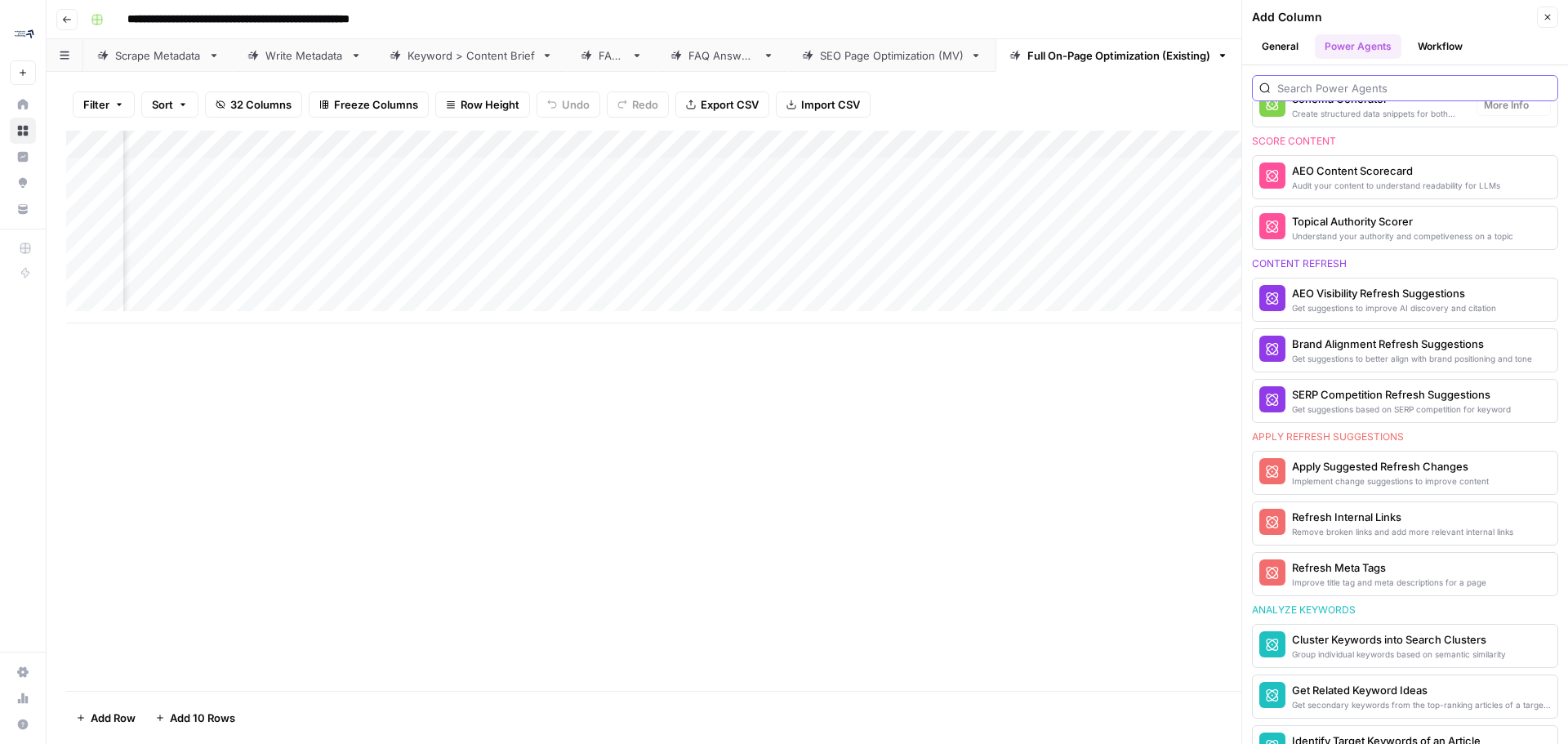
click at [1388, 94] on input "search" at bounding box center [1414, 88] width 274 height 17
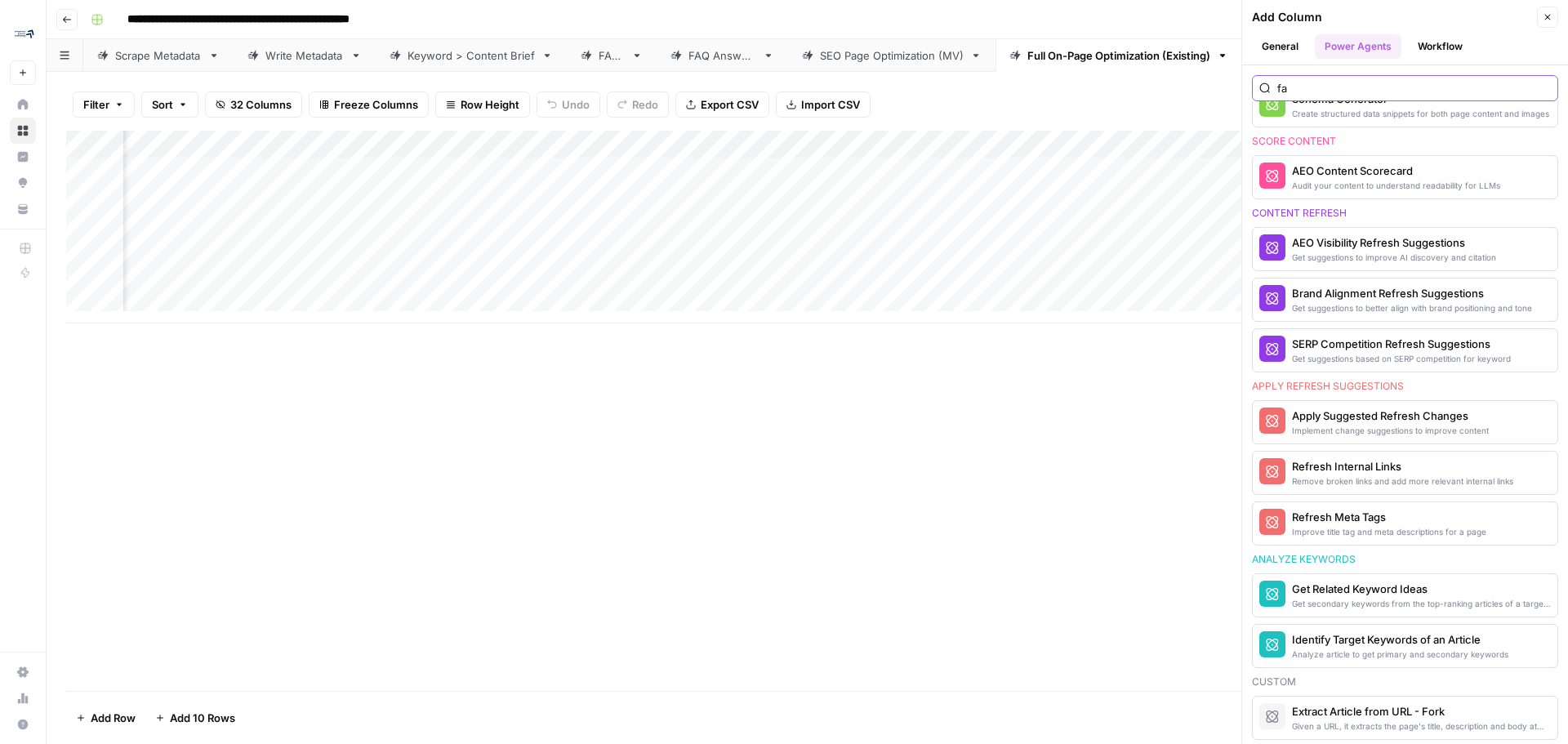
scroll to position [0, 0]
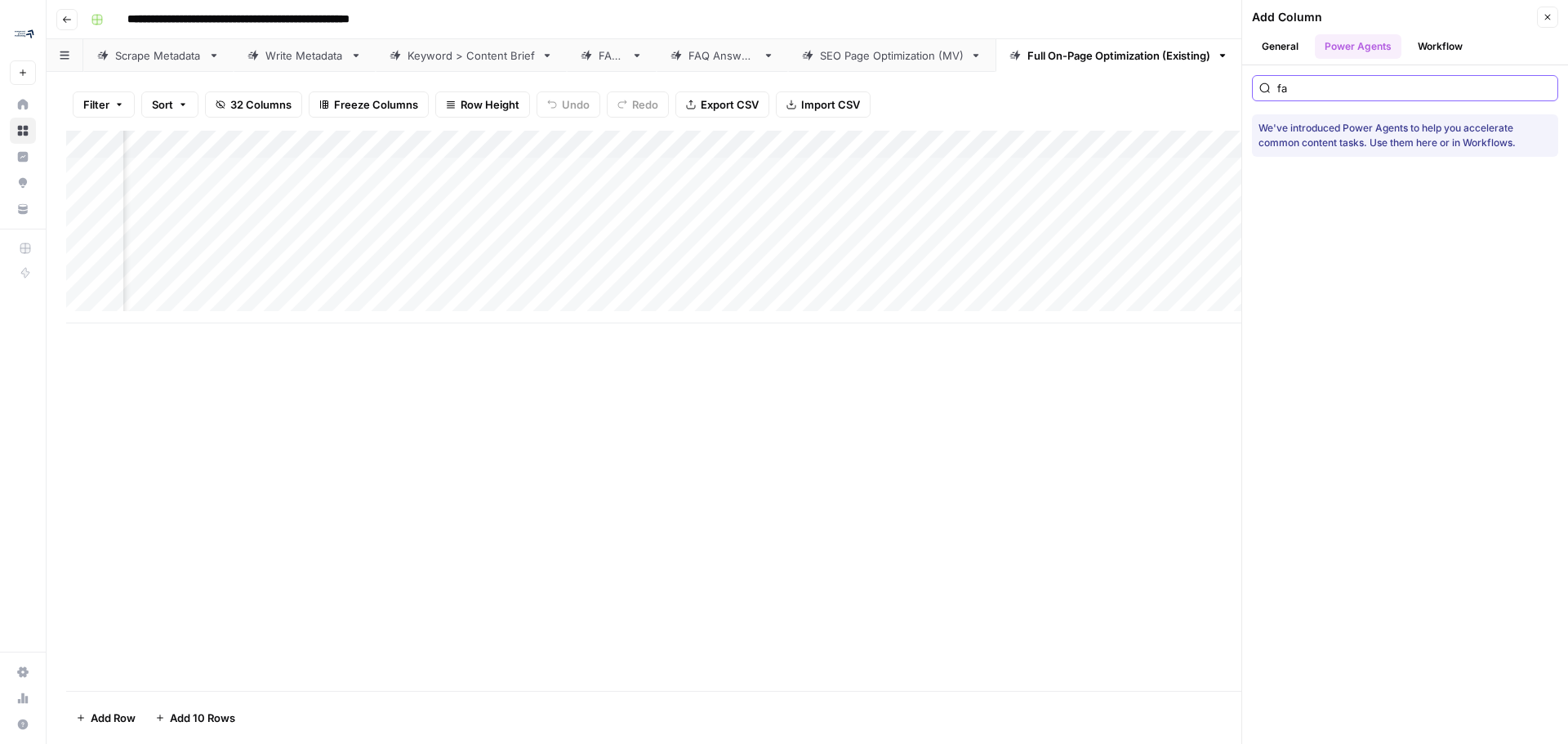
type input "f"
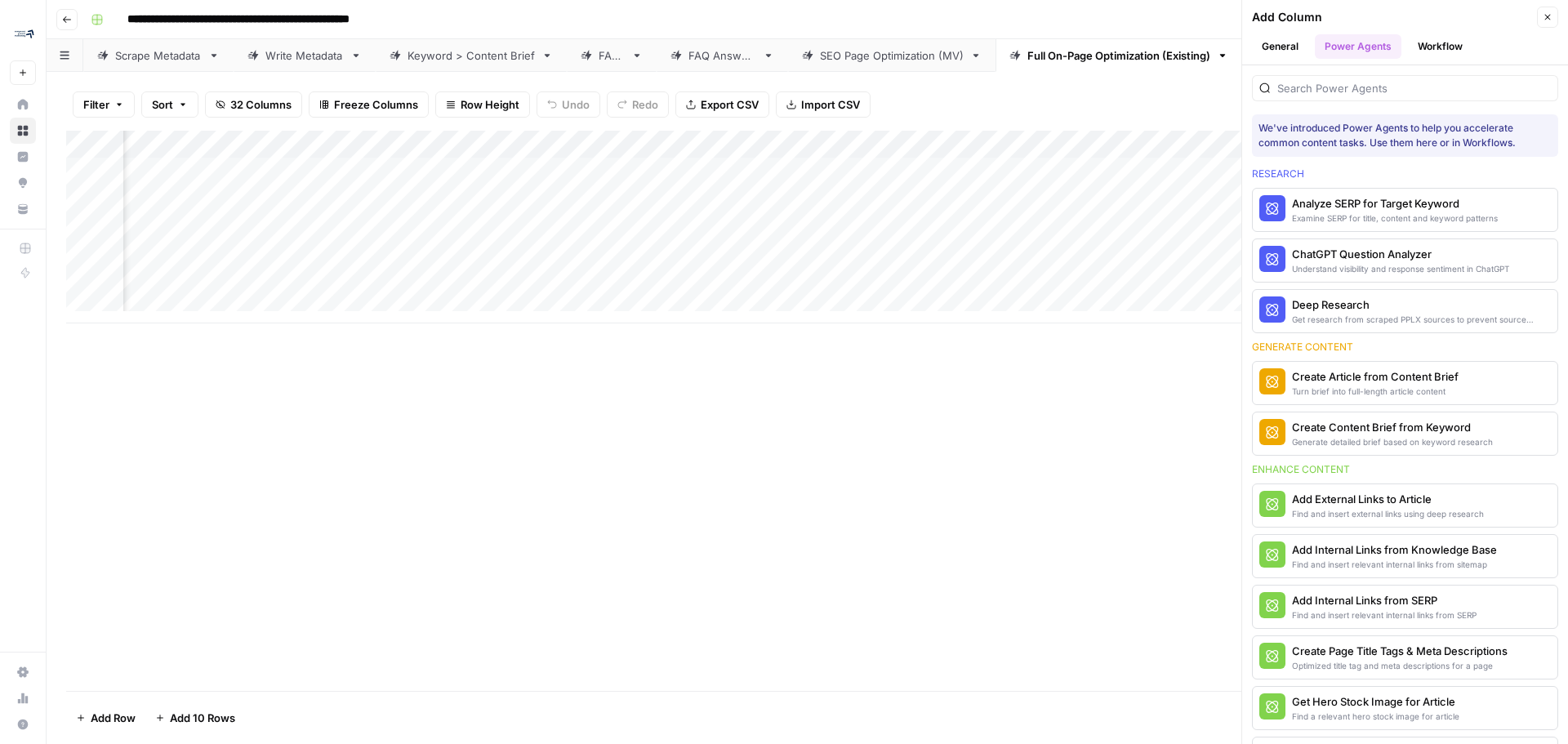
click at [1420, 42] on button "Workflow" at bounding box center [1439, 47] width 64 height 24
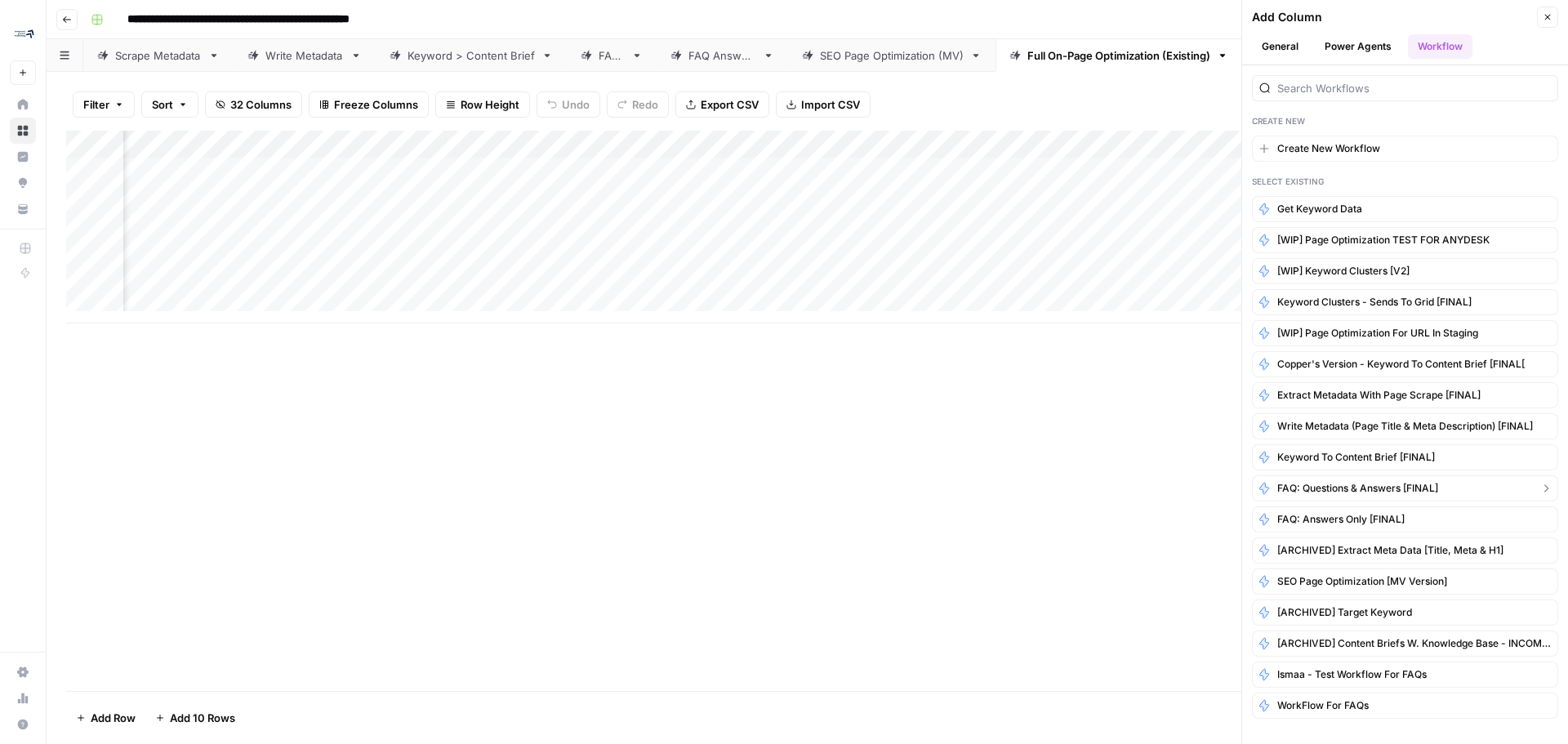
click at [1360, 493] on span "FAQ: Questions & Answers [FINAL]" at bounding box center [1357, 488] width 161 height 15
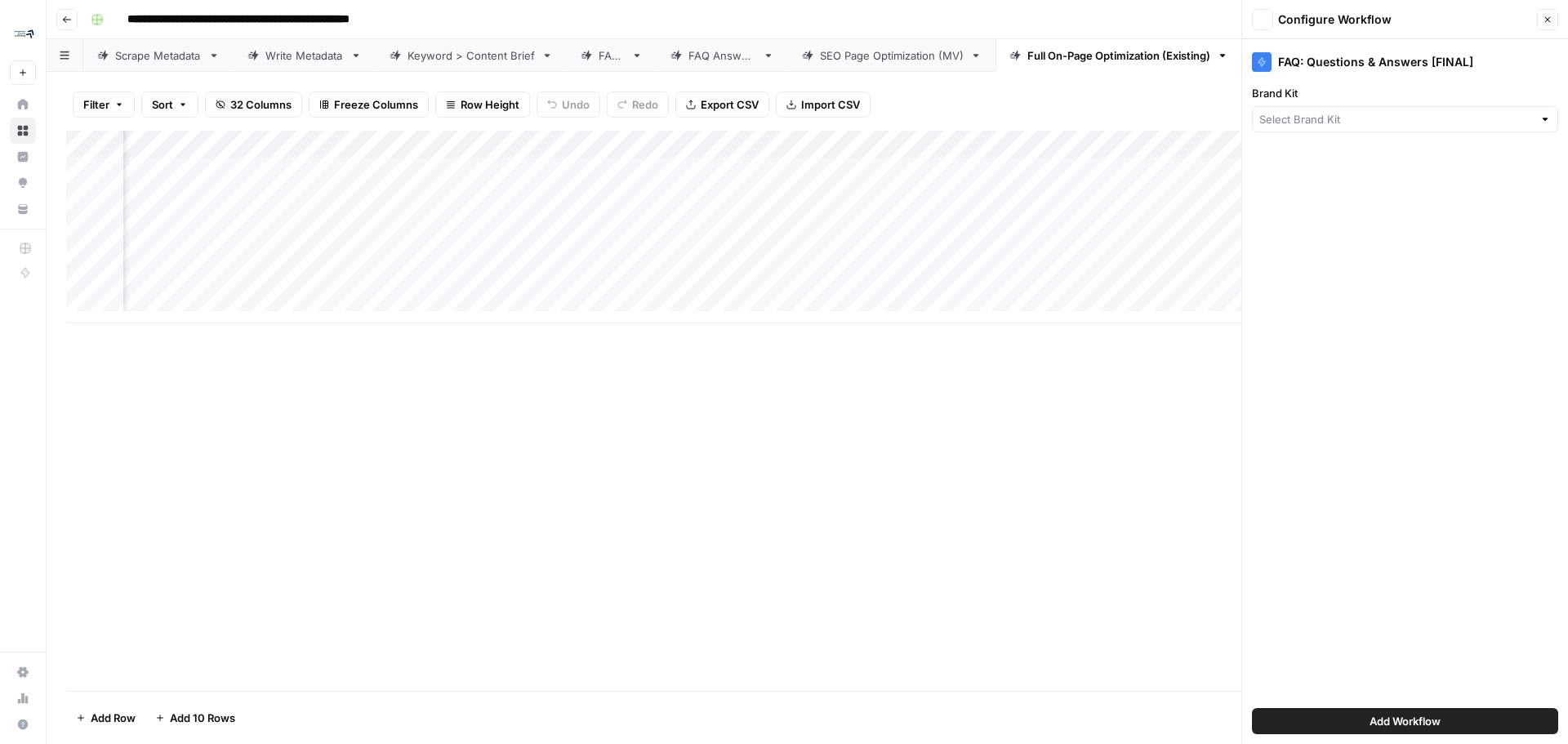
type input "L2L Manufacturing Software"
click at [1421, 723] on span "Add Workflow" at bounding box center [1405, 721] width 71 height 17
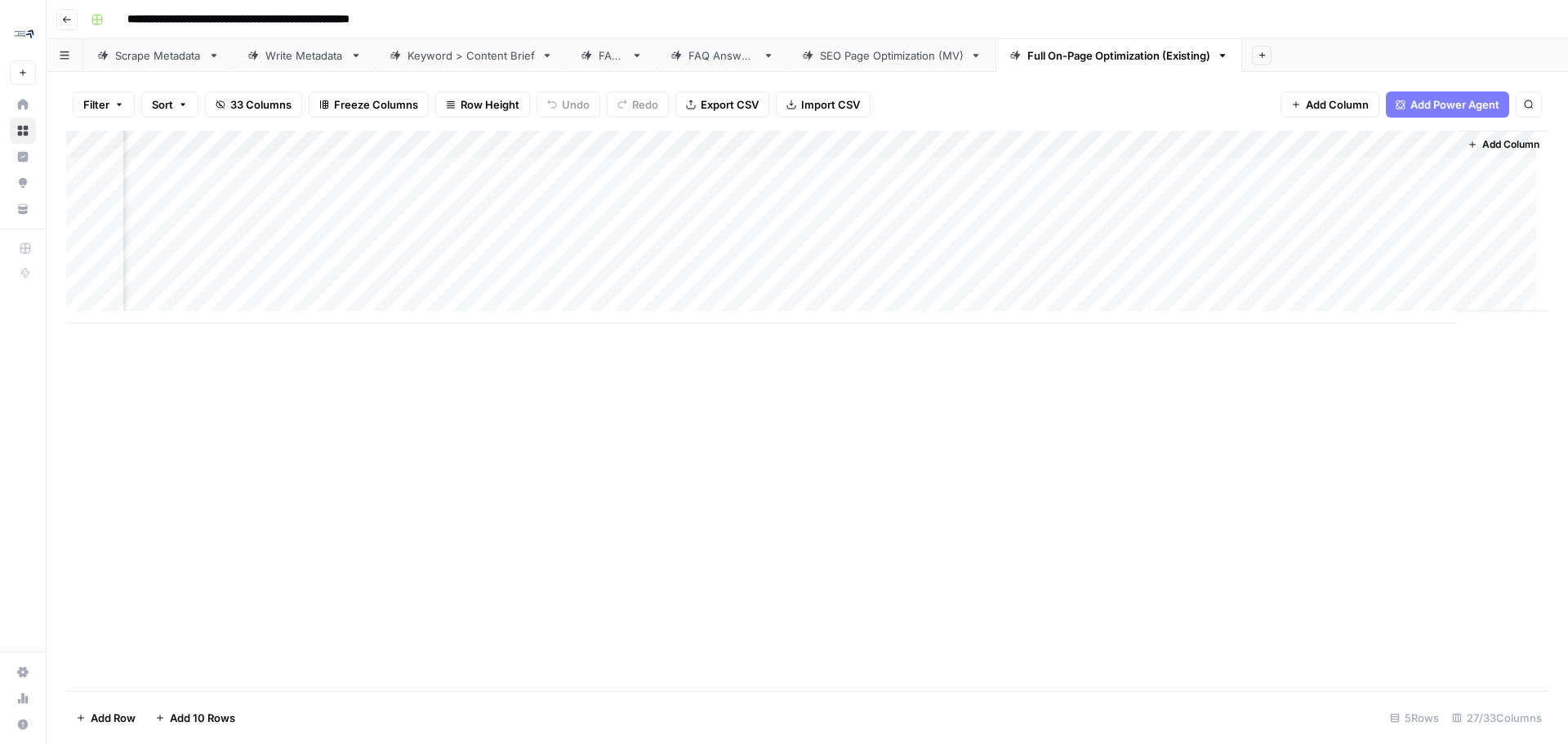
scroll to position [0, 3676]
drag, startPoint x: 736, startPoint y: 144, endPoint x: 1567, endPoint y: 103, distance: 832.0
click at [1567, 103] on div "Filter Sort 33 Columns Freeze Columns Row Height Undo Redo Export CSV Import CS…" at bounding box center [807, 407] width 1521 height 671
click at [1288, 144] on div "Add Column" at bounding box center [807, 226] width 1482 height 193
click at [1251, 275] on span "Configure Inputs" at bounding box center [1293, 282] width 143 height 17
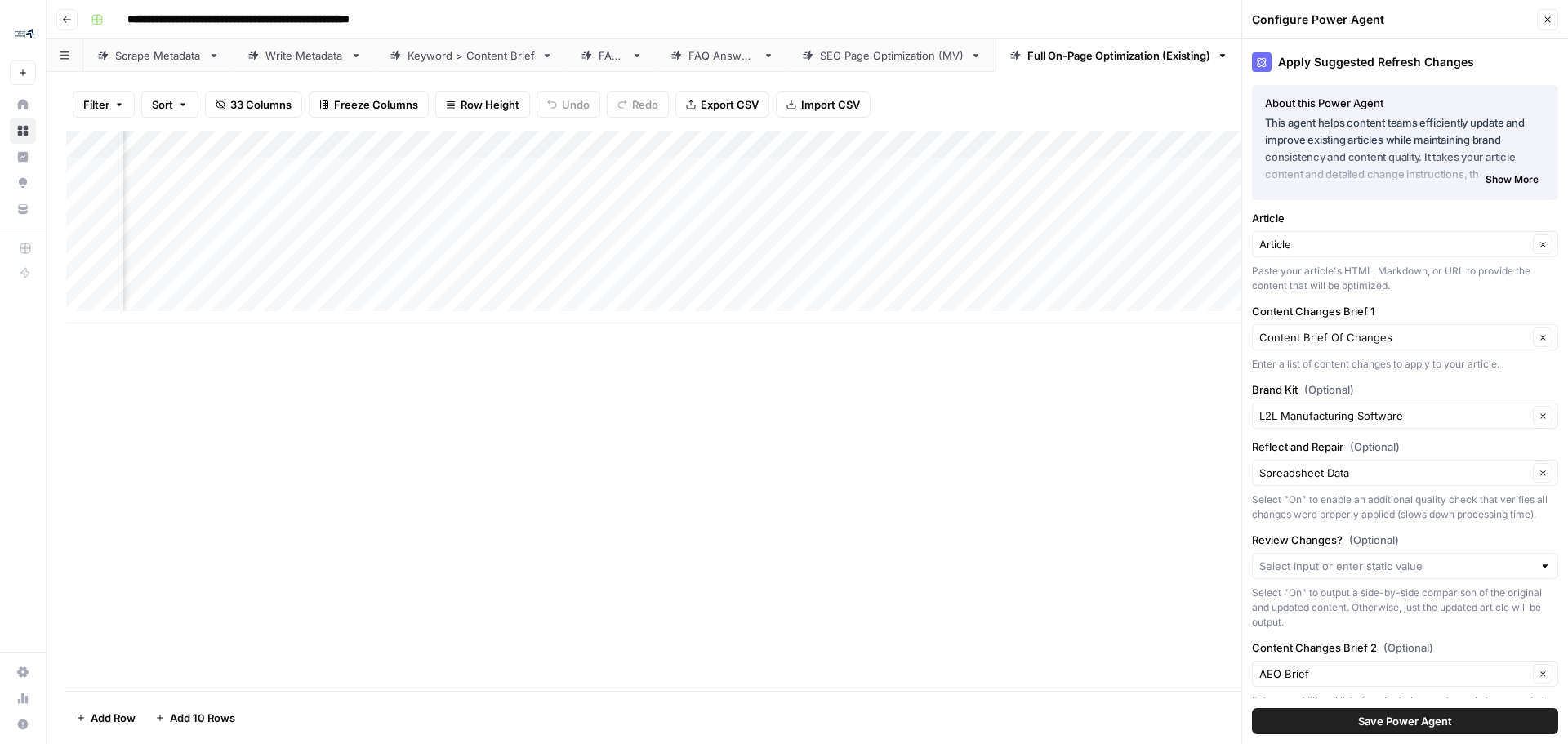
scroll to position [0, 0]
click at [1406, 247] on input "Article" at bounding box center [1394, 244] width 268 height 17
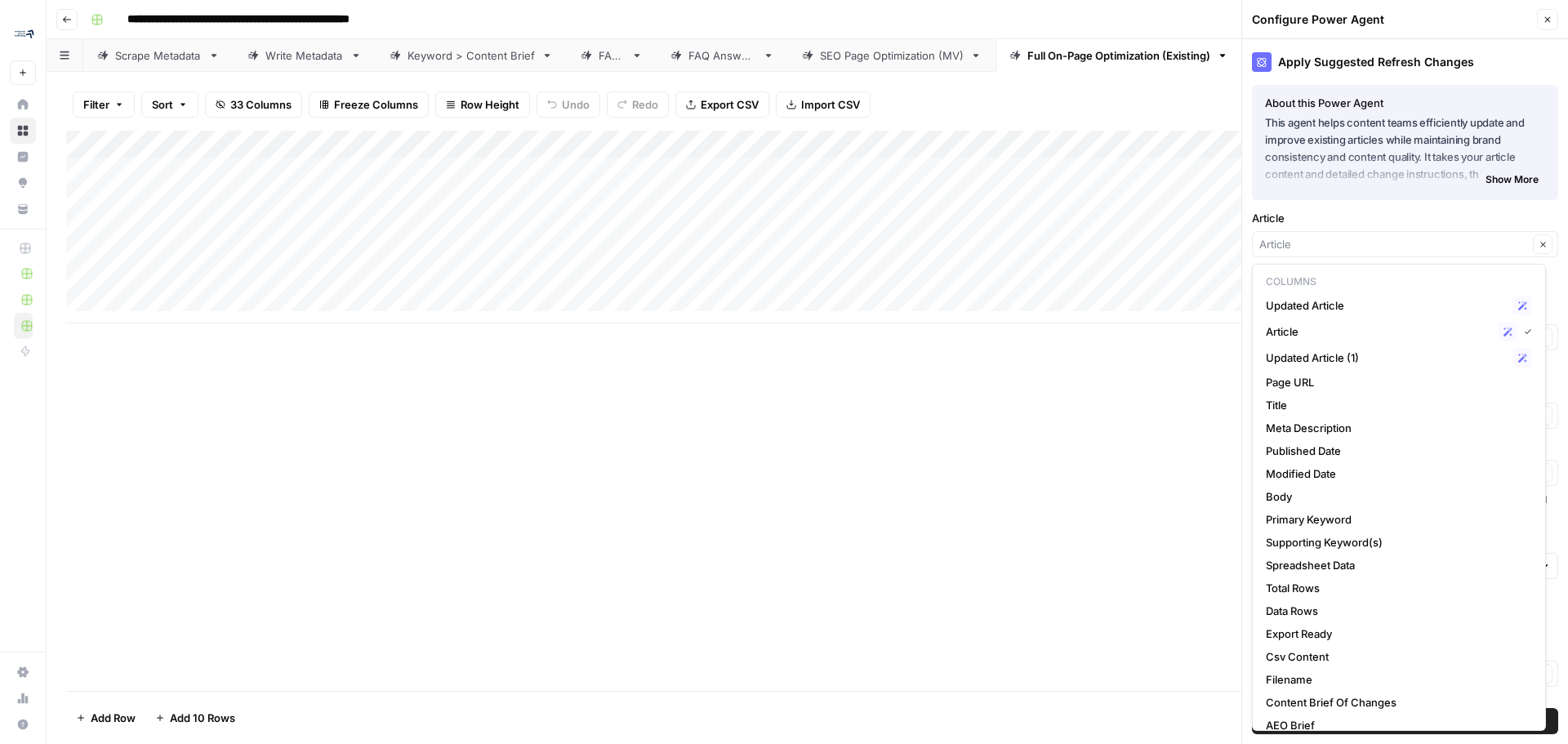
type input "Article"
click at [1141, 417] on div "Add Column" at bounding box center [807, 410] width 1482 height 560
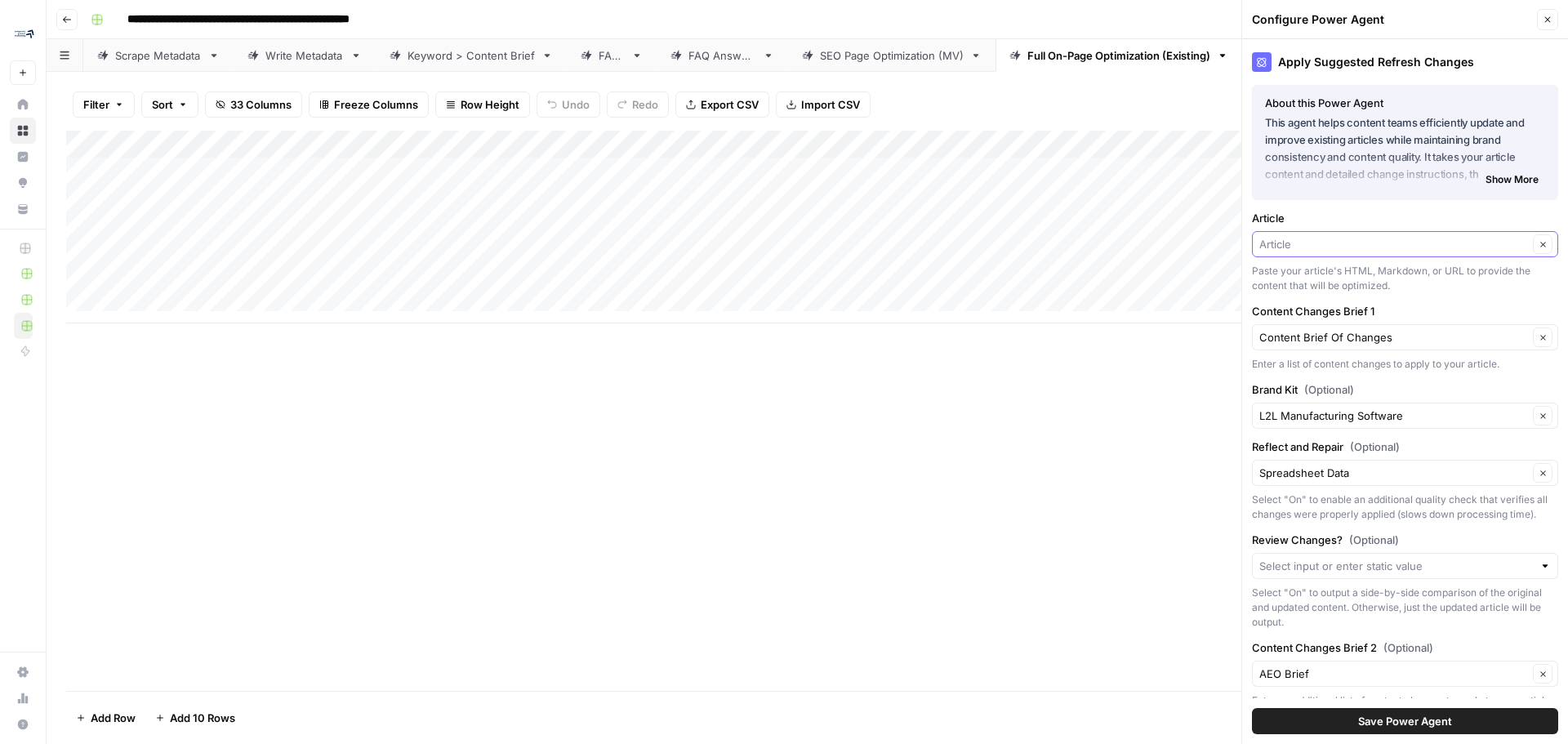
click at [1364, 244] on input "Article" at bounding box center [1394, 244] width 268 height 17
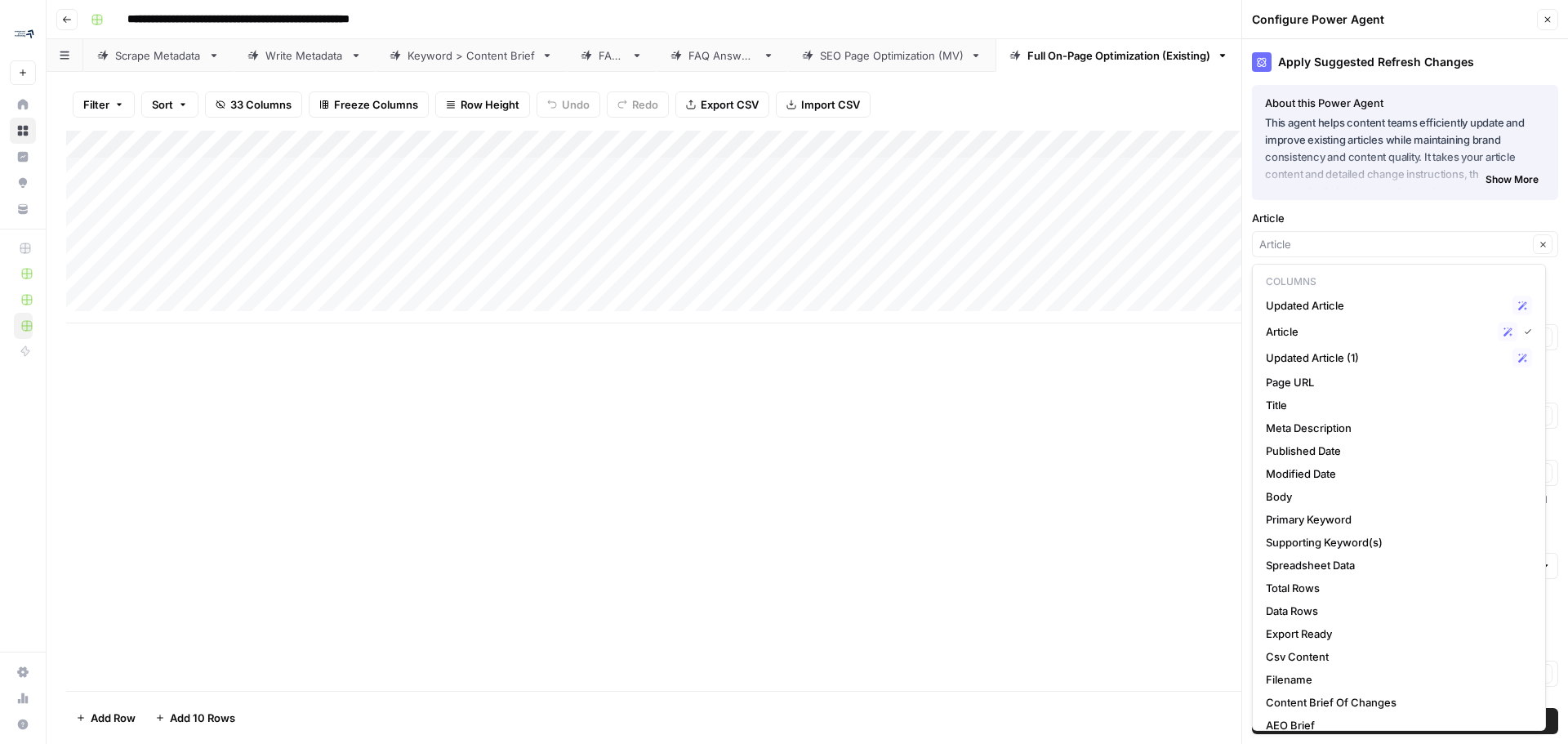
type input "Article"
click at [674, 486] on div "Add Column" at bounding box center [807, 410] width 1482 height 560
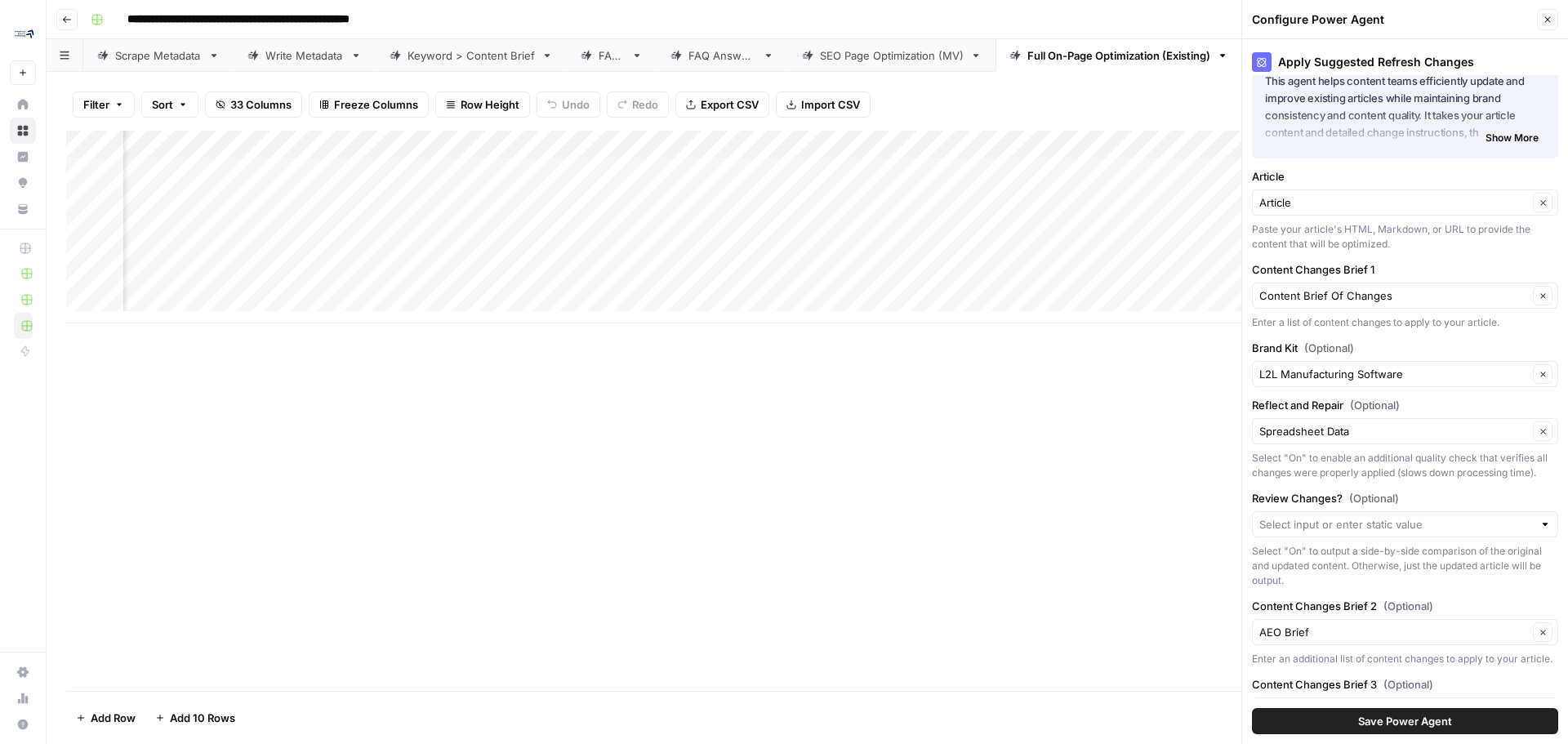
scroll to position [163, 0]
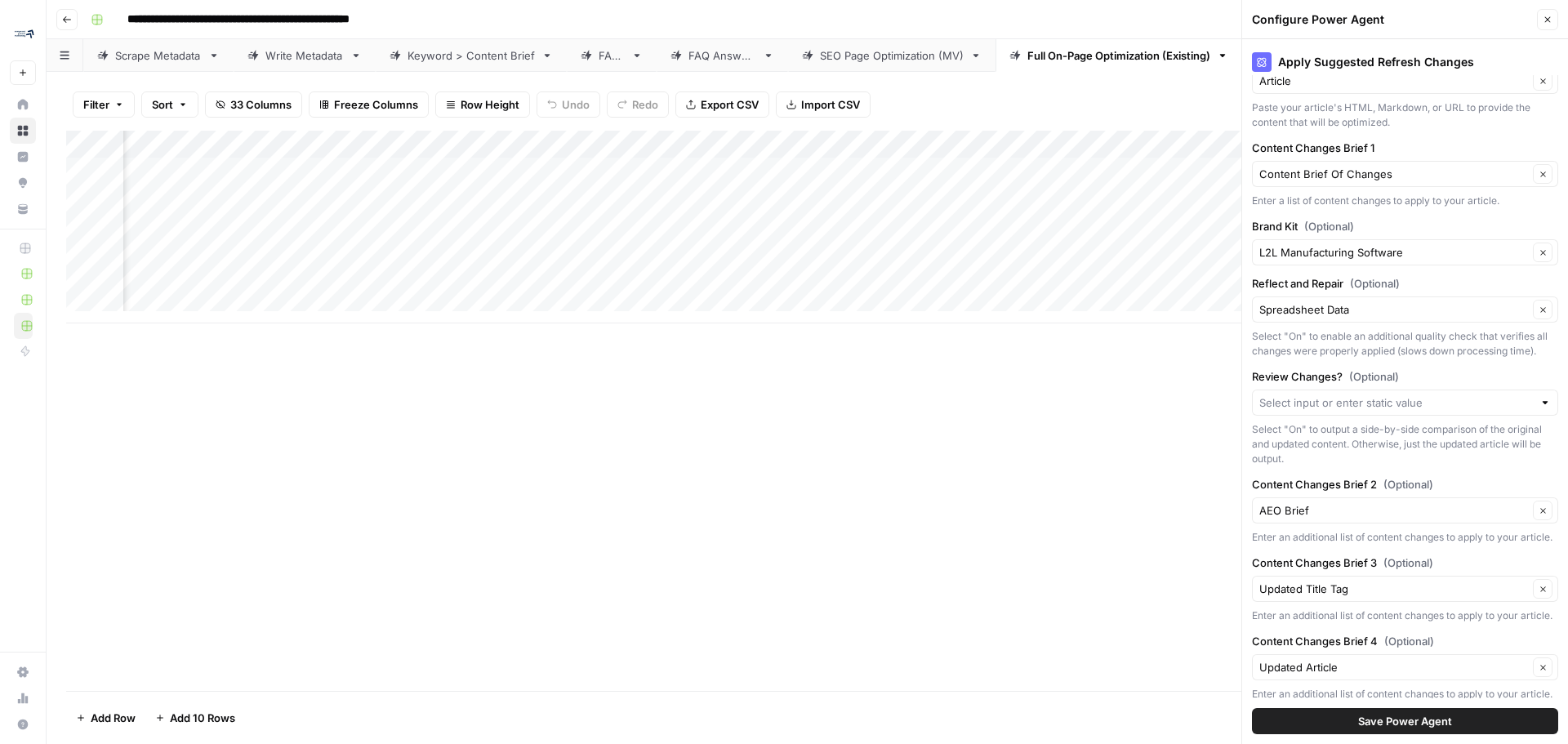
click at [1425, 415] on div at bounding box center [1405, 402] width 307 height 26
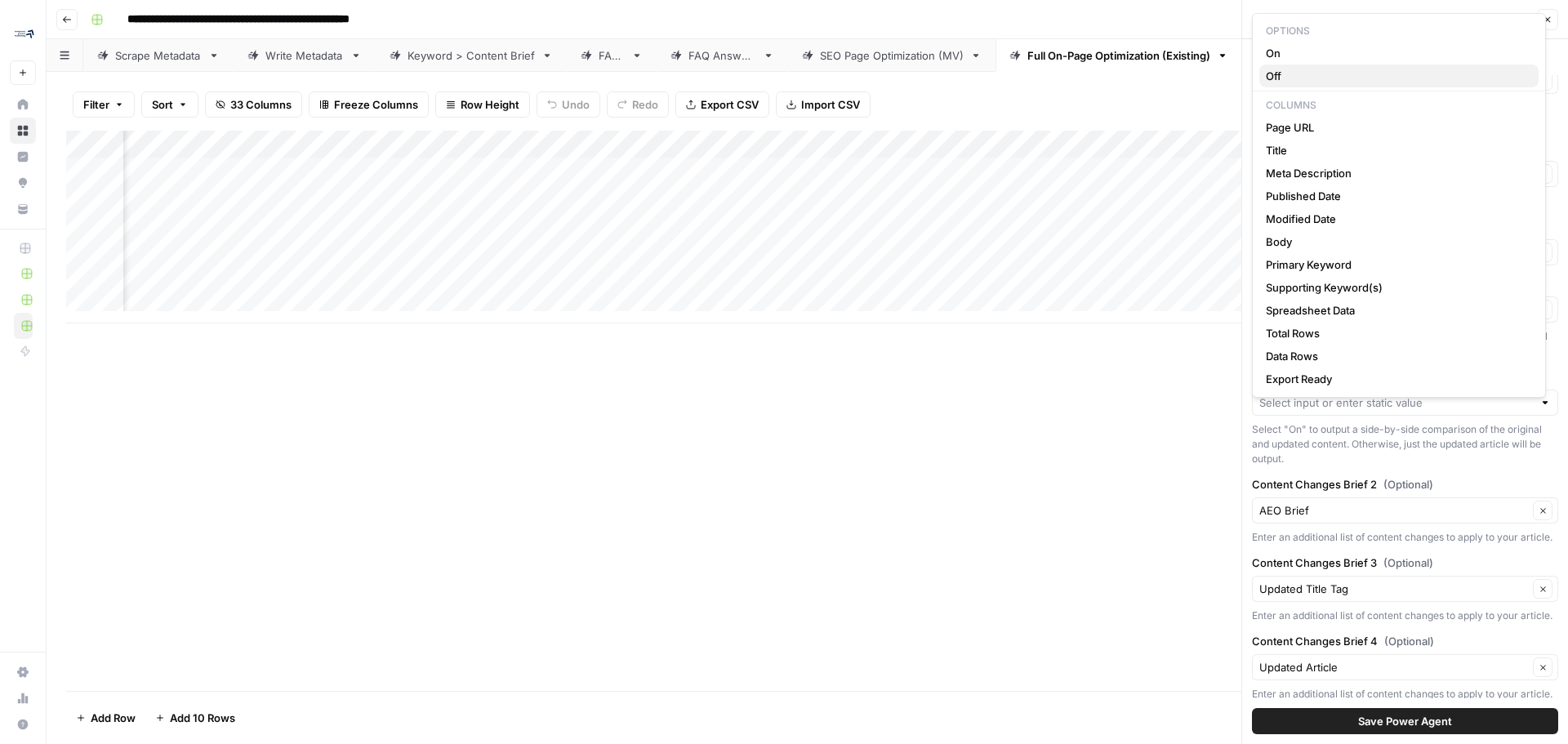
click at [1307, 74] on span "Off" at bounding box center [1396, 76] width 260 height 17
type input "Off"
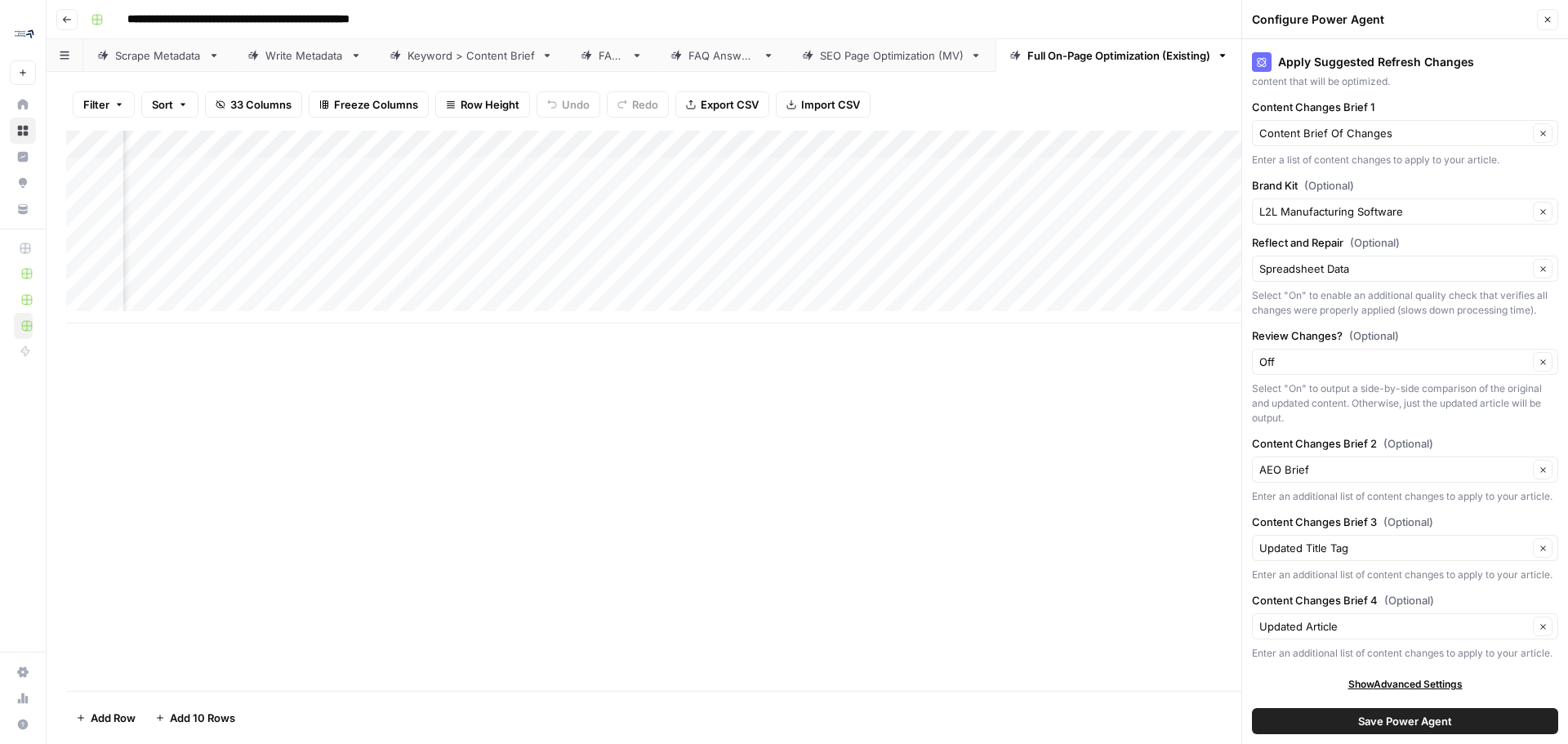
scroll to position [263, 0]
click at [1404, 534] on div "Updated Title Tag Clear" at bounding box center [1405, 548] width 307 height 26
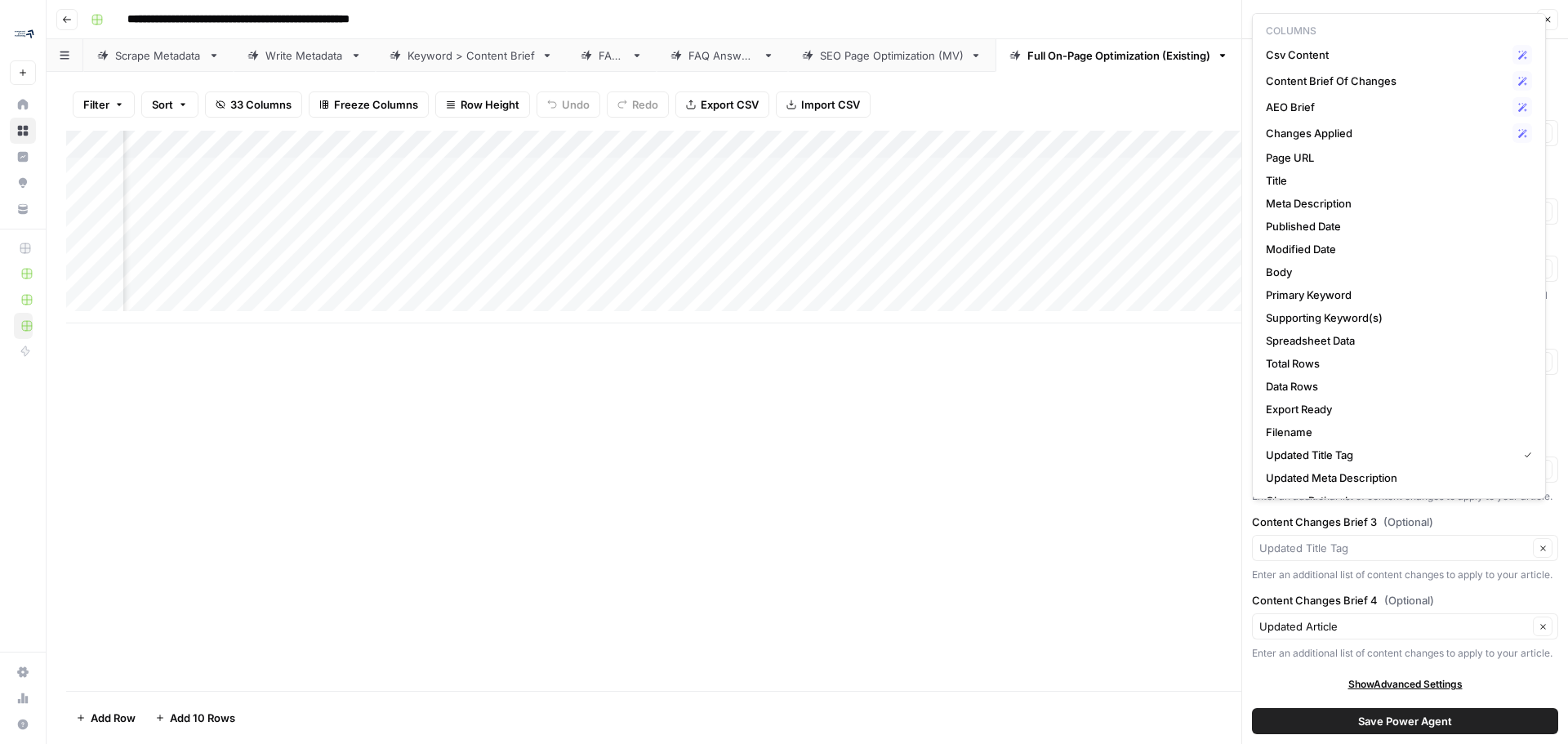
type input "Updated Title Tag"
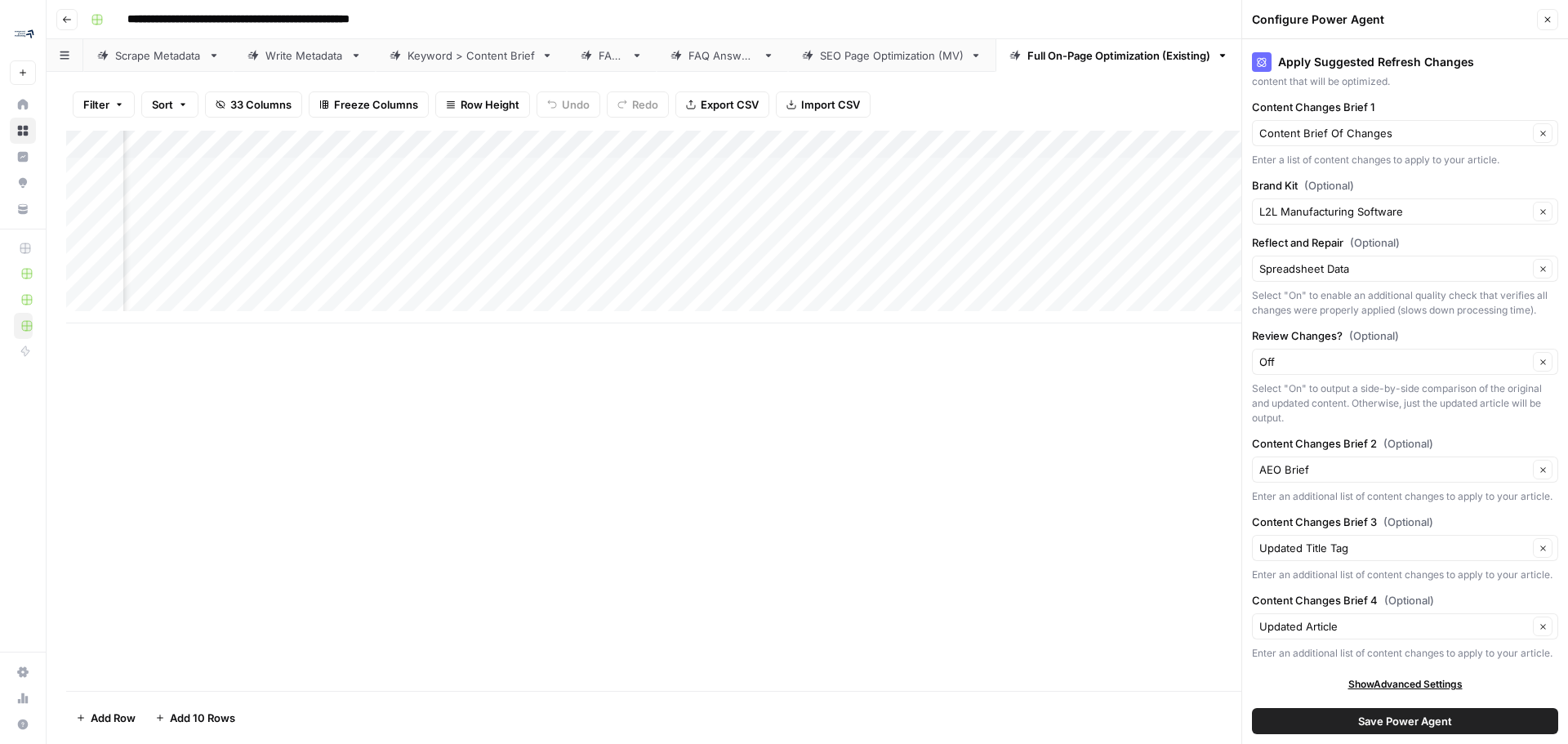
drag, startPoint x: 1395, startPoint y: 625, endPoint x: 1397, endPoint y: 661, distance: 36.1
click at [1395, 625] on div "Content Changes Brief 4 (Optional) Updated Article Clear Enter an additional li…" at bounding box center [1405, 627] width 307 height 69
click at [1548, 17] on icon "button" at bounding box center [1548, 20] width 10 height 10
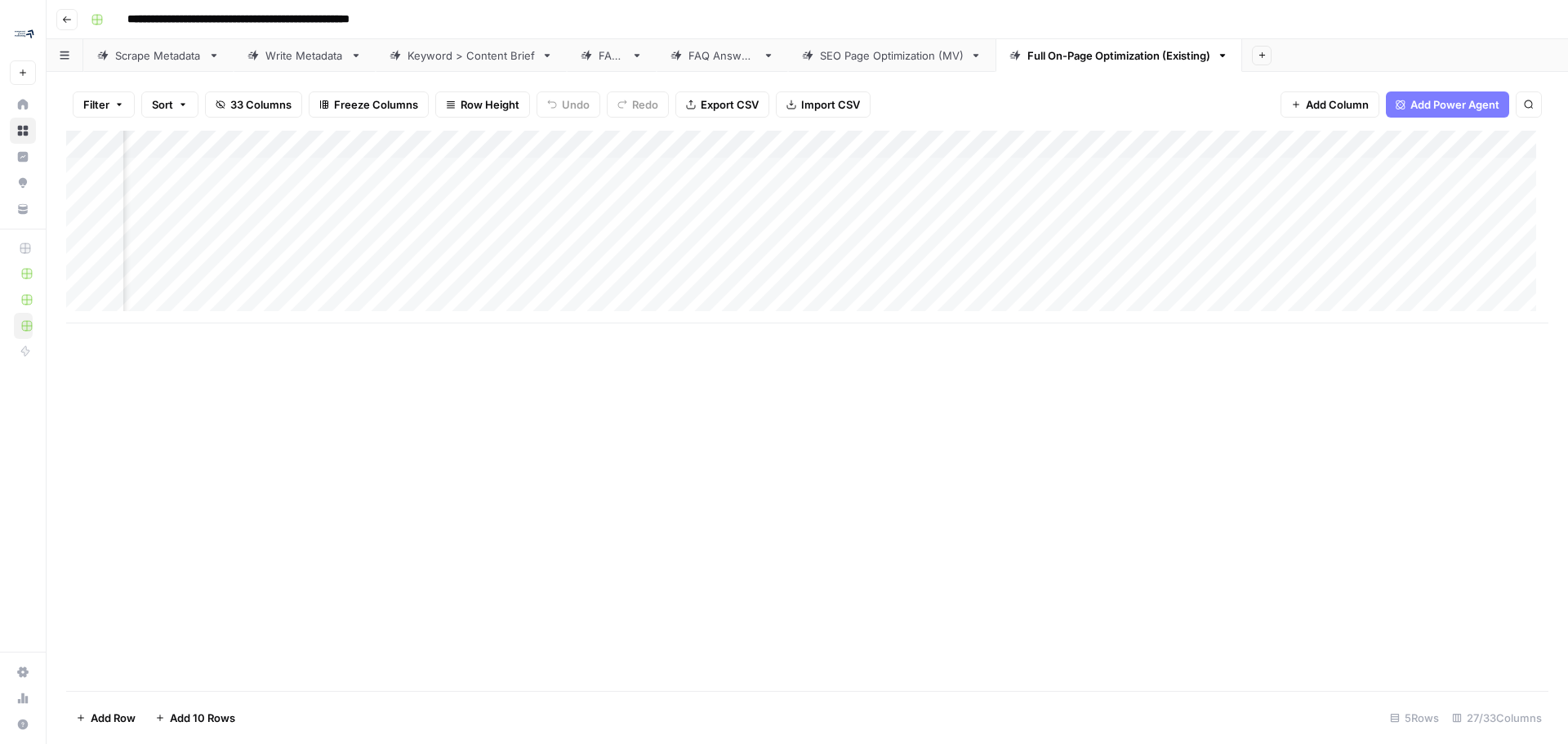
scroll to position [0, 3676]
click at [1406, 140] on div "Add Column" at bounding box center [807, 226] width 1482 height 193
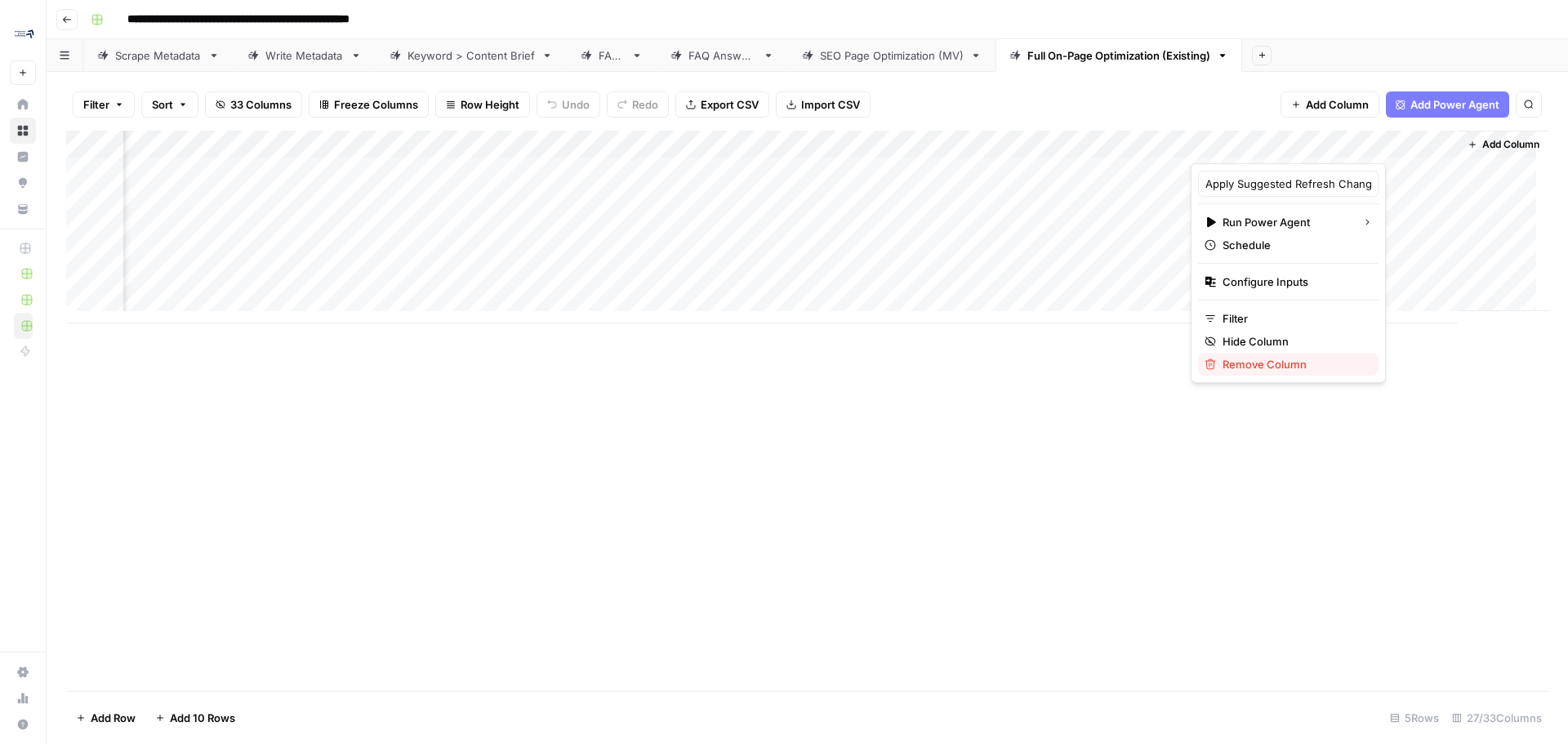
click at [1296, 360] on span "Remove Column" at bounding box center [1293, 364] width 143 height 17
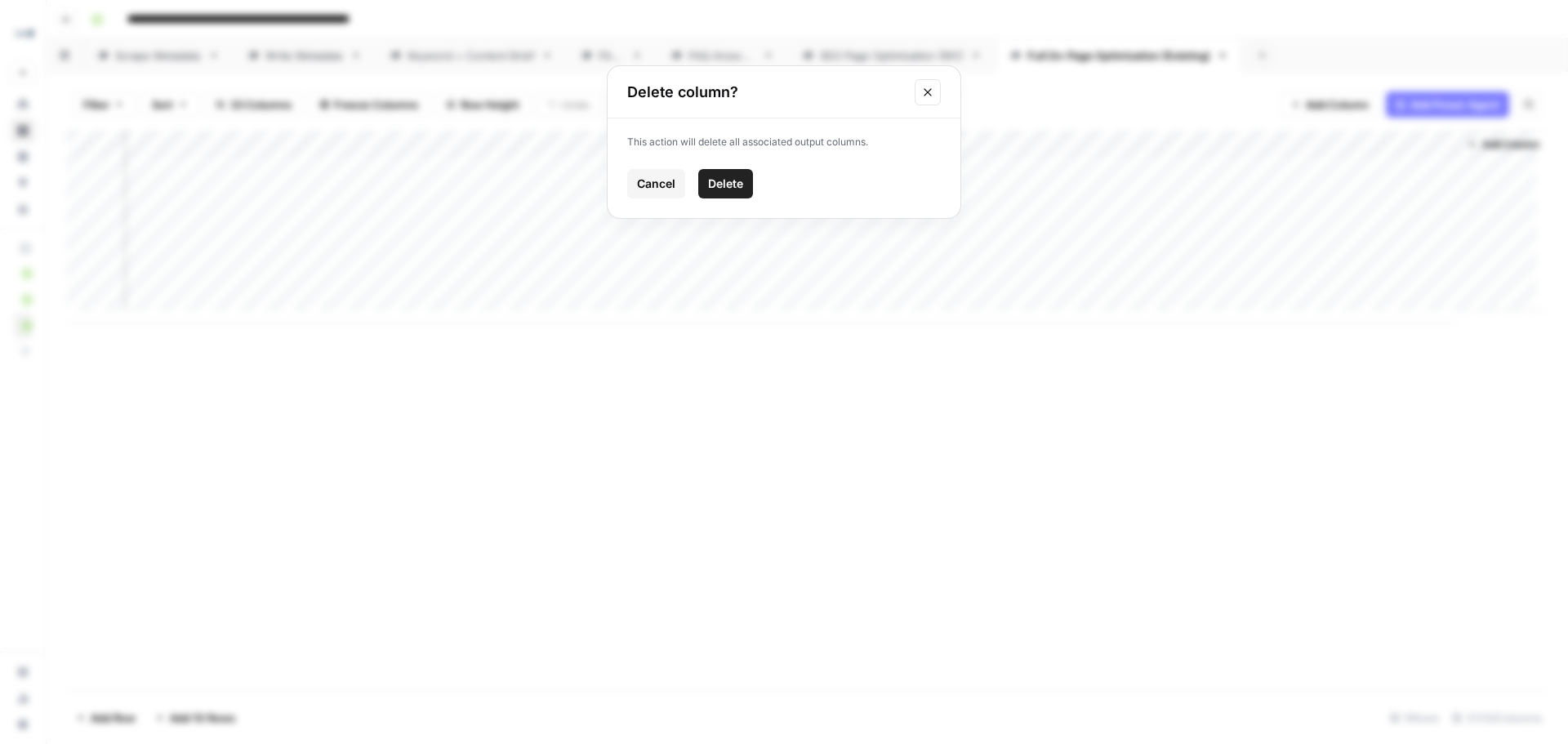
click at [720, 183] on span "Delete" at bounding box center [726, 183] width 35 height 17
click at [1482, 142] on span "Add Column" at bounding box center [1510, 144] width 57 height 15
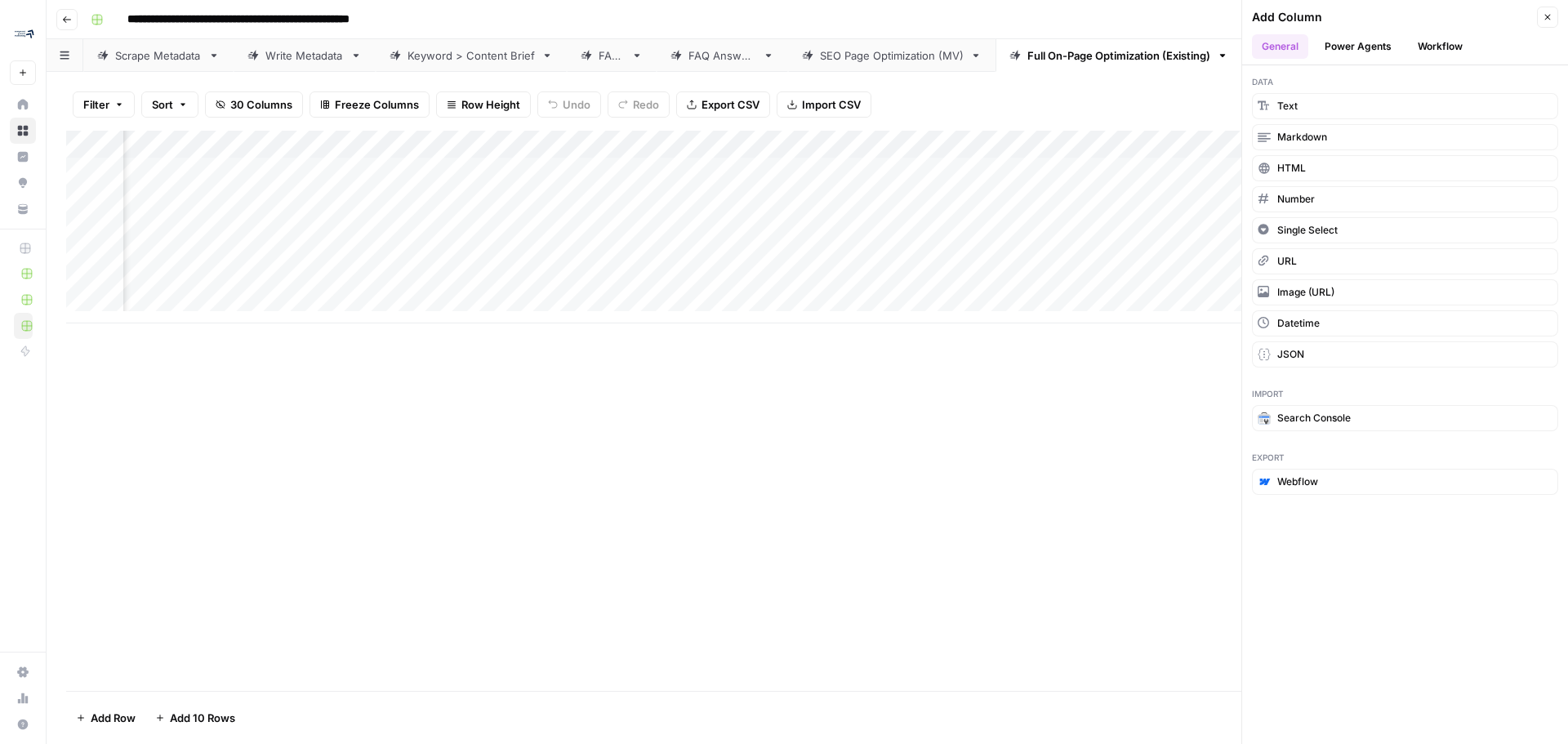
click at [1368, 32] on header "Add Column Close General Power Agents Workflow" at bounding box center [1405, 33] width 326 height 65
click at [1360, 50] on button "Power Agents" at bounding box center [1357, 47] width 87 height 24
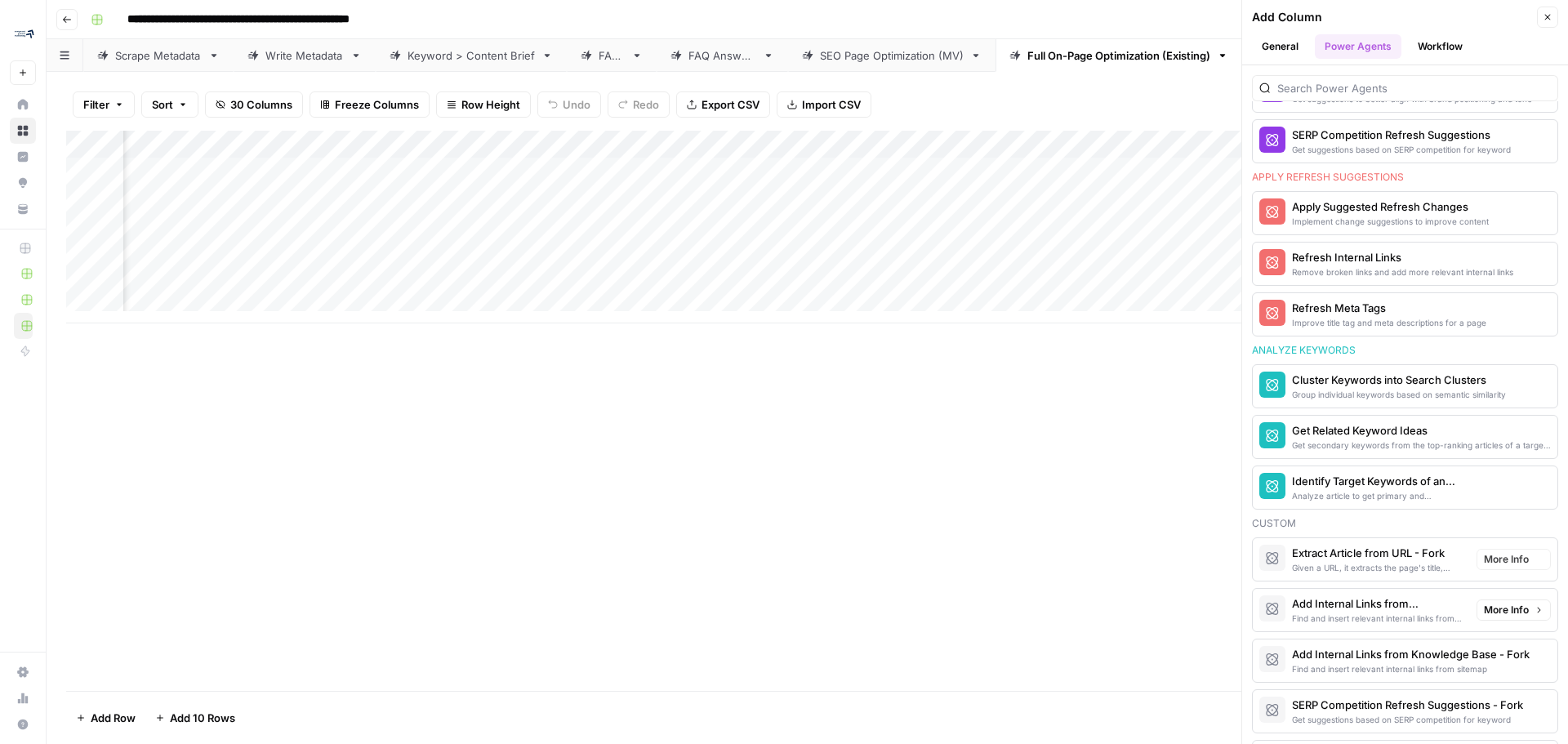
scroll to position [898, 0]
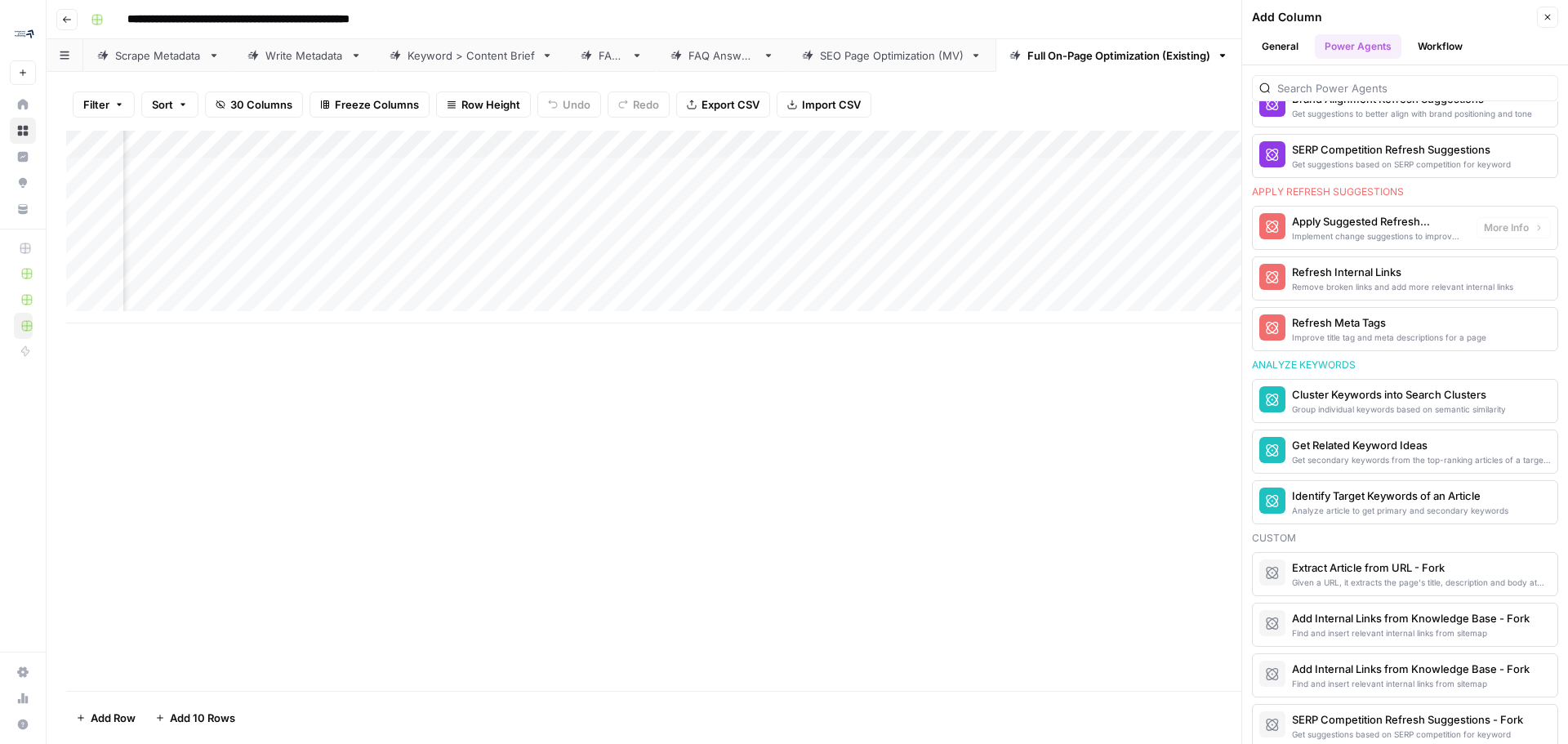
click at [1424, 240] on div "Implement change suggestions to improve content" at bounding box center [1378, 236] width 171 height 13
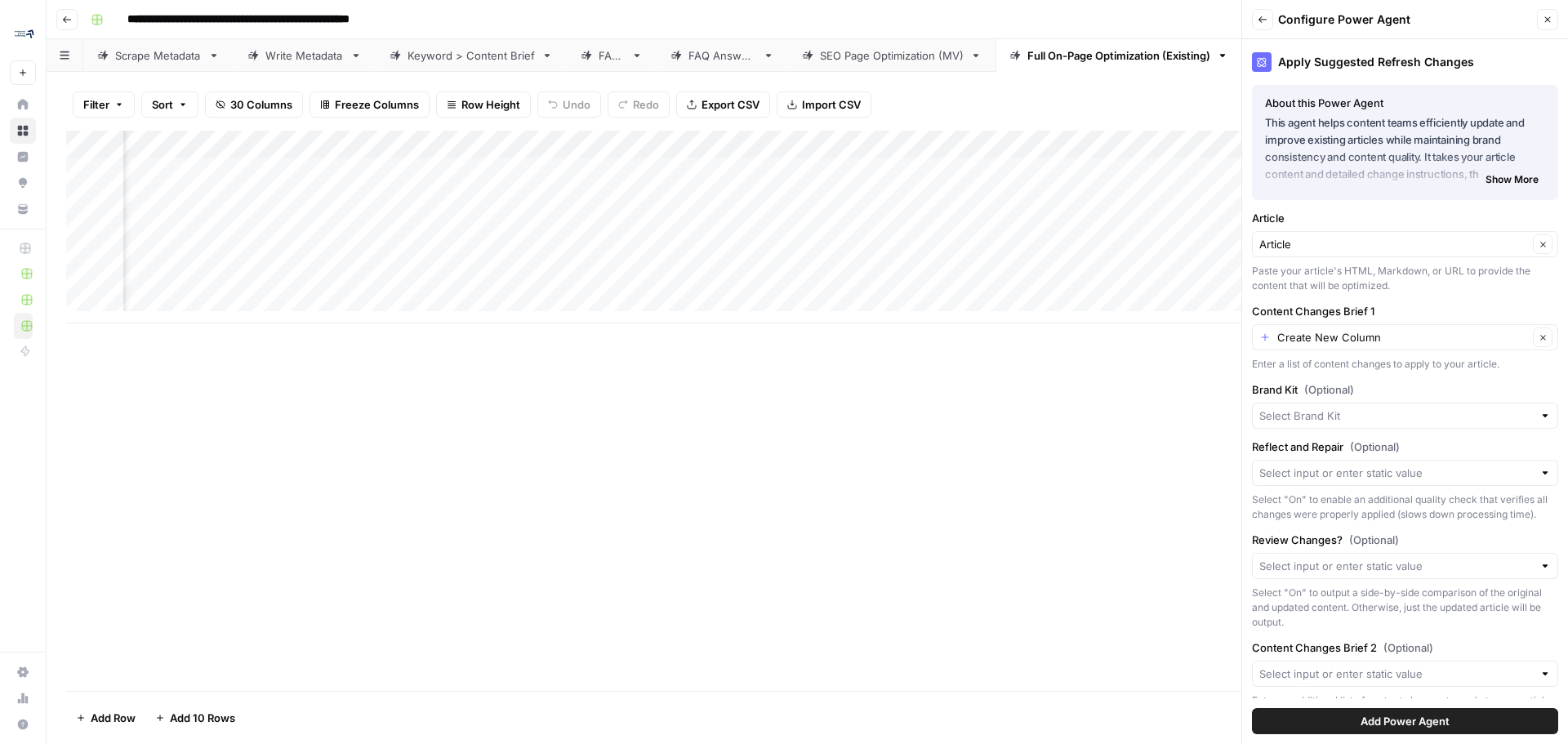
click at [1354, 259] on div "Article Article Clear Paste your article's HTML, Markdown, or URL to provide th…" at bounding box center [1405, 250] width 307 height 83
click at [1356, 246] on input "Article" at bounding box center [1394, 244] width 268 height 17
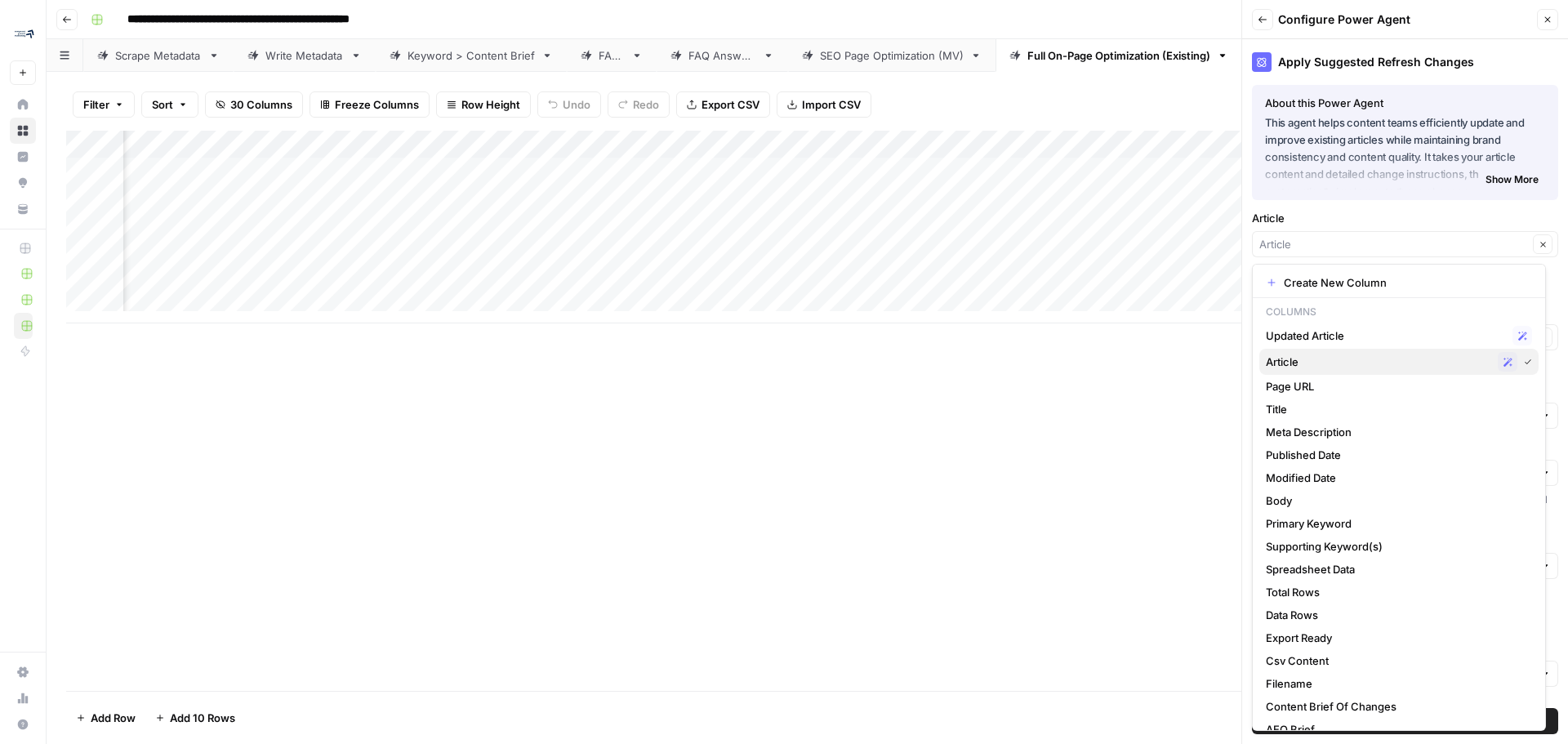
click at [1360, 355] on span "Article" at bounding box center [1379, 362] width 225 height 17
type input "Article"
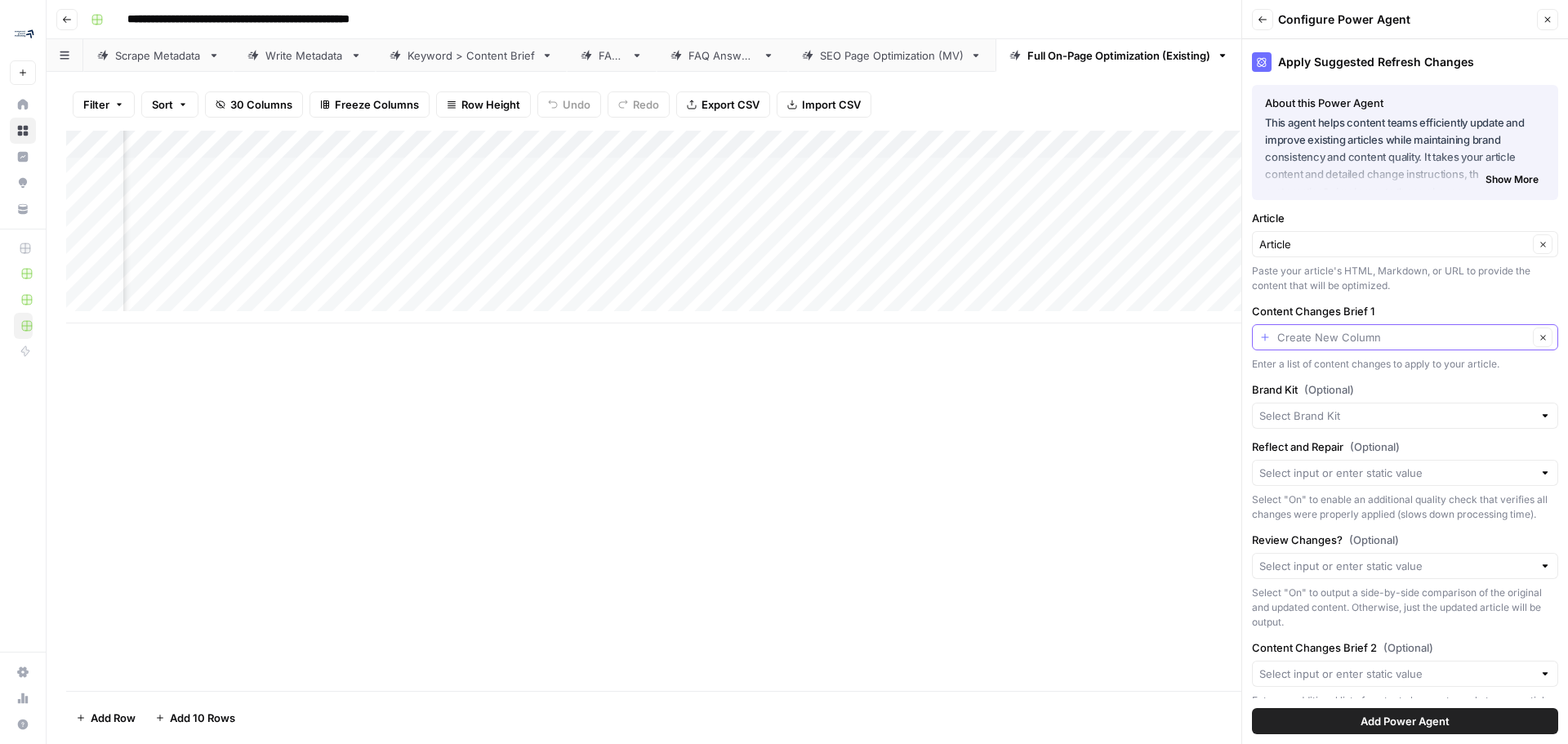
click at [1434, 341] on input "Content Changes Brief 1" at bounding box center [1402, 337] width 251 height 17
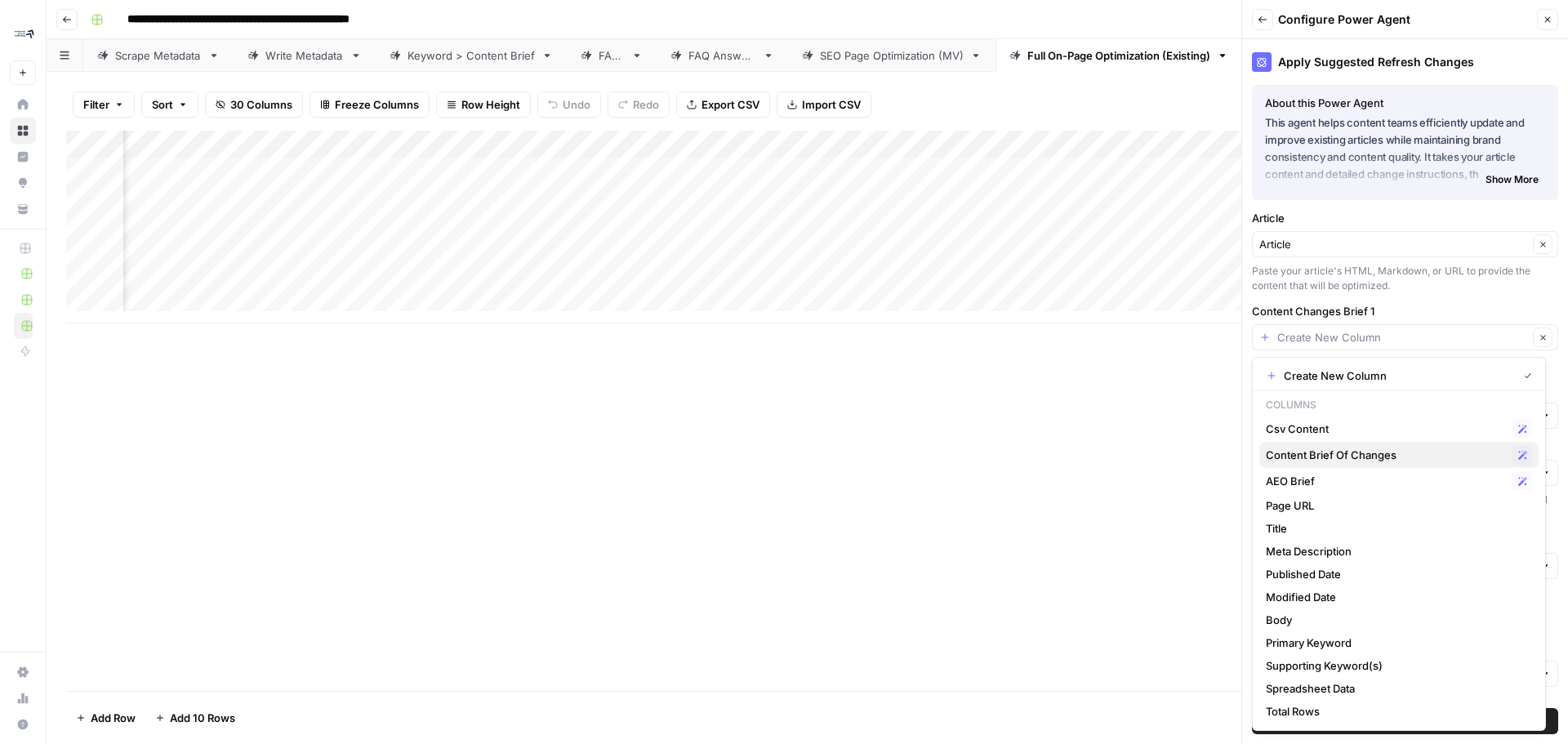
click at [1412, 455] on span "Content Brief Of Changes" at bounding box center [1386, 454] width 240 height 17
type input "Content Brief Of Changes"
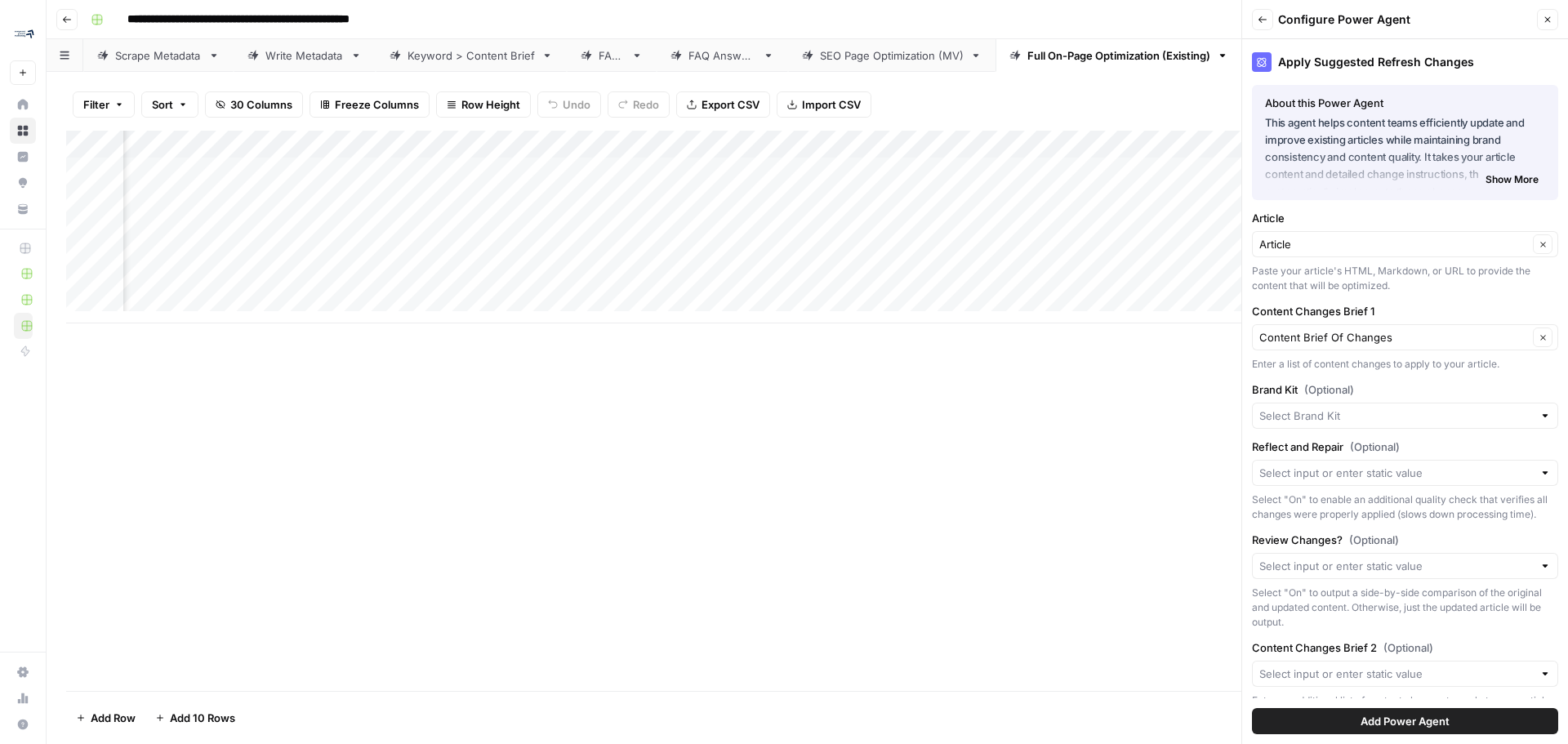
click at [1378, 426] on div at bounding box center [1405, 415] width 307 height 26
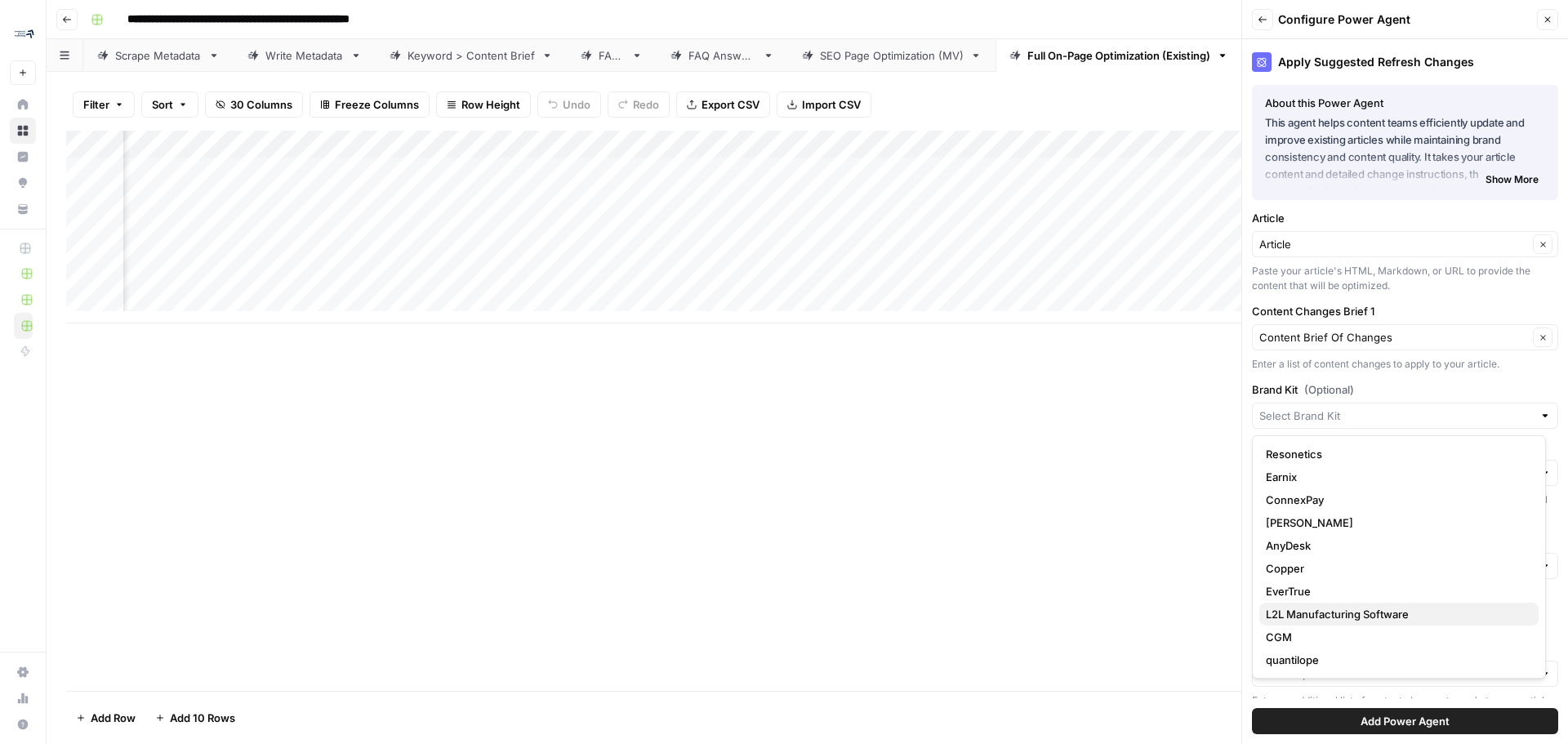
click at [1370, 612] on span "L2L Manufacturing Software" at bounding box center [1396, 614] width 260 height 17
type input "L2L Manufacturing Software"
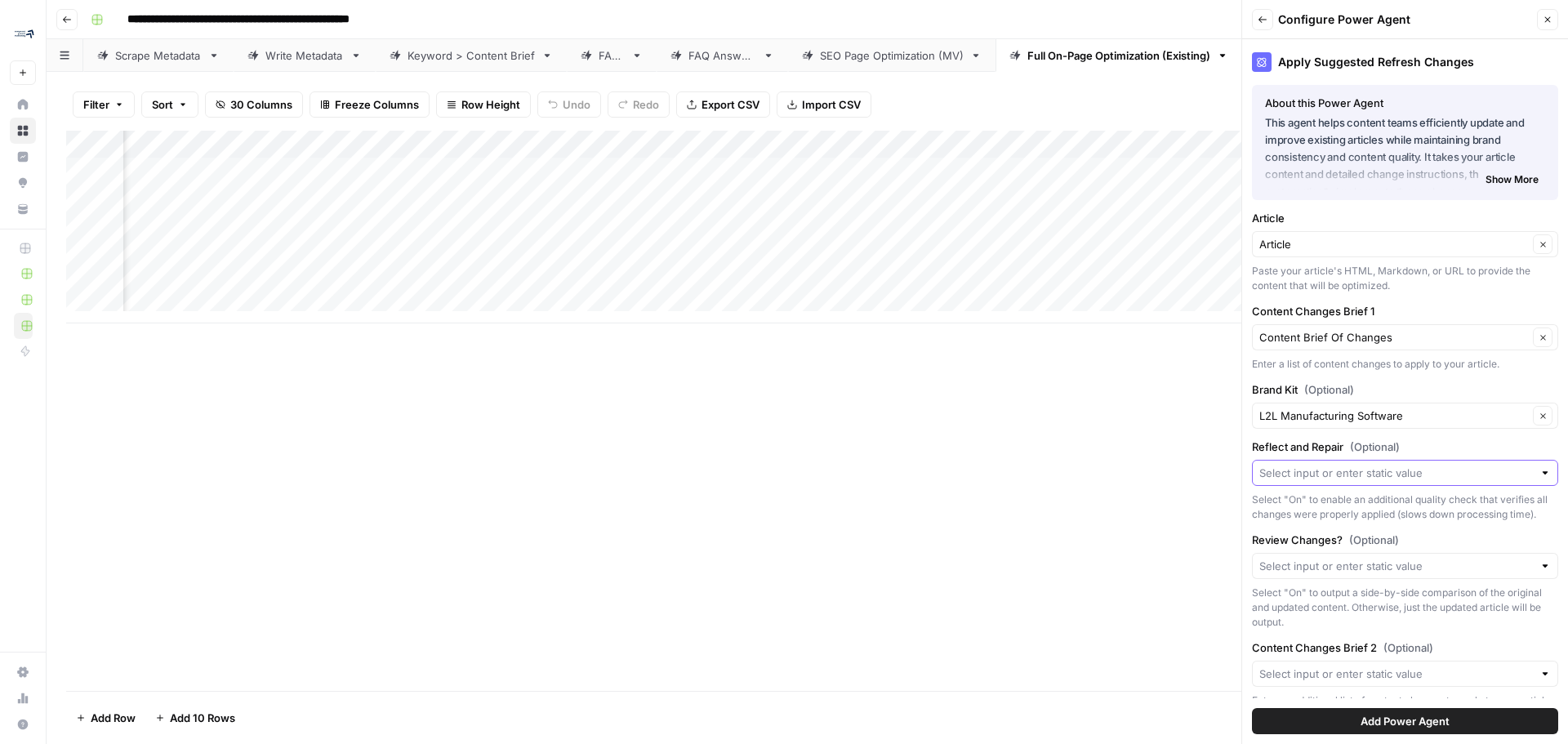
click at [1398, 476] on input "Reflect and Repair (Optional)" at bounding box center [1397, 473] width 274 height 17
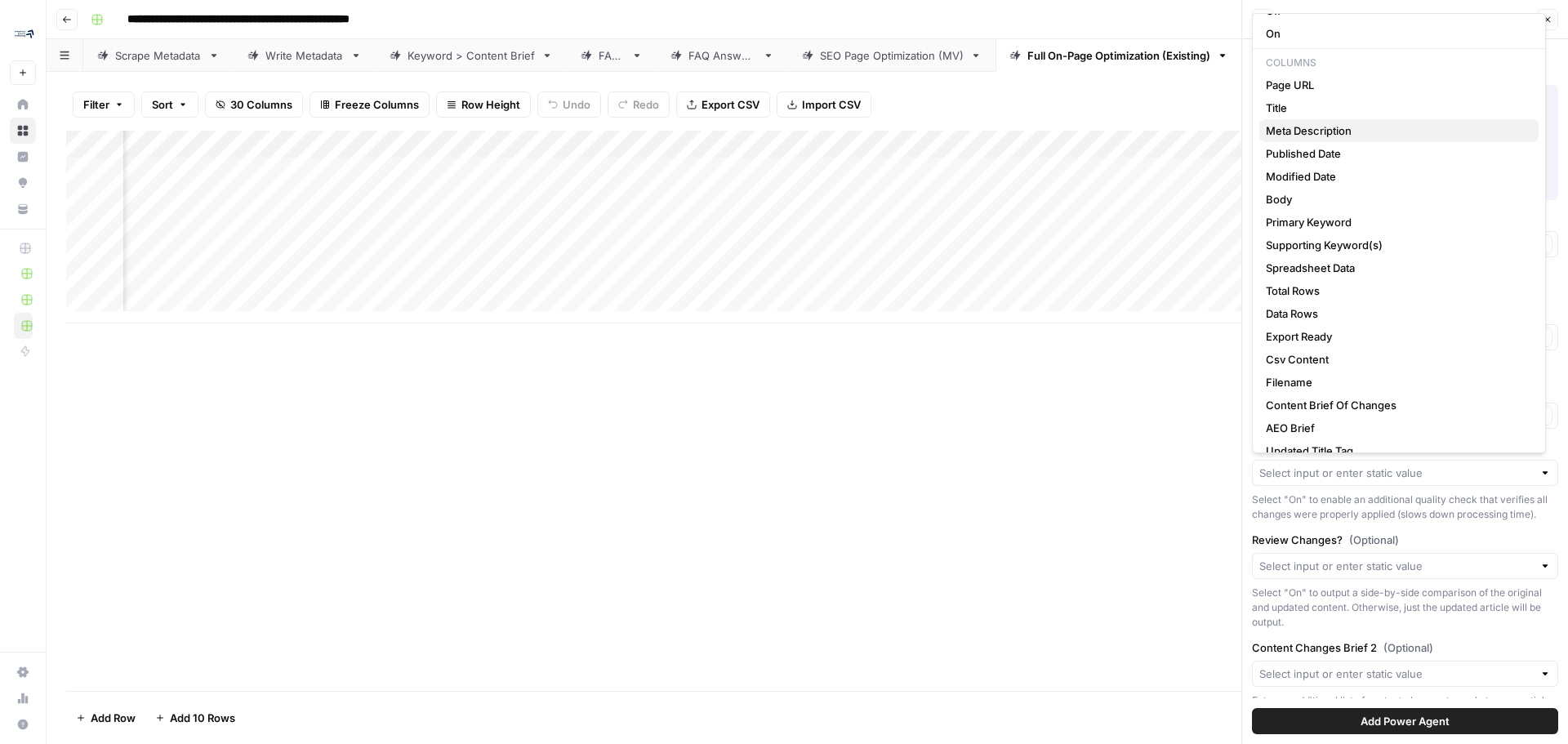
scroll to position [163, 0]
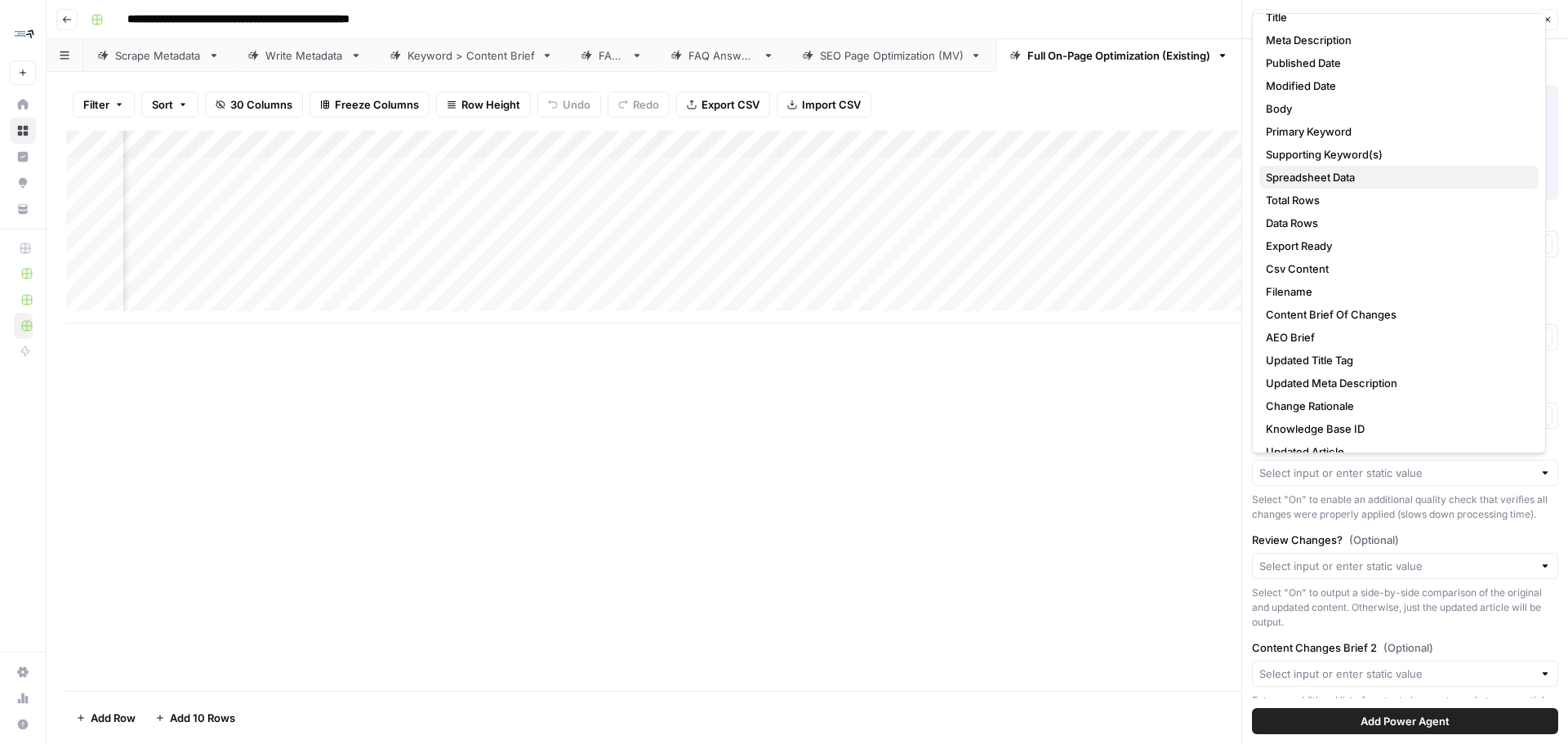
drag, startPoint x: 1329, startPoint y: 151, endPoint x: 1326, endPoint y: 177, distance: 26.2
click at [1326, 177] on div "Create New Column Options Off On Columns Page URL Title Meta Description Publis…" at bounding box center [1399, 233] width 294 height 440
click at [1326, 177] on span "Spreadsheet Data" at bounding box center [1396, 177] width 260 height 17
type input "Spreadsheet Data"
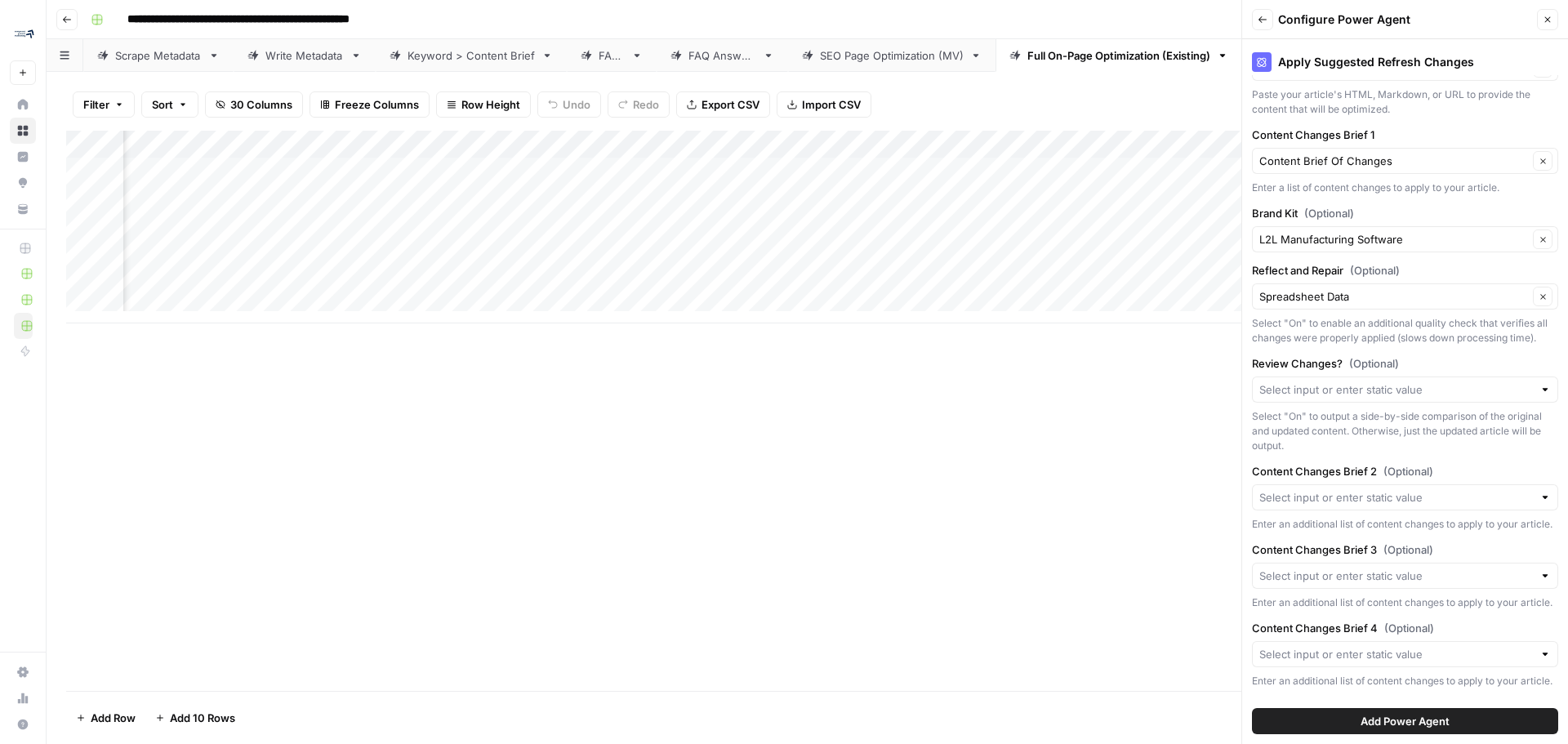
scroll to position [235, 0]
click at [1364, 381] on input "Review Changes? (Optional)" at bounding box center [1397, 389] width 274 height 17
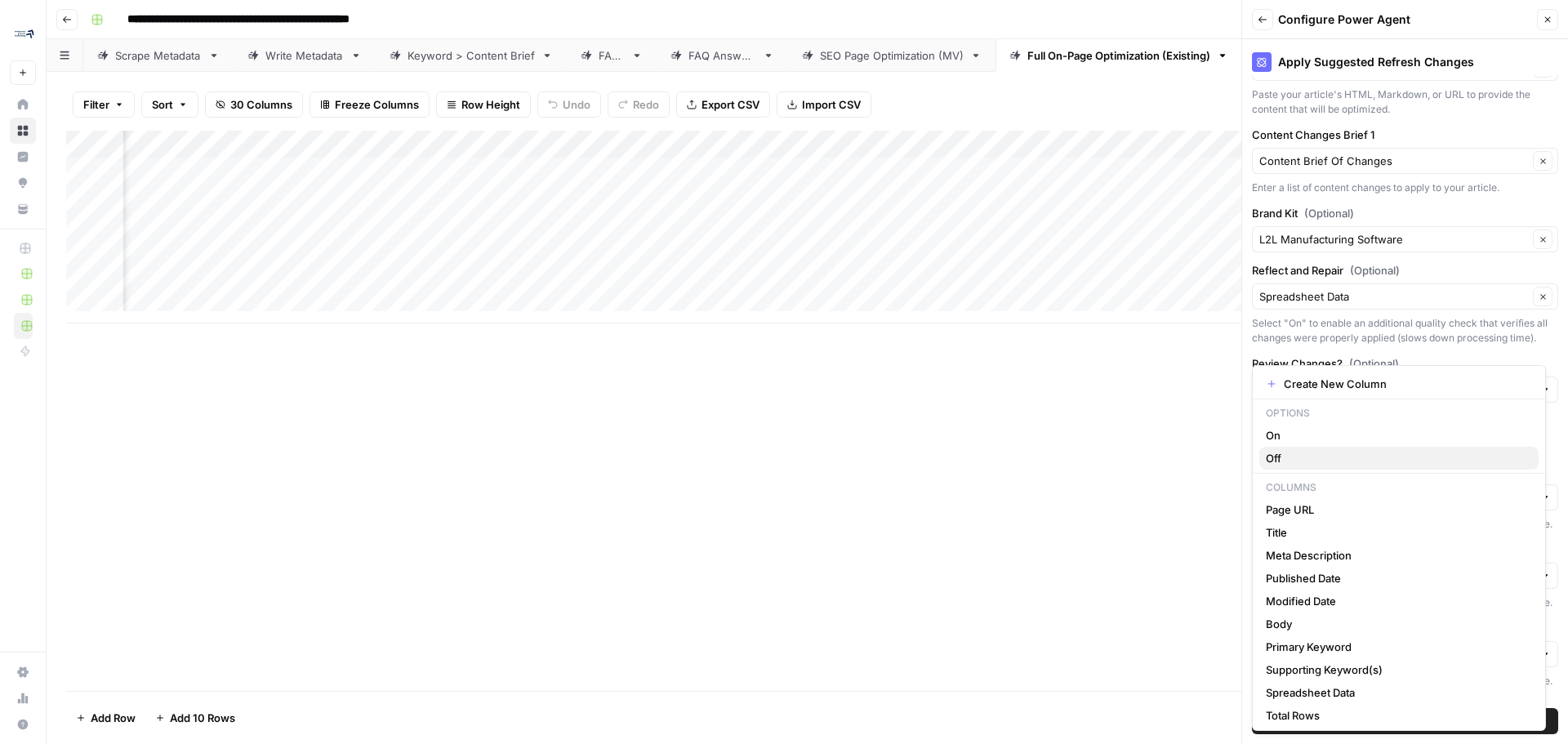
click at [1276, 458] on span "Off" at bounding box center [1396, 458] width 260 height 17
type input "Off"
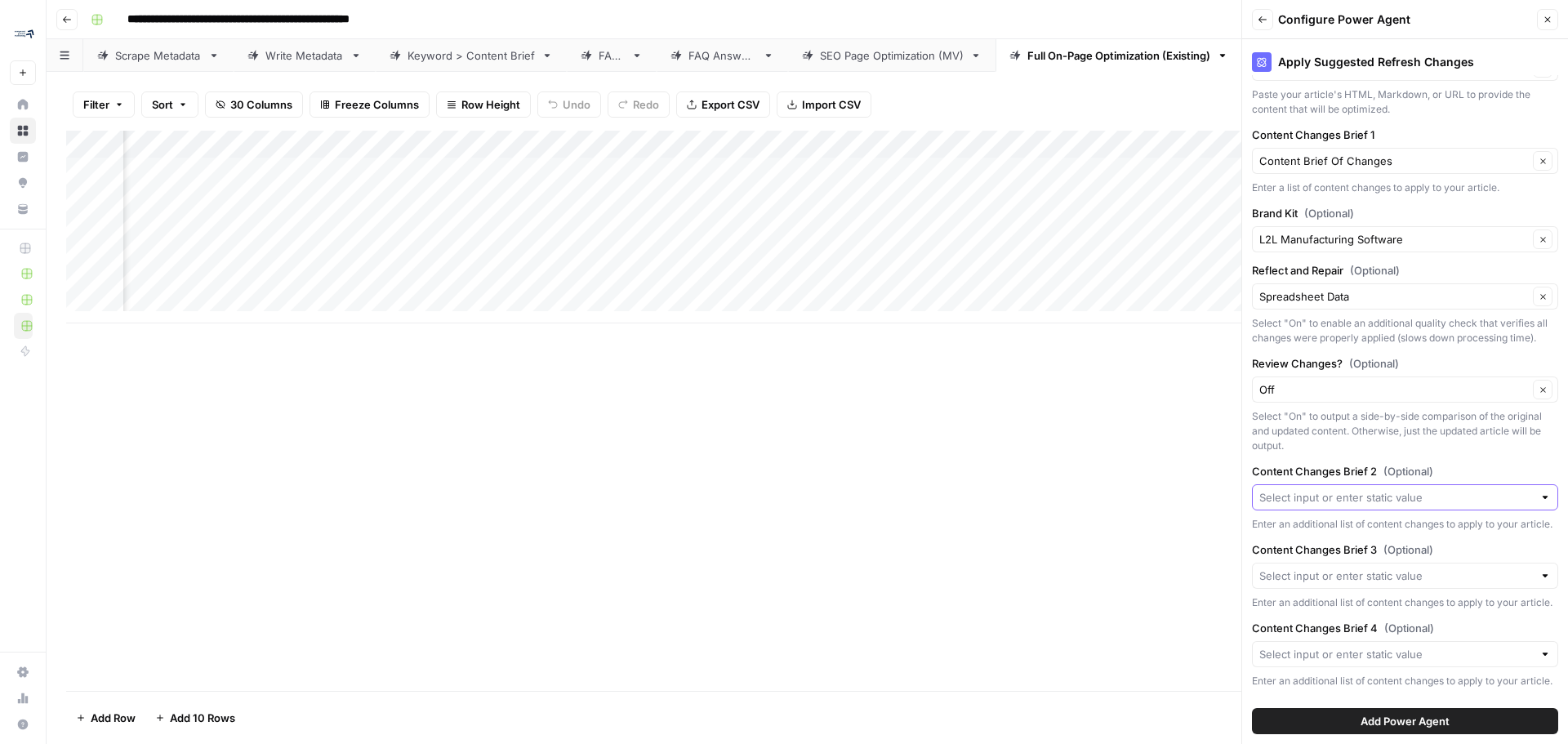
click at [1493, 489] on input "Content Changes Brief 2 (Optional)" at bounding box center [1397, 497] width 274 height 17
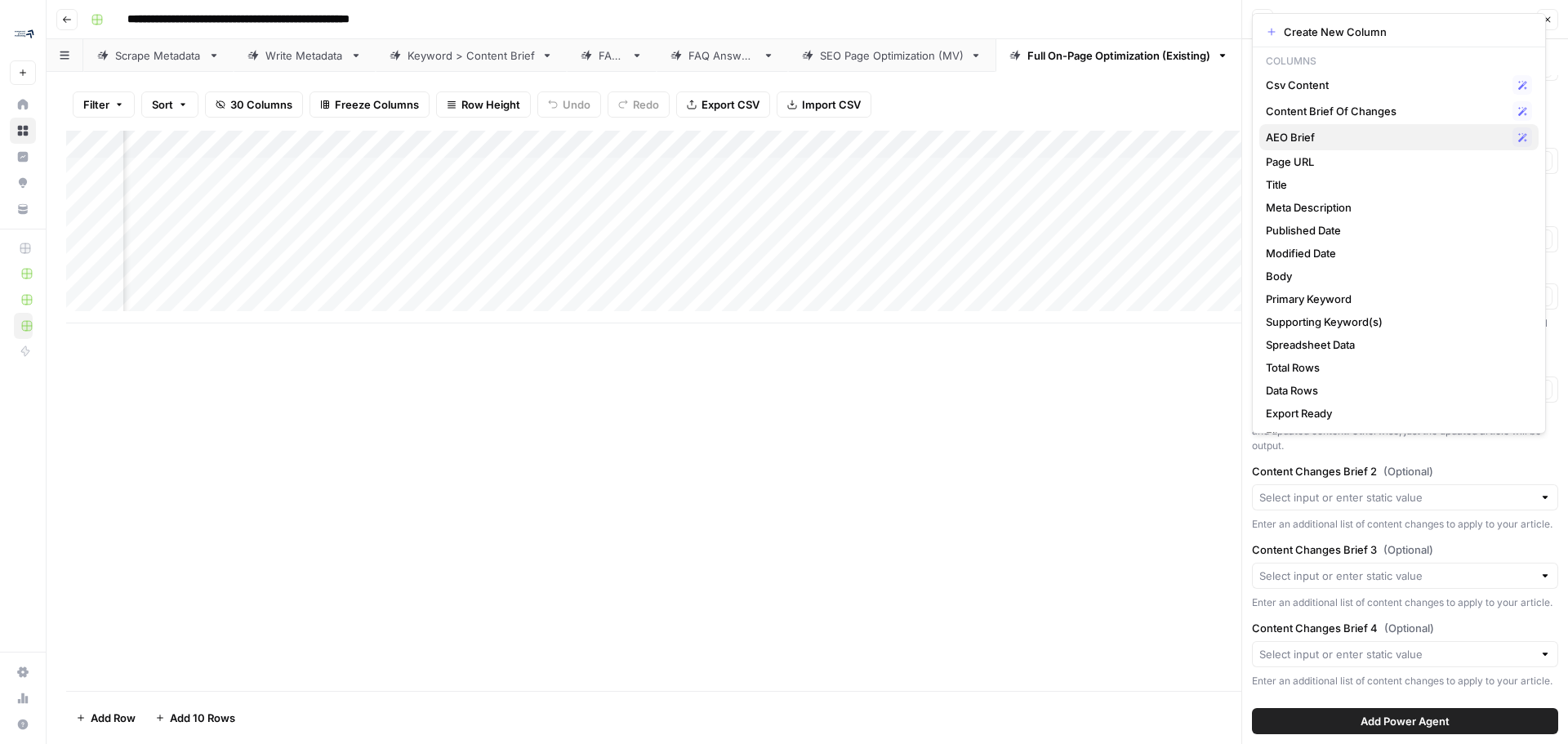
click at [1401, 136] on span "AEO Brief" at bounding box center [1386, 137] width 240 height 17
type input "AEO Brief"
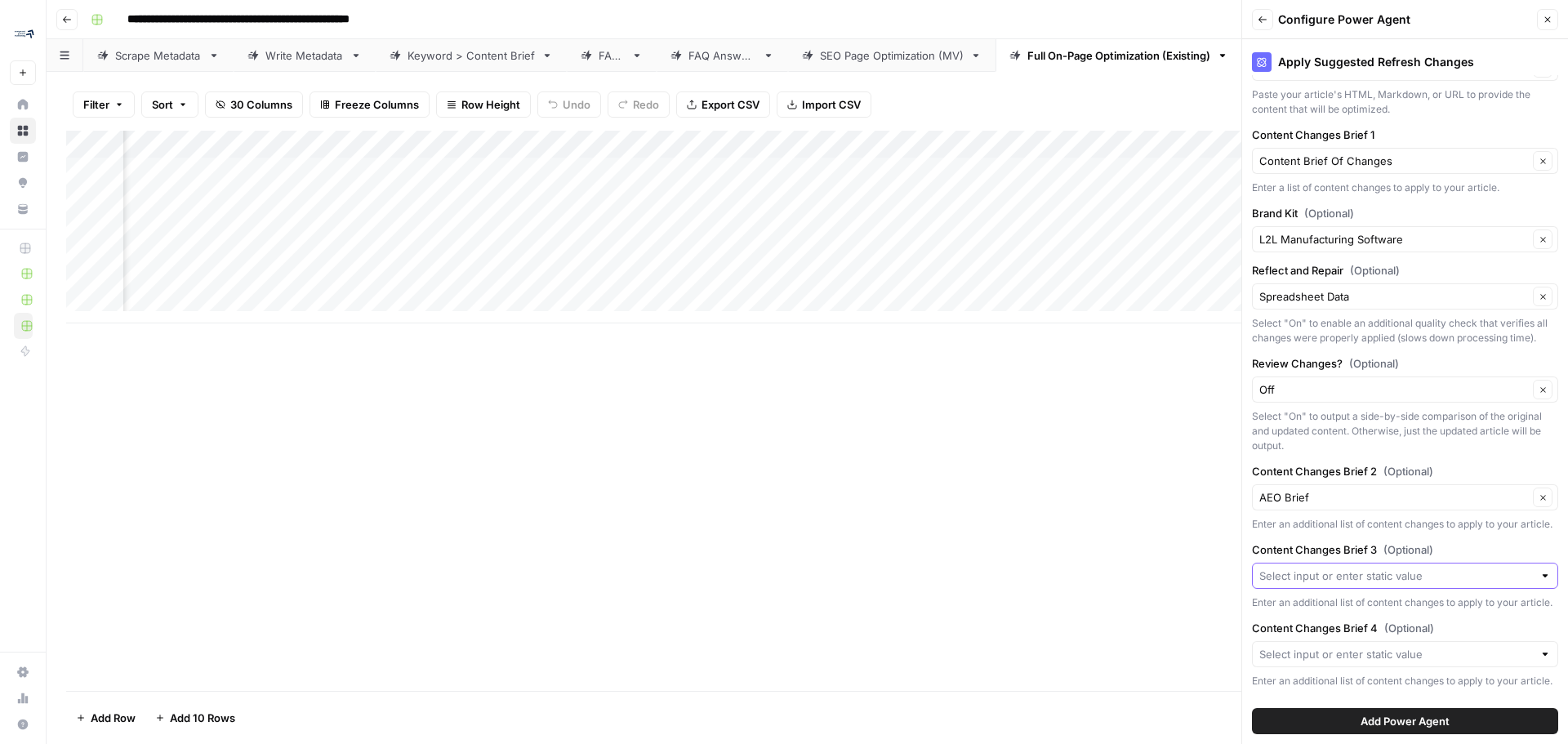
click at [1393, 567] on input "Content Changes Brief 3 (Optional)" at bounding box center [1397, 575] width 274 height 17
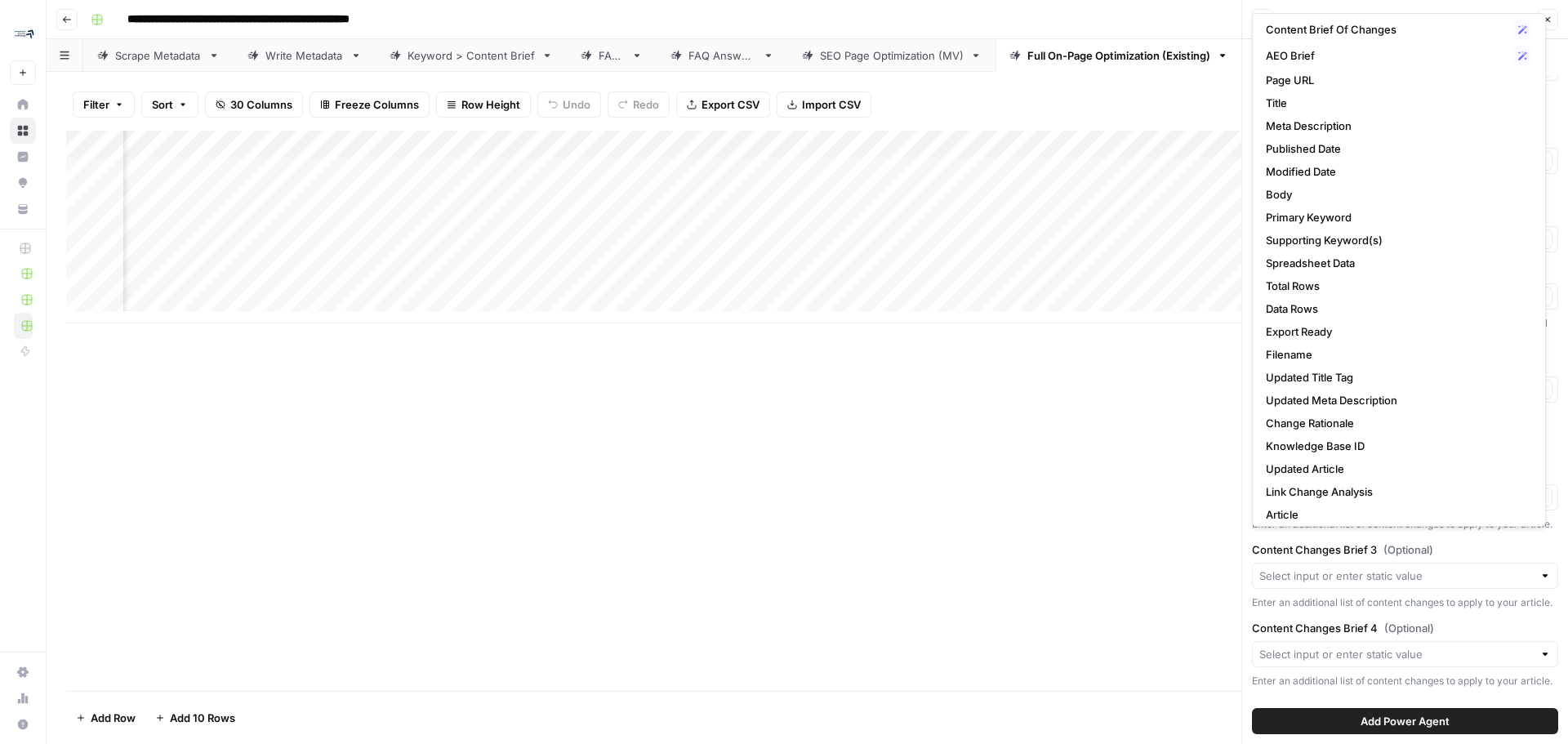
scroll to position [0, 3110]
click at [1333, 466] on span "Updated Article" at bounding box center [1396, 468] width 260 height 17
type input "Updated Article"
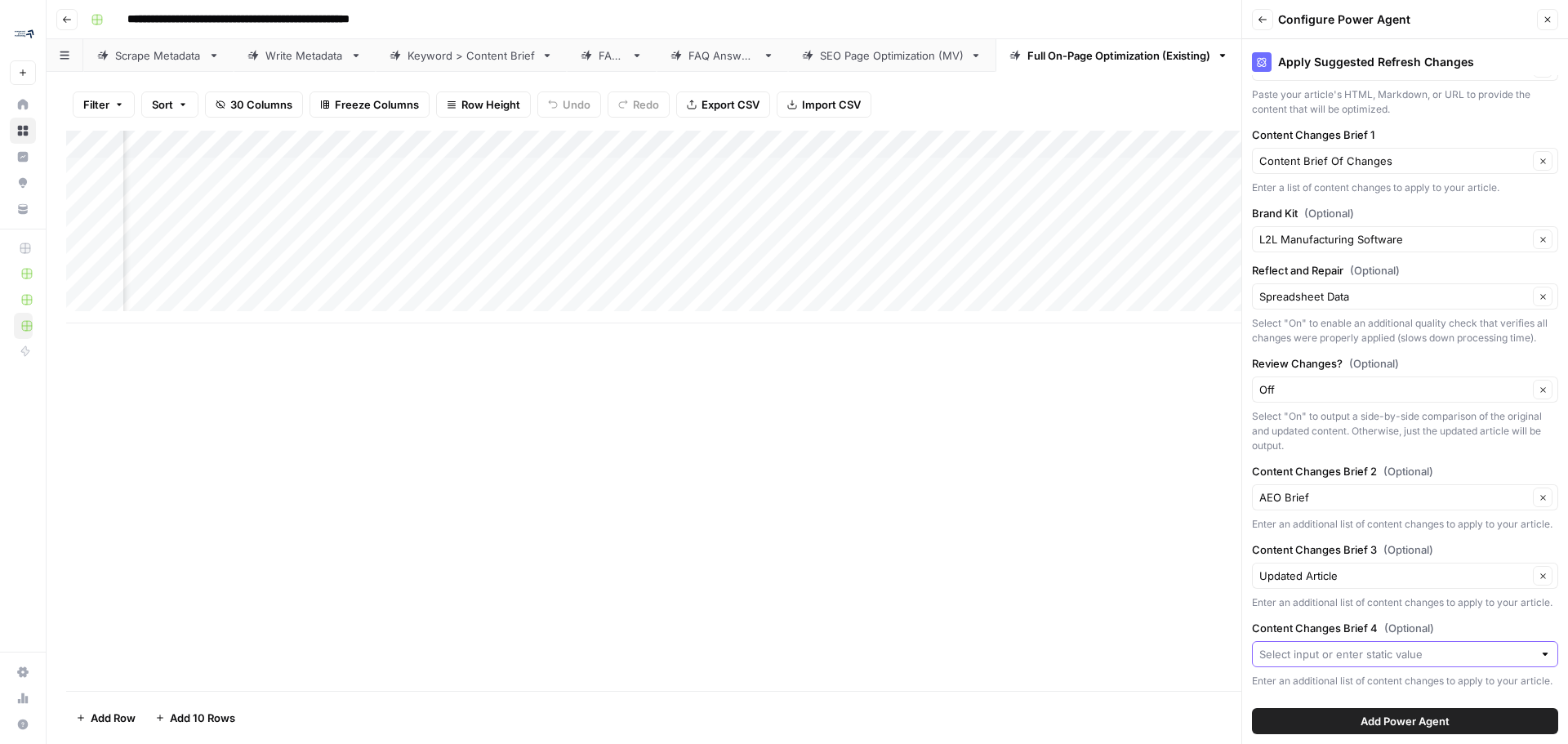
click at [1383, 645] on input "Content Changes Brief 4 (Optional)" at bounding box center [1397, 654] width 274 height 17
click at [1180, 613] on div "Add Column" at bounding box center [807, 410] width 1482 height 560
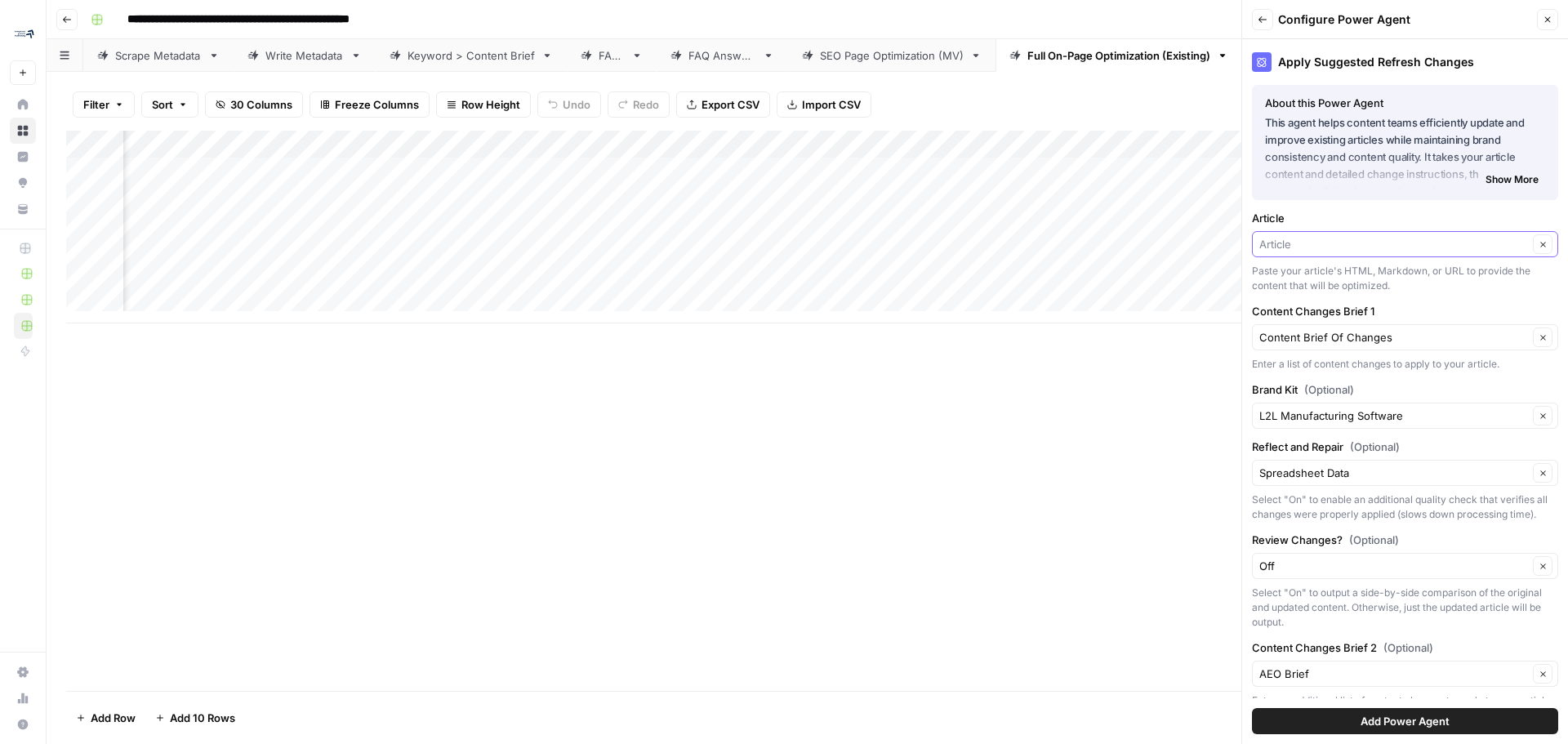
click at [1357, 251] on input "Article" at bounding box center [1394, 244] width 268 height 17
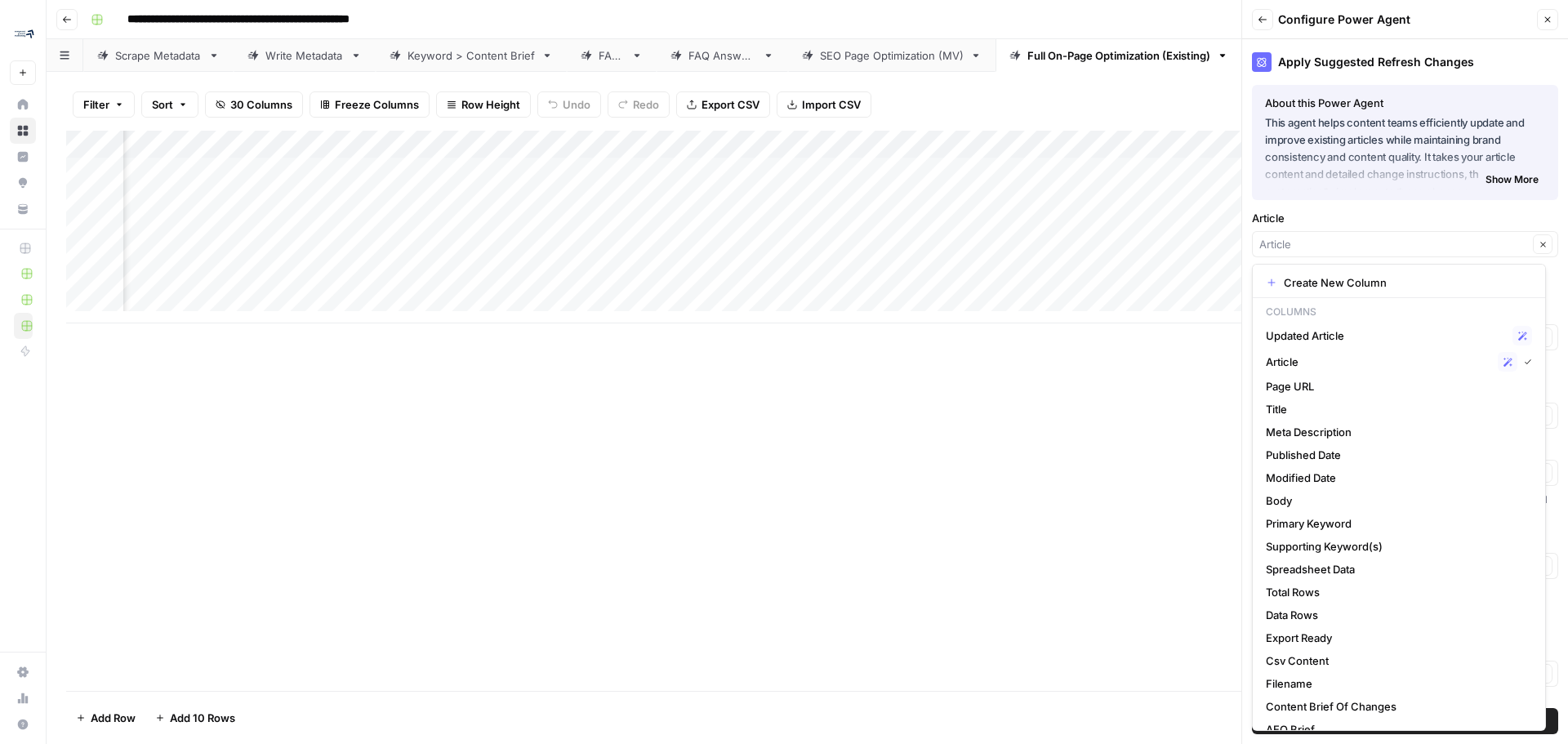
type input "Article"
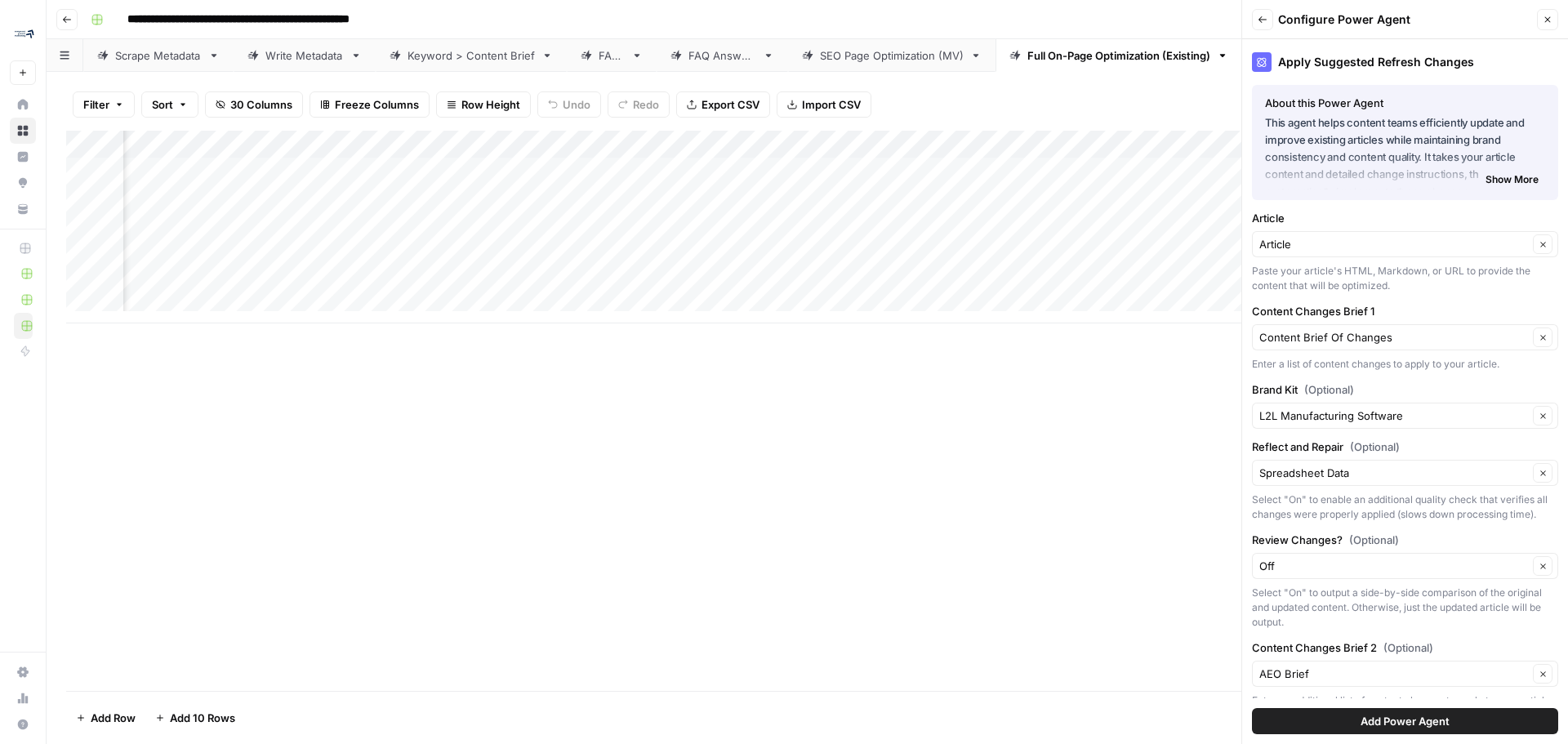
click at [876, 513] on div "Add Column" at bounding box center [807, 410] width 1482 height 560
click at [1088, 139] on div "Add Column" at bounding box center [807, 226] width 1482 height 193
click at [983, 625] on div "Add Column" at bounding box center [807, 410] width 1482 height 560
click at [1399, 251] on input "Article" at bounding box center [1394, 244] width 268 height 17
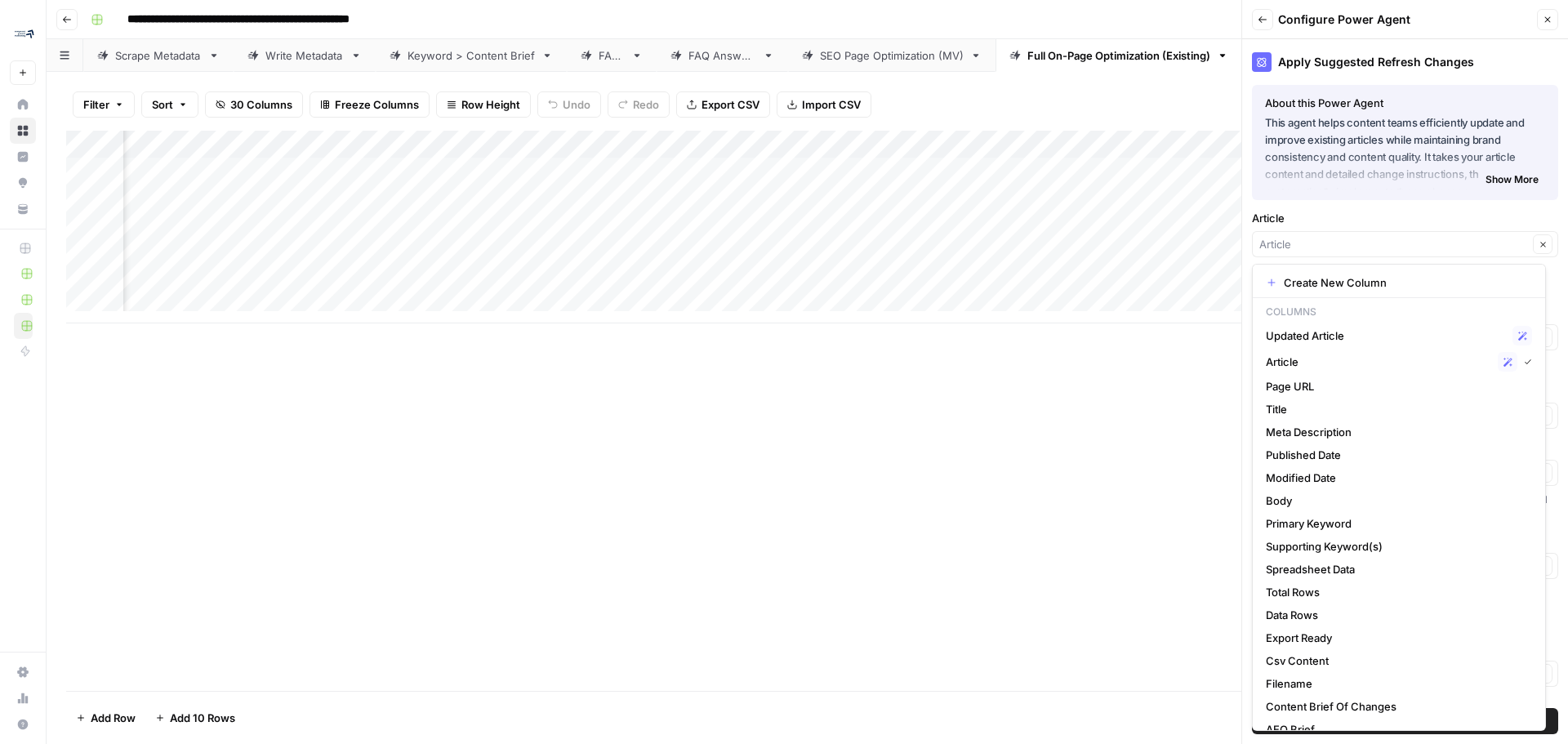
type input "Article"
click at [745, 514] on div "Add Column" at bounding box center [807, 410] width 1482 height 560
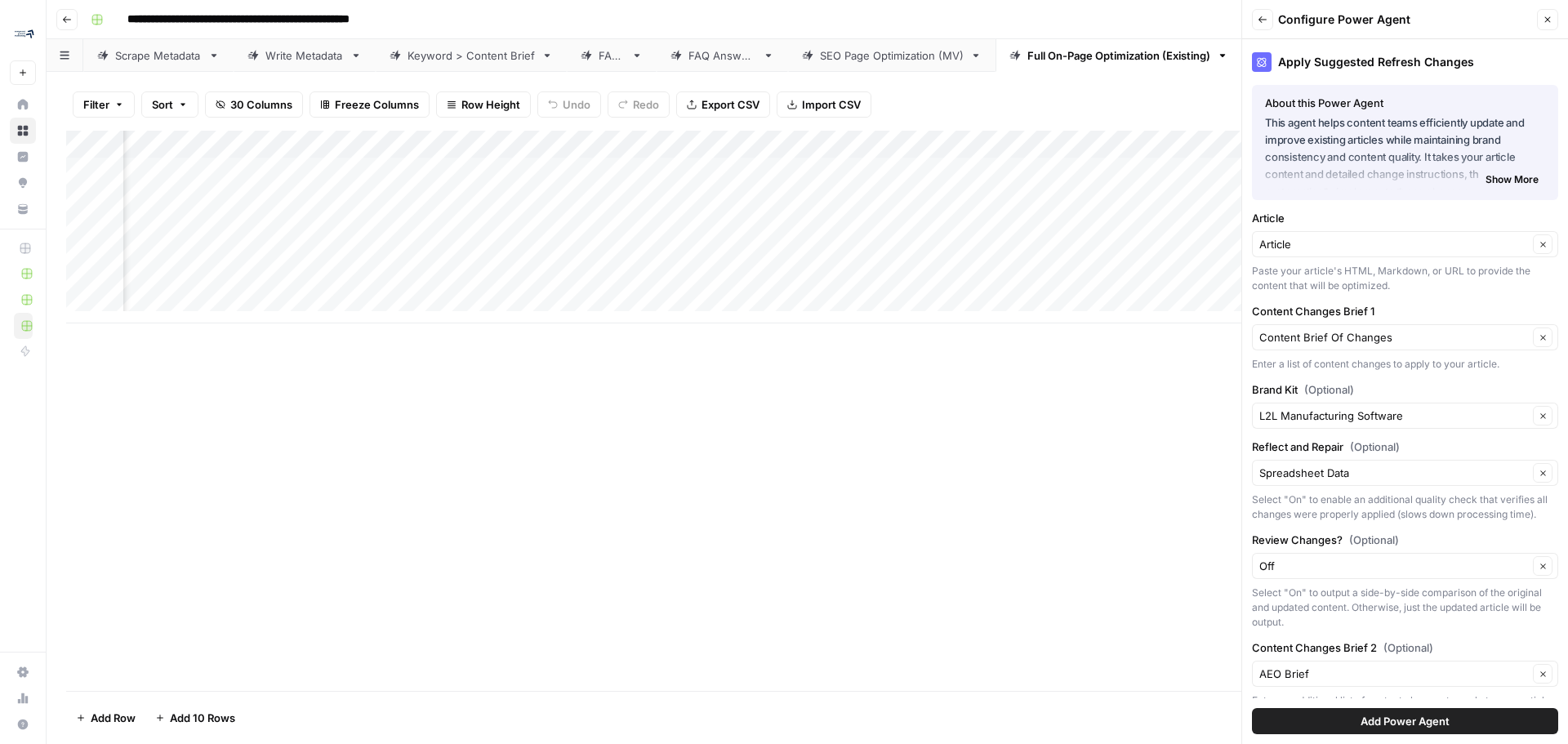
scroll to position [0, 2905]
click at [1007, 449] on div "Add Column" at bounding box center [807, 410] width 1482 height 560
click at [1547, 26] on button "Close" at bounding box center [1548, 20] width 21 height 21
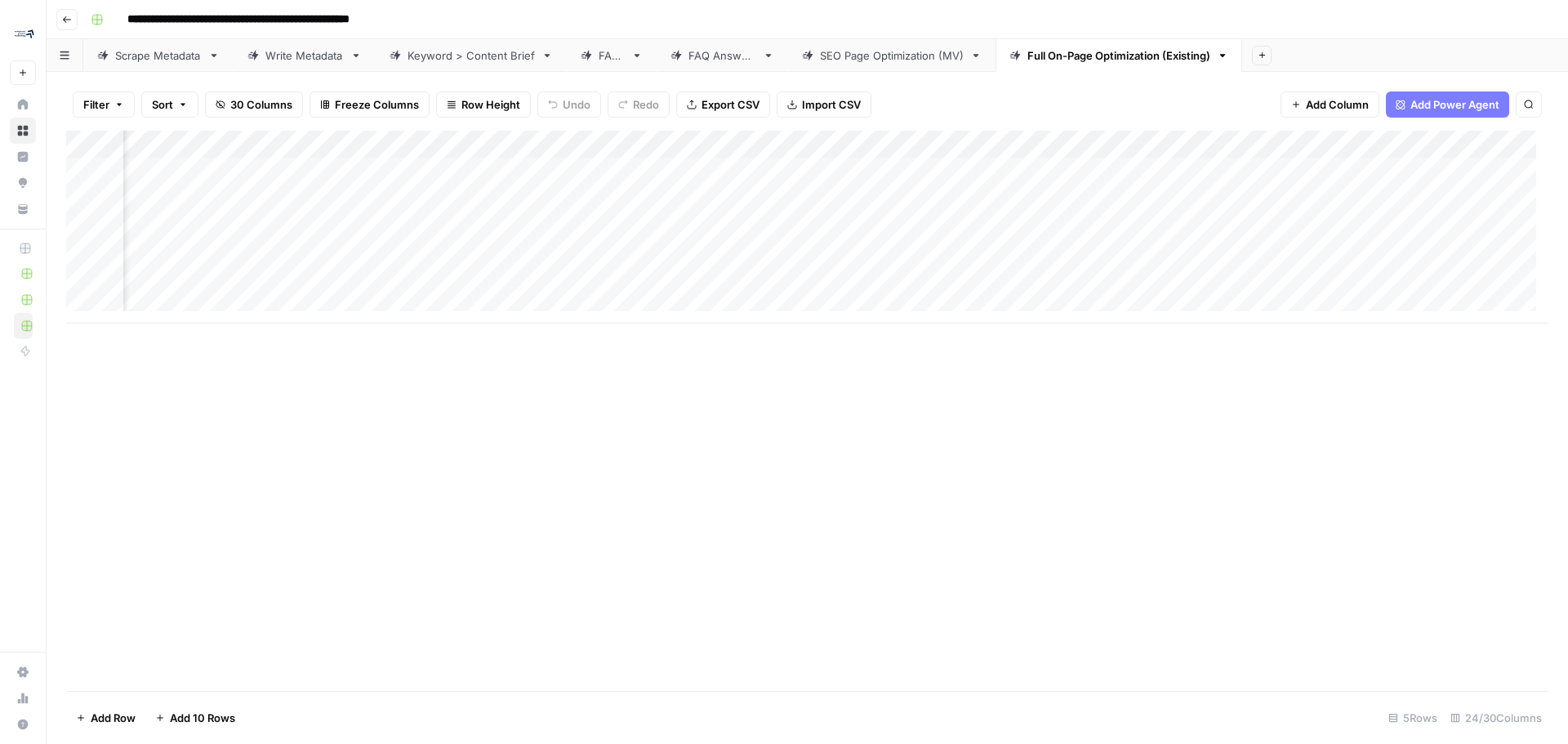
scroll to position [0, 3129]
click at [998, 127] on div "Filter Sort 30 Columns Freeze Columns Row Height Undo Redo Export CSV Import CS…" at bounding box center [807, 104] width 1482 height 52
click at [999, 145] on div "Add Column" at bounding box center [807, 226] width 1482 height 193
click at [999, 145] on div at bounding box center [1073, 146] width 236 height 33
click at [834, 425] on div "Add Column" at bounding box center [807, 410] width 1482 height 560
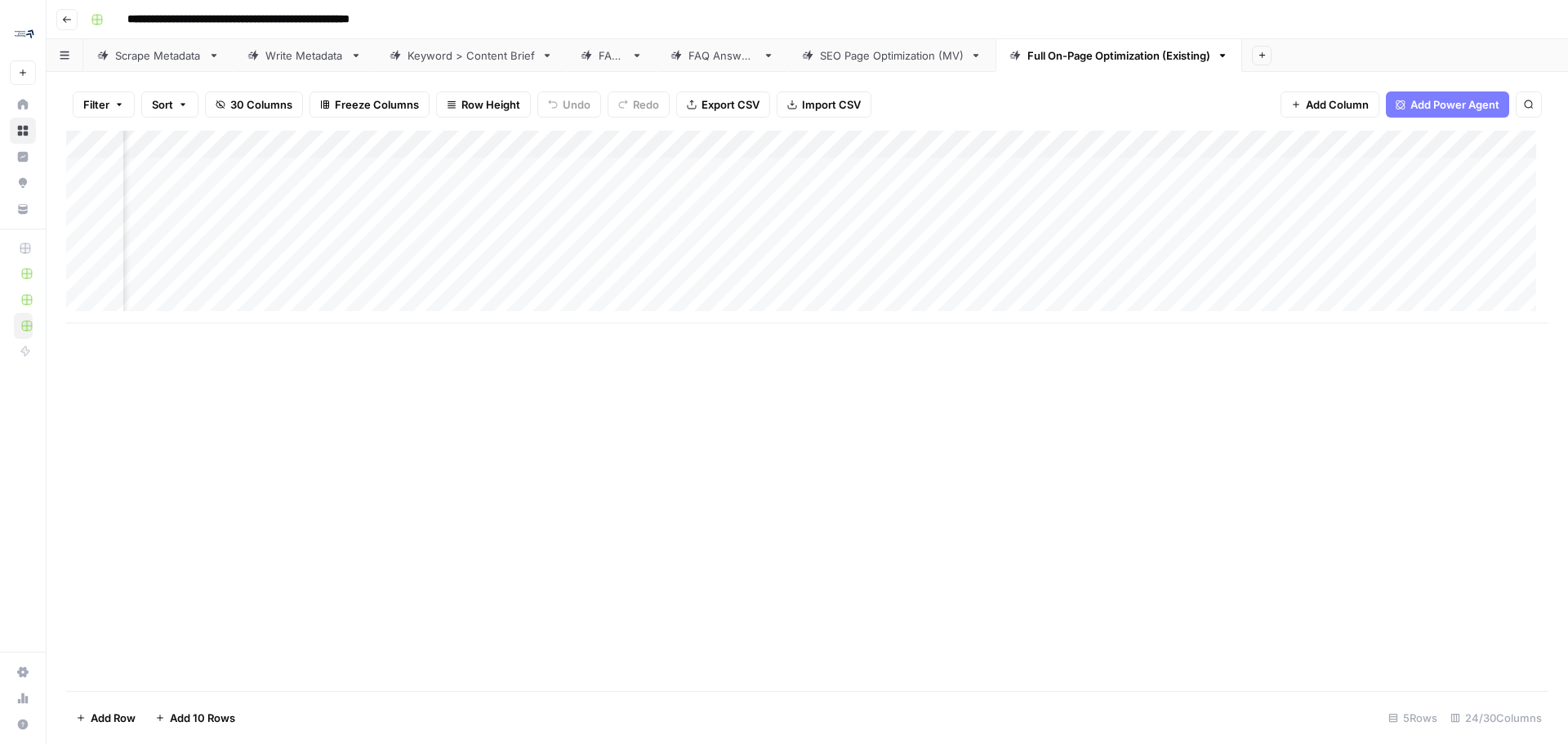
scroll to position [0, 2219]
click at [607, 170] on div "Add Column" at bounding box center [807, 226] width 1482 height 193
click at [561, 162] on div "Add Column" at bounding box center [807, 226] width 1482 height 193
click at [624, 169] on div "Add Column" at bounding box center [807, 226] width 1482 height 193
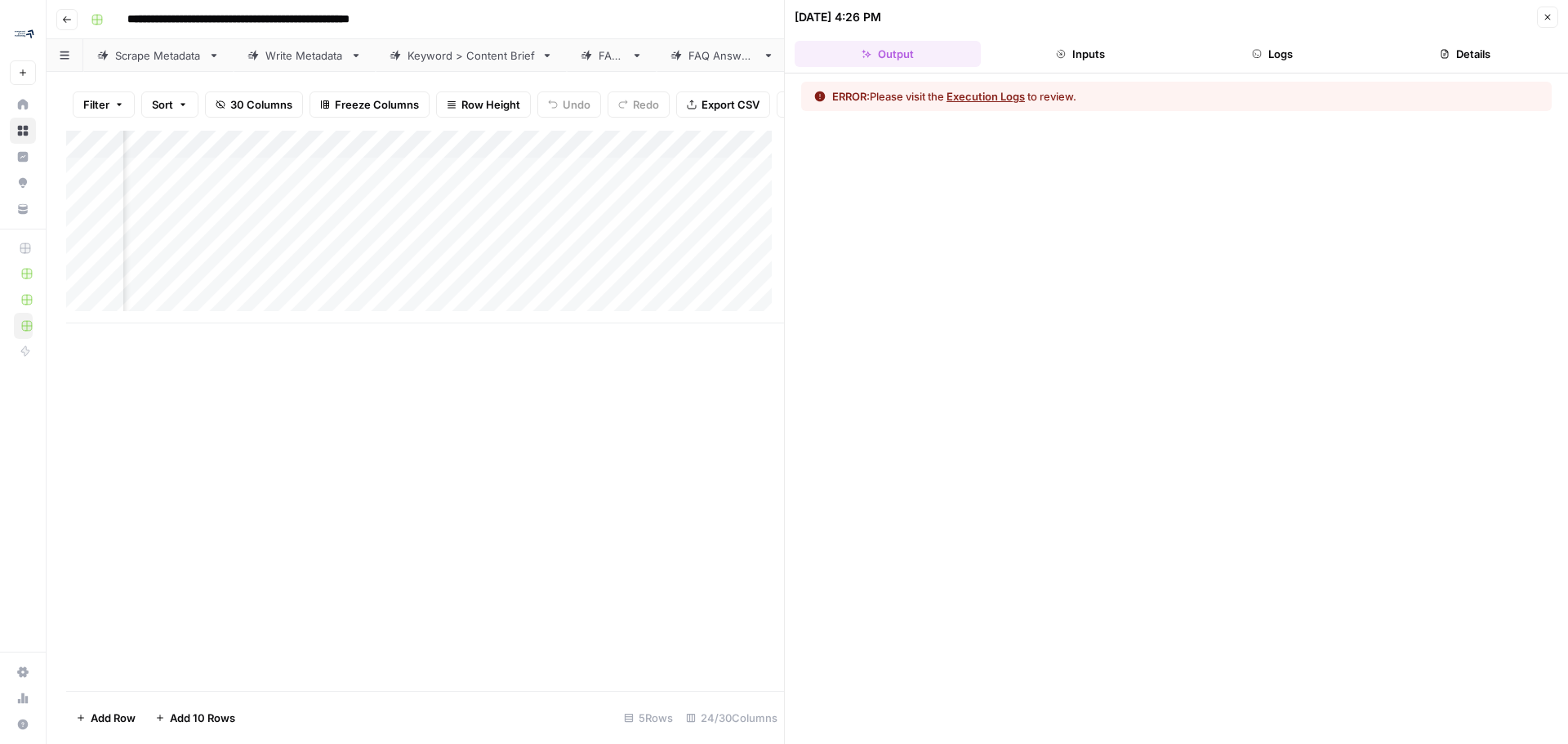
click at [999, 90] on button "Execution Logs" at bounding box center [986, 97] width 78 height 17
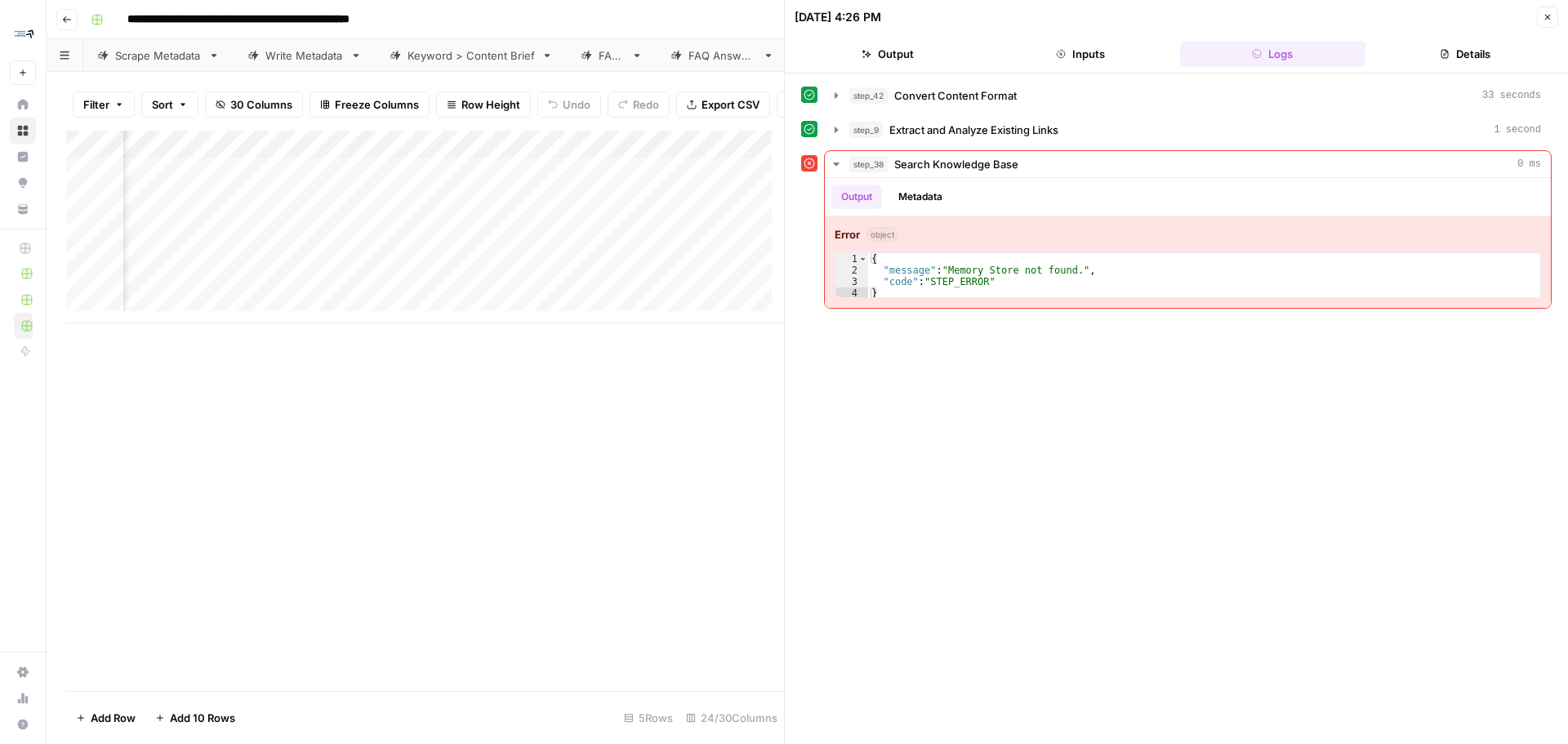
click at [1545, 15] on icon "button" at bounding box center [1548, 17] width 10 height 10
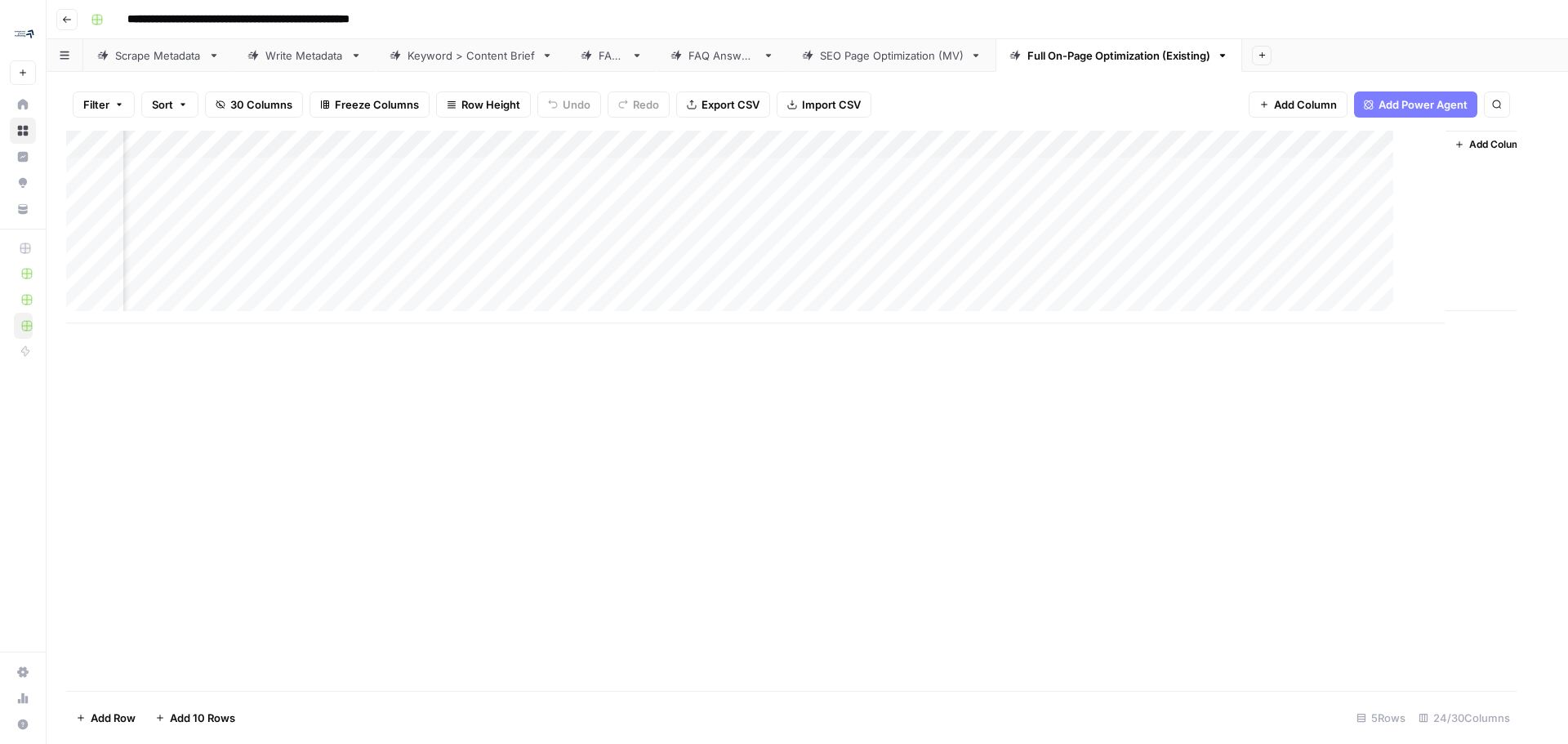
scroll to position [0, 3109]
click at [606, 169] on div "Add Column" at bounding box center [807, 226] width 1482 height 193
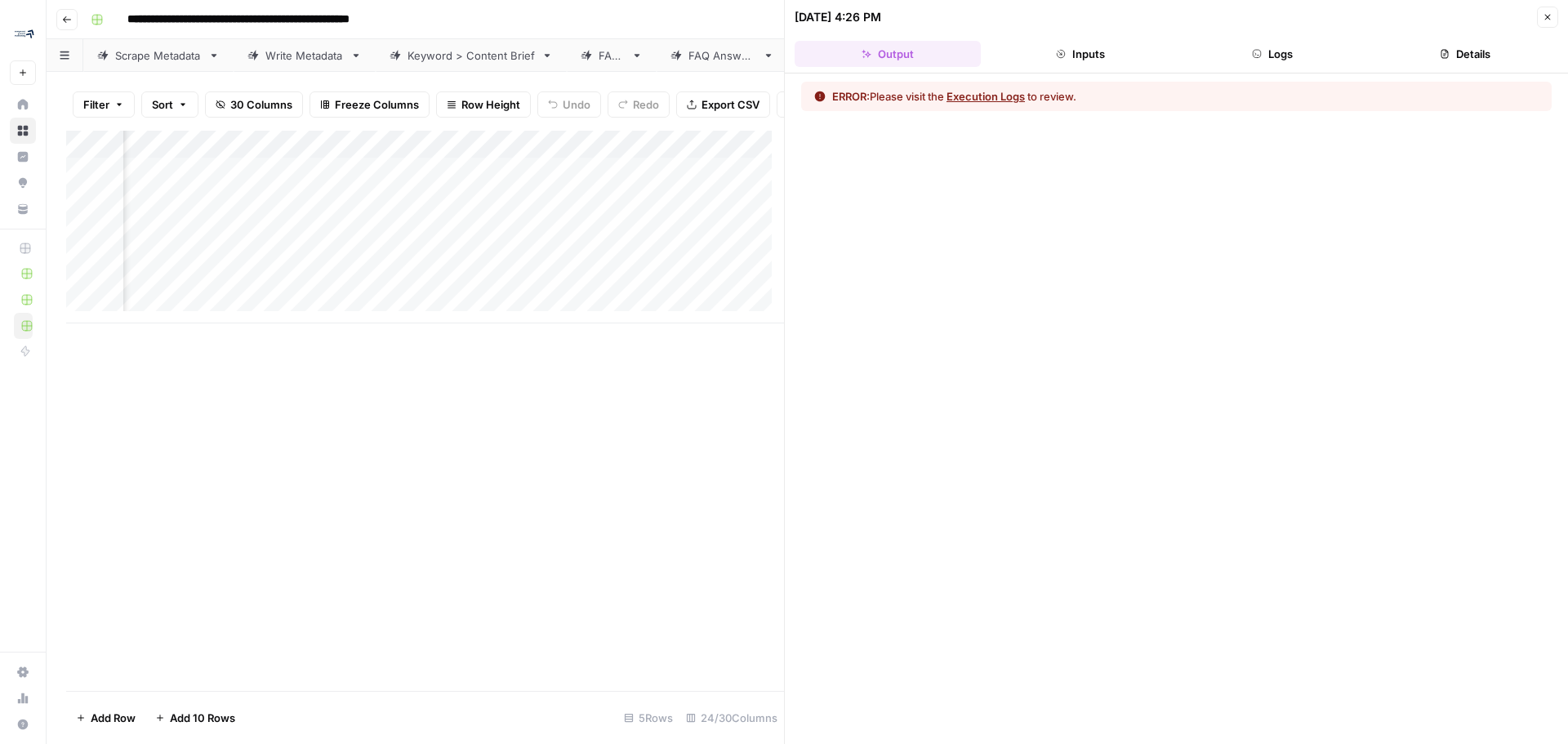
click at [506, 426] on div "Add Column" at bounding box center [425, 410] width 718 height 560
click at [1552, 17] on button "Close" at bounding box center [1548, 17] width 21 height 21
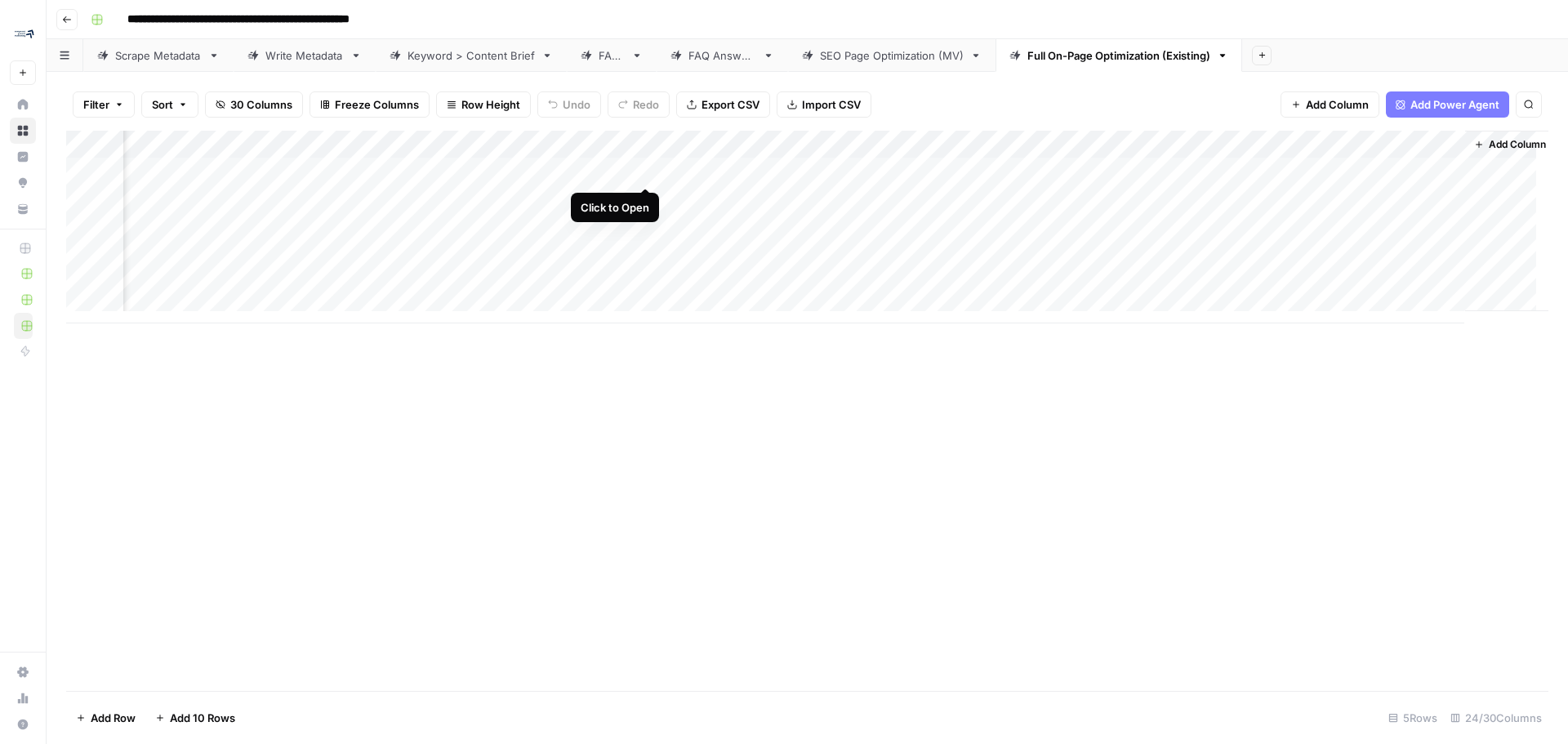
click at [646, 169] on div "Add Column" at bounding box center [807, 226] width 1482 height 193
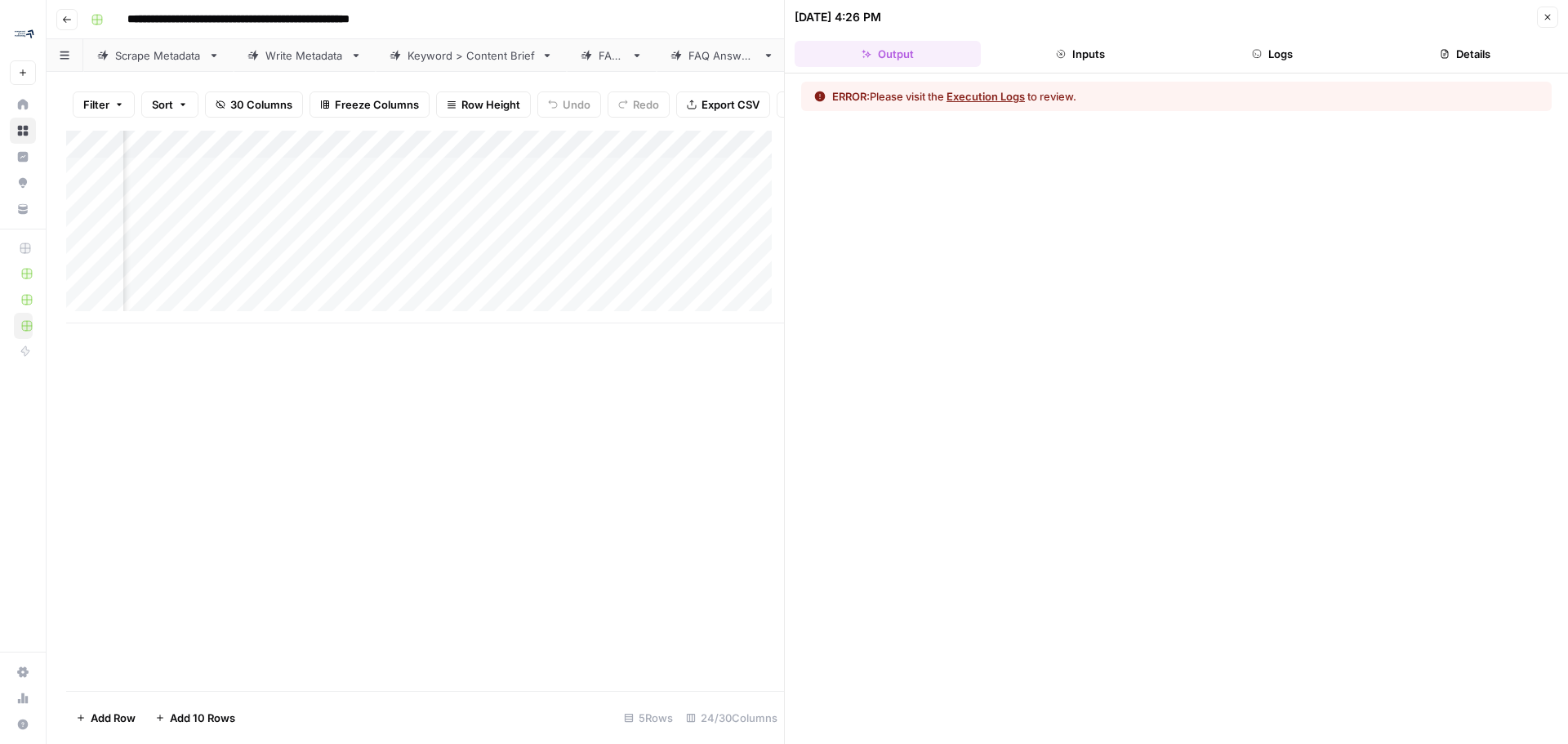
click at [977, 97] on button "Execution Logs" at bounding box center [986, 97] width 78 height 17
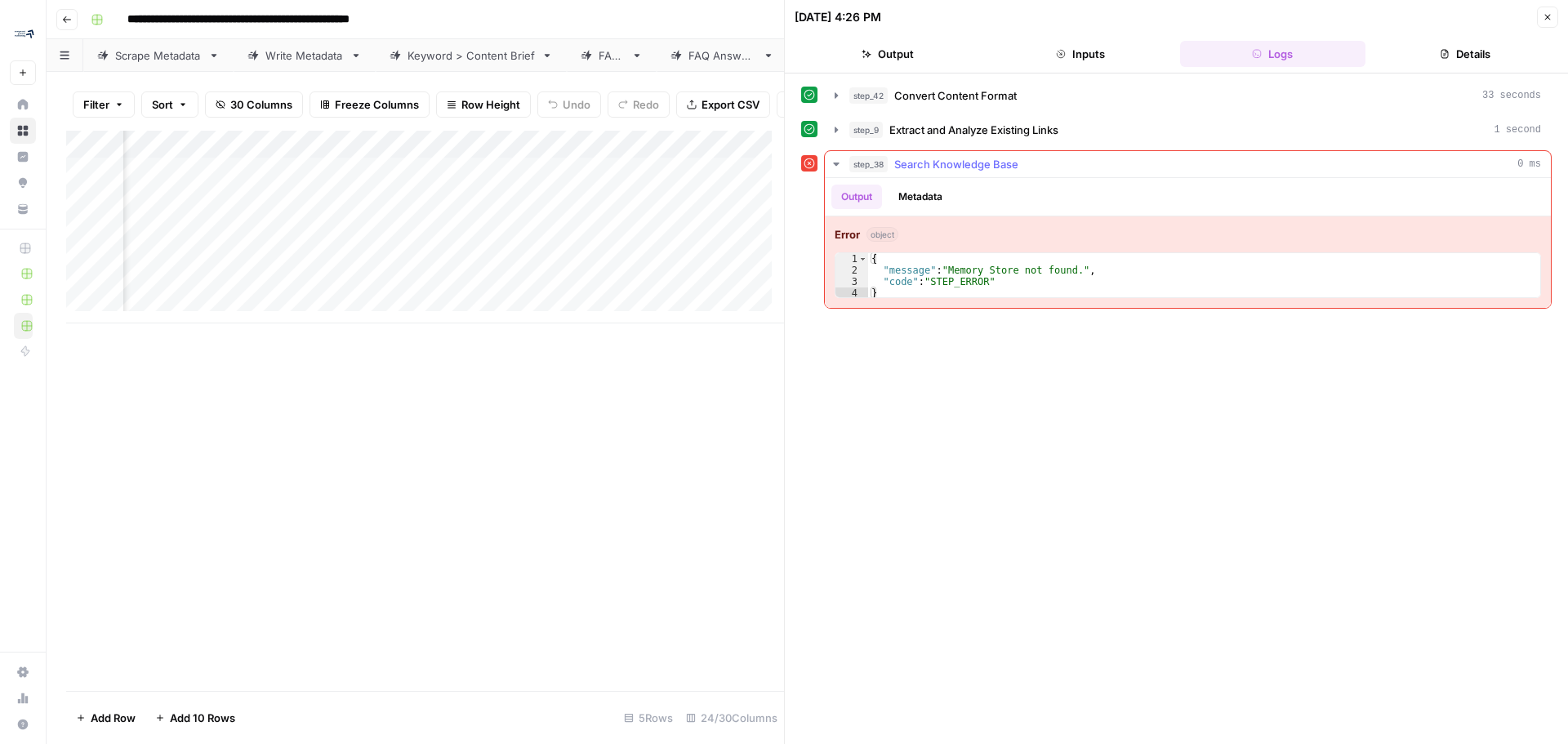
click at [1289, 160] on div "step_38 Search Knowledge Base 0 ms" at bounding box center [1195, 164] width 691 height 17
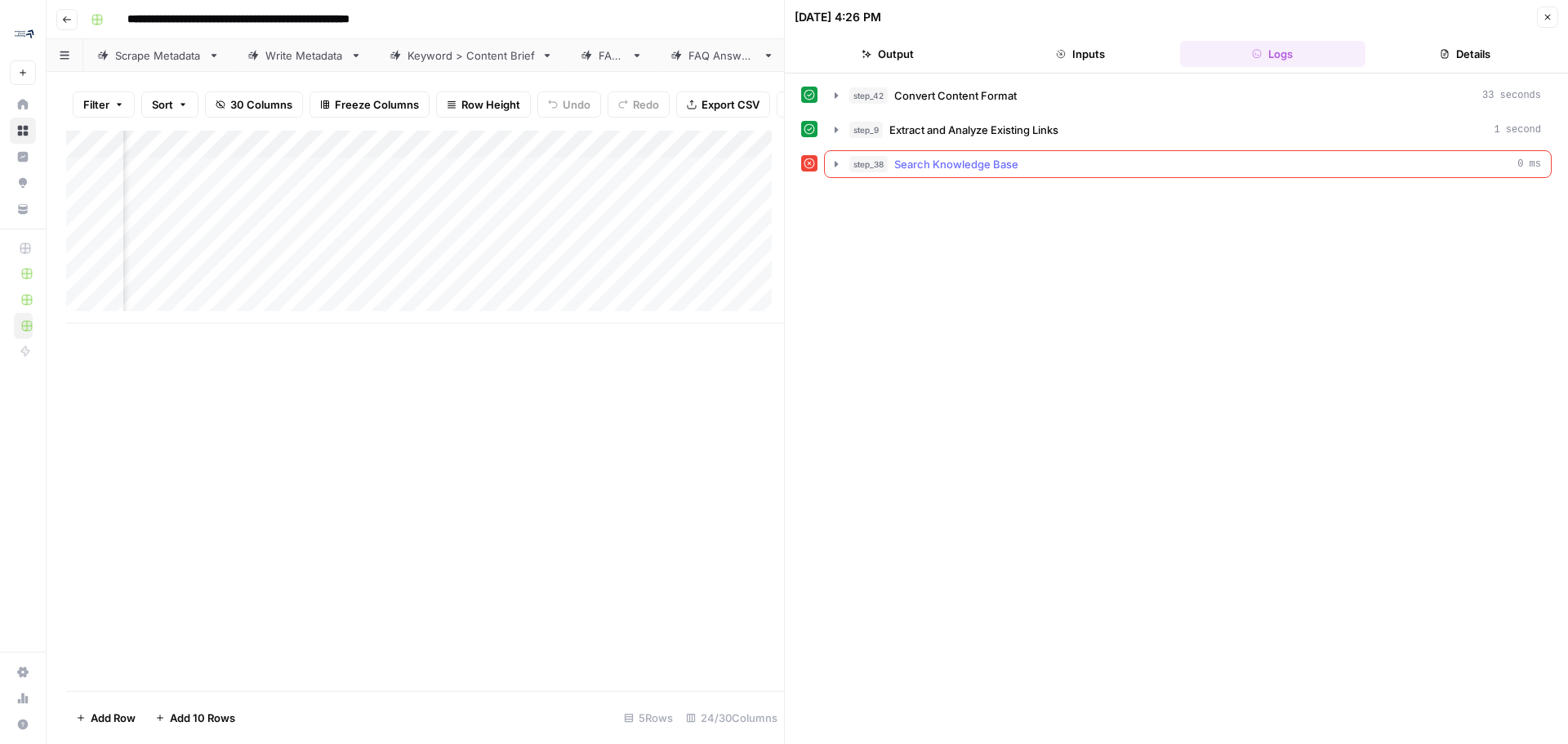
click at [1289, 160] on div "step_38 Search Knowledge Base 0 ms" at bounding box center [1195, 164] width 691 height 17
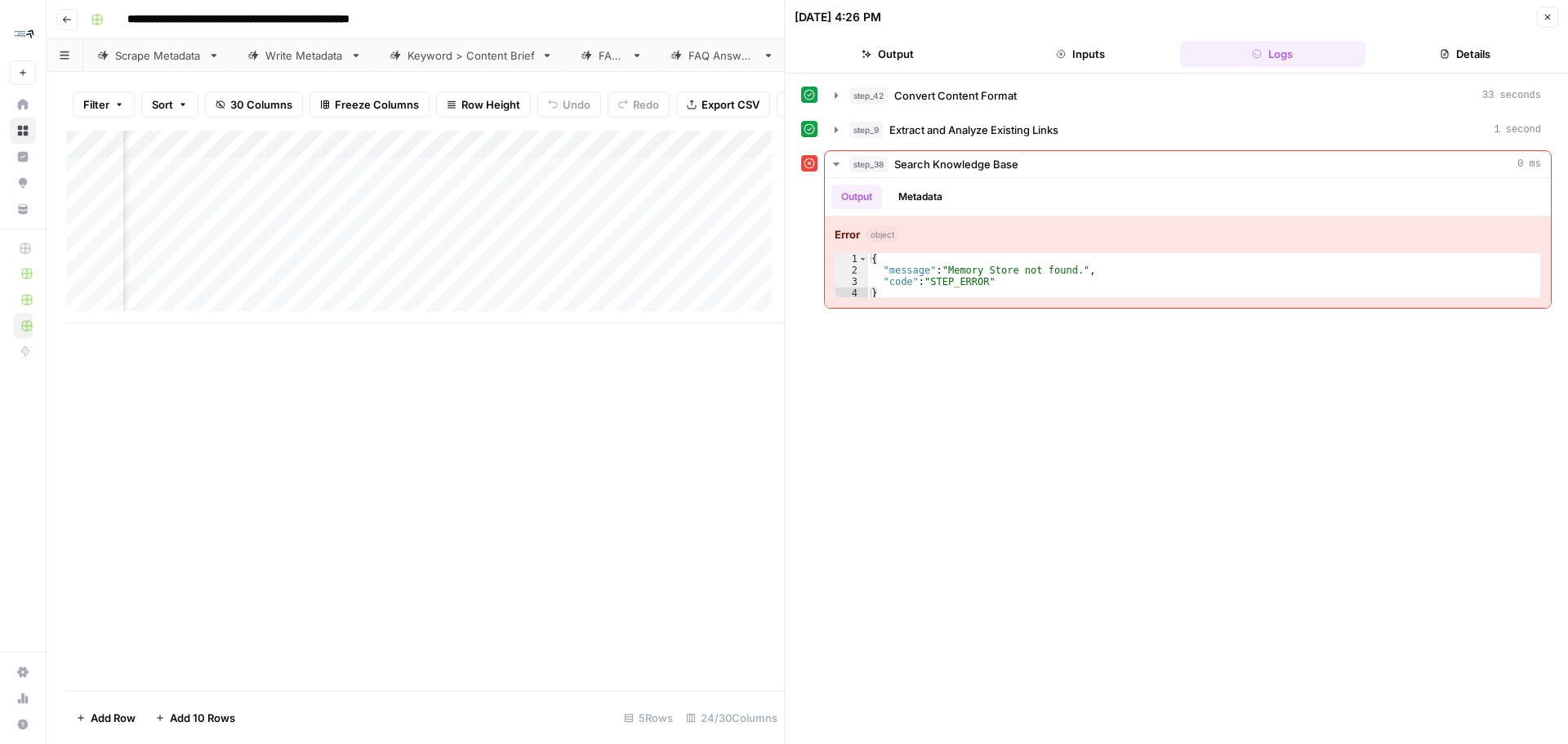
click at [1098, 53] on button "Inputs" at bounding box center [1081, 54] width 186 height 26
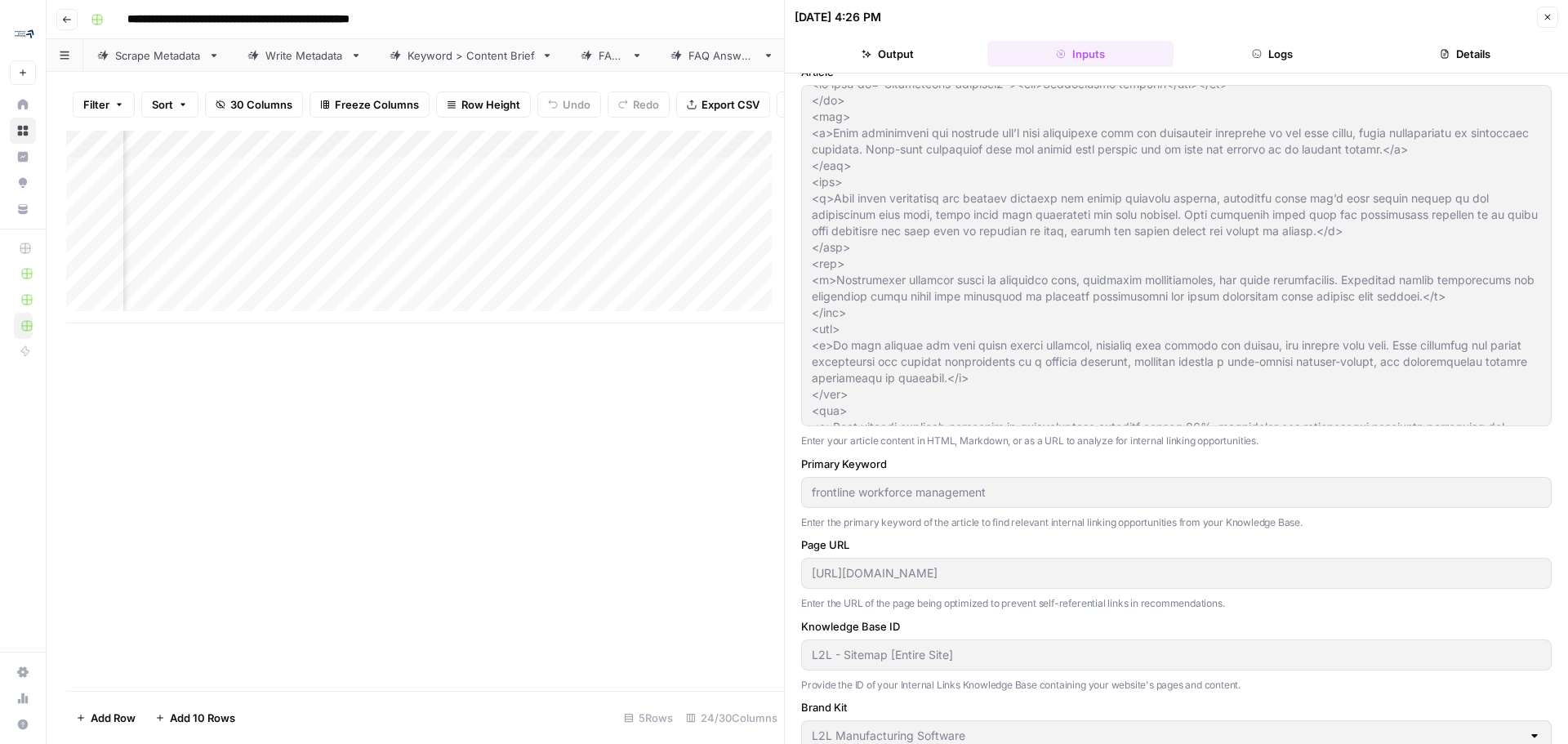
scroll to position [34, 0]
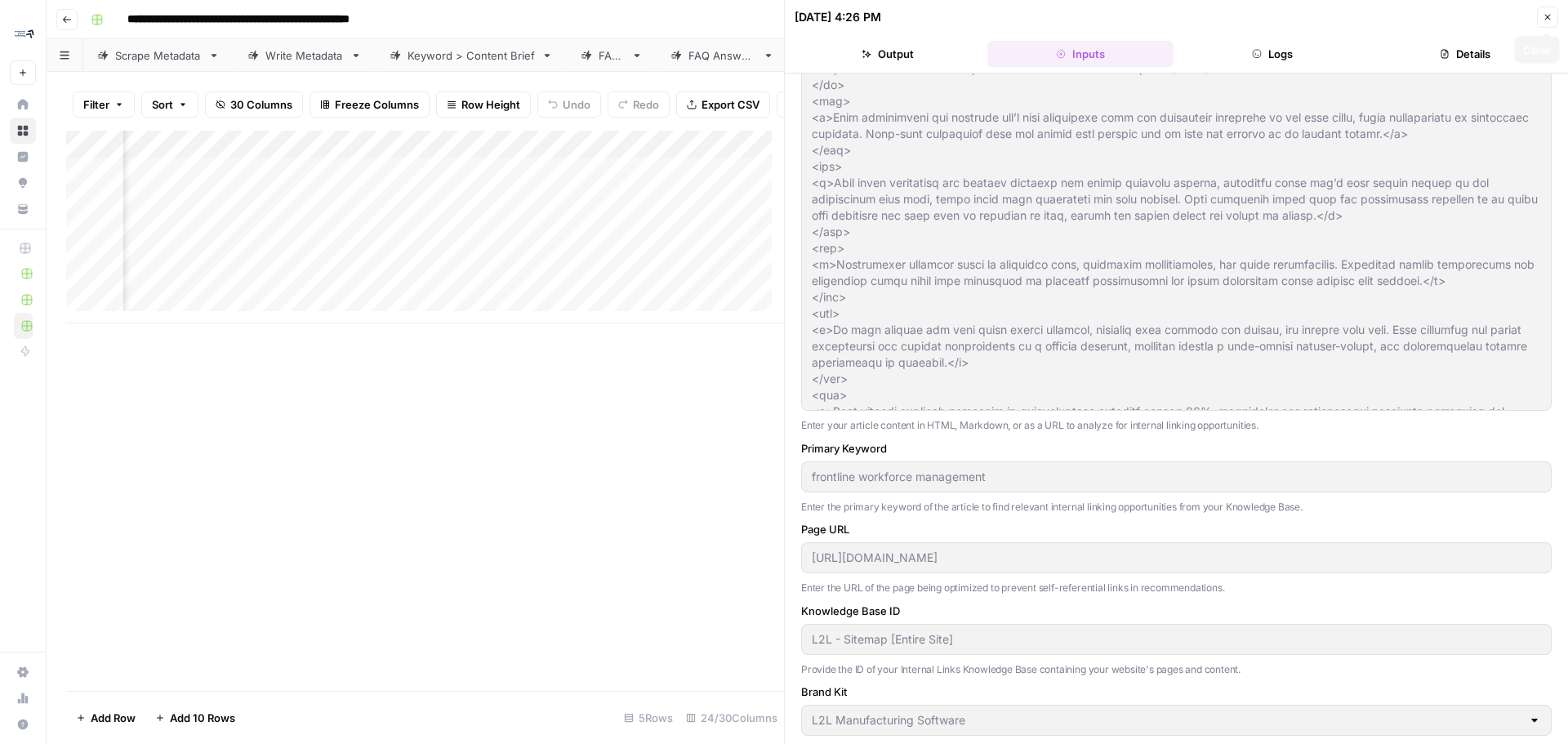
click at [1549, 17] on icon "button" at bounding box center [1548, 17] width 10 height 10
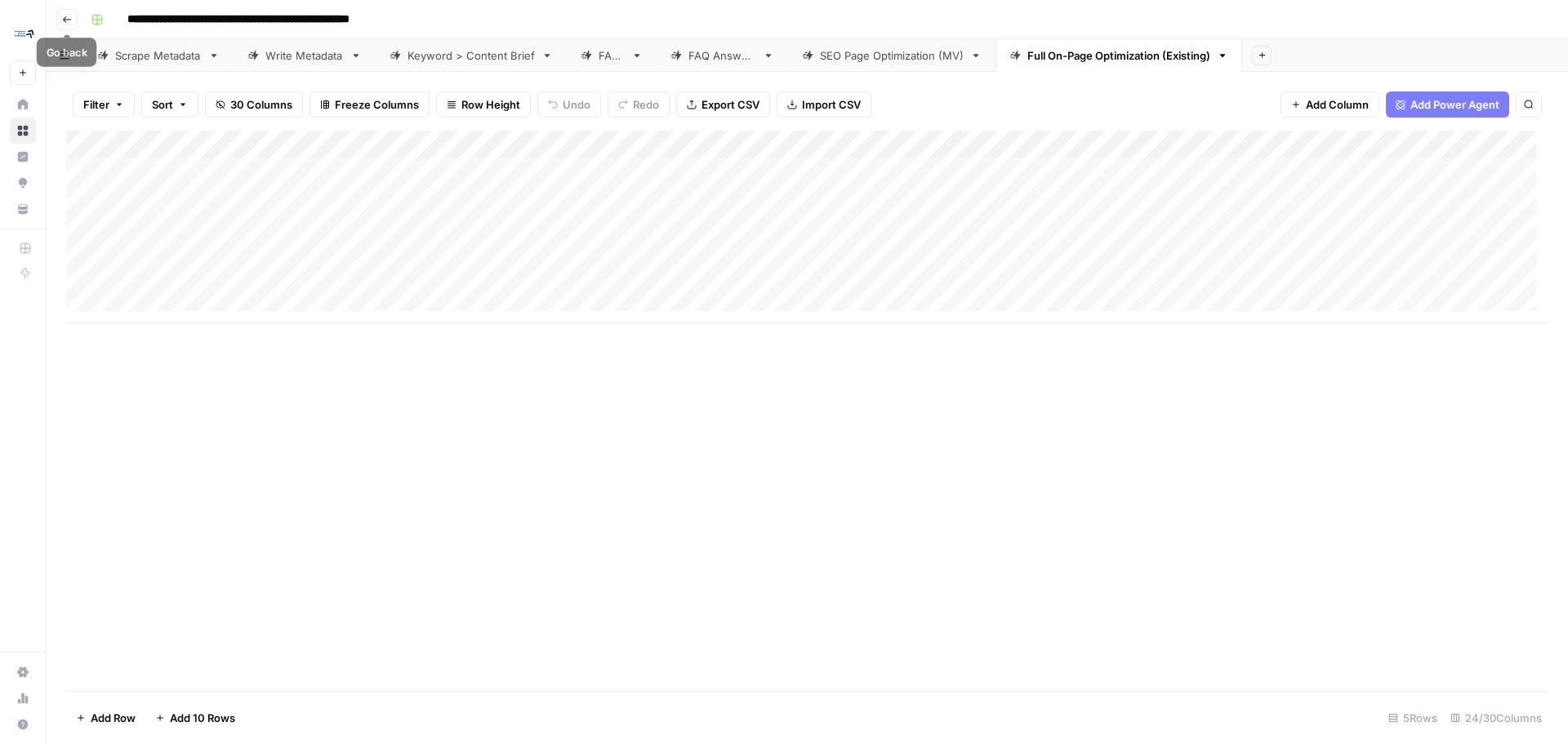
click at [71, 22] on icon "button" at bounding box center [67, 20] width 10 height 10
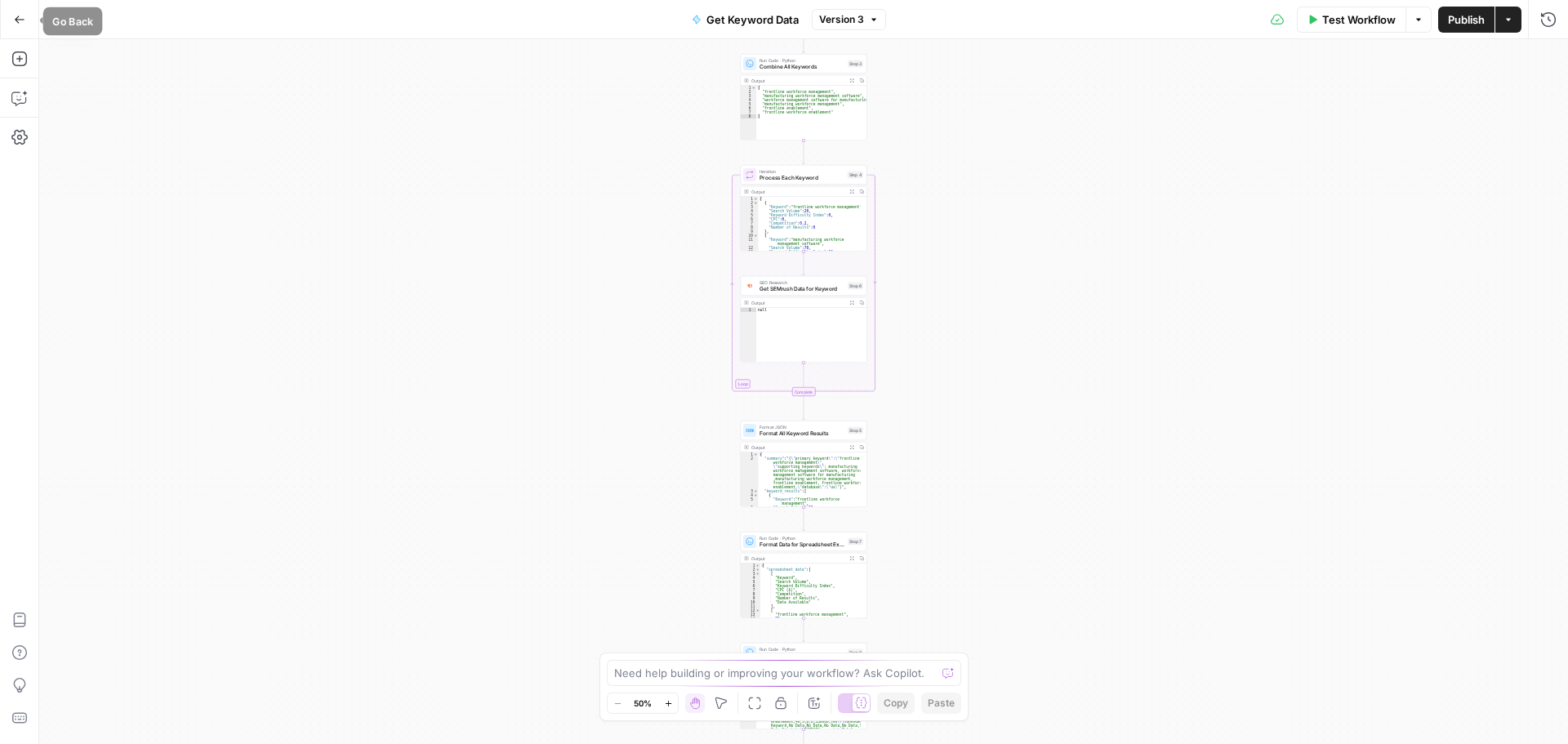
click at [10, 20] on button "Go Back" at bounding box center [20, 20] width 30 height 30
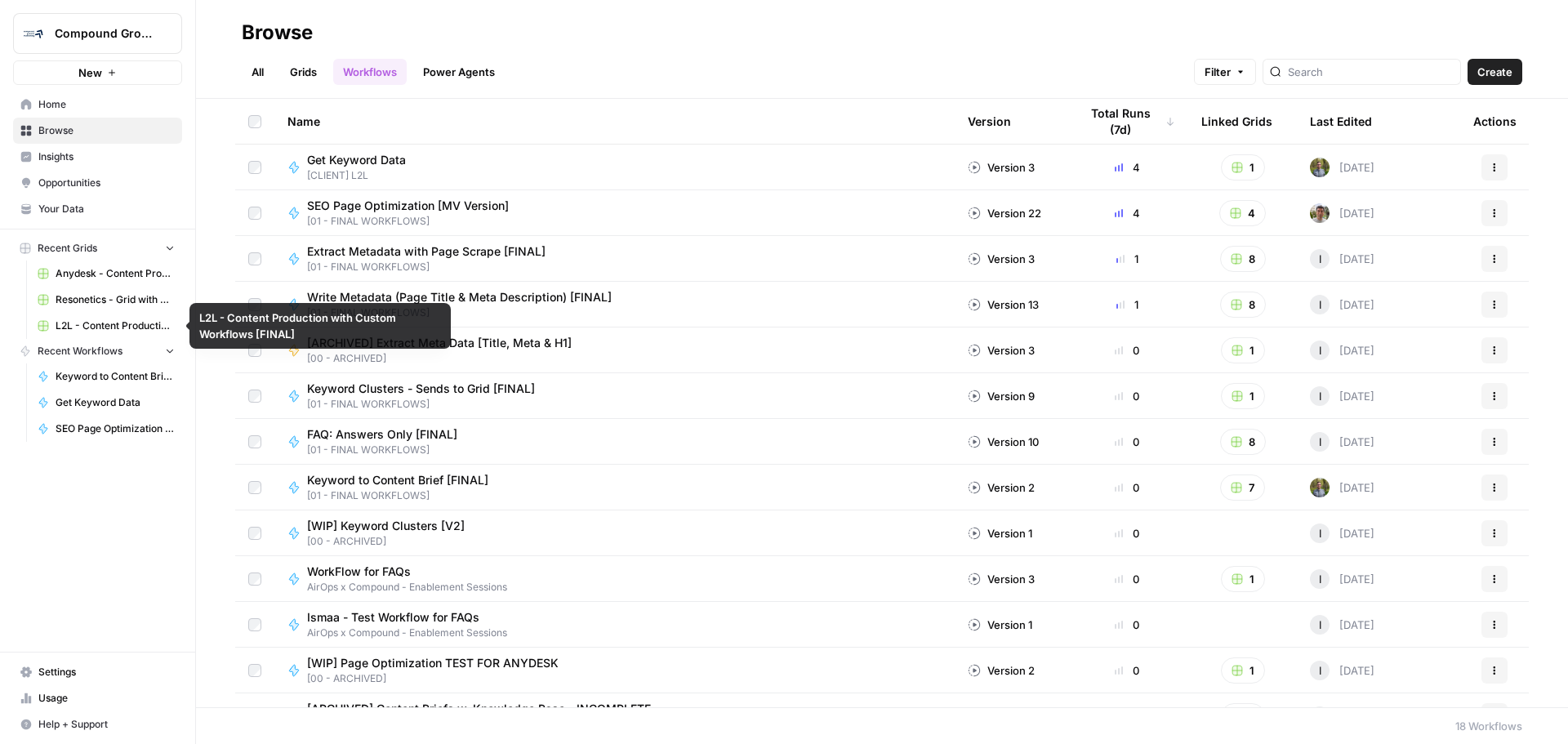
click at [89, 330] on span "L2L - Content Production with Custom Workflows [FINAL]" at bounding box center [116, 326] width 119 height 15
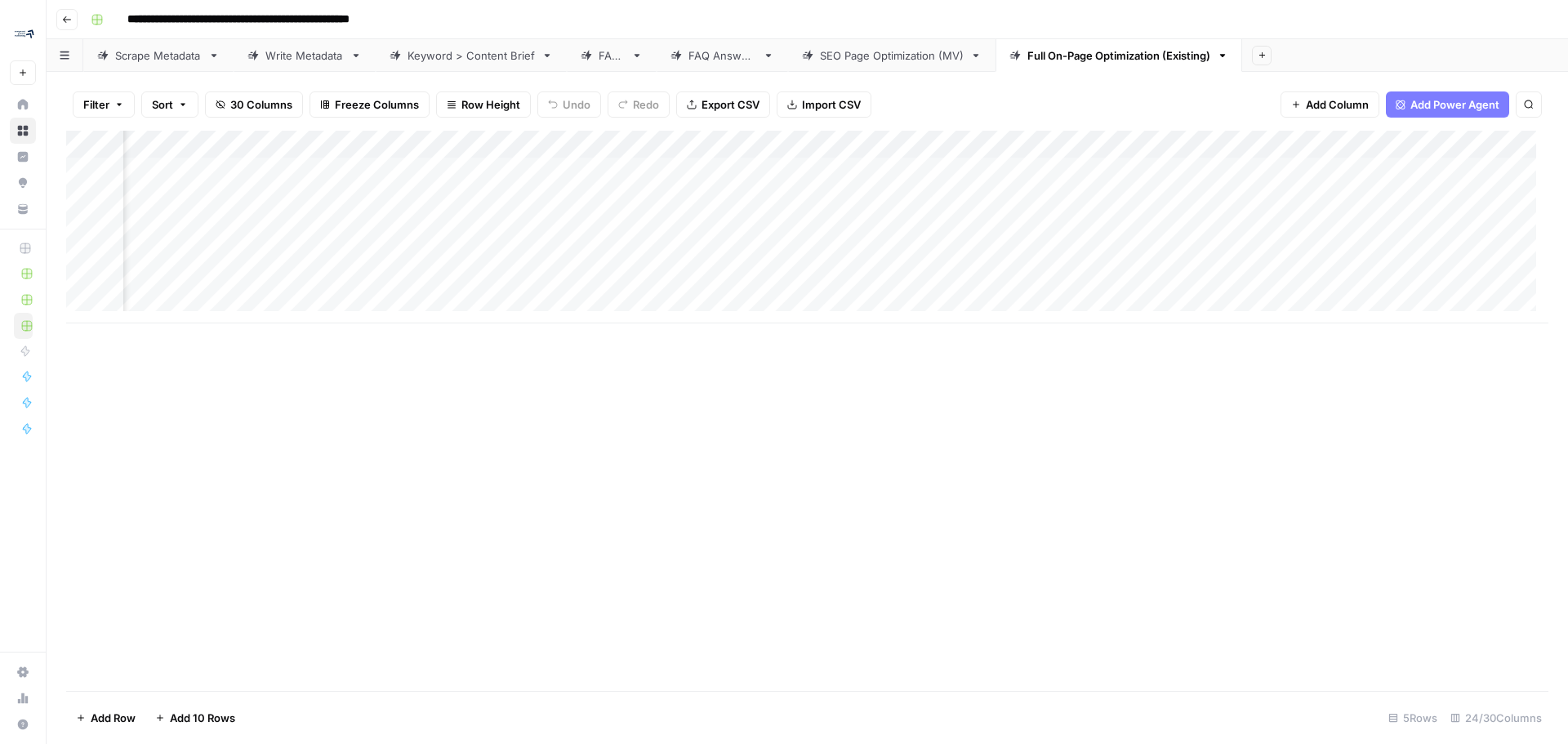
scroll to position [0, 2556]
click at [1182, 163] on div "Add Column" at bounding box center [807, 226] width 1482 height 193
click at [1200, 175] on div "Add Column" at bounding box center [807, 226] width 1482 height 193
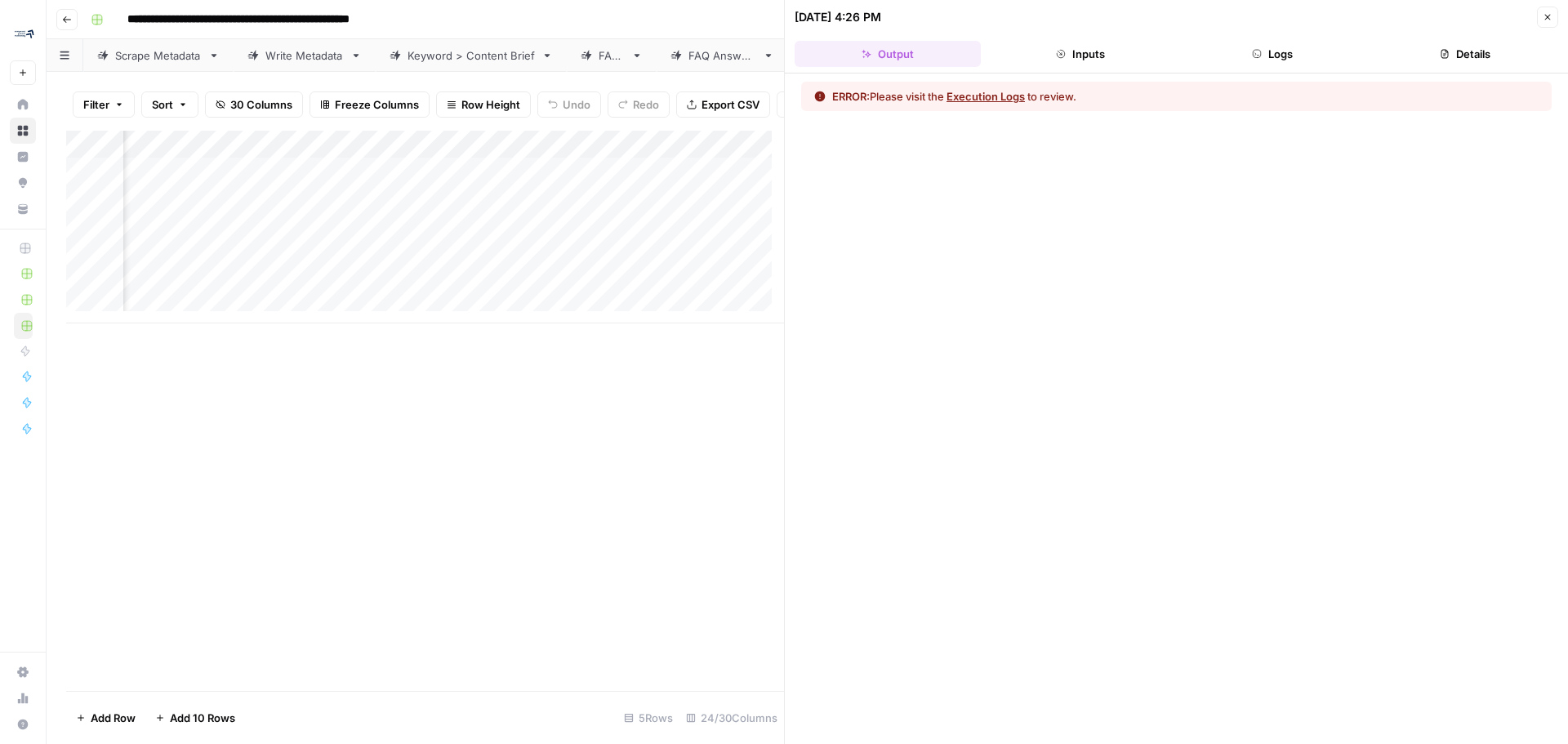
click at [1002, 91] on button "Execution Logs" at bounding box center [986, 97] width 78 height 17
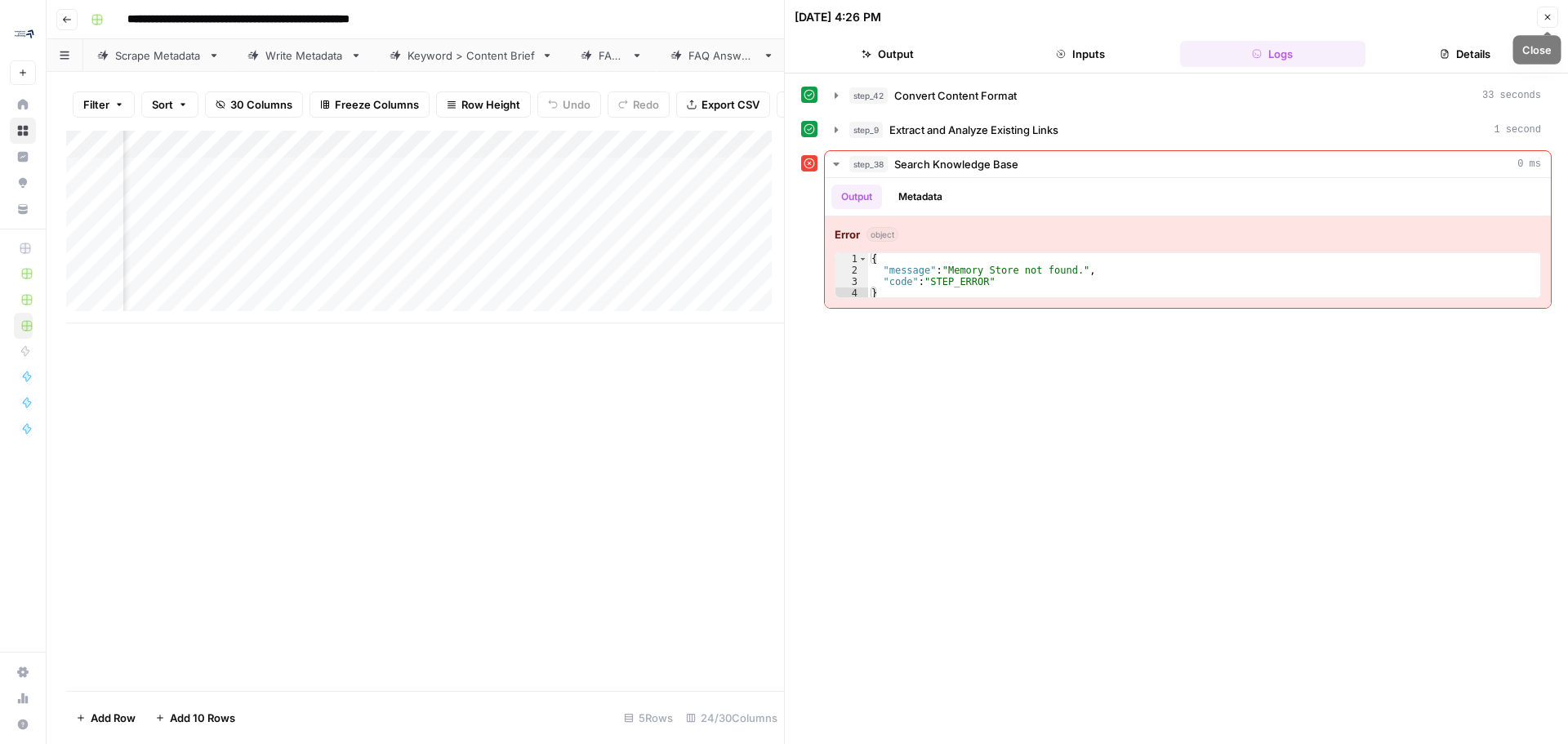
click at [1544, 19] on icon "button" at bounding box center [1548, 17] width 10 height 10
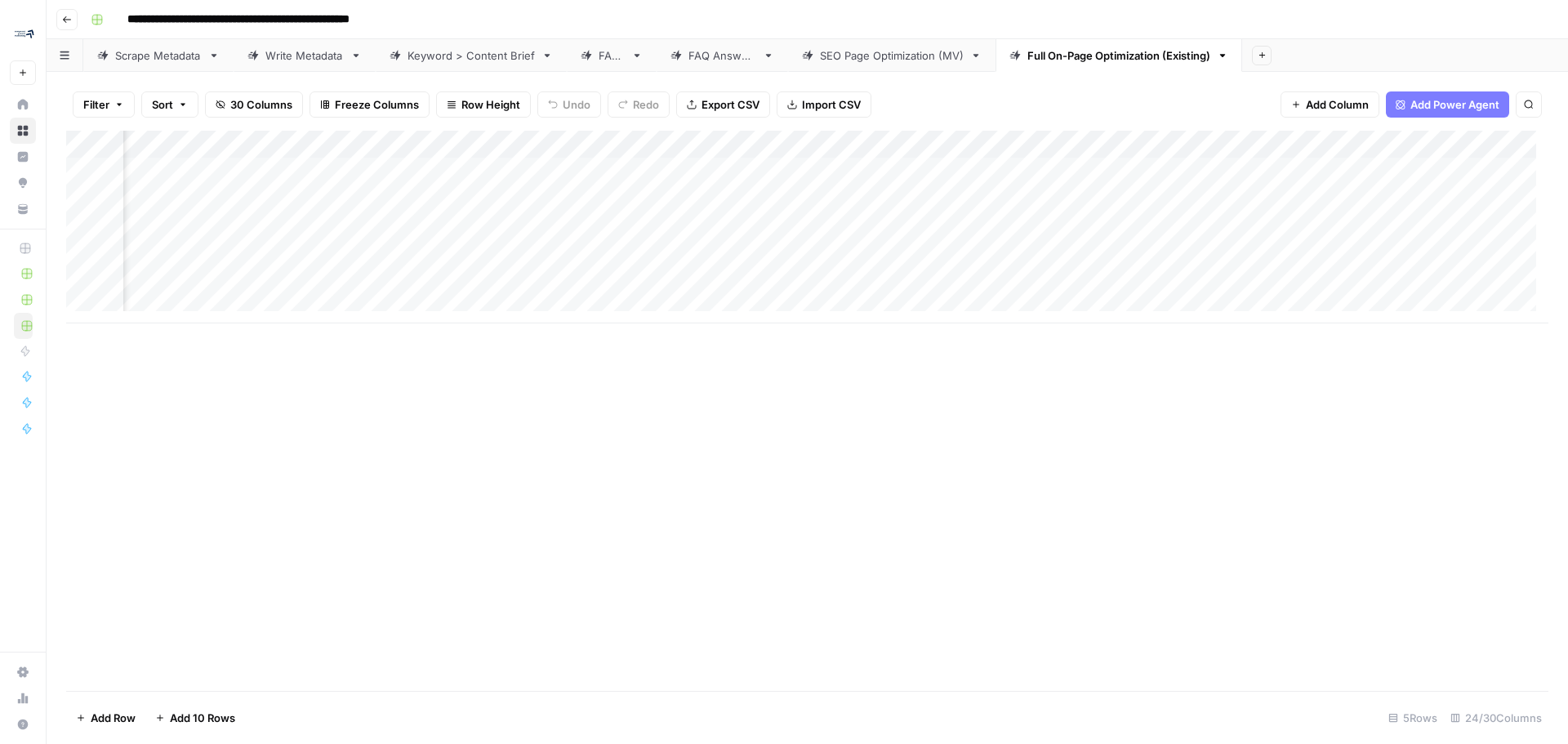
click at [1201, 141] on div "Add Column" at bounding box center [807, 226] width 1482 height 193
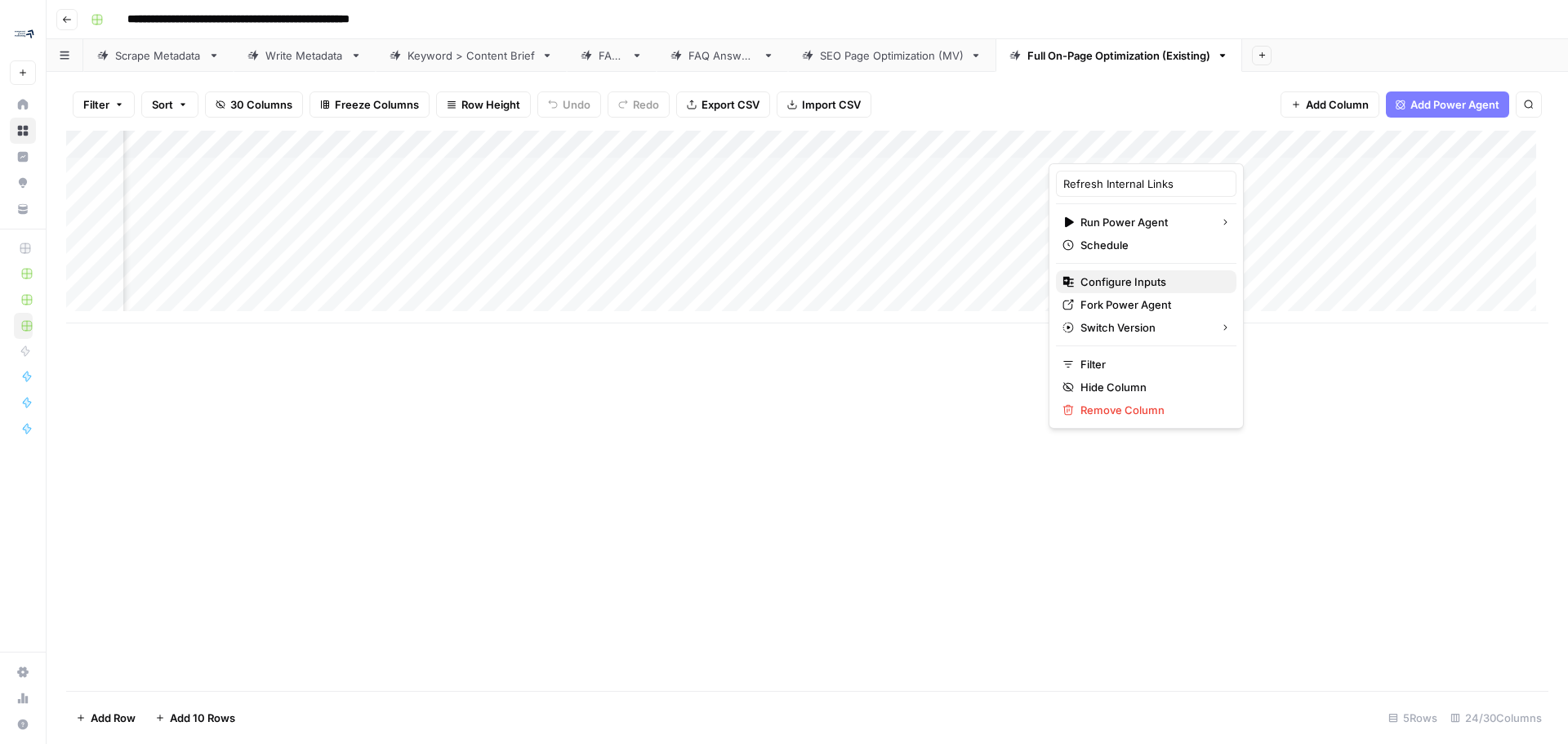
click at [1139, 282] on span "Configure Inputs" at bounding box center [1152, 282] width 143 height 17
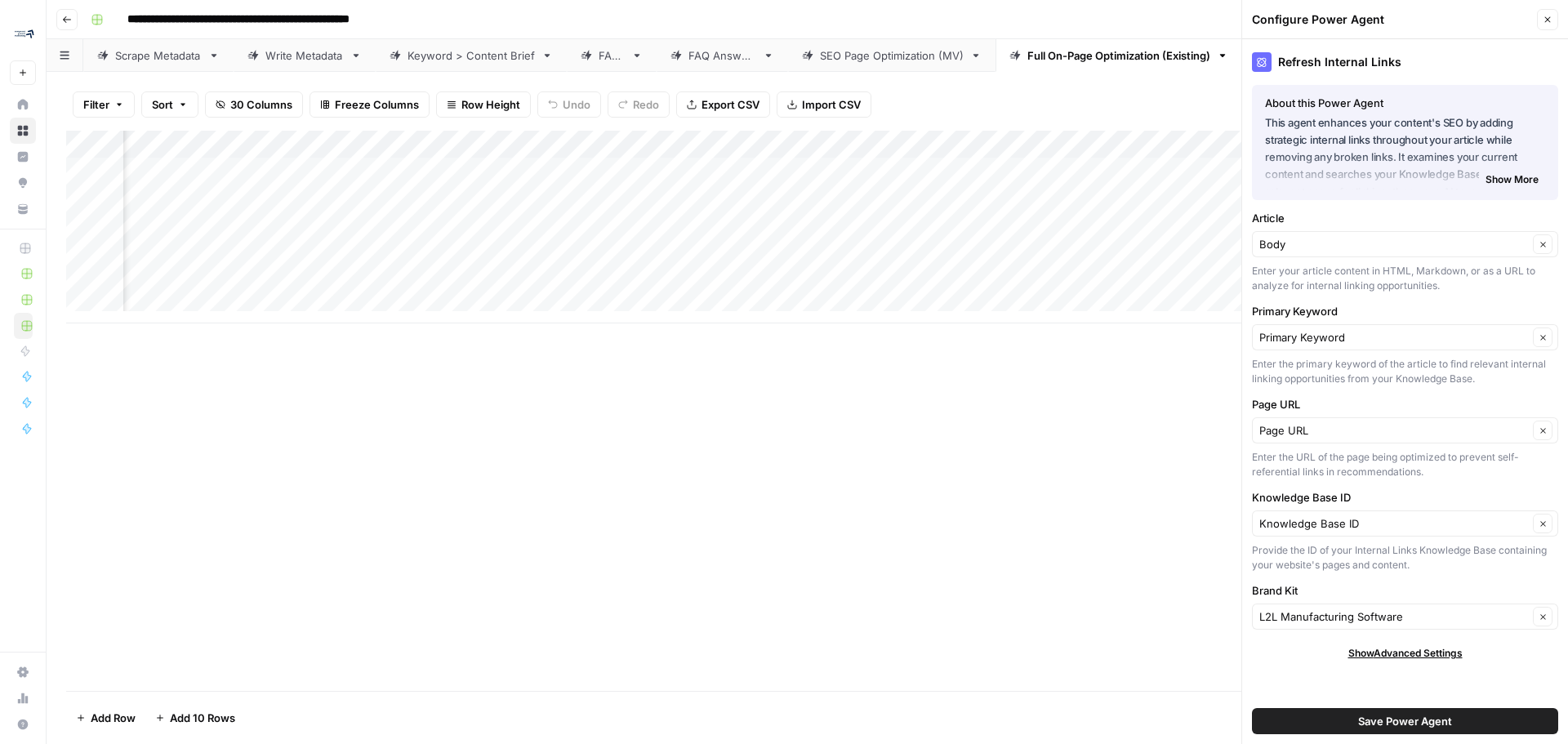
click at [910, 173] on div "Add Column" at bounding box center [807, 226] width 1482 height 193
click at [962, 136] on div "Add Column" at bounding box center [807, 226] width 1482 height 193
click at [1507, 185] on span "Show More" at bounding box center [1512, 180] width 53 height 15
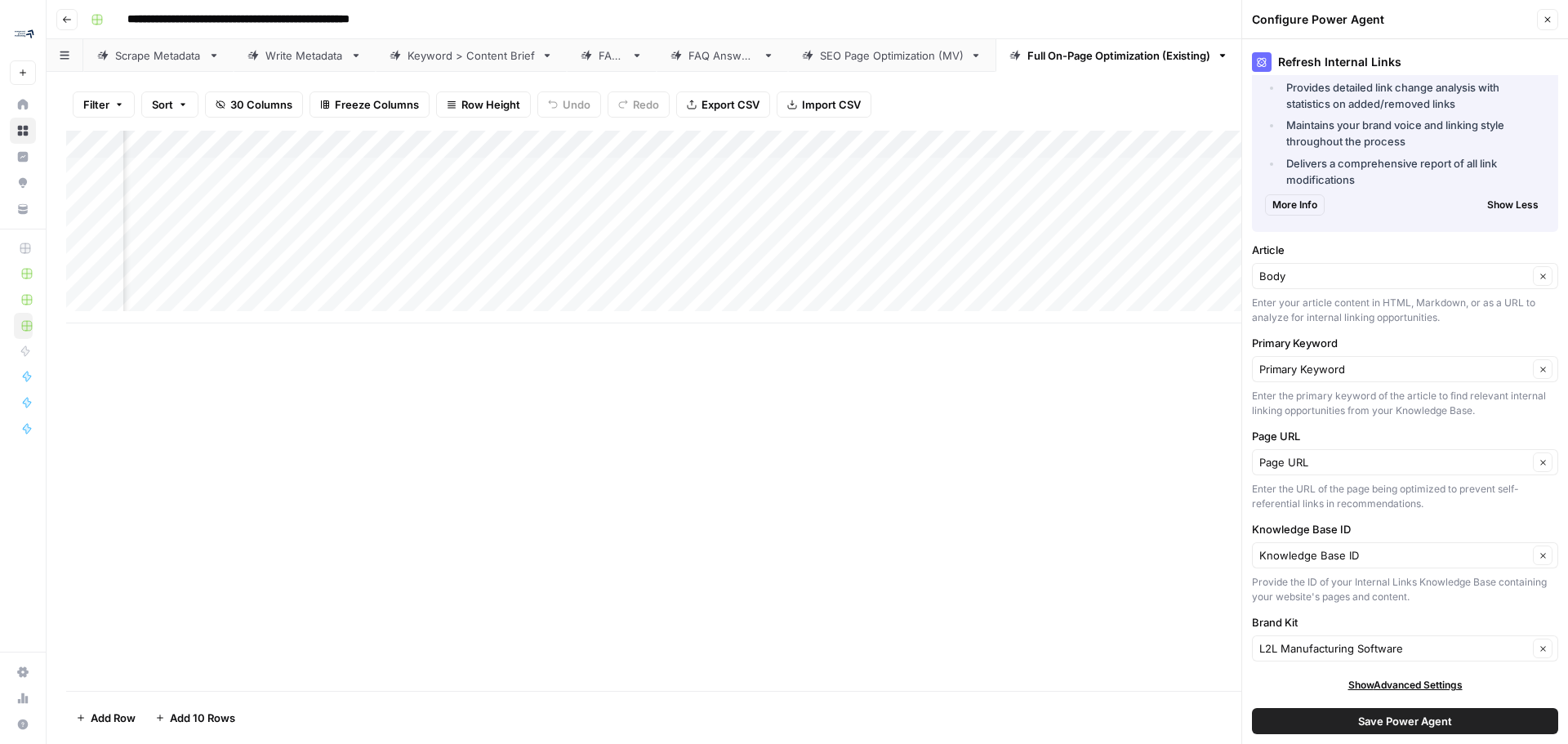
scroll to position [385, 0]
click at [938, 169] on div "Add Column" at bounding box center [807, 226] width 1482 height 193
click at [1400, 555] on input "Knowledge Base ID" at bounding box center [1394, 554] width 268 height 17
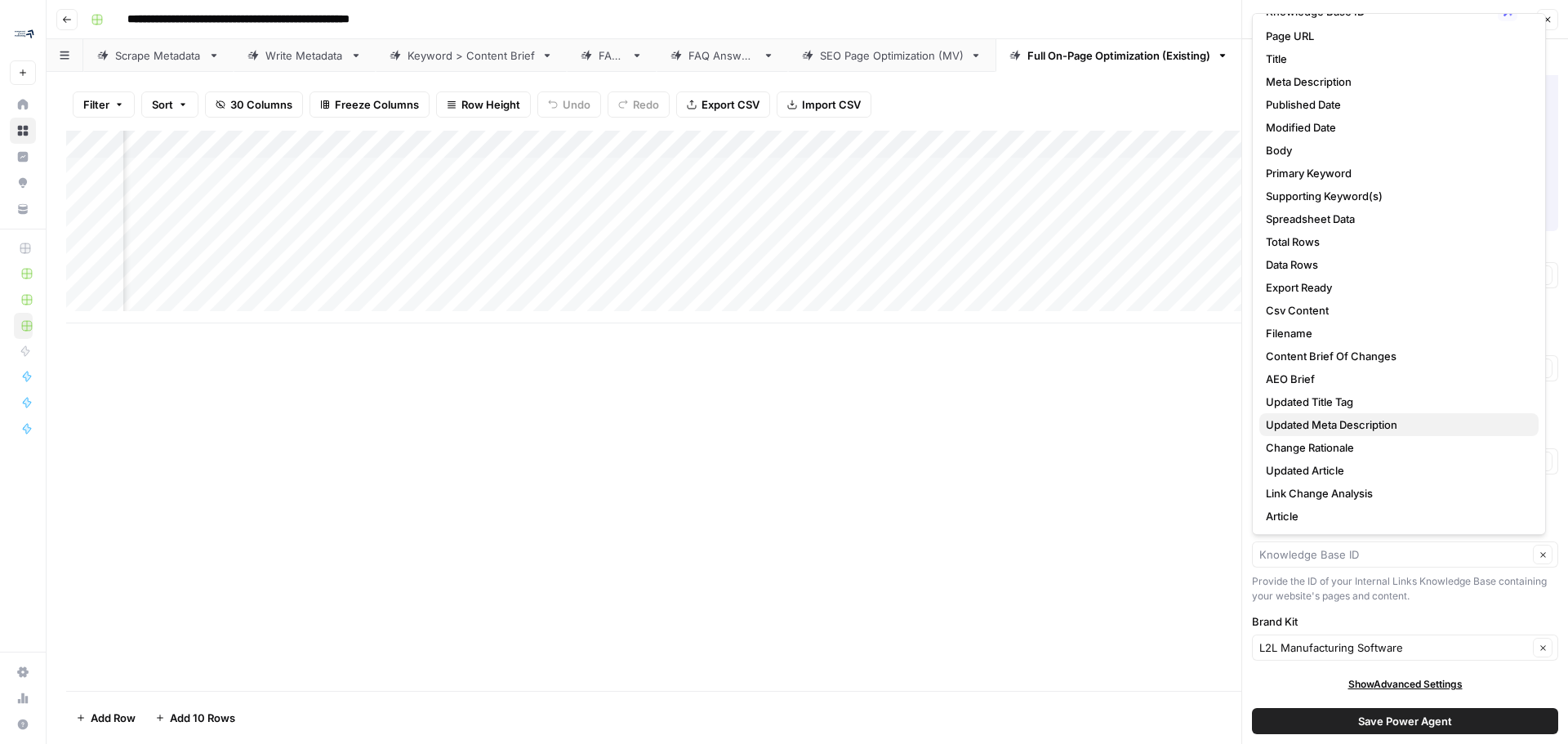
scroll to position [0, 0]
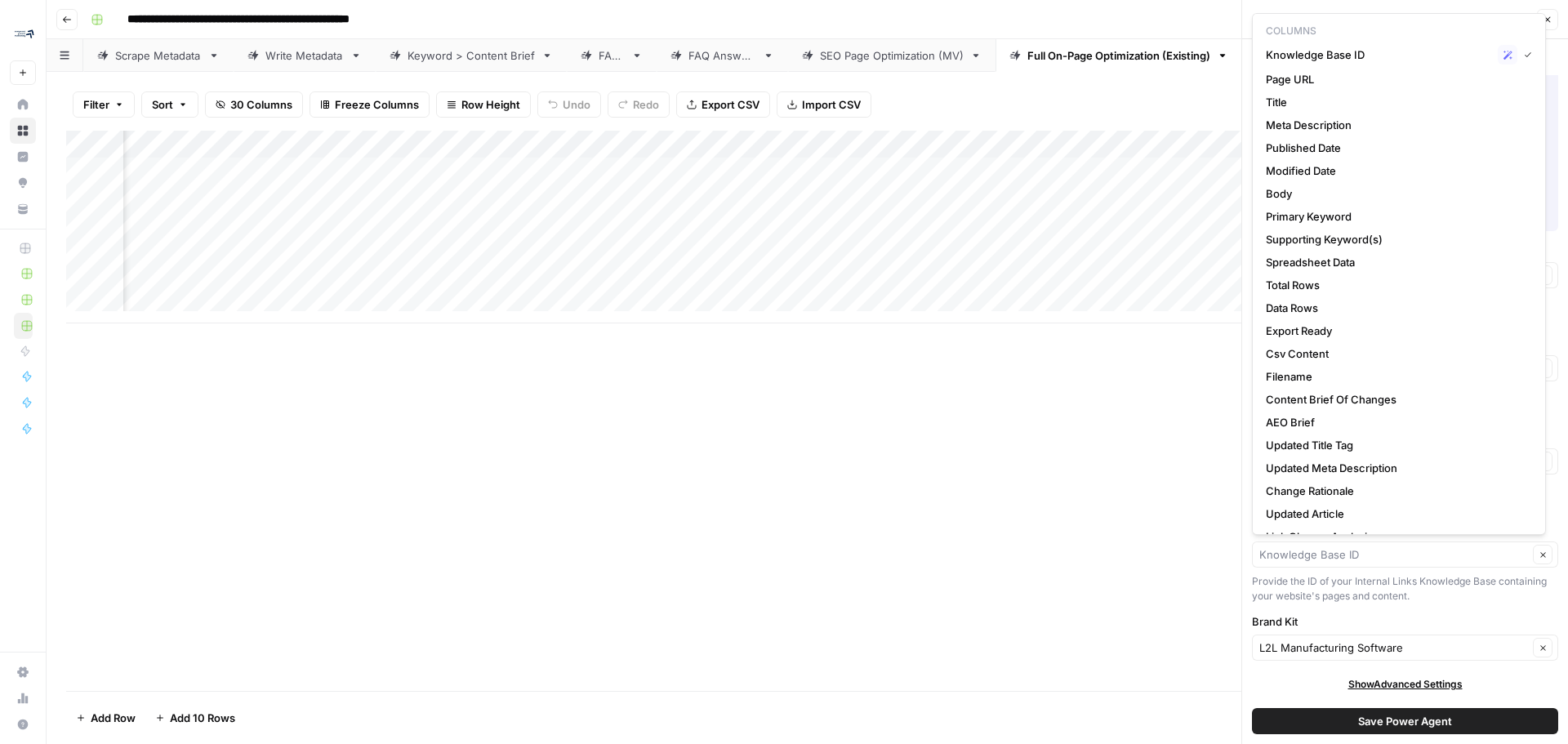
type input "Knowledge Base ID"
click at [943, 133] on div "Add Column" at bounding box center [807, 226] width 1482 height 193
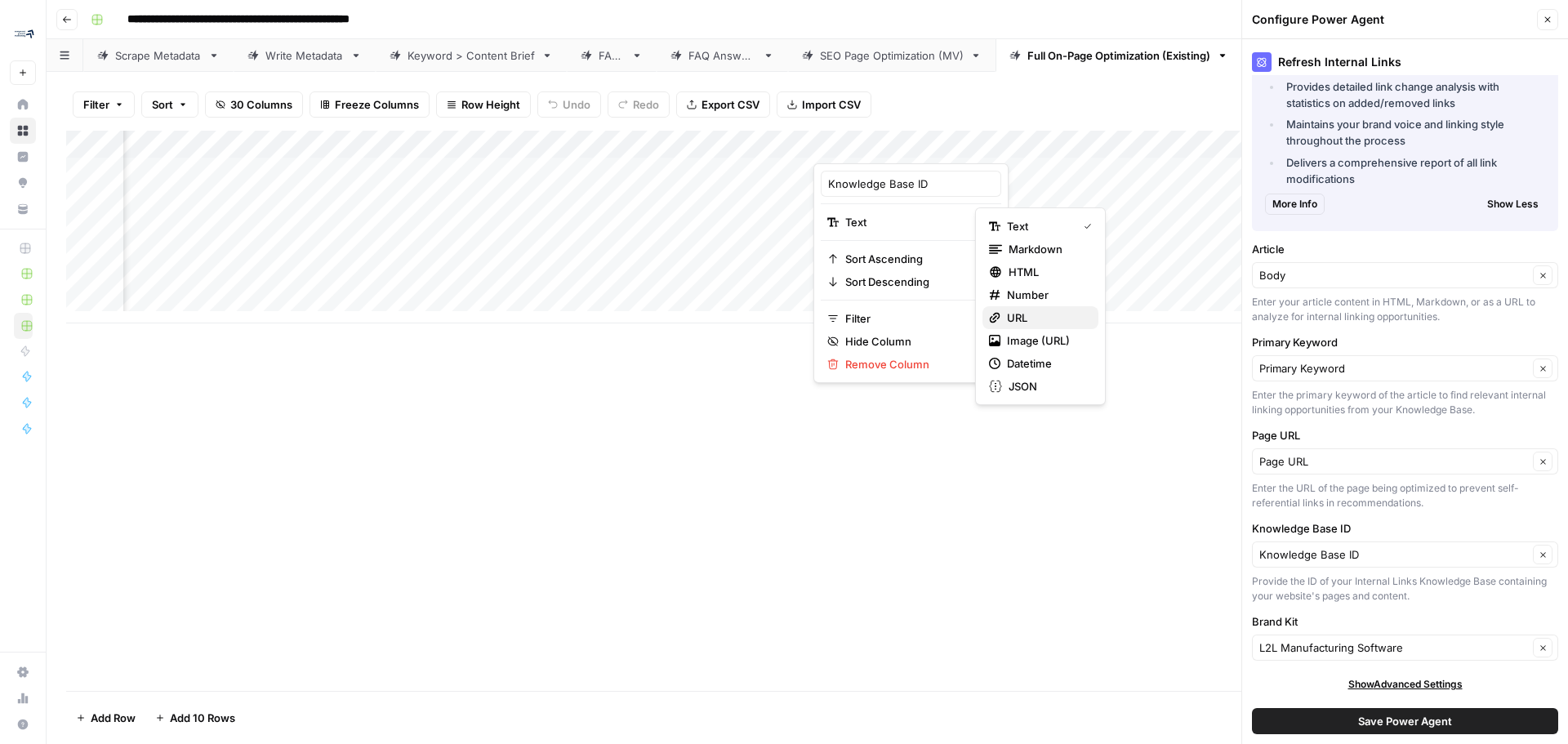
click at [1029, 320] on span "URL" at bounding box center [1046, 318] width 78 height 17
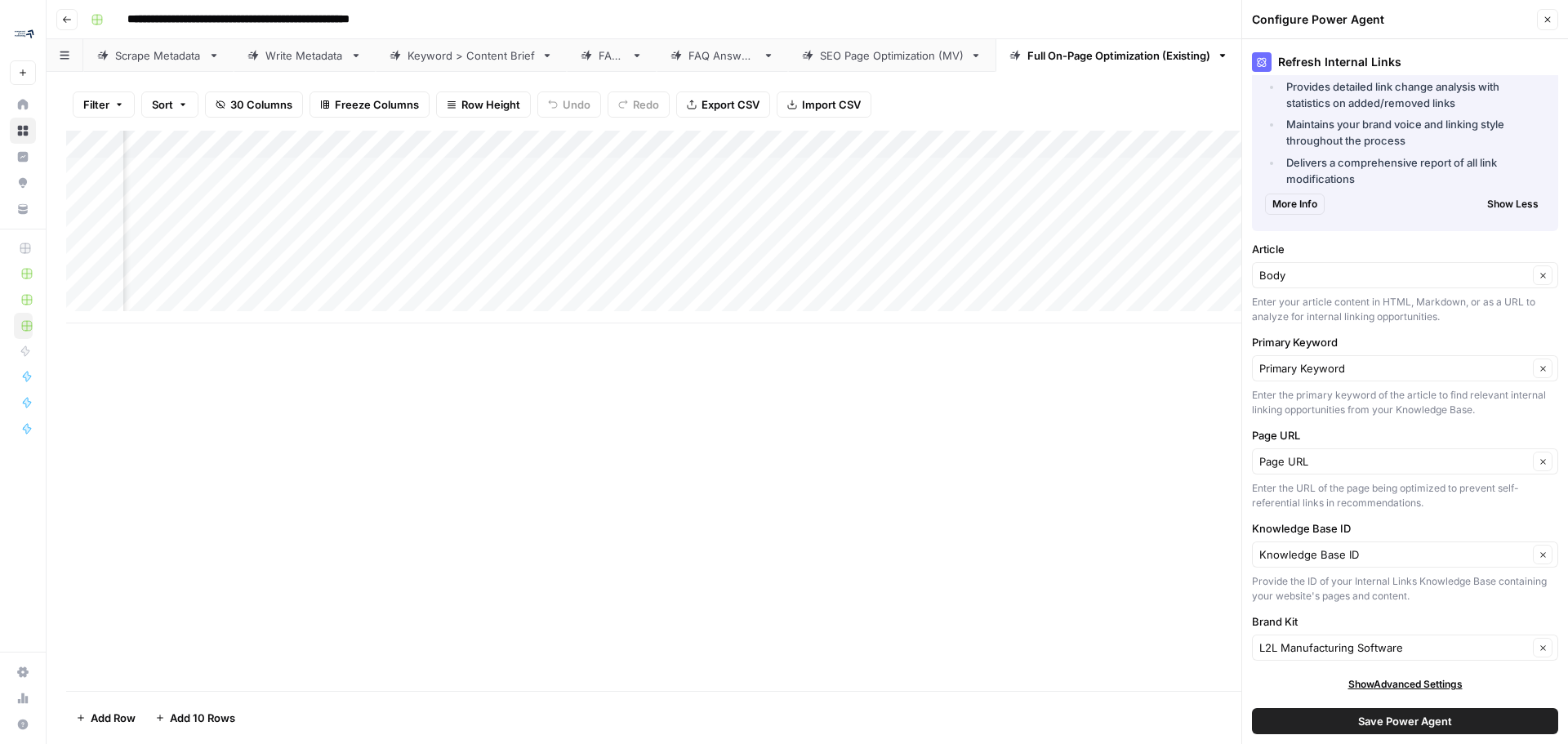
click at [923, 176] on div "Add Column" at bounding box center [807, 226] width 1482 height 193
drag, startPoint x: 975, startPoint y: 176, endPoint x: 812, endPoint y: 169, distance: 163.2
click at [812, 169] on div "**********" at bounding box center [949, 175] width 275 height 28
paste input "**********"
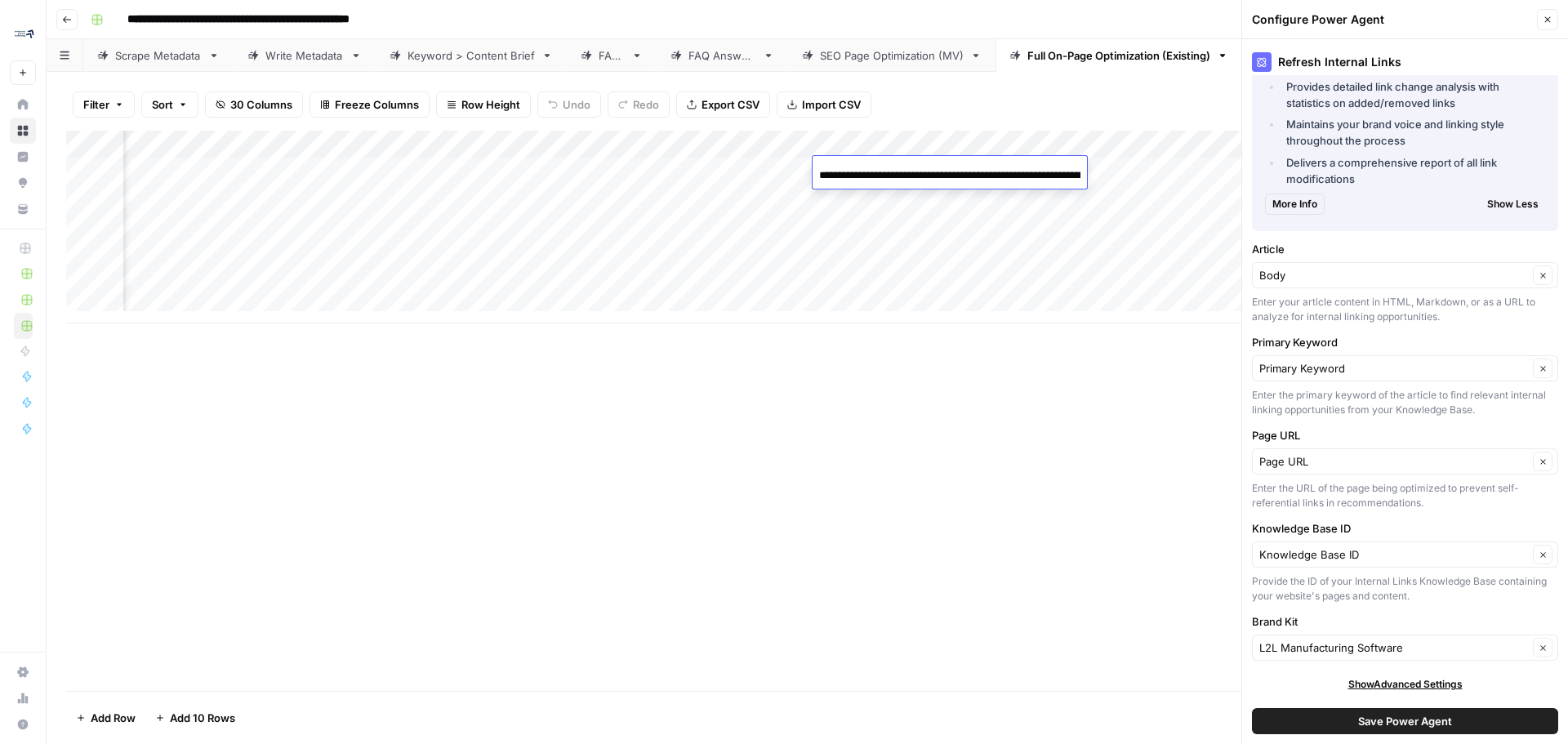
scroll to position [0, 172]
type input "**********"
click at [1340, 725] on button "Save Power Agent" at bounding box center [1405, 721] width 307 height 26
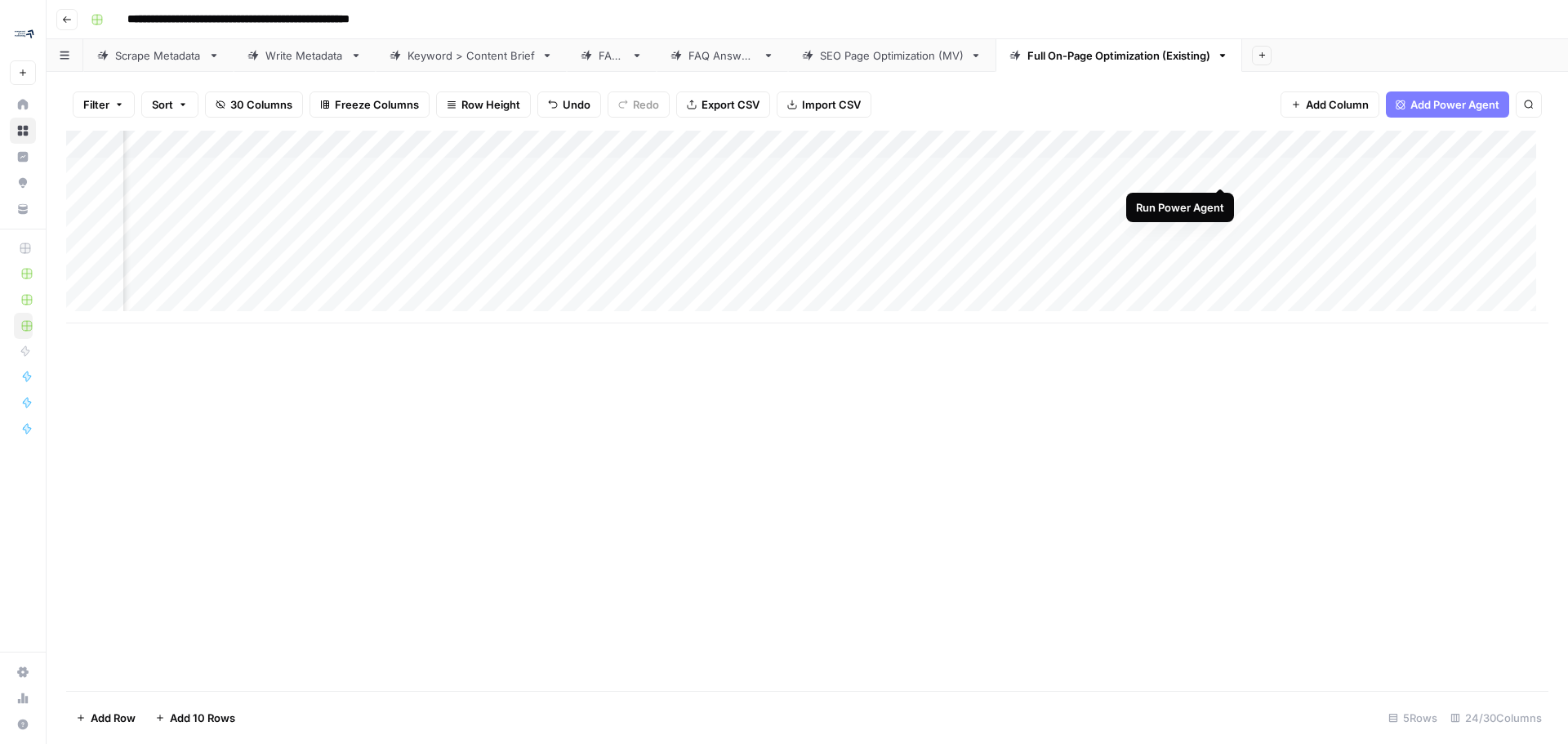
click at [1222, 169] on div "Add Column" at bounding box center [807, 226] width 1482 height 193
drag, startPoint x: 392, startPoint y: 398, endPoint x: 668, endPoint y: 46, distance: 447.3
click at [394, 317] on div "Add Column" at bounding box center [807, 410] width 1482 height 560
click at [1499, 144] on span "Add Column" at bounding box center [1510, 144] width 57 height 15
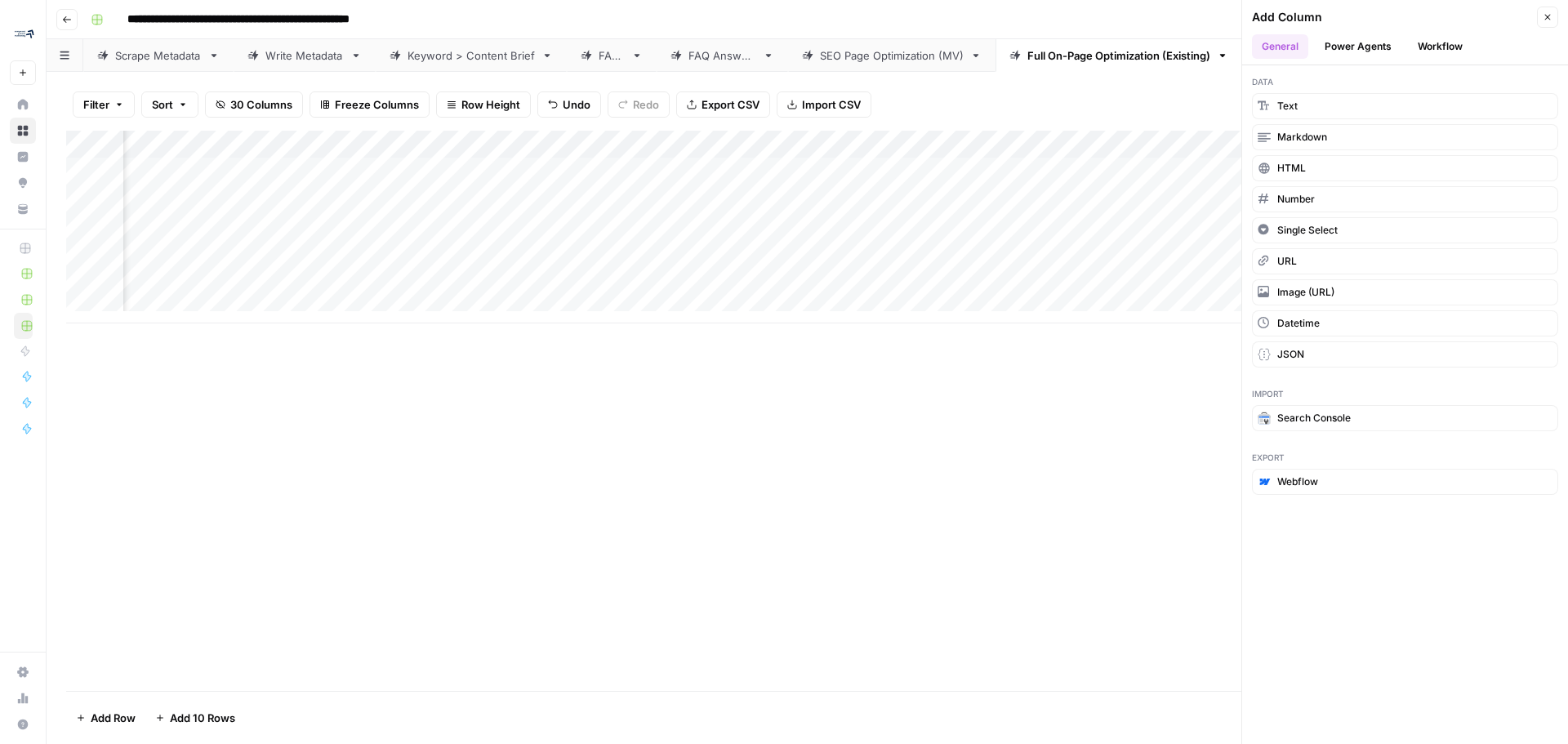
click at [1446, 45] on button "Workflow" at bounding box center [1439, 47] width 64 height 24
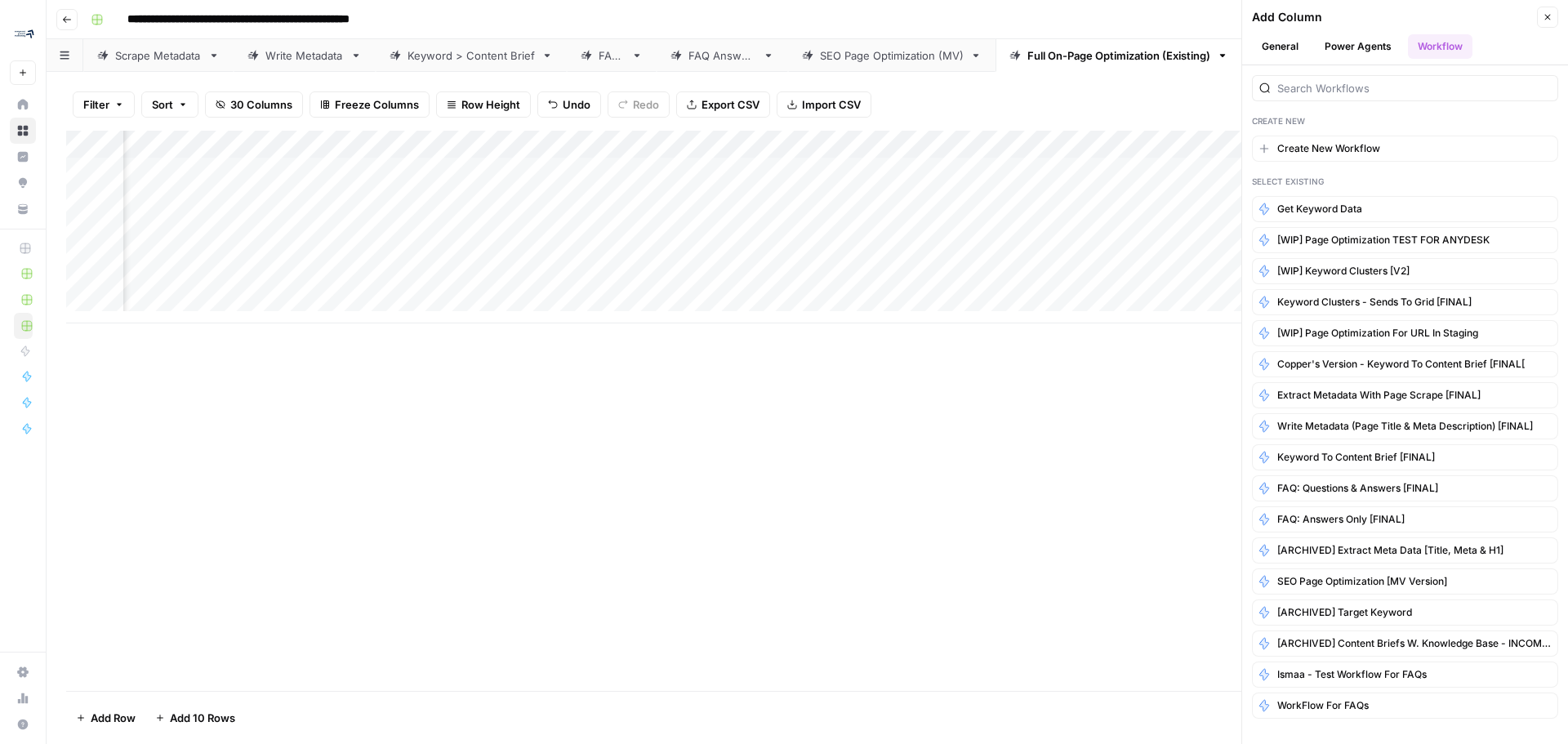
click at [1367, 47] on button "Power Agents" at bounding box center [1357, 47] width 87 height 24
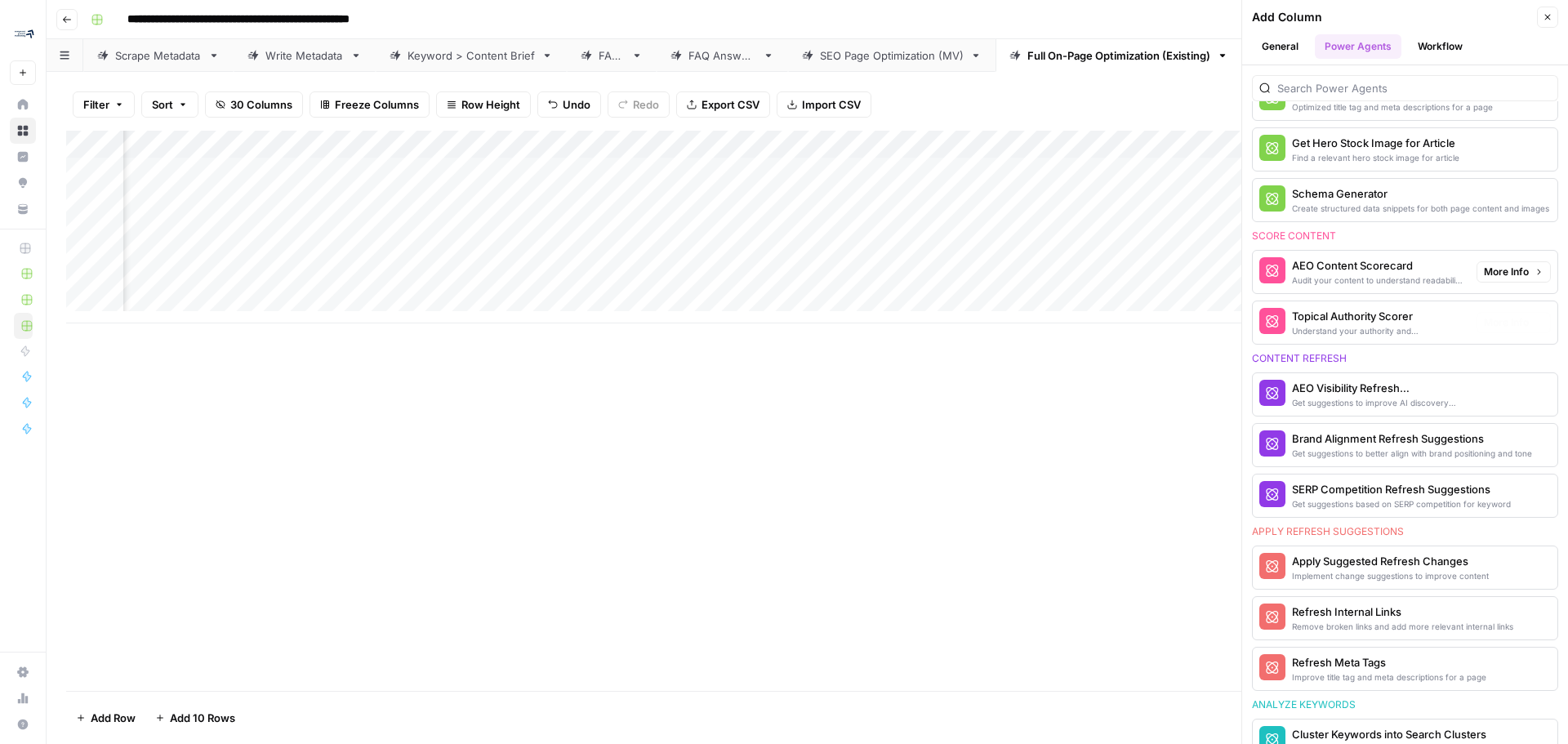
scroll to position [572, 0]
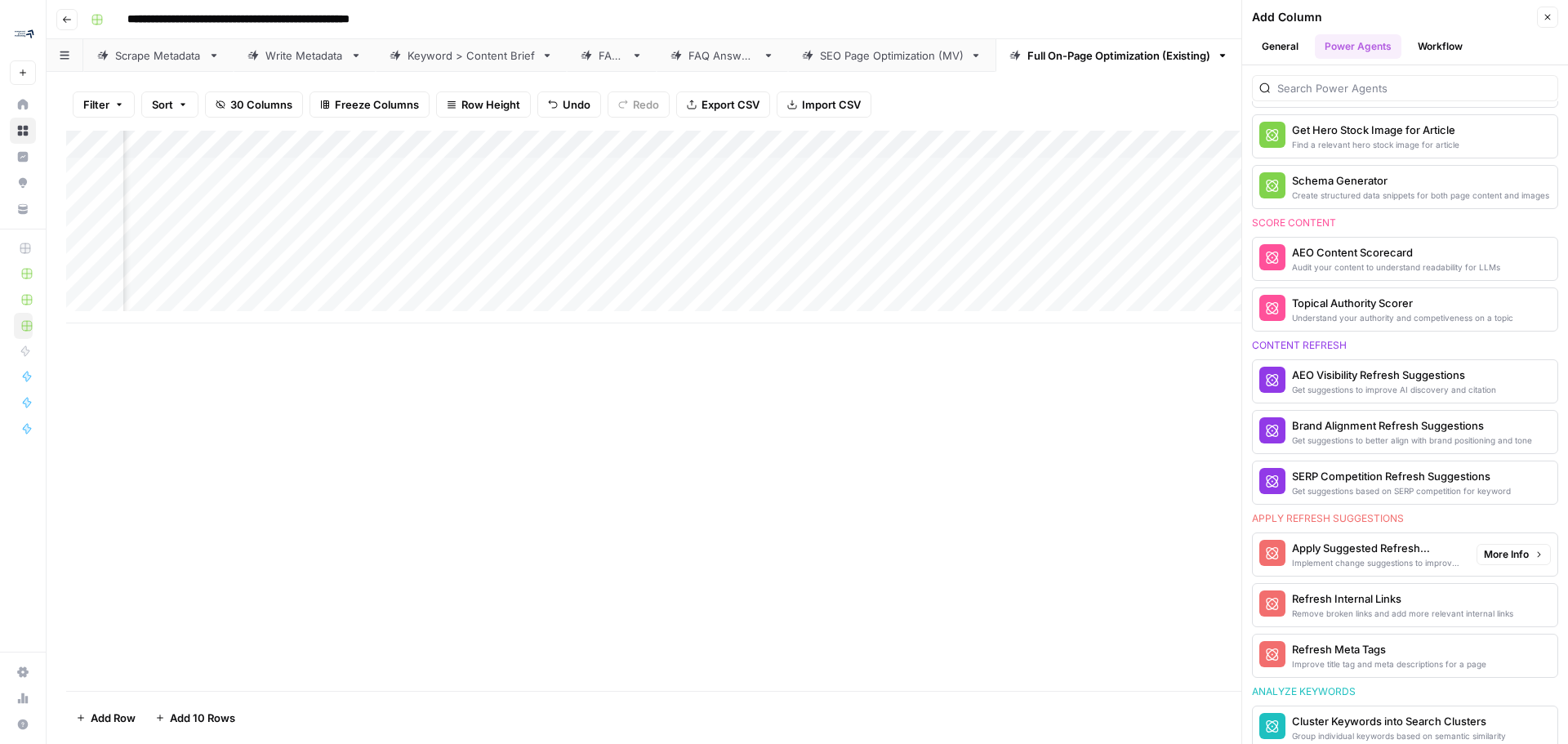
click at [1511, 554] on span "More Info" at bounding box center [1507, 554] width 45 height 15
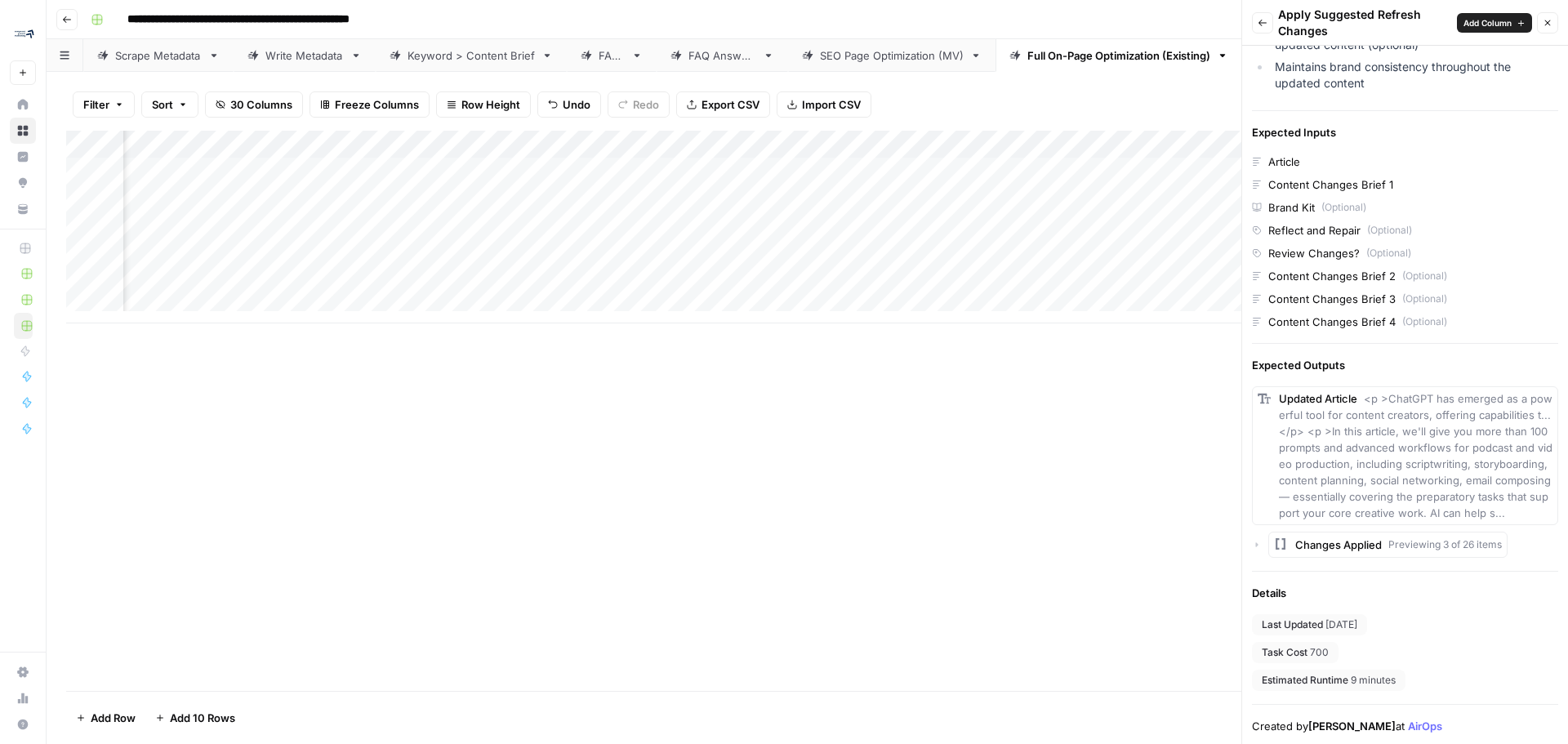
scroll to position [432, 0]
click at [1501, 24] on span "Add Column" at bounding box center [1488, 23] width 48 height 13
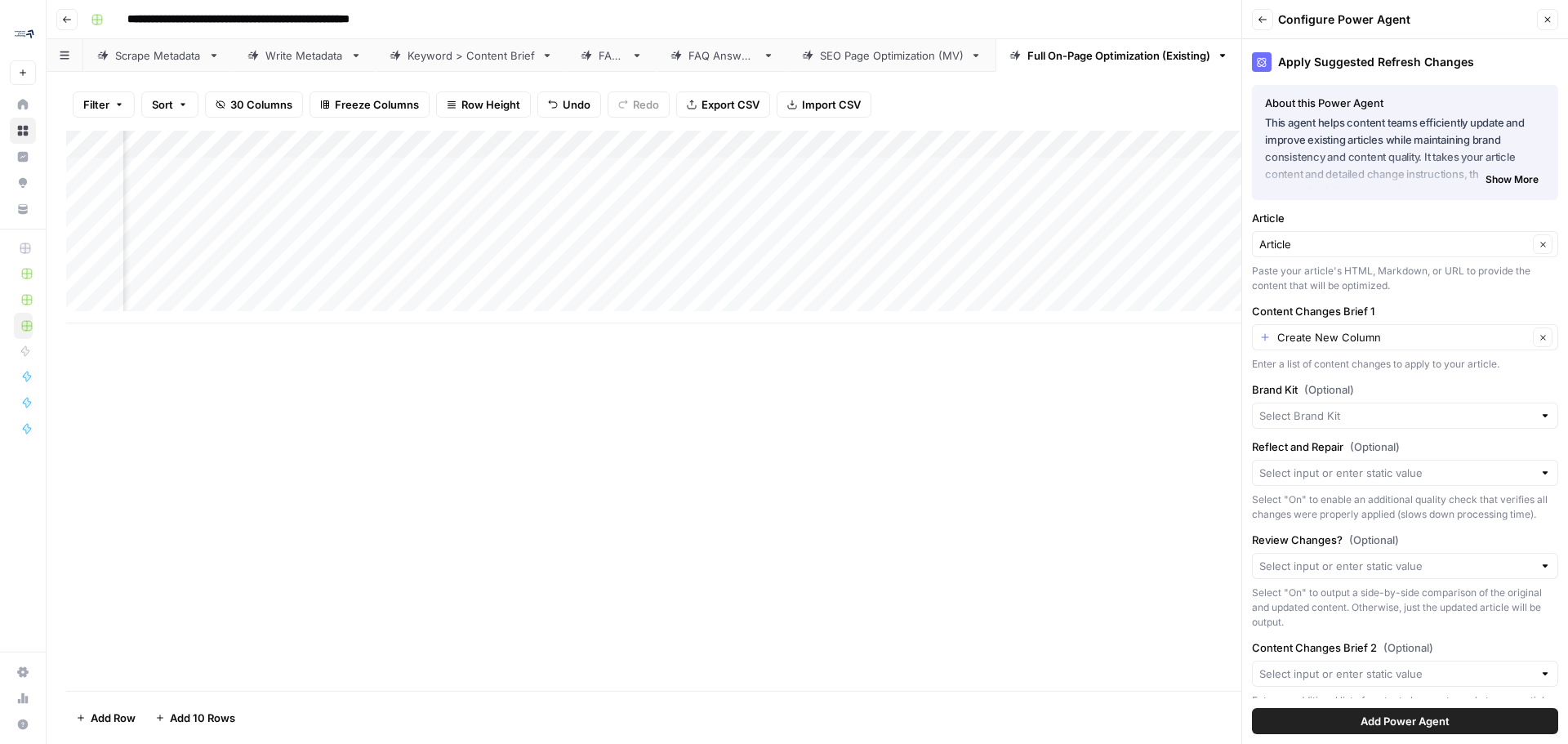
drag, startPoint x: 1554, startPoint y: 25, endPoint x: 1360, endPoint y: 264, distance: 307.8
click at [1360, 264] on div "Back Configure Power Agent Close Apply Suggested Refresh Changes About this Pow…" at bounding box center [1404, 372] width 327 height 744
click at [1398, 334] on input "Content Changes Brief 1" at bounding box center [1402, 337] width 251 height 17
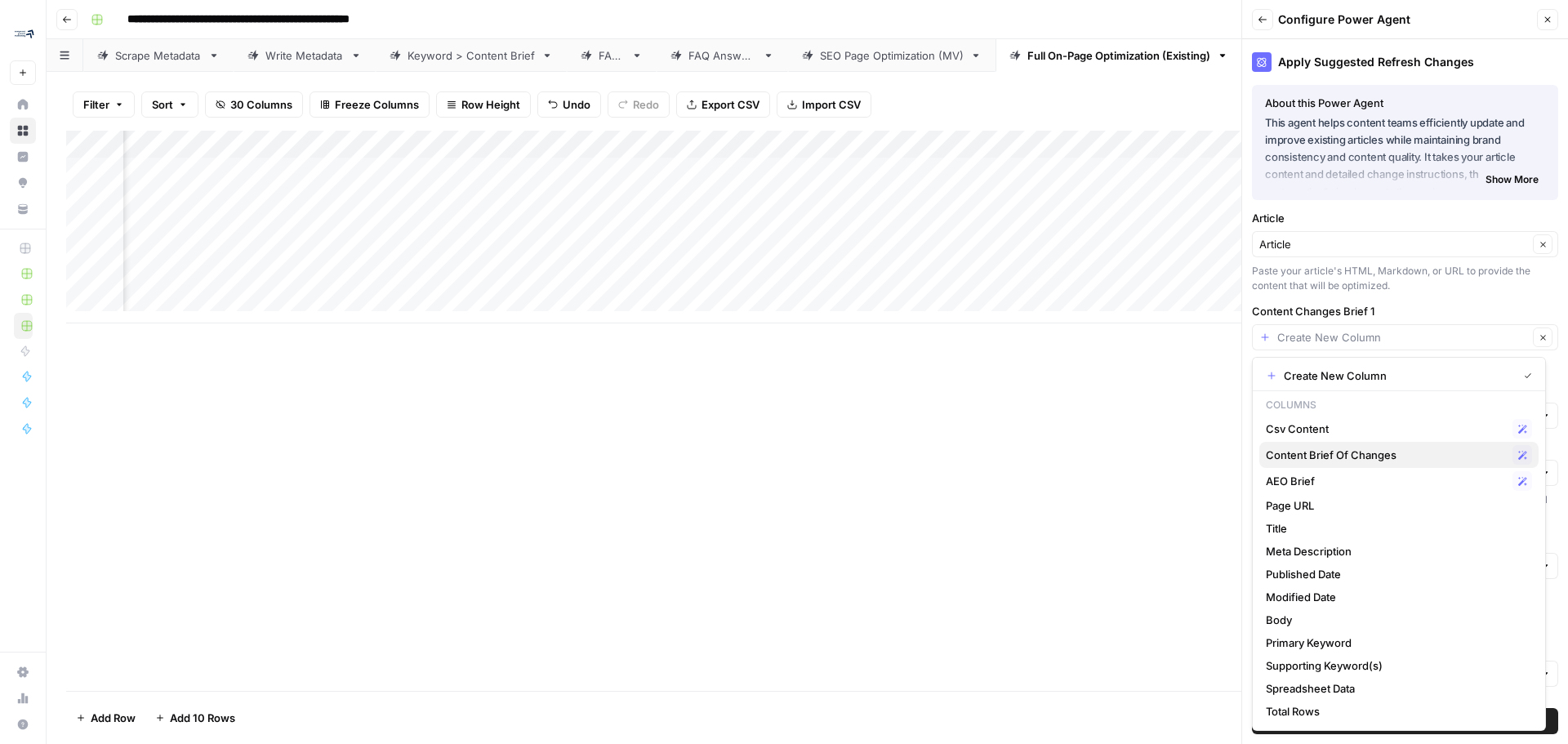
click at [1402, 455] on span "Content Brief Of Changes" at bounding box center [1386, 454] width 240 height 17
type input "Content Brief Of Changes"
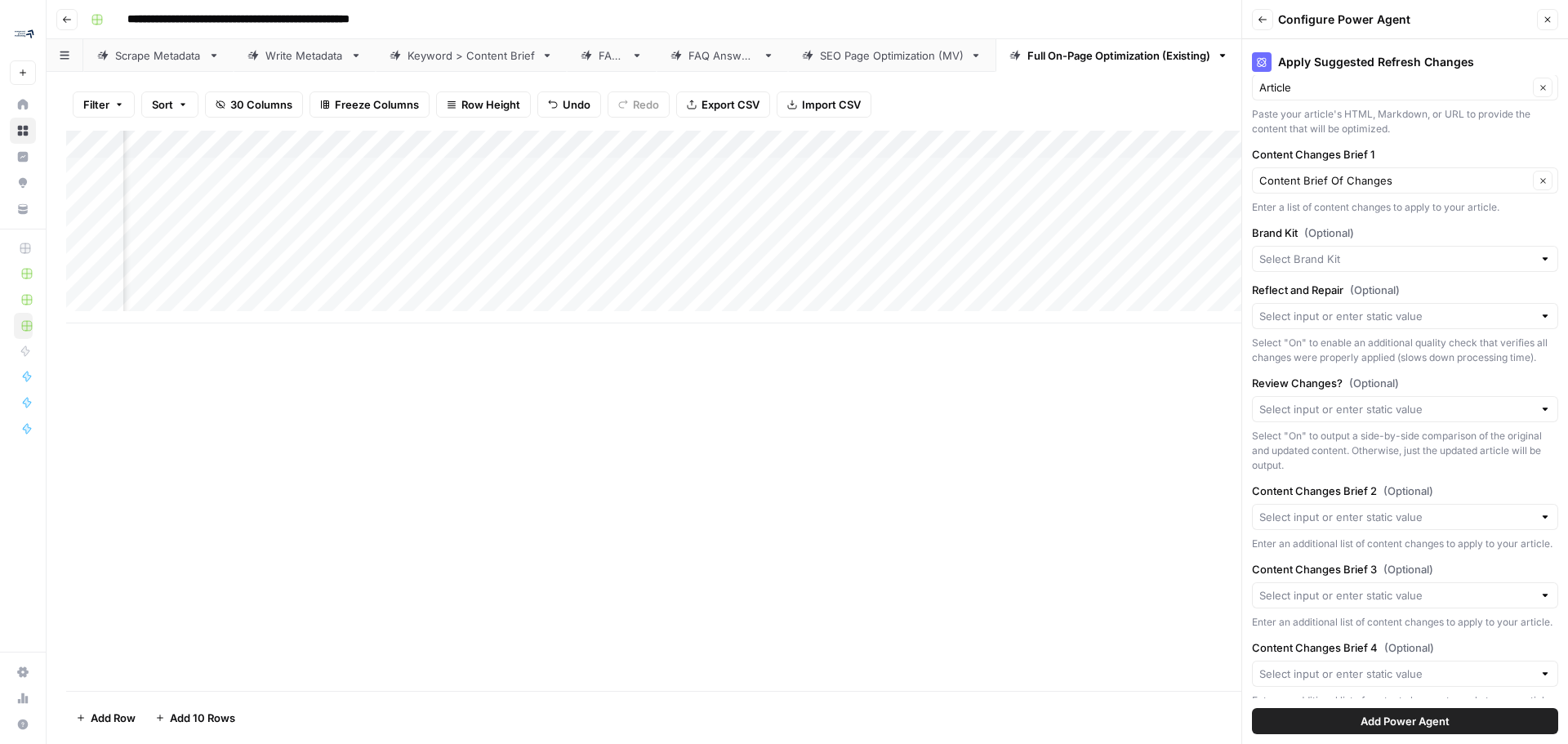
scroll to position [163, 0]
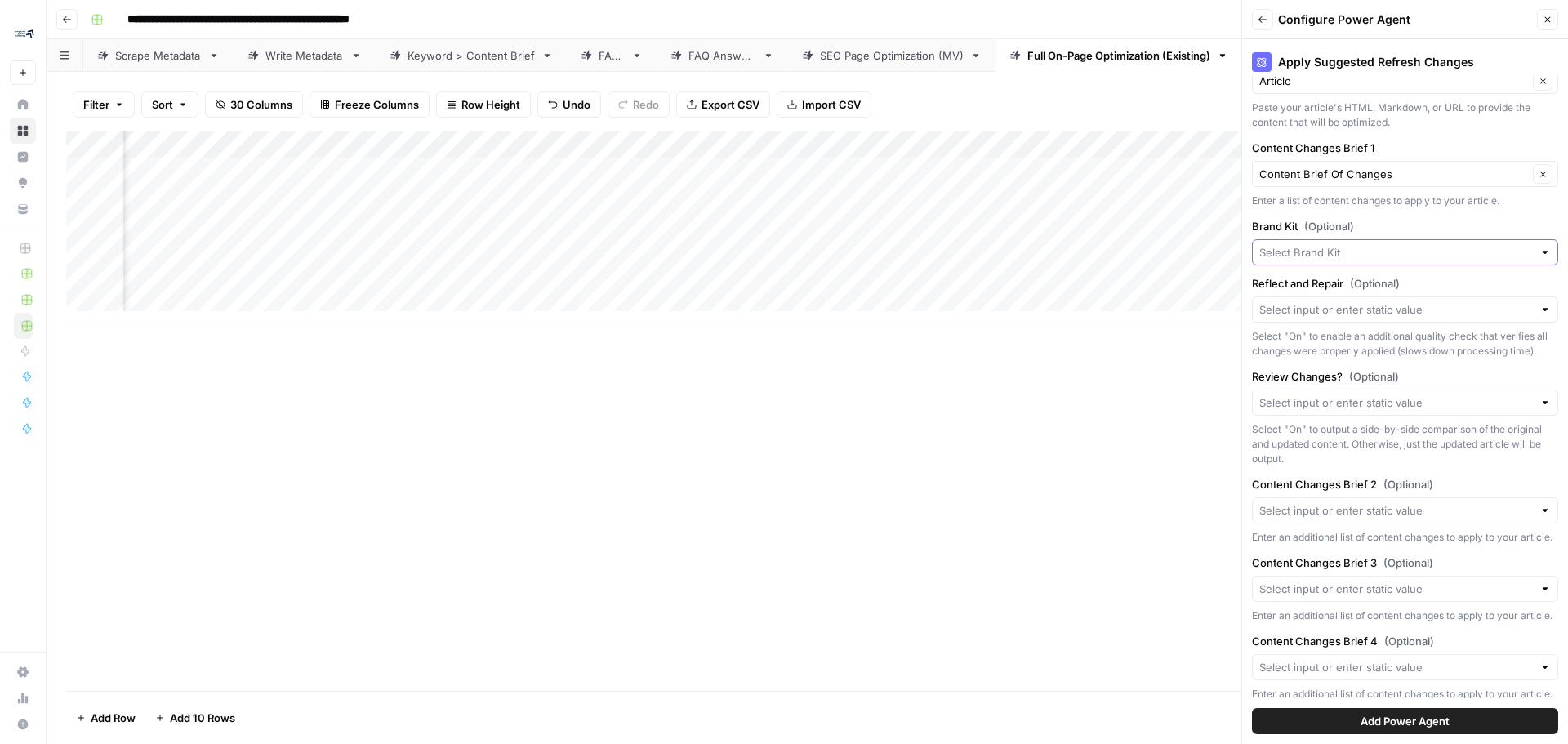
click at [1359, 254] on input "Brand Kit (Optional)" at bounding box center [1397, 252] width 274 height 17
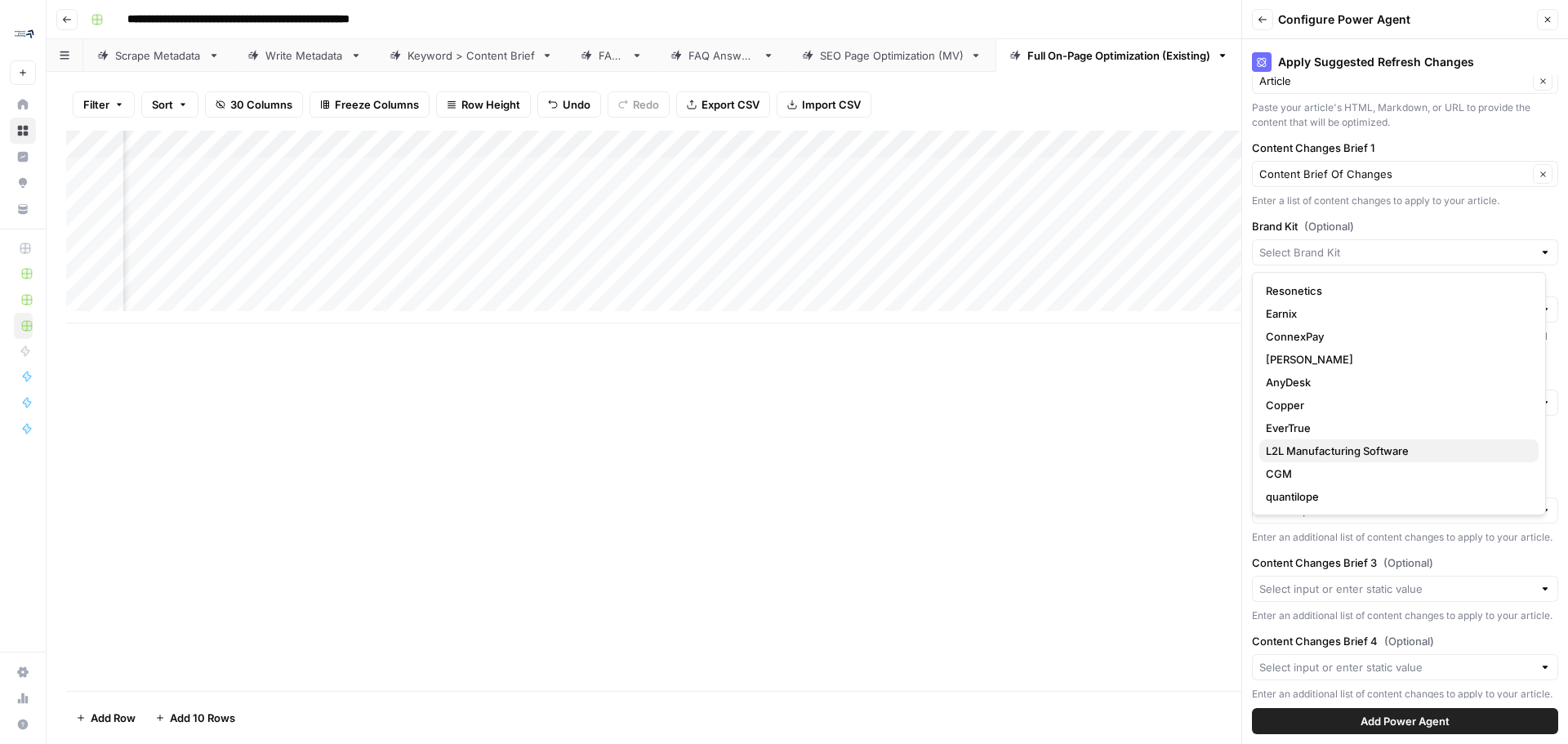
click at [1380, 444] on span "L2L Manufacturing Software" at bounding box center [1396, 451] width 260 height 17
type input "L2L Manufacturing Software"
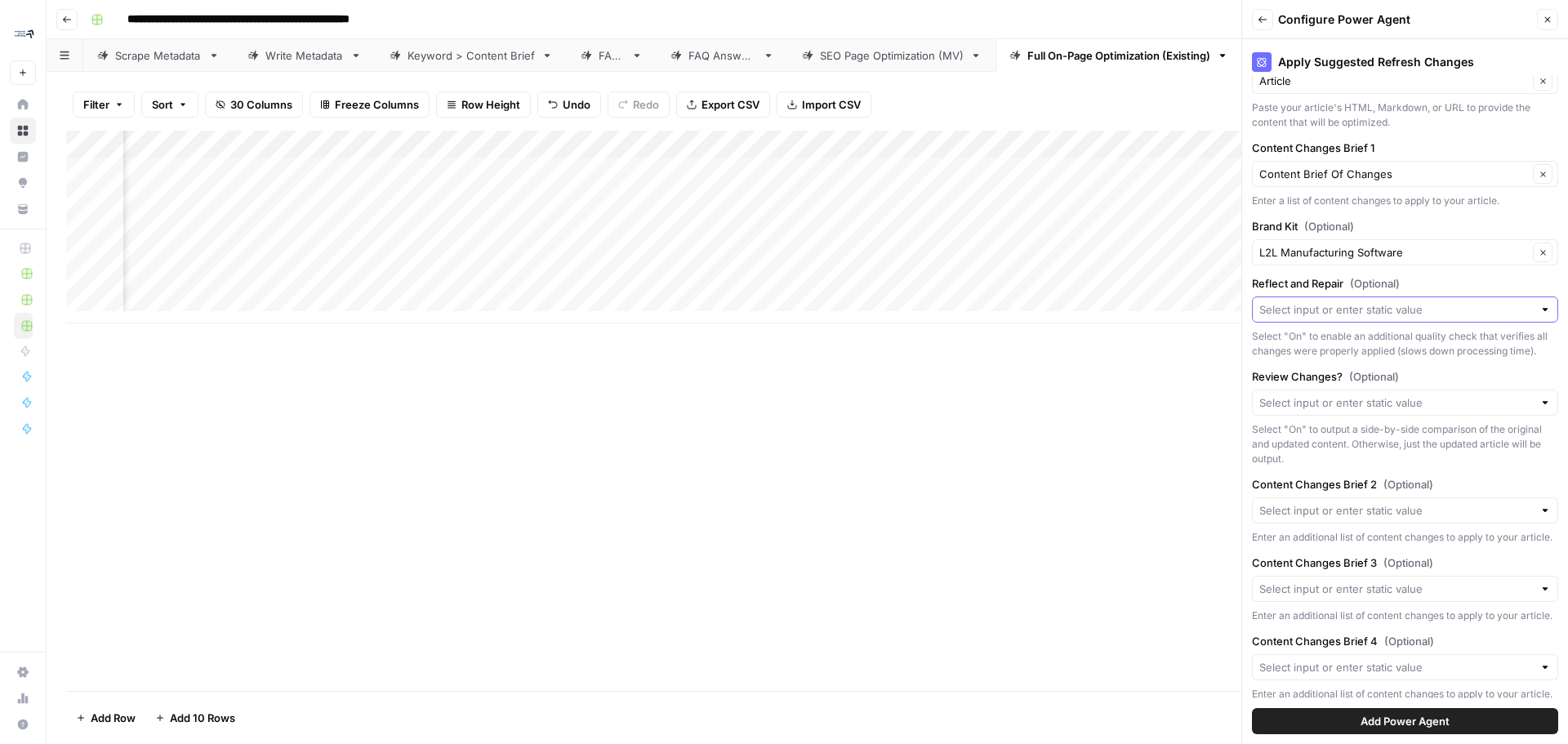
click at [1397, 309] on input "Reflect and Repair (Optional)" at bounding box center [1397, 309] width 274 height 17
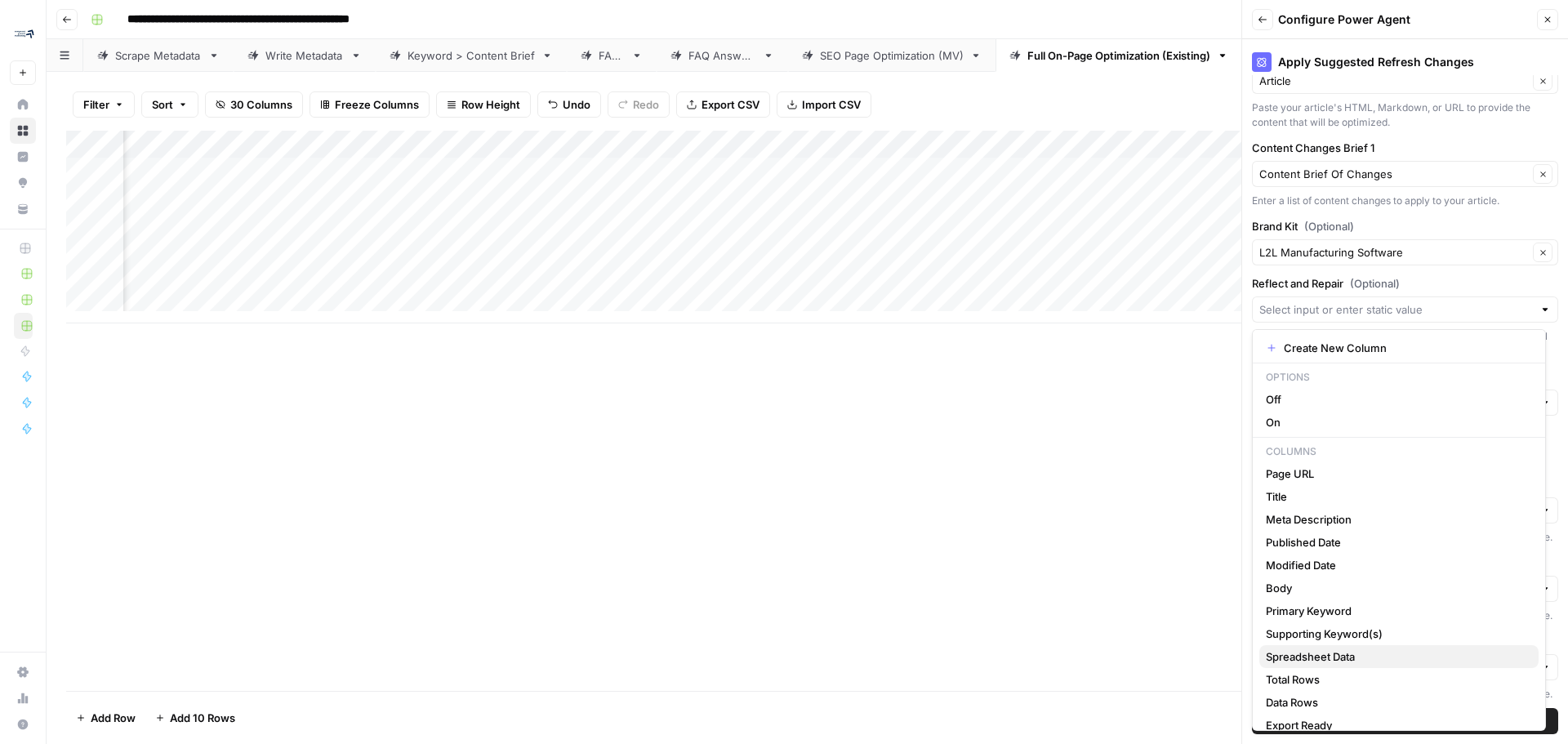
click at [1386, 655] on span "Spreadsheet Data" at bounding box center [1396, 656] width 260 height 17
type input "Spreadsheet Data"
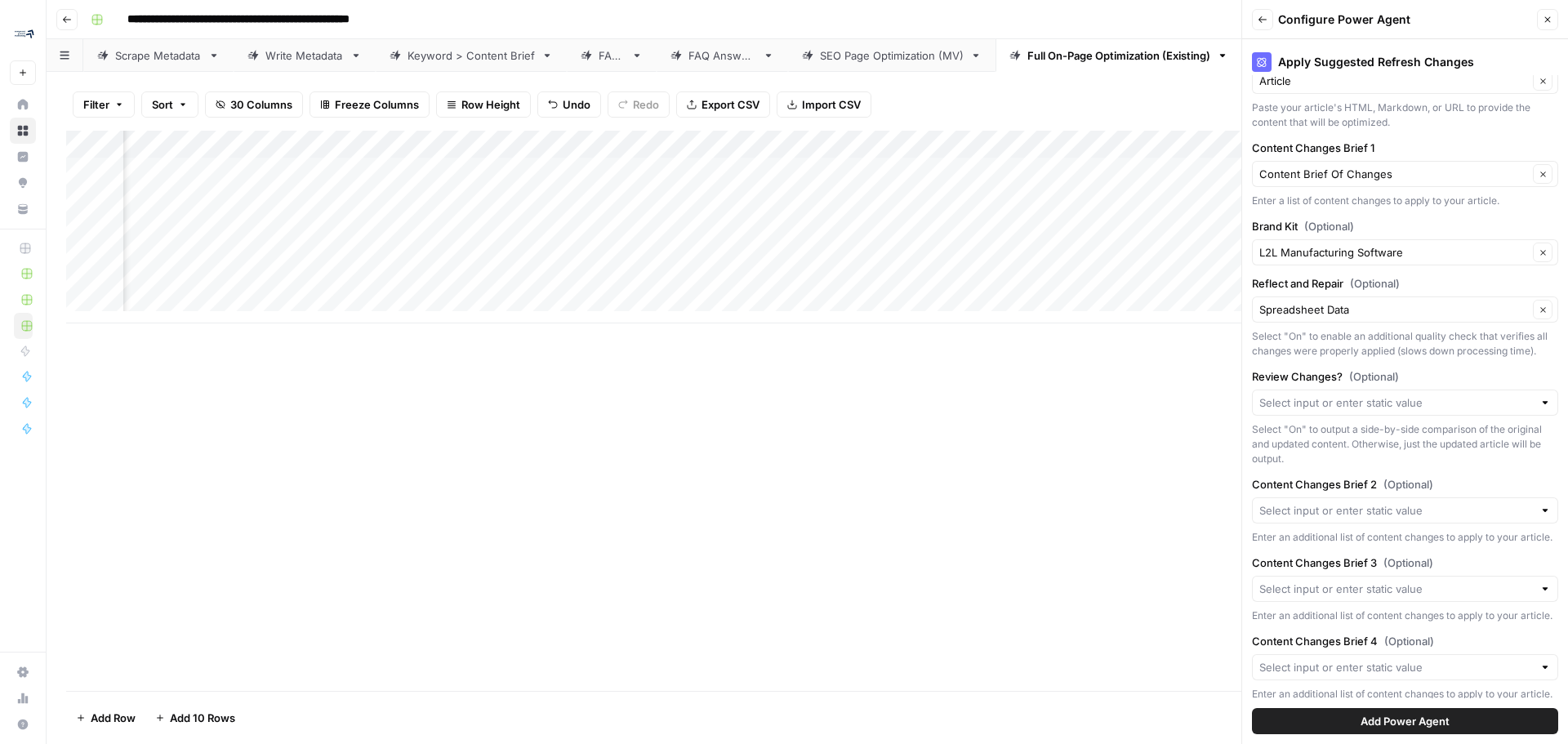
scroll to position [235, 0]
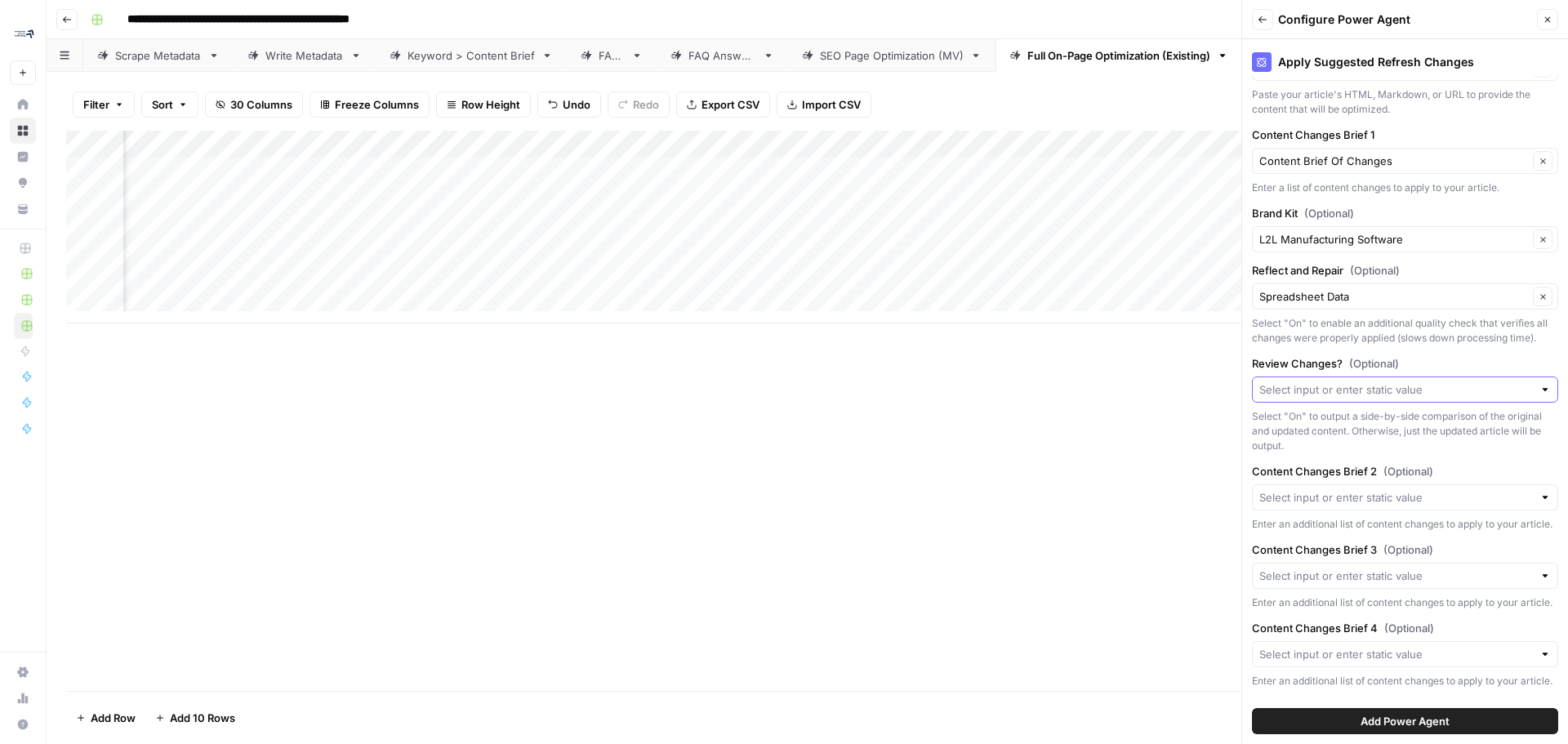
click at [1487, 381] on input "Review Changes? (Optional)" at bounding box center [1397, 389] width 274 height 17
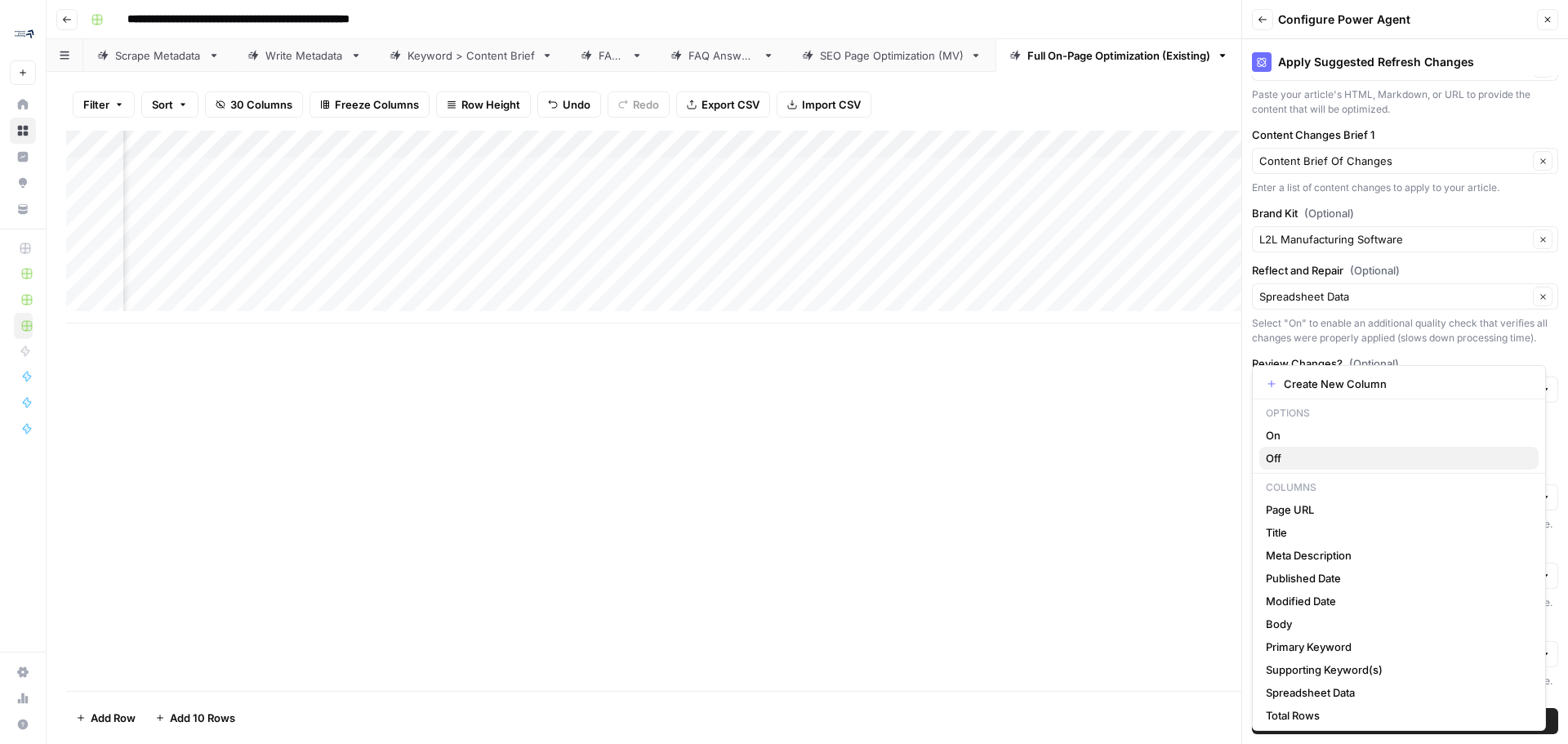
click at [1301, 460] on span "Off" at bounding box center [1396, 458] width 260 height 17
type input "Off"
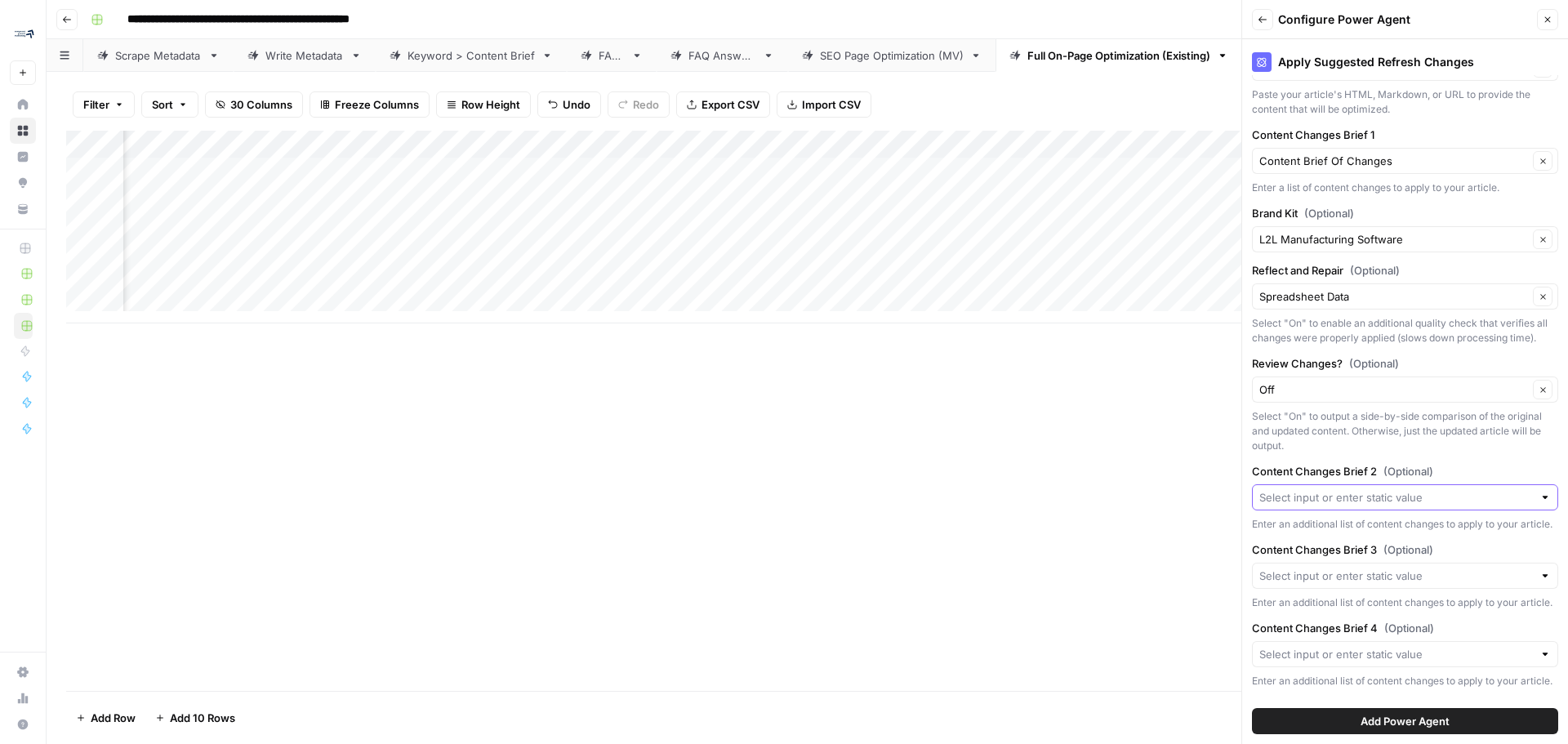
click at [1409, 489] on input "Content Changes Brief 2 (Optional)" at bounding box center [1397, 497] width 274 height 17
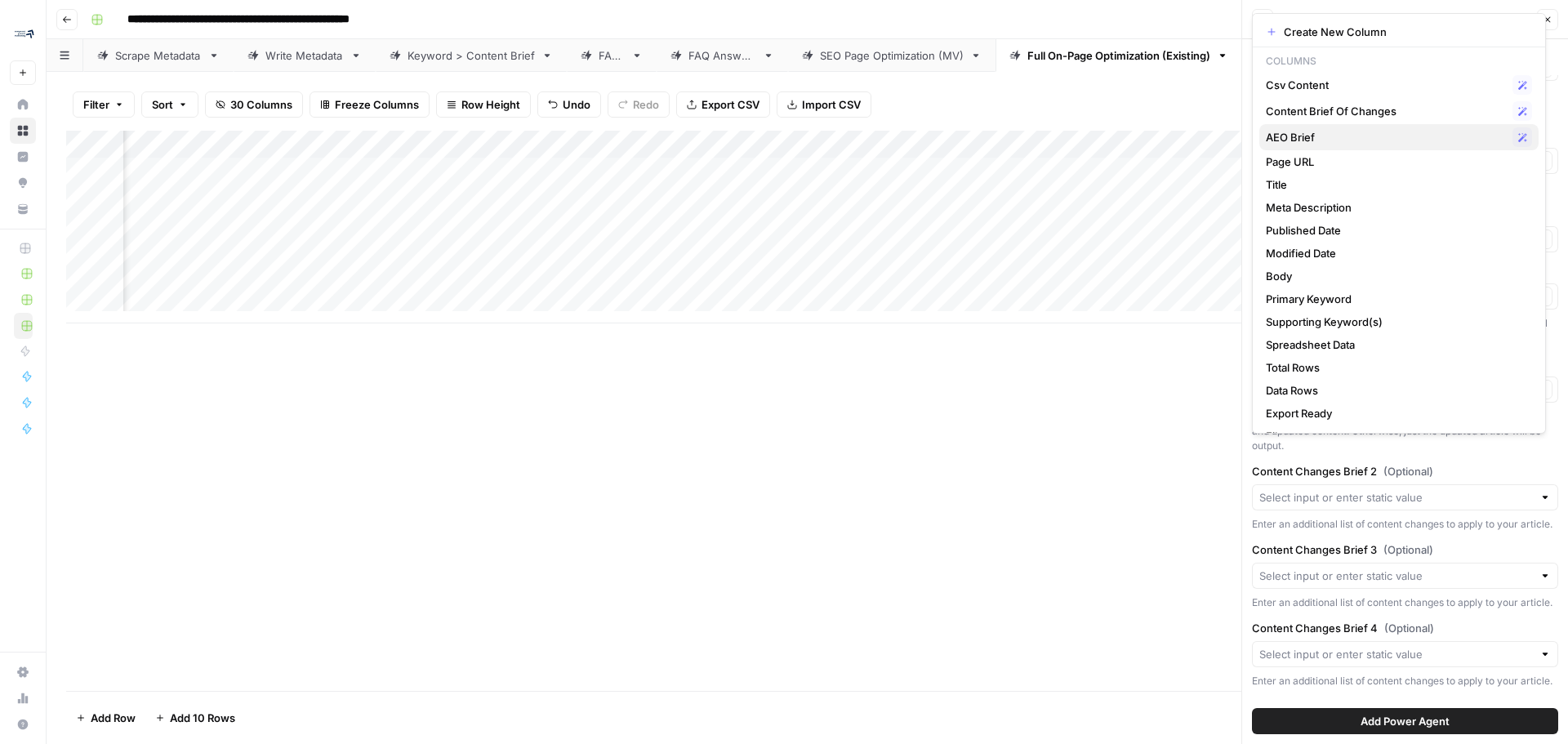
click at [1354, 142] on span "AEO Brief" at bounding box center [1386, 137] width 240 height 17
type input "AEO Brief"
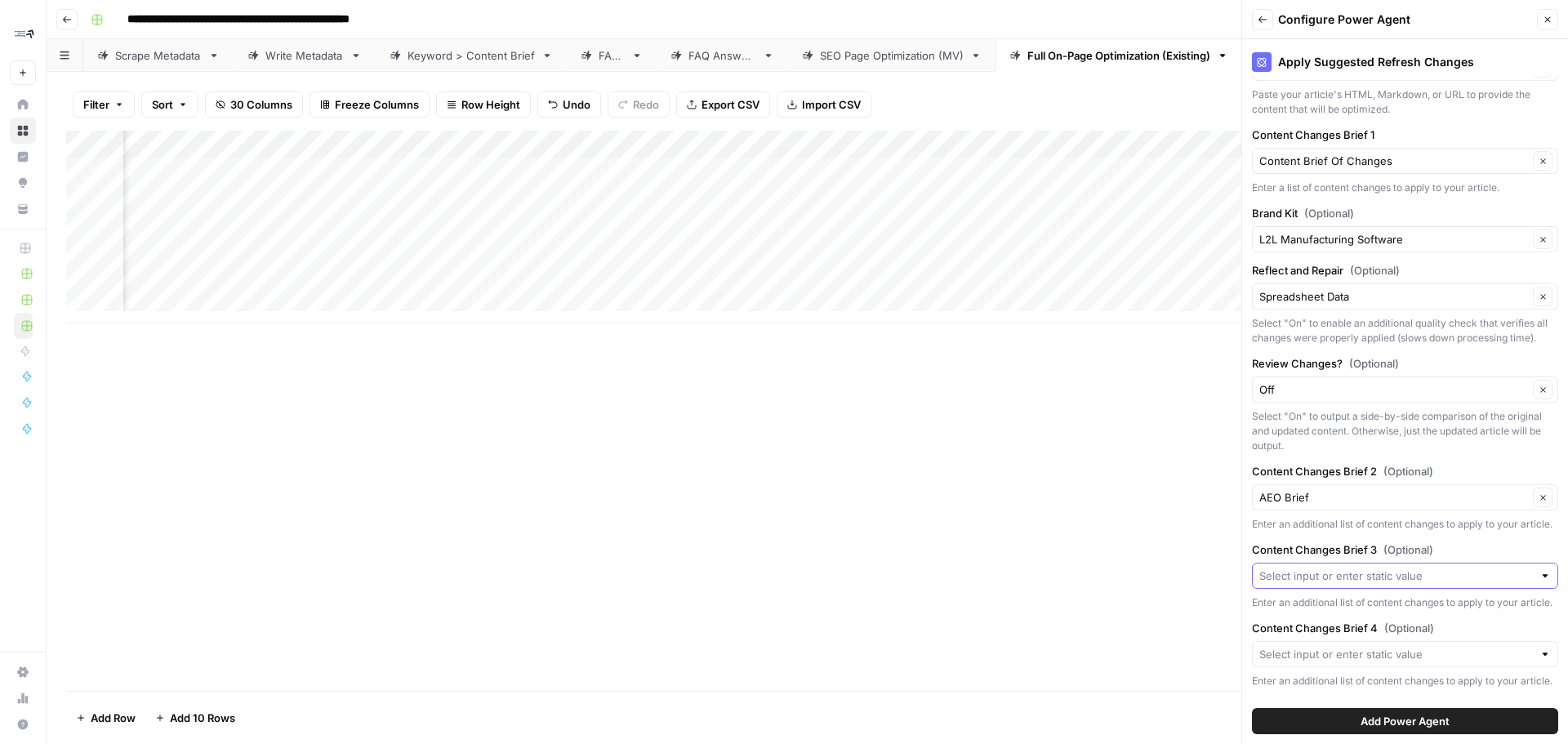
click at [1378, 567] on input "Content Changes Brief 3 (Optional)" at bounding box center [1397, 575] width 274 height 17
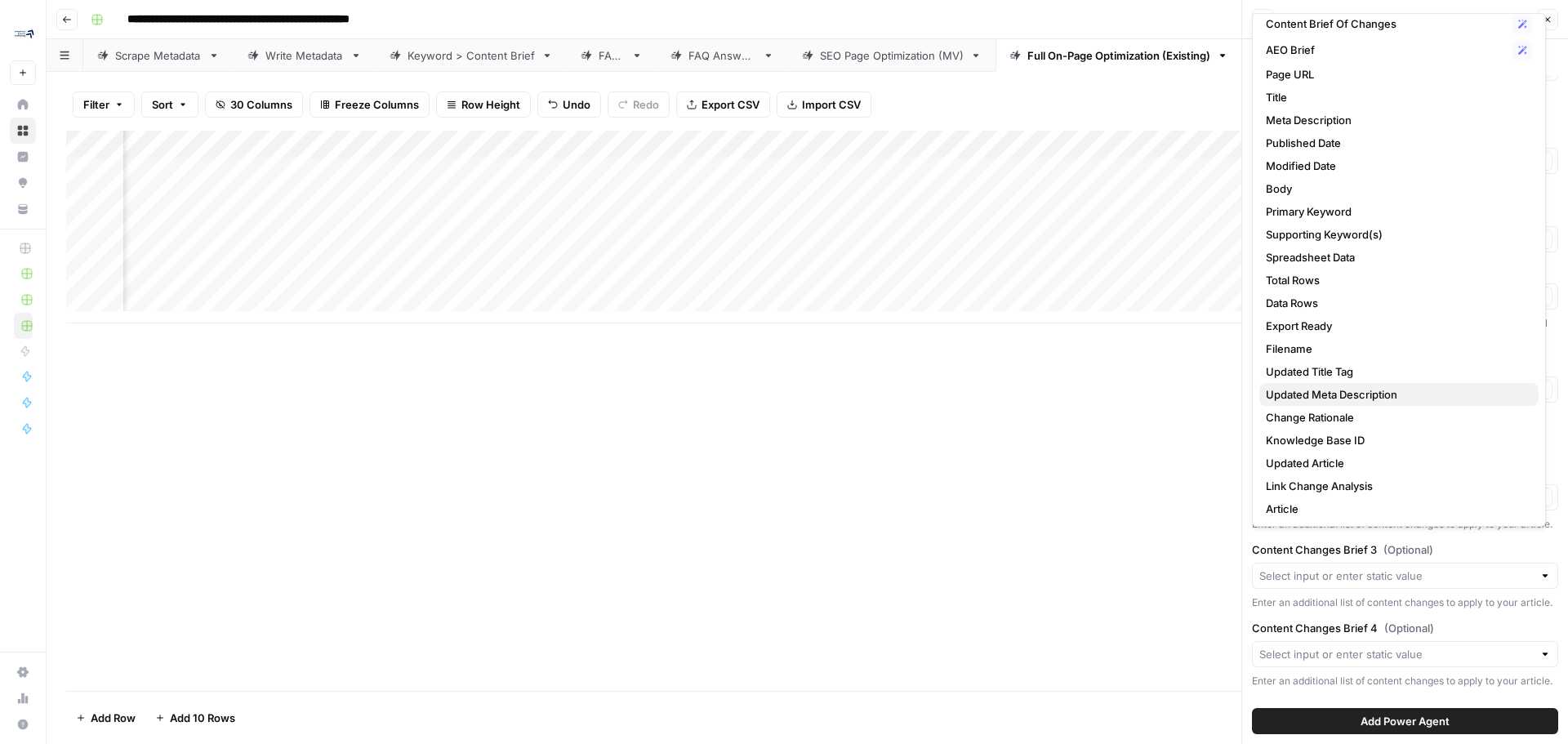
scroll to position [88, 0]
click at [1408, 366] on span "Updated Title Tag" at bounding box center [1396, 371] width 260 height 17
type input "Updated Title Tag"
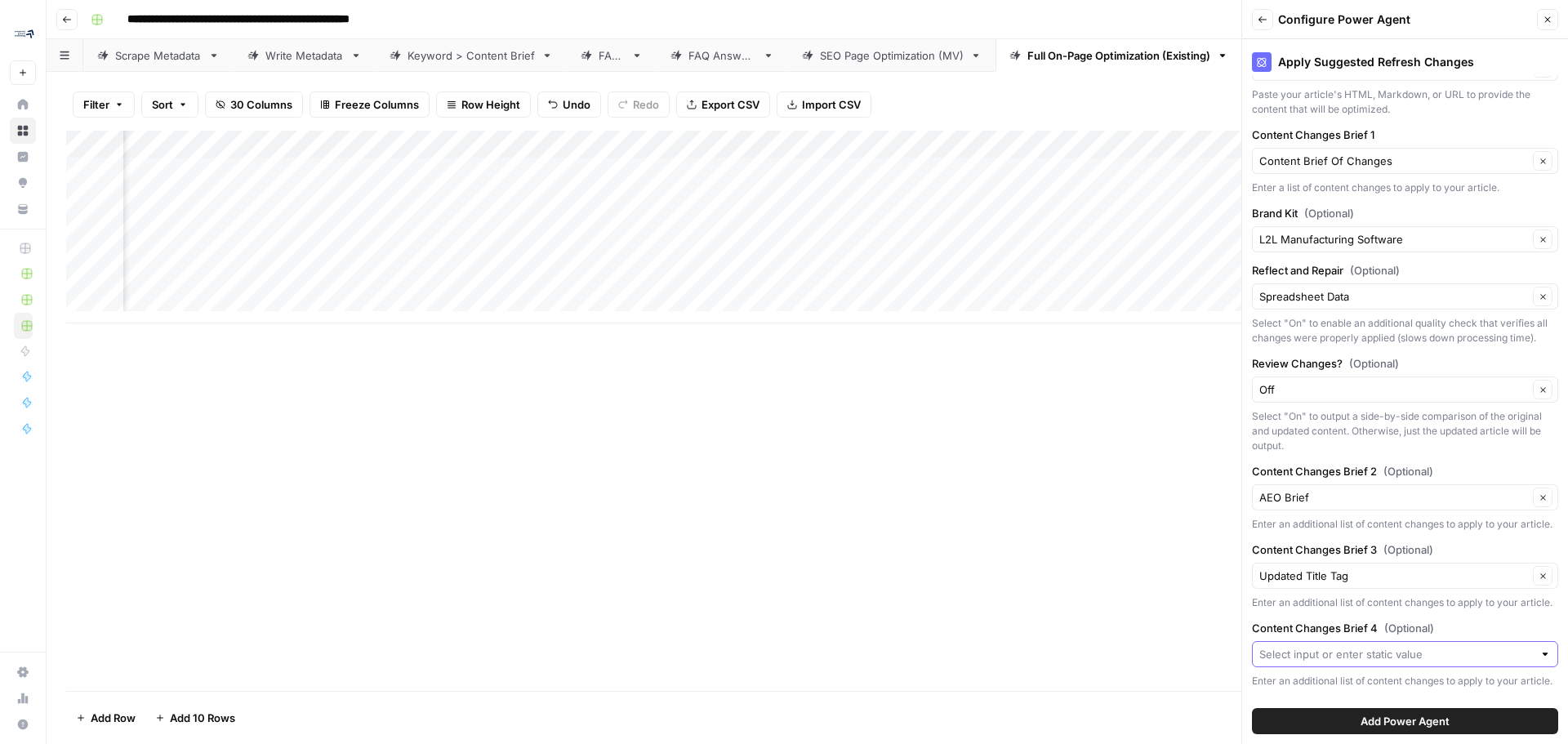
click at [1387, 645] on input "Content Changes Brief 4 (Optional)" at bounding box center [1397, 654] width 274 height 17
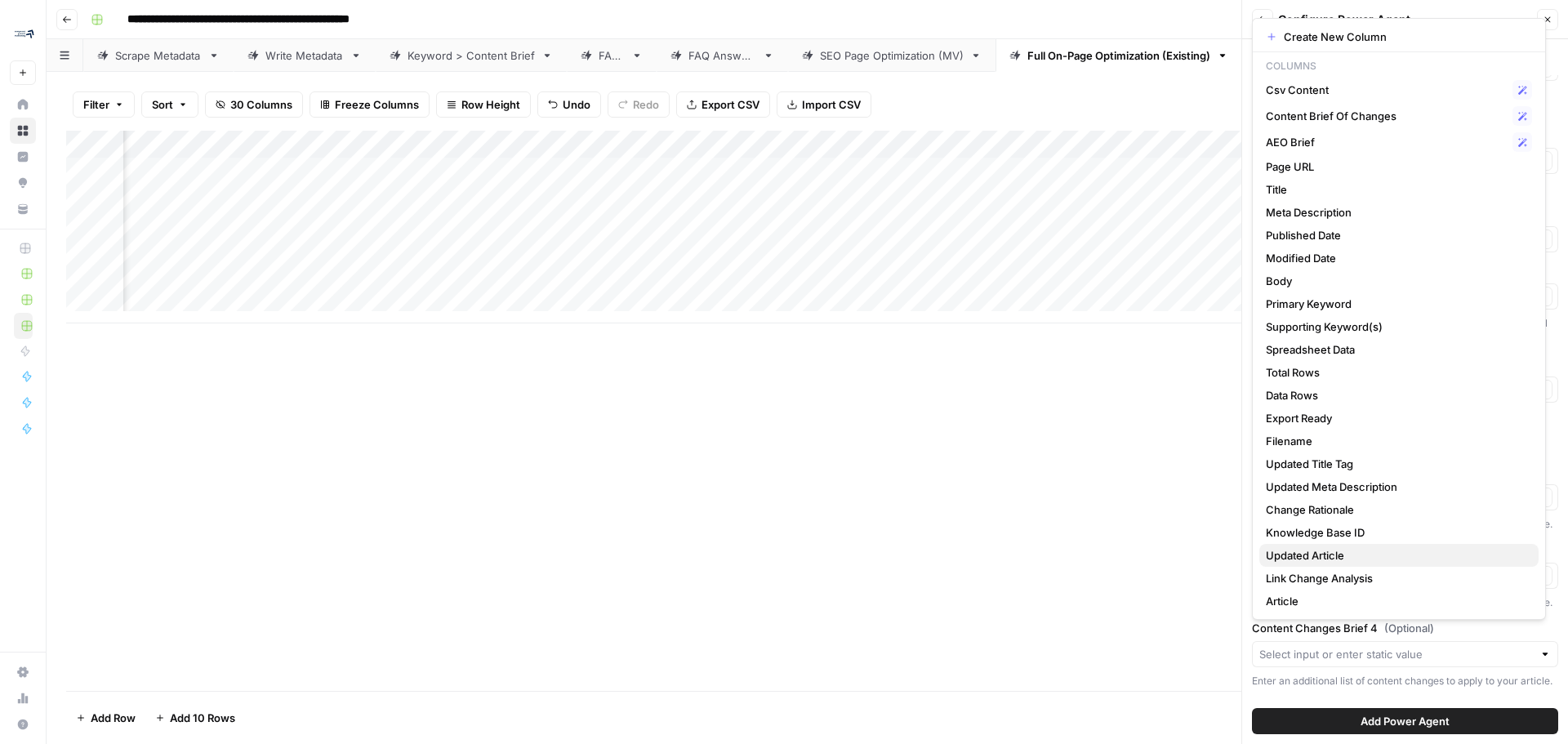
click at [1413, 558] on span "Updated Article" at bounding box center [1396, 555] width 260 height 17
type input "Updated Article"
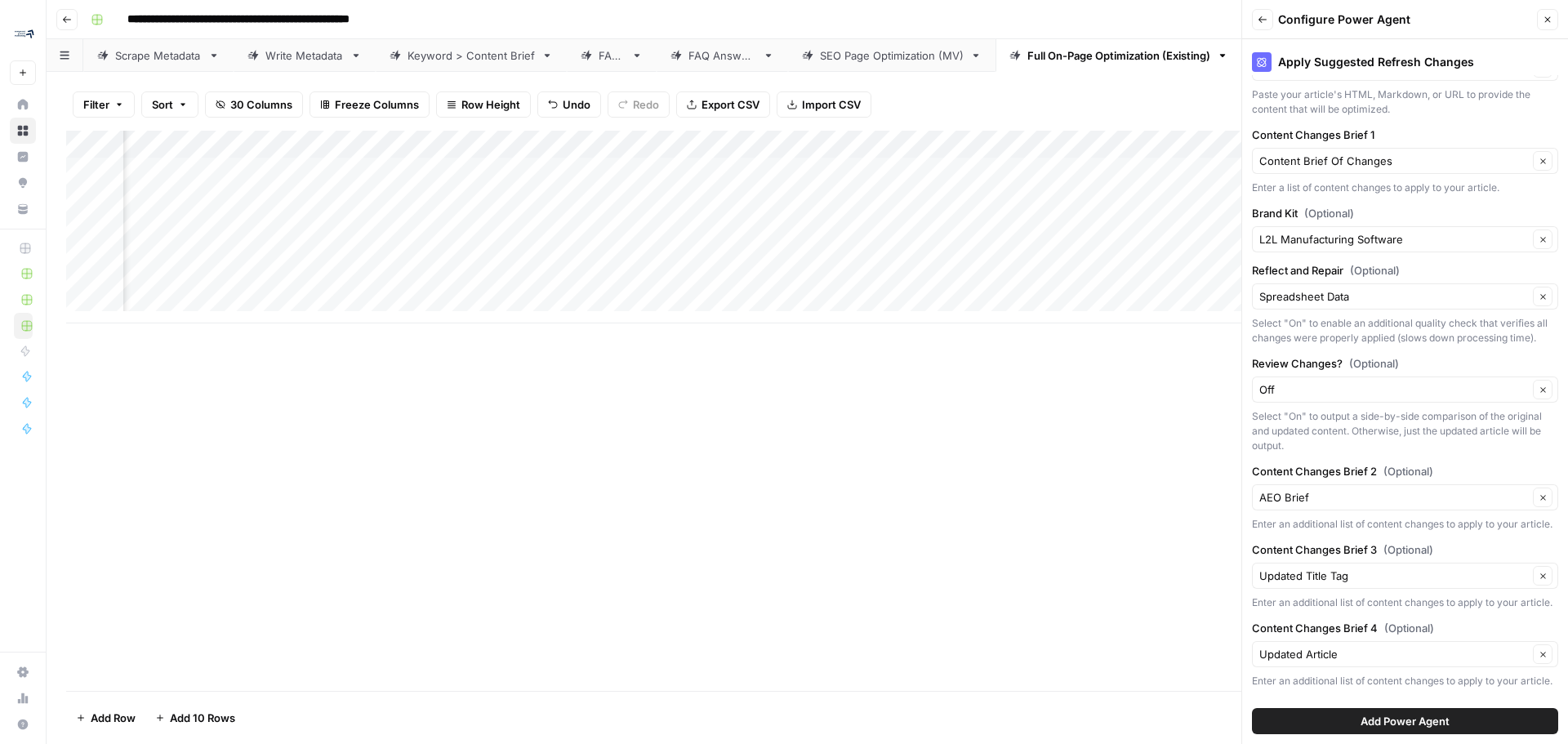
click at [580, 158] on div "Add Column" at bounding box center [807, 226] width 1482 height 193
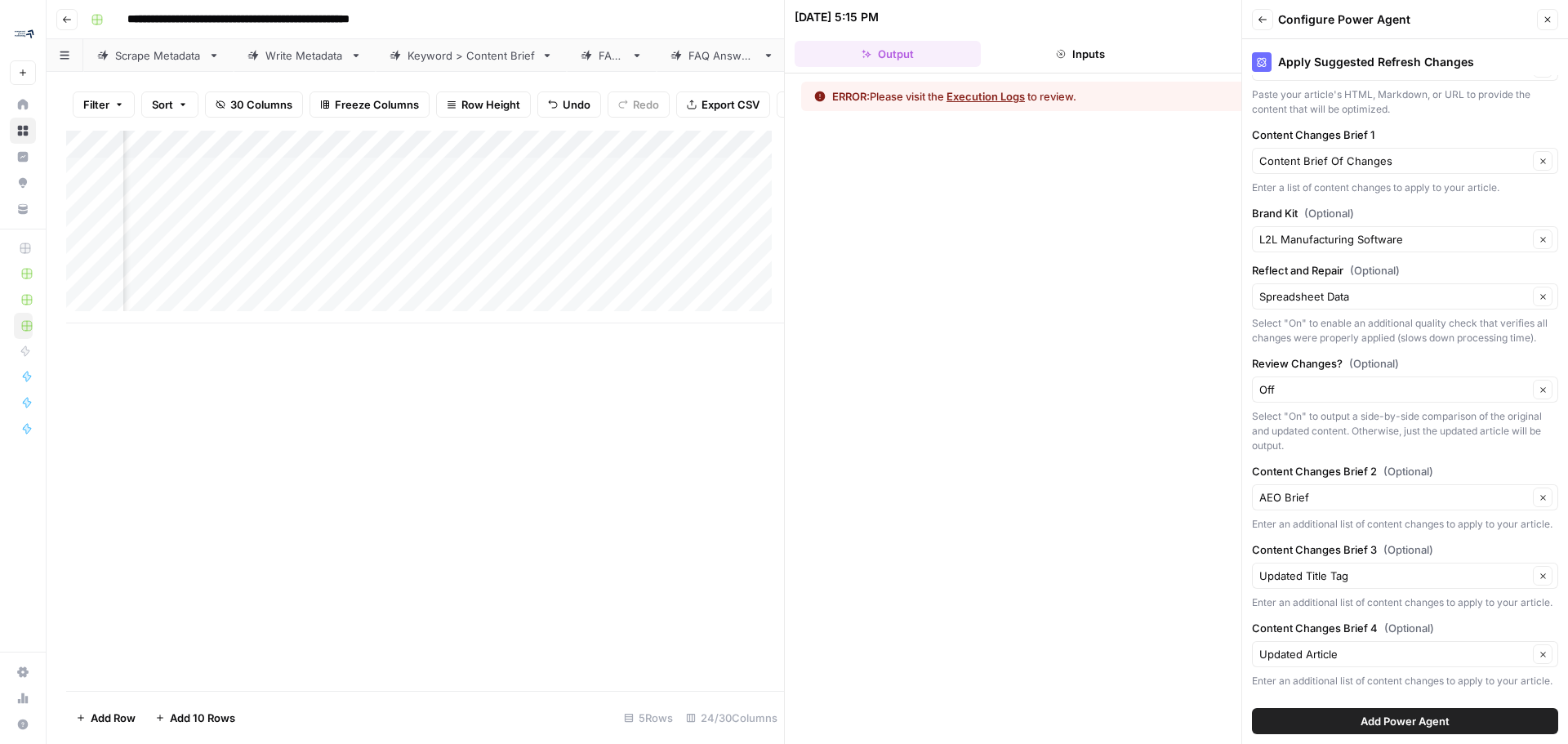
click at [1452, 721] on button "Add Power Agent" at bounding box center [1405, 721] width 307 height 26
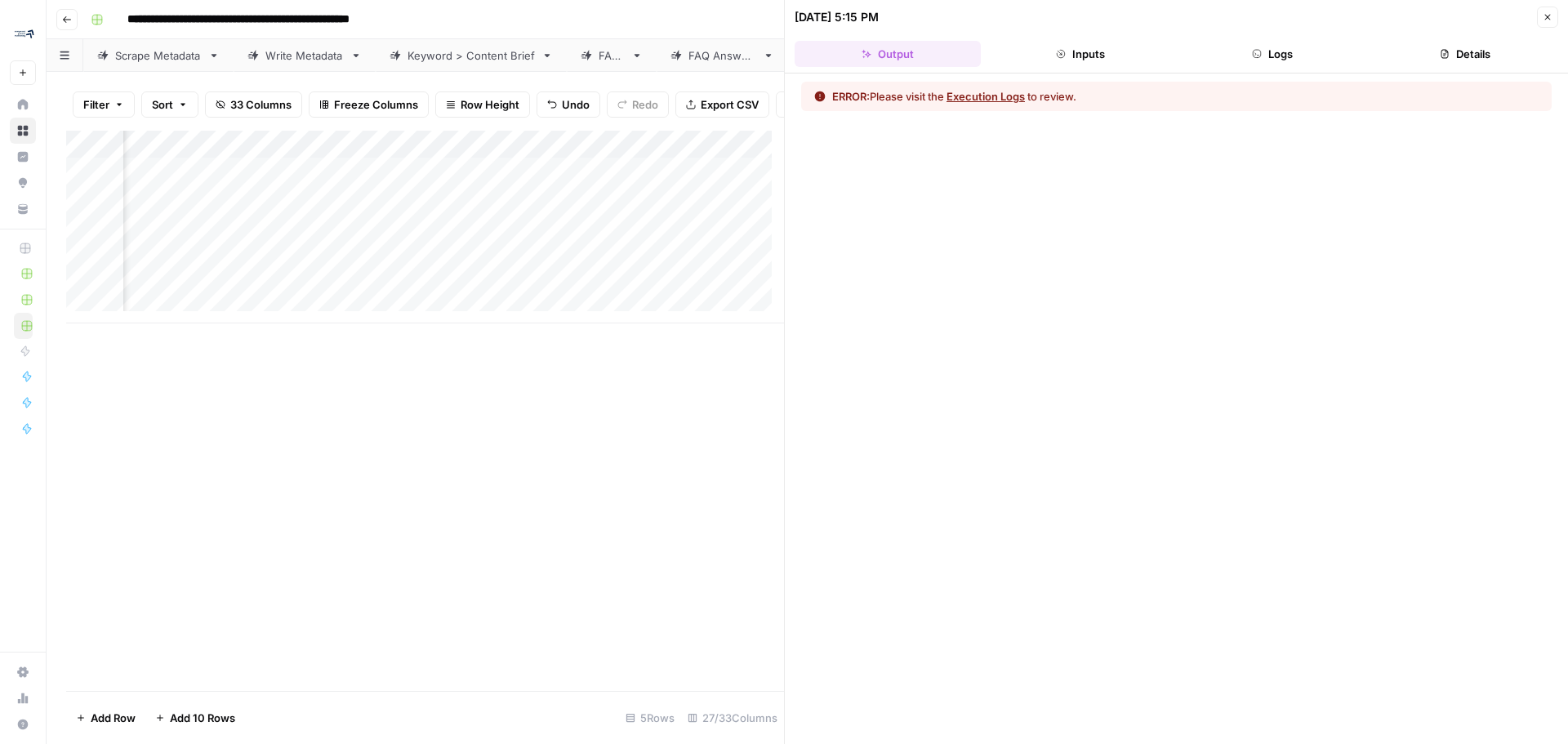
scroll to position [0, 4179]
click at [997, 100] on button "Execution Logs" at bounding box center [986, 97] width 78 height 17
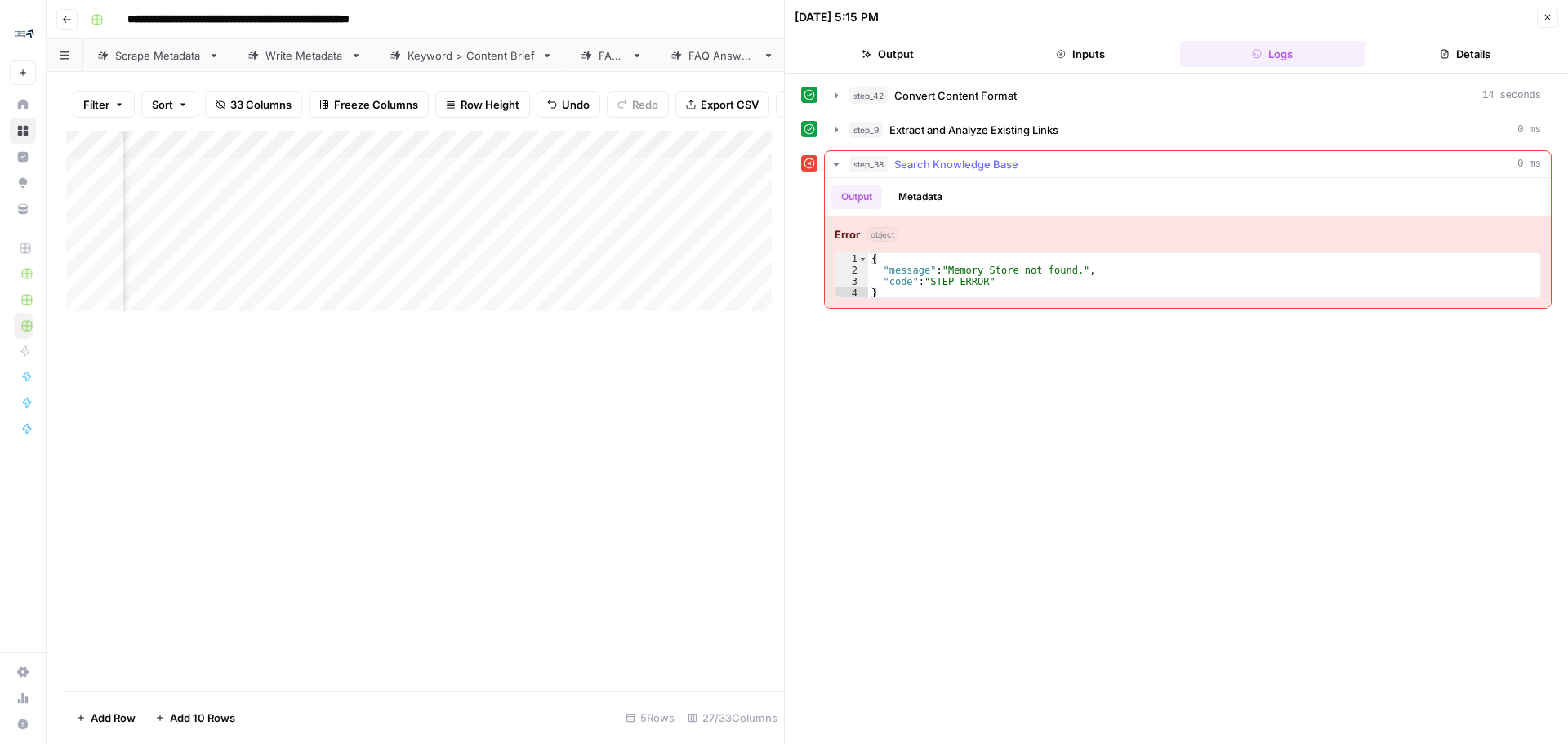
click at [1194, 169] on div "step_38 Search Knowledge Base 0 ms" at bounding box center [1195, 164] width 691 height 17
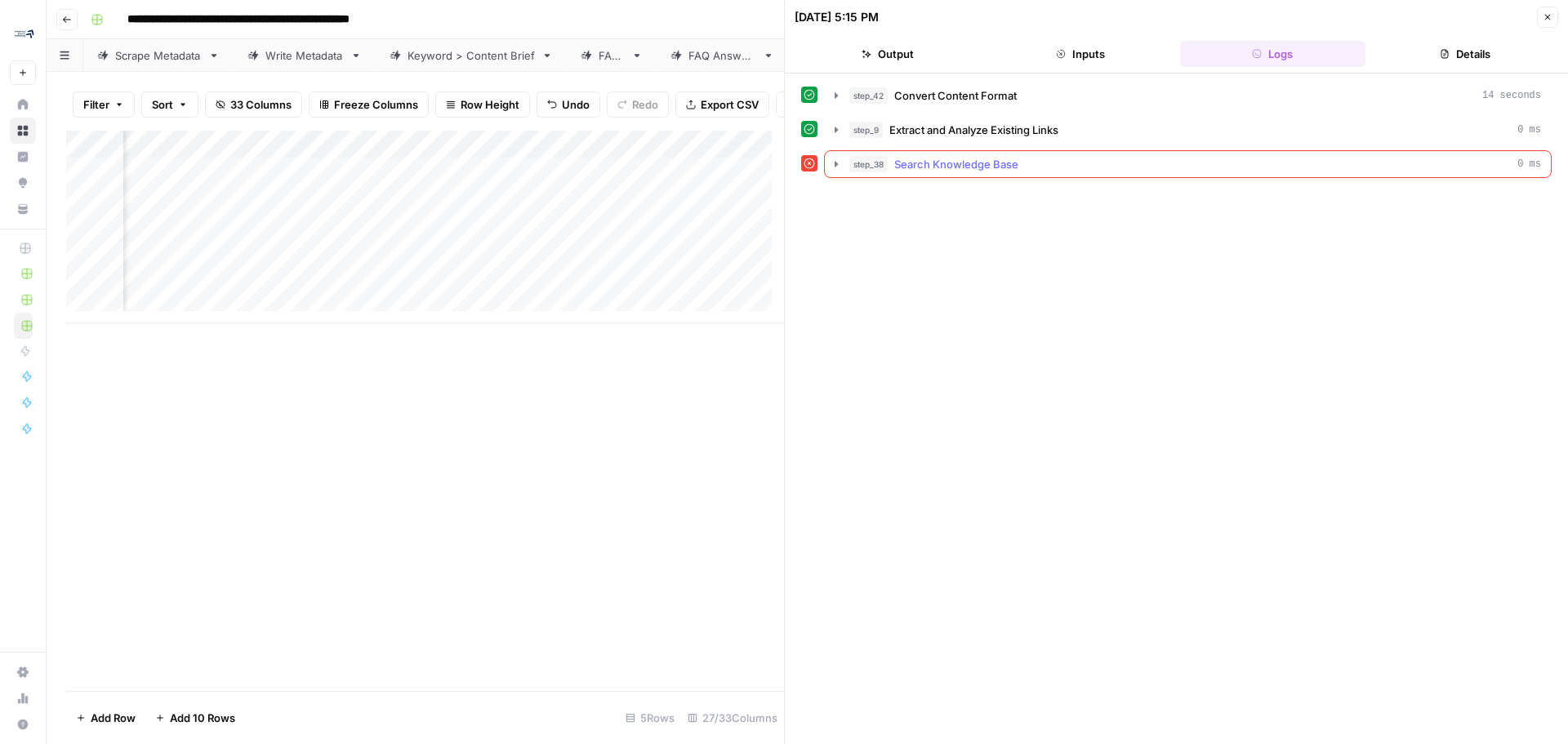
click at [1194, 169] on div "step_38 Search Knowledge Base 0 ms" at bounding box center [1195, 164] width 691 height 17
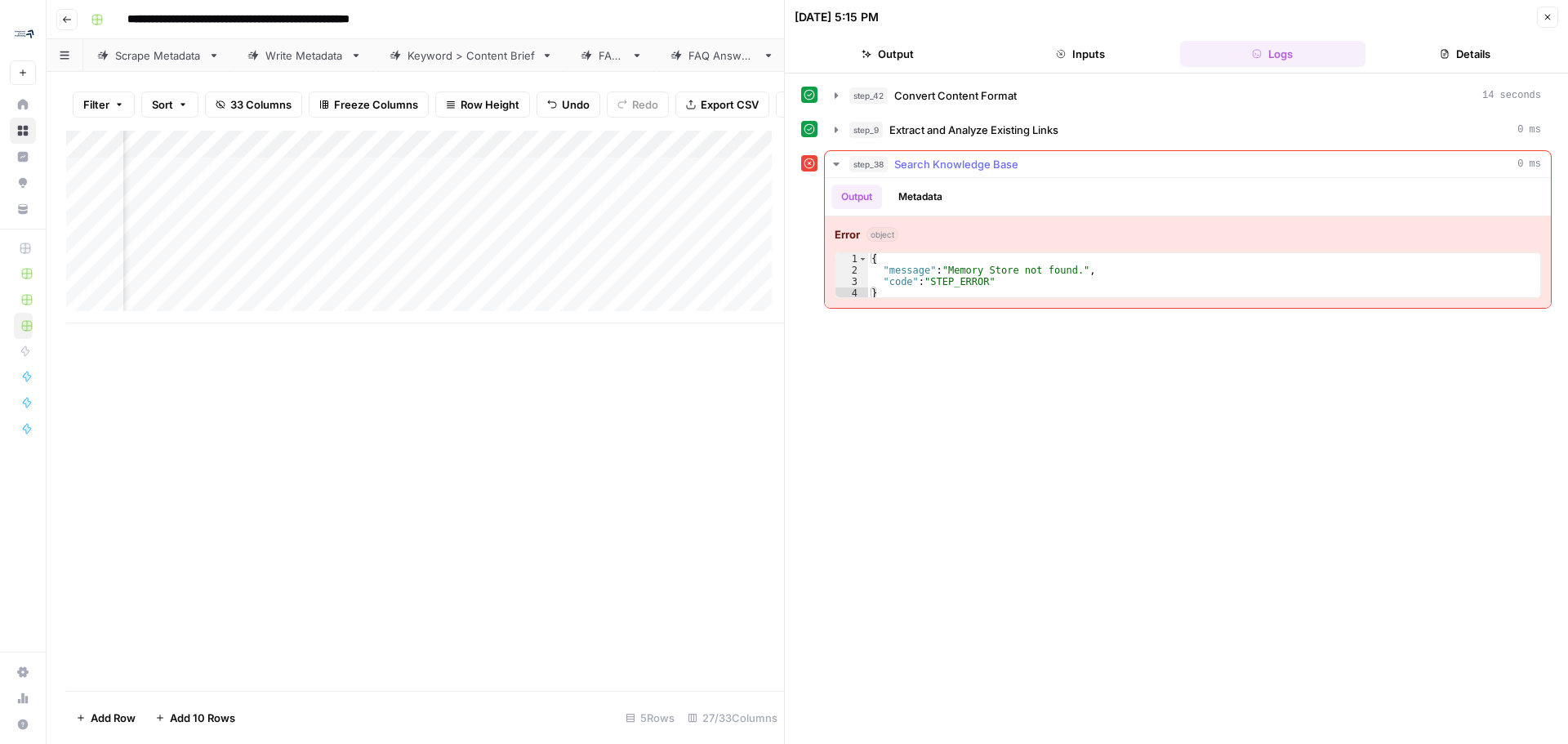
click at [920, 161] on span "Search Knowledge Base" at bounding box center [956, 164] width 124 height 17
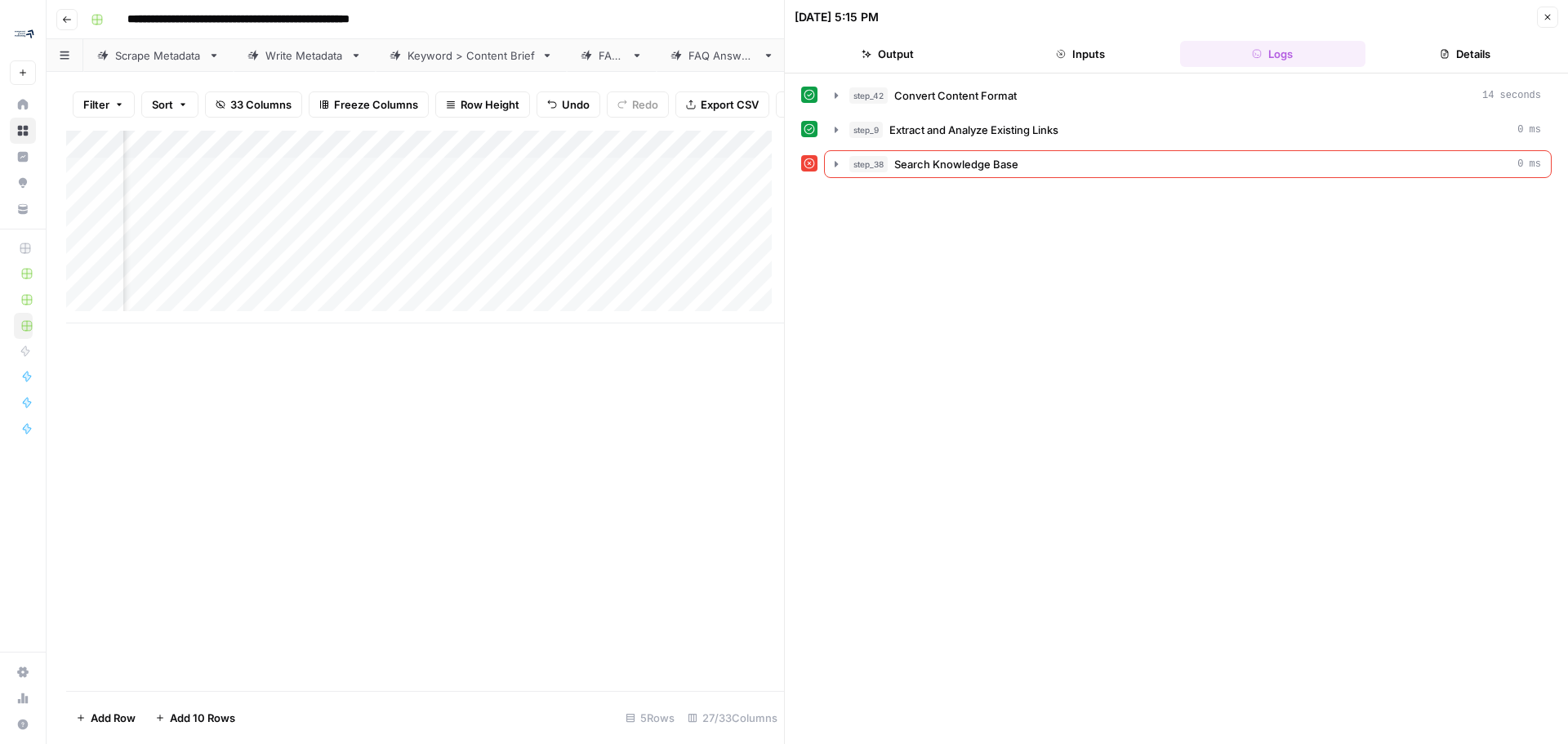
click at [1443, 48] on button "Details" at bounding box center [1466, 54] width 186 height 26
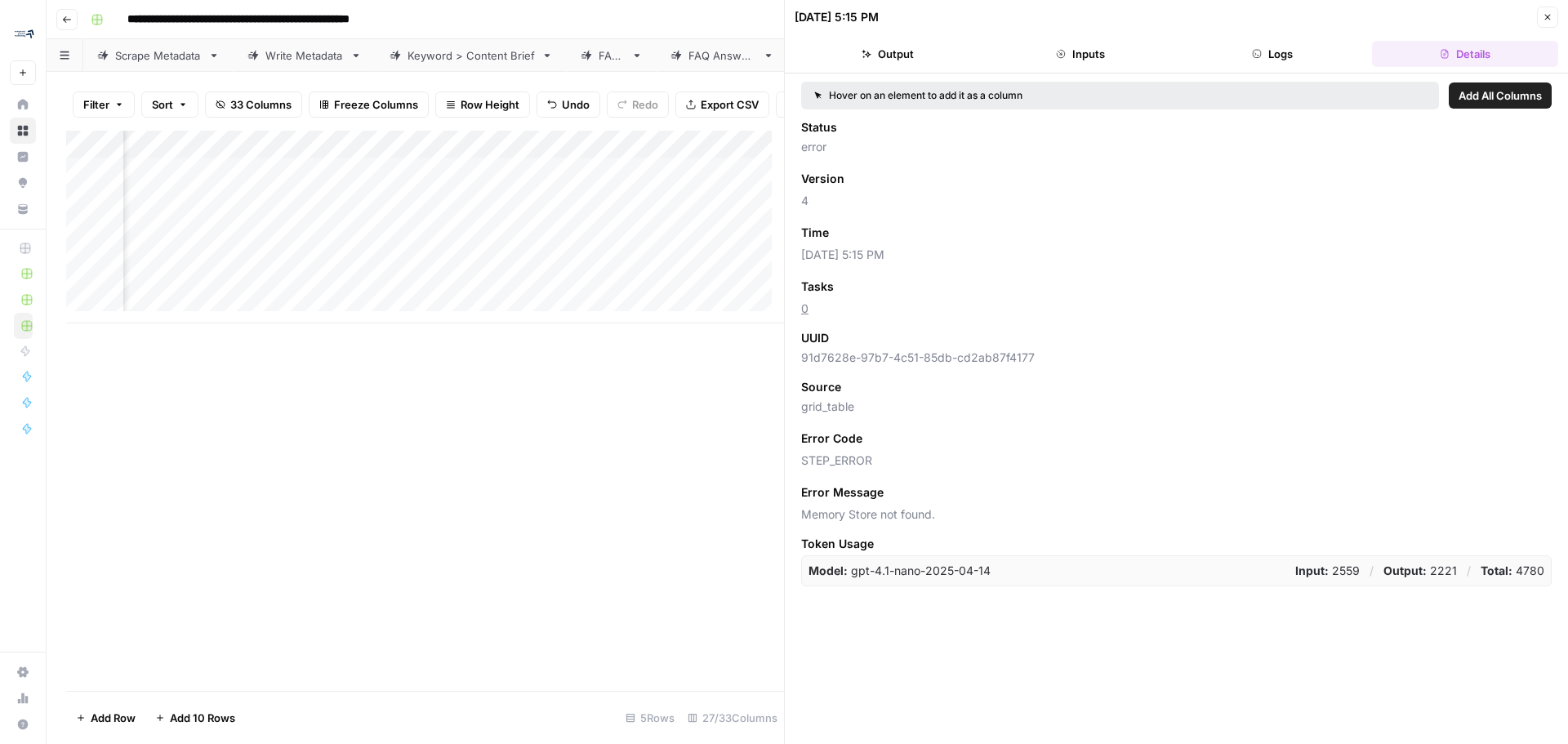
click at [865, 55] on icon "button" at bounding box center [866, 54] width 10 height 10
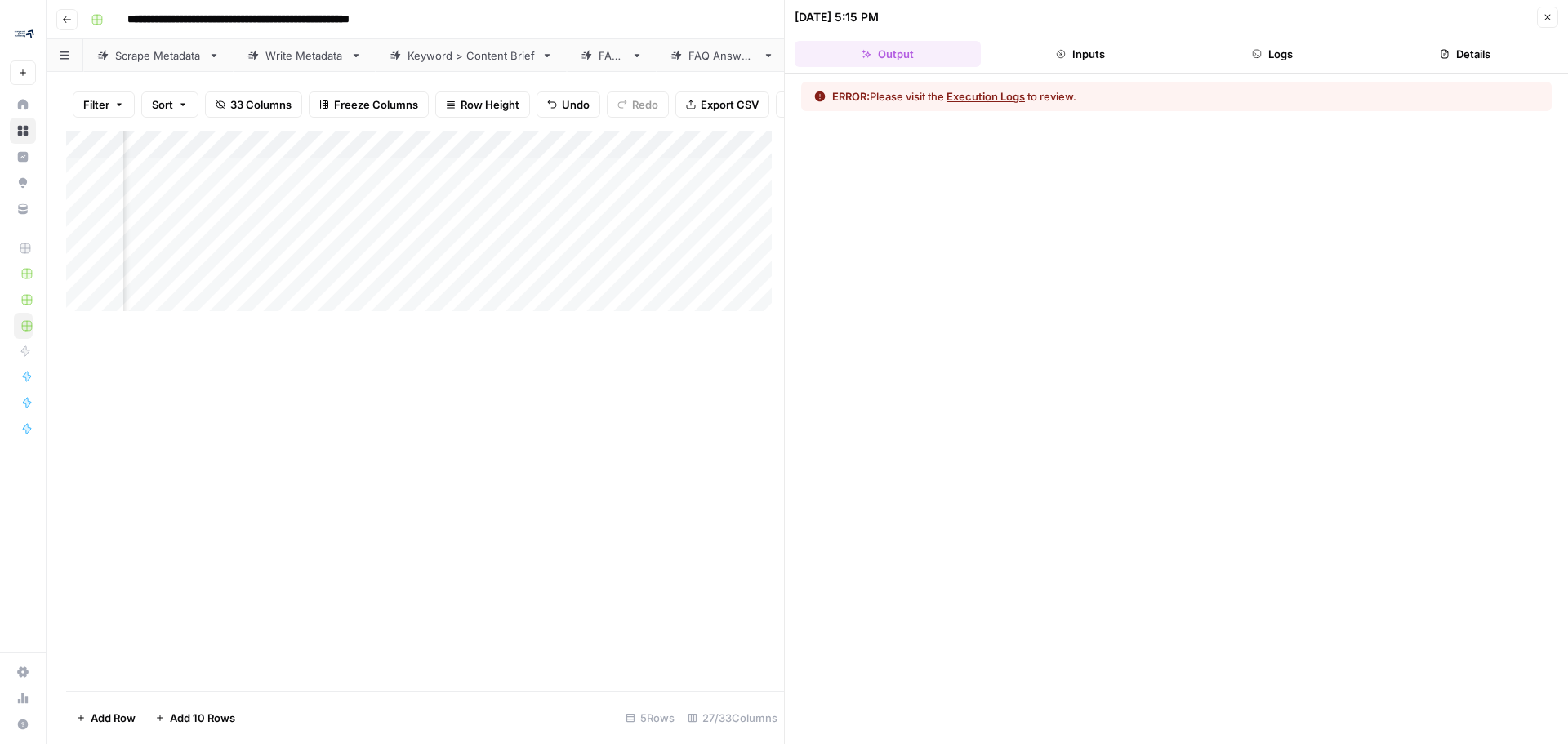
click at [1548, 20] on icon "button" at bounding box center [1548, 17] width 10 height 10
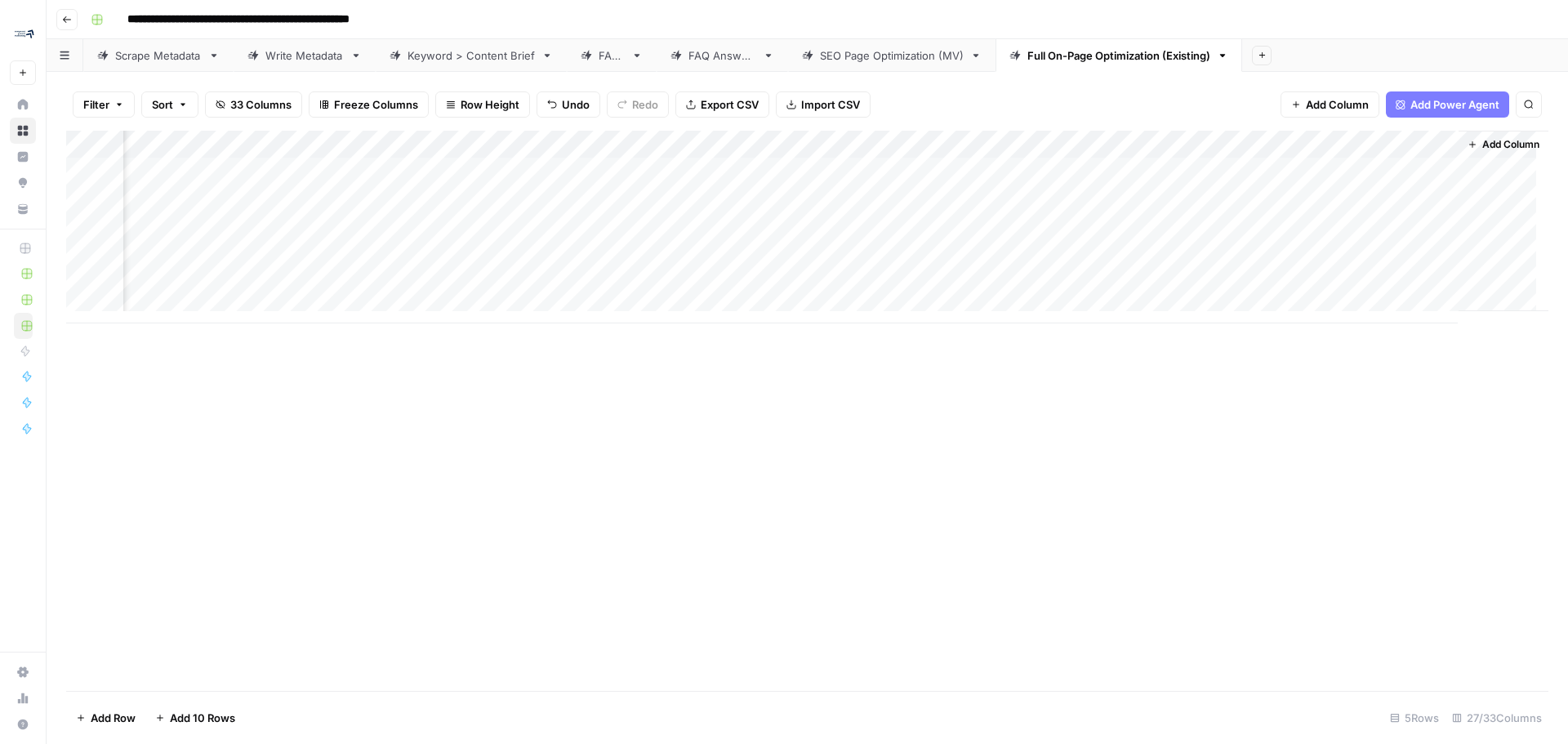
scroll to position [0, 3612]
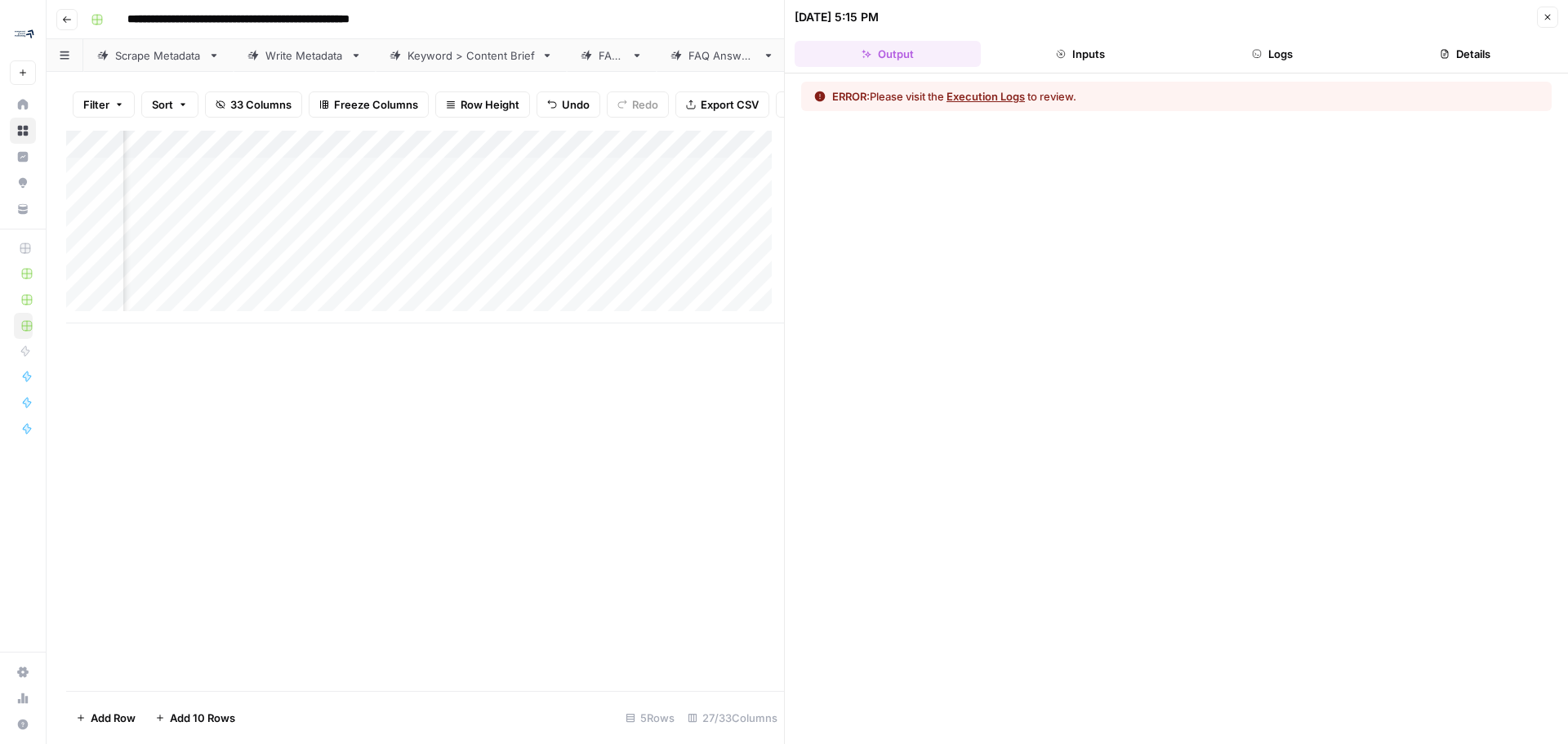
click at [1543, 23] on button "Close" at bounding box center [1548, 17] width 21 height 21
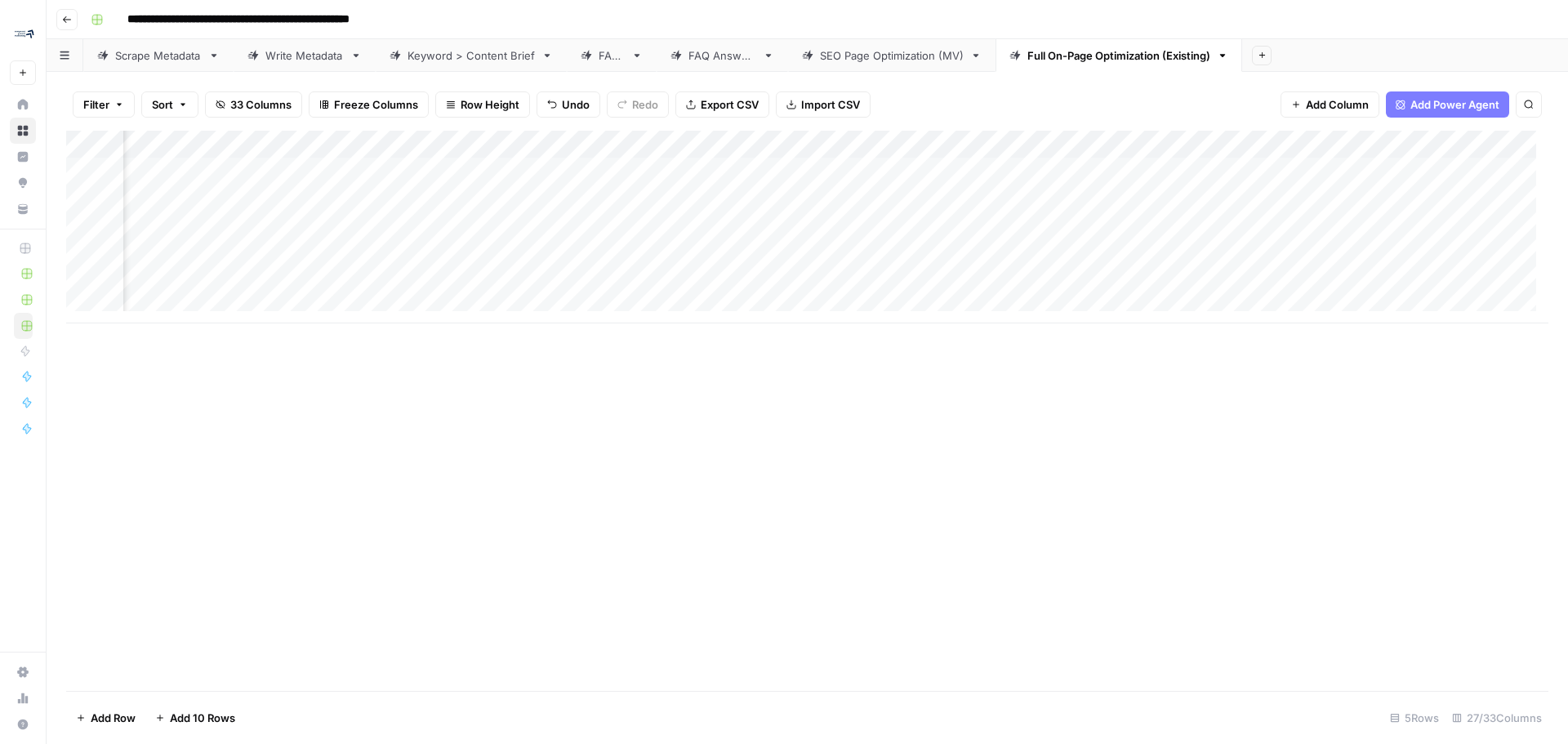
scroll to position [0, 2828]
click at [1433, 102] on span "Add Power Agent" at bounding box center [1455, 104] width 89 height 17
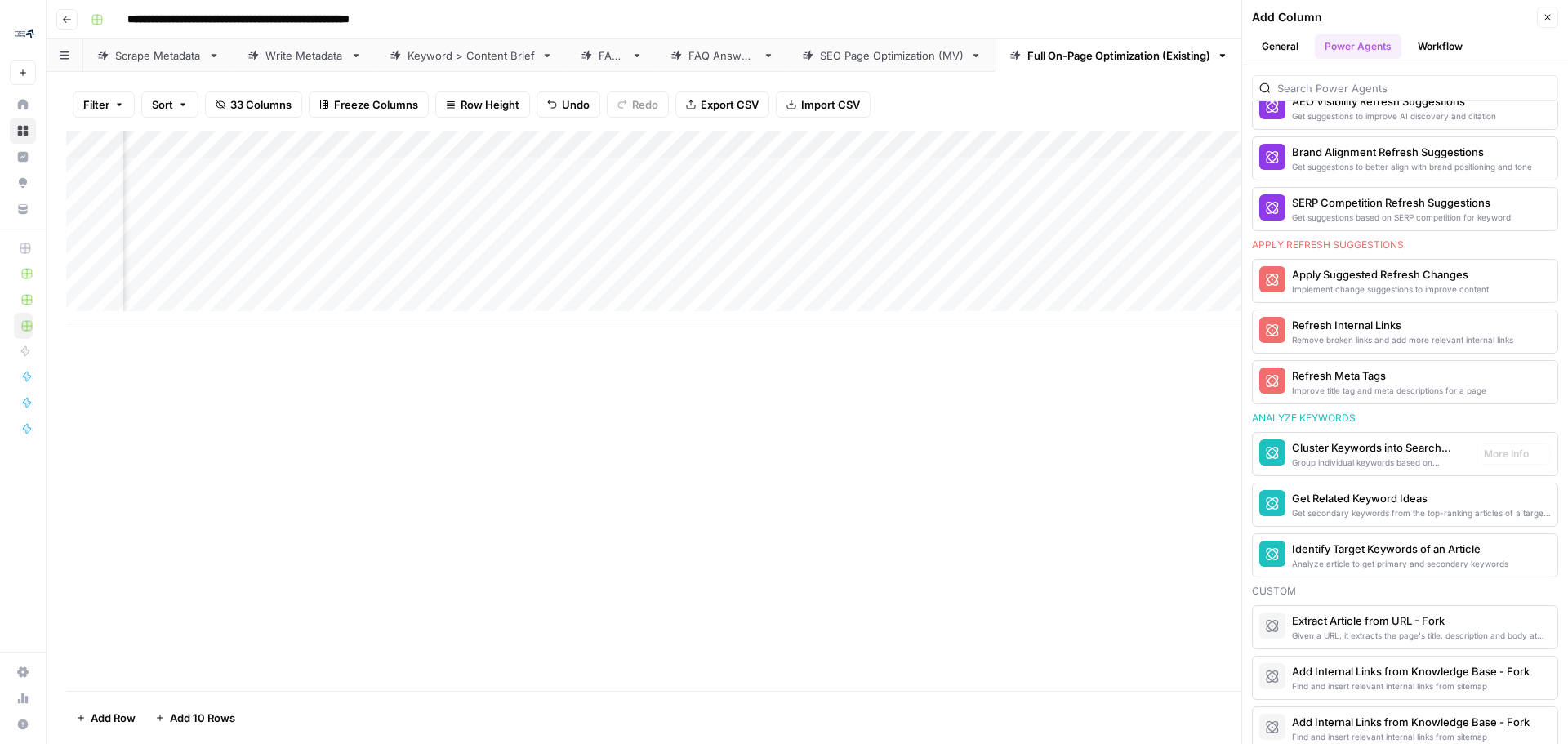
scroll to position [807, 0]
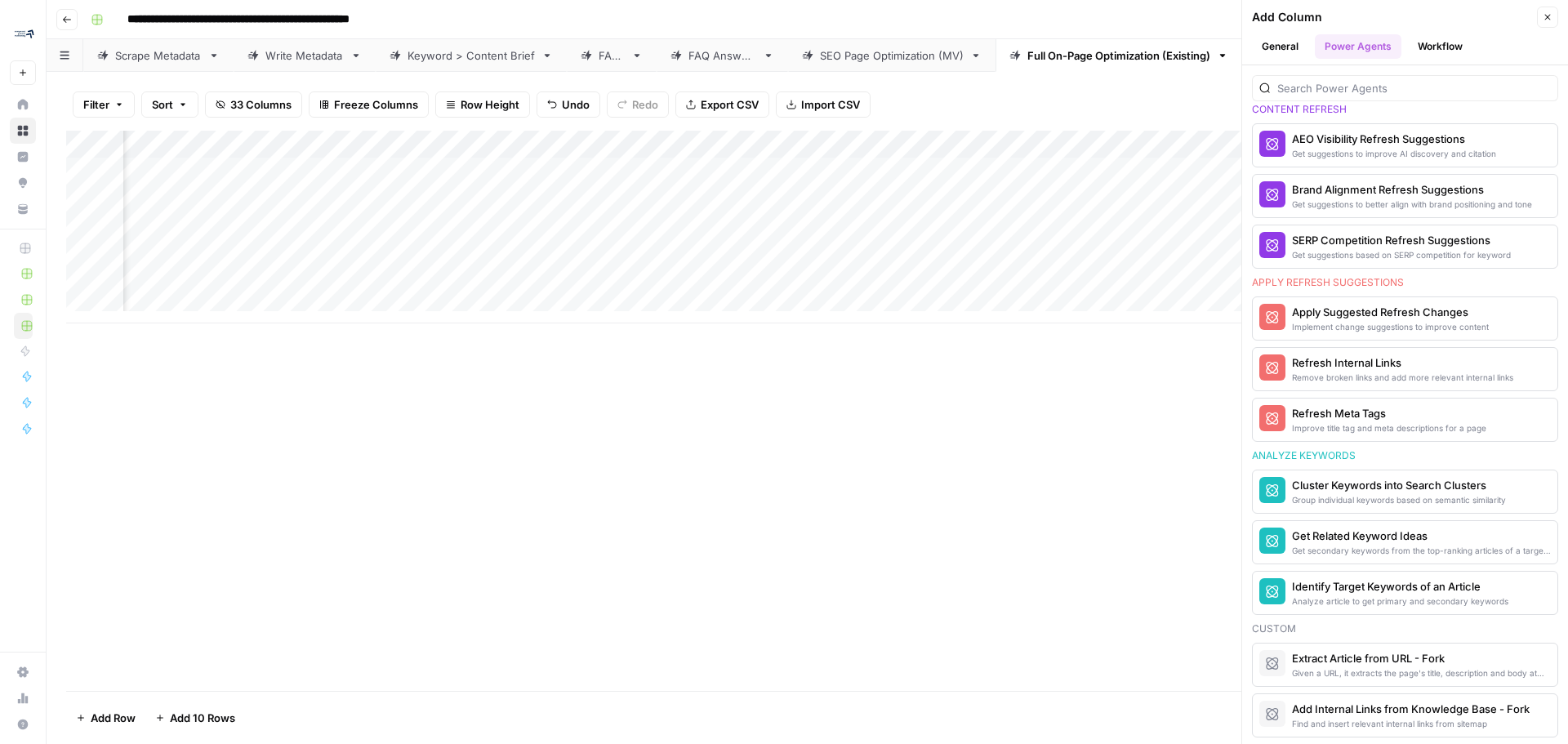
click at [1545, 21] on icon "button" at bounding box center [1548, 17] width 10 height 10
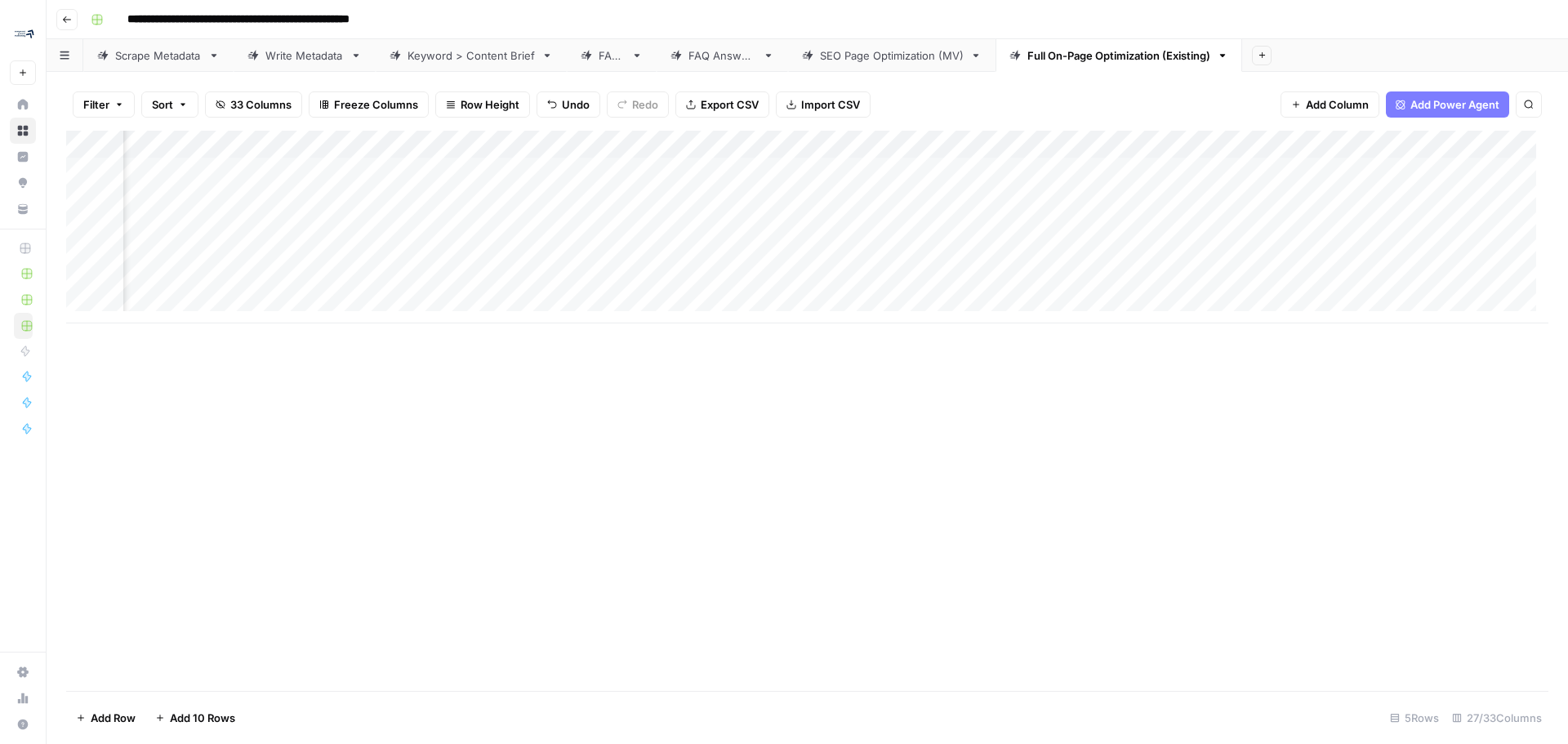
click at [723, 170] on div "Add Column" at bounding box center [807, 226] width 1482 height 193
click at [928, 147] on div "Add Column" at bounding box center [807, 226] width 1482 height 193
click at [622, 501] on div "Add Column" at bounding box center [807, 410] width 1482 height 560
click at [931, 145] on div "Add Column" at bounding box center [807, 226] width 1482 height 193
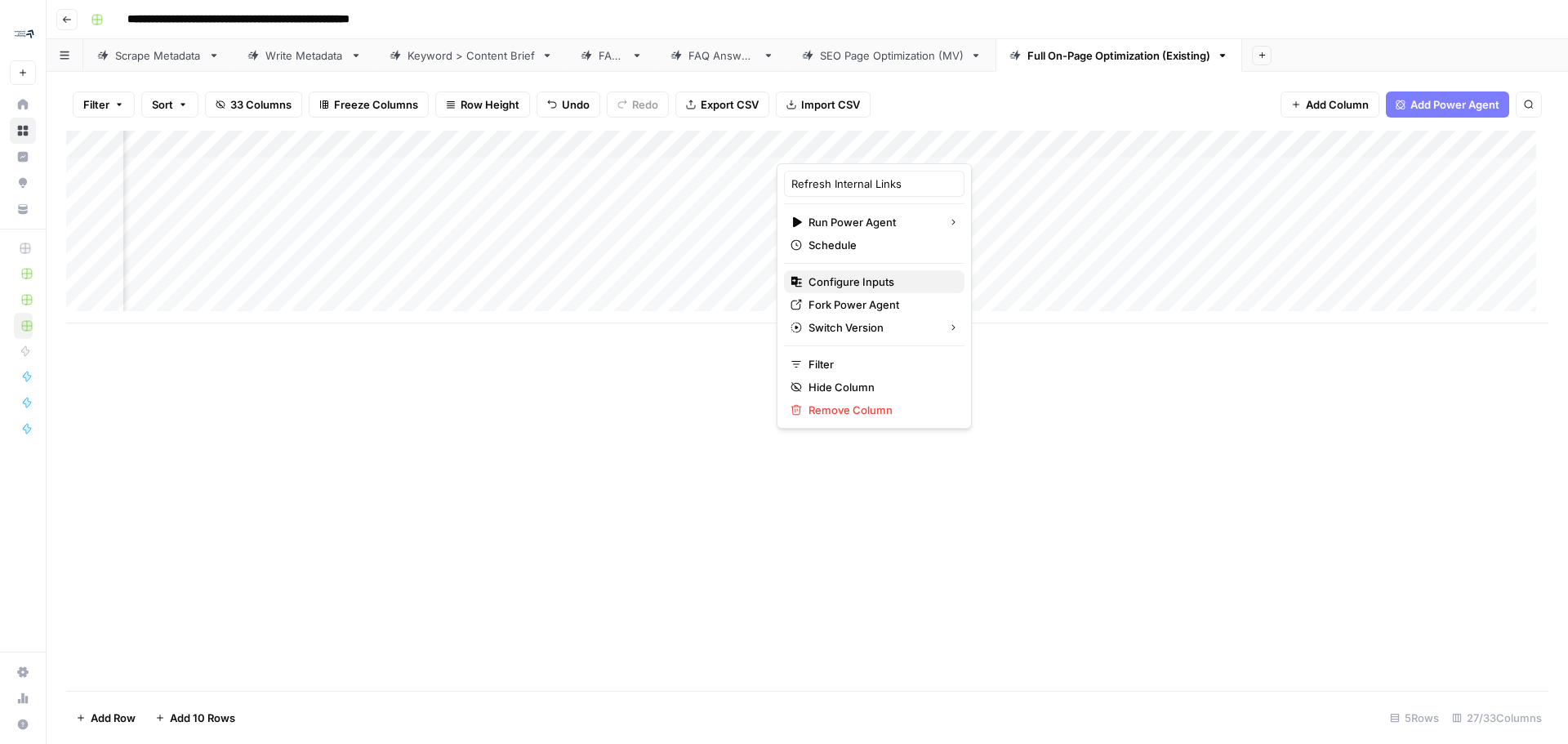
click at [919, 275] on span "Configure Inputs" at bounding box center [879, 282] width 143 height 17
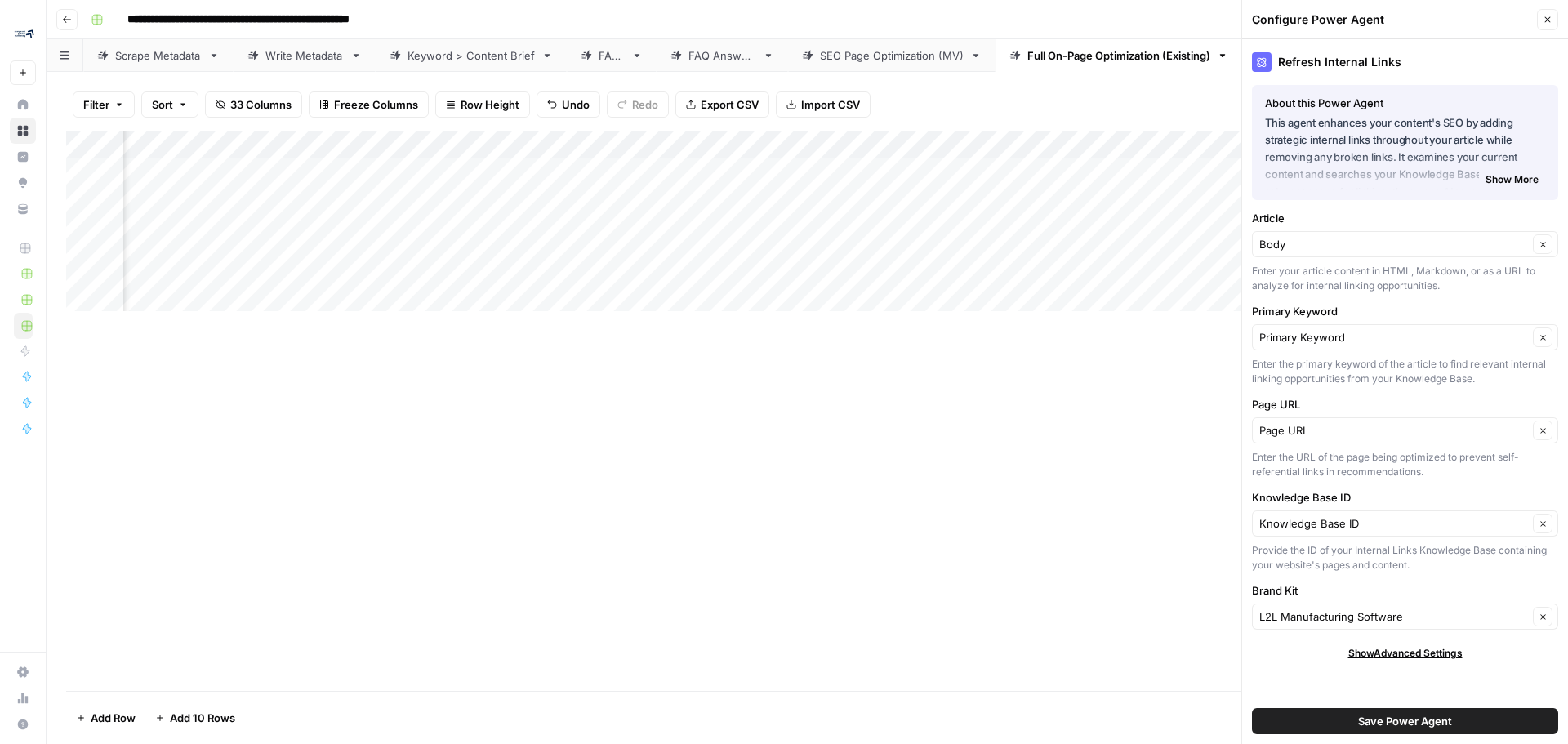
click at [1545, 26] on button "Close" at bounding box center [1548, 20] width 21 height 21
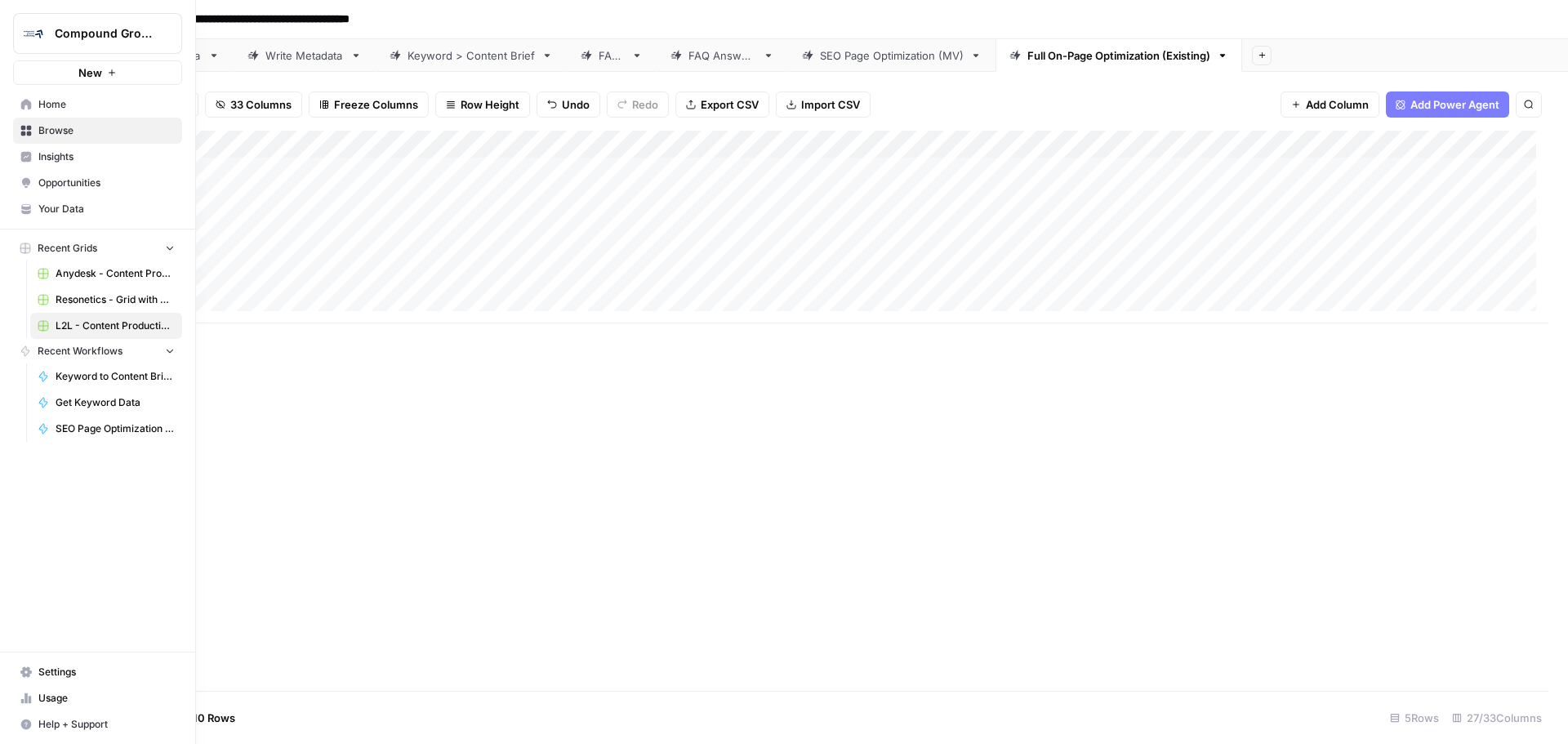
click at [21, 731] on button "Help + Support" at bounding box center [97, 724] width 169 height 26
click at [32, 727] on button "Help + Support" at bounding box center [97, 724] width 169 height 26
click at [112, 725] on span "Help + Support" at bounding box center [106, 724] width 136 height 15
click at [248, 662] on span "AirOps Academy" at bounding box center [272, 665] width 109 height 15
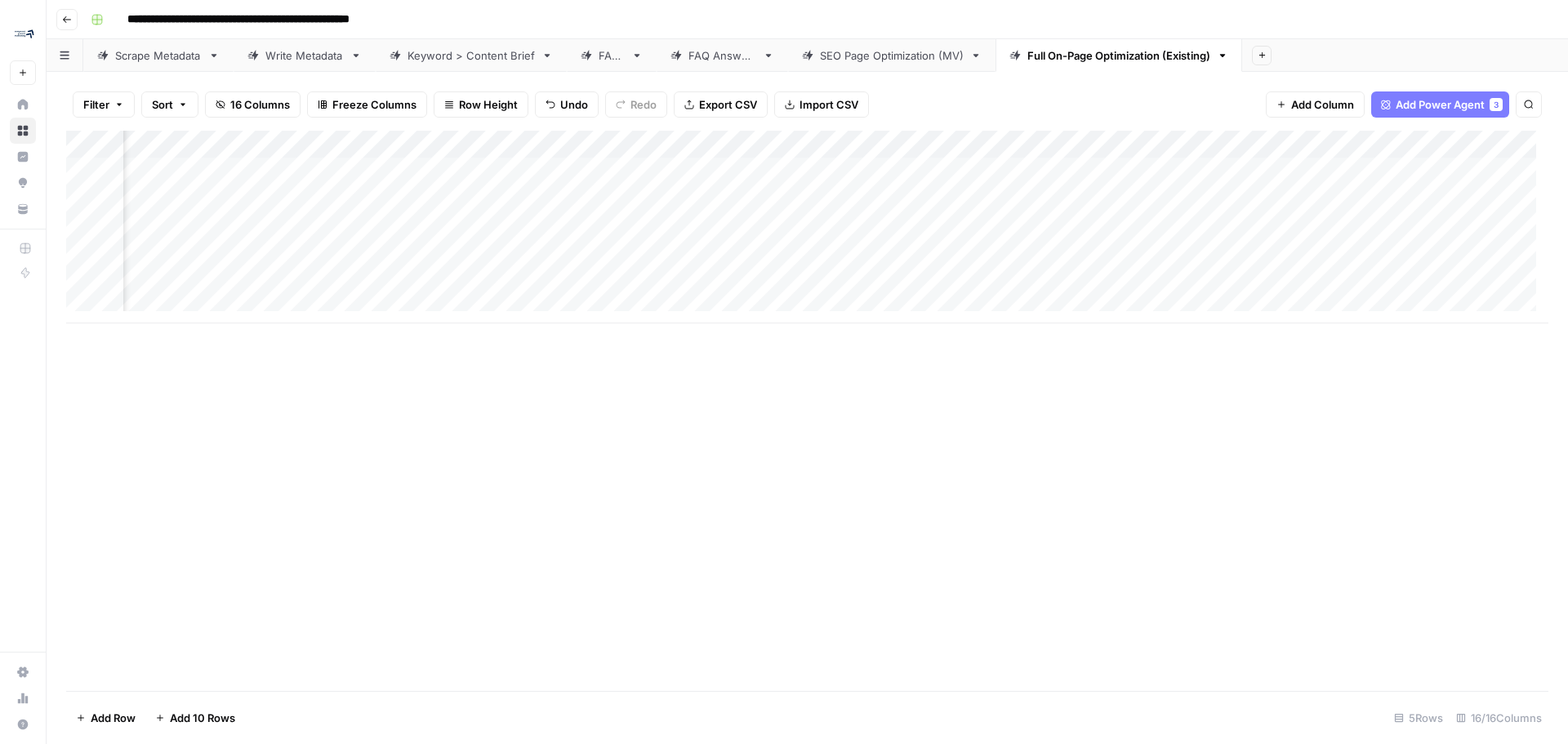
scroll to position [0, 1499]
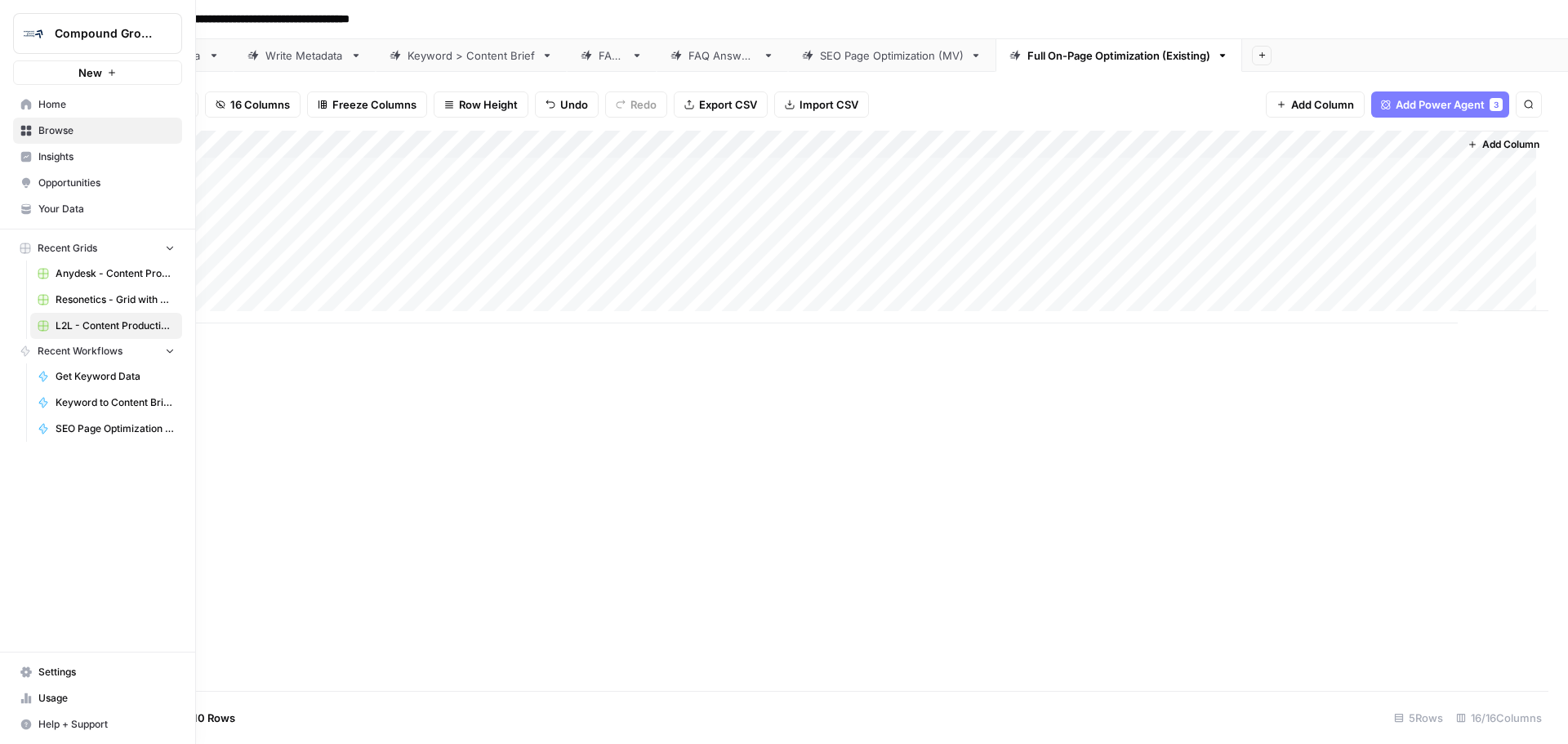
click at [62, 213] on span "Your Data" at bounding box center [106, 210] width 136 height 15
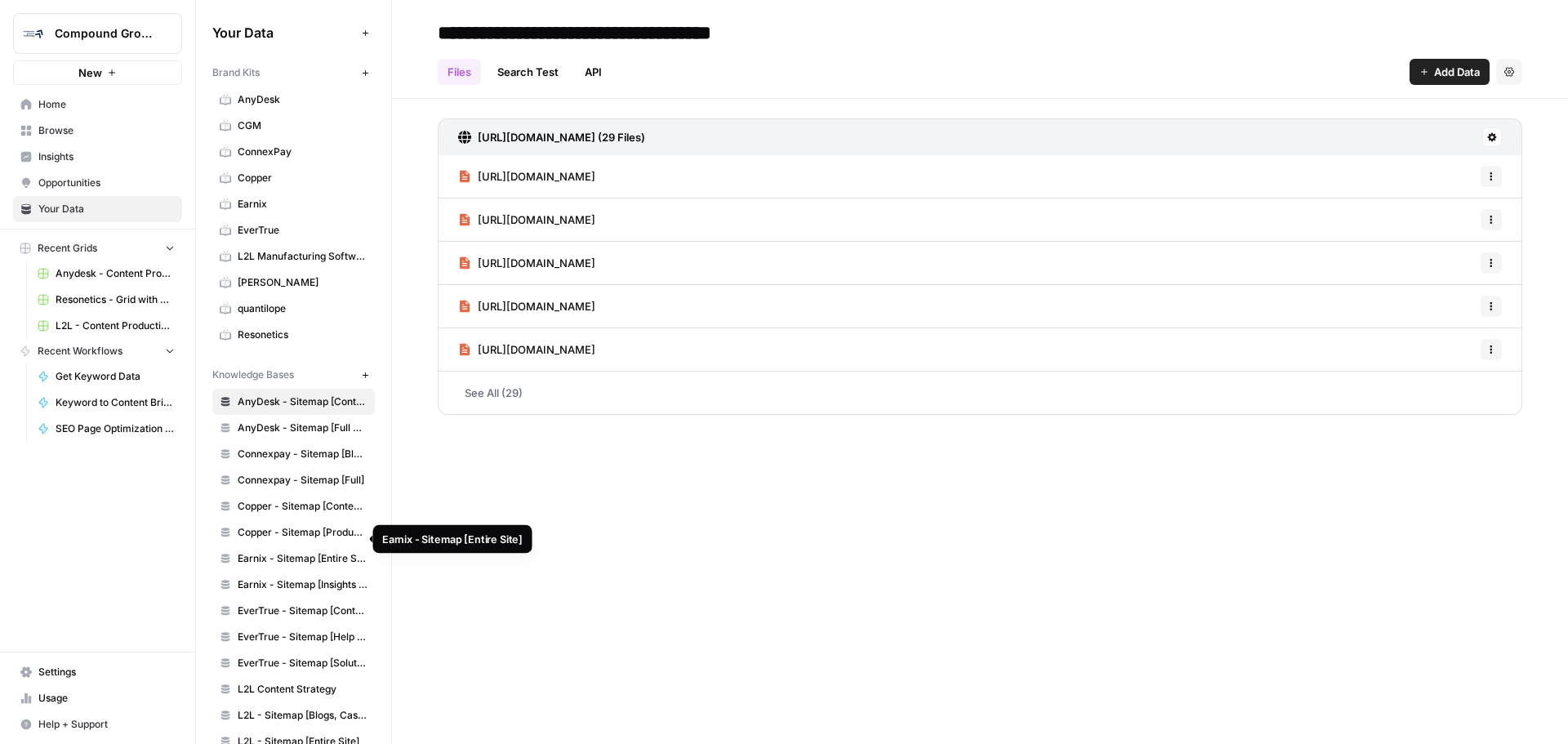
scroll to position [82, 0]
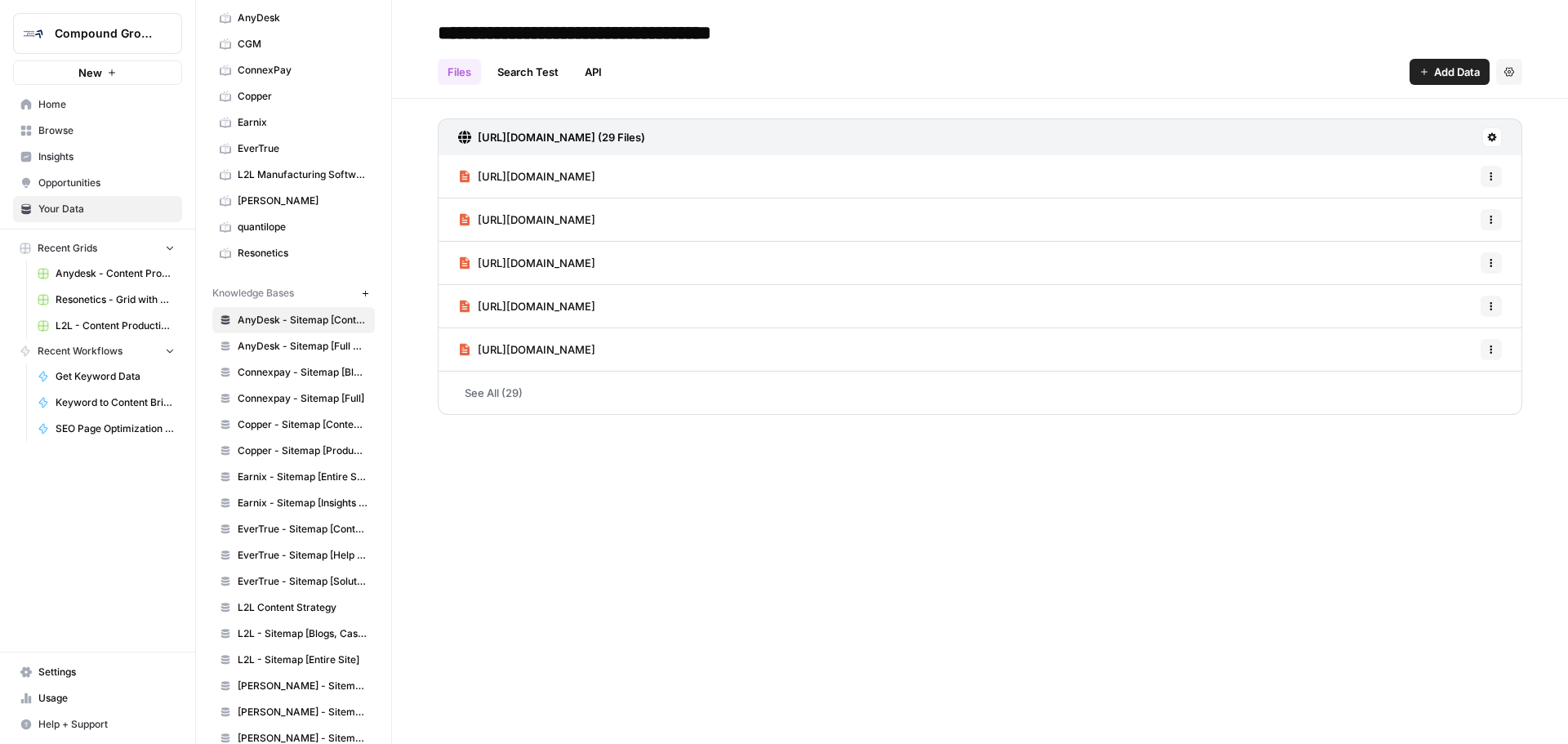
drag, startPoint x: 291, startPoint y: 480, endPoint x: 791, endPoint y: 539, distance: 503.5
click at [791, 539] on div "**********" at bounding box center [980, 372] width 1176 height 744
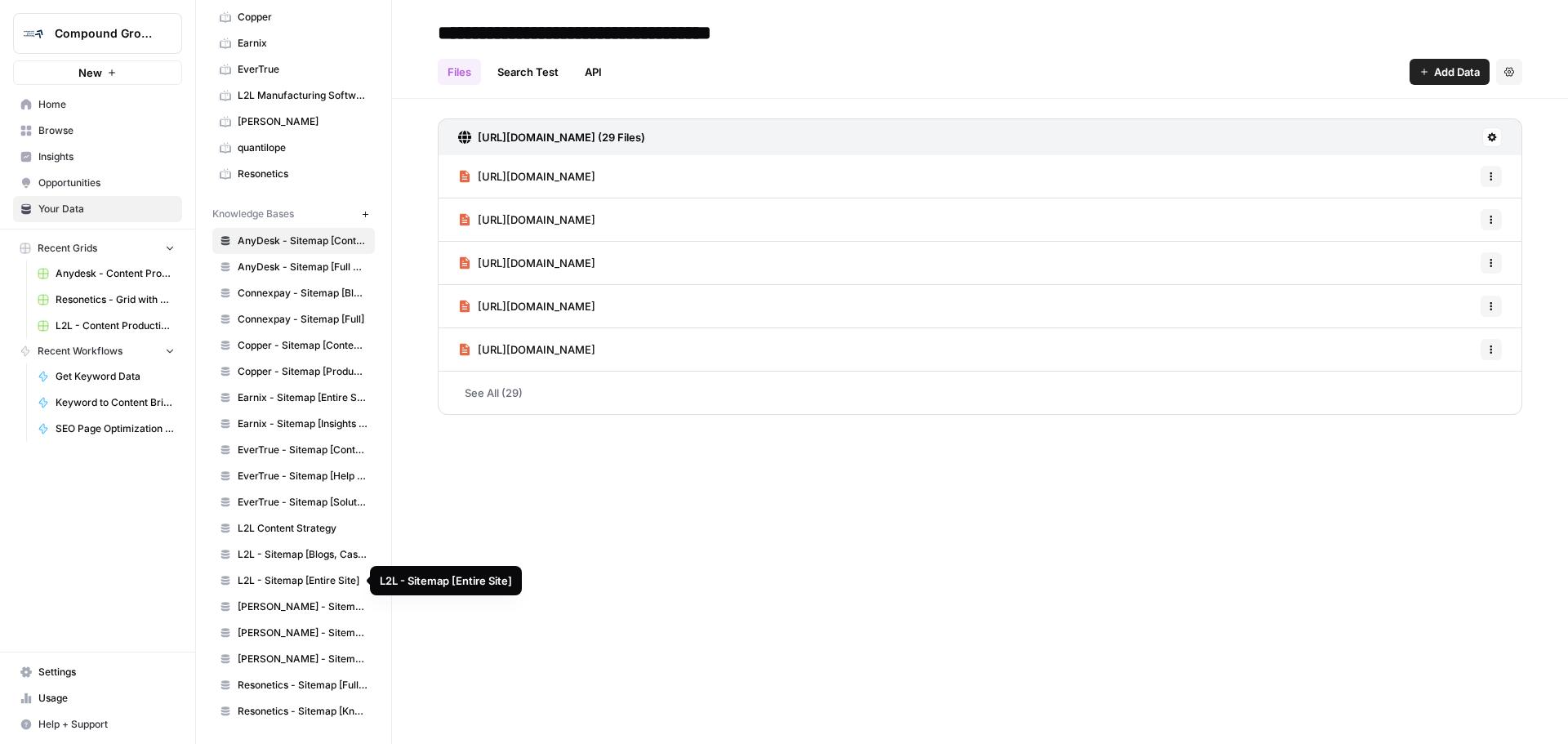
click at [283, 577] on span "L2L - Sitemap [Entire Site]" at bounding box center [302, 580] width 130 height 15
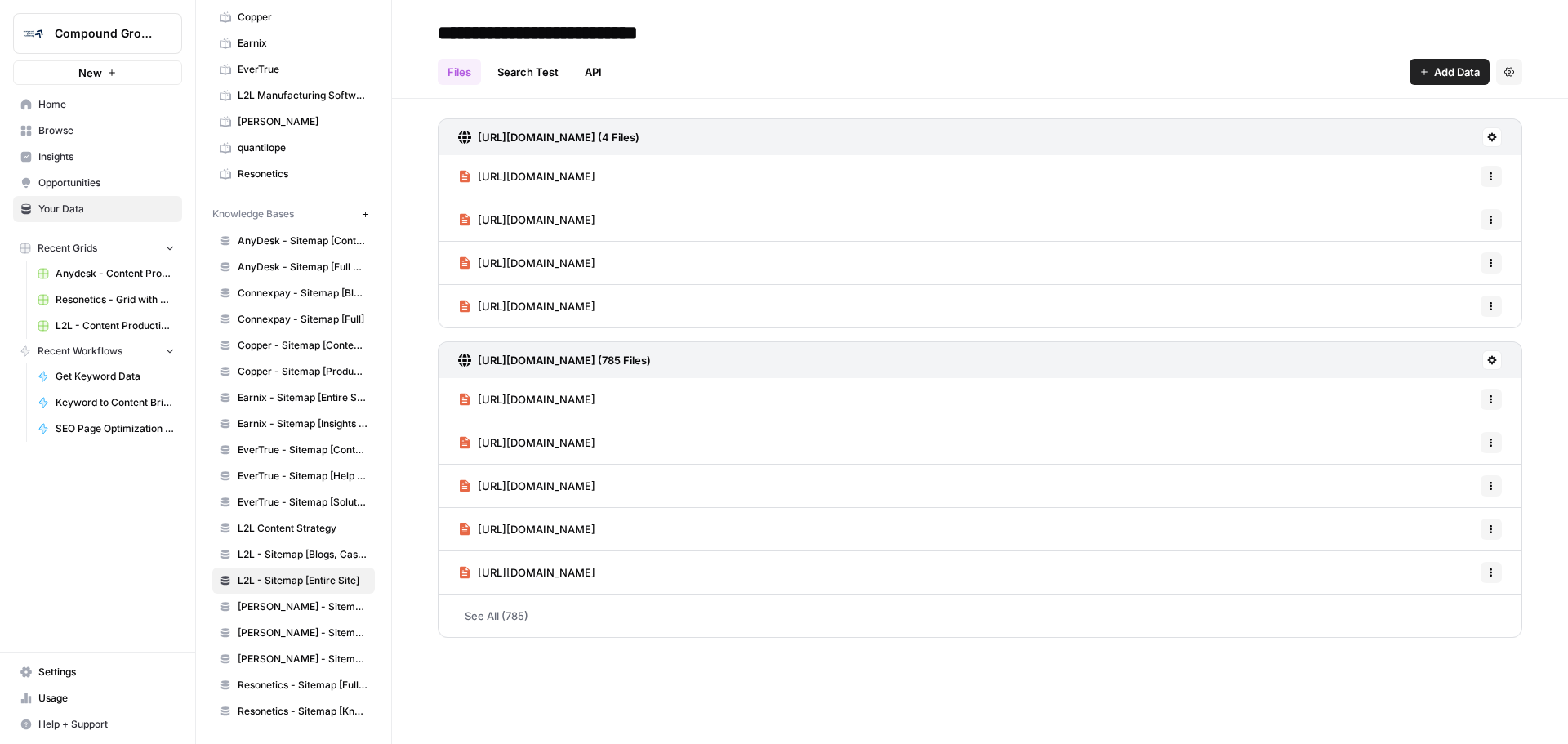
click at [481, 599] on link "See All (785)" at bounding box center [980, 615] width 1084 height 43
click at [1511, 69] on icon "button" at bounding box center [1509, 72] width 10 height 10
click at [957, 31] on div "**********" at bounding box center [980, 33] width 1084 height 26
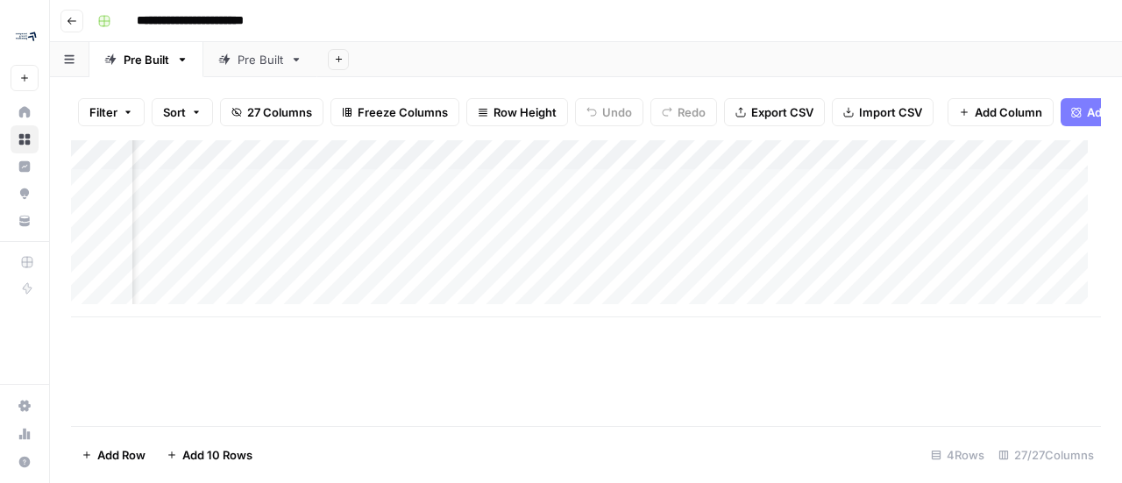
scroll to position [0, 3299]
click at [948, 167] on div "Add Column" at bounding box center [586, 228] width 1030 height 177
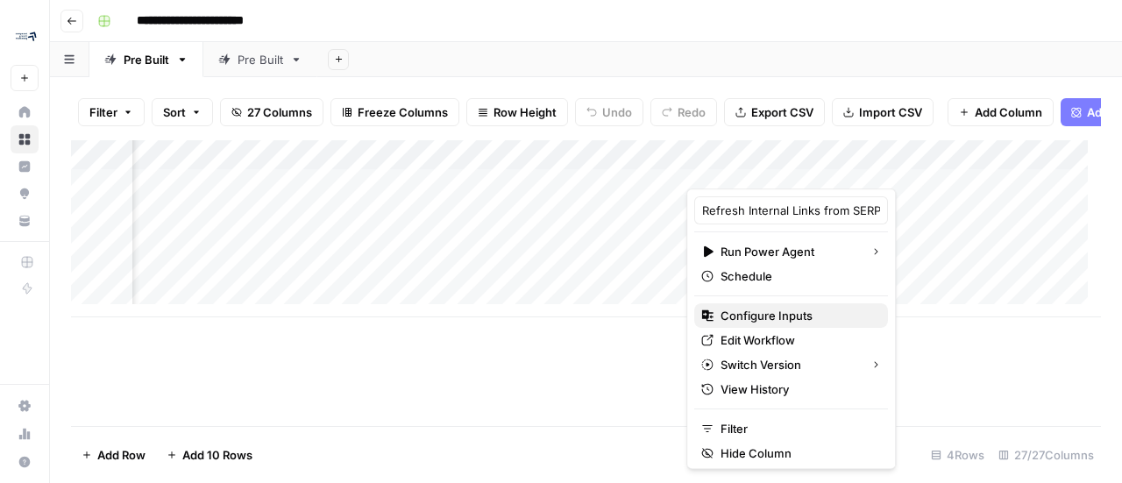
click at [785, 313] on span "Configure Inputs" at bounding box center [797, 316] width 153 height 18
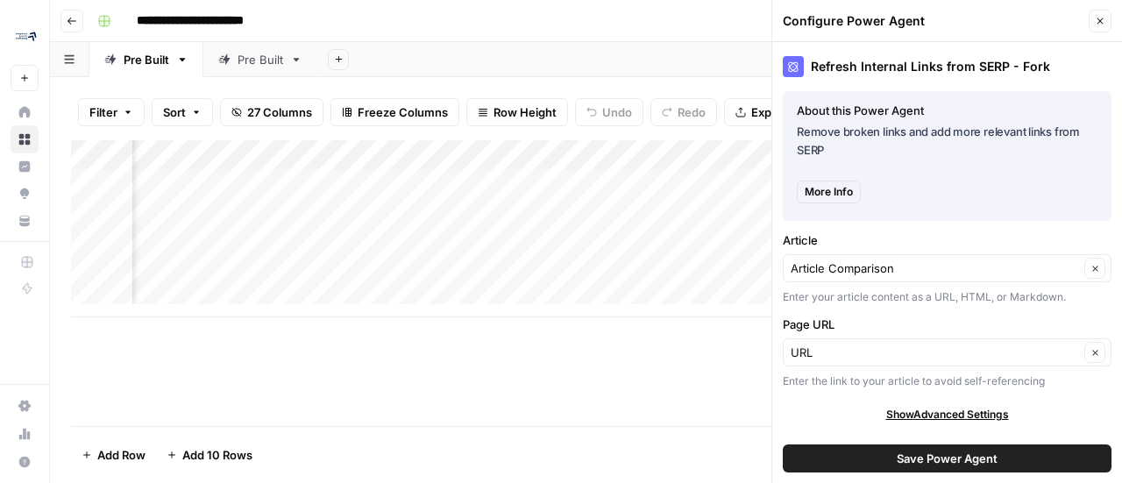
click at [1108, 25] on button "Close" at bounding box center [1100, 21] width 23 height 23
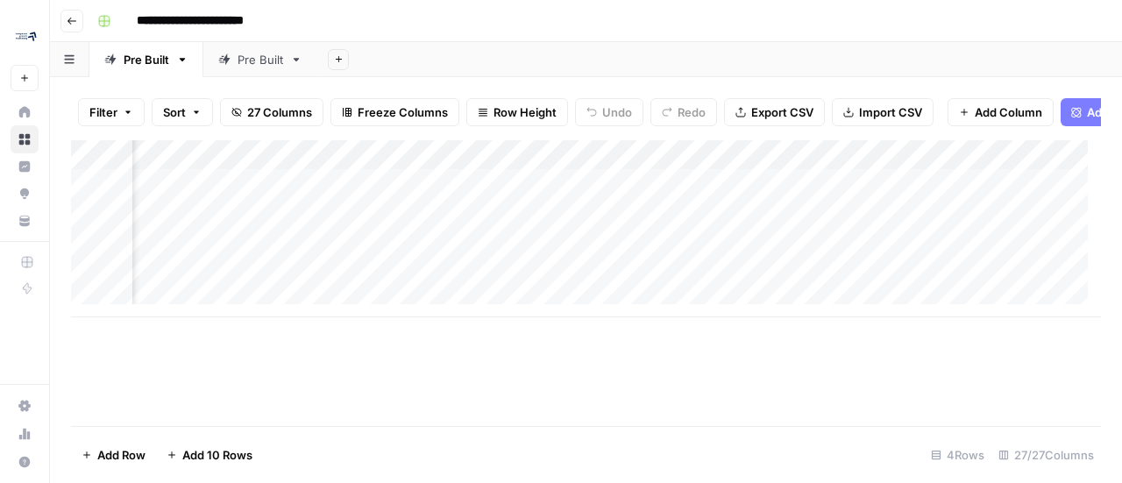
scroll to position [0, 3259]
